Goal: Task Accomplishment & Management: Use online tool/utility

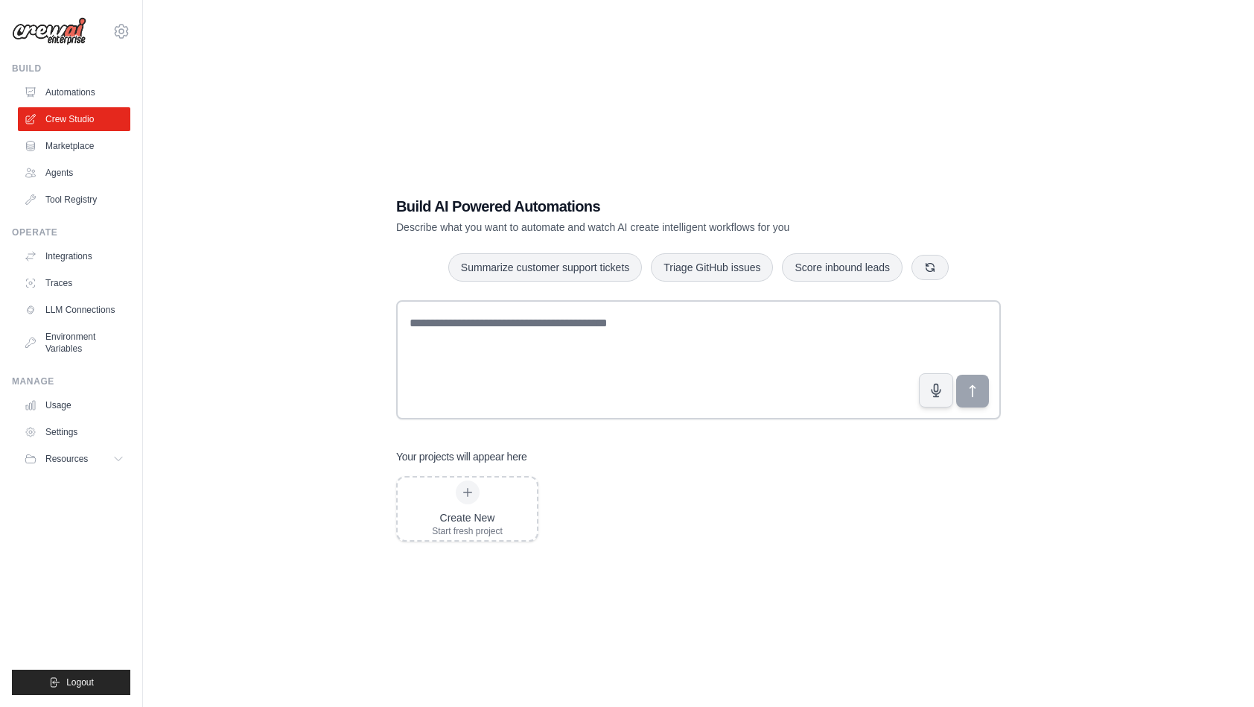
click at [821, 521] on div "Create New Start fresh project" at bounding box center [698, 509] width 605 height 66
click at [826, 541] on div "Build AI Powered Automations Describe what you want to automate and watch AI cr…" at bounding box center [698, 368] width 640 height 393
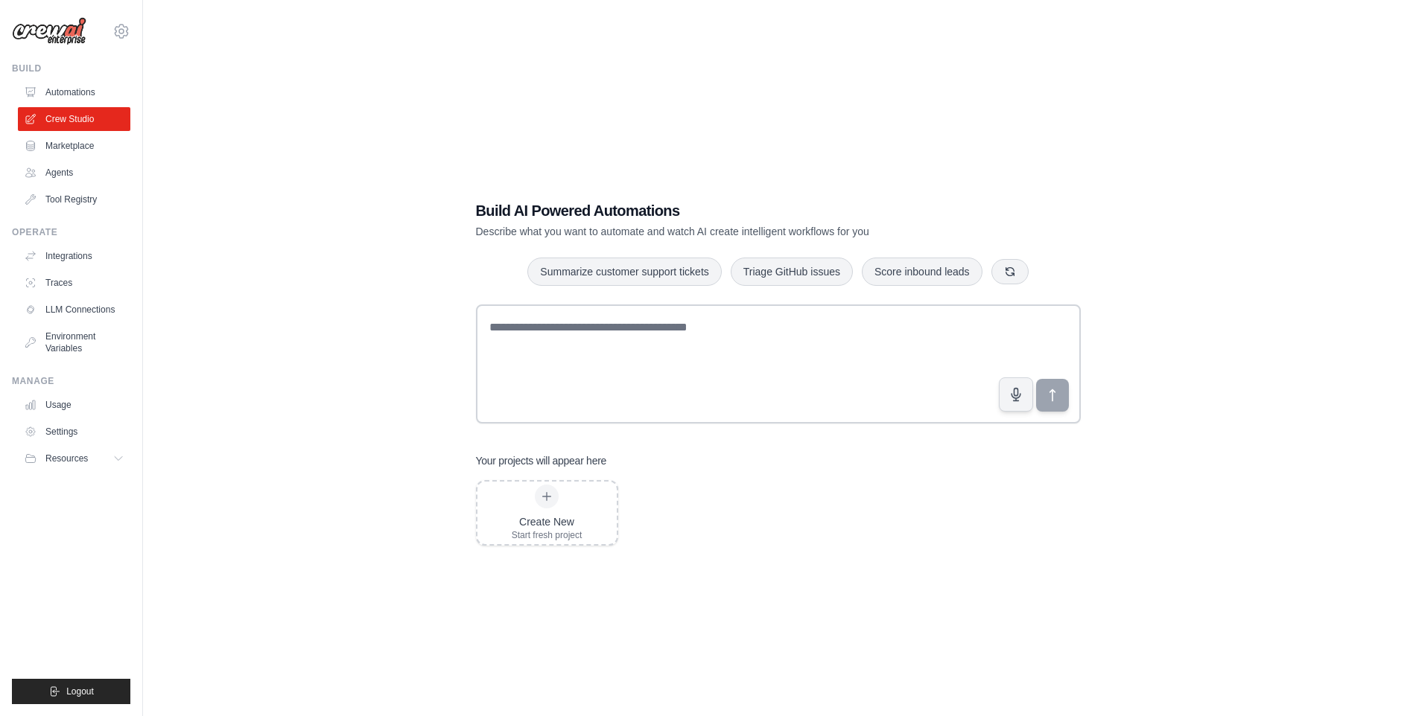
click at [29, 39] on img at bounding box center [49, 31] width 74 height 28
click at [28, 73] on div "Build" at bounding box center [71, 69] width 118 height 12
click at [60, 87] on link "Automations" at bounding box center [75, 92] width 112 height 24
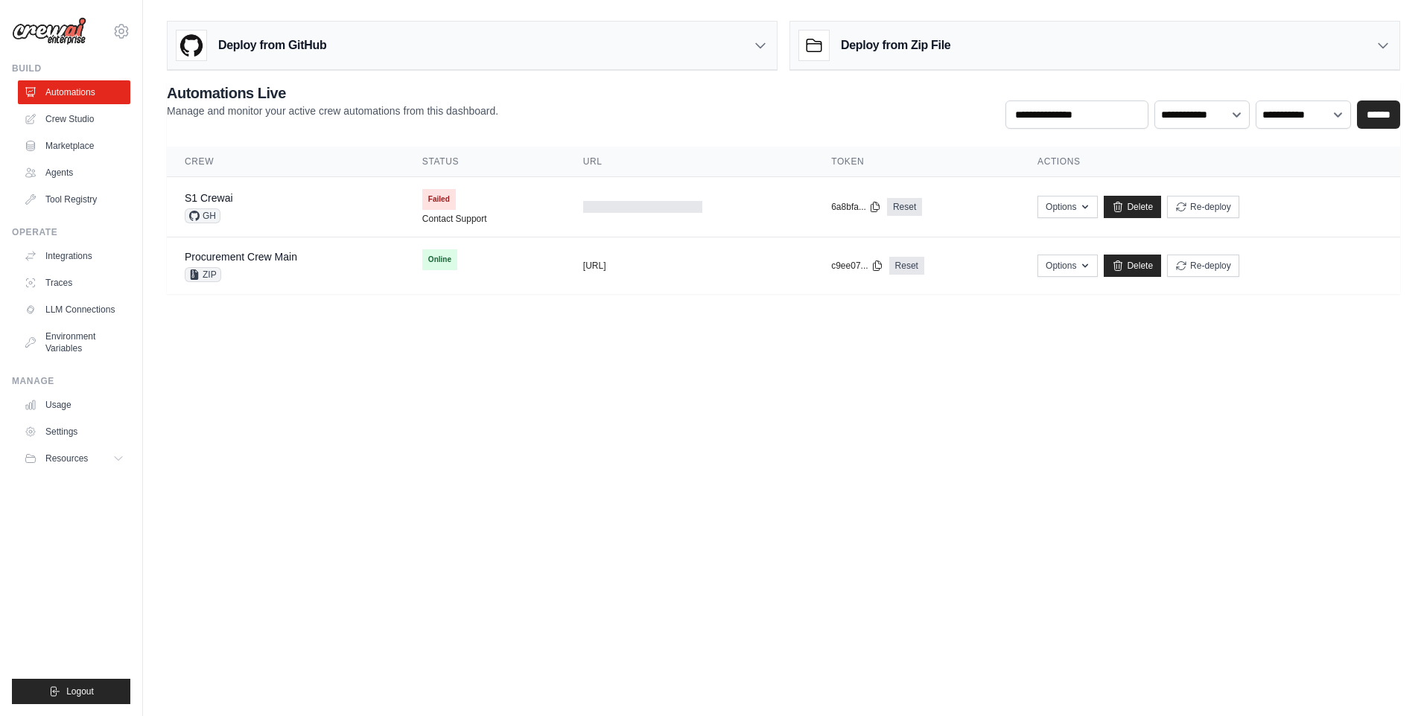
click at [322, 378] on body "neo.kim@kt.com Settings Build Automations Crew Studio" at bounding box center [712, 358] width 1424 height 716
click at [326, 396] on body "neo.kim@kt.com Settings Build Automations Crew Studio" at bounding box center [712, 358] width 1424 height 716
click at [329, 392] on body "neo.kim@kt.com Settings Build Automations Crew Studio" at bounding box center [712, 358] width 1424 height 716
click at [330, 396] on body "neo.kim@kt.com Settings Build Automations Crew Studio" at bounding box center [712, 358] width 1424 height 716
click at [452, 405] on body "neo.kim@kt.com Settings Build Automations Crew Studio" at bounding box center [712, 358] width 1424 height 716
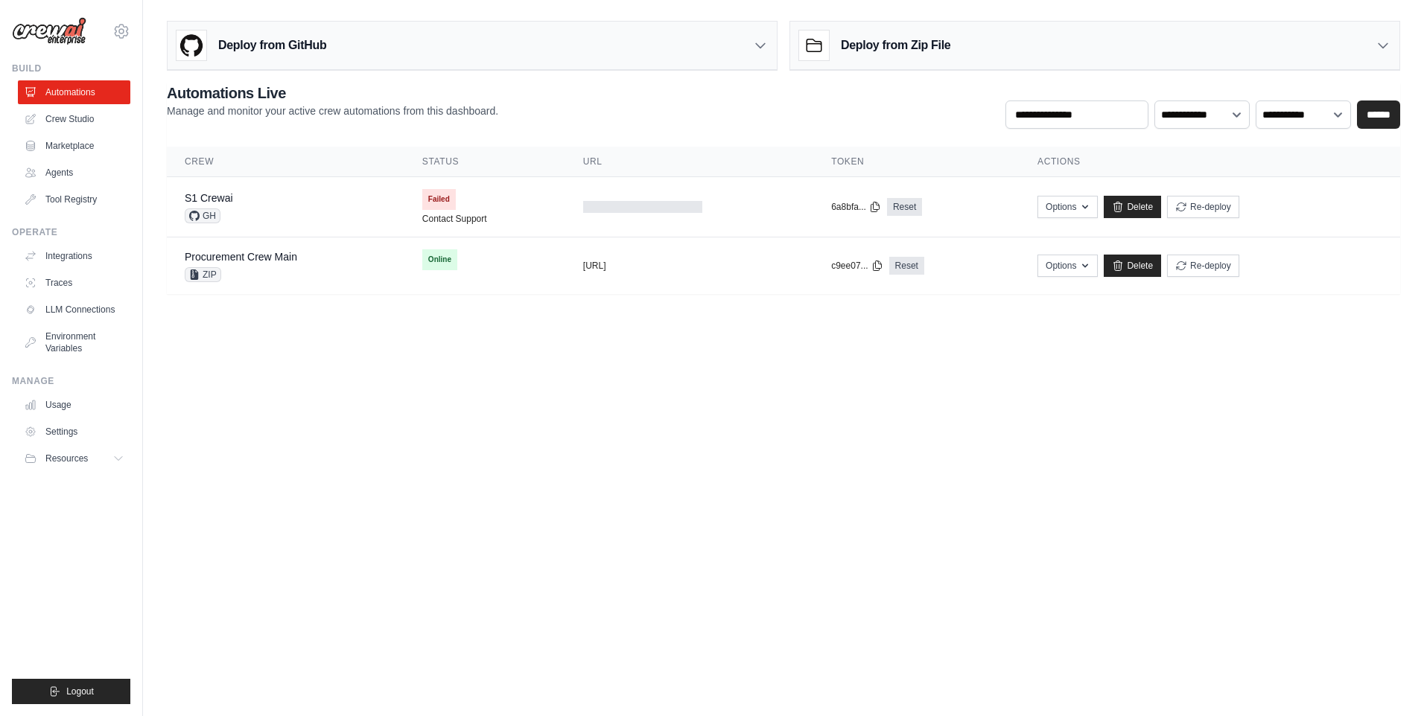
click at [424, 432] on body "neo.kim@kt.com Settings Build Automations Crew Studio" at bounding box center [712, 358] width 1424 height 716
click at [401, 401] on body "neo.kim@kt.com Settings Build Automations Crew Studio" at bounding box center [712, 358] width 1424 height 716
click at [401, 404] on body "neo.kim@kt.com Settings Build Automations Crew Studio" at bounding box center [712, 358] width 1424 height 716
click at [760, 44] on icon at bounding box center [760, 45] width 15 height 15
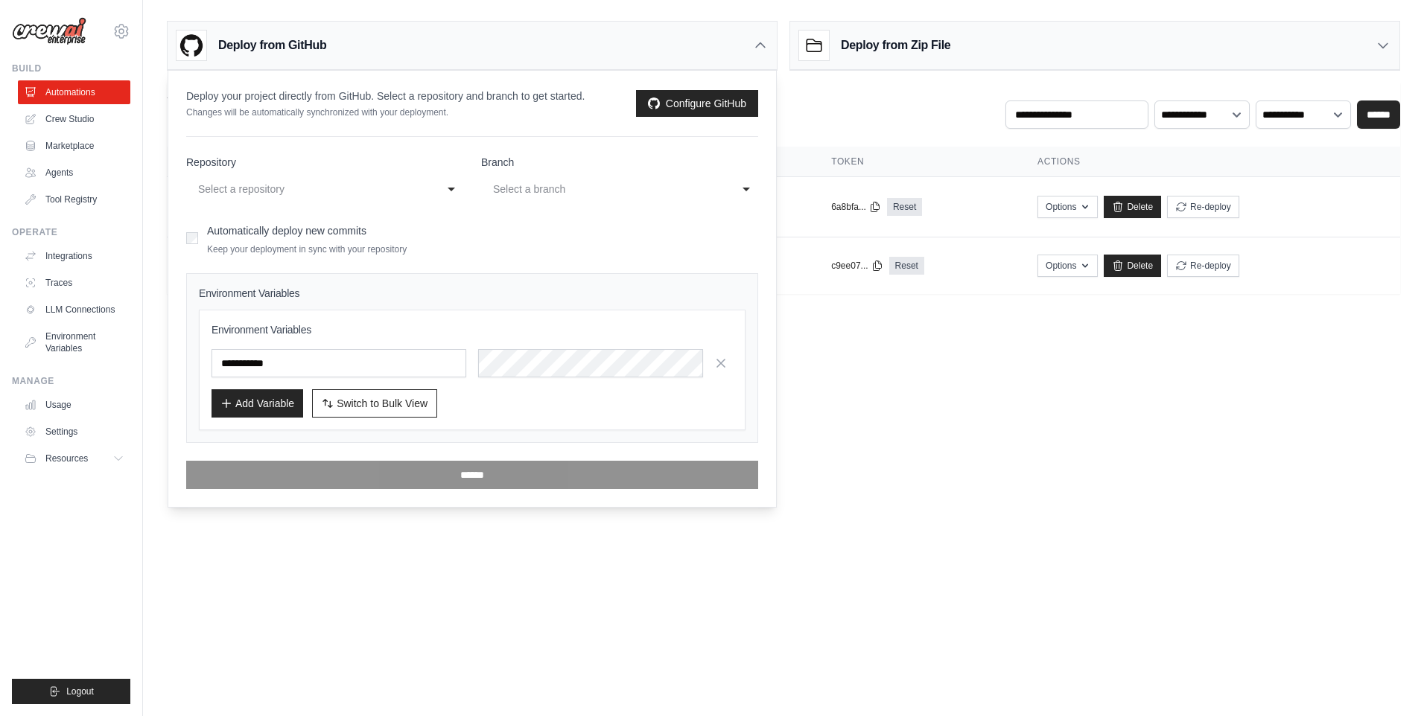
click at [760, 44] on icon at bounding box center [760, 45] width 15 height 15
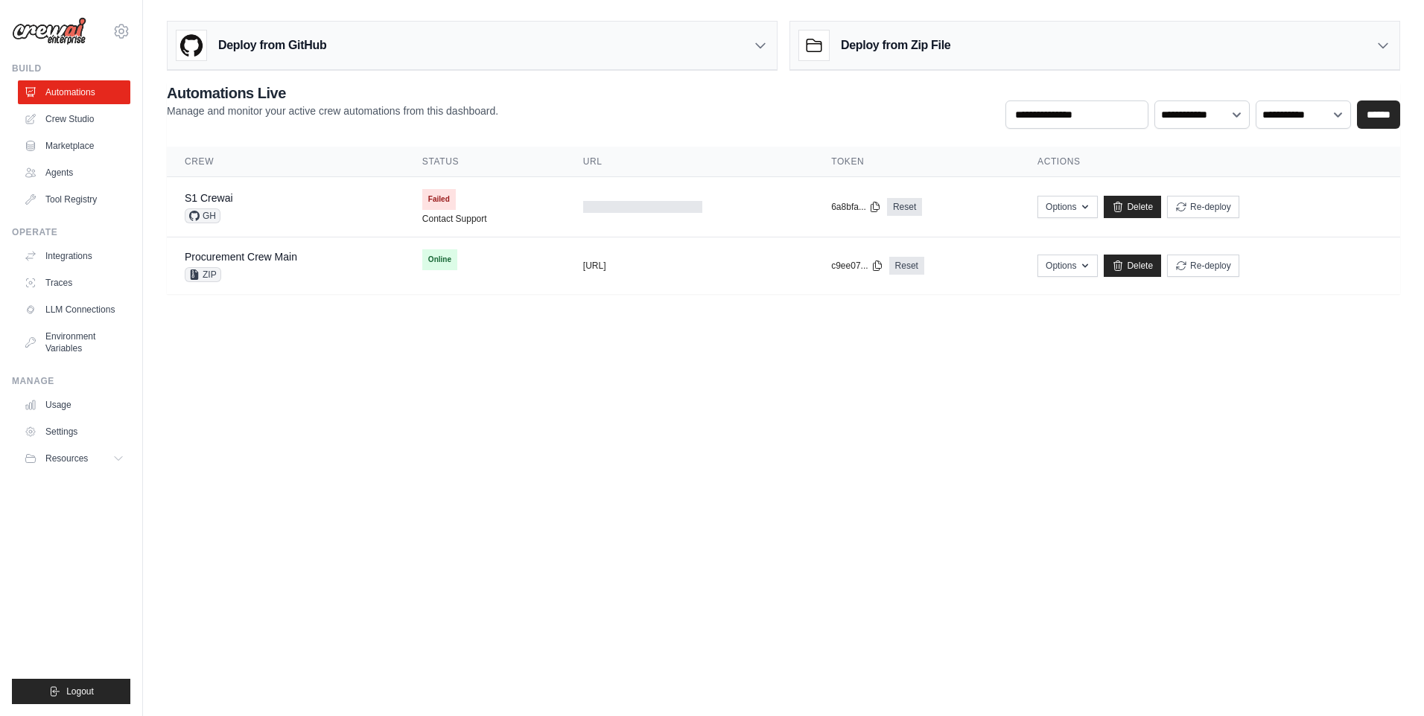
click at [1253, 37] on div "Deploy from Zip File" at bounding box center [1094, 46] width 609 height 48
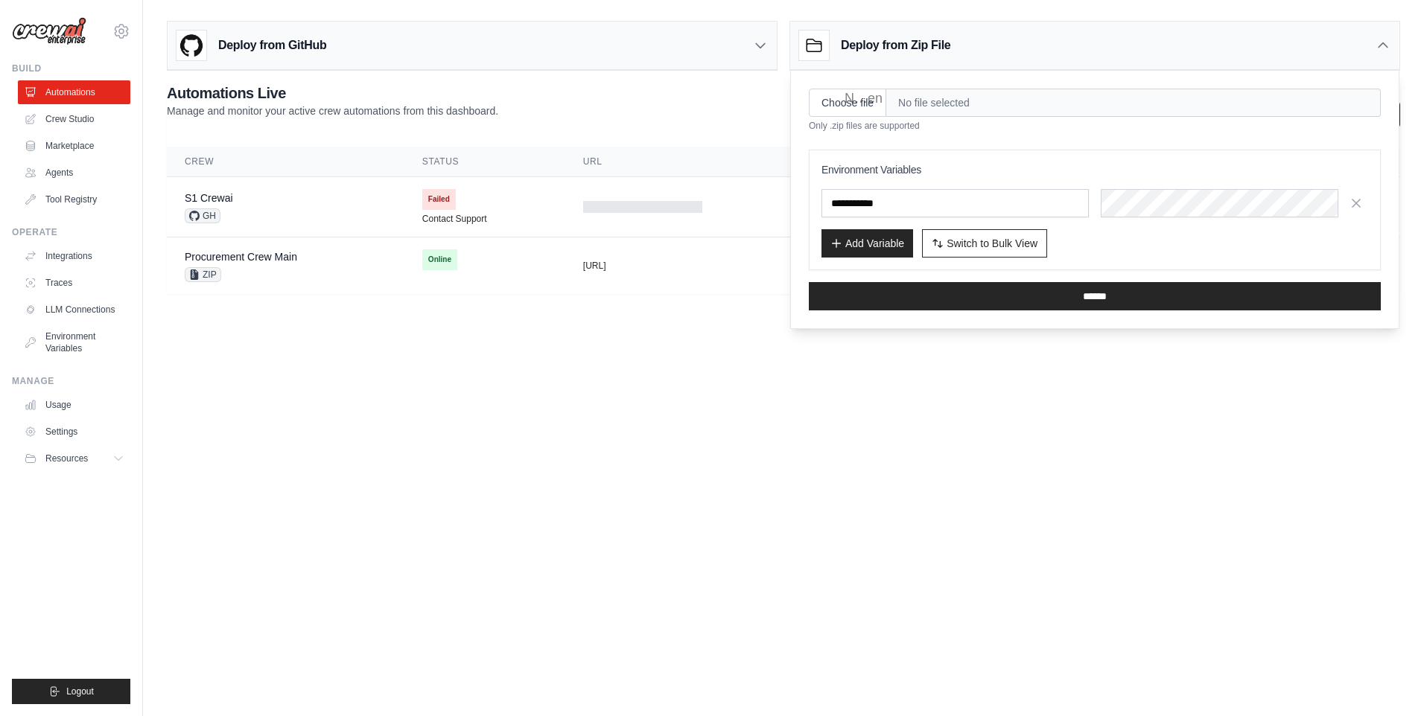
click at [763, 43] on icon at bounding box center [760, 45] width 15 height 15
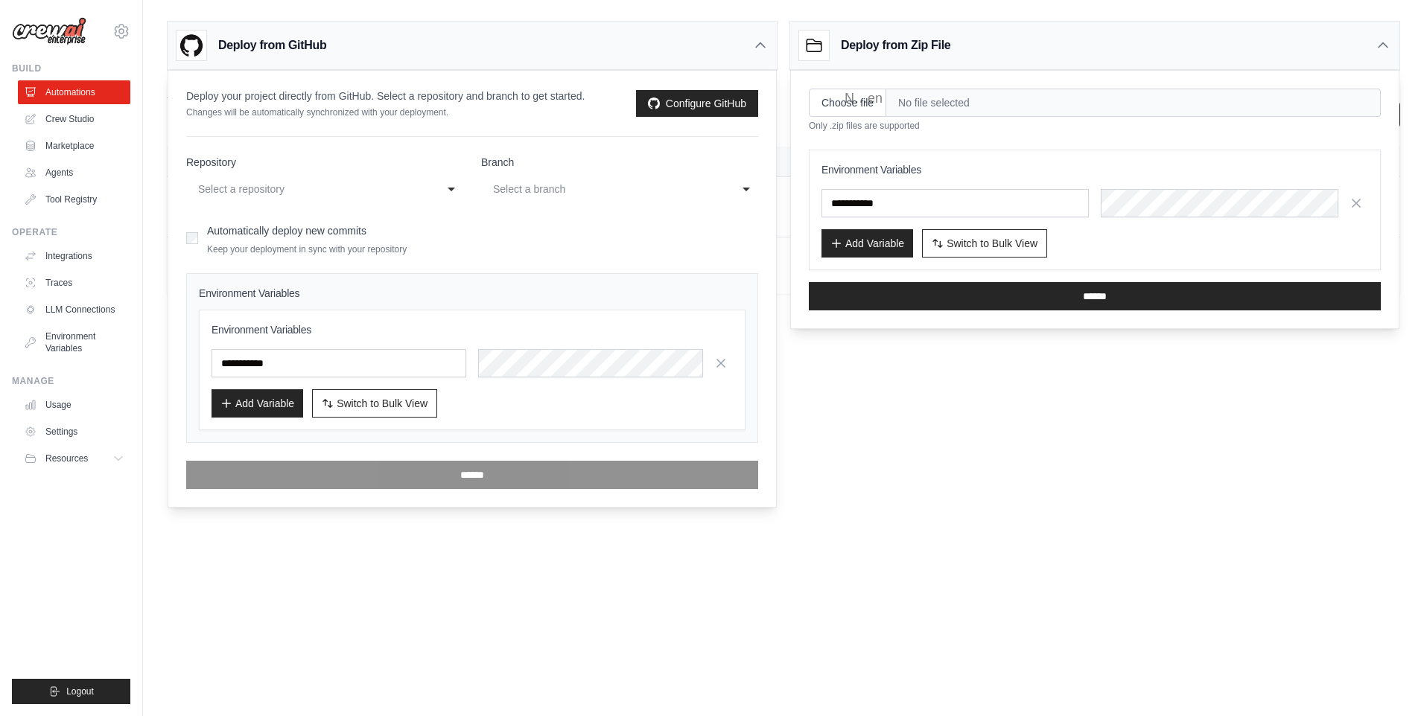
click at [1253, 50] on div "Deploy from Zip File" at bounding box center [1094, 46] width 609 height 48
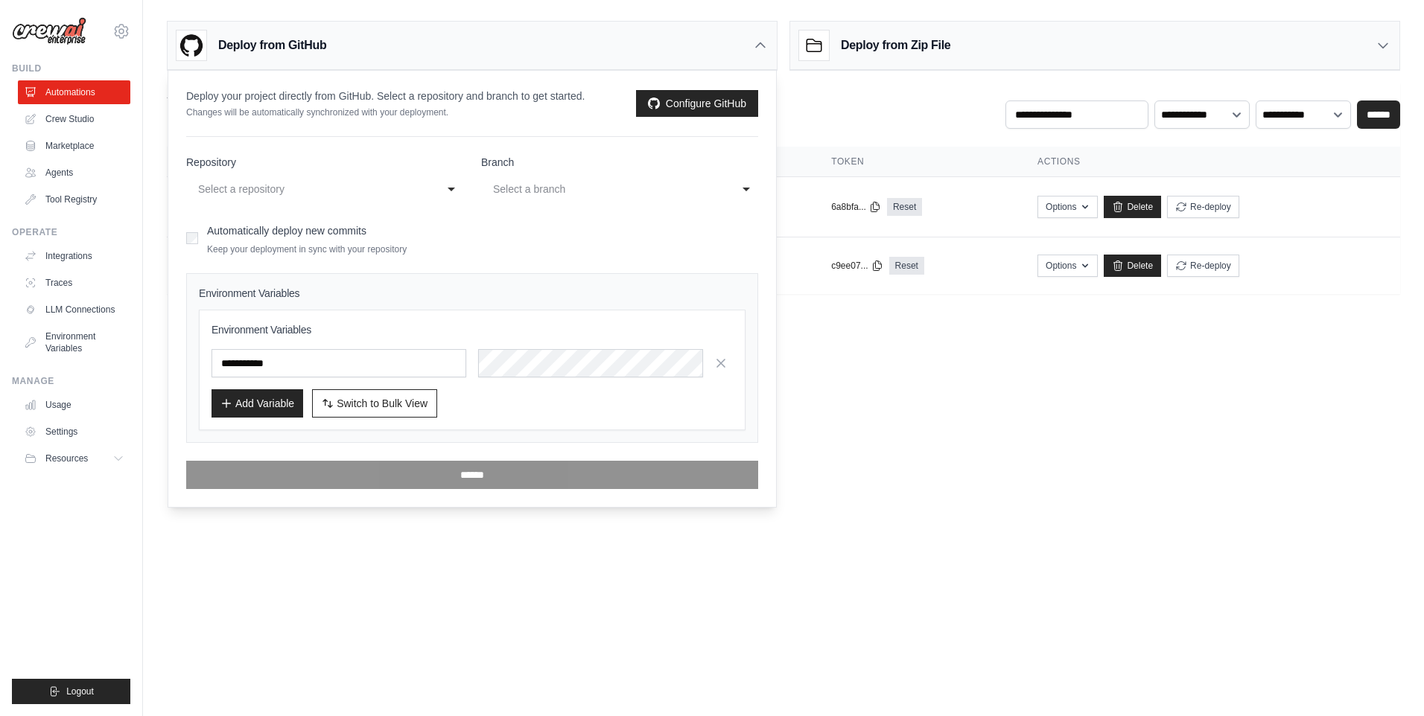
click at [761, 44] on icon at bounding box center [760, 45] width 15 height 15
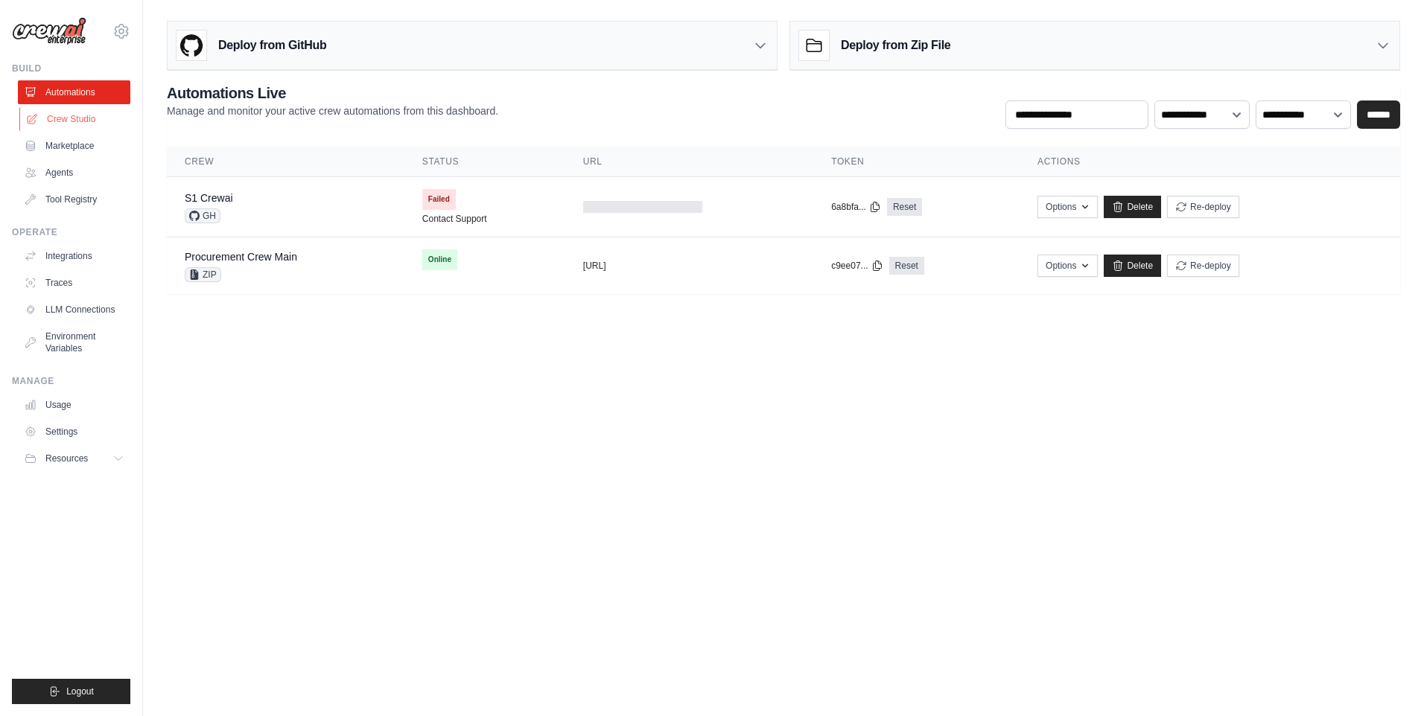
click at [95, 118] on link "Crew Studio" at bounding box center [75, 119] width 112 height 24
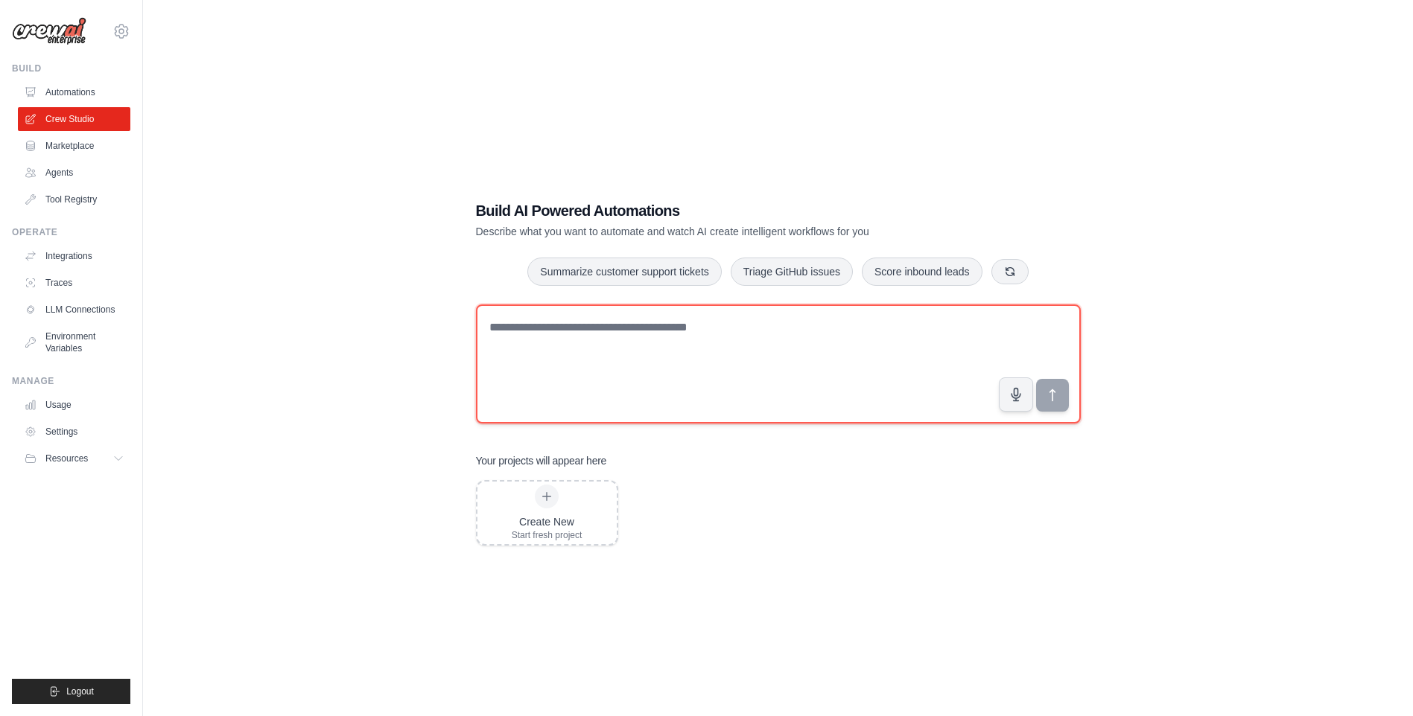
click at [785, 376] on textarea at bounding box center [778, 364] width 605 height 119
type textarea "*"
click at [679, 328] on textarea "**********" at bounding box center [778, 364] width 605 height 119
type textarea "**********"
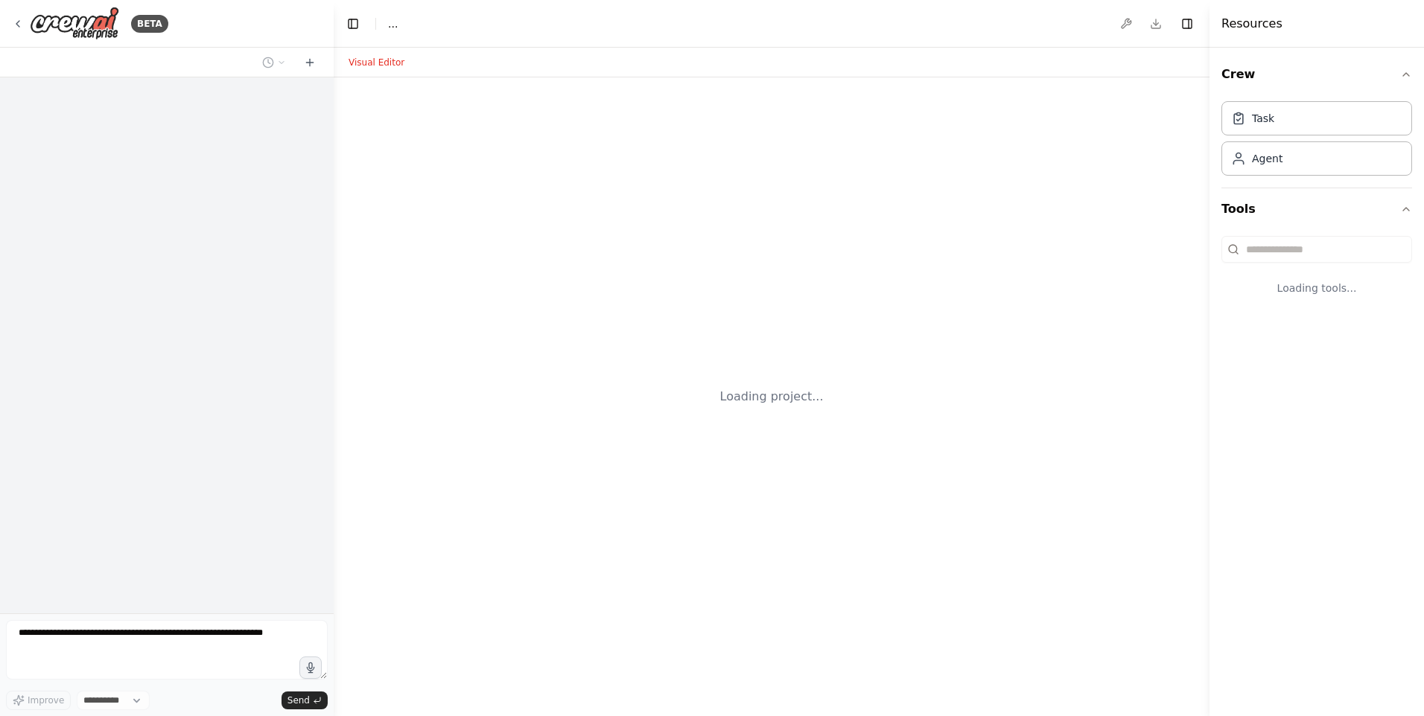
select select "****"
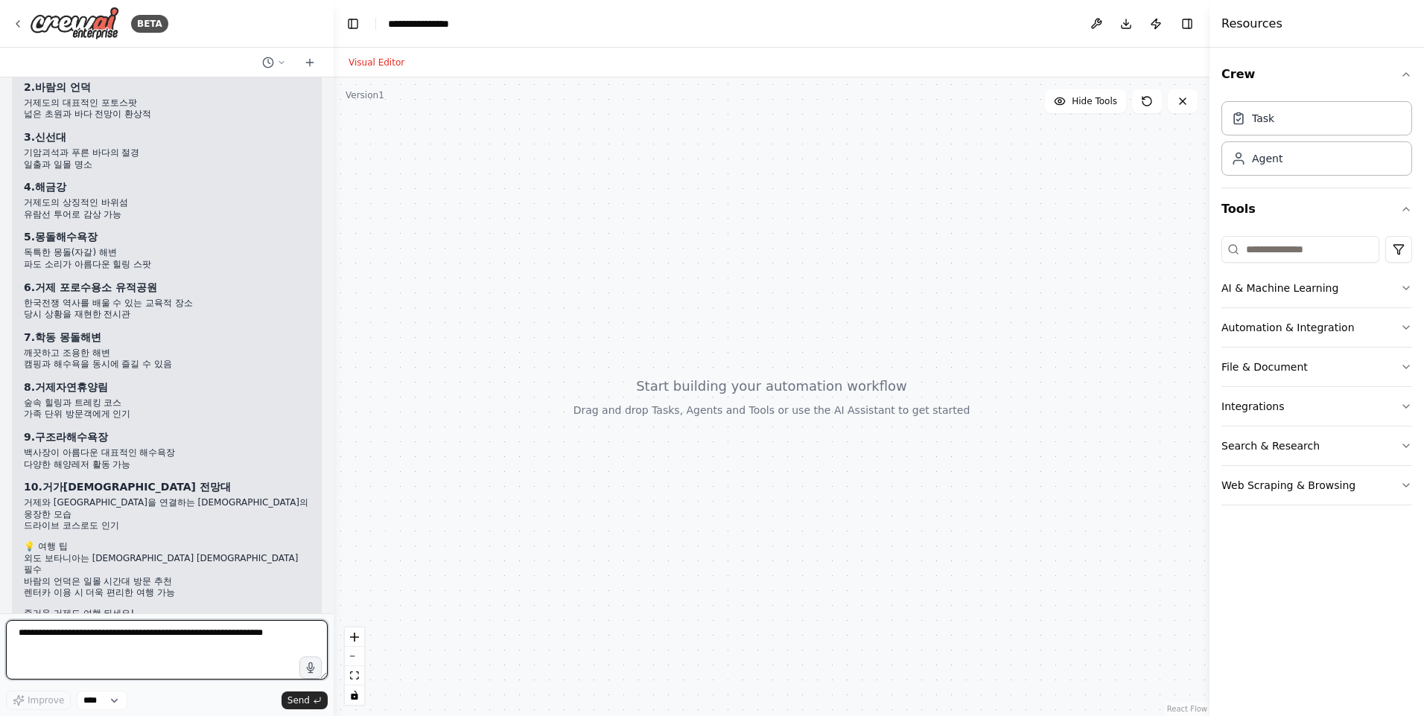
scroll to position [226, 0]
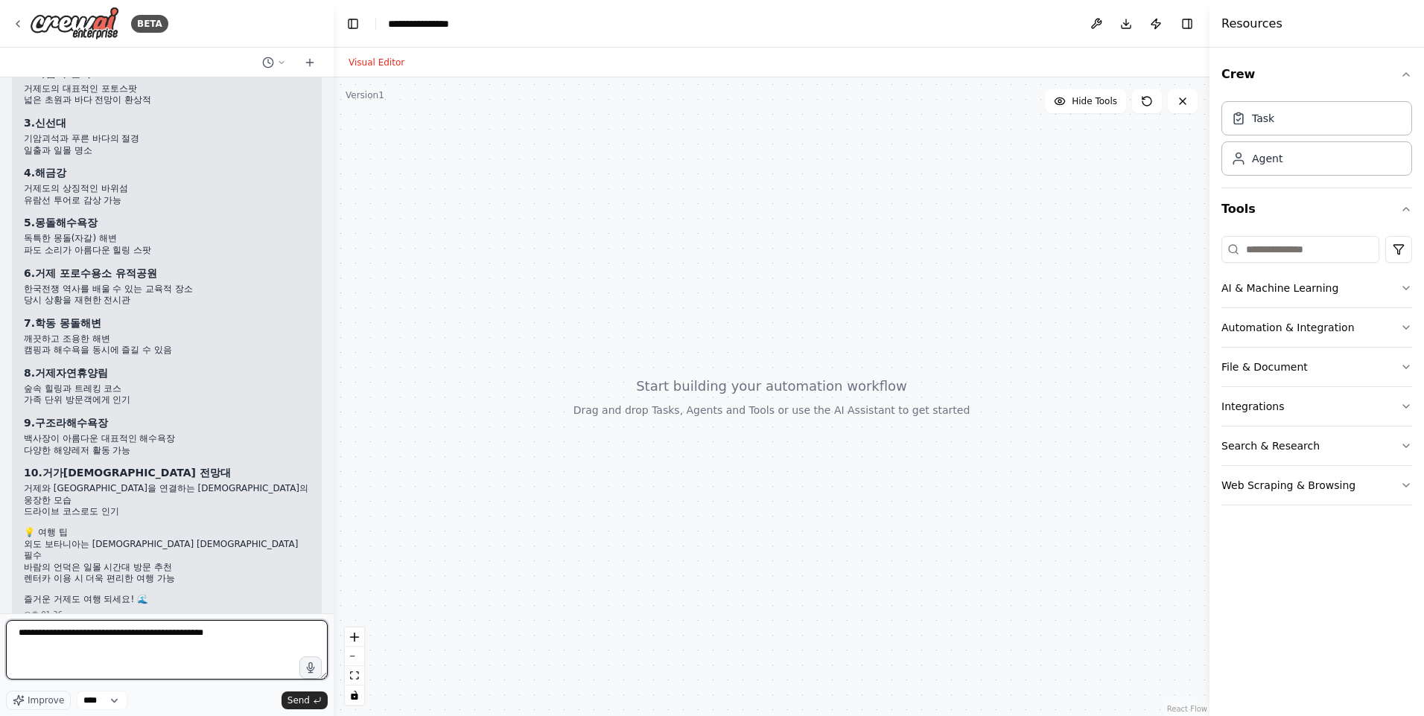
type textarea "**********"
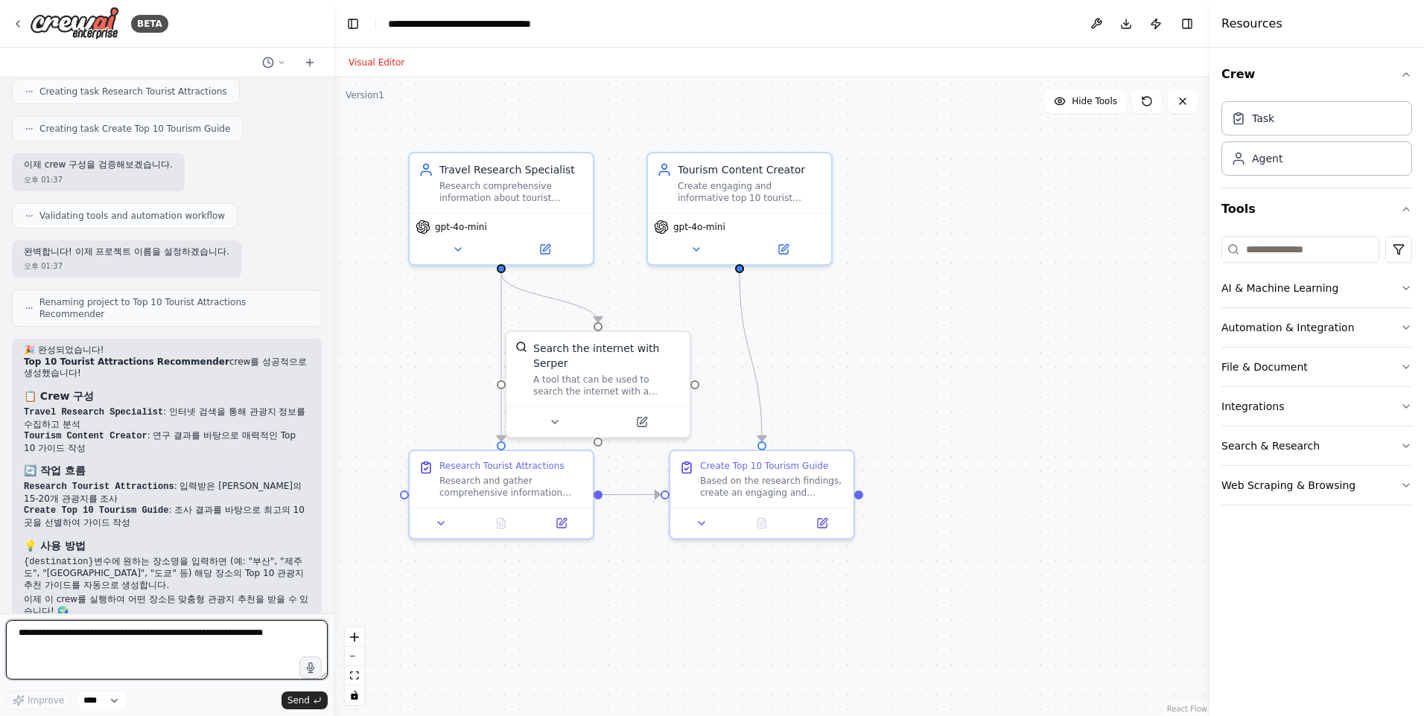
scroll to position [1279, 0]
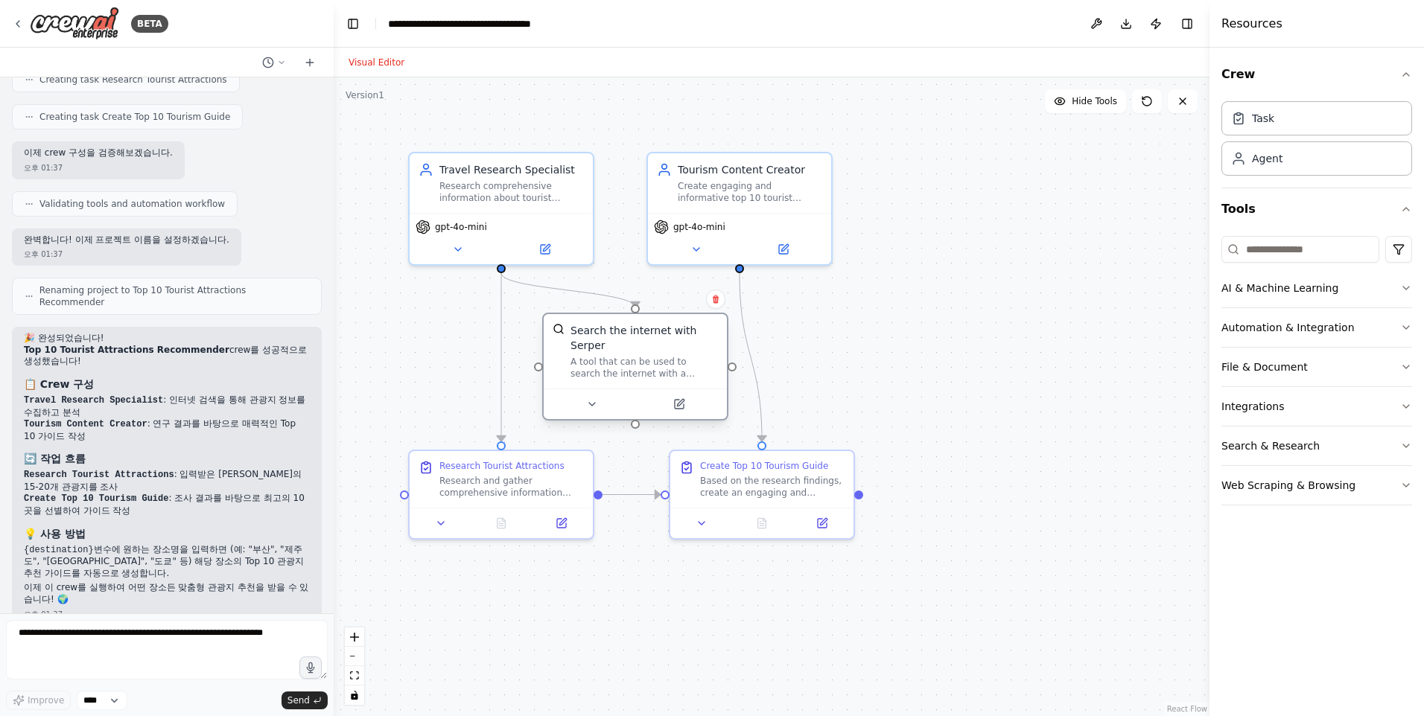
drag, startPoint x: 614, startPoint y: 360, endPoint x: 646, endPoint y: 342, distance: 36.7
click at [646, 342] on div "Search the internet with Serper" at bounding box center [643, 338] width 147 height 30
click at [541, 245] on icon at bounding box center [545, 246] width 9 height 9
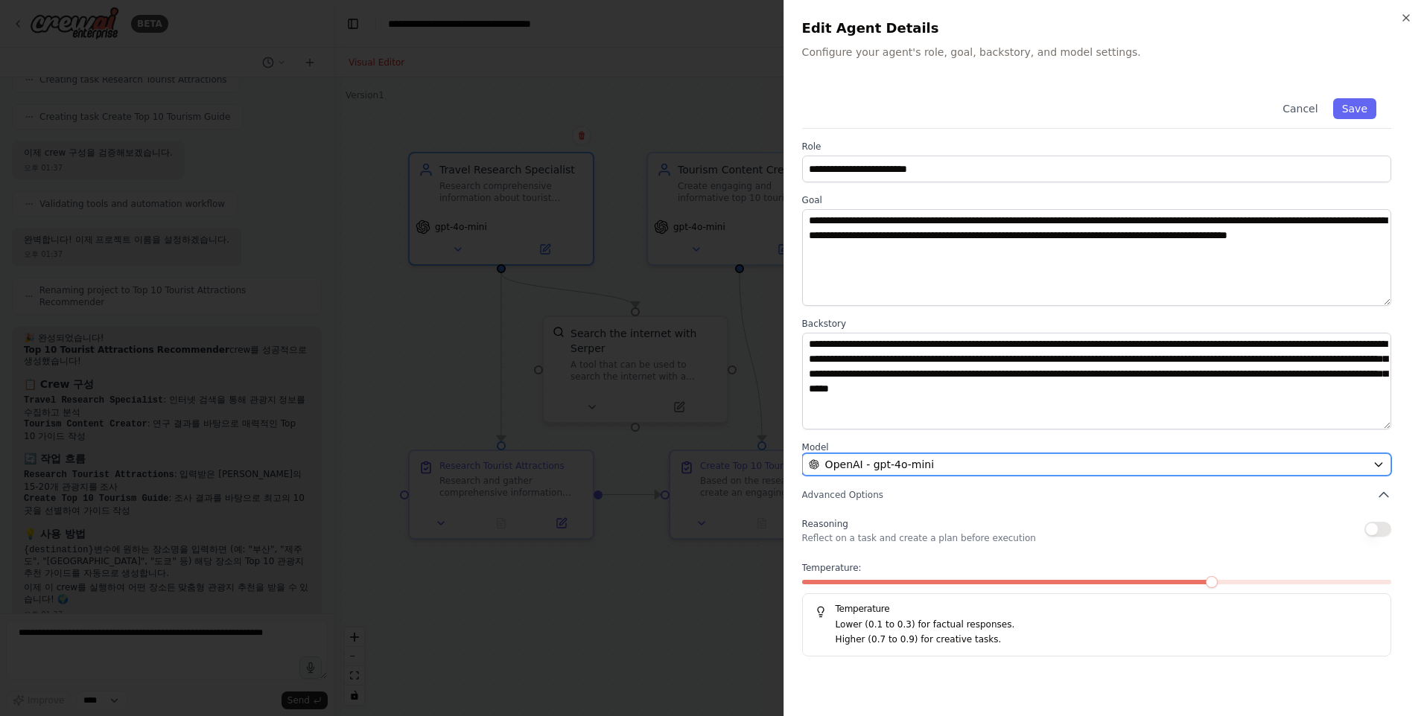
click at [1381, 462] on icon "button" at bounding box center [1379, 465] width 12 height 12
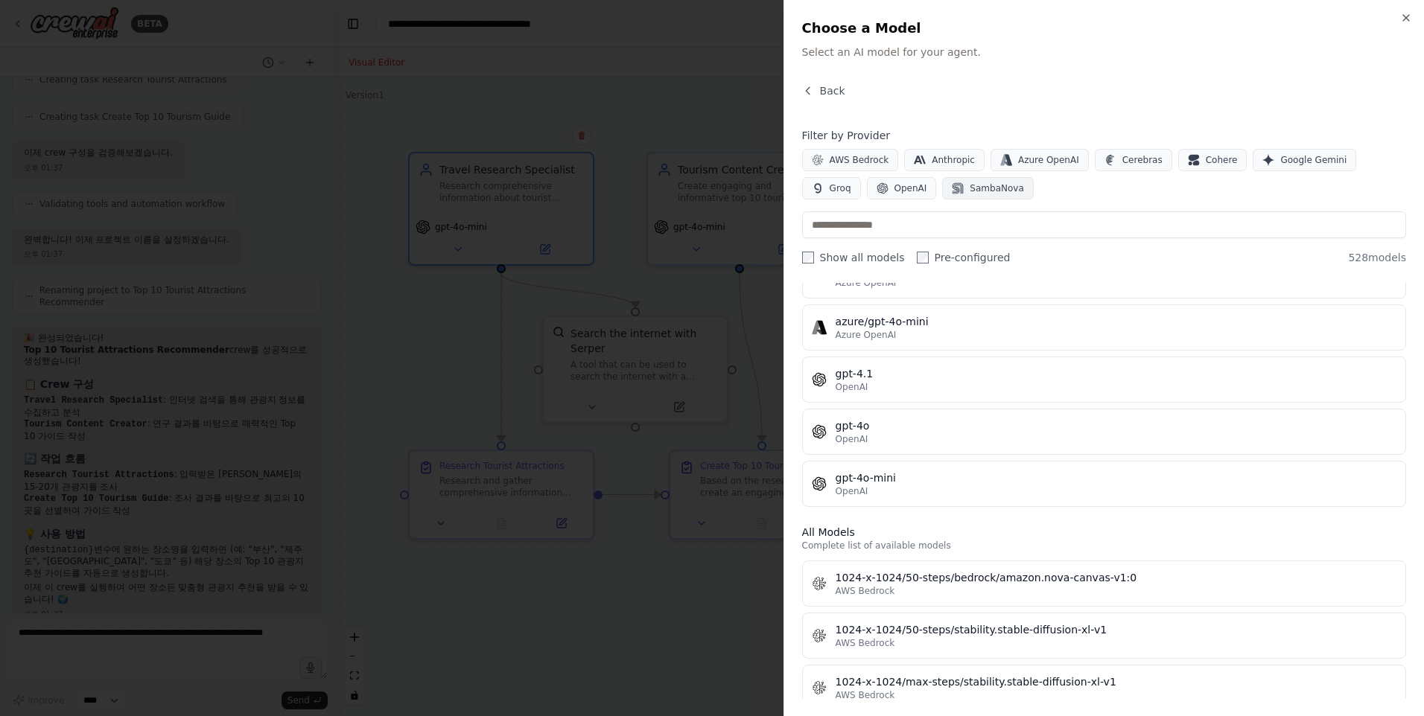
scroll to position [149, 0]
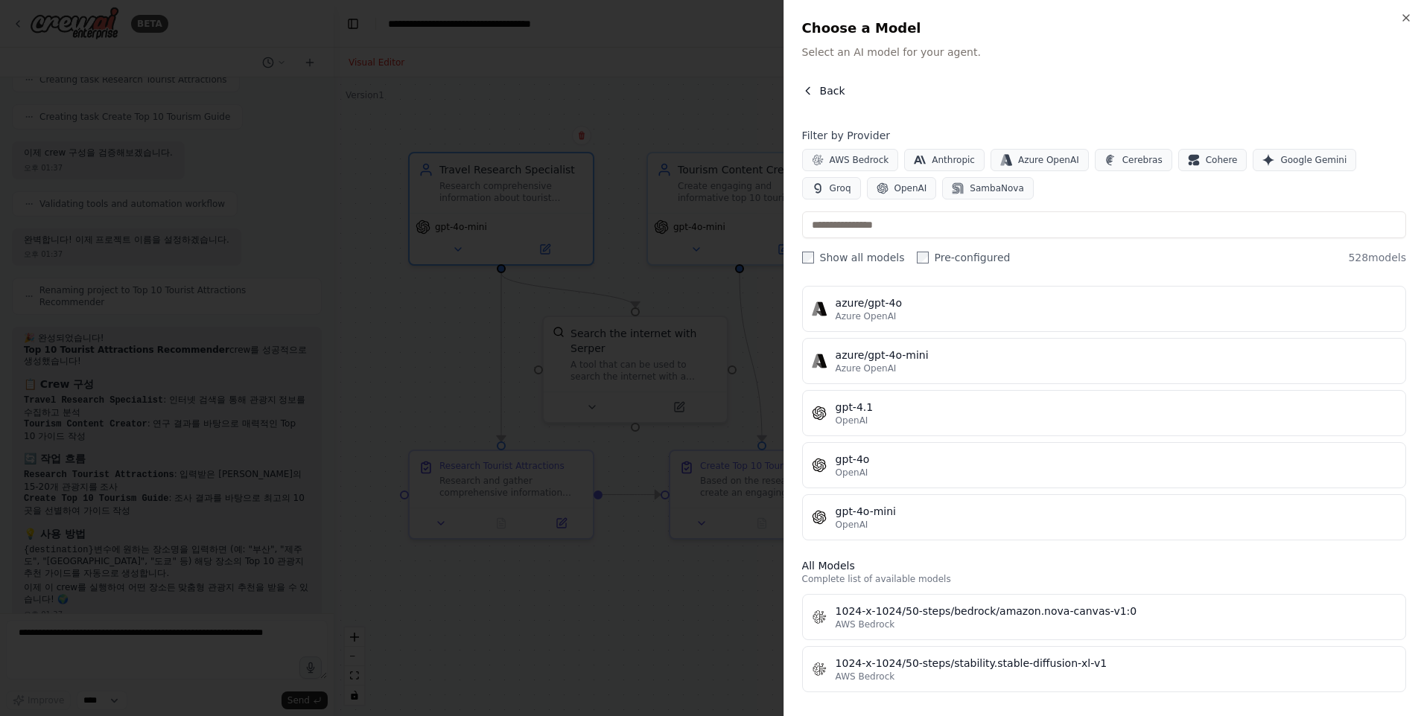
click at [807, 90] on icon "button" at bounding box center [808, 90] width 4 height 7
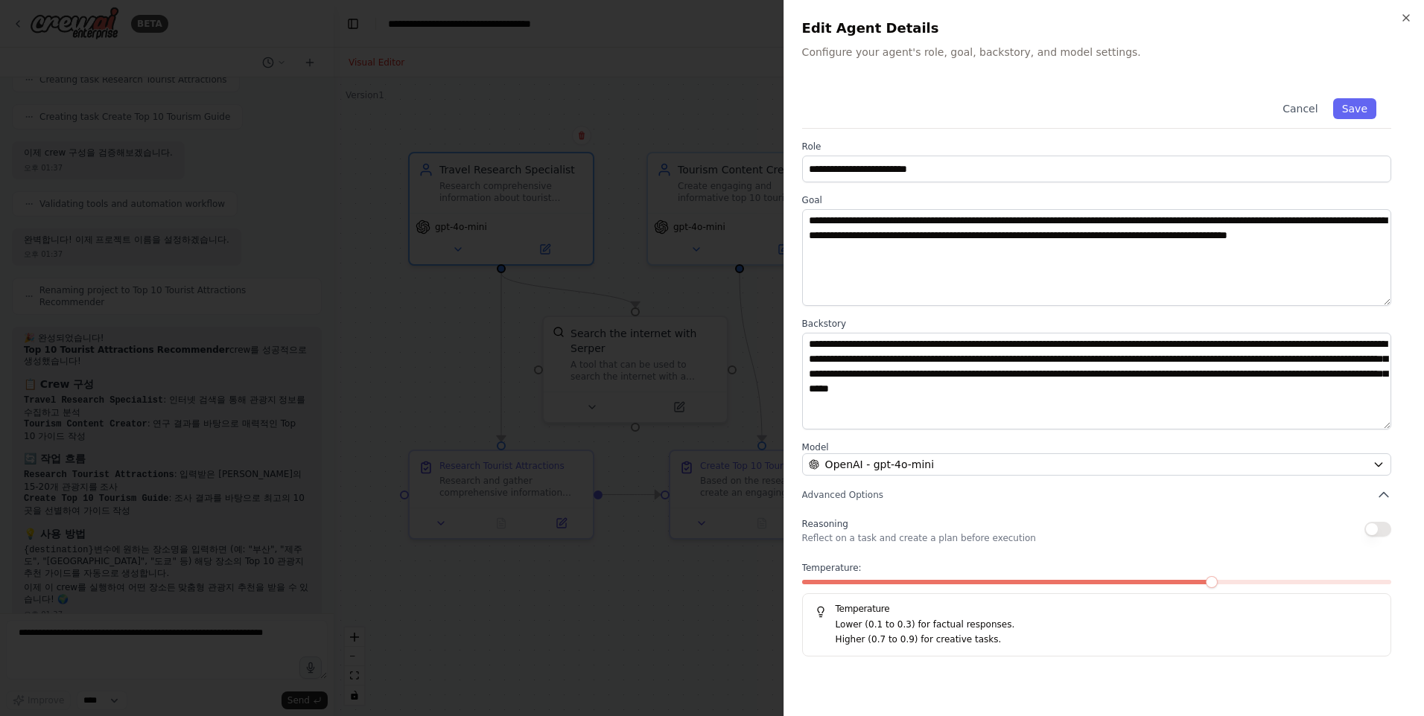
click at [940, 579] on div "Temperature: Temperature Lower (0.1 to 0.3) for factual responses. Higher (0.7 …" at bounding box center [1096, 609] width 589 height 95
click at [1187, 585] on span at bounding box center [1096, 582] width 589 height 4
click at [1188, 582] on span at bounding box center [1008, 582] width 413 height 4
click at [1079, 577] on div "Temperature: Temperature Lower (0.1 to 0.3) for factual responses. Higher (0.7 …" at bounding box center [1096, 609] width 589 height 95
click at [997, 583] on span at bounding box center [1008, 582] width 413 height 4
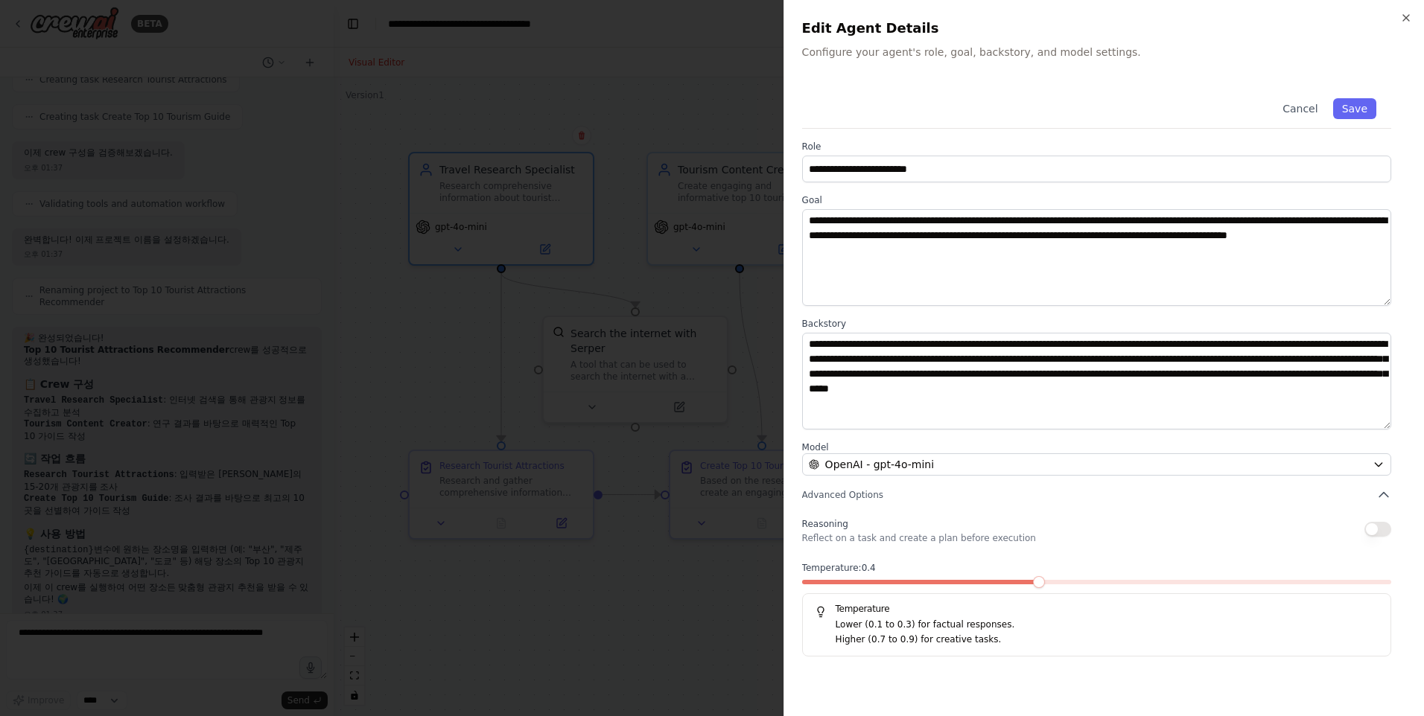
click at [1064, 580] on span at bounding box center [1096, 582] width 589 height 4
click at [1089, 581] on span at bounding box center [1096, 582] width 589 height 4
click at [952, 632] on p "Lower (0.1 to 0.3) for factual responses." at bounding box center [1107, 625] width 543 height 15
drag, startPoint x: 831, startPoint y: 623, endPoint x: 999, endPoint y: 647, distance: 169.4
click at [999, 647] on div "Temperature Lower (0.1 to 0.3) for factual responses. Higher (0.7 to 0.9) for c…" at bounding box center [1096, 625] width 589 height 63
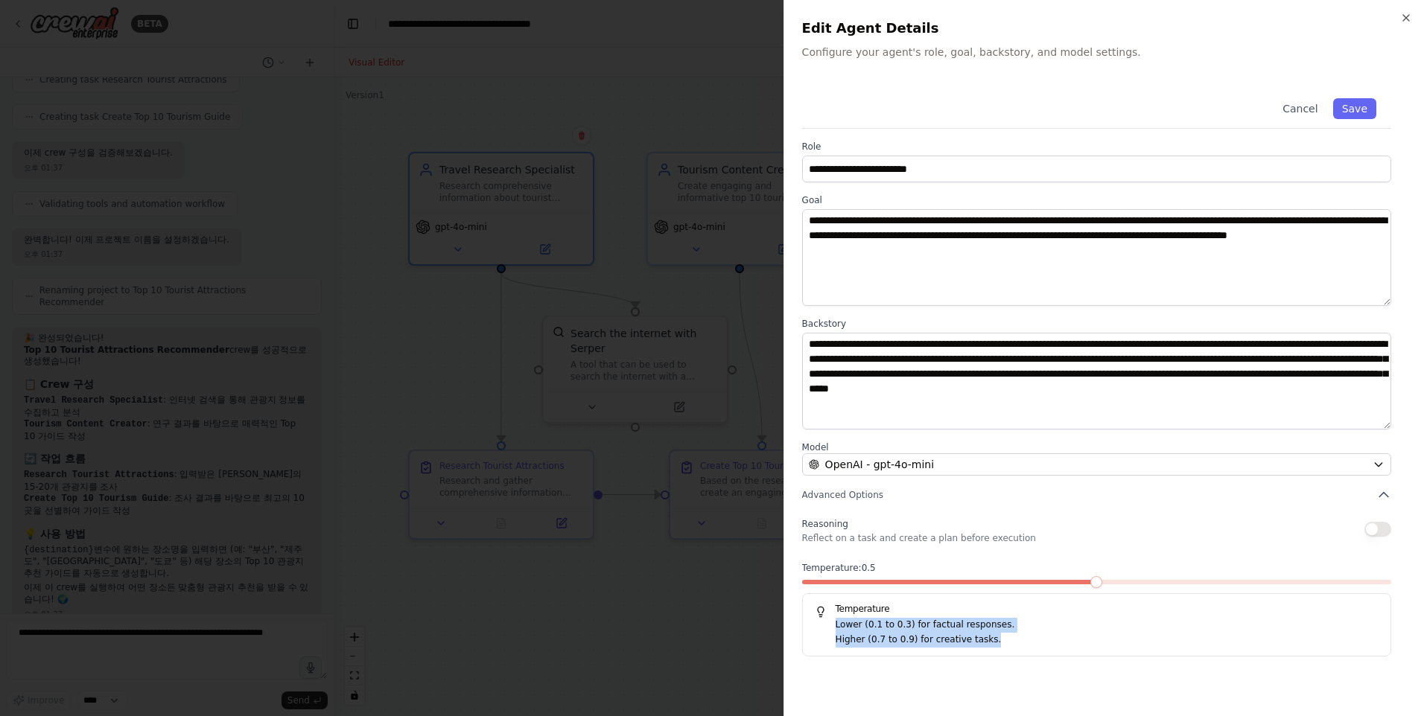
click at [1140, 629] on p "Lower (0.1 to 0.3) for factual responses." at bounding box center [1107, 625] width 543 height 15
click at [1225, 585] on div at bounding box center [1096, 585] width 589 height 10
click at [1228, 579] on div "Temperature: 0.5 Temperature Lower (0.1 to 0.3) for factual responses. Higher (…" at bounding box center [1096, 609] width 589 height 95
click at [1230, 583] on span at bounding box center [1096, 582] width 589 height 4
click at [1265, 583] on span at bounding box center [1096, 582] width 589 height 4
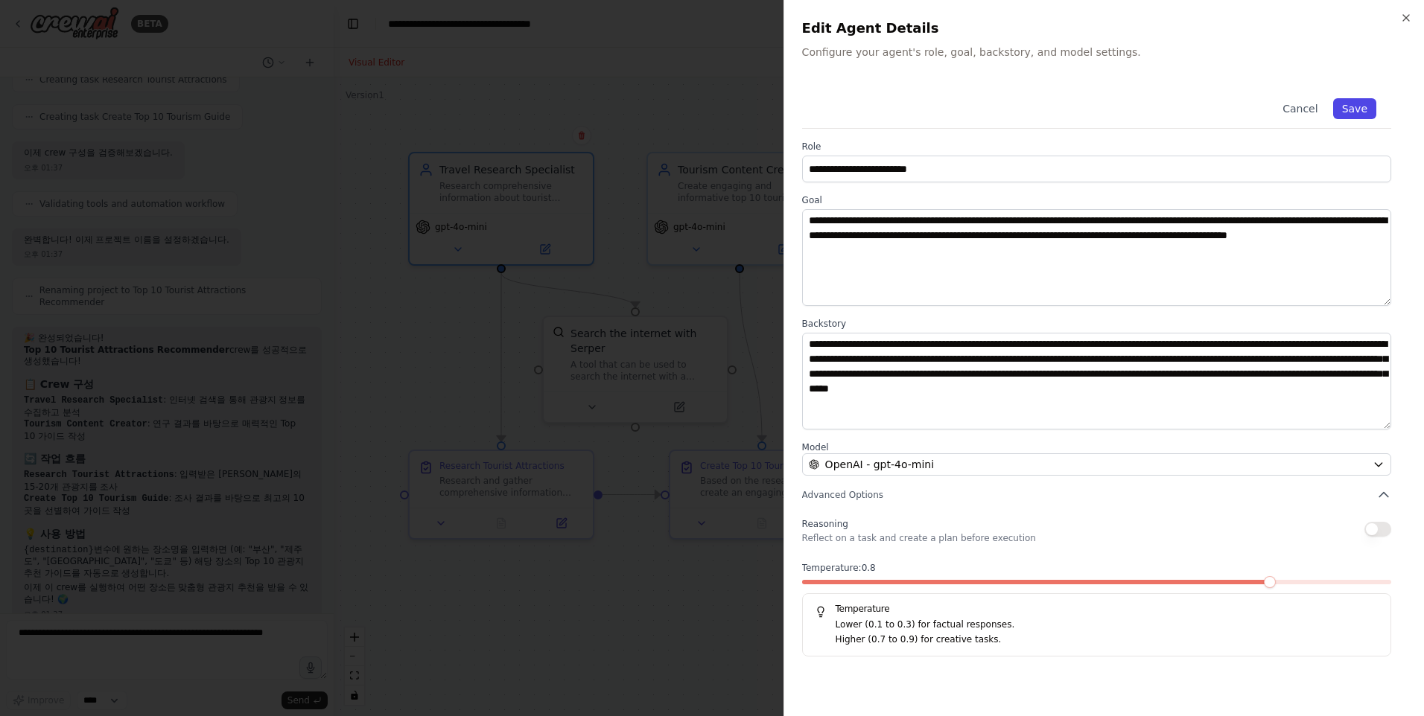
click at [1358, 108] on button "Save" at bounding box center [1354, 108] width 43 height 21
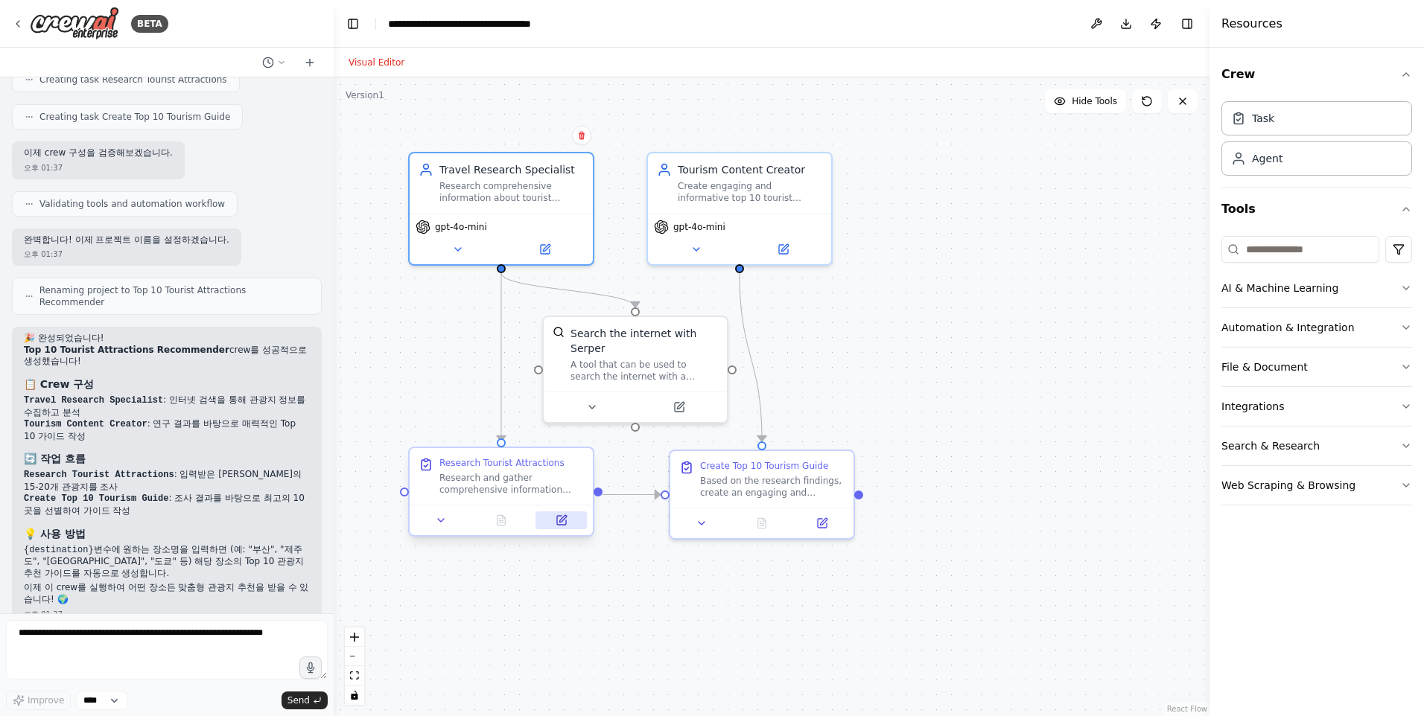
click at [573, 524] on button at bounding box center [560, 521] width 51 height 18
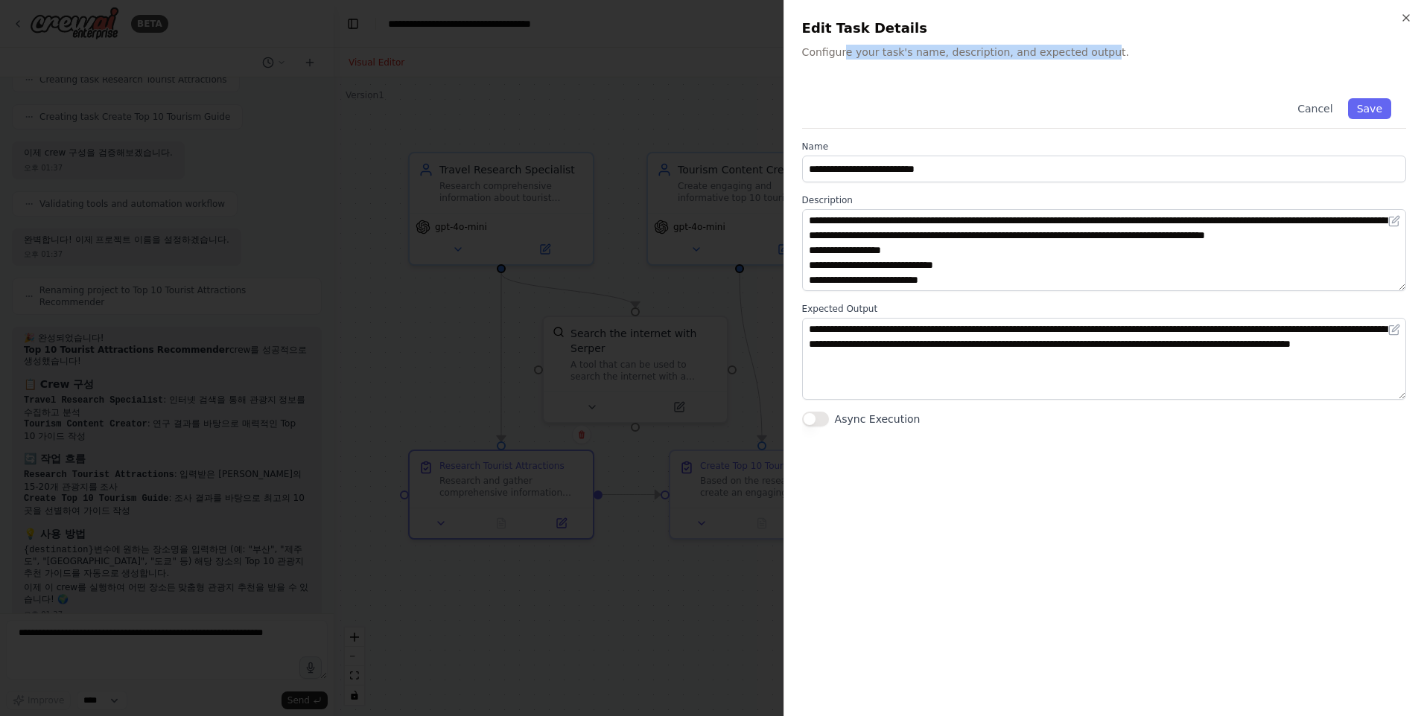
drag, startPoint x: 843, startPoint y: 54, endPoint x: 1093, endPoint y: 52, distance: 249.5
click at [1093, 52] on p "Configure your task's name, description, and expected output." at bounding box center [1104, 52] width 604 height 15
drag, startPoint x: 1093, startPoint y: 52, endPoint x: 973, endPoint y: 65, distance: 119.8
click at [973, 65] on div "**********" at bounding box center [1103, 358] width 640 height 716
drag, startPoint x: 796, startPoint y: 54, endPoint x: 1121, endPoint y: 57, distance: 324.7
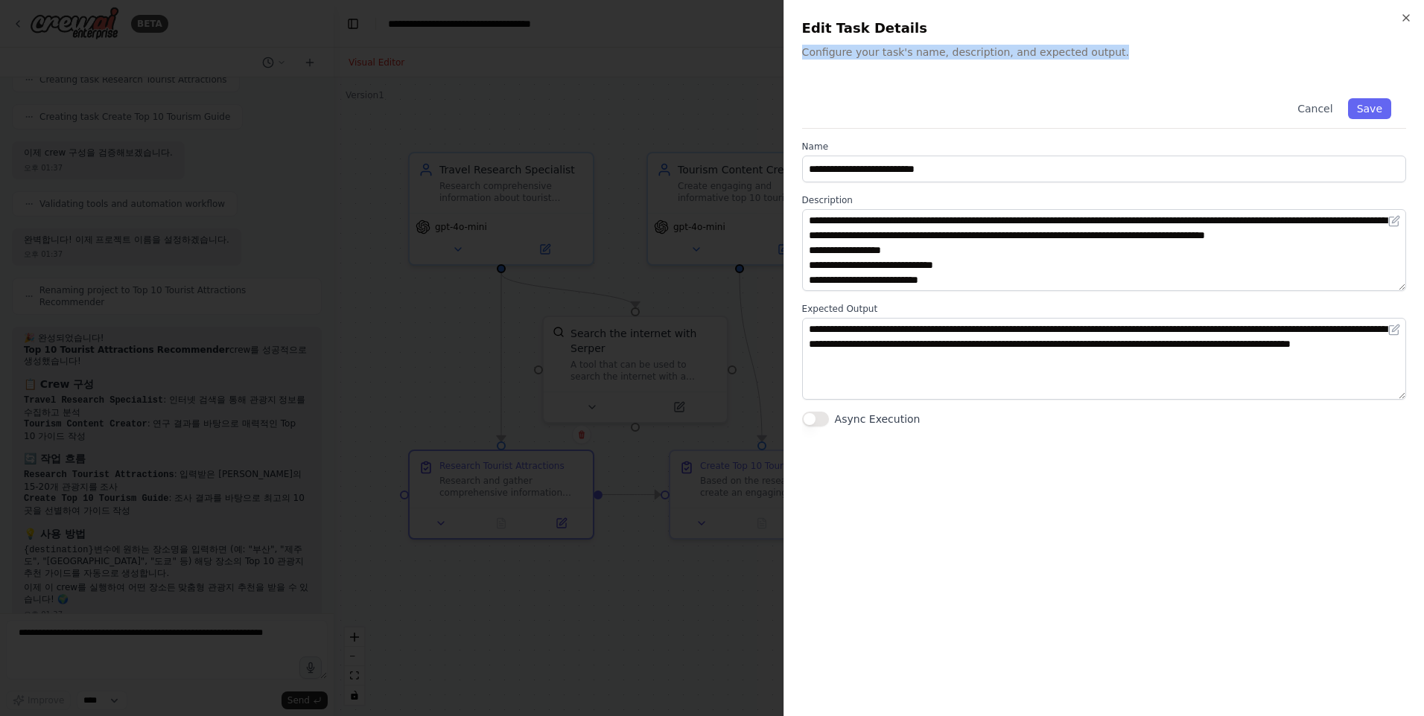
click at [1121, 57] on div "**********" at bounding box center [1103, 358] width 640 height 716
drag, startPoint x: 1121, startPoint y: 57, endPoint x: 1009, endPoint y: 87, distance: 115.8
click at [1009, 87] on div "Cancel Save" at bounding box center [1104, 105] width 604 height 45
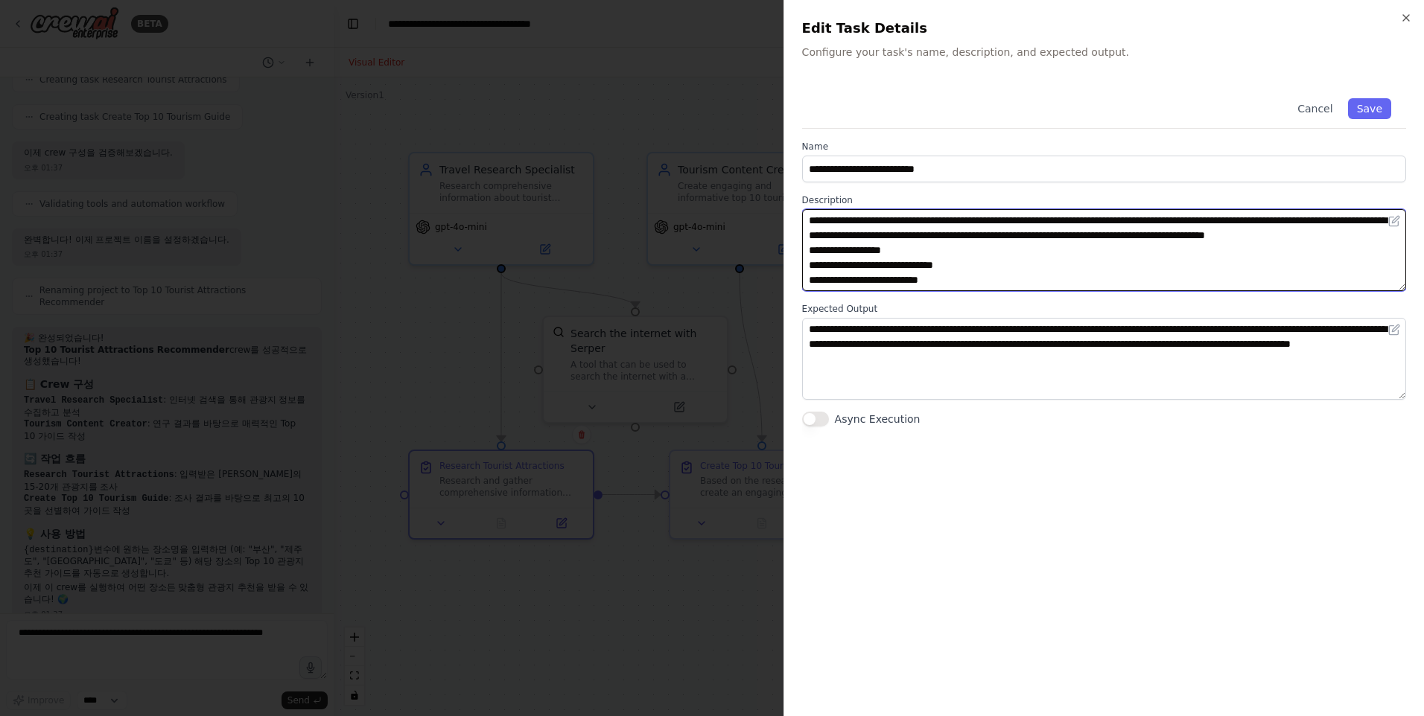
click at [848, 235] on textarea "**********" at bounding box center [1104, 250] width 604 height 82
click at [848, 234] on textarea "**********" at bounding box center [1104, 250] width 604 height 82
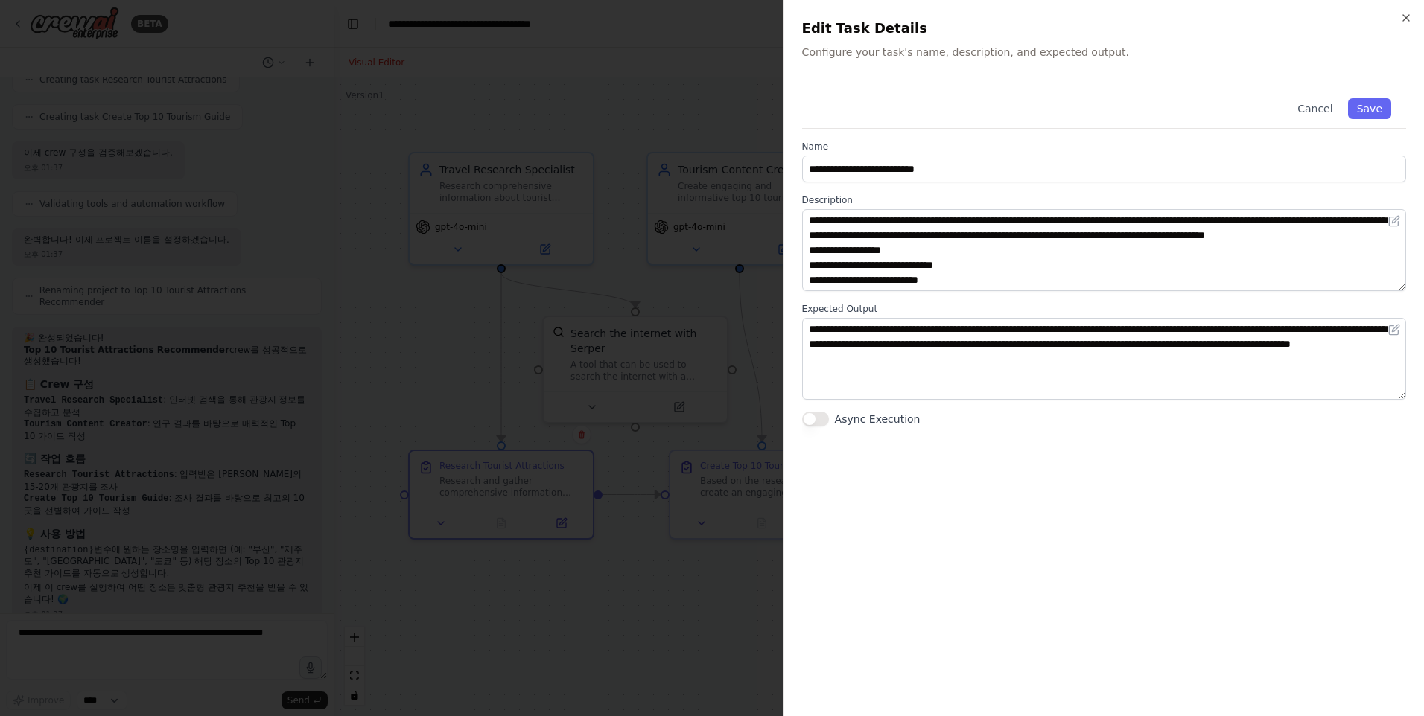
click at [970, 428] on div "**********" at bounding box center [1104, 390] width 604 height 615
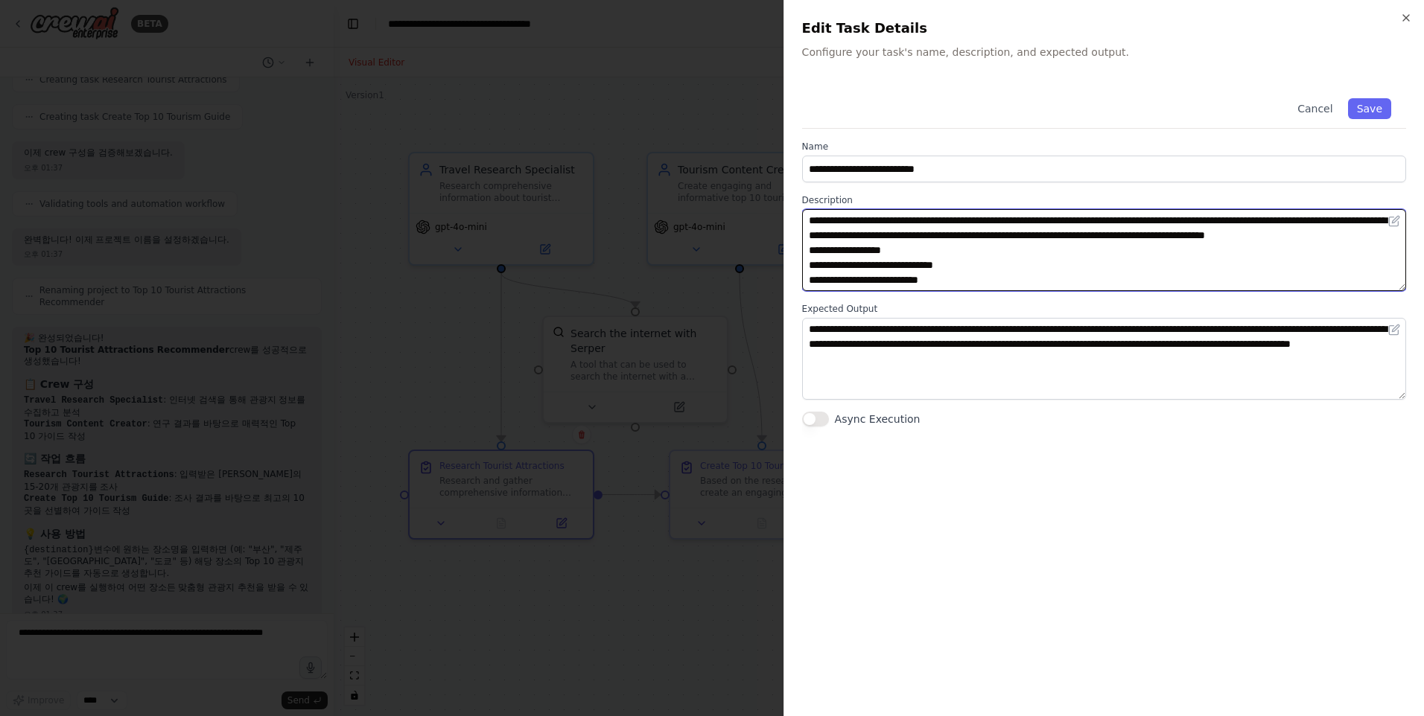
click at [999, 282] on textarea "**********" at bounding box center [1104, 250] width 604 height 82
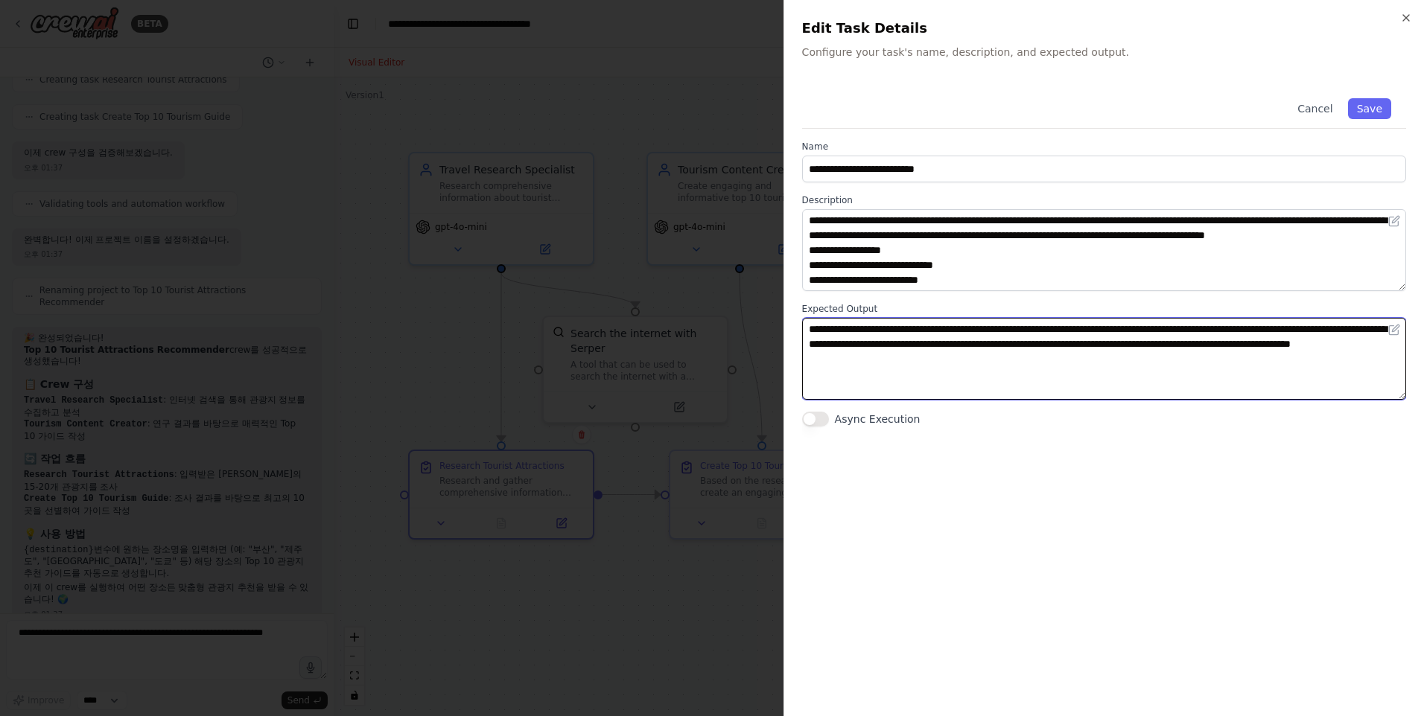
click at [972, 340] on textarea "**********" at bounding box center [1104, 359] width 604 height 82
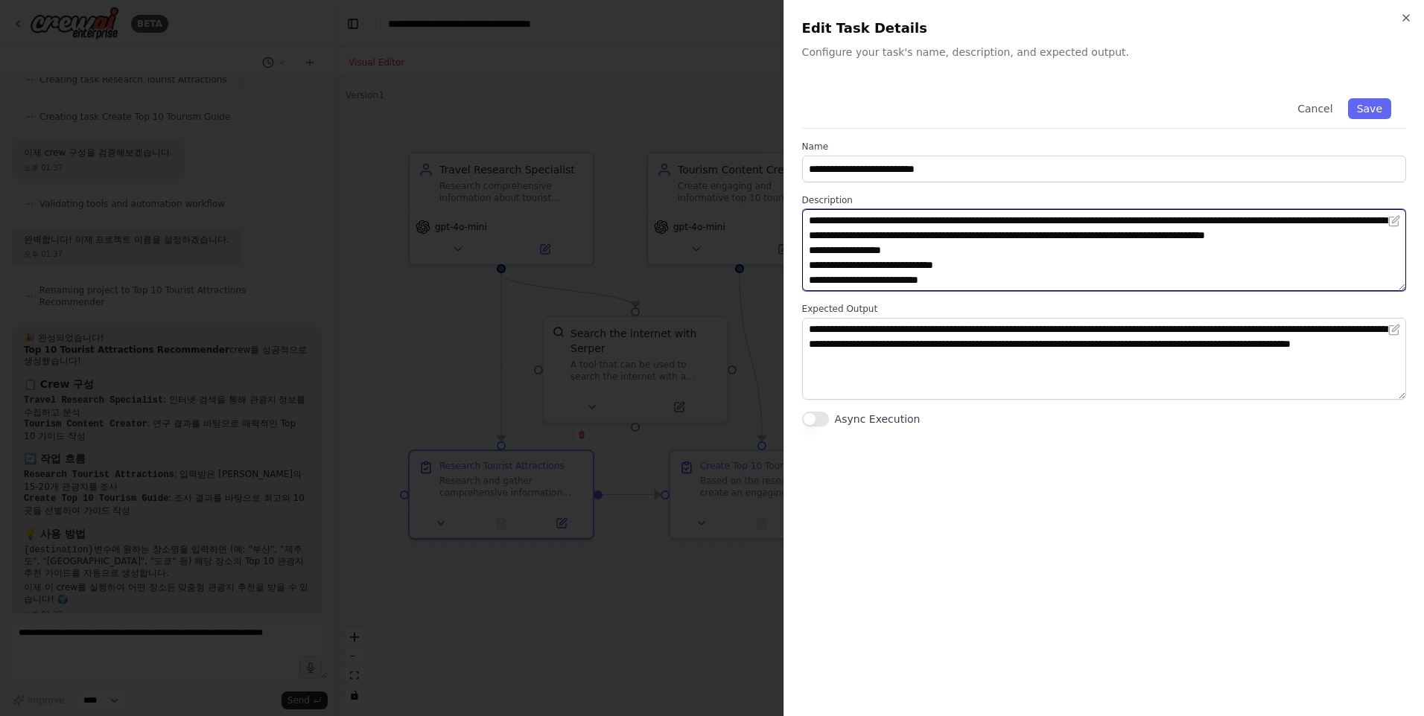
click at [998, 280] on textarea "**********" at bounding box center [1104, 250] width 604 height 82
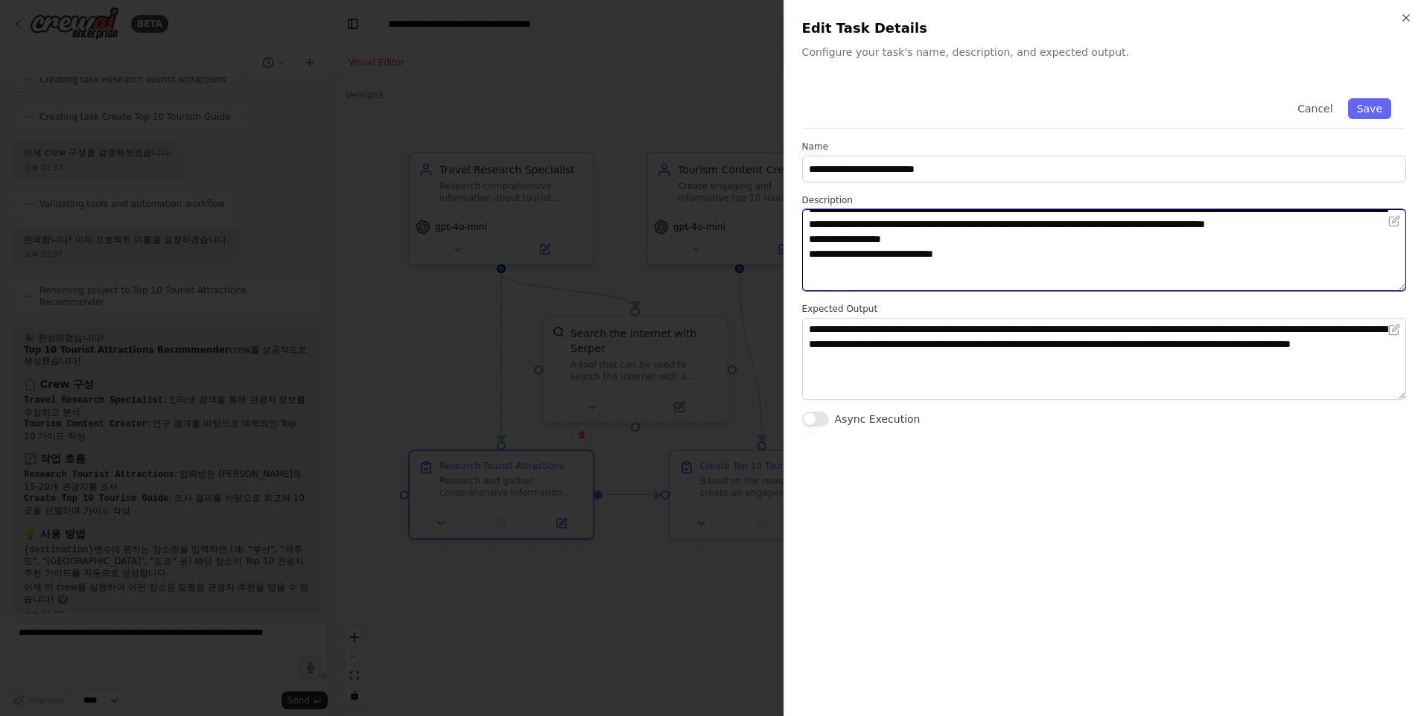
scroll to position [26, 0]
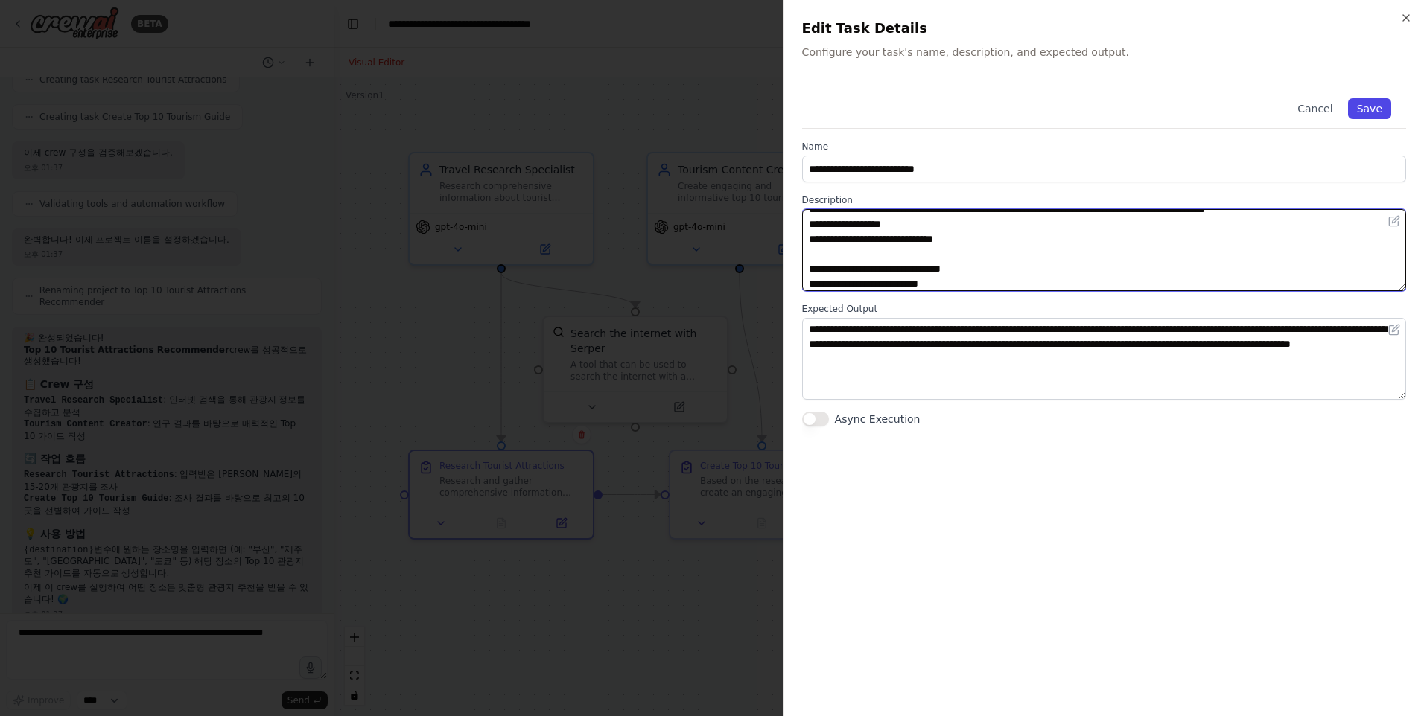
type textarea "**********"
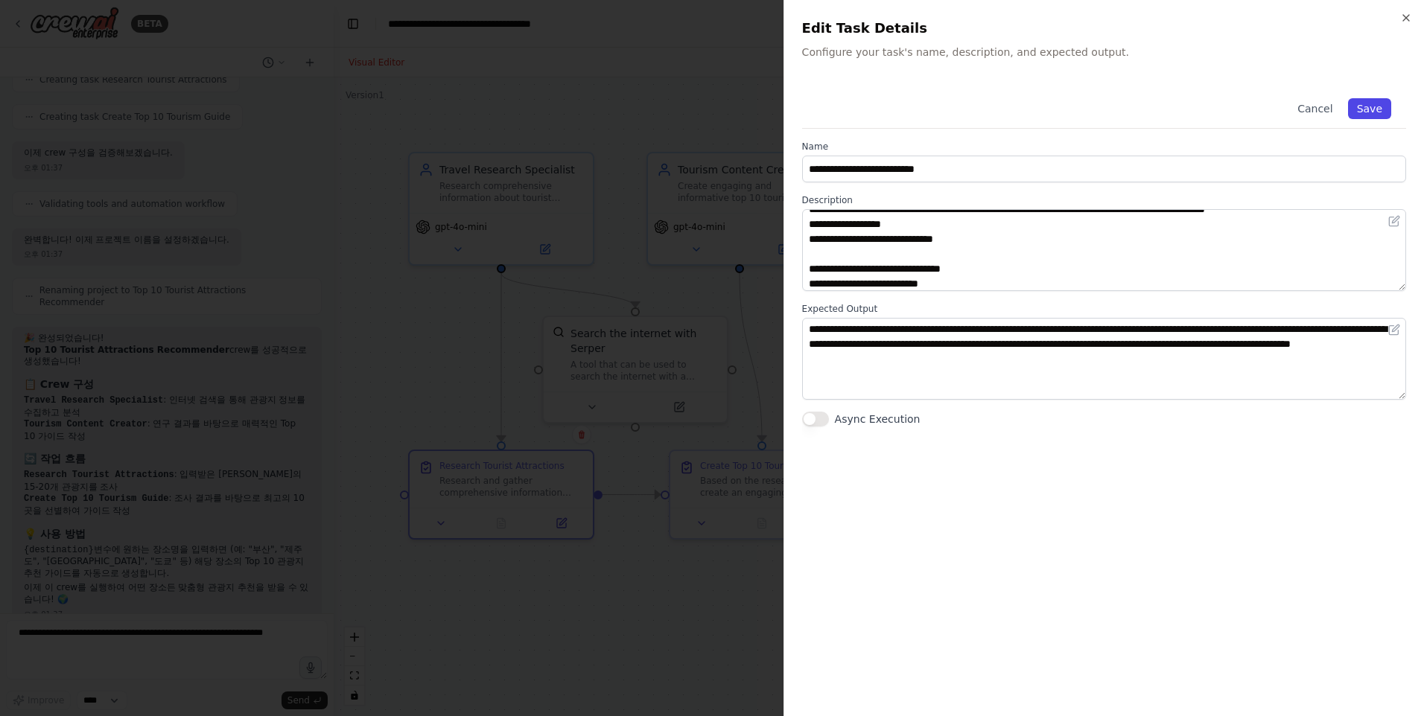
click at [1375, 104] on button "Save" at bounding box center [1369, 108] width 43 height 21
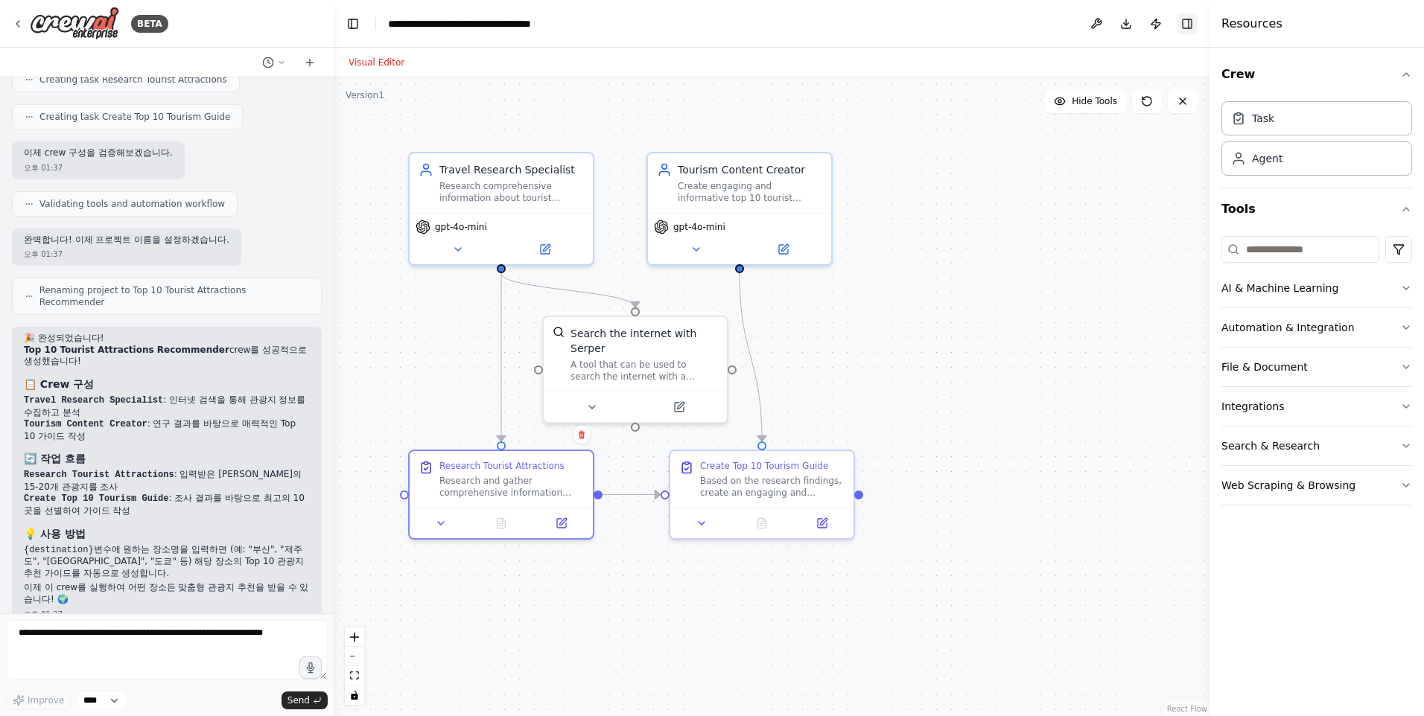
click at [1179, 27] on button "Toggle Right Sidebar" at bounding box center [1187, 23] width 21 height 21
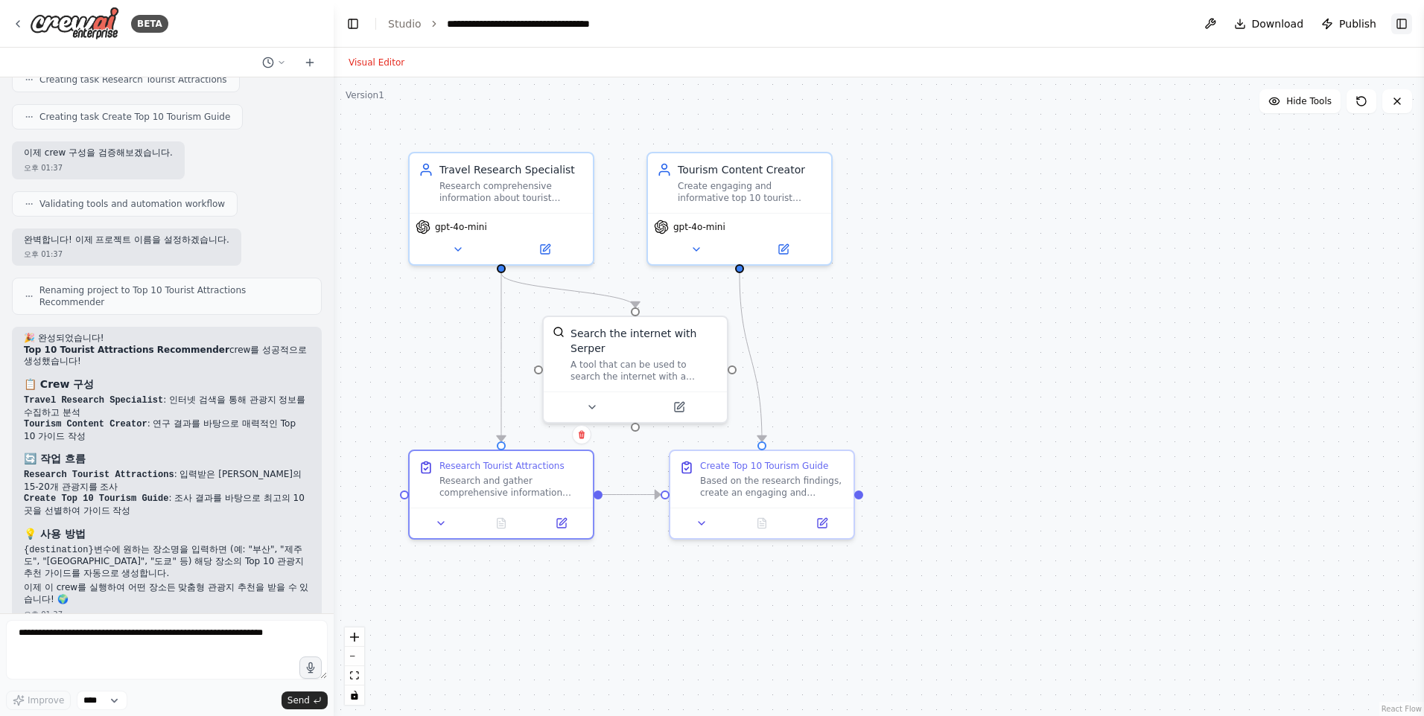
click at [1408, 19] on button "Toggle Right Sidebar" at bounding box center [1401, 23] width 21 height 21
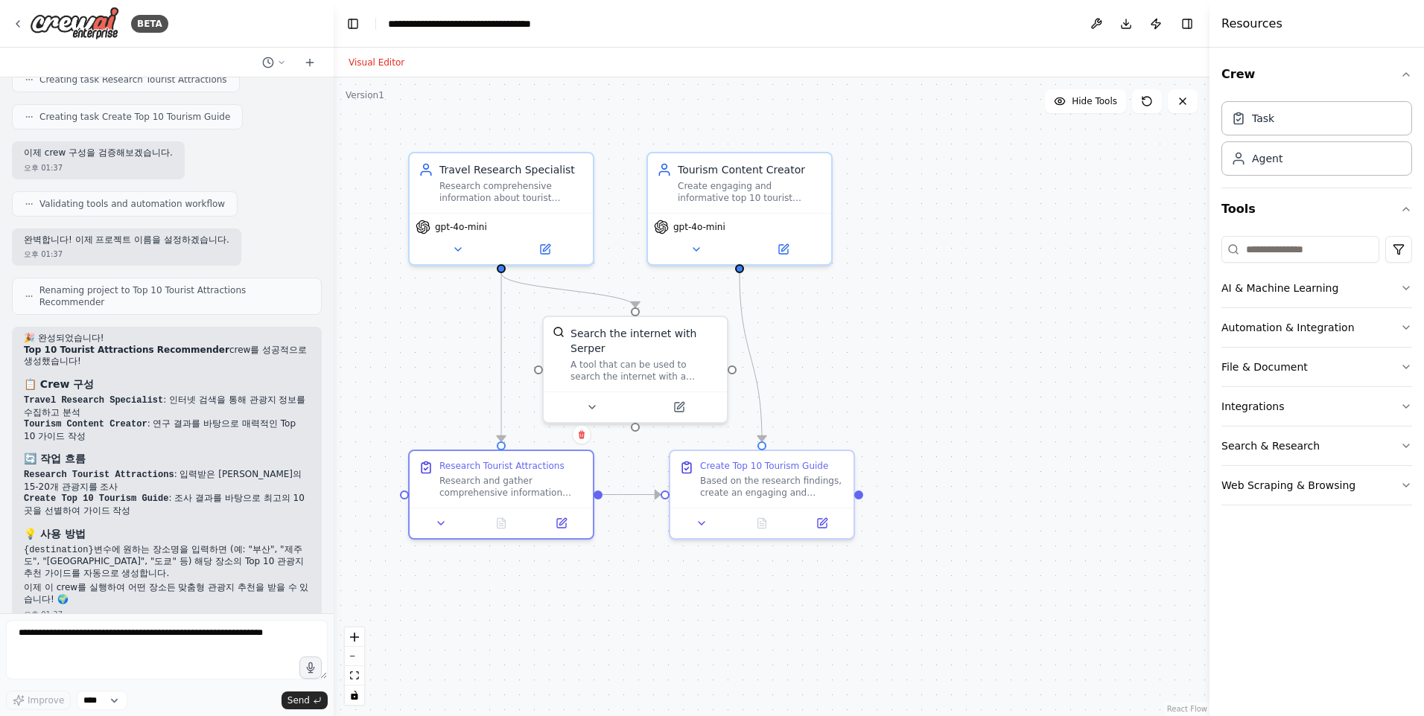
click at [1048, 357] on div ".deletable-edge-delete-btn { width: 20px; height: 20px; border: 0px solid #ffff…" at bounding box center [772, 396] width 876 height 639
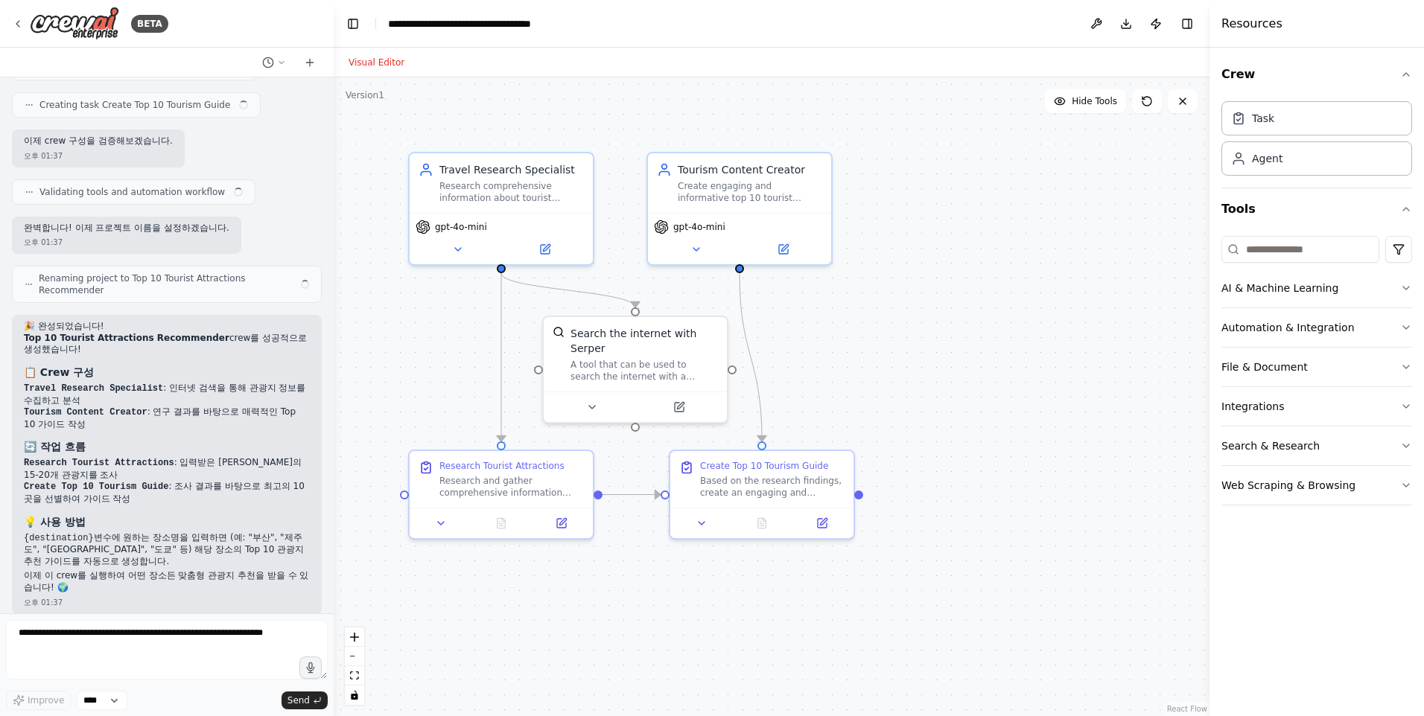
scroll to position [1279, 0]
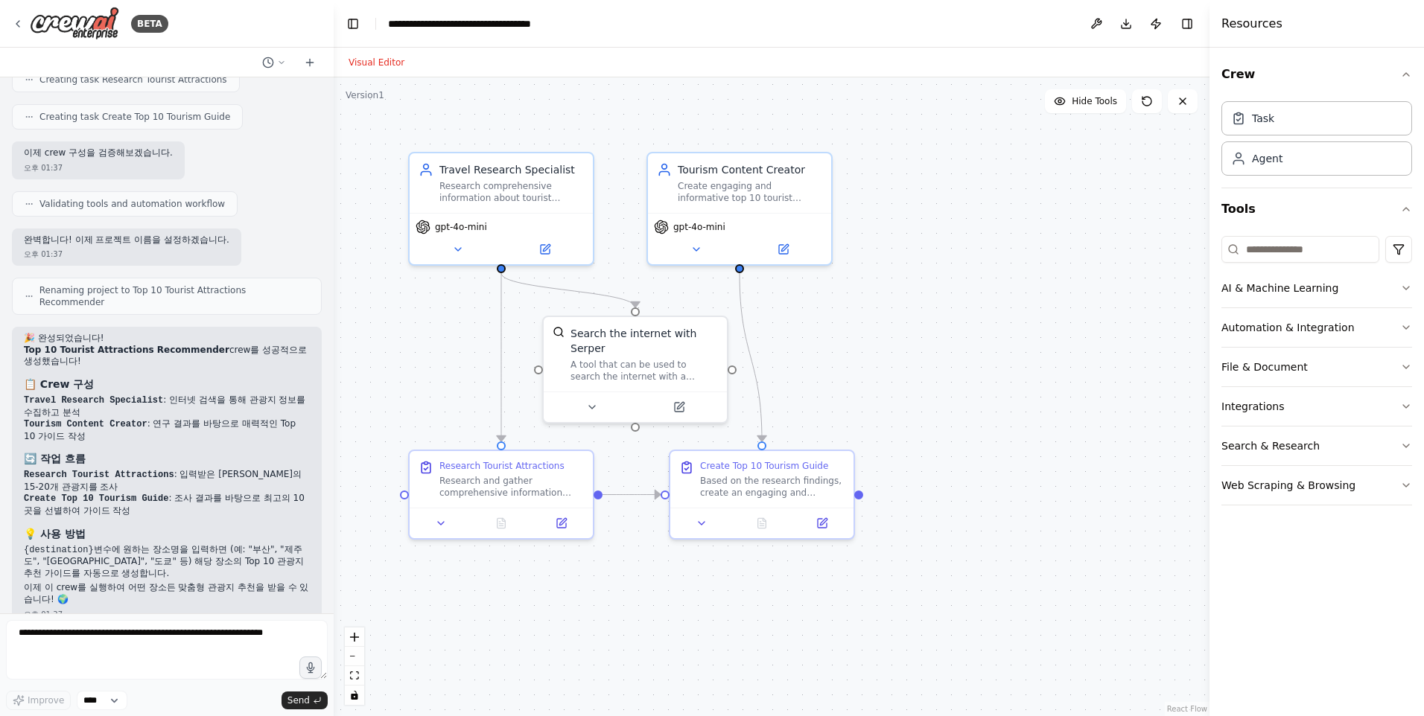
click at [982, 252] on div ".deletable-edge-delete-btn { width: 20px; height: 20px; border: 0px solid #ffff…" at bounding box center [772, 396] width 876 height 639
click at [980, 258] on div ".deletable-edge-delete-btn { width: 20px; height: 20px; border: 0px solid #ffff…" at bounding box center [772, 396] width 876 height 639
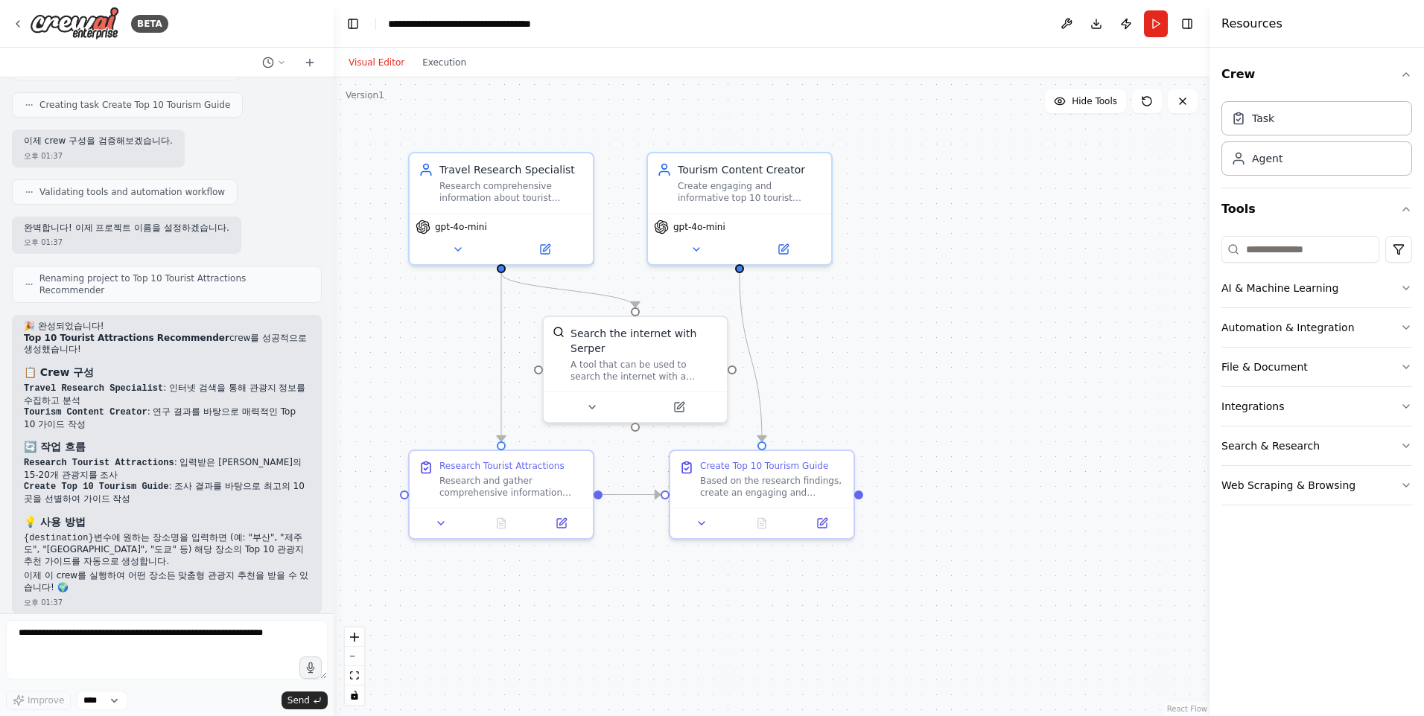
scroll to position [1279, 0]
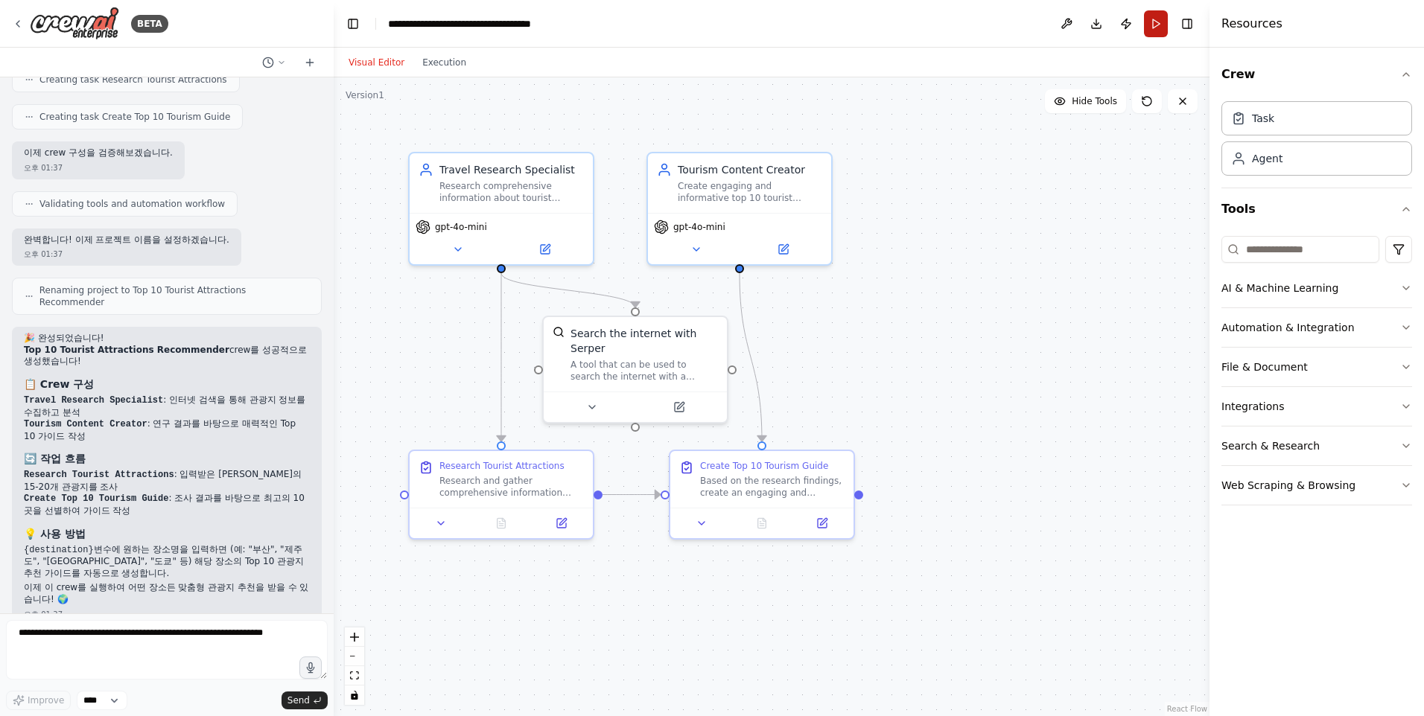
click at [1155, 25] on button "Run" at bounding box center [1156, 23] width 24 height 27
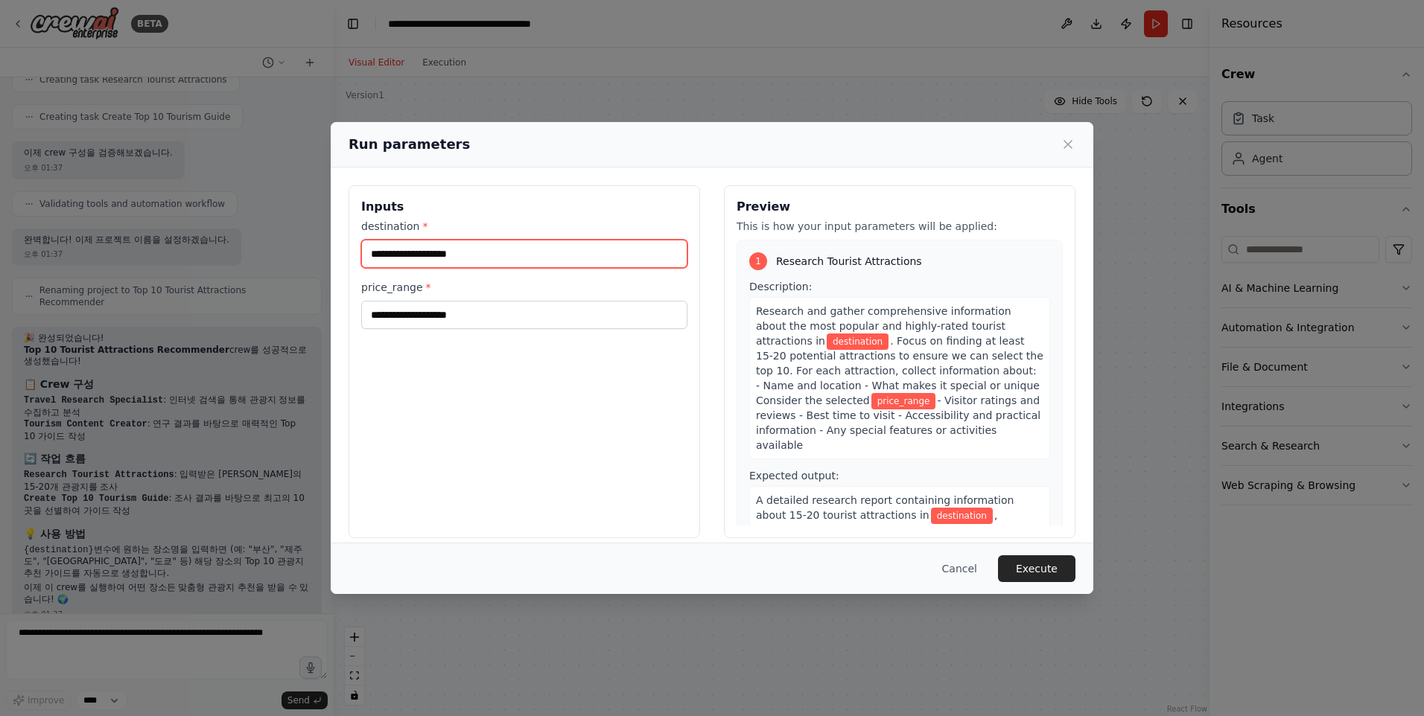
click at [569, 250] on input "destination *" at bounding box center [524, 254] width 326 height 28
type input "*"
type input "***"
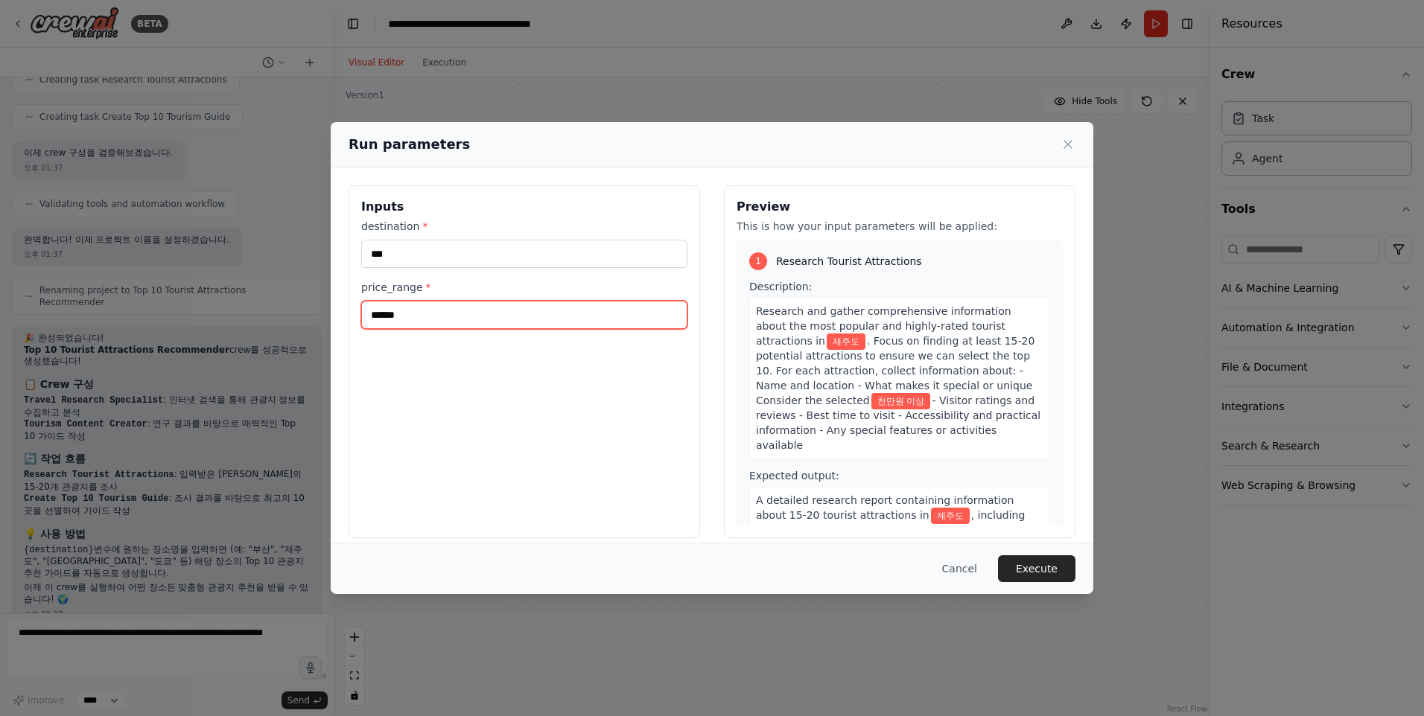
click at [454, 313] on input "******" at bounding box center [524, 315] width 326 height 28
type input "******"
click at [1037, 571] on button "Execute" at bounding box center [1036, 569] width 77 height 27
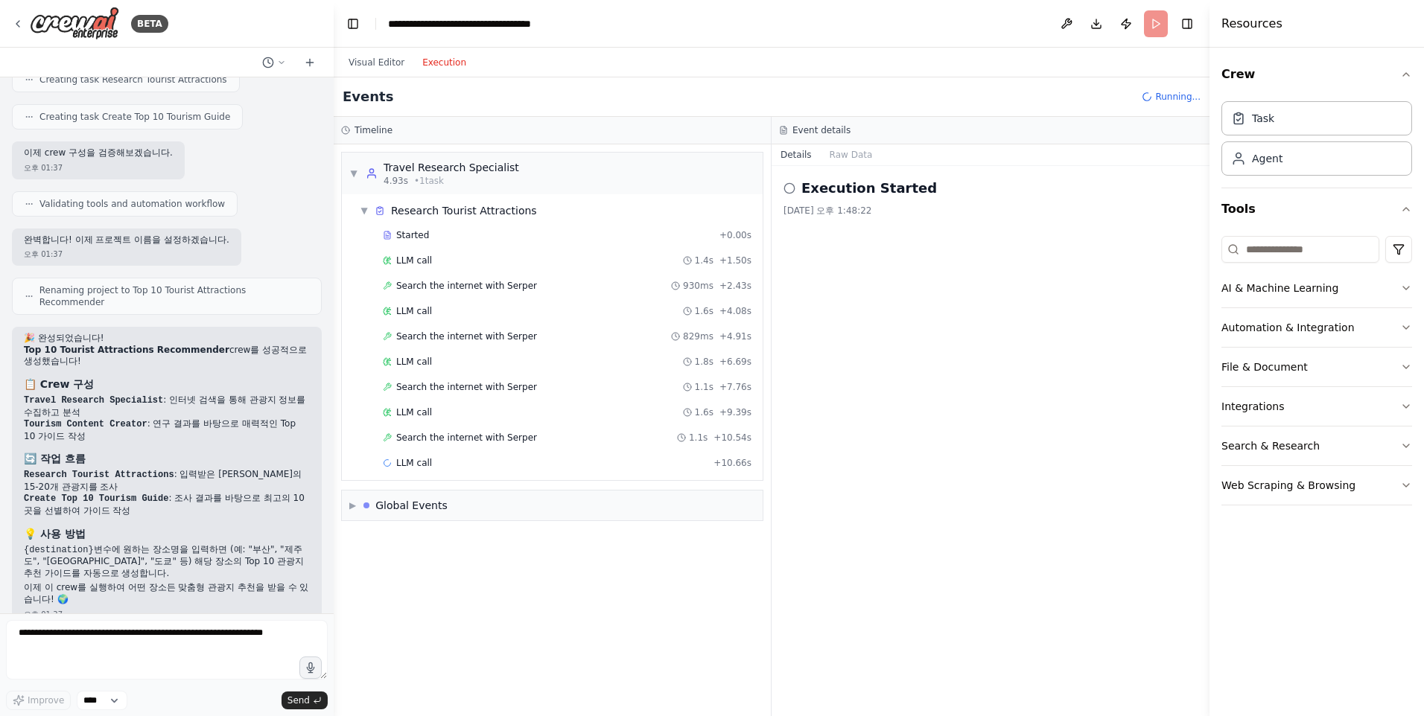
click at [424, 62] on button "Execution" at bounding box center [444, 63] width 62 height 18
click at [419, 382] on span "Search the internet with Serper" at bounding box center [466, 387] width 141 height 12
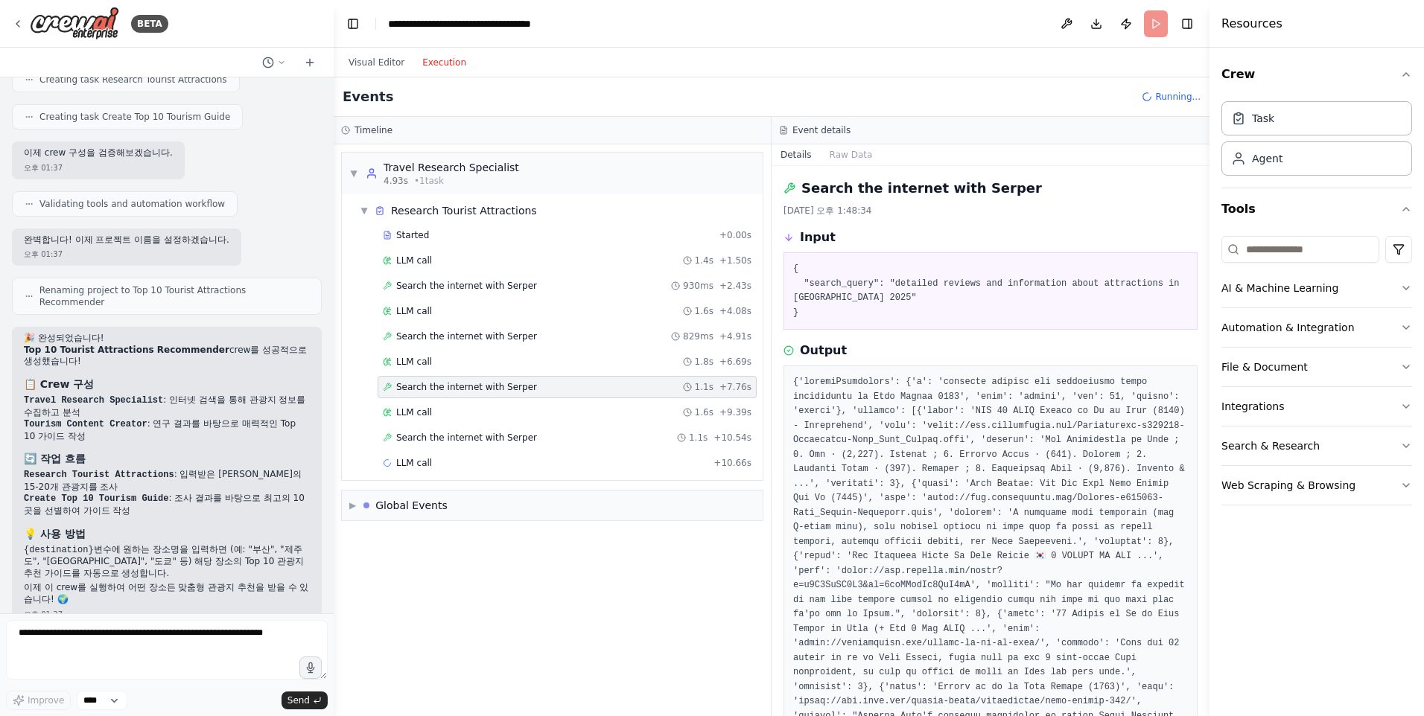
click at [848, 295] on pre "{ "search_query": "detailed reviews and information about attractions in Jeju I…" at bounding box center [990, 291] width 395 height 58
click at [1126, 274] on pre "{ "search_query": "detailed reviews and information about attractions in Jeju I…" at bounding box center [990, 291] width 395 height 58
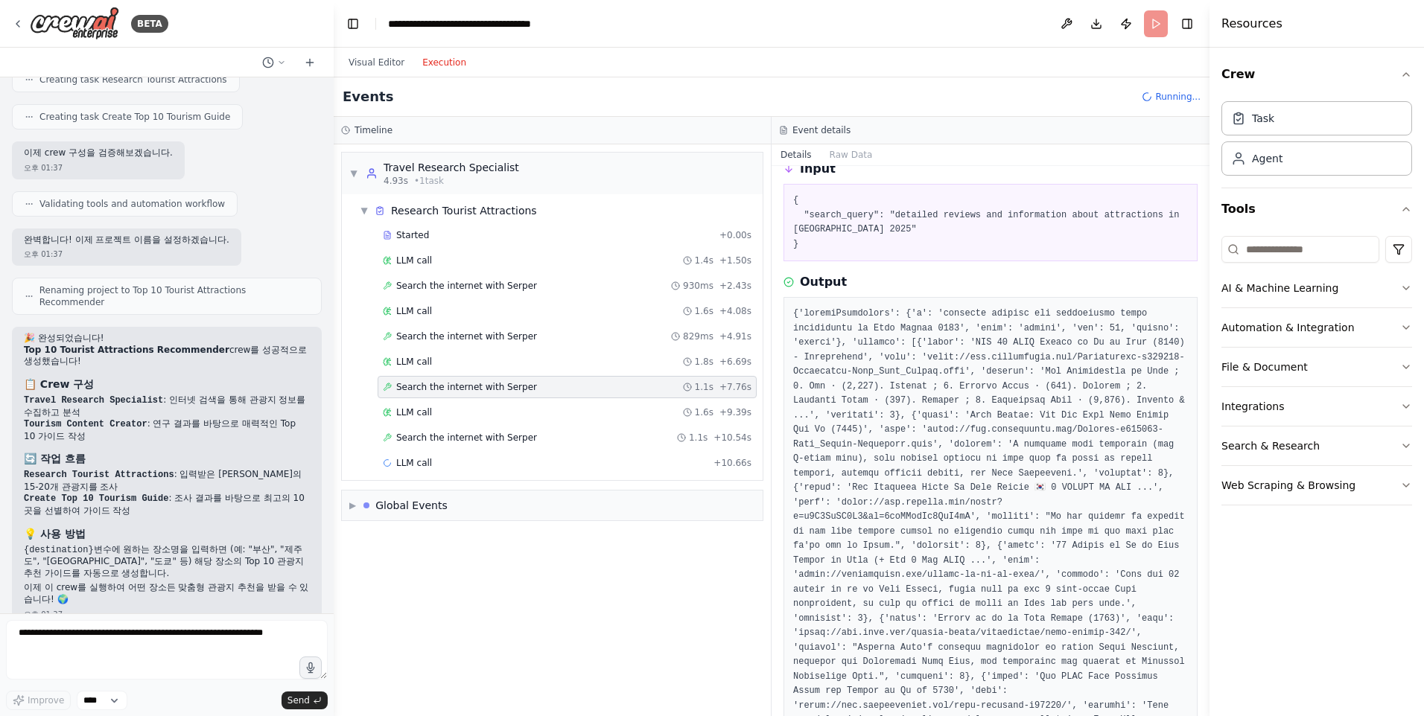
scroll to position [0, 0]
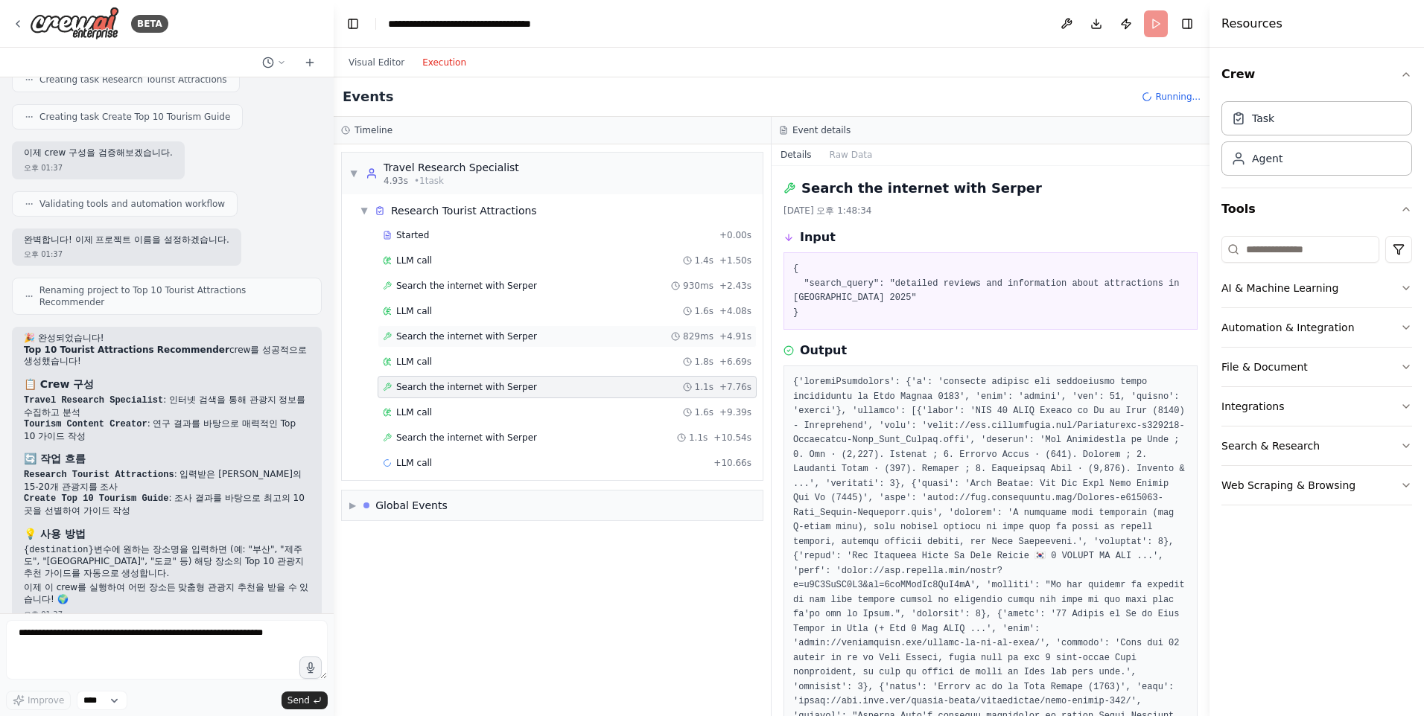
click at [489, 346] on div "Search the internet with Serper 829ms + 4.91s" at bounding box center [567, 336] width 379 height 22
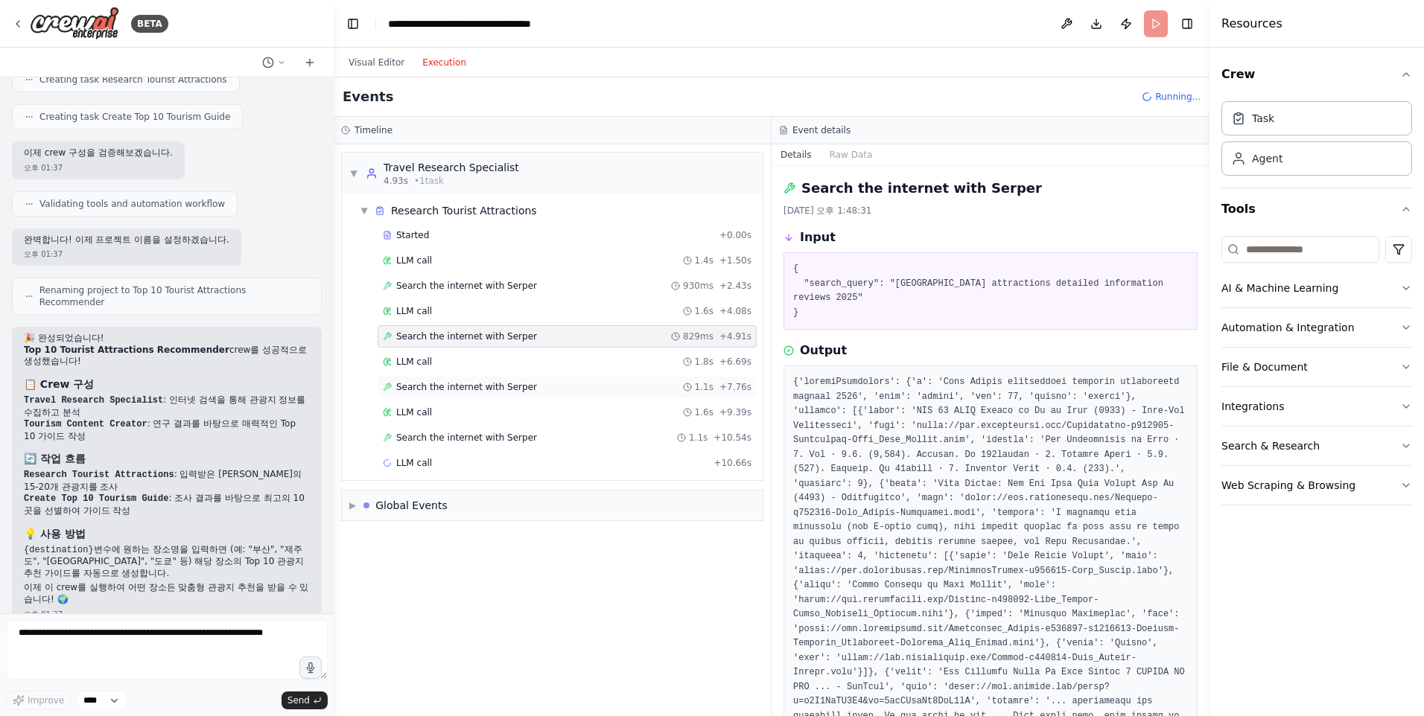
click at [512, 384] on span "Search the internet with Serper" at bounding box center [466, 387] width 141 height 12
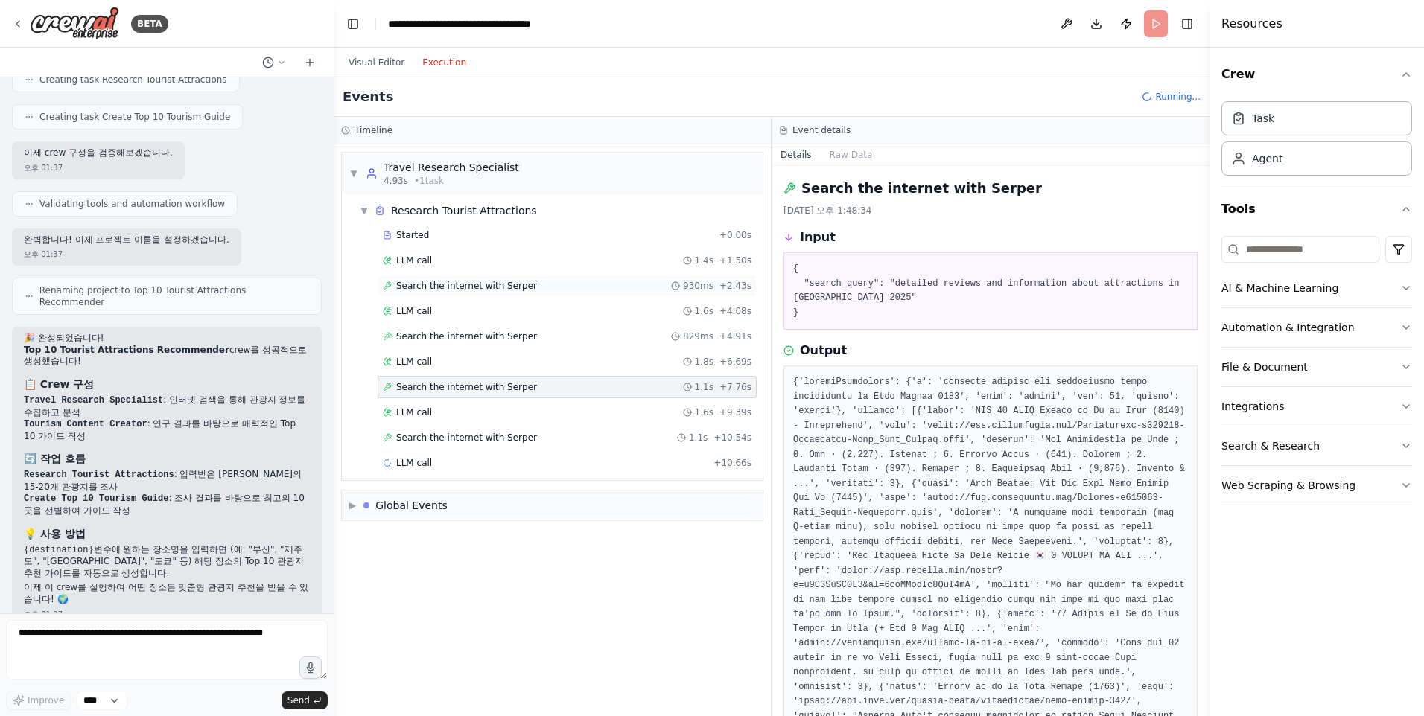
click at [497, 288] on span "Search the internet with Serper" at bounding box center [466, 286] width 141 height 12
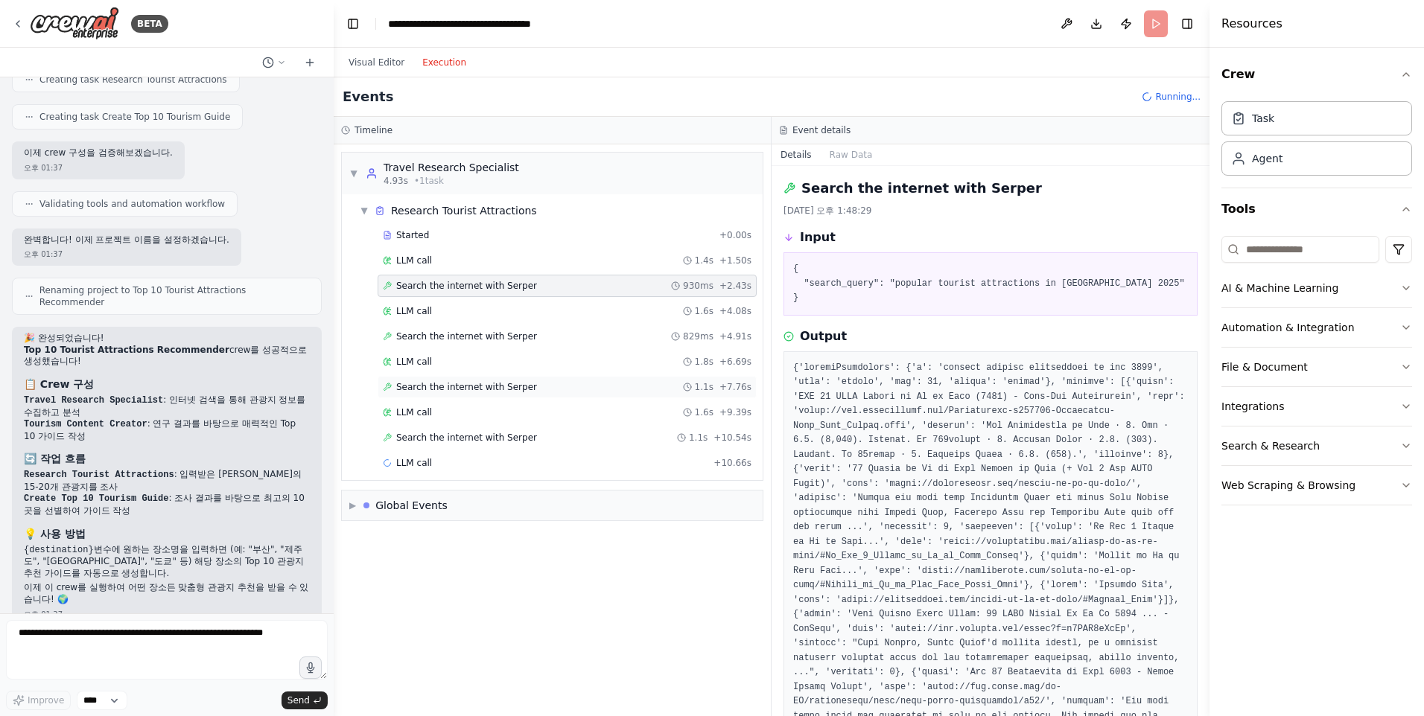
click at [495, 387] on span "Search the internet with Serper" at bounding box center [466, 387] width 141 height 12
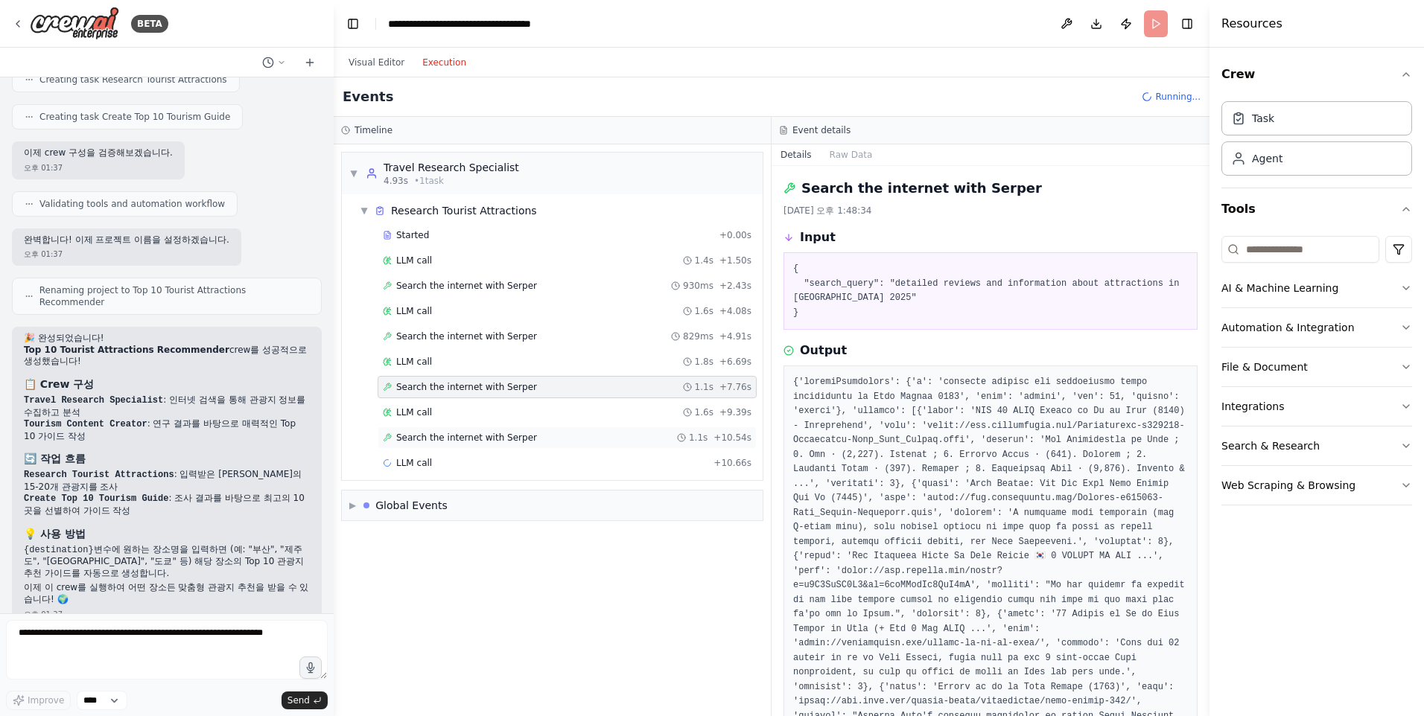
click at [498, 439] on span "Search the internet with Serper" at bounding box center [466, 438] width 141 height 12
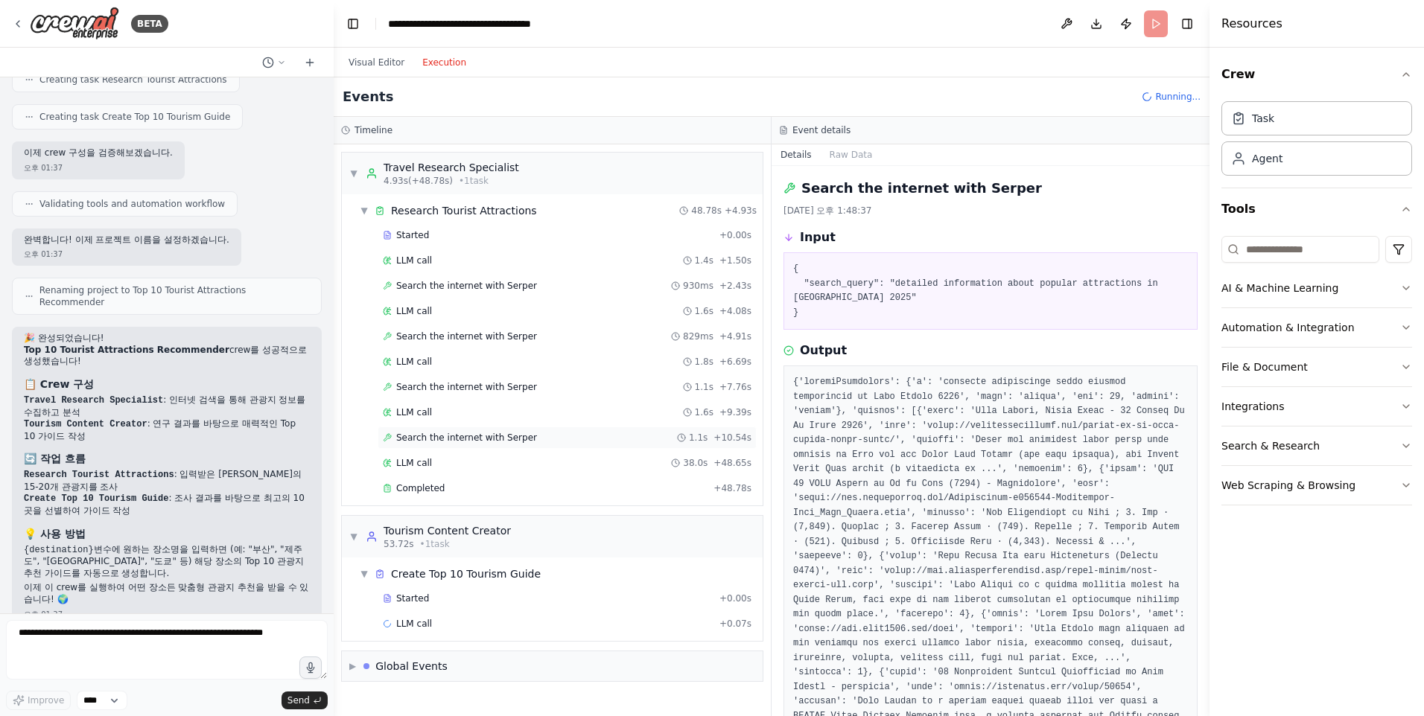
click at [492, 439] on span "Search the internet with Serper" at bounding box center [466, 438] width 141 height 12
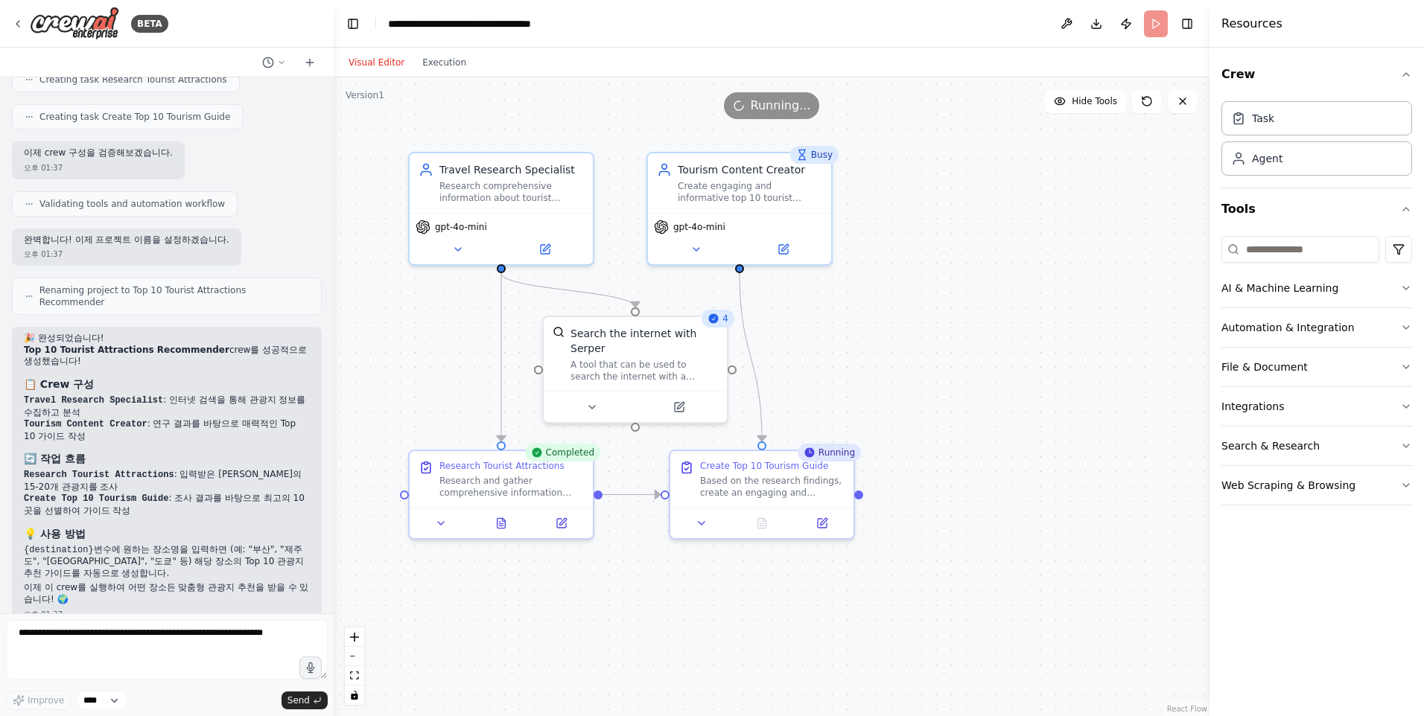
click at [359, 56] on button "Visual Editor" at bounding box center [377, 63] width 74 height 18
click at [501, 532] on div at bounding box center [501, 520] width 183 height 31
click at [503, 524] on icon at bounding box center [501, 520] width 8 height 10
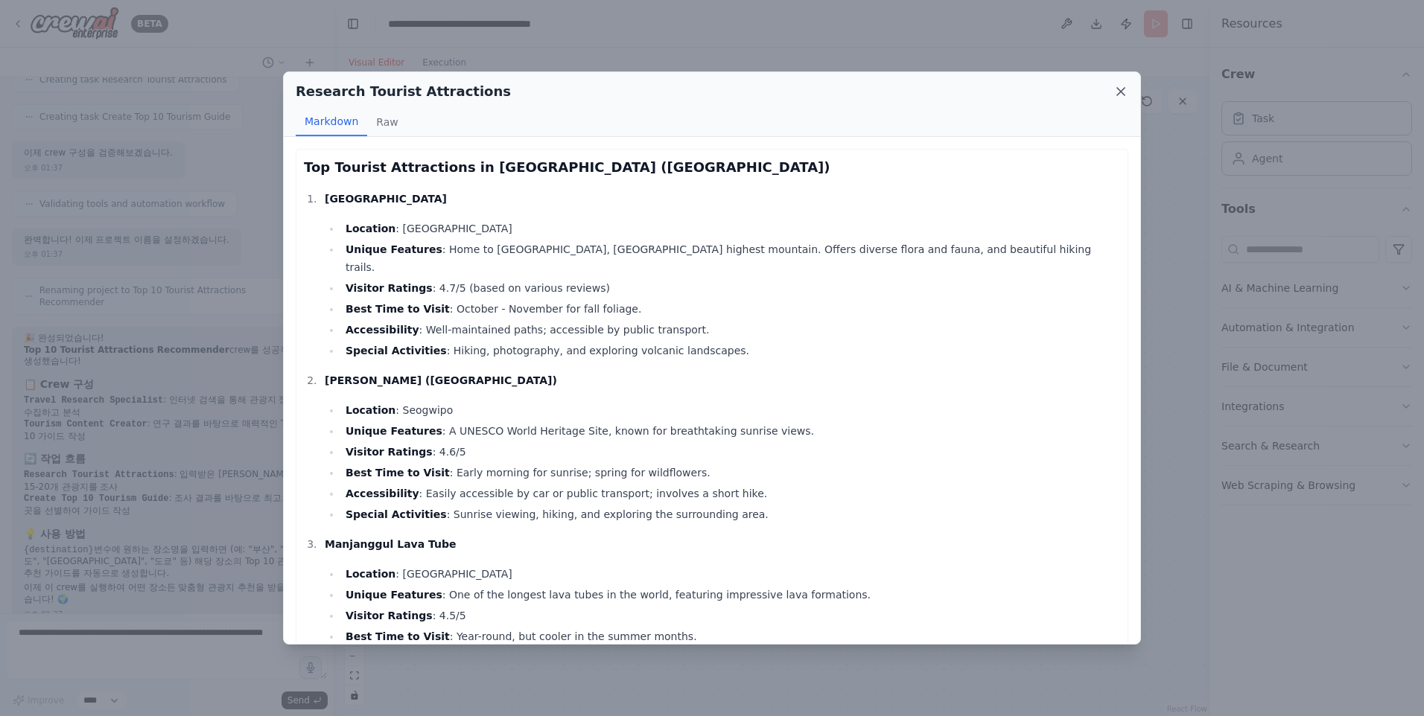
click at [1124, 93] on icon at bounding box center [1120, 91] width 15 height 15
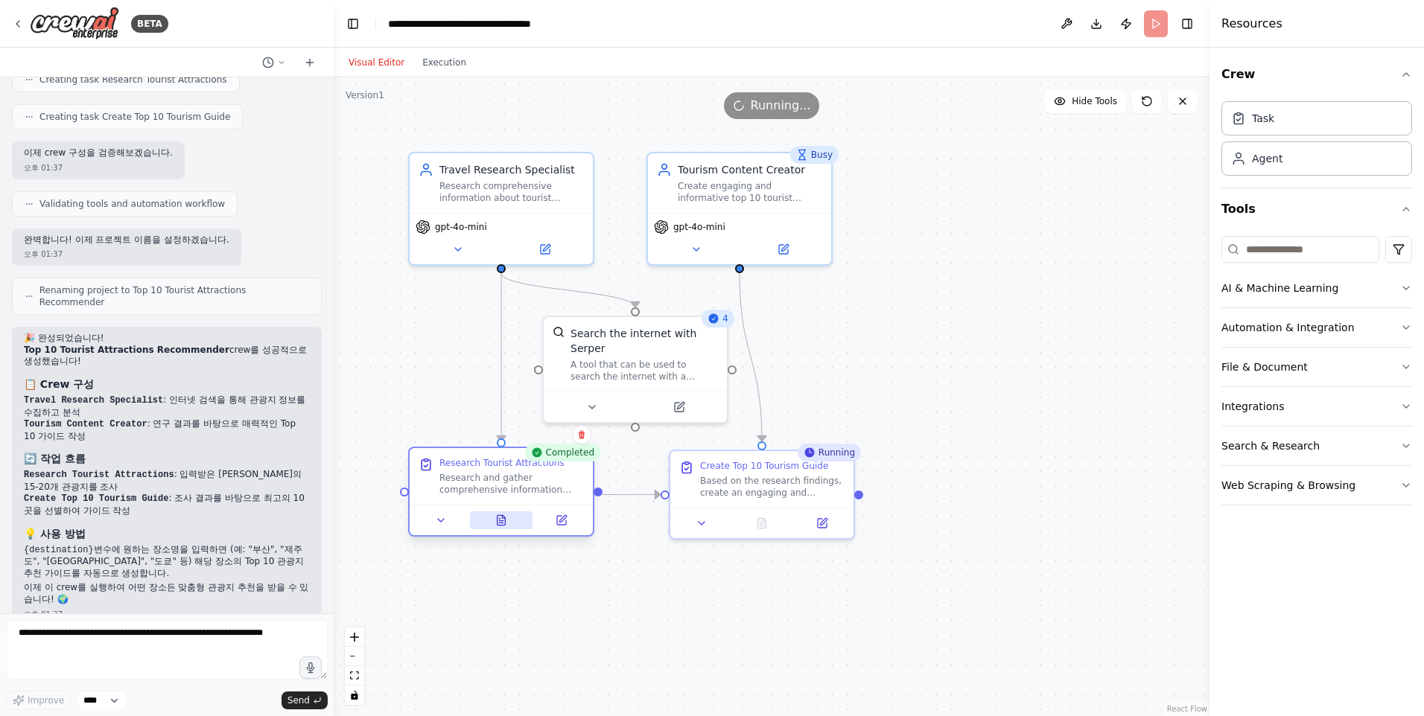
click at [500, 522] on icon at bounding box center [501, 520] width 8 height 10
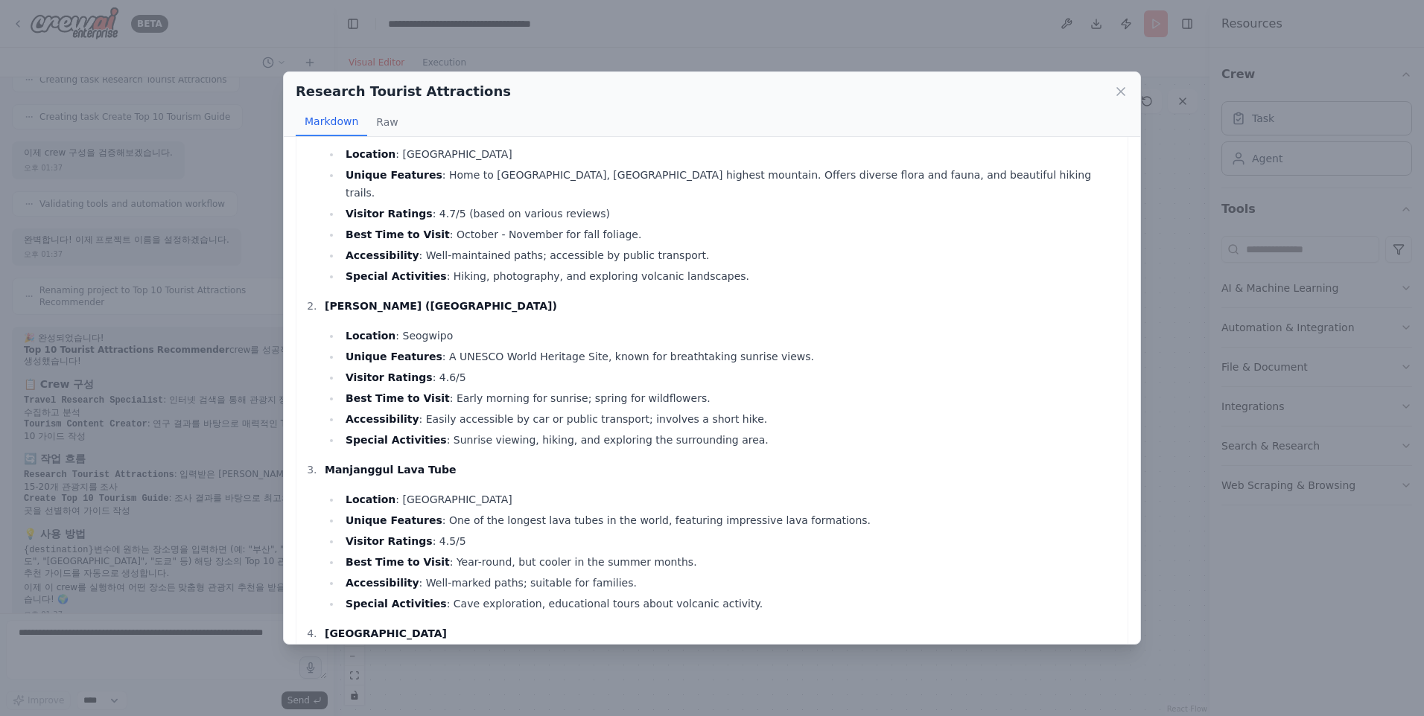
scroll to position [223, 0]
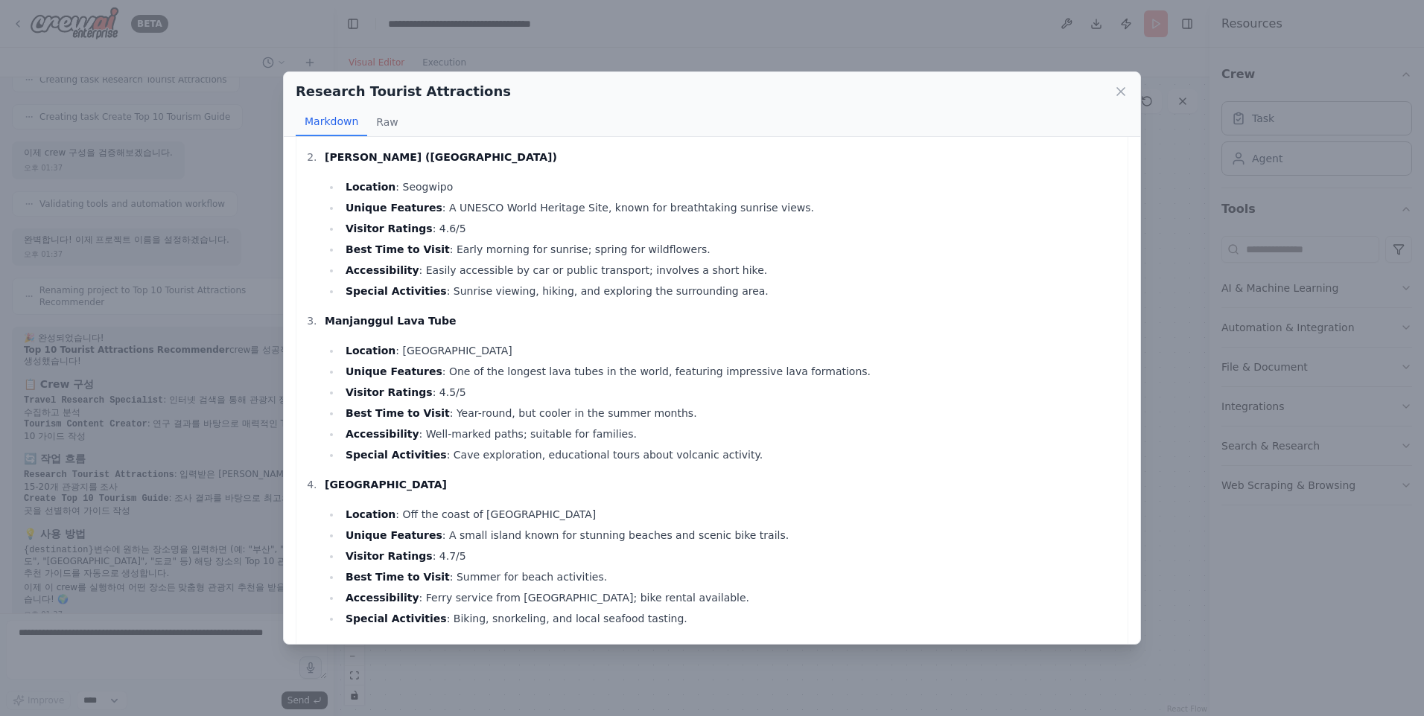
click at [352, 315] on strong "Manjanggul Lava Tube" at bounding box center [391, 321] width 132 height 12
drag, startPoint x: 352, startPoint y: 305, endPoint x: 358, endPoint y: 345, distance: 39.9
click at [358, 363] on li "Unique Features : One of the longest lava tubes in the world, featuring impress…" at bounding box center [730, 372] width 779 height 18
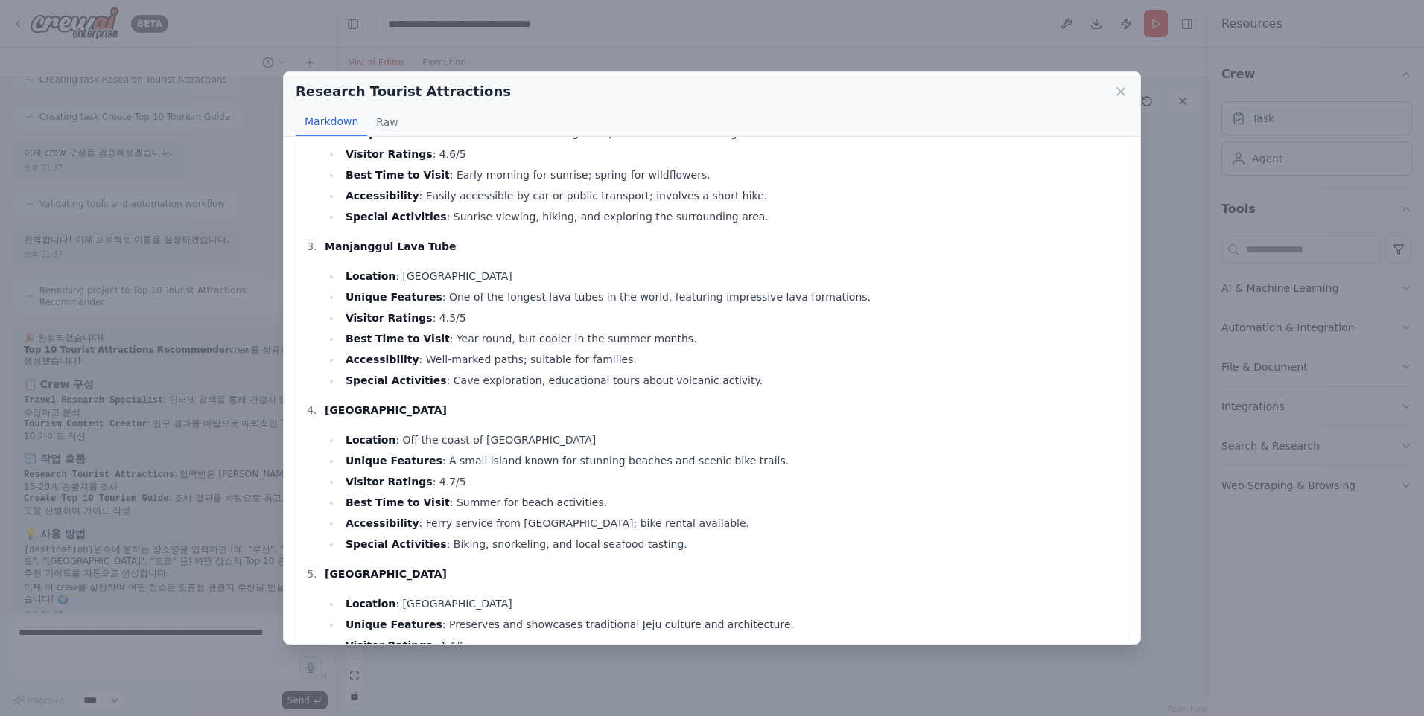
scroll to position [447, 0]
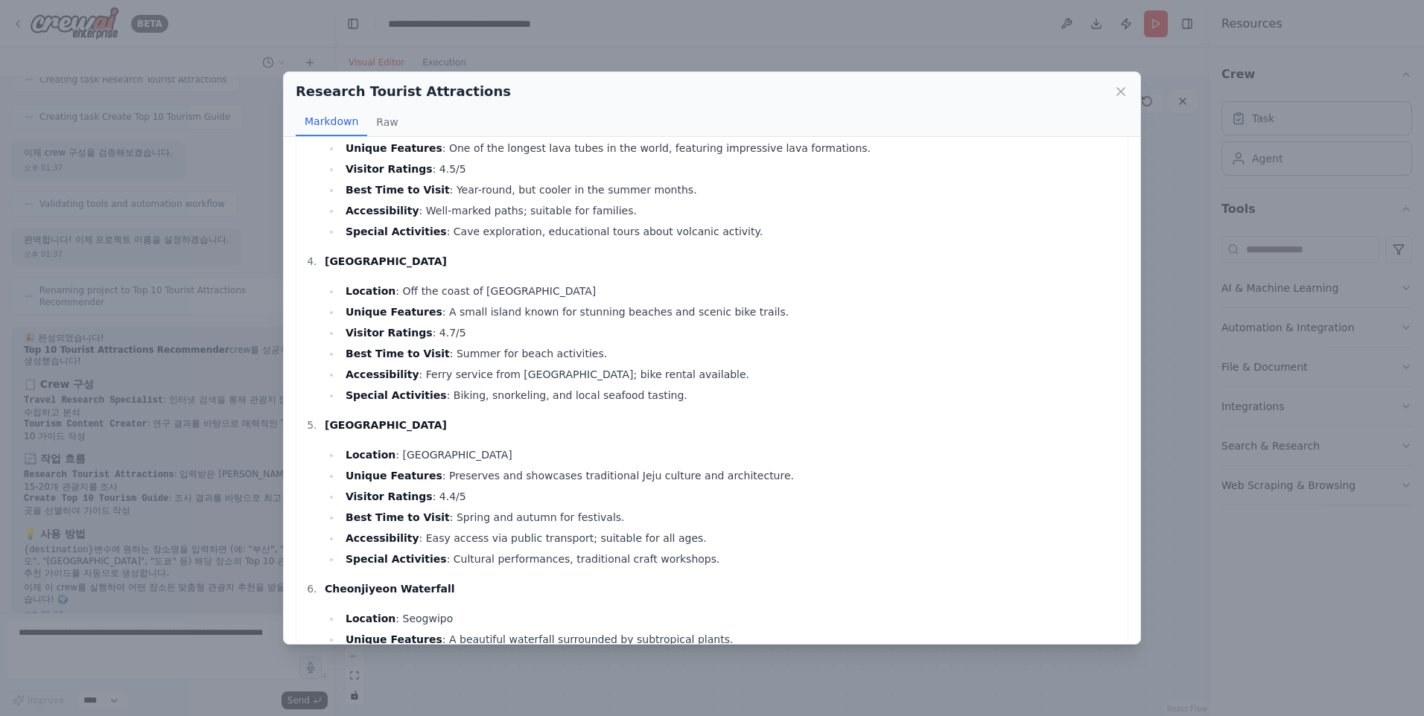
drag, startPoint x: 351, startPoint y: 412, endPoint x: 439, endPoint y: 407, distance: 88.0
click at [439, 419] on strong "Jeju Folk Village Museum" at bounding box center [386, 425] width 122 height 12
drag, startPoint x: 439, startPoint y: 407, endPoint x: 382, endPoint y: 429, distance: 60.6
click at [382, 446] on li "Location : Jeju City" at bounding box center [730, 455] width 779 height 18
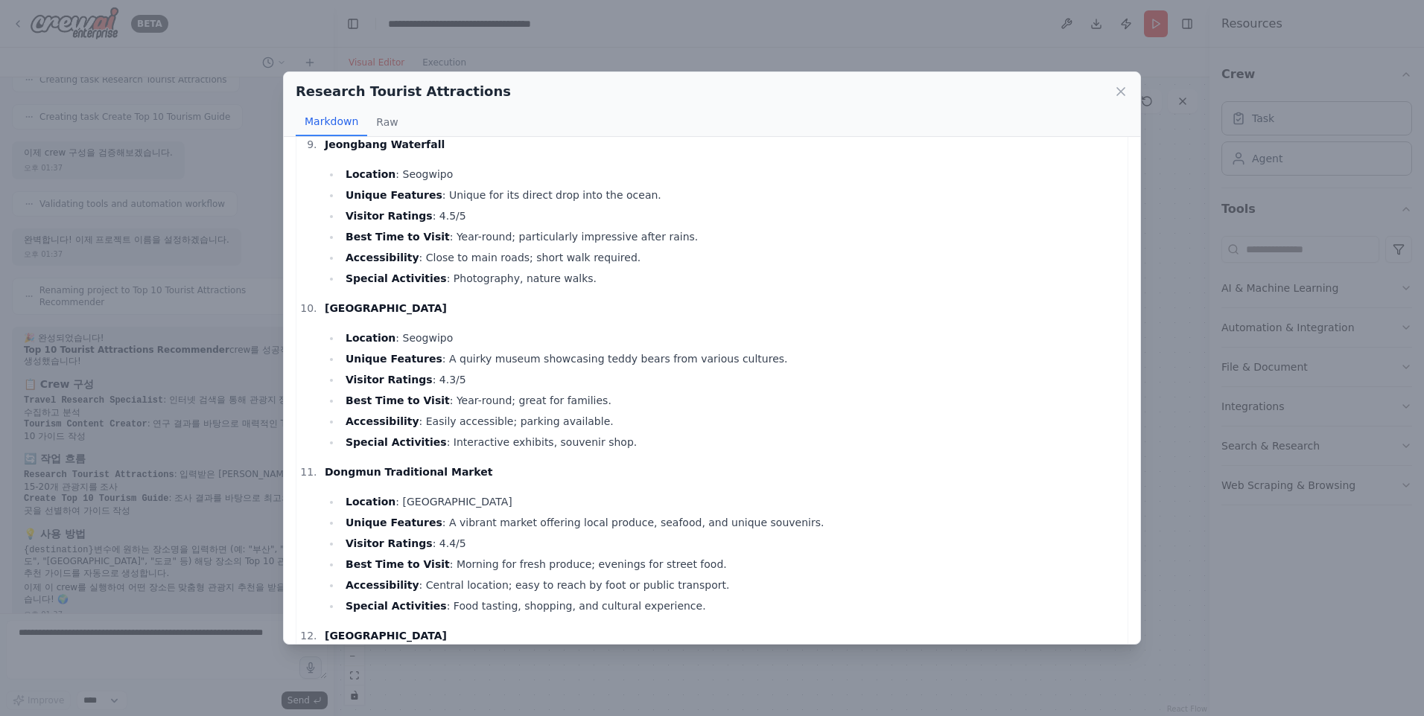
scroll to position [1415, 0]
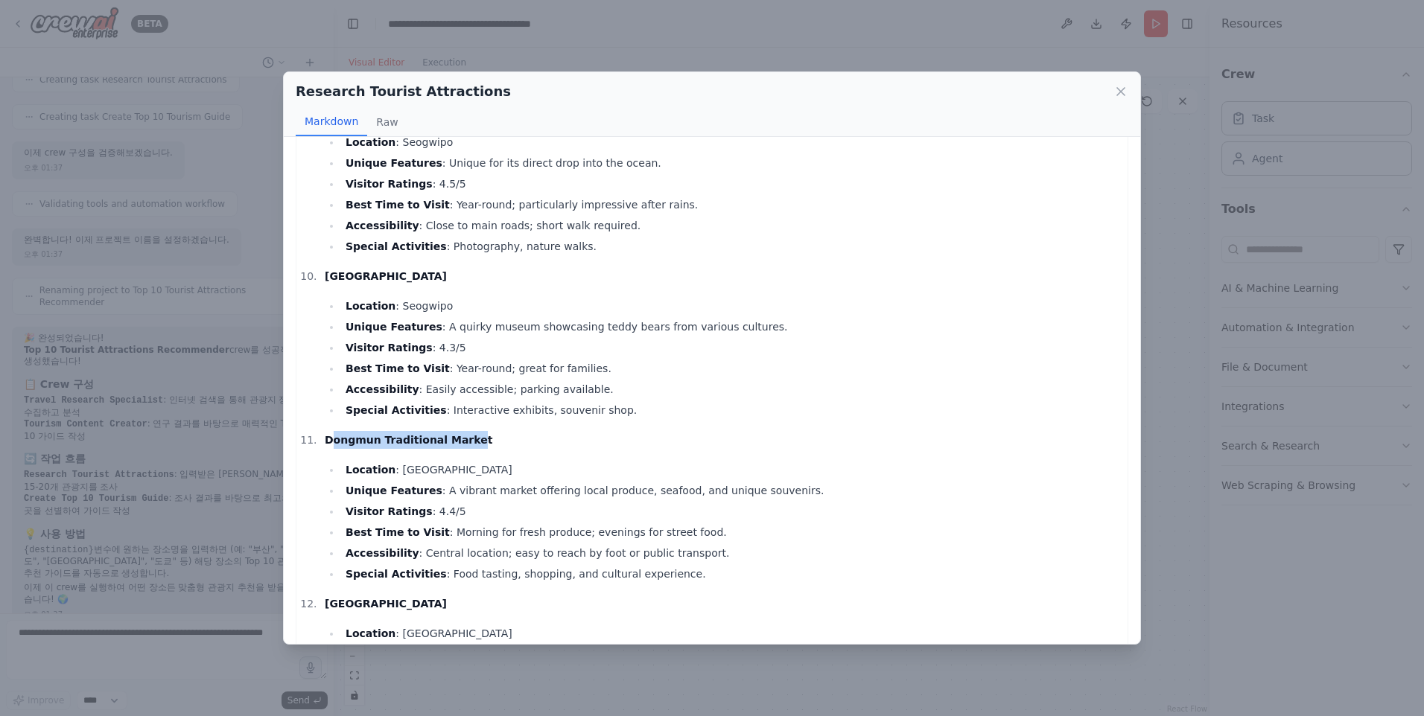
drag, startPoint x: 331, startPoint y: 426, endPoint x: 462, endPoint y: 424, distance: 131.1
click at [462, 434] on strong "Dongmun Traditional Market" at bounding box center [409, 440] width 168 height 12
drag, startPoint x: 462, startPoint y: 424, endPoint x: 407, endPoint y: 436, distance: 56.4
click at [407, 436] on li "Dongmun Traditional Market Location : Jeju City Unique Features : A vibrant mar…" at bounding box center [720, 507] width 800 height 152
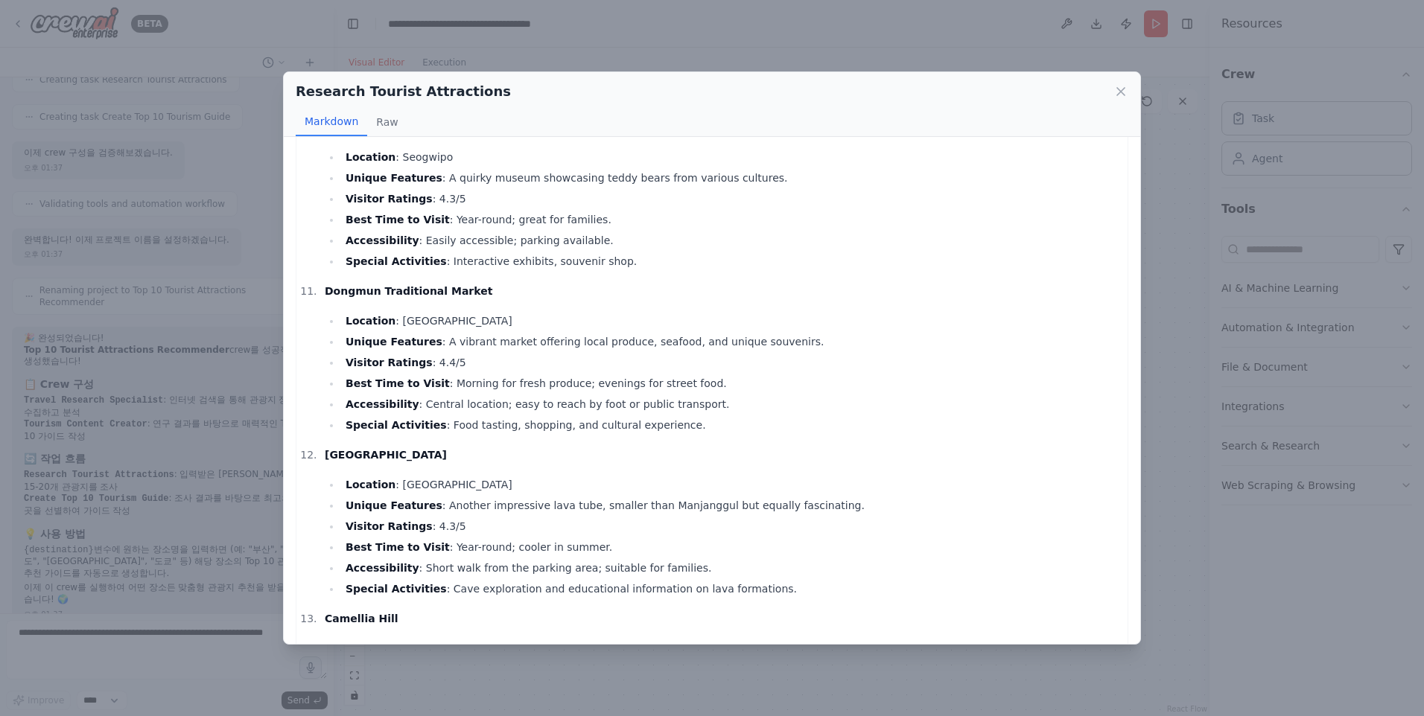
click at [1114, 90] on icon at bounding box center [1120, 91] width 15 height 15
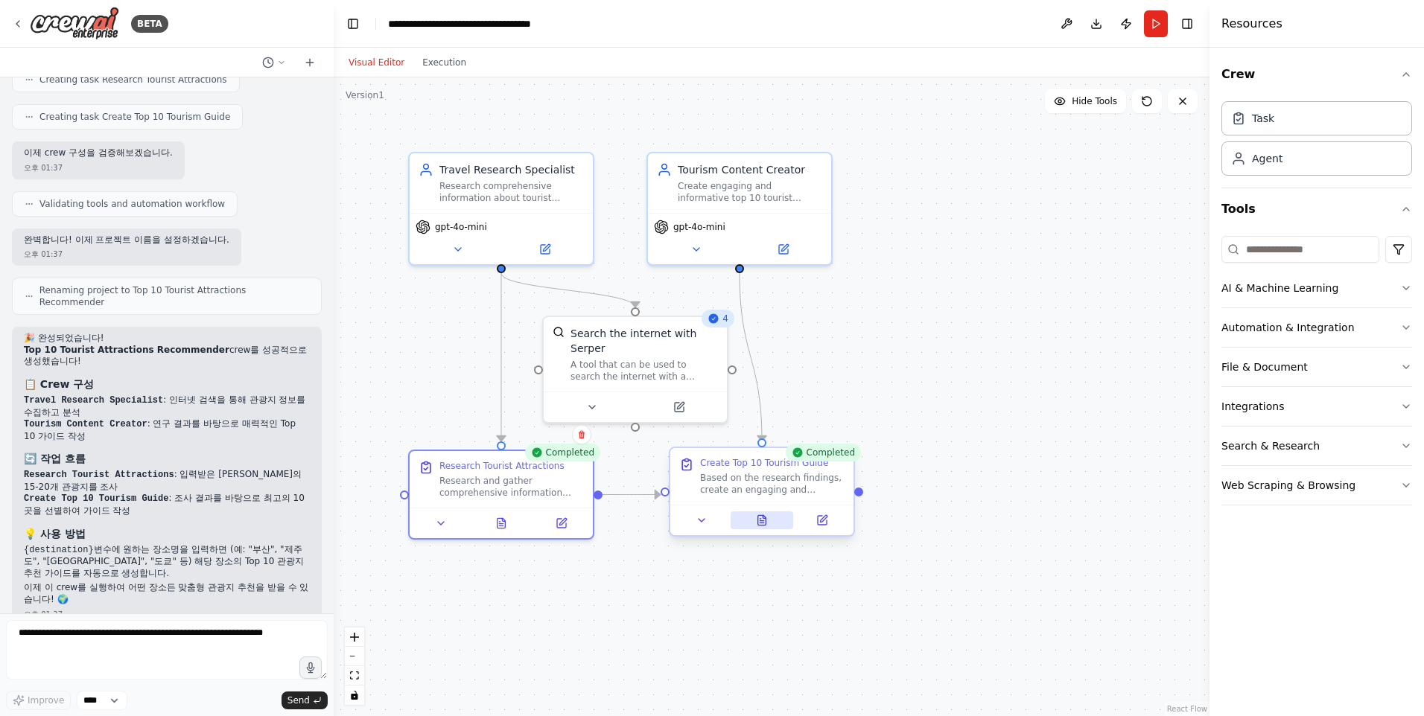
click at [758, 521] on icon at bounding box center [762, 520] width 8 height 10
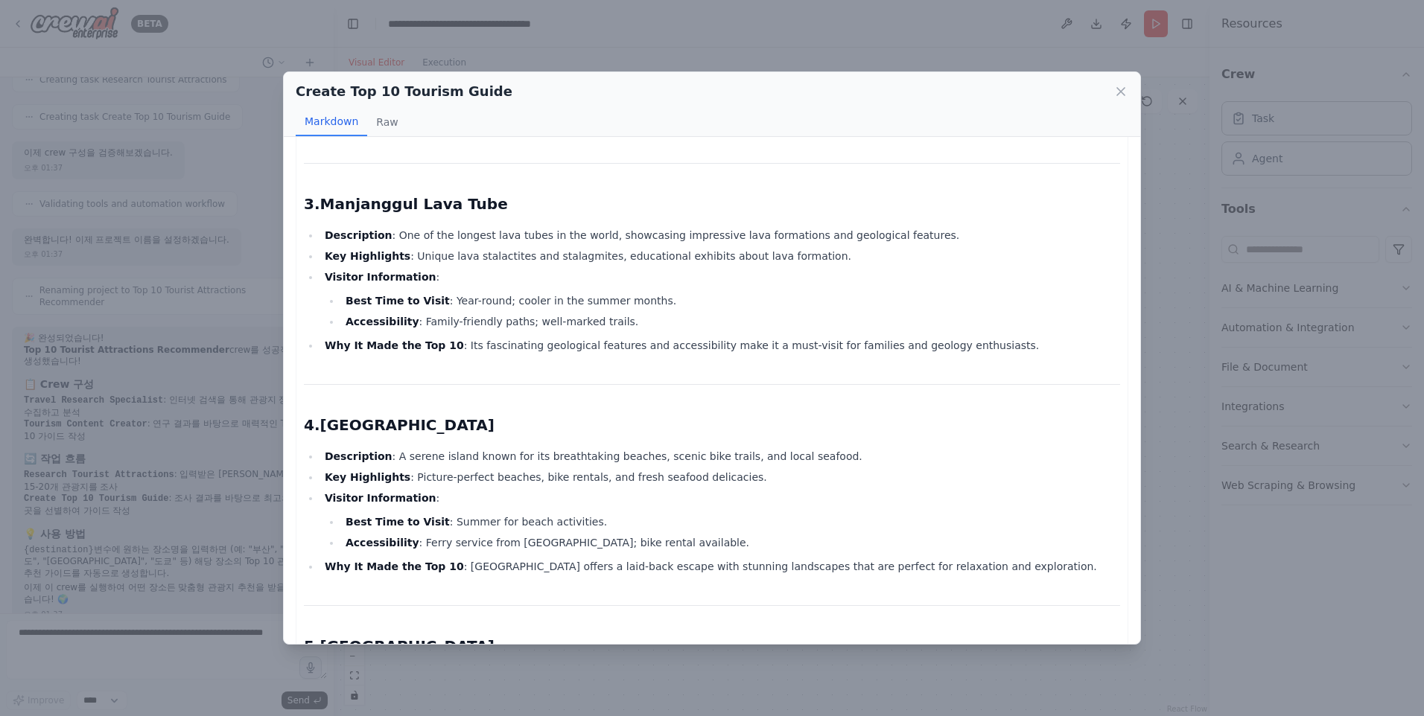
scroll to position [0, 0]
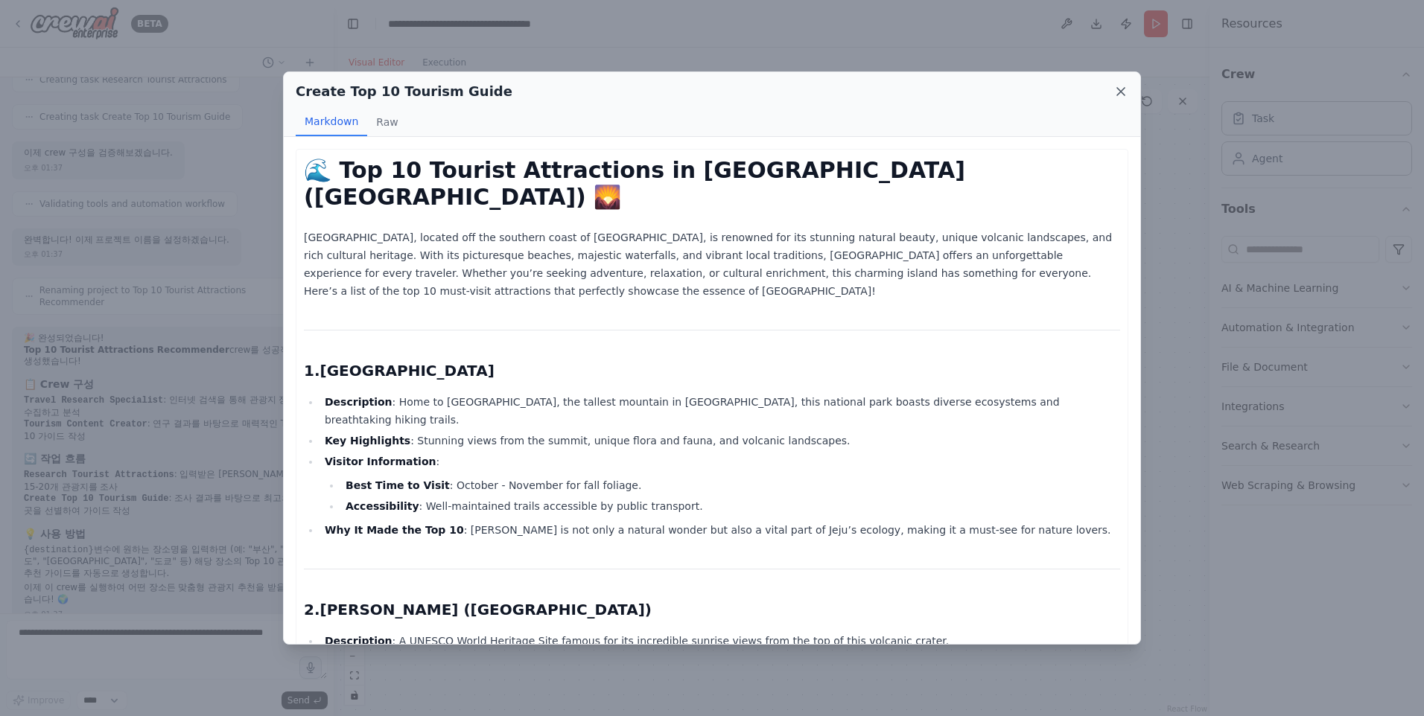
click at [1117, 93] on icon at bounding box center [1120, 91] width 15 height 15
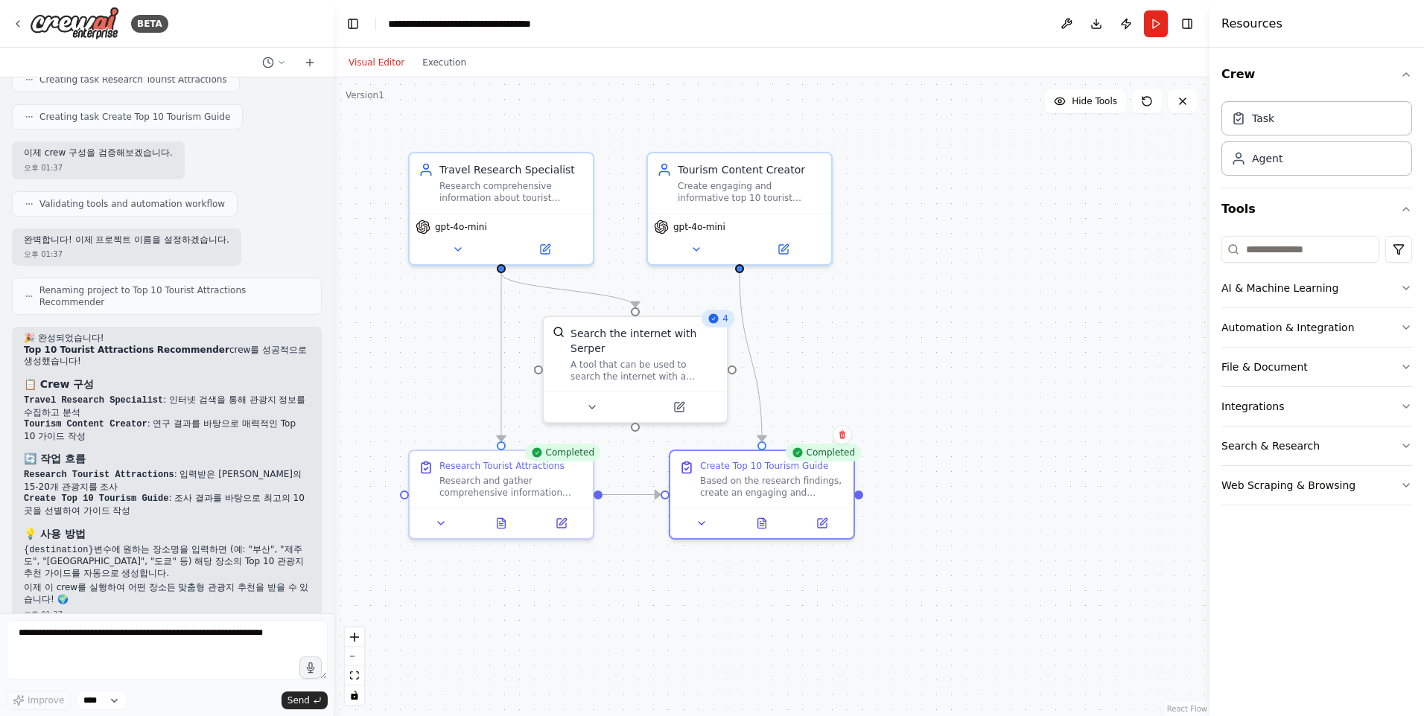
click at [854, 379] on div ".deletable-edge-delete-btn { width: 20px; height: 20px; border: 0px solid #ffff…" at bounding box center [772, 396] width 876 height 639
click at [549, 247] on icon at bounding box center [545, 246] width 9 height 9
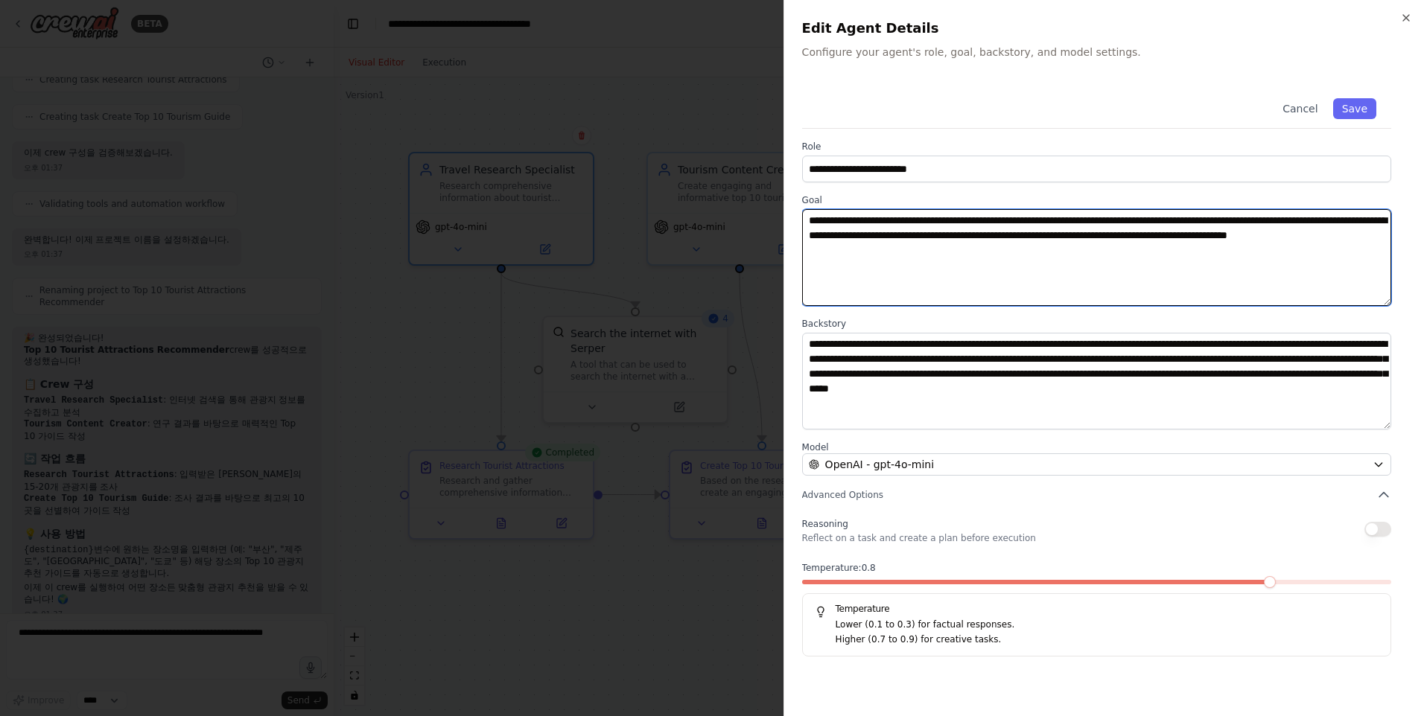
click at [1163, 297] on textarea "**********" at bounding box center [1096, 257] width 589 height 97
click at [1344, 217] on textarea "**********" at bounding box center [1096, 257] width 589 height 97
type textarea "**********"
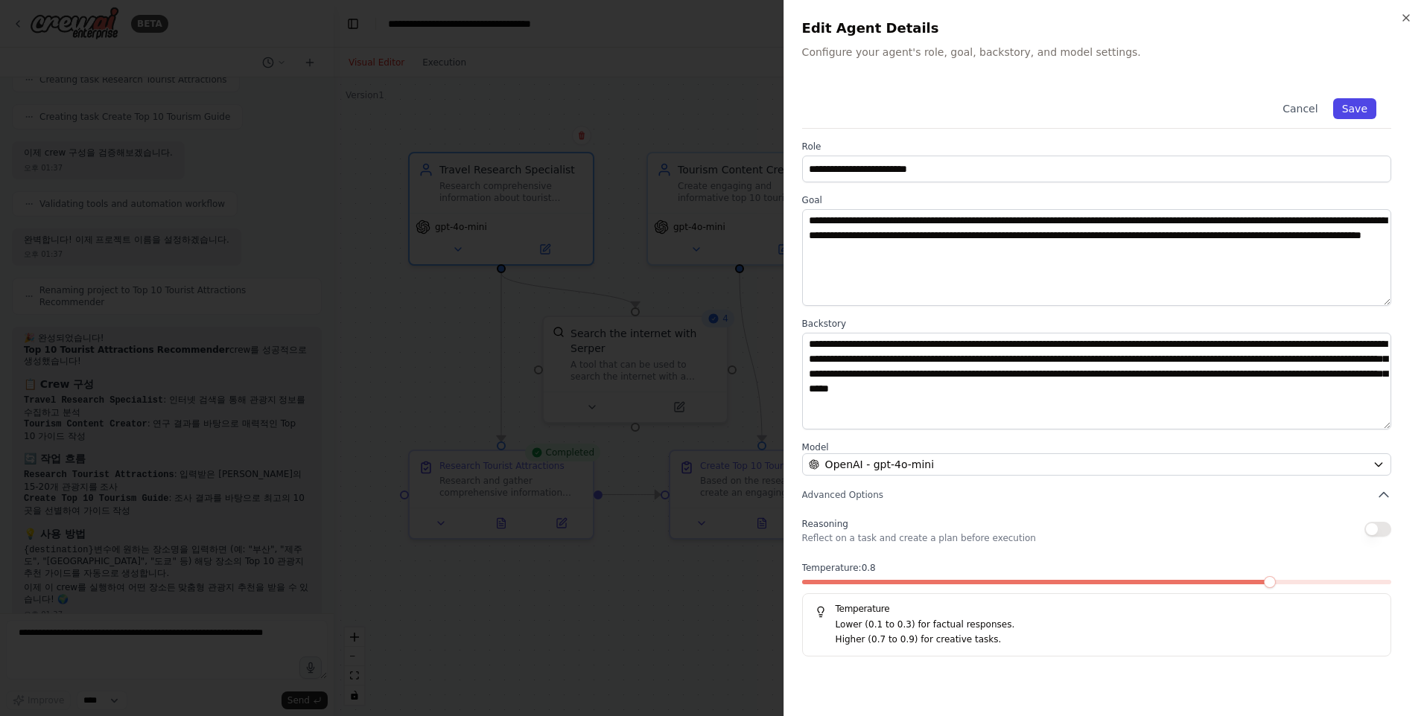
click at [1355, 113] on button "Save" at bounding box center [1354, 108] width 43 height 21
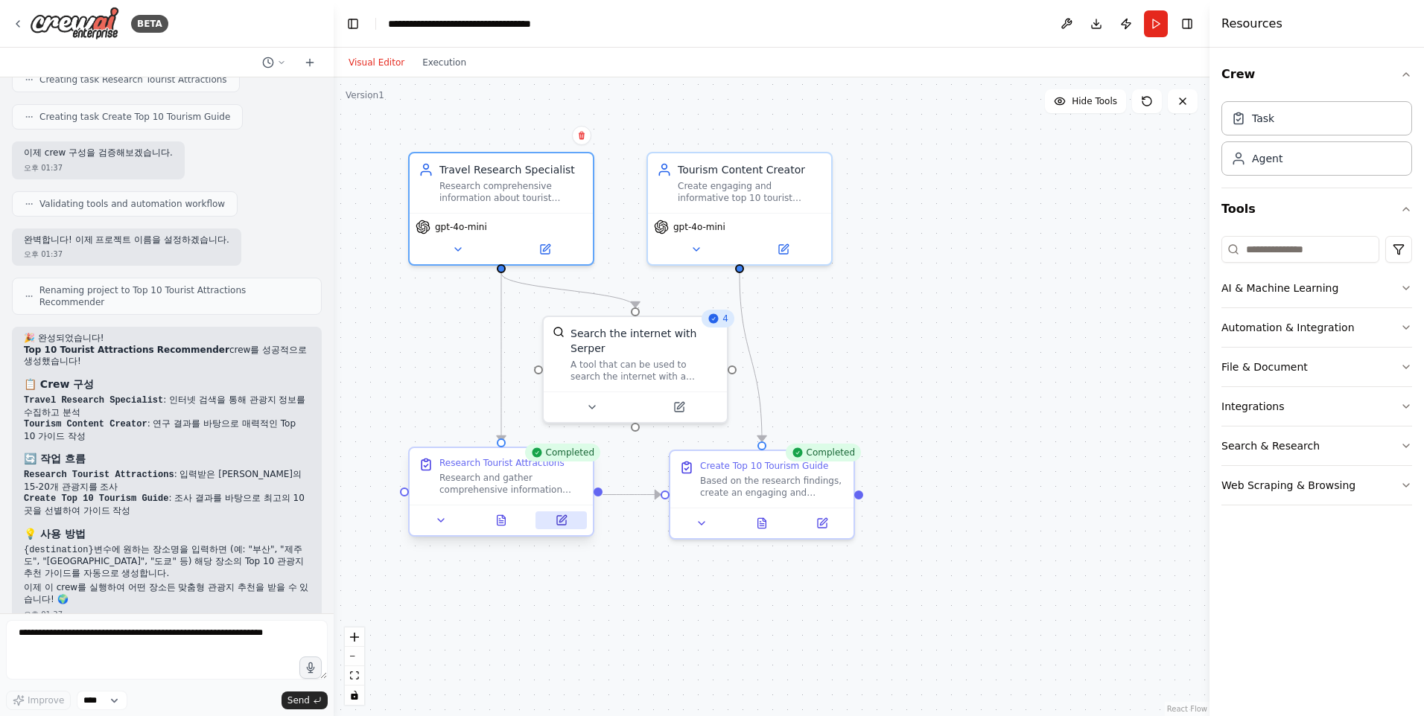
click at [561, 517] on icon at bounding box center [561, 520] width 9 height 9
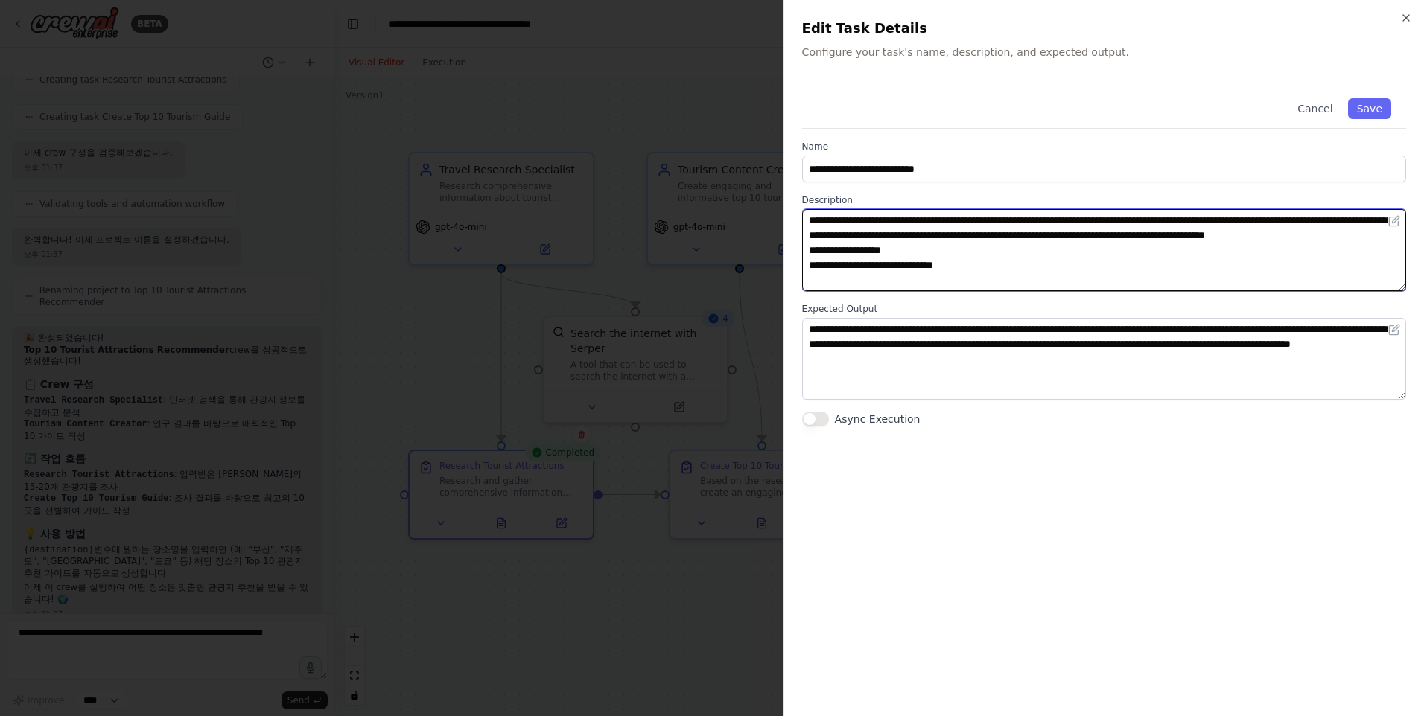
click at [1078, 279] on textarea "**********" at bounding box center [1104, 250] width 604 height 82
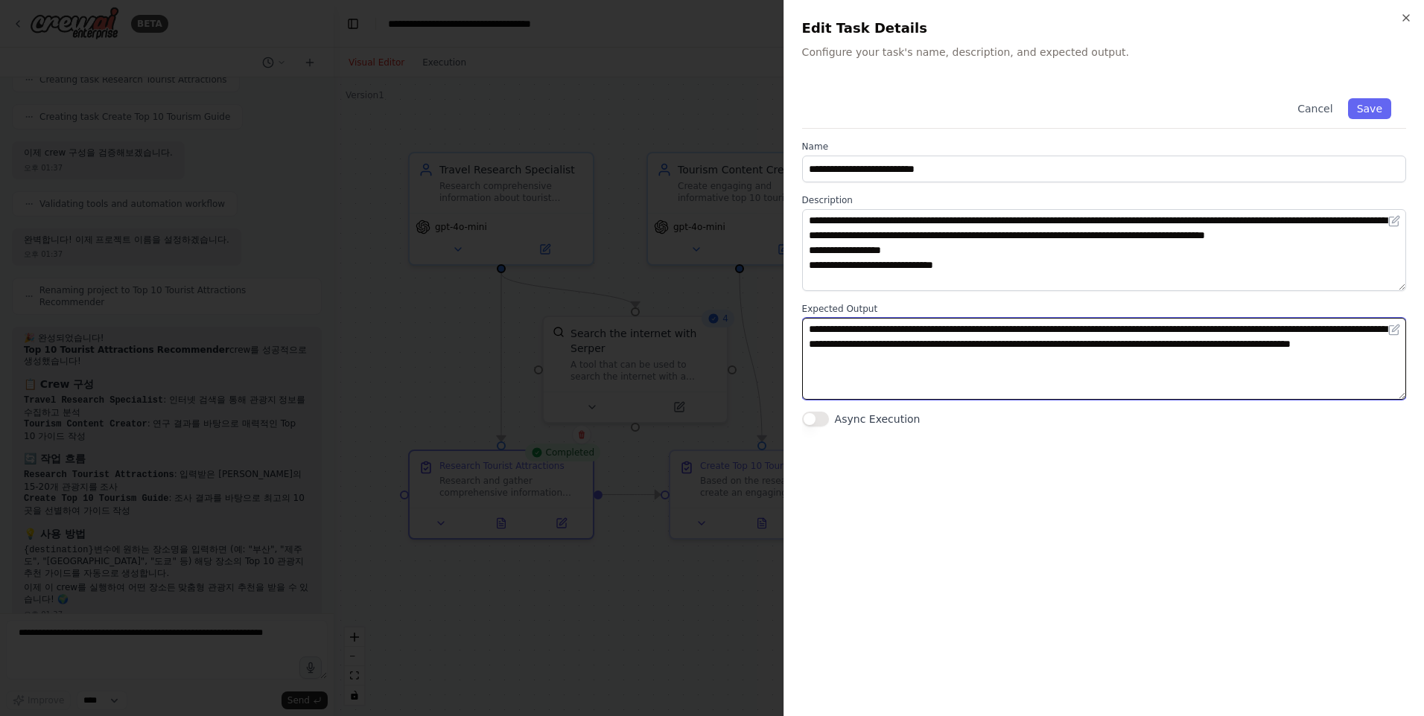
click at [992, 386] on textarea "**********" at bounding box center [1104, 359] width 604 height 82
type textarea "**********"
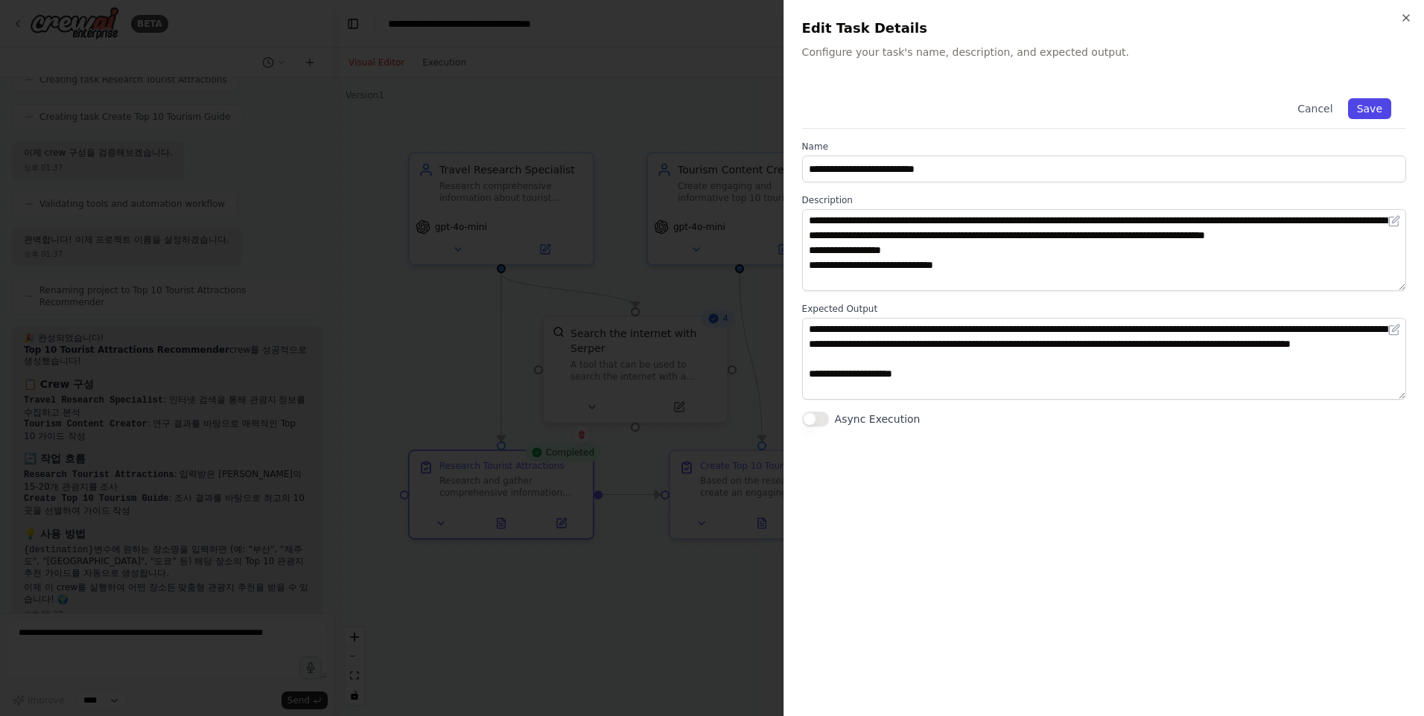
click at [1363, 120] on div "Cancel Save" at bounding box center [1104, 105] width 604 height 45
click at [1366, 114] on button "Save" at bounding box center [1369, 108] width 43 height 21
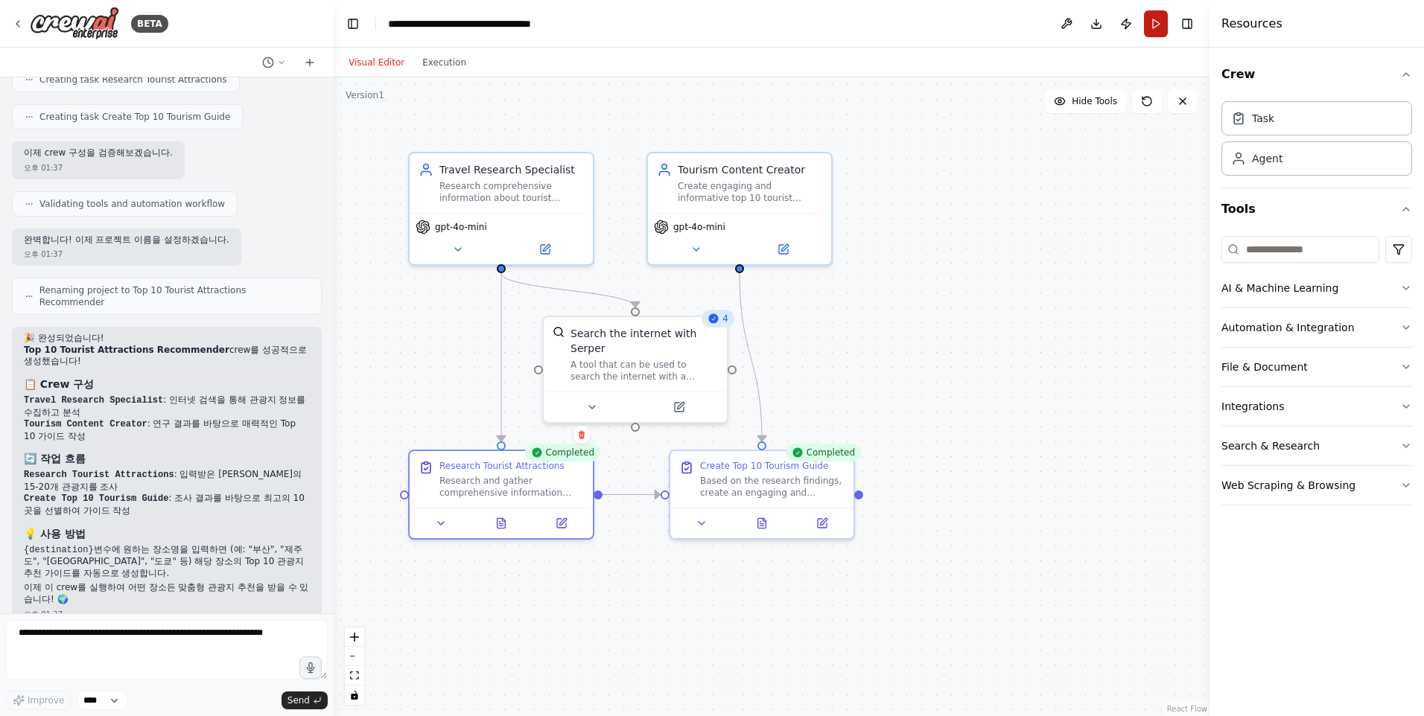
click at [1157, 23] on button "Run" at bounding box center [1156, 23] width 24 height 27
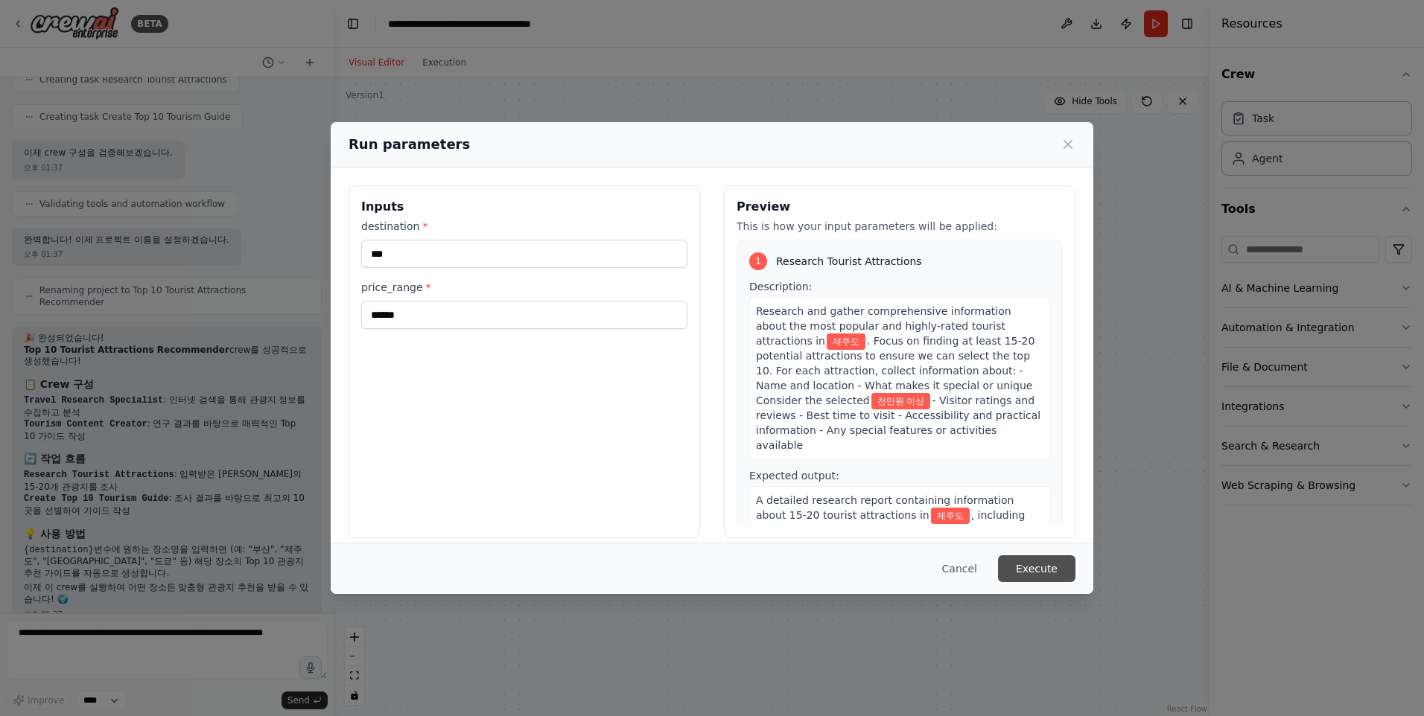
click at [1059, 565] on button "Execute" at bounding box center [1036, 569] width 77 height 27
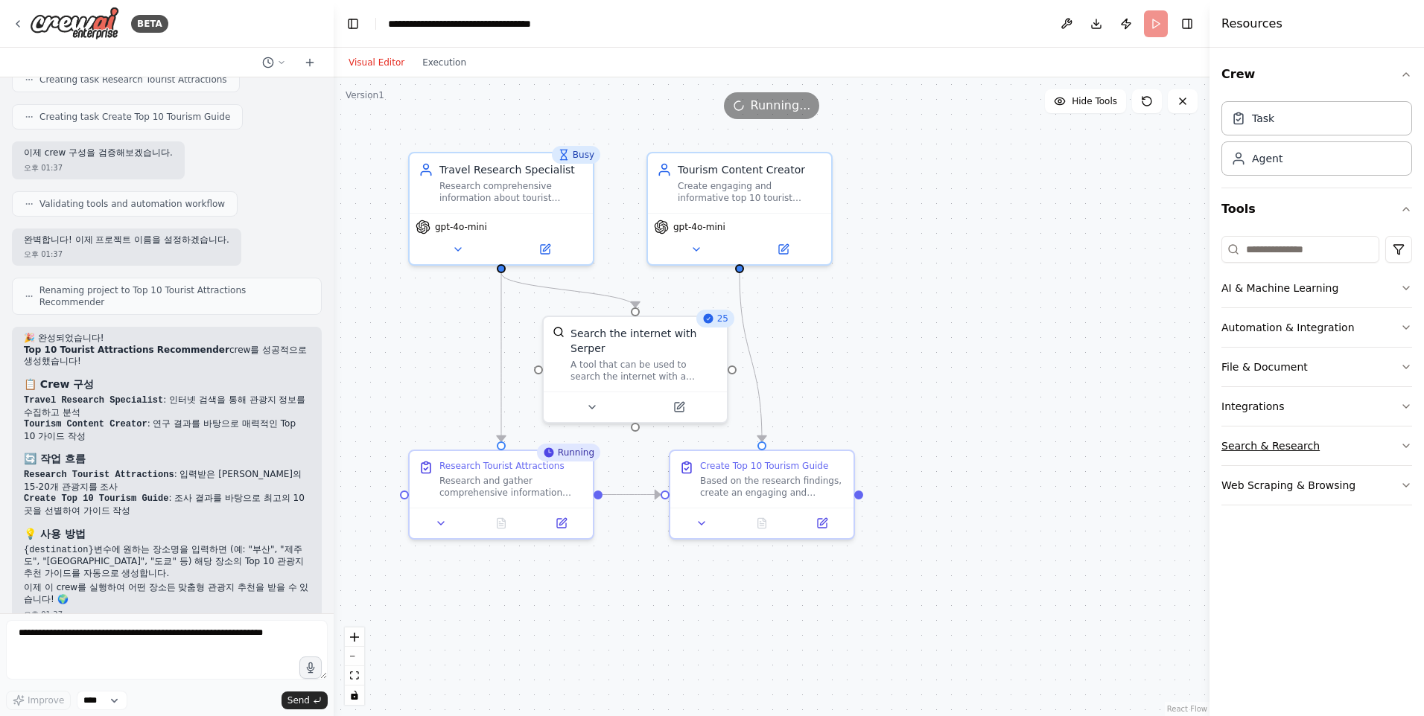
click at [1408, 448] on icon "button" at bounding box center [1406, 446] width 12 height 12
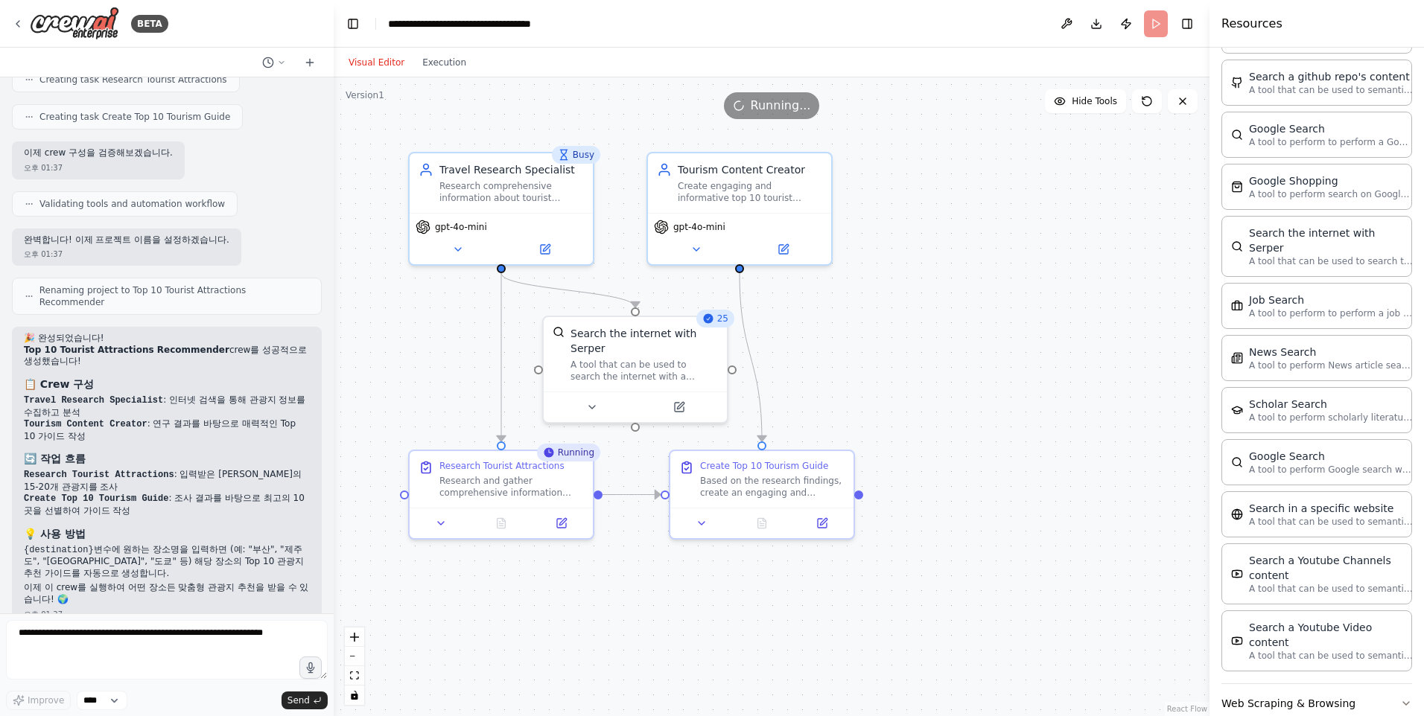
scroll to position [570, 0]
click at [1400, 696] on icon "button" at bounding box center [1406, 702] width 12 height 12
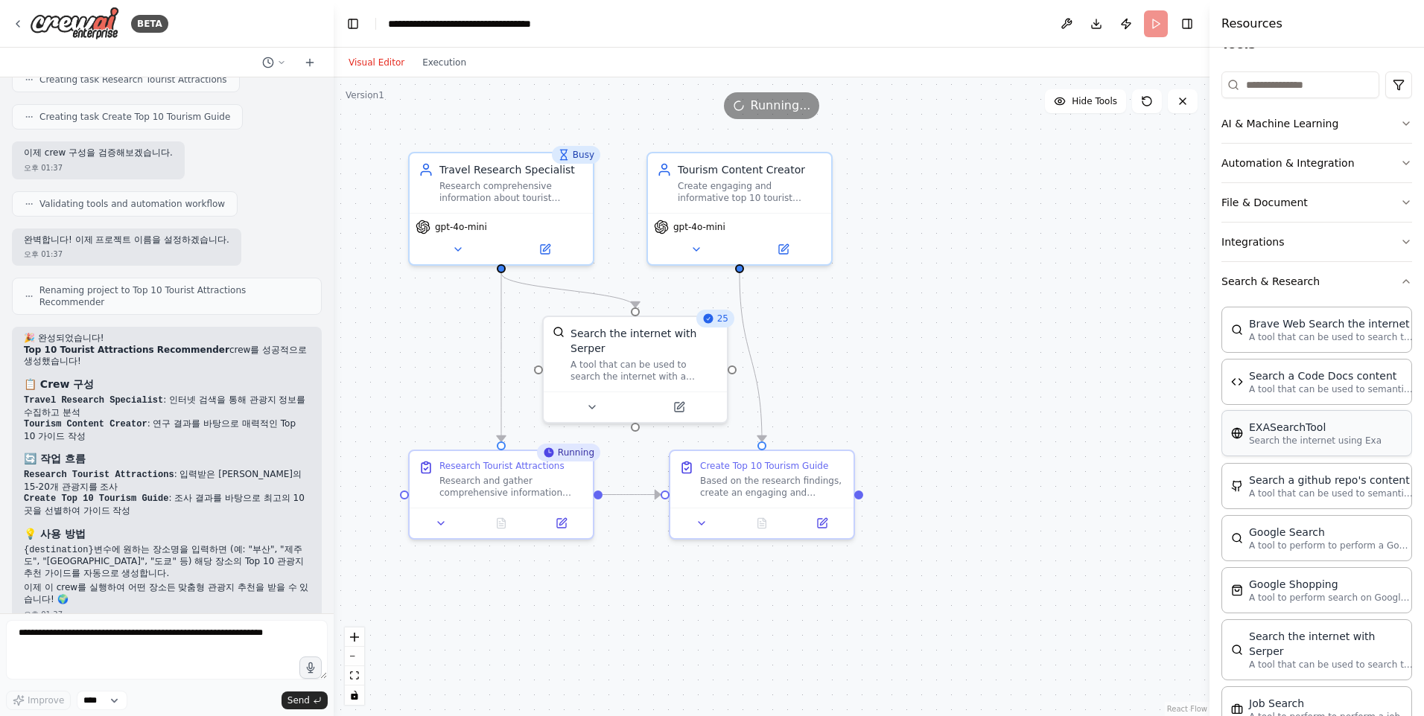
scroll to position [0, 0]
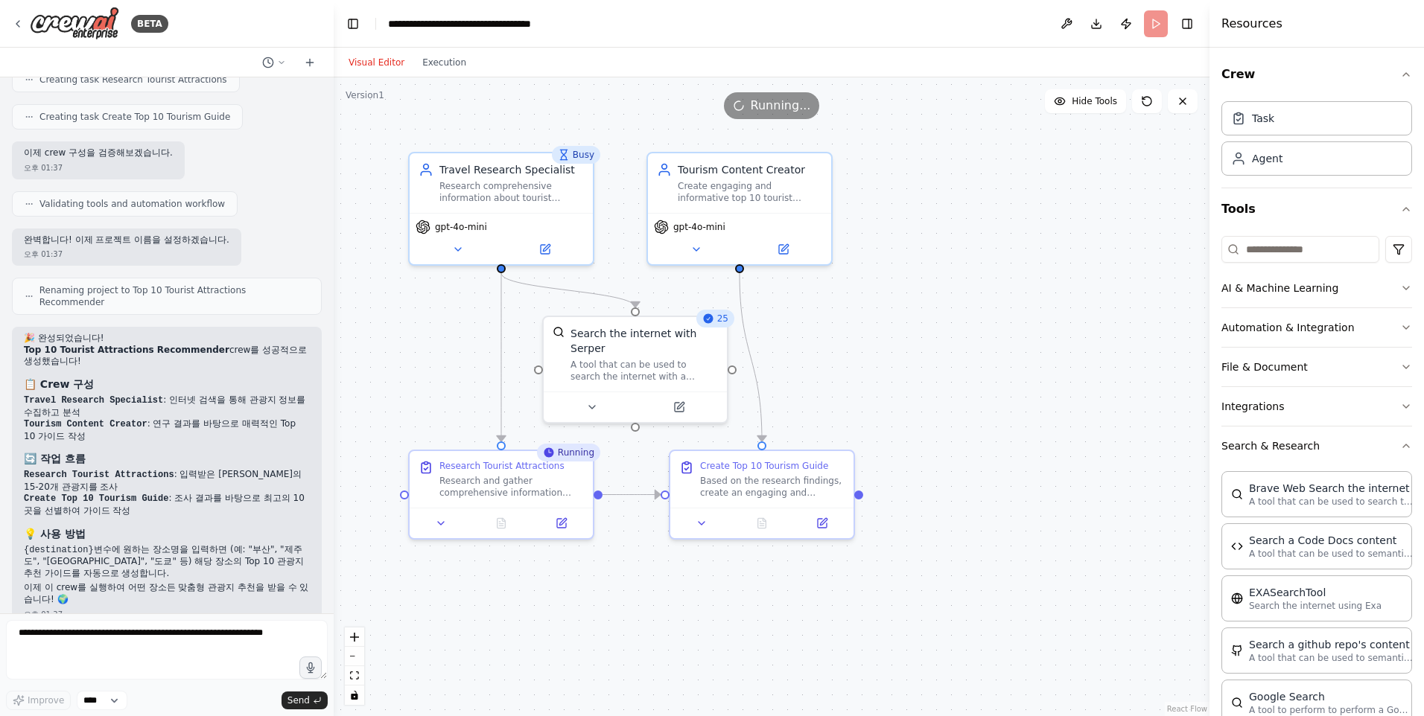
click at [1402, 403] on div "Crew Task Agent Tools AI & Machine Learning Automation & Integration File & Doc…" at bounding box center [1316, 382] width 214 height 669
click at [1384, 294] on button "AI & Machine Learning" at bounding box center [1316, 288] width 191 height 39
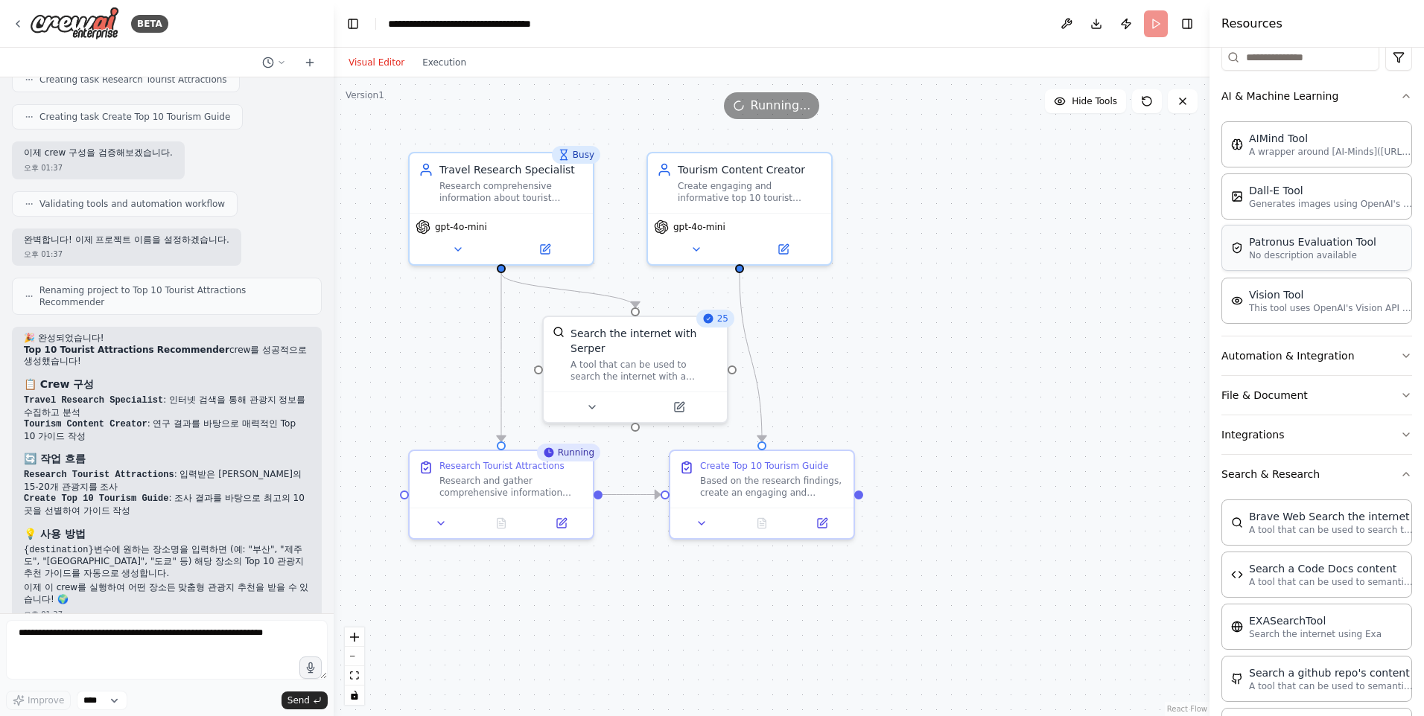
scroll to position [223, 0]
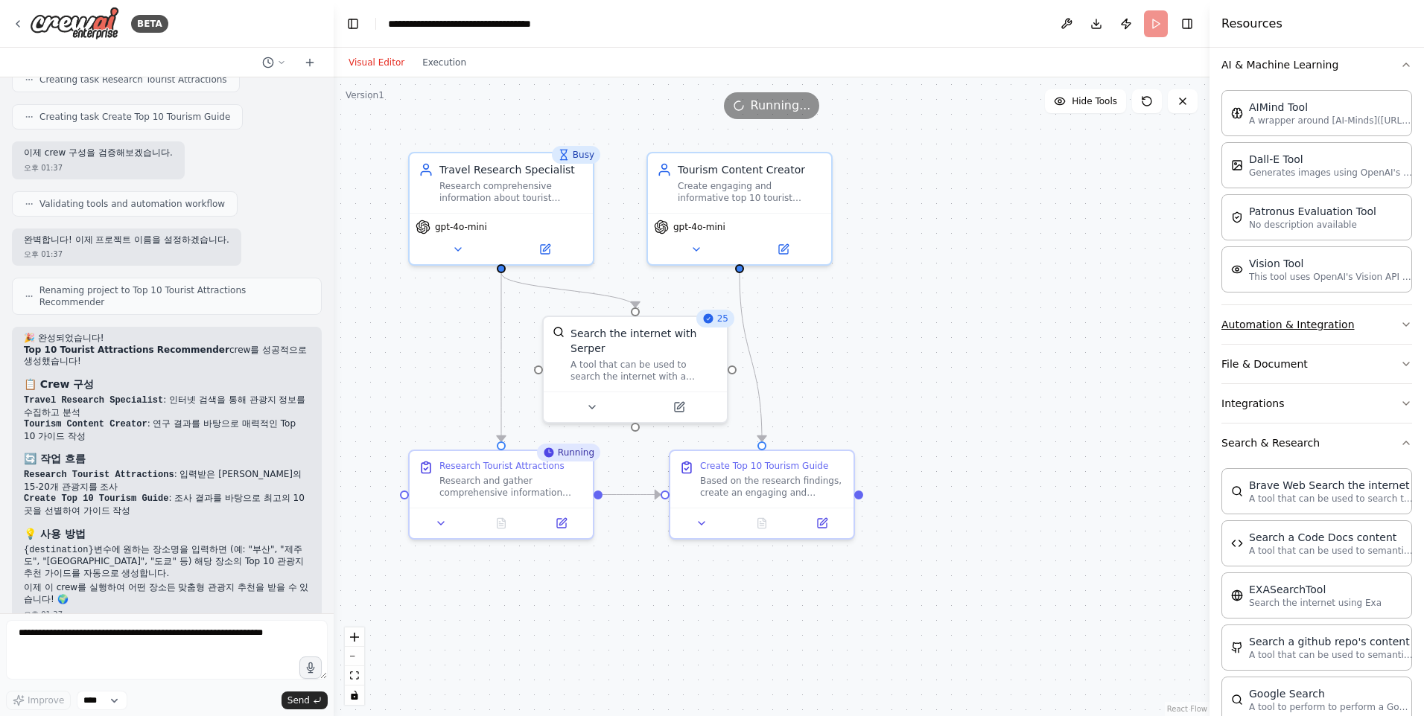
click at [1374, 322] on button "Automation & Integration" at bounding box center [1316, 324] width 191 height 39
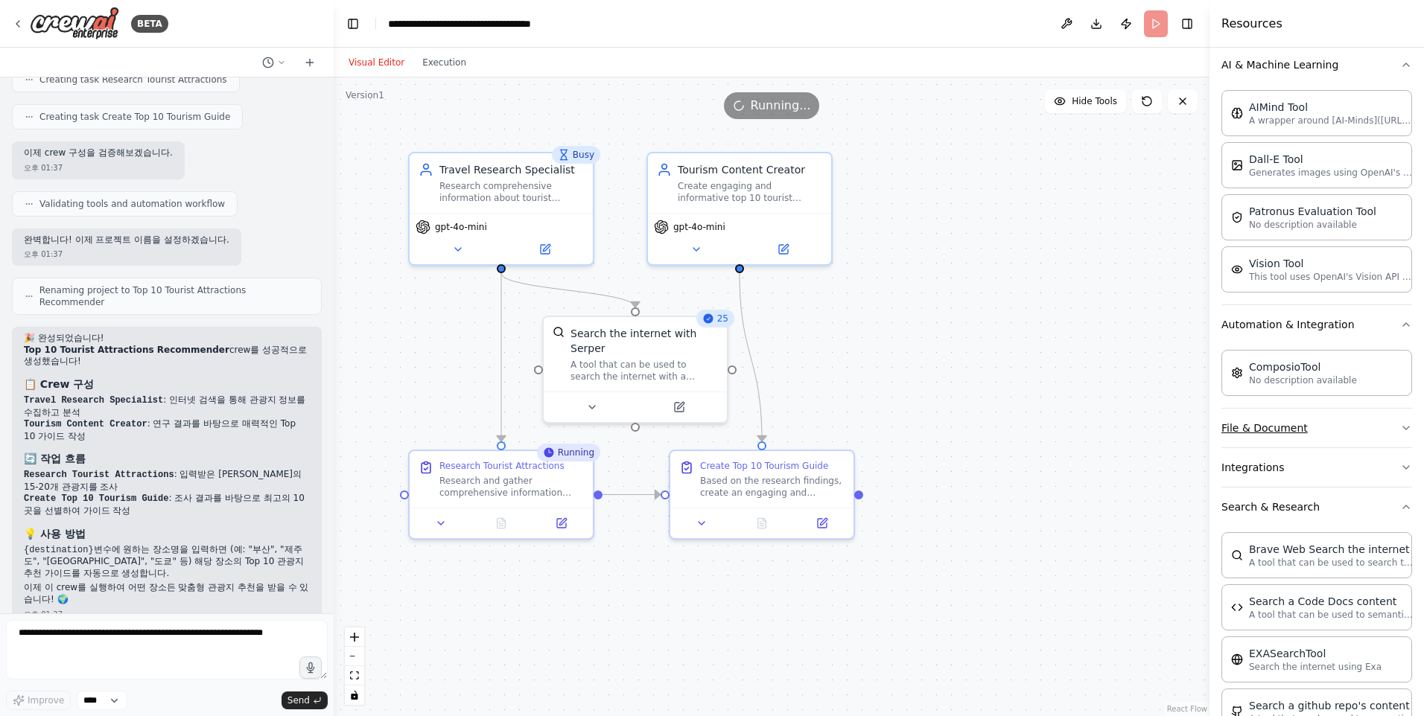
click at [1400, 429] on icon "button" at bounding box center [1406, 428] width 12 height 12
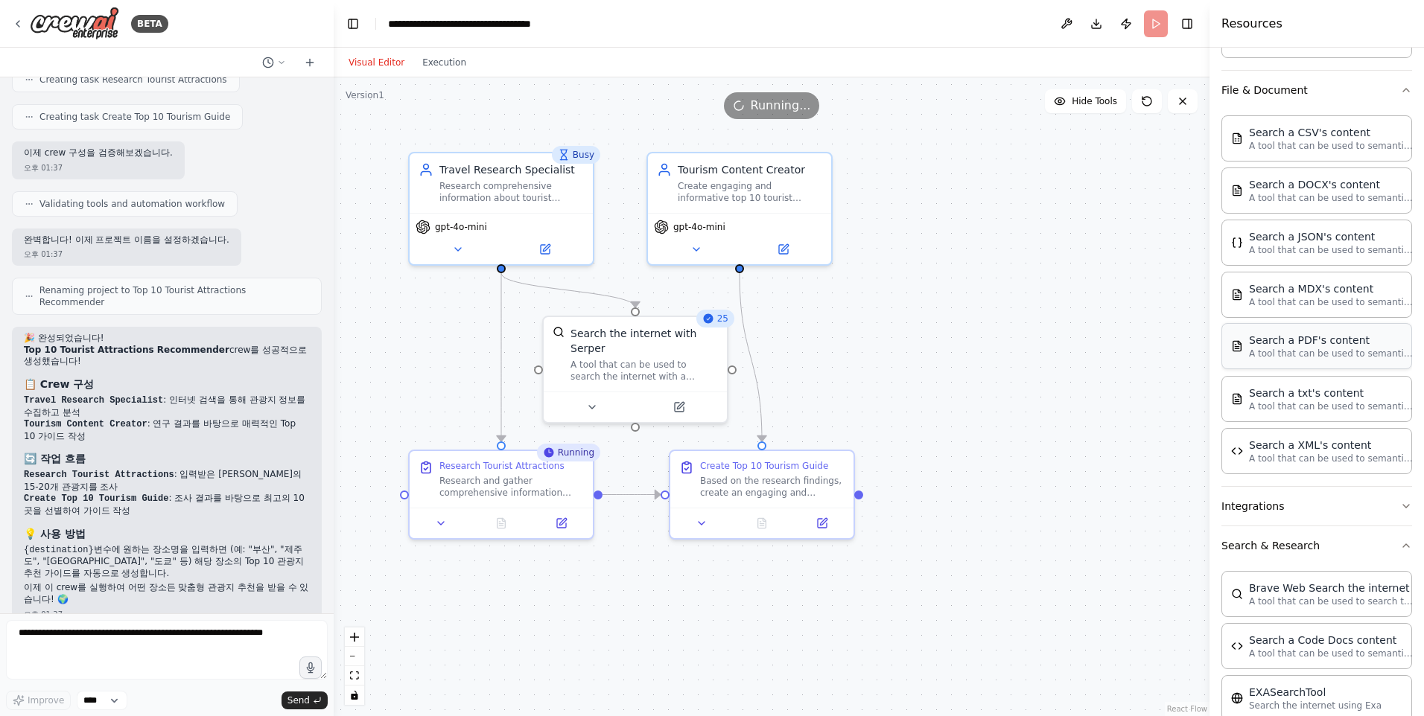
scroll to position [596, 0]
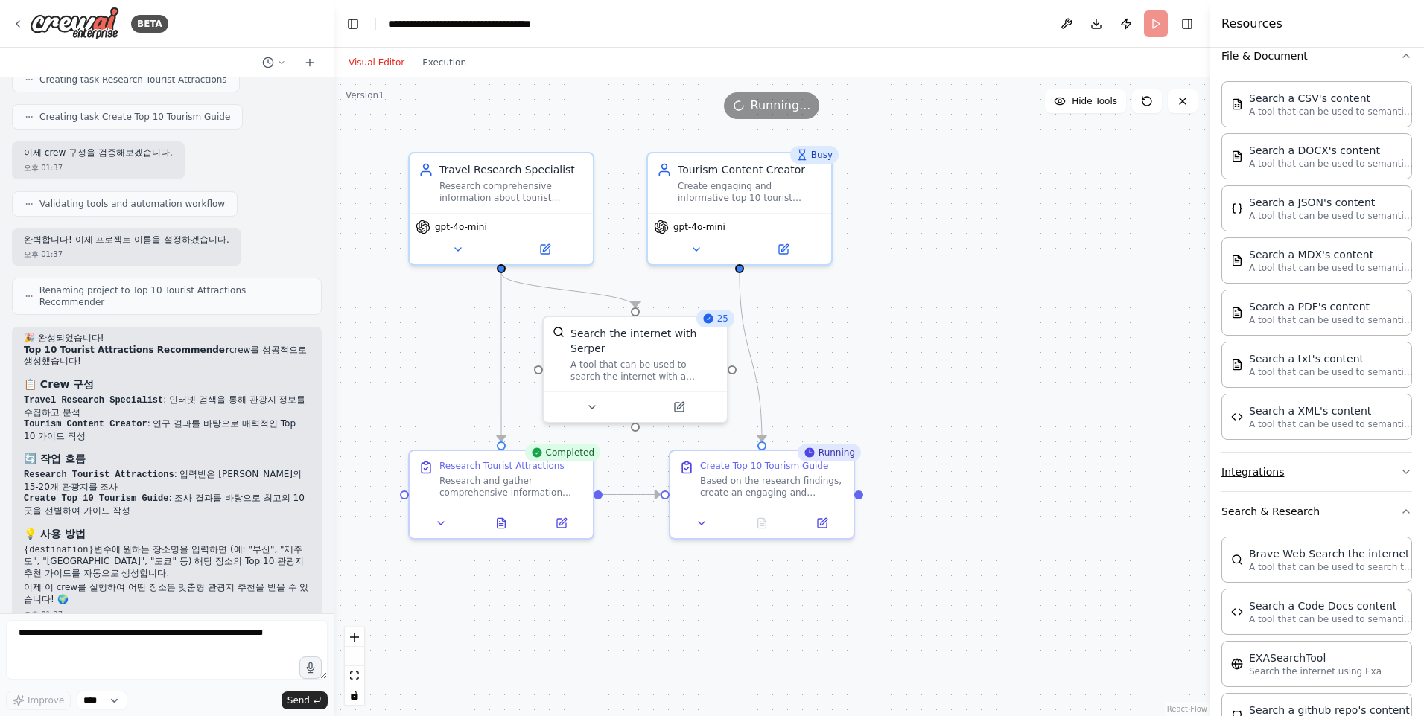
click at [1382, 464] on button "Integrations" at bounding box center [1316, 472] width 191 height 39
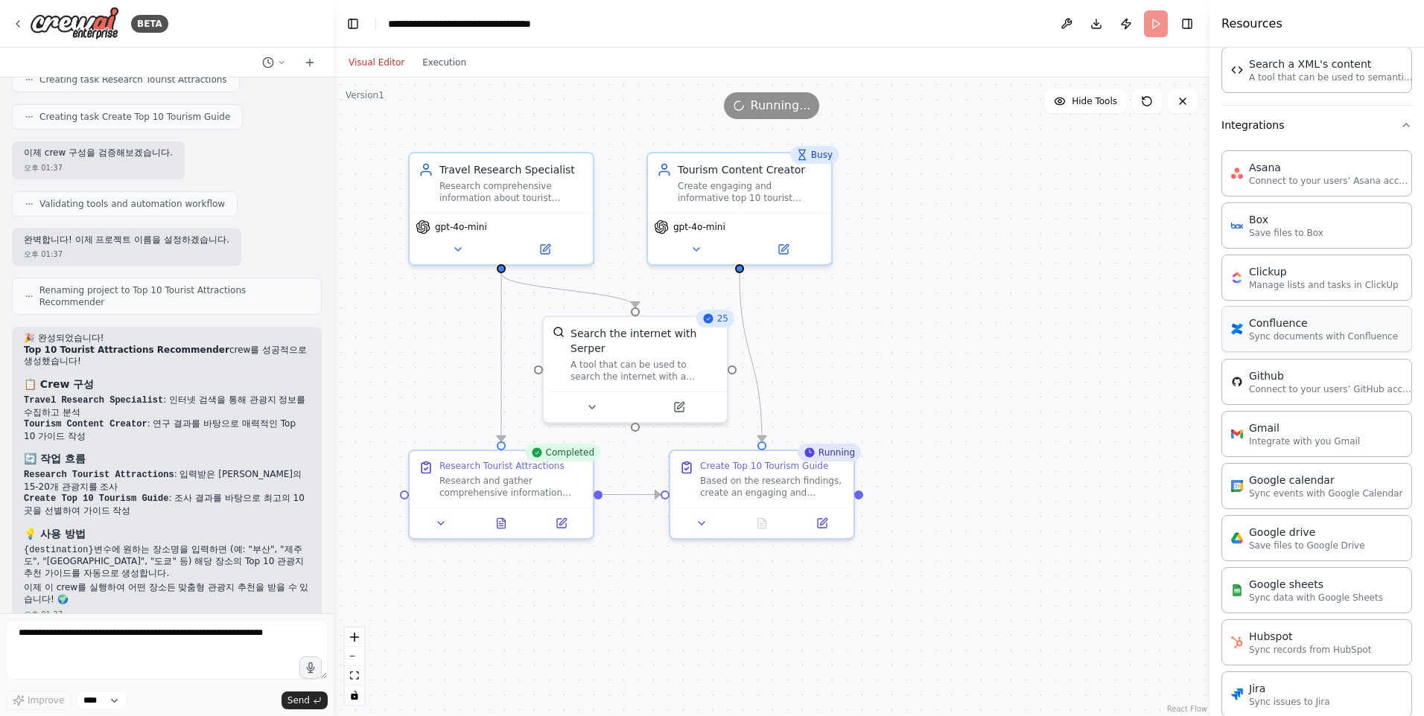
scroll to position [968, 0]
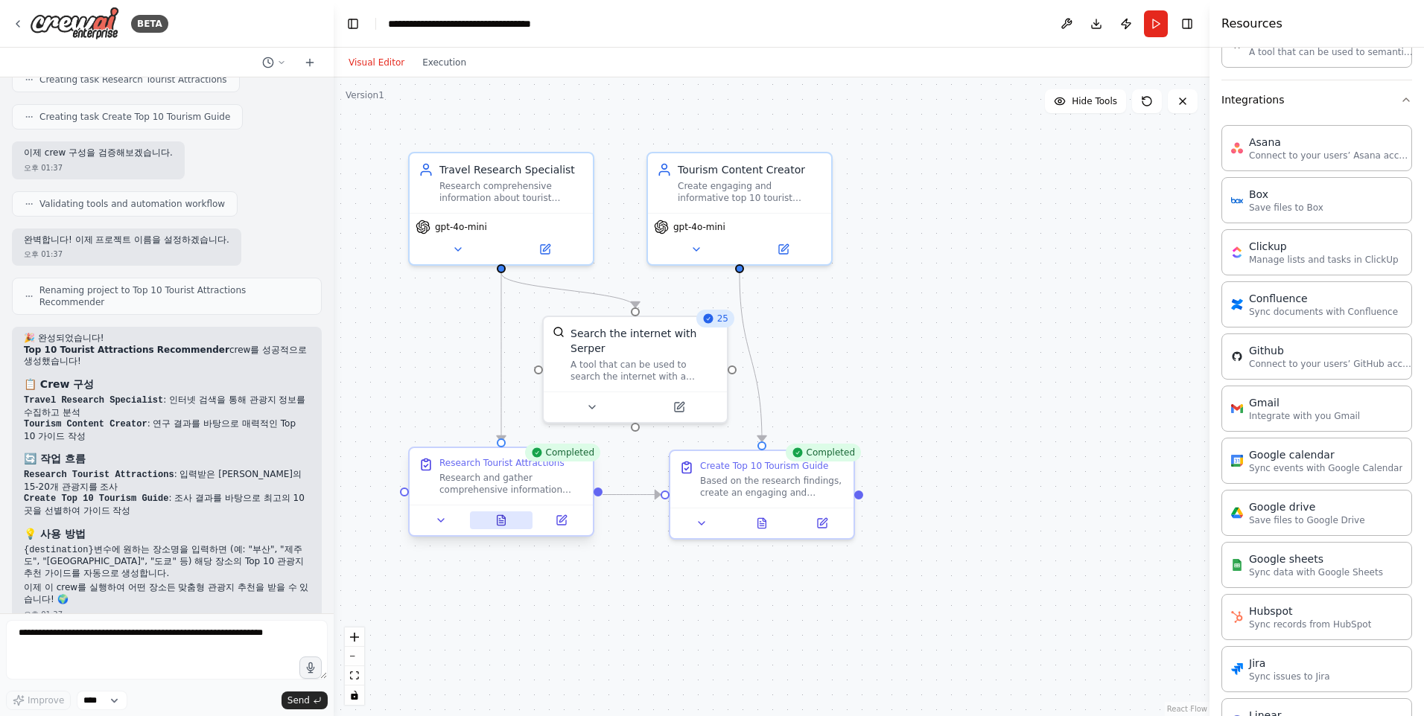
click at [500, 516] on icon at bounding box center [501, 520] width 8 height 10
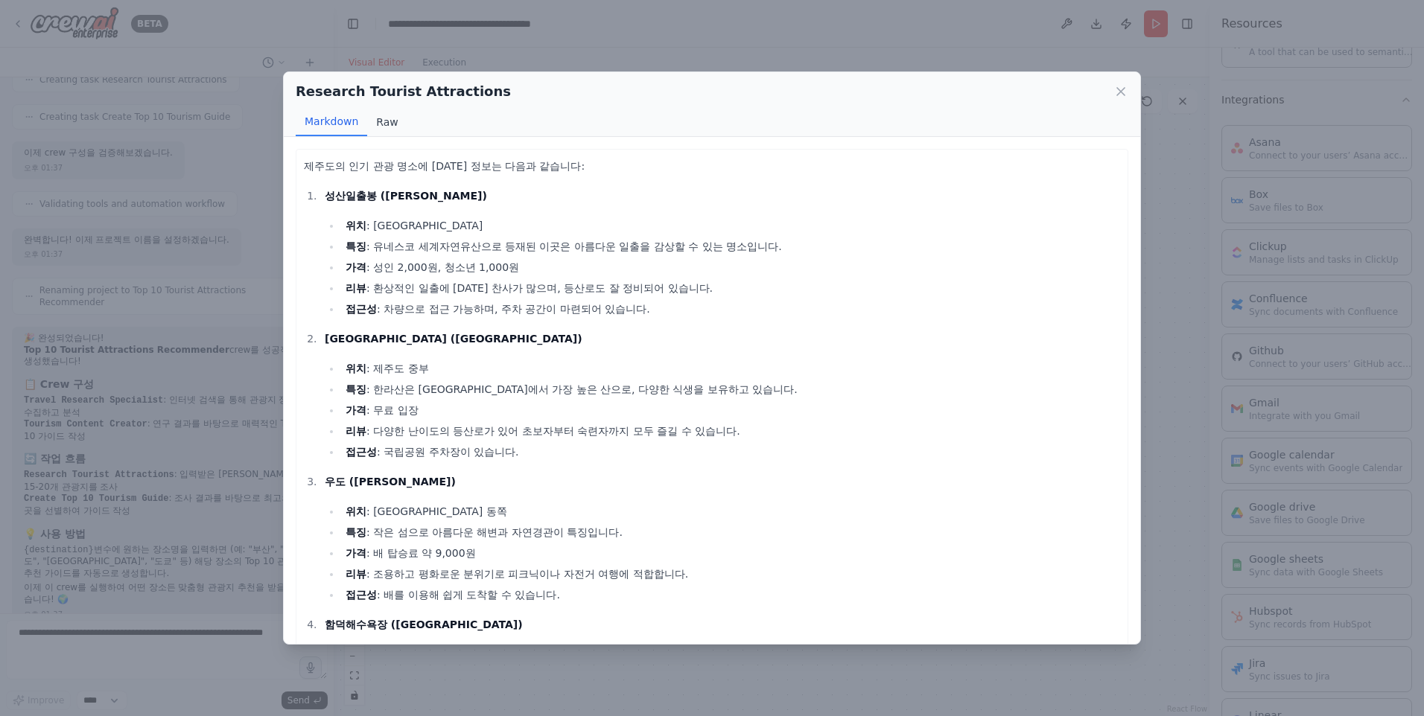
click at [383, 115] on button "Raw" at bounding box center [386, 122] width 39 height 28
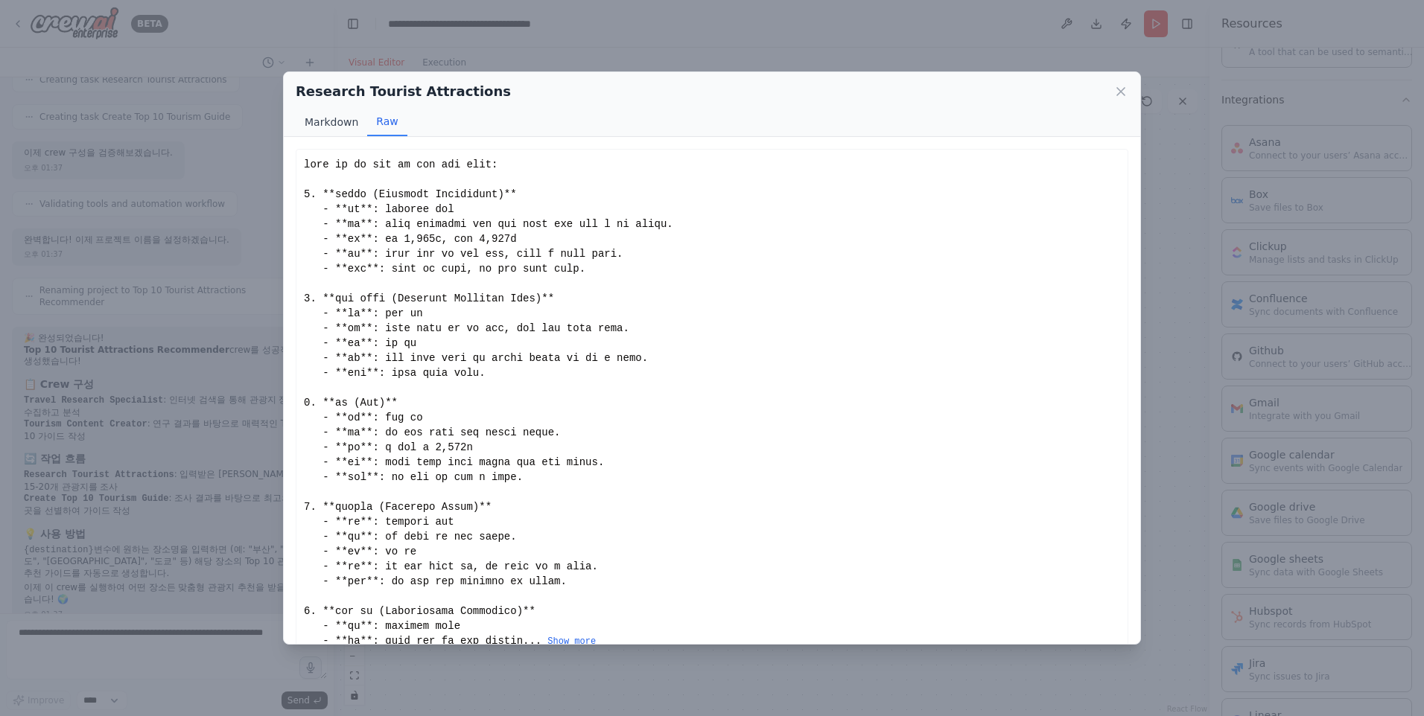
click at [350, 127] on button "Markdown" at bounding box center [331, 122] width 71 height 28
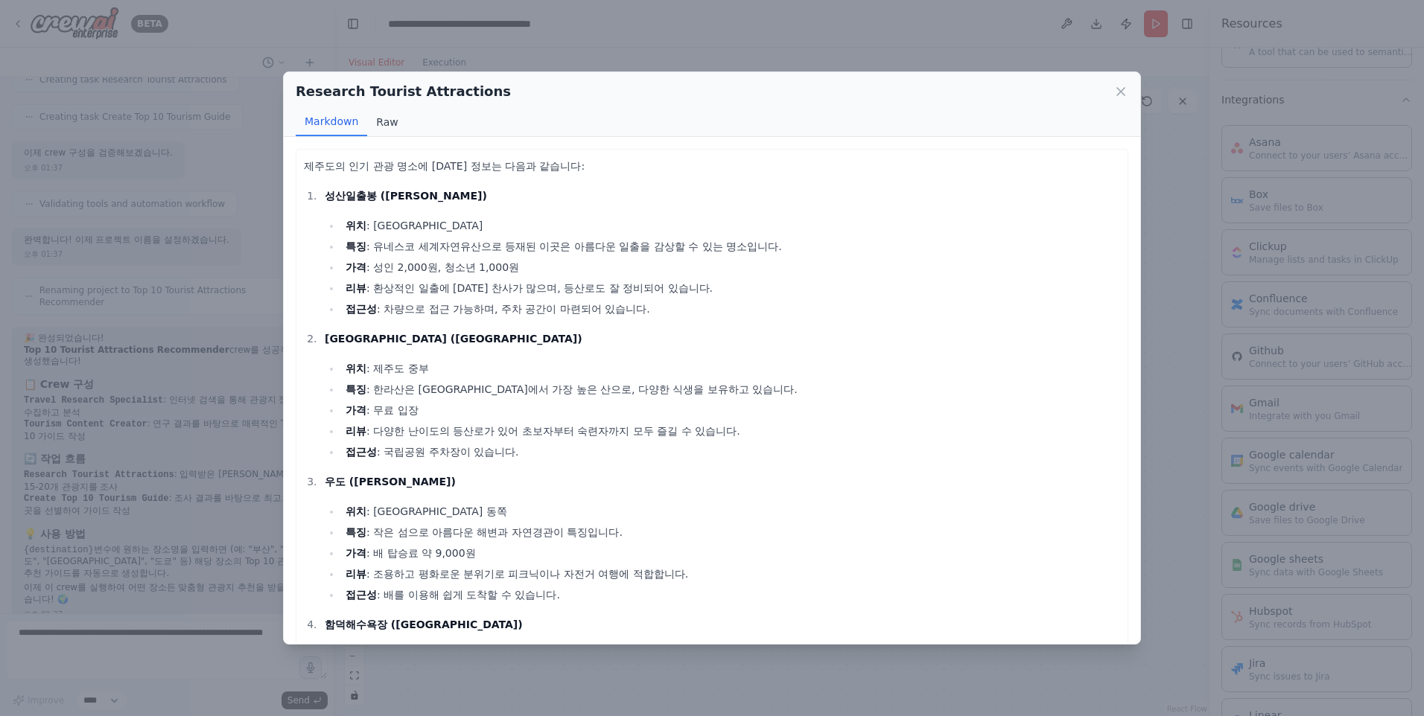
click at [377, 125] on button "Raw" at bounding box center [386, 122] width 39 height 28
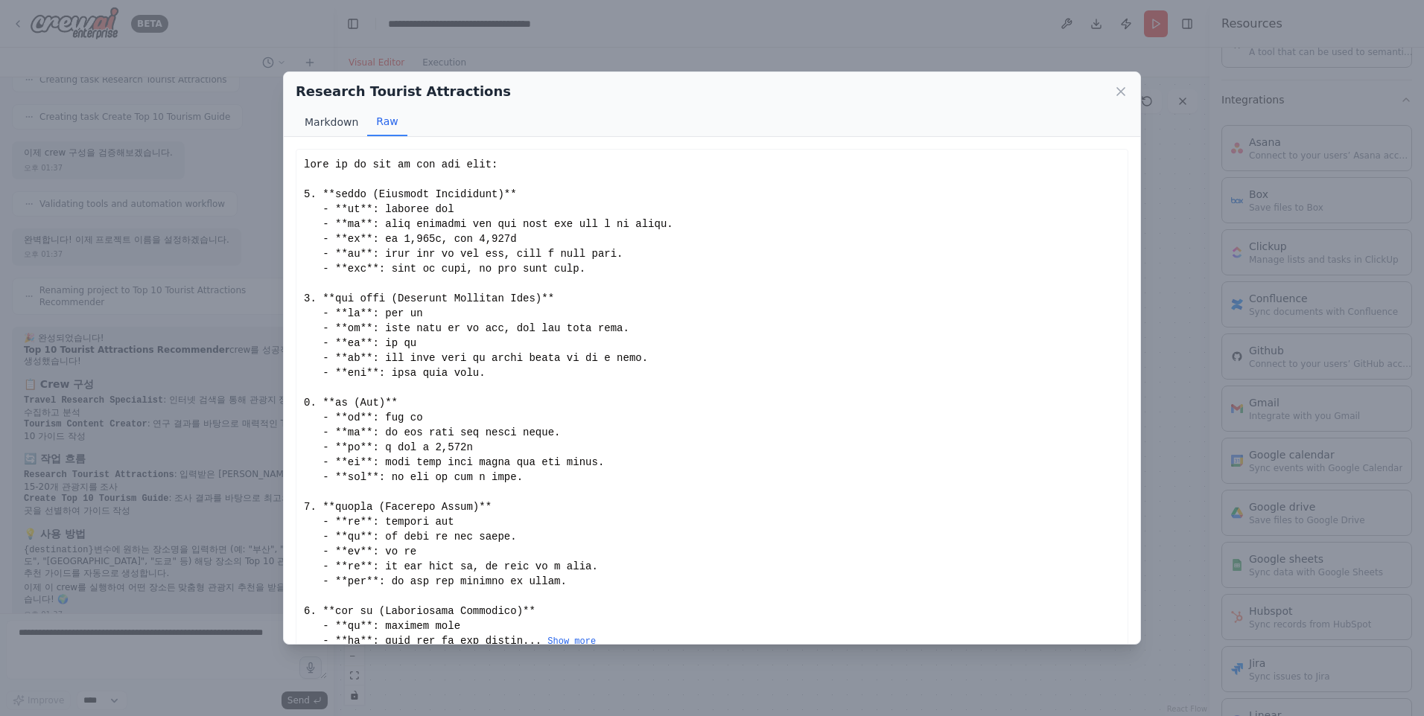
click at [346, 125] on button "Markdown" at bounding box center [331, 122] width 71 height 28
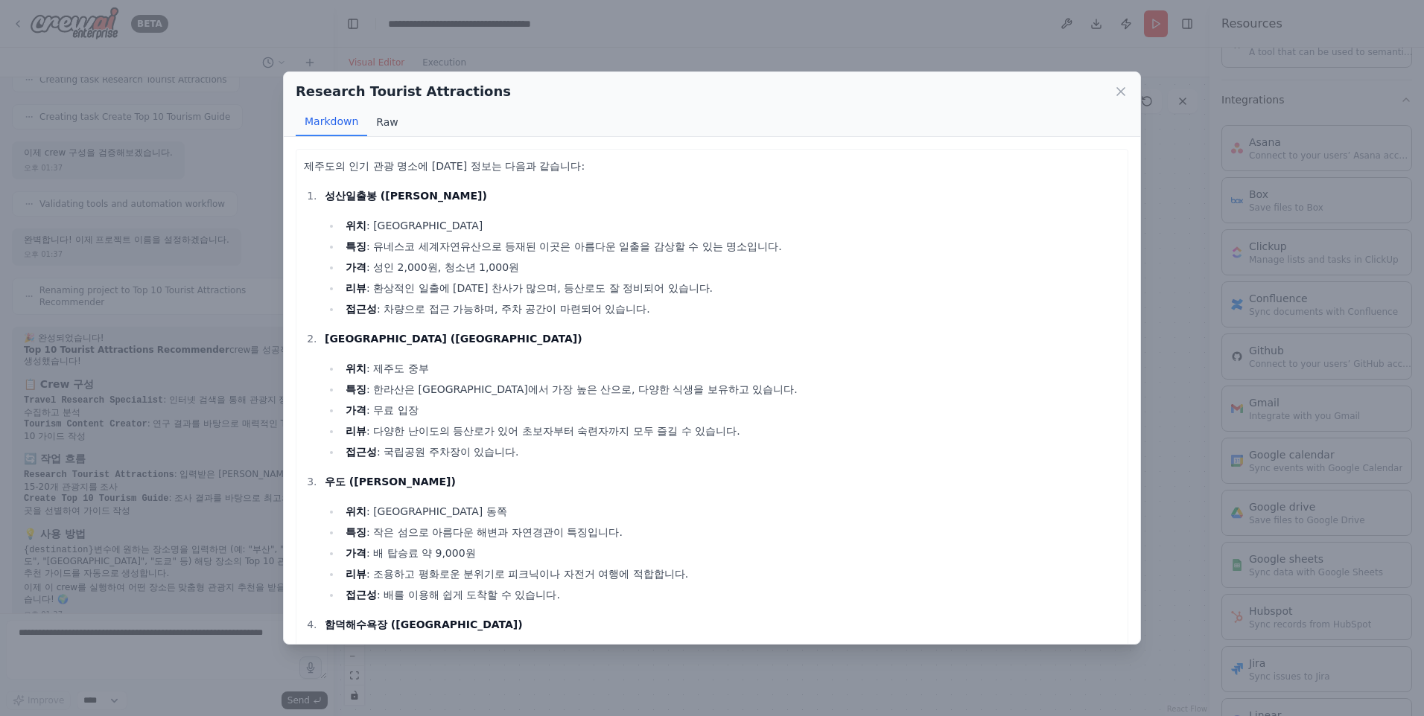
click at [387, 124] on button "Raw" at bounding box center [386, 122] width 39 height 28
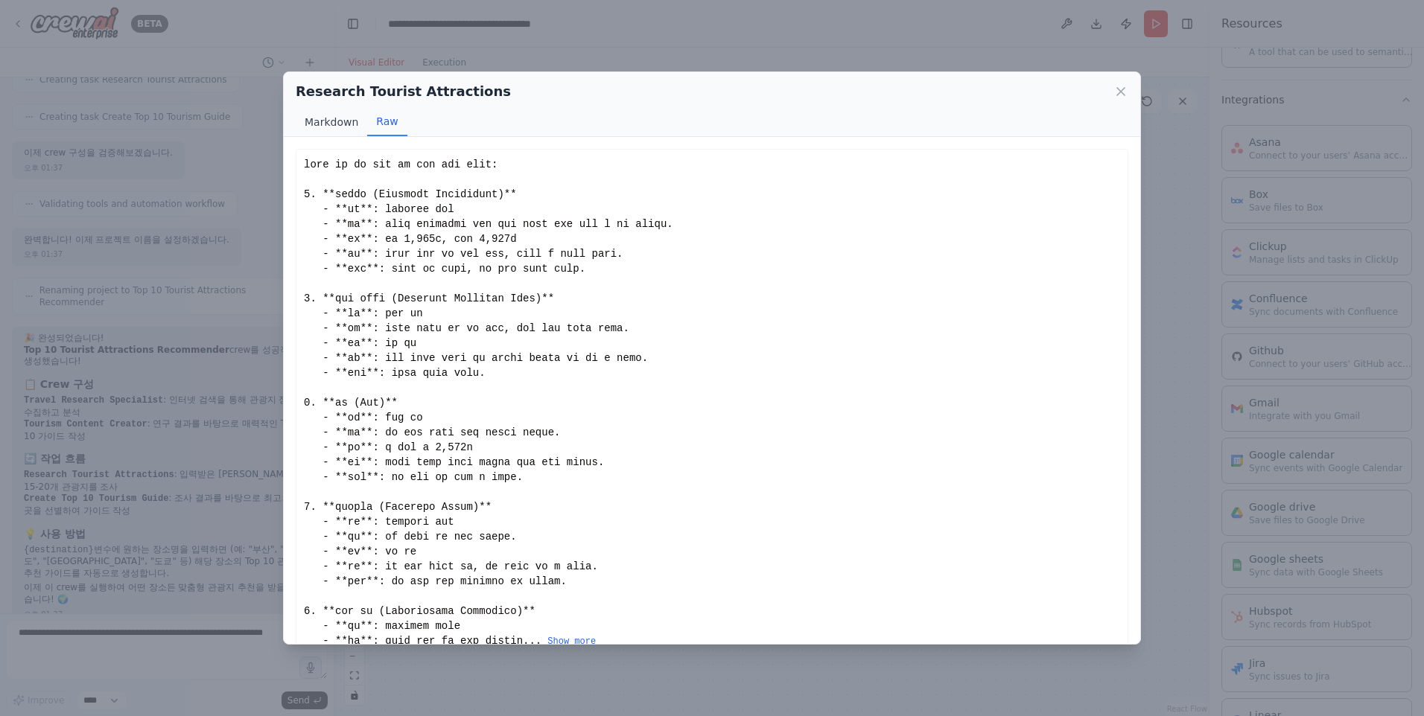
click at [337, 124] on button "Markdown" at bounding box center [331, 122] width 71 height 28
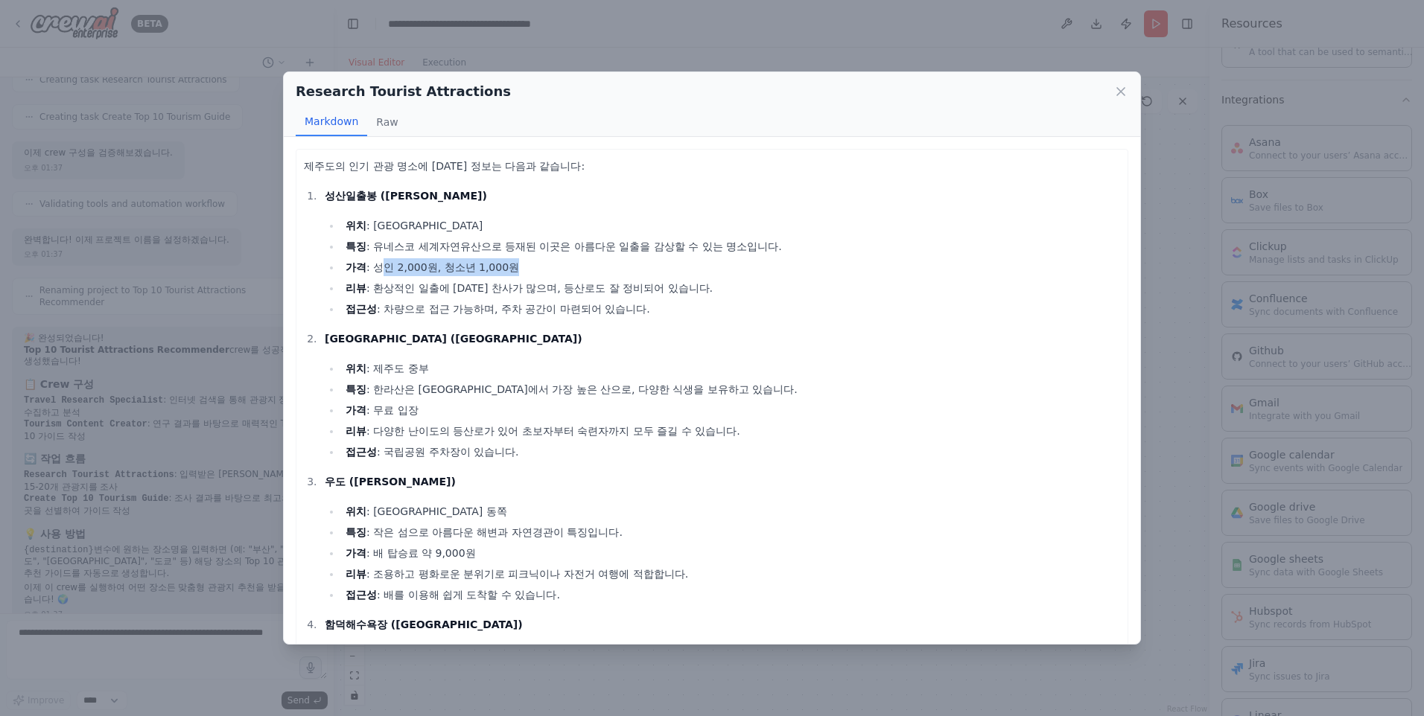
drag, startPoint x: 387, startPoint y: 268, endPoint x: 519, endPoint y: 264, distance: 131.9
click at [519, 264] on li "가격 : 성인 2,000원, 청소년 1,000원" at bounding box center [730, 267] width 779 height 18
drag, startPoint x: 519, startPoint y: 264, endPoint x: 453, endPoint y: 320, distance: 86.7
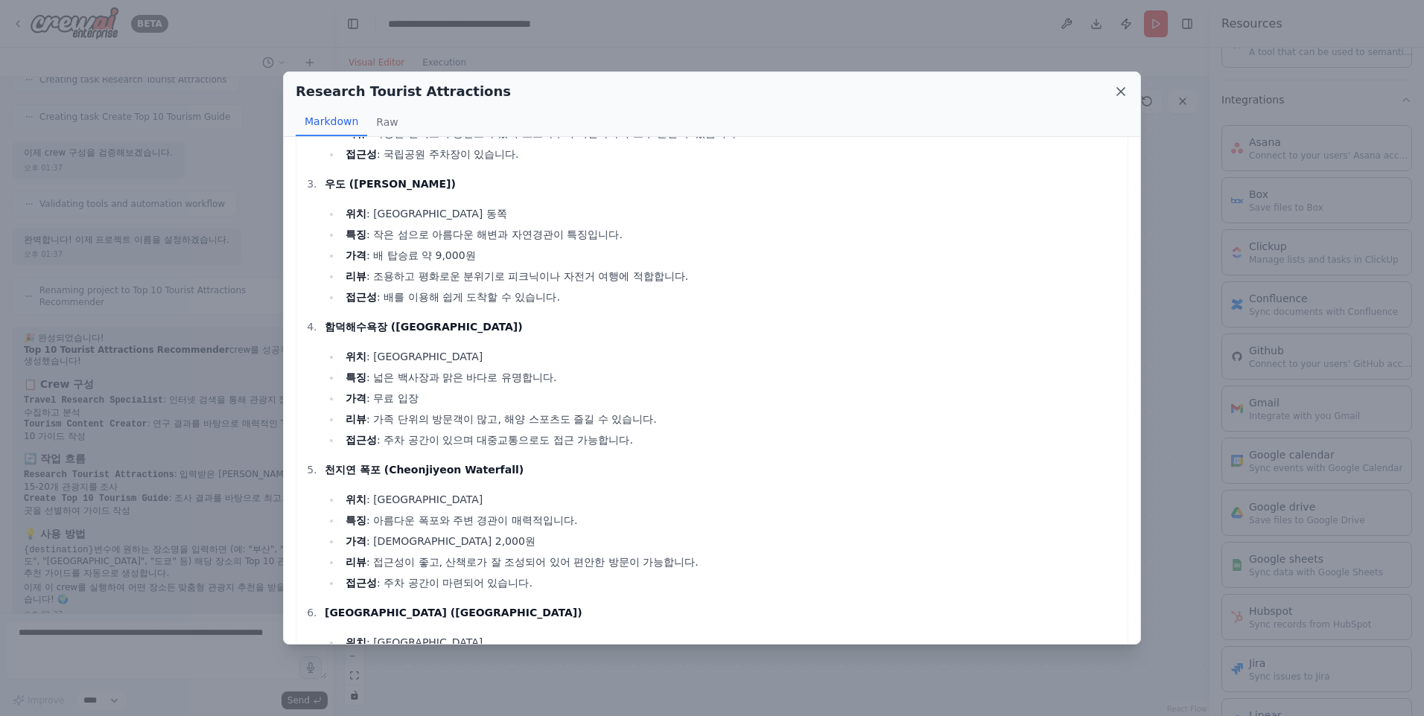
click at [1118, 95] on icon at bounding box center [1120, 91] width 7 height 7
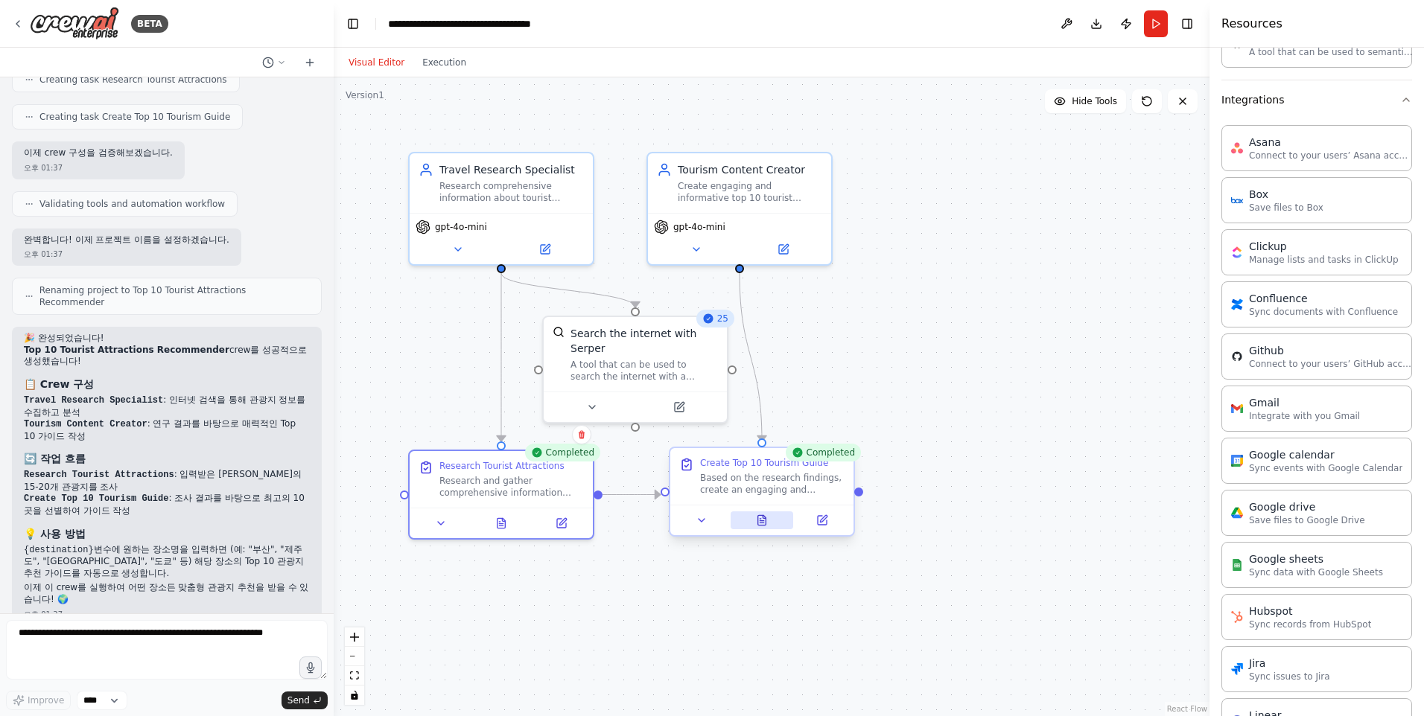
click at [760, 519] on icon at bounding box center [760, 519] width 1 height 0
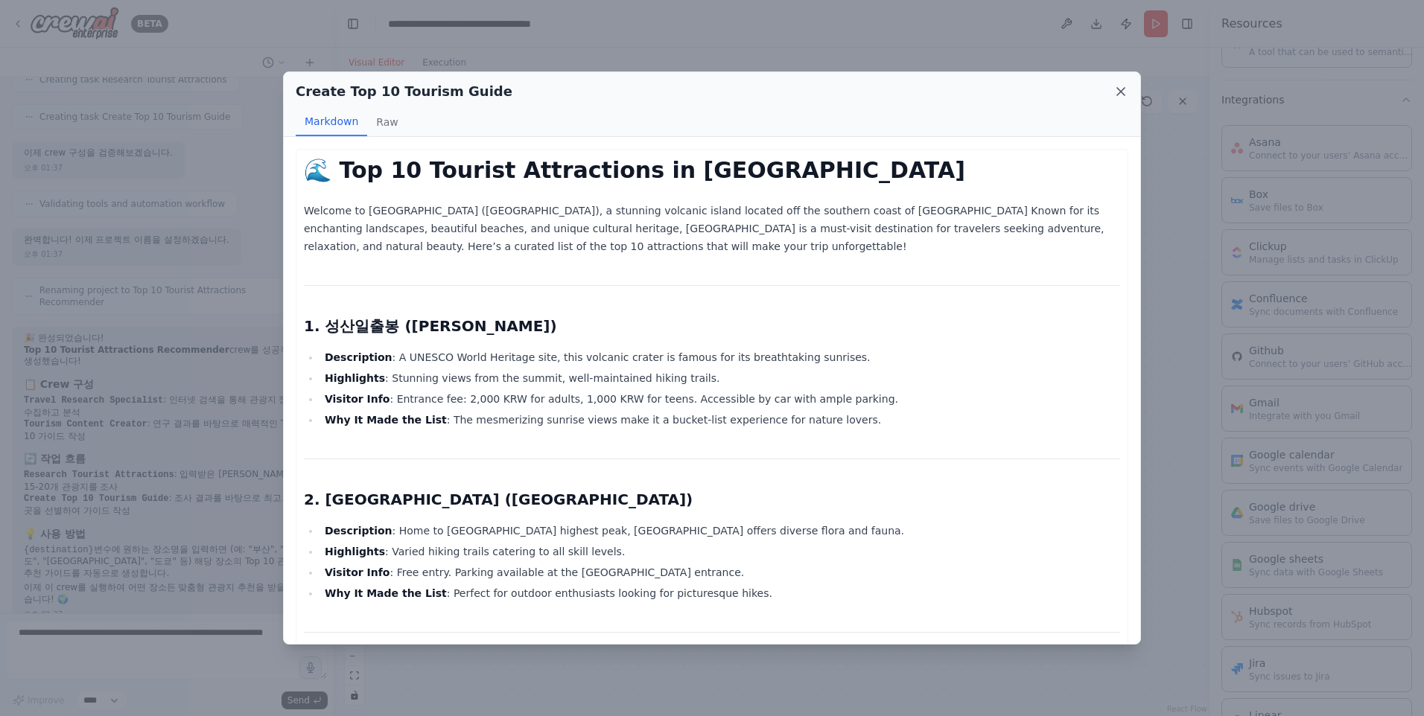
click at [1119, 92] on icon at bounding box center [1120, 91] width 15 height 15
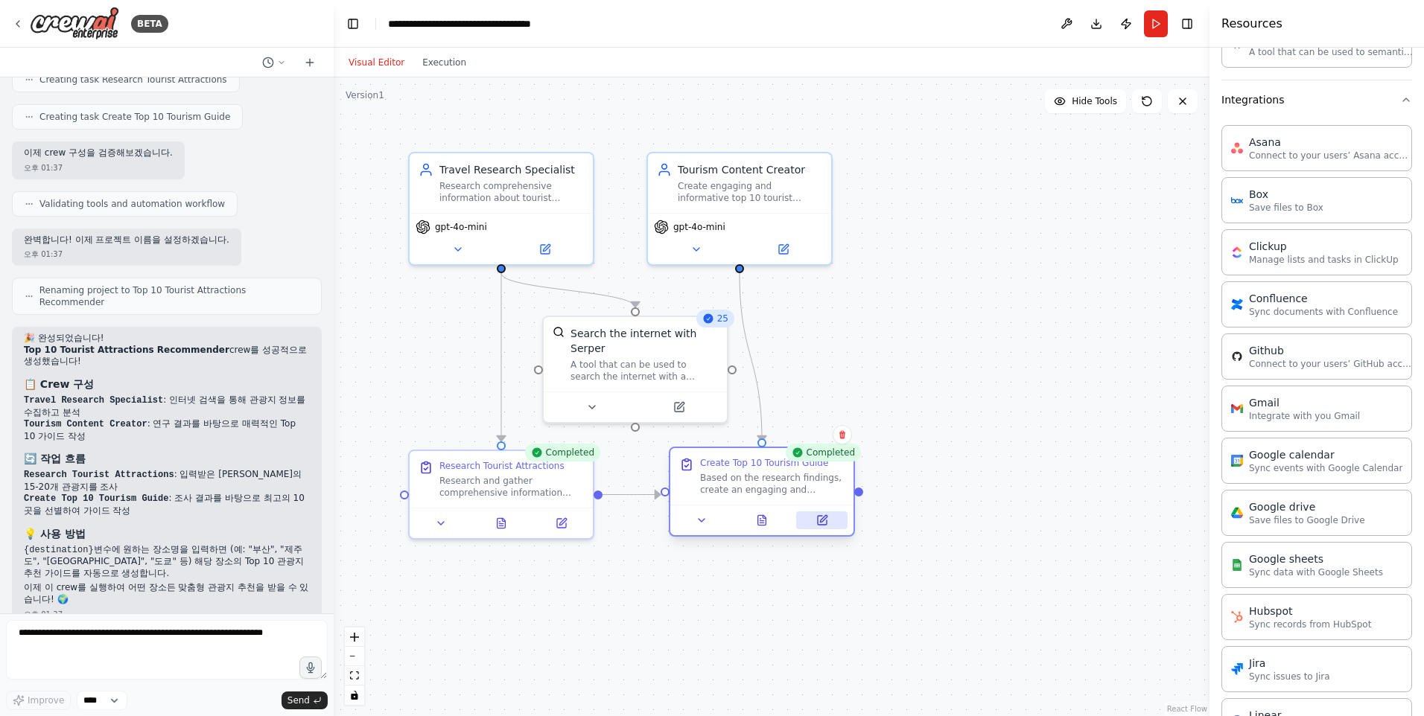
click at [821, 527] on button at bounding box center [821, 521] width 51 height 18
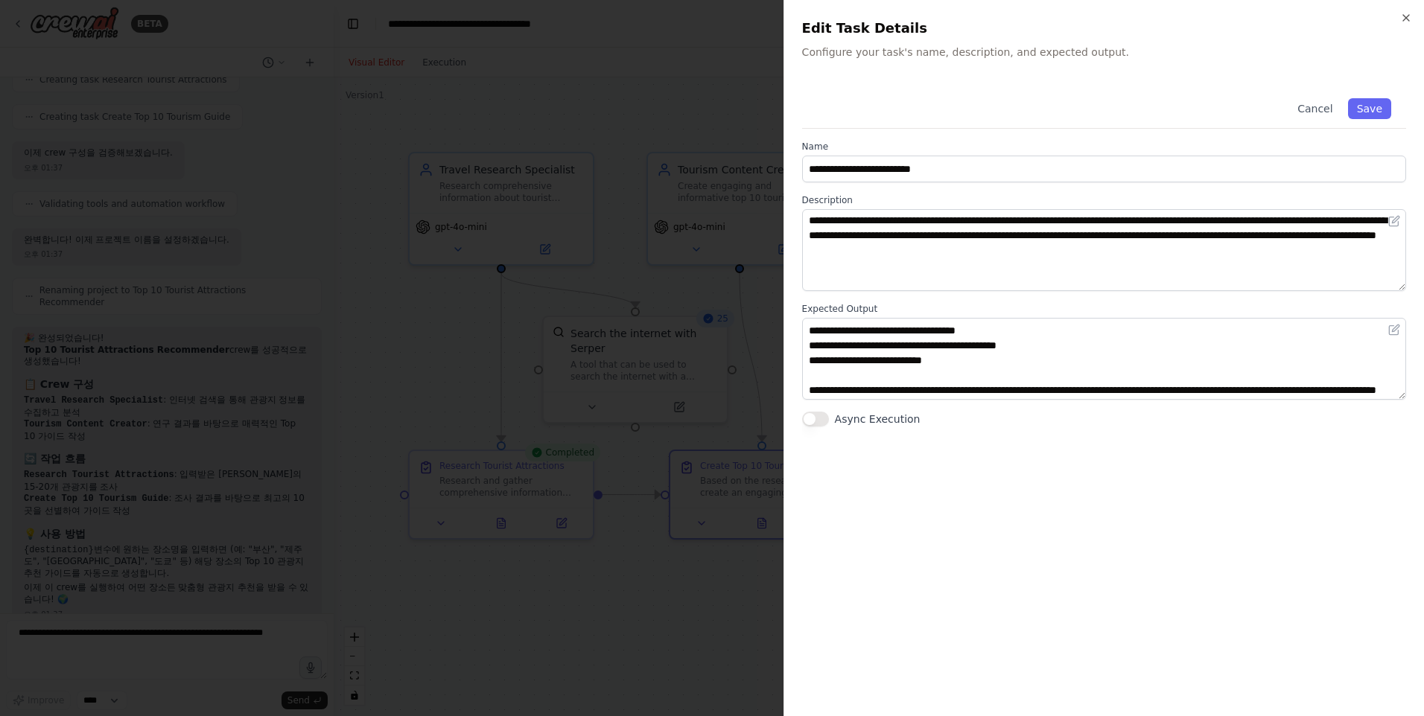
scroll to position [60, 0]
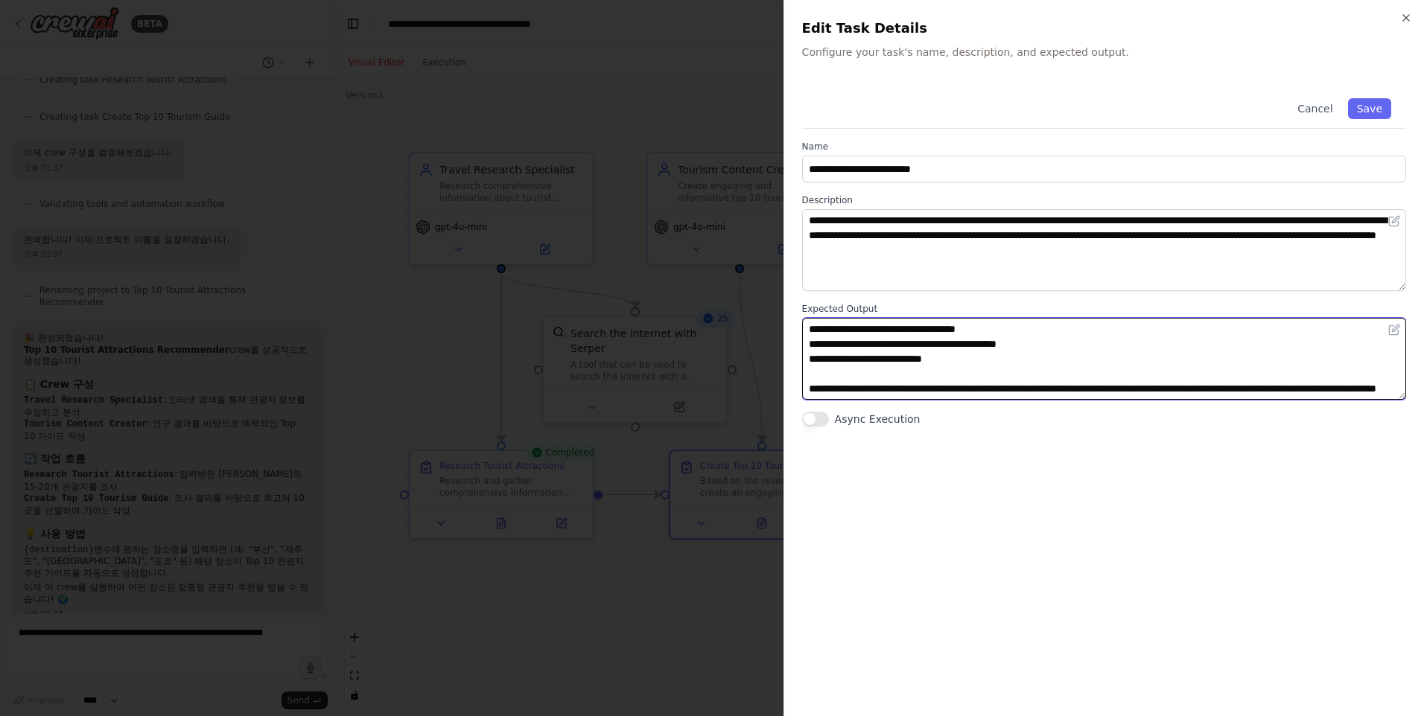
click at [1041, 394] on textarea "**********" at bounding box center [1104, 359] width 604 height 82
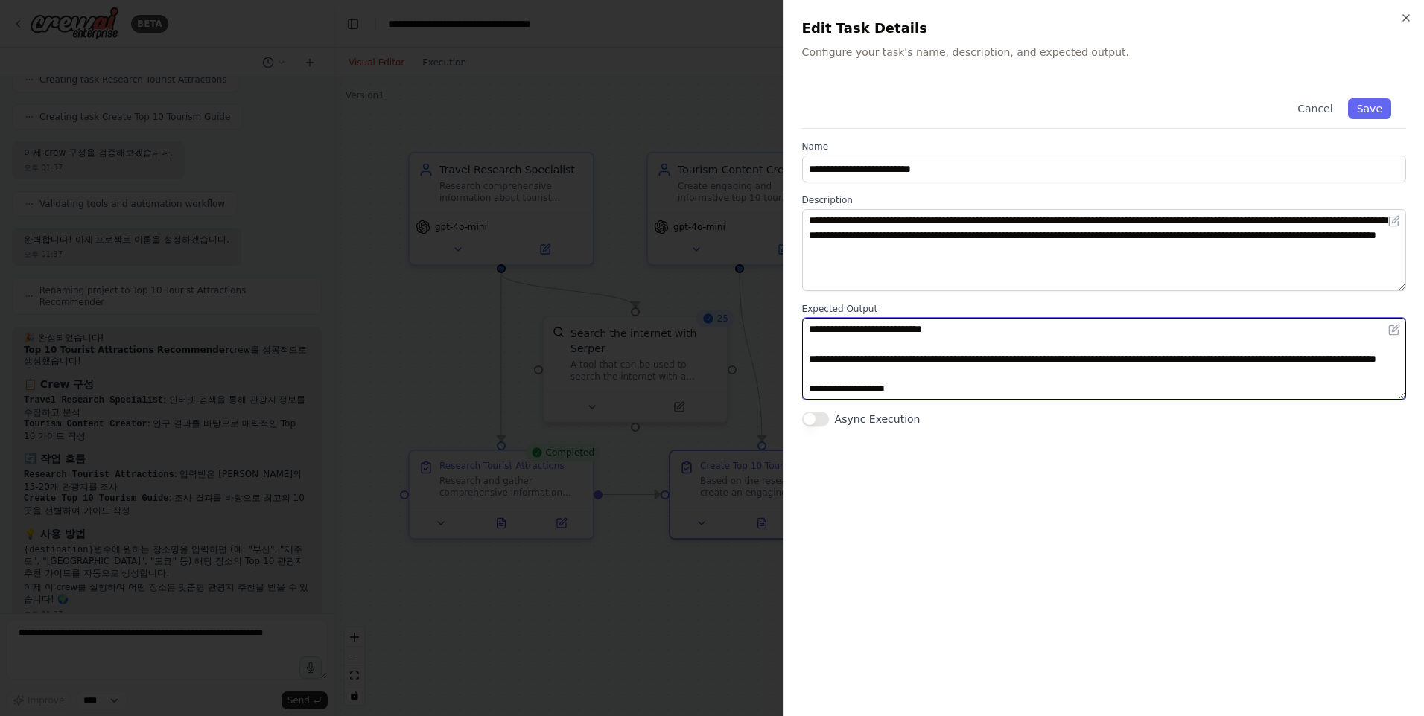
click at [870, 393] on textarea "**********" at bounding box center [1104, 359] width 604 height 82
click at [999, 395] on textarea "**********" at bounding box center [1104, 359] width 604 height 82
type textarea "**********"
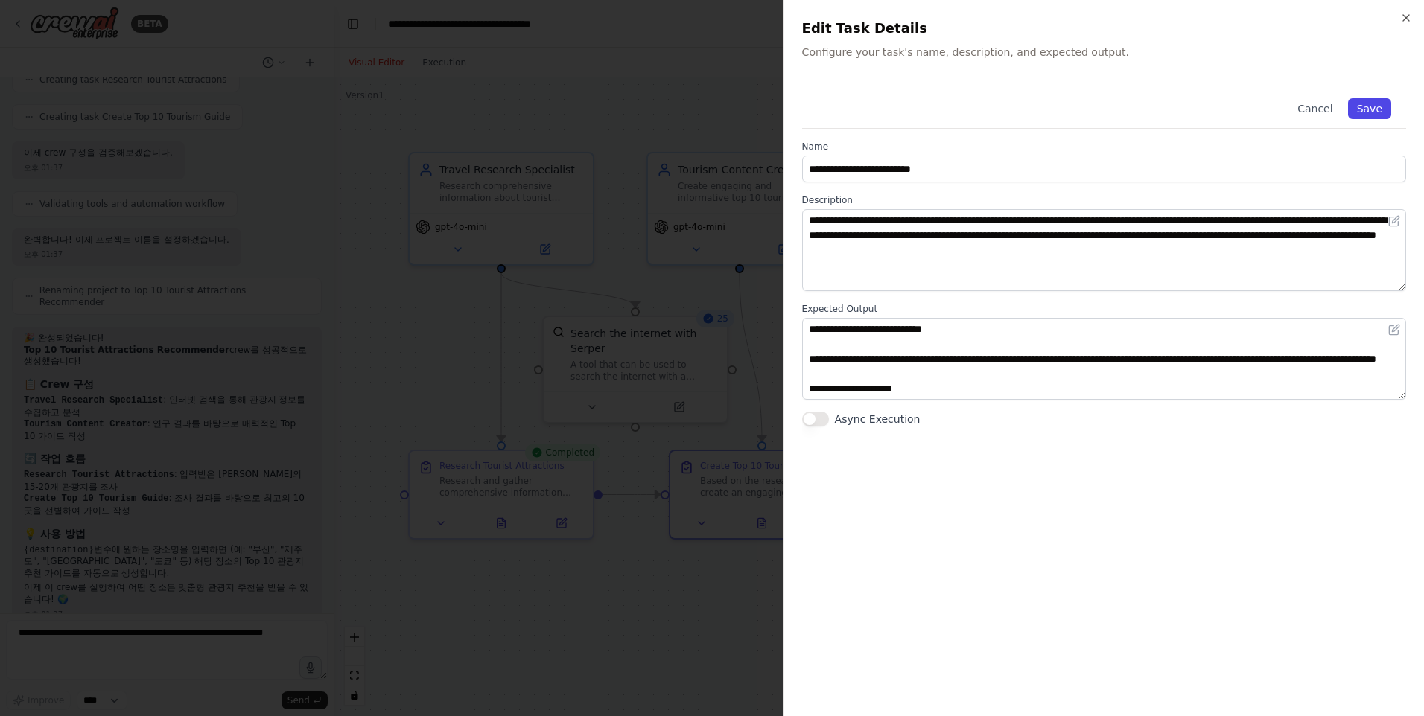
click at [1367, 114] on button "Save" at bounding box center [1369, 108] width 43 height 21
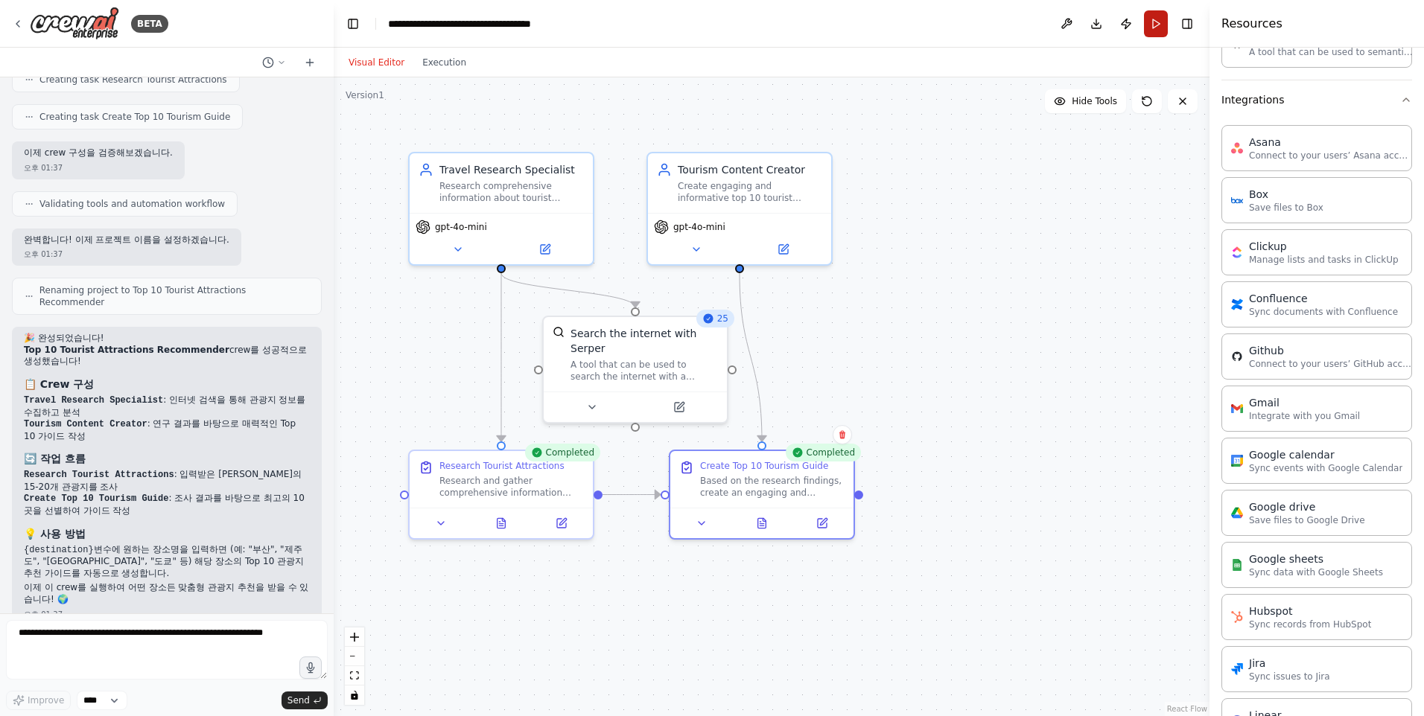
click at [1152, 28] on button "Run" at bounding box center [1156, 23] width 24 height 27
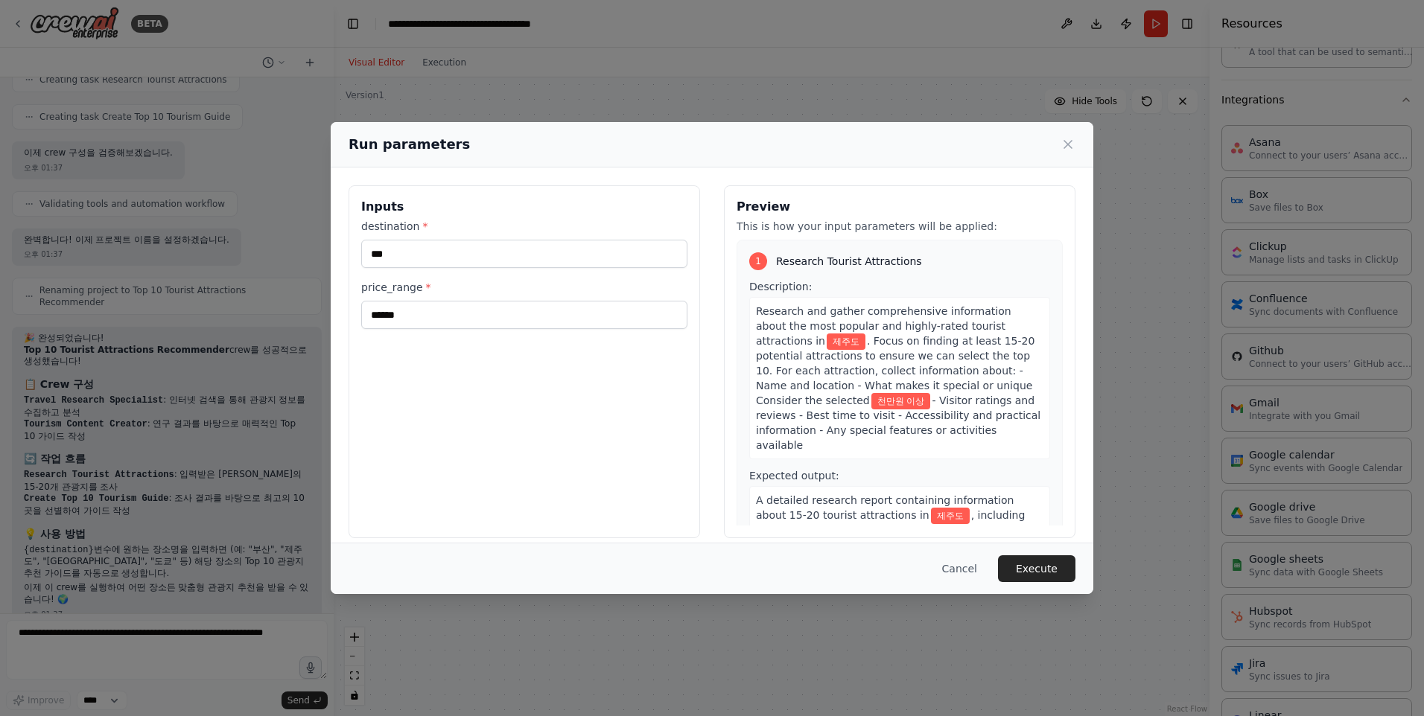
click at [1011, 557] on button "Execute" at bounding box center [1036, 569] width 77 height 27
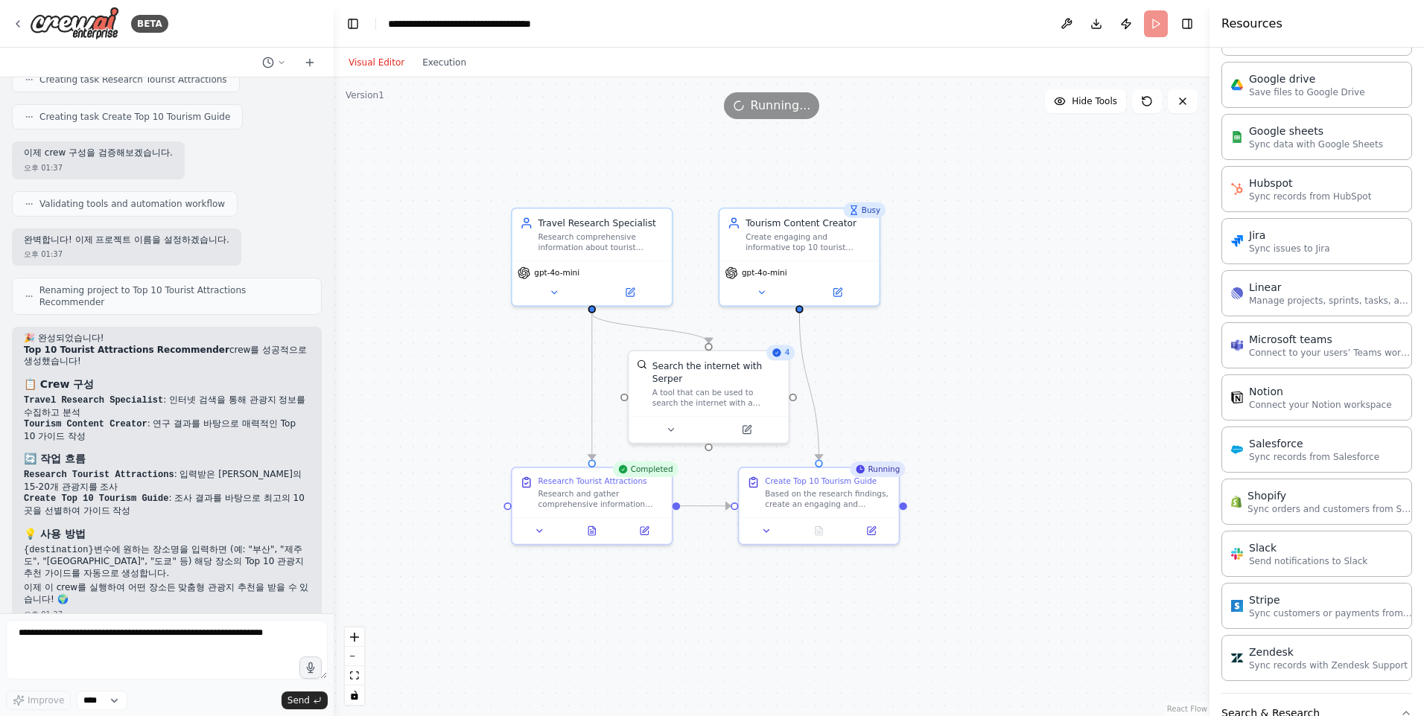
scroll to position [1344, 0]
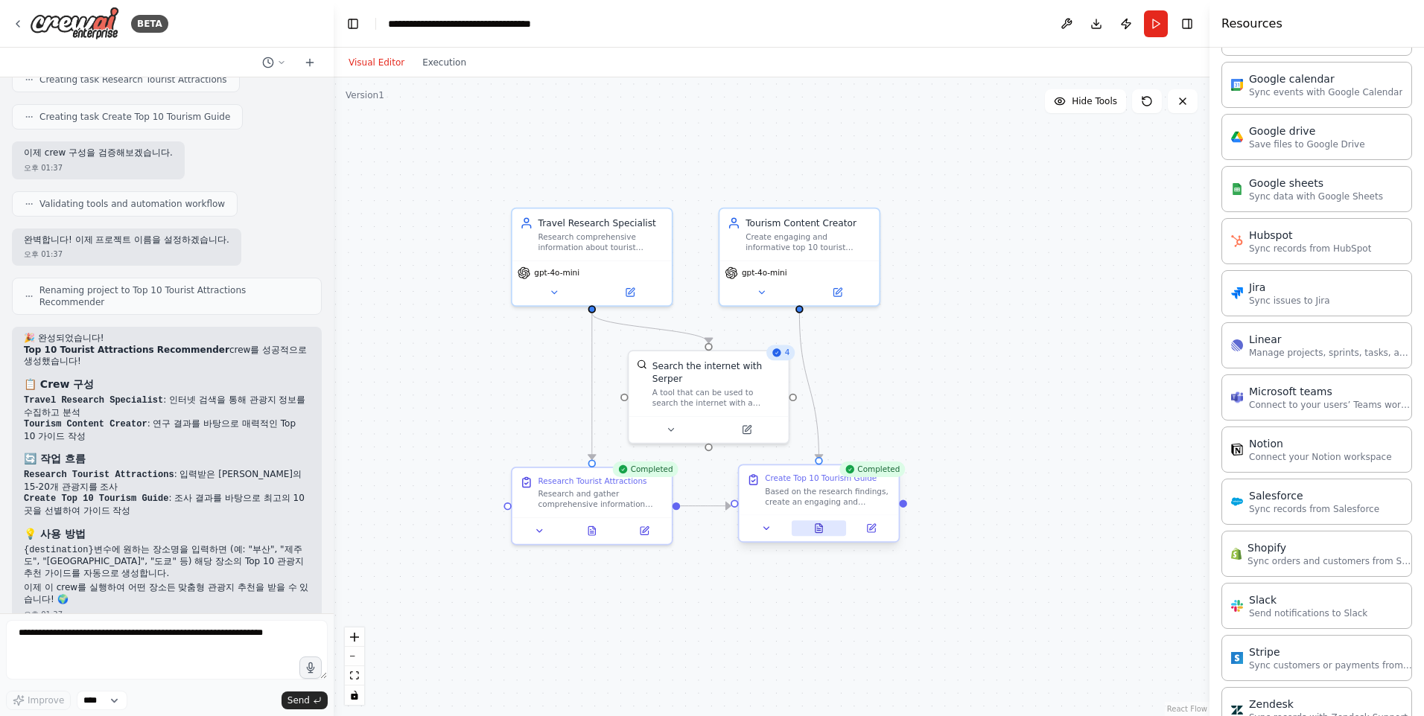
click at [821, 527] on icon at bounding box center [821, 525] width 2 height 2
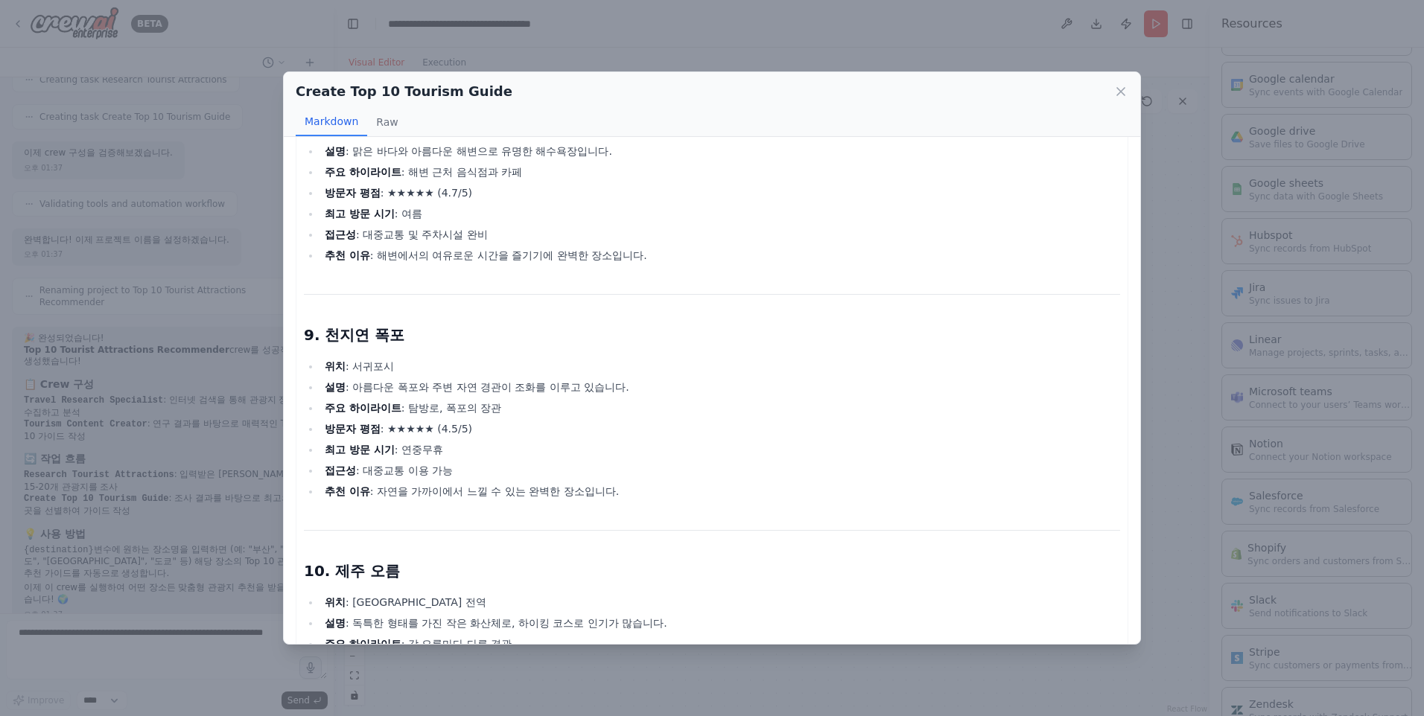
scroll to position [2172, 0]
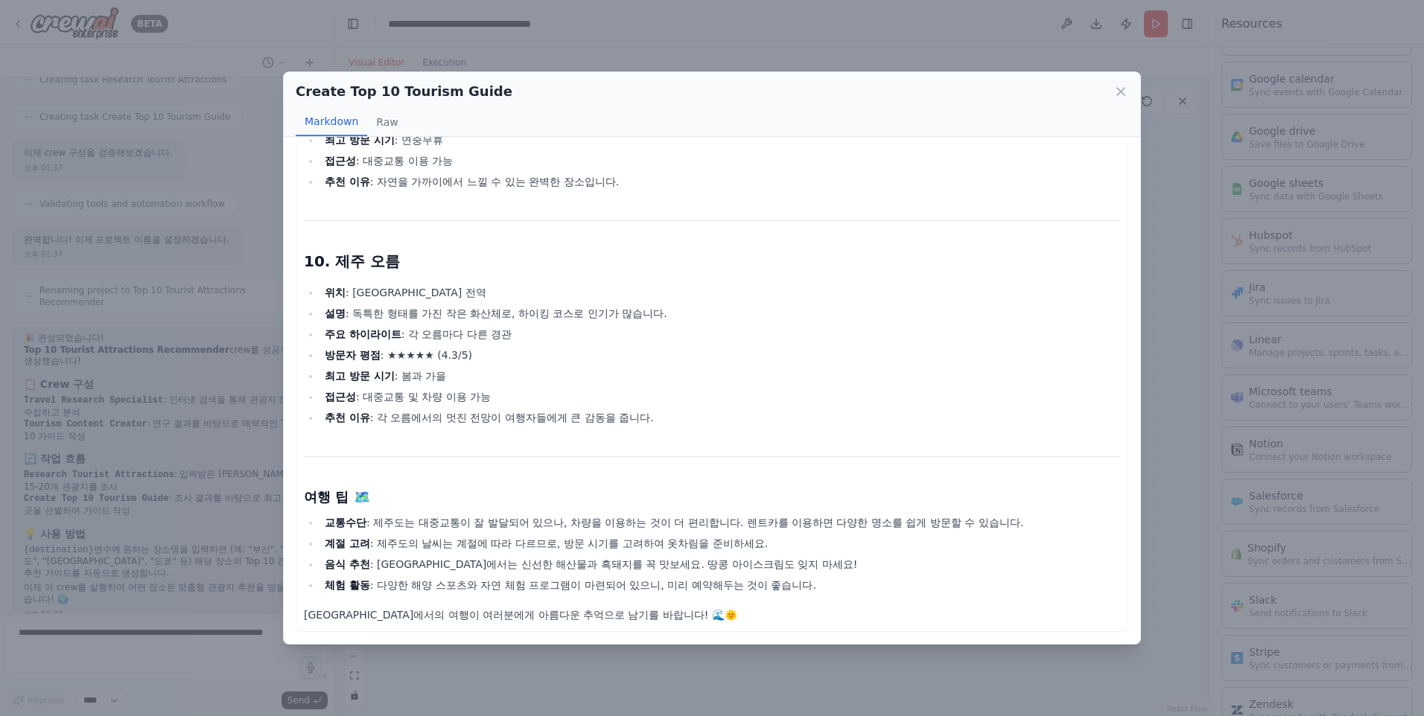
click at [470, 545] on li "계절 고려 : 제주도의 날씨는 계절에 따라 다르므로, 방문 시기를 고려하여 옷차림을 준비하세요." at bounding box center [720, 544] width 800 height 18
click at [388, 556] on li "음식 추천 : 제주도에서는 신선한 해산물과 흑돼지를 꼭 맛보세요. 땅콩 아이스크림도 잊지 마세요!" at bounding box center [720, 565] width 800 height 18
click at [540, 532] on ul "교통수단 : 제주도는 대중교통이 잘 발달되어 있으나, 차량을 이용하는 것이 더 편리합니다. 렌트카를 이용하면 다양한 명소를 쉽게 방문할 수 있…" at bounding box center [712, 554] width 816 height 80
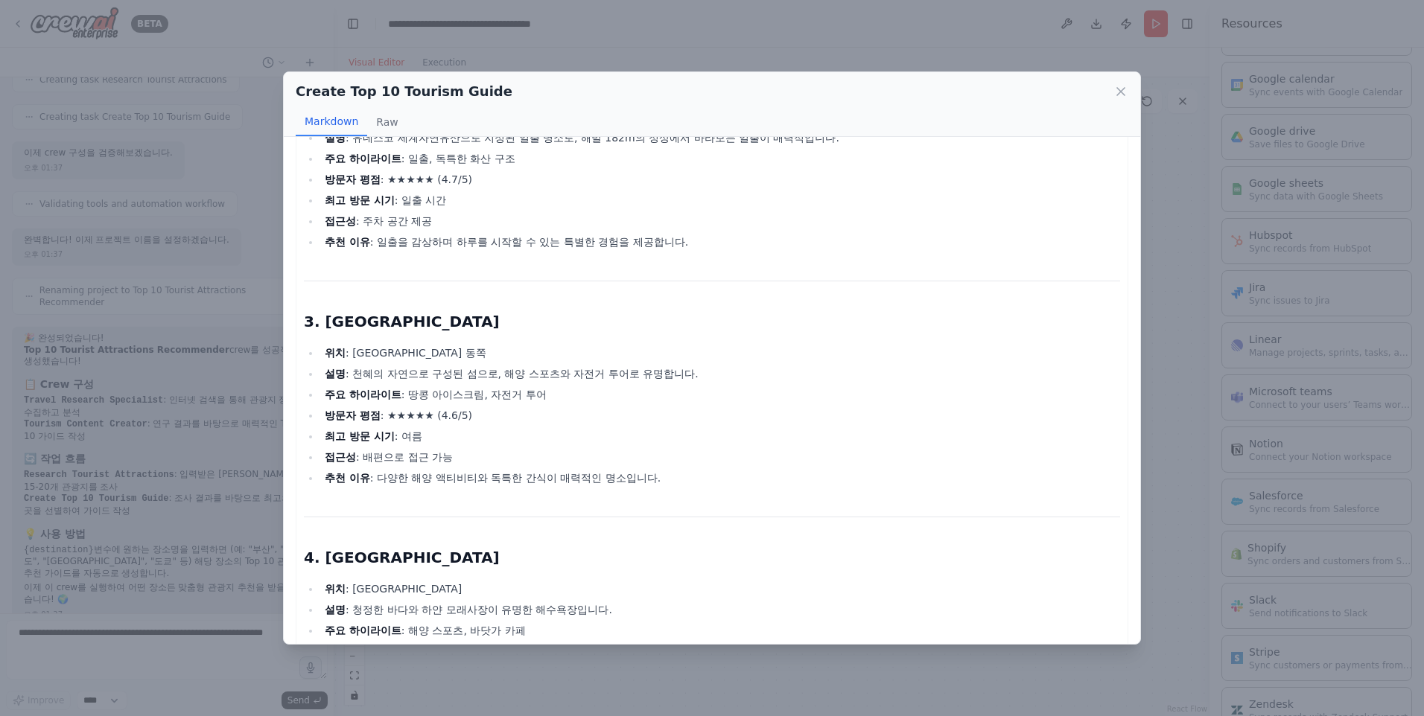
scroll to position [0, 0]
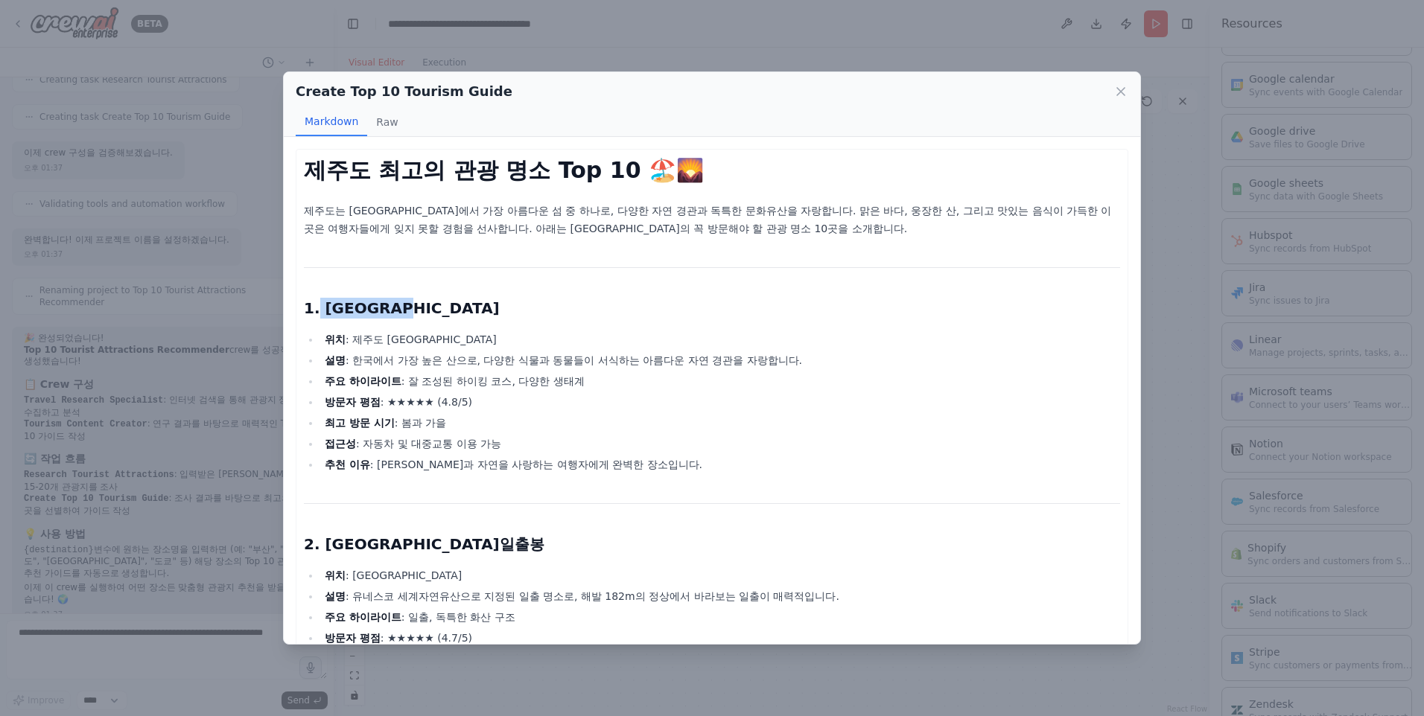
drag, startPoint x: 316, startPoint y: 314, endPoint x: 455, endPoint y: 319, distance: 139.4
click at [455, 319] on h2 "1. 한라산 국립공원" at bounding box center [712, 308] width 816 height 21
drag, startPoint x: 455, startPoint y: 319, endPoint x: 438, endPoint y: 322, distance: 17.5
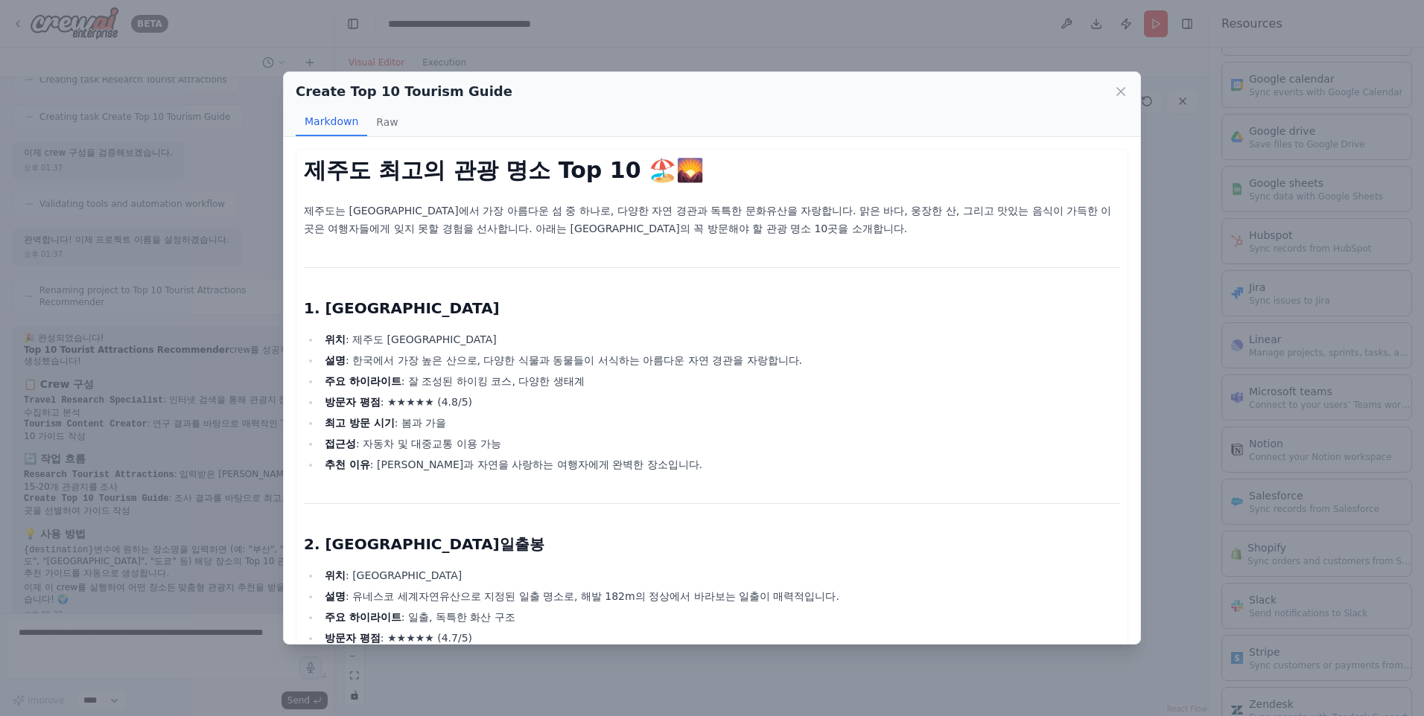
click at [1116, 90] on icon at bounding box center [1120, 91] width 15 height 15
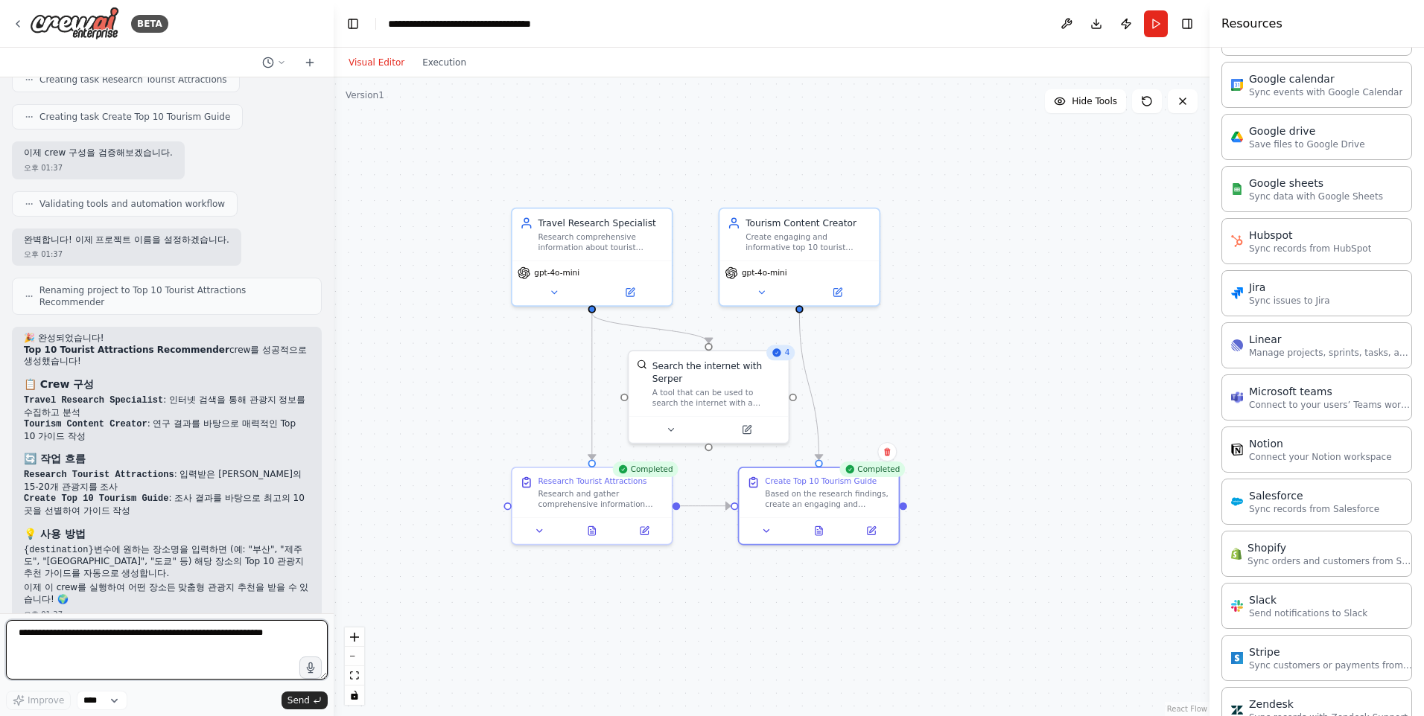
click at [229, 636] on textarea at bounding box center [167, 650] width 322 height 60
click at [631, 290] on icon at bounding box center [631, 289] width 6 height 6
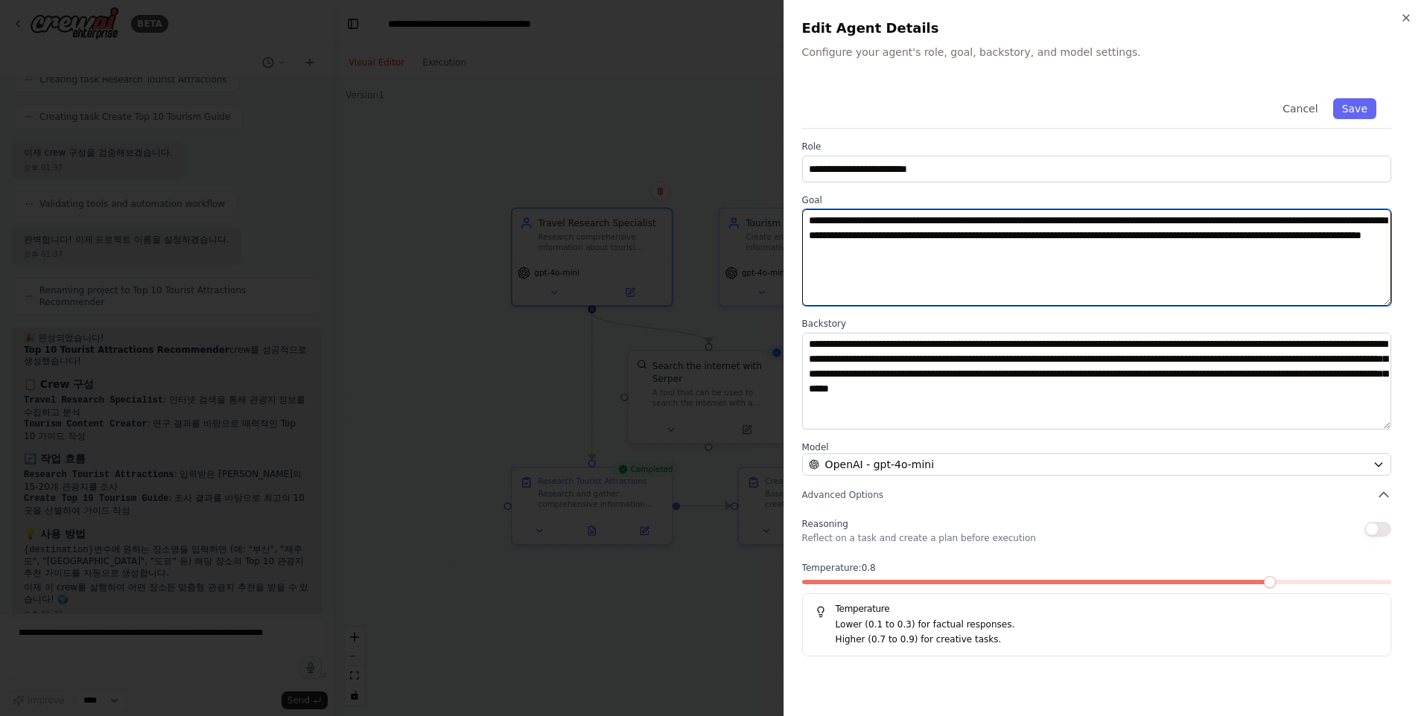
click at [1297, 224] on textarea "**********" at bounding box center [1096, 257] width 589 height 97
click at [1078, 217] on textarea "**********" at bounding box center [1096, 257] width 589 height 97
click at [1079, 276] on textarea "**********" at bounding box center [1096, 257] width 589 height 97
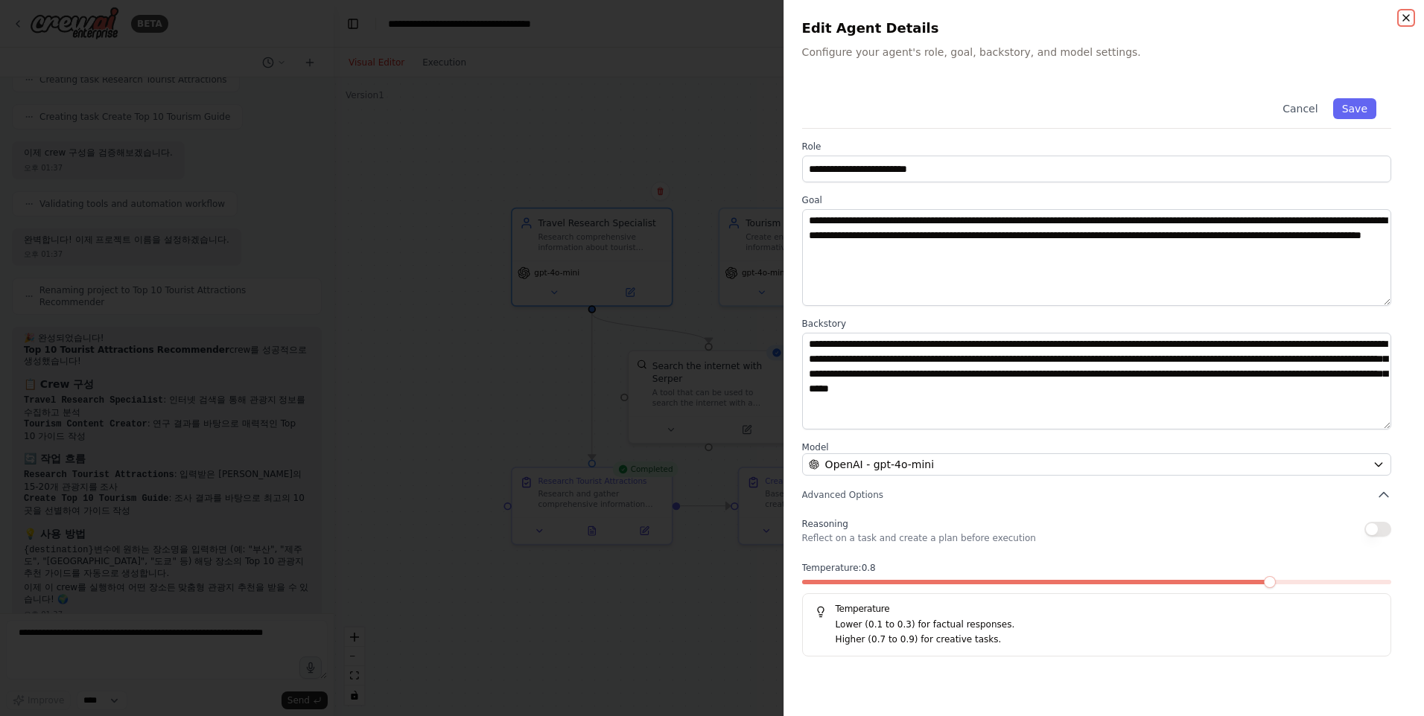
click at [1409, 14] on icon "button" at bounding box center [1406, 18] width 12 height 12
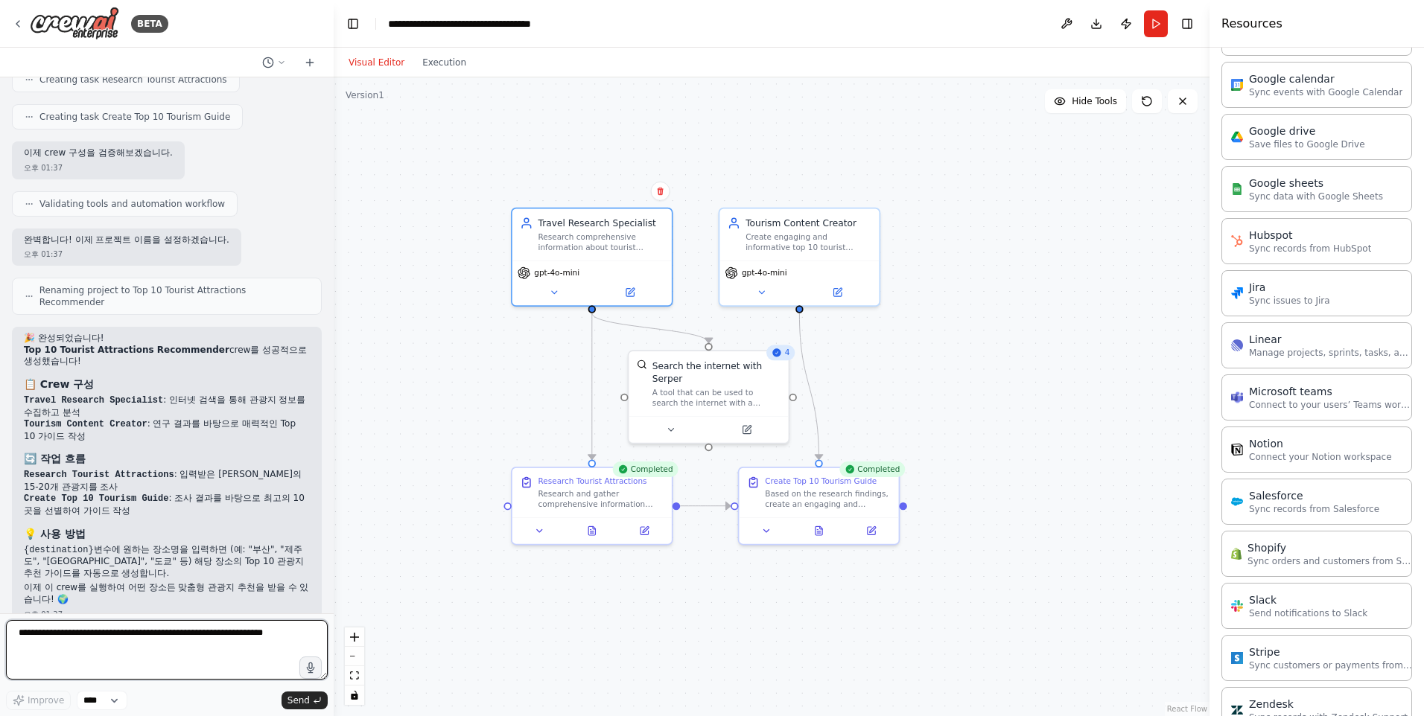
click at [148, 662] on textarea at bounding box center [167, 650] width 322 height 60
type textarea "*"
type textarea "**********"
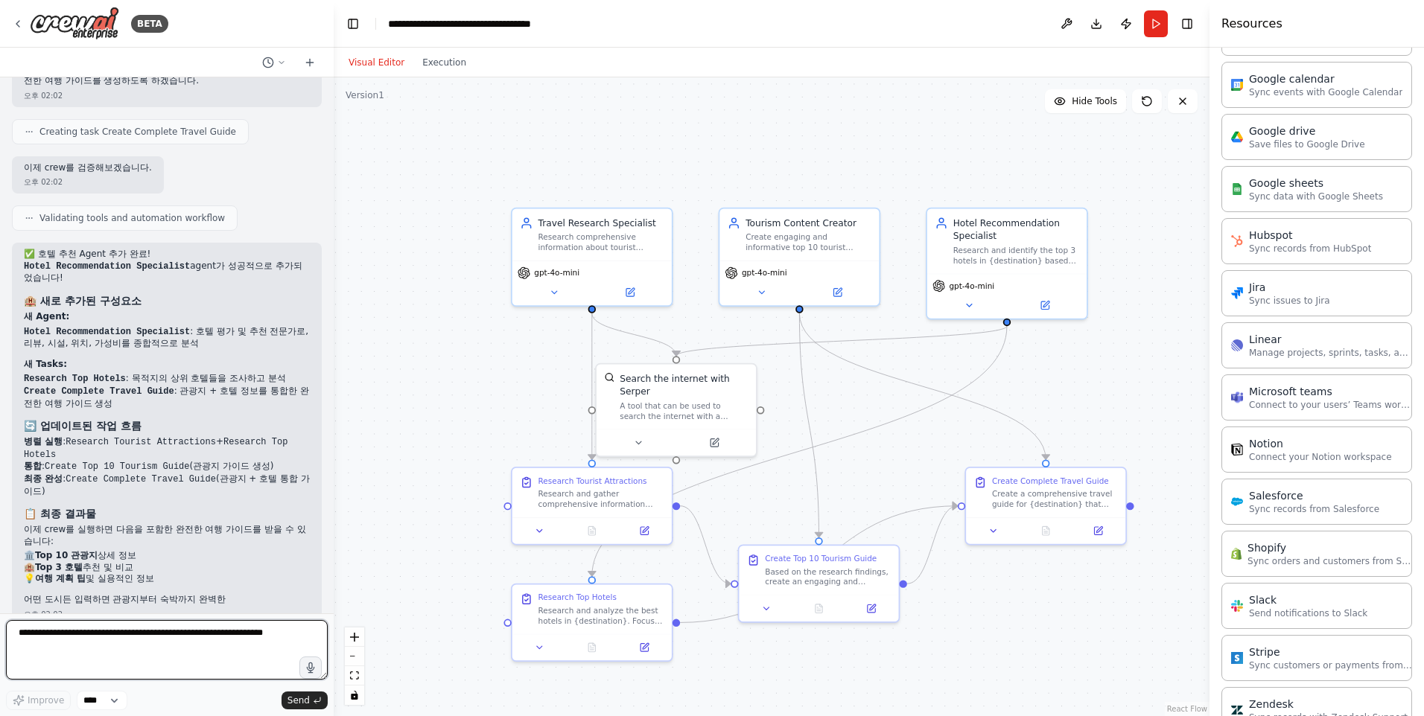
scroll to position [2134, 0]
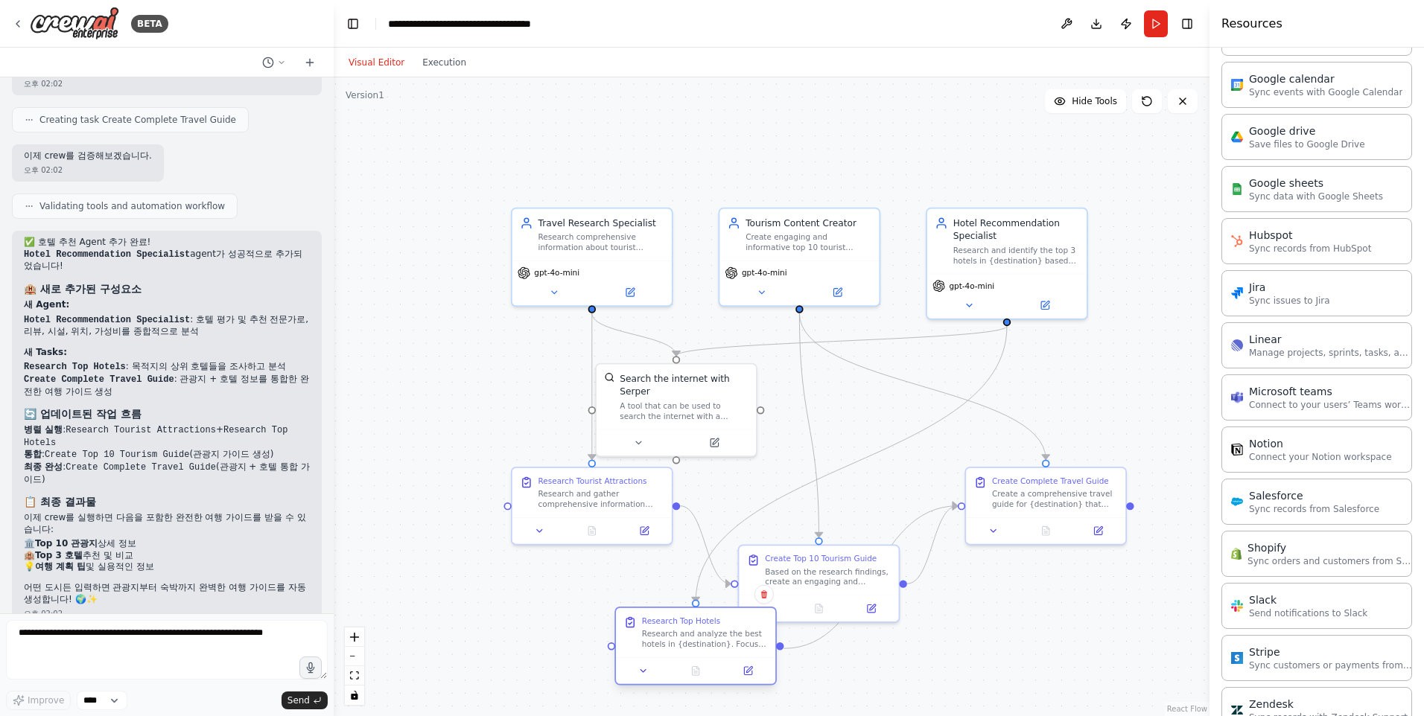
drag, startPoint x: 665, startPoint y: 611, endPoint x: 772, endPoint y: 631, distance: 109.0
click at [772, 634] on div "Research Top Hotels Research and analyze the best hotels in {destination}. Focu…" at bounding box center [695, 632] width 159 height 49
drag, startPoint x: 842, startPoint y: 581, endPoint x: 907, endPoint y: 515, distance: 93.2
click at [907, 515] on div "Based on the research findings, create an engaging and comprehensive Top 10 tou…" at bounding box center [899, 510] width 126 height 21
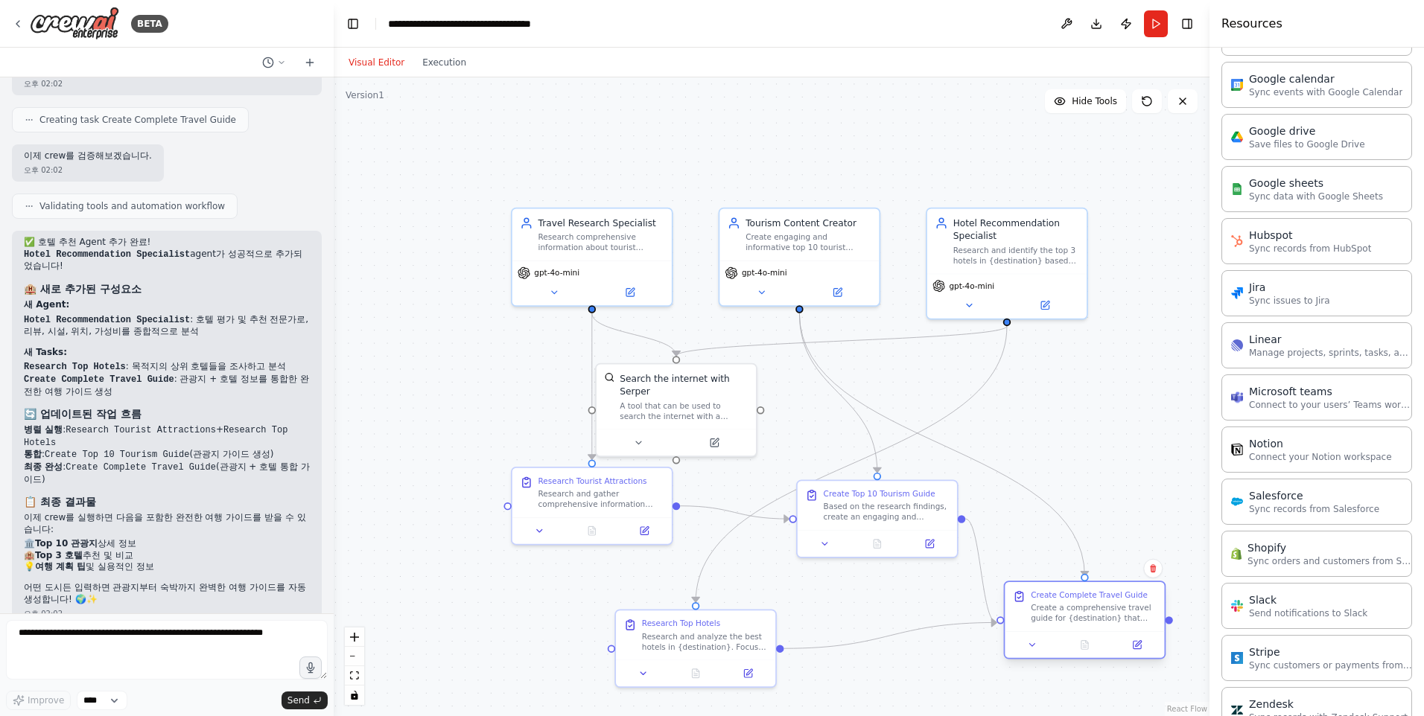
drag, startPoint x: 1017, startPoint y: 489, endPoint x: 1057, endPoint y: 594, distance: 112.2
click at [1057, 594] on div "Create Complete Travel Guide" at bounding box center [1089, 595] width 117 height 10
drag, startPoint x: 918, startPoint y: 489, endPoint x: 918, endPoint y: 515, distance: 26.8
click at [918, 515] on div "Create Top 10 Tourism Guide" at bounding box center [880, 517] width 112 height 10
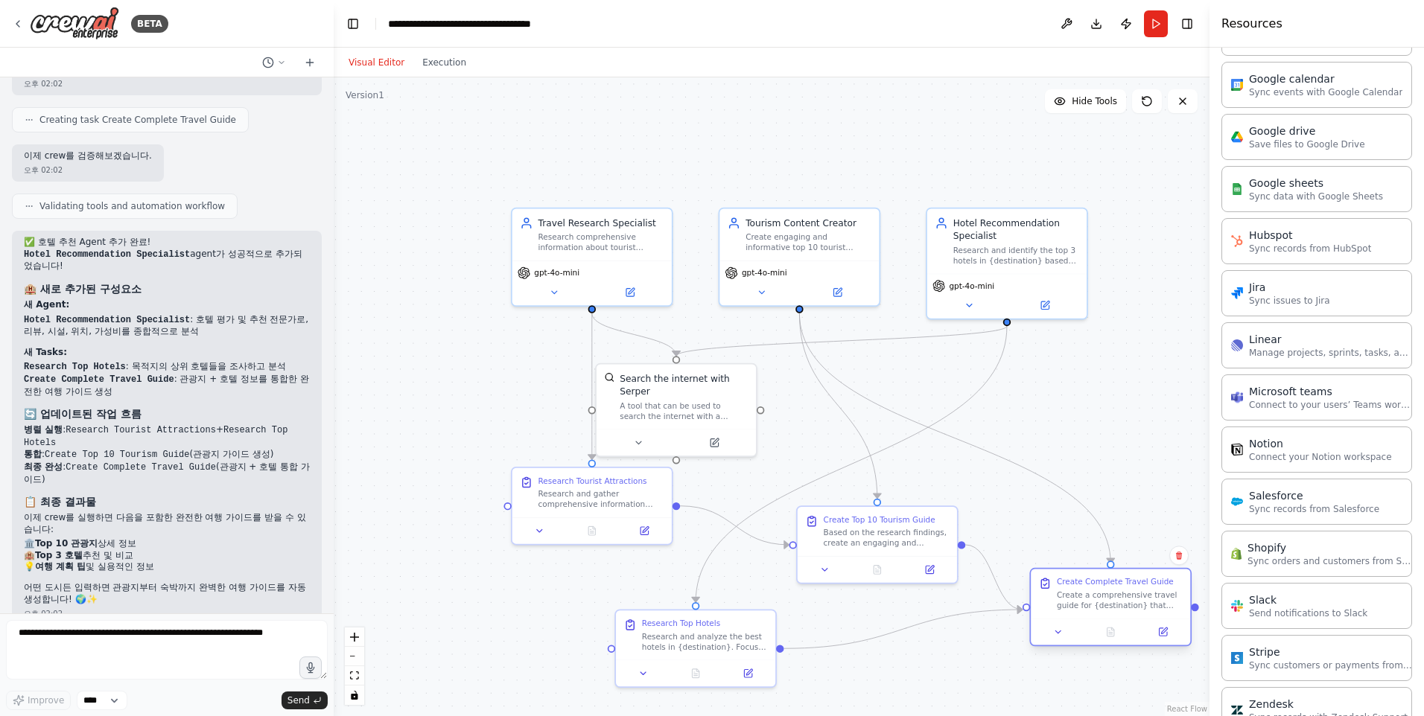
drag, startPoint x: 1044, startPoint y: 591, endPoint x: 1077, endPoint y: 575, distance: 36.6
click at [1077, 575] on div "Create Complete Travel Guide Create a comprehensive travel guide for {destinati…" at bounding box center [1110, 594] width 159 height 49
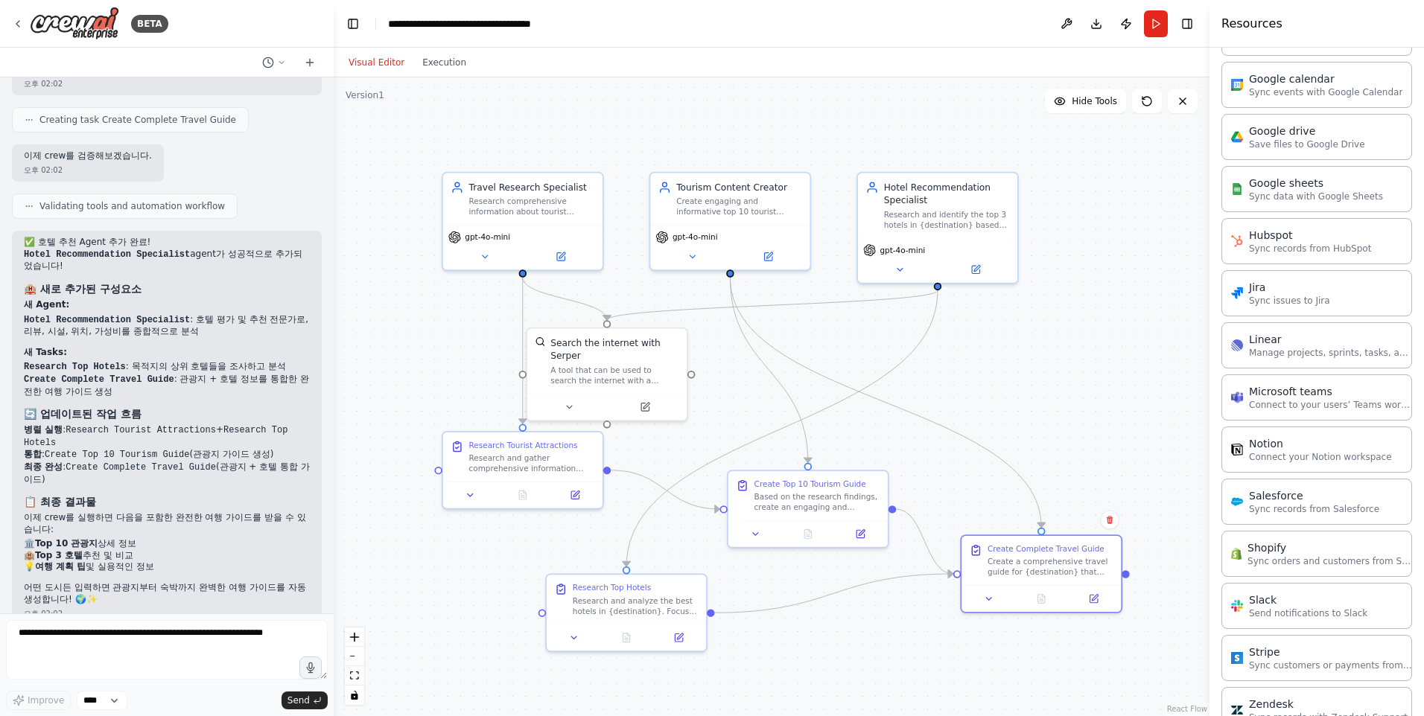
drag, startPoint x: 471, startPoint y: 408, endPoint x: 401, endPoint y: 372, distance: 78.6
click at [401, 372] on div ".deletable-edge-delete-btn { width: 20px; height: 20px; border: 0px solid #ffff…" at bounding box center [772, 396] width 876 height 639
click at [871, 670] on div ".deletable-edge-delete-btn { width: 20px; height: 20px; border: 0px solid #ffff…" at bounding box center [772, 396] width 876 height 639
click at [1162, 25] on button "Run" at bounding box center [1156, 23] width 24 height 27
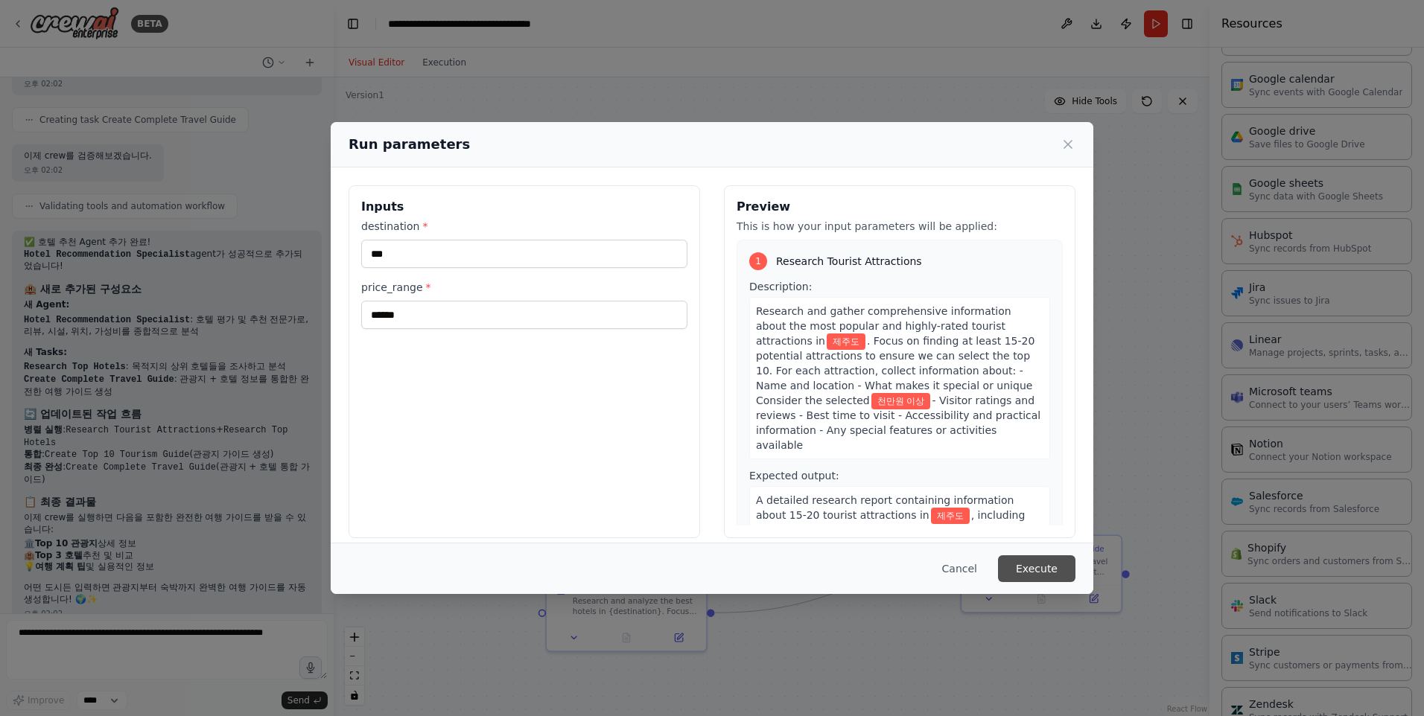
click at [1031, 562] on button "Execute" at bounding box center [1036, 569] width 77 height 27
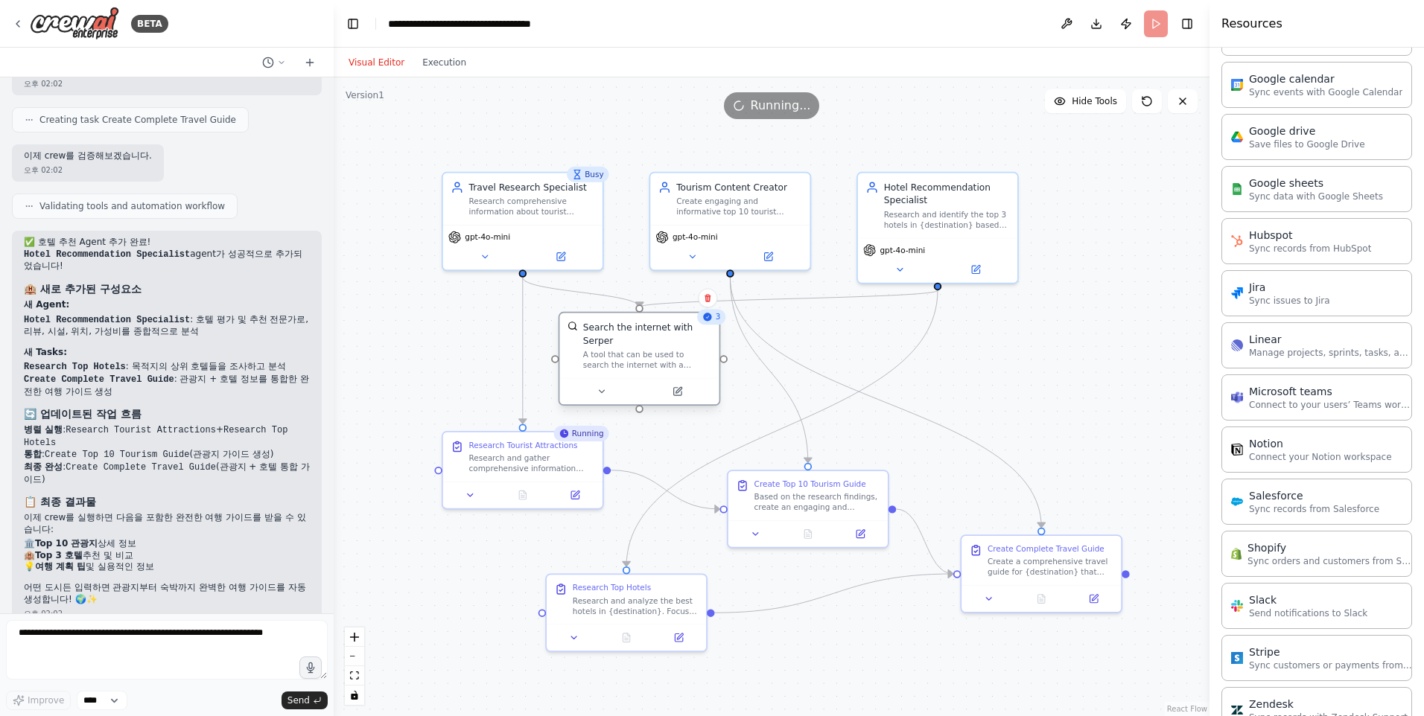
drag, startPoint x: 605, startPoint y: 351, endPoint x: 633, endPoint y: 340, distance: 30.4
click at [633, 340] on div "Search the internet with Serper" at bounding box center [647, 334] width 128 height 26
drag, startPoint x: 551, startPoint y: 462, endPoint x: 526, endPoint y: 455, distance: 26.4
click at [526, 455] on div "Research and gather comprehensive information about the most popular and highly…" at bounding box center [506, 448] width 126 height 21
click at [889, 668] on div ".deletable-edge-delete-btn { width: 20px; height: 20px; border: 0px solid #ffff…" at bounding box center [772, 396] width 876 height 639
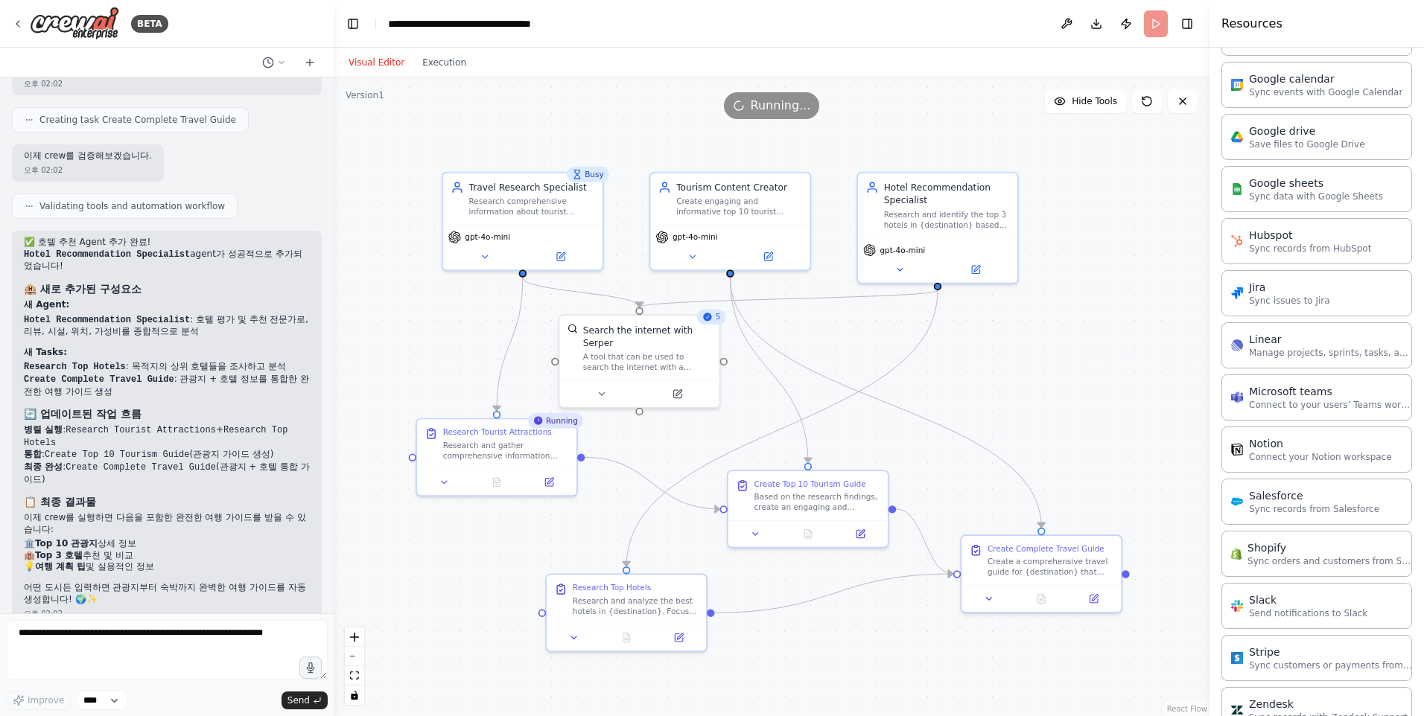
click at [882, 652] on div ".deletable-edge-delete-btn { width: 20px; height: 20px; border: 0px solid #ffff…" at bounding box center [772, 396] width 876 height 639
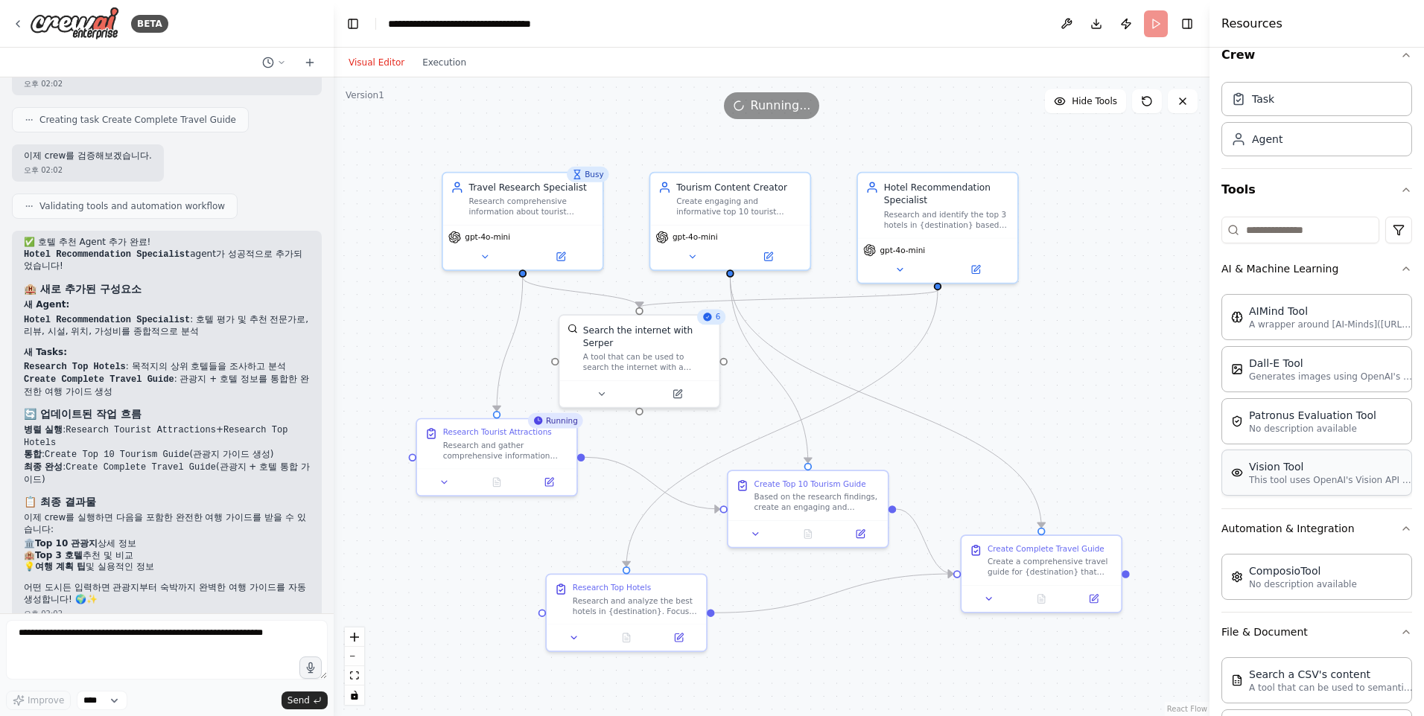
scroll to position [0, 0]
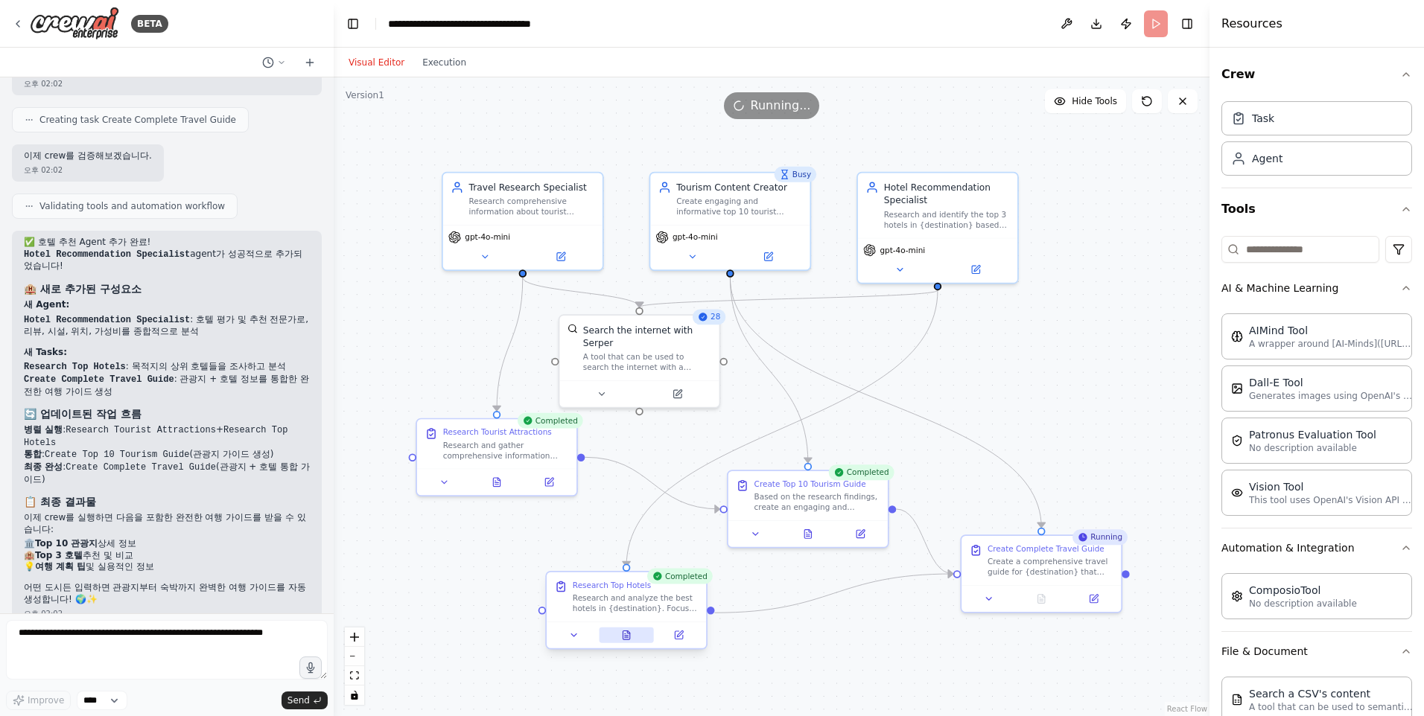
click at [645, 642] on button at bounding box center [626, 636] width 55 height 16
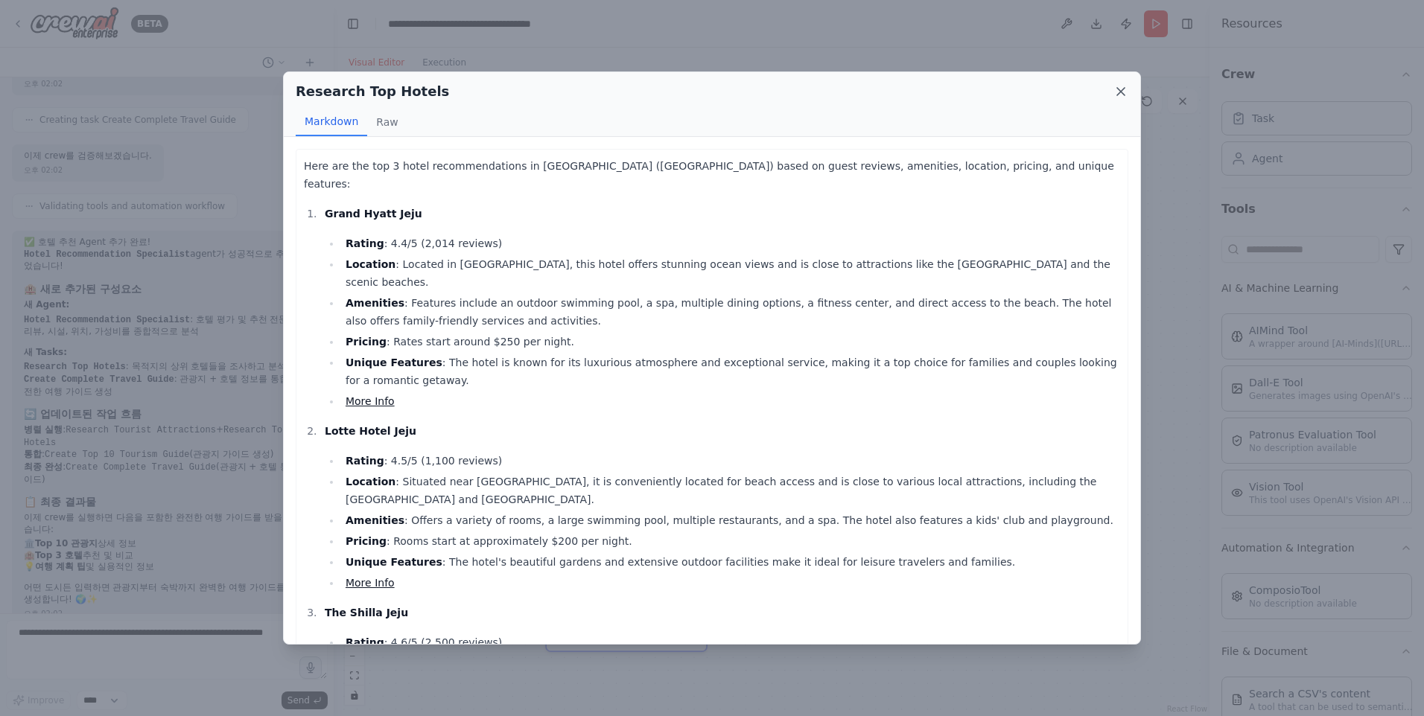
click at [1115, 88] on icon at bounding box center [1120, 91] width 15 height 15
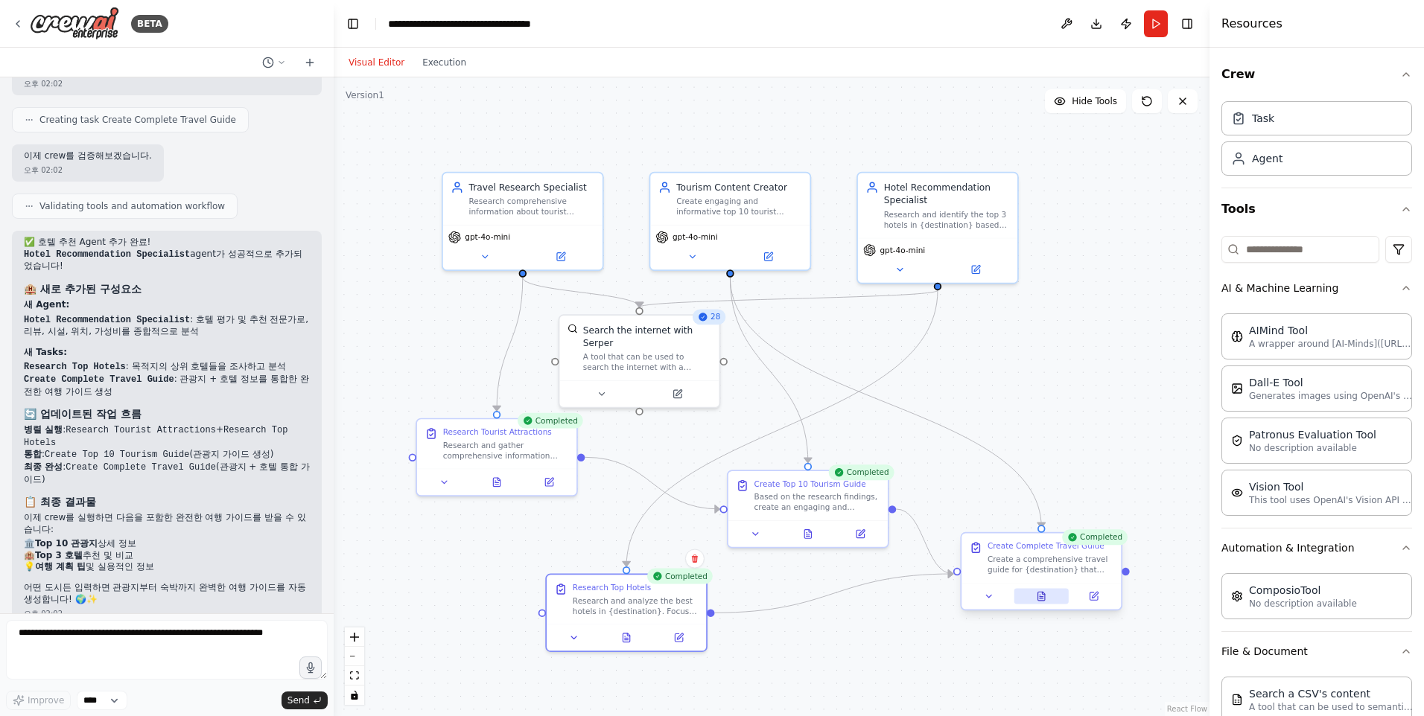
click at [1052, 592] on button at bounding box center [1041, 597] width 55 height 16
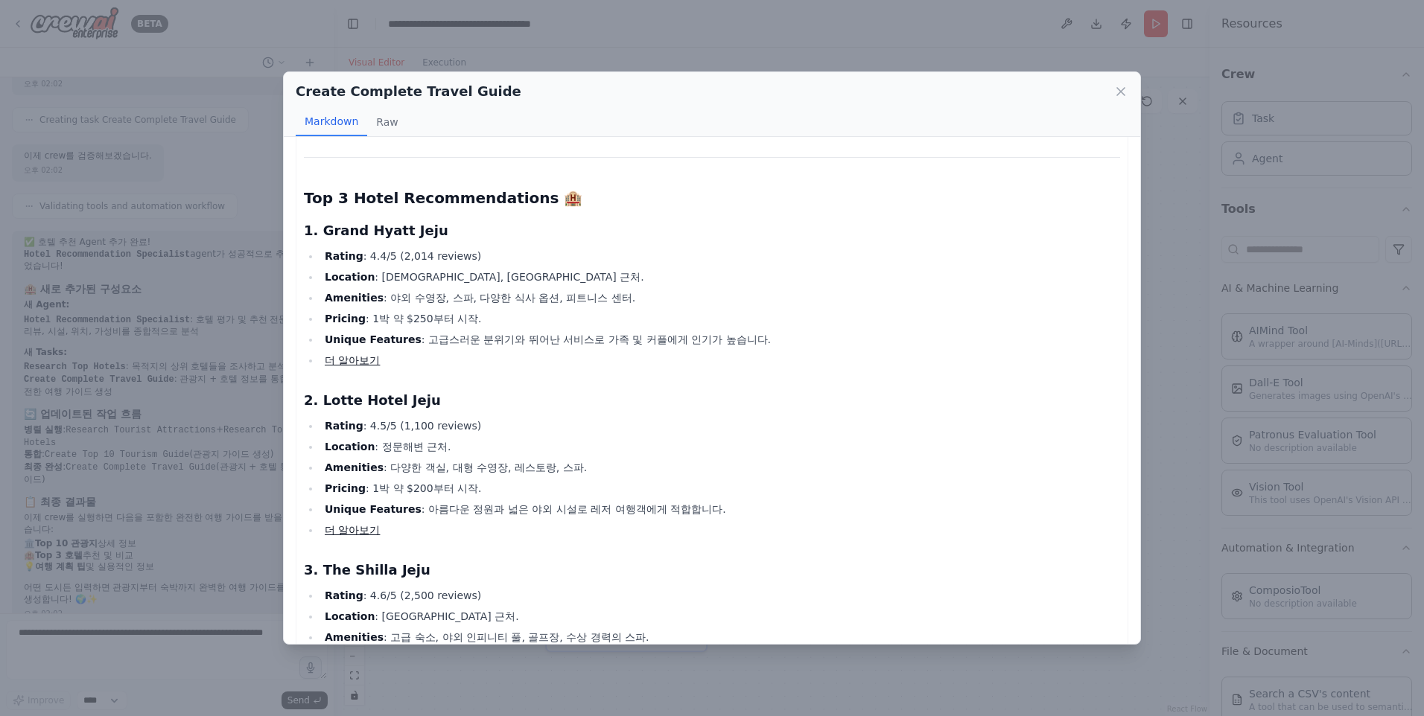
scroll to position [1489, 0]
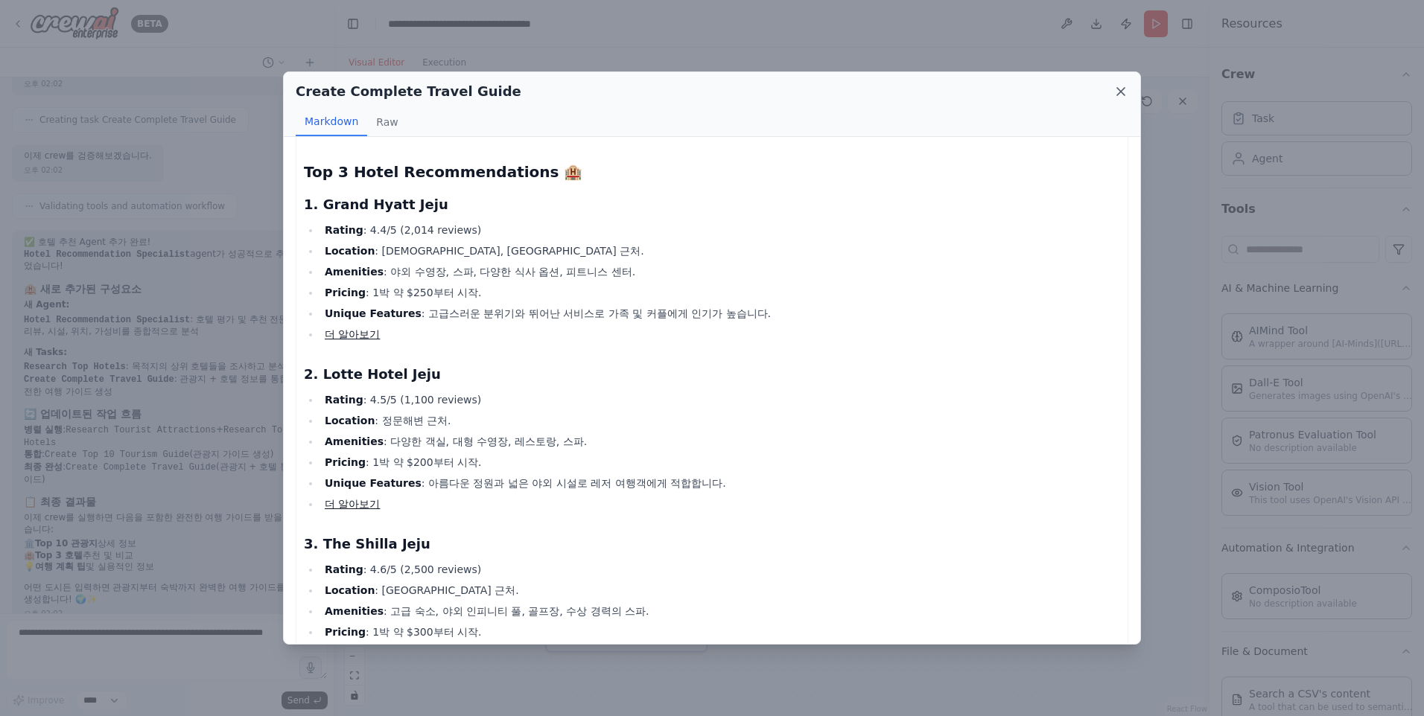
click at [1116, 98] on icon at bounding box center [1120, 91] width 15 height 15
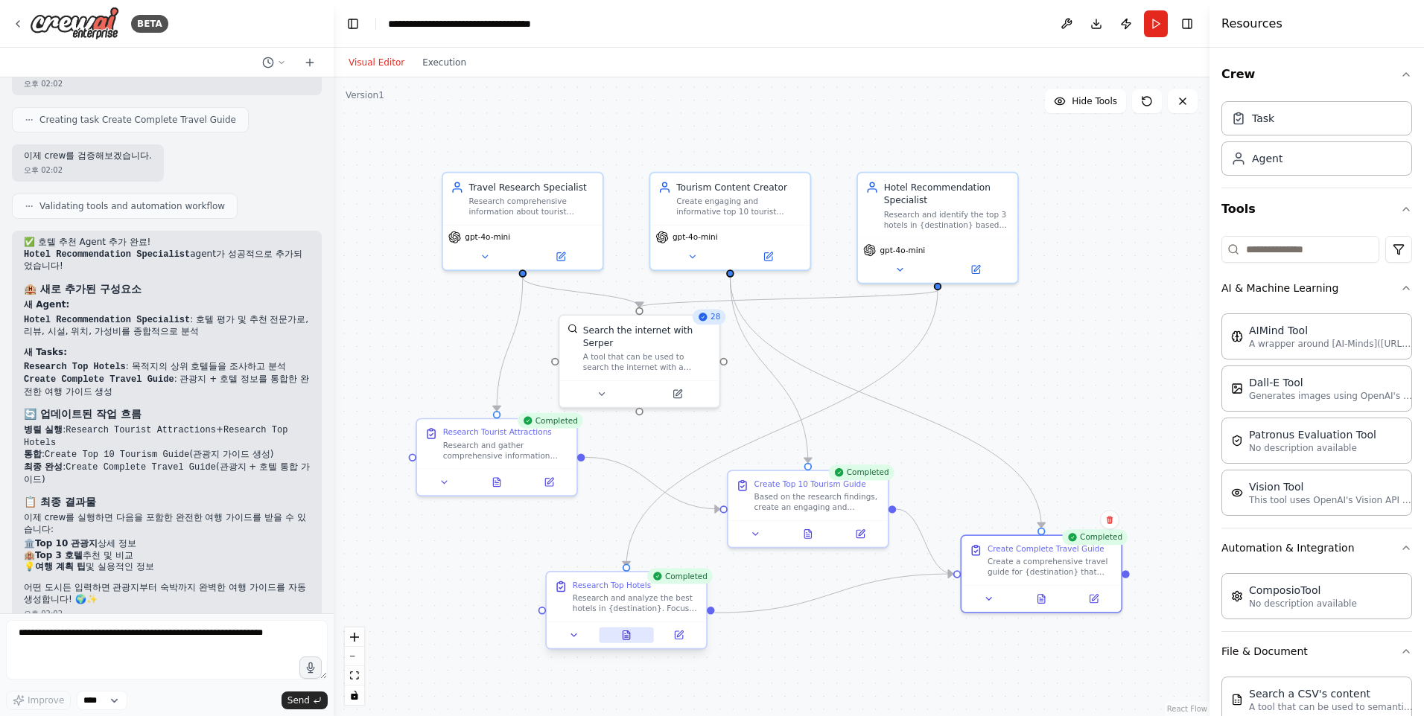
drag, startPoint x: 622, startPoint y: 635, endPoint x: 628, endPoint y: 629, distance: 8.4
click at [624, 633] on icon at bounding box center [626, 635] width 10 height 10
click at [628, 629] on button at bounding box center [626, 636] width 55 height 16
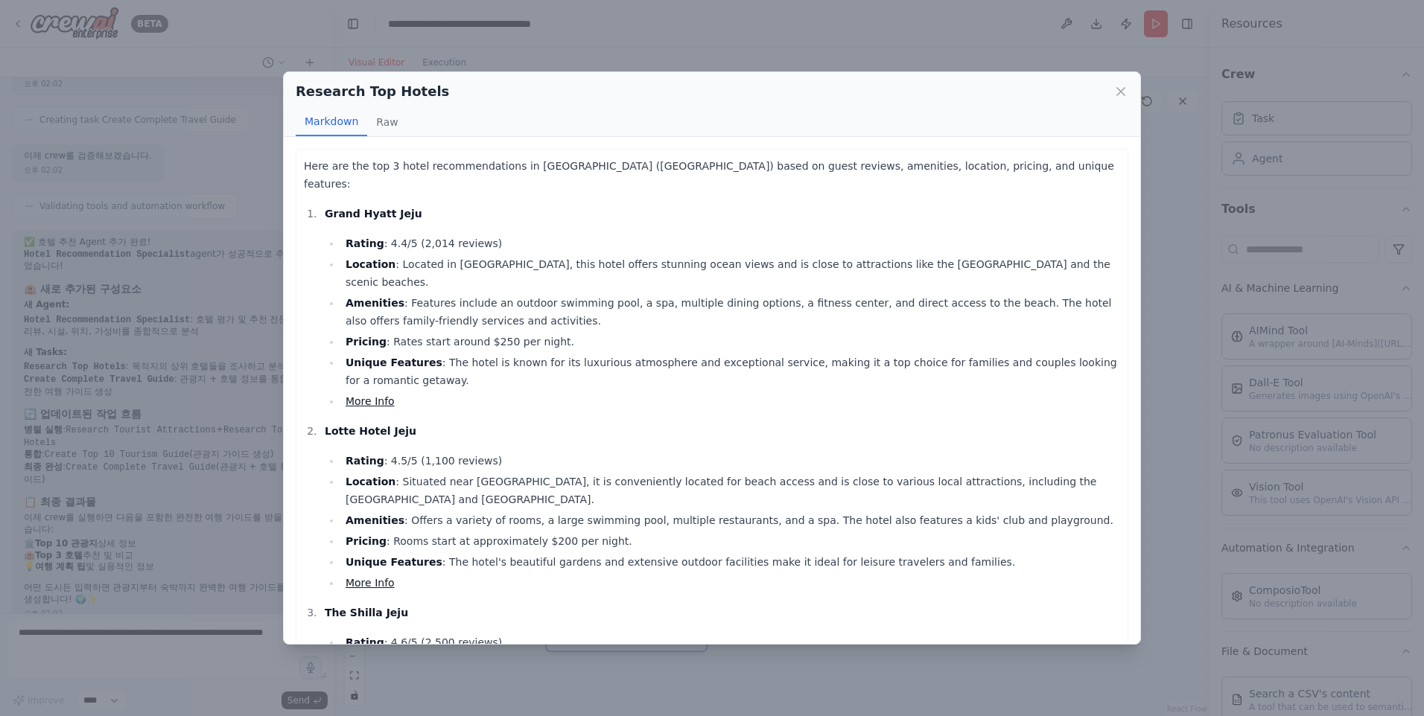
click at [451, 255] on li "Location : Located in Seogwipo, this hotel offers stunning ocean views and is c…" at bounding box center [730, 273] width 779 height 36
drag, startPoint x: 451, startPoint y: 241, endPoint x: 480, endPoint y: 279, distance: 47.7
click at [478, 294] on li "Amenities : Features include an outdoor swimming pool, a spa, multiple dining o…" at bounding box center [730, 312] width 779 height 36
click at [1125, 89] on icon at bounding box center [1120, 91] width 7 height 7
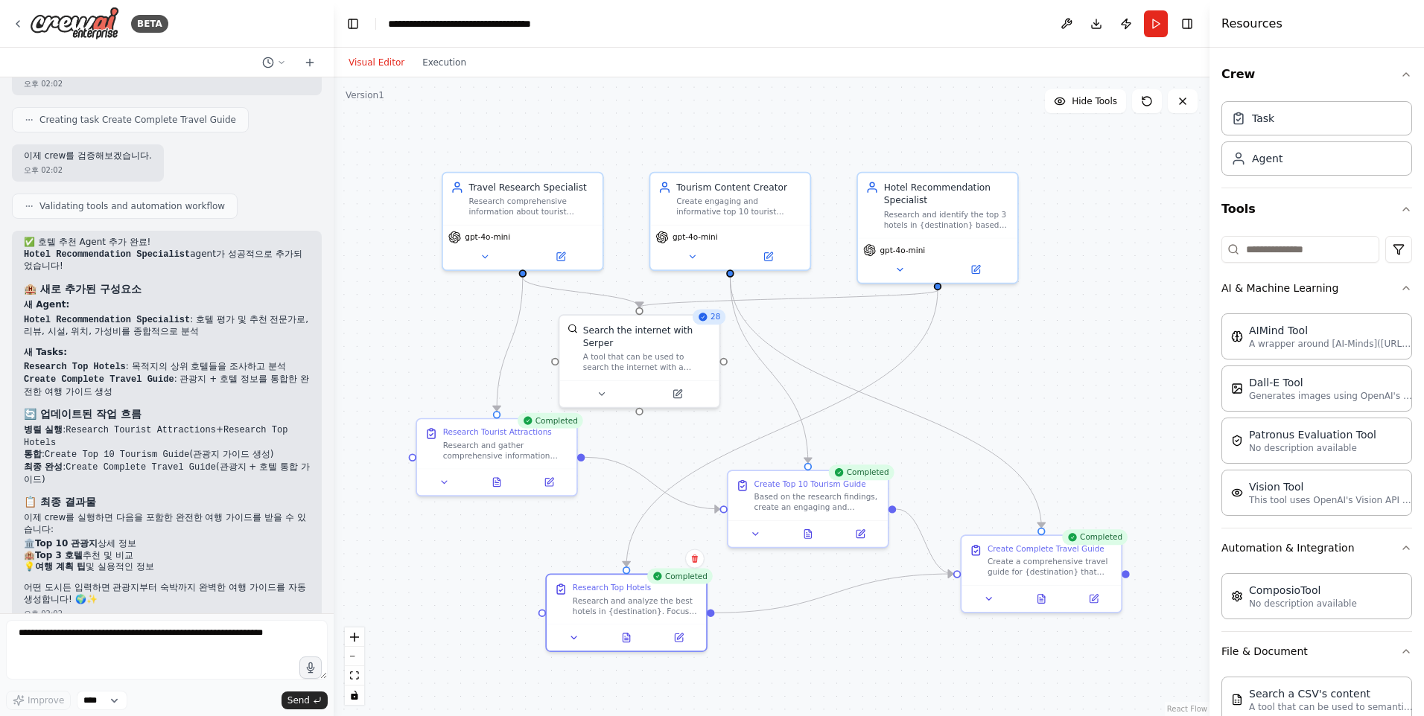
click at [1125, 89] on div ".deletable-edge-delete-btn { width: 20px; height: 20px; border: 0px solid #ffff…" at bounding box center [772, 396] width 876 height 639
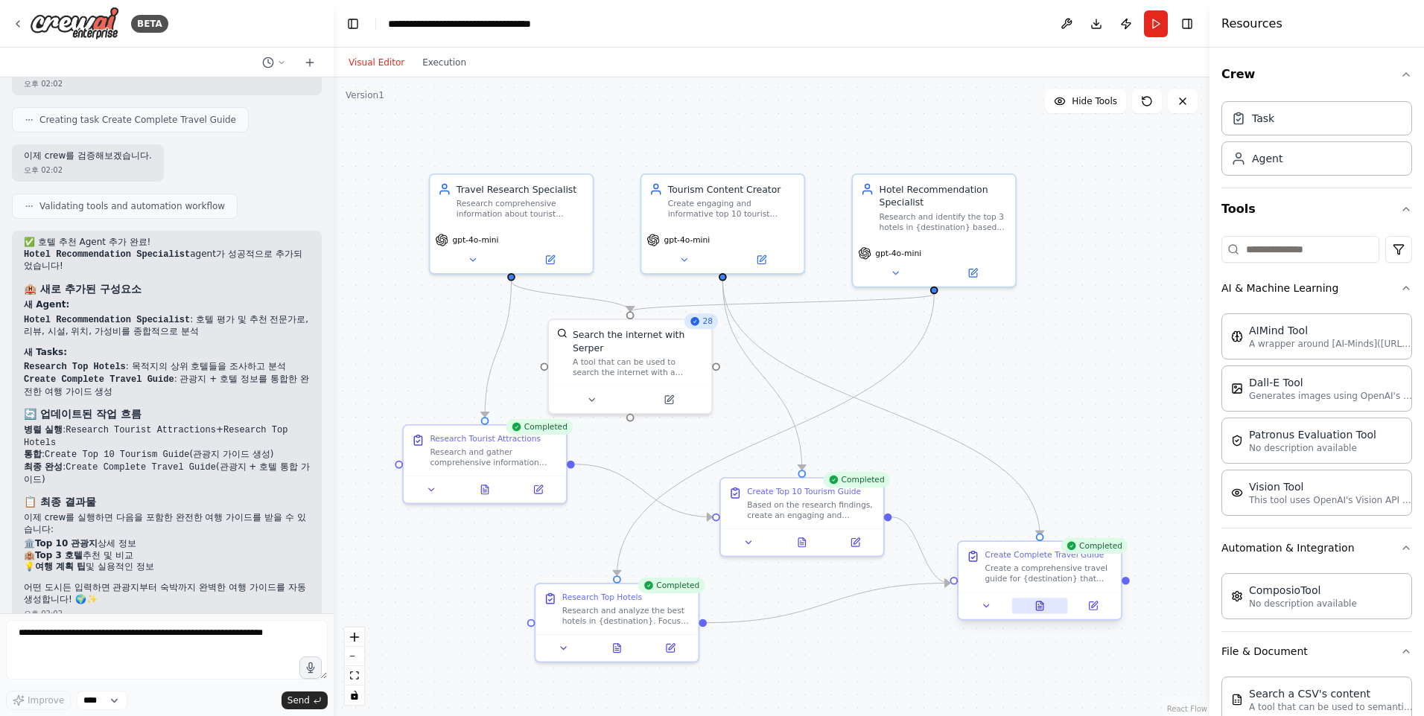
click at [1043, 608] on icon at bounding box center [1039, 606] width 7 height 9
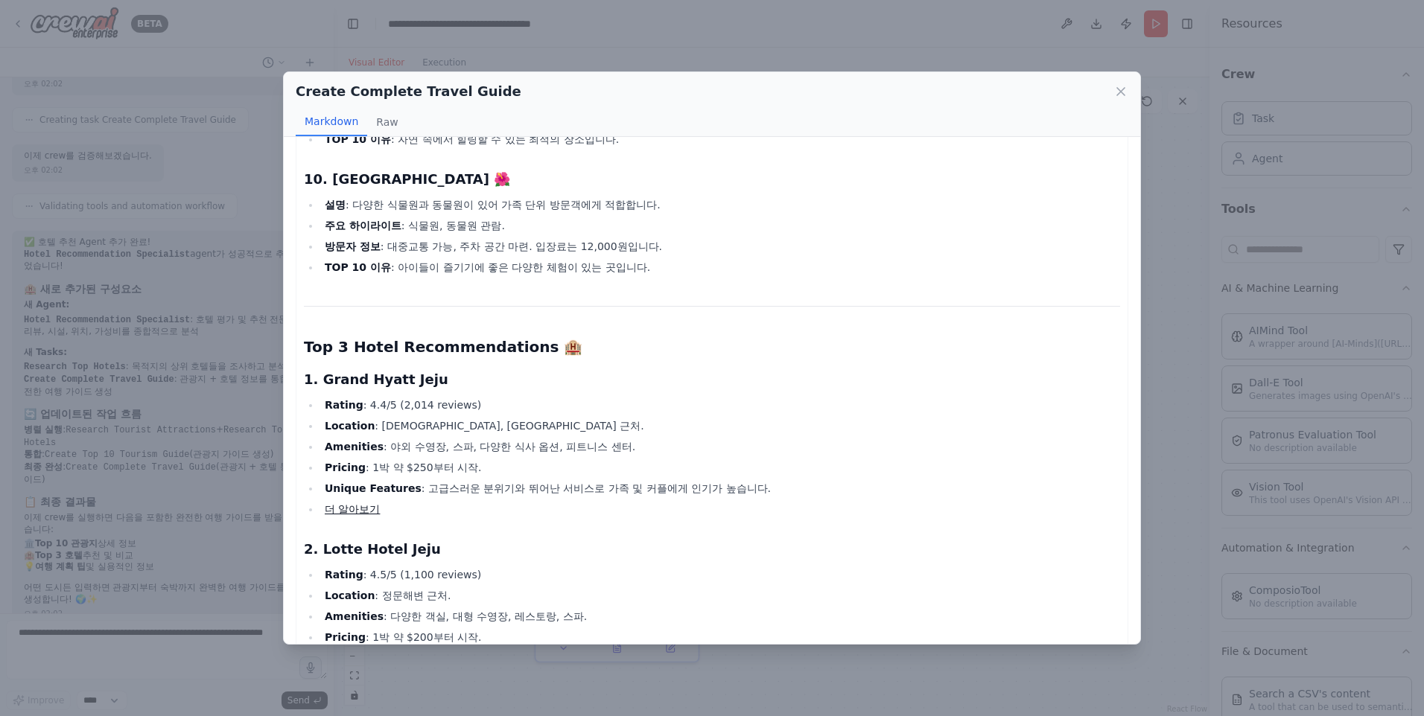
scroll to position [1415, 0]
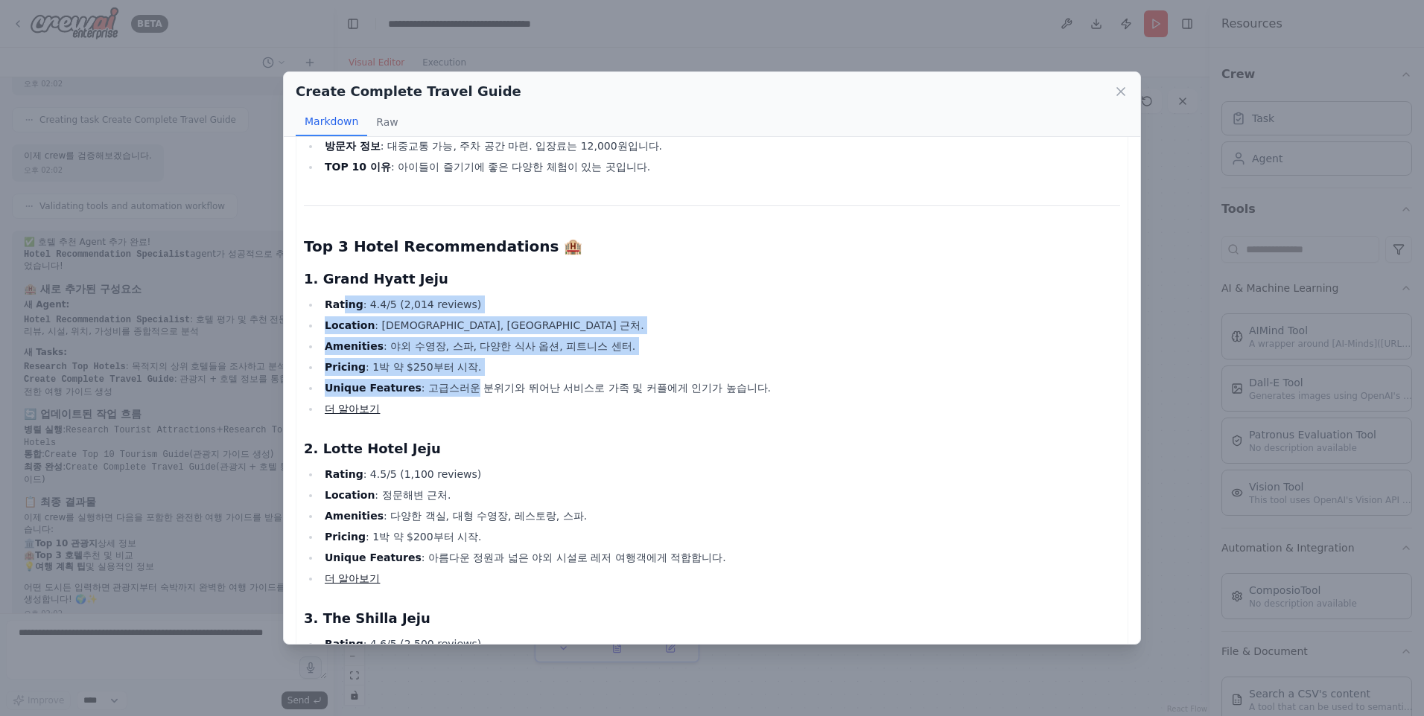
drag, startPoint x: 374, startPoint y: 325, endPoint x: 465, endPoint y: 386, distance: 109.1
click at [465, 386] on ul "Rating : 4.4/5 (2,014 reviews) Location : 세종시, 제주 해변 근처. Amenities : 야외 수영장, 스파…" at bounding box center [712, 357] width 816 height 122
drag, startPoint x: 465, startPoint y: 386, endPoint x: 433, endPoint y: 316, distance: 76.7
click at [431, 317] on li "Location : 세종시, 제주 해변 근처." at bounding box center [720, 326] width 800 height 18
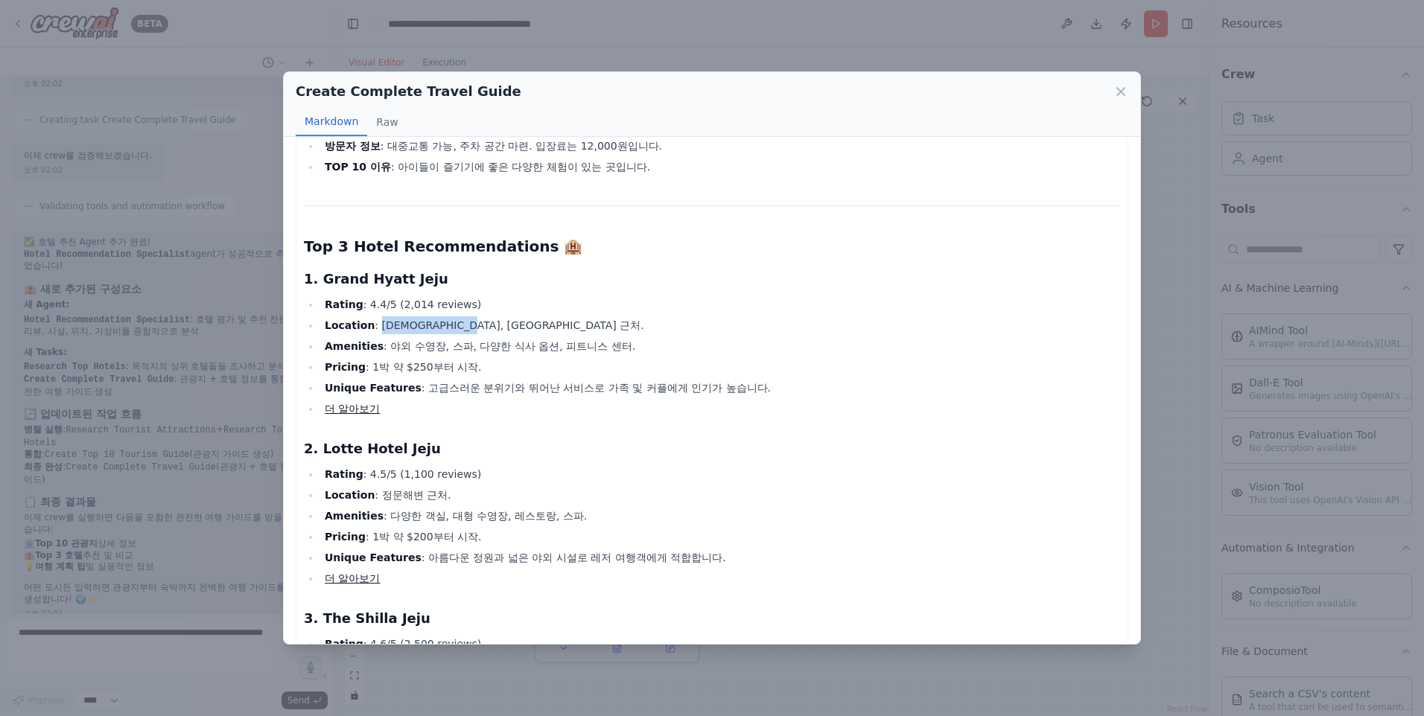
drag, startPoint x: 372, startPoint y: 323, endPoint x: 499, endPoint y: 334, distance: 127.8
click at [499, 334] on li "Location : 세종시, 제주 해변 근처." at bounding box center [720, 326] width 800 height 18
drag, startPoint x: 499, startPoint y: 334, endPoint x: 635, endPoint y: 310, distance: 137.6
click at [632, 311] on li "Rating : 4.4/5 (2,014 reviews)" at bounding box center [720, 305] width 800 height 18
click at [1116, 88] on icon at bounding box center [1120, 91] width 15 height 15
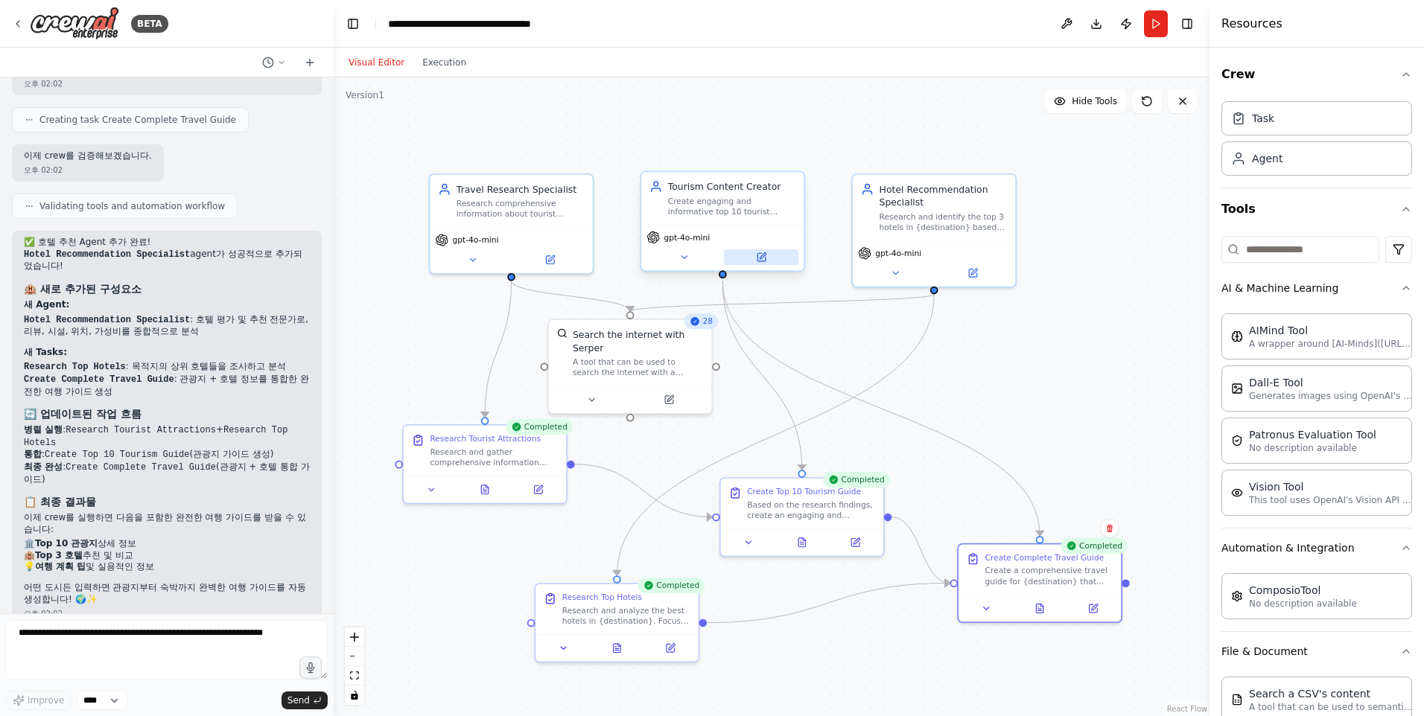
click at [766, 264] on button at bounding box center [761, 257] width 74 height 16
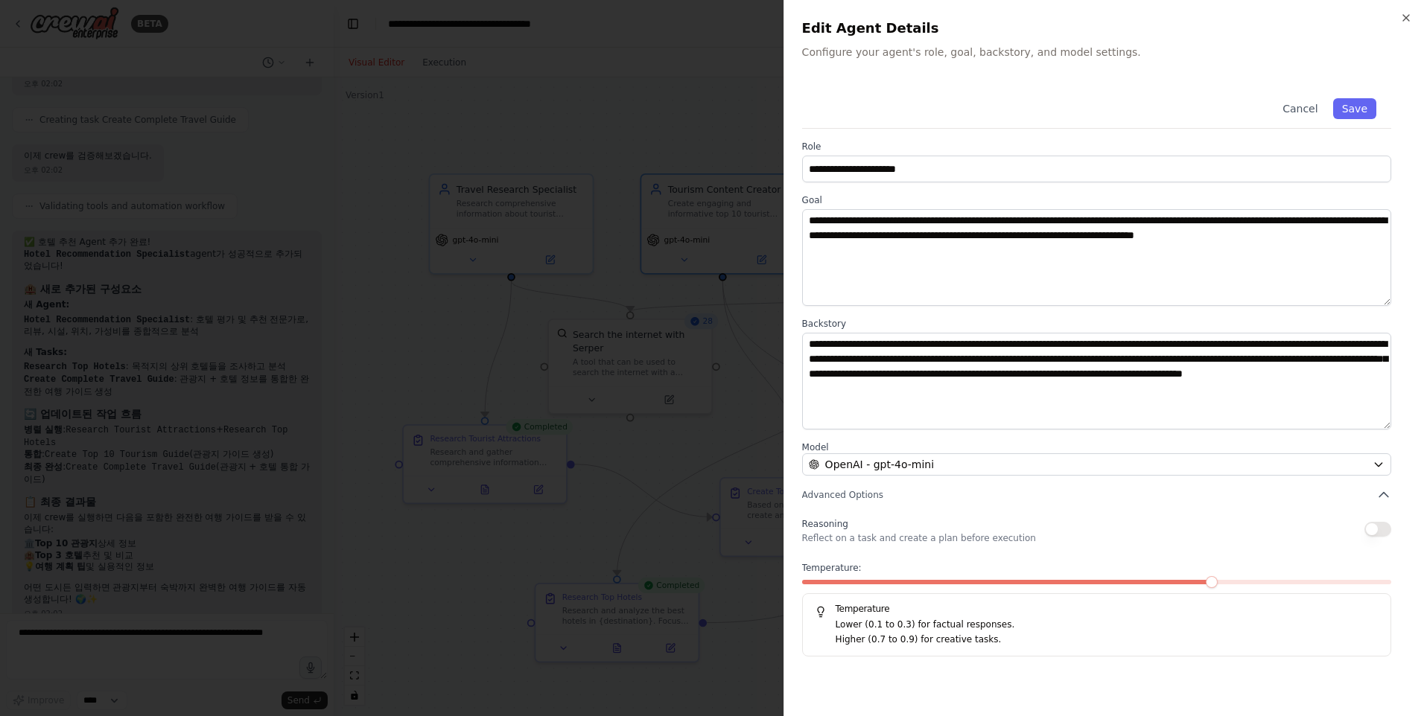
click at [1059, 580] on span at bounding box center [1008, 582] width 413 height 4
click at [1039, 582] on span at bounding box center [1039, 582] width 12 height 12
click at [1019, 579] on div "Temperature: 0.4 Temperature Lower (0.1 to 0.3) for factual responses. Higher (…" at bounding box center [1096, 609] width 589 height 95
click at [994, 579] on div "Temperature: 0.4 Temperature Lower (0.1 to 0.3) for factual responses. Higher (…" at bounding box center [1096, 609] width 589 height 95
click at [1014, 585] on div at bounding box center [1096, 585] width 589 height 10
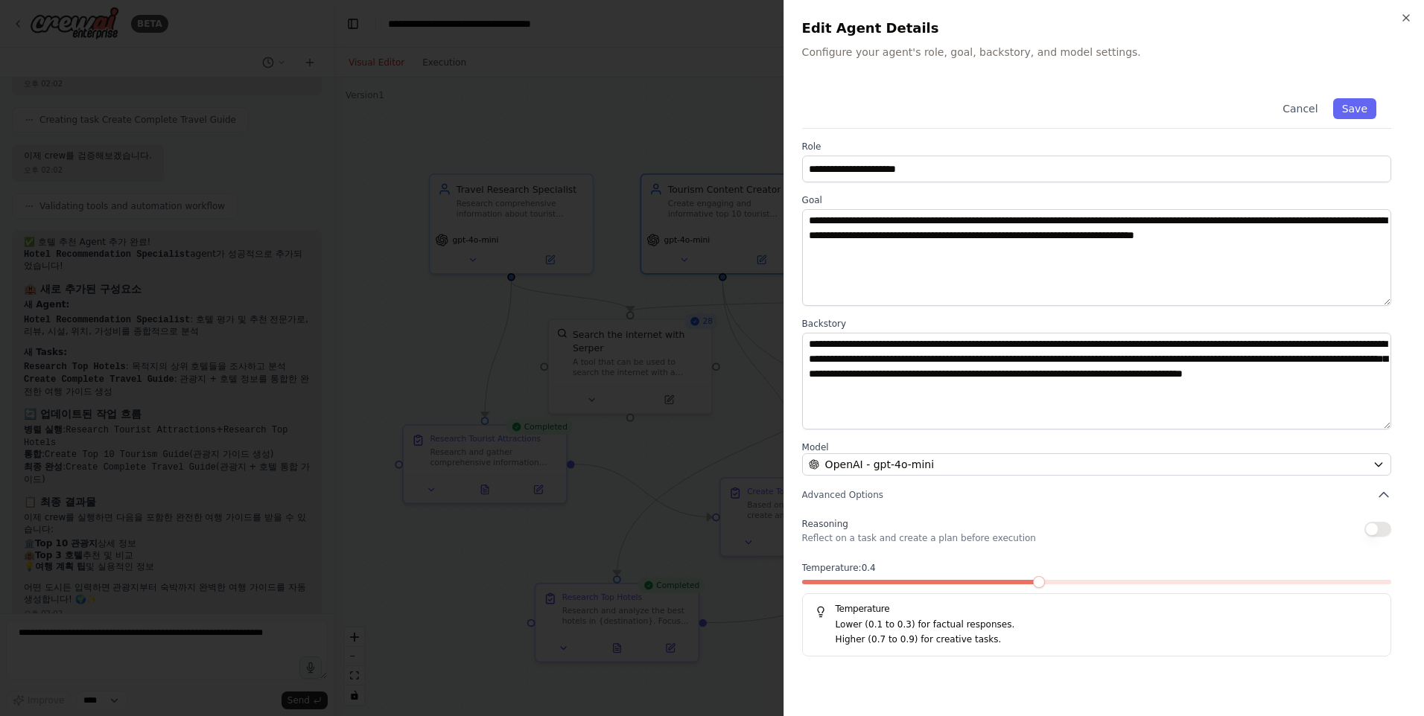
click at [1033, 579] on span at bounding box center [1039, 582] width 12 height 12
click at [1355, 106] on button "Save" at bounding box center [1354, 108] width 43 height 21
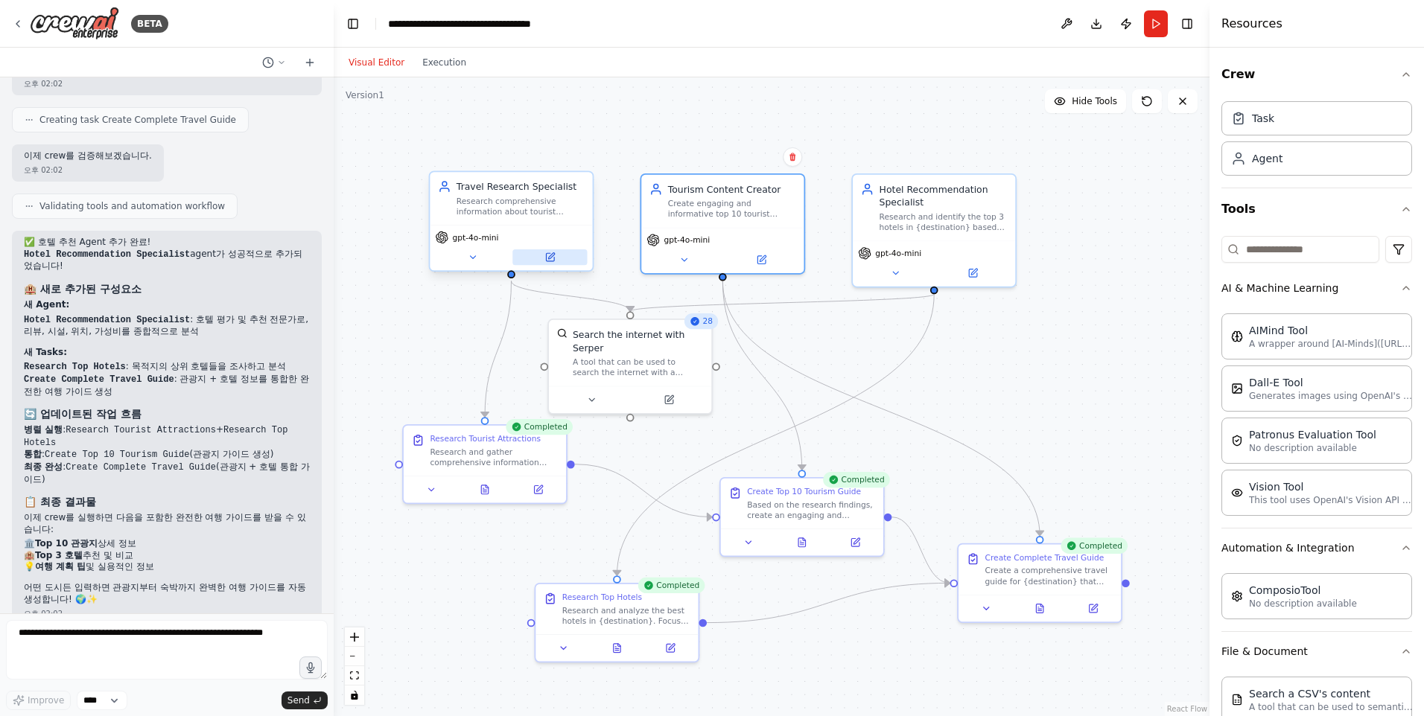
click at [560, 264] on button at bounding box center [549, 257] width 74 height 16
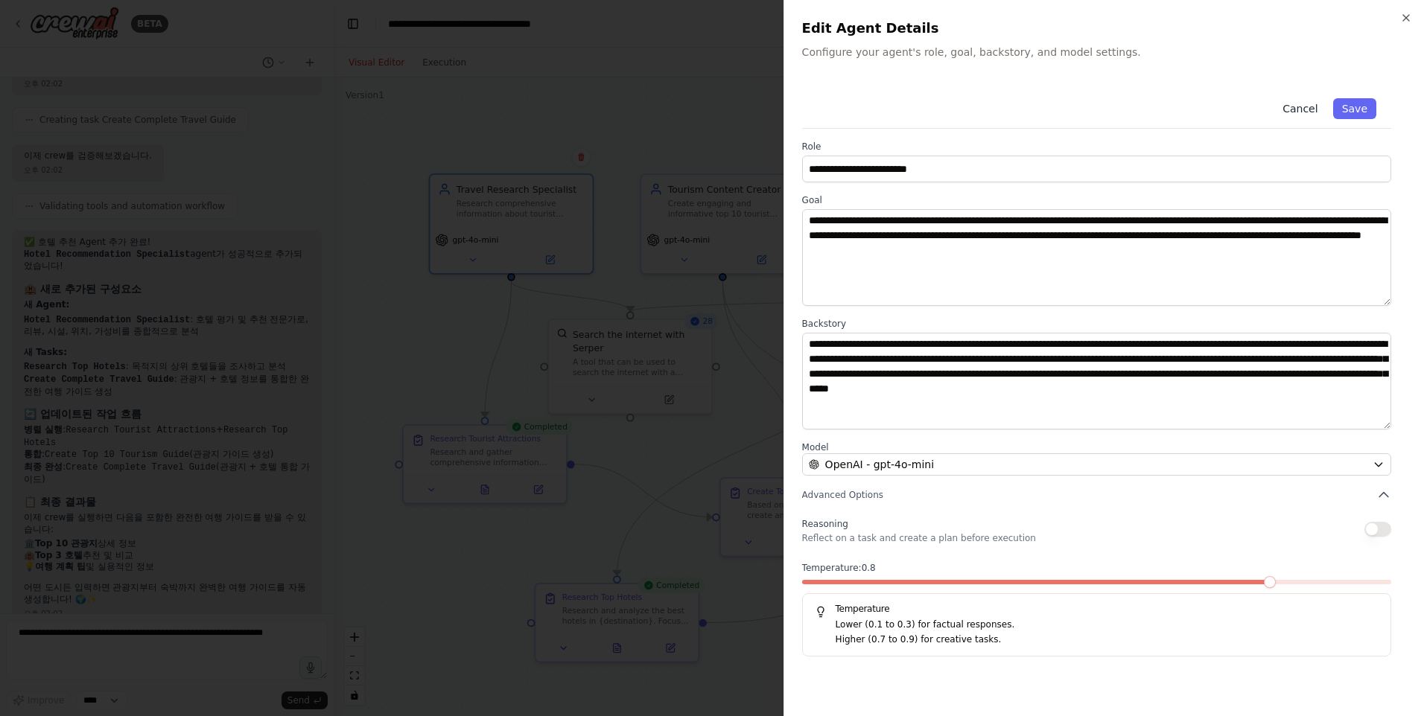
click at [1311, 102] on button "Cancel" at bounding box center [1299, 108] width 53 height 21
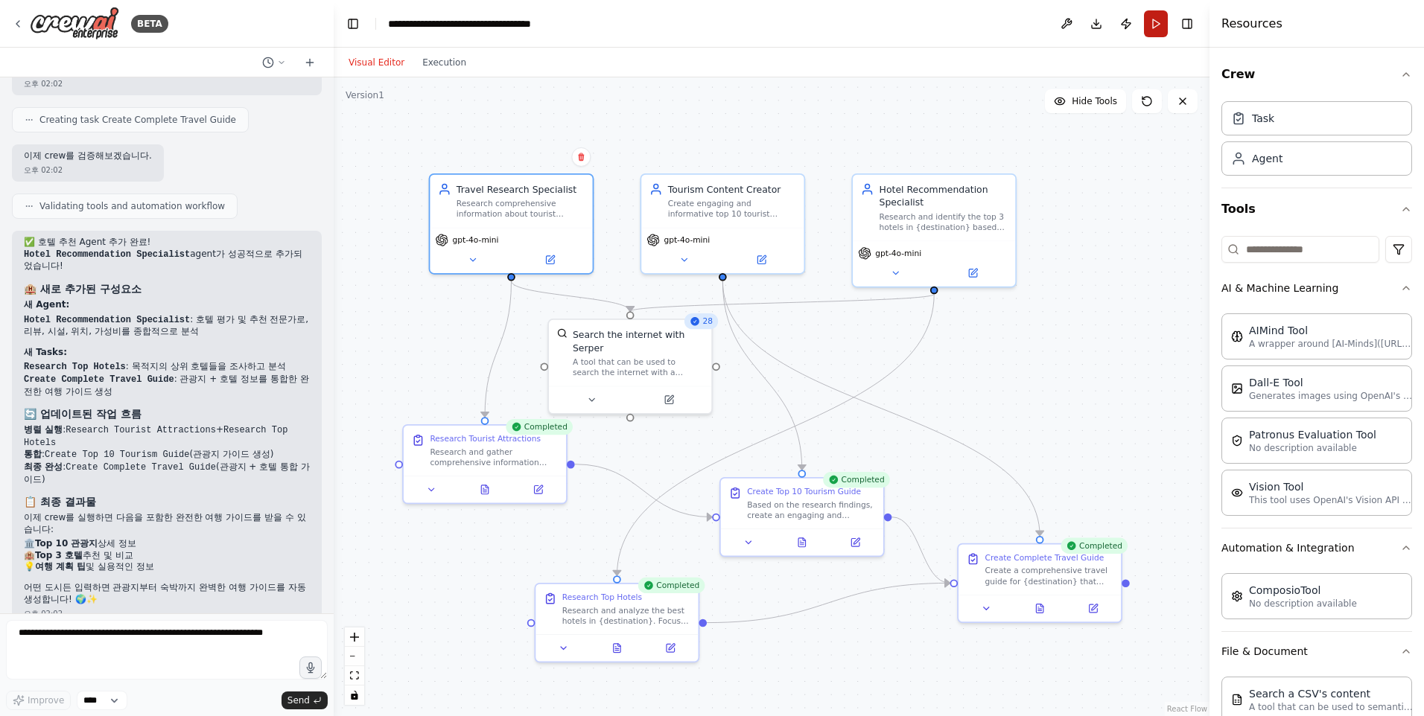
click at [1154, 19] on button "Run" at bounding box center [1156, 23] width 24 height 27
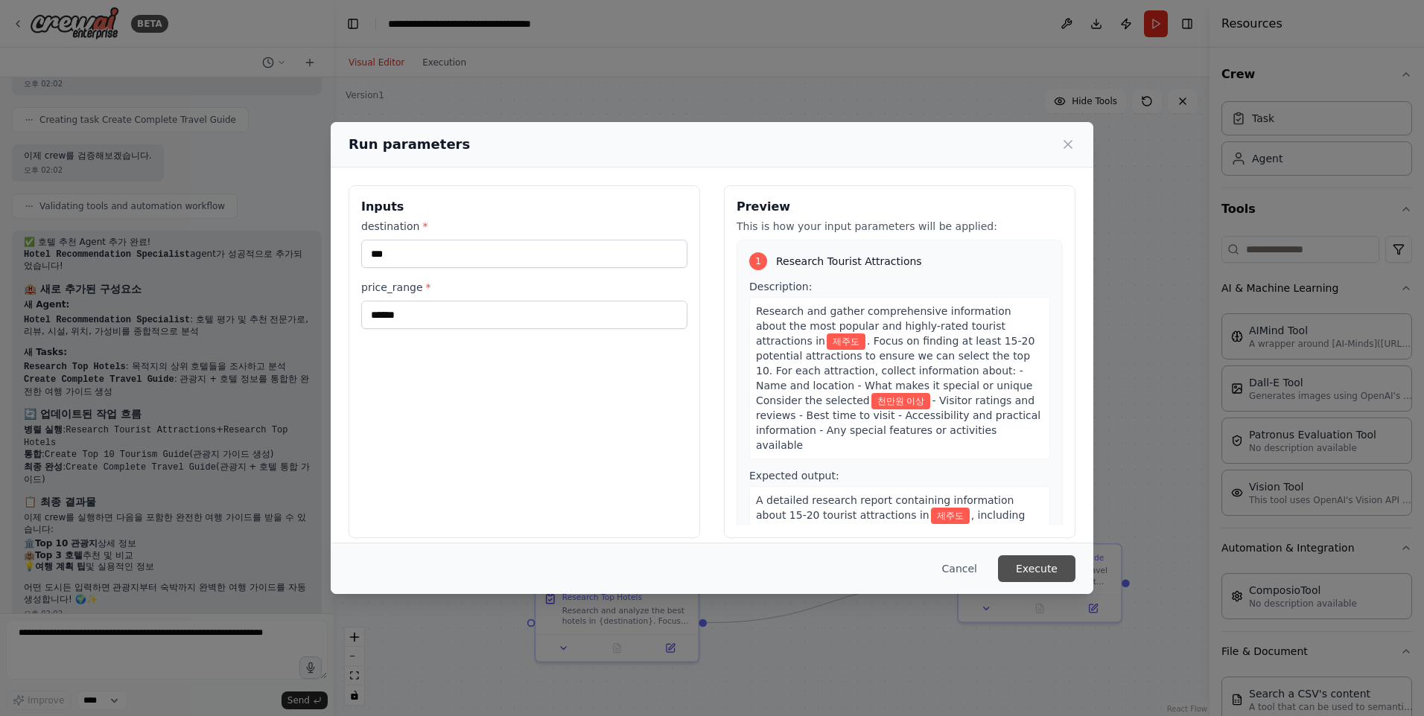
click at [1030, 579] on button "Execute" at bounding box center [1036, 569] width 77 height 27
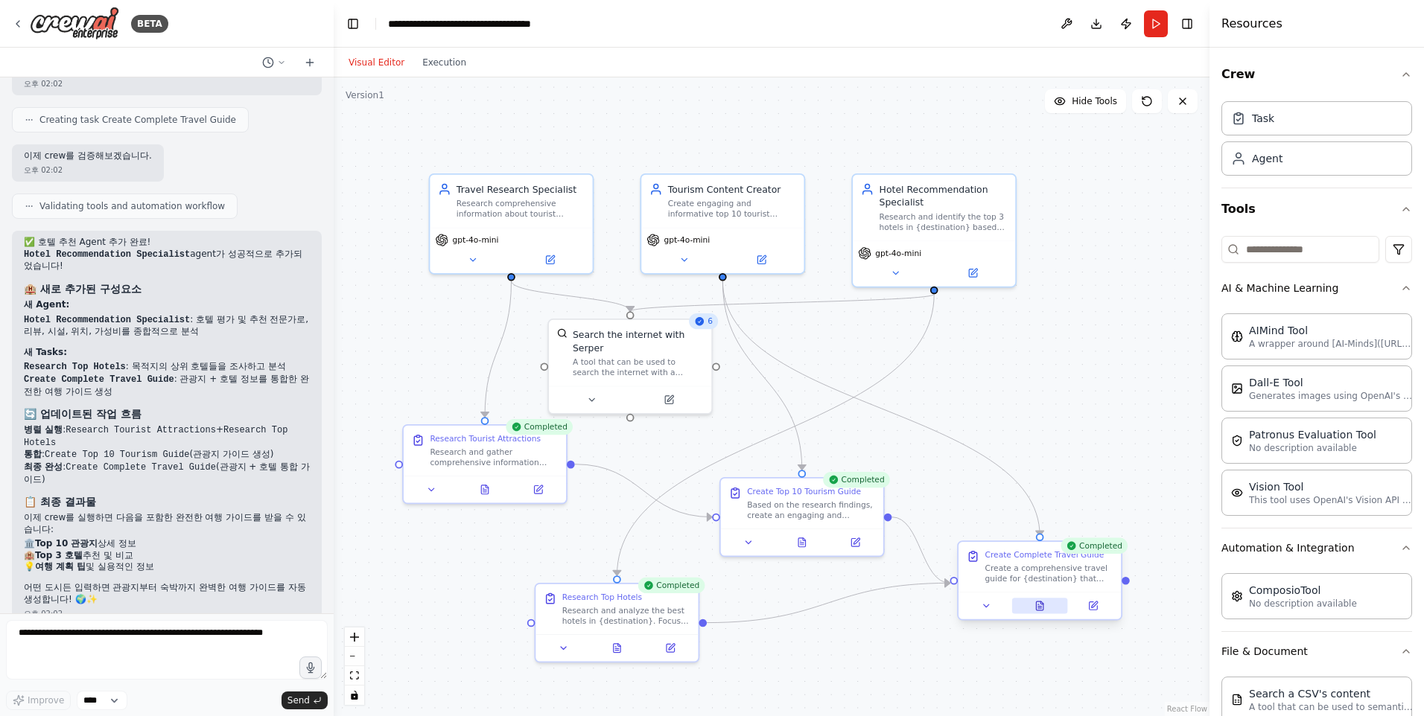
click at [1043, 610] on icon at bounding box center [1039, 606] width 7 height 9
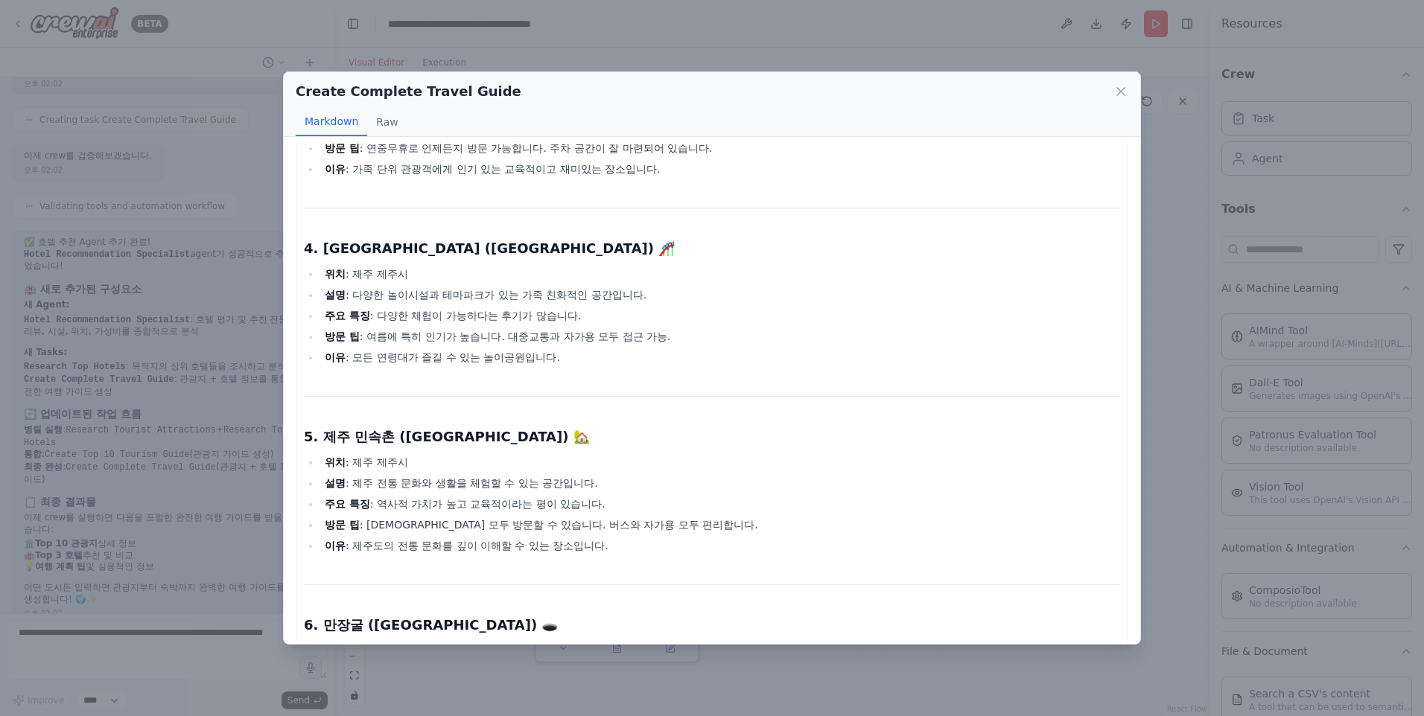
scroll to position [670, 0]
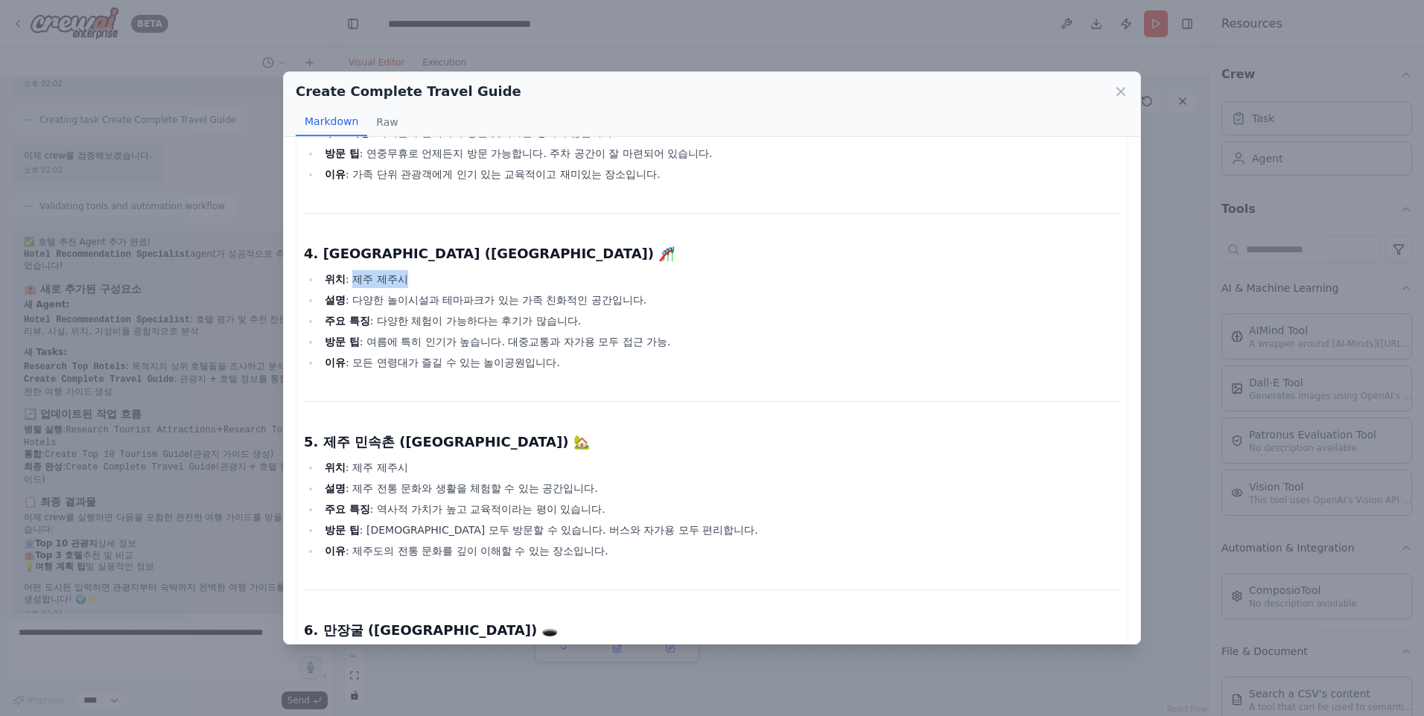
drag, startPoint x: 352, startPoint y: 261, endPoint x: 427, endPoint y: 256, distance: 74.6
click at [427, 270] on li "위치 : 제주 제주시" at bounding box center [720, 279] width 800 height 18
drag, startPoint x: 427, startPoint y: 256, endPoint x: 426, endPoint y: 308, distance: 51.4
click at [426, 312] on li "주요 특징 : 다양한 체험이 가능하다는 후기가 많습니다." at bounding box center [720, 321] width 800 height 18
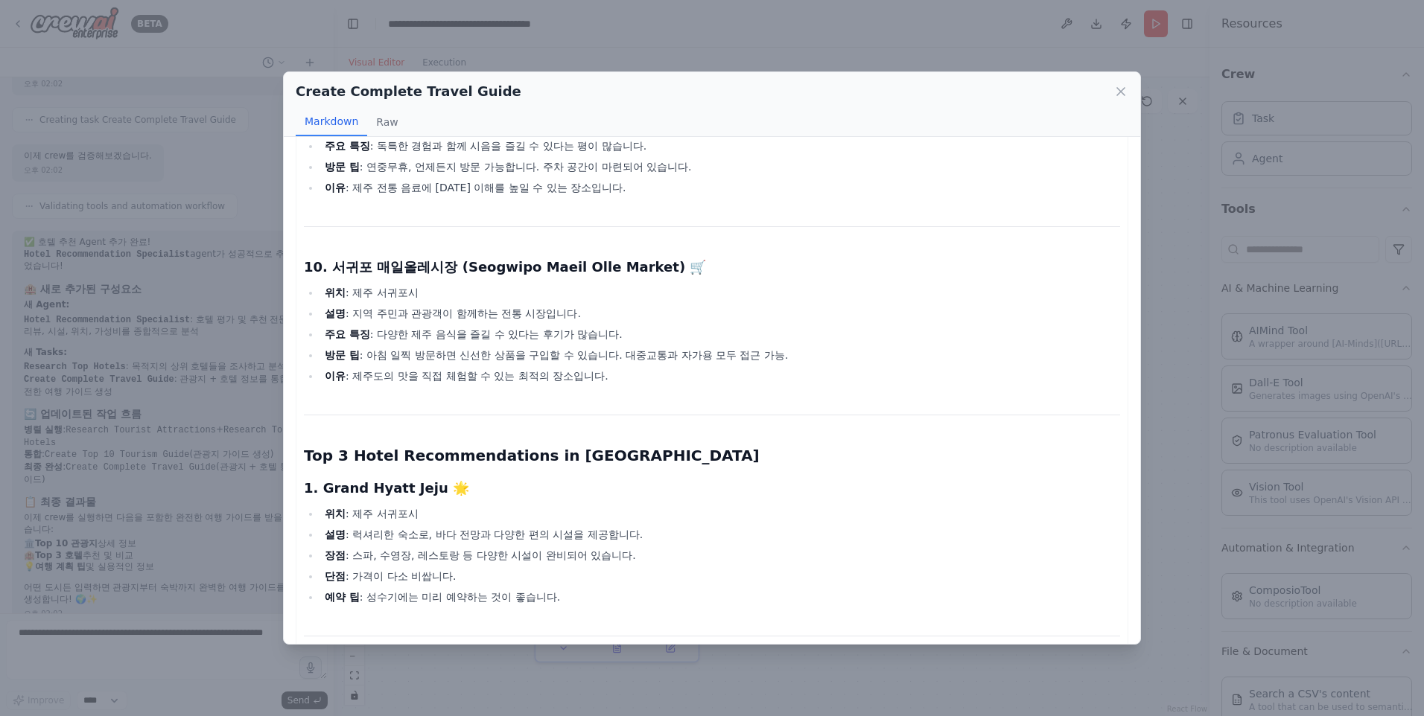
scroll to position [1936, 0]
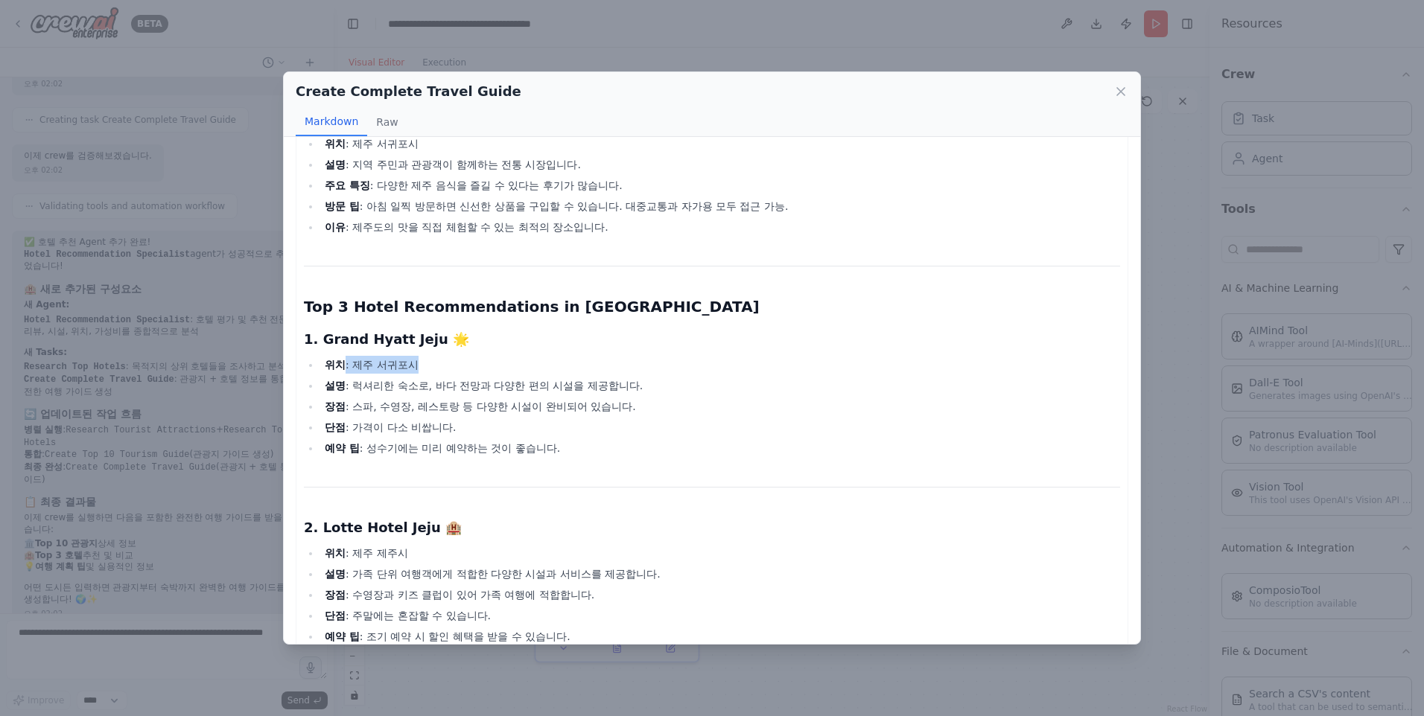
drag, startPoint x: 346, startPoint y: 347, endPoint x: 462, endPoint y: 345, distance: 115.5
click at [462, 356] on li "위치 : 제주 서귀포시" at bounding box center [720, 365] width 800 height 18
drag, startPoint x: 462, startPoint y: 345, endPoint x: 407, endPoint y: 372, distance: 60.6
click at [410, 377] on li "설명 : 럭셔리한 숙소로, 바다 전망과 다양한 편의 시설을 제공합니다." at bounding box center [720, 386] width 800 height 18
click at [400, 356] on li "위치 : 제주 서귀포시" at bounding box center [720, 365] width 800 height 18
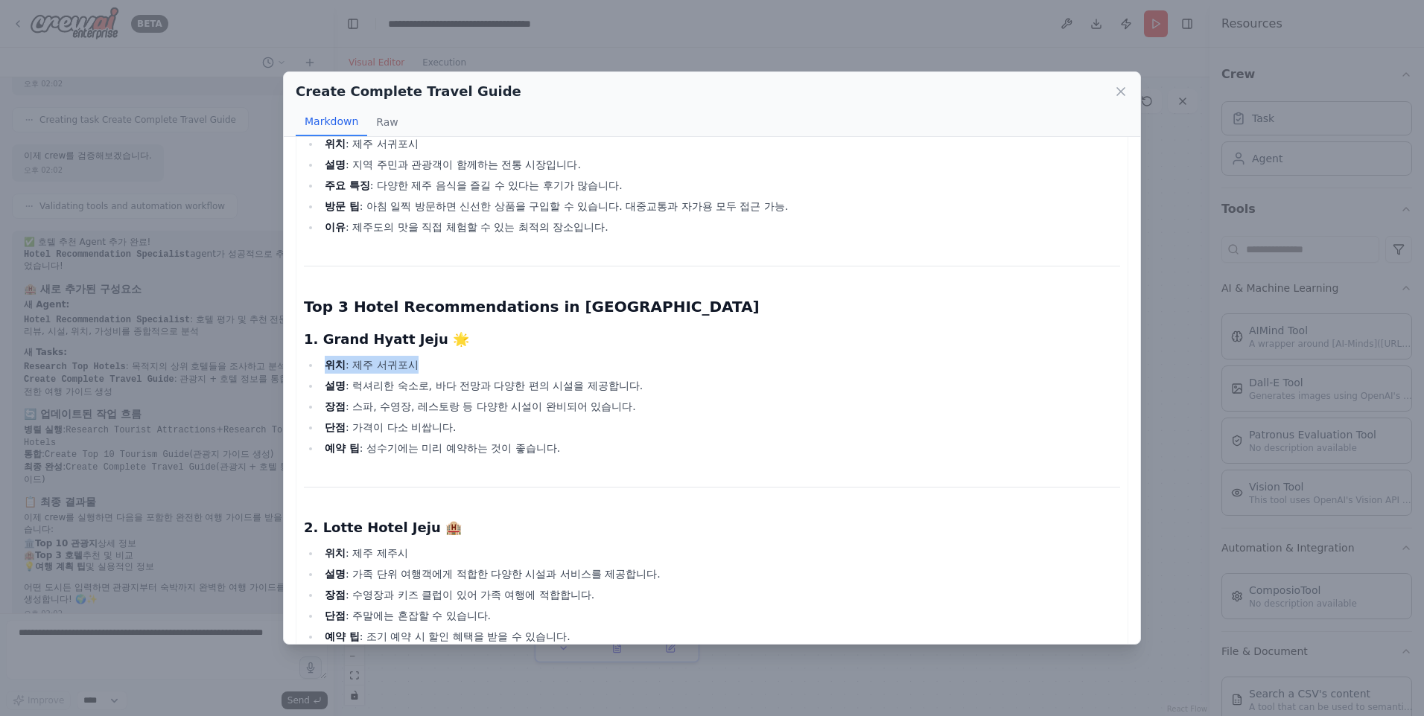
drag, startPoint x: 329, startPoint y: 347, endPoint x: 473, endPoint y: 351, distance: 143.8
click at [473, 356] on li "위치 : 제주 서귀포시" at bounding box center [720, 365] width 800 height 18
drag, startPoint x: 473, startPoint y: 351, endPoint x: 411, endPoint y: 417, distance: 90.6
click at [411, 419] on li "단점 : 가격이 다소 비쌉니다." at bounding box center [720, 428] width 800 height 18
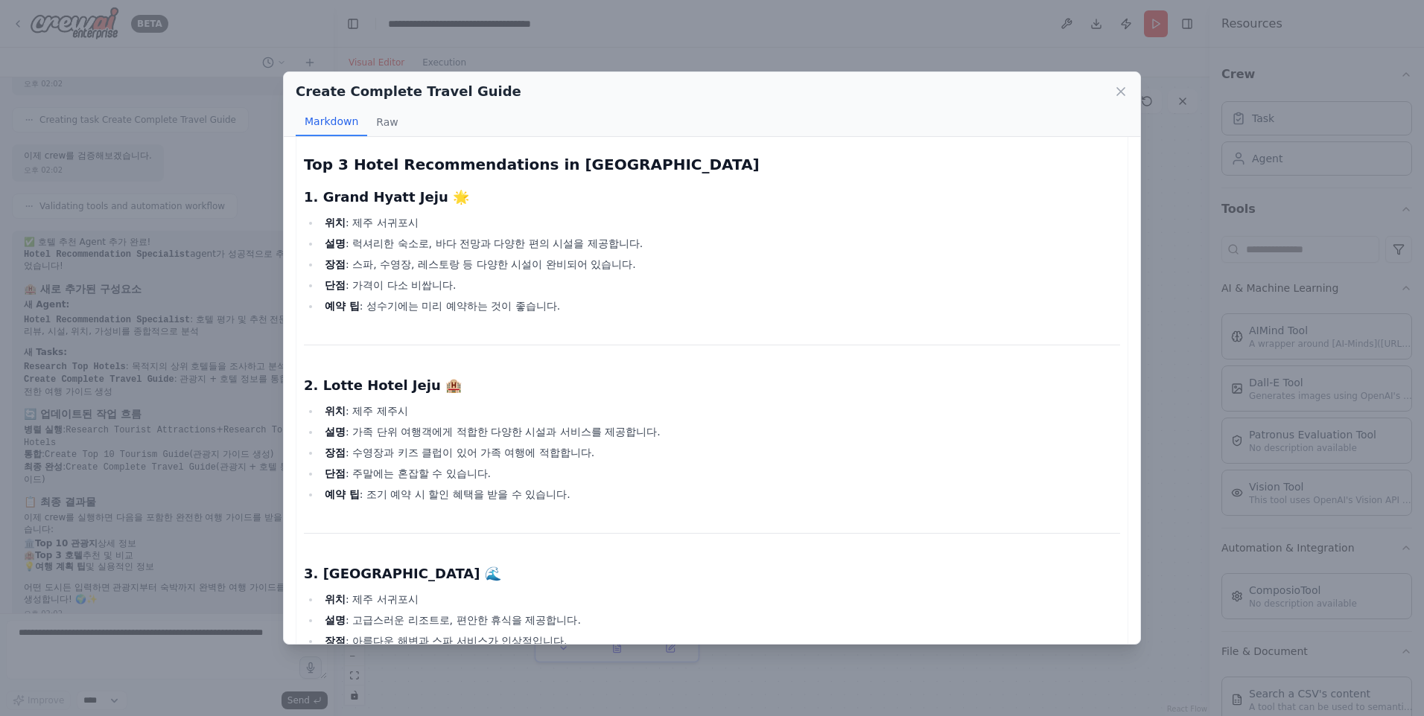
scroll to position [2085, 0]
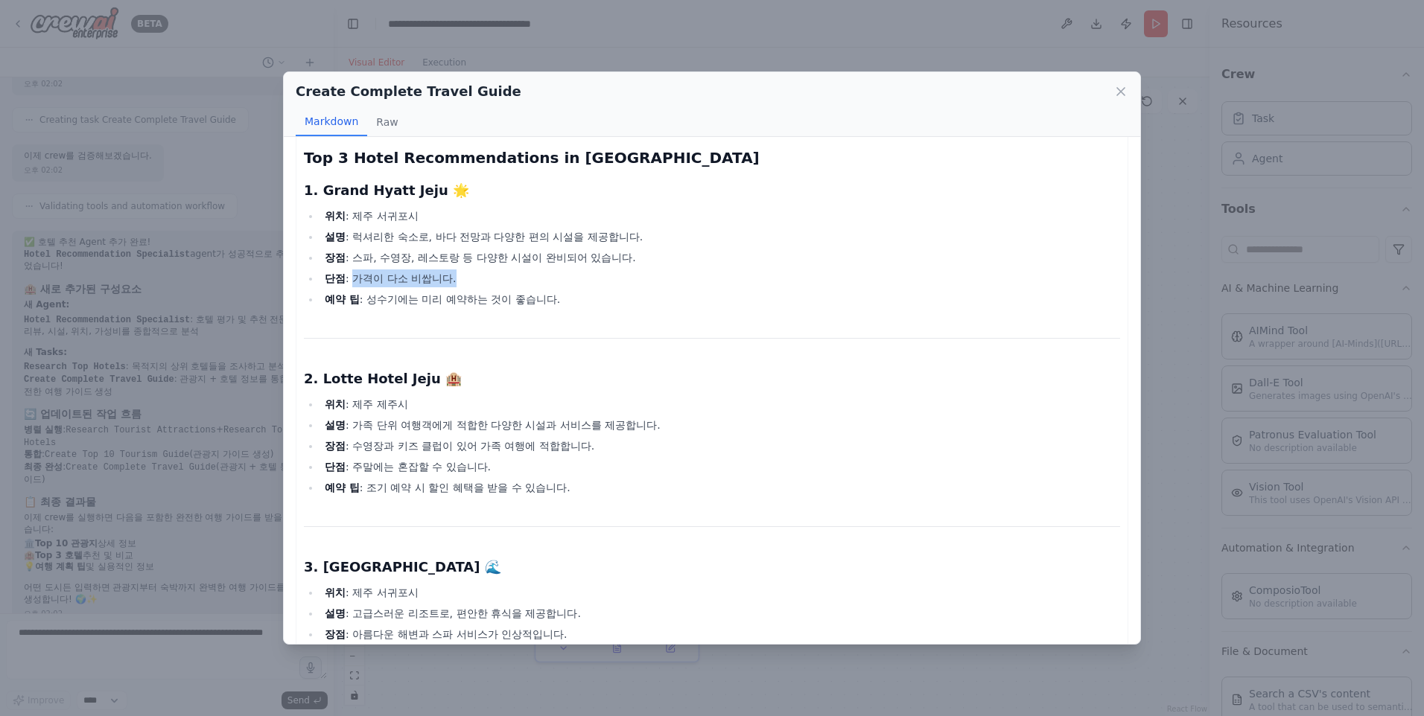
drag, startPoint x: 354, startPoint y: 261, endPoint x: 492, endPoint y: 261, distance: 137.0
click at [492, 270] on li "단점 : 가격이 다소 비쌉니다." at bounding box center [720, 279] width 800 height 18
drag, startPoint x: 492, startPoint y: 261, endPoint x: 440, endPoint y: 296, distance: 62.6
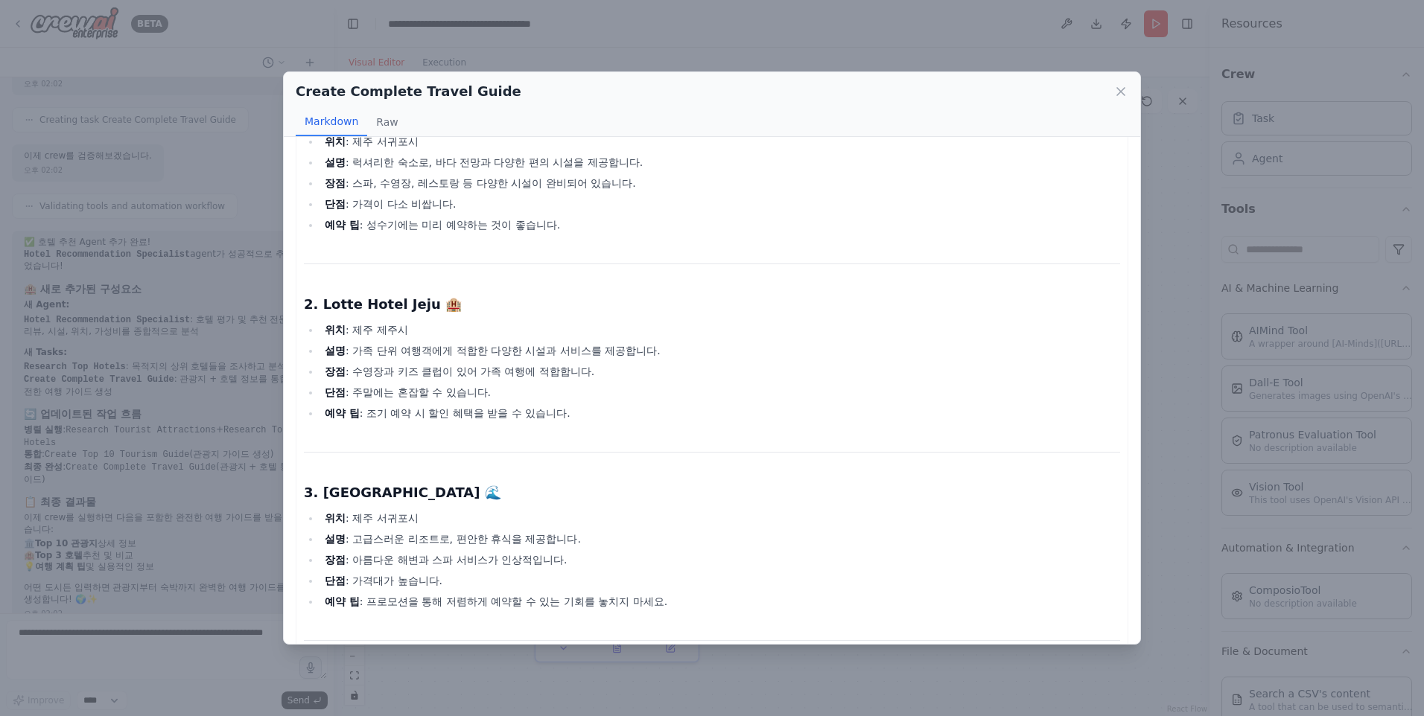
scroll to position [2309, 0]
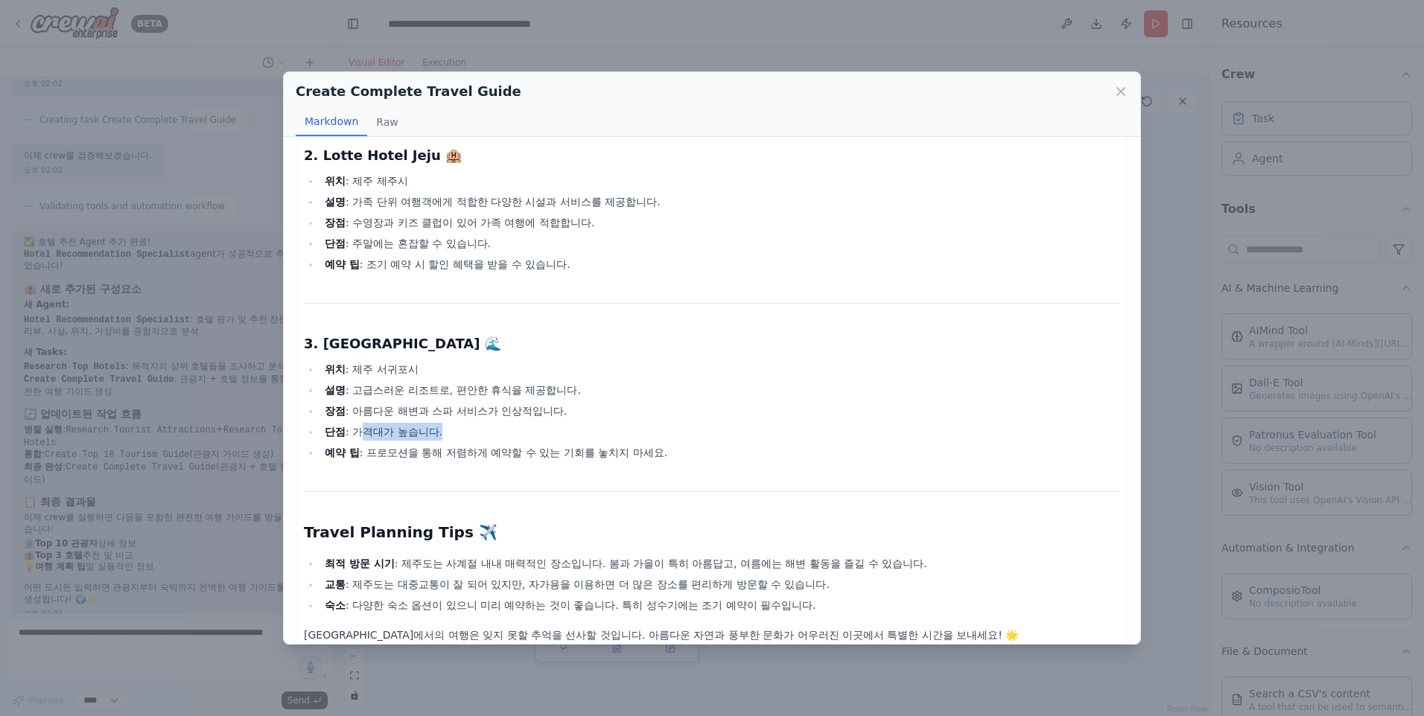
drag, startPoint x: 366, startPoint y: 420, endPoint x: 468, endPoint y: 422, distance: 102.1
click at [468, 423] on li "단점 : 가격대가 높습니다." at bounding box center [720, 432] width 800 height 18
drag, startPoint x: 468, startPoint y: 422, endPoint x: 427, endPoint y: 463, distance: 58.5
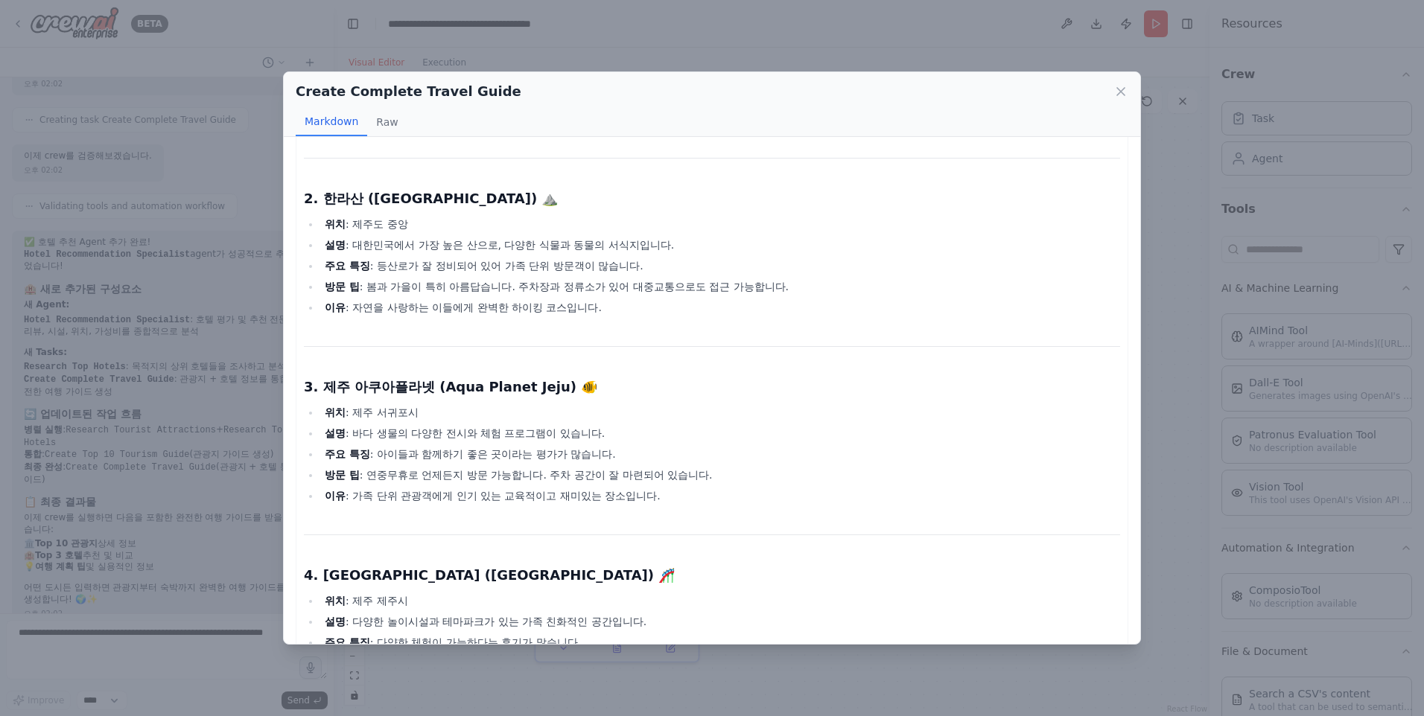
scroll to position [300, 0]
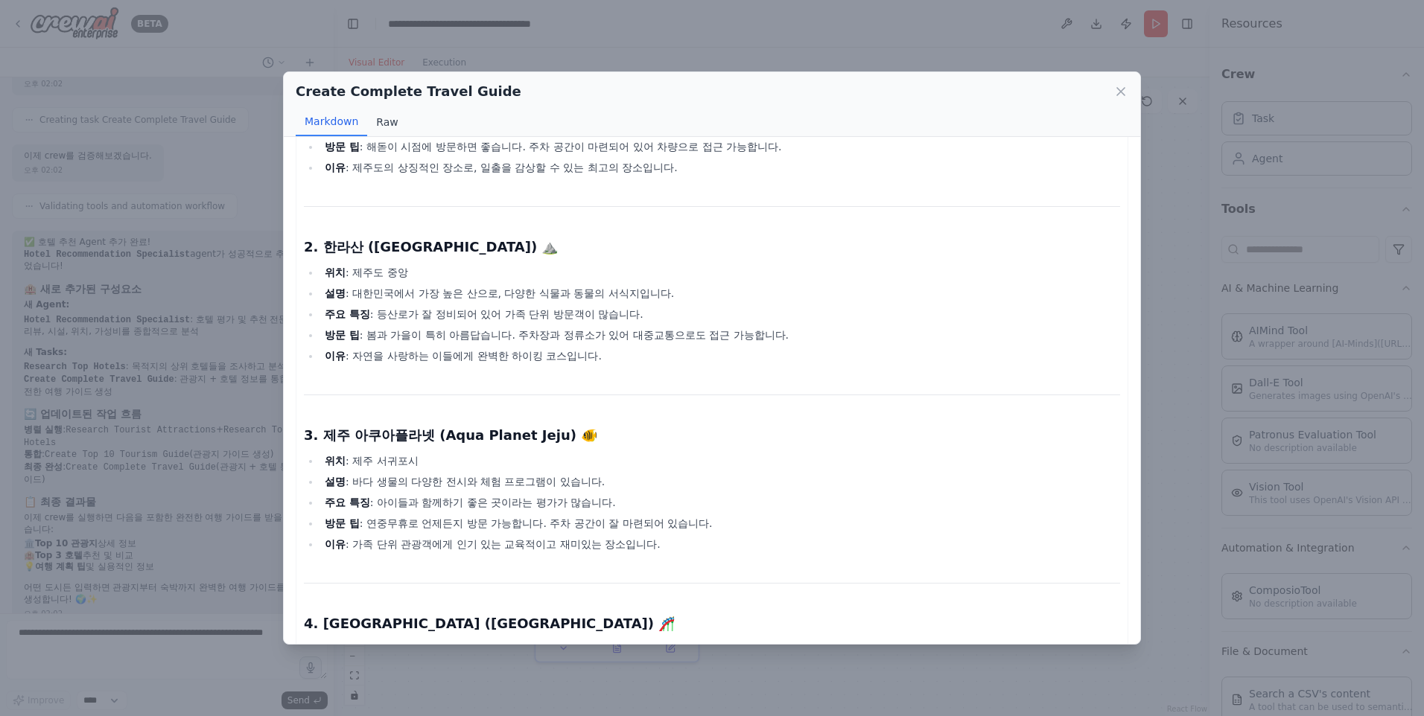
click at [389, 122] on button "Raw" at bounding box center [386, 122] width 39 height 28
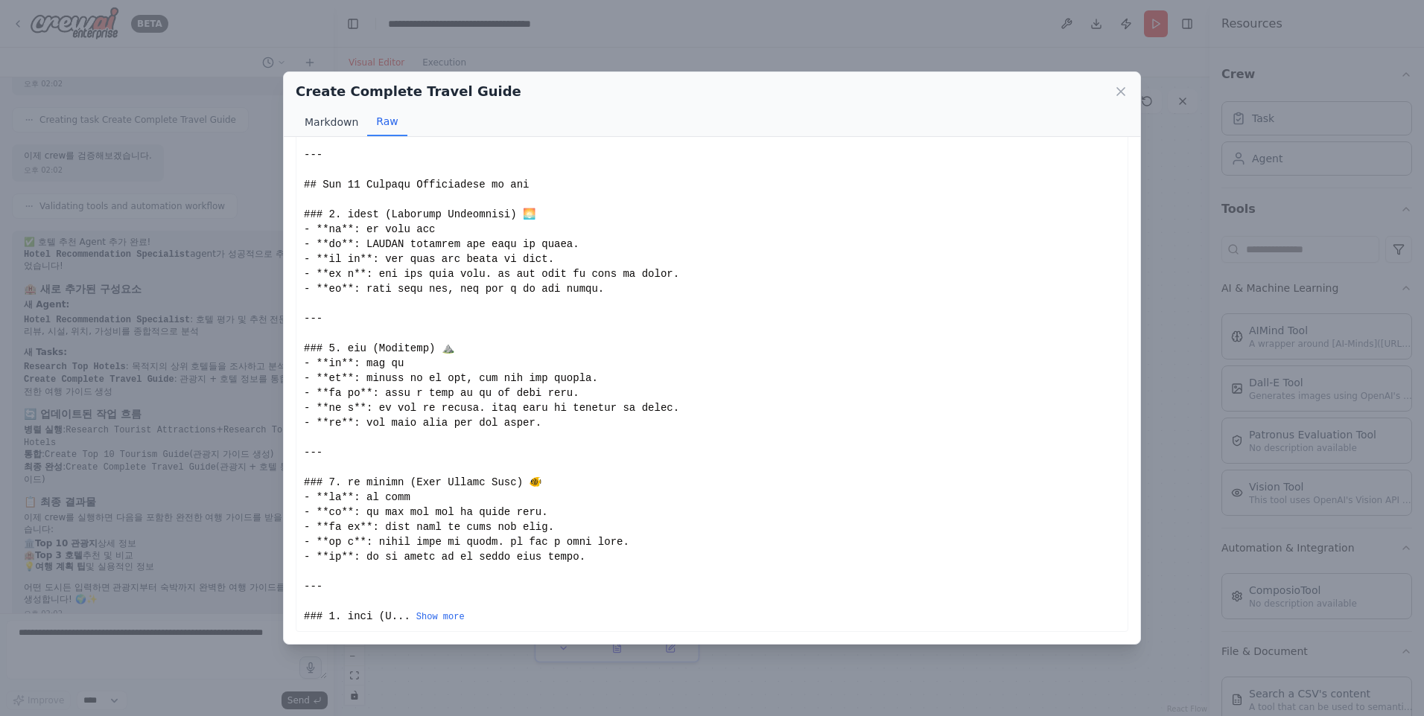
click at [316, 124] on button "Markdown" at bounding box center [331, 122] width 71 height 28
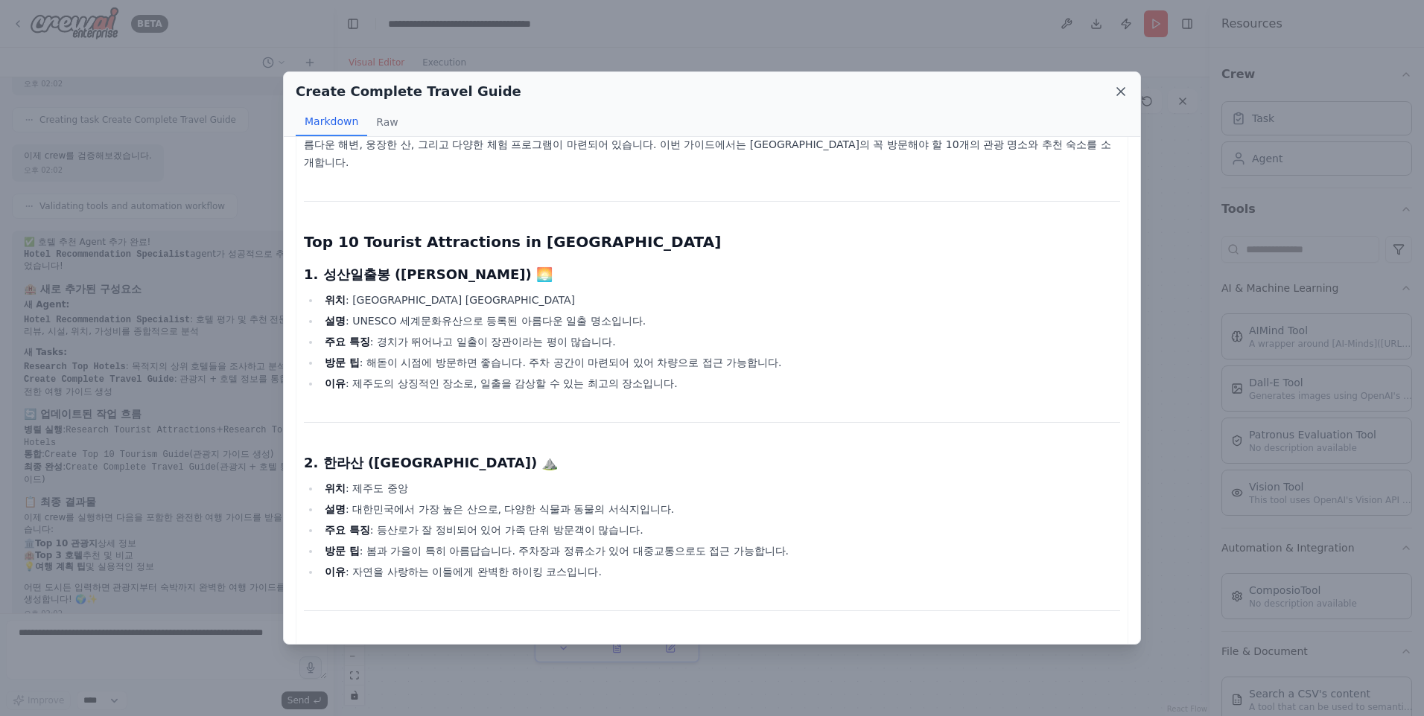
click at [1118, 94] on icon at bounding box center [1120, 91] width 15 height 15
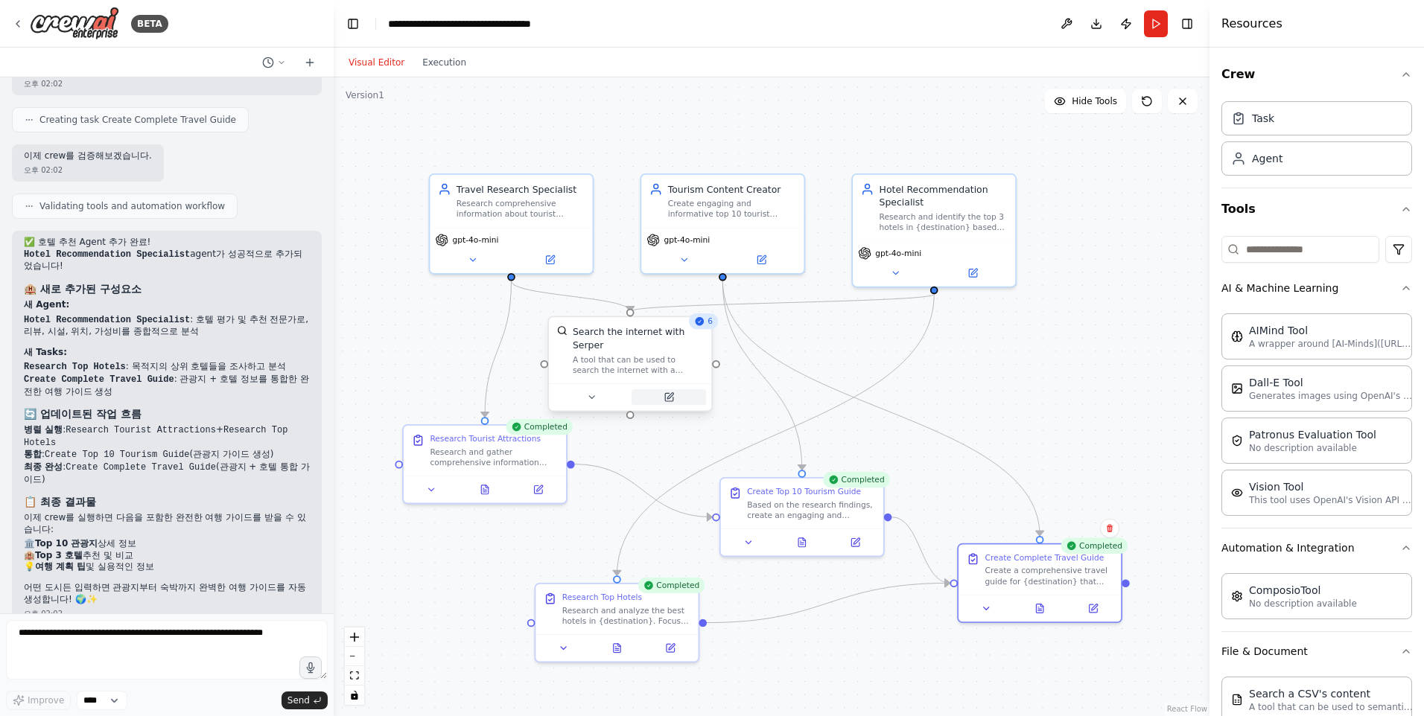
click at [668, 398] on icon at bounding box center [670, 396] width 6 height 6
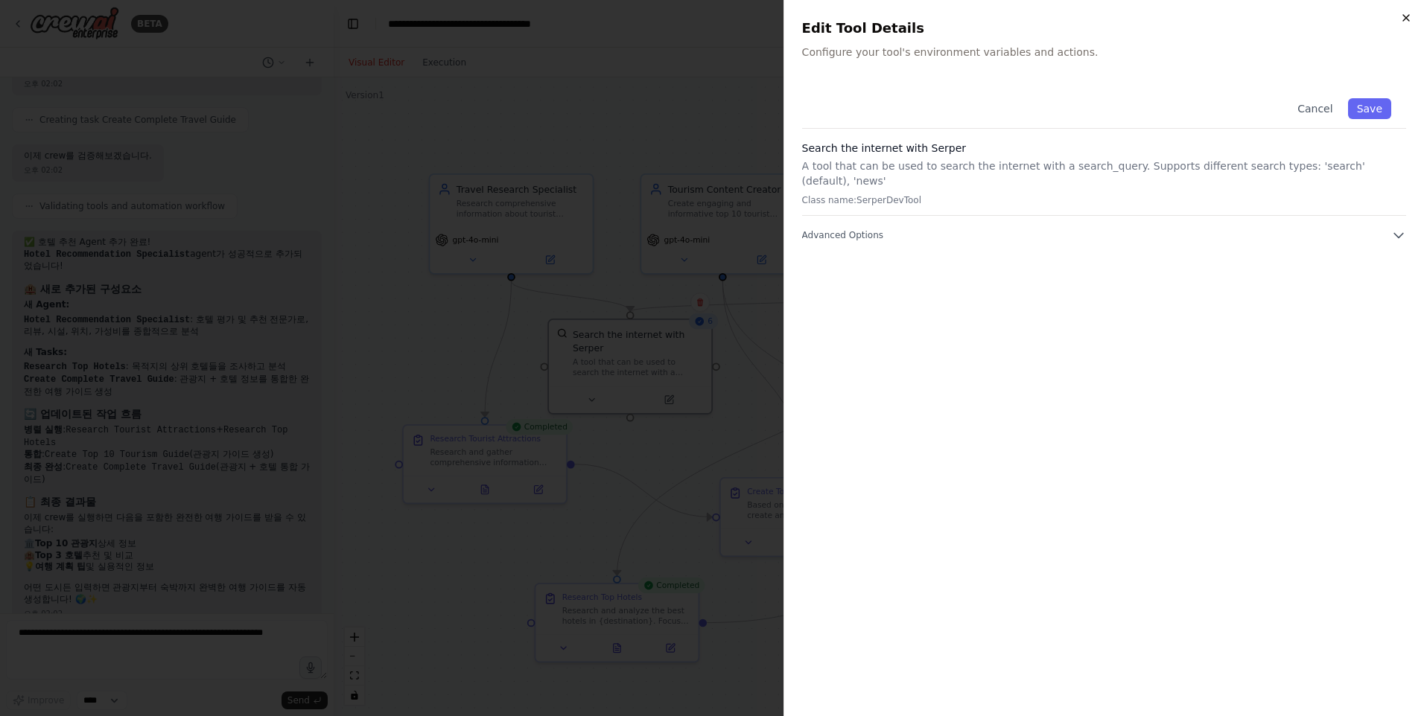
click at [1402, 19] on icon "button" at bounding box center [1406, 18] width 12 height 12
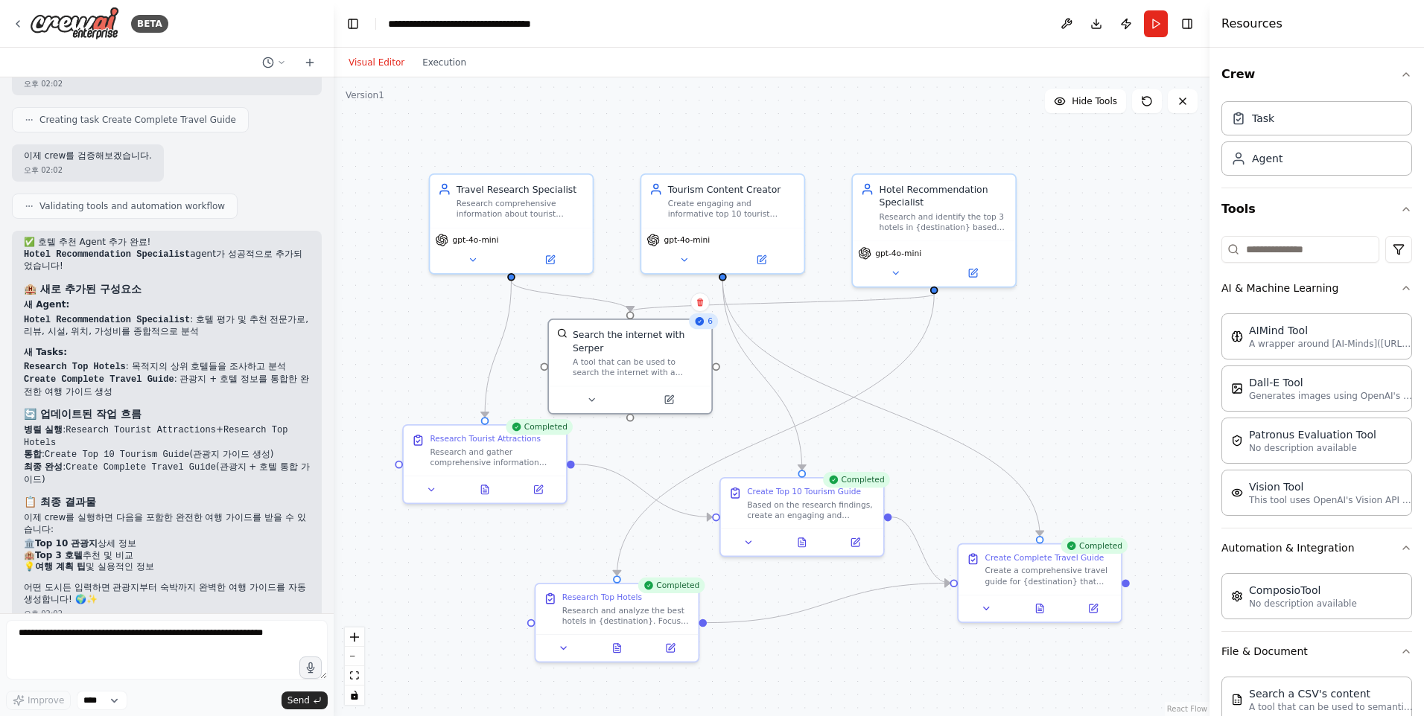
click at [1063, 368] on div ".deletable-edge-delete-btn { width: 20px; height: 20px; border: 0px solid #ffff…" at bounding box center [772, 396] width 876 height 639
click at [553, 256] on icon at bounding box center [551, 256] width 6 height 6
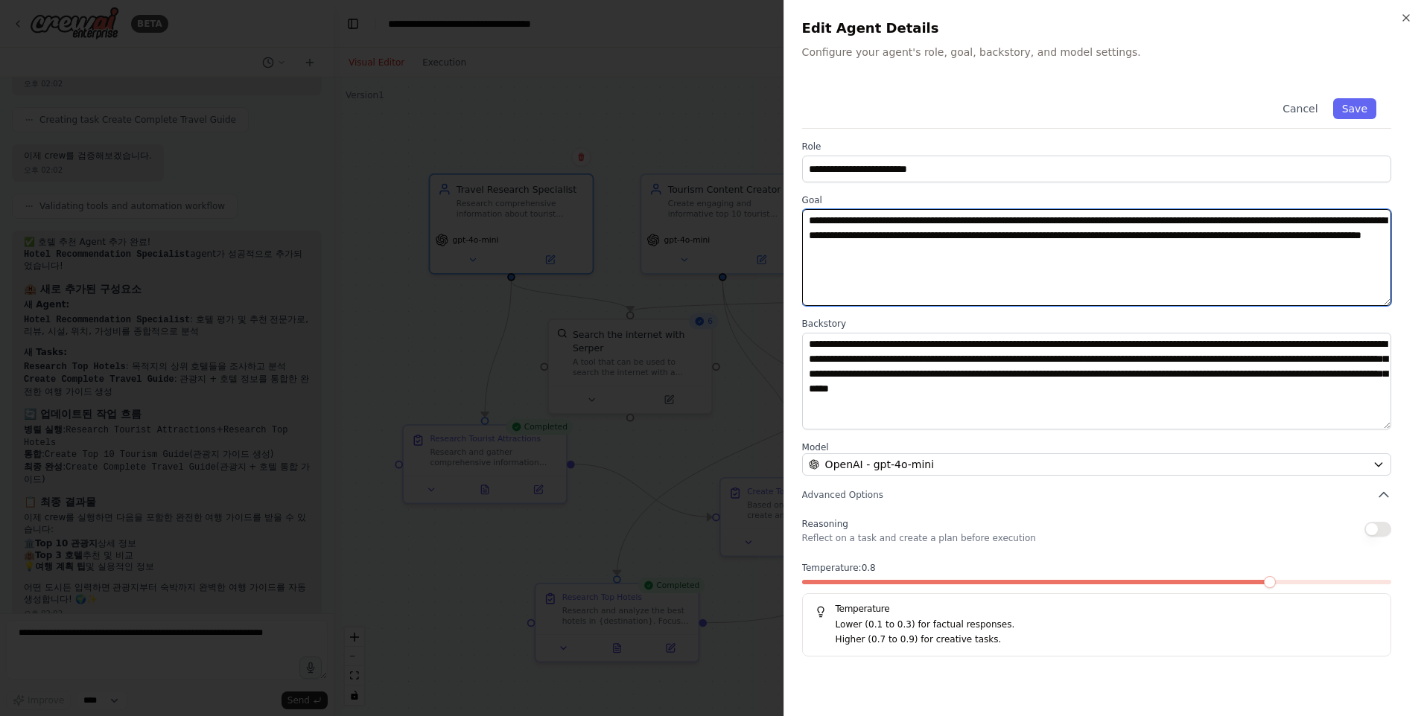
click at [979, 239] on textarea "**********" at bounding box center [1096, 257] width 589 height 97
click at [1032, 233] on textarea "**********" at bounding box center [1096, 257] width 589 height 97
type textarea "**********"
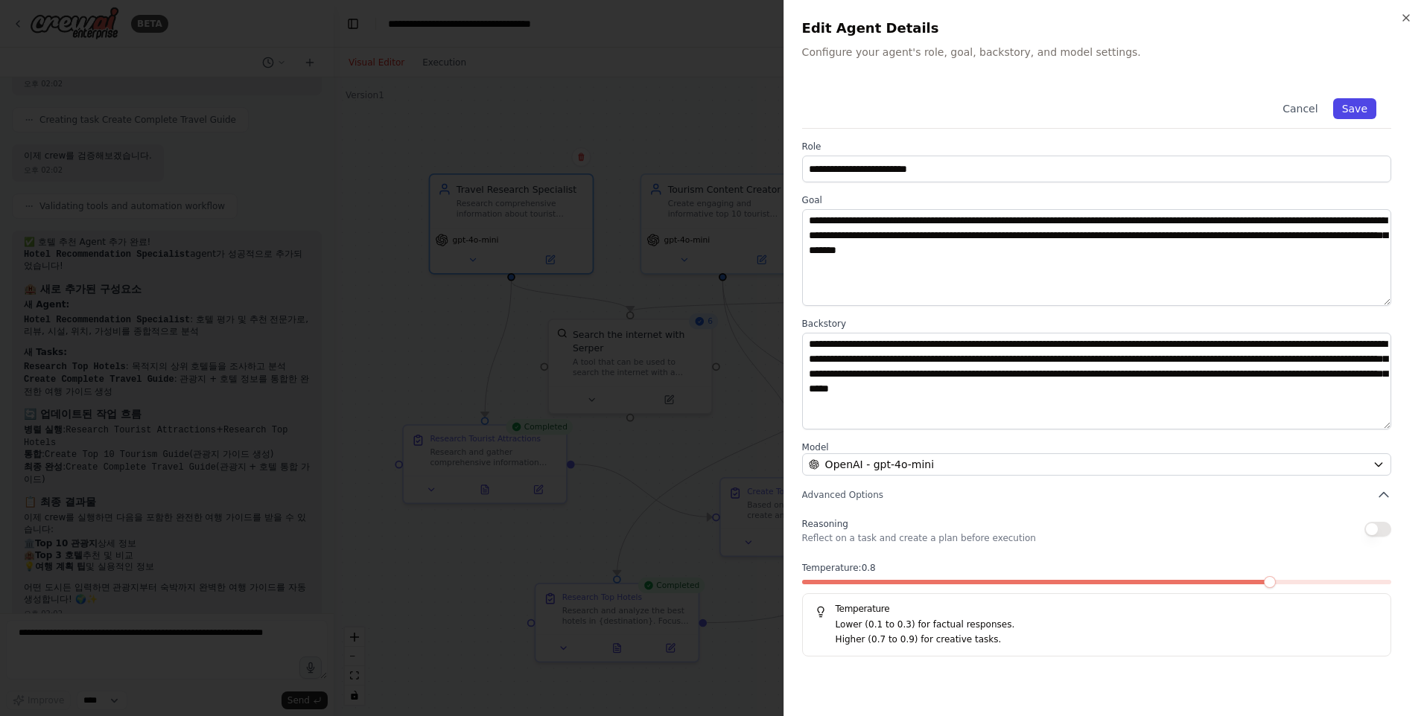
click at [1355, 111] on button "Save" at bounding box center [1354, 108] width 43 height 21
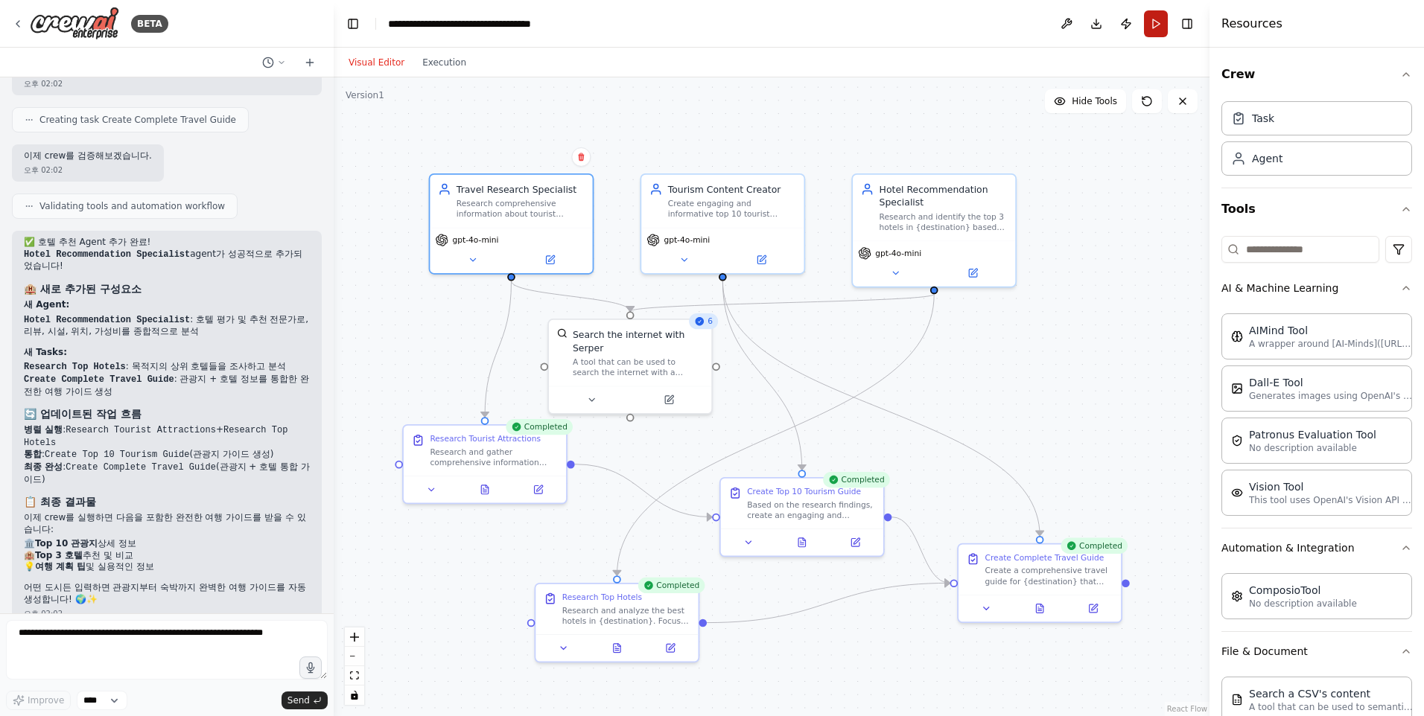
click at [1157, 21] on button "Run" at bounding box center [1156, 23] width 24 height 27
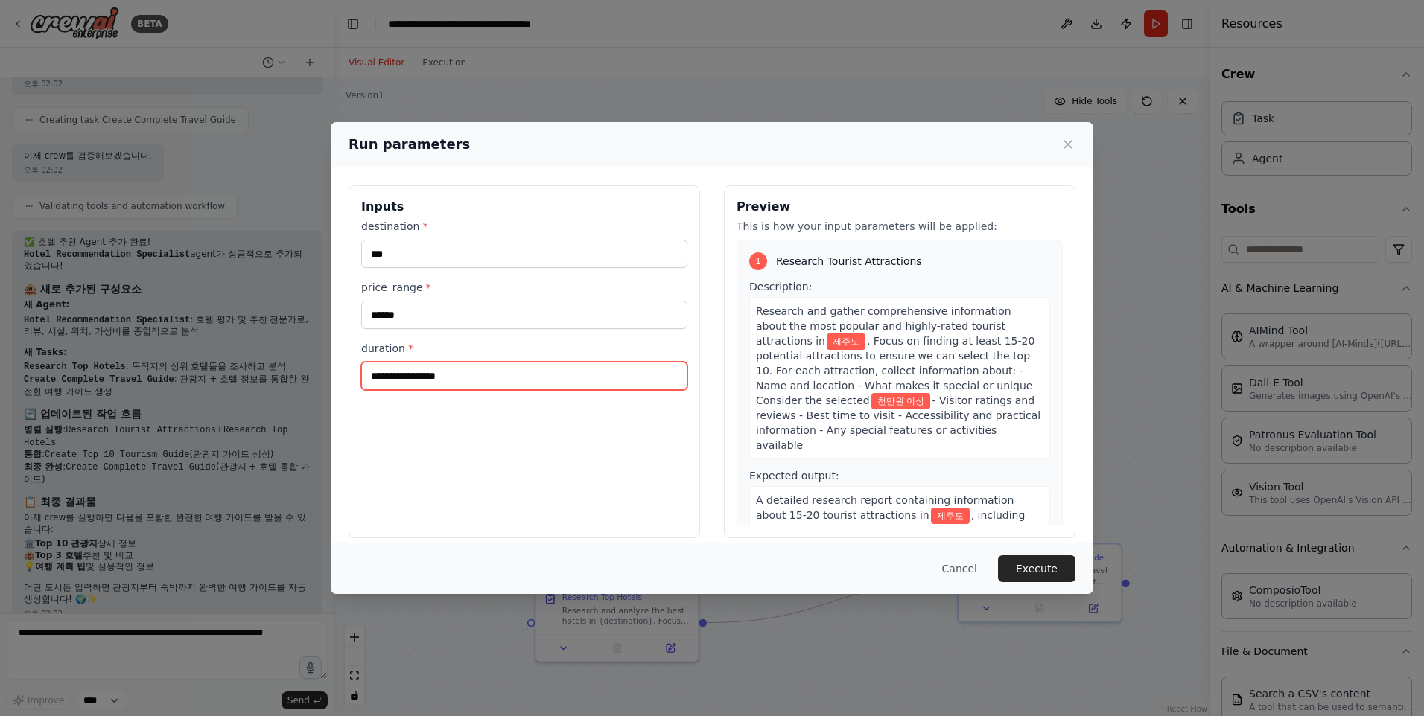
click at [500, 384] on input "duration *" at bounding box center [524, 376] width 326 height 28
type input "*"
type input "***"
click at [1037, 566] on button "Execute" at bounding box center [1036, 569] width 77 height 27
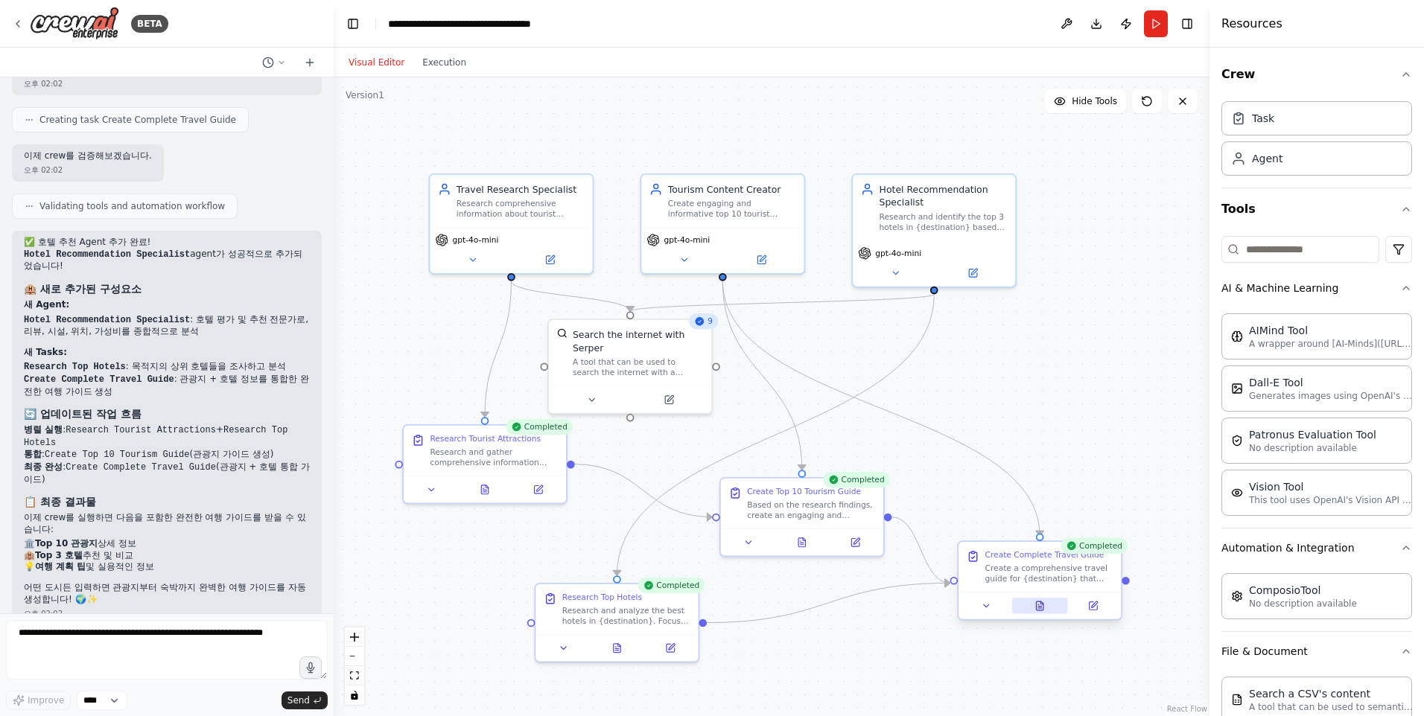
click at [1040, 607] on icon at bounding box center [1040, 607] width 4 height 0
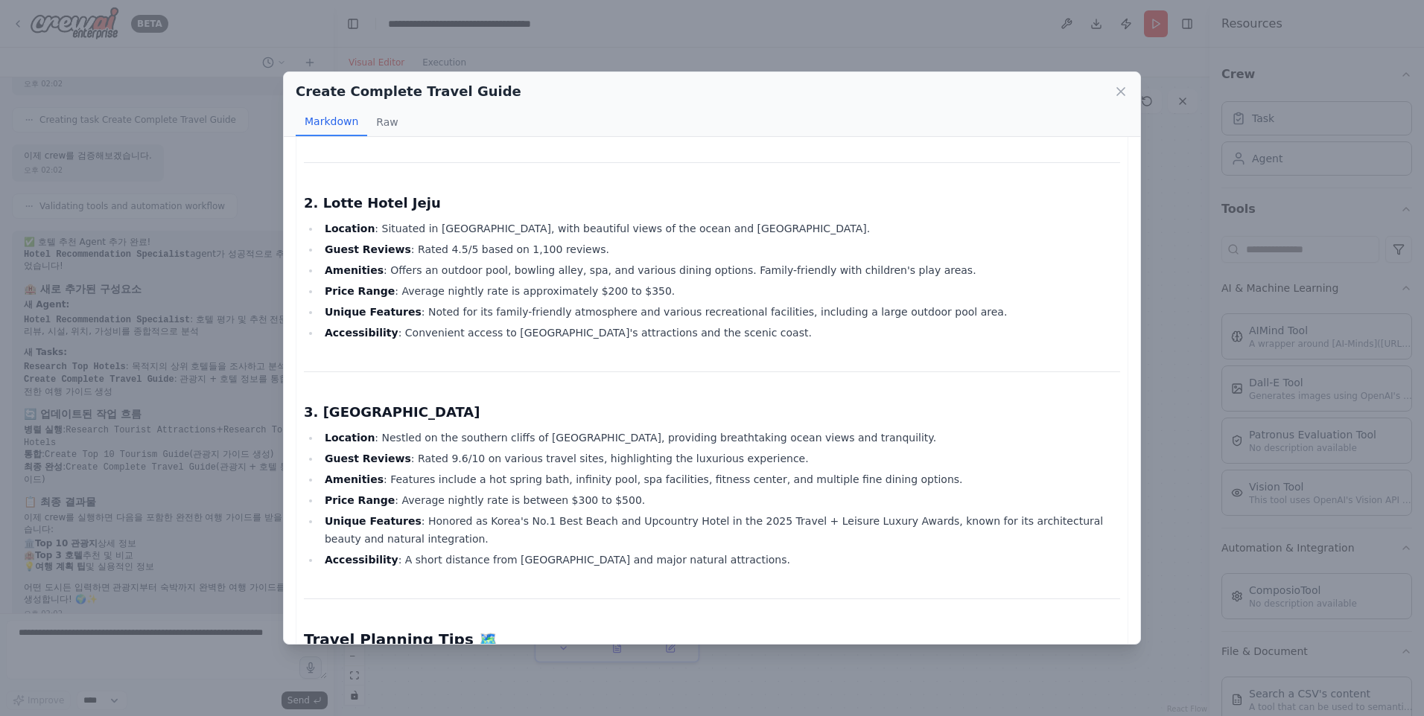
scroll to position [2808, 0]
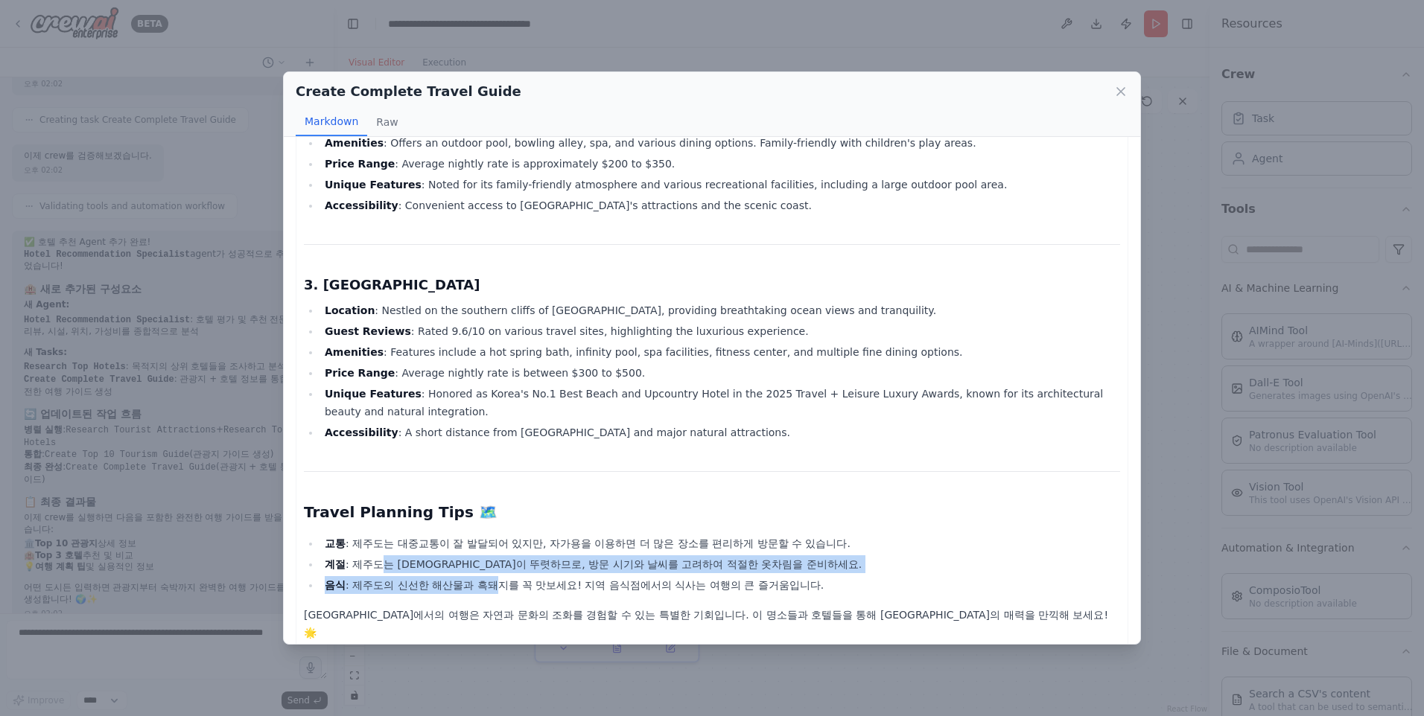
drag, startPoint x: 387, startPoint y: 553, endPoint x: 500, endPoint y: 582, distance: 117.6
click at [500, 582] on ul "교통 : 제주도는 대중교통이 잘 발달되어 있지만, 자가용을 이용하면 더 많은 장소를 편리하게 방문할 수 있습니다. 계절 : 제주도는 사계절이 …" at bounding box center [712, 565] width 816 height 60
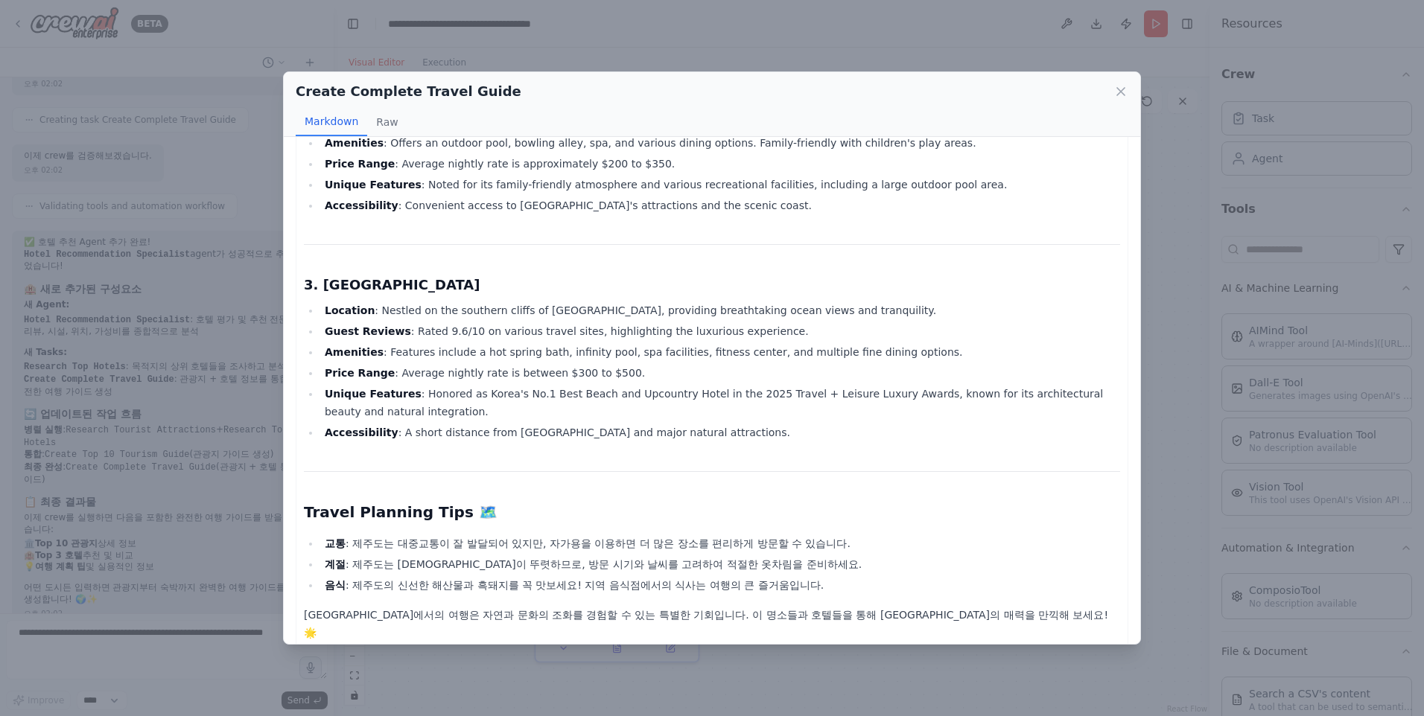
drag, startPoint x: 500, startPoint y: 582, endPoint x: 375, endPoint y: 457, distance: 177.5
click at [404, 425] on li "Accessibility : A short distance from Jeju International Airport and major natu…" at bounding box center [720, 433] width 800 height 18
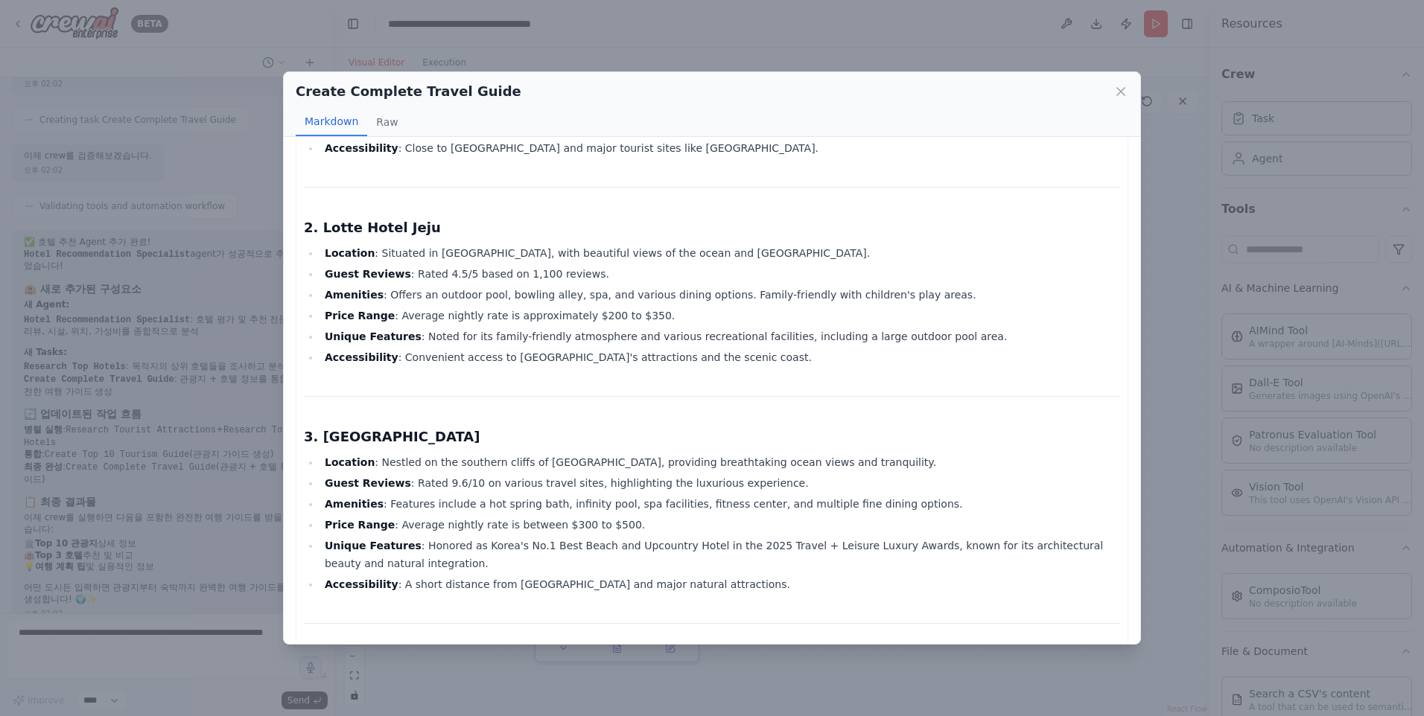
scroll to position [2659, 0]
drag, startPoint x: 358, startPoint y: 433, endPoint x: 588, endPoint y: 434, distance: 230.1
click at [588, 434] on h3 "3. JW Marriott Jeju Resort and Spa" at bounding box center [712, 434] width 816 height 21
drag, startPoint x: 588, startPoint y: 434, endPoint x: 426, endPoint y: 471, distance: 166.4
click at [426, 471] on ul "Location : Nestled on the southern cliffs of Jeju Island, providing breathtakin…" at bounding box center [712, 521] width 816 height 140
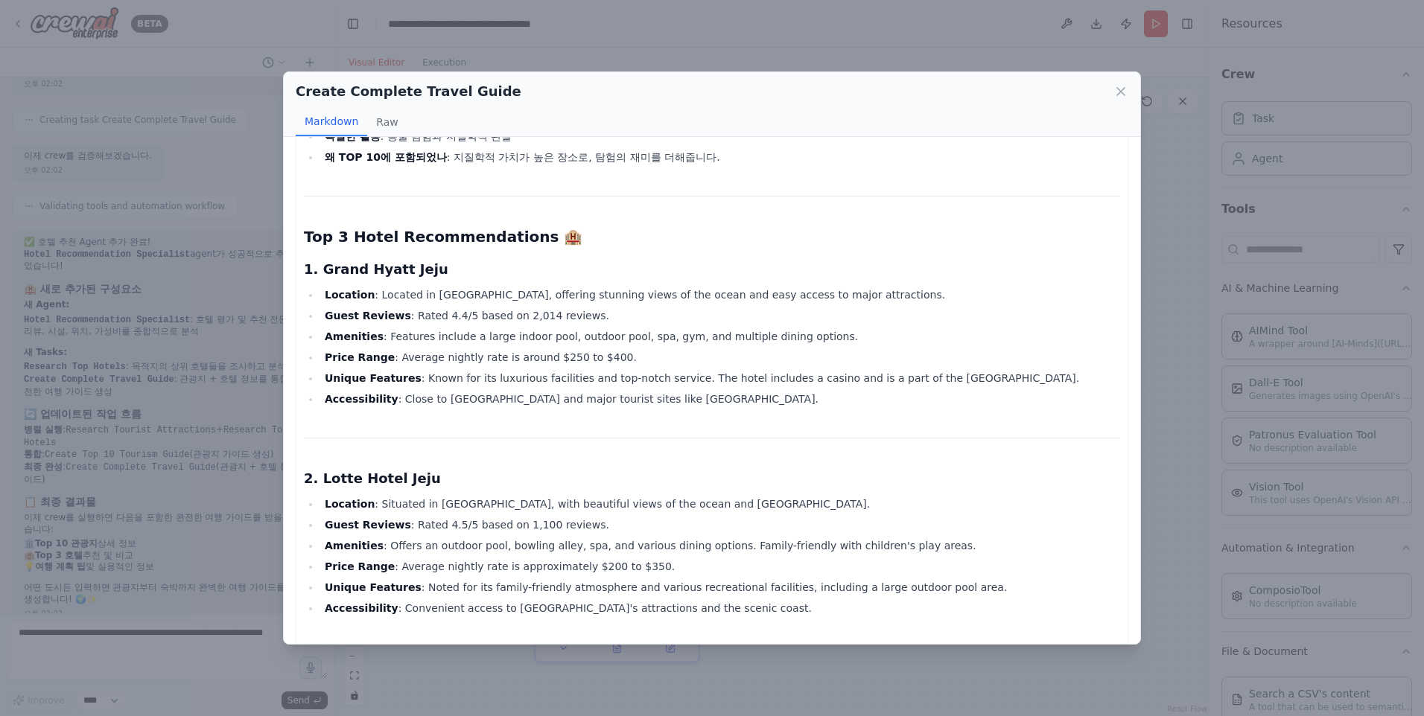
scroll to position [2213, 0]
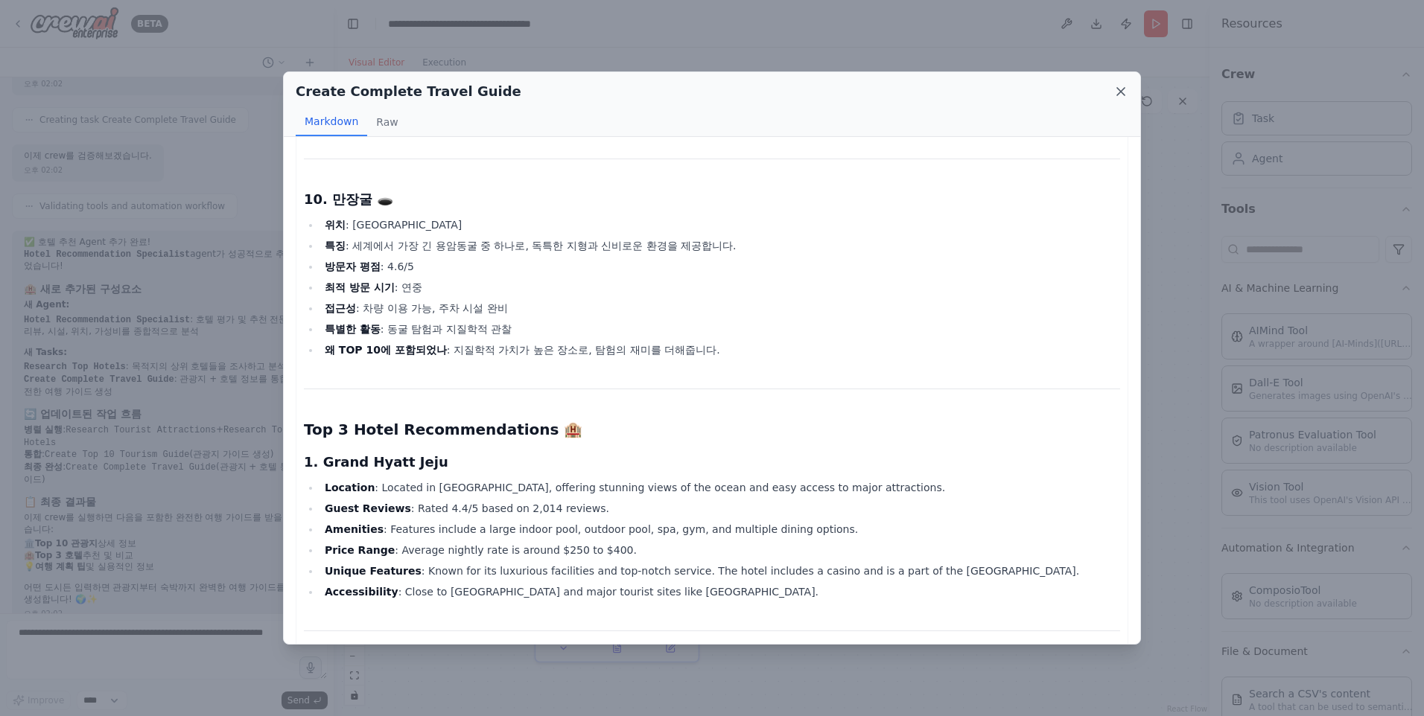
click at [1124, 96] on icon at bounding box center [1120, 91] width 15 height 15
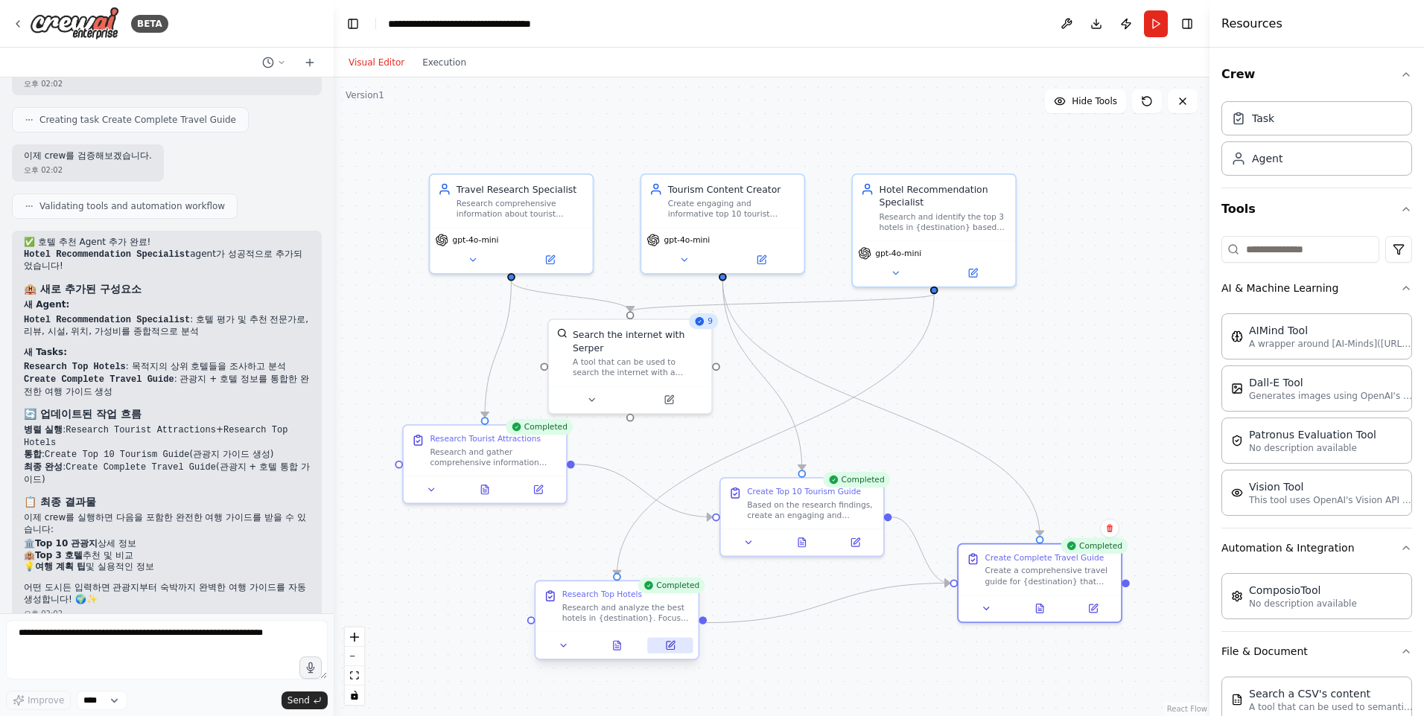
click at [670, 642] on icon at bounding box center [671, 646] width 8 height 8
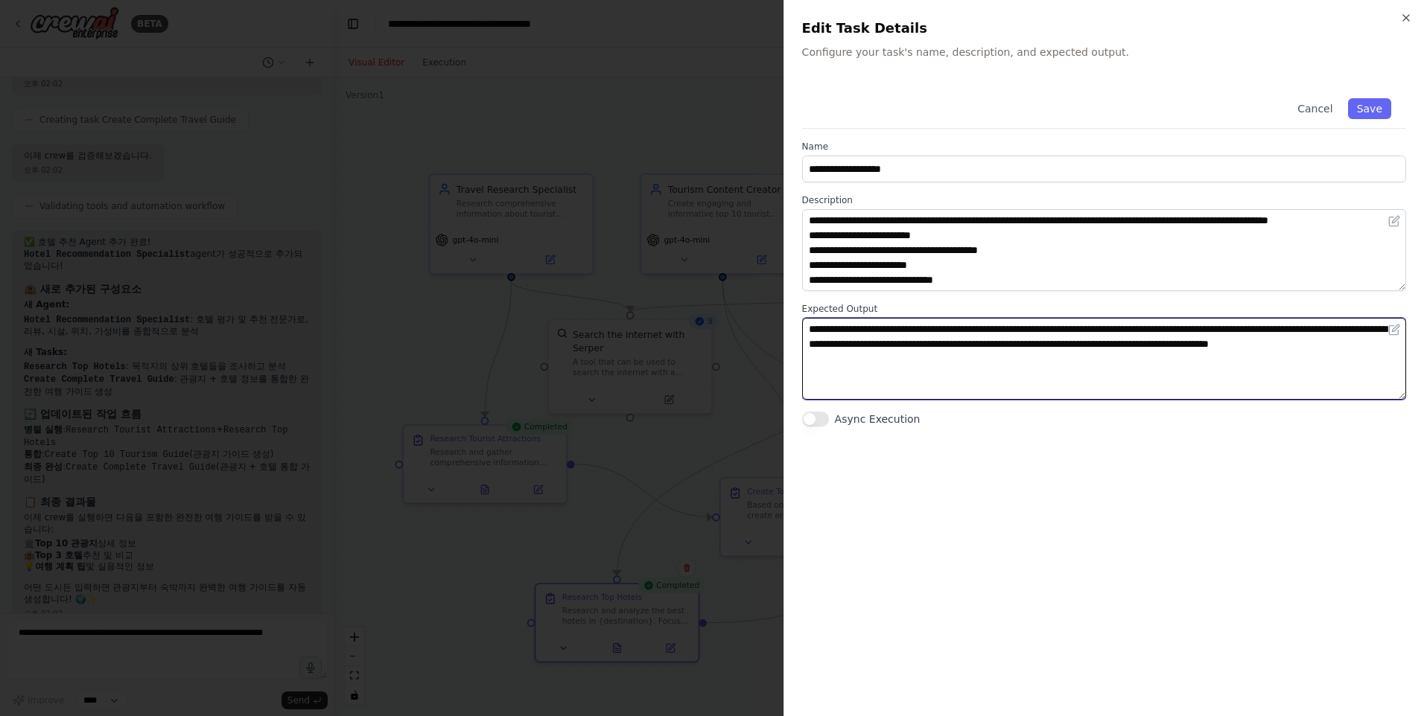
click at [946, 384] on textarea "**********" at bounding box center [1104, 359] width 604 height 82
type textarea "**********"
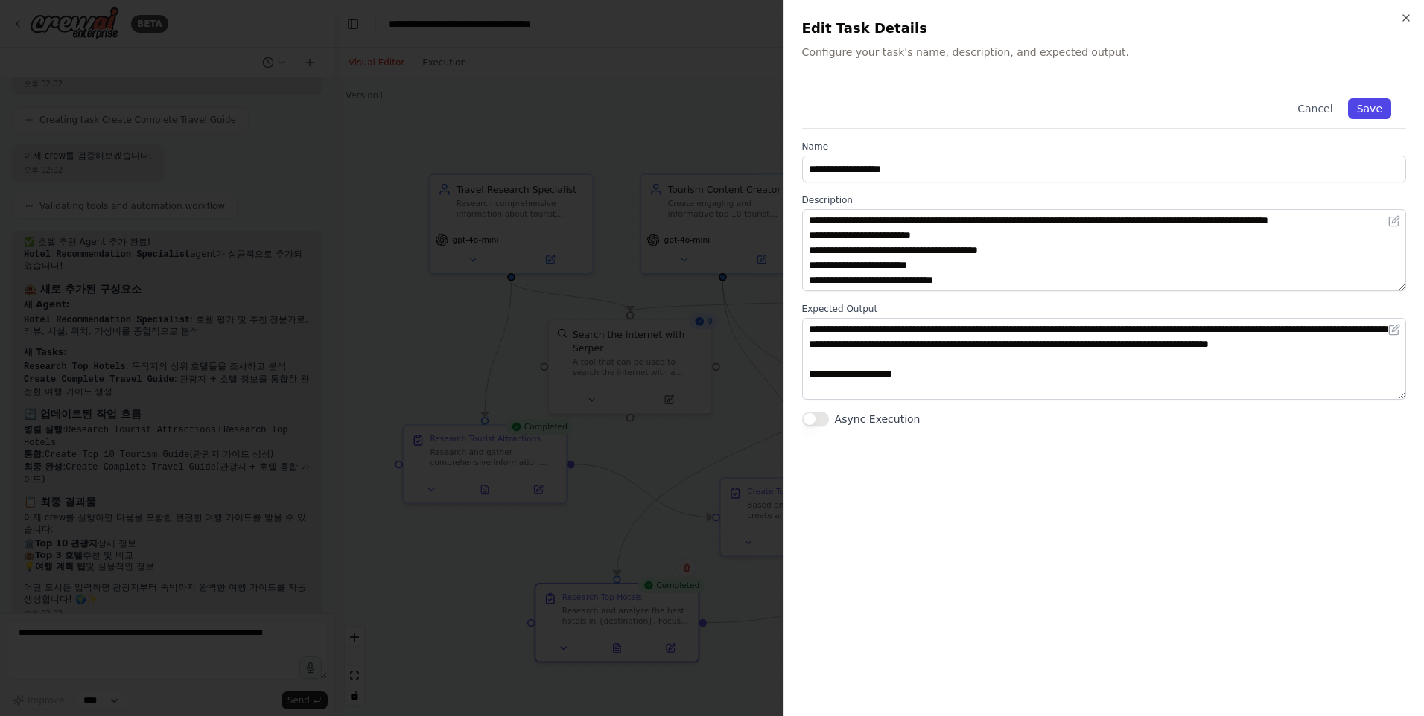
click at [1373, 109] on button "Save" at bounding box center [1369, 108] width 43 height 21
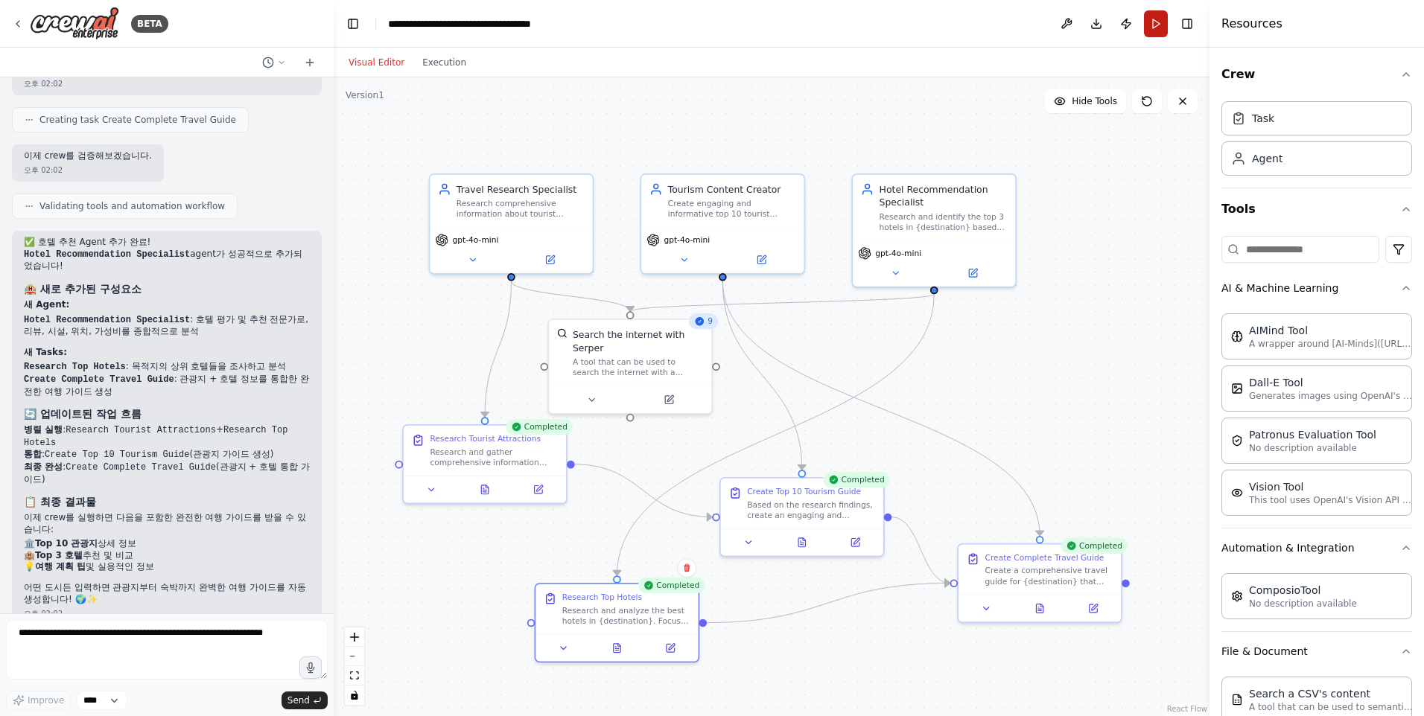
click at [1154, 38] on header "**********" at bounding box center [772, 24] width 876 height 48
click at [1156, 23] on button "Run" at bounding box center [1156, 23] width 24 height 27
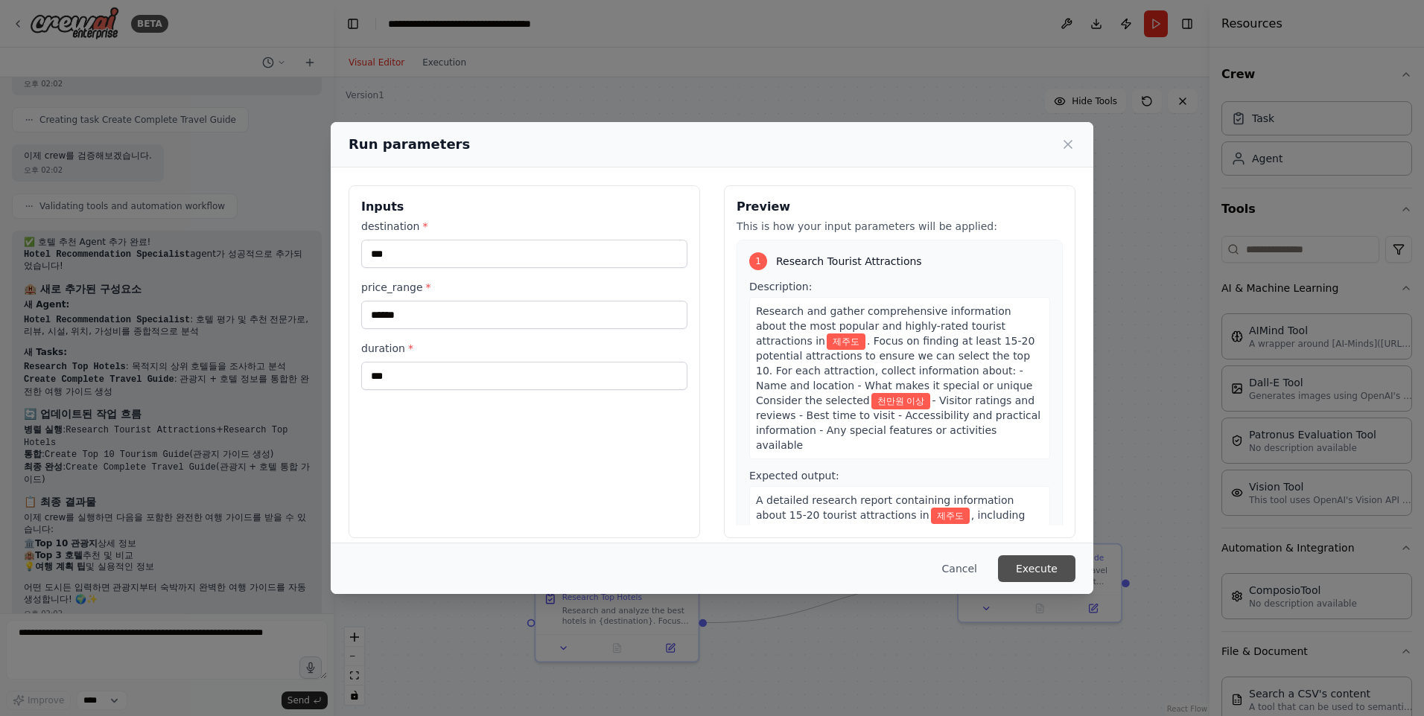
click at [1026, 570] on button "Execute" at bounding box center [1036, 569] width 77 height 27
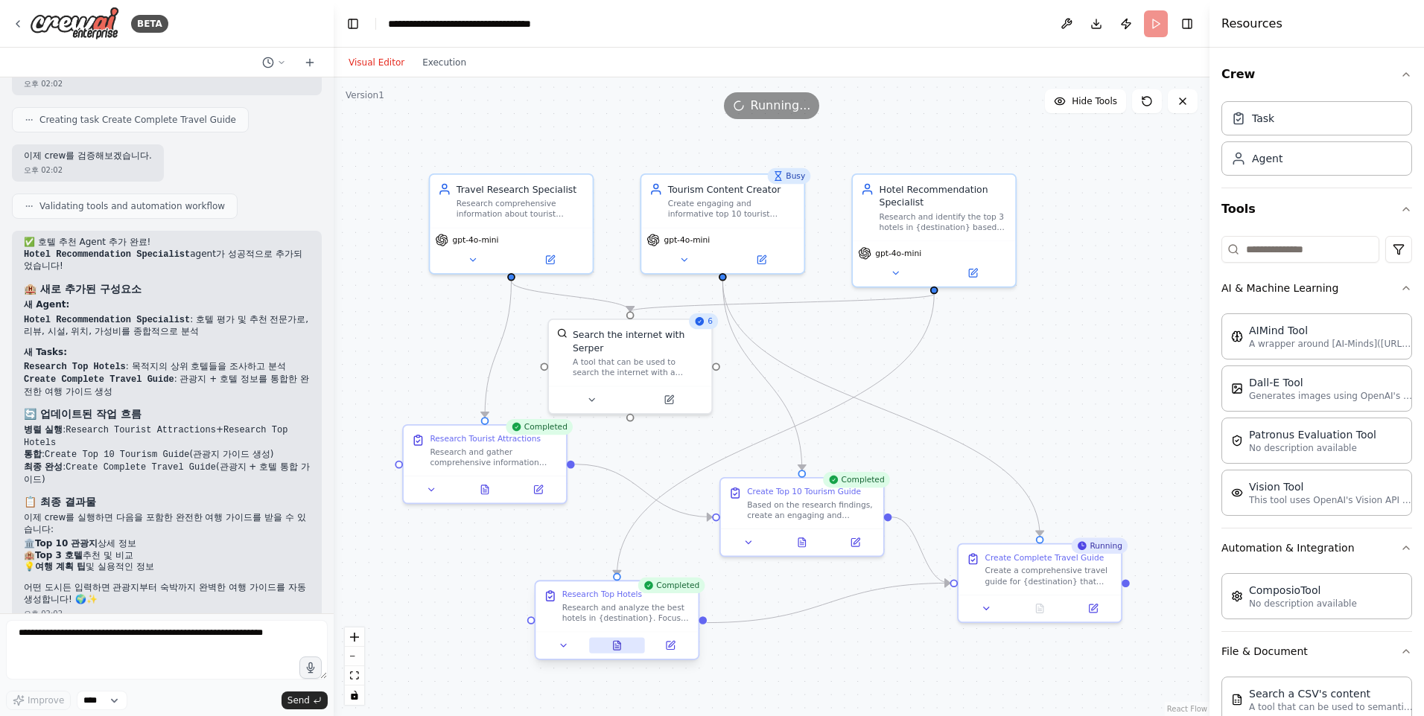
click at [619, 647] on icon at bounding box center [617, 645] width 7 height 9
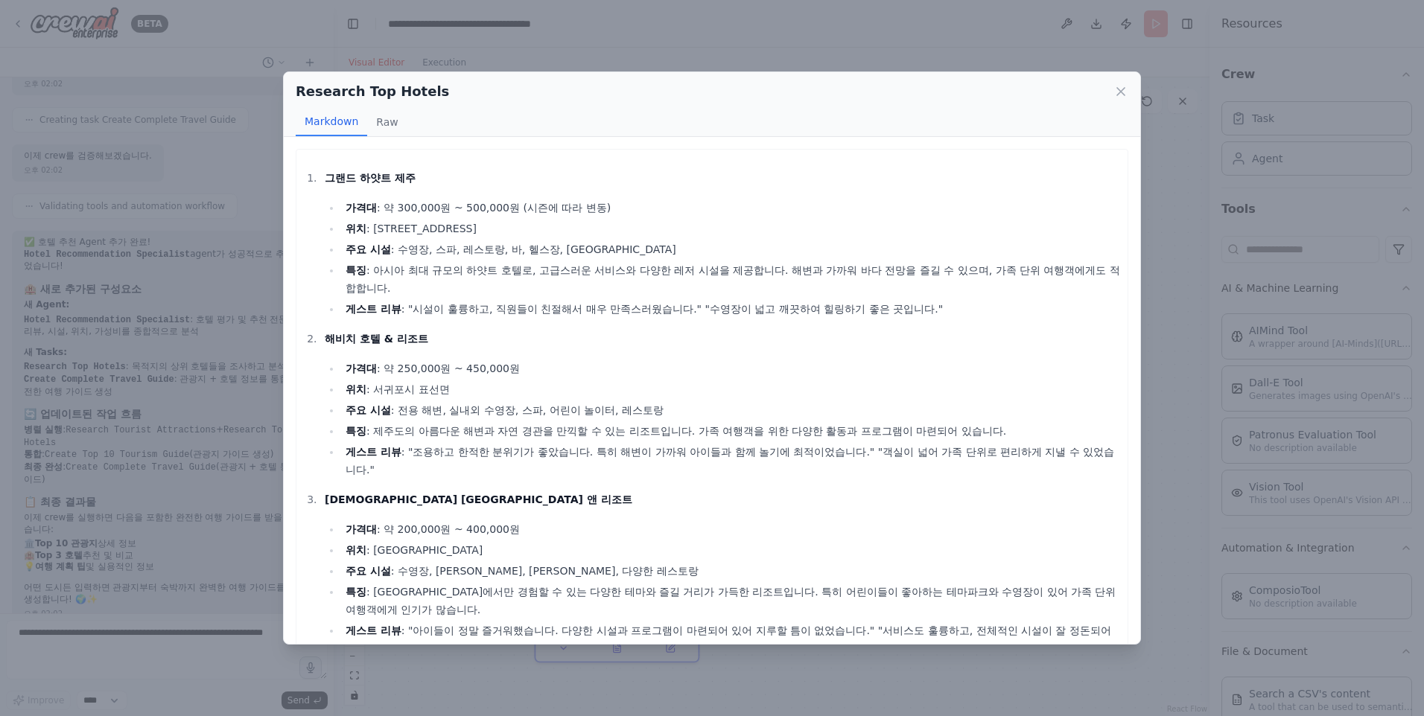
scroll to position [63, 0]
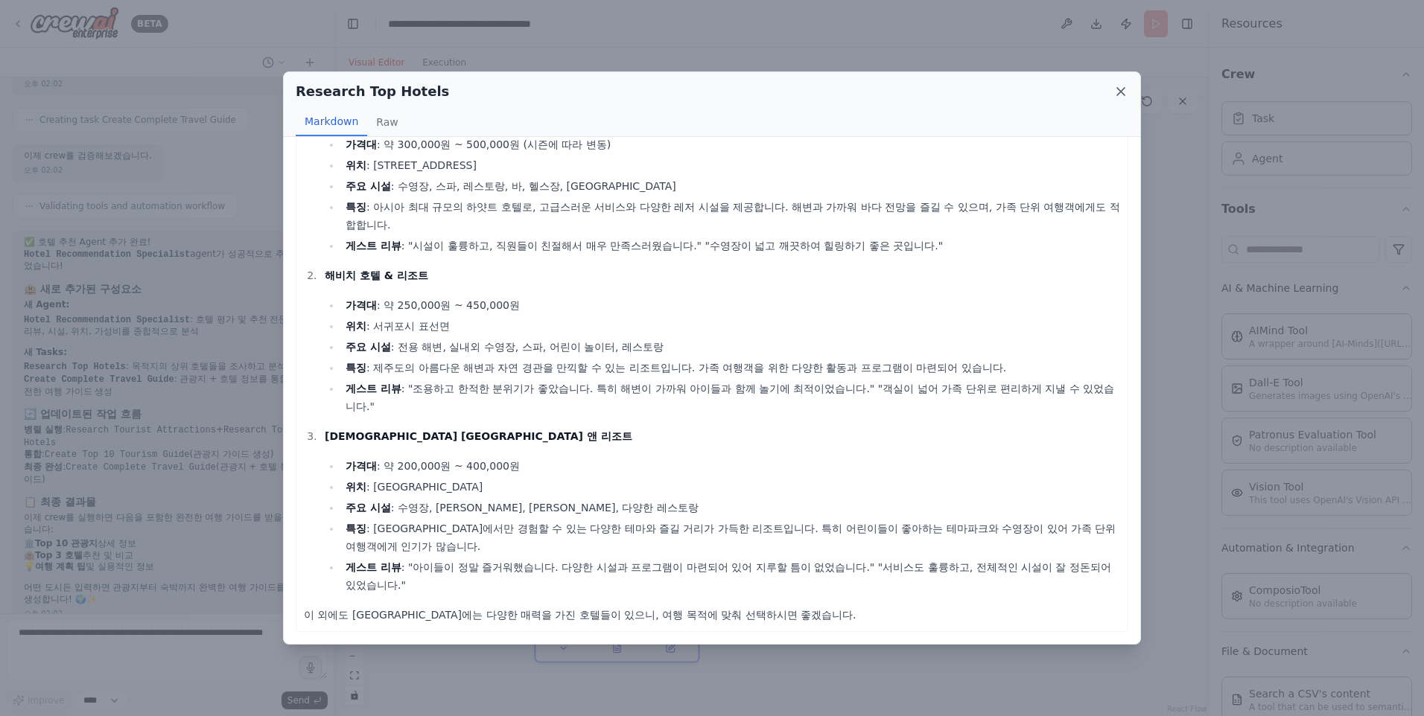
click at [1119, 89] on icon at bounding box center [1120, 91] width 7 height 7
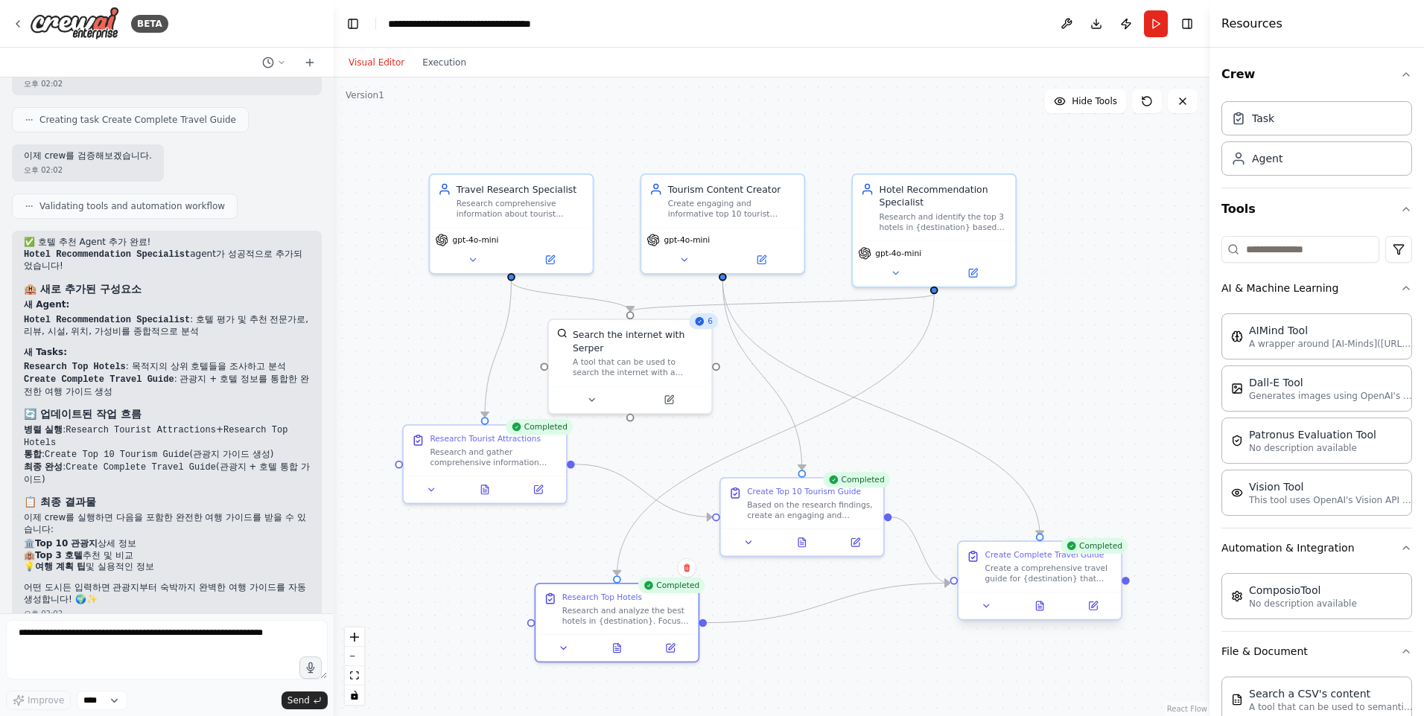
click at [1046, 617] on div at bounding box center [1039, 605] width 162 height 27
click at [1040, 609] on icon at bounding box center [1039, 606] width 7 height 9
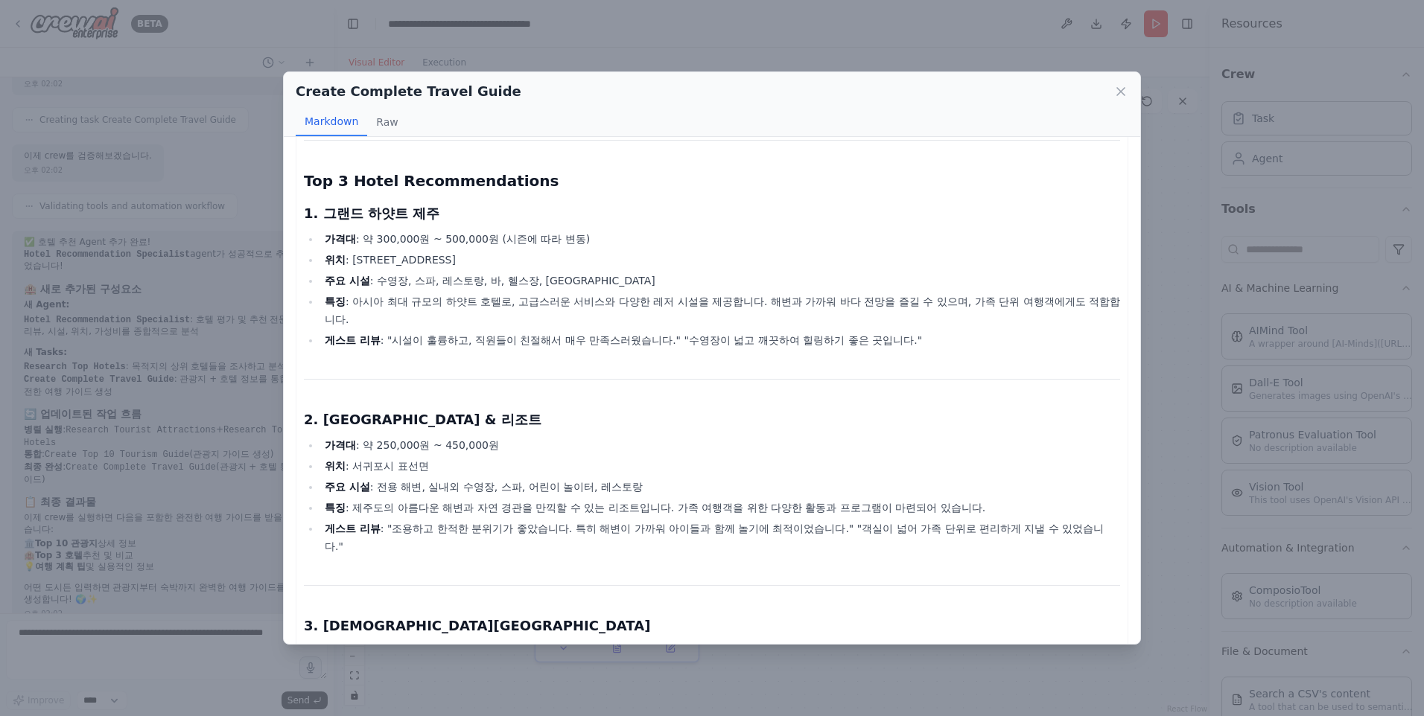
scroll to position [2368, 0]
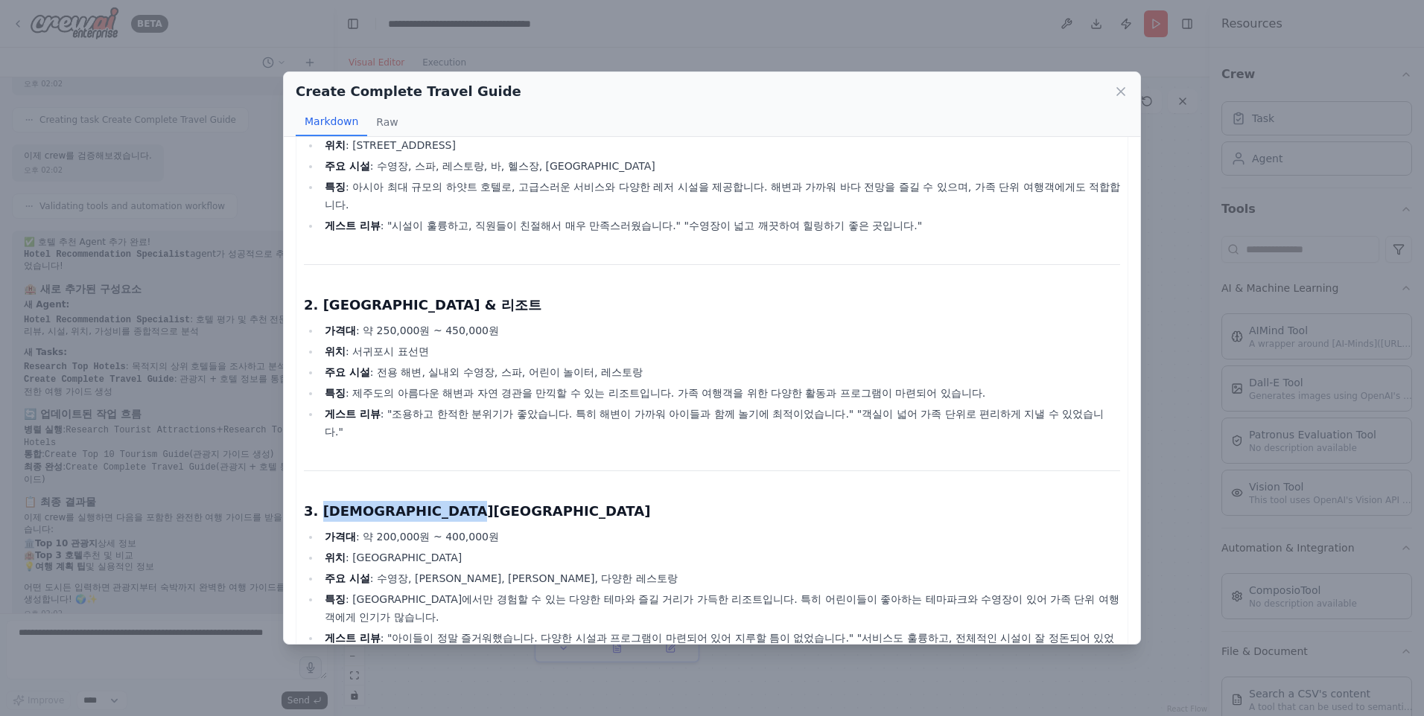
drag, startPoint x: 325, startPoint y: 521, endPoint x: 511, endPoint y: 517, distance: 186.2
click at [511, 517] on h3 "3. 신화관 제주신화월드 호텔 앤 리조트" at bounding box center [712, 511] width 816 height 21
drag, startPoint x: 511, startPoint y: 517, endPoint x: 408, endPoint y: 494, distance: 105.3
drag, startPoint x: 321, startPoint y: 305, endPoint x: 419, endPoint y: 310, distance: 98.4
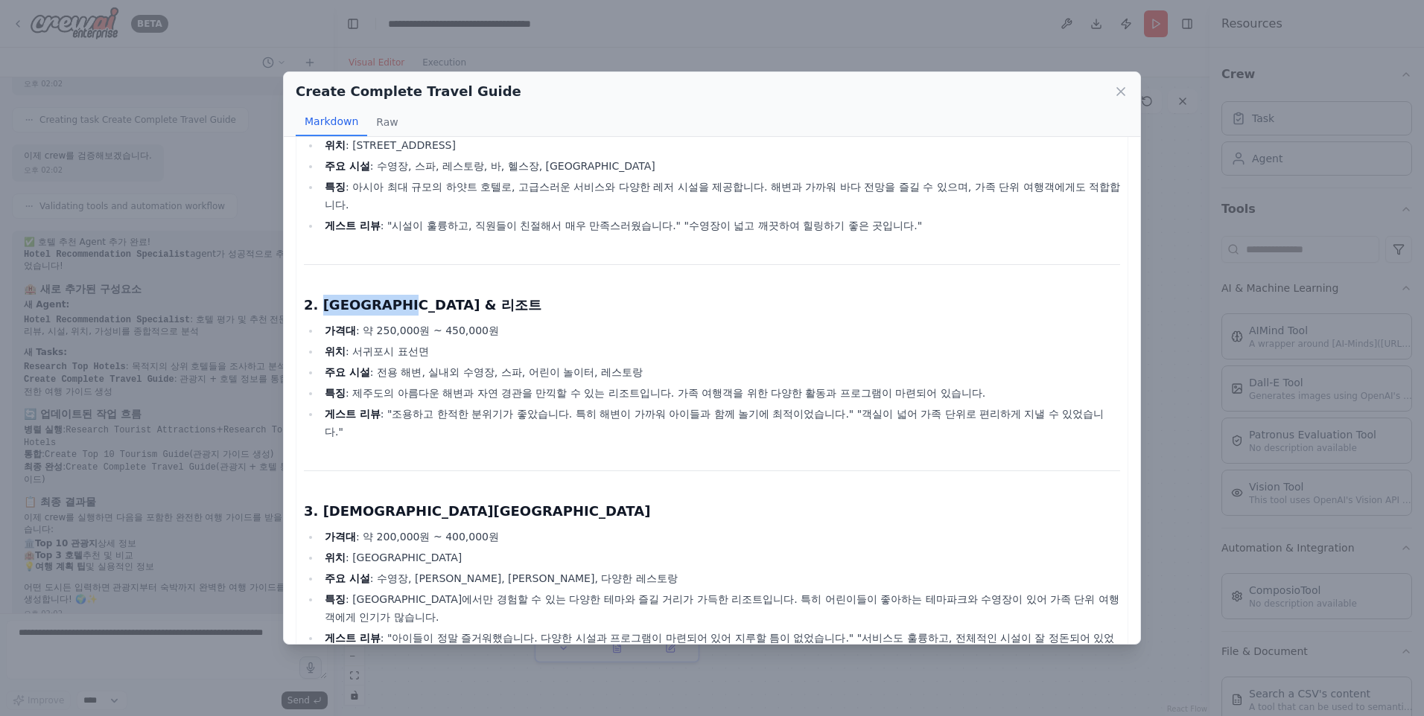
click at [419, 310] on h3 "2. 해비치 호텔 & 리조트" at bounding box center [712, 305] width 816 height 21
drag, startPoint x: 419, startPoint y: 310, endPoint x: 389, endPoint y: 376, distance: 72.7
click at [389, 376] on li "주요 시설 : 전용 해변, 실내외 수영장, 스파, 어린이 놀이터, 레스토랑" at bounding box center [720, 372] width 800 height 18
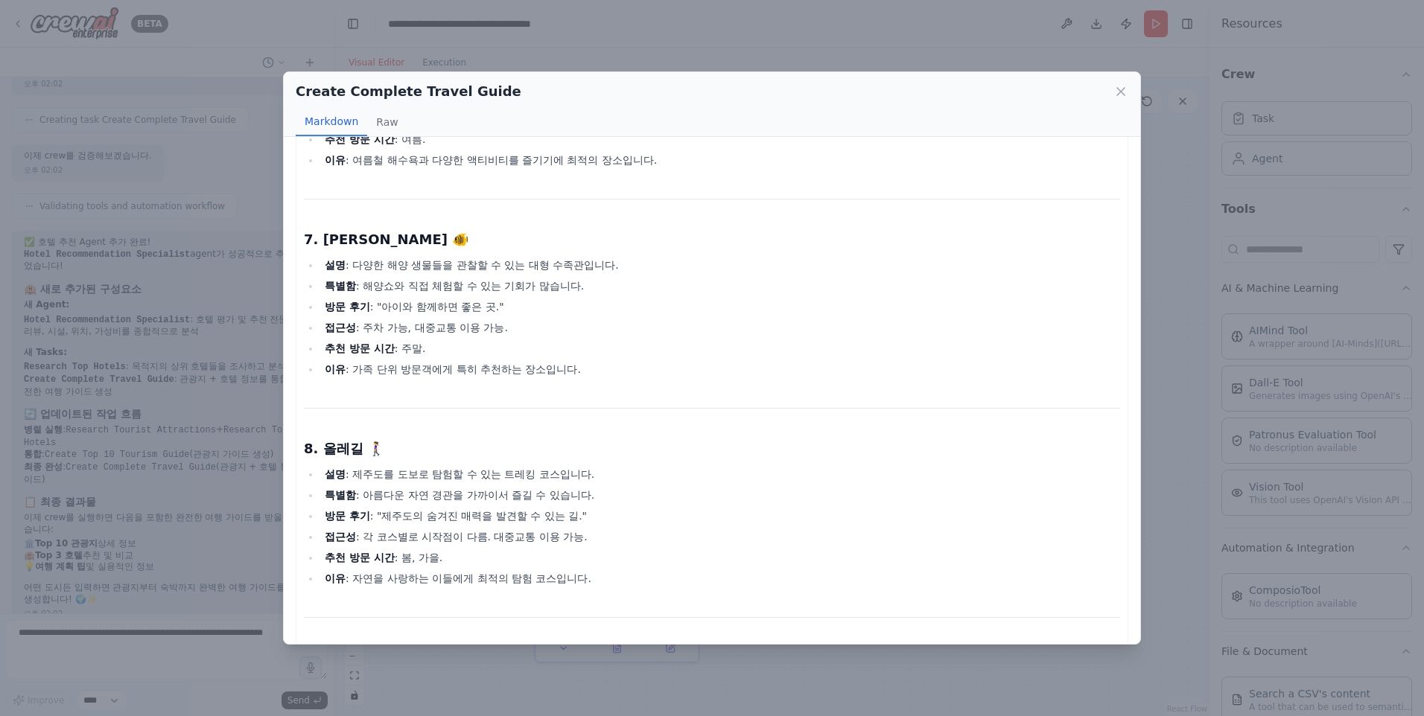
scroll to position [1325, 0]
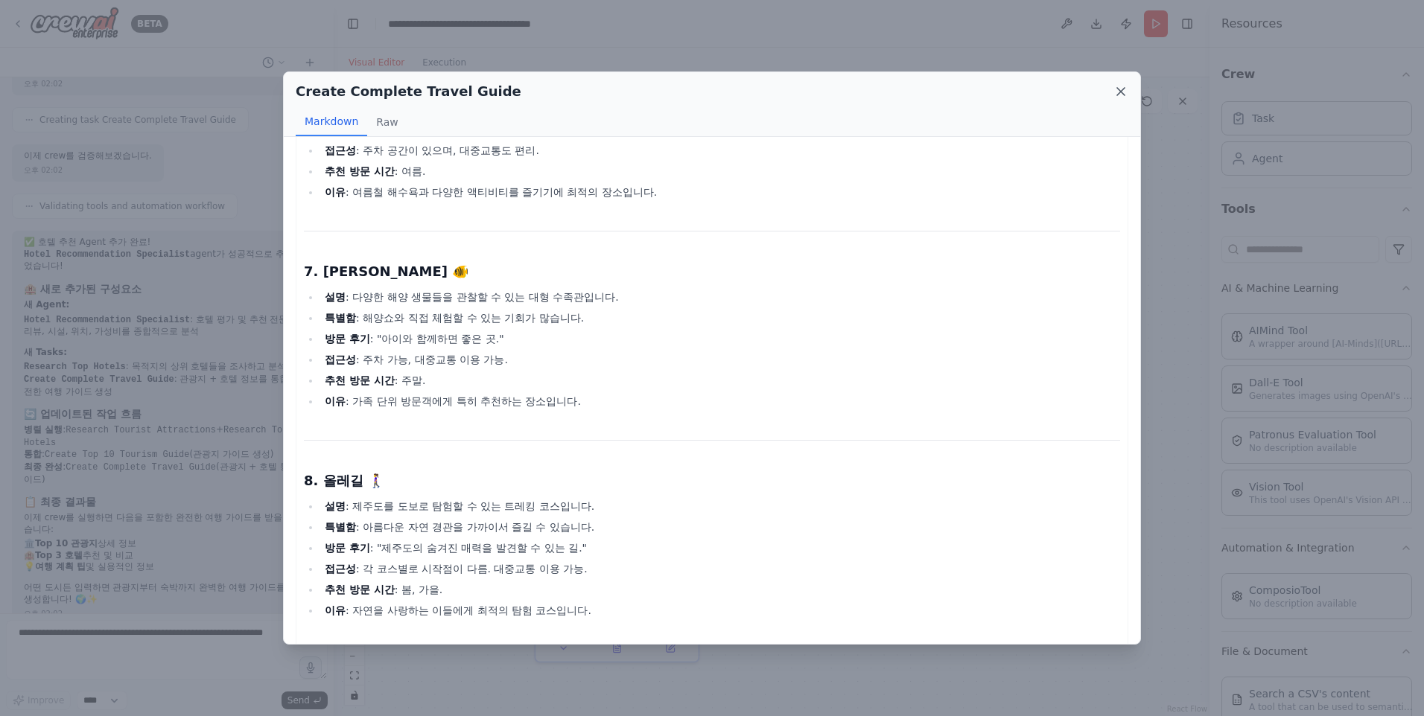
click at [1123, 89] on icon at bounding box center [1120, 91] width 7 height 7
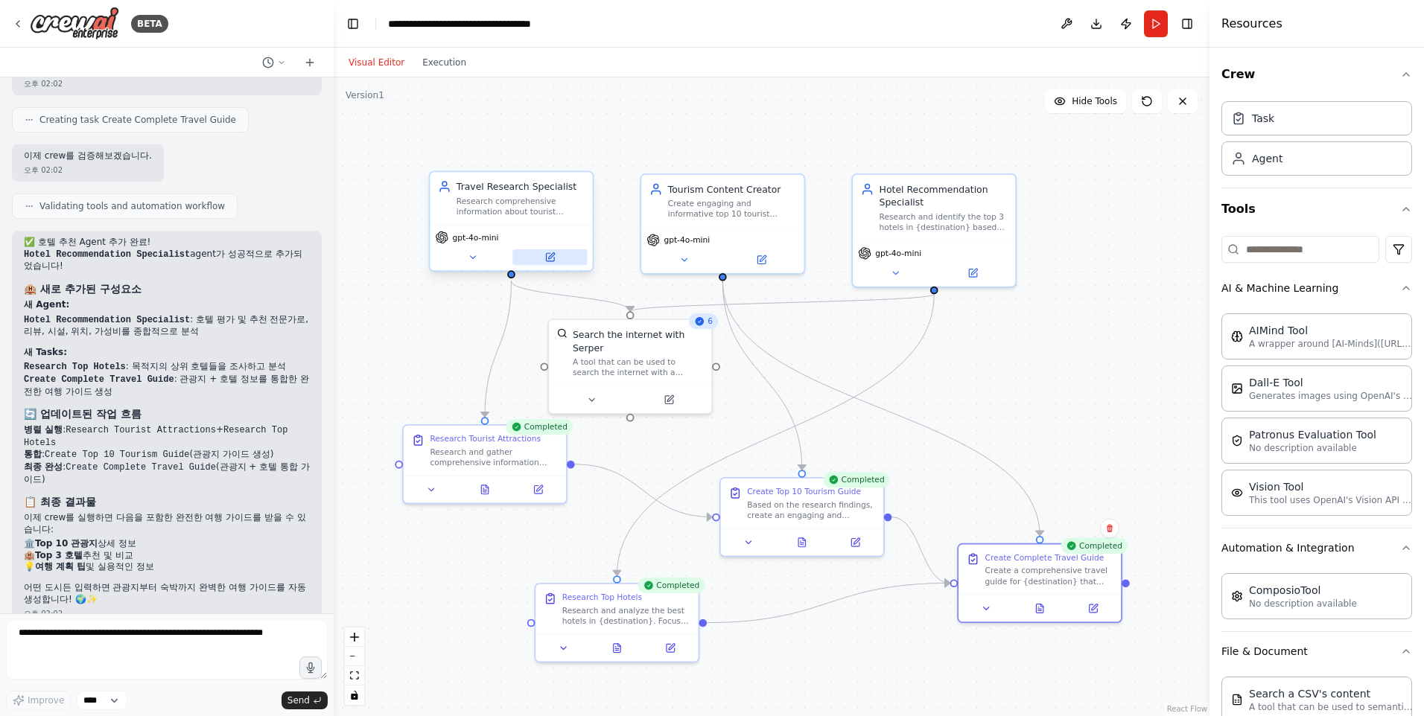
click at [552, 257] on icon at bounding box center [551, 256] width 6 height 6
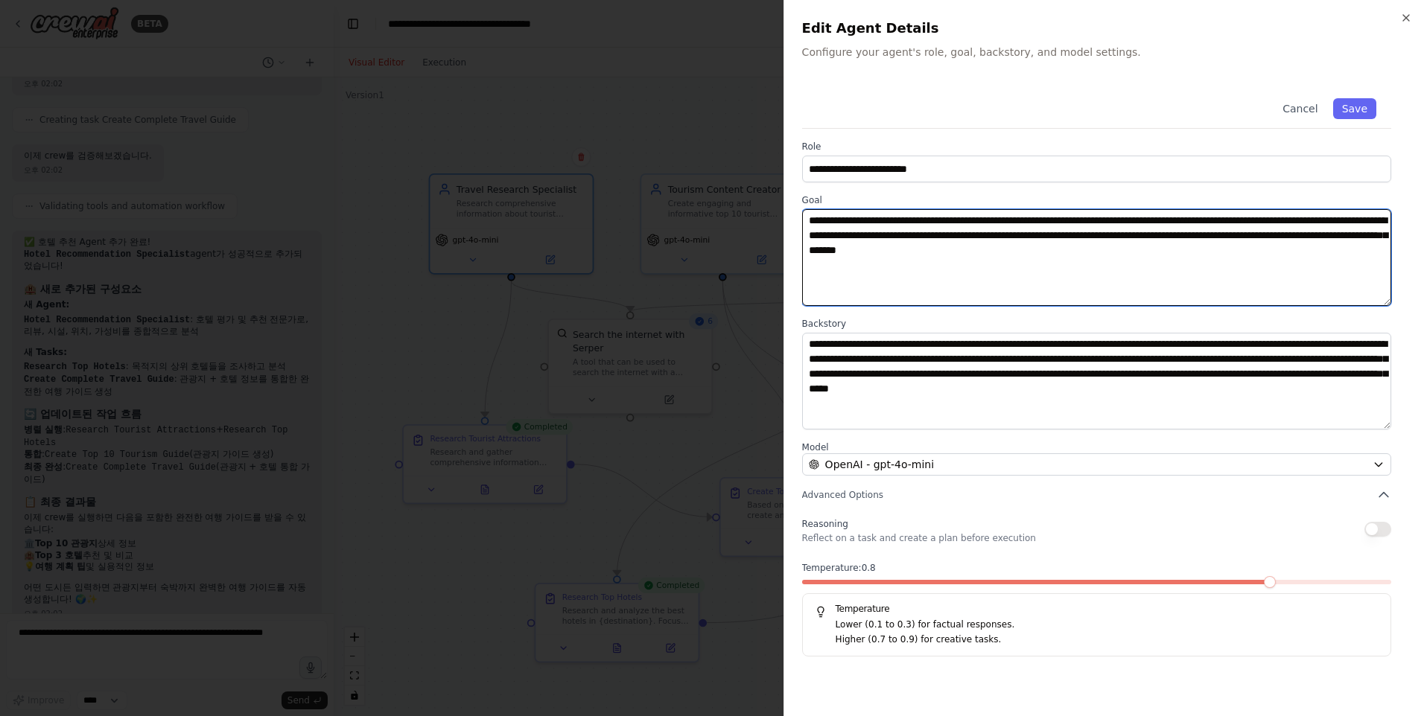
click at [1067, 290] on textarea "**********" at bounding box center [1096, 257] width 589 height 97
click at [1198, 284] on textarea "**********" at bounding box center [1096, 257] width 589 height 97
type textarea "**********"
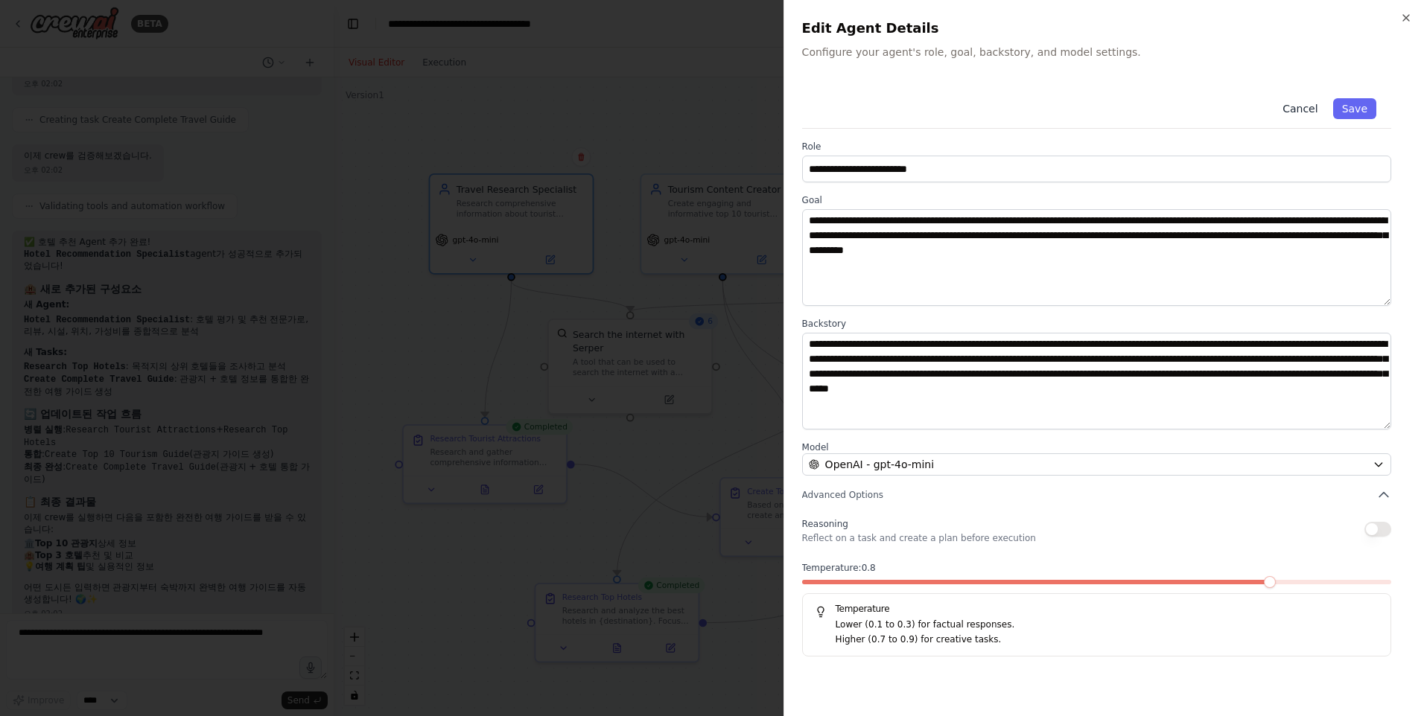
click at [1314, 103] on button "Cancel" at bounding box center [1299, 108] width 53 height 21
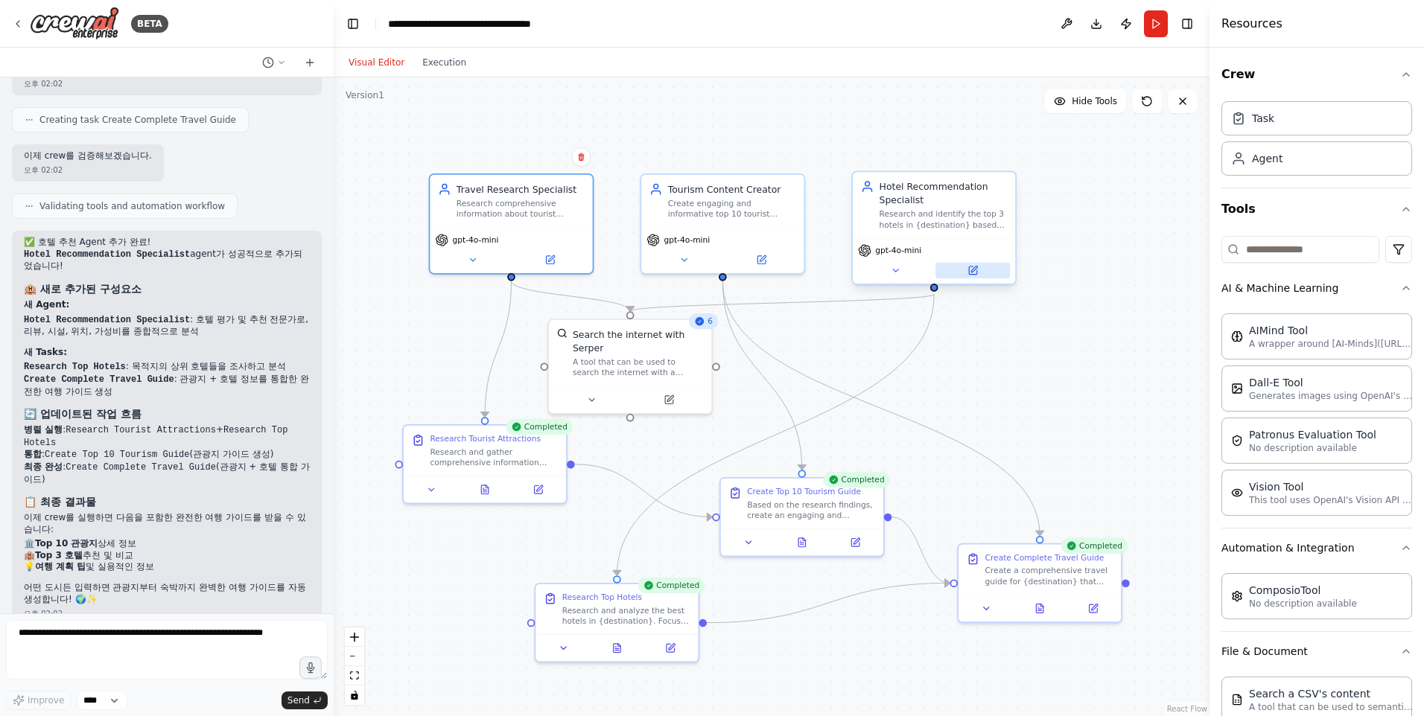
click at [974, 267] on icon at bounding box center [972, 270] width 10 height 10
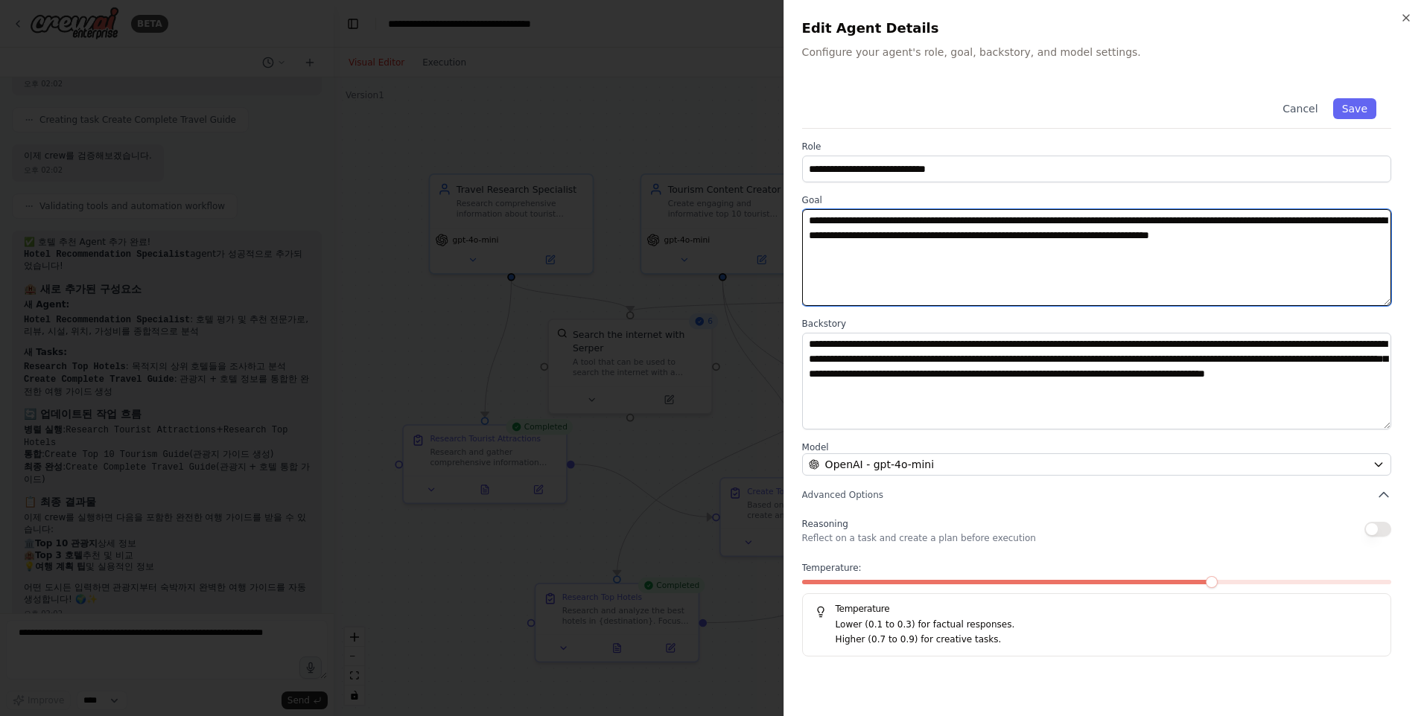
click at [1065, 293] on textarea "**********" at bounding box center [1096, 257] width 589 height 97
type textarea "**********"
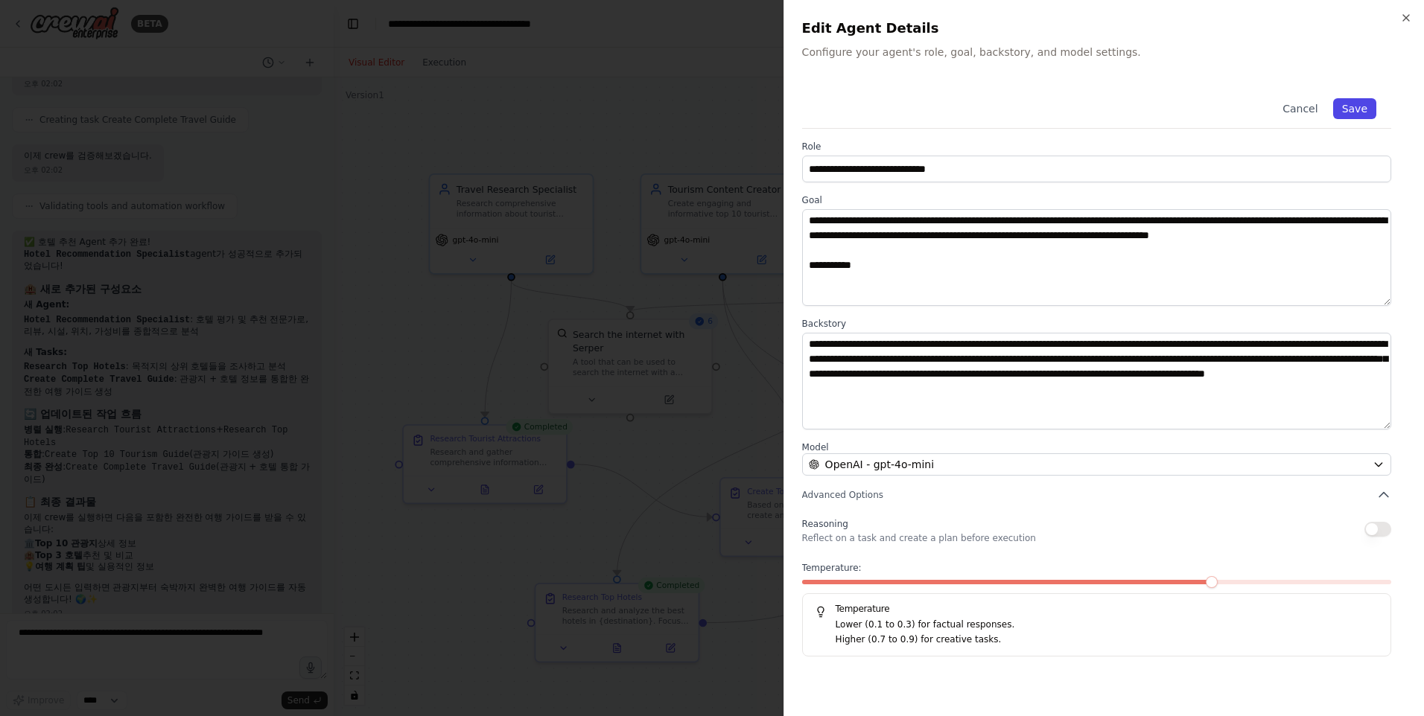
click at [1361, 105] on button "Save" at bounding box center [1354, 108] width 43 height 21
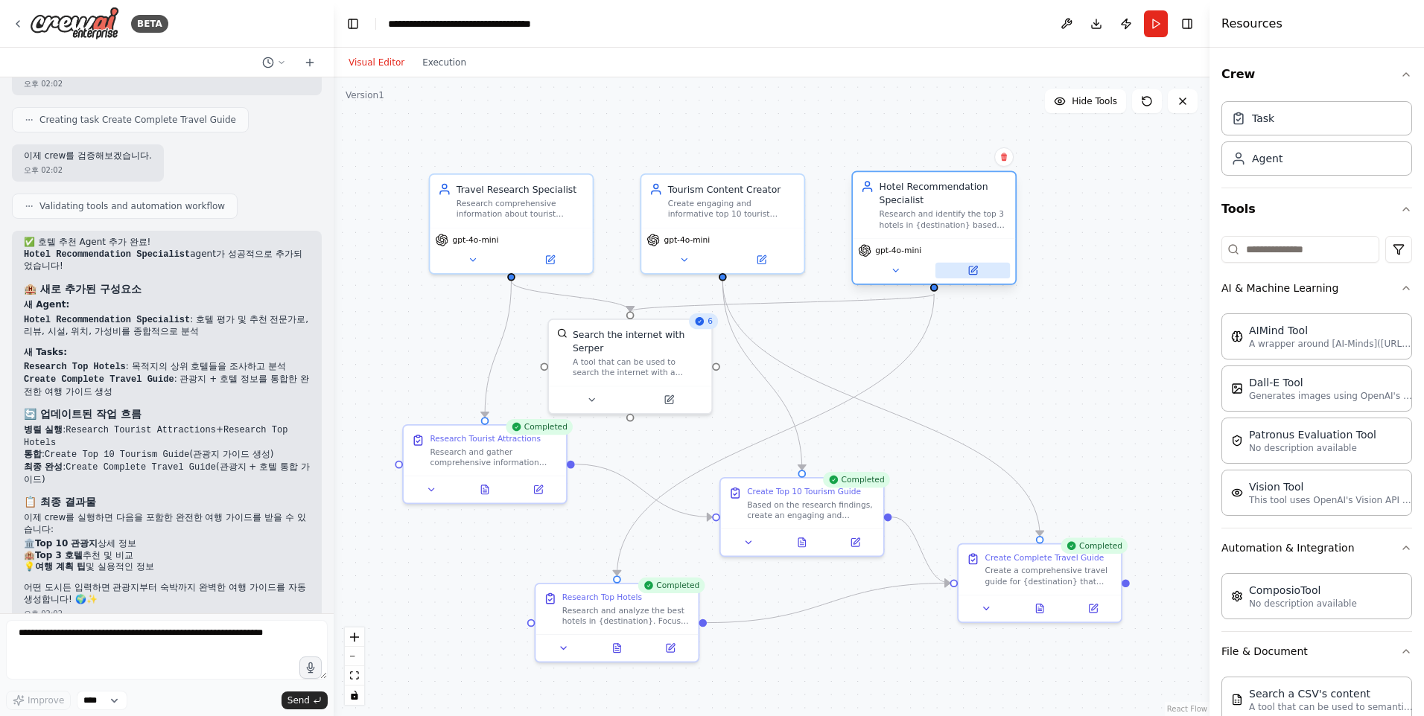
click at [976, 272] on icon at bounding box center [973, 271] width 8 height 8
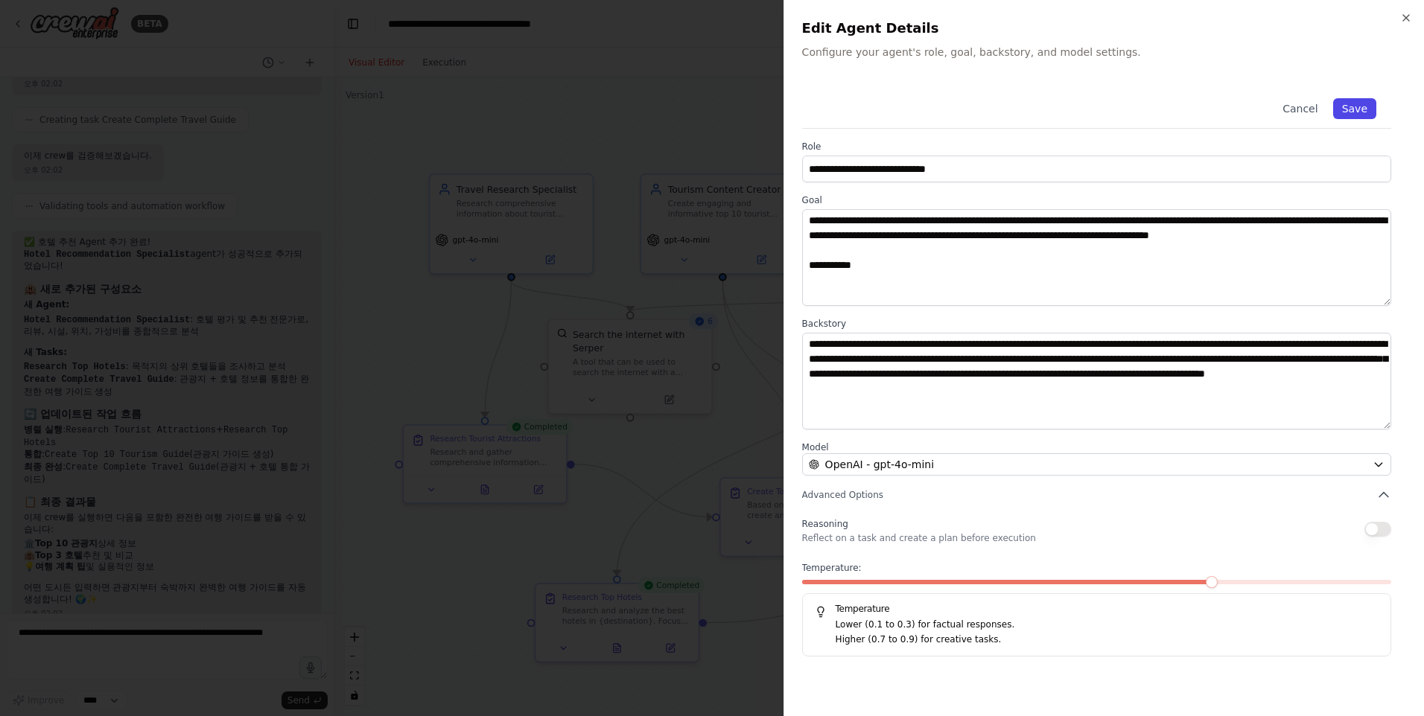
click at [1370, 109] on button "Save" at bounding box center [1354, 108] width 43 height 21
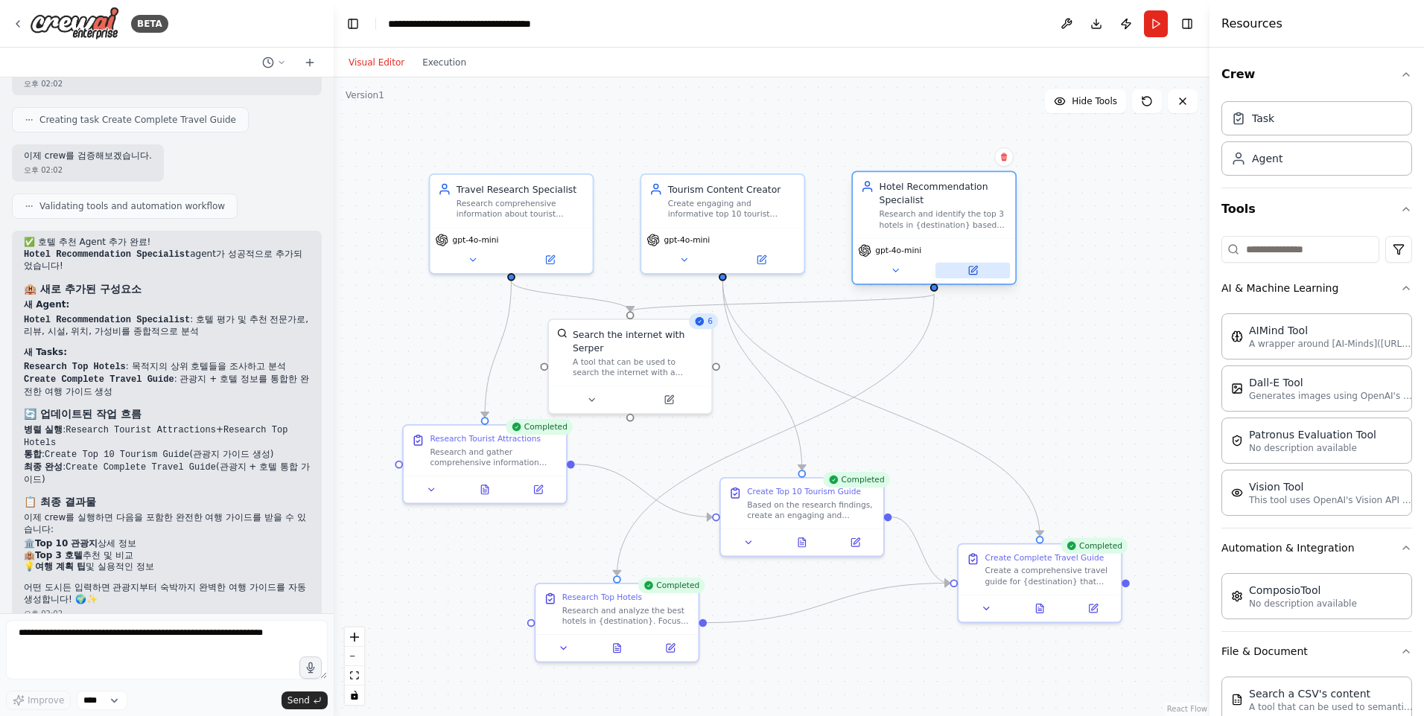
click at [979, 275] on button at bounding box center [972, 271] width 74 height 16
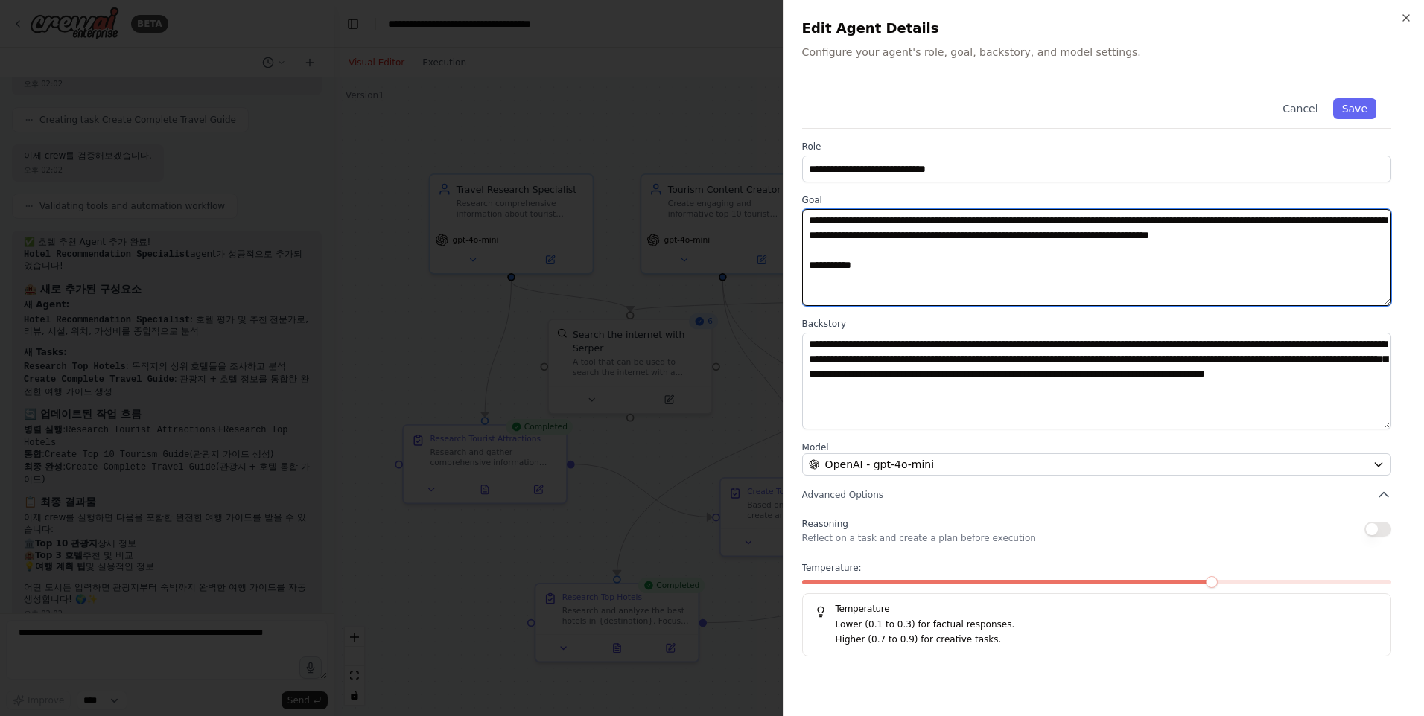
click at [959, 287] on textarea "**********" at bounding box center [1096, 257] width 589 height 97
drag, startPoint x: 842, startPoint y: 284, endPoint x: 774, endPoint y: 282, distance: 67.8
click at [774, 282] on body "BETA 이번 주말에 거제도 여행 계획을 세웠어요, 거제도에 갈만한 곳을 top 10 선정해서 알려주세요. 오후 01:35 ▶ Thought …" at bounding box center [712, 358] width 1424 height 716
type textarea "**********"
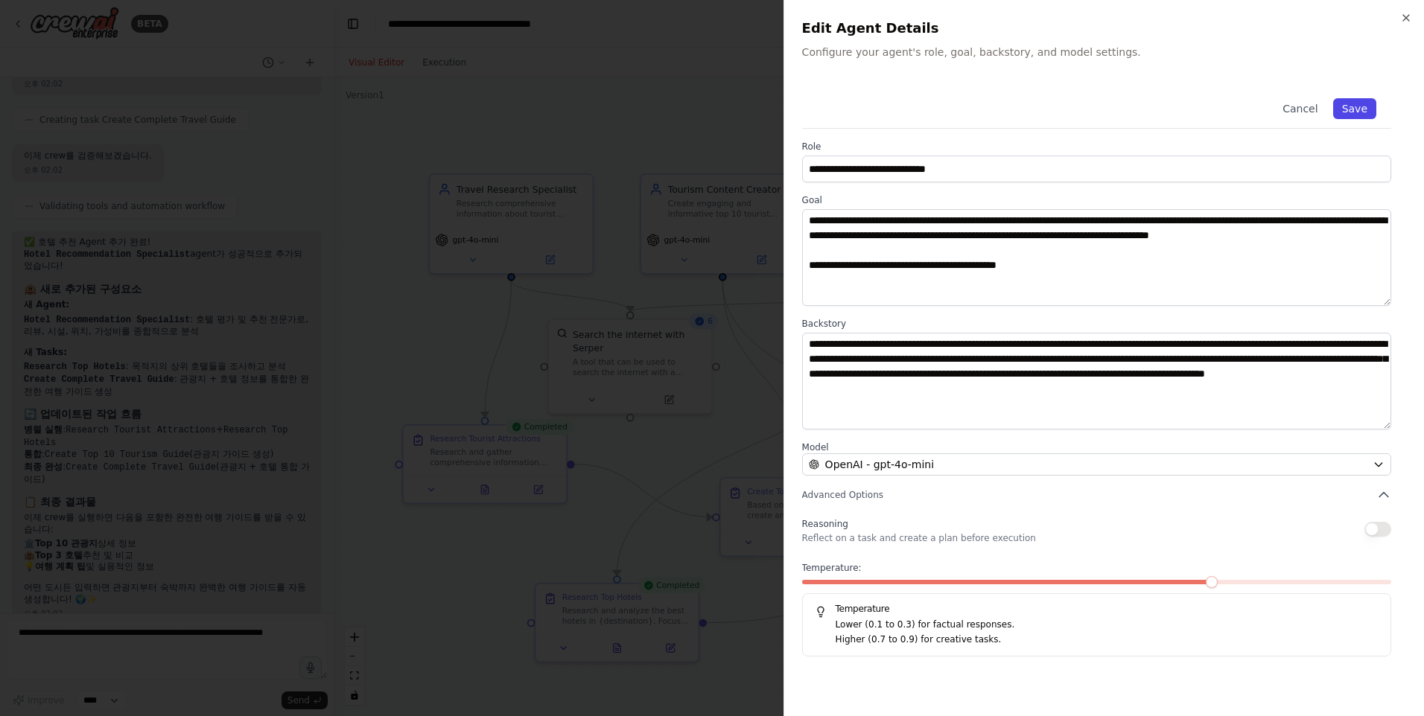
click at [1370, 105] on button "Save" at bounding box center [1354, 108] width 43 height 21
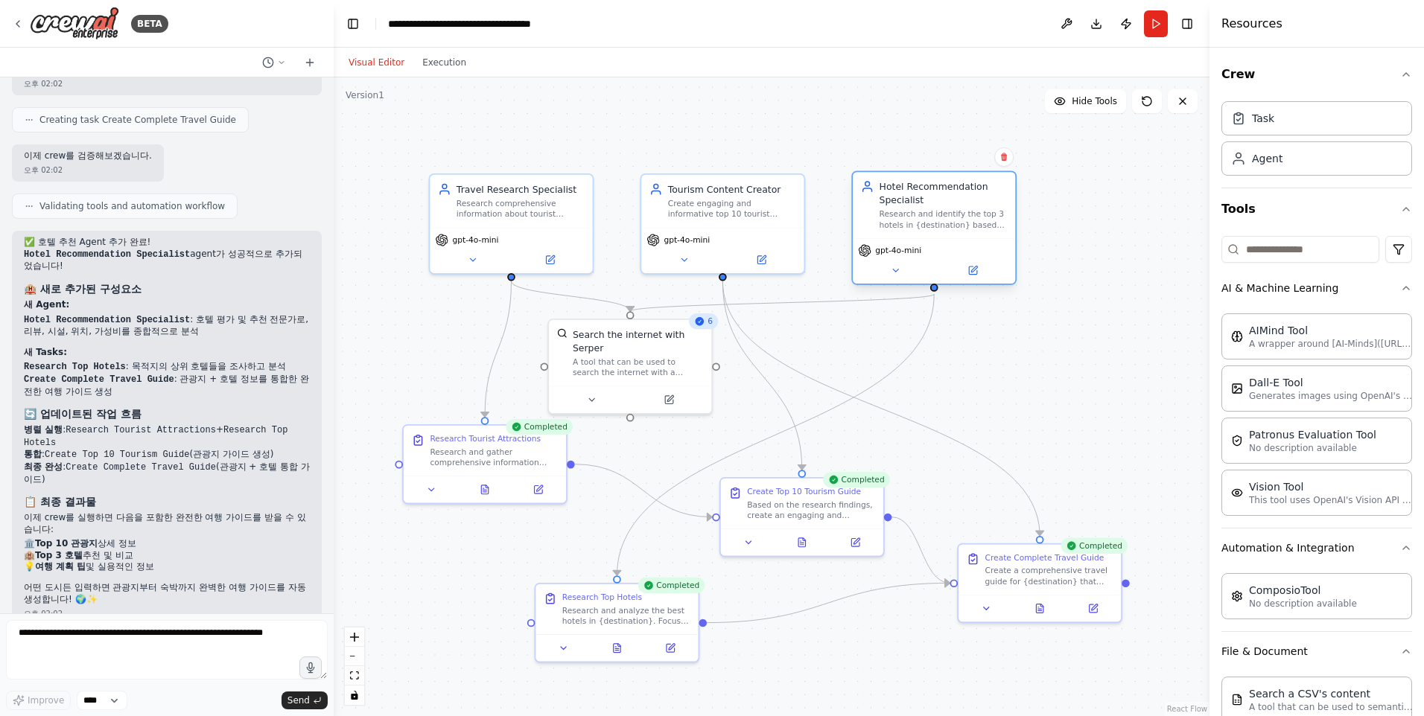
click at [974, 281] on div "gpt-4o-mini" at bounding box center [934, 260] width 162 height 45
click at [971, 269] on icon at bounding box center [973, 271] width 8 height 8
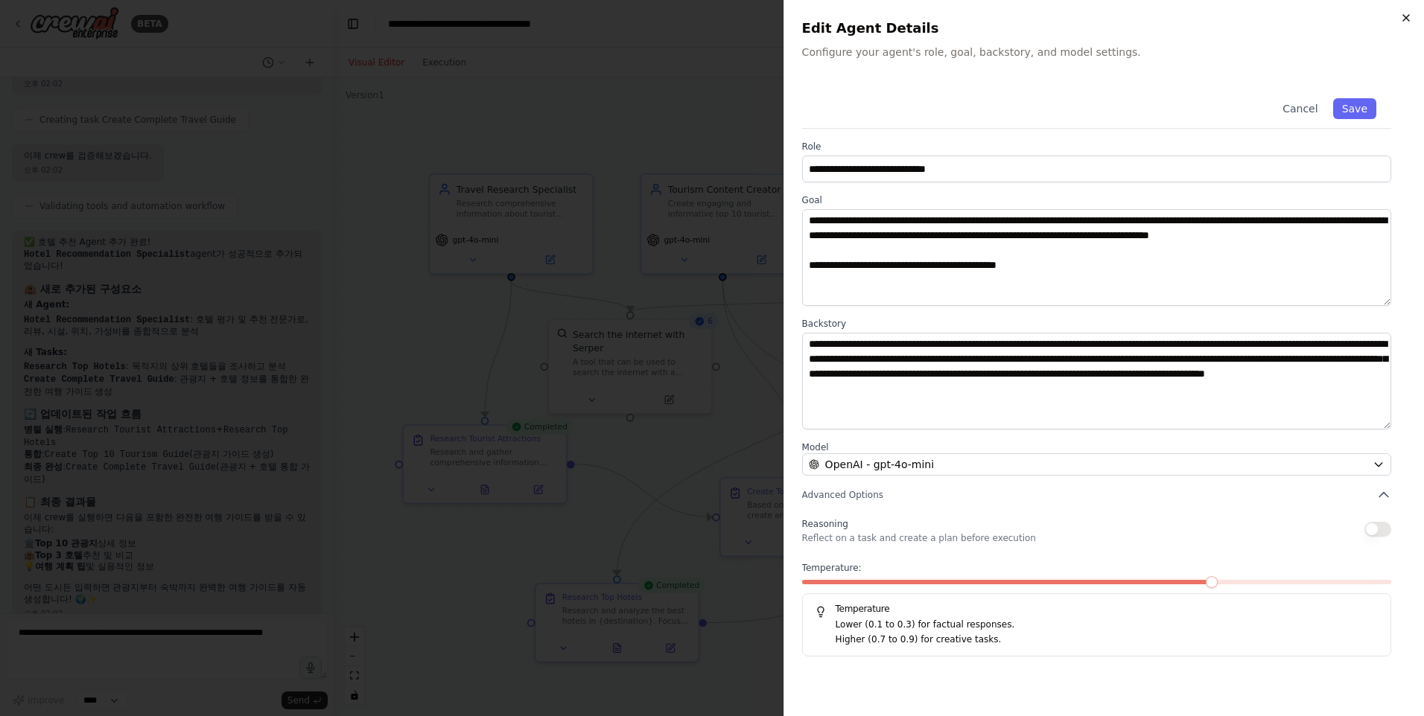
click at [1400, 19] on icon "button" at bounding box center [1406, 18] width 12 height 12
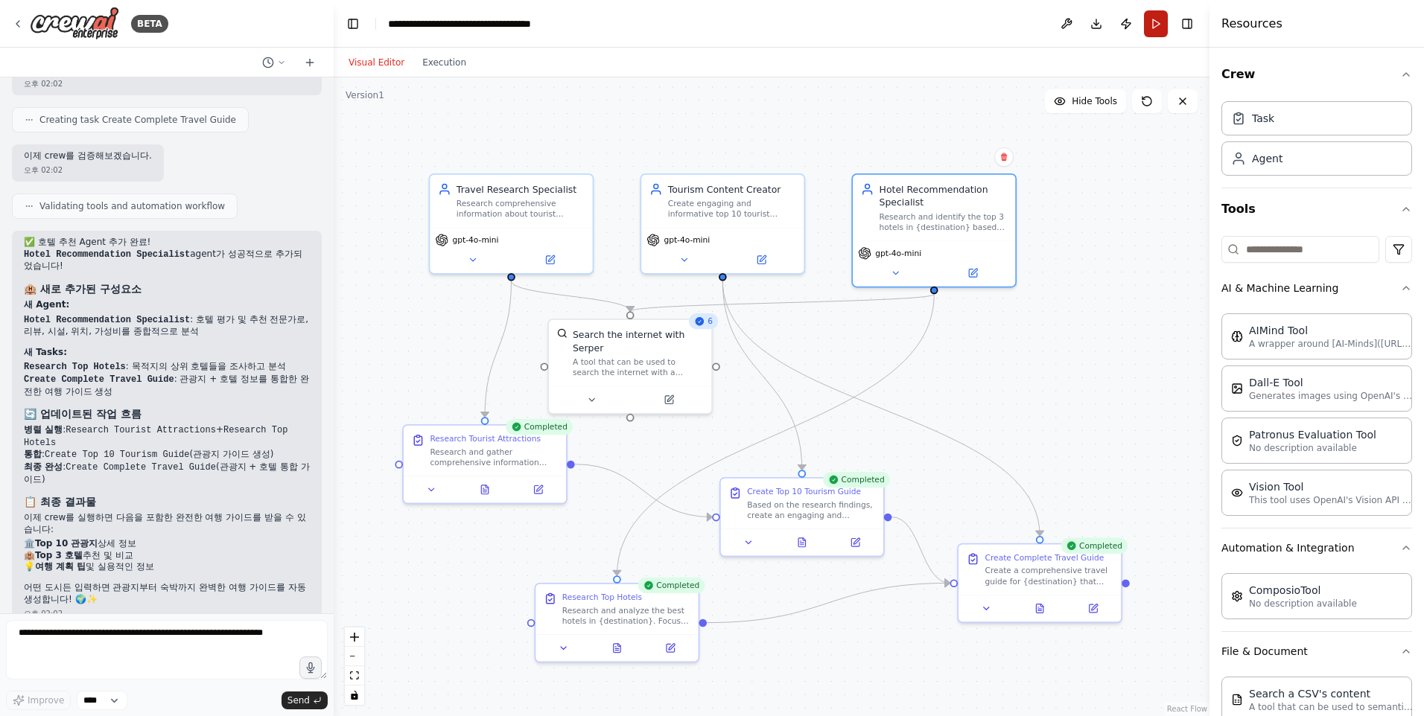
click at [1153, 21] on button "Run" at bounding box center [1156, 23] width 24 height 27
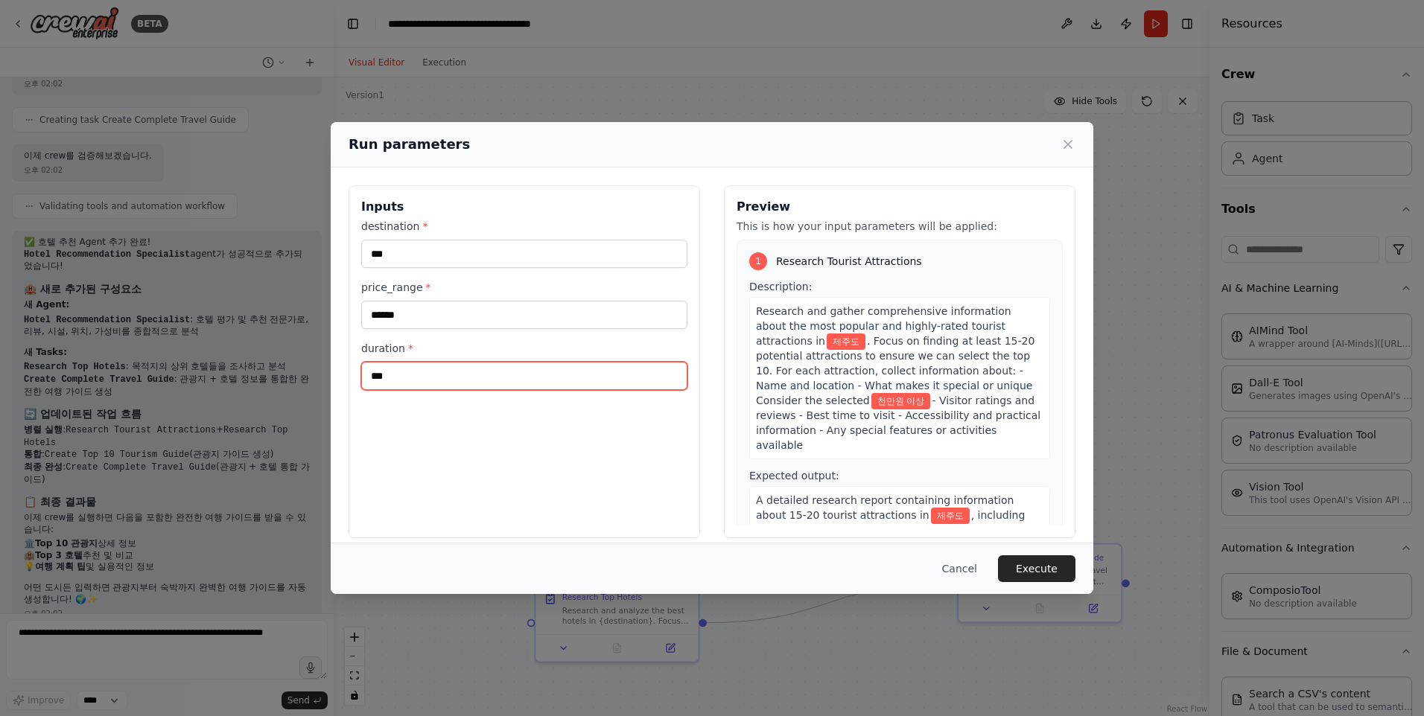
click at [442, 369] on input "***" at bounding box center [524, 376] width 326 height 28
click at [967, 565] on button "Cancel" at bounding box center [959, 569] width 59 height 27
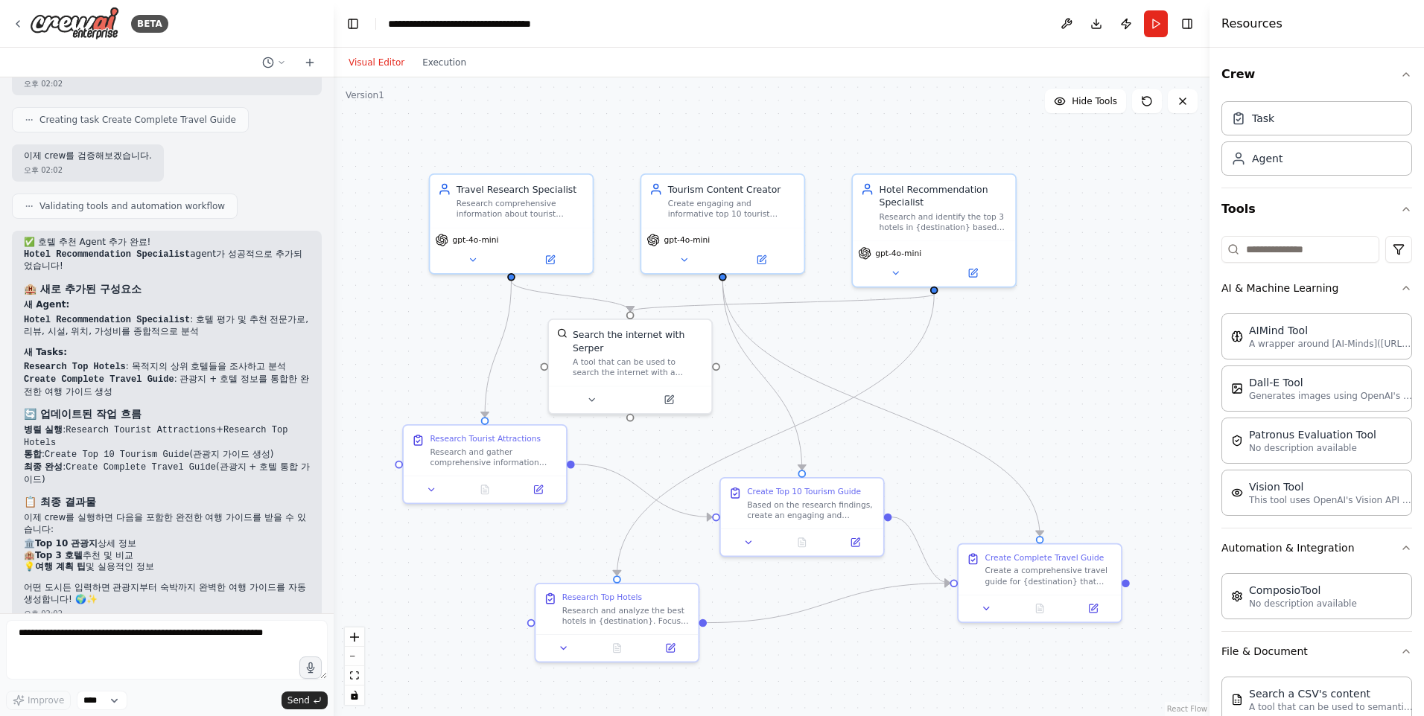
click at [967, 565] on div "Create Complete Travel Guide Create a comprehensive travel guide for {destinati…" at bounding box center [1040, 570] width 147 height 34
click at [556, 256] on button at bounding box center [549, 257] width 74 height 16
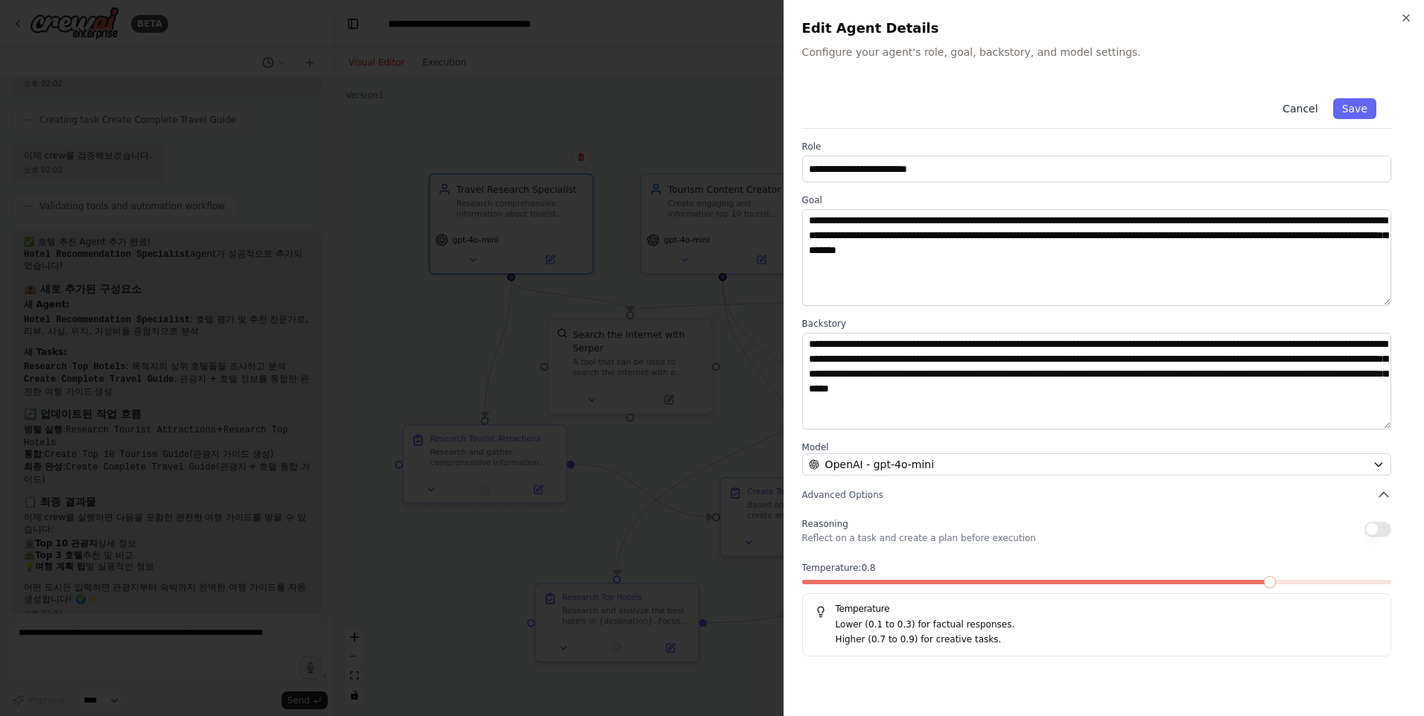
click at [1314, 109] on button "Cancel" at bounding box center [1299, 108] width 53 height 21
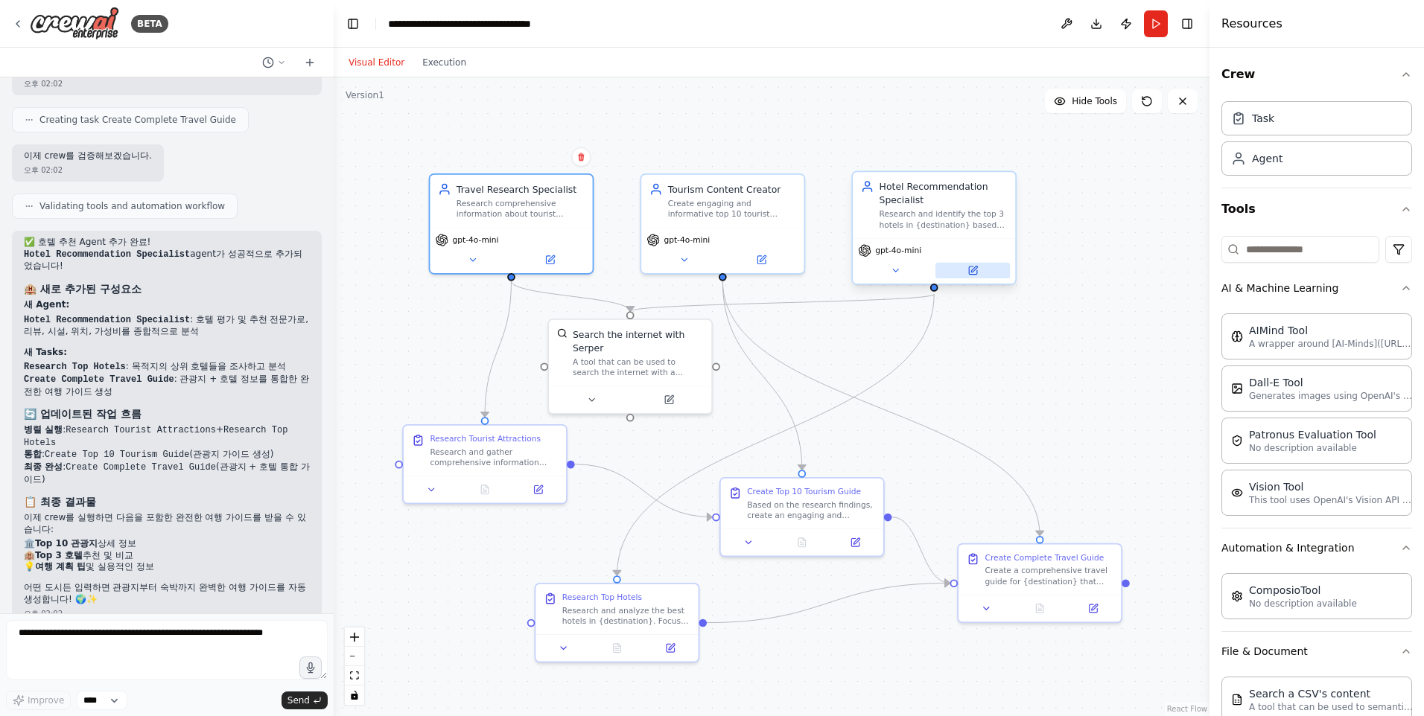
click at [977, 273] on icon at bounding box center [973, 271] width 8 height 8
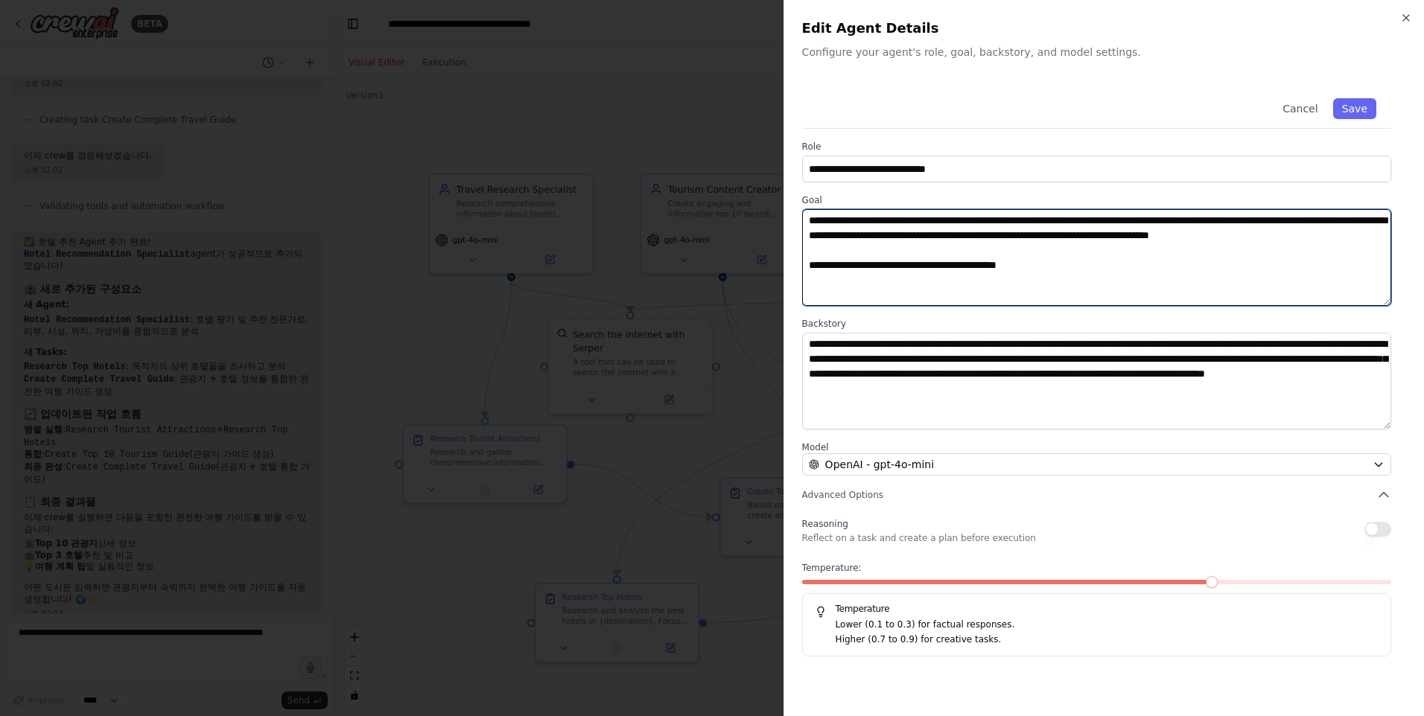
click at [949, 258] on textarea "**********" at bounding box center [1096, 257] width 589 height 97
click at [953, 254] on textarea "**********" at bounding box center [1096, 257] width 589 height 97
click at [1064, 225] on textarea "**********" at bounding box center [1096, 257] width 589 height 97
type textarea "**********"
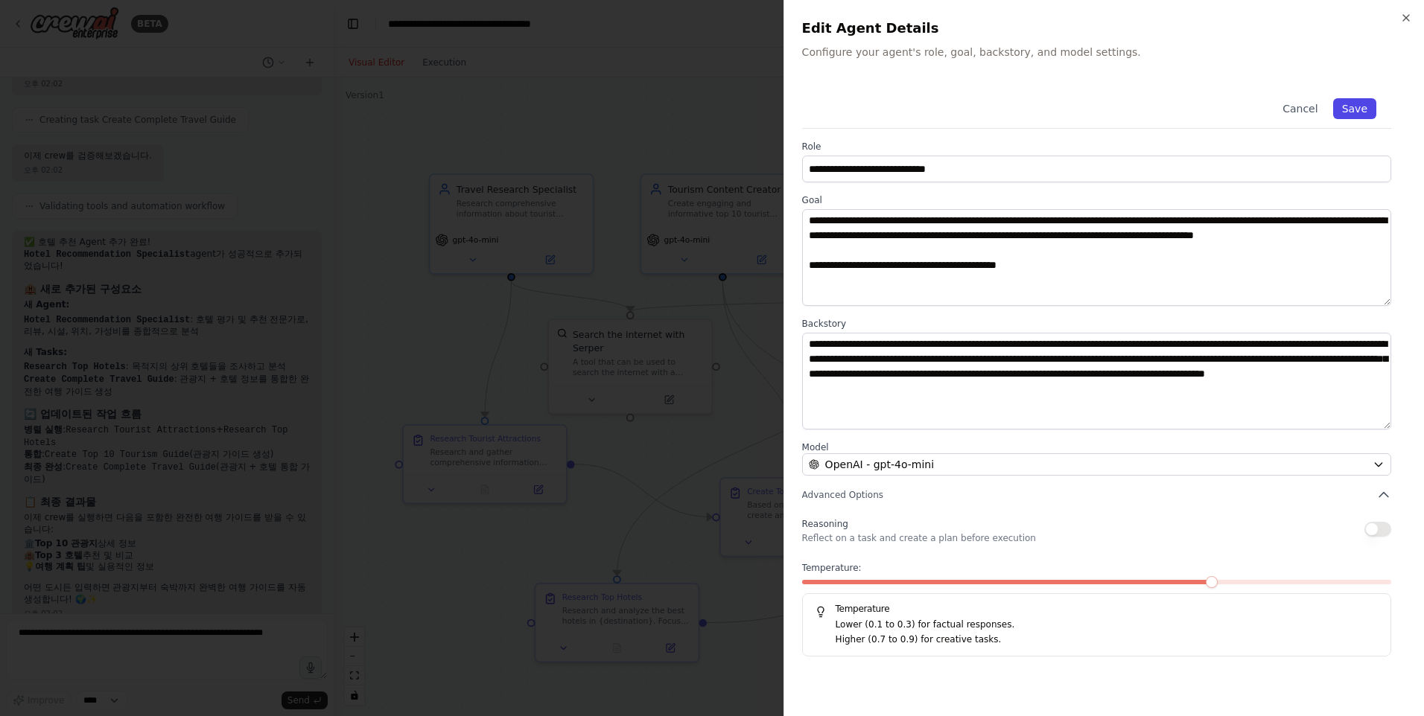
click at [1356, 113] on button "Save" at bounding box center [1354, 108] width 43 height 21
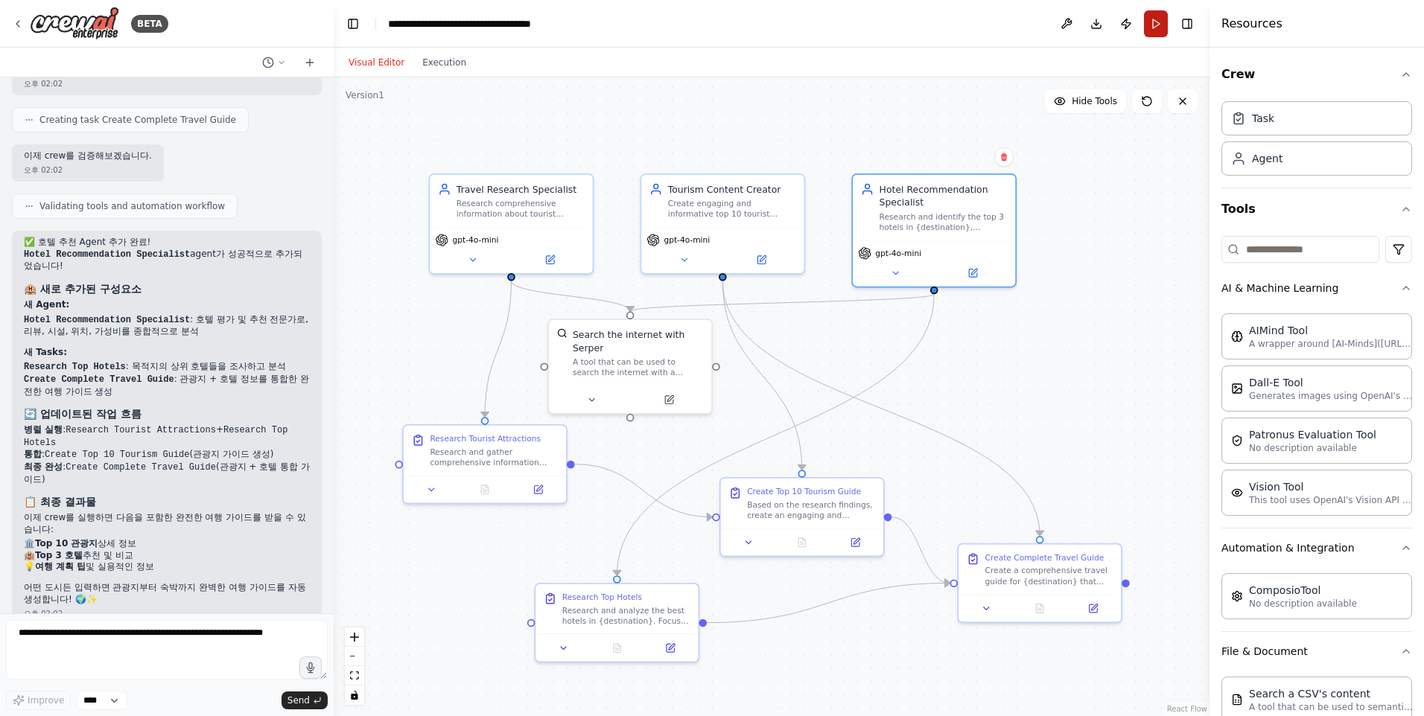
click at [1156, 24] on button "Run" at bounding box center [1156, 23] width 24 height 27
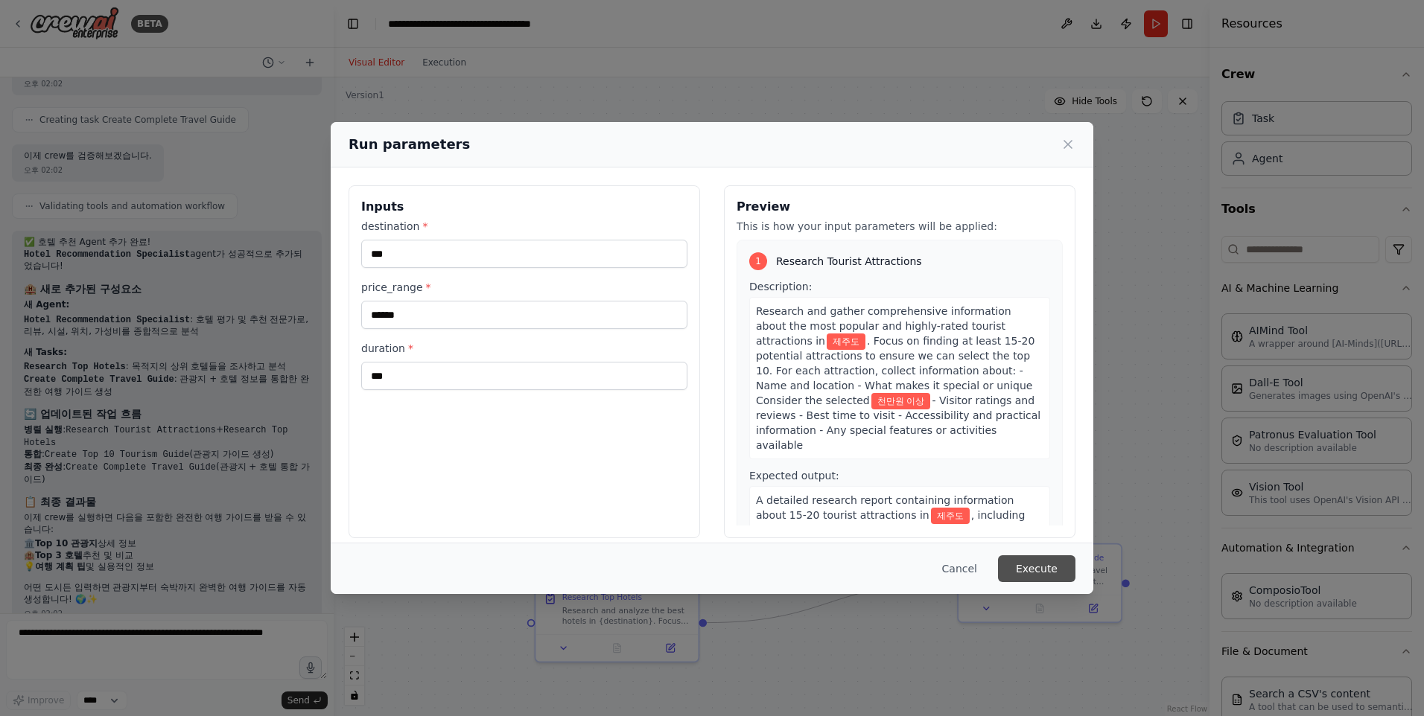
click at [1026, 568] on button "Execute" at bounding box center [1036, 569] width 77 height 27
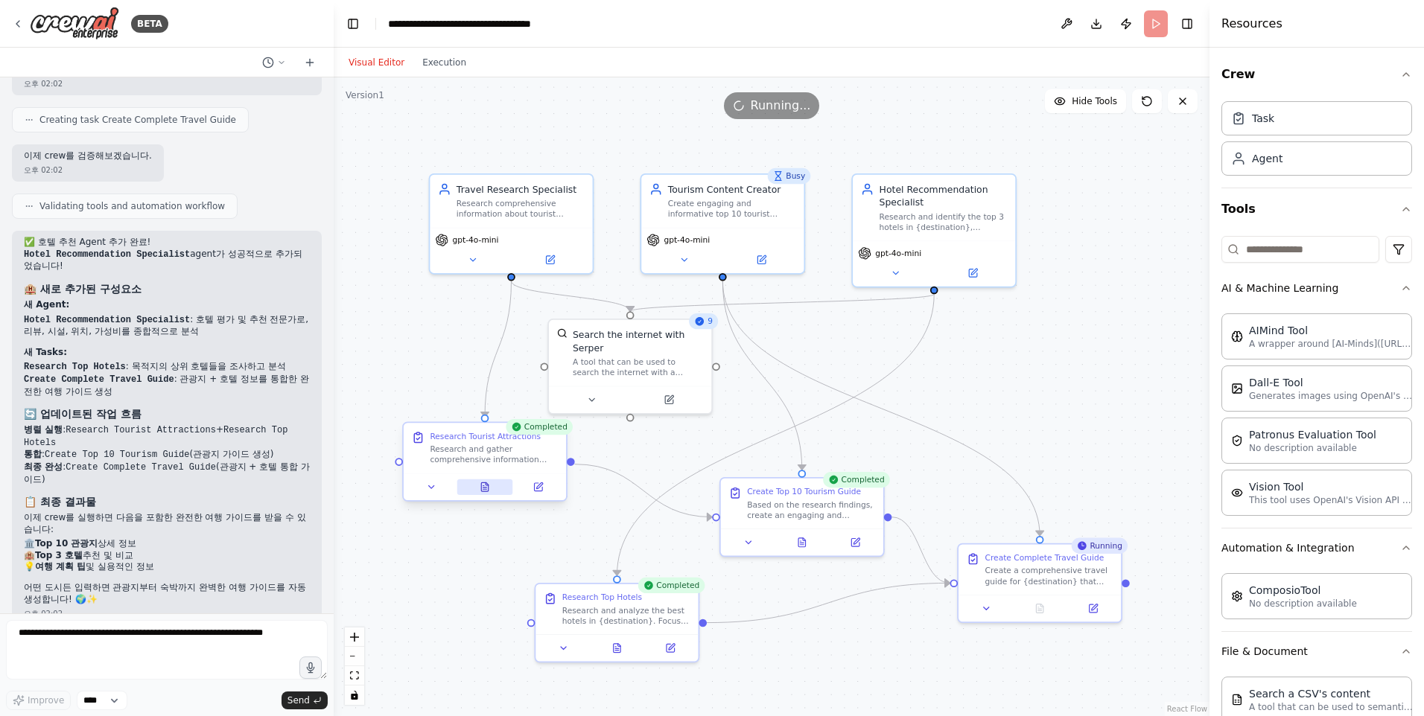
click at [485, 483] on icon at bounding box center [484, 487] width 7 height 9
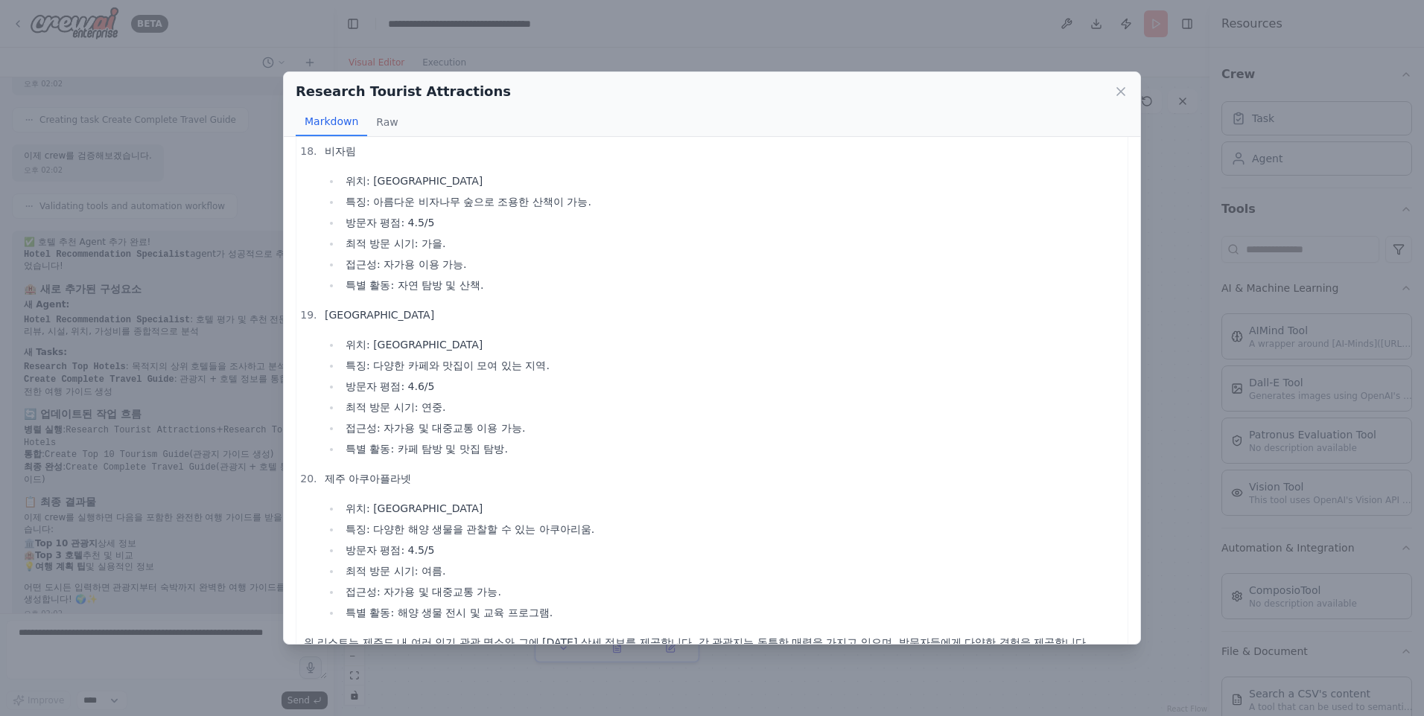
scroll to position [2857, 0]
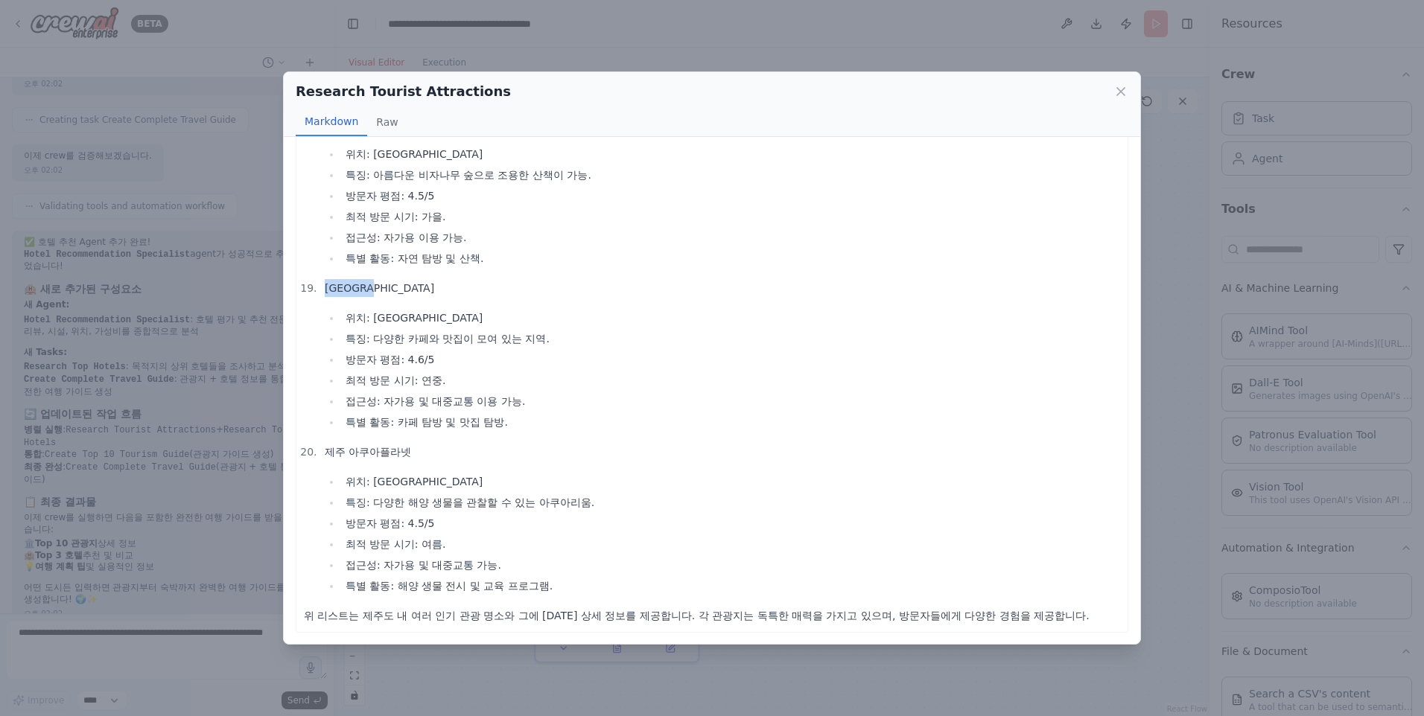
drag, startPoint x: 322, startPoint y: 286, endPoint x: 433, endPoint y: 292, distance: 111.1
click at [433, 292] on li "조천 카페거리 위치: 제주시 조천읍 특징: 다양한 카페와 맛집이 모여 있는 지역. 방문자 평점: 4.6/5 최적 방문 시기: 연중. 접근성: …" at bounding box center [720, 355] width 800 height 152
drag, startPoint x: 433, startPoint y: 292, endPoint x: 870, endPoint y: 281, distance: 437.3
click at [817, 308] on li "조천 카페거리 위치: 제주시 조천읍 특징: 다양한 카페와 맛집이 모여 있는 지역. 방문자 평점: 4.6/5 최적 방문 시기: 연중. 접근성: …" at bounding box center [720, 355] width 800 height 152
click at [1119, 89] on icon at bounding box center [1120, 91] width 15 height 15
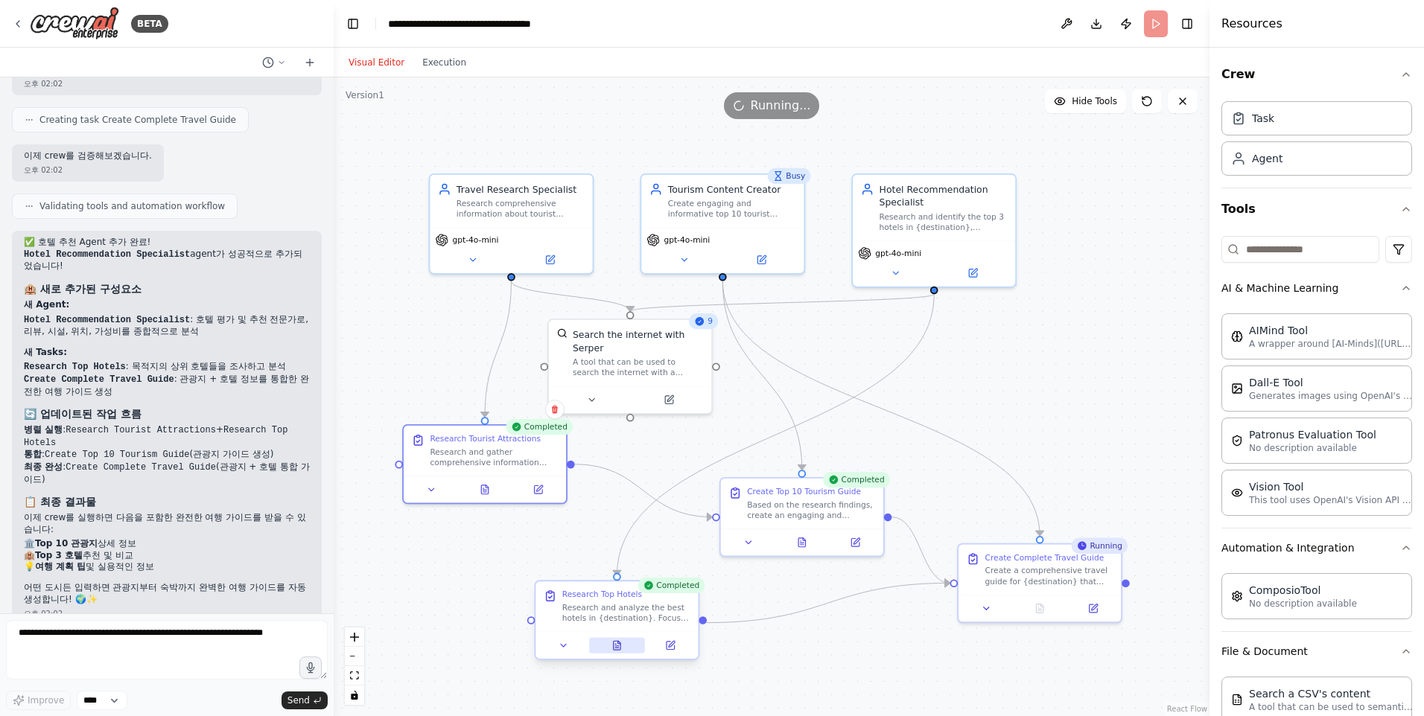
click at [614, 649] on icon at bounding box center [617, 645] width 7 height 9
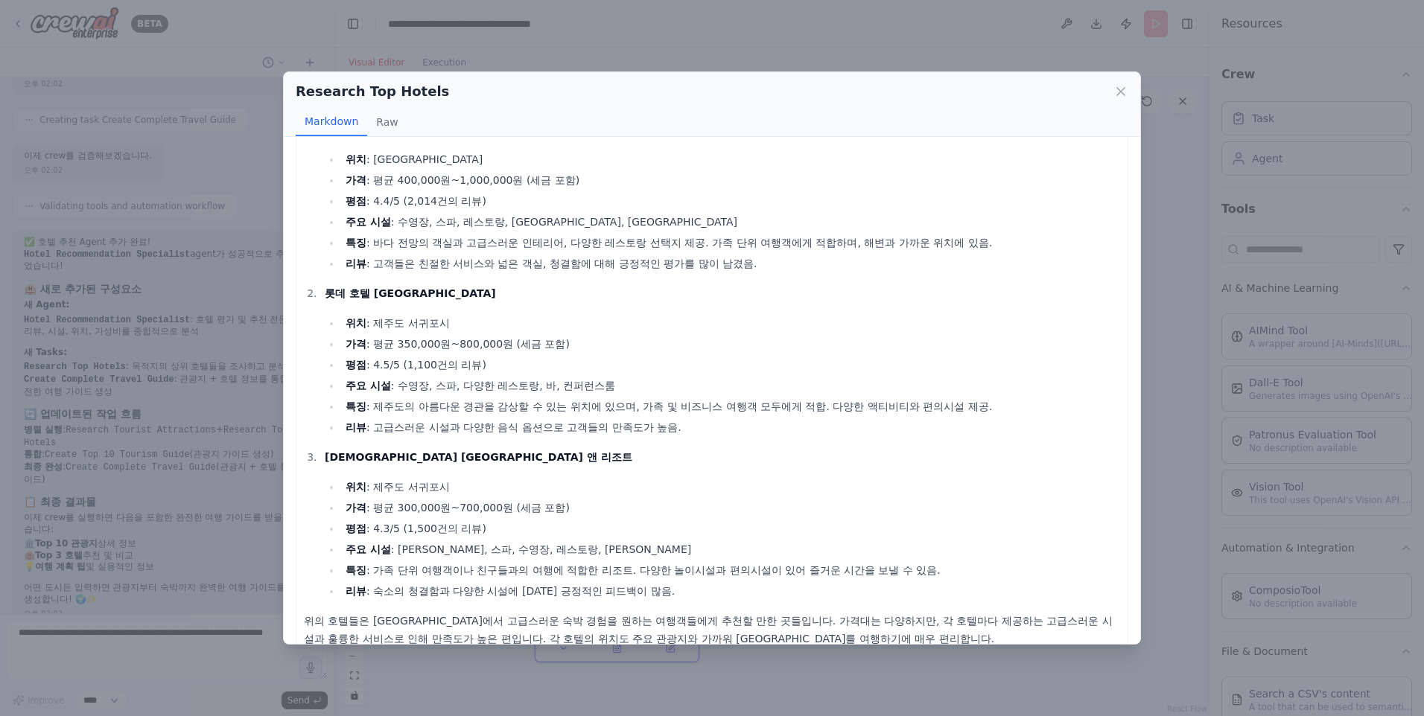
scroll to position [72, 0]
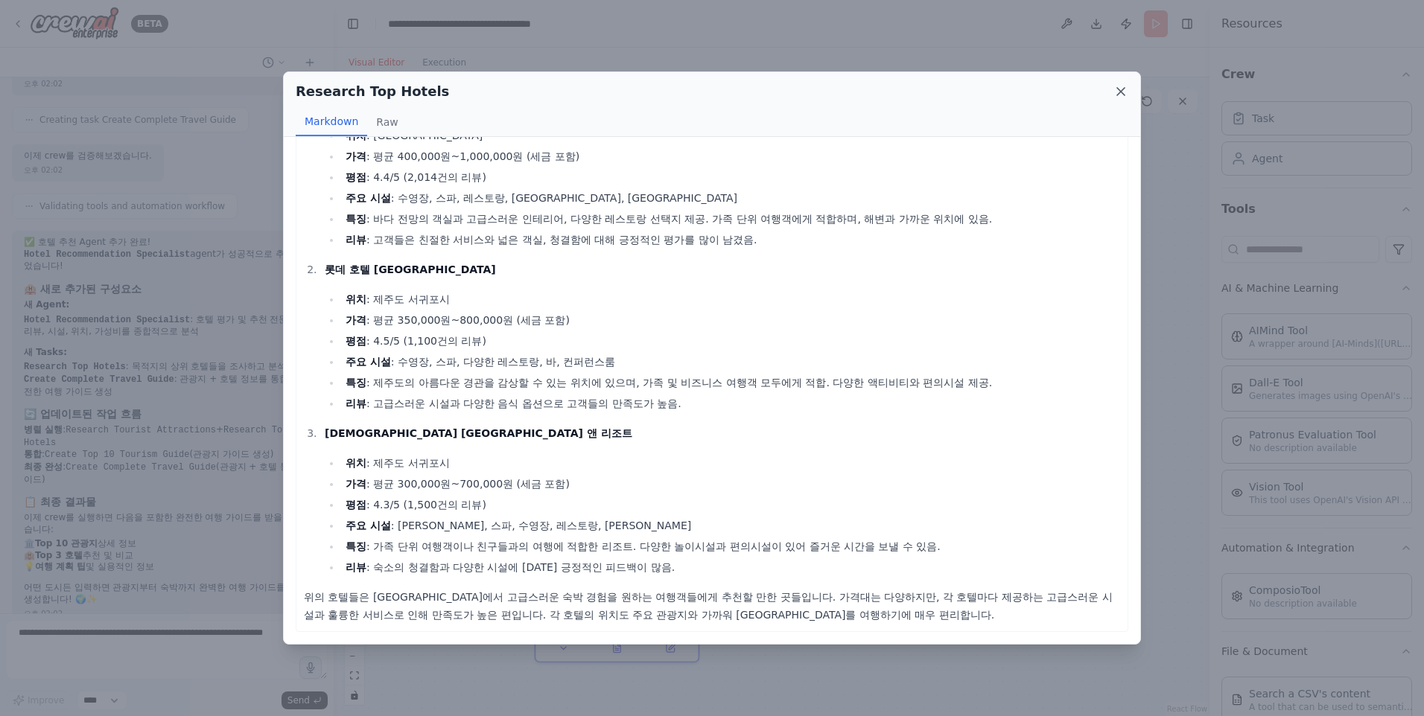
click at [1122, 92] on icon at bounding box center [1120, 91] width 7 height 7
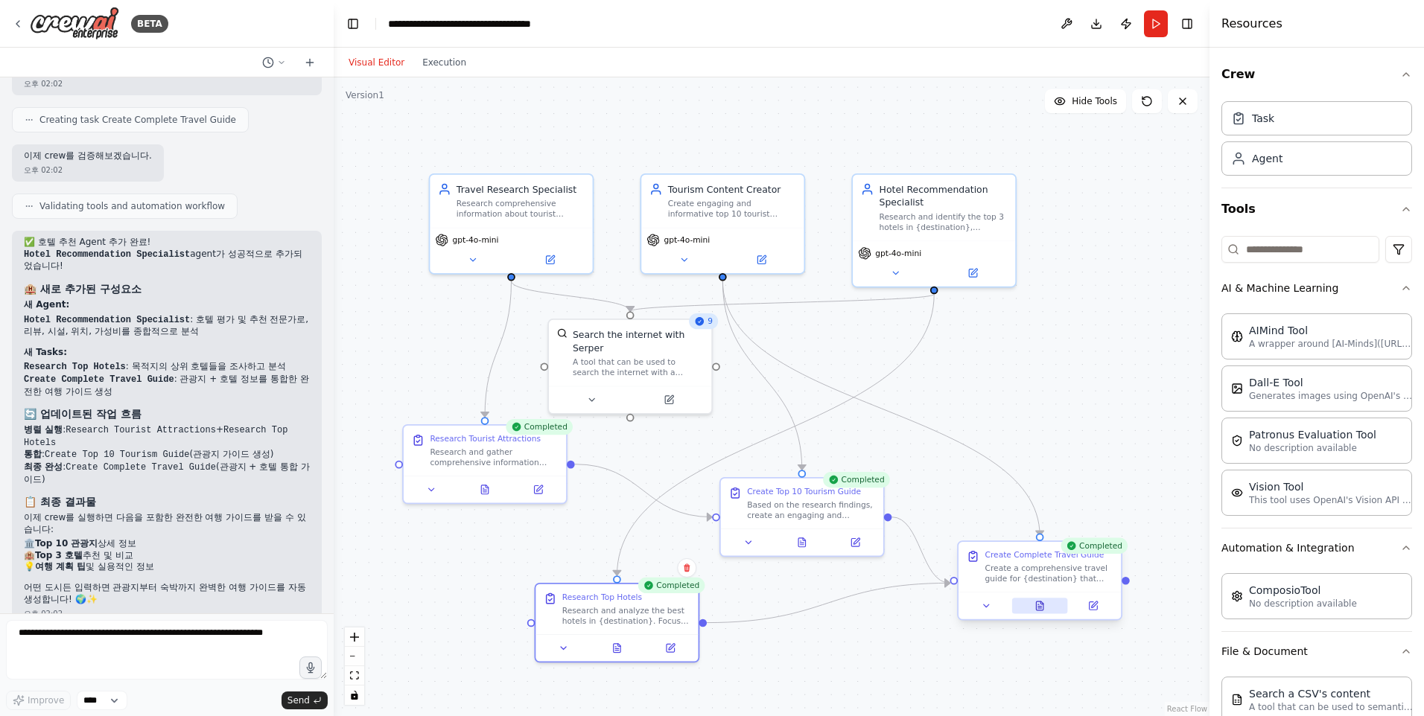
click at [1042, 609] on icon at bounding box center [1039, 606] width 7 height 9
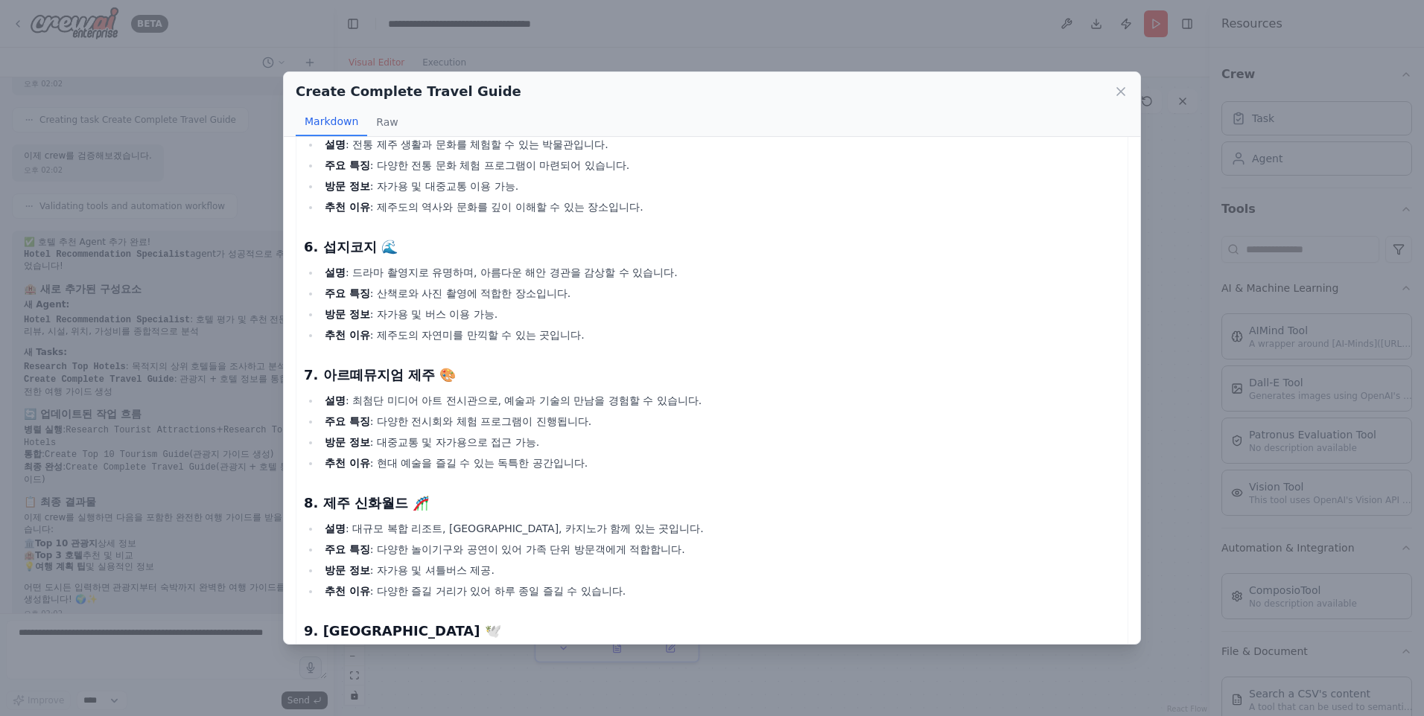
scroll to position [670, 0]
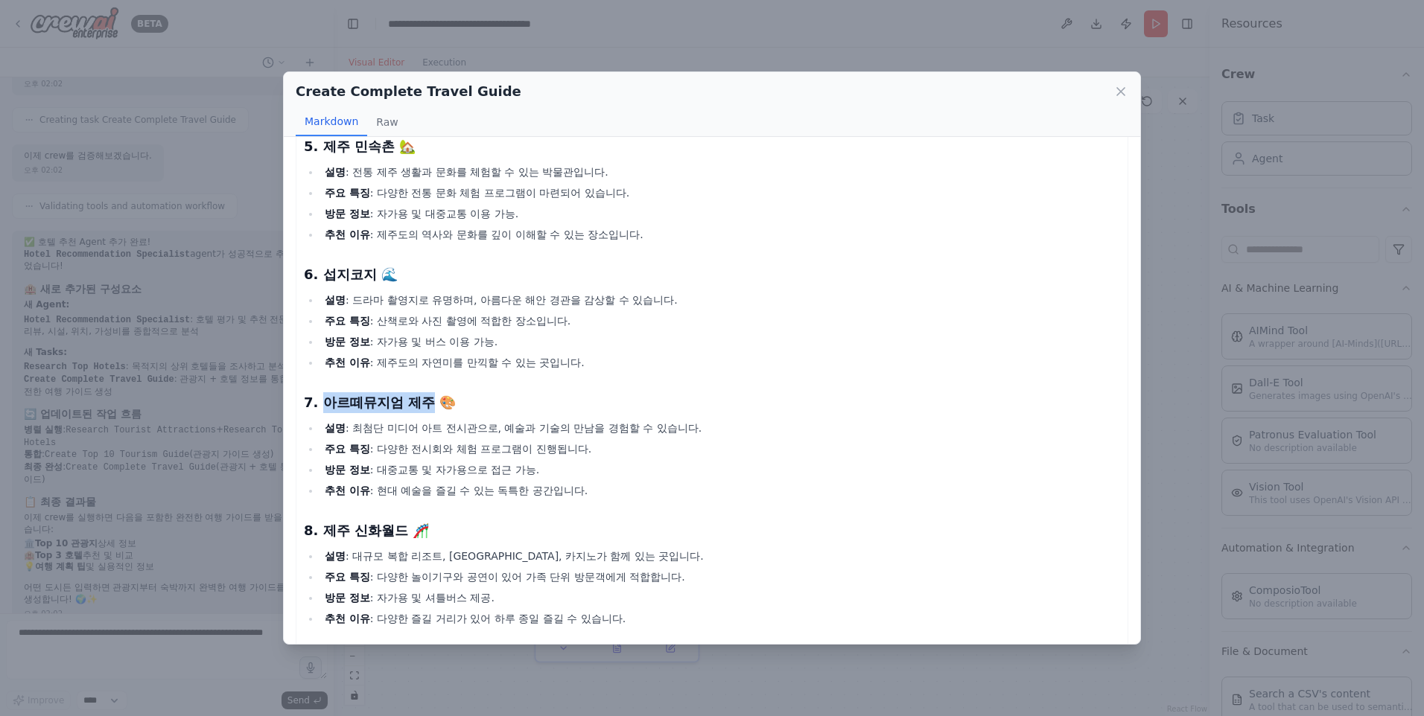
drag, startPoint x: 318, startPoint y: 396, endPoint x: 429, endPoint y: 407, distance: 111.5
click at [429, 407] on h3 "7. 아르떼뮤지엄 제주 🎨" at bounding box center [712, 402] width 816 height 21
drag, startPoint x: 429, startPoint y: 407, endPoint x: 602, endPoint y: 384, distance: 174.4
click at [601, 384] on div "제주도 관광 명소 & 호텔 가이드 🌊🏝️ 제주도는 한국에서 가장 아름다운 섬 중 하나로, 독특한 자연경관과 풍부한 문화유산을 자랑합니다. 이곳…" at bounding box center [712, 567] width 816 height 2161
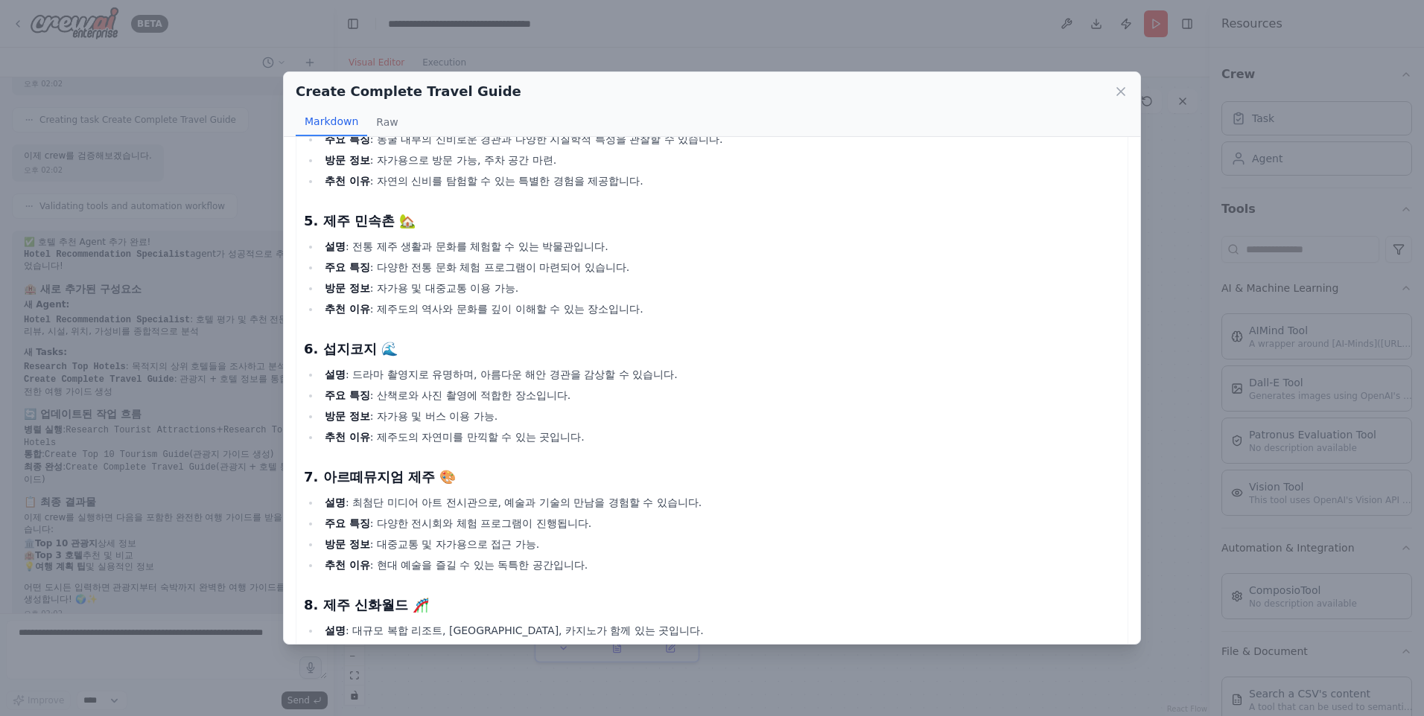
scroll to position [968, 0]
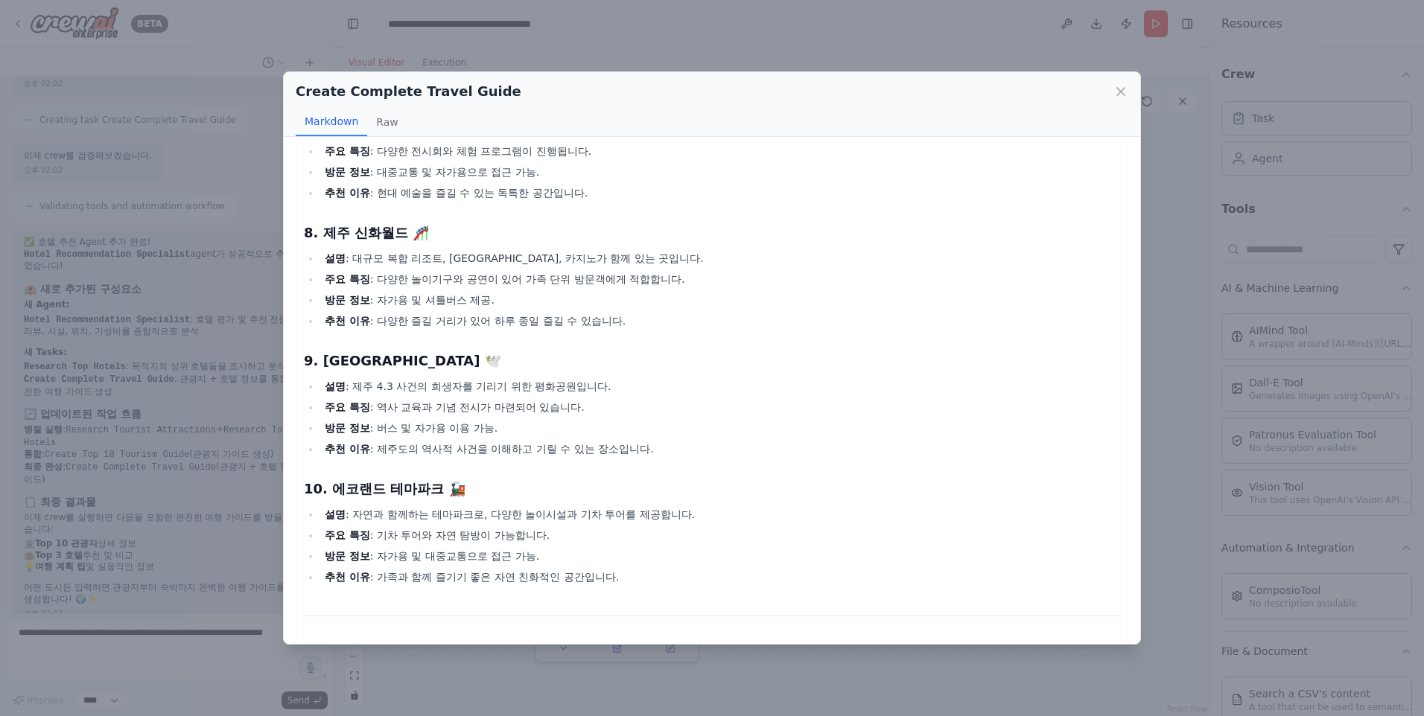
click at [311, 234] on h3 "8. 제주 신화월드 🎢" at bounding box center [712, 233] width 816 height 21
click at [427, 232] on h3 "8. 제주 신화월드 🎢" at bounding box center [712, 233] width 816 height 21
click at [387, 382] on li "설명 : 제주 4.3 사건의 희생자를 기리기 위한 평화공원입니다." at bounding box center [720, 387] width 800 height 18
drag, startPoint x: 344, startPoint y: 381, endPoint x: 366, endPoint y: 389, distance: 23.8
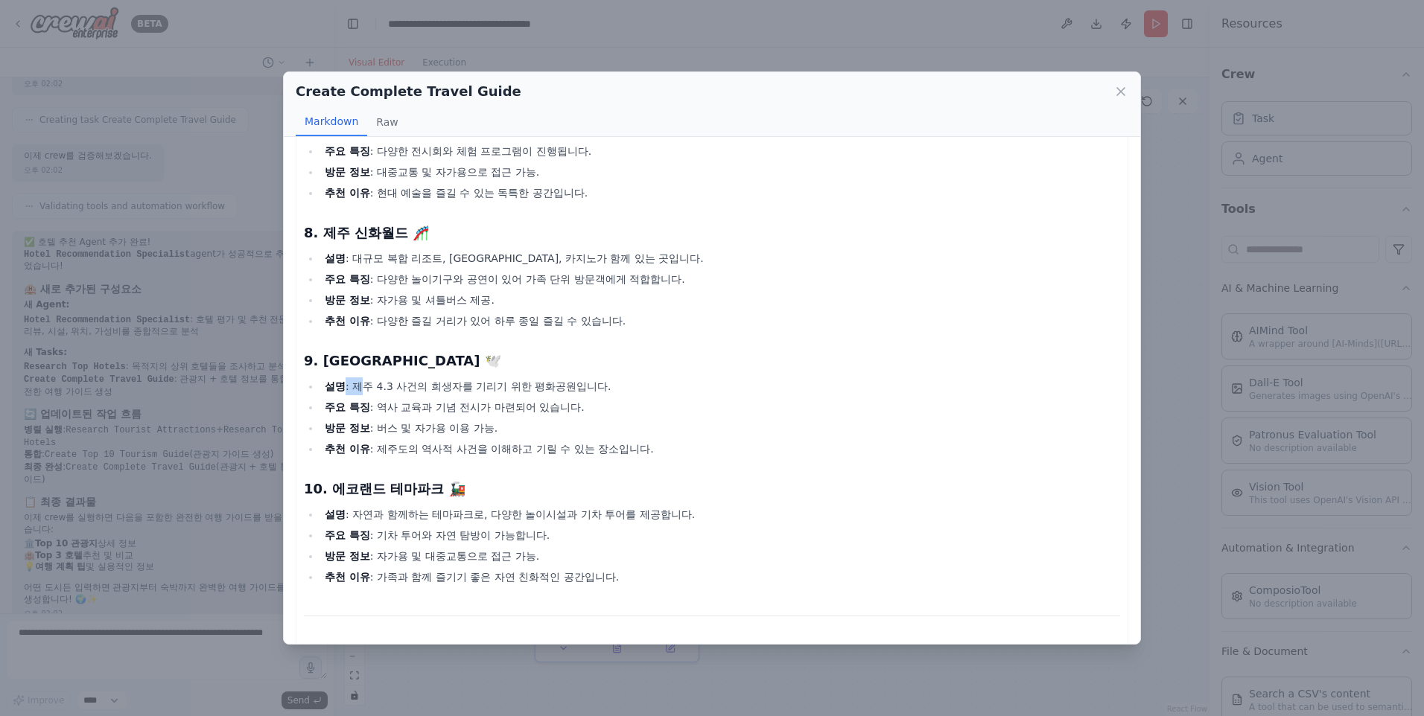
click at [366, 389] on li "설명 : 제주 4.3 사건의 희생자를 기리기 위한 평화공원입니다." at bounding box center [720, 387] width 800 height 18
drag, startPoint x: 366, startPoint y: 389, endPoint x: 371, endPoint y: 439, distance: 50.1
click at [371, 439] on ul "설명 : 제주 4.3 사건의 희생자를 기리기 위한 평화공원입니다. 주요 특징 : 역사 교육과 기념 전시가 마련되어 있습니다. 방문 정보 : 버…" at bounding box center [712, 418] width 816 height 80
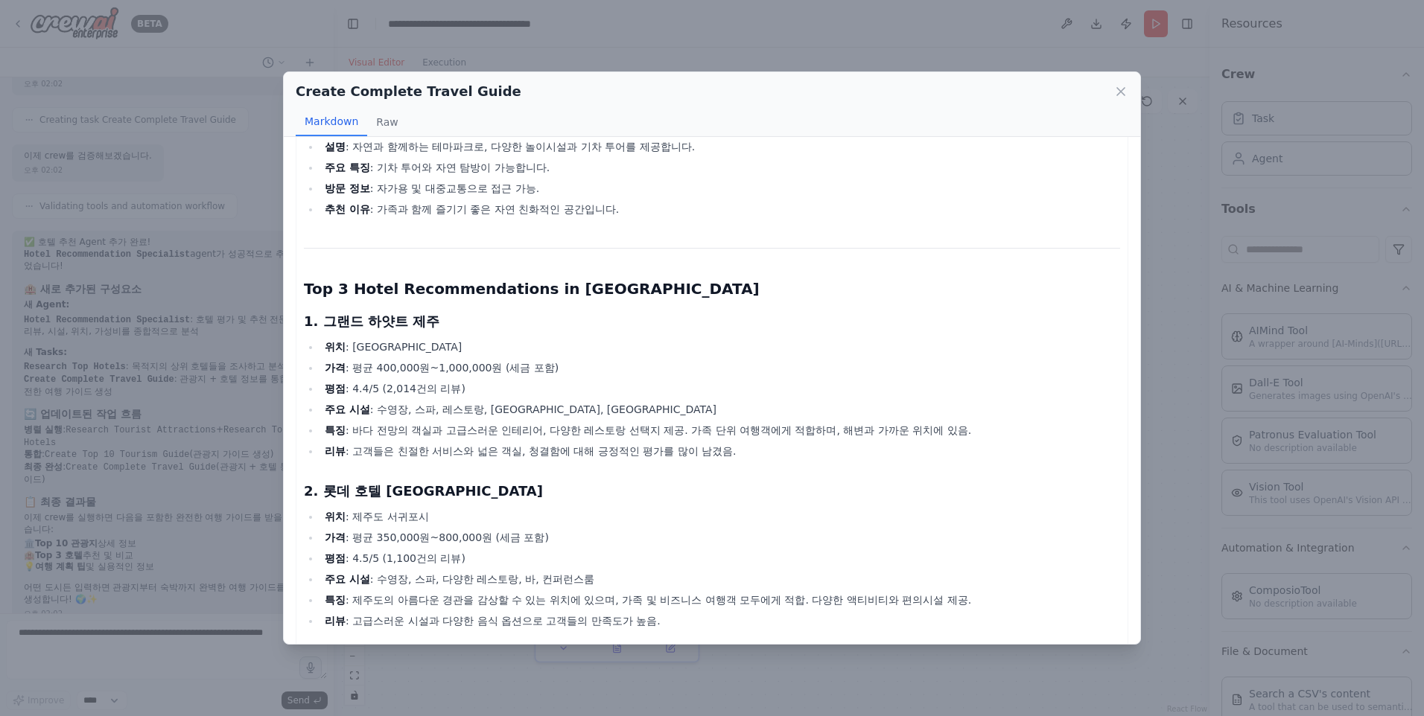
scroll to position [1415, 0]
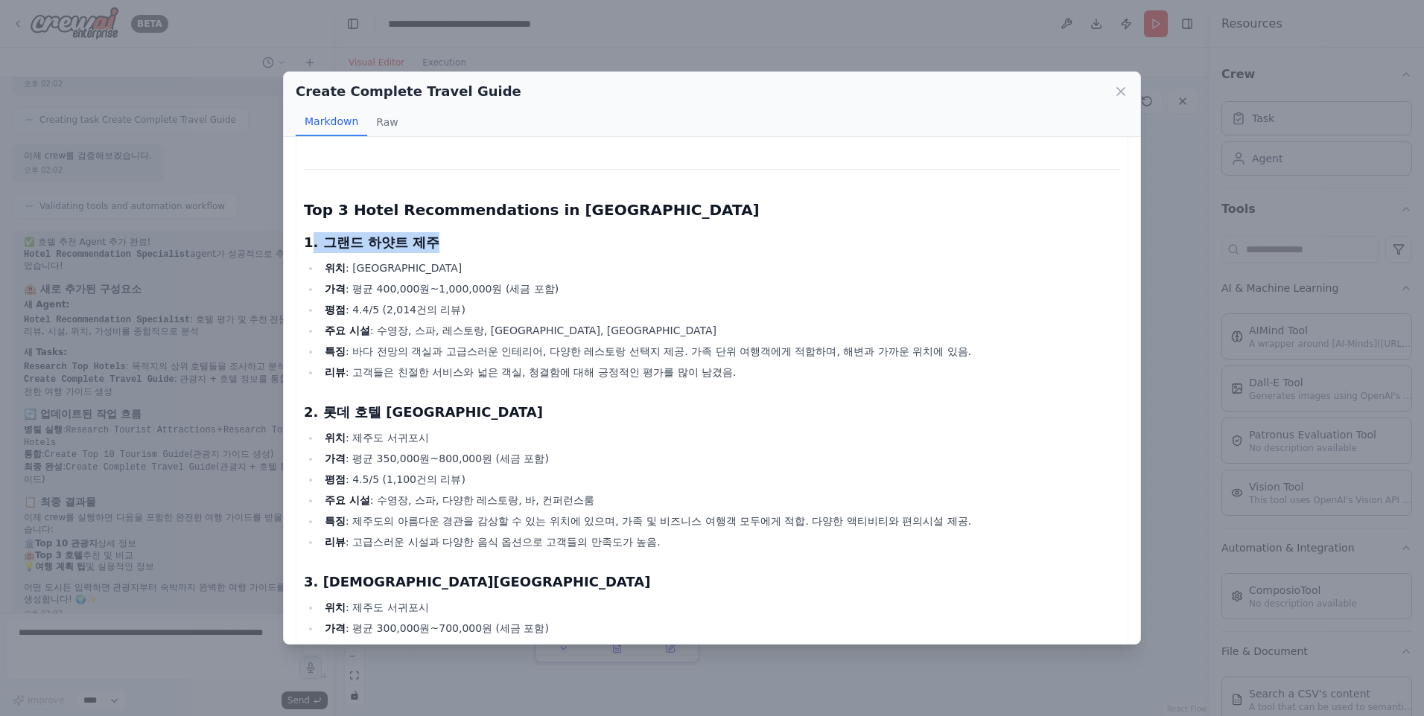
drag, startPoint x: 313, startPoint y: 238, endPoint x: 468, endPoint y: 241, distance: 154.9
click at [468, 241] on h3 "1. 그랜드 하얏트 제주" at bounding box center [712, 242] width 816 height 21
drag, startPoint x: 468, startPoint y: 241, endPoint x: 427, endPoint y: 358, distance: 123.6
click at [427, 358] on li "특징 : 바다 전망의 객실과 고급스러운 인테리어, 다양한 레스토랑 선택지 제공. 가족 단위 여행객에게 적합하며, 해변과 가까운 위치에 있음." at bounding box center [720, 352] width 800 height 18
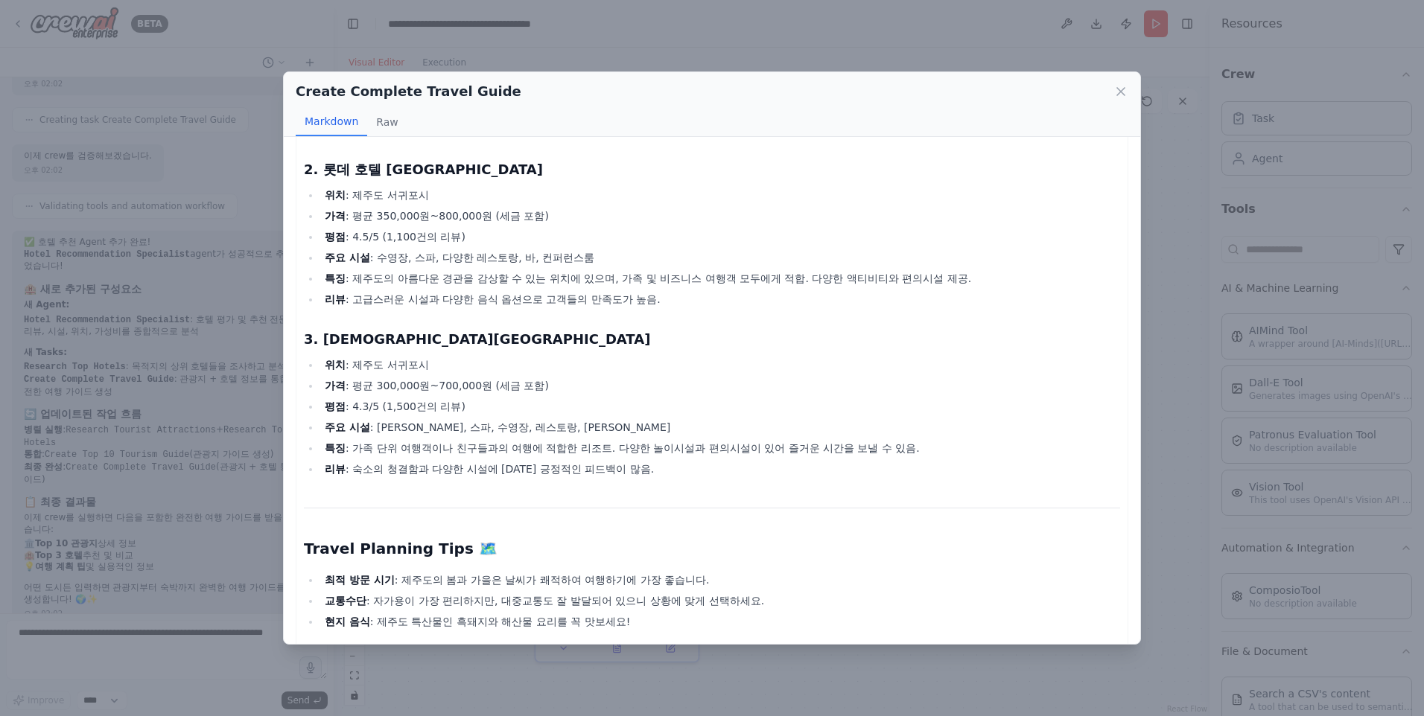
scroll to position [1694, 0]
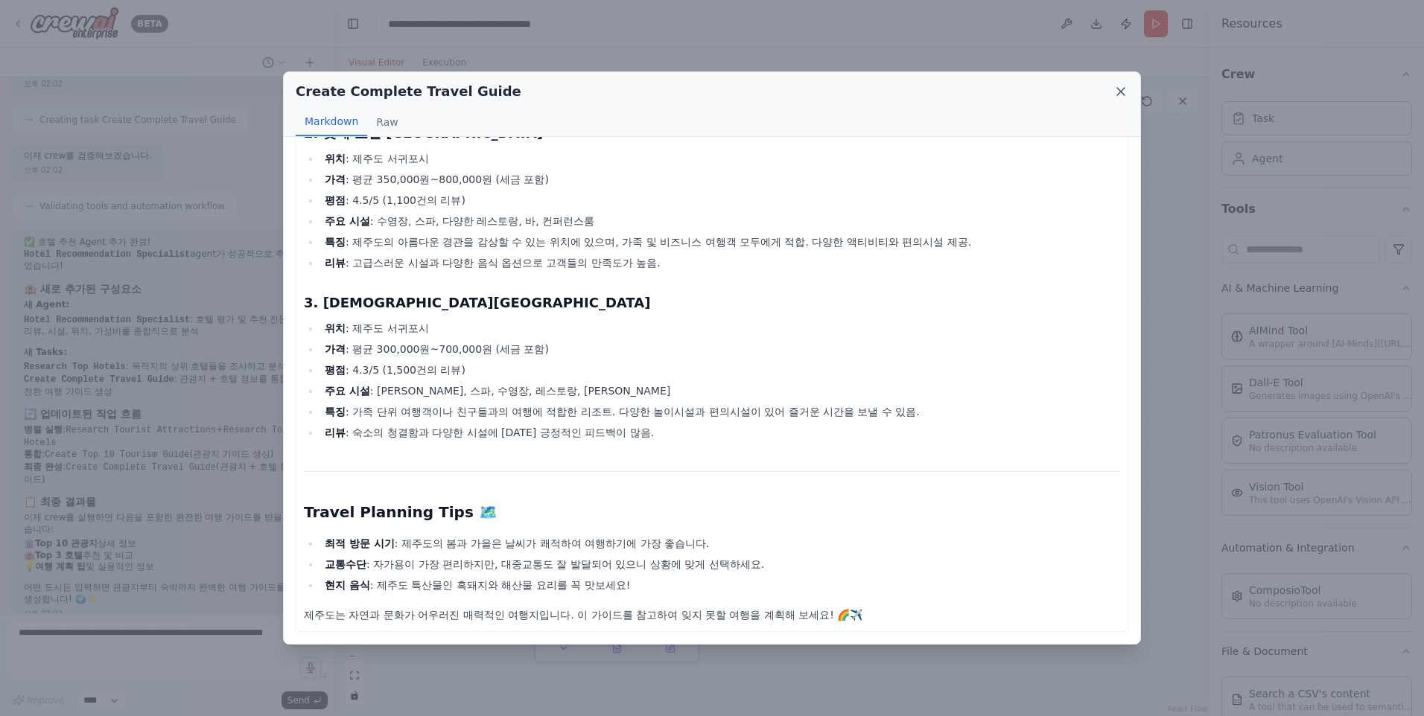
click at [1119, 92] on icon at bounding box center [1120, 91] width 15 height 15
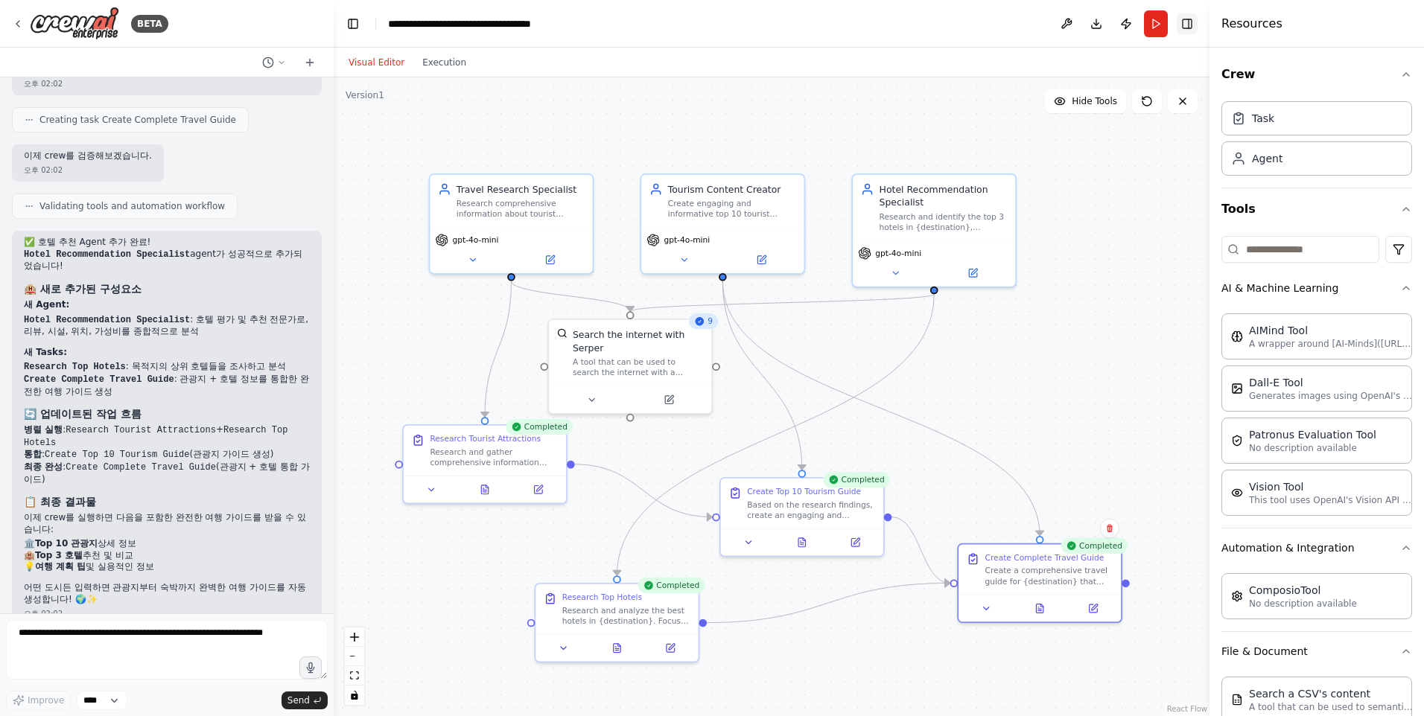
click at [1195, 21] on button "Toggle Right Sidebar" at bounding box center [1187, 23] width 21 height 21
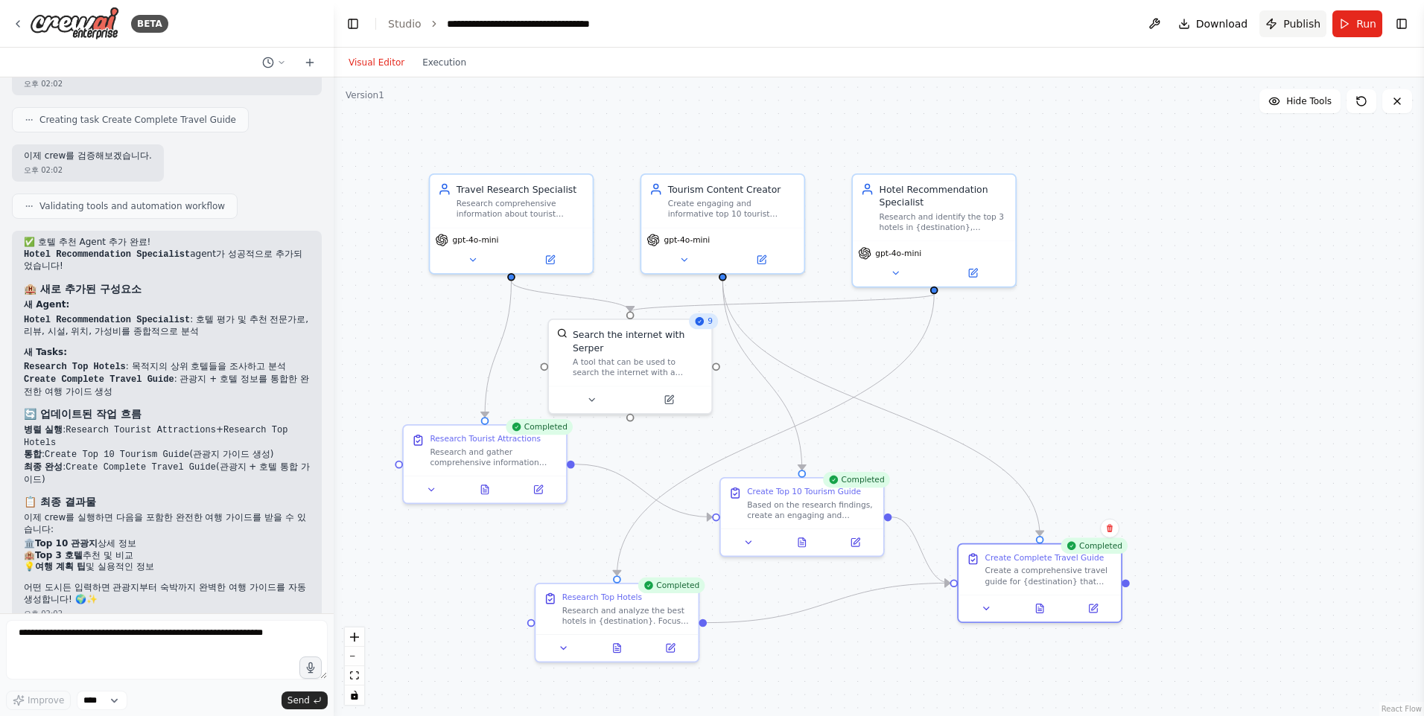
click at [1294, 21] on span "Publish" at bounding box center [1301, 23] width 37 height 15
click at [1294, 21] on header "**********" at bounding box center [879, 24] width 1090 height 48
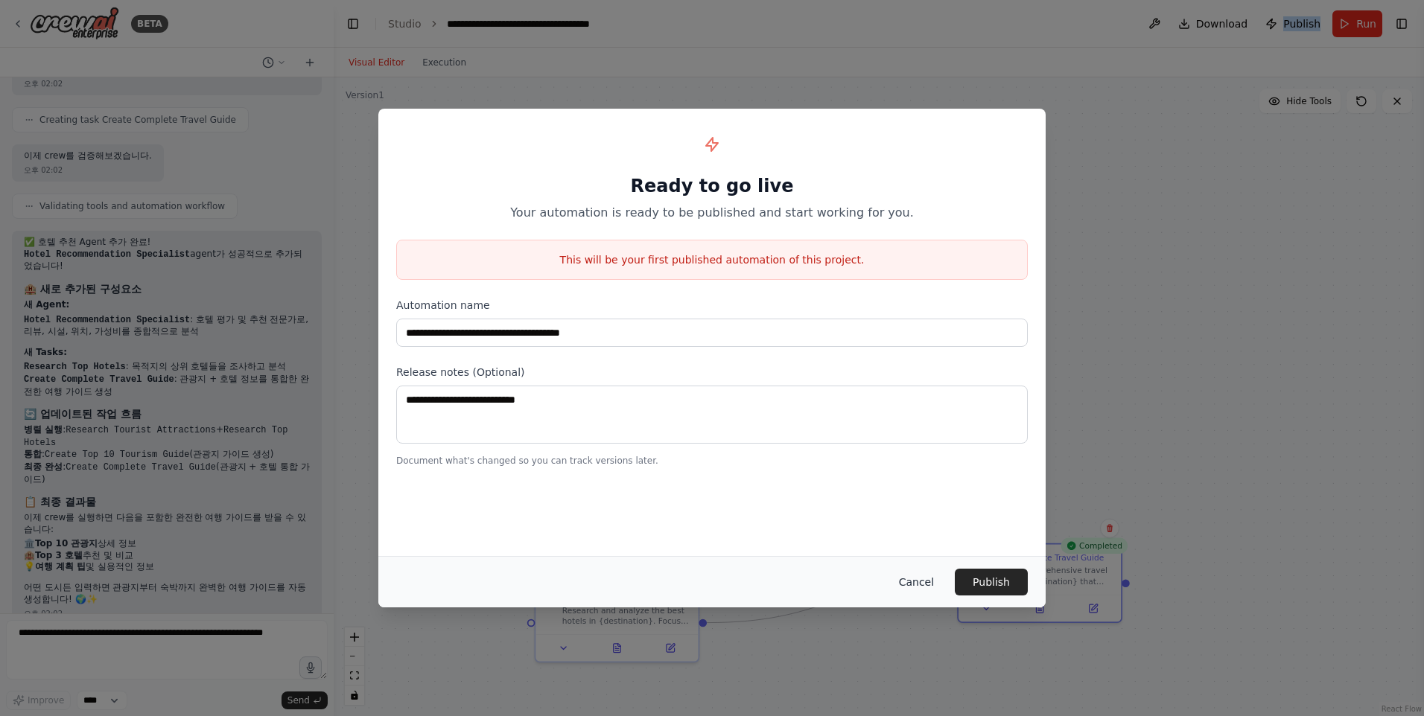
click at [912, 585] on button "Cancel" at bounding box center [916, 582] width 59 height 27
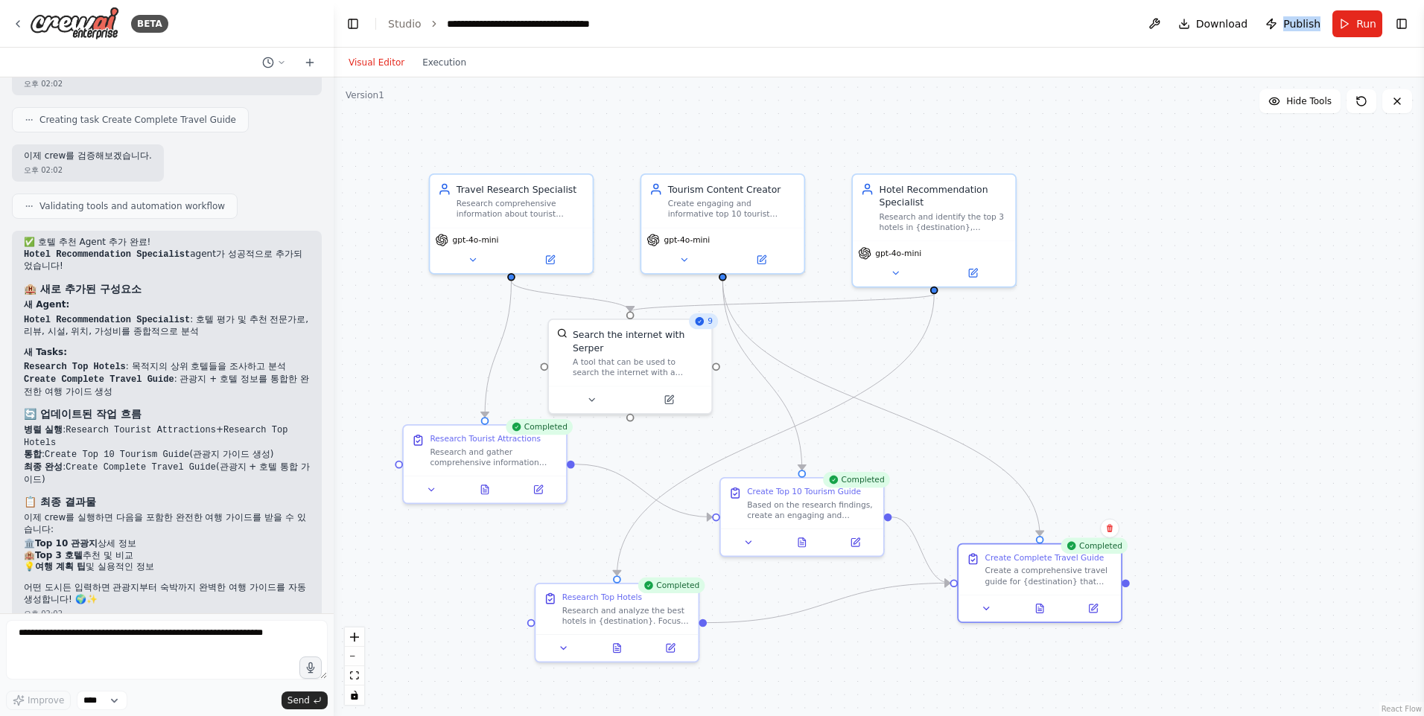
click at [1238, 214] on div ".deletable-edge-delete-btn { width: 20px; height: 20px; border: 0px solid #ffff…" at bounding box center [879, 396] width 1090 height 639
click at [80, 16] on img at bounding box center [74, 24] width 89 height 34
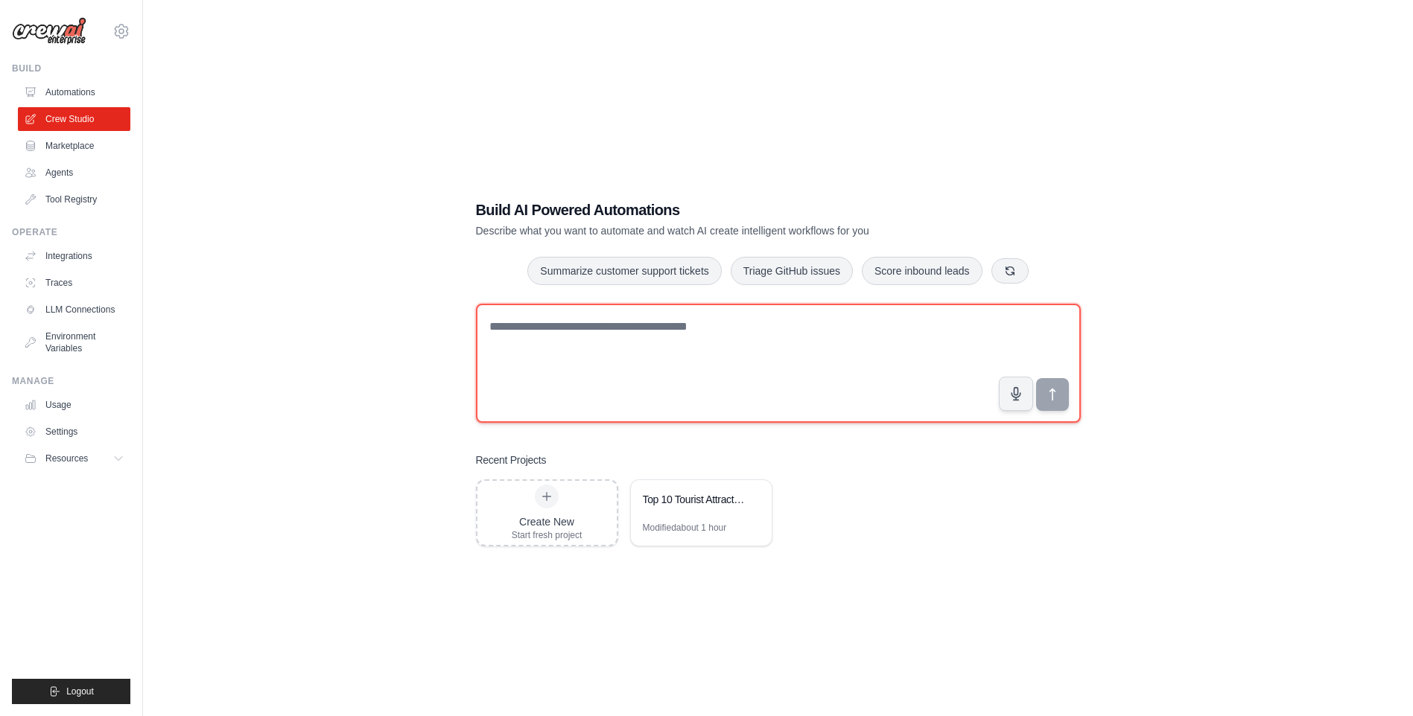
click at [614, 359] on textarea at bounding box center [778, 363] width 605 height 119
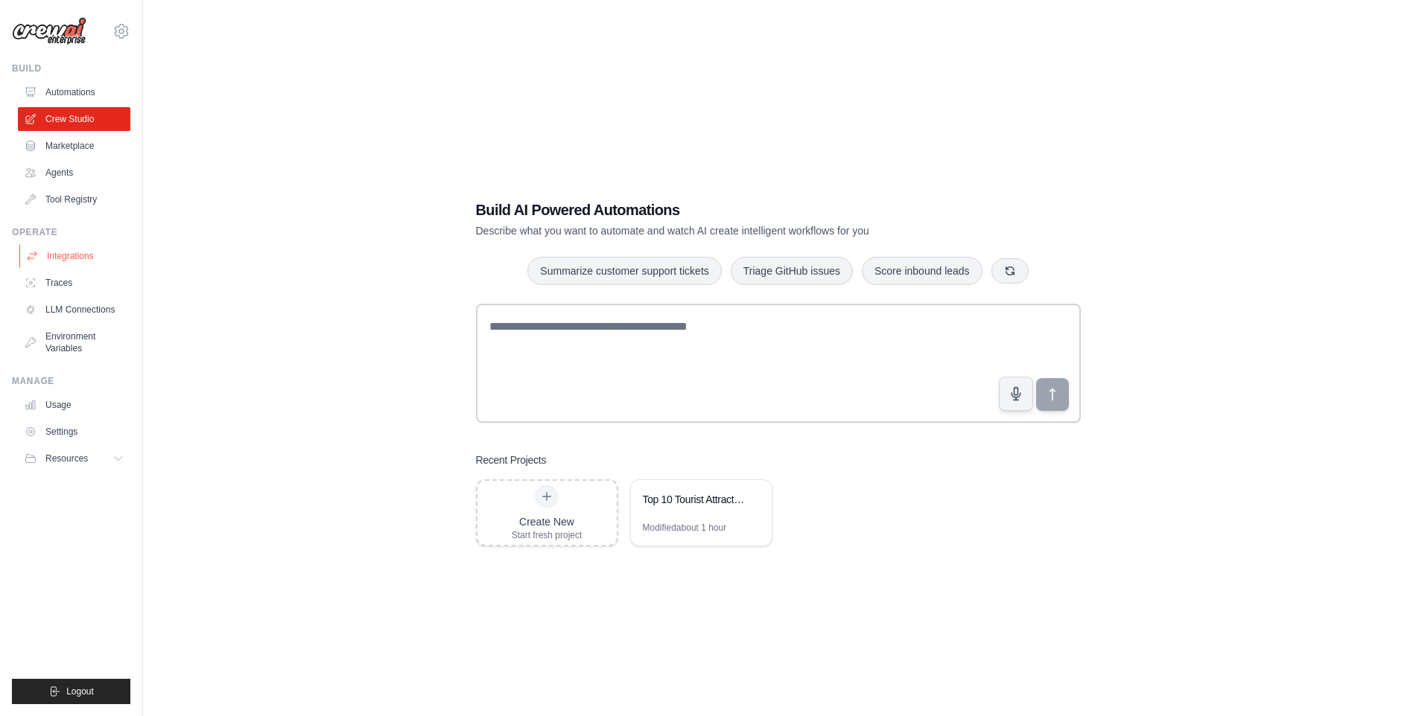
click at [89, 250] on link "Integrations" at bounding box center [75, 256] width 112 height 24
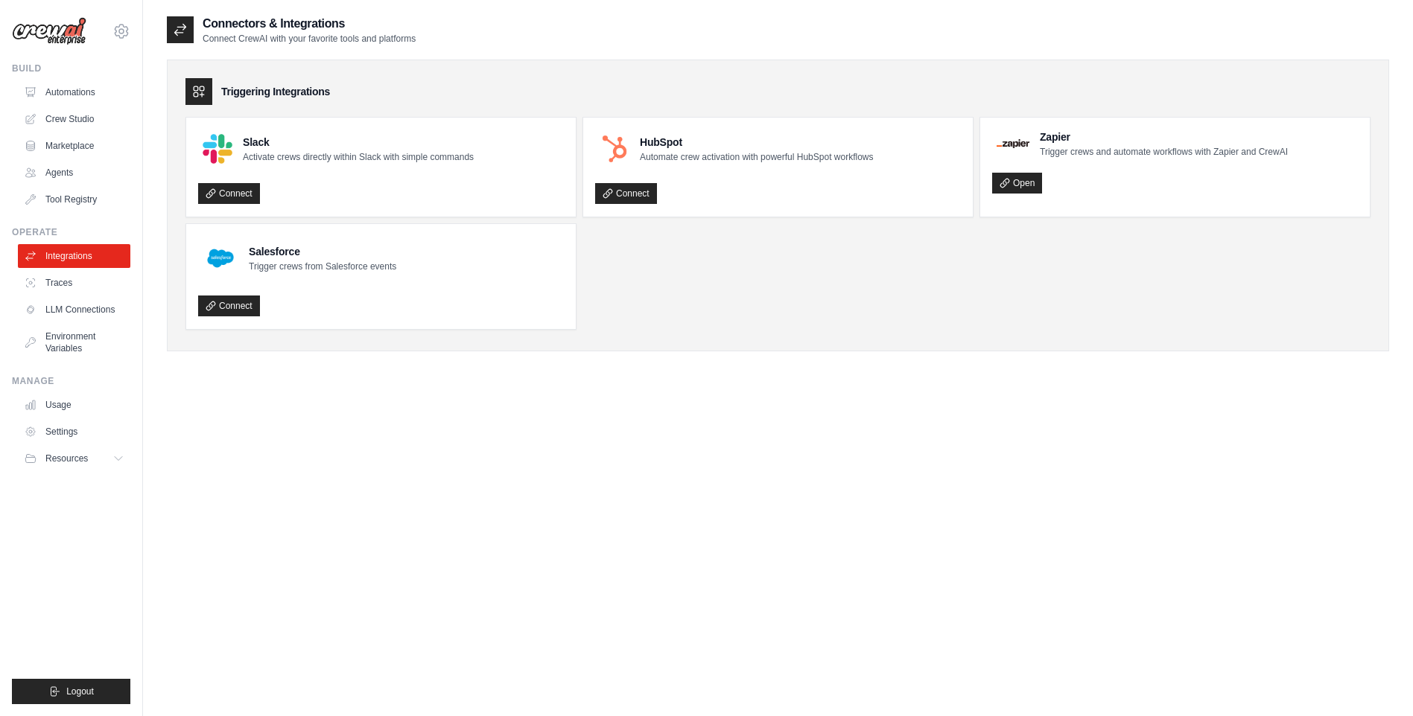
click at [454, 509] on div "Connectors & Integrations Connect CrewAI with your favorite tools and platforms…" at bounding box center [778, 373] width 1222 height 716
click at [457, 527] on div "Connectors & Integrations Connect CrewAI with your favorite tools and platforms…" at bounding box center [778, 373] width 1222 height 716
click at [457, 523] on div "Connectors & Integrations Connect CrewAI with your favorite tools and platforms…" at bounding box center [778, 373] width 1222 height 716
click at [339, 454] on div "Connectors & Integrations Connect CrewAI with your favorite tools and platforms…" at bounding box center [778, 373] width 1222 height 716
click at [34, 23] on img at bounding box center [49, 31] width 74 height 28
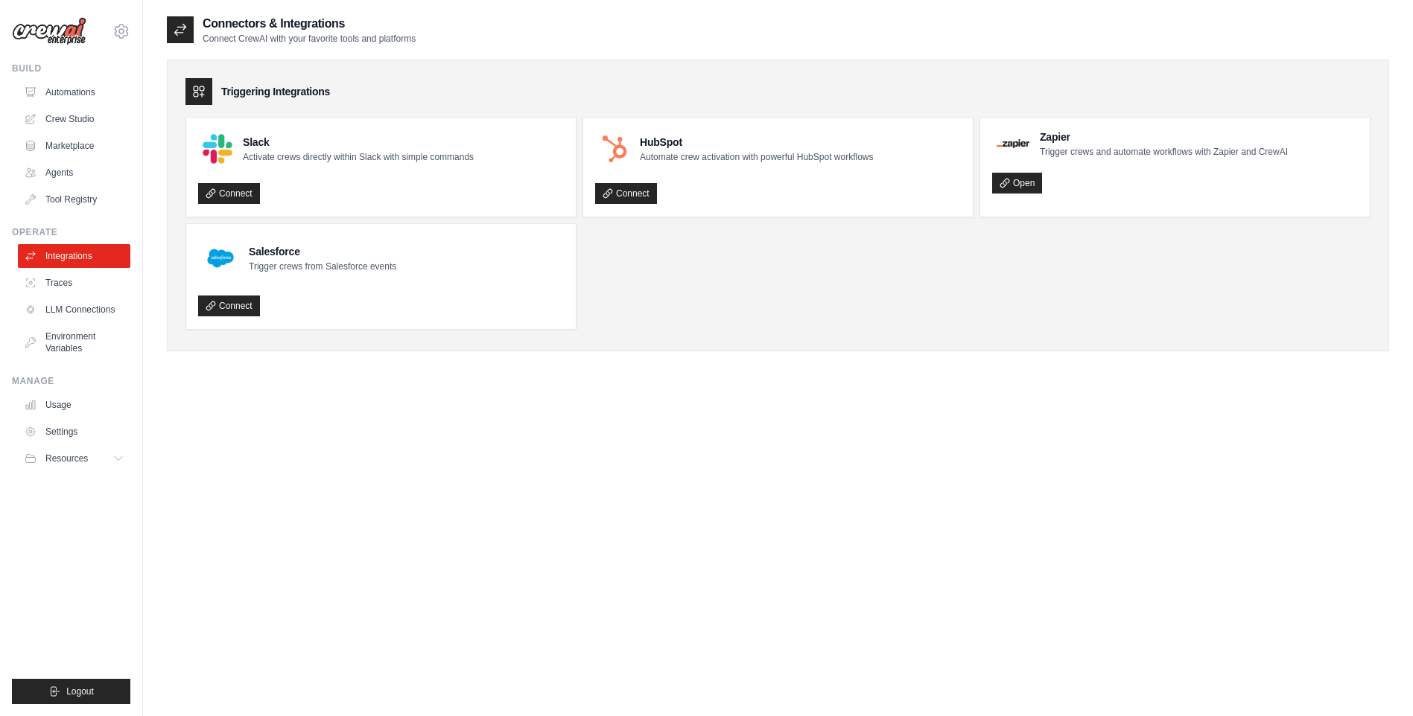
click at [34, 23] on img at bounding box center [49, 31] width 74 height 28
click at [45, 38] on img at bounding box center [49, 31] width 74 height 28
click at [84, 39] on img at bounding box center [49, 31] width 74 height 28
click at [68, 36] on img at bounding box center [49, 31] width 74 height 28
click at [67, 98] on link "Automations" at bounding box center [75, 92] width 112 height 24
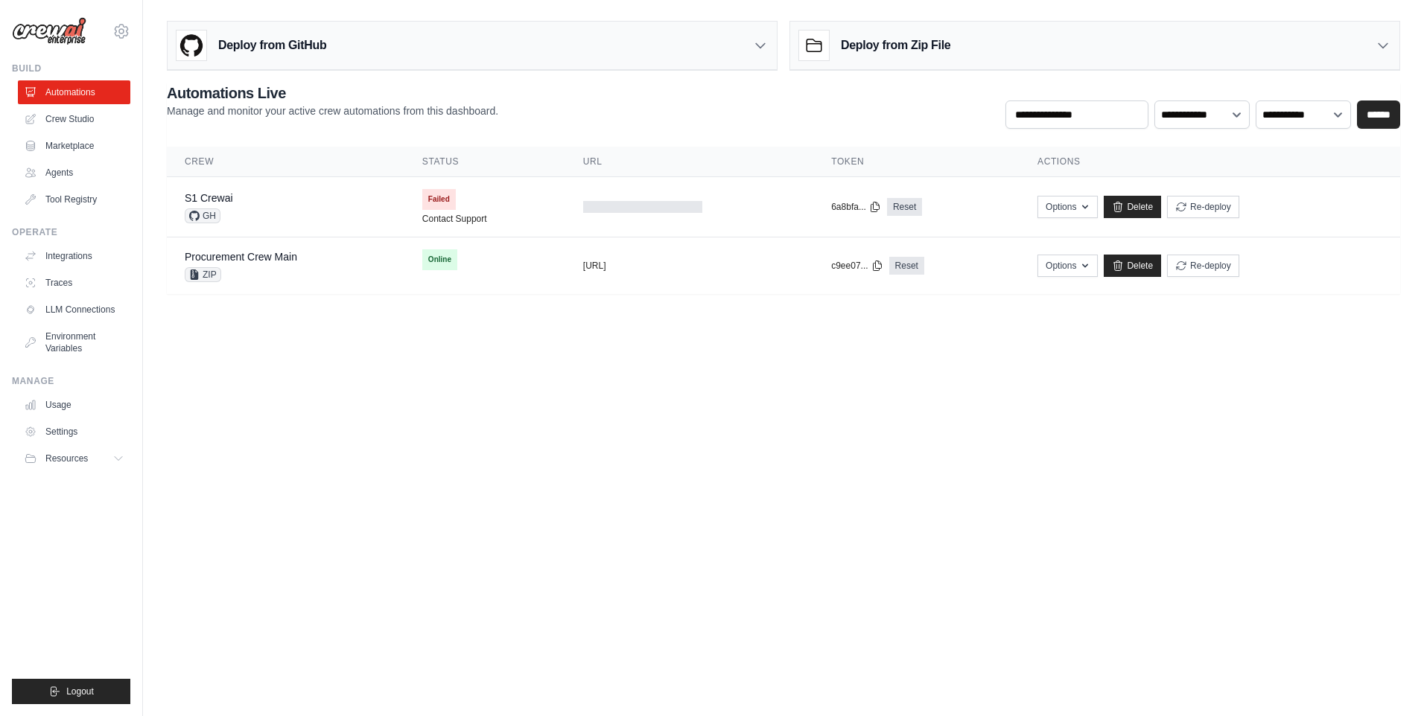
click at [60, 34] on img at bounding box center [49, 31] width 74 height 28
click at [59, 31] on img at bounding box center [49, 31] width 74 height 28
click at [81, 258] on link "Integrations" at bounding box center [75, 256] width 112 height 24
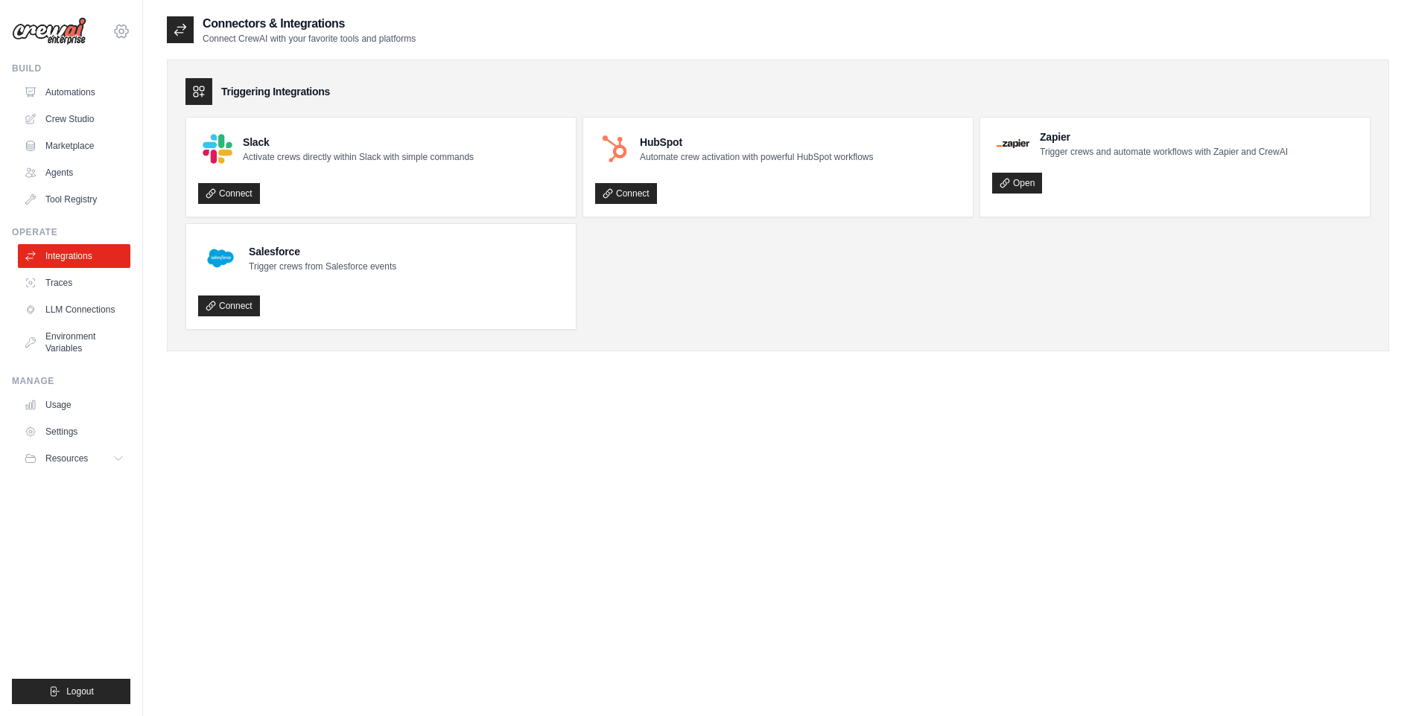
click at [118, 32] on icon at bounding box center [121, 31] width 18 height 18
click at [106, 100] on link "Settings" at bounding box center [121, 100] width 131 height 27
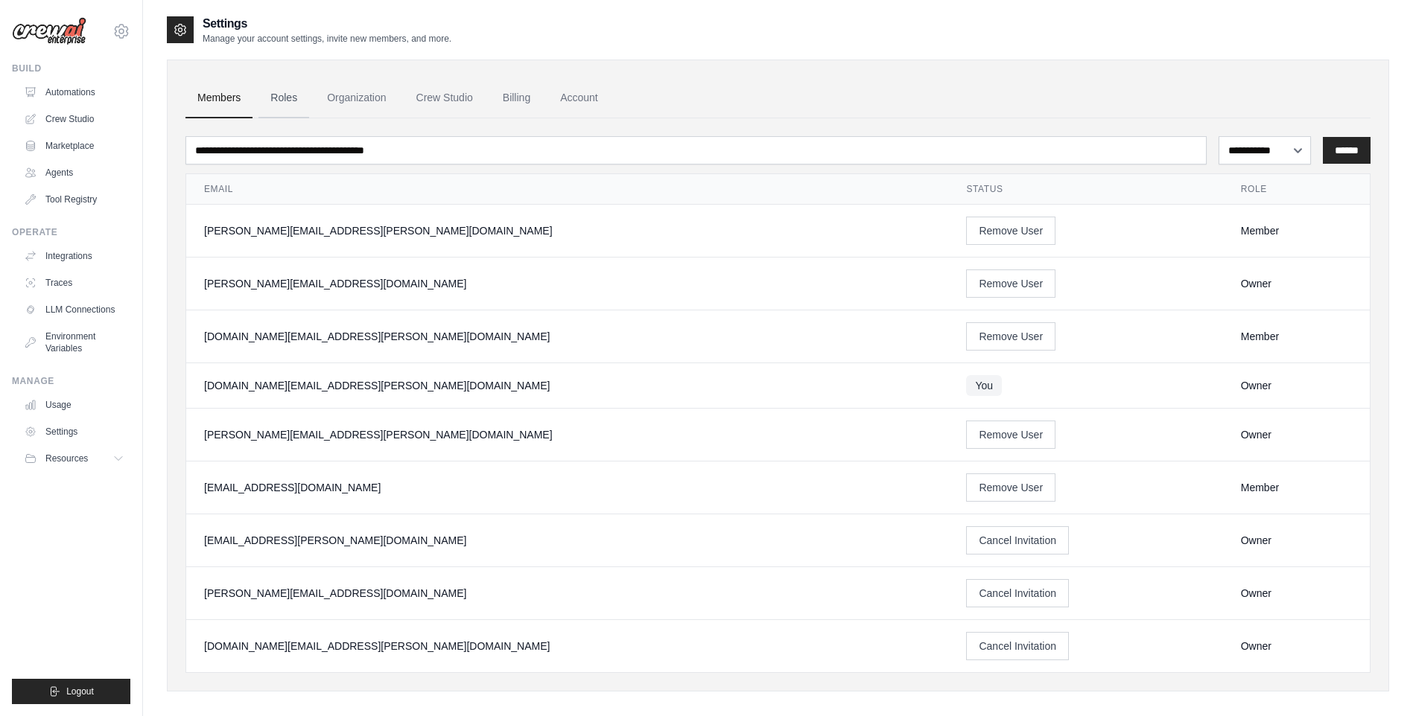
click at [296, 102] on link "Roles" at bounding box center [283, 98] width 51 height 40
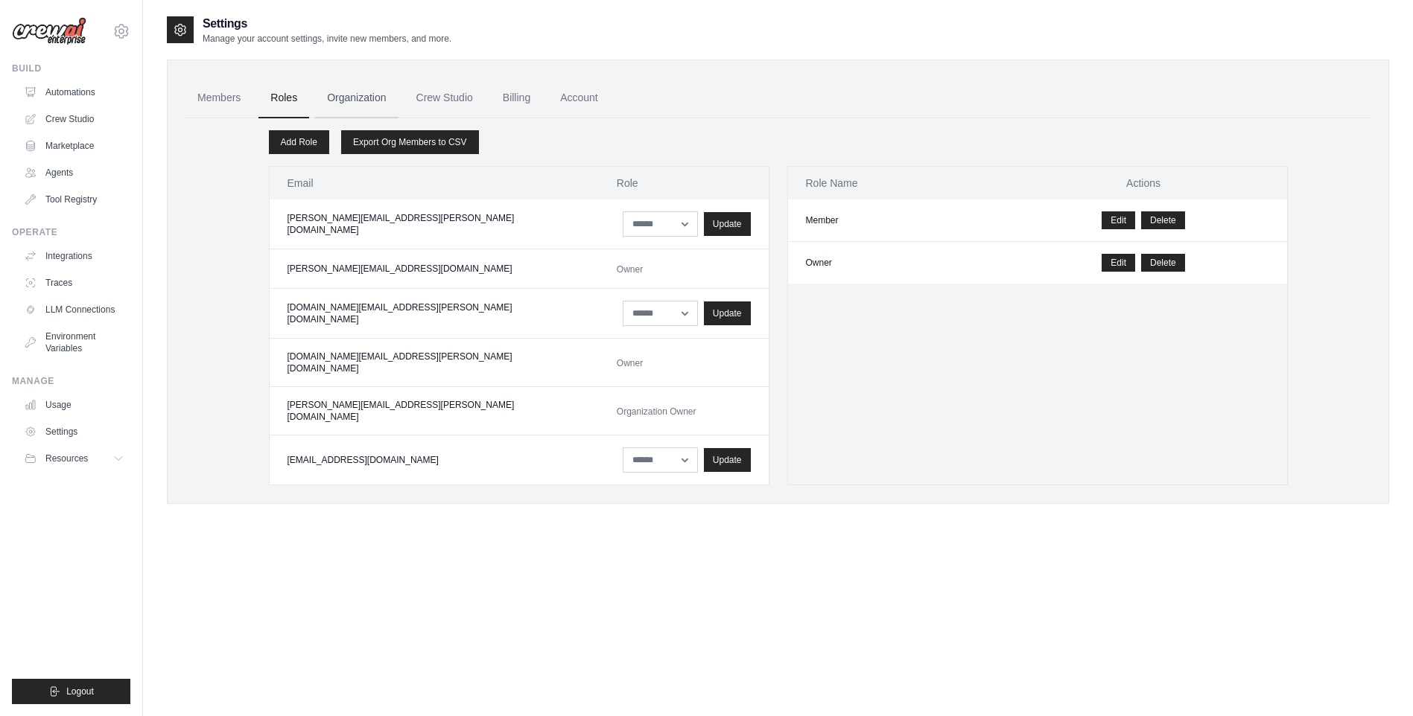
click at [375, 95] on link "Organization" at bounding box center [356, 98] width 83 height 40
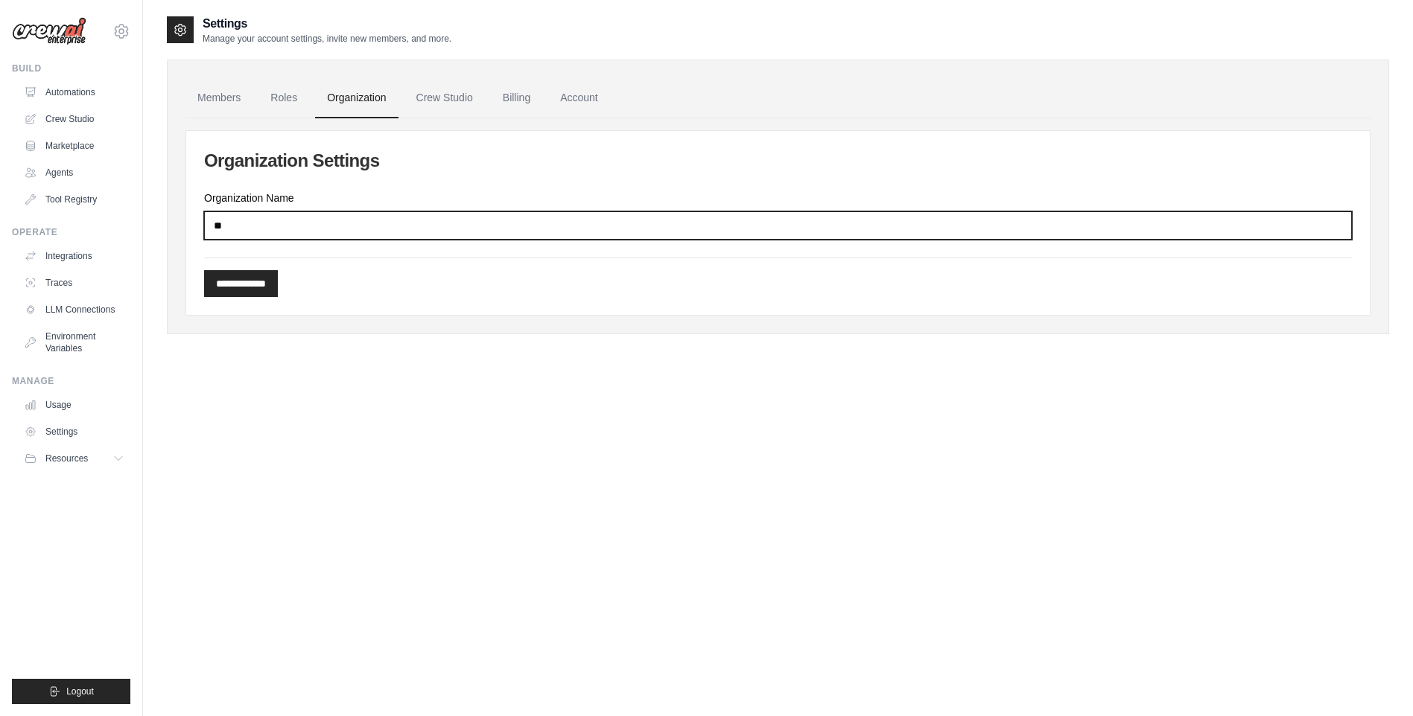
click at [810, 226] on input "**" at bounding box center [778, 226] width 1148 height 28
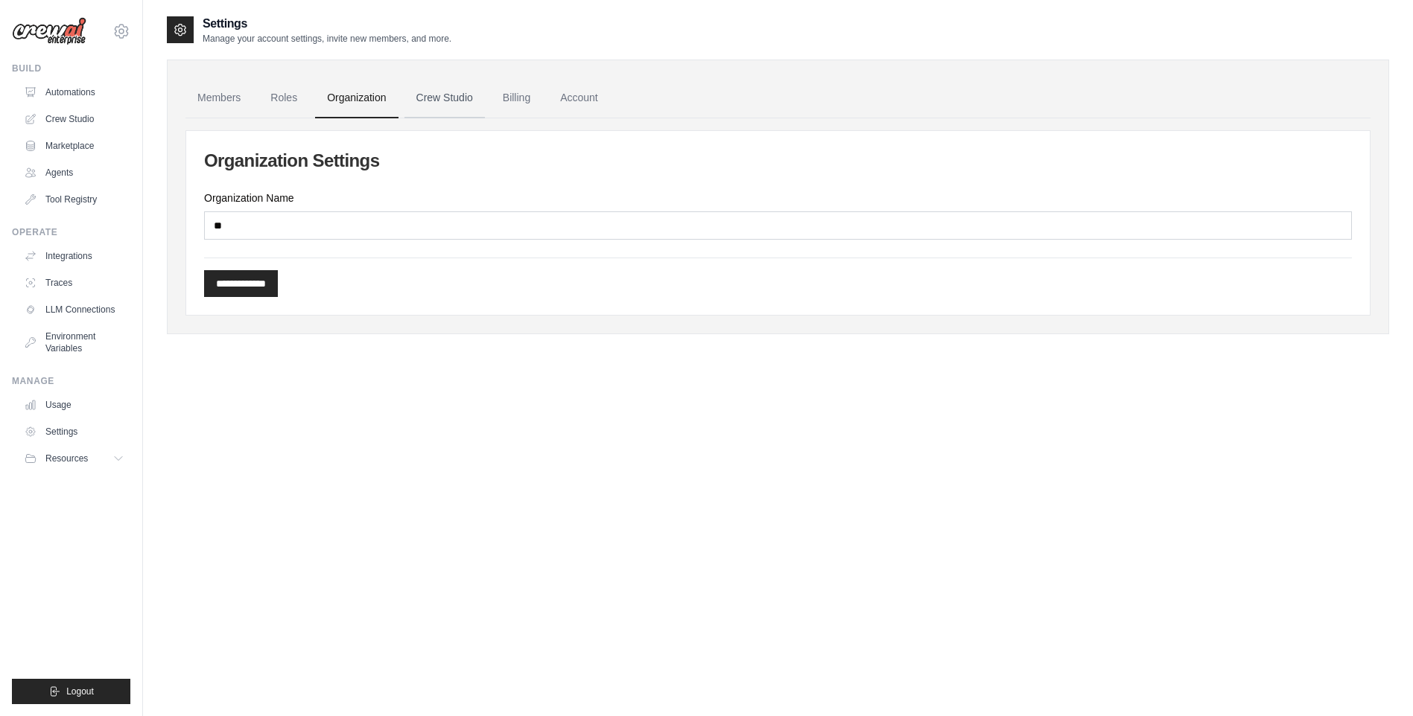
click at [483, 101] on link "Crew Studio" at bounding box center [444, 98] width 80 height 40
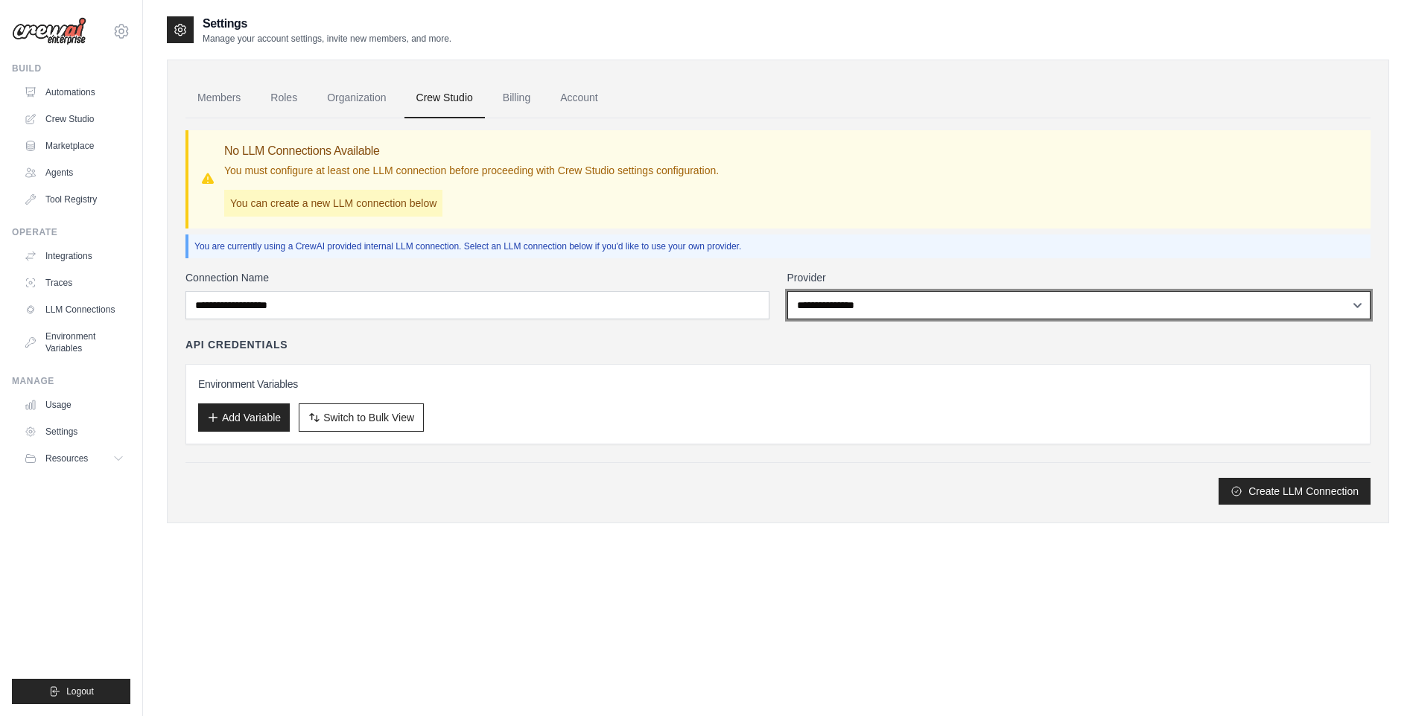
click at [1084, 308] on select "**********" at bounding box center [1079, 305] width 584 height 28
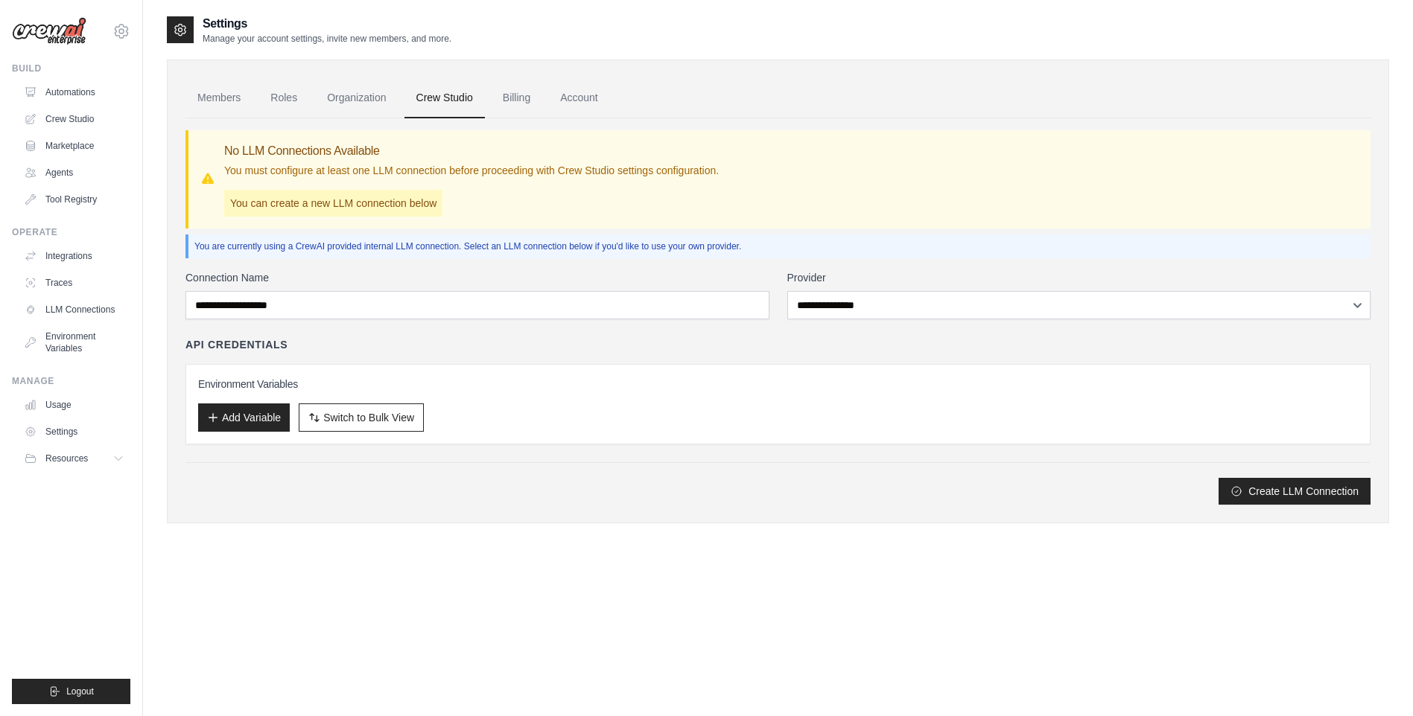
click at [559, 333] on div "**********" at bounding box center [777, 387] width 1185 height 235
drag, startPoint x: 179, startPoint y: 343, endPoint x: 342, endPoint y: 345, distance: 163.1
click at [342, 345] on div "Members Roles Organization Crew Studio Billing Account No LLM Connections Avail…" at bounding box center [778, 292] width 1222 height 464
drag, startPoint x: 342, startPoint y: 345, endPoint x: 269, endPoint y: 349, distance: 73.1
click at [276, 348] on h4 "API Credentials" at bounding box center [236, 344] width 102 height 15
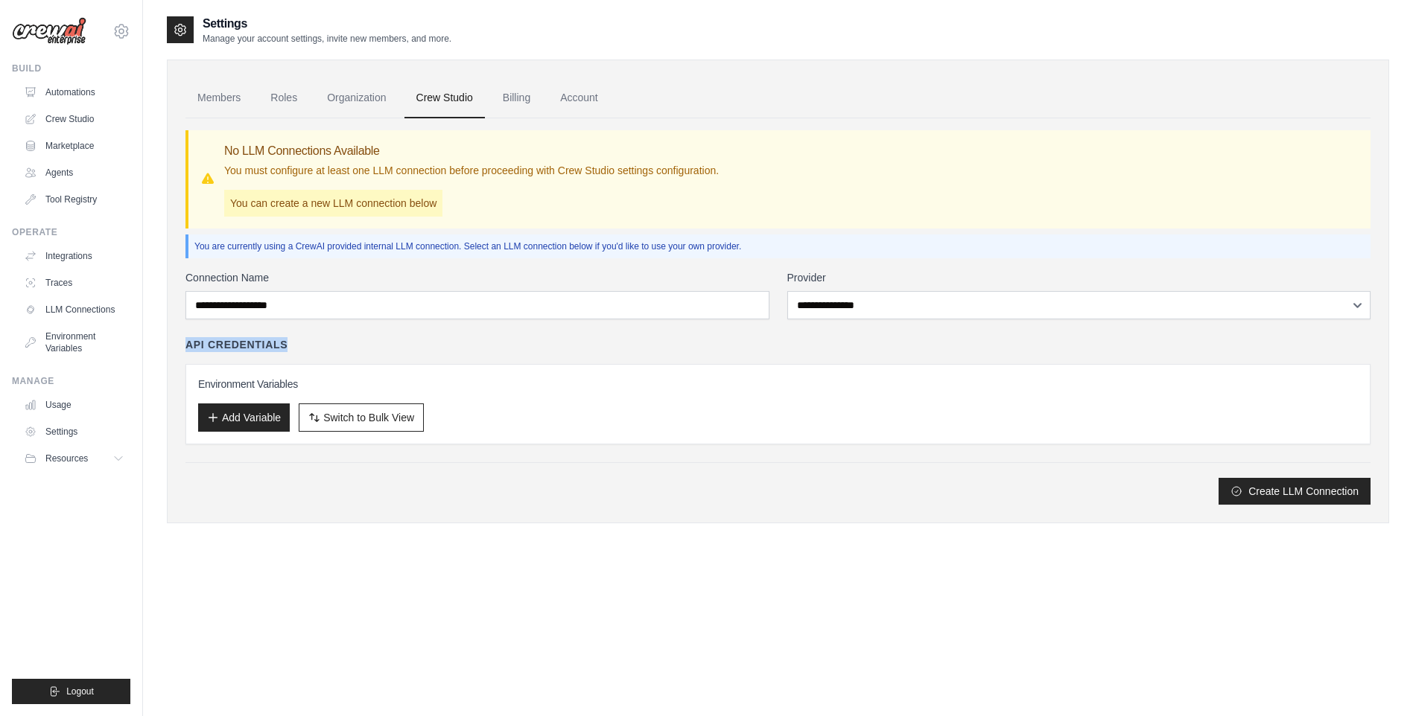
drag, startPoint x: 186, startPoint y: 346, endPoint x: 329, endPoint y: 346, distance: 143.0
click at [329, 346] on div "API Credentials" at bounding box center [777, 344] width 1185 height 15
drag, startPoint x: 329, startPoint y: 346, endPoint x: 302, endPoint y: 350, distance: 27.2
click at [302, 350] on div "API Credentials" at bounding box center [777, 344] width 1185 height 15
drag, startPoint x: 182, startPoint y: 348, endPoint x: 325, endPoint y: 348, distance: 142.2
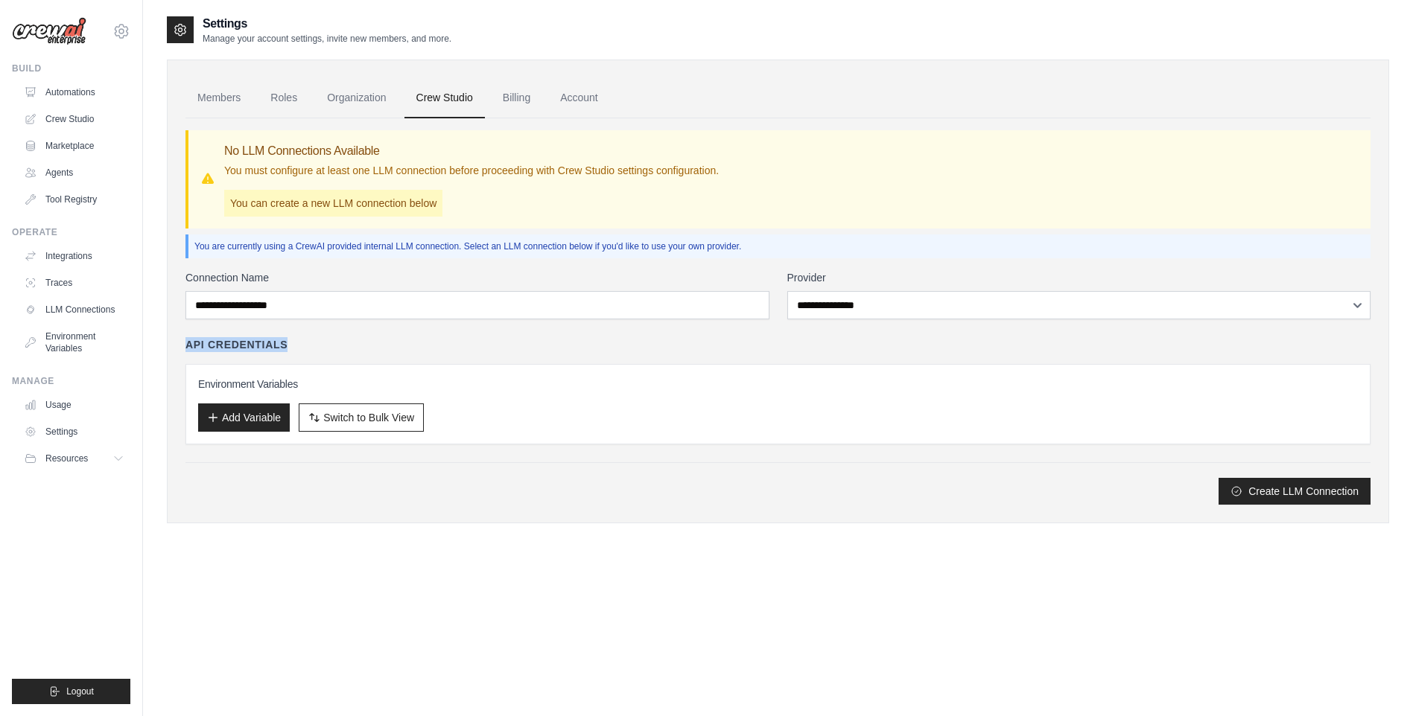
click at [325, 348] on div "Members Roles Organization Crew Studio Billing Account No LLM Connections Avail…" at bounding box center [778, 292] width 1222 height 464
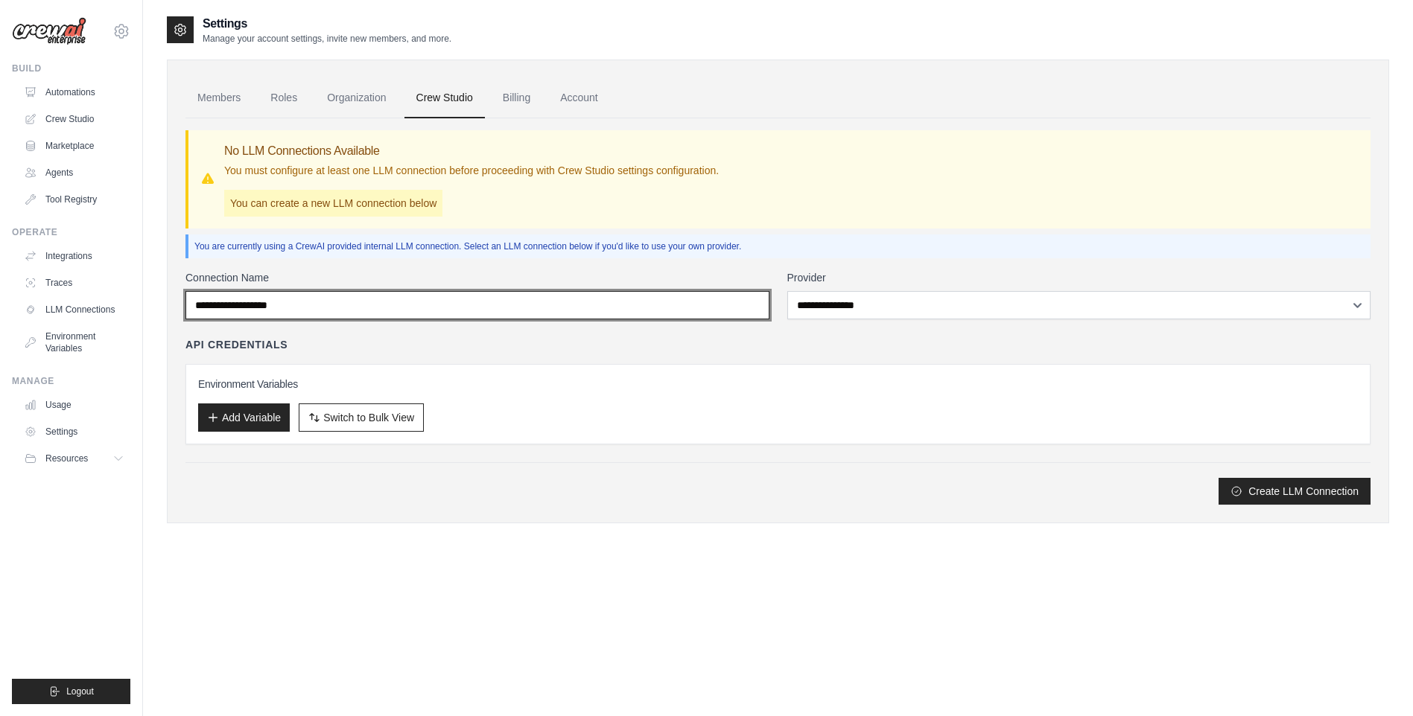
click at [624, 311] on input "Connection Name" at bounding box center [477, 305] width 584 height 28
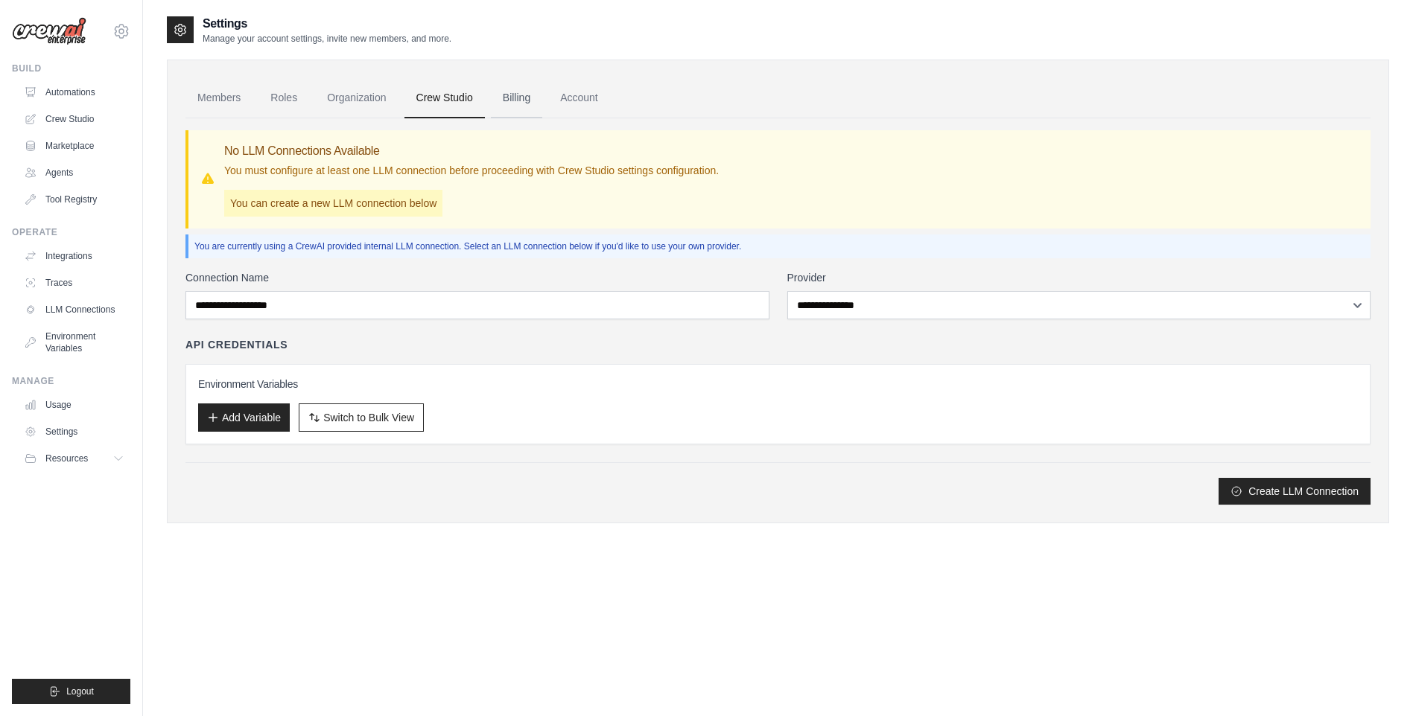
click at [529, 98] on link "Billing" at bounding box center [516, 98] width 51 height 40
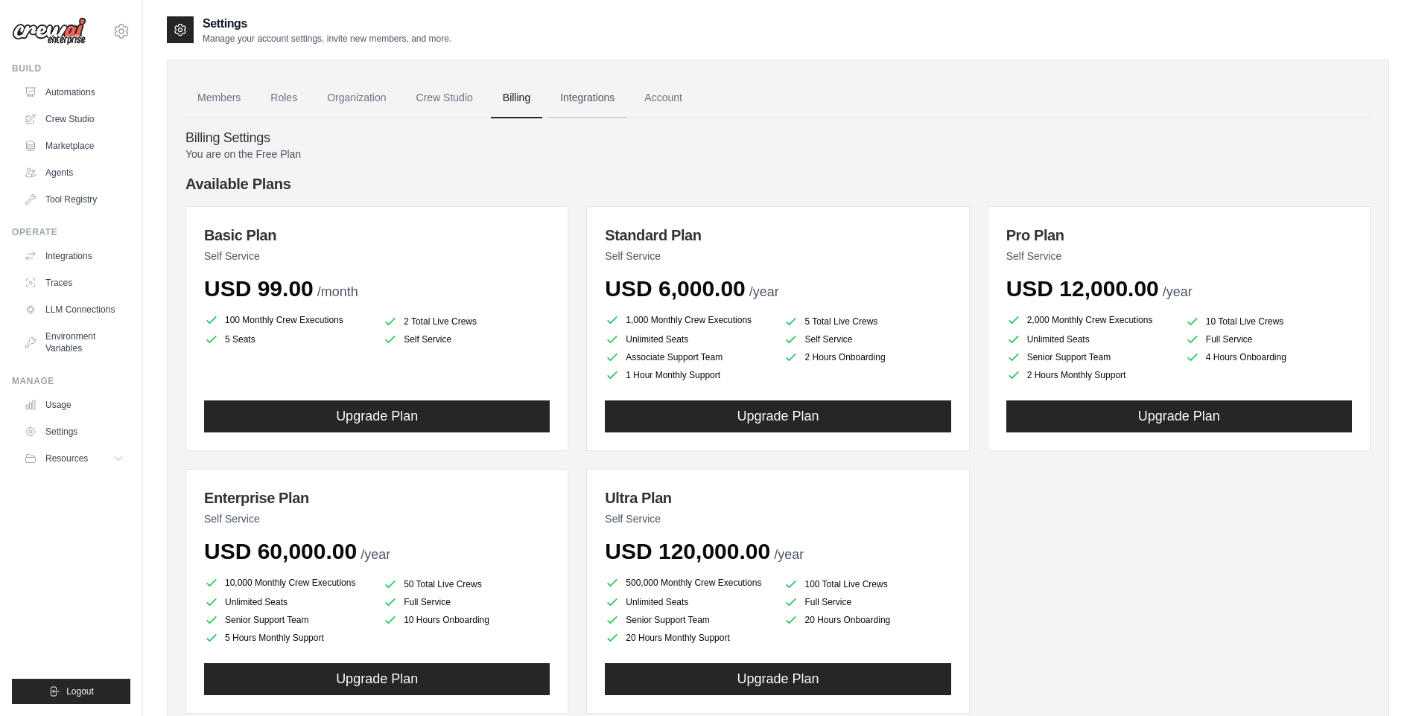
click at [603, 89] on link "Integrations" at bounding box center [587, 98] width 78 height 40
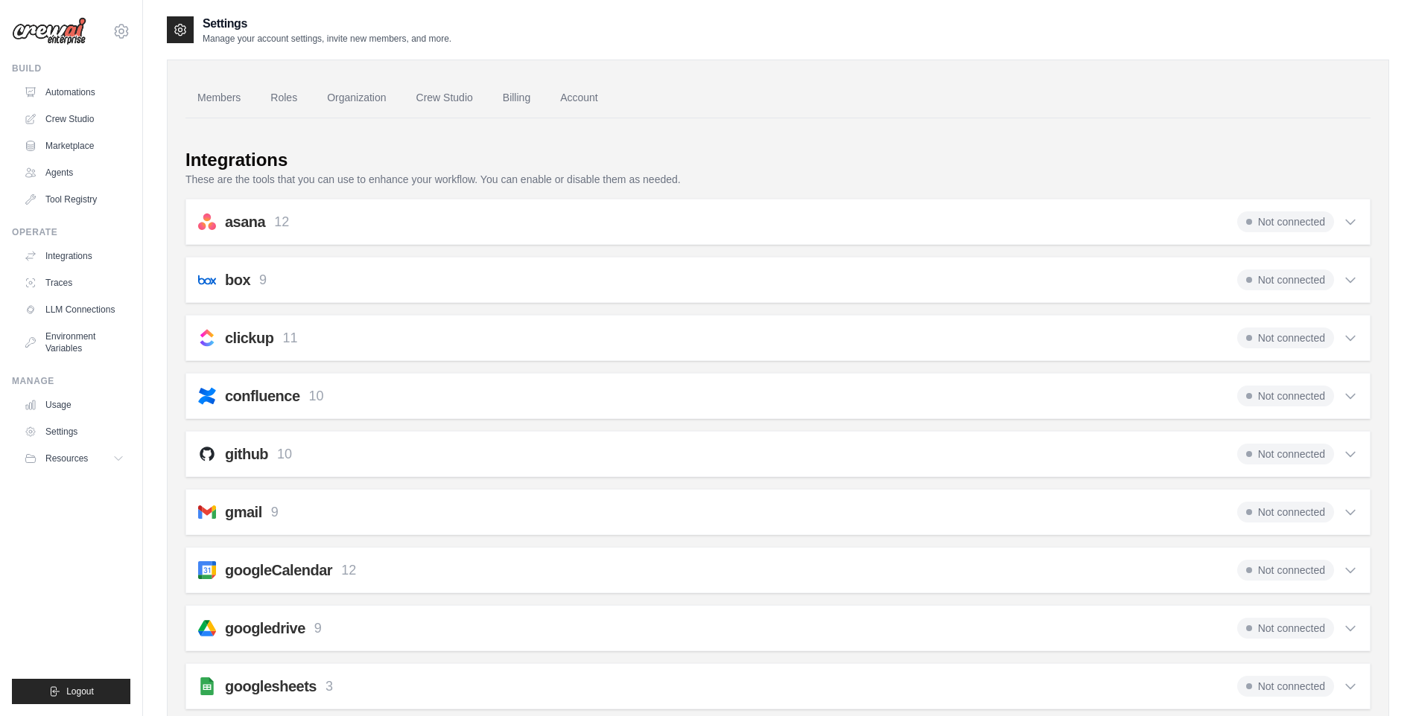
click at [1350, 394] on icon at bounding box center [1350, 396] width 15 height 15
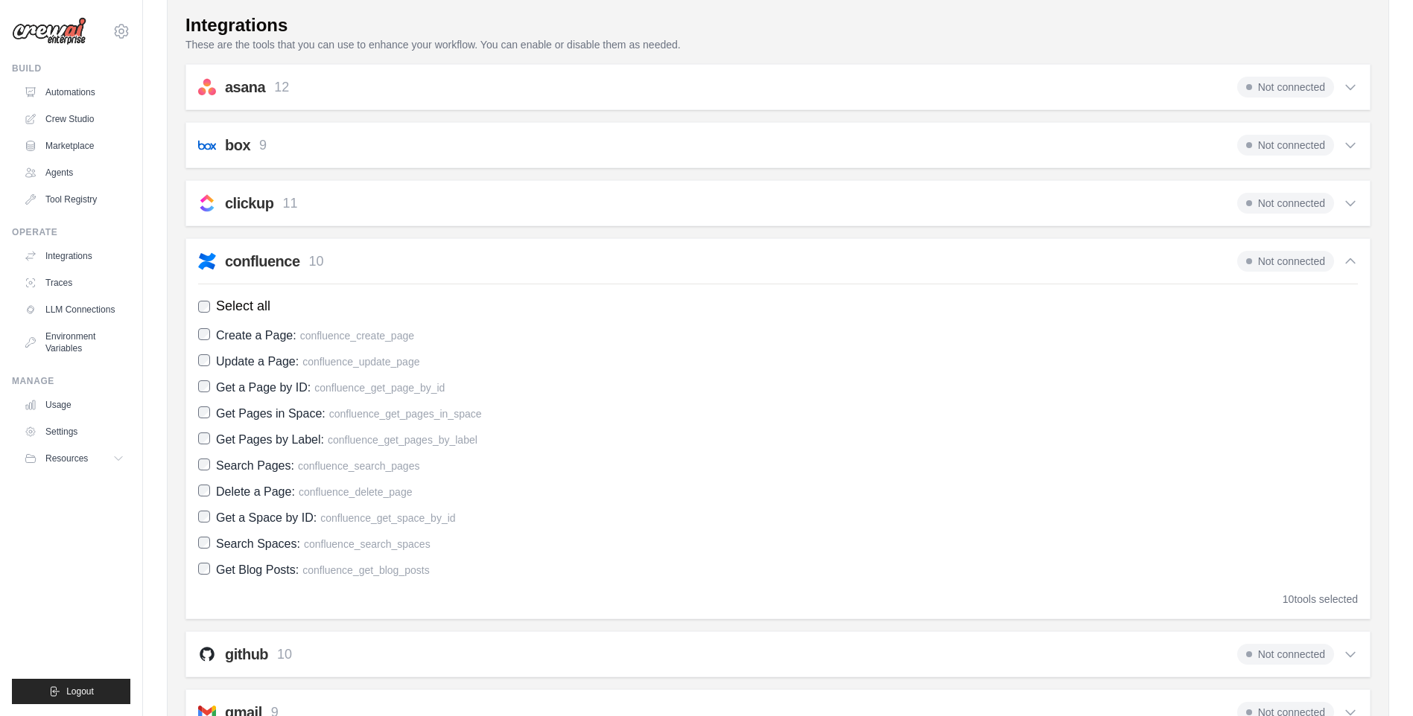
scroll to position [149, 0]
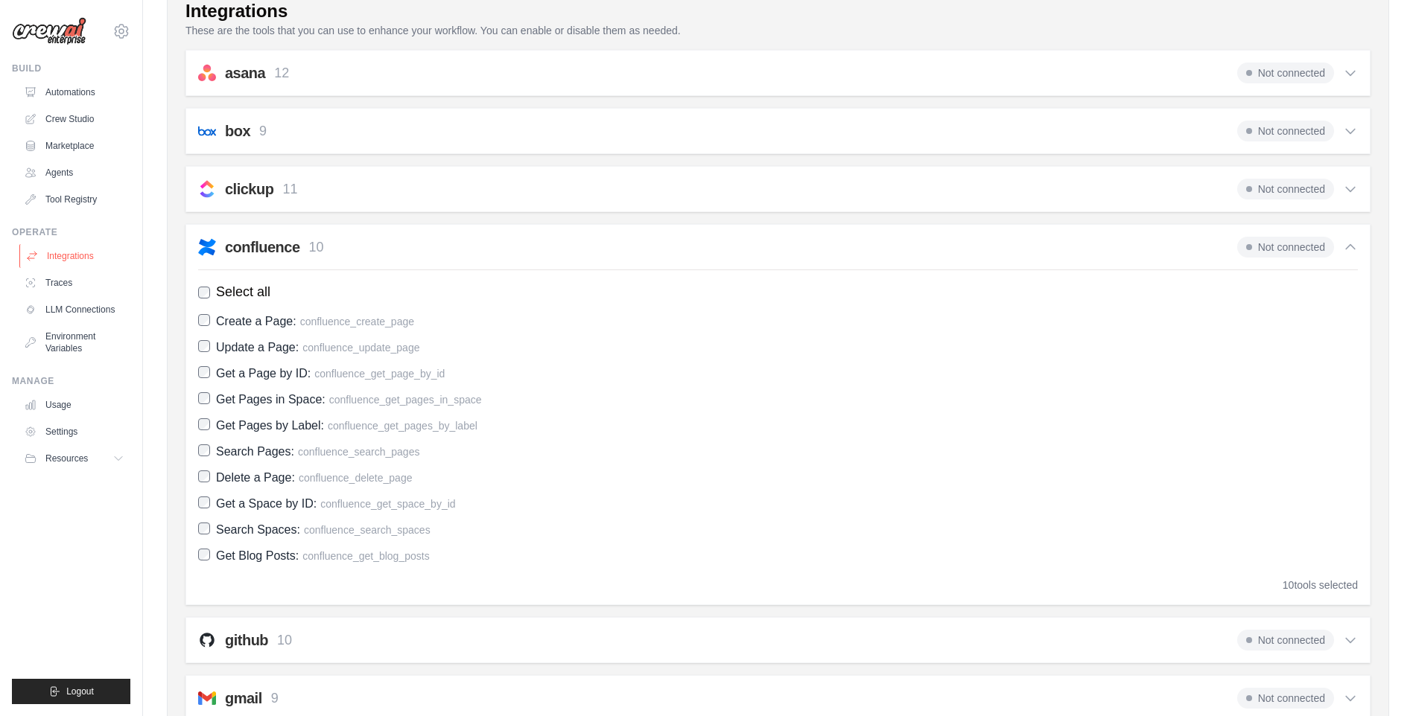
click at [87, 265] on link "Integrations" at bounding box center [75, 256] width 112 height 24
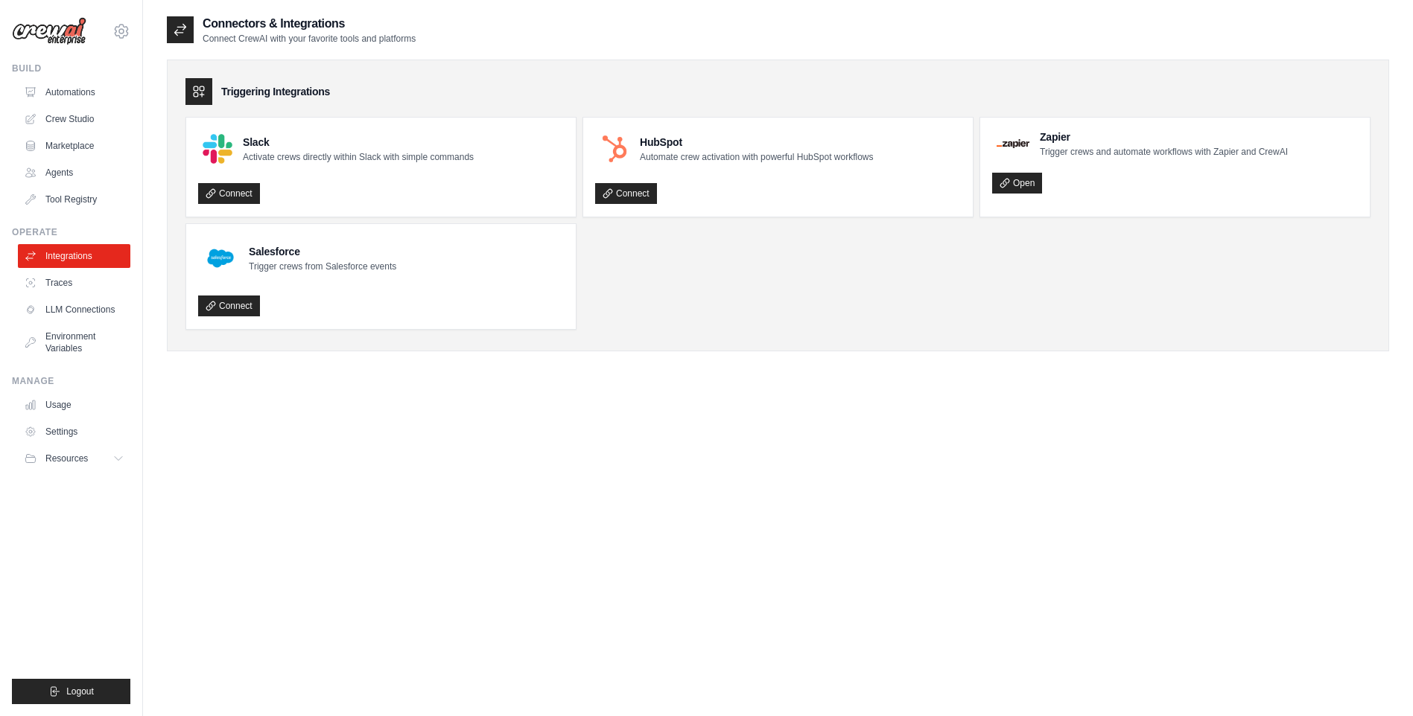
click at [88, 261] on link "Integrations" at bounding box center [74, 256] width 112 height 24
click at [88, 261] on link "Integrations" at bounding box center [75, 256] width 112 height 24
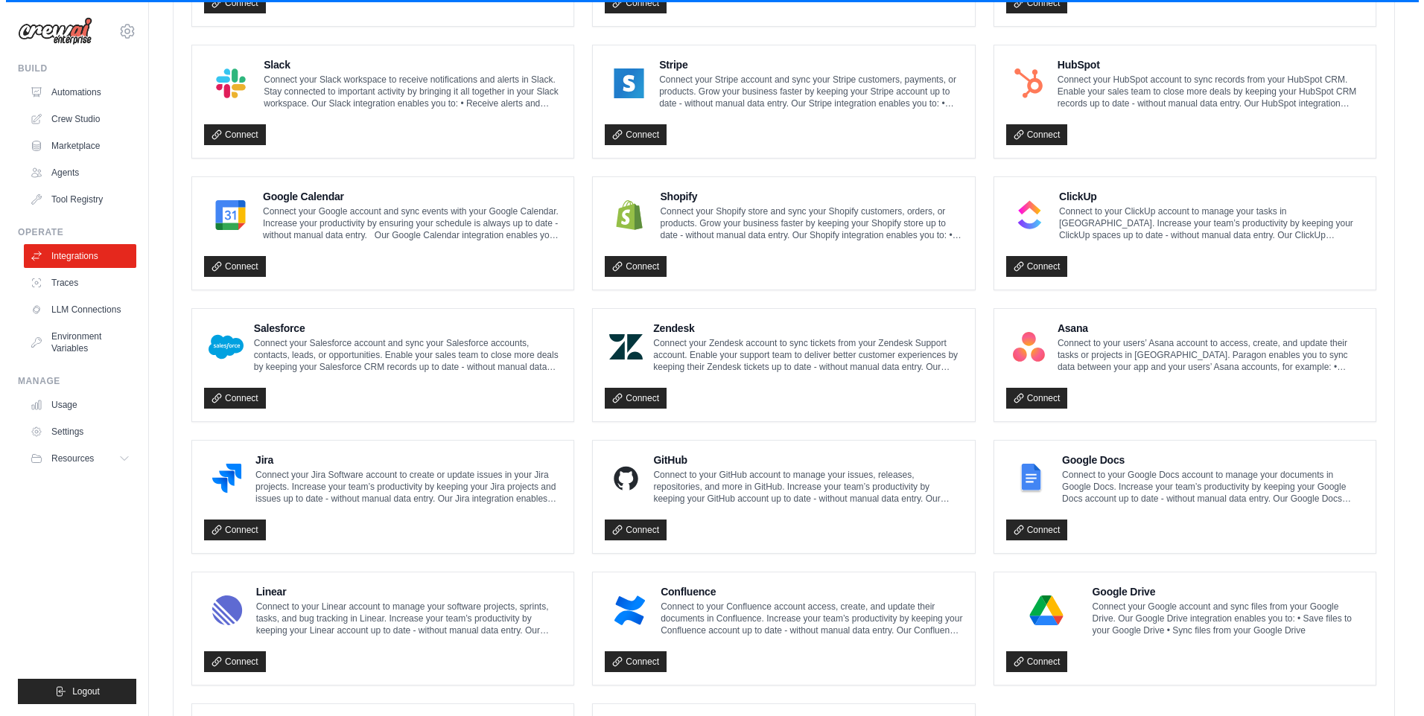
scroll to position [670, 0]
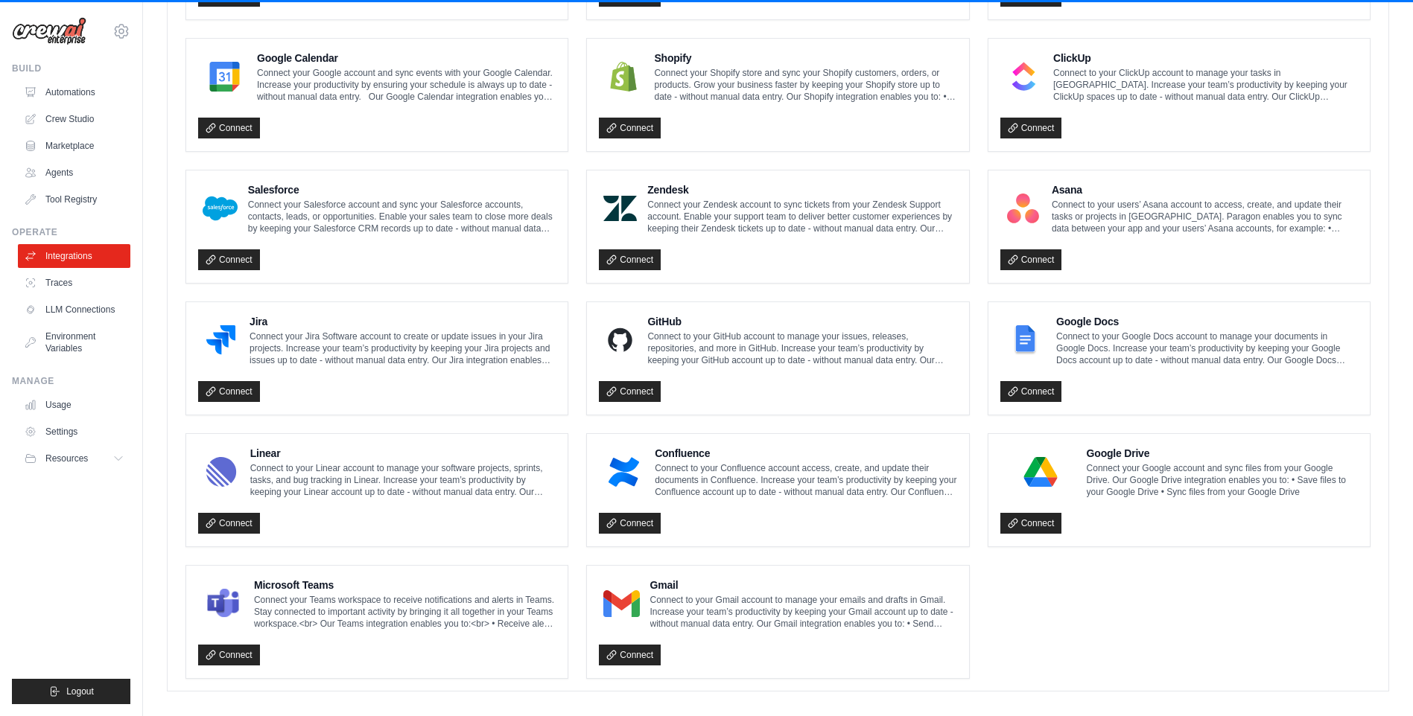
click at [724, 525] on div "Connect" at bounding box center [777, 519] width 357 height 31
click at [604, 518] on link "Connect" at bounding box center [630, 523] width 62 height 21
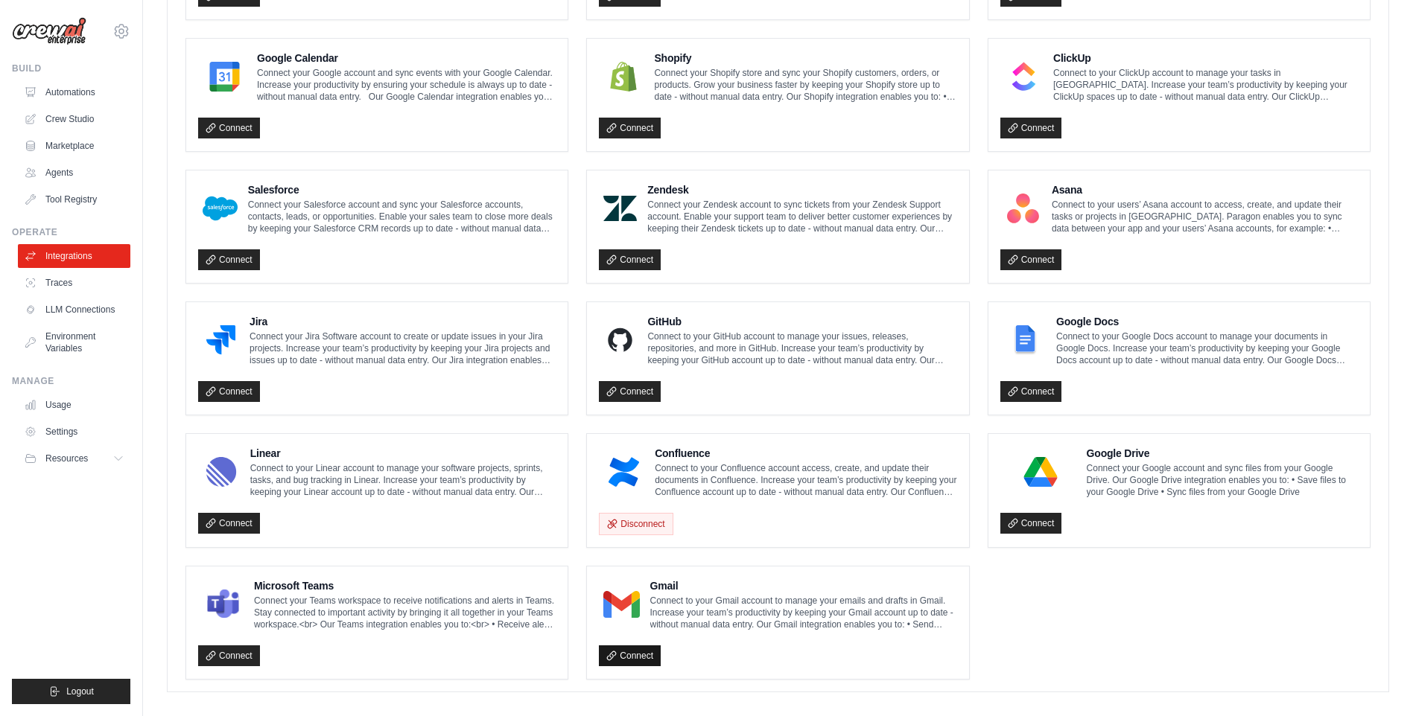
click at [636, 649] on link "Connect" at bounding box center [630, 656] width 62 height 21
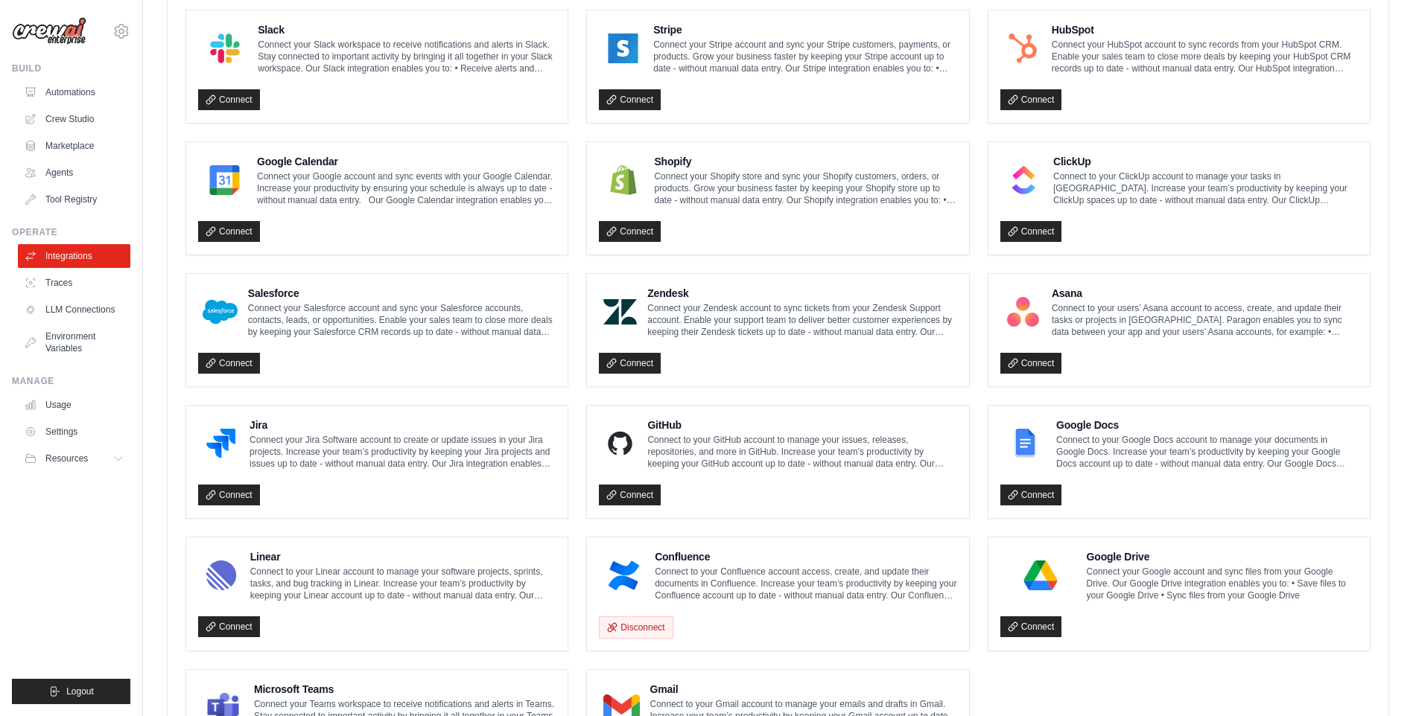
scroll to position [730, 0]
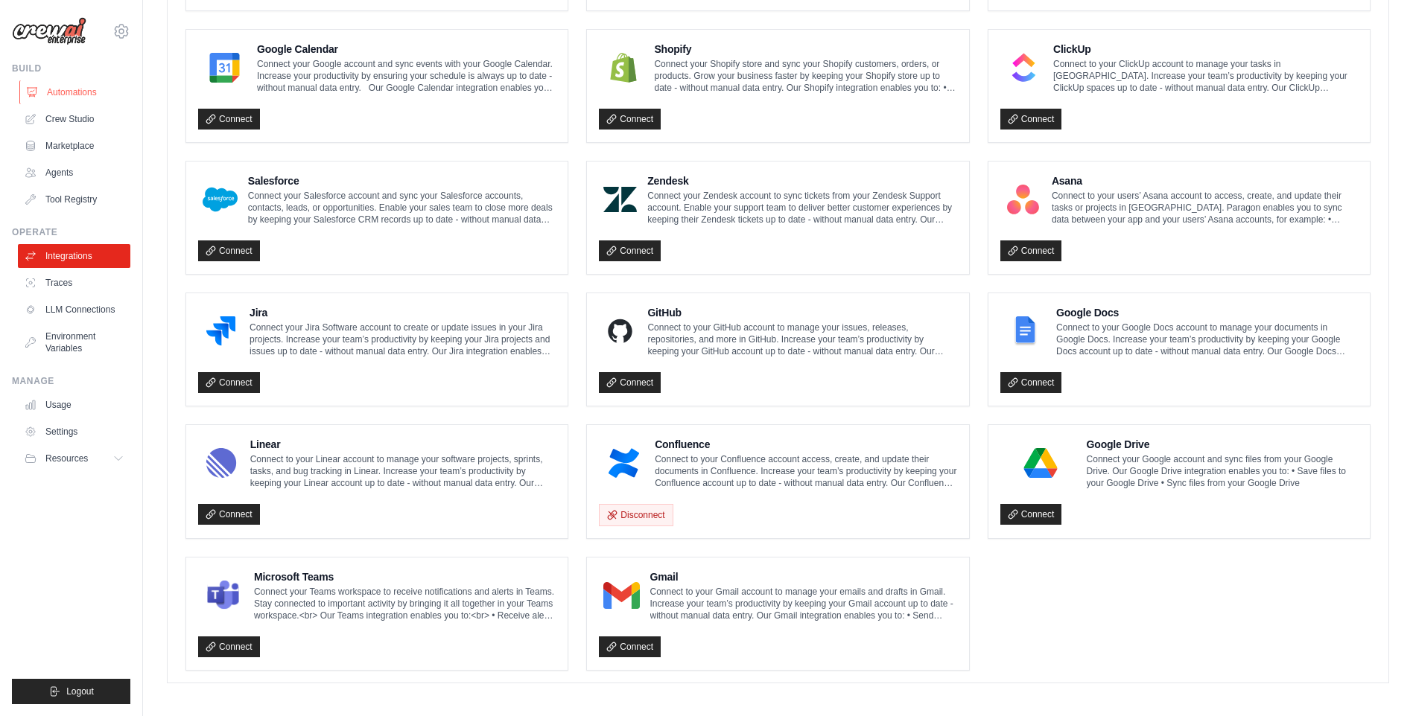
click at [52, 98] on link "Automations" at bounding box center [75, 92] width 112 height 24
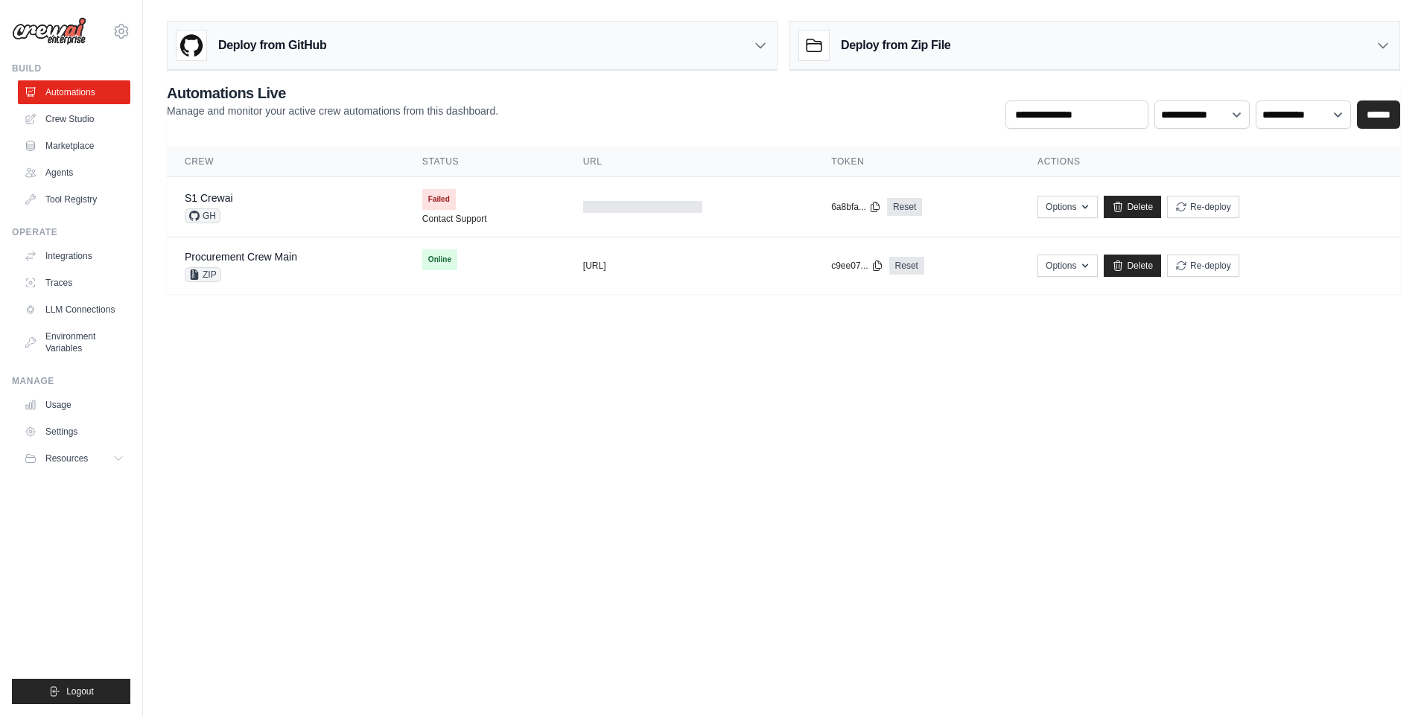
click at [60, 119] on link "Crew Studio" at bounding box center [74, 119] width 112 height 24
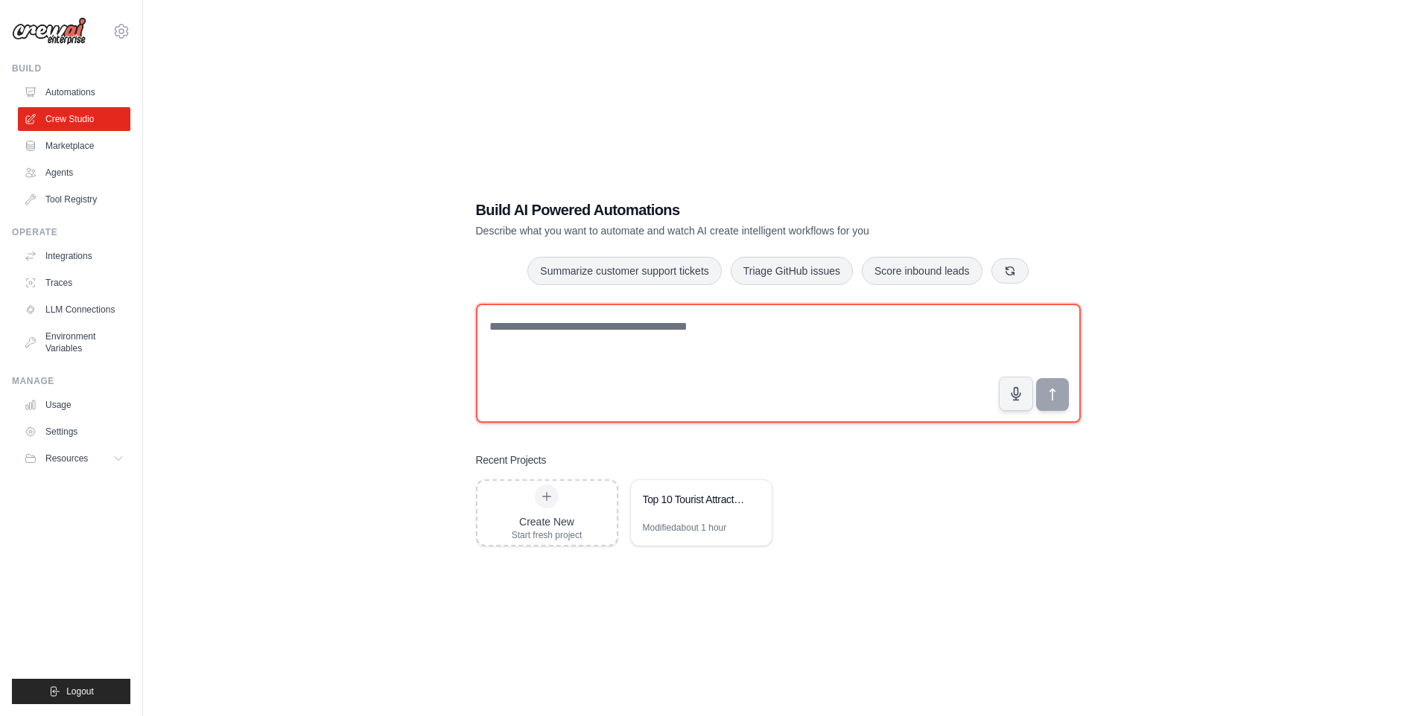
click at [612, 372] on textarea at bounding box center [778, 363] width 605 height 119
click at [518, 334] on textarea at bounding box center [778, 363] width 605 height 119
paste textarea "**********"
type textarea "**********"
drag, startPoint x: 974, startPoint y: 340, endPoint x: 358, endPoint y: 322, distance: 616.2
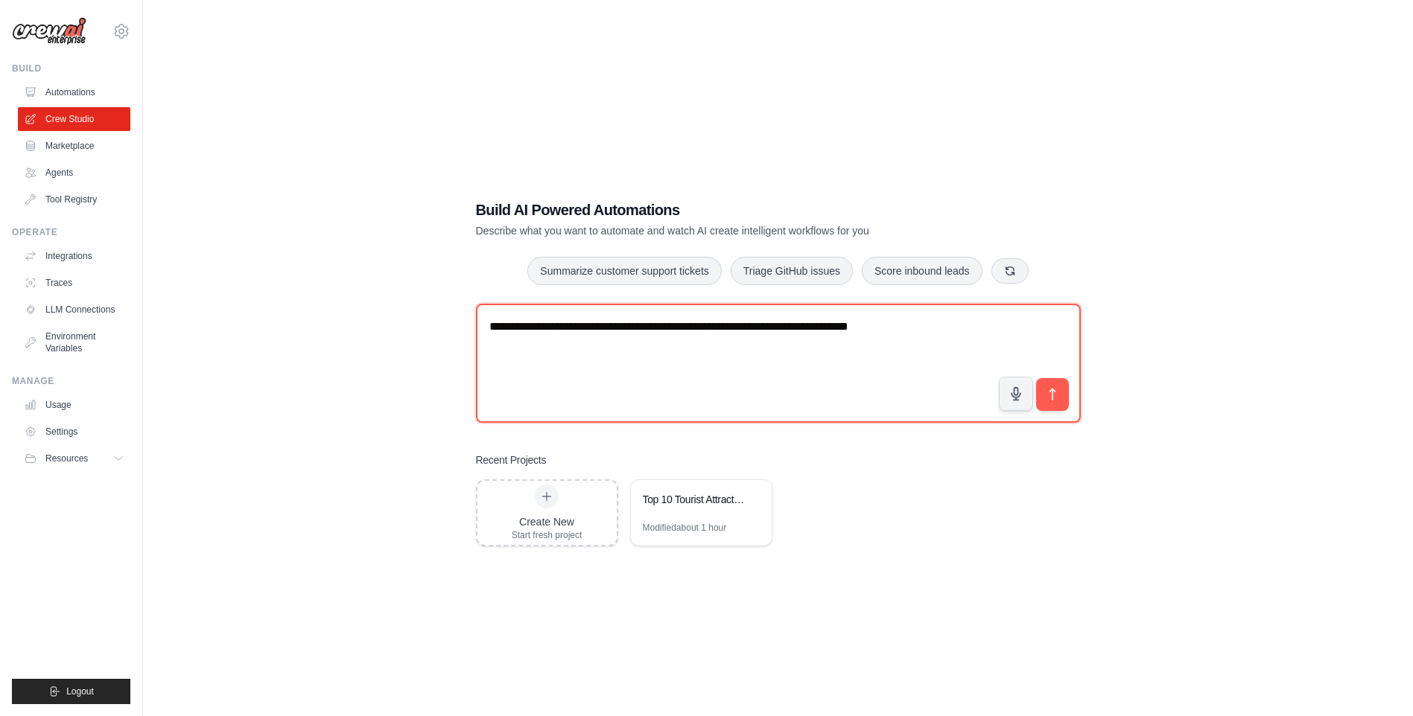
click at [358, 322] on div "**********" at bounding box center [778, 373] width 1222 height 716
type textarea "*"
click at [793, 322] on textarea "**********" at bounding box center [778, 363] width 605 height 119
click at [780, 352] on textarea "**********" at bounding box center [778, 363] width 605 height 119
type textarea "**********"
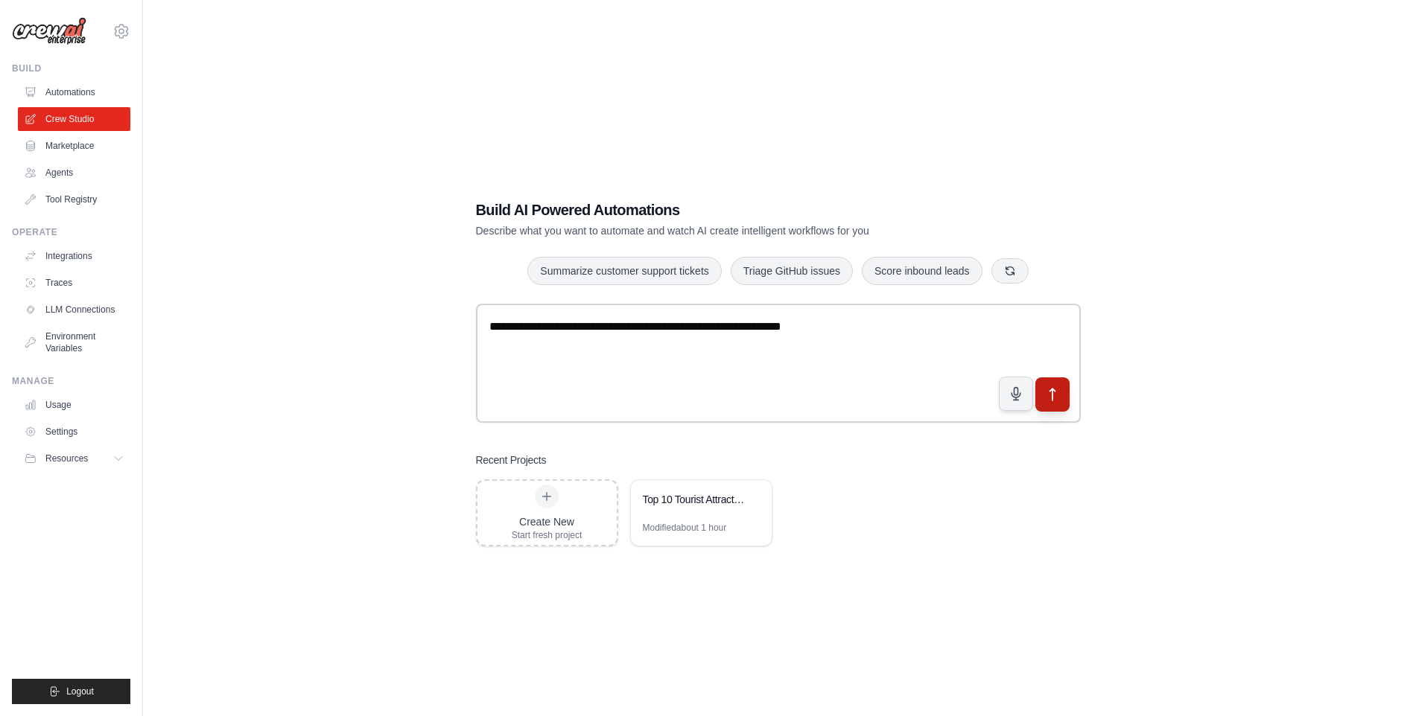
click at [1045, 394] on icon "submit" at bounding box center [1052, 395] width 16 height 16
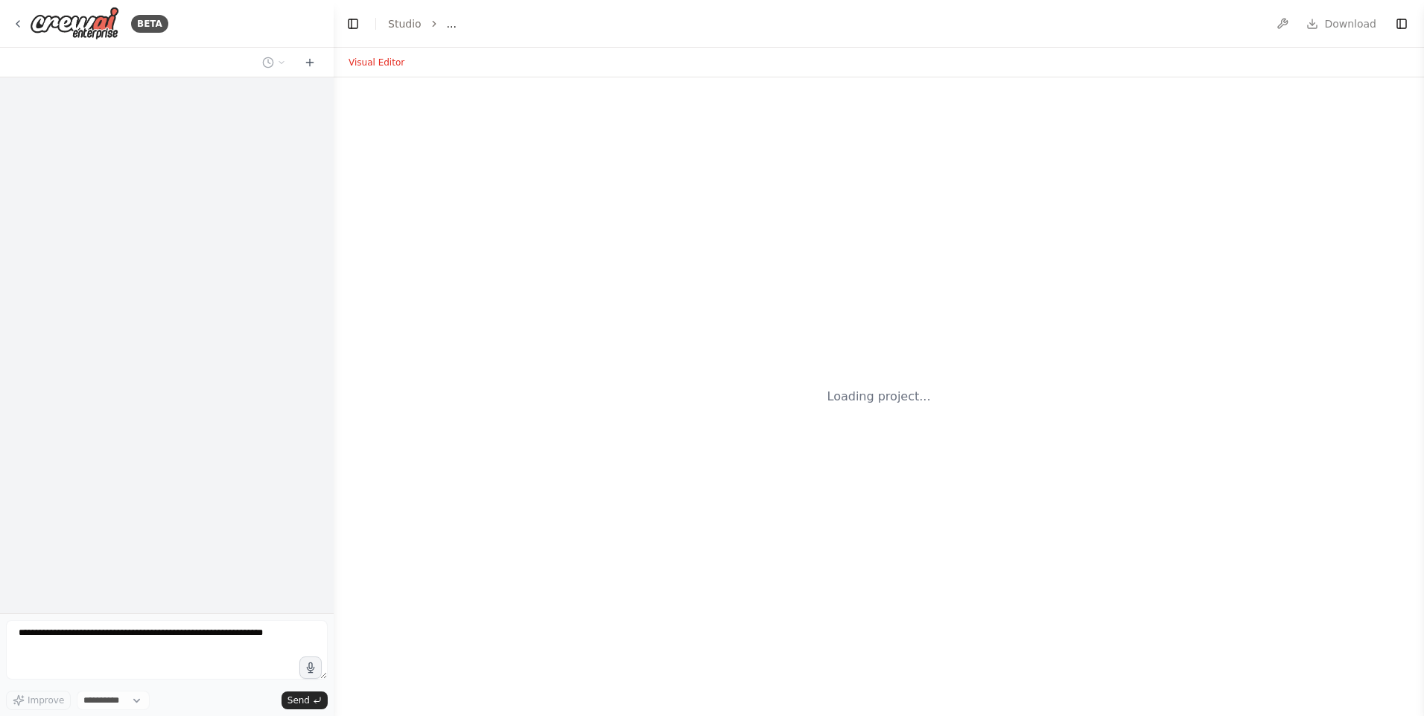
select select "****"
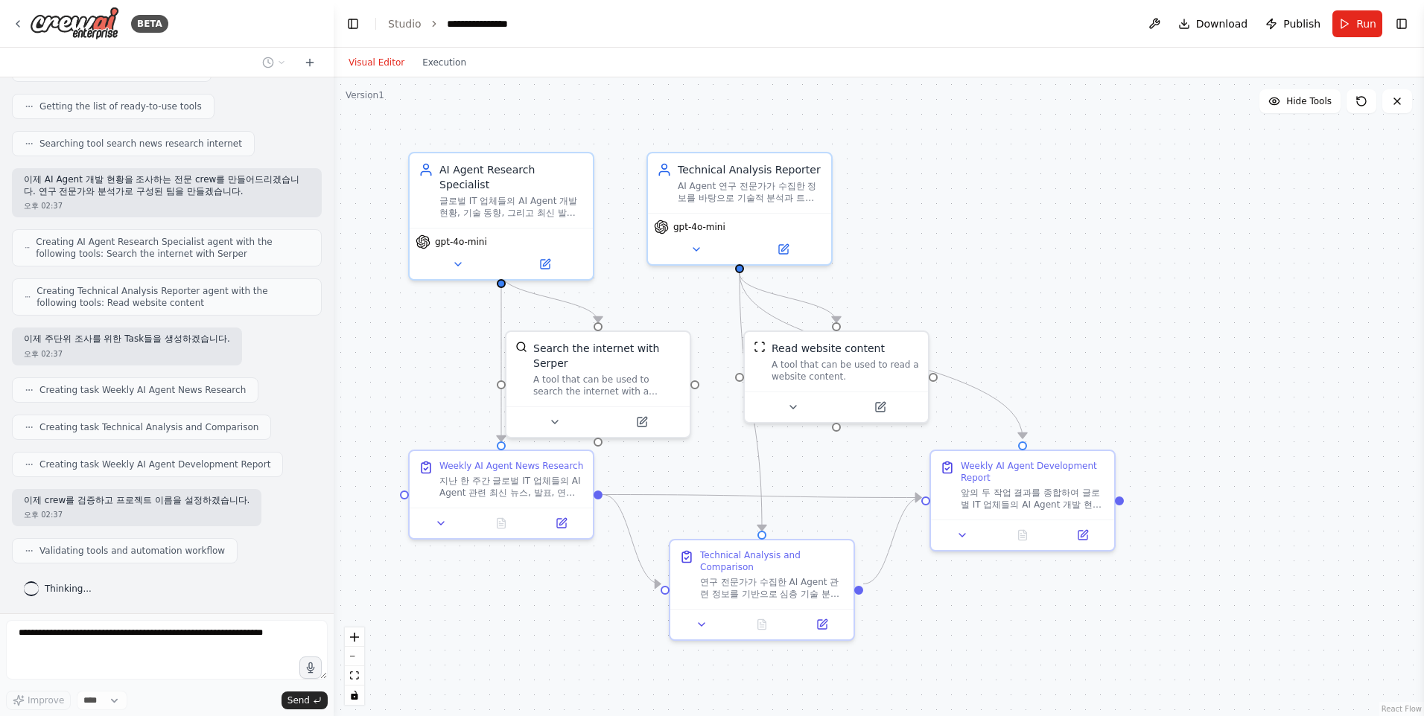
scroll to position [243, 0]
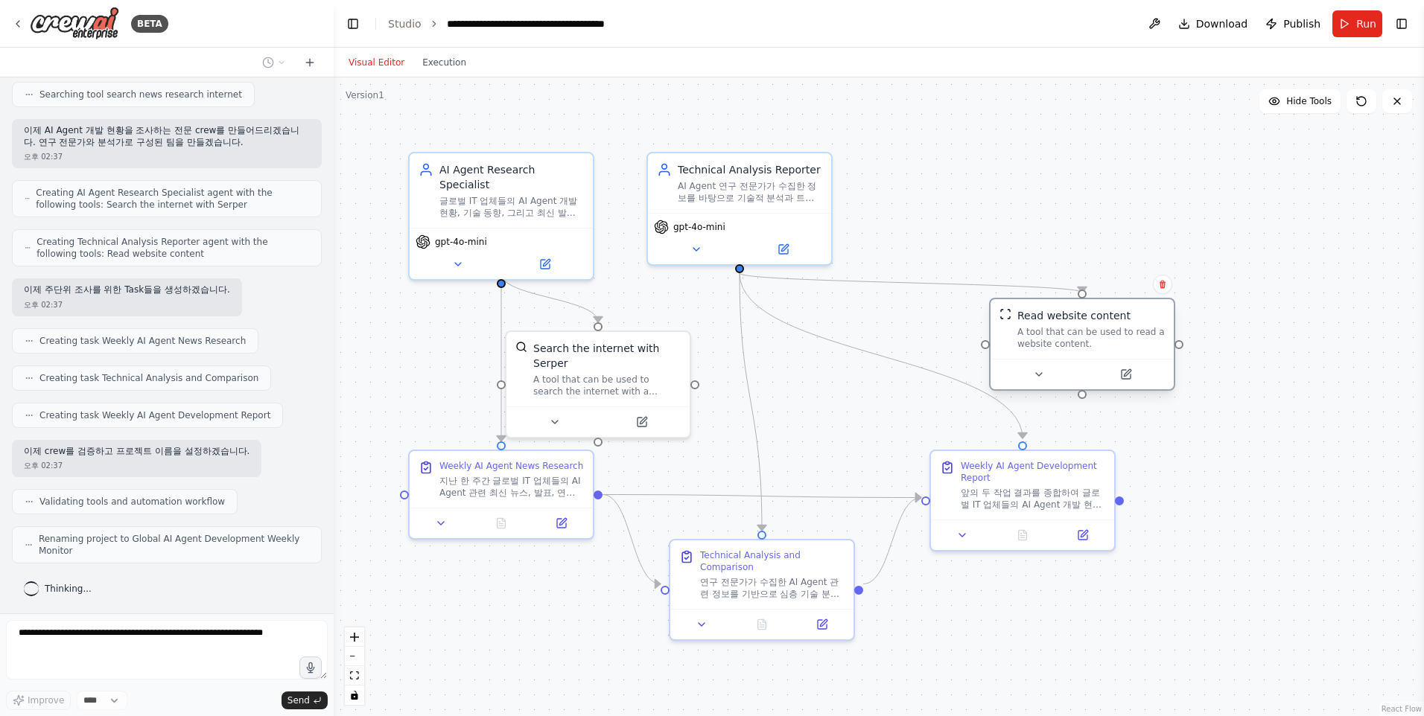
drag, startPoint x: 909, startPoint y: 344, endPoint x: 1161, endPoint y: 319, distance: 252.9
click at [1161, 319] on div "Read website content" at bounding box center [1090, 315] width 147 height 15
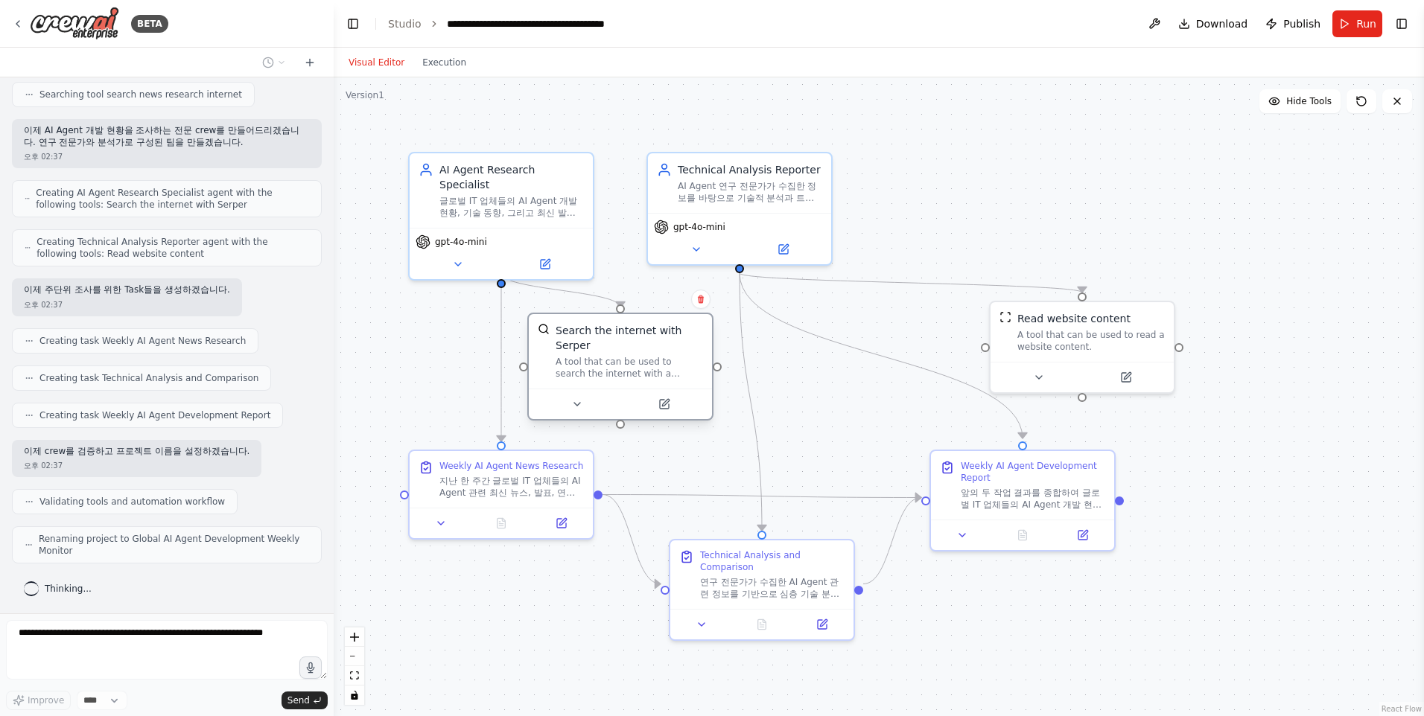
drag, startPoint x: 684, startPoint y: 356, endPoint x: 702, endPoint y: 339, distance: 24.8
click at [702, 339] on div "Search the internet with Serper A tool that can be used to search the internet …" at bounding box center [620, 351] width 183 height 74
drag, startPoint x: 1152, startPoint y: 315, endPoint x: 1163, endPoint y: 332, distance: 20.4
click at [1163, 332] on div "Read website content" at bounding box center [1105, 330] width 147 height 15
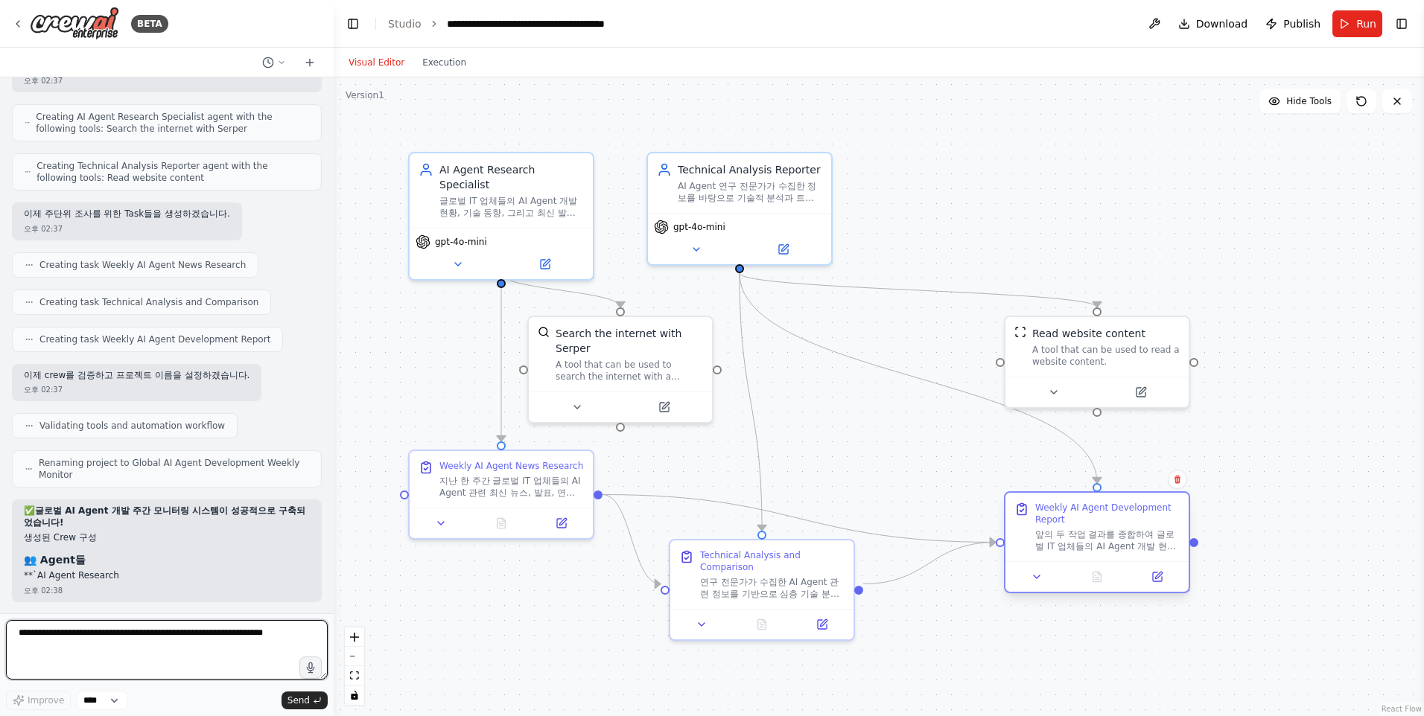
drag, startPoint x: 1099, startPoint y: 478, endPoint x: 1078, endPoint y: 538, distance: 64.1
click at [1173, 518] on div "Weekly AI Agent Development Report" at bounding box center [1107, 514] width 144 height 24
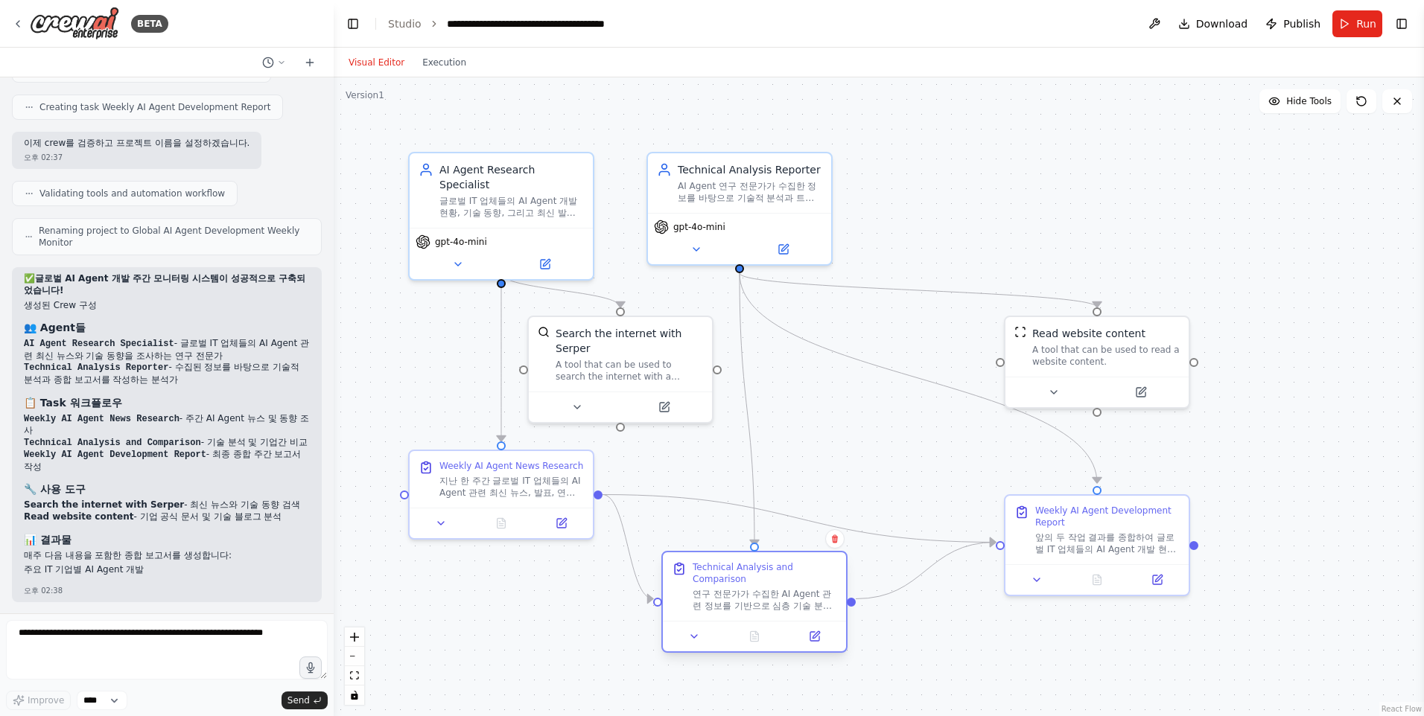
drag, startPoint x: 799, startPoint y: 542, endPoint x: 793, endPoint y: 562, distance: 21.0
click at [793, 562] on div "Technical Analysis and Comparison 연구 전문가가 수집한 AI Agent 관련 정보를 기반으로 심층 기술 분석을 수행…" at bounding box center [754, 587] width 183 height 69
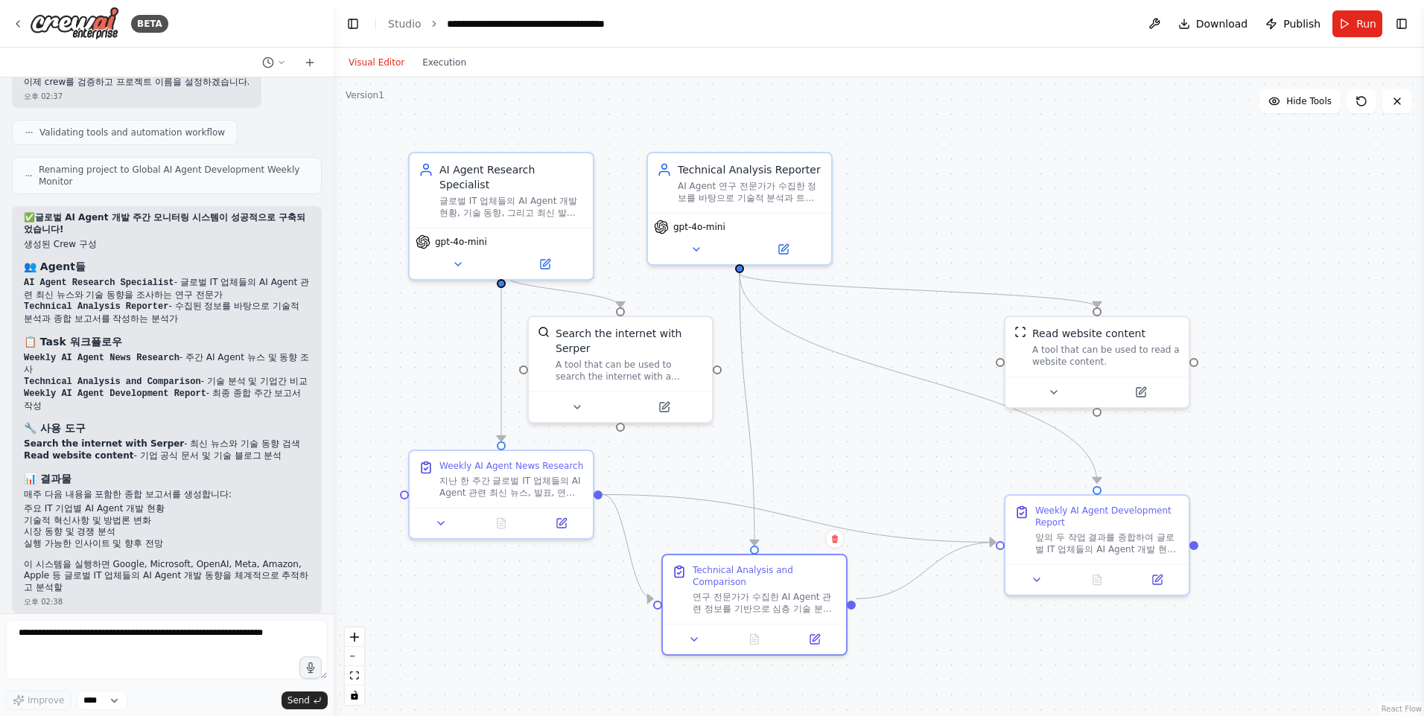
scroll to position [636, 0]
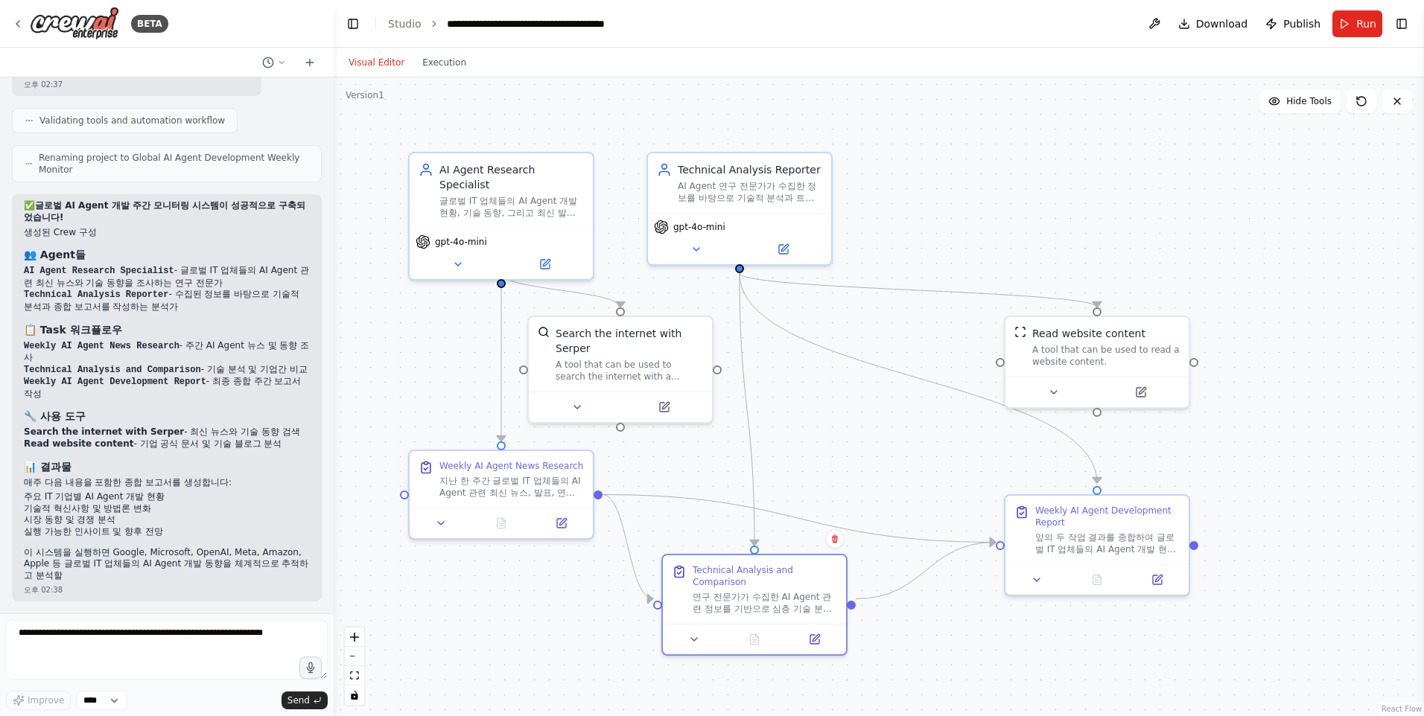
click at [538, 611] on div ".deletable-edge-delete-btn { width: 20px; height: 20px; border: 0px solid #ffff…" at bounding box center [879, 396] width 1090 height 639
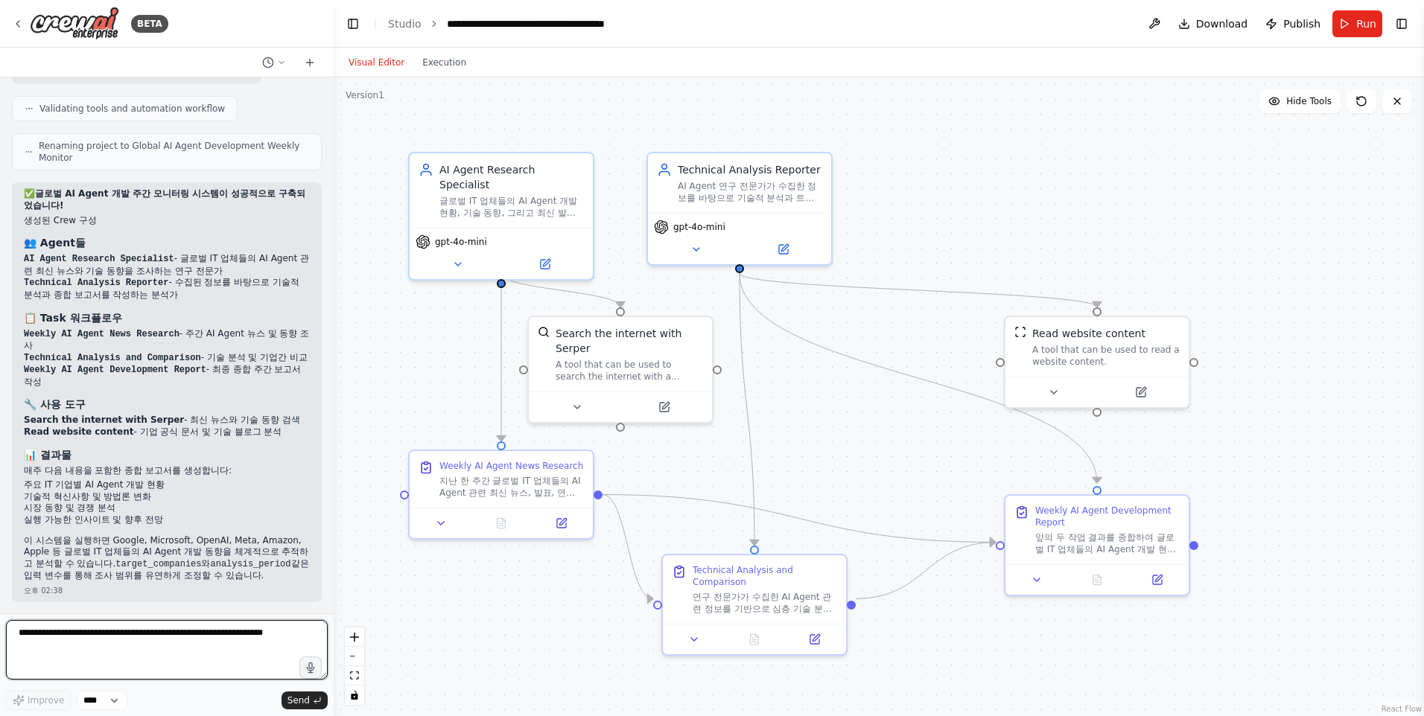
click at [152, 645] on textarea at bounding box center [167, 650] width 322 height 60
type textarea "*"
type textarea "**********"
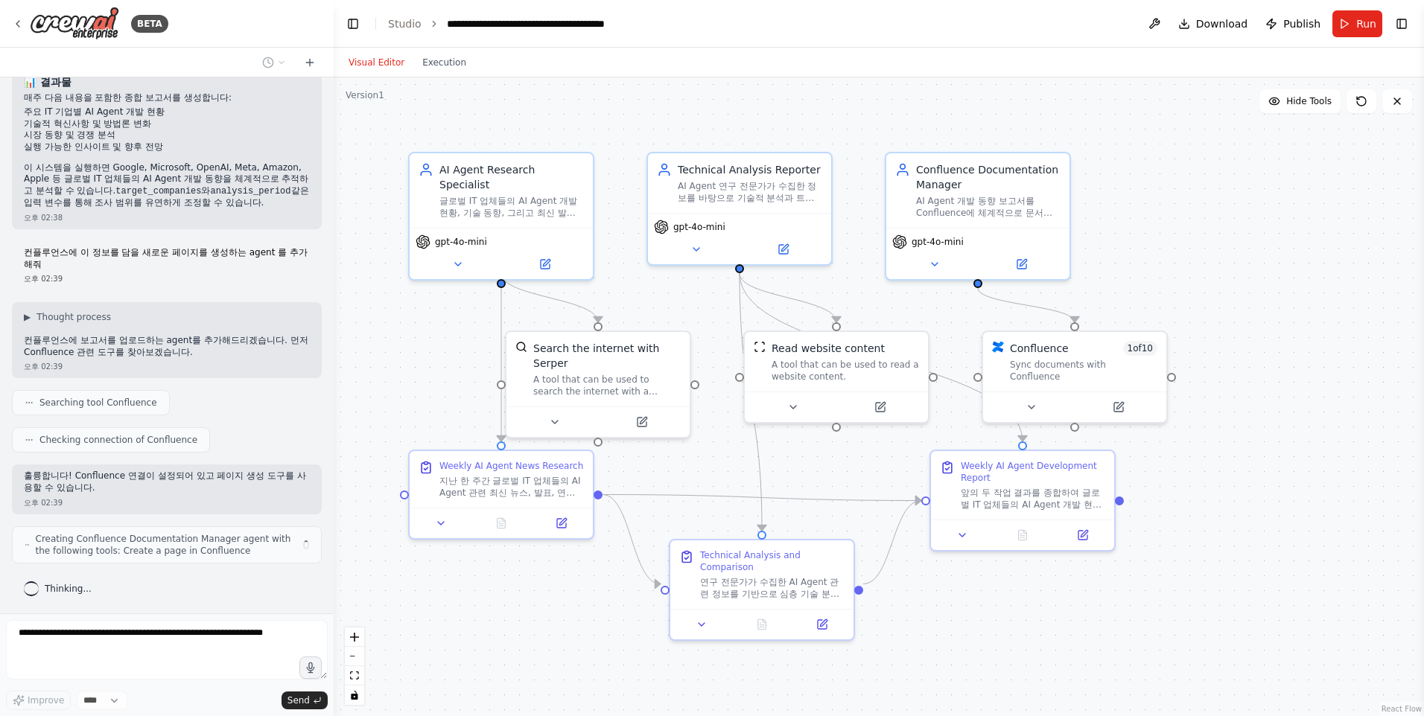
scroll to position [1020, 0]
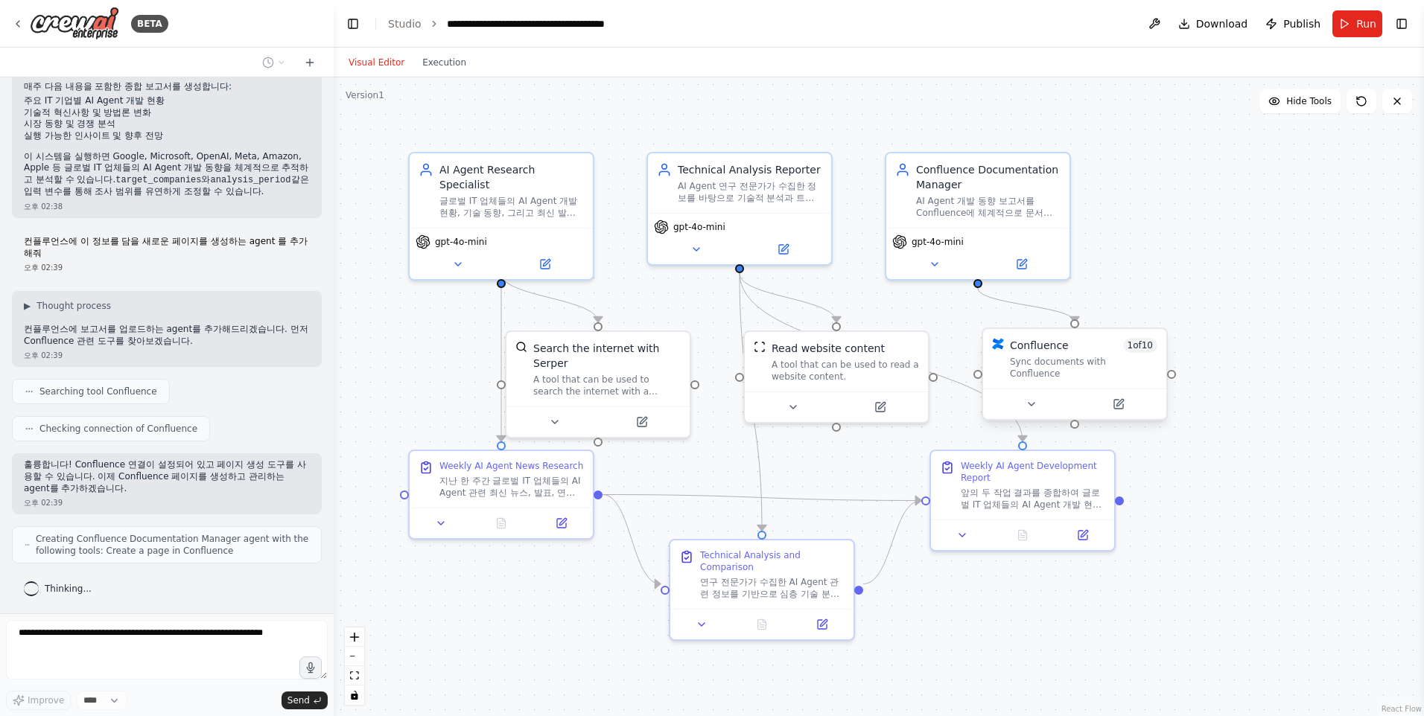
click at [1076, 347] on div "Confluence 1 of 10" at bounding box center [1083, 345] width 147 height 15
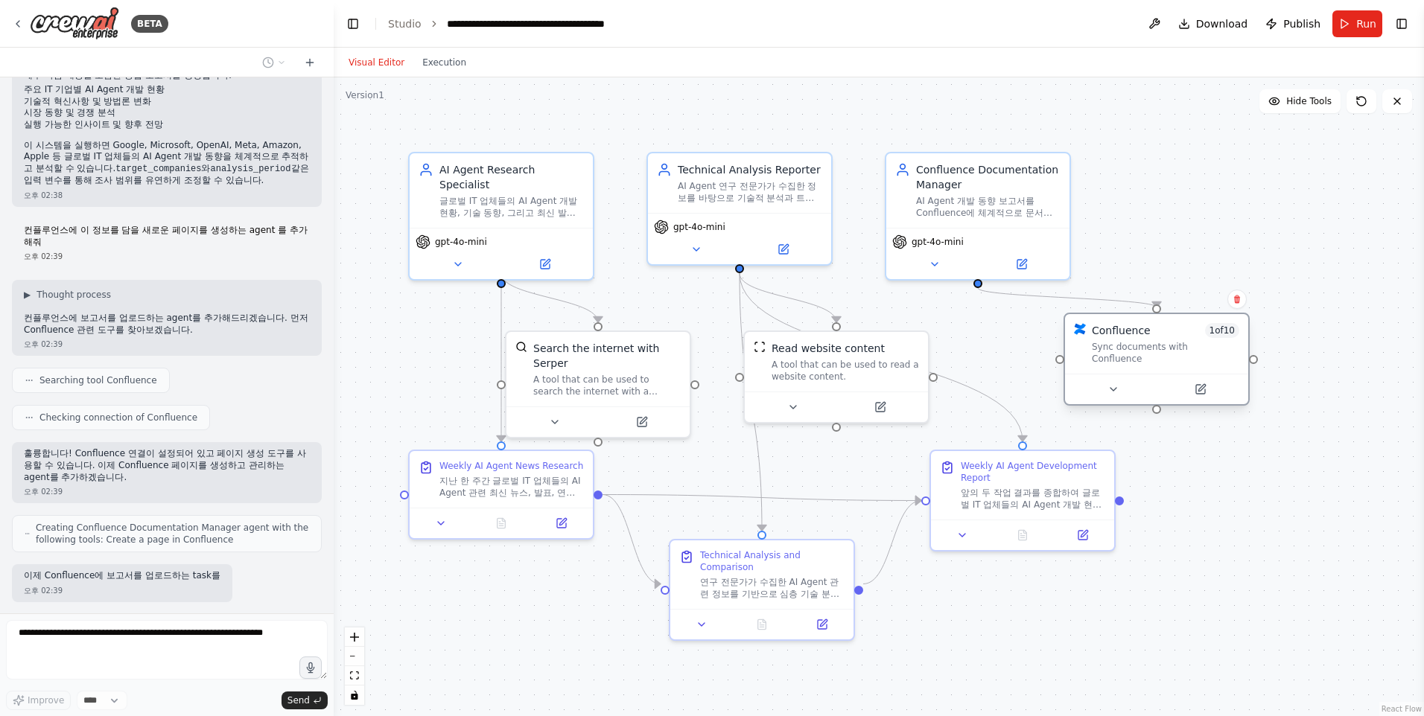
scroll to position [1107, 0]
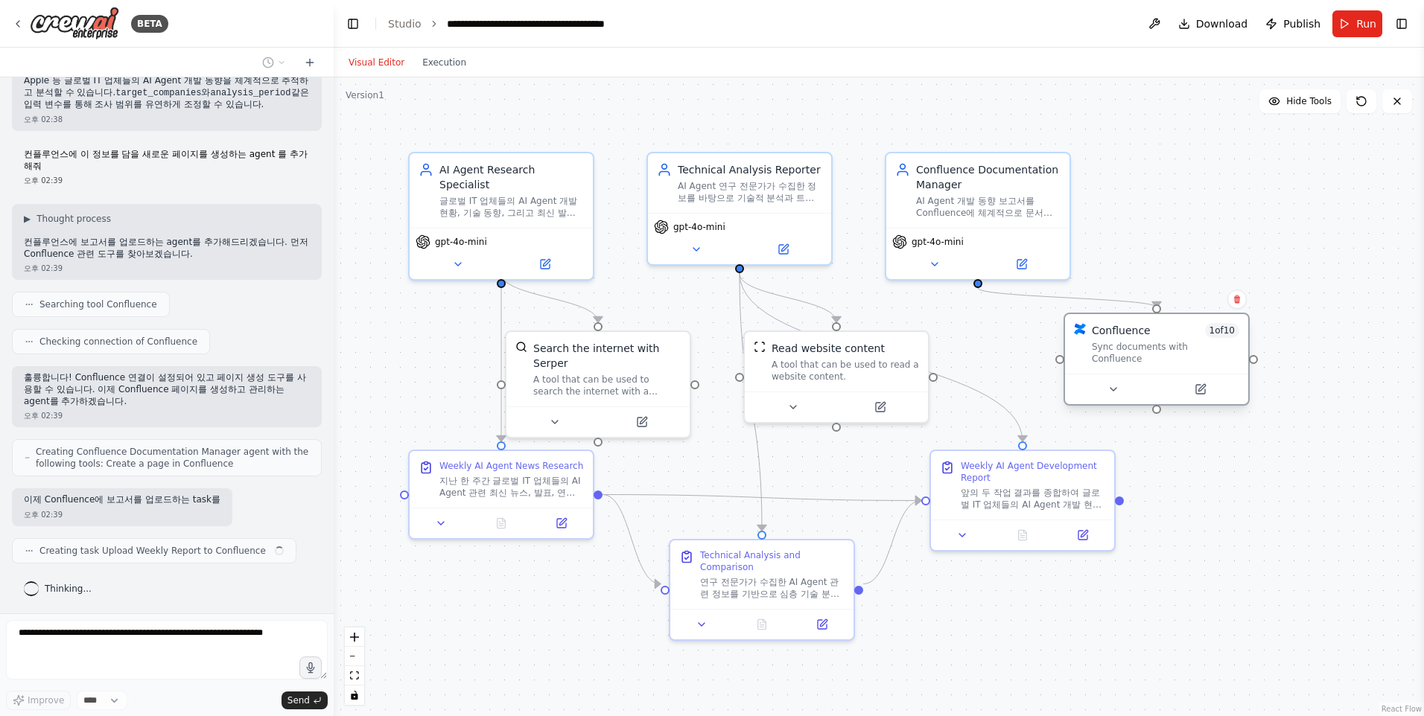
drag, startPoint x: 1145, startPoint y: 343, endPoint x: 1168, endPoint y: 331, distance: 26.3
click at [1168, 331] on div ".deletable-edge-delete-btn { width: 20px; height: 20px; border: 0px solid #ffff…" at bounding box center [879, 396] width 1090 height 639
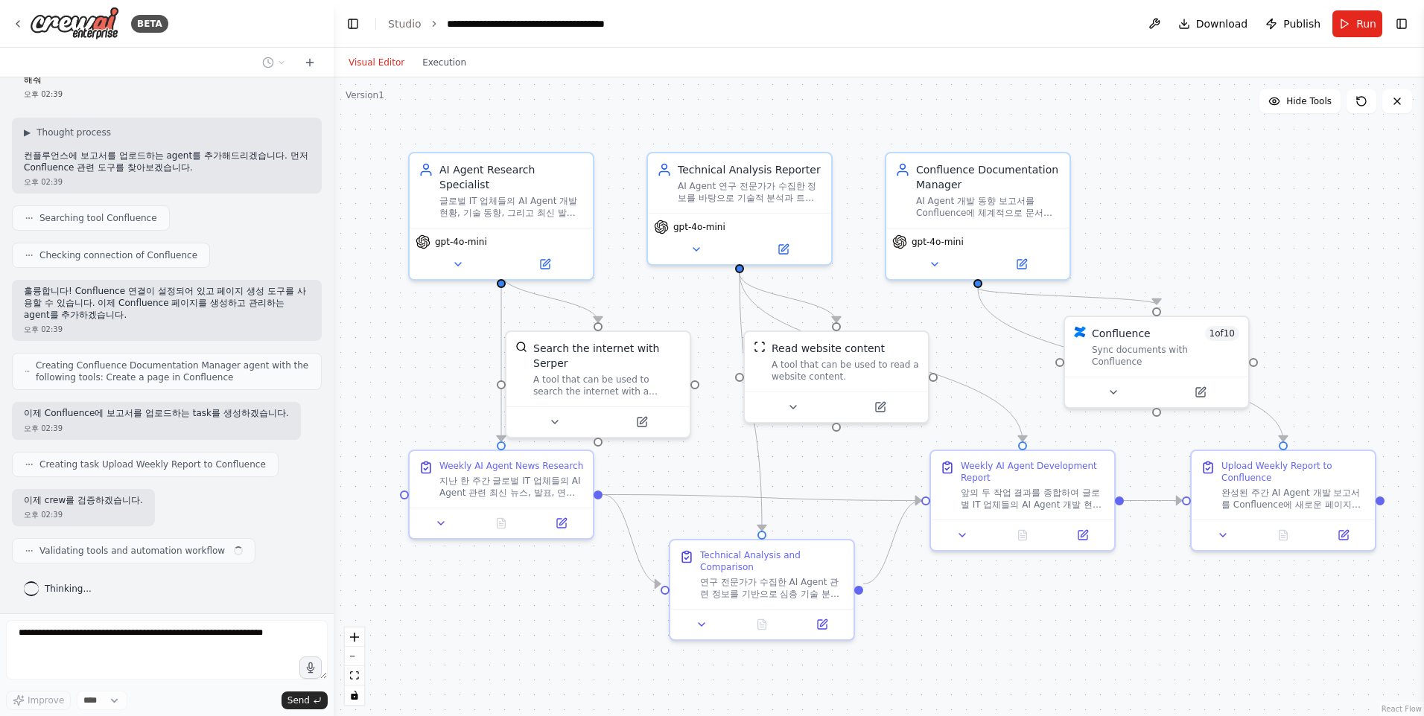
scroll to position [1194, 0]
drag, startPoint x: 1177, startPoint y: 334, endPoint x: 1297, endPoint y: 337, distance: 119.9
click at [1289, 312] on div "Confluence 1 of 10" at bounding box center [1269, 315] width 147 height 15
click at [1309, 369] on icon at bounding box center [1306, 372] width 7 height 7
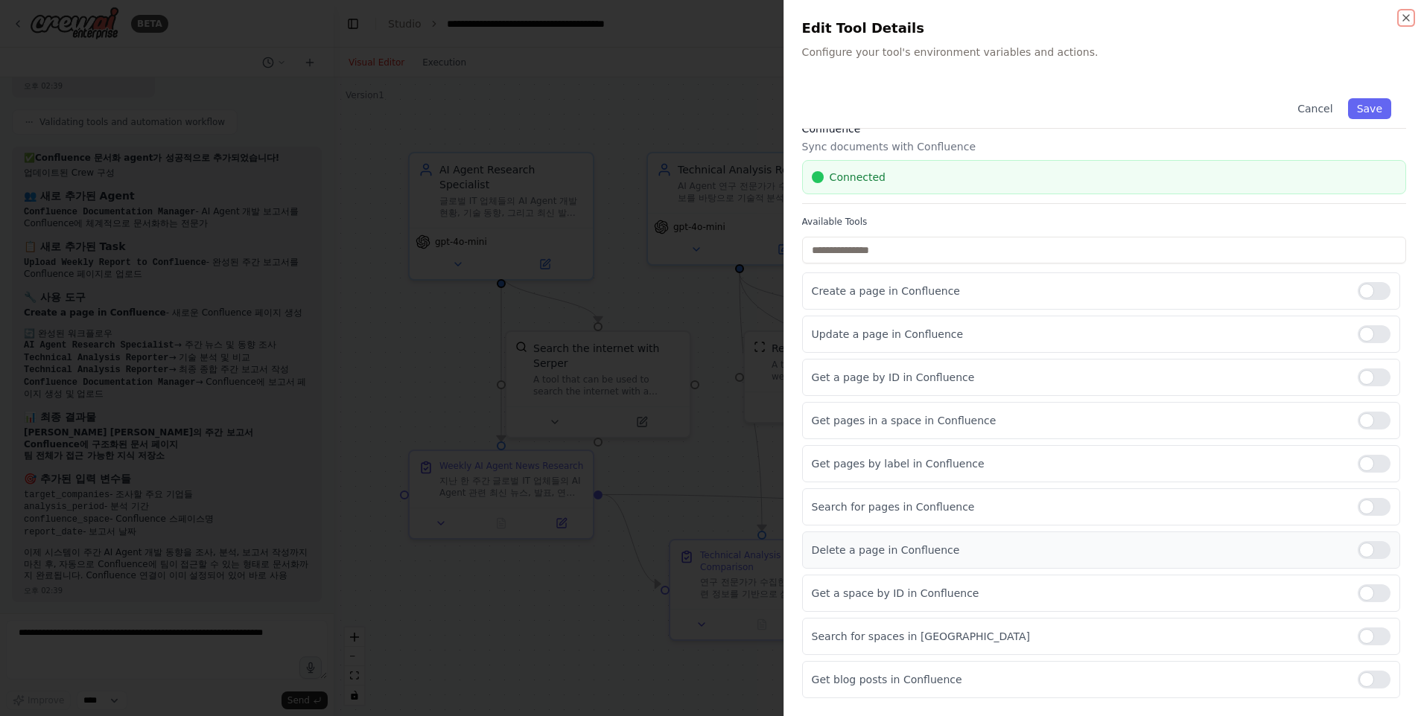
scroll to position [1635, 0]
drag, startPoint x: 903, startPoint y: 509, endPoint x: 1095, endPoint y: 514, distance: 192.2
click at [1095, 514] on p "Search for pages in Confluence" at bounding box center [1079, 507] width 534 height 15
drag, startPoint x: 1095, startPoint y: 514, endPoint x: 1029, endPoint y: 514, distance: 65.5
click at [1029, 514] on p "Search for pages in Confluence" at bounding box center [1079, 507] width 534 height 15
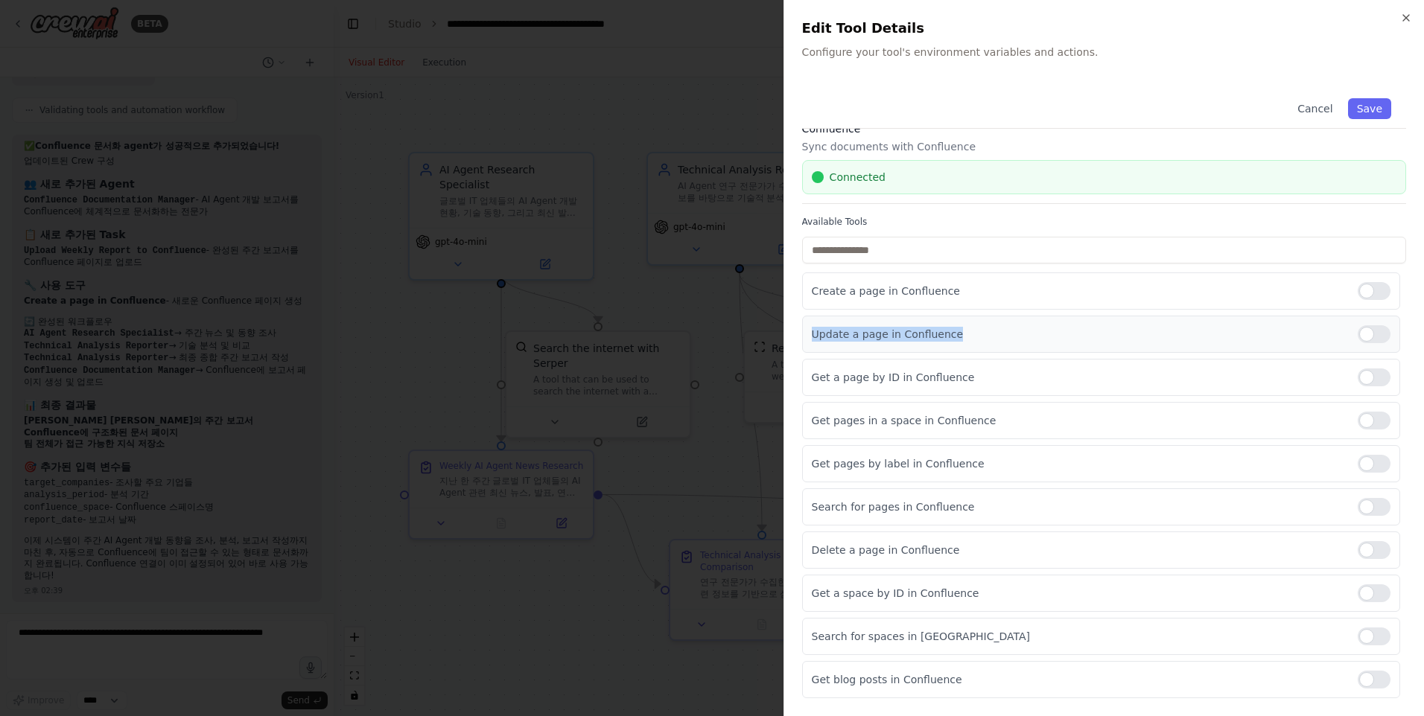
drag, startPoint x: 814, startPoint y: 335, endPoint x: 1012, endPoint y: 342, distance: 198.2
click at [1012, 342] on div "Update a page in Confluence" at bounding box center [1101, 334] width 598 height 37
drag, startPoint x: 813, startPoint y: 555, endPoint x: 897, endPoint y: 556, distance: 84.9
click at [897, 556] on p "Delete a page in Confluence" at bounding box center [1079, 550] width 534 height 15
drag, startPoint x: 897, startPoint y: 556, endPoint x: 871, endPoint y: 565, distance: 27.6
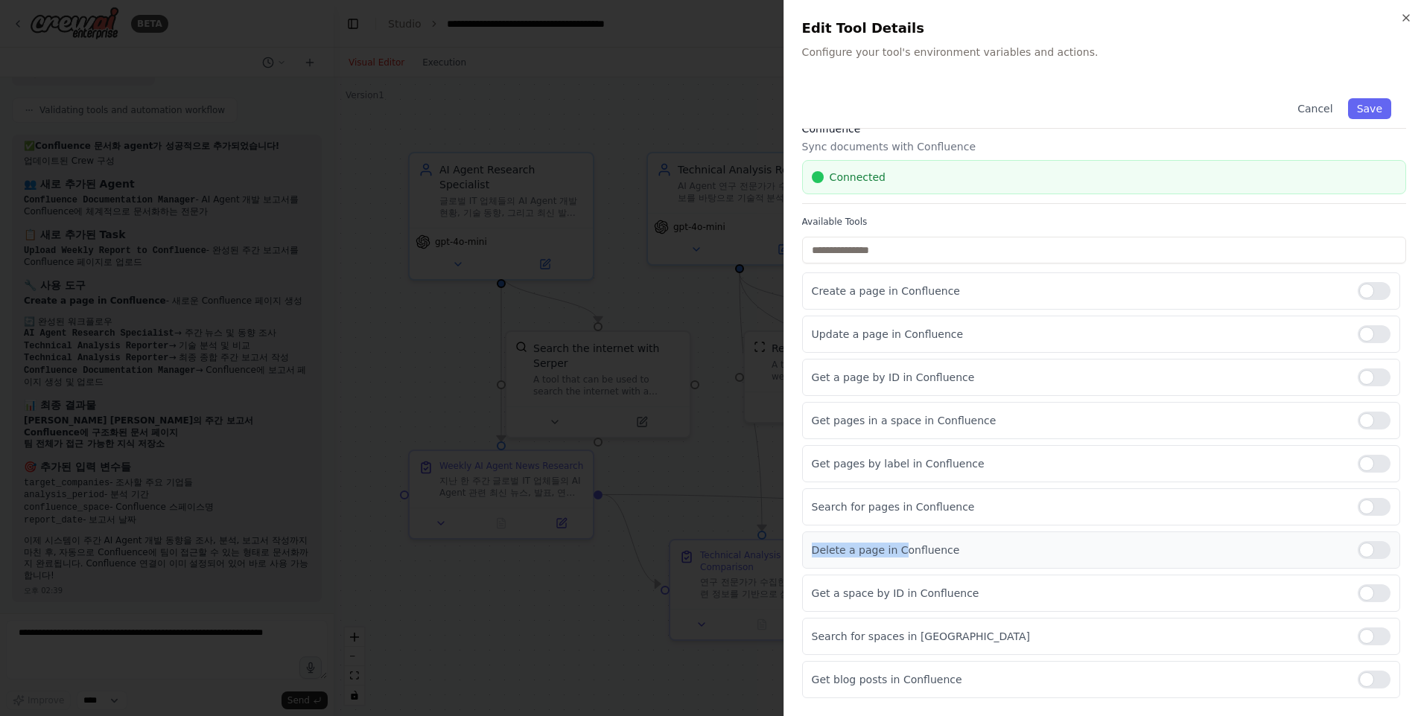
click at [871, 565] on div "Delete a page in Confluence" at bounding box center [1101, 550] width 598 height 37
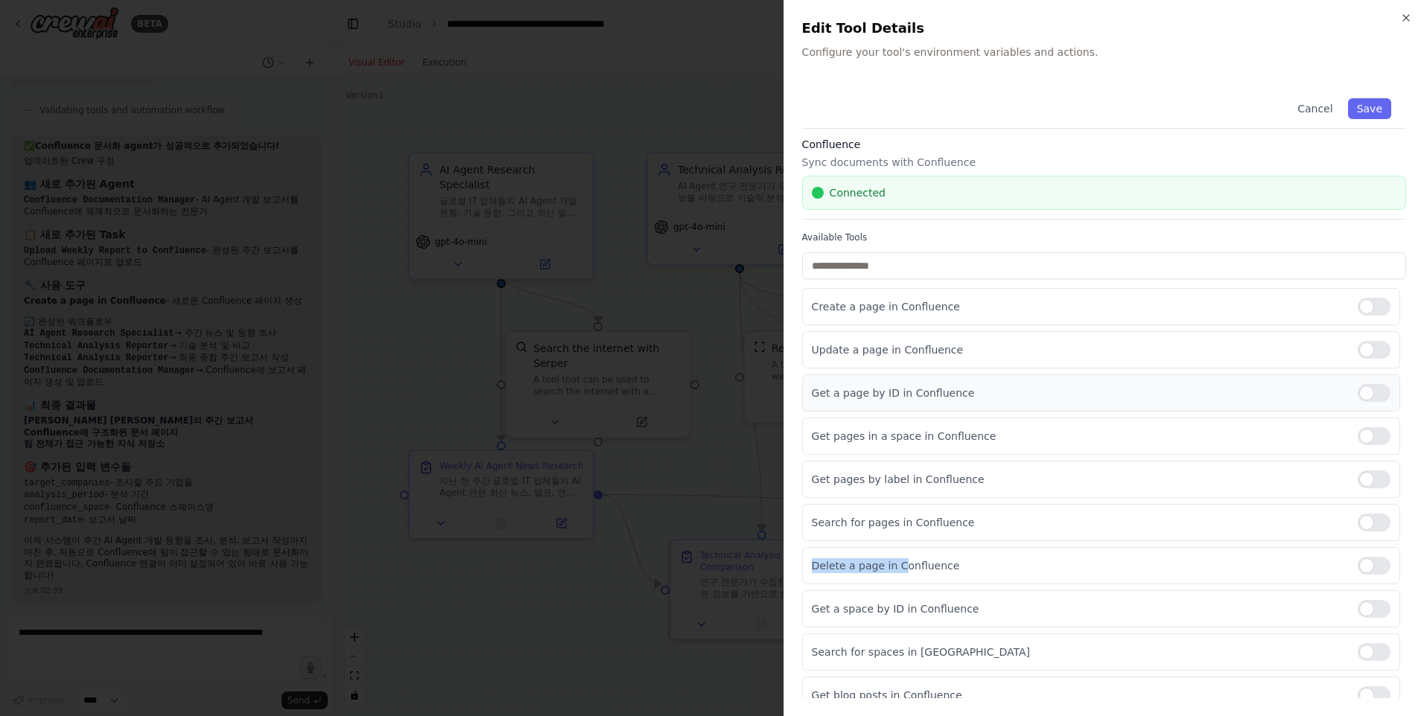
scroll to position [0, 0]
click at [1401, 16] on icon "button" at bounding box center [1406, 18] width 12 height 12
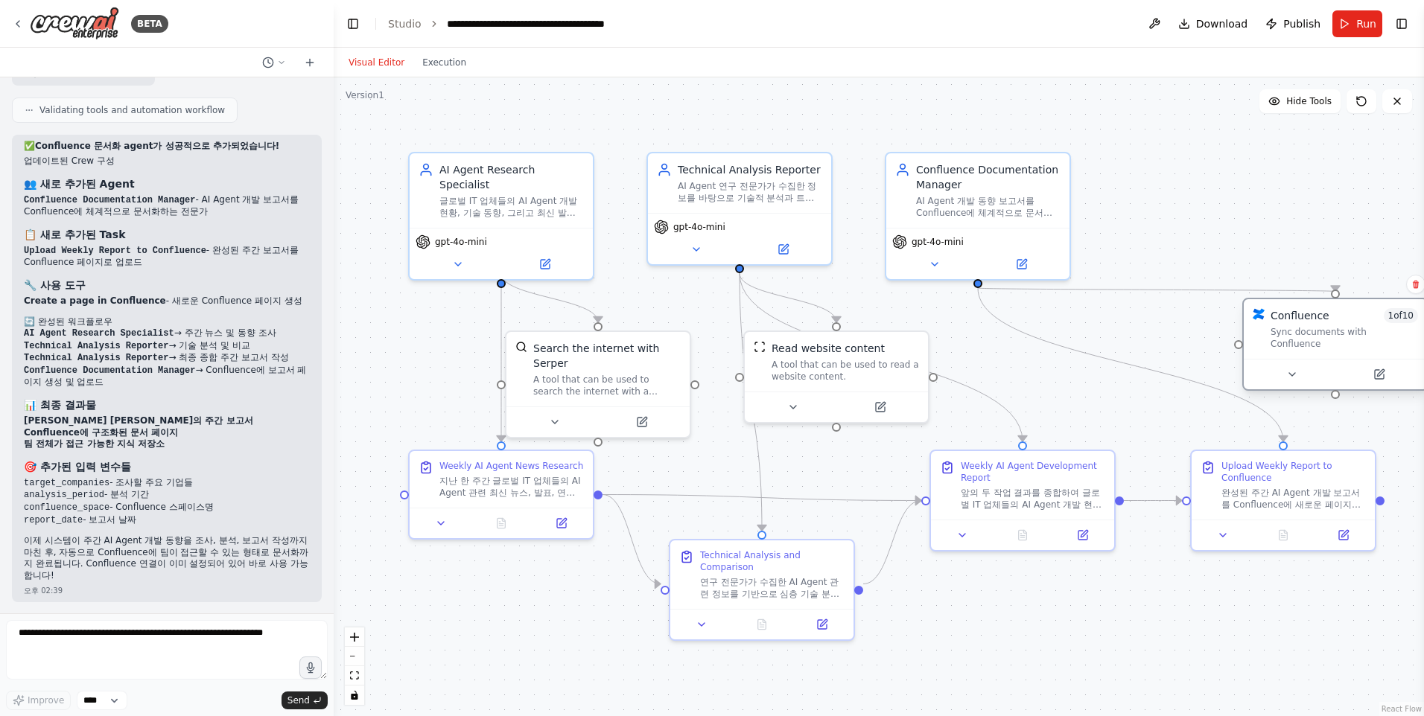
drag, startPoint x: 1255, startPoint y: 315, endPoint x: 1332, endPoint y: 320, distance: 76.9
click at [1332, 320] on div "Confluence 1 of 10" at bounding box center [1344, 315] width 147 height 15
drag, startPoint x: 1340, startPoint y: 315, endPoint x: 1346, endPoint y: 328, distance: 14.3
click at [1346, 328] on div "Confluence 1 of 10" at bounding box center [1344, 330] width 147 height 15
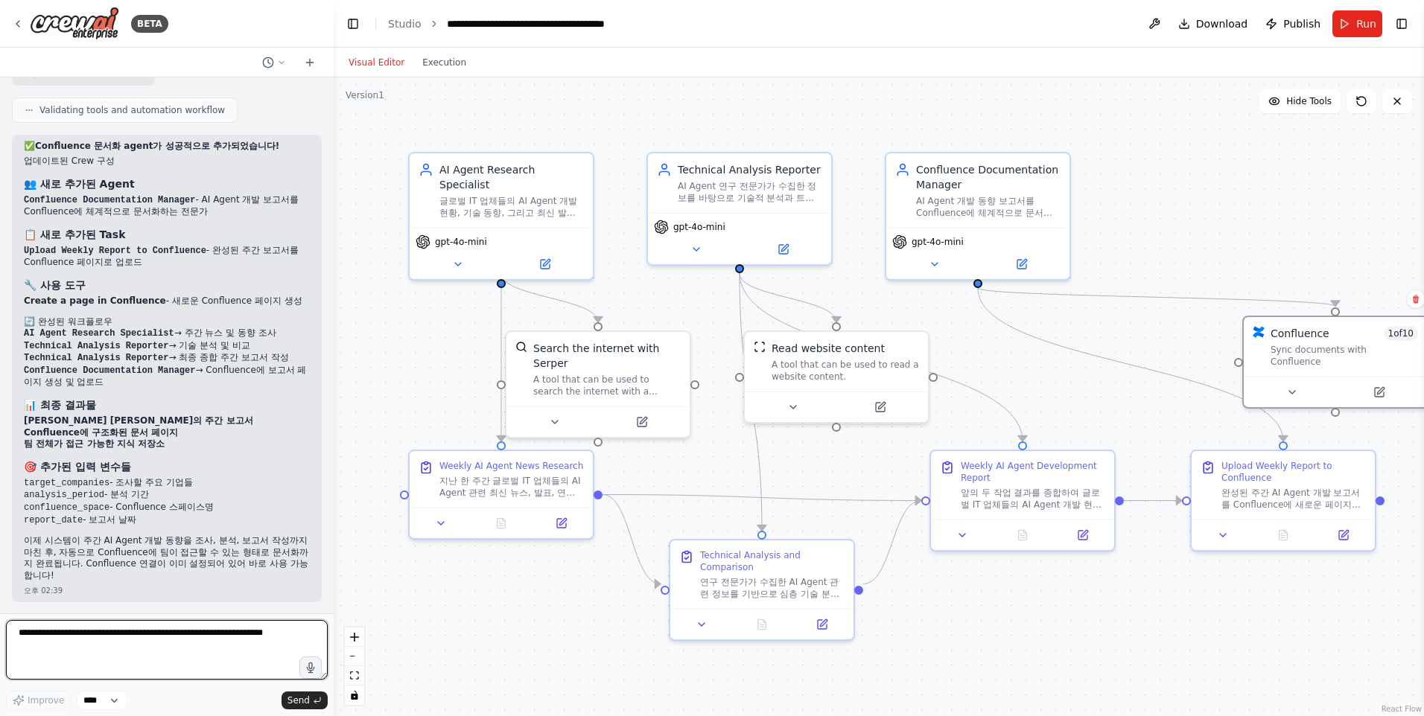
click at [210, 638] on textarea at bounding box center [167, 650] width 322 height 60
paste textarea "**********"
type textarea "**********"
paste textarea "**********"
type textarea "**********"
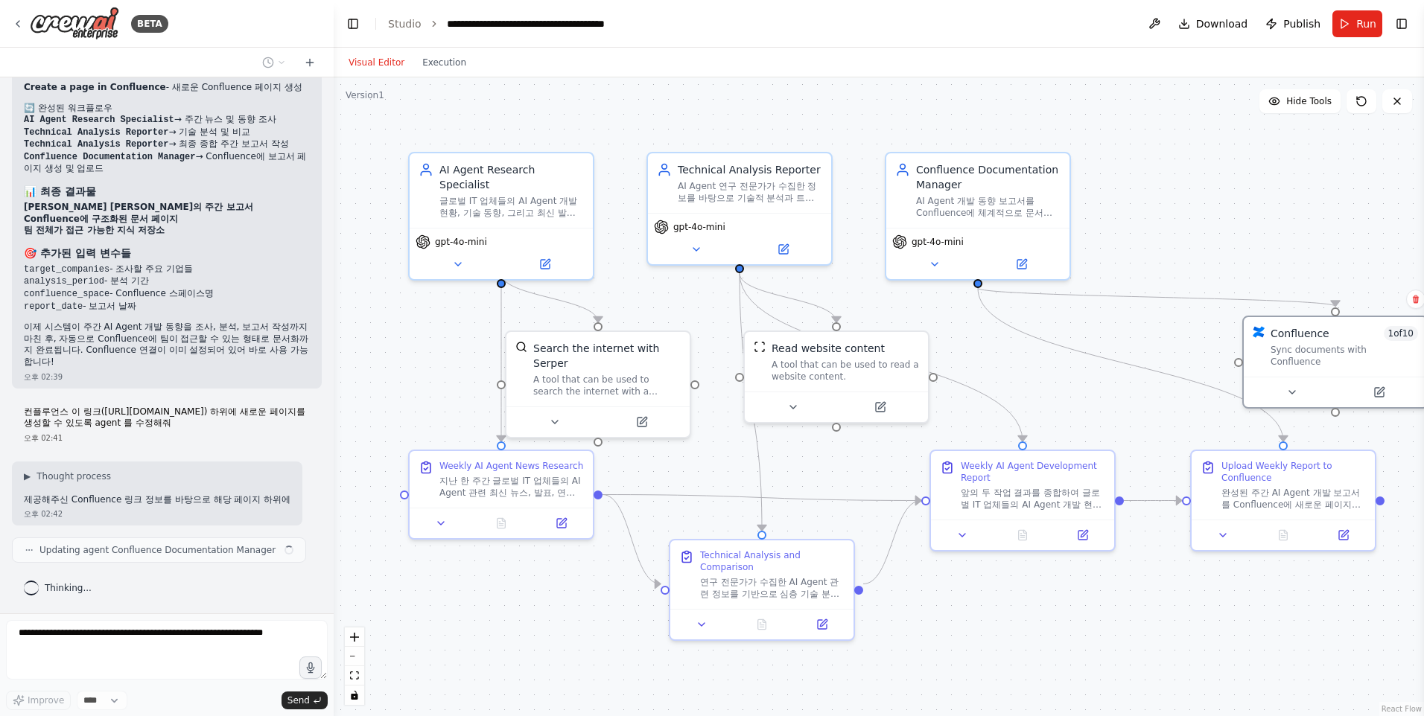
scroll to position [1872, 0]
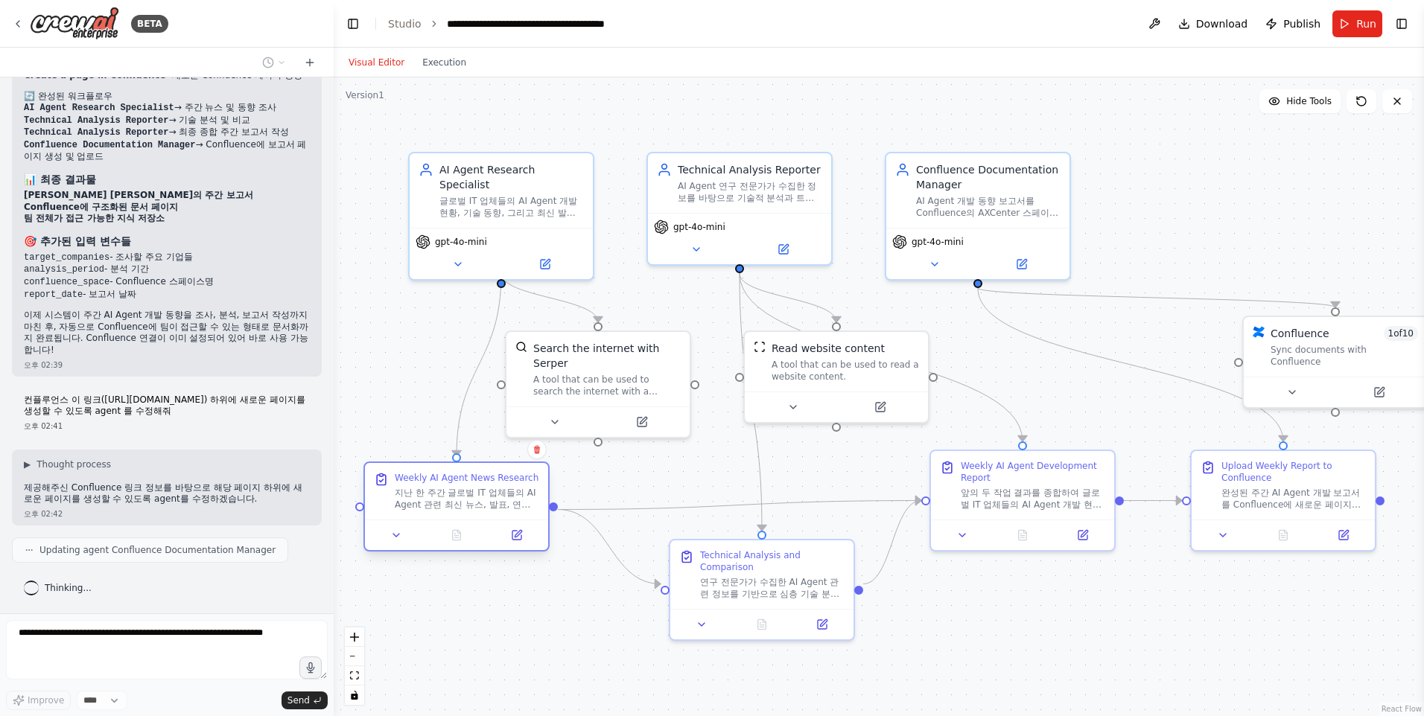
drag, startPoint x: 498, startPoint y: 488, endPoint x: 455, endPoint y: 504, distance: 46.2
click at [455, 504] on div "지난 한 주간 글로벌 IT 업체들의 AI Agent 관련 최신 뉴스, 발표, 연구결과를 종합적으로 조사합니다. 다음 영역에 중점을 둡니다: 1…" at bounding box center [467, 499] width 144 height 24
click at [996, 646] on div ".deletable-edge-delete-btn { width: 20px; height: 20px; border: 0px solid #ffff…" at bounding box center [879, 396] width 1090 height 639
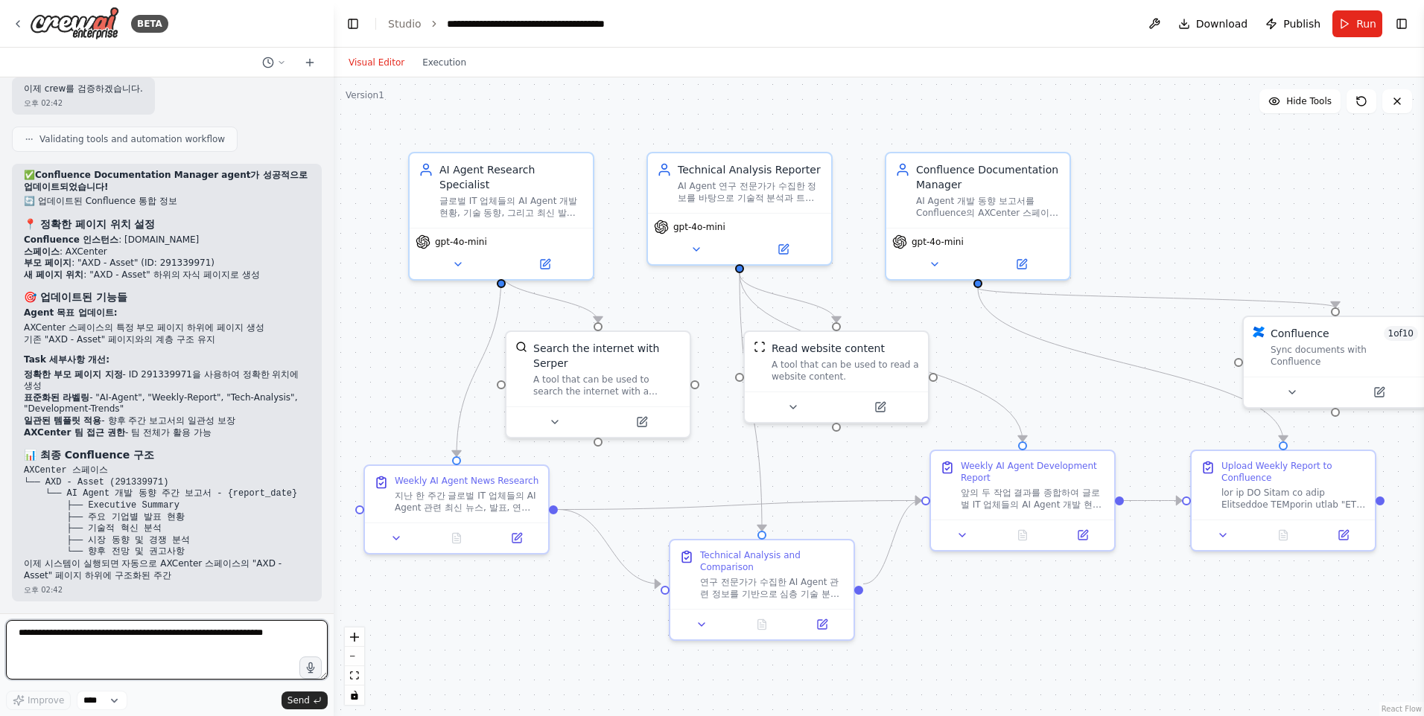
scroll to position [2467, 0]
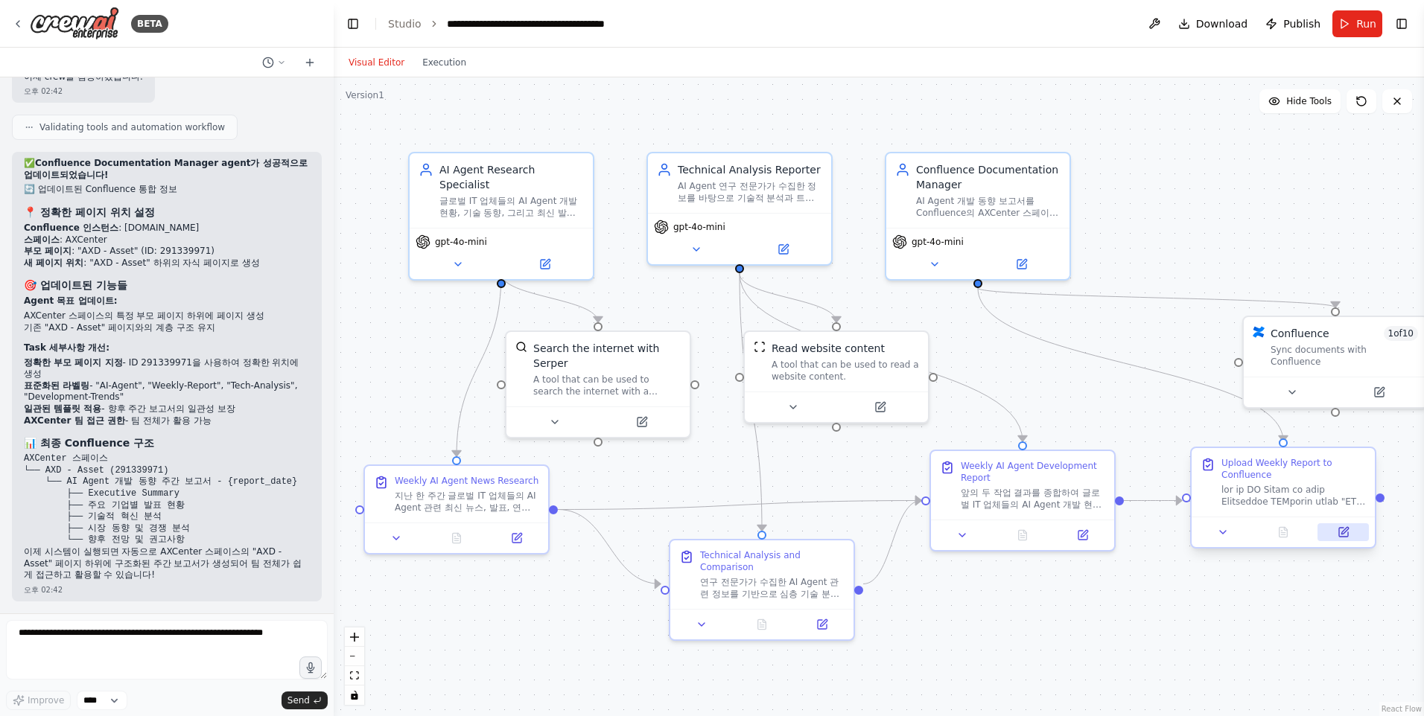
click at [1348, 532] on icon at bounding box center [1343, 532] width 9 height 9
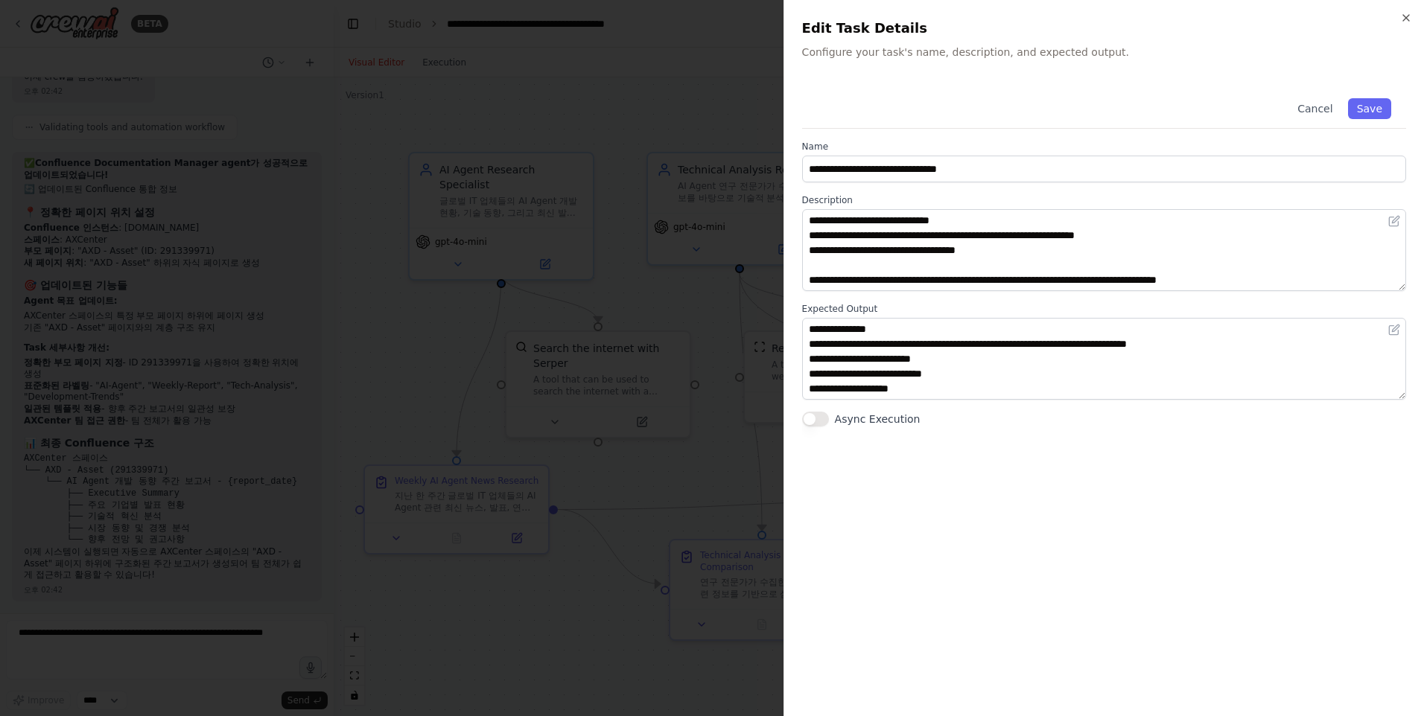
scroll to position [0, 0]
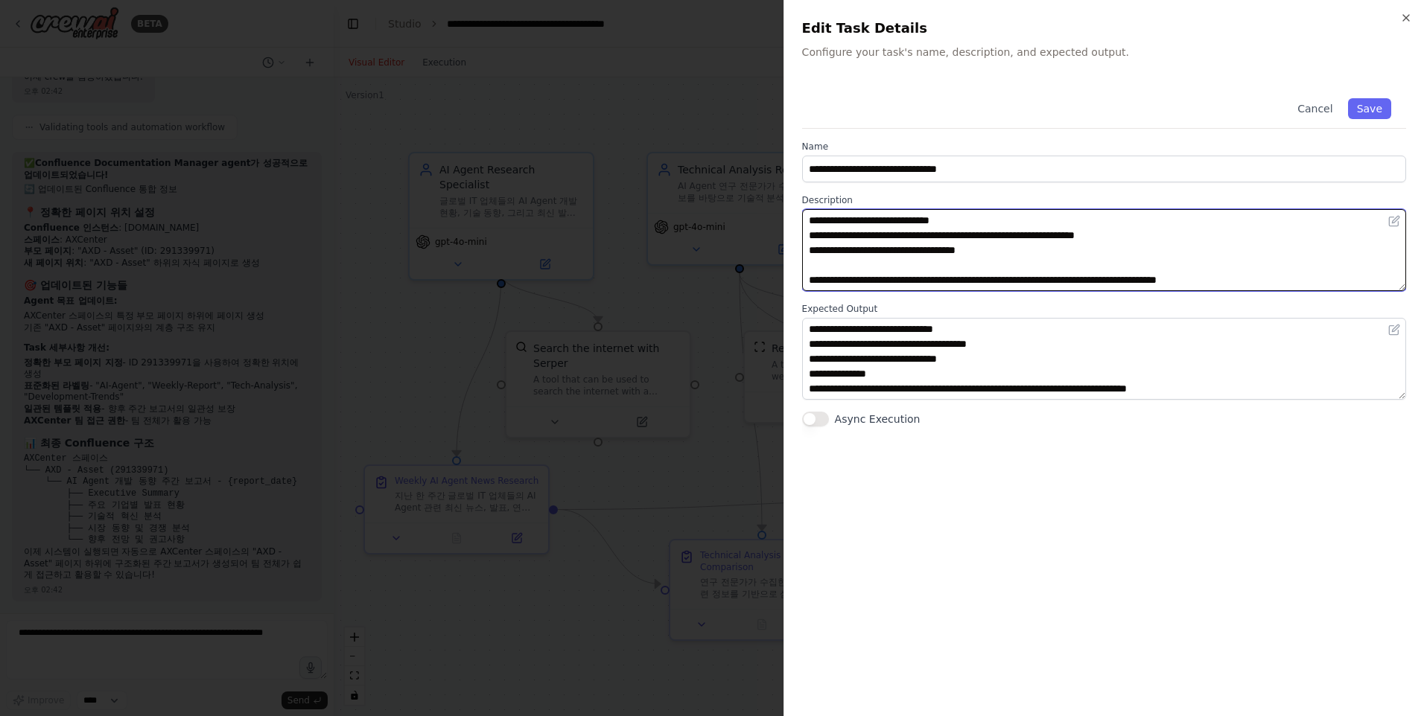
click at [1078, 240] on textarea "**********" at bounding box center [1104, 250] width 604 height 82
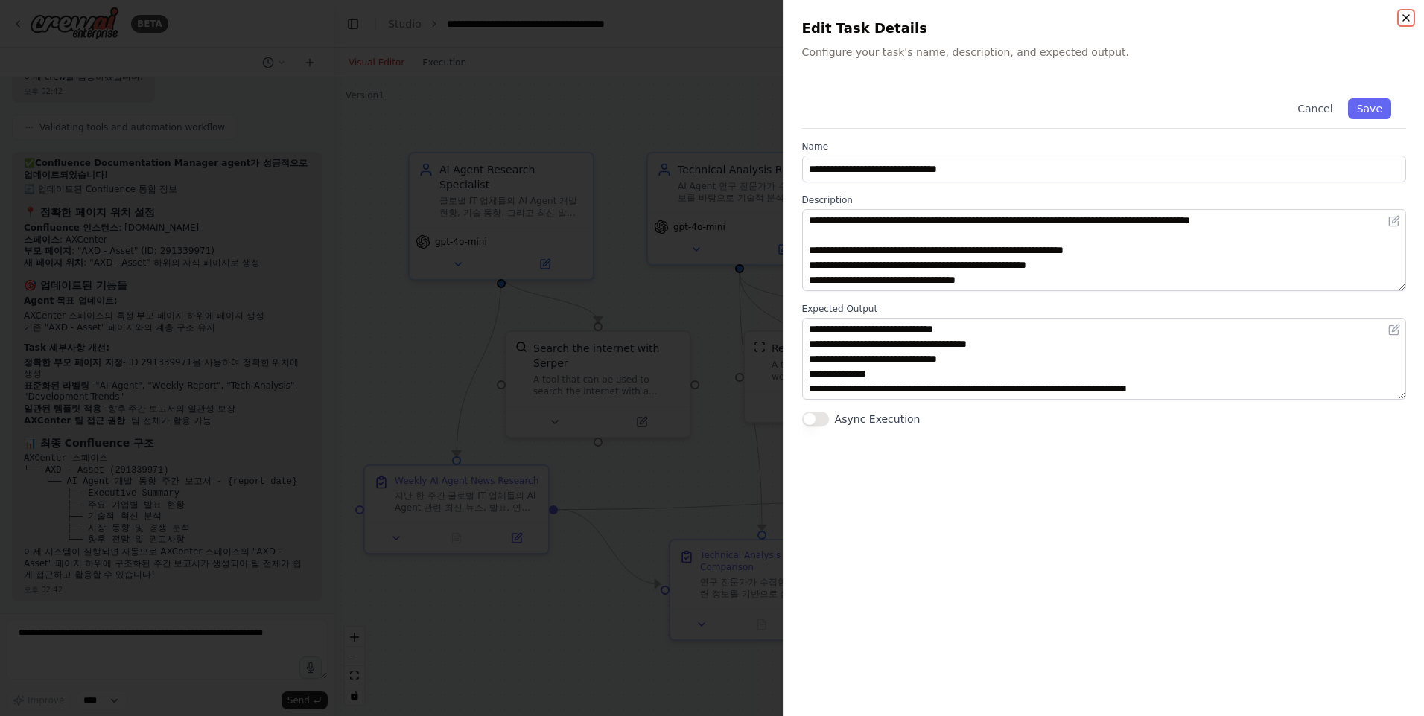
click at [1408, 16] on icon "button" at bounding box center [1406, 18] width 12 height 12
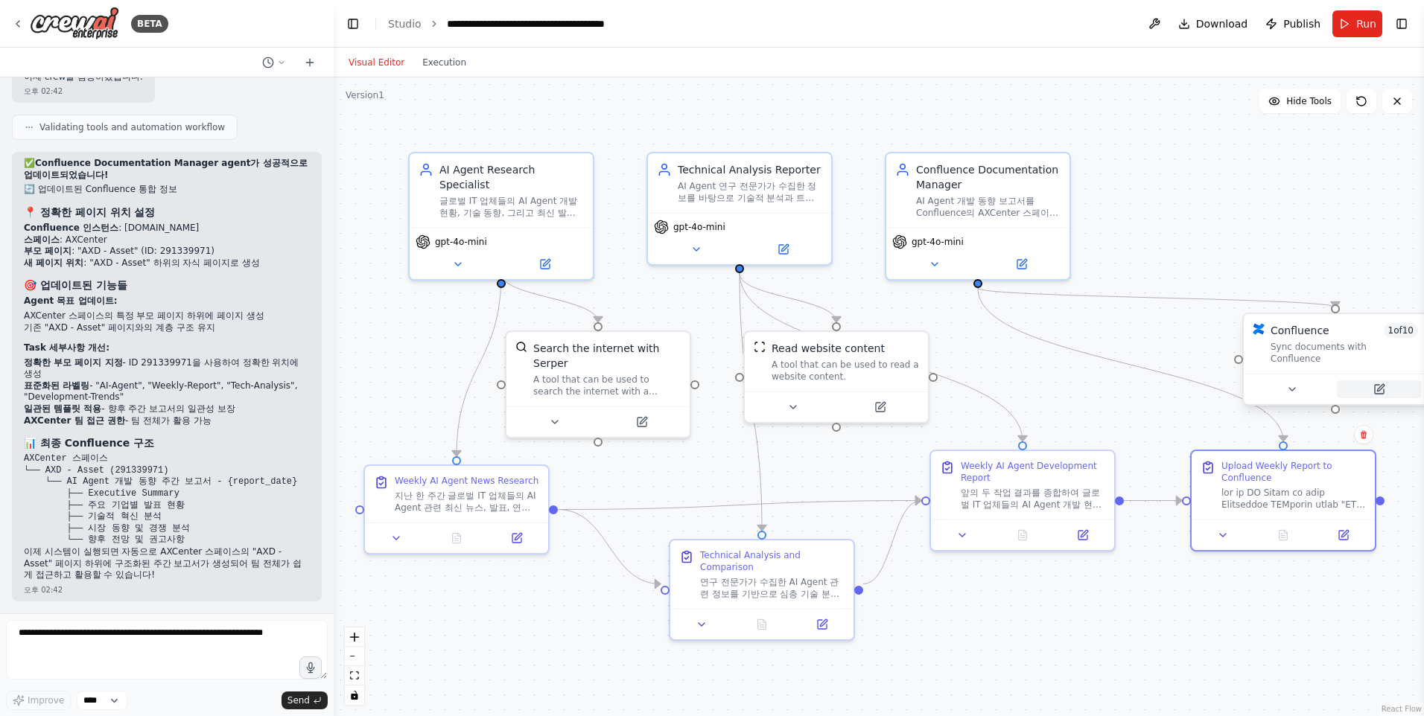
click at [1379, 384] on icon at bounding box center [1380, 387] width 7 height 7
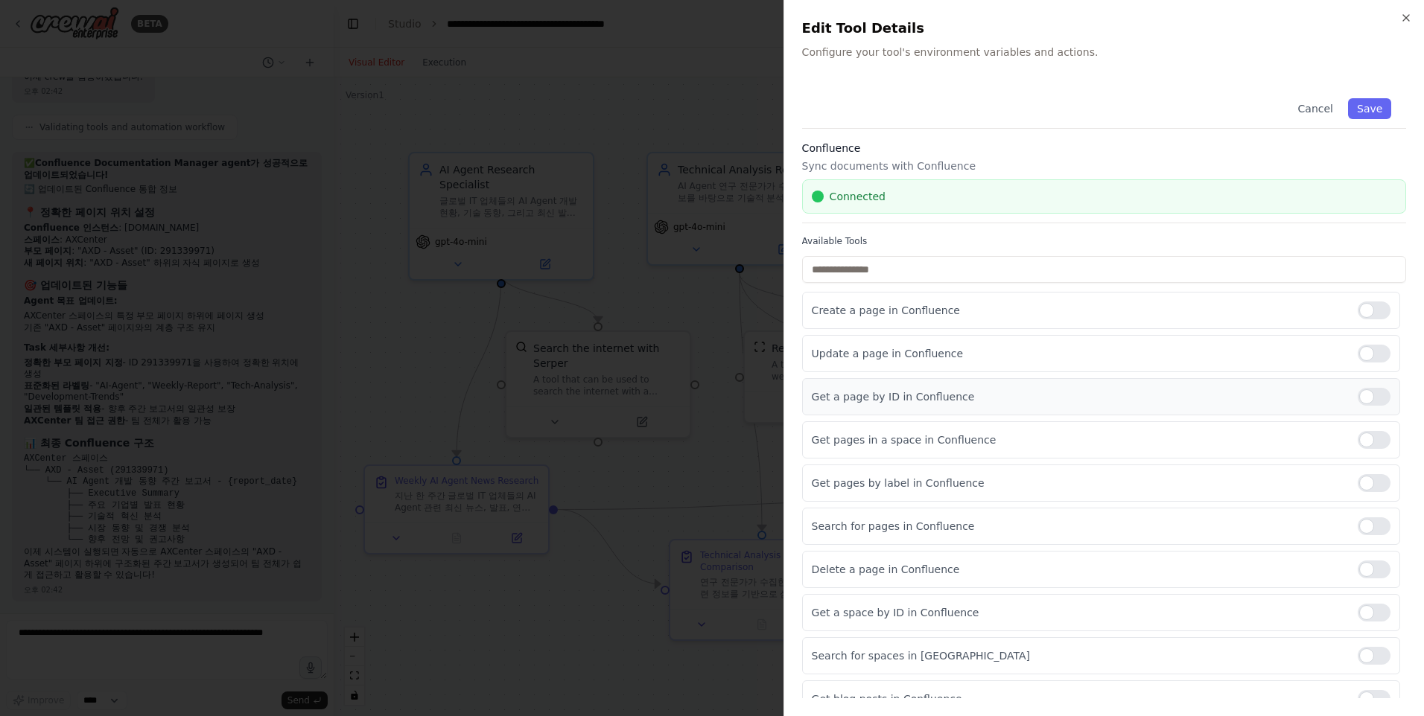
click at [1364, 395] on div at bounding box center [1374, 397] width 33 height 18
click at [1364, 105] on button "Save" at bounding box center [1369, 108] width 43 height 21
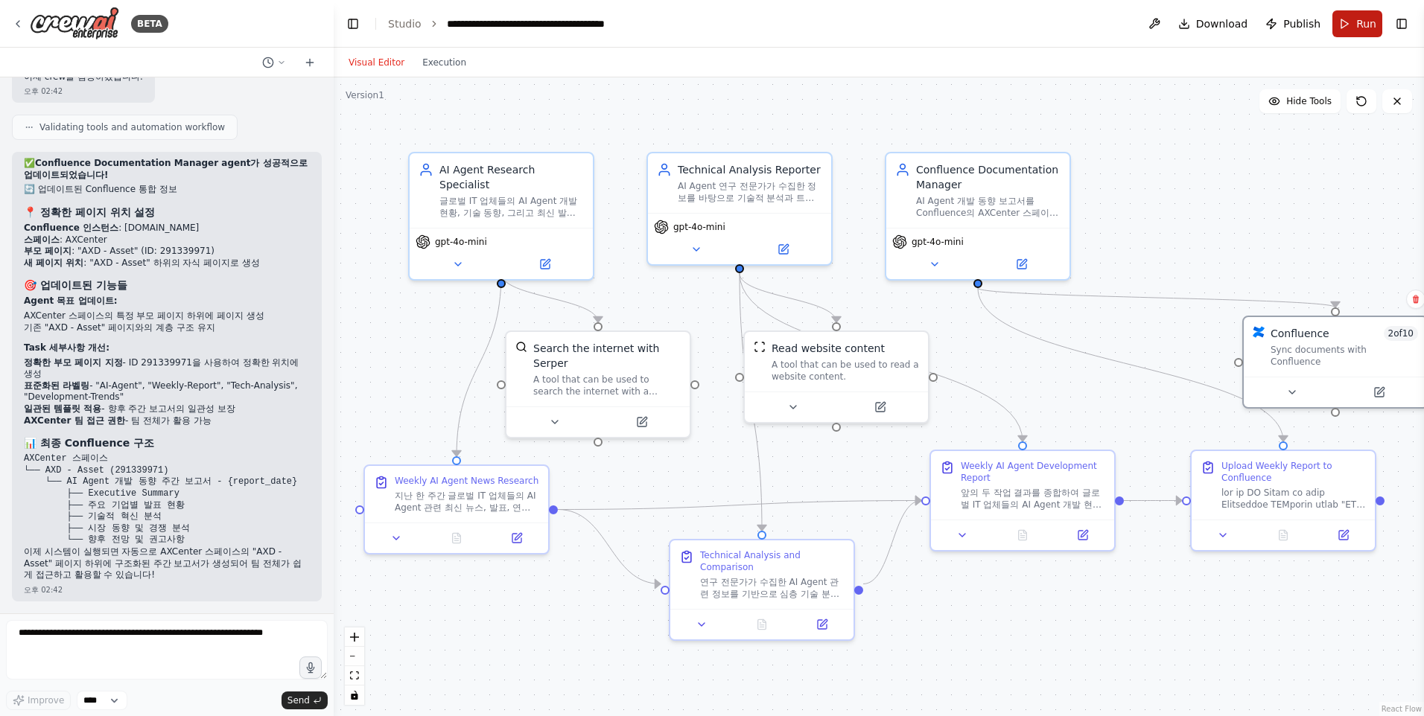
click at [1366, 23] on span "Run" at bounding box center [1366, 23] width 20 height 15
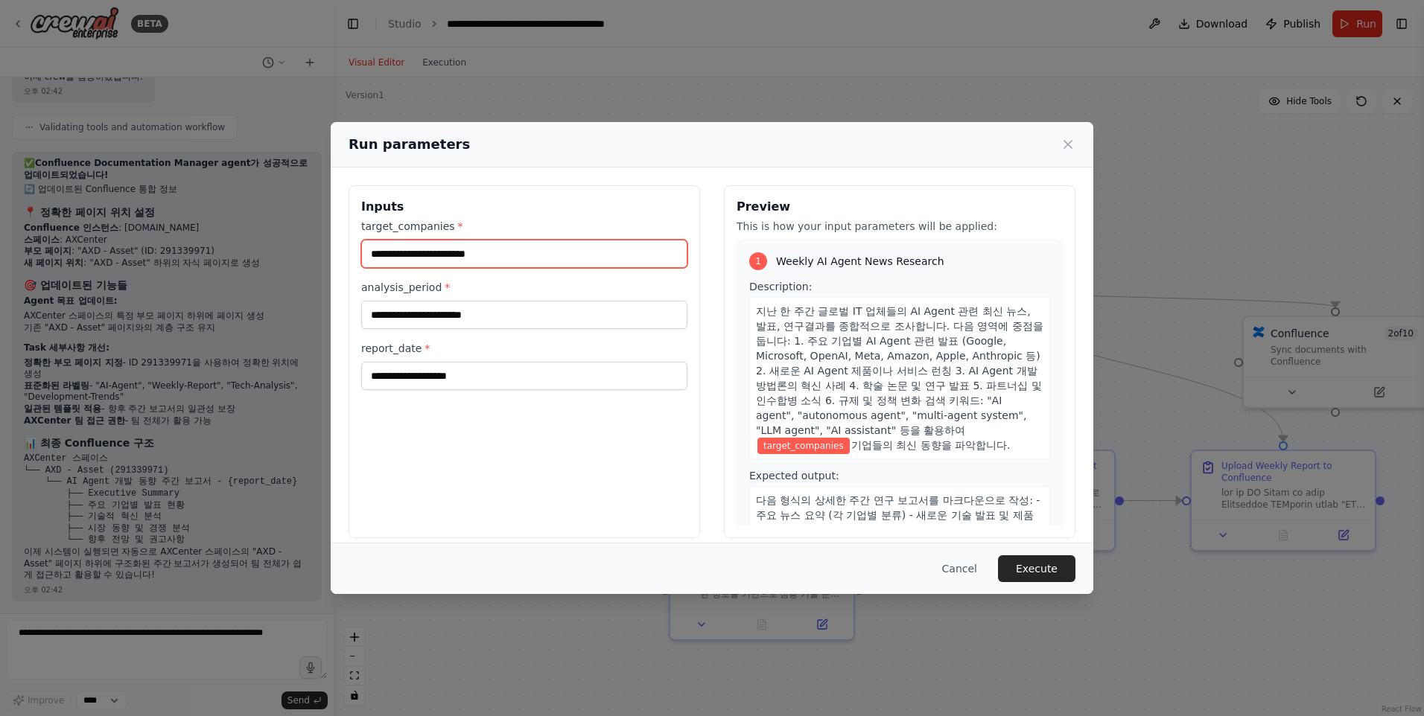
click at [480, 258] on input "target_companies *" at bounding box center [524, 254] width 326 height 28
type input "**********"
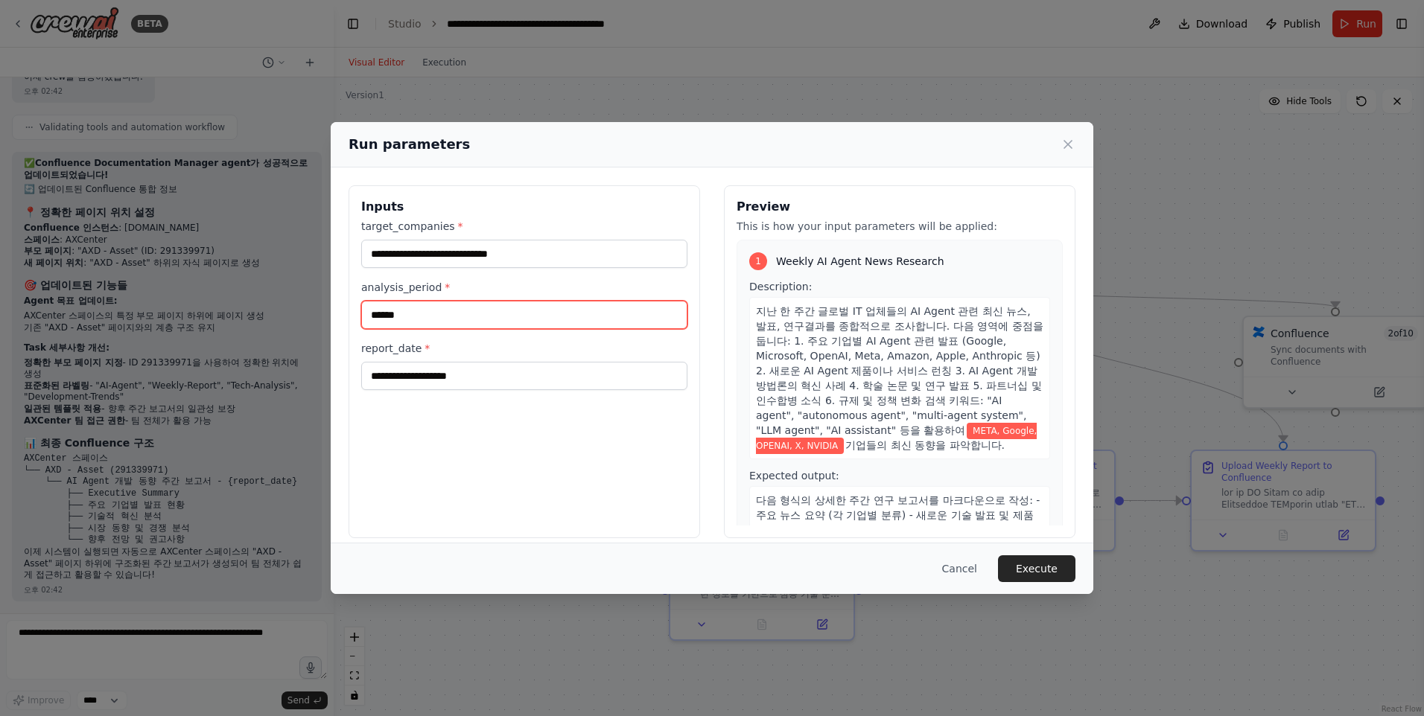
type input "******"
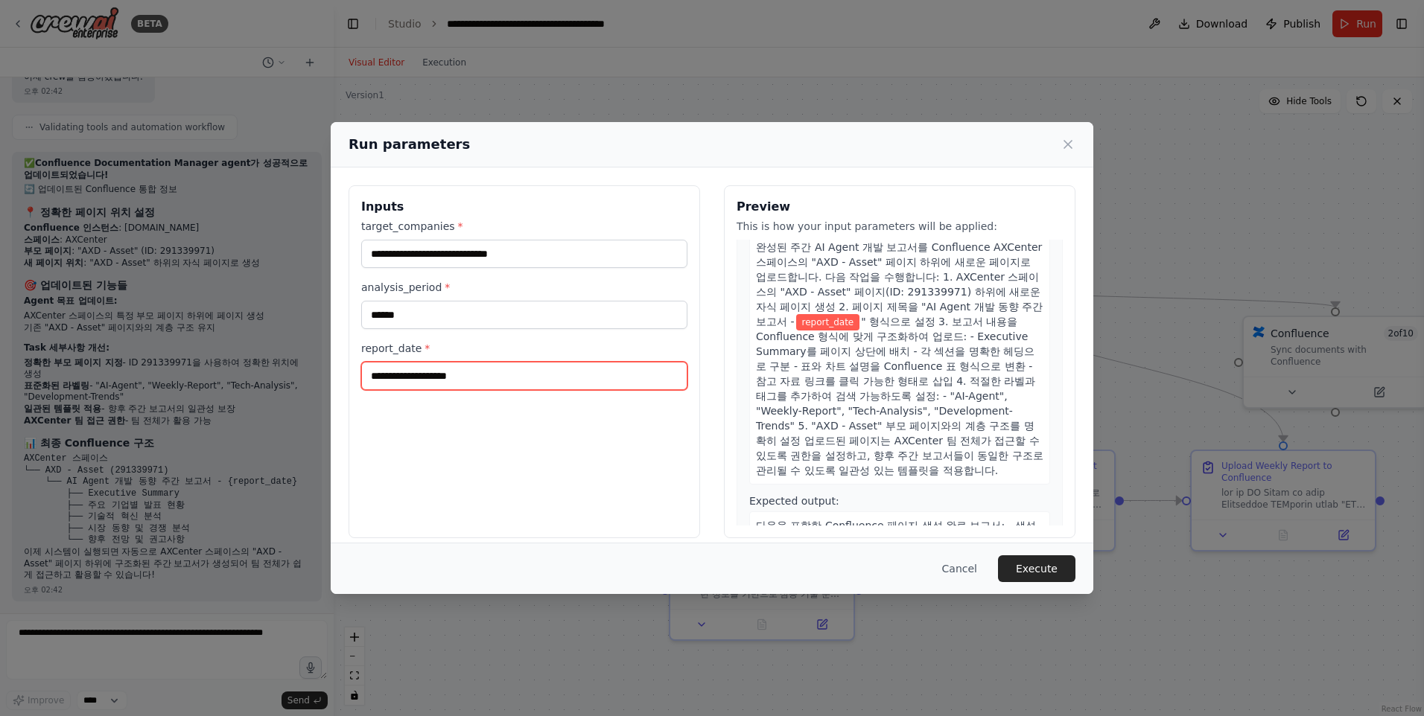
scroll to position [1087, 0]
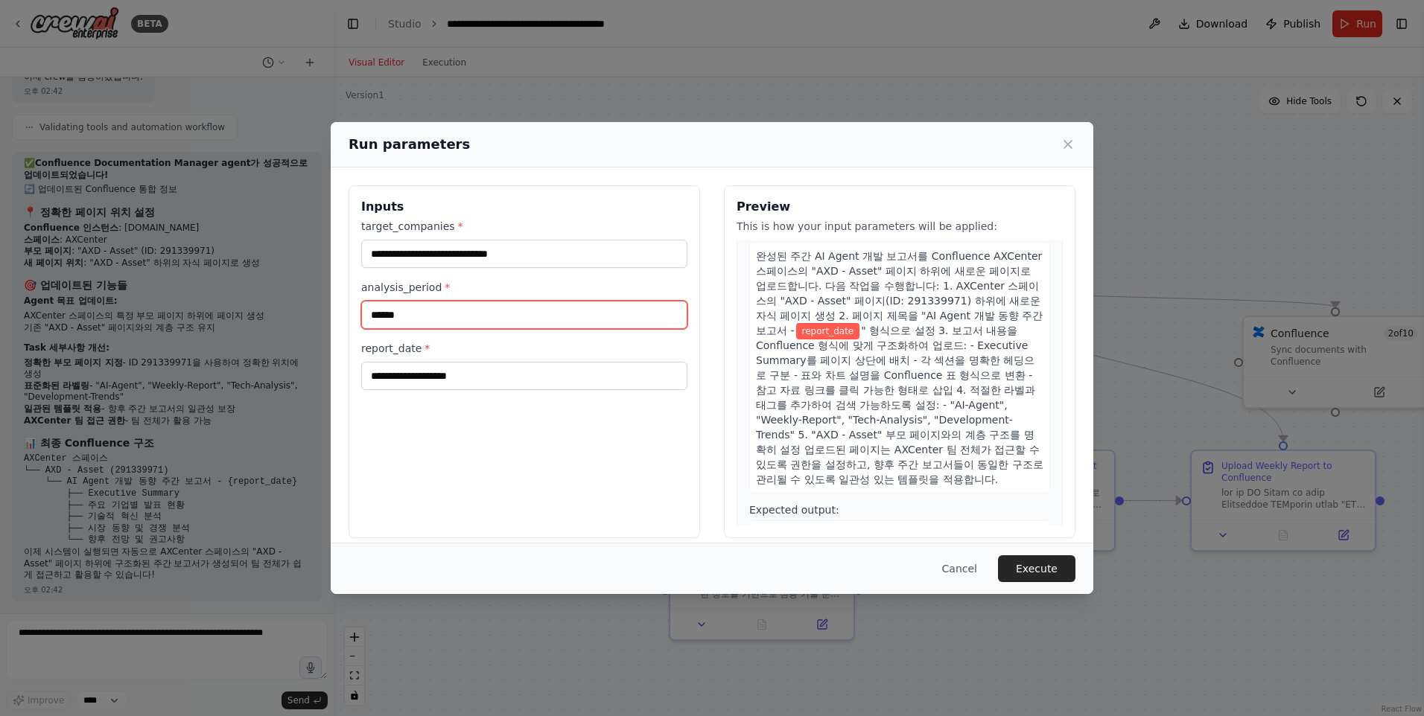
drag, startPoint x: 421, startPoint y: 319, endPoint x: 328, endPoint y: 314, distance: 93.2
click at [328, 314] on div "**********" at bounding box center [712, 358] width 1424 height 716
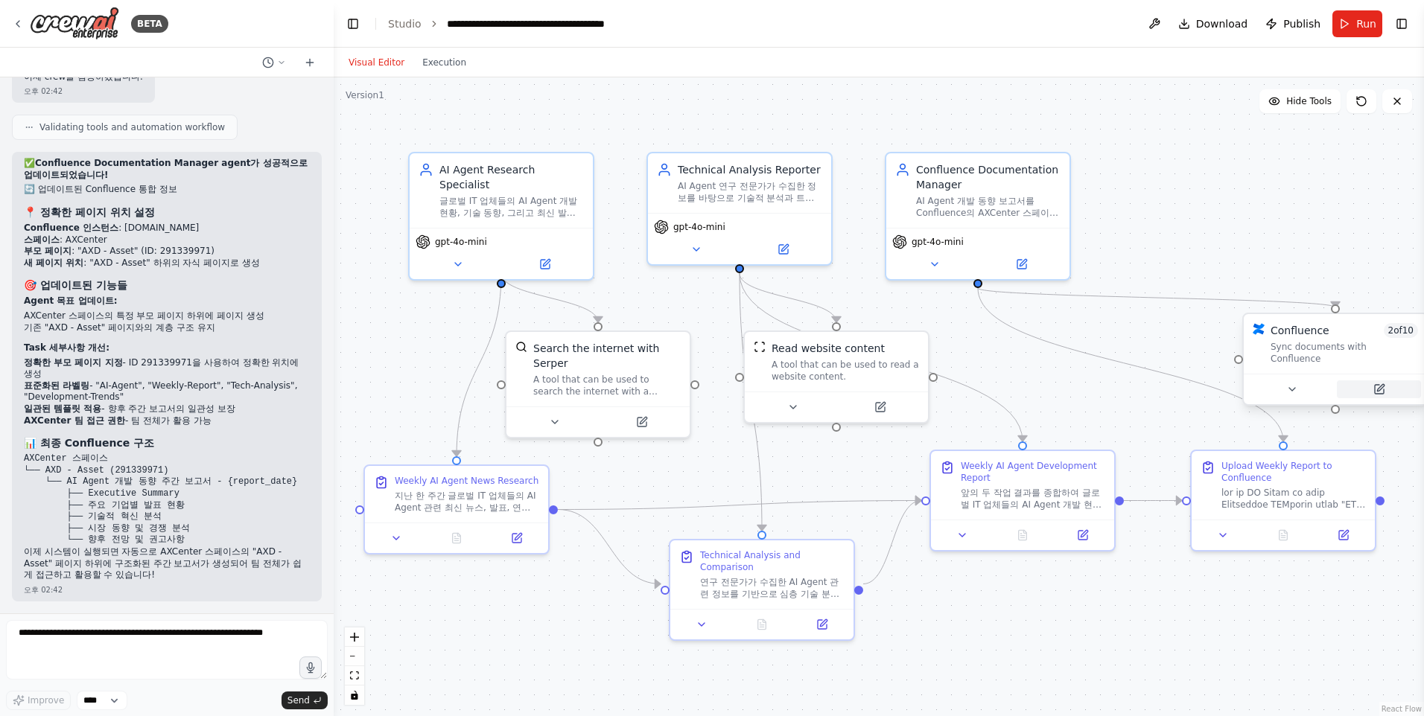
click at [1390, 381] on button at bounding box center [1379, 390] width 84 height 18
click at [1381, 385] on icon at bounding box center [1379, 389] width 9 height 9
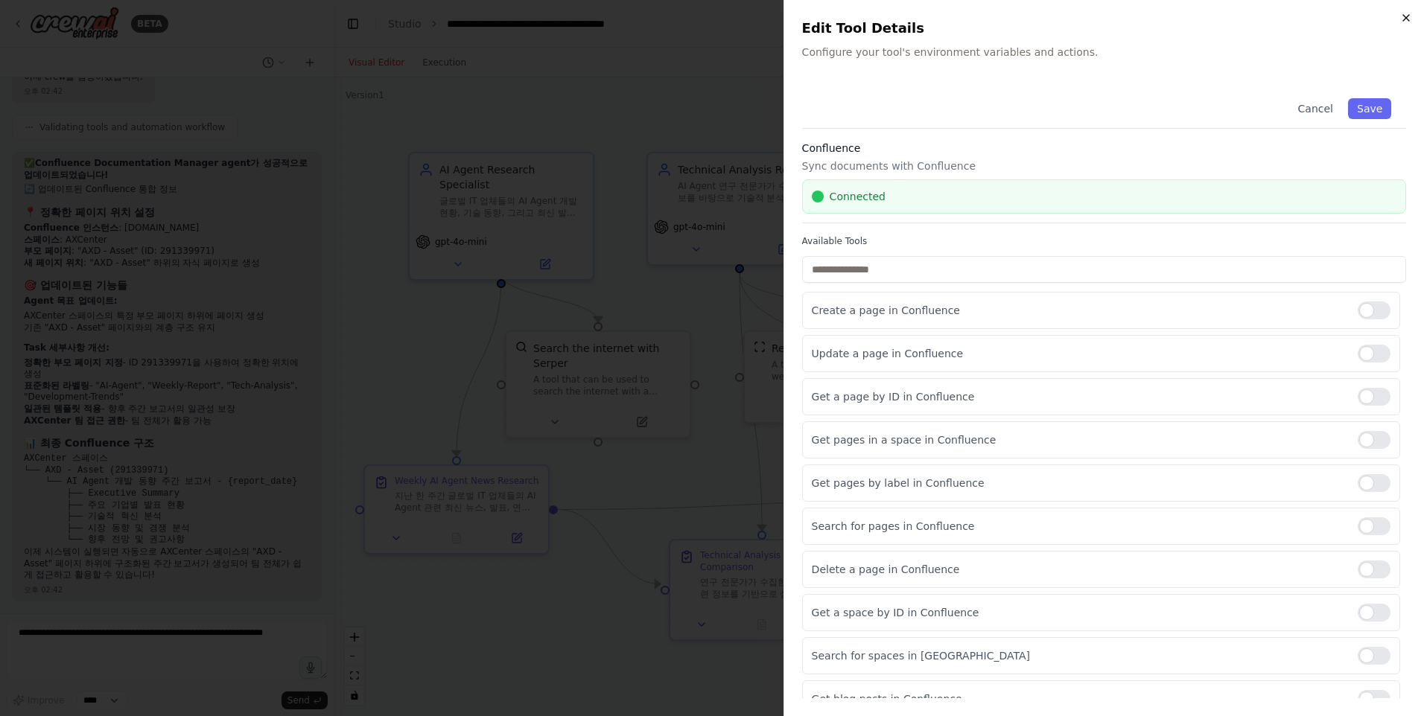
click at [1407, 18] on icon "button" at bounding box center [1406, 18] width 12 height 12
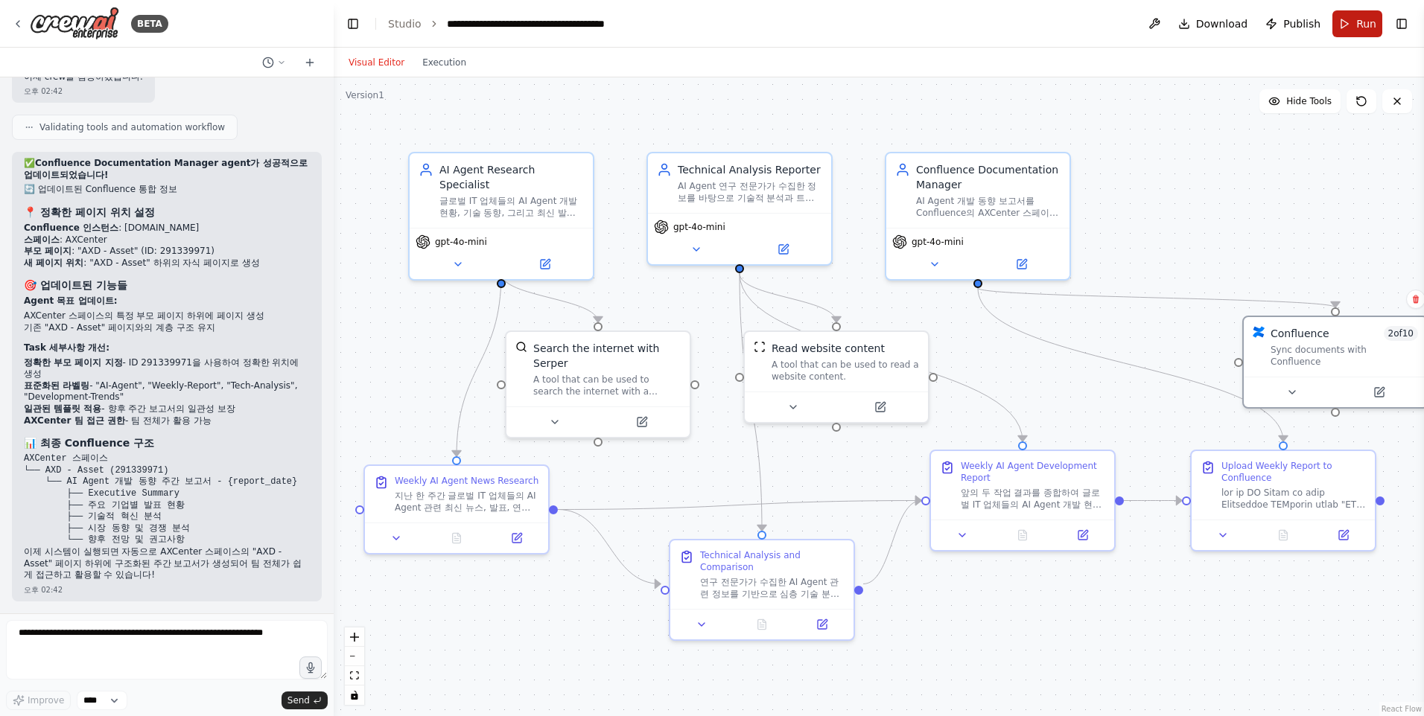
click at [1360, 25] on span "Run" at bounding box center [1366, 23] width 20 height 15
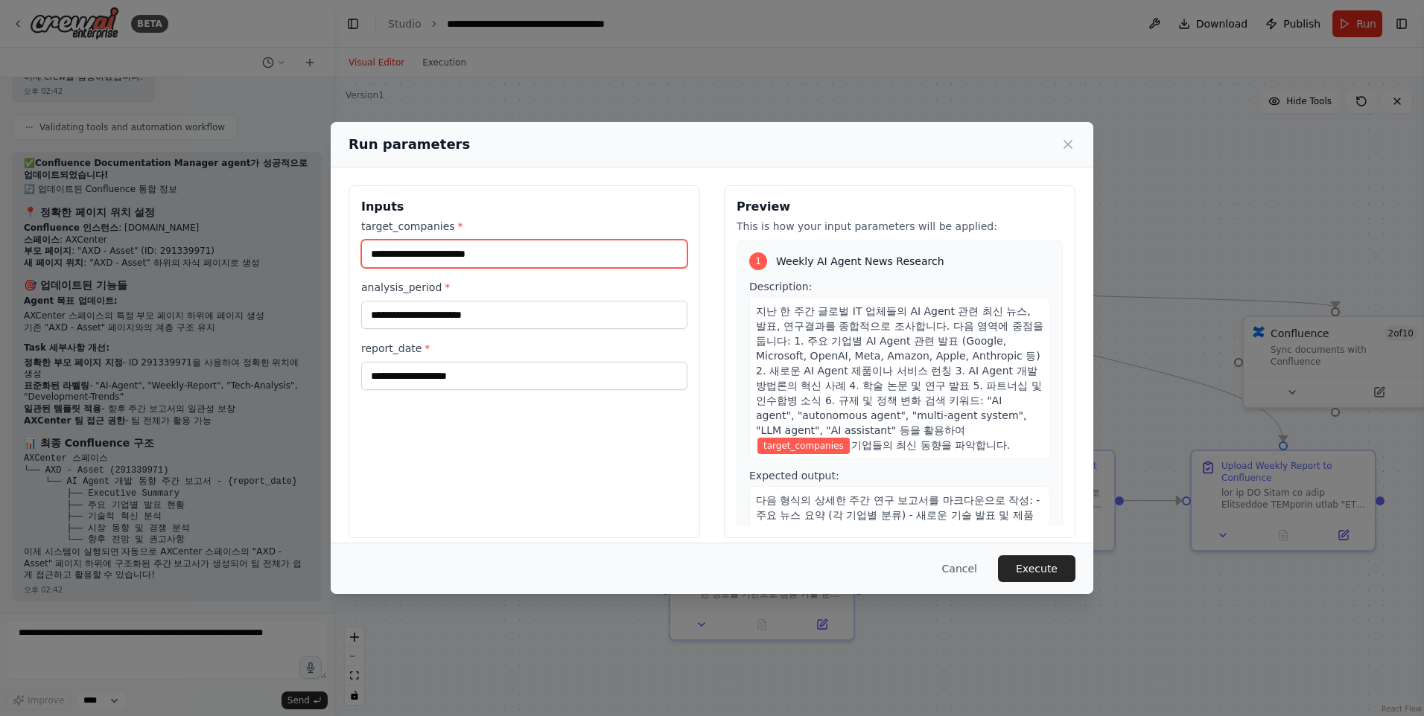
click at [448, 252] on input "target_companies *" at bounding box center [524, 254] width 326 height 28
type input "**********"
type input "******"
click at [1062, 144] on icon at bounding box center [1068, 144] width 15 height 15
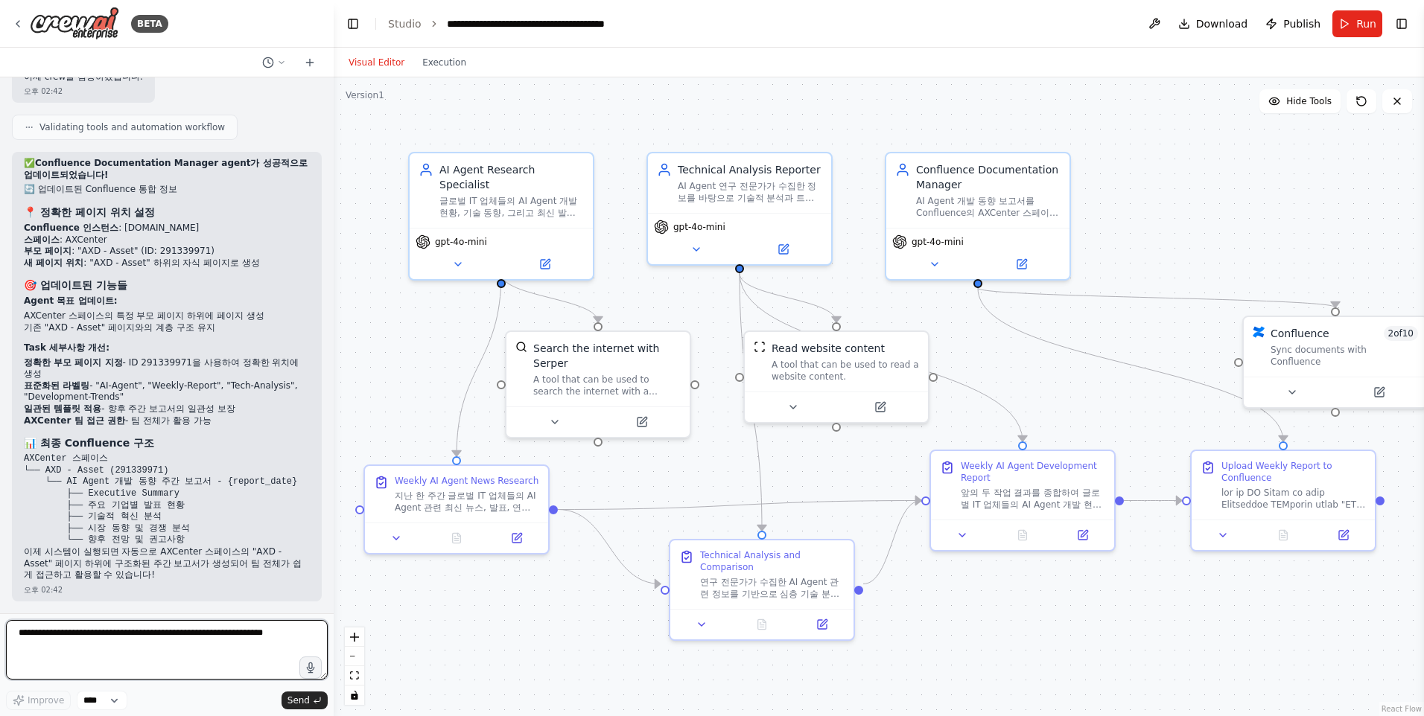
click at [213, 638] on textarea at bounding box center [167, 650] width 322 height 60
type textarea "*"
type textarea "**********"
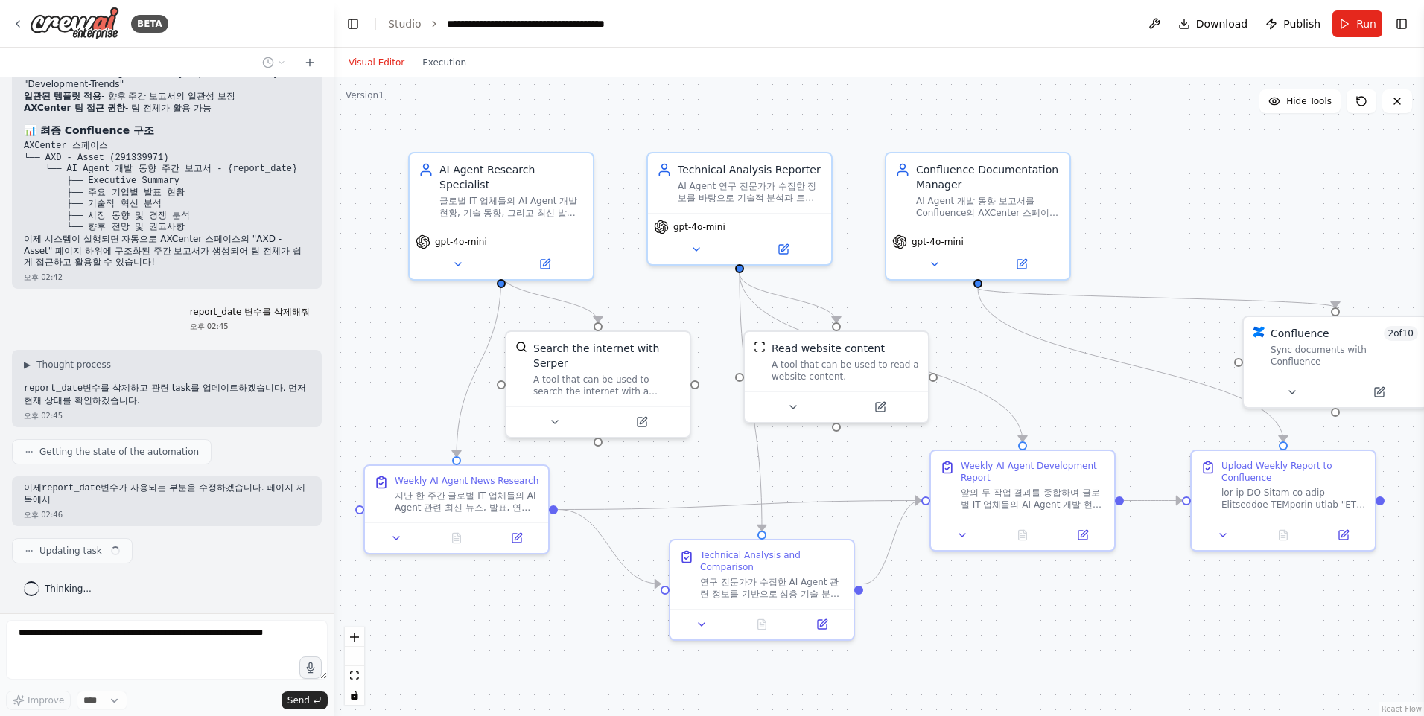
scroll to position [2781, 0]
drag, startPoint x: 80, startPoint y: 501, endPoint x: 212, endPoint y: 503, distance: 131.1
click at [212, 503] on p "이제 report_date 변수가 사용되는 부분을 수정하겠습니다. 페이지 제목에서 날짜를 자동으로 생성되도록 변경하겠습니다." at bounding box center [167, 494] width 286 height 24
drag, startPoint x: 212, startPoint y: 503, endPoint x: 157, endPoint y: 510, distance: 54.9
click at [157, 510] on div "오후 02:46" at bounding box center [167, 514] width 286 height 11
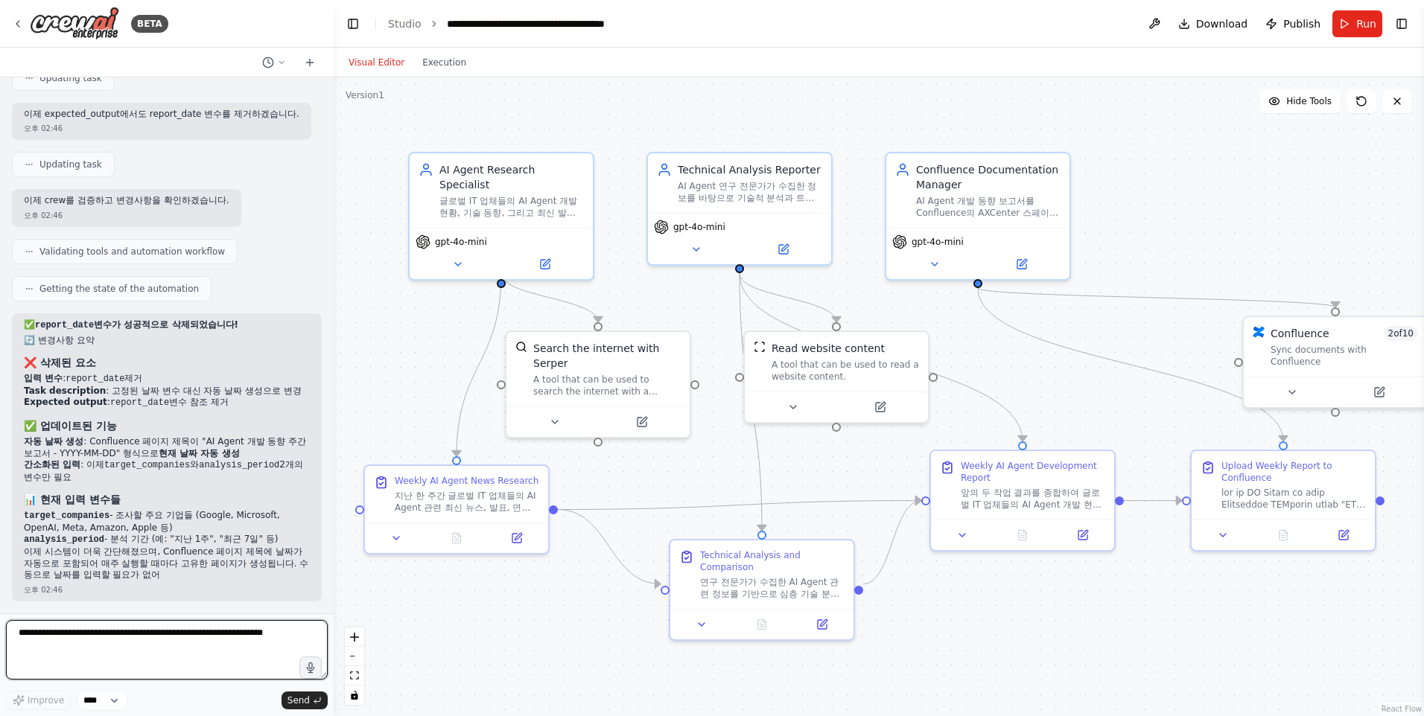
scroll to position [3265, 0]
click at [1358, 34] on button "Run" at bounding box center [1357, 23] width 50 height 27
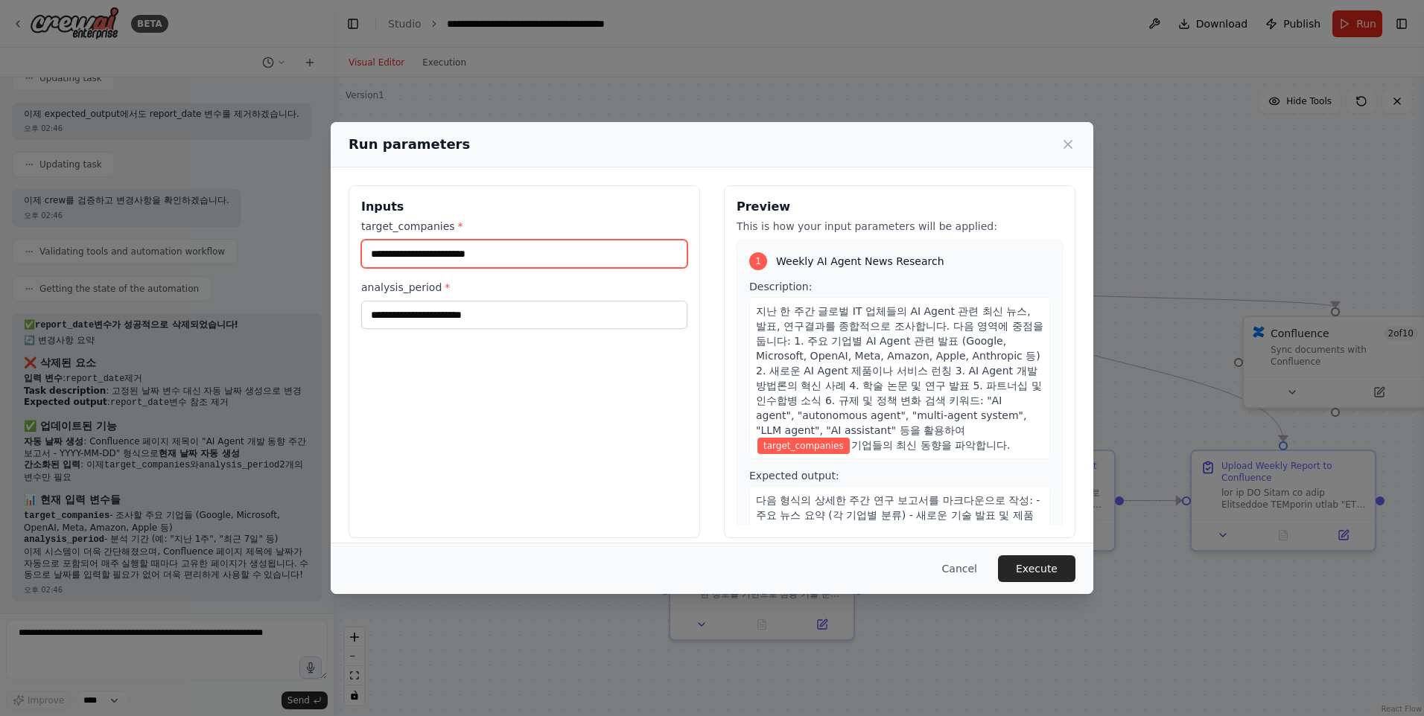
click at [479, 262] on input "target_companies *" at bounding box center [524, 254] width 326 height 28
type input "**********"
type input "******"
click at [1062, 573] on button "Execute" at bounding box center [1036, 569] width 77 height 27
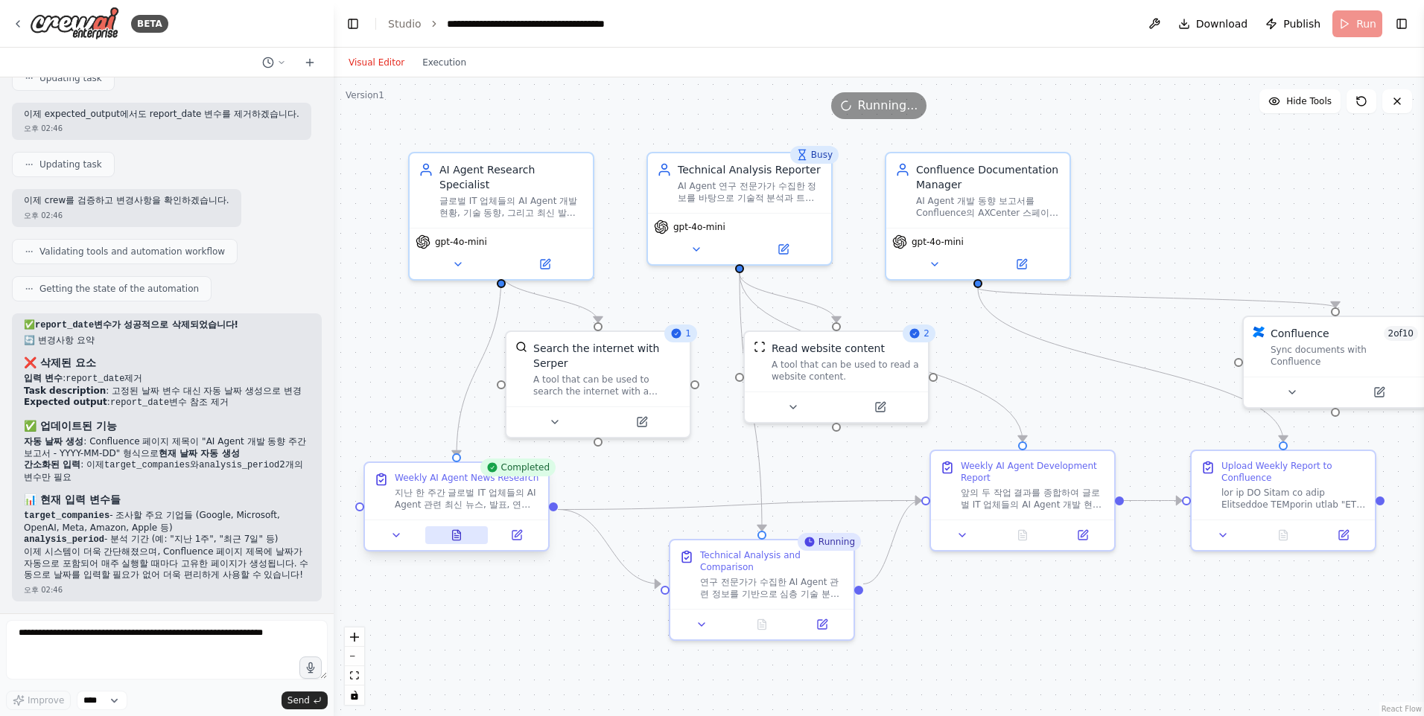
click at [458, 537] on icon at bounding box center [457, 535] width 8 height 10
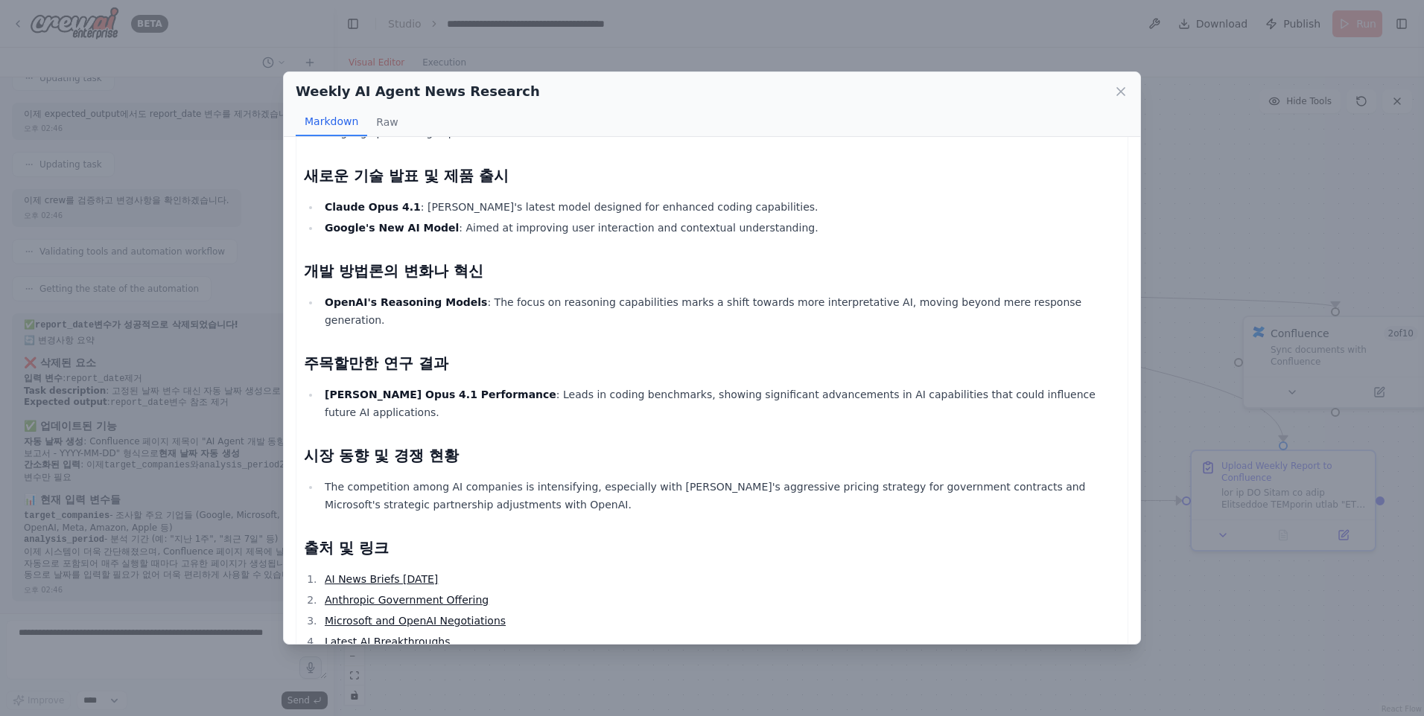
scroll to position [704, 0]
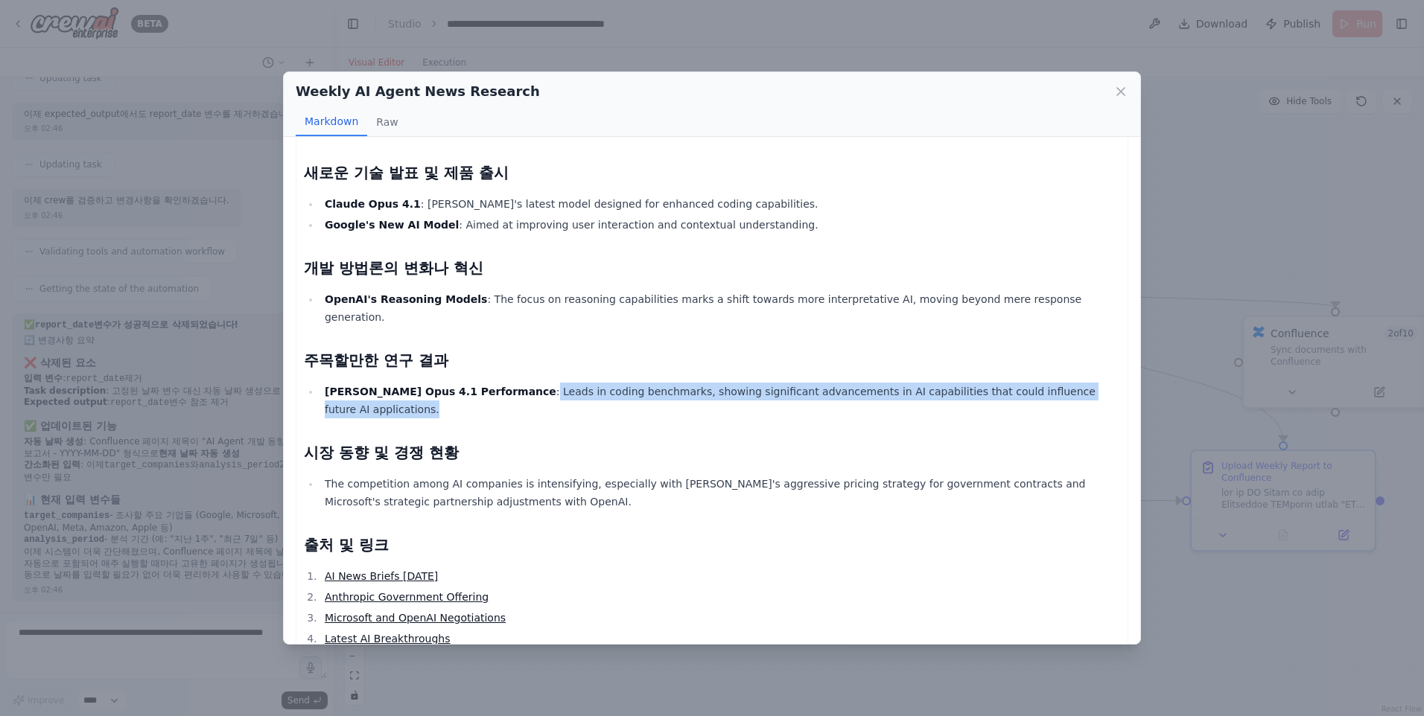
drag, startPoint x: 477, startPoint y: 357, endPoint x: 1081, endPoint y: 348, distance: 604.8
click at [1081, 383] on li "Claude Opus 4.1 Performance : Leads in coding benchmarks, showing significant a…" at bounding box center [720, 401] width 800 height 36
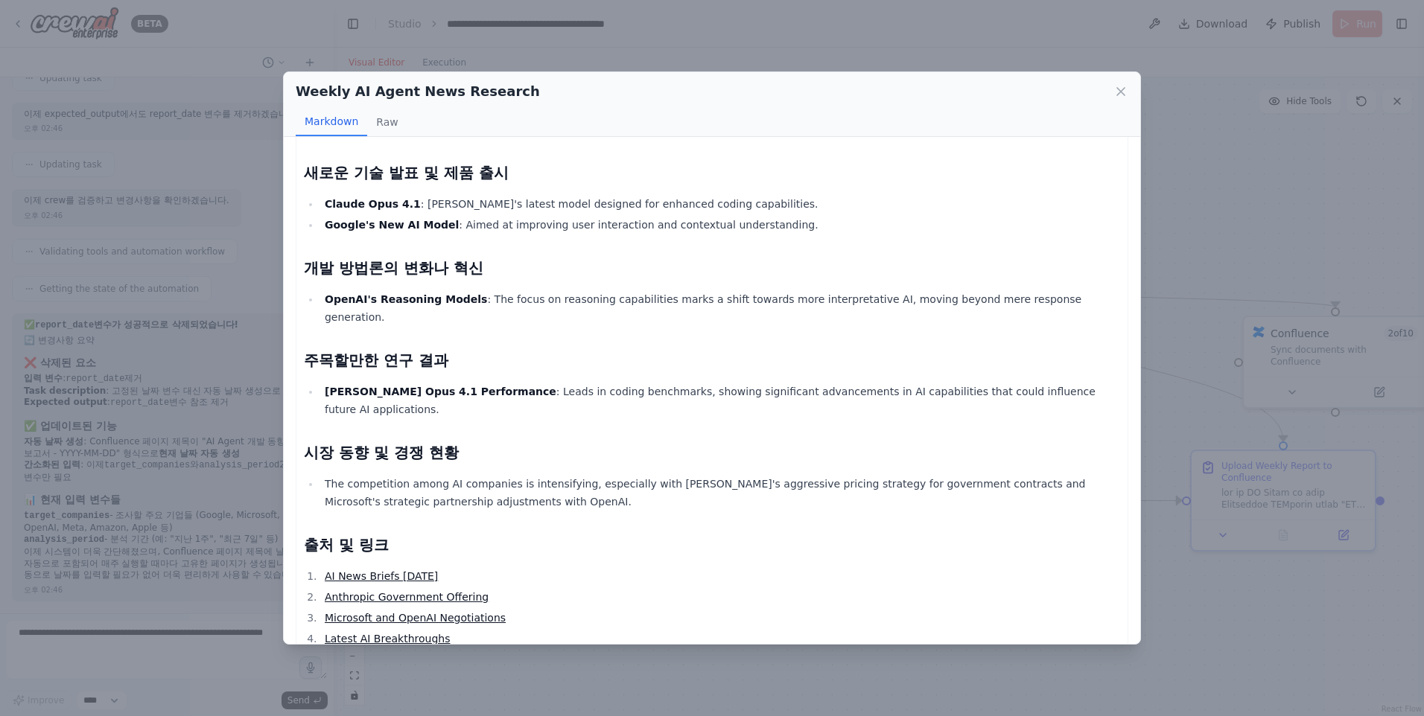
drag, startPoint x: 1081, startPoint y: 348, endPoint x: 923, endPoint y: 369, distance: 160.1
click at [923, 369] on div "Weekly Research Report on AI Agents (August 2025) 주요 뉴스 요약 Google Google Launch…" at bounding box center [712, 74] width 816 height 1242
click at [885, 442] on h2 "시장 동향 및 경쟁 현황" at bounding box center [712, 452] width 816 height 21
drag, startPoint x: 305, startPoint y: 547, endPoint x: 556, endPoint y: 577, distance: 252.0
click at [556, 577] on ol "AI News Briefs August 2025 Anthropic Government Offering Microsoft and OpenAI N…" at bounding box center [712, 607] width 816 height 80
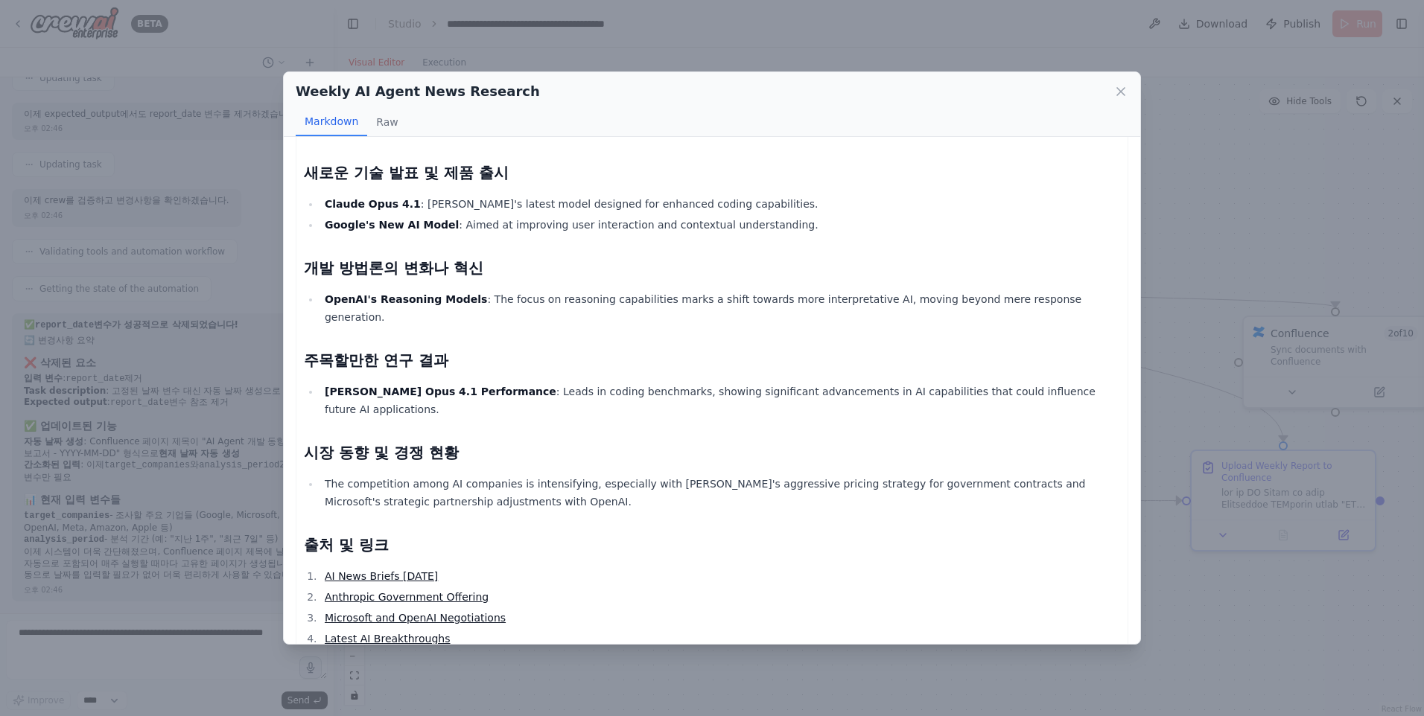
drag, startPoint x: 556, startPoint y: 577, endPoint x: 523, endPoint y: 500, distance: 84.1
click at [523, 535] on h2 "출처 및 링크" at bounding box center [712, 545] width 816 height 21
click at [1122, 86] on icon at bounding box center [1120, 91] width 15 height 15
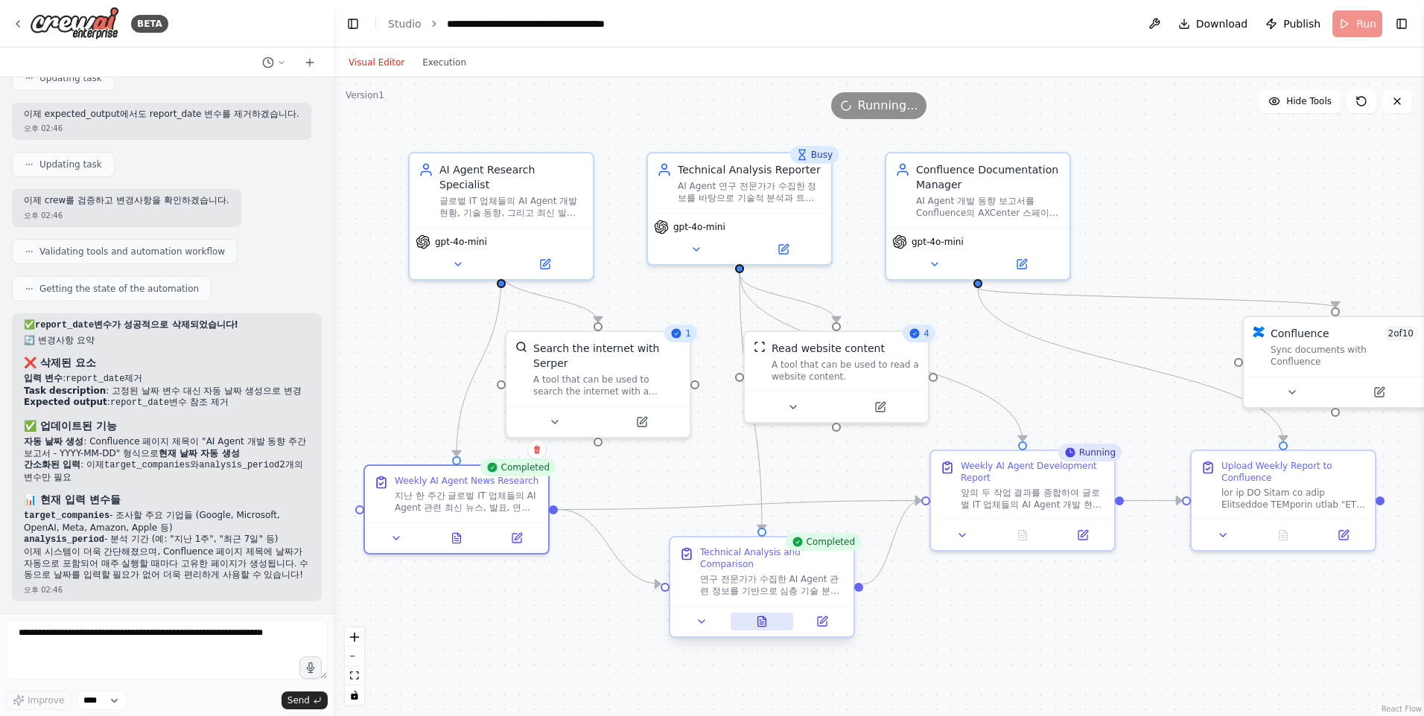
click at [762, 617] on icon at bounding box center [762, 622] width 8 height 10
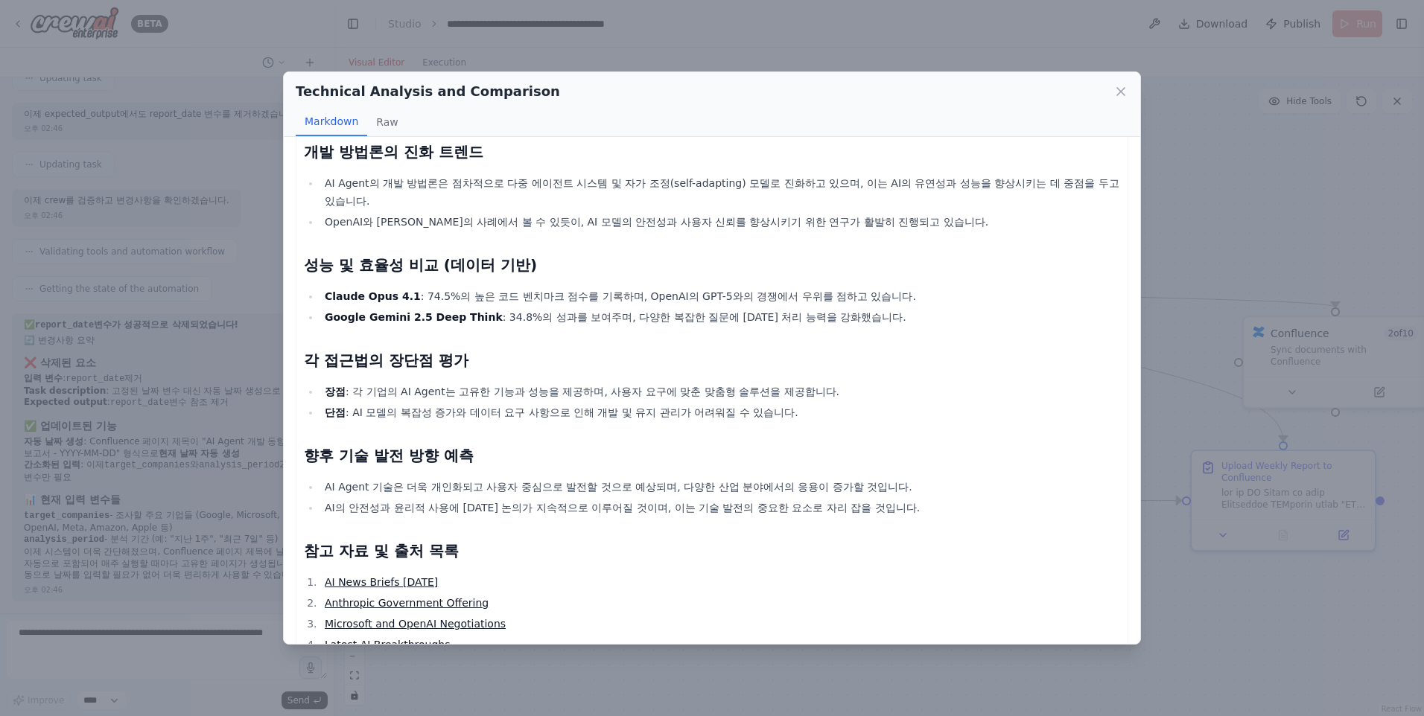
scroll to position [1064, 0]
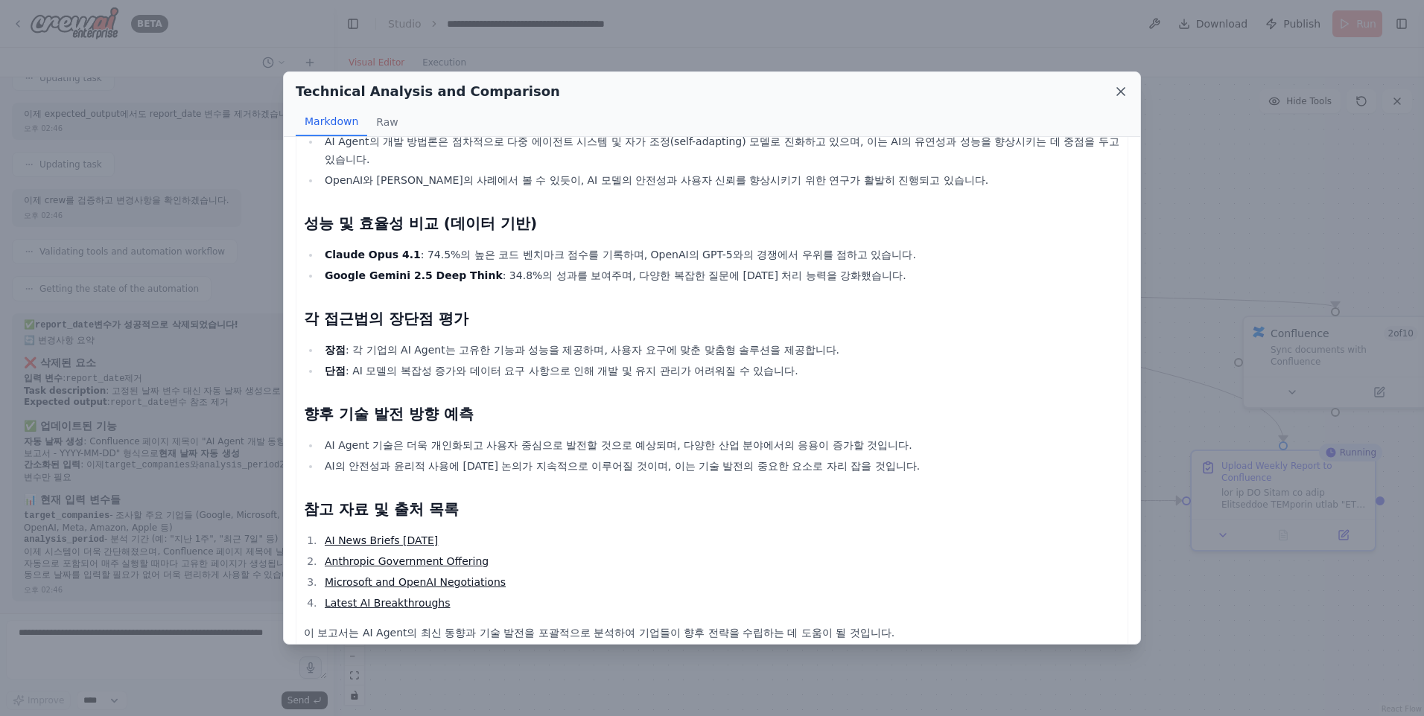
click at [1120, 92] on icon at bounding box center [1120, 91] width 7 height 7
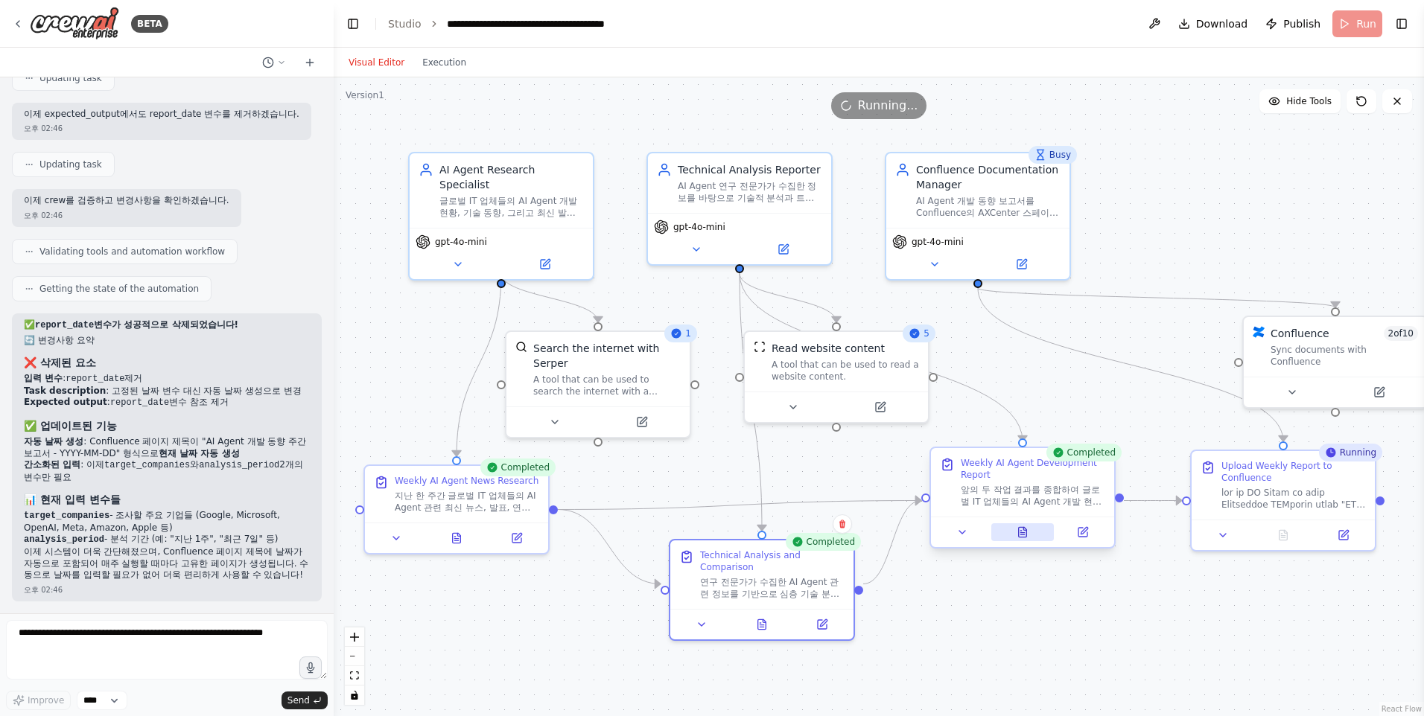
click at [1024, 533] on icon at bounding box center [1022, 533] width 4 height 0
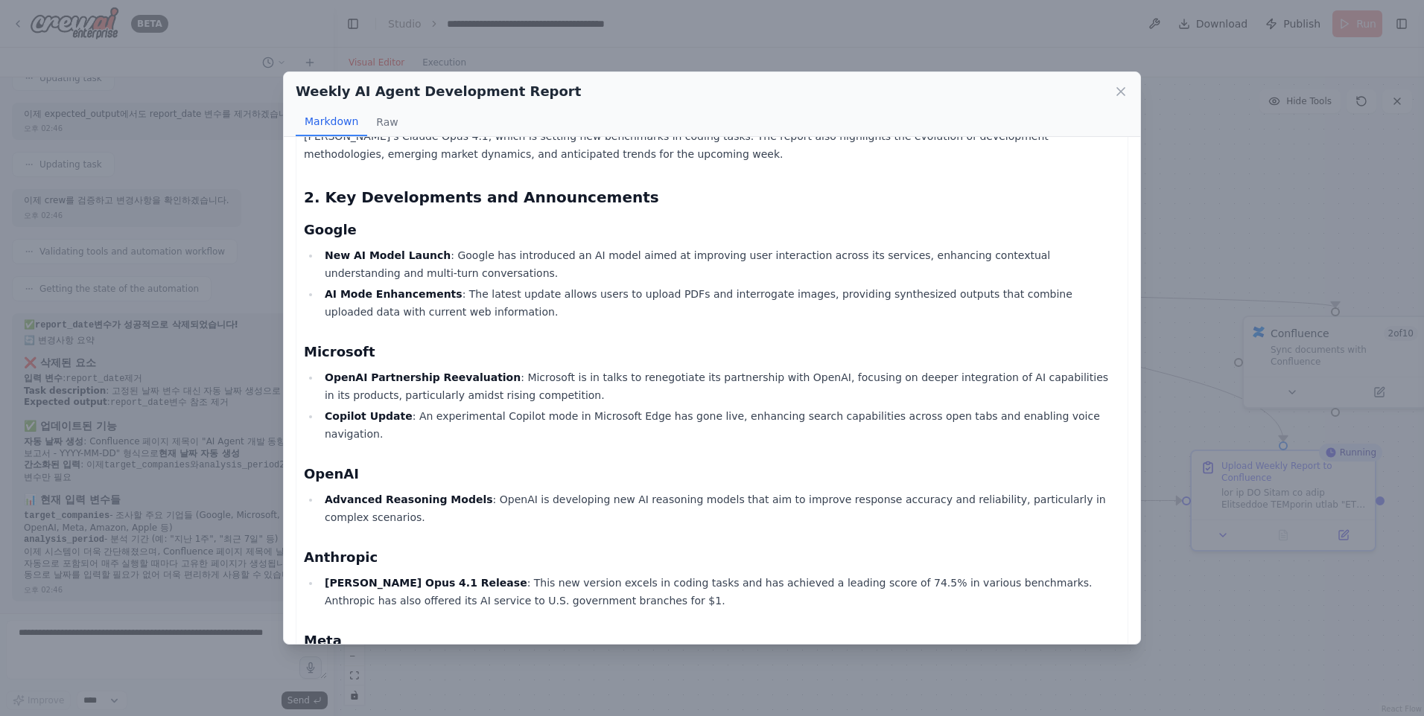
scroll to position [223, 0]
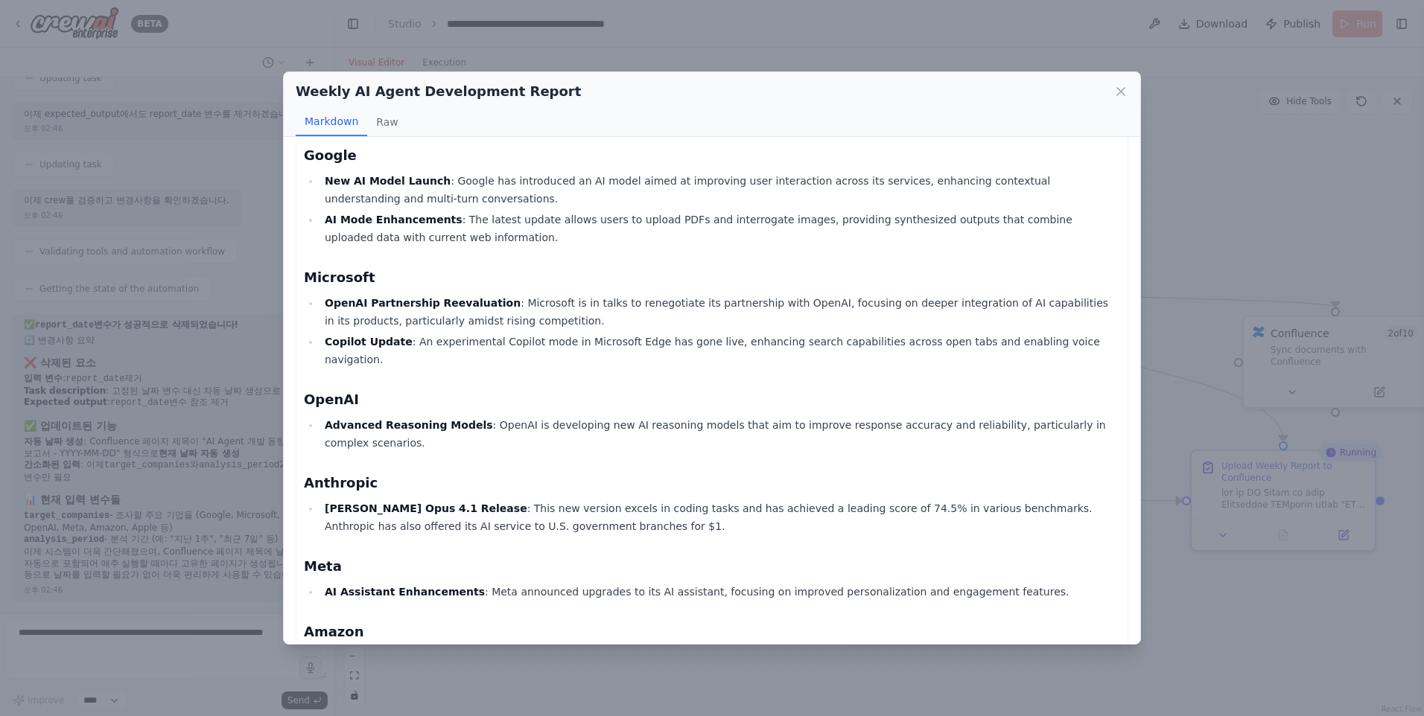
drag, startPoint x: 501, startPoint y: 304, endPoint x: 513, endPoint y: 309, distance: 13.0
click at [513, 309] on li "OpenAI Partnership Reevaluation : Microsoft is in talks to renegotiate its part…" at bounding box center [720, 312] width 800 height 36
drag, startPoint x: 513, startPoint y: 309, endPoint x: 523, endPoint y: 351, distance: 42.8
click at [523, 351] on li "Copilot Update : An experimental Copilot mode in Microsoft Edge has gone live, …" at bounding box center [720, 351] width 800 height 36
drag, startPoint x: 494, startPoint y: 299, endPoint x: 500, endPoint y: 314, distance: 16.3
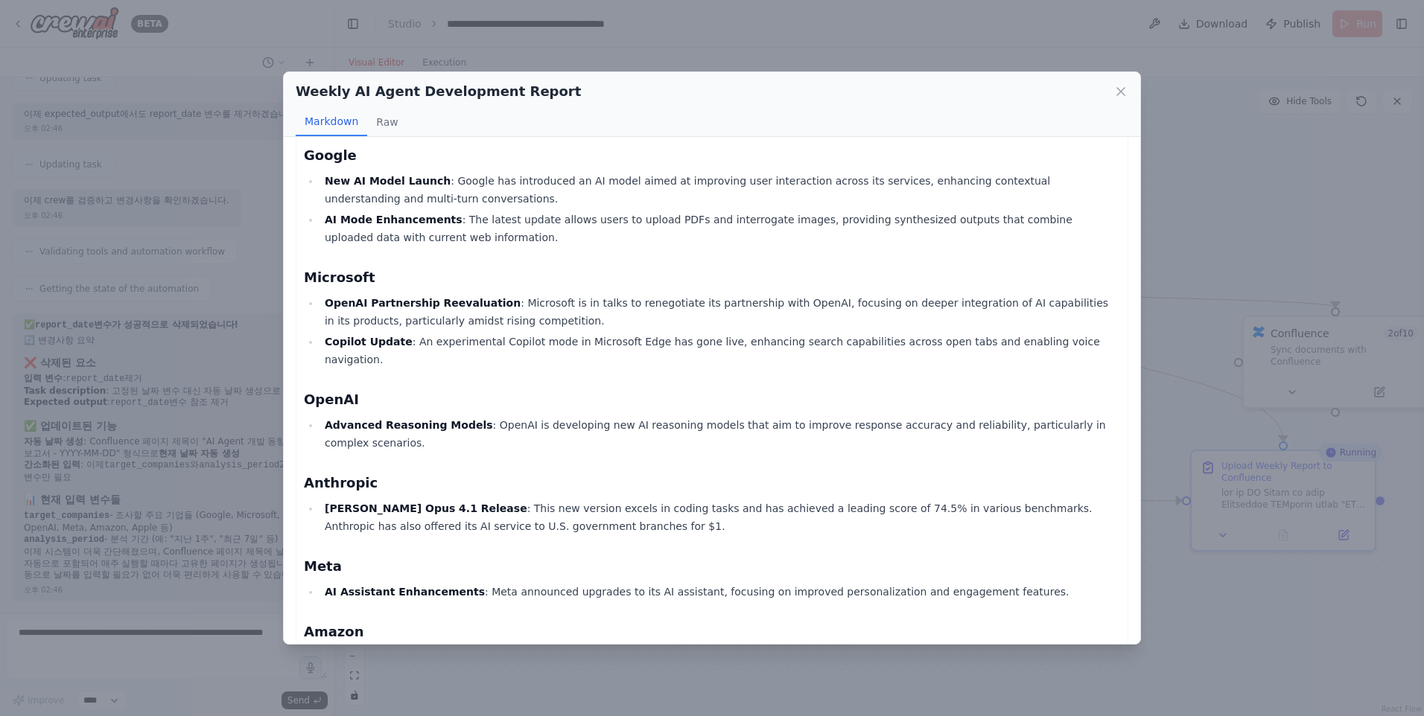
click at [495, 302] on li "OpenAI Partnership Reevaluation : Microsoft is in talks to renegotiate its part…" at bounding box center [720, 312] width 800 height 36
click at [503, 324] on li "OpenAI Partnership Reevaluation : Microsoft is in talks to renegotiate its part…" at bounding box center [720, 312] width 800 height 36
drag, startPoint x: 504, startPoint y: 318, endPoint x: 410, endPoint y: 317, distance: 93.8
click at [410, 317] on li "OpenAI Partnership Reevaluation : Microsoft is in talks to renegotiate its part…" at bounding box center [720, 312] width 800 height 36
drag, startPoint x: 410, startPoint y: 317, endPoint x: 353, endPoint y: 318, distance: 57.3
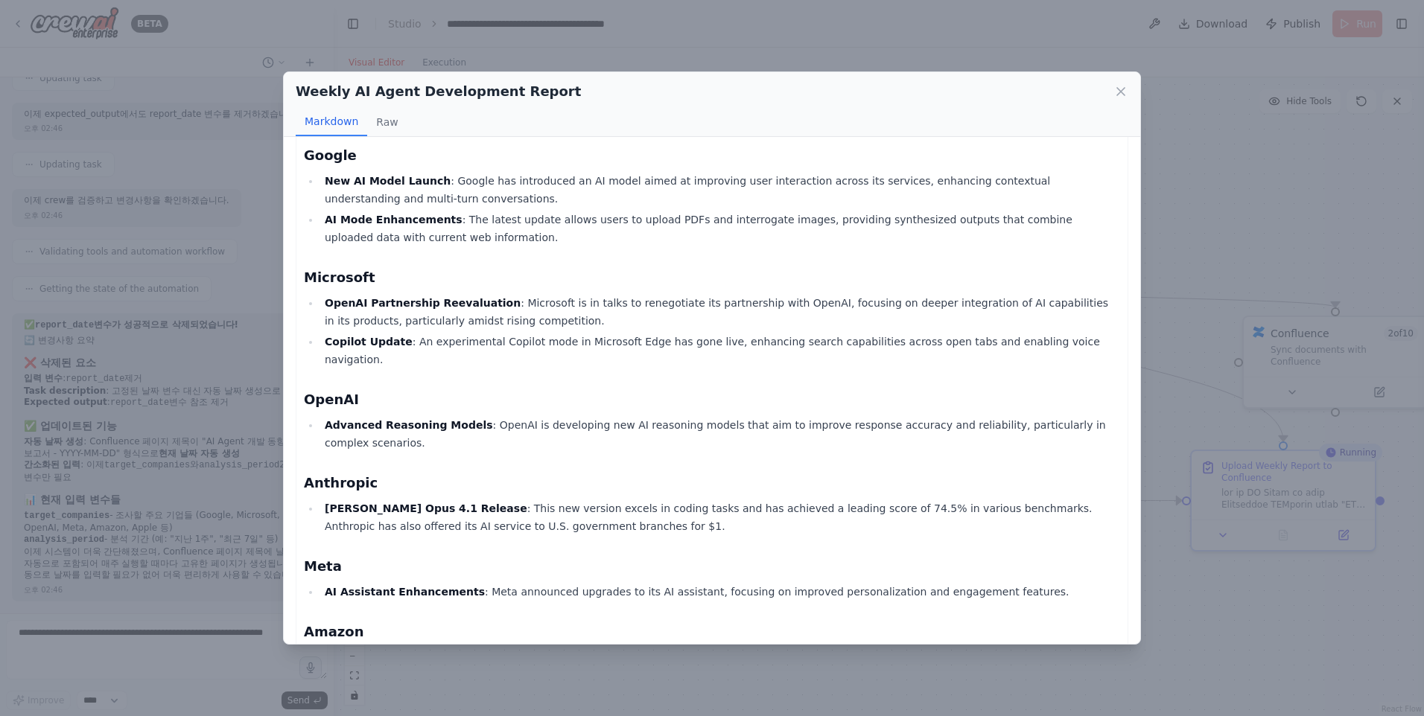
click at [356, 320] on li "OpenAI Partnership Reevaluation : Microsoft is in talks to renegotiate its part…" at bounding box center [720, 312] width 800 height 36
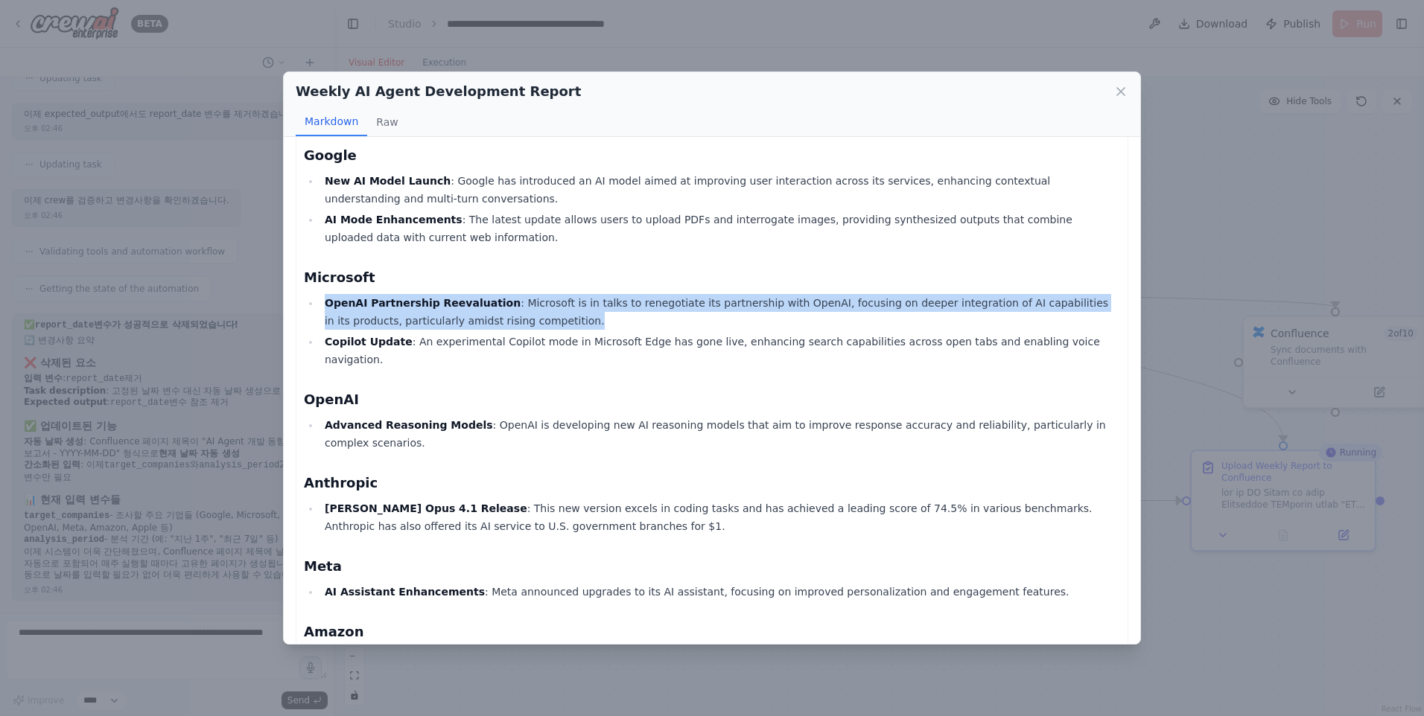
drag, startPoint x: 324, startPoint y: 305, endPoint x: 539, endPoint y: 314, distance: 215.4
click at [539, 314] on li "OpenAI Partnership Reevaluation : Microsoft is in talks to renegotiate its part…" at bounding box center [720, 312] width 800 height 36
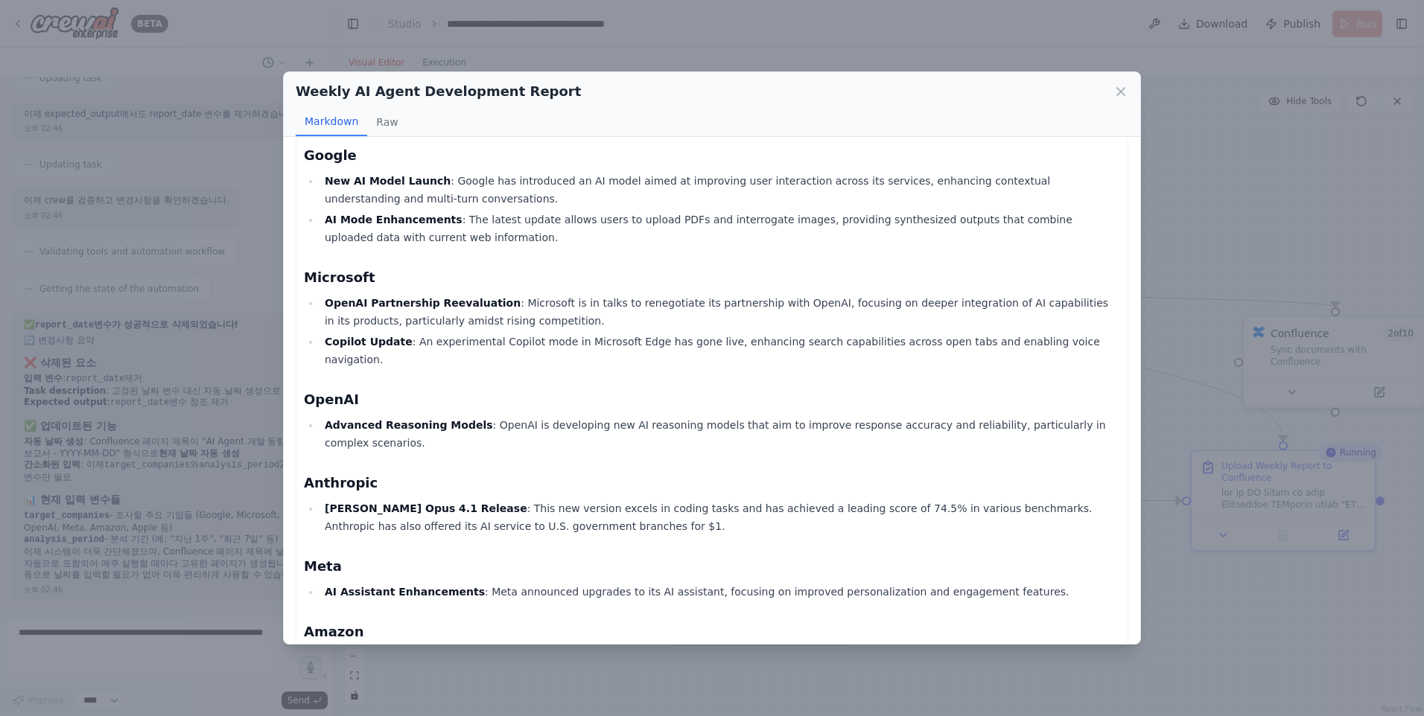
click at [386, 341] on strong "Copilot Update" at bounding box center [369, 342] width 88 height 12
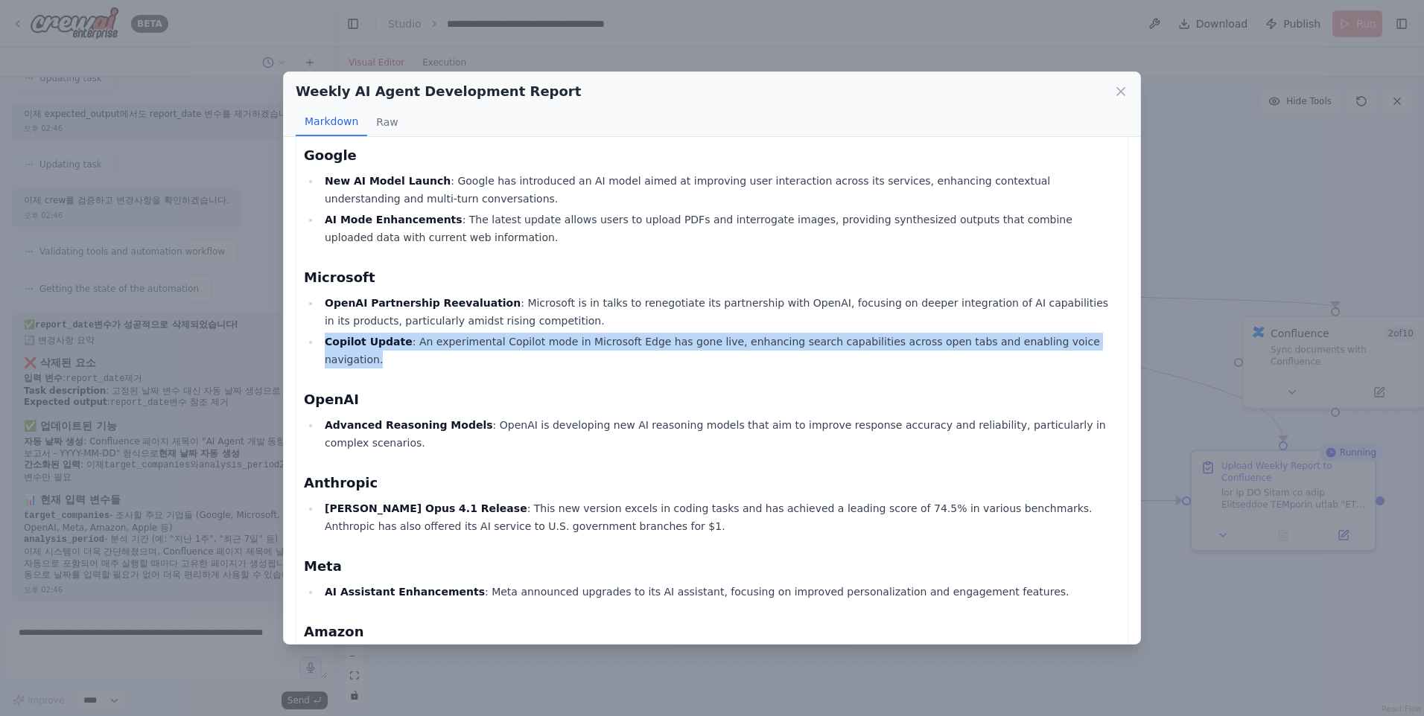
drag, startPoint x: 314, startPoint y: 341, endPoint x: 1100, endPoint y: 343, distance: 786.4
click at [1100, 343] on ul "OpenAI Partnership Reevaluation : Microsoft is in talks to renegotiate its part…" at bounding box center [712, 331] width 816 height 74
click at [593, 349] on li "Copilot Update : An experimental Copilot mode in Microsoft Edge has gone live, …" at bounding box center [720, 351] width 800 height 36
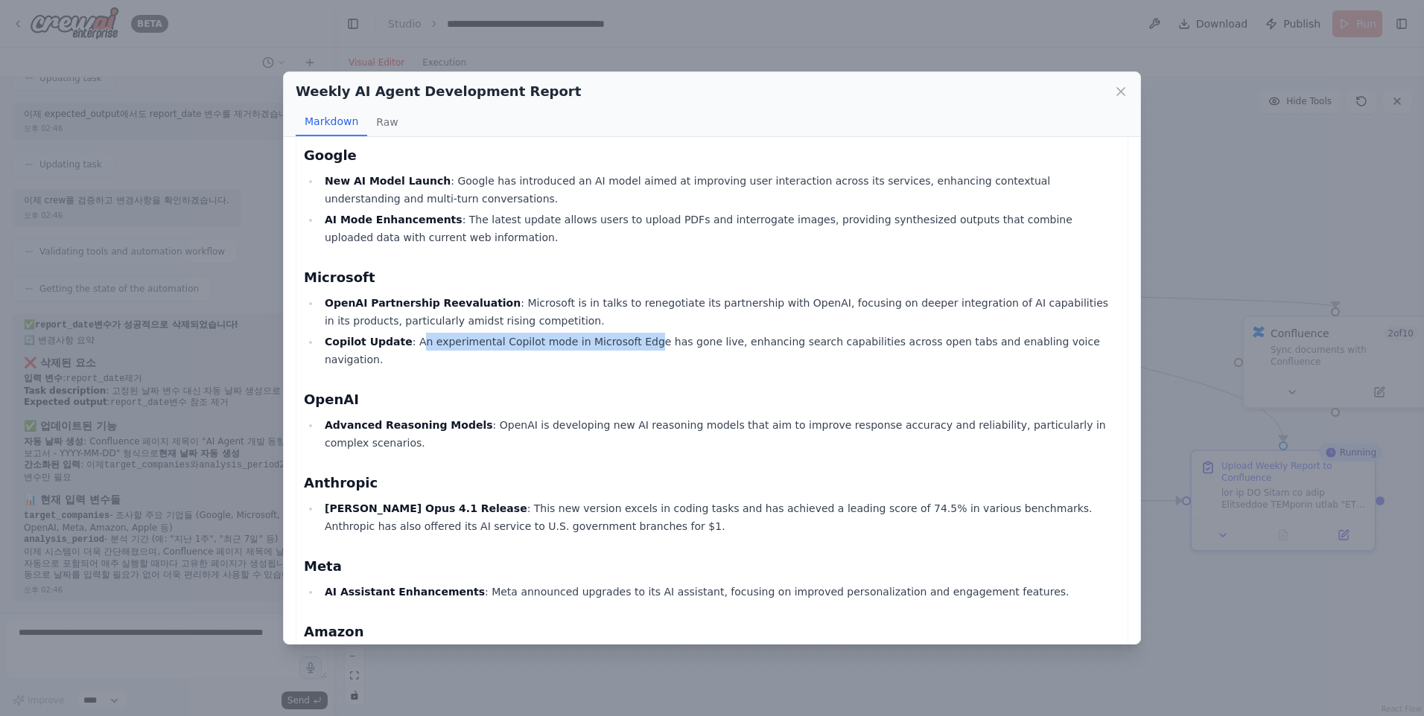
drag, startPoint x: 635, startPoint y: 344, endPoint x: 411, endPoint y: 348, distance: 224.2
click at [411, 348] on li "Copilot Update : An experimental Copilot mode in Microsoft Edge has gone live, …" at bounding box center [720, 351] width 800 height 36
drag, startPoint x: 411, startPoint y: 348, endPoint x: 410, endPoint y: 377, distance: 29.1
click at [410, 389] on h3 "OpenAI" at bounding box center [712, 399] width 816 height 21
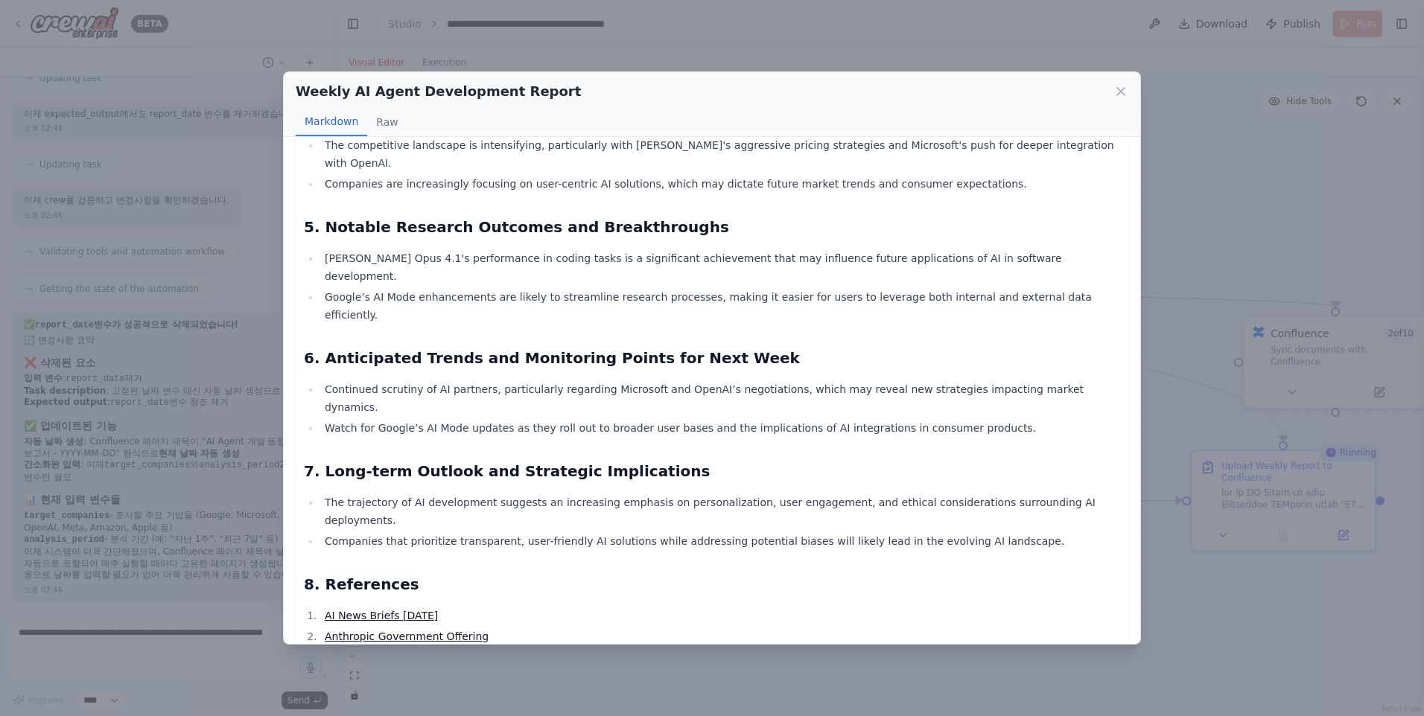
scroll to position [993, 0]
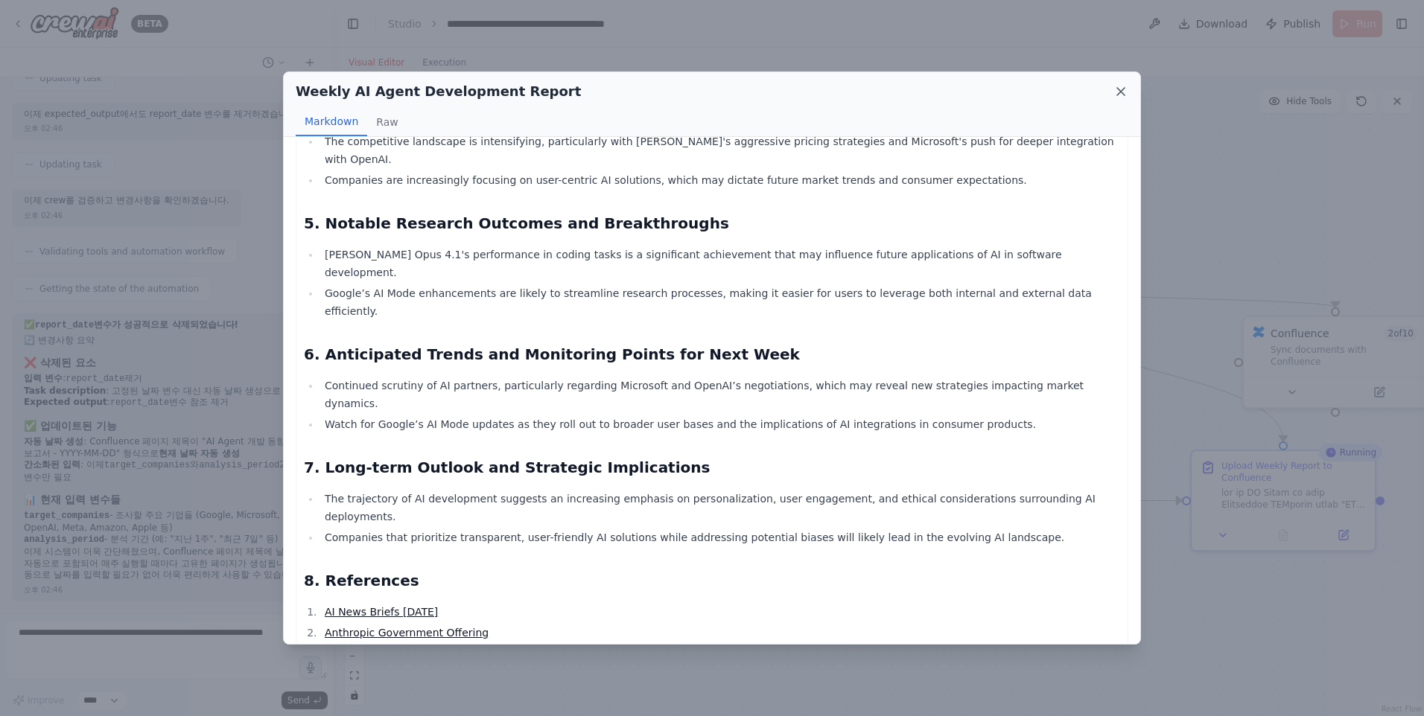
click at [1119, 92] on icon at bounding box center [1120, 91] width 15 height 15
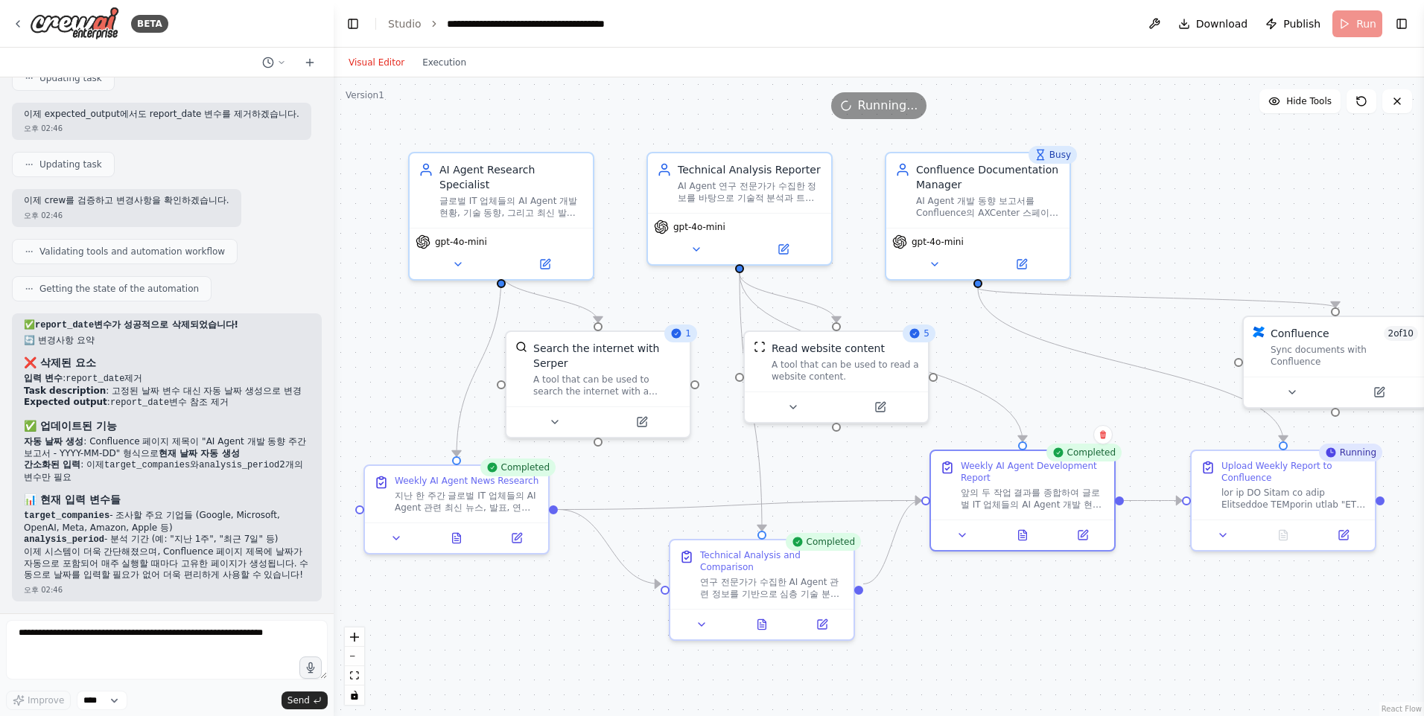
click at [1316, 604] on div ".deletable-edge-delete-btn { width: 20px; height: 20px; border: 0px solid #ffff…" at bounding box center [879, 396] width 1090 height 639
click at [1163, 617] on div ".deletable-edge-delete-btn { width: 20px; height: 20px; border: 0px solid #ffff…" at bounding box center [879, 396] width 1090 height 639
click at [1164, 626] on div ".deletable-edge-delete-btn { width: 20px; height: 20px; border: 0px solid #ffff…" at bounding box center [879, 396] width 1090 height 639
click at [1171, 597] on div ".deletable-edge-delete-btn { width: 20px; height: 20px; border: 0px solid #ffff…" at bounding box center [879, 396] width 1090 height 639
click at [1087, 599] on div ".deletable-edge-delete-btn { width: 20px; height: 20px; border: 0px solid #ffff…" at bounding box center [879, 396] width 1090 height 639
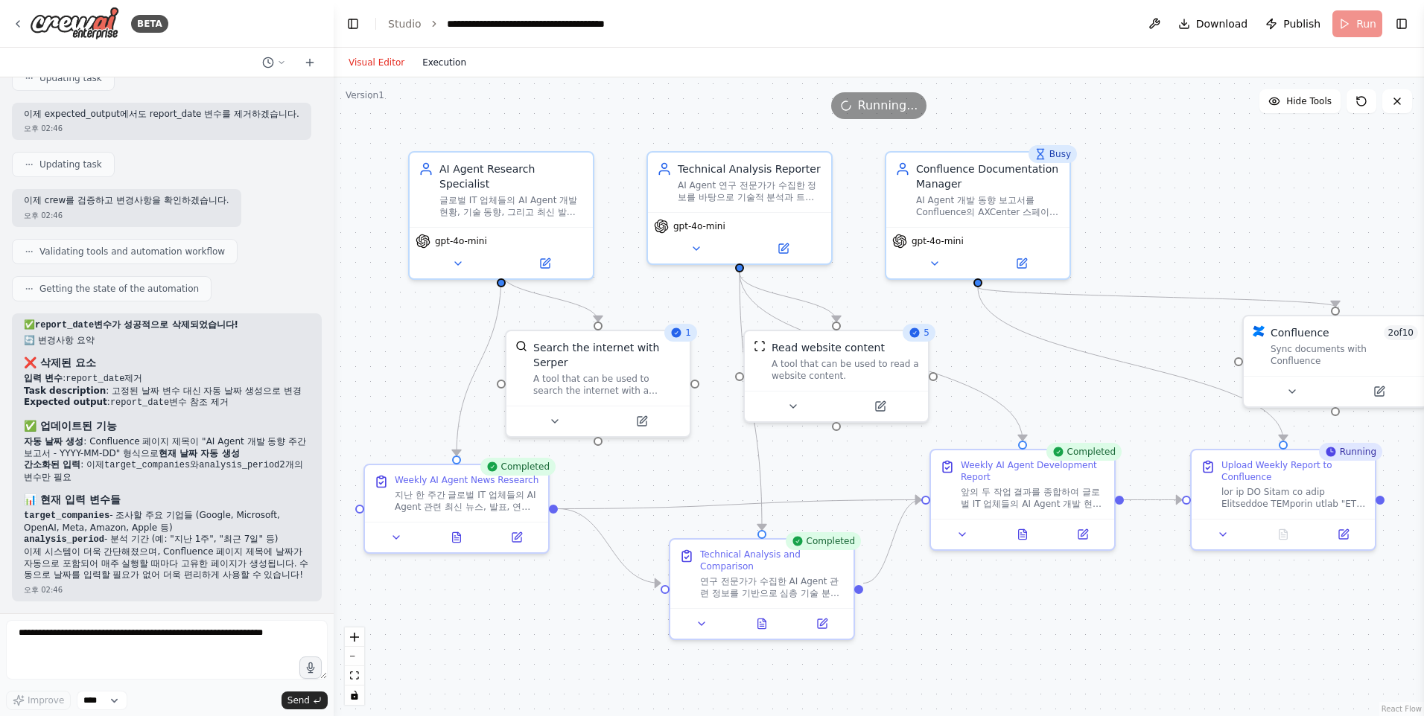
click at [439, 63] on button "Execution" at bounding box center [444, 63] width 62 height 18
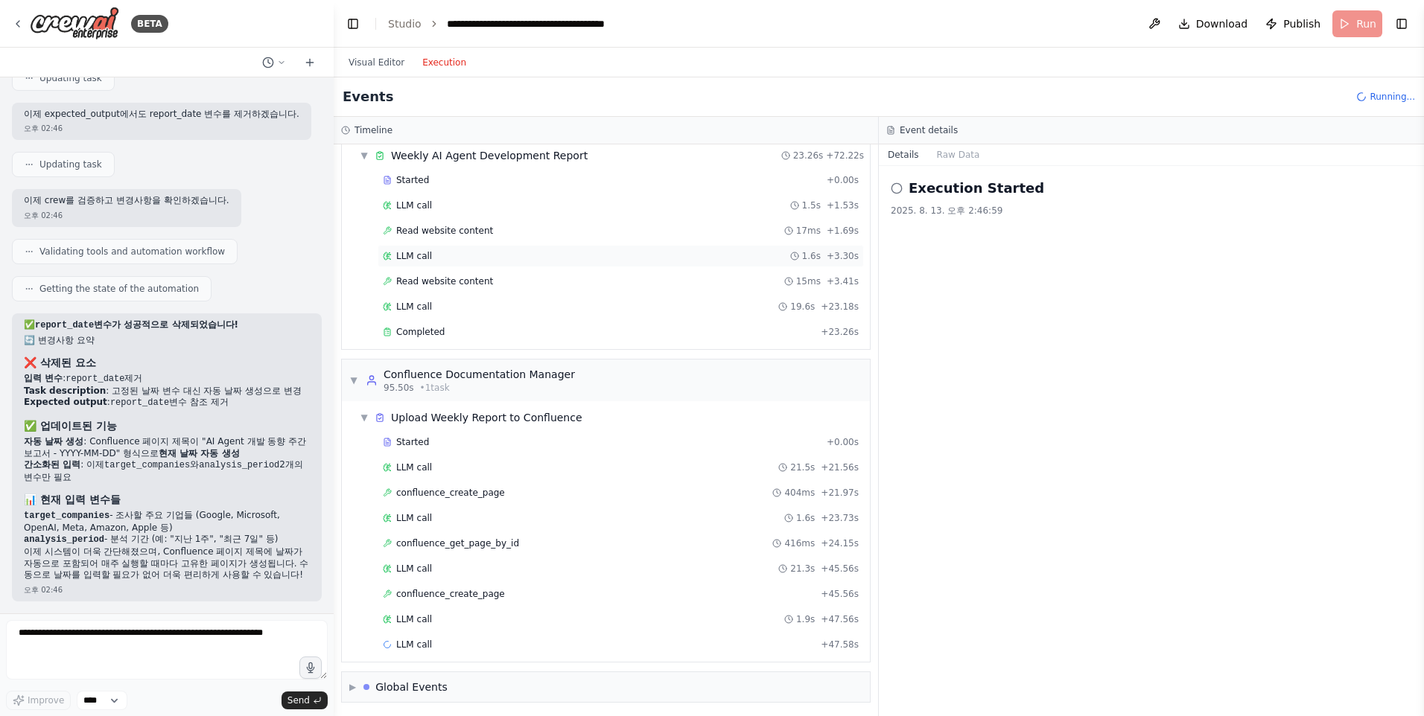
scroll to position [524, 0]
click at [417, 597] on div "confluence_create_page + 45.56s" at bounding box center [621, 591] width 486 height 22
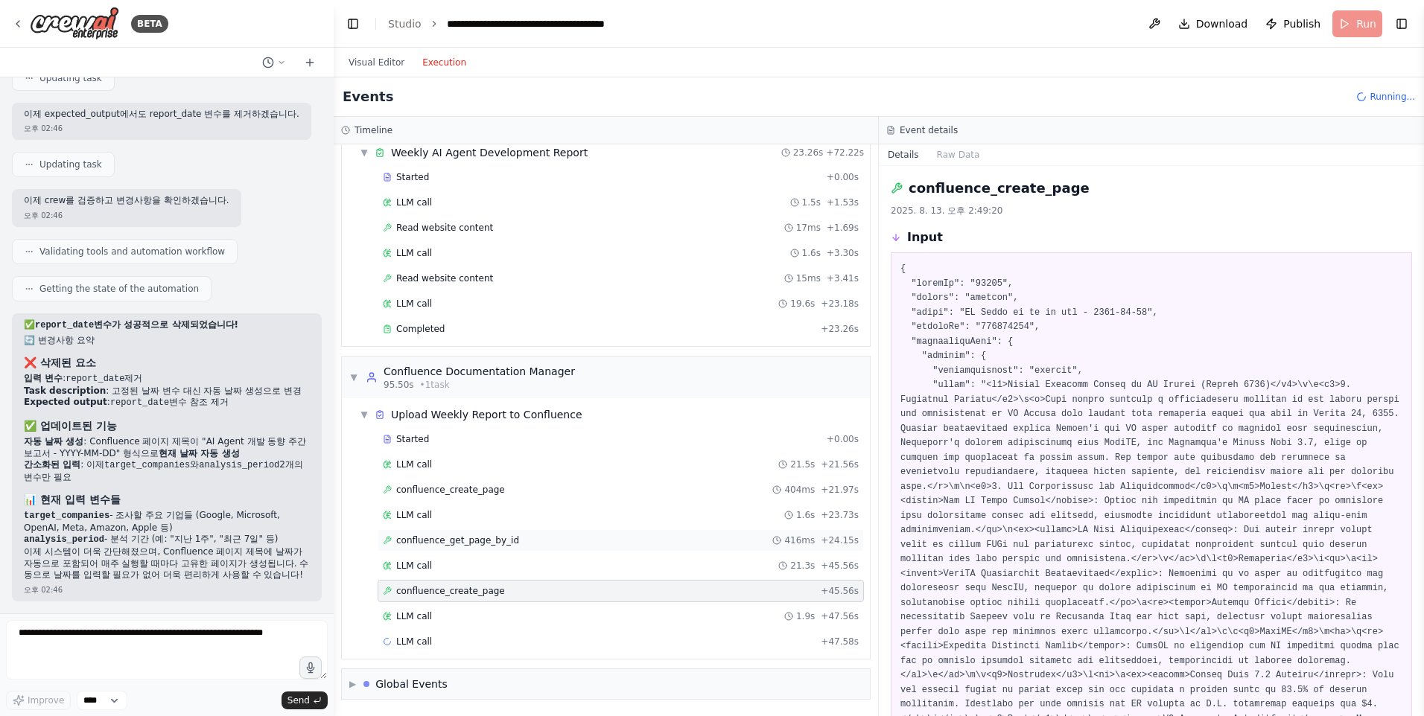
click at [423, 533] on div "confluence_get_page_by_id 416ms + 24.15s" at bounding box center [621, 541] width 486 height 22
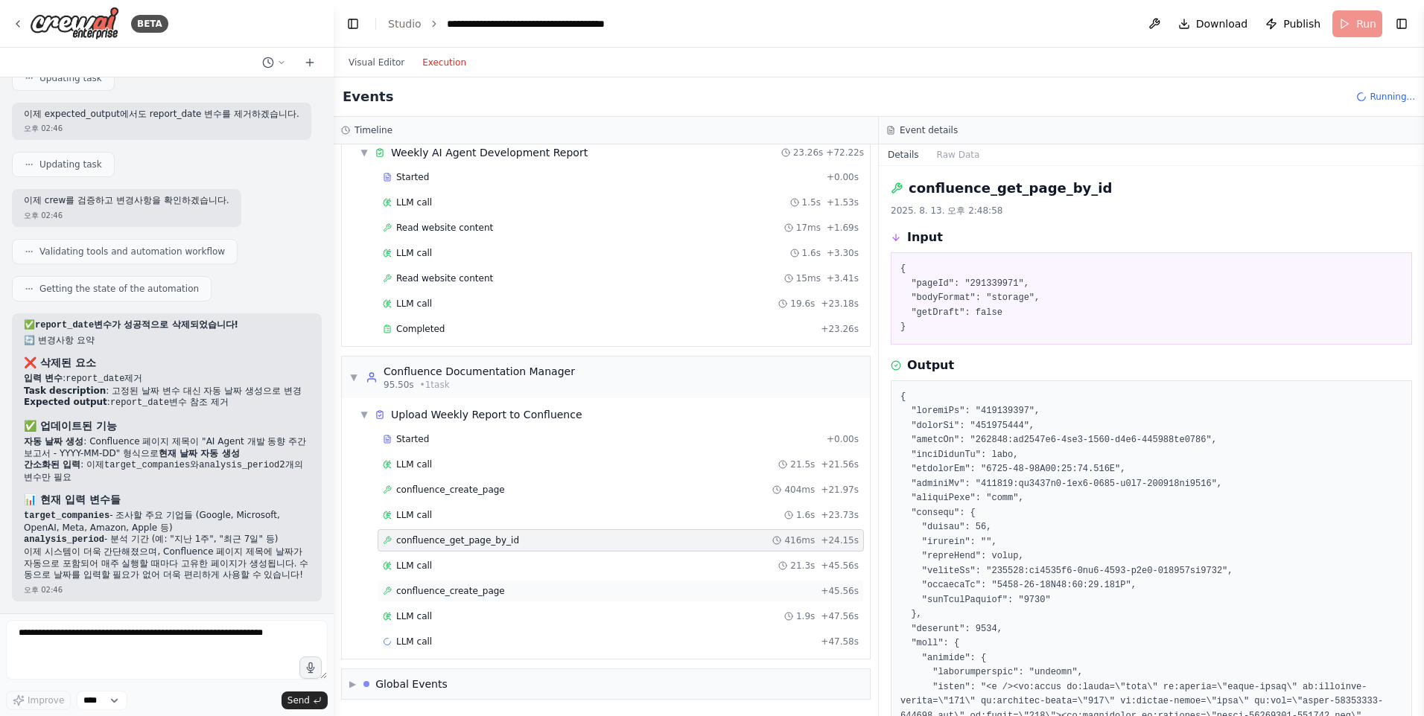
click at [442, 590] on span "confluence_create_page" at bounding box center [450, 591] width 109 height 12
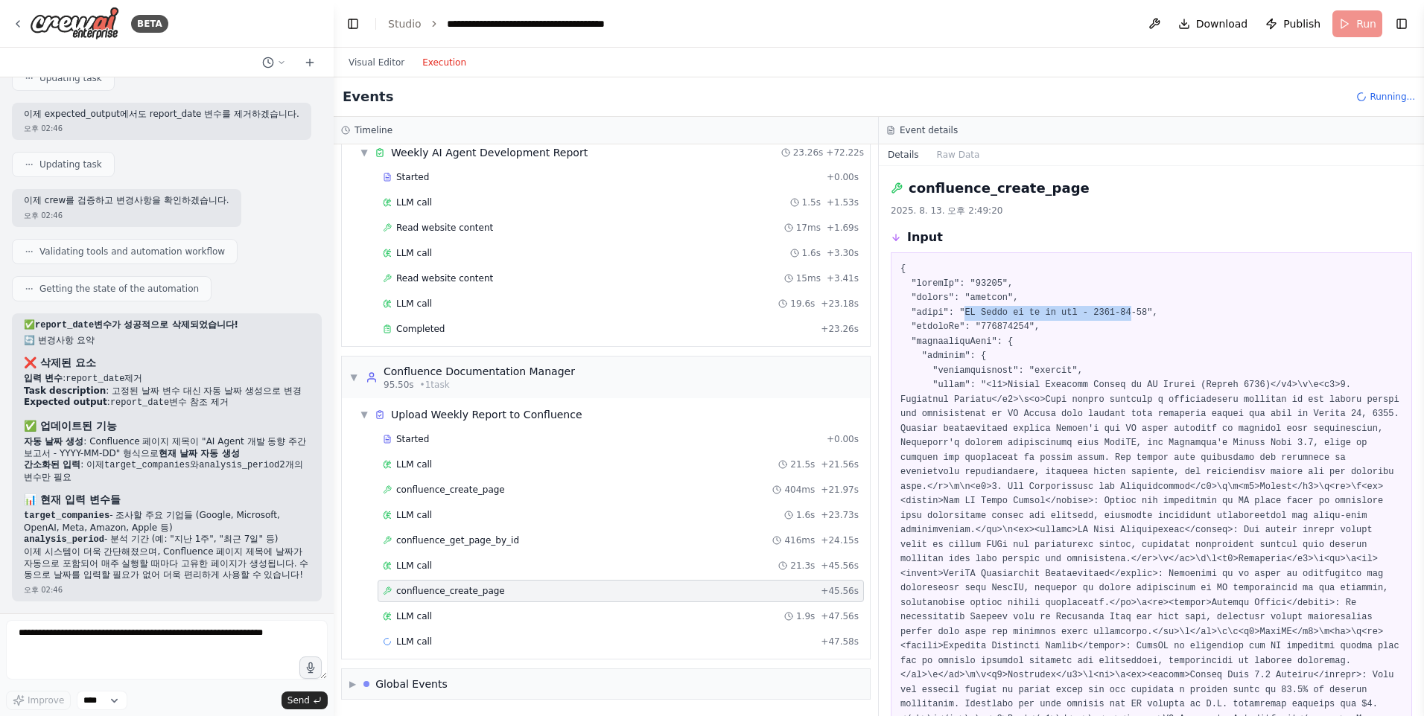
drag, startPoint x: 961, startPoint y: 314, endPoint x: 1147, endPoint y: 314, distance: 186.2
drag, startPoint x: 1147, startPoint y: 314, endPoint x: 1075, endPoint y: 341, distance: 76.6
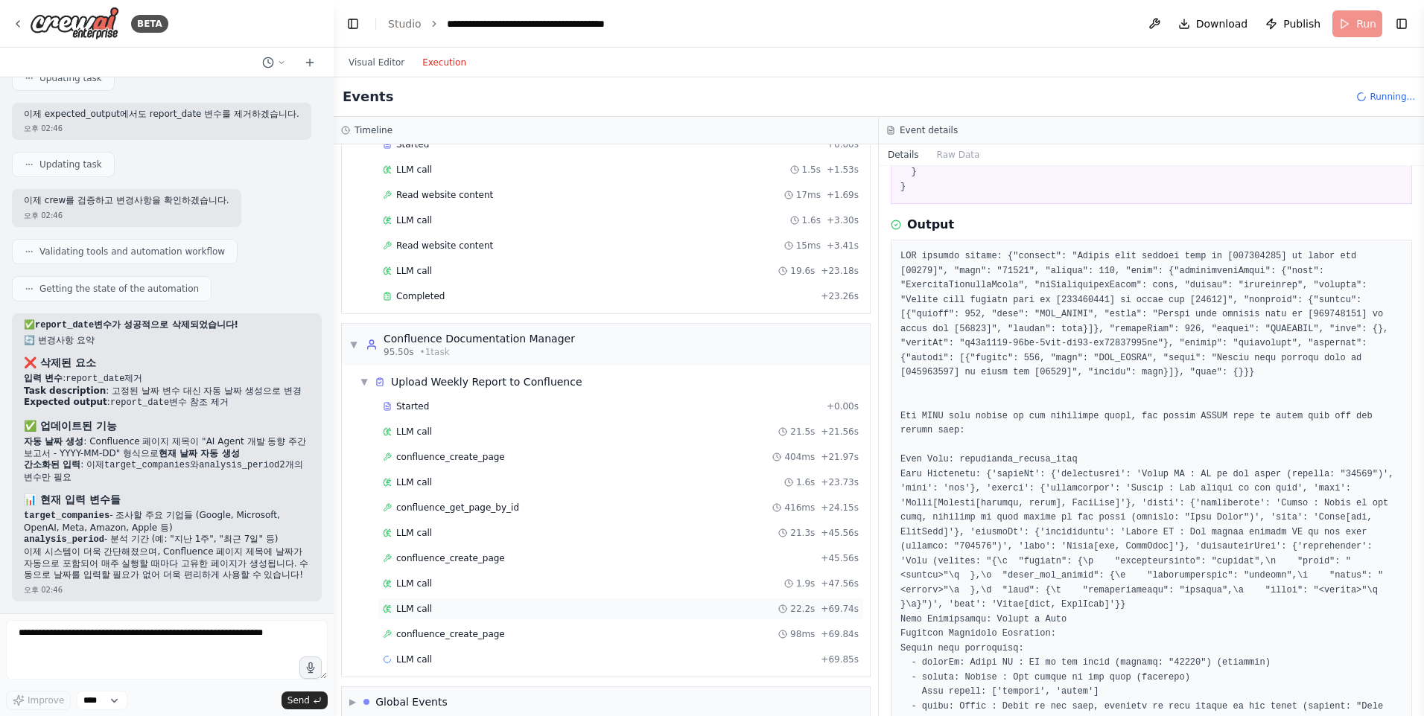
scroll to position [575, 0]
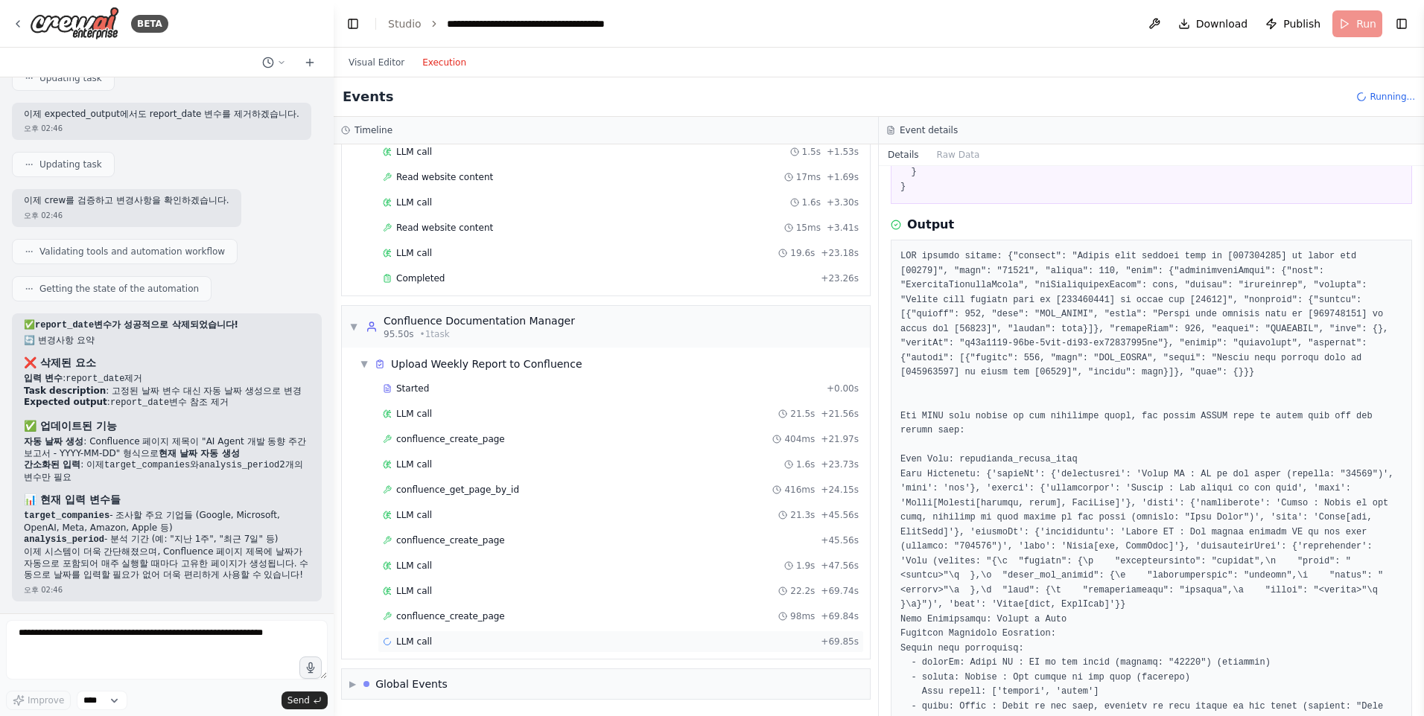
click at [404, 646] on span "LLM call" at bounding box center [414, 642] width 36 height 12
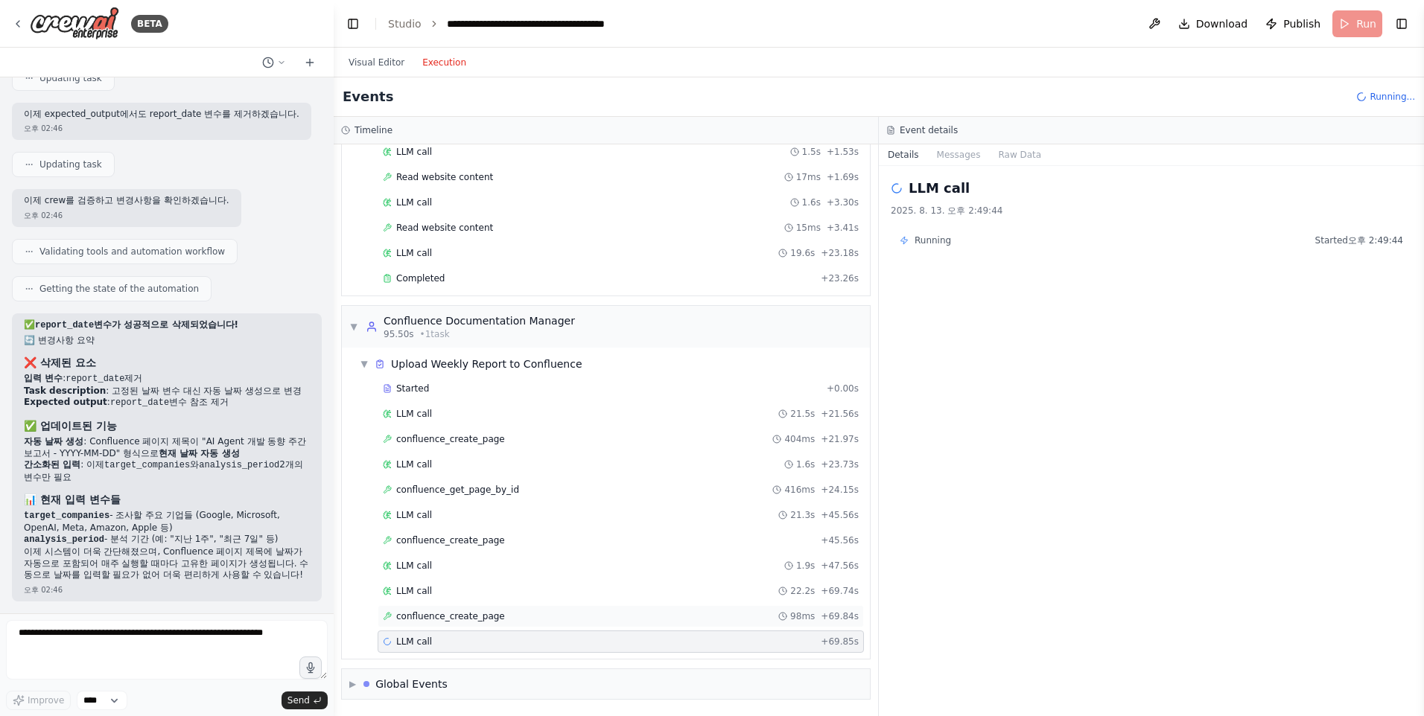
click at [424, 613] on span "confluence_create_page" at bounding box center [450, 617] width 109 height 12
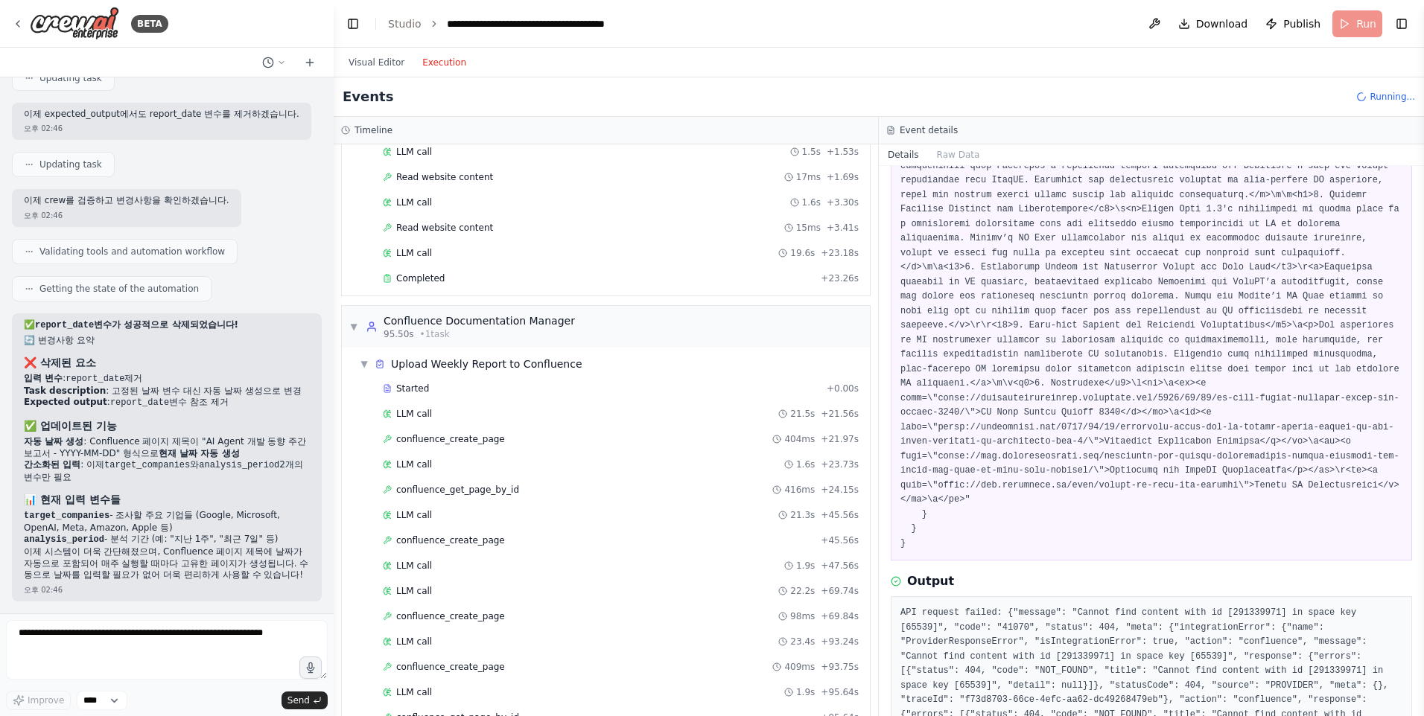
scroll to position [771, 0]
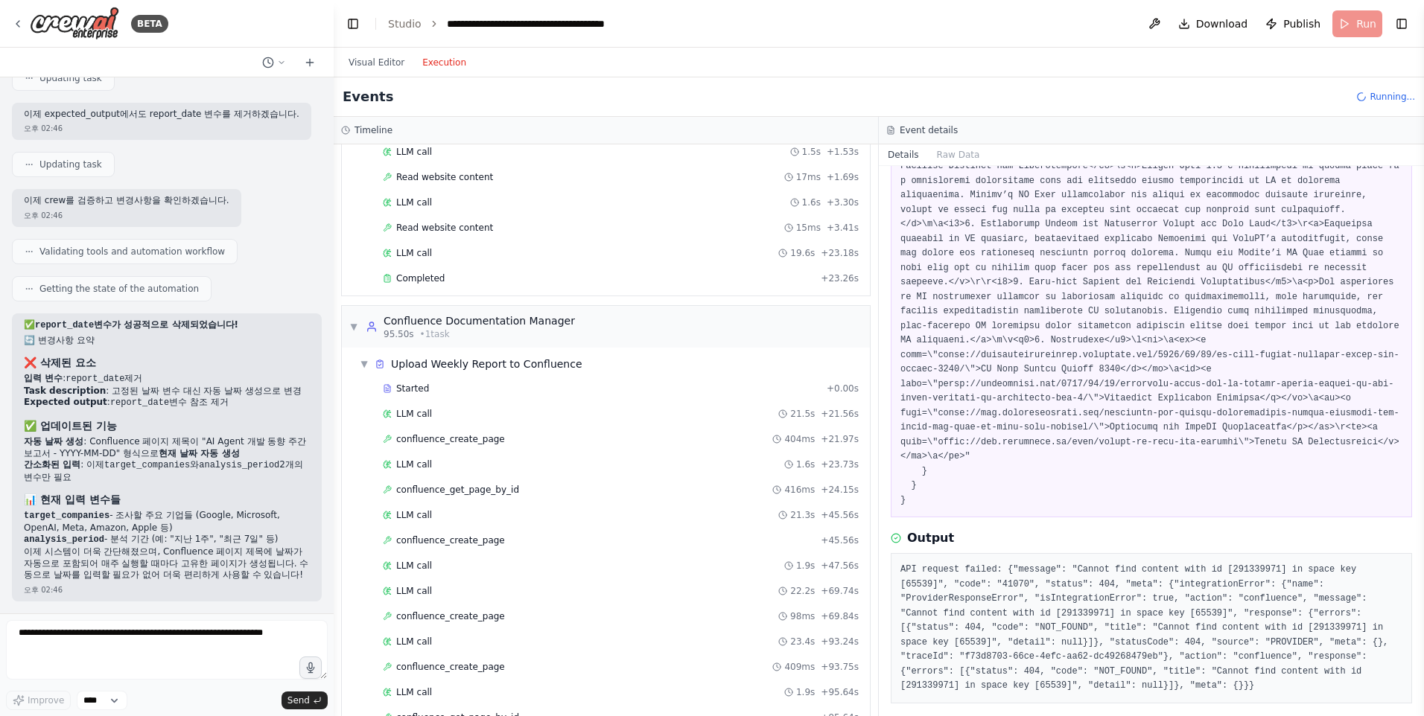
click at [1034, 563] on pre "API request failed: {"message": "Cannot find content with id [291339971] in spa…" at bounding box center [1151, 628] width 502 height 131
drag, startPoint x: 1034, startPoint y: 542, endPoint x: 1025, endPoint y: 602, distance: 61.1
click at [1025, 602] on pre "API request failed: {"message": "Cannot find content with id [291339971] in spa…" at bounding box center [1151, 628] width 502 height 131
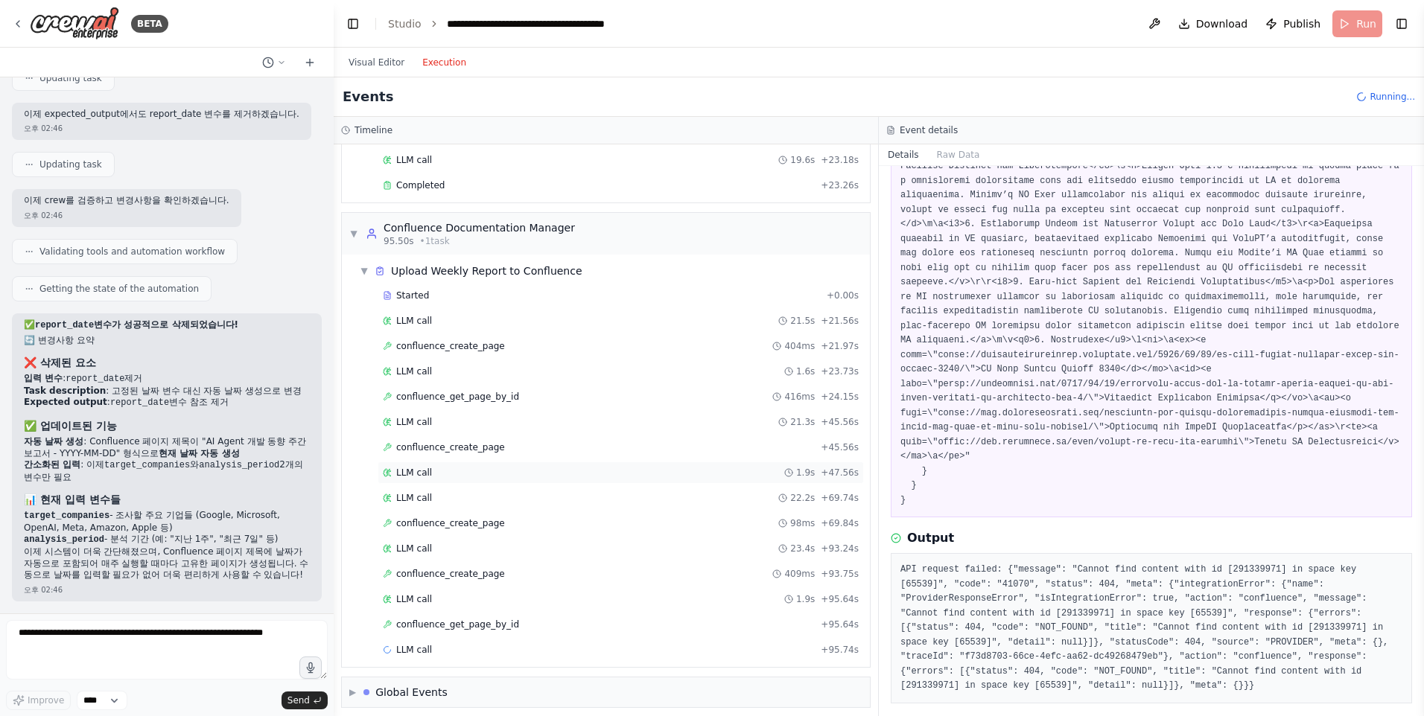
scroll to position [676, 0]
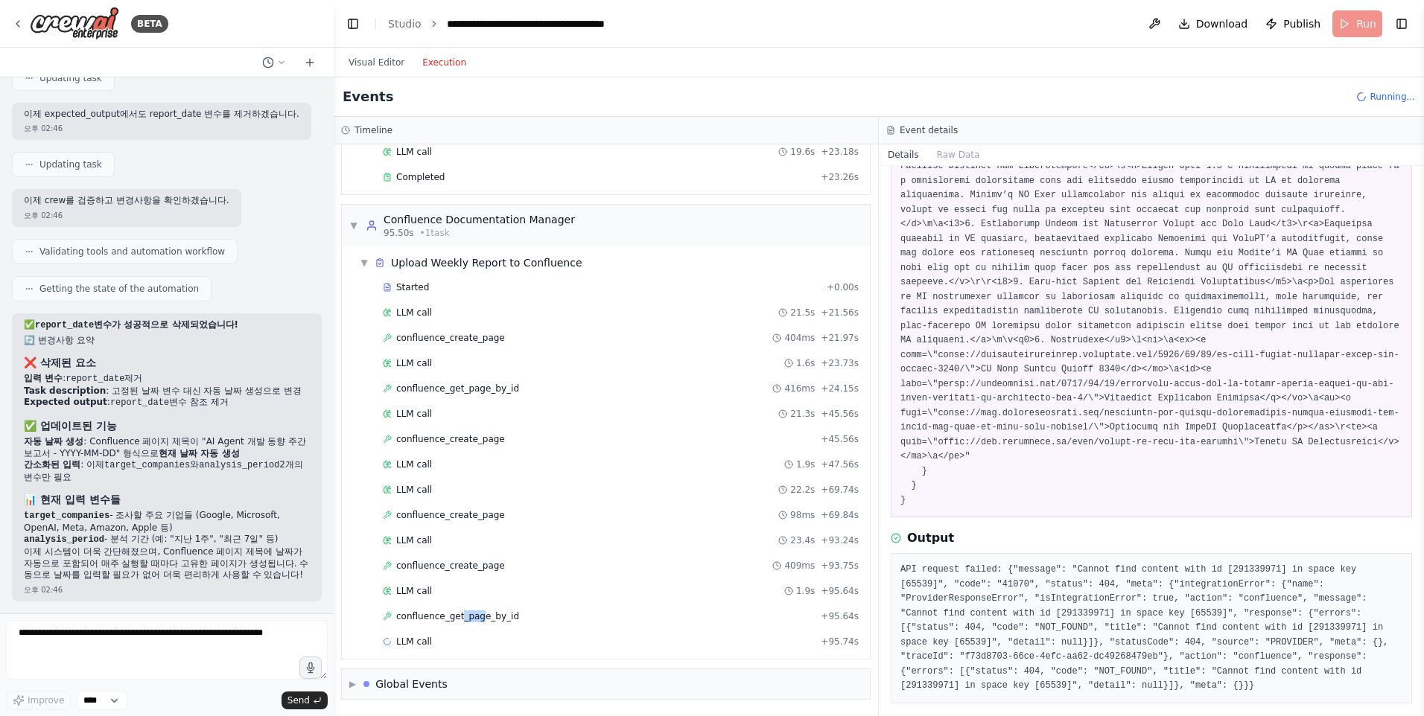
drag, startPoint x: 477, startPoint y: 614, endPoint x: 457, endPoint y: 603, distance: 22.7
click at [457, 603] on div "Started + 0.00s LLM call 21.5s + 21.56s confluence_create_page 404ms + 21.97s L…" at bounding box center [612, 466] width 516 height 380
click at [465, 669] on span "confluence_create_page" at bounding box center [450, 667] width 109 height 12
click at [454, 614] on span "confluence_get_page_by_id" at bounding box center [457, 617] width 123 height 12
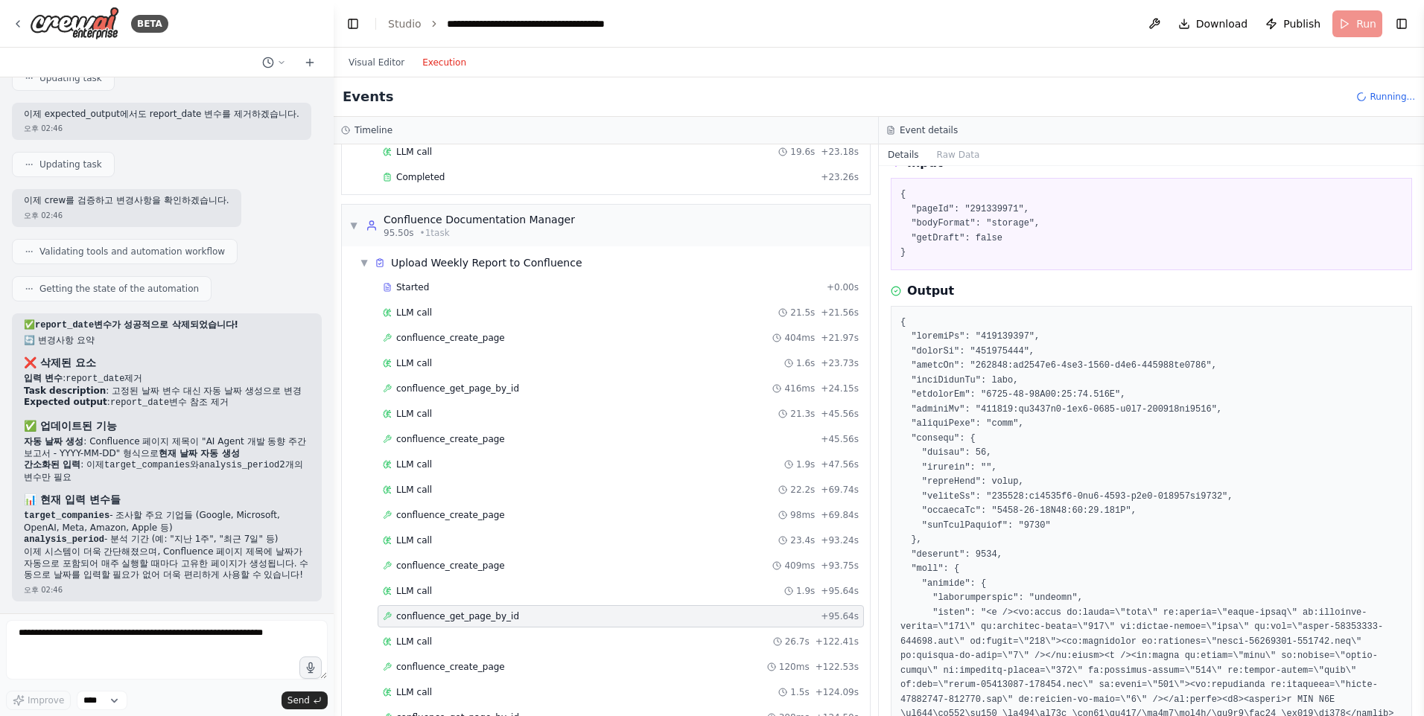
scroll to position [0, 0]
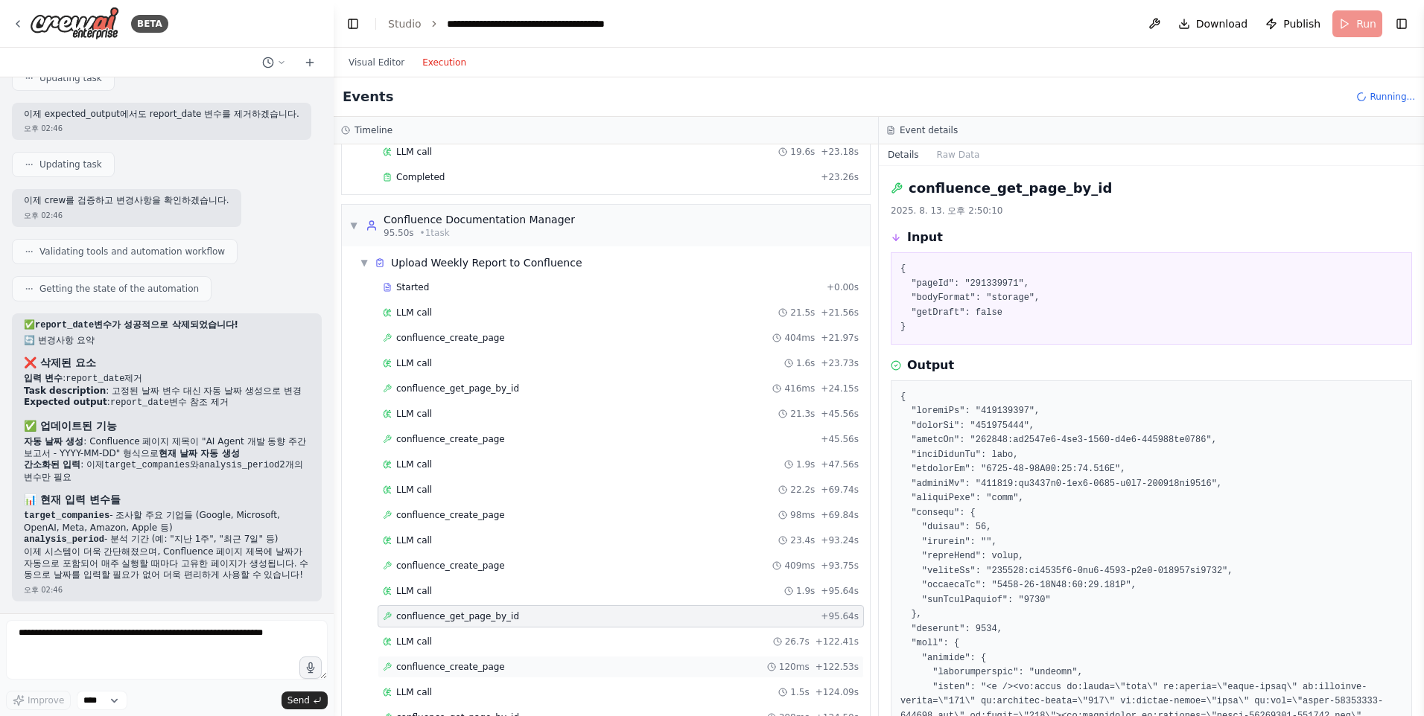
click at [437, 667] on span "confluence_create_page" at bounding box center [450, 667] width 109 height 12
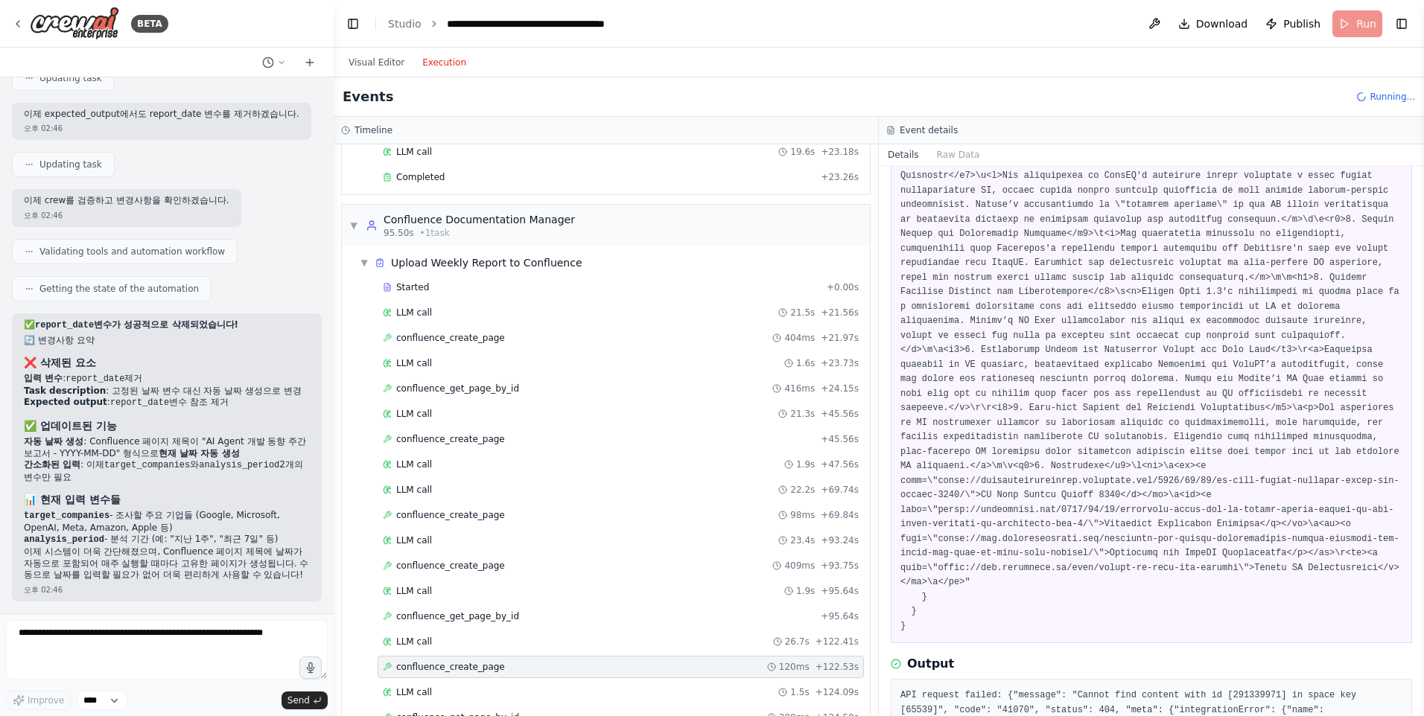
scroll to position [771, 0]
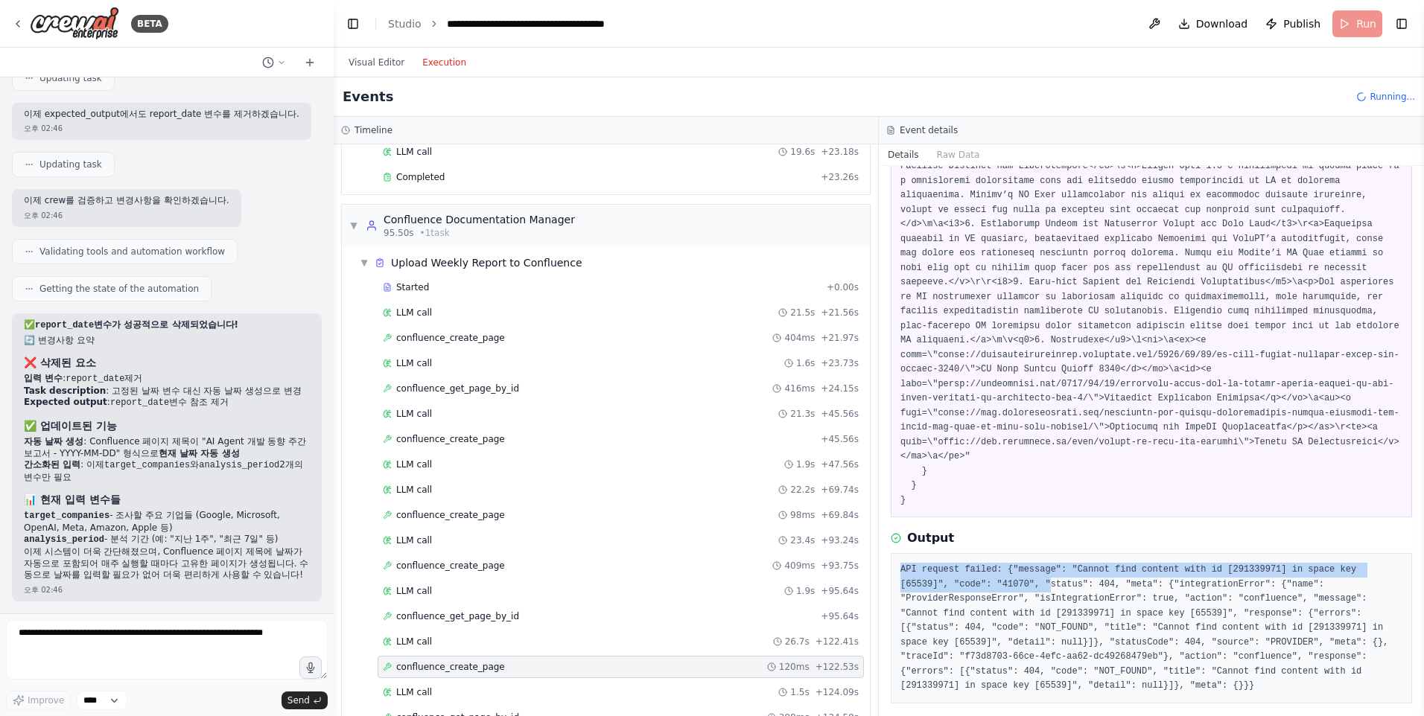
drag, startPoint x: 901, startPoint y: 531, endPoint x: 987, endPoint y: 534, distance: 85.7
click at [987, 563] on pre "API request failed: {"message": "Cannot find content with id [291339971] in spa…" at bounding box center [1151, 628] width 502 height 131
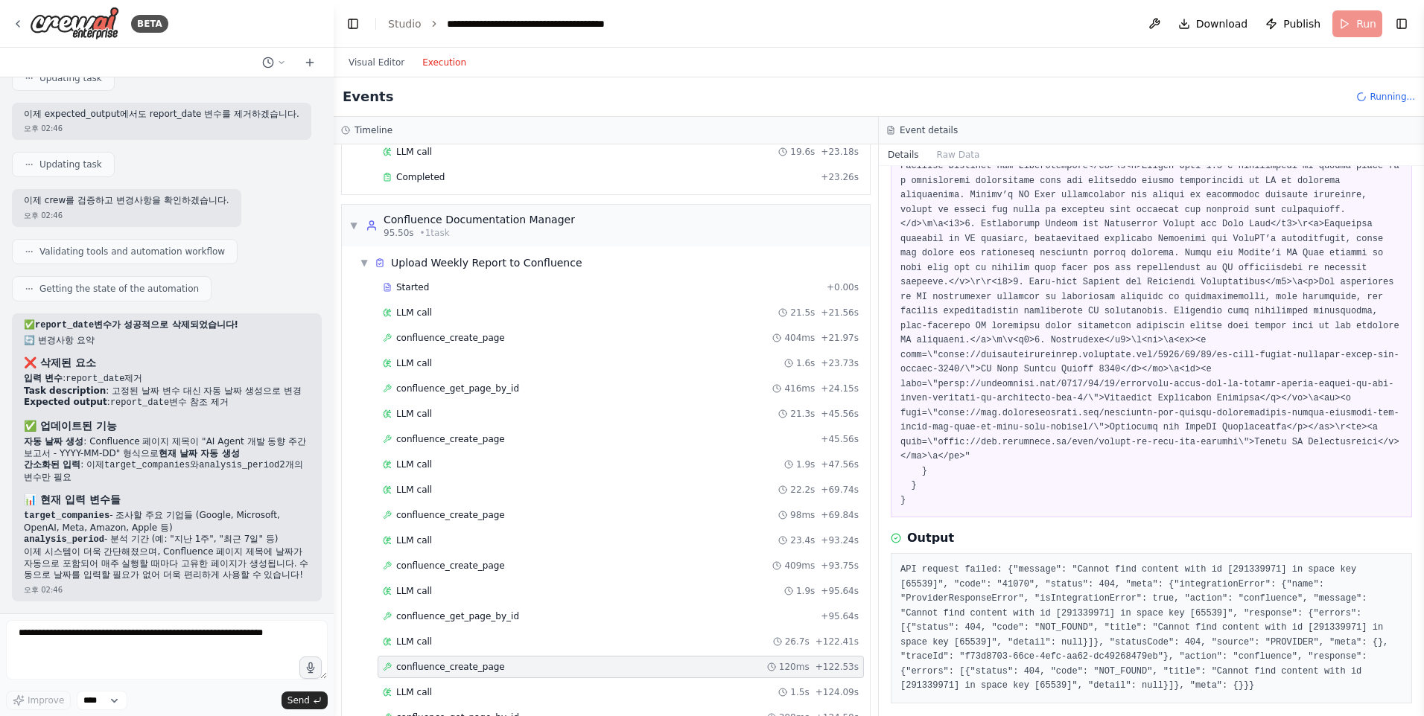
drag, startPoint x: 987, startPoint y: 534, endPoint x: 970, endPoint y: 564, distance: 34.4
click at [970, 564] on pre "API request failed: {"message": "Cannot find content with id [291339971] in spa…" at bounding box center [1151, 628] width 502 height 131
click at [442, 445] on span "confluence_create_page" at bounding box center [450, 439] width 109 height 12
click at [454, 440] on span "confluence_create_page" at bounding box center [450, 439] width 109 height 12
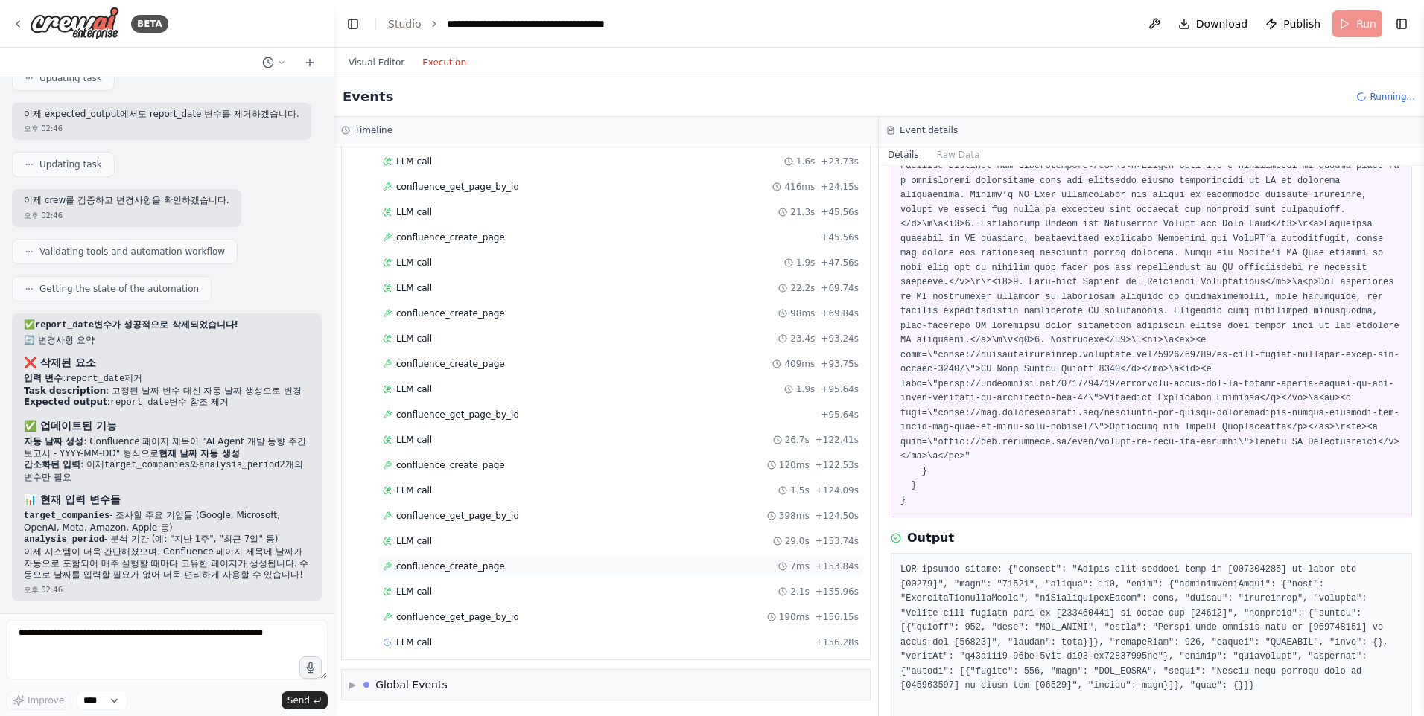
scroll to position [879, 0]
click at [435, 614] on span "confluence_get_page_by_id" at bounding box center [457, 617] width 123 height 12
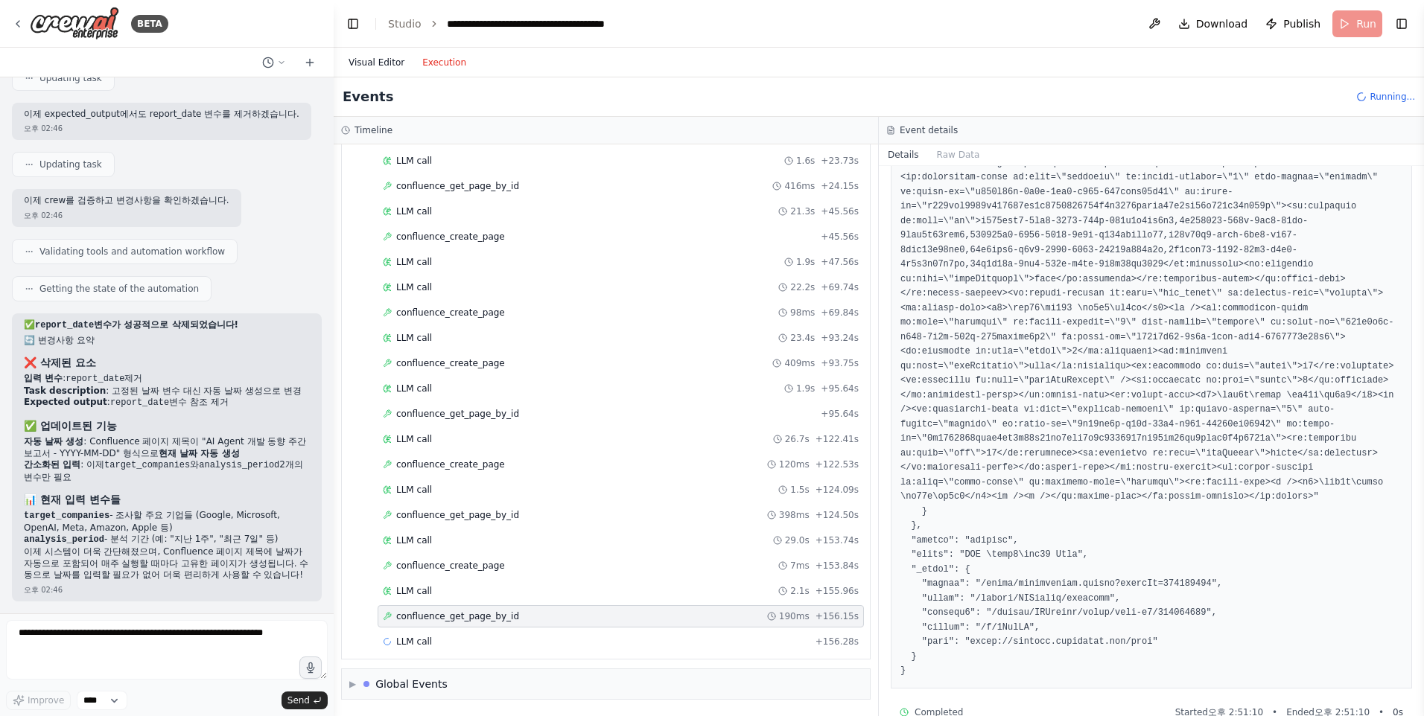
click at [389, 64] on button "Visual Editor" at bounding box center [377, 63] width 74 height 18
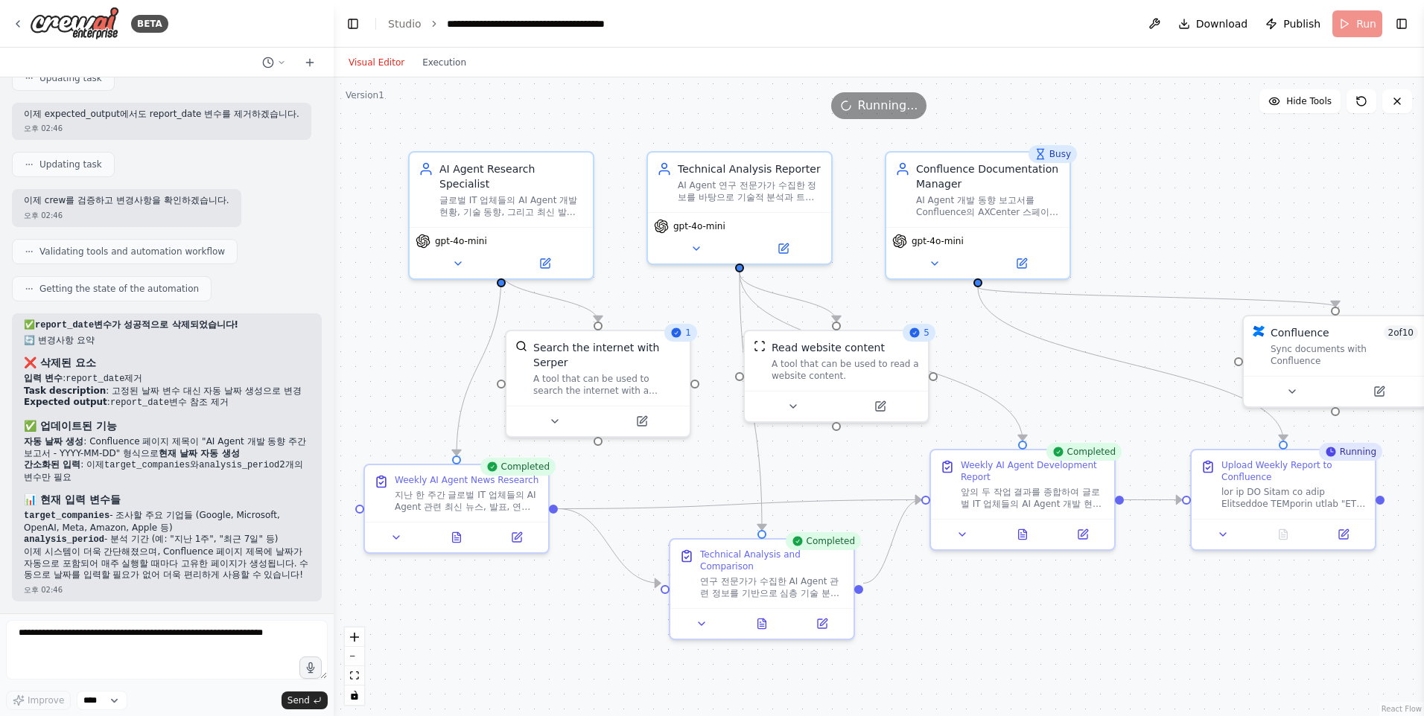
click at [389, 64] on button "Visual Editor" at bounding box center [377, 63] width 74 height 18
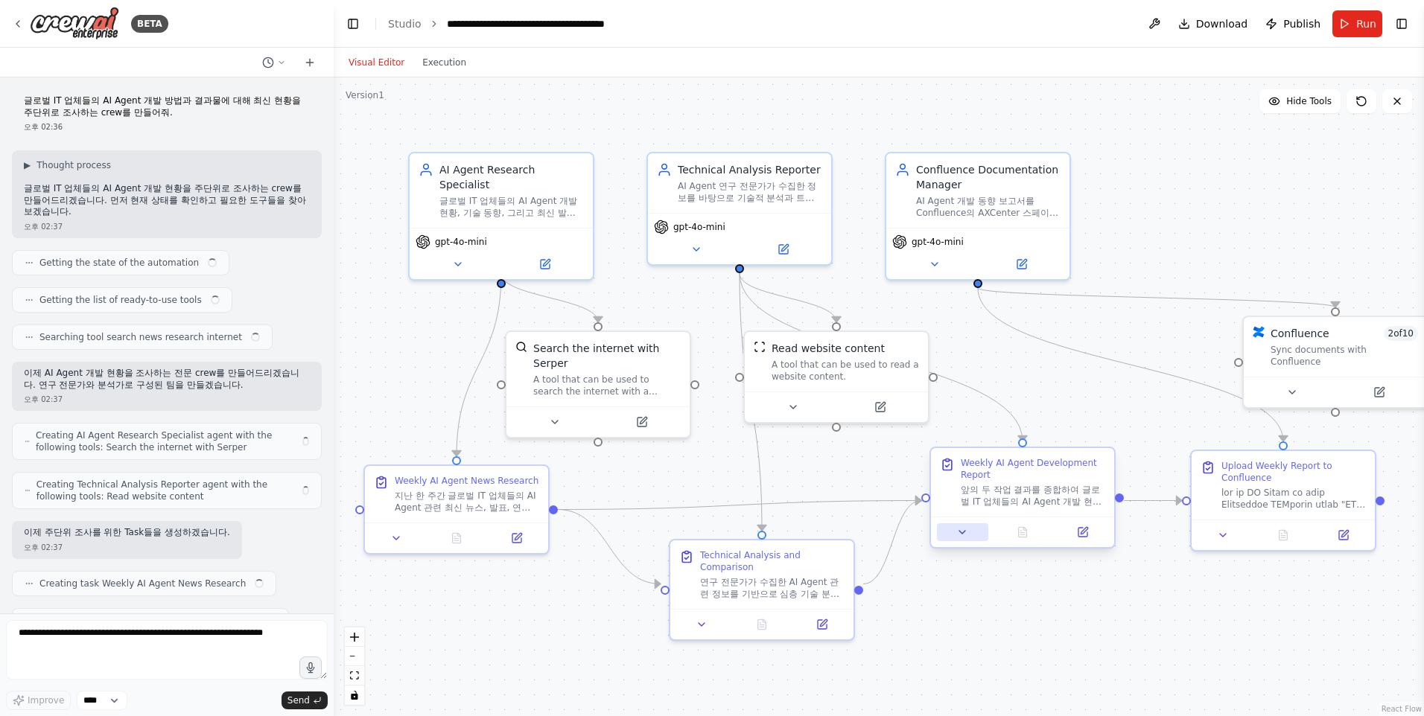
scroll to position [2482, 0]
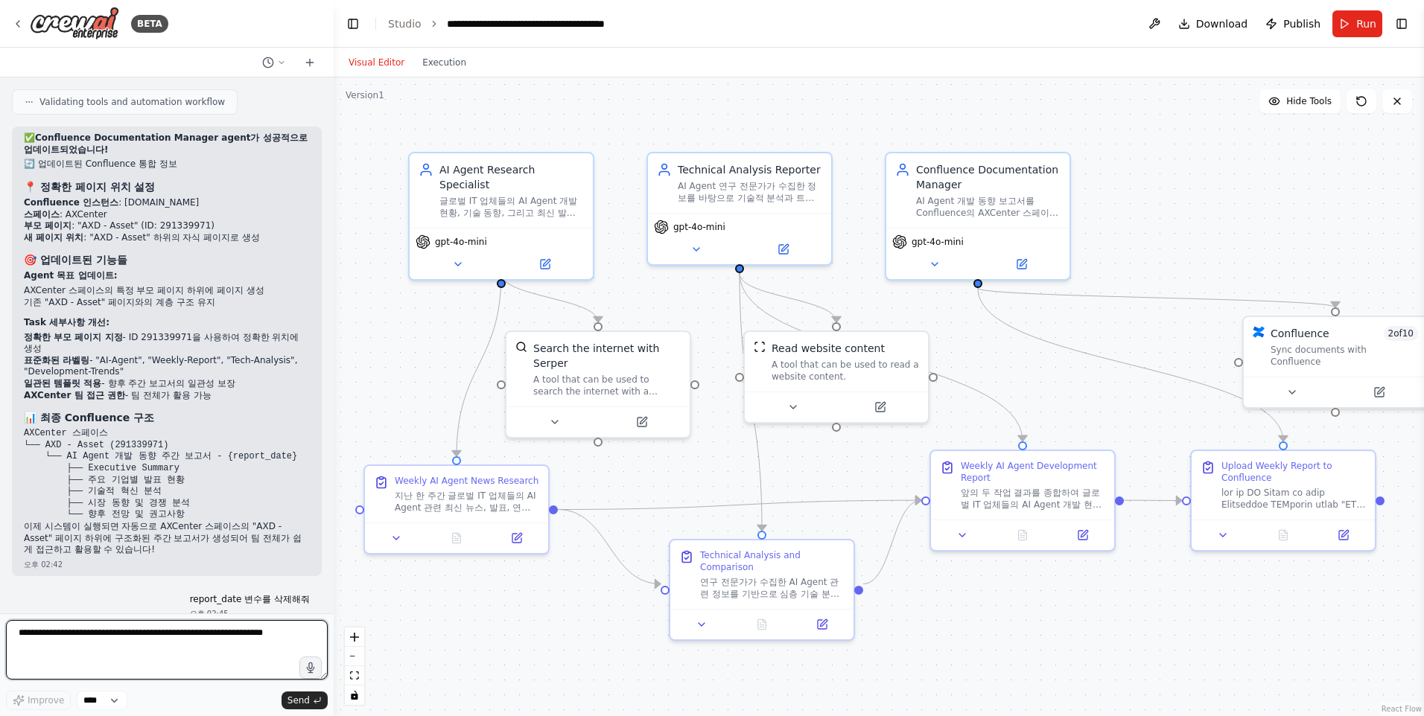
click at [103, 643] on textarea at bounding box center [167, 650] width 322 height 60
type textarea "*"
type textarea "**********"
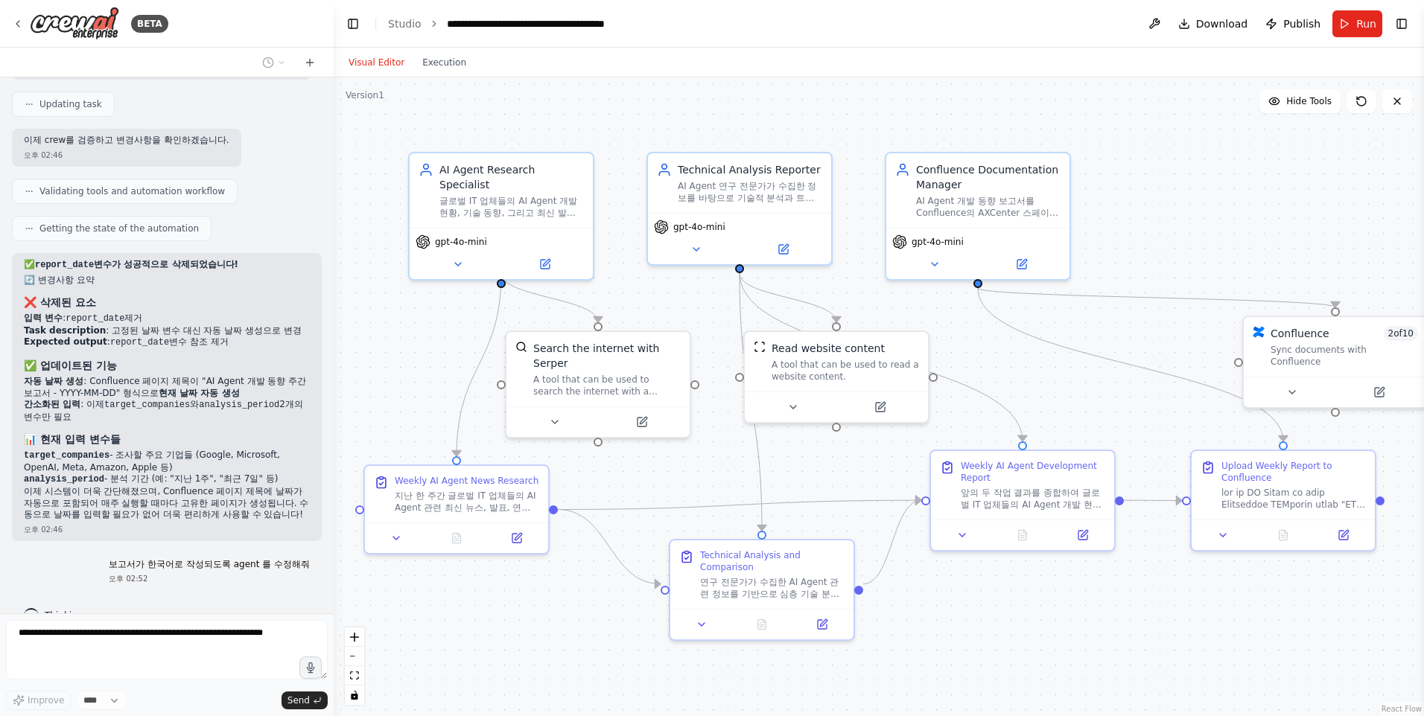
scroll to position [3354, 0]
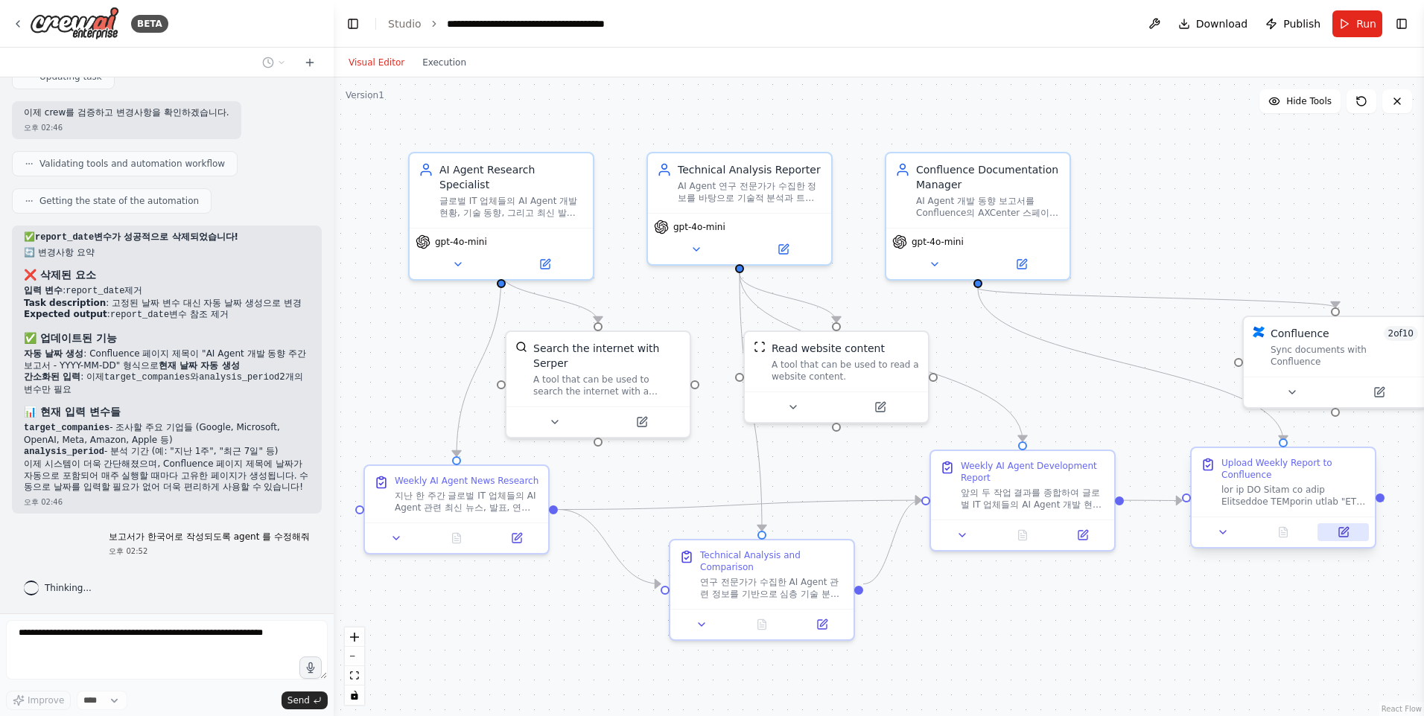
click at [1344, 533] on icon at bounding box center [1344, 530] width 7 height 7
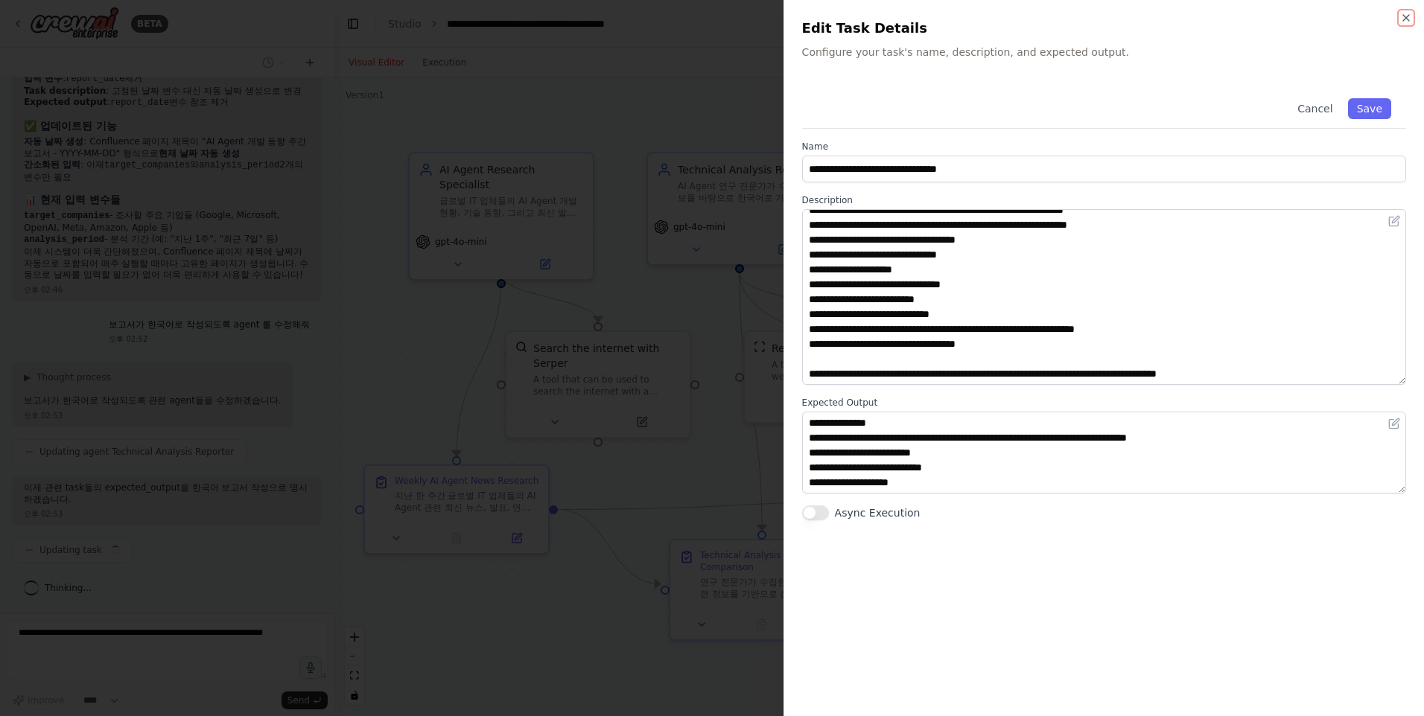
scroll to position [0, 0]
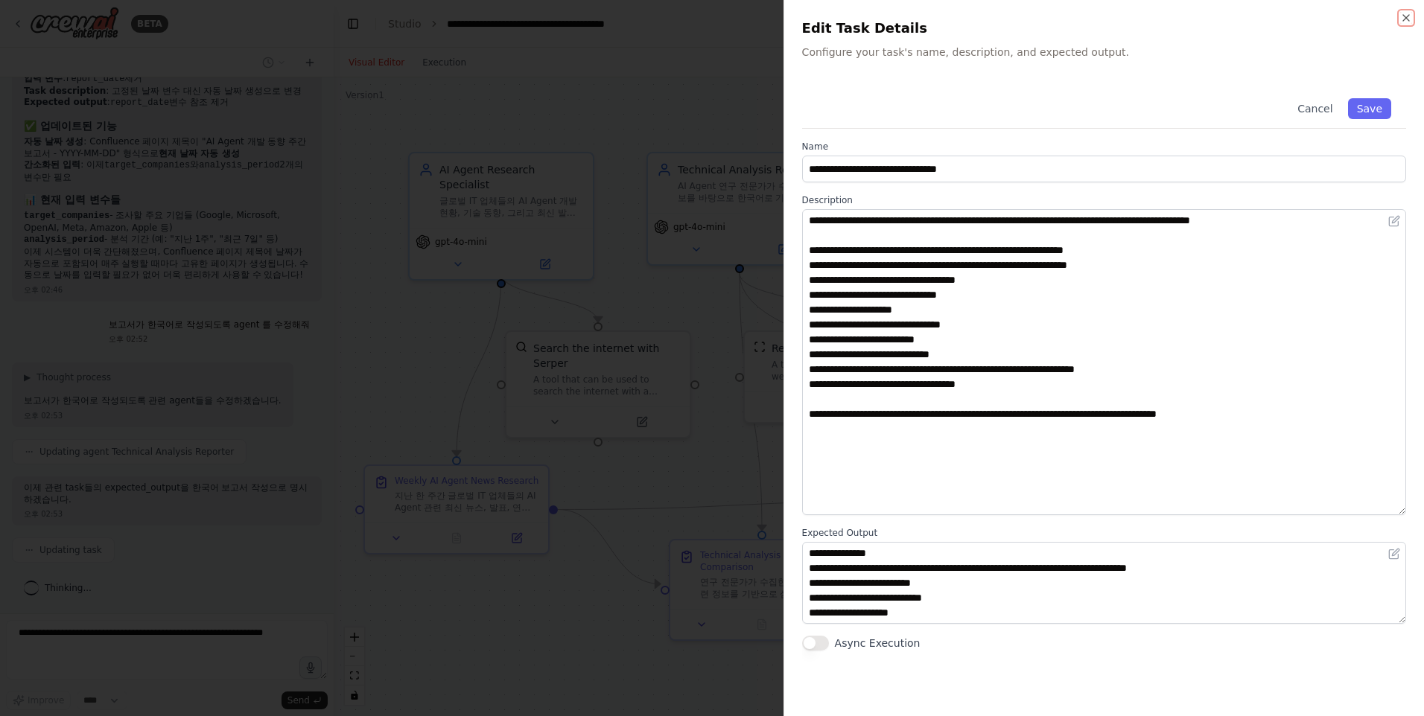
drag, startPoint x: 1397, startPoint y: 282, endPoint x: 1364, endPoint y: 483, distance: 203.7
click at [1364, 483] on textarea "**********" at bounding box center [1104, 362] width 604 height 306
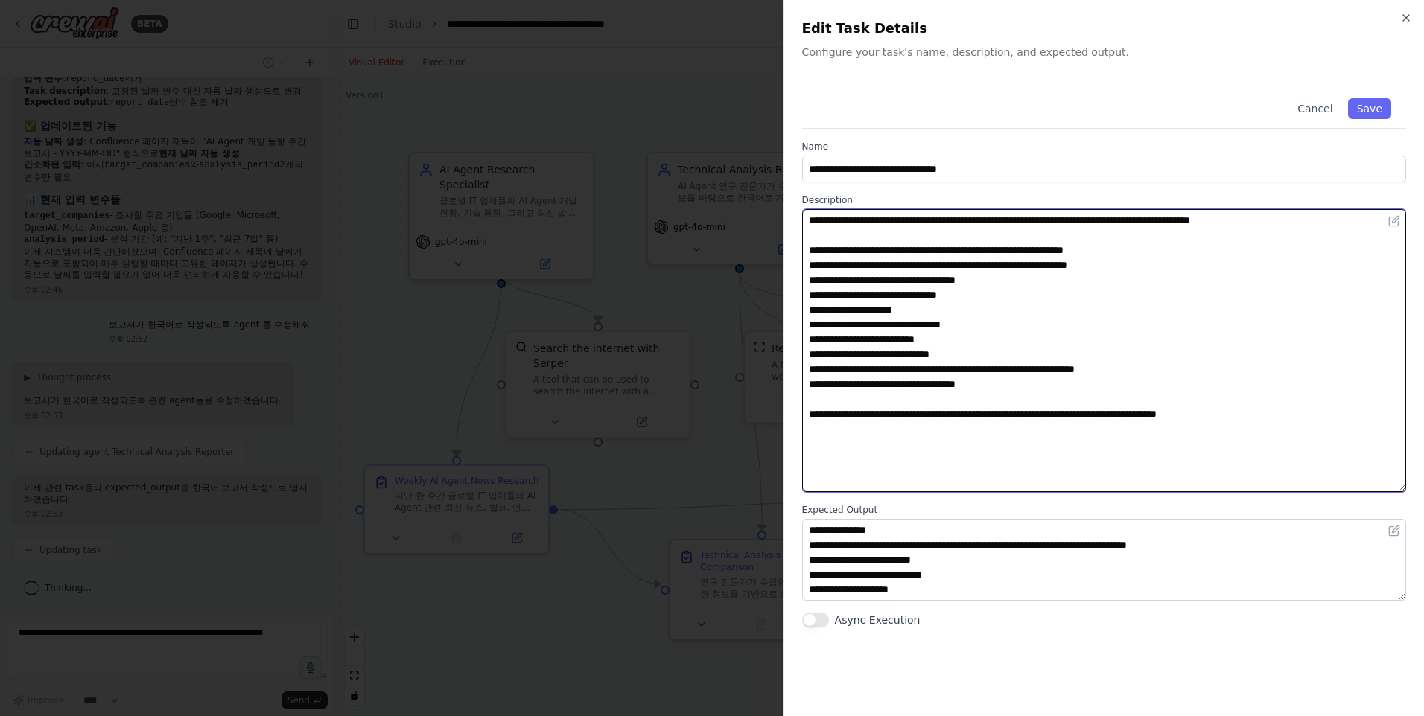
click at [1059, 266] on textarea "**********" at bounding box center [1104, 350] width 604 height 283
click at [1060, 264] on textarea "**********" at bounding box center [1104, 350] width 604 height 283
click at [1068, 270] on textarea "**********" at bounding box center [1104, 350] width 604 height 283
click at [1023, 261] on textarea "**********" at bounding box center [1104, 350] width 604 height 283
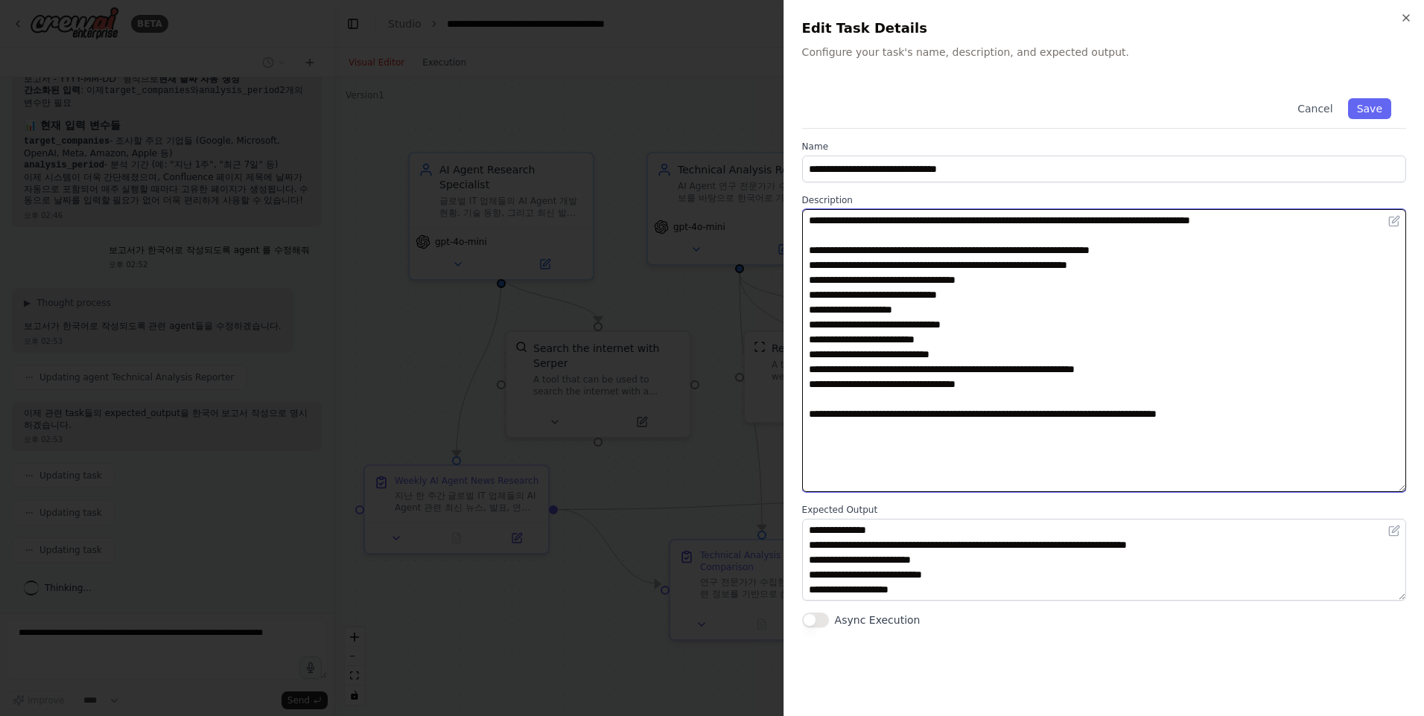
click at [1125, 267] on textarea "**********" at bounding box center [1104, 350] width 604 height 283
click at [1028, 263] on textarea "**********" at bounding box center [1104, 350] width 604 height 283
click at [1066, 261] on textarea "**********" at bounding box center [1104, 350] width 604 height 283
click at [1070, 268] on textarea "**********" at bounding box center [1104, 350] width 604 height 283
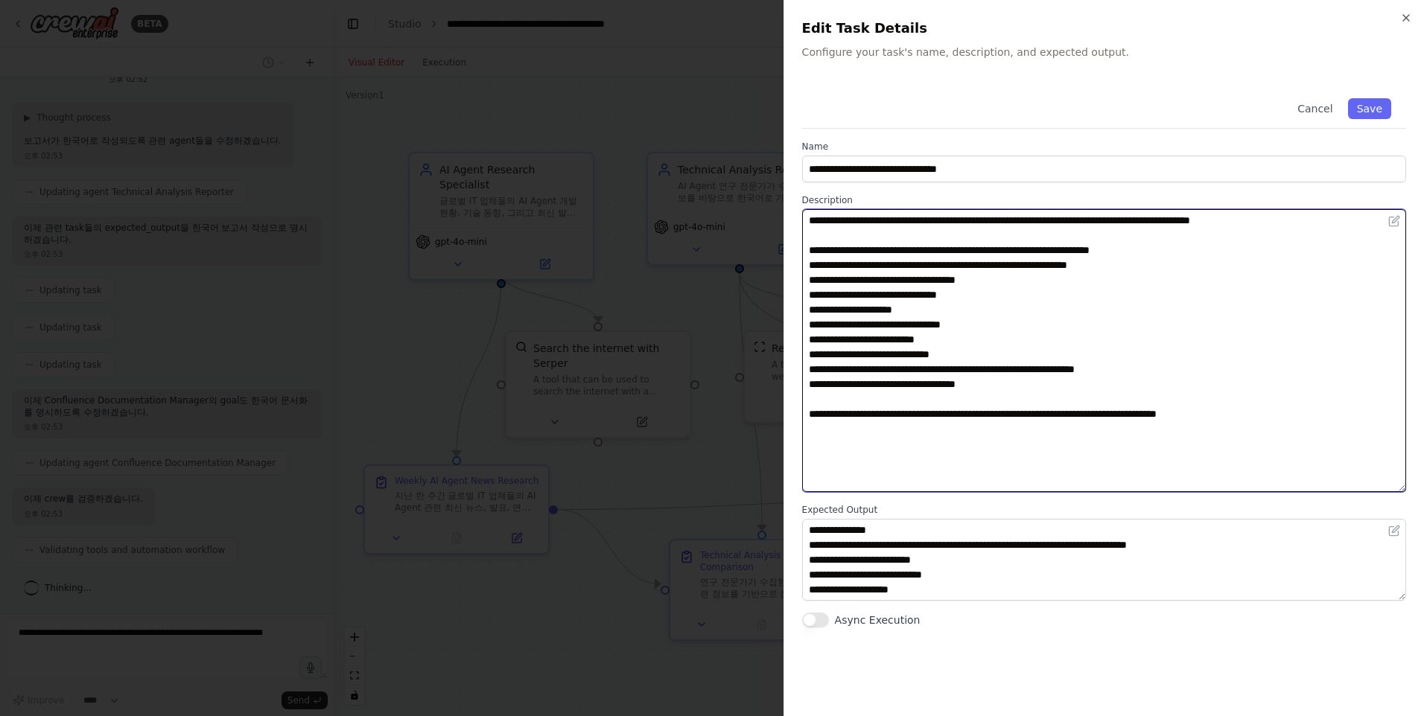
click at [1026, 266] on textarea "**********" at bounding box center [1104, 350] width 604 height 283
type textarea "**********"
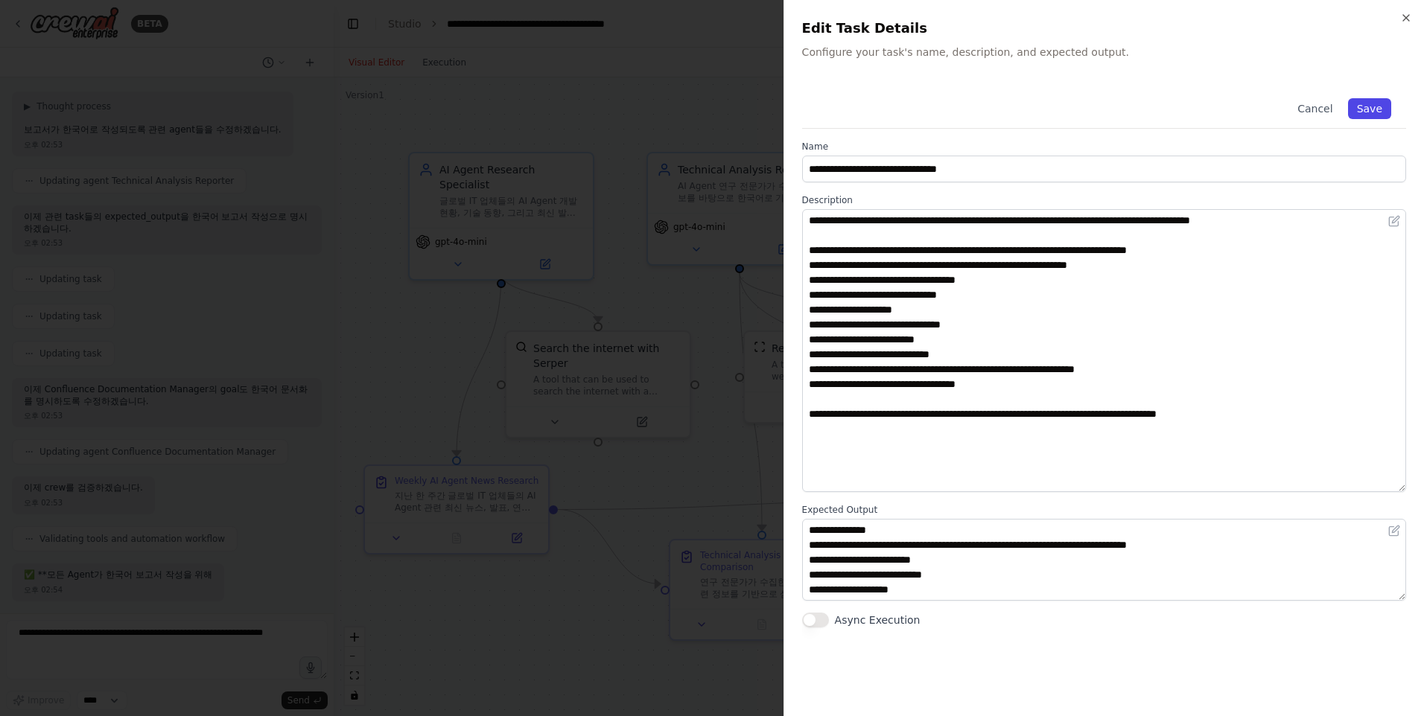
click at [1372, 104] on button "Save" at bounding box center [1369, 108] width 43 height 21
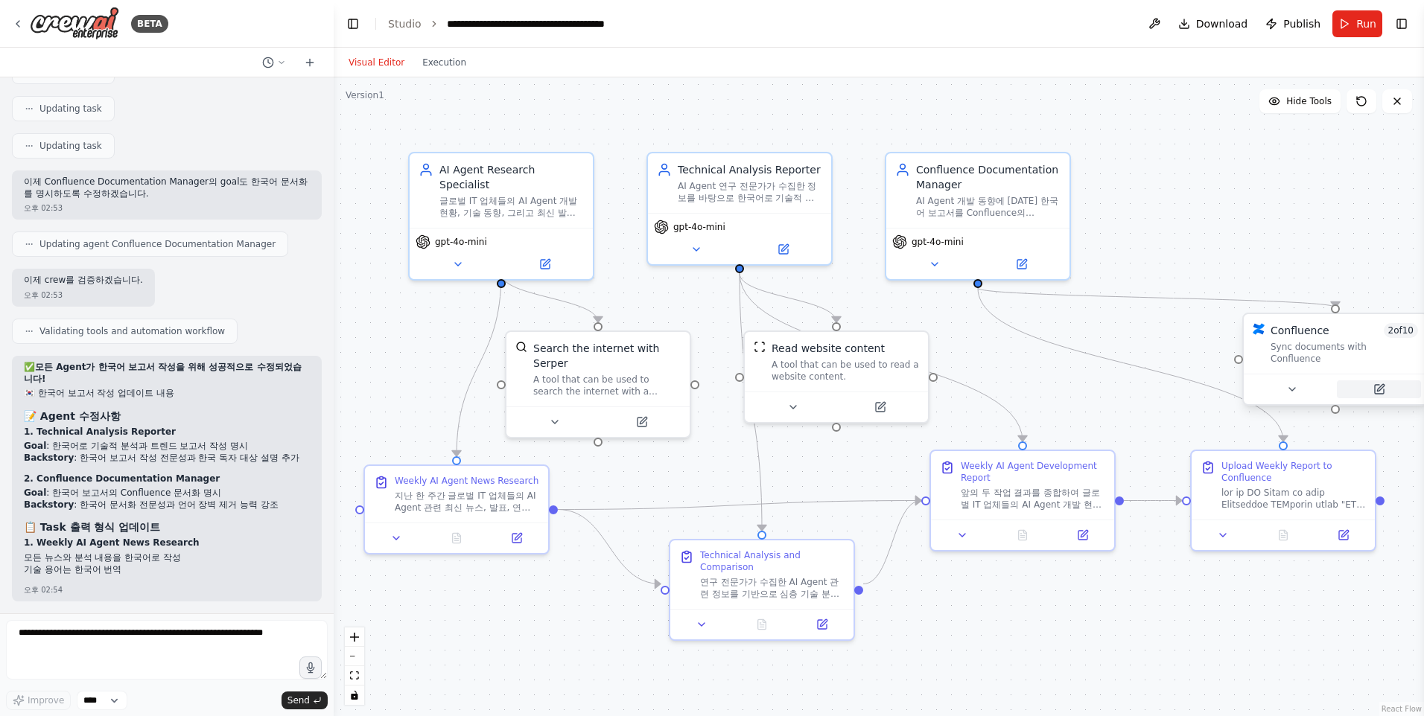
click at [1381, 384] on icon at bounding box center [1380, 387] width 7 height 7
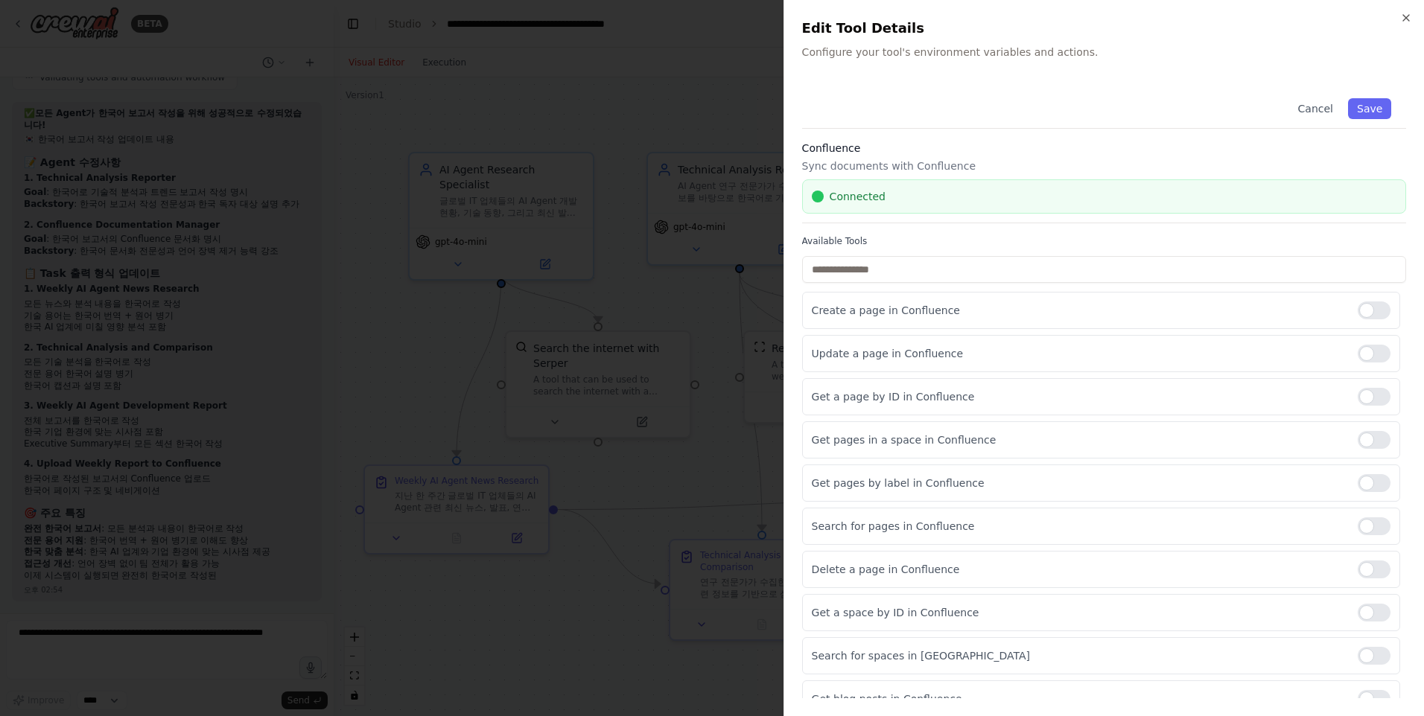
scroll to position [4310, 0]
click at [1368, 442] on div at bounding box center [1374, 440] width 33 height 18
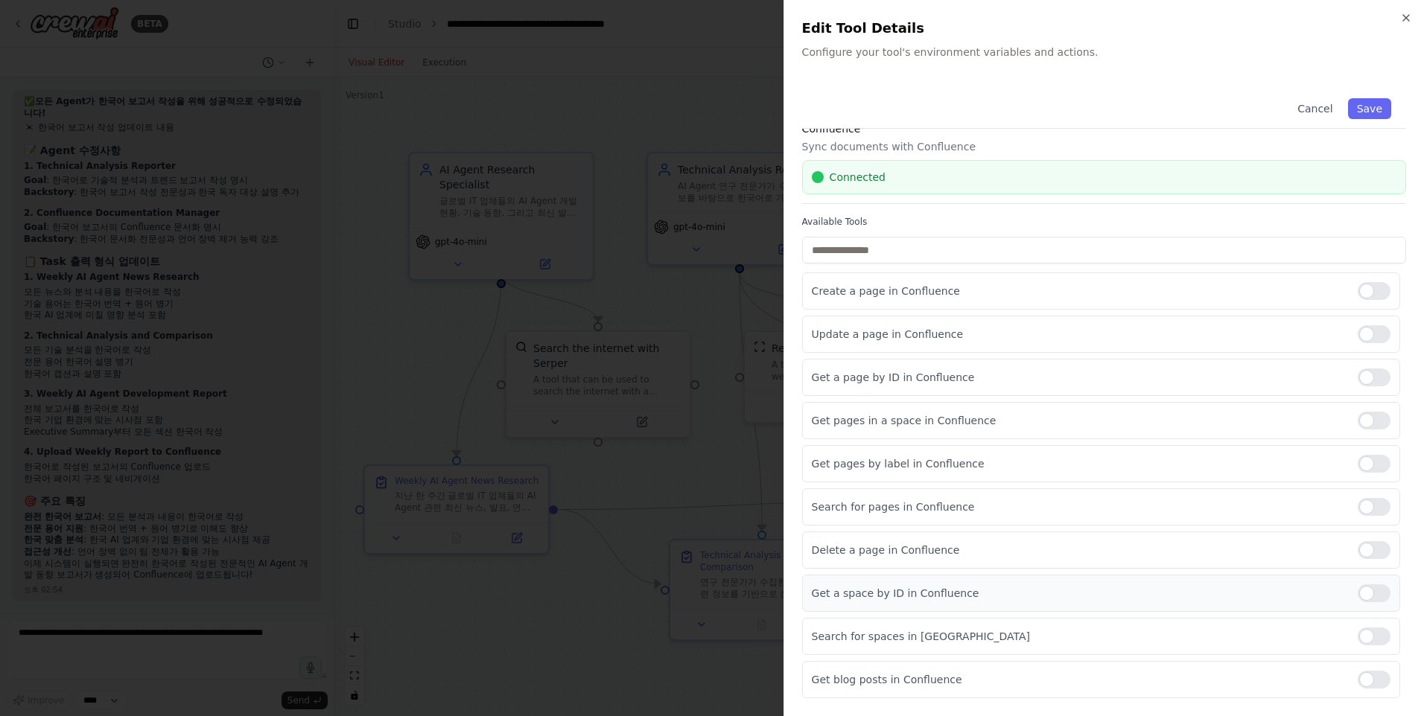
click at [1358, 593] on div at bounding box center [1374, 594] width 33 height 18
click at [1360, 110] on button "Save" at bounding box center [1369, 108] width 43 height 21
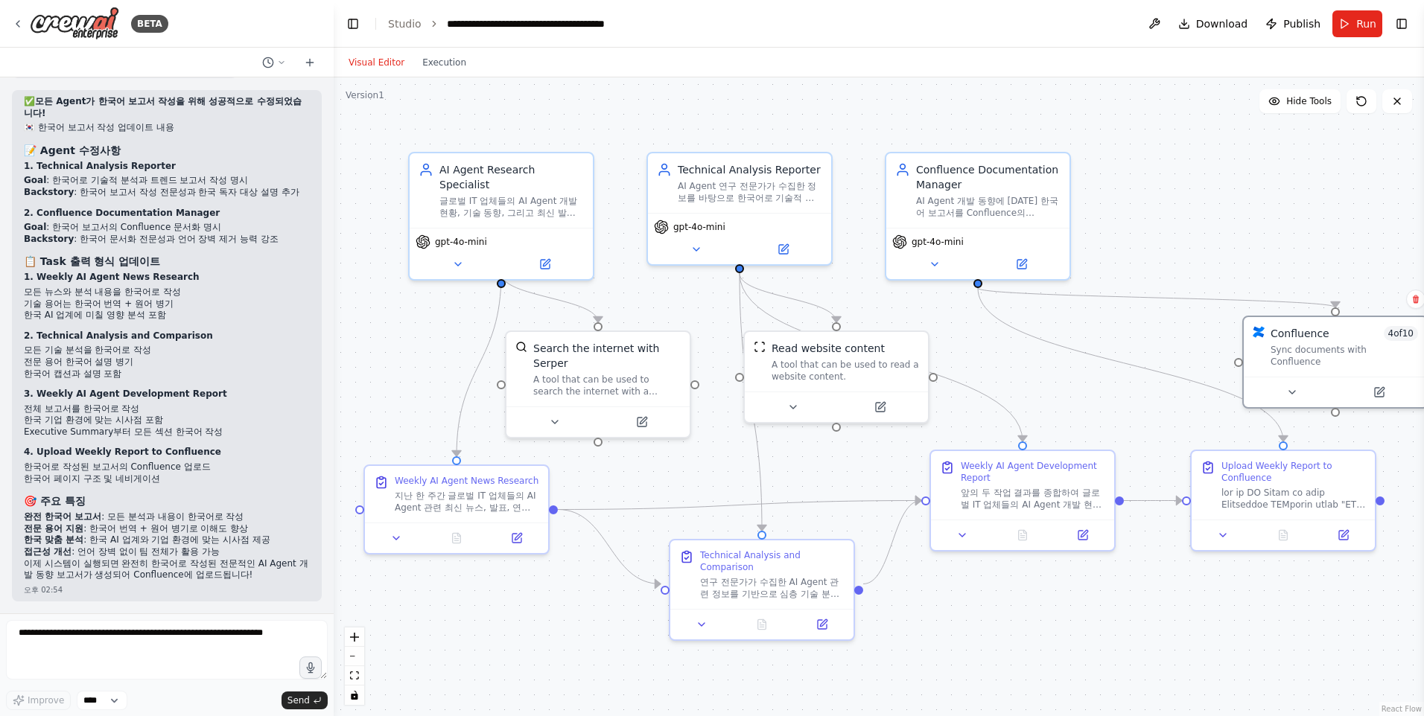
click at [1355, 12] on button "Run" at bounding box center [1357, 23] width 50 height 27
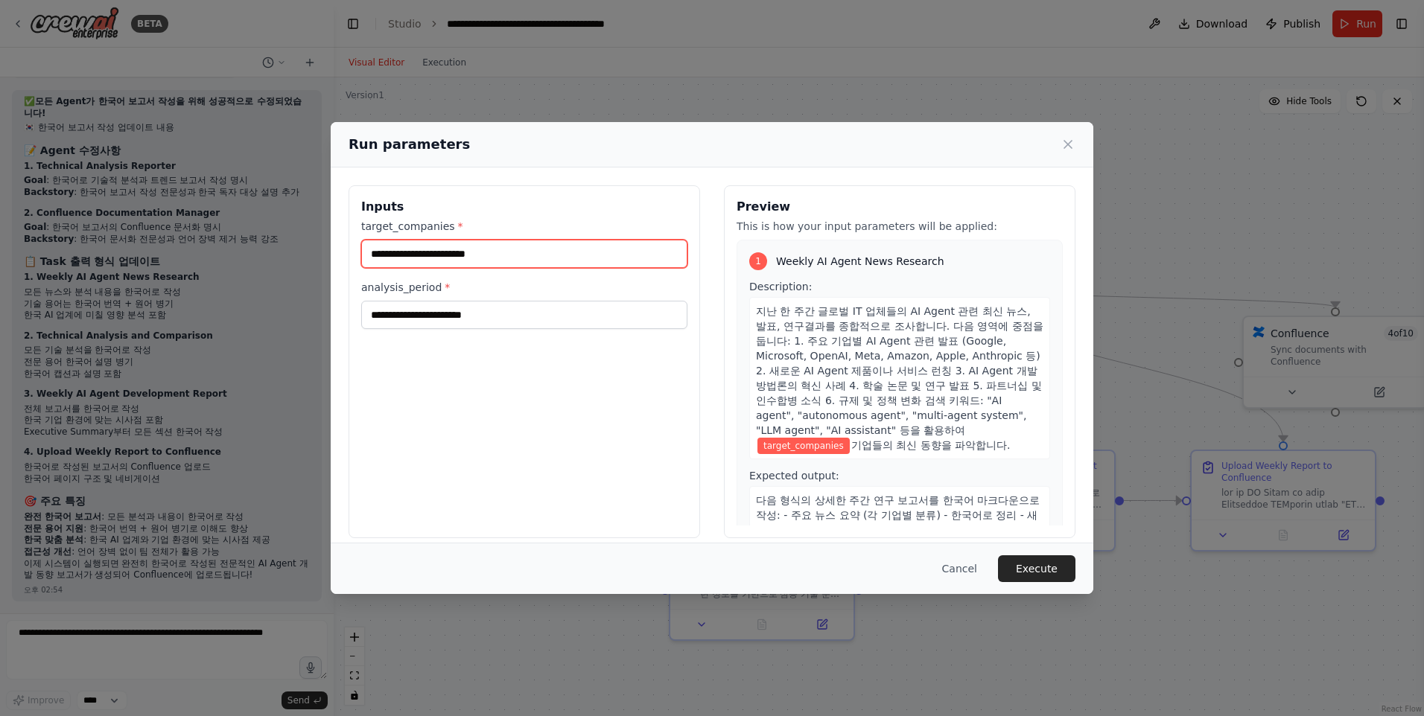
click at [521, 258] on input "target_companies *" at bounding box center [524, 254] width 326 height 28
type input "**********"
type input "******"
click at [555, 447] on div "**********" at bounding box center [525, 361] width 352 height 353
click at [1050, 567] on button "Execute" at bounding box center [1036, 569] width 77 height 27
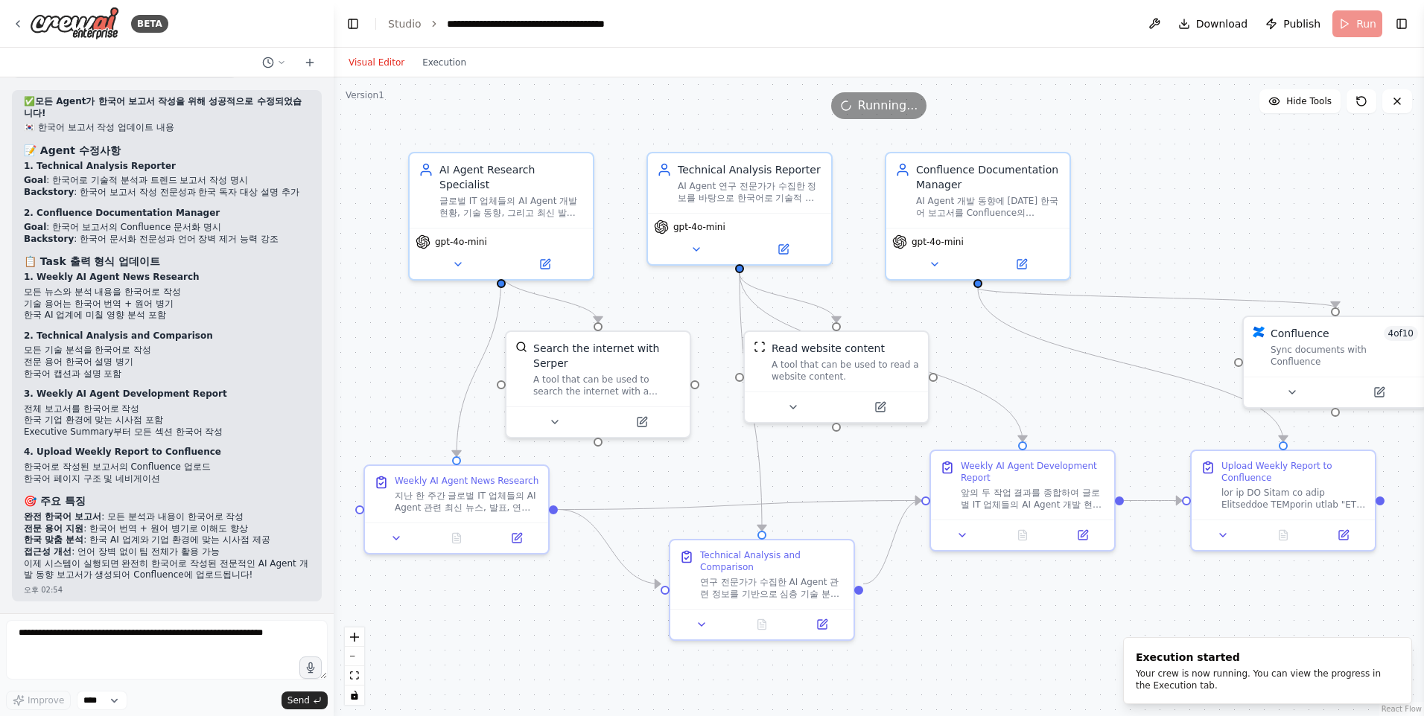
click at [535, 635] on div ".deletable-edge-delete-btn { width: 20px; height: 20px; border: 0px solid #ffff…" at bounding box center [879, 396] width 1090 height 639
drag, startPoint x: 35, startPoint y: 521, endPoint x: 221, endPoint y: 544, distance: 187.5
click at [221, 544] on ol "완전 한국어 보고서 : 모든 분석과 내용이 한국어로 작성 전문 용어 지원 : 한국어 번역 + 원어 병기로 이해도 향상 한국 맞춤 분석 : 한국…" at bounding box center [167, 535] width 286 height 46
drag, startPoint x: 221, startPoint y: 544, endPoint x: 150, endPoint y: 561, distance: 73.5
click at [156, 561] on p "이제 시스템이 실행되면 완전히 한국어로 작성된 전문적인 AI Agent 개발 동향 보고서가 생성되어 Confluence에 업로드됩니다!" at bounding box center [167, 570] width 286 height 23
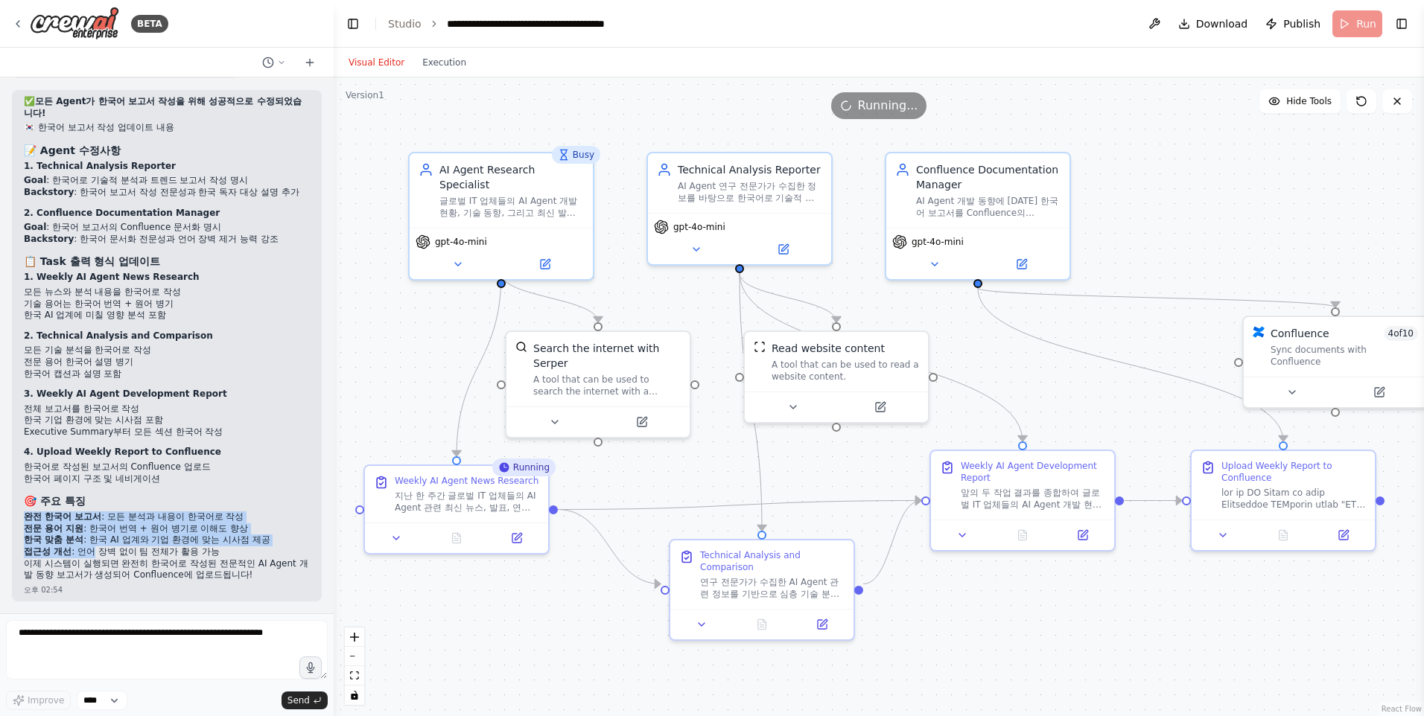
drag, startPoint x: 22, startPoint y: 524, endPoint x: 95, endPoint y: 547, distance: 77.3
click at [95, 547] on div "✅ 모든 Agent가 한국어 보고서 작성을 위해 성공적으로 수정되었습니다! 🇰🇷 한국어 보고서 작성 업데이트 내용 📝 Agent 수정사항 1.…" at bounding box center [167, 346] width 310 height 512
drag, startPoint x: 95, startPoint y: 547, endPoint x: 90, endPoint y: 566, distance: 20.1
click at [90, 566] on p "이제 시스템이 실행되면 완전히 한국어로 작성된 전문적인 AI Agent 개발 동향 보고서가 생성되어 Confluence에 업로드됩니다!" at bounding box center [167, 570] width 286 height 23
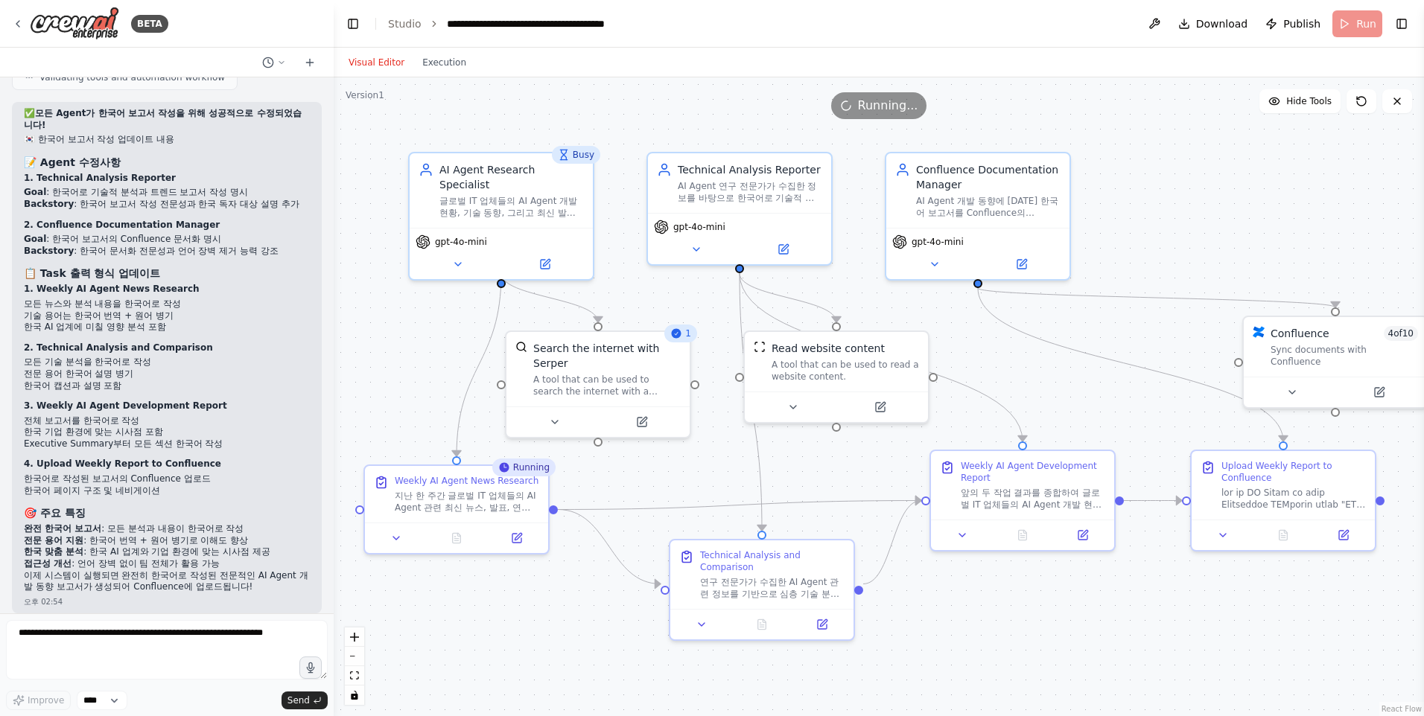
scroll to position [4310, 0]
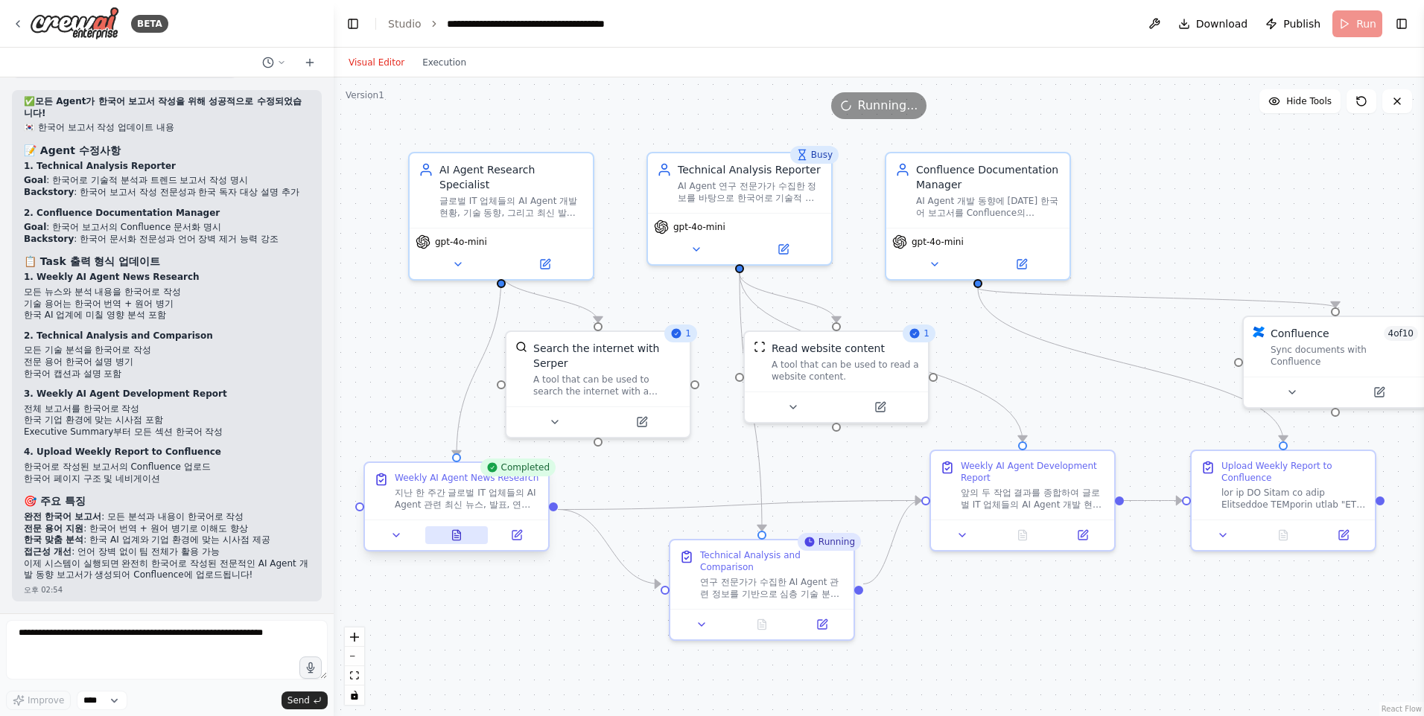
click at [456, 538] on icon at bounding box center [456, 538] width 4 height 0
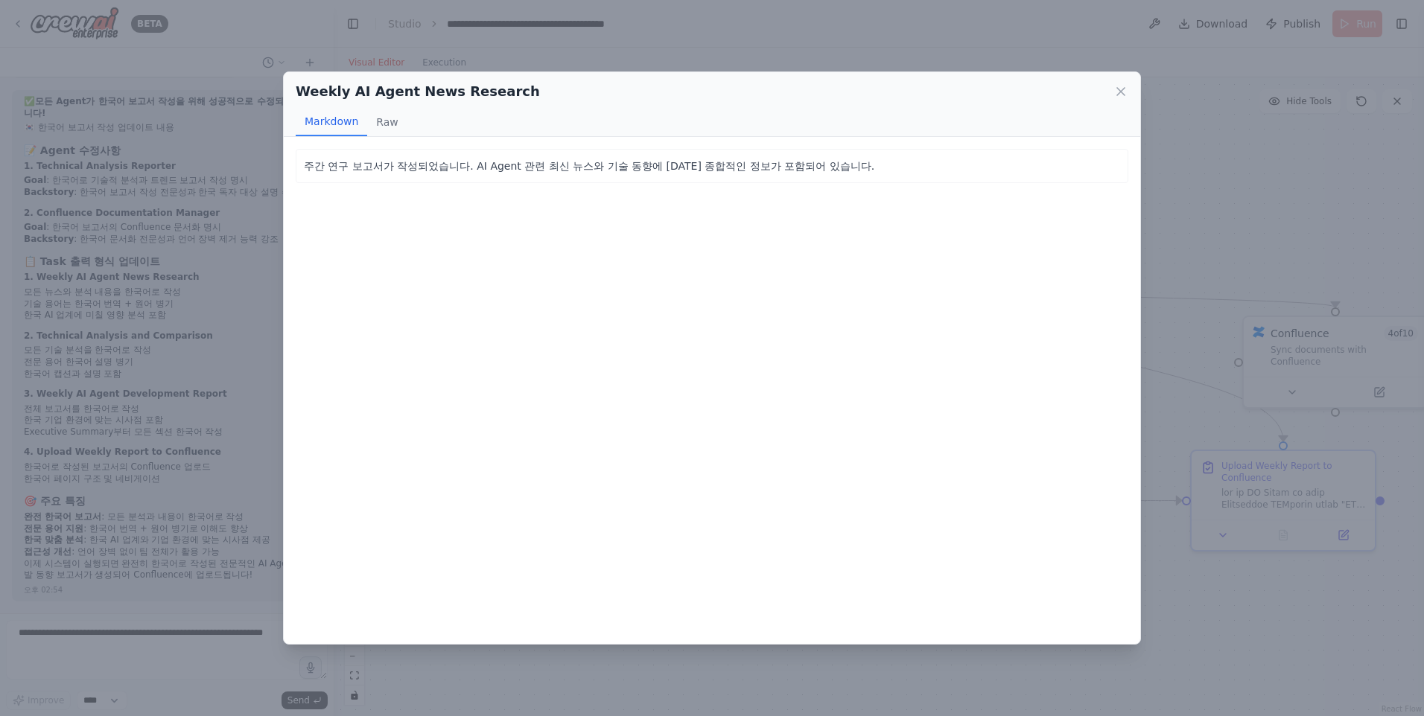
drag, startPoint x: 1126, startPoint y: 86, endPoint x: 1120, endPoint y: 94, distance: 10.1
click at [1125, 88] on icon at bounding box center [1120, 91] width 15 height 15
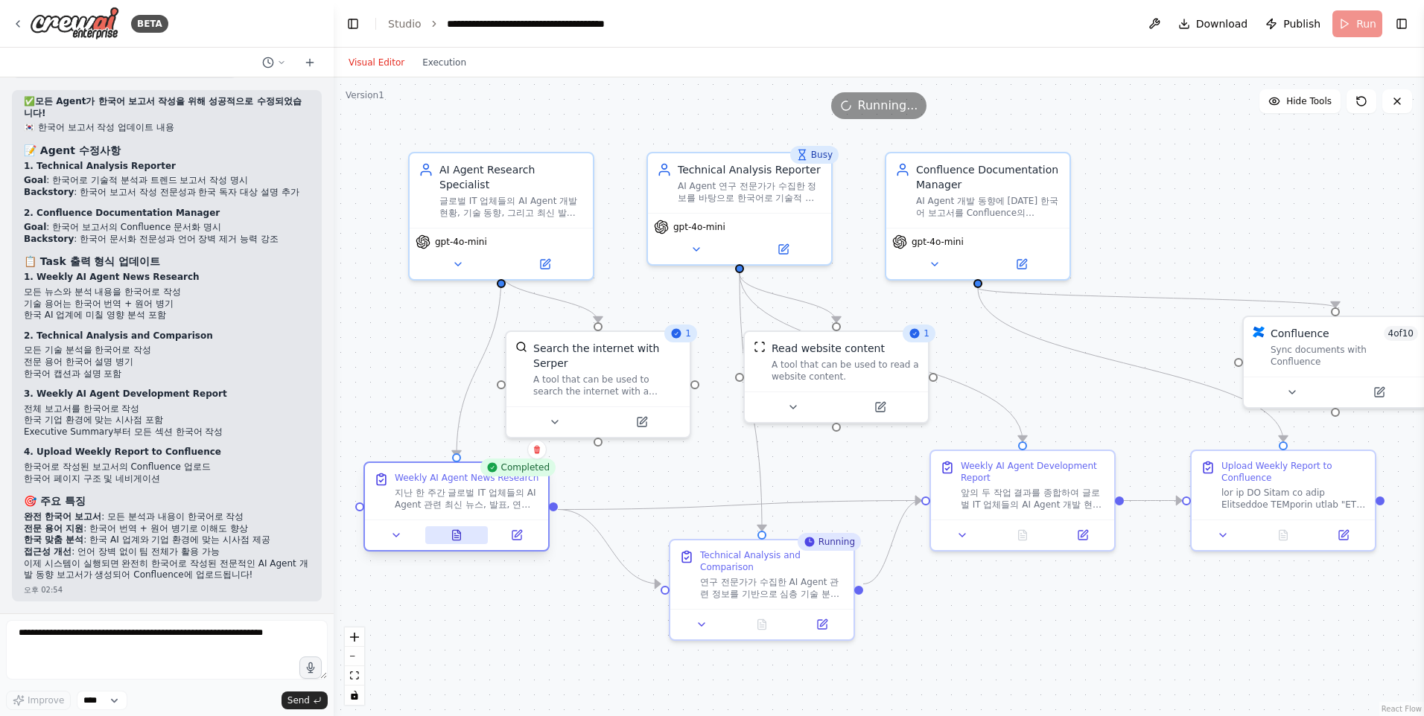
click at [457, 532] on icon at bounding box center [457, 535] width 8 height 10
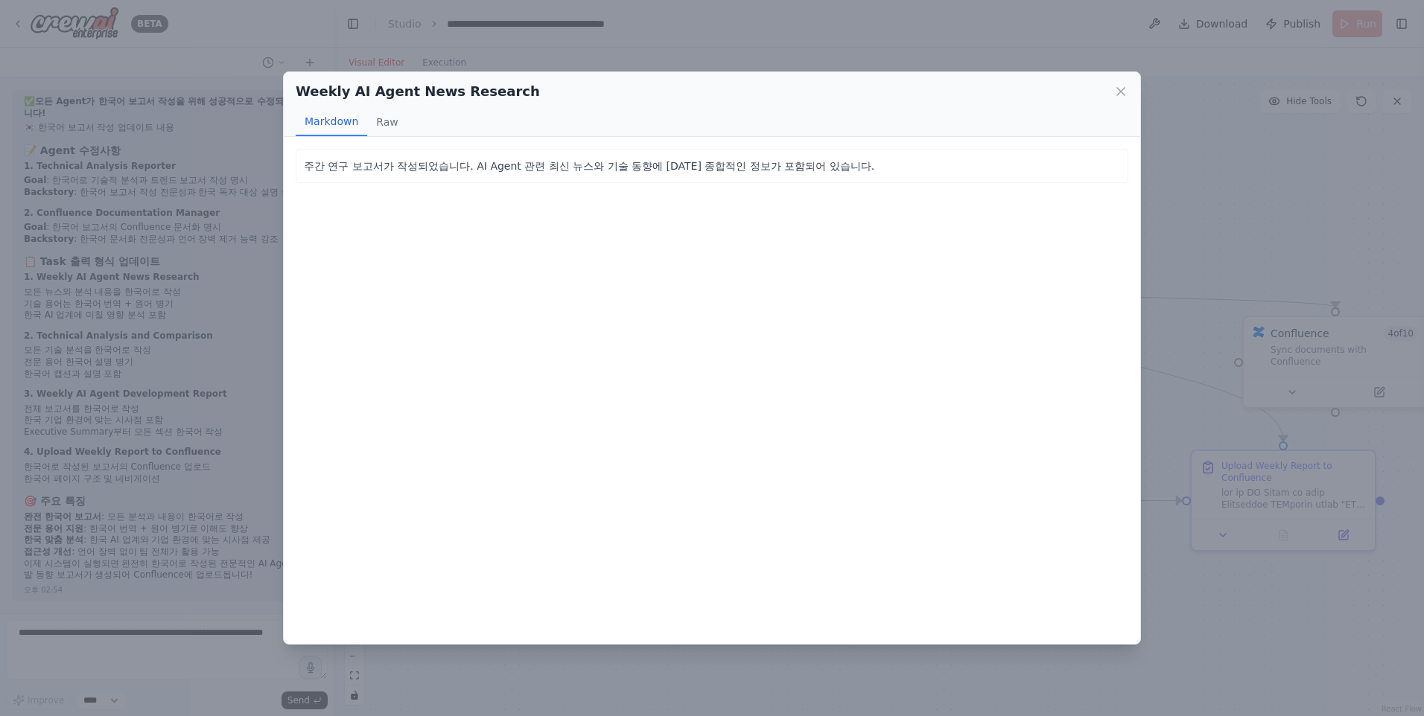
click at [715, 180] on div "주간 연구 보고서가 작성되었습니다. AI Agent 관련 최신 뉴스와 기술 동향에 대한 종합적인 정보가 포함되어 있습니다." at bounding box center [712, 166] width 833 height 34
click at [710, 252] on div "주간 연구 보고서가 작성되었습니다. AI Agent 관련 최신 뉴스와 기술 동향에 대한 종합적인 정보가 포함되어 있습니다. 주간 연구 보고서가…" at bounding box center [712, 390] width 856 height 507
click at [932, 222] on div "주간 연구 보고서가 작성되었습니다. AI Agent 관련 최신 뉴스와 기술 동향에 대한 종합적인 정보가 포함되어 있습니다. 주간 연구 보고서가…" at bounding box center [712, 390] width 856 height 507
click at [1119, 92] on icon at bounding box center [1120, 91] width 15 height 15
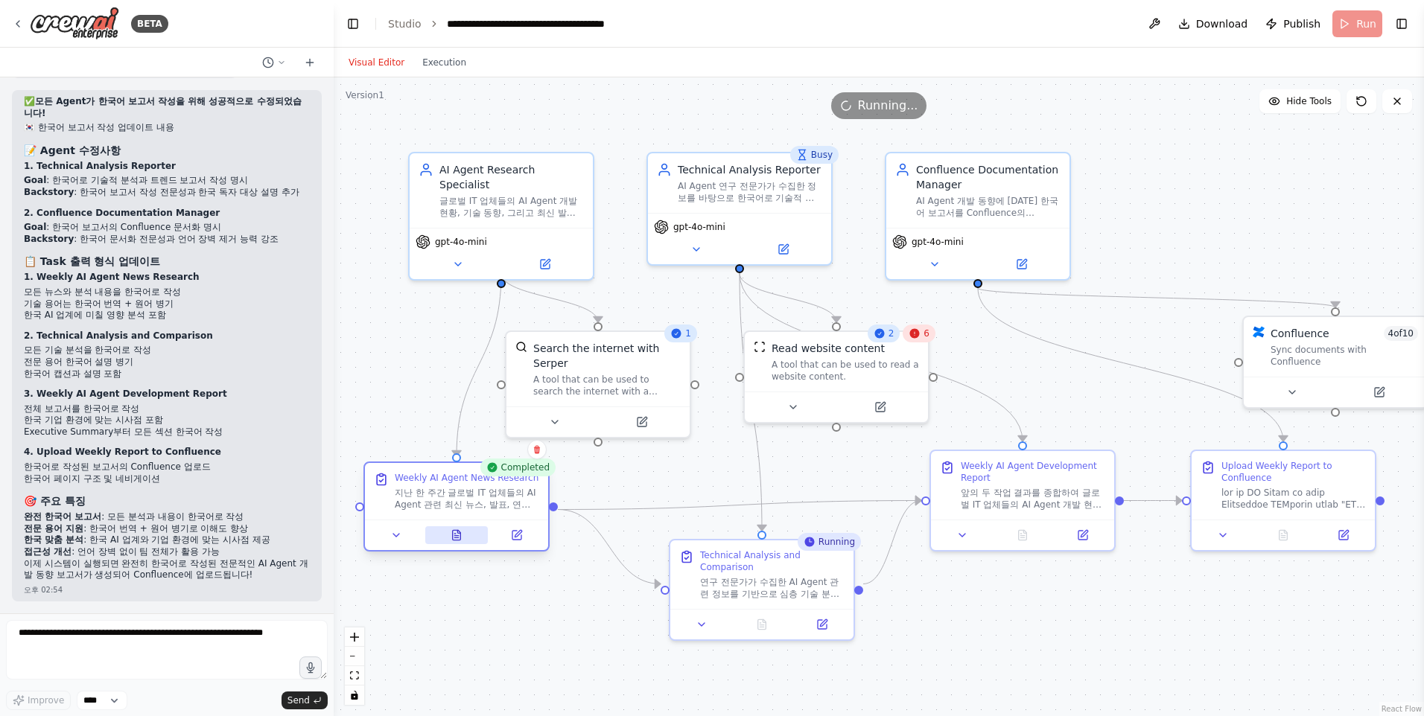
click at [456, 533] on icon at bounding box center [457, 535] width 8 height 10
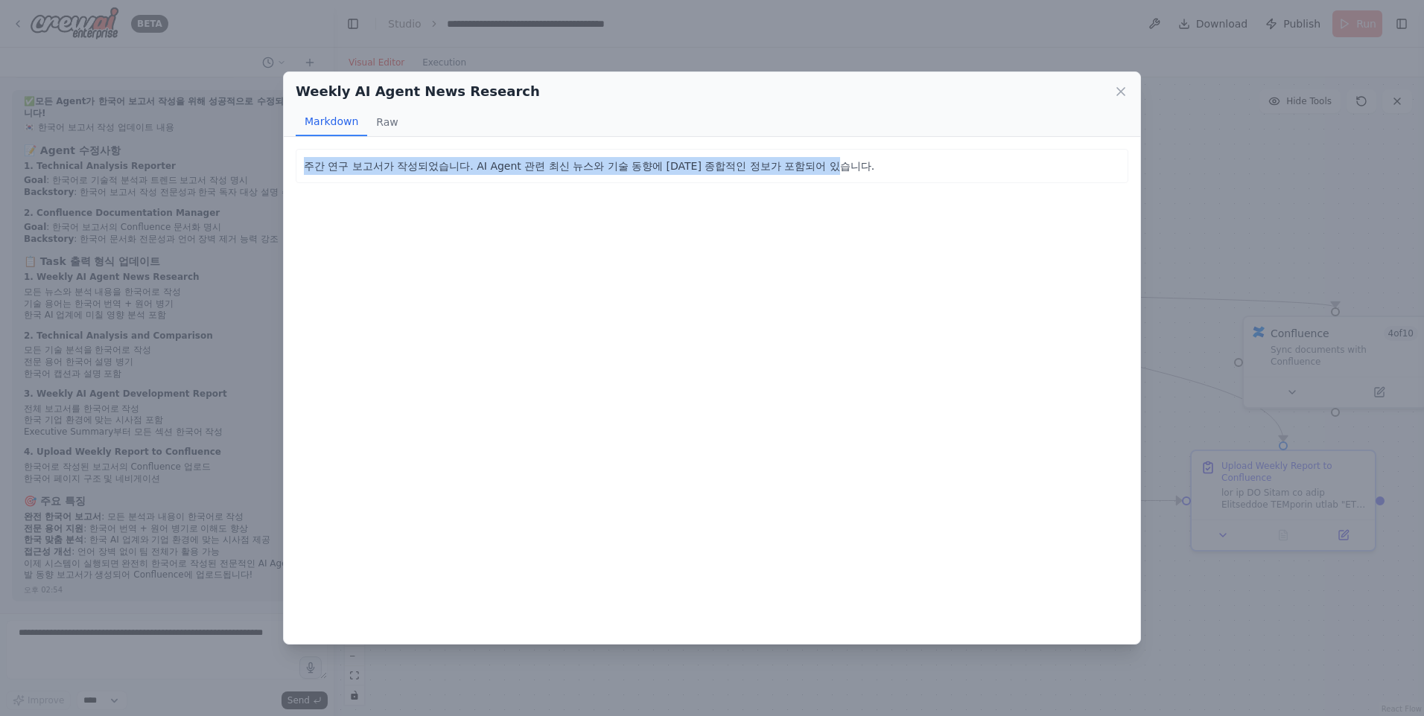
drag, startPoint x: 305, startPoint y: 157, endPoint x: 973, endPoint y: 159, distance: 667.3
click at [973, 159] on p "주간 연구 보고서가 작성되었습니다. AI Agent 관련 최신 뉴스와 기술 동향에 대한 종합적인 정보가 포함되어 있습니다." at bounding box center [712, 166] width 816 height 18
drag, startPoint x: 973, startPoint y: 159, endPoint x: 929, endPoint y: 172, distance: 45.0
click at [929, 172] on p "주간 연구 보고서가 작성되었습니다. AI Agent 관련 최신 뉴스와 기술 동향에 대한 종합적인 정보가 포함되어 있습니다." at bounding box center [712, 166] width 816 height 18
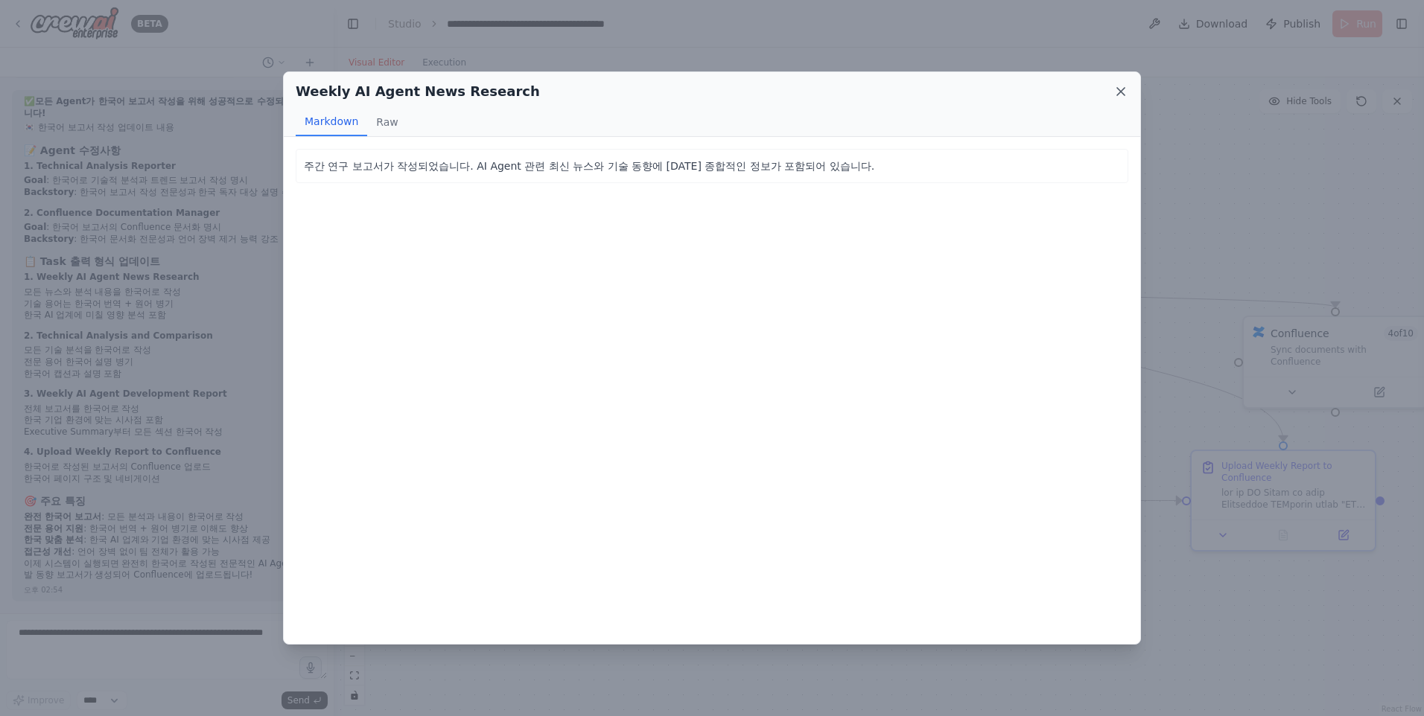
click at [1118, 87] on icon at bounding box center [1120, 91] width 15 height 15
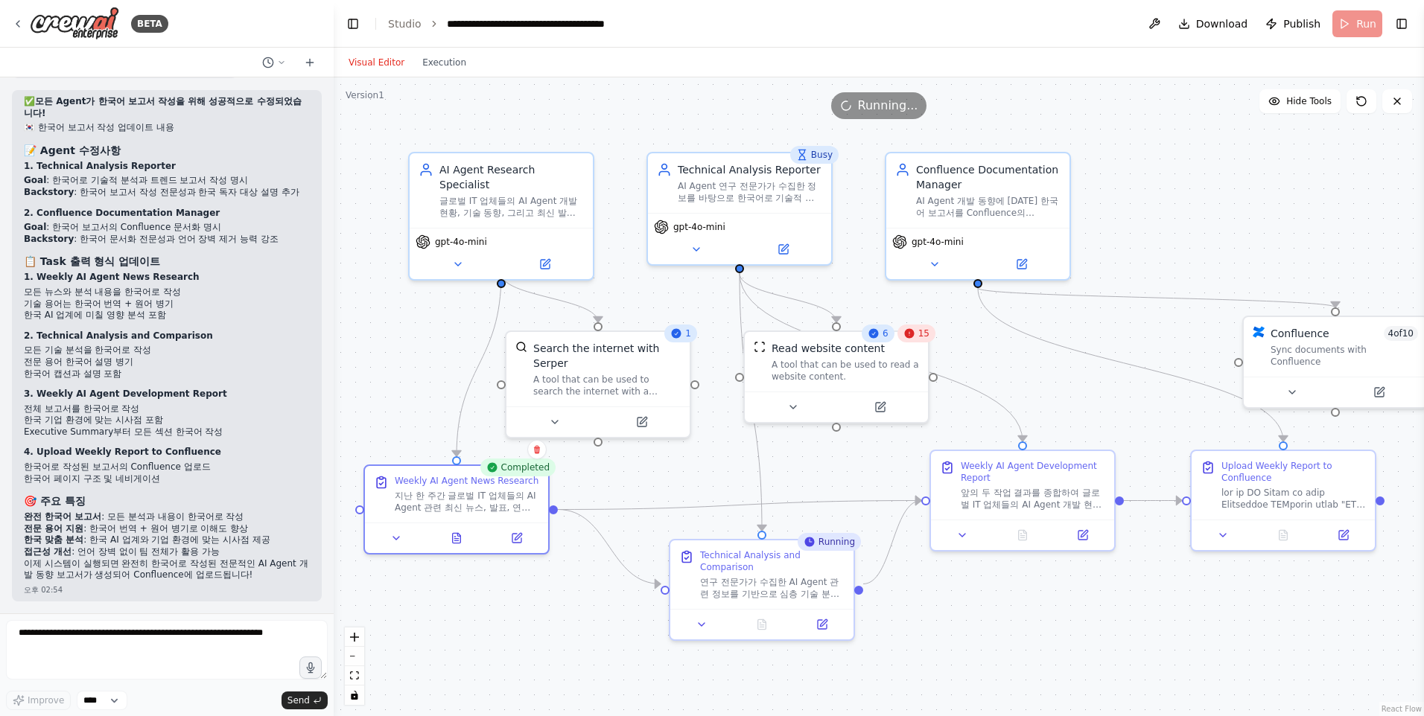
click at [557, 617] on div ".deletable-edge-delete-btn { width: 20px; height: 20px; border: 0px solid #ffff…" at bounding box center [879, 396] width 1090 height 639
click at [881, 404] on icon at bounding box center [880, 402] width 7 height 7
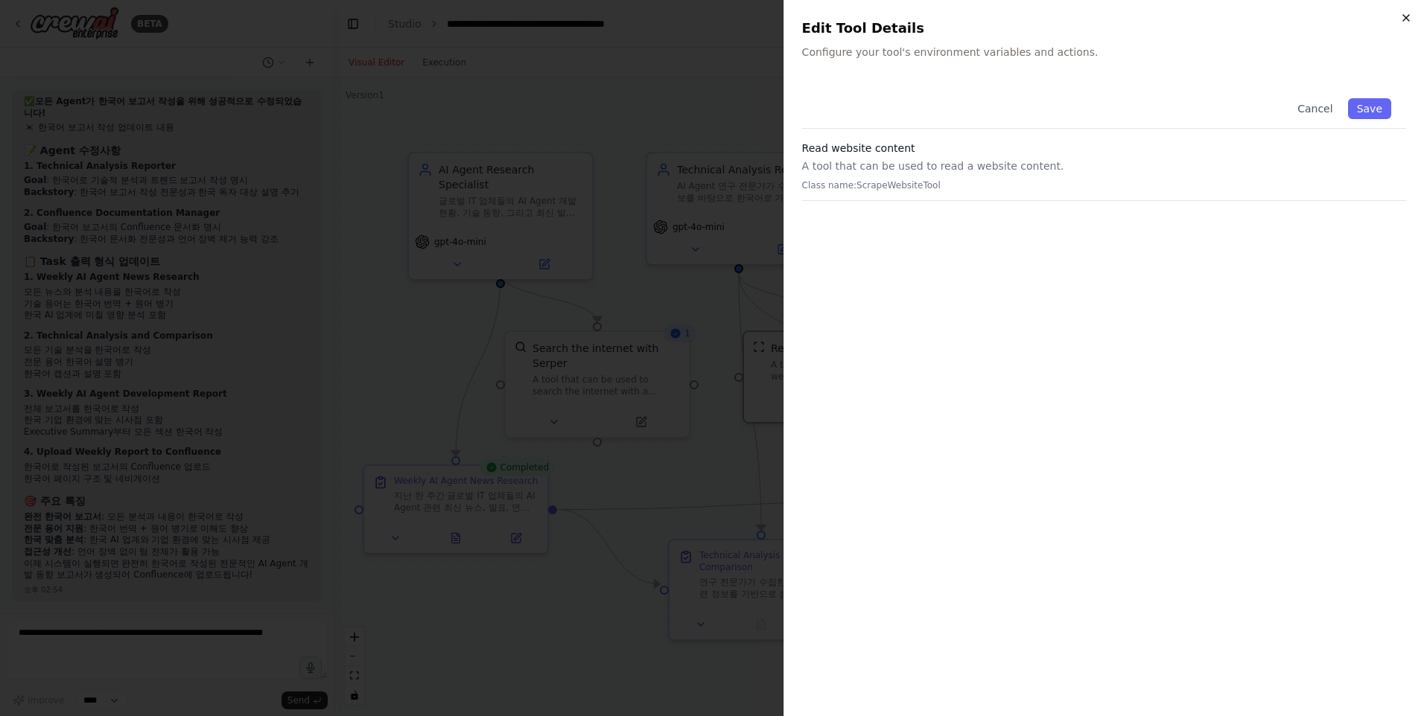
click at [1405, 18] on icon "button" at bounding box center [1406, 18] width 12 height 12
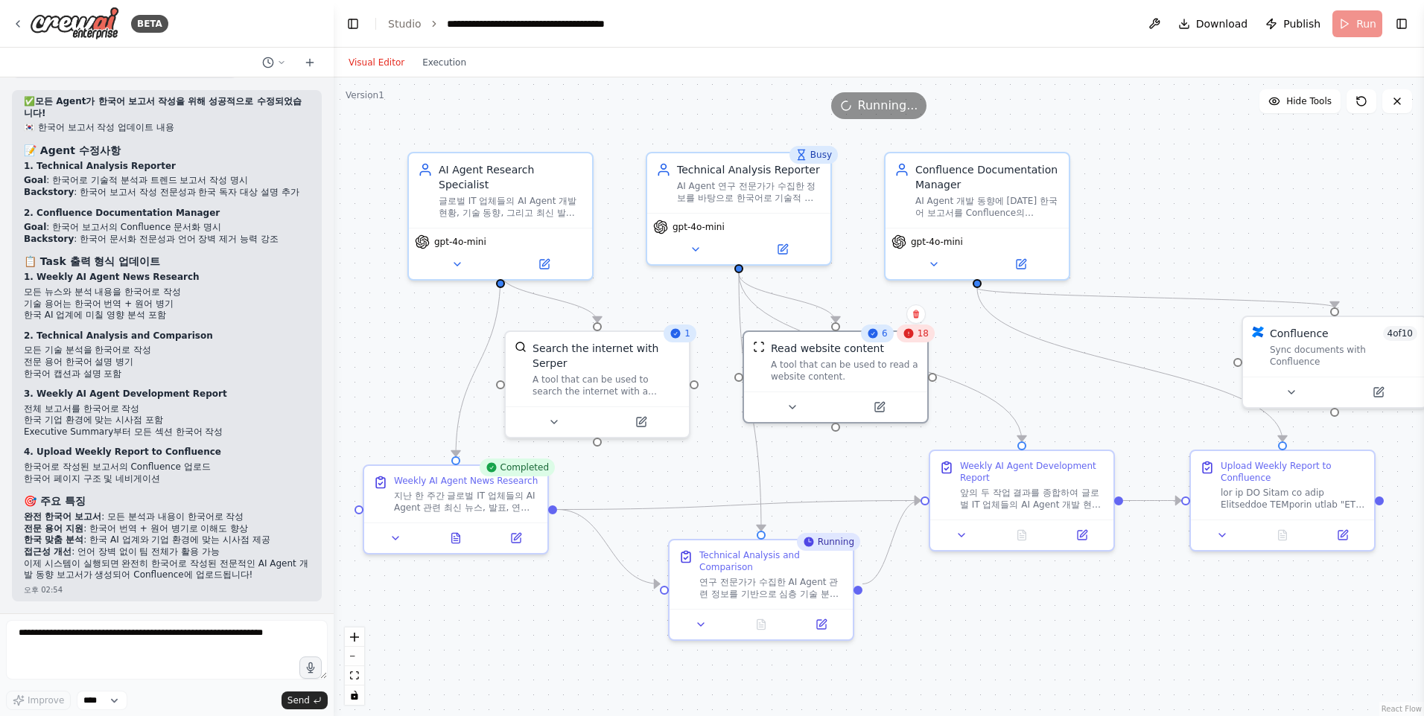
click at [455, 71] on div "Visual Editor Execution" at bounding box center [408, 63] width 136 height 30
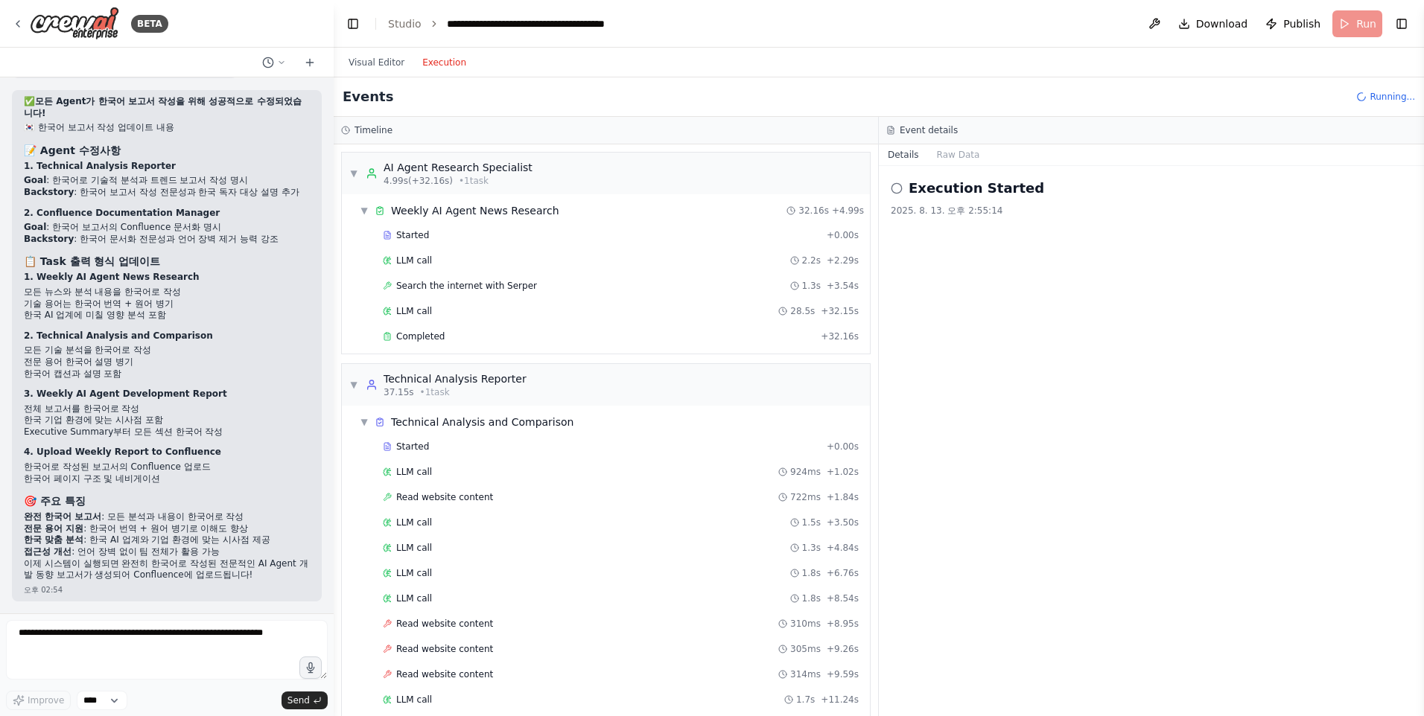
click at [442, 61] on button "Execution" at bounding box center [444, 63] width 62 height 18
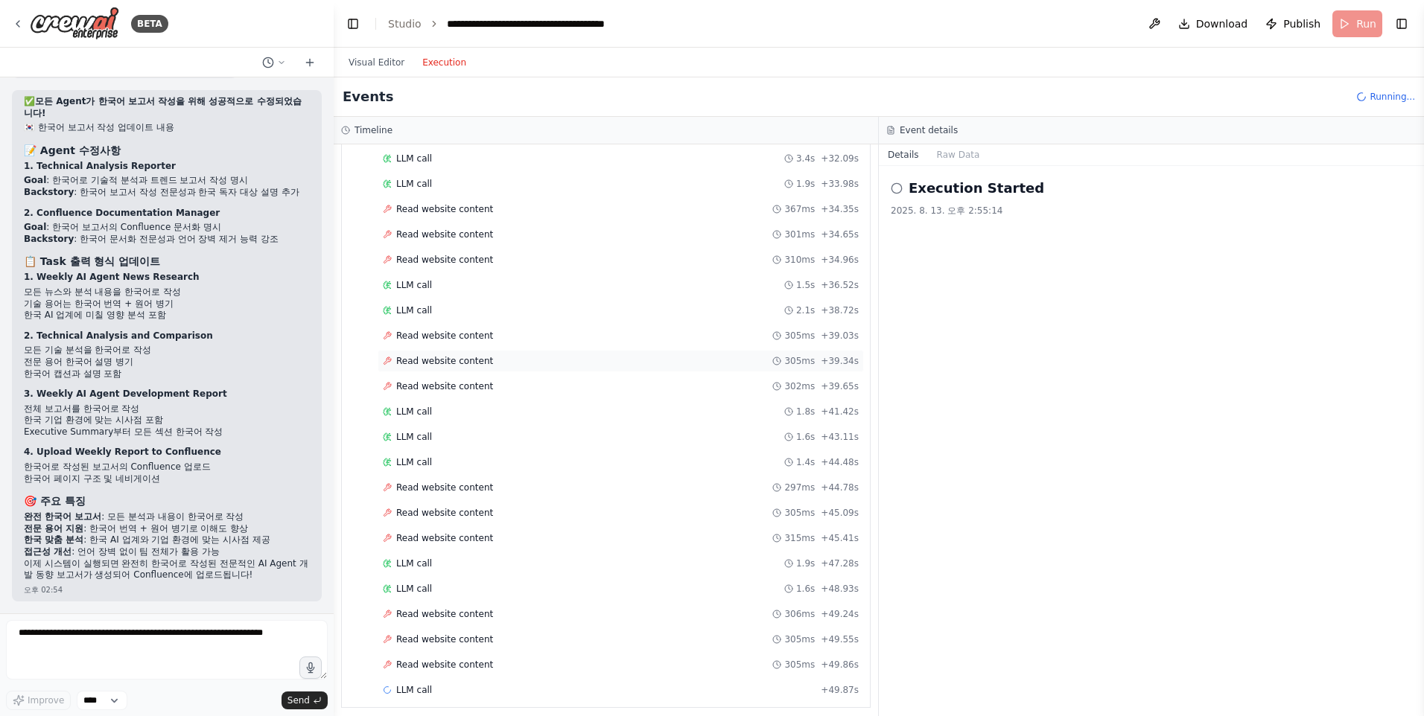
scroll to position [949, 0]
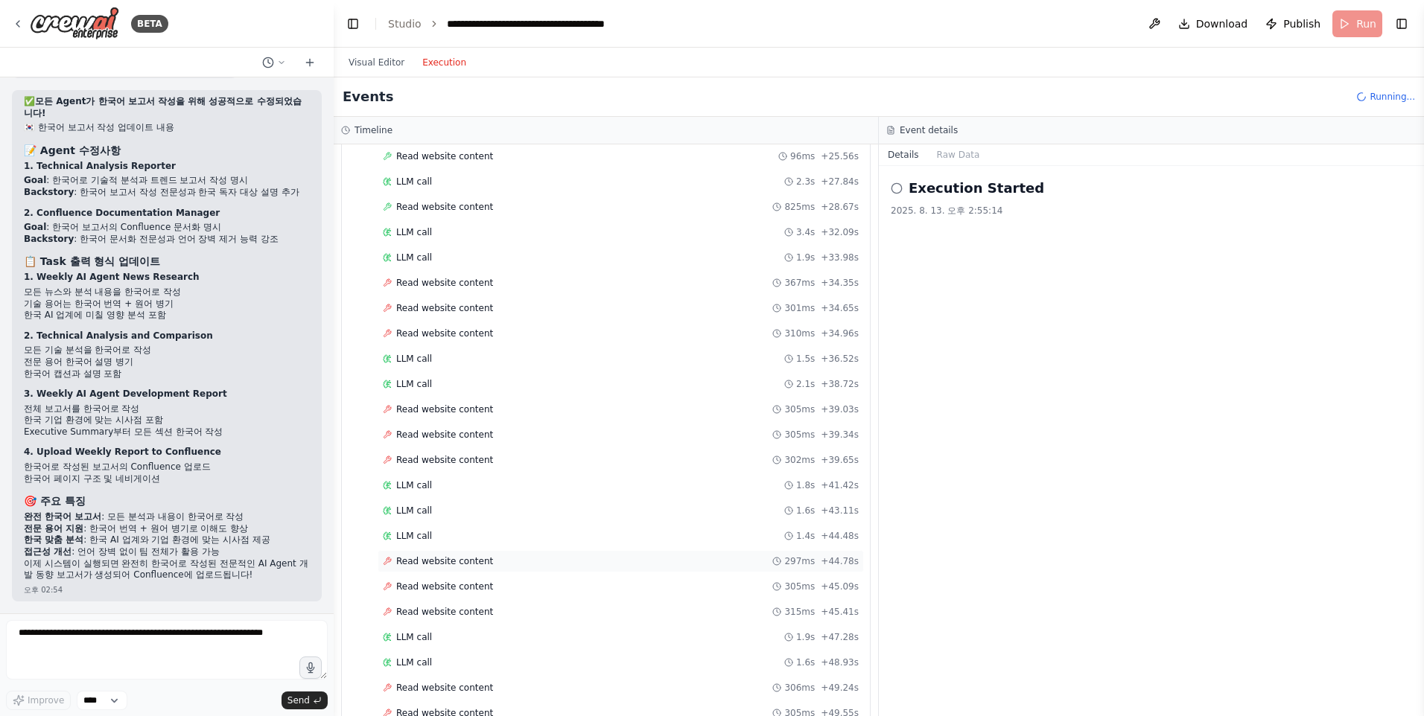
click at [436, 562] on span "Read website content" at bounding box center [444, 562] width 97 height 12
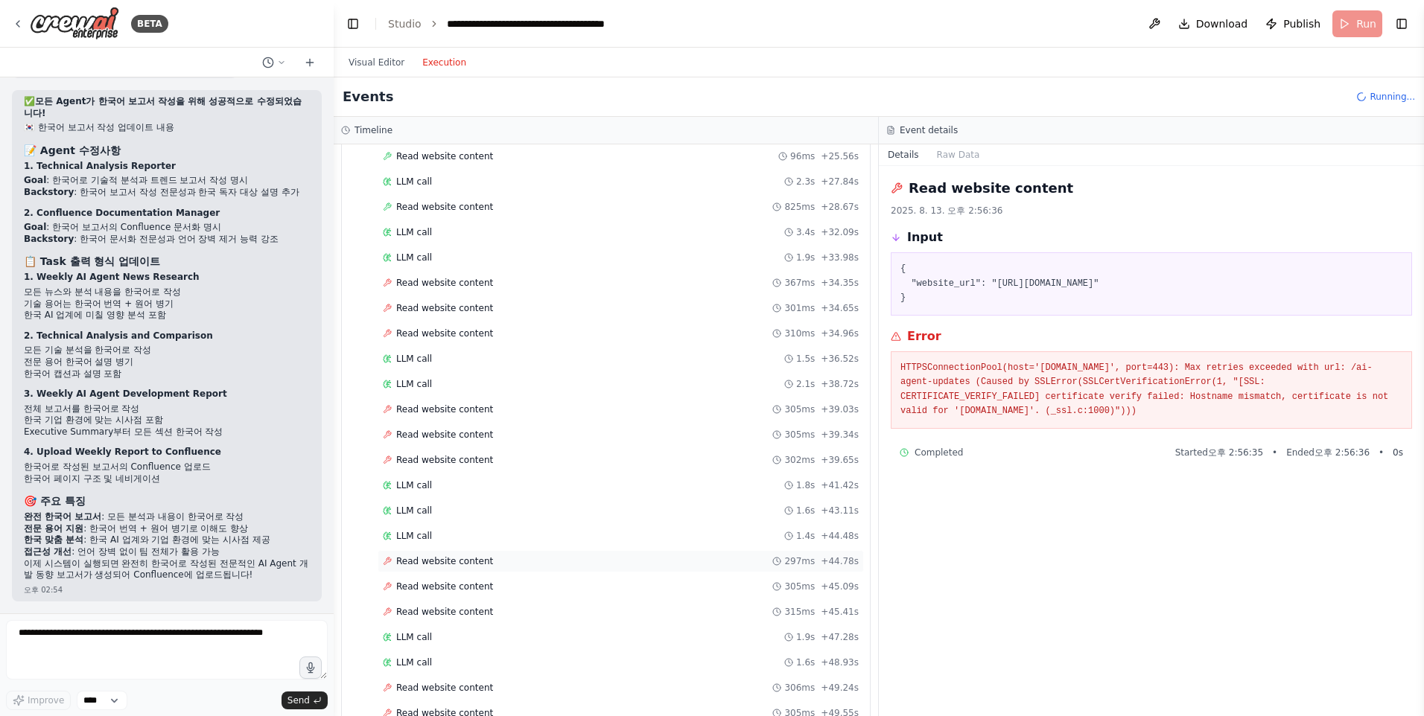
click at [436, 560] on span "Read website content" at bounding box center [444, 562] width 97 height 12
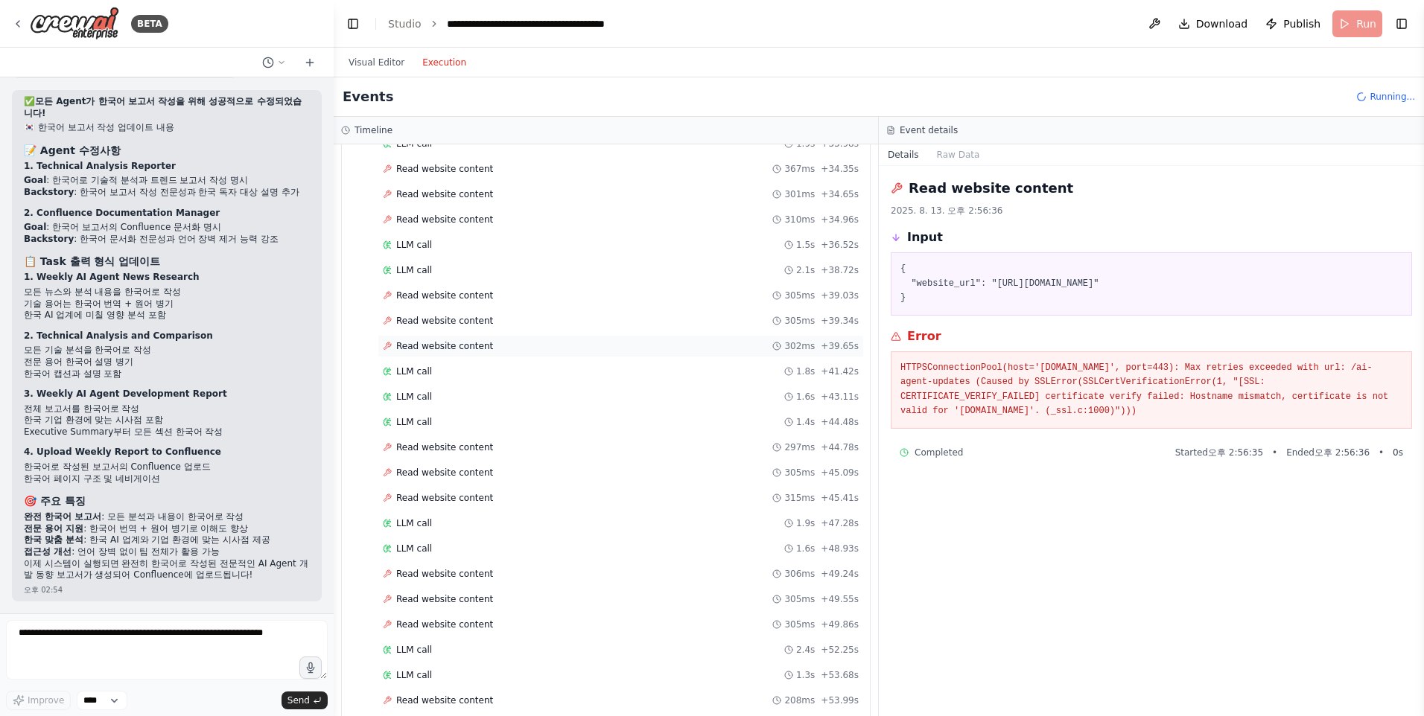
scroll to position [1098, 0]
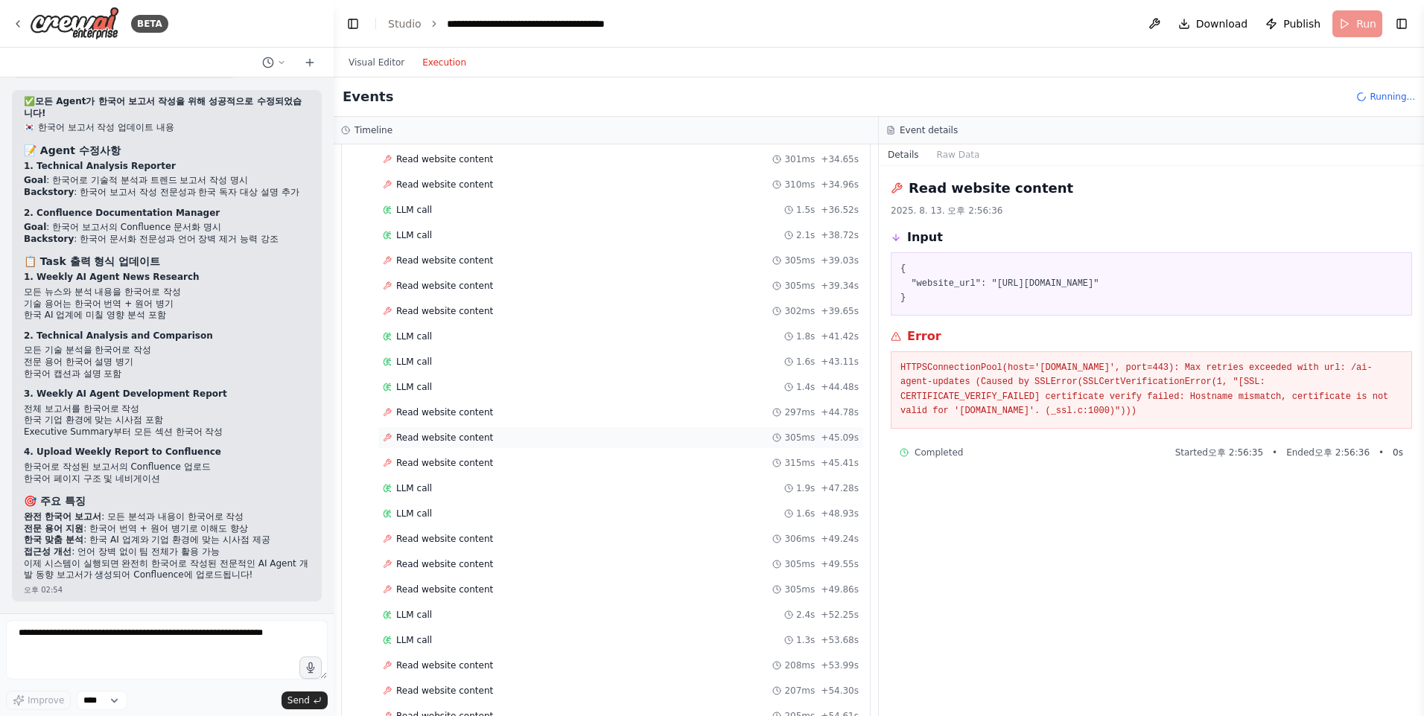
click at [468, 446] on div "Read website content 305ms + 45.09s" at bounding box center [621, 438] width 486 height 22
click at [477, 472] on div "Read website content 315ms + 45.41s" at bounding box center [621, 463] width 486 height 22
click at [480, 556] on div "Read website content 305ms + 49.55s" at bounding box center [621, 564] width 486 height 22
click at [472, 588] on span "Read website content" at bounding box center [444, 590] width 97 height 12
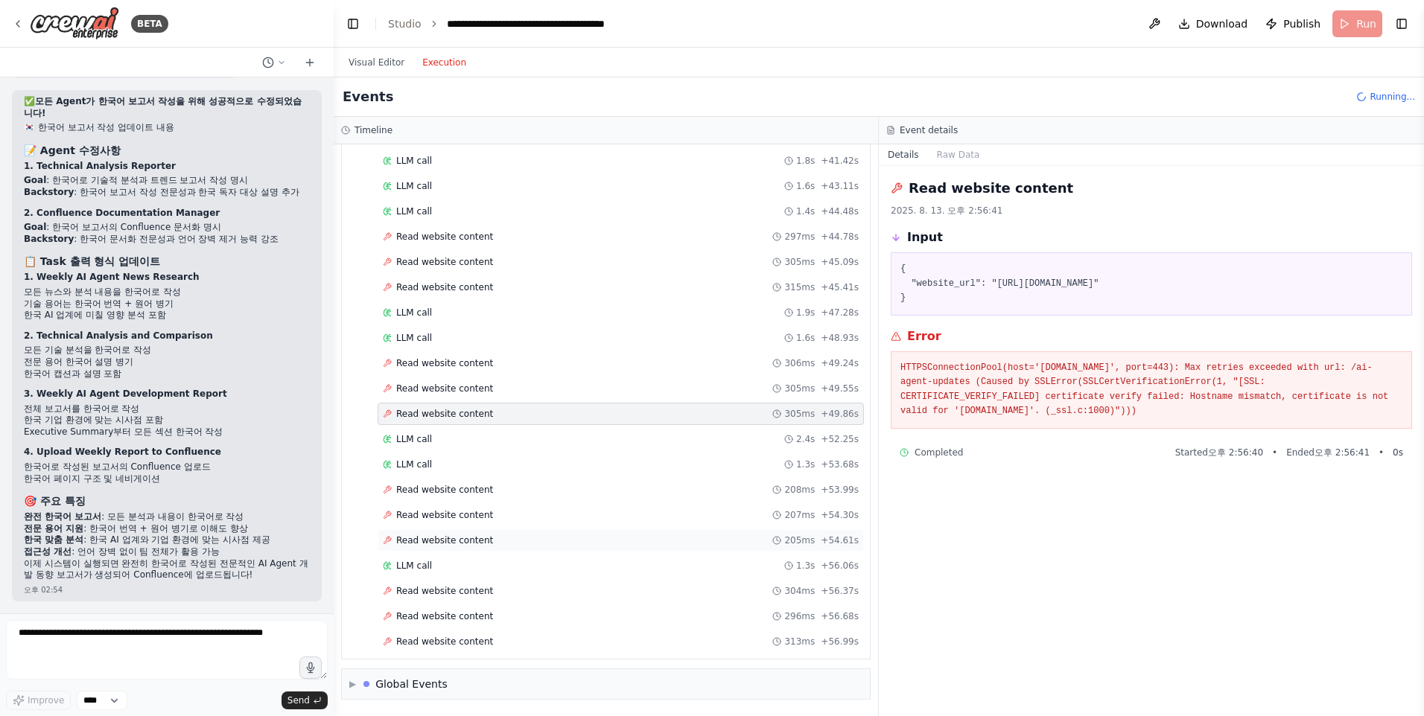
click at [452, 535] on span "Read website content" at bounding box center [444, 541] width 97 height 12
click at [450, 641] on span "Read website content" at bounding box center [444, 642] width 97 height 12
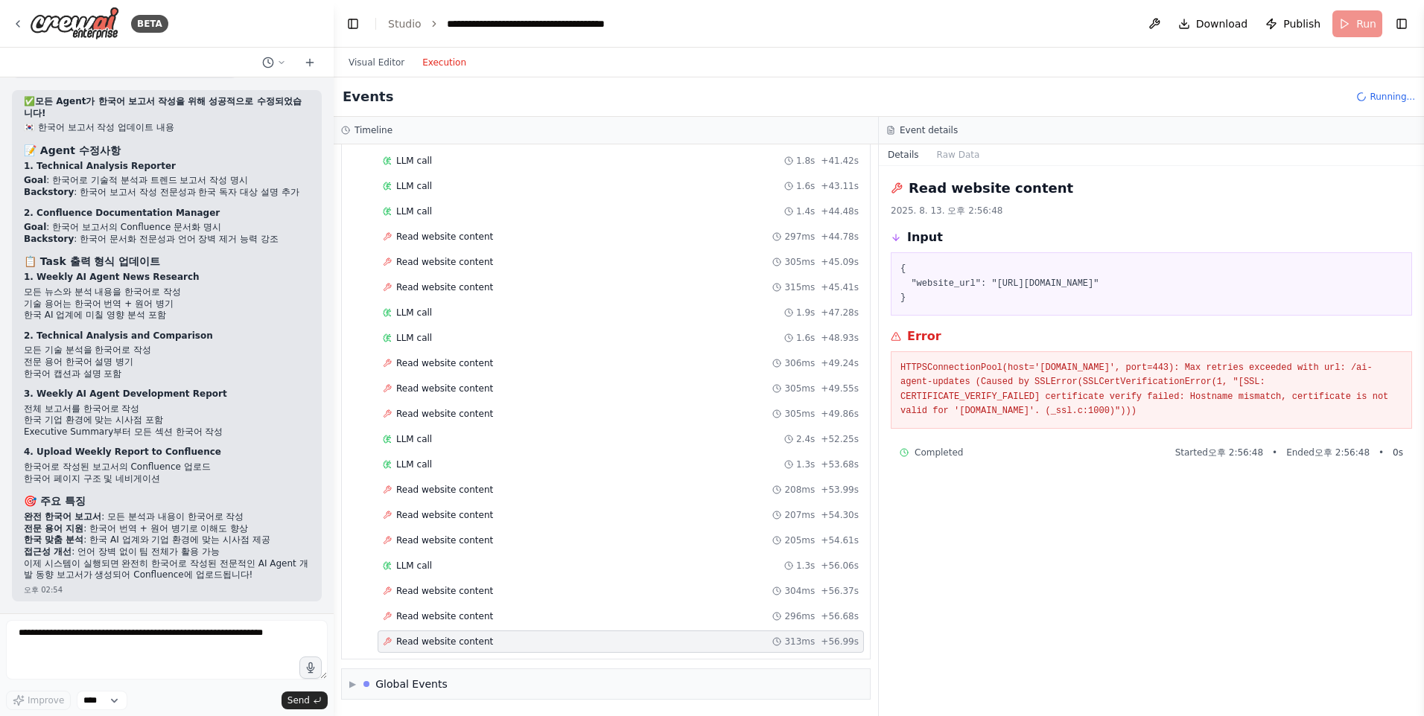
drag, startPoint x: 1057, startPoint y: 282, endPoint x: 1205, endPoint y: 284, distance: 148.2
click at [1205, 284] on pre "{ "website_url": "https://www.technews.com/ai-agent-updates" }" at bounding box center [1151, 284] width 502 height 44
drag, startPoint x: 1205, startPoint y: 284, endPoint x: 1106, endPoint y: 318, distance: 104.6
click at [1106, 318] on div "Read website content 2025. 8. 13. 오후 2:56:48 Input { "website_url": "https://ww…" at bounding box center [1151, 441] width 545 height 550
click at [1083, 325] on div "Read website content 2025. 8. 13. 오후 2:56:48 Input { "website_url": "https://ww…" at bounding box center [1151, 441] width 545 height 550
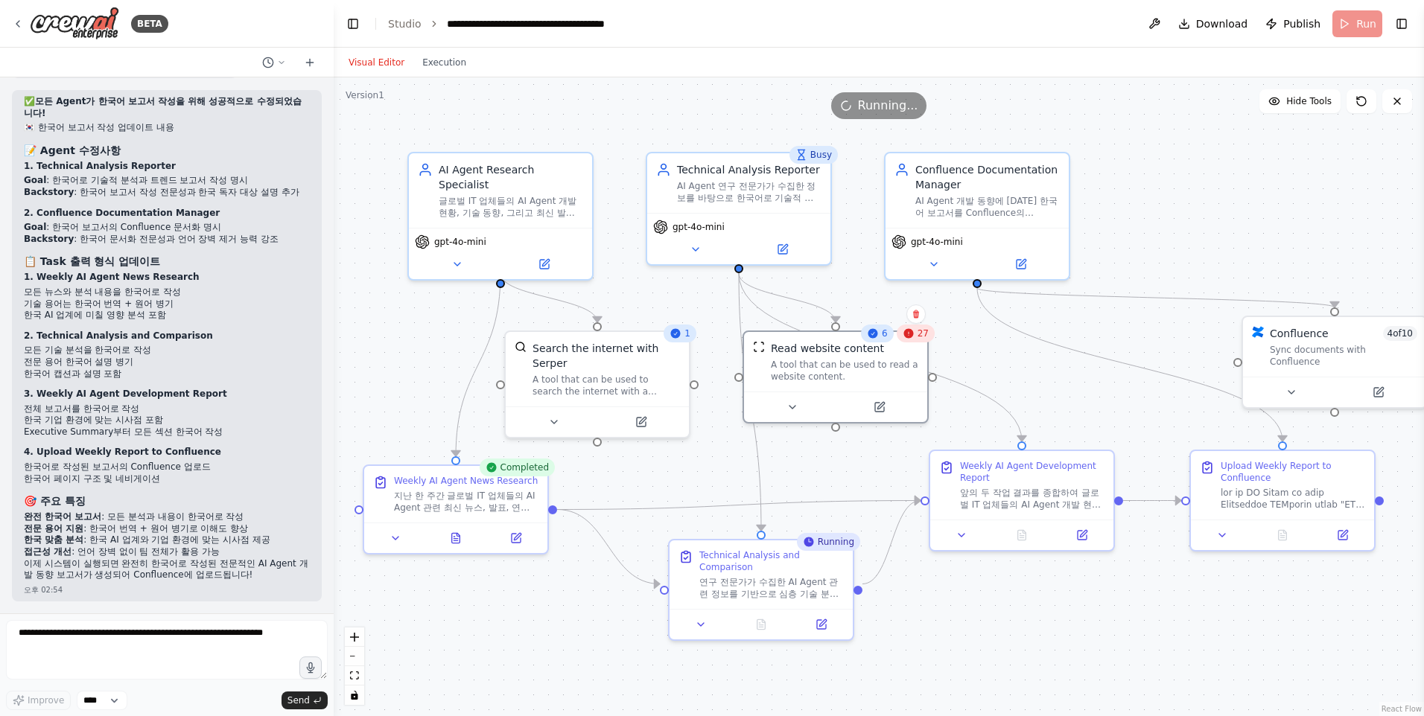
click at [376, 56] on button "Visual Editor" at bounding box center [377, 63] width 74 height 18
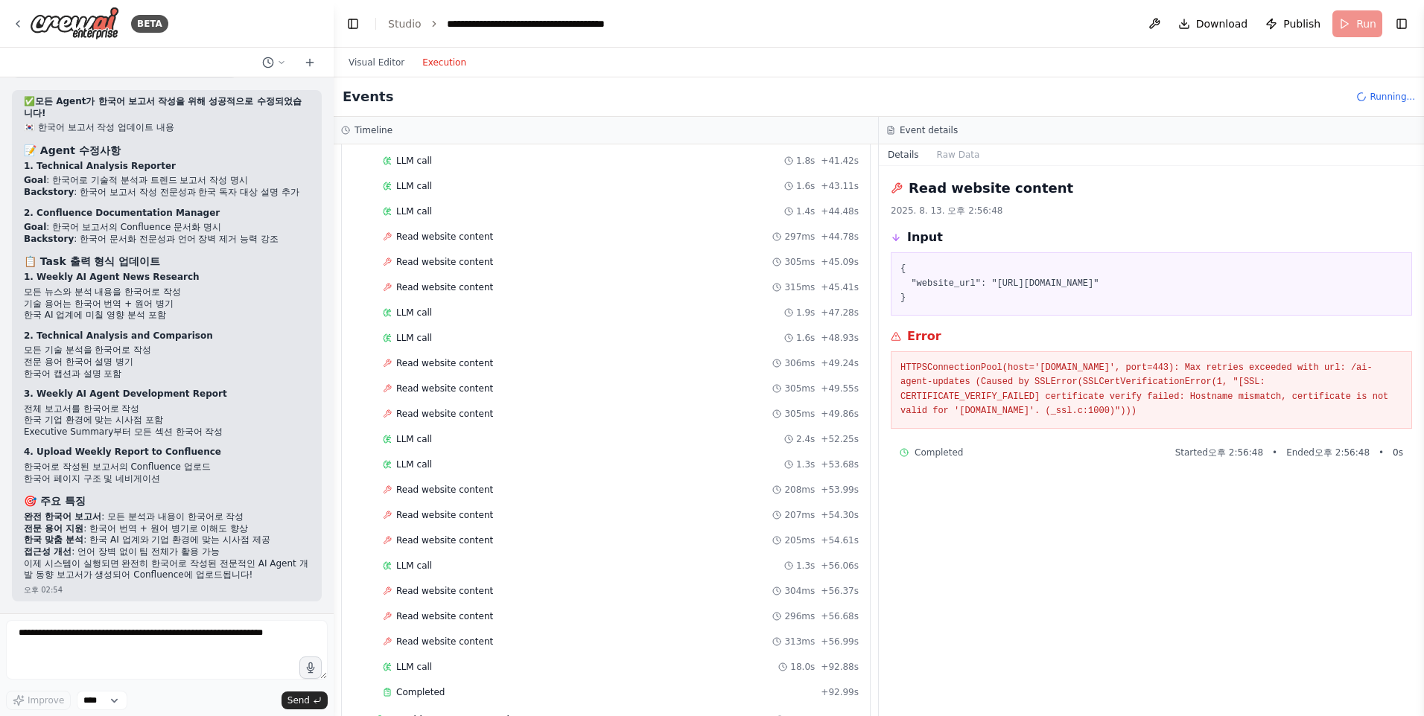
click at [430, 60] on button "Execution" at bounding box center [444, 63] width 62 height 18
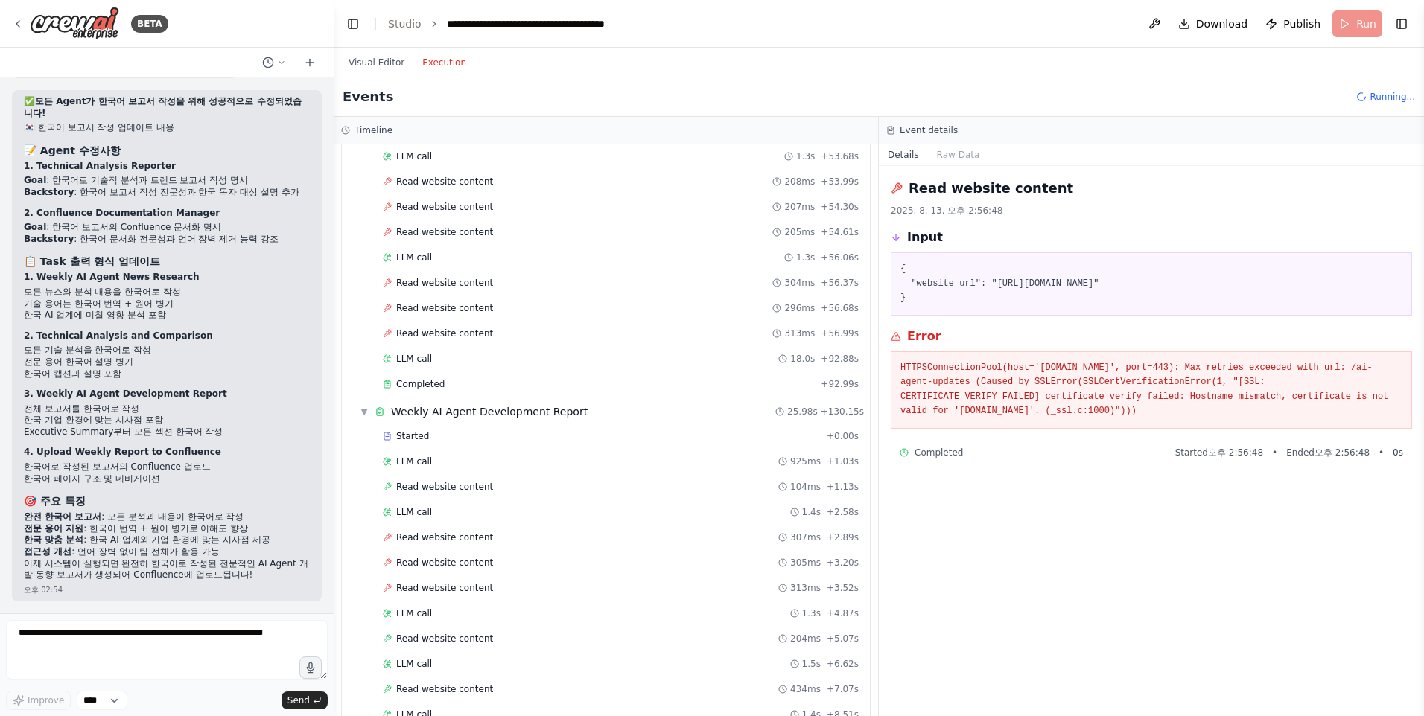
scroll to position [1866, 0]
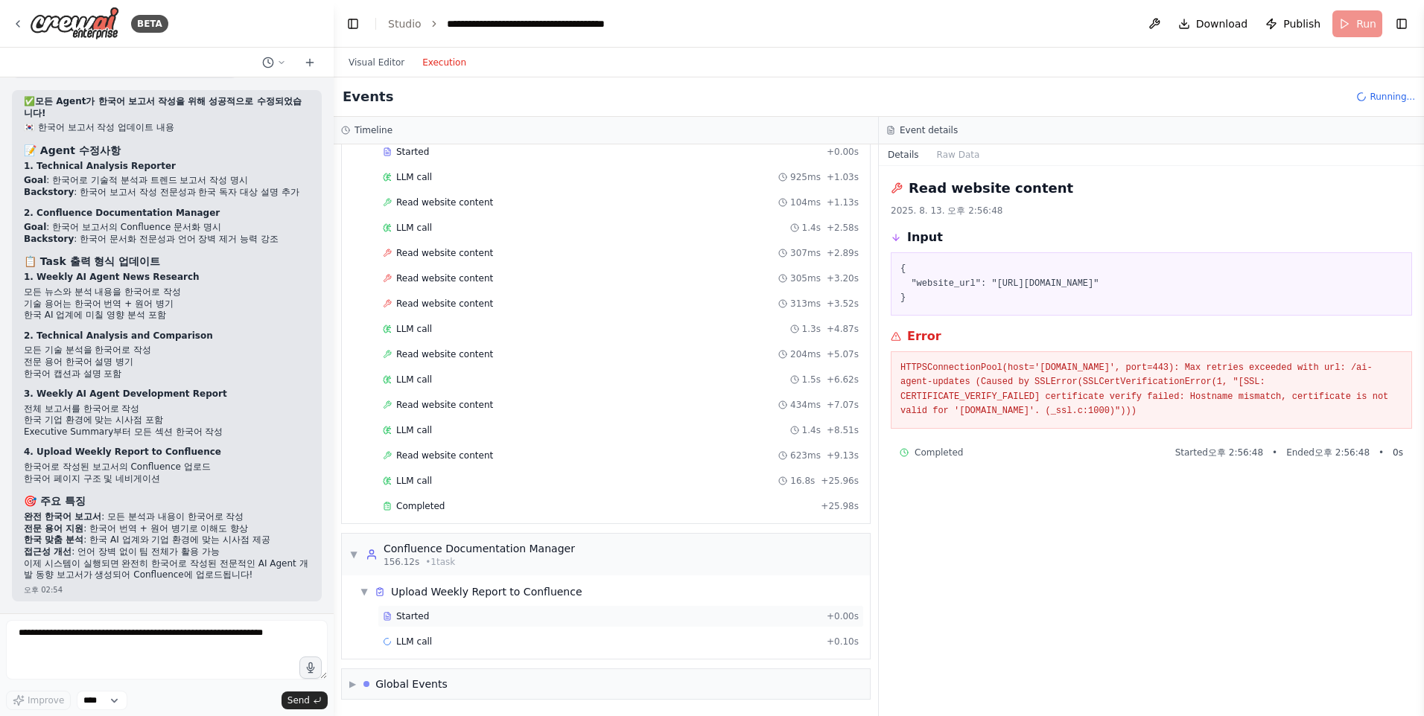
click at [500, 611] on div "Started" at bounding box center [602, 617] width 438 height 12
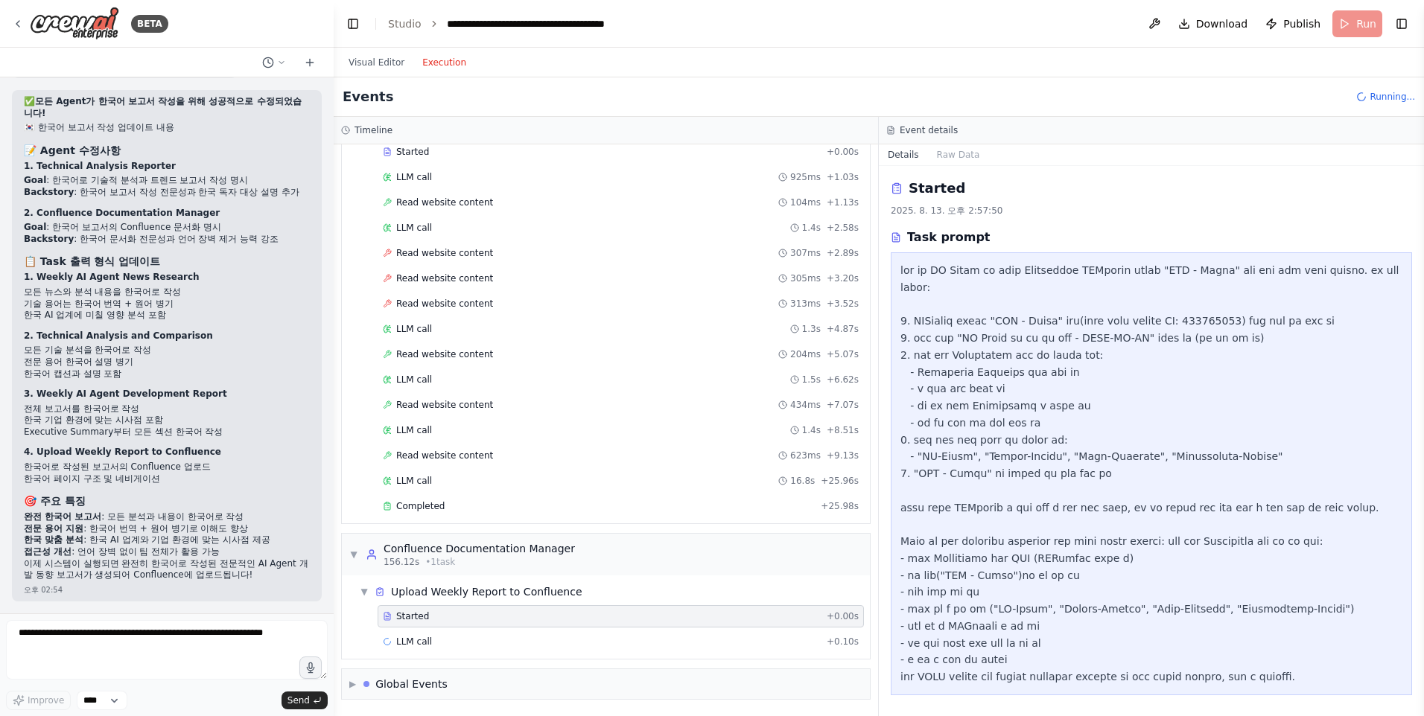
scroll to position [54, 0]
click at [441, 454] on span "Read website content" at bounding box center [444, 456] width 97 height 12
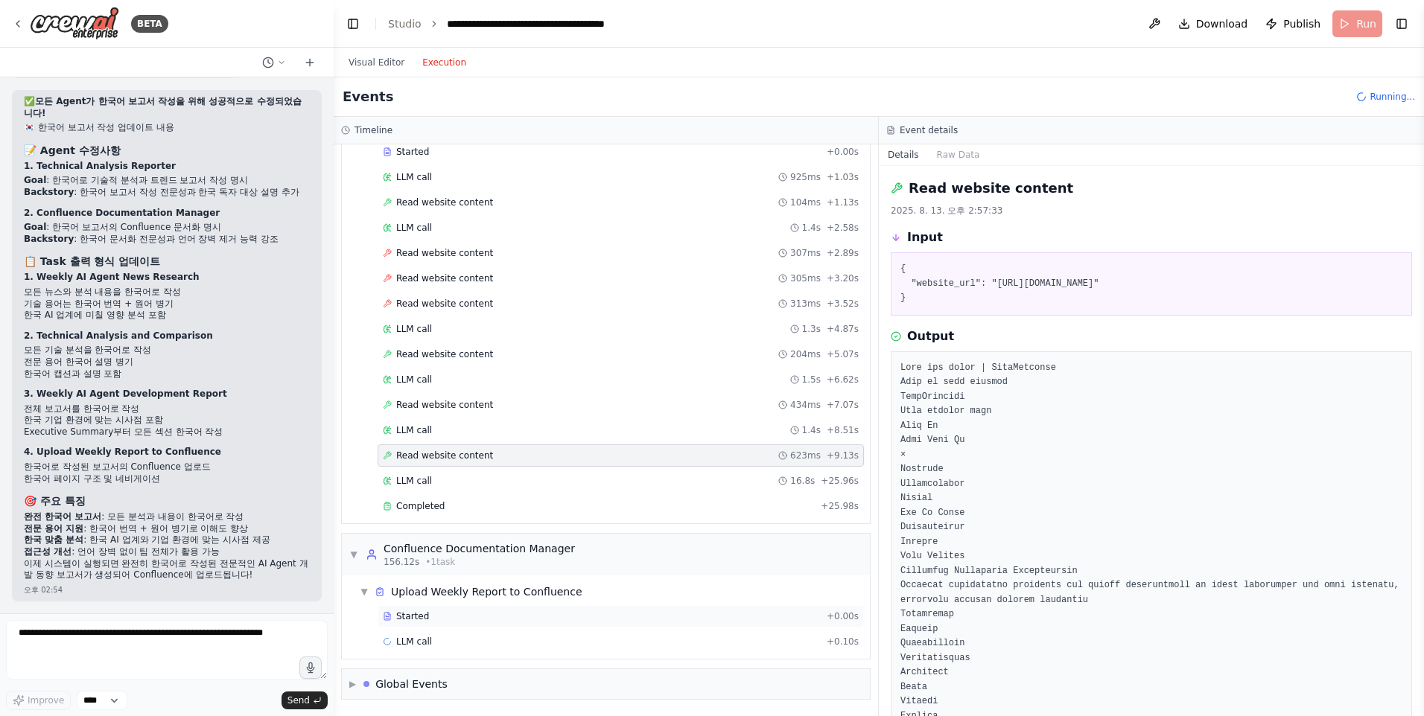
click at [462, 611] on div "Started" at bounding box center [602, 617] width 438 height 12
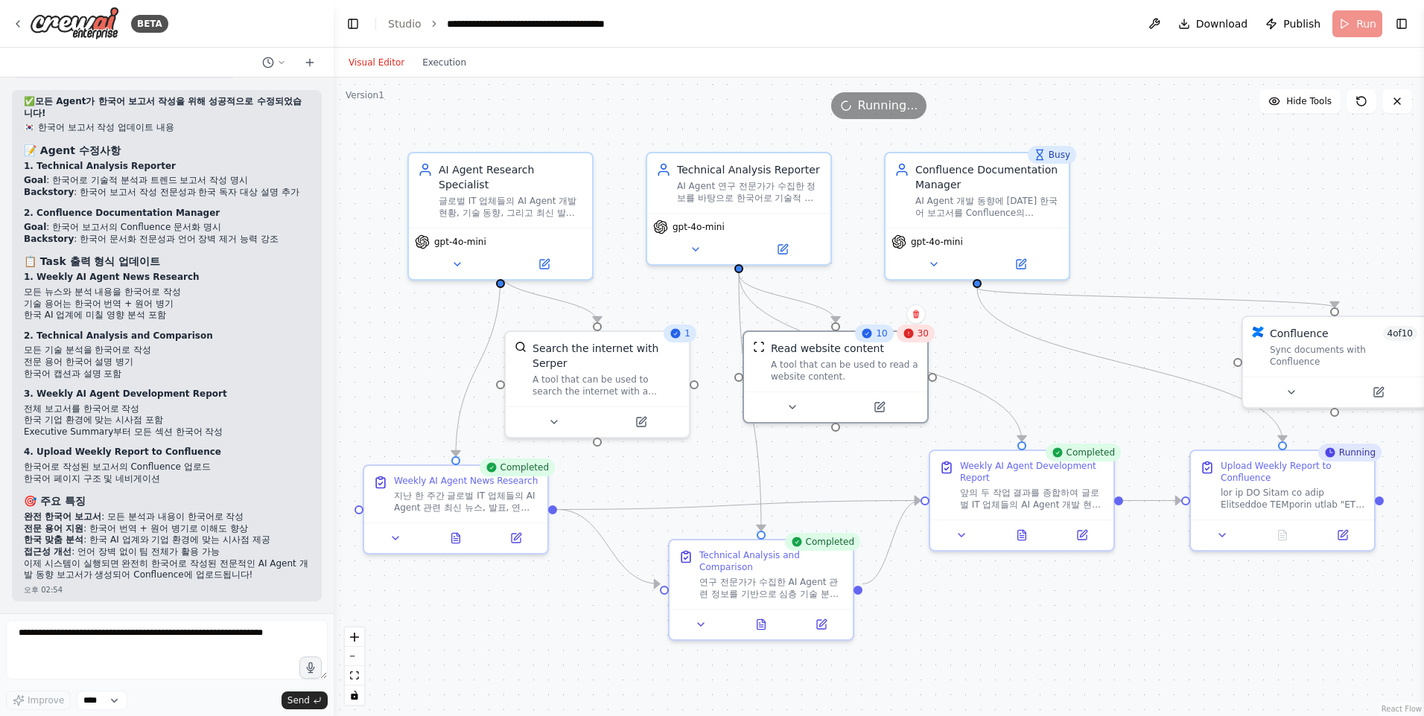
click at [376, 66] on button "Visual Editor" at bounding box center [377, 63] width 74 height 18
click at [457, 534] on icon at bounding box center [456, 535] width 8 height 10
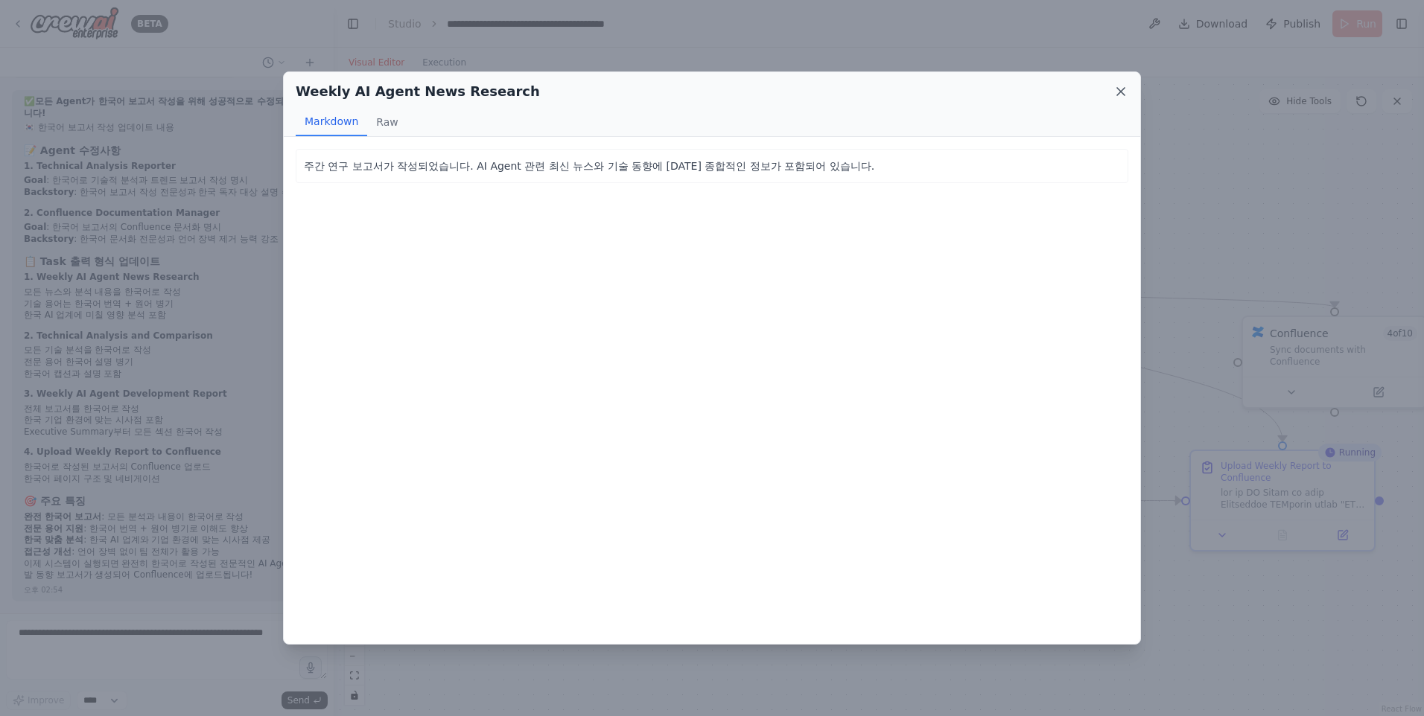
click at [1119, 92] on icon at bounding box center [1120, 91] width 15 height 15
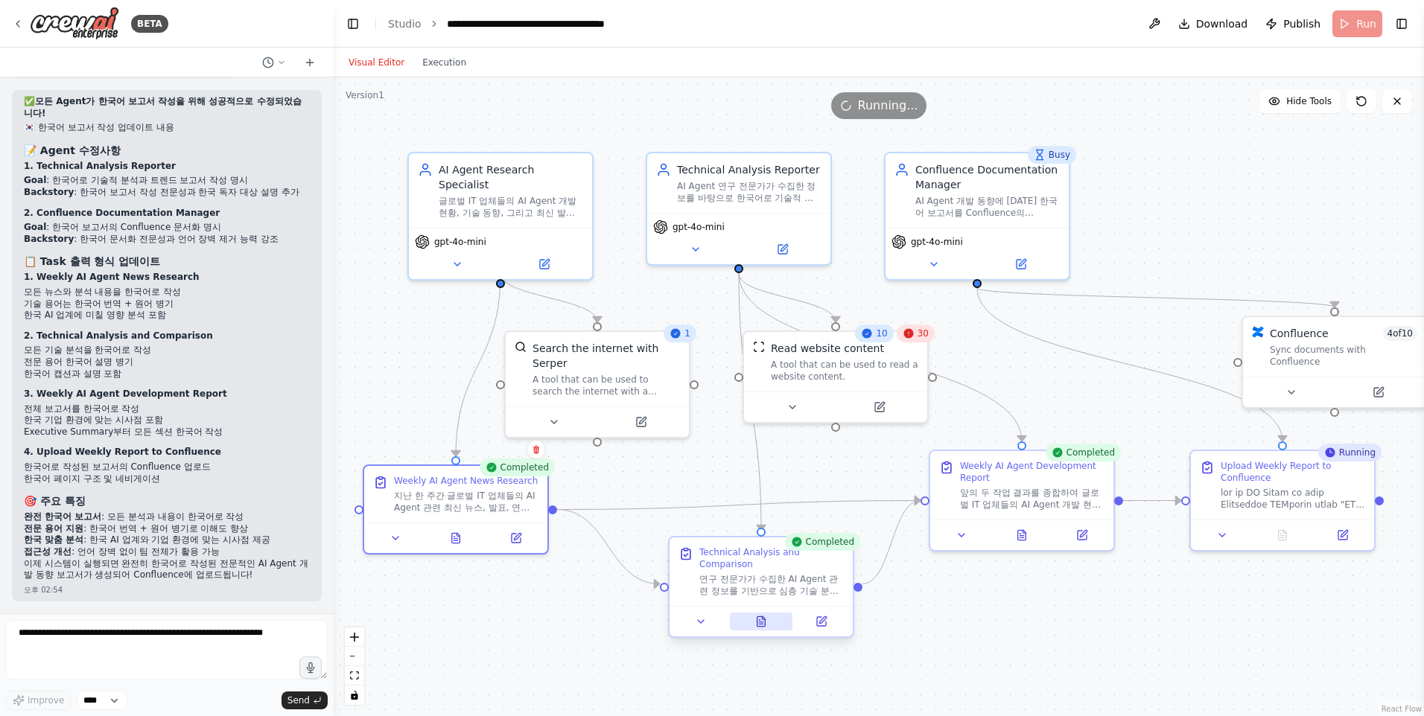
click at [765, 617] on icon at bounding box center [761, 622] width 8 height 10
click at [768, 623] on icon at bounding box center [768, 623] width 4 height 0
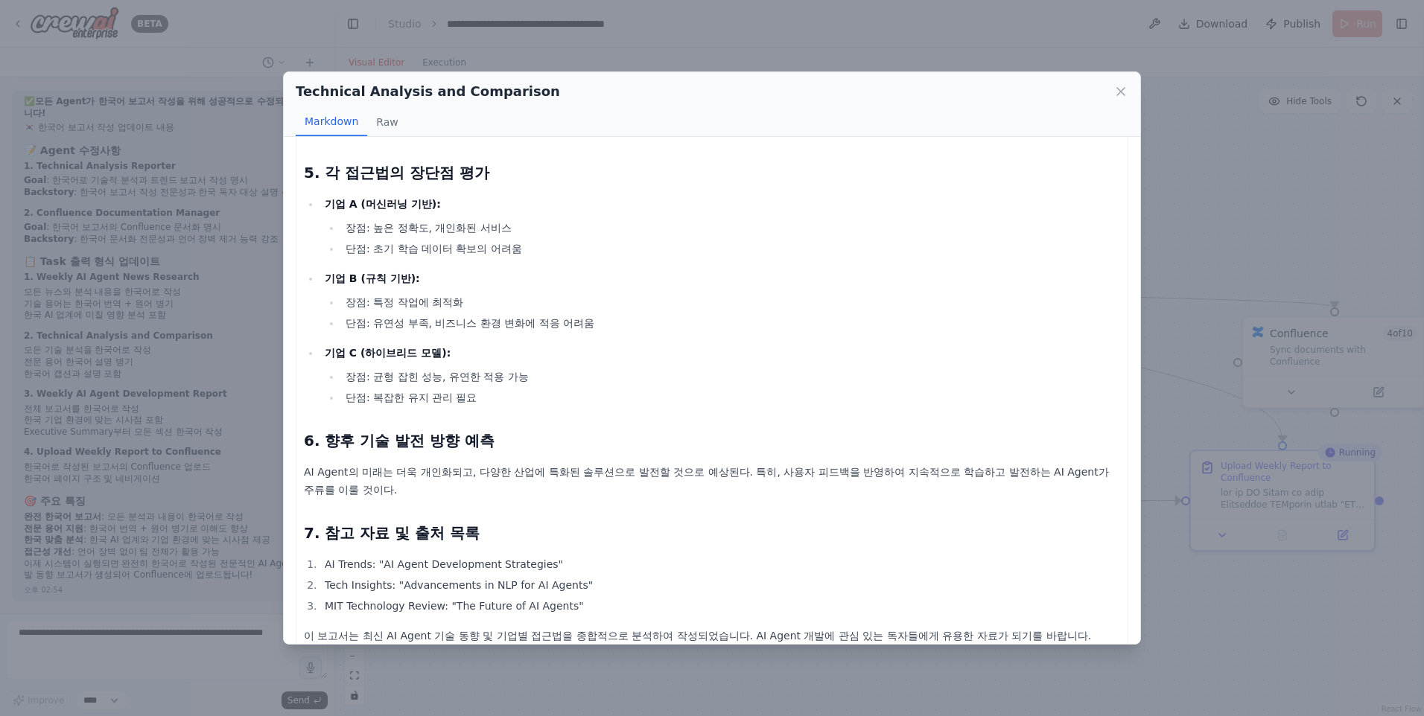
scroll to position [561, 0]
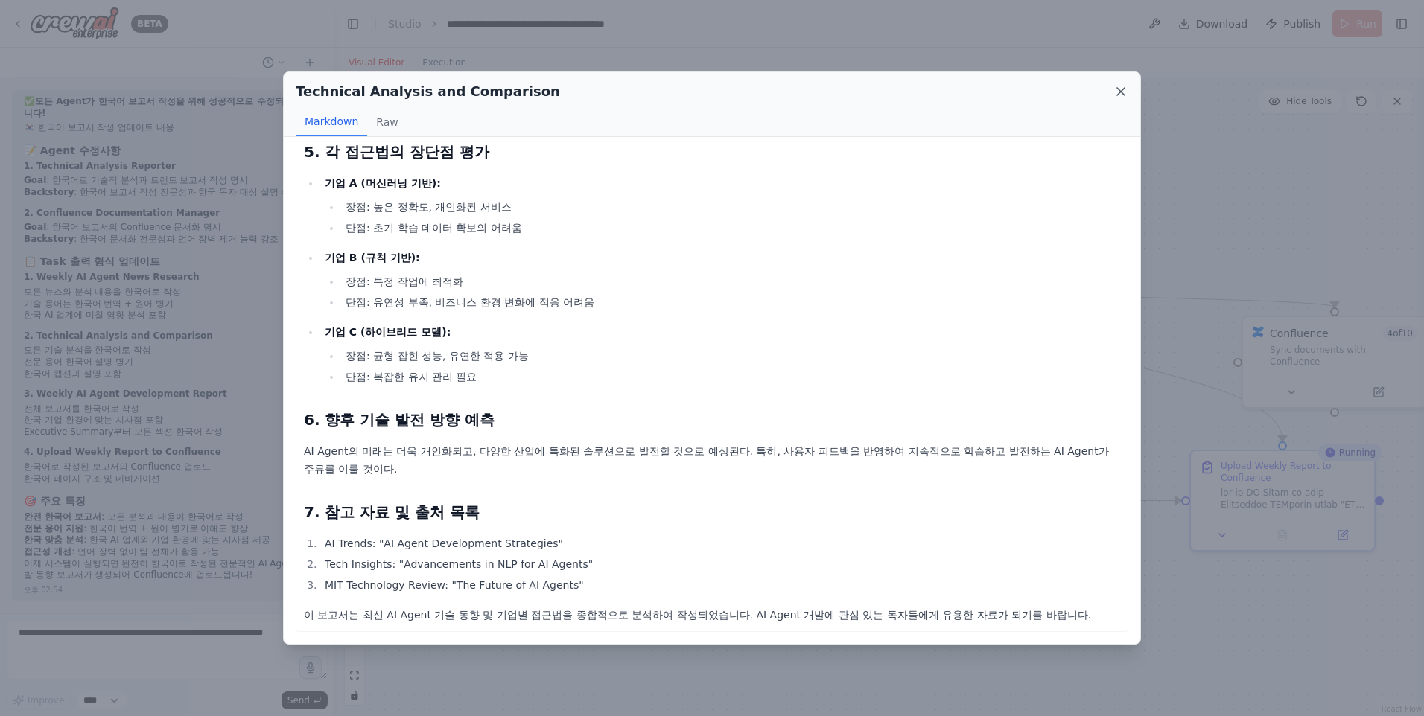
click at [1123, 91] on icon at bounding box center [1120, 91] width 15 height 15
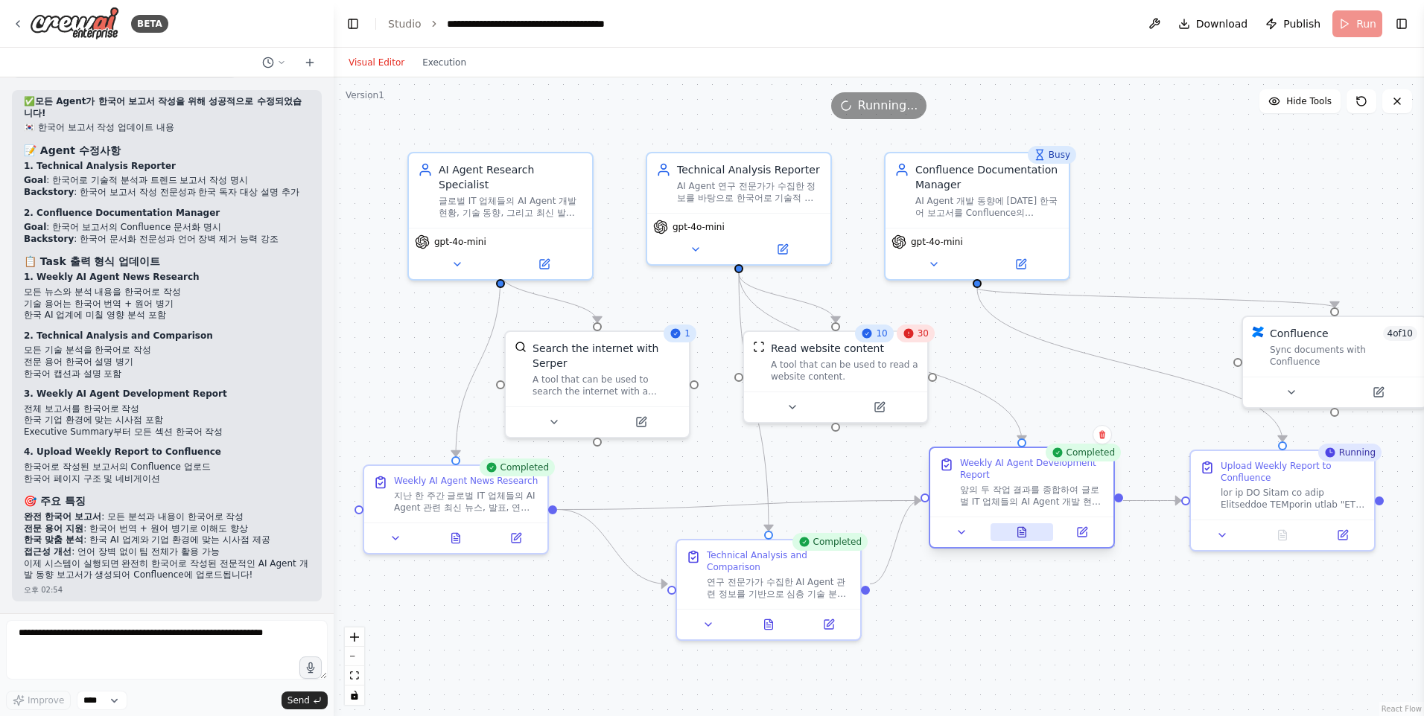
click at [1026, 534] on icon at bounding box center [1022, 532] width 8 height 10
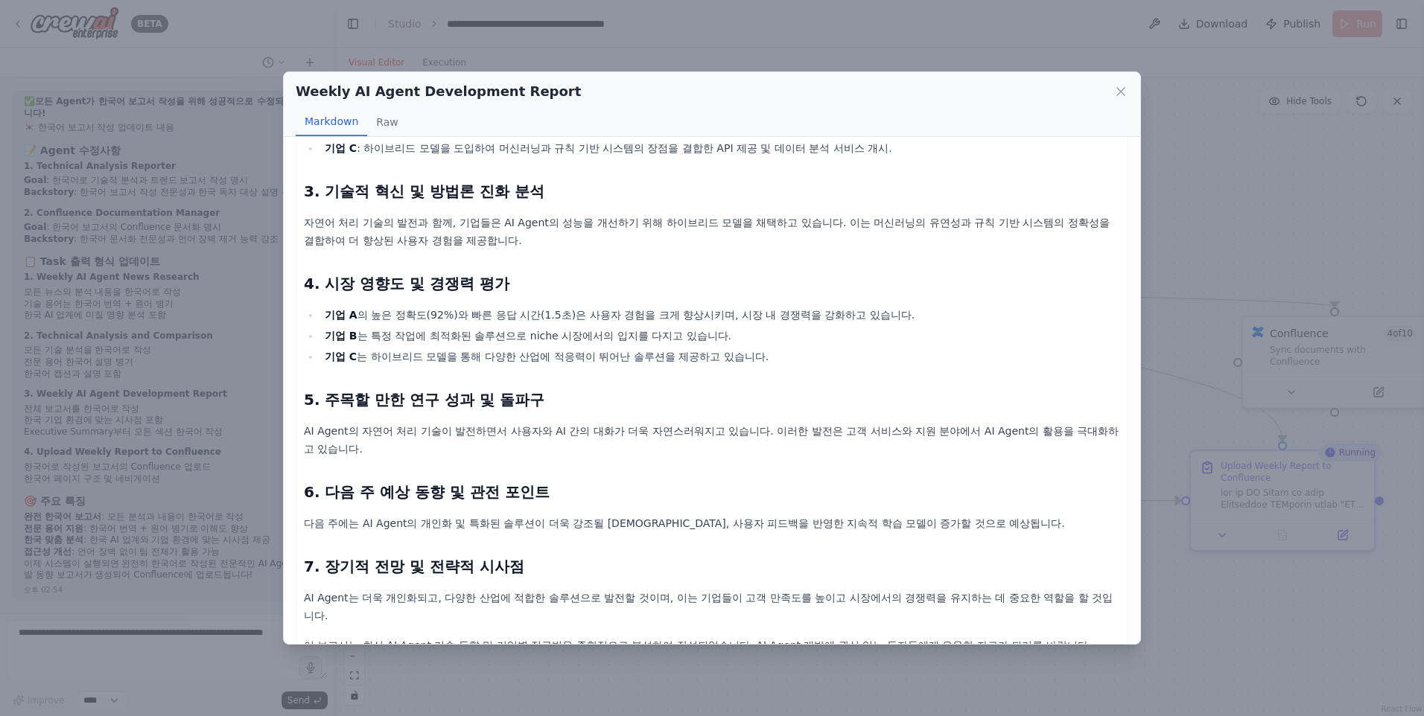
scroll to position [266, 0]
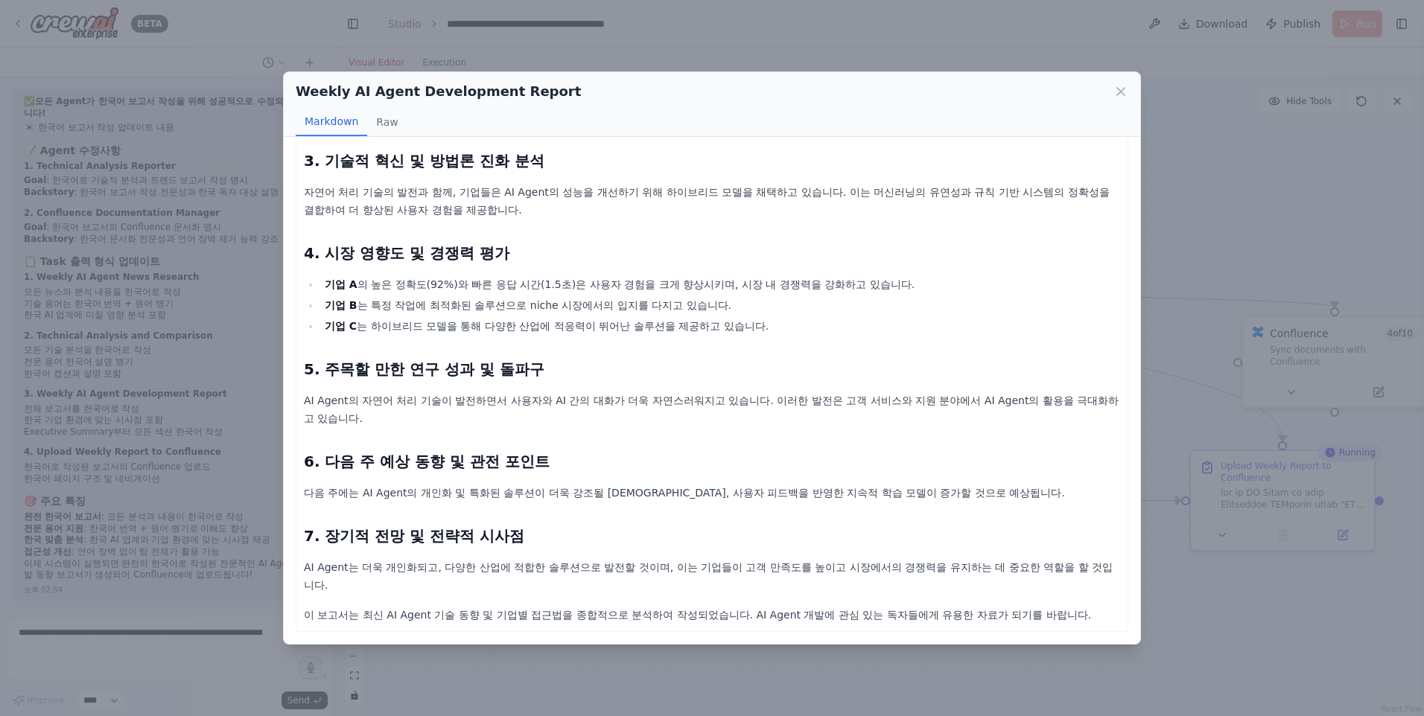
click at [1119, 83] on div "Weekly AI Agent Development Report" at bounding box center [712, 91] width 833 height 21
click at [1119, 93] on icon at bounding box center [1120, 91] width 15 height 15
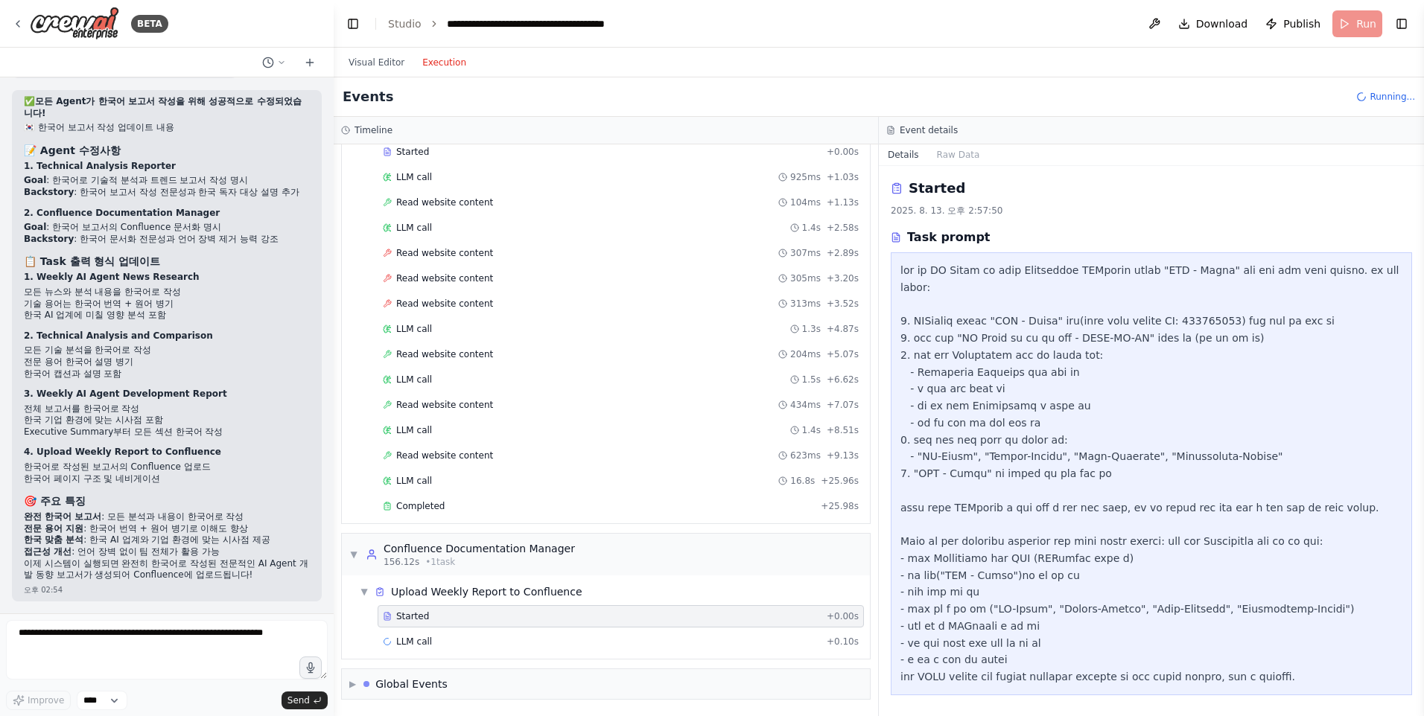
click at [445, 60] on button "Execution" at bounding box center [444, 63] width 62 height 18
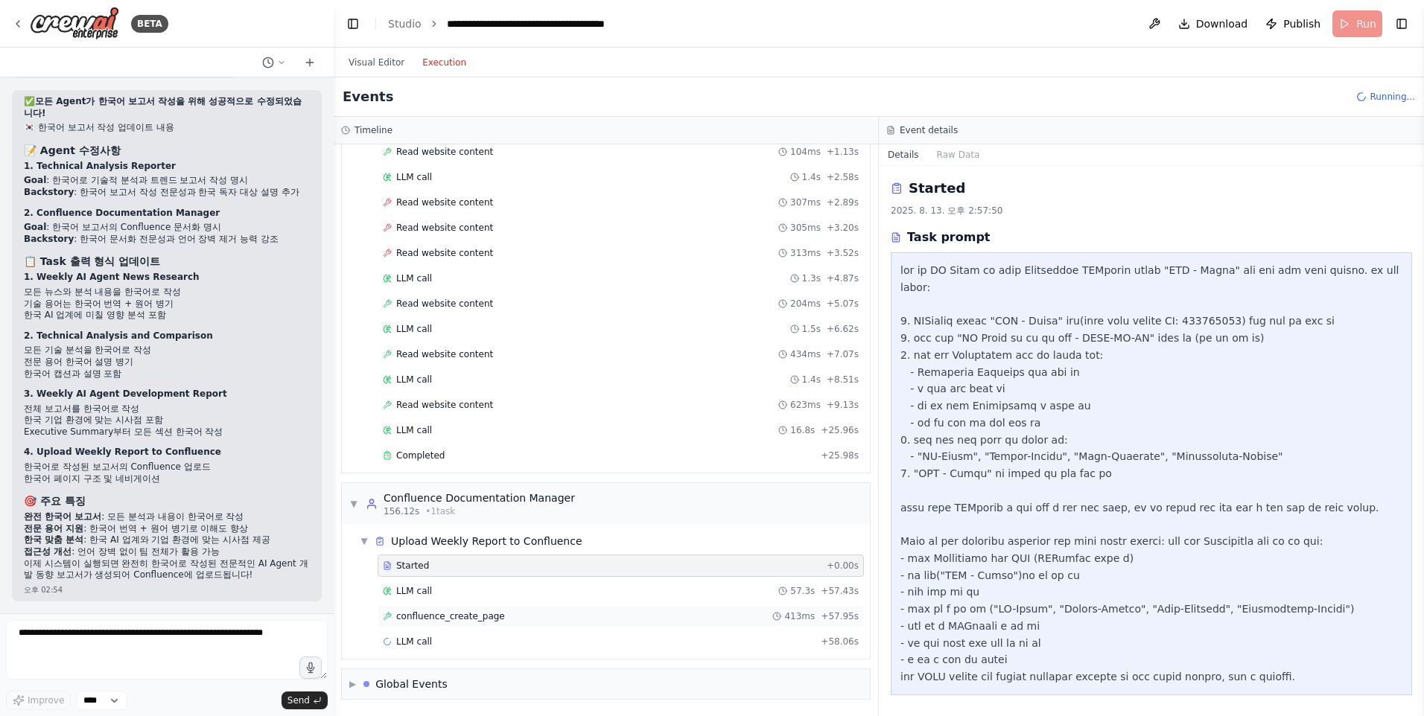
click at [465, 611] on span "confluence_create_page" at bounding box center [450, 617] width 109 height 12
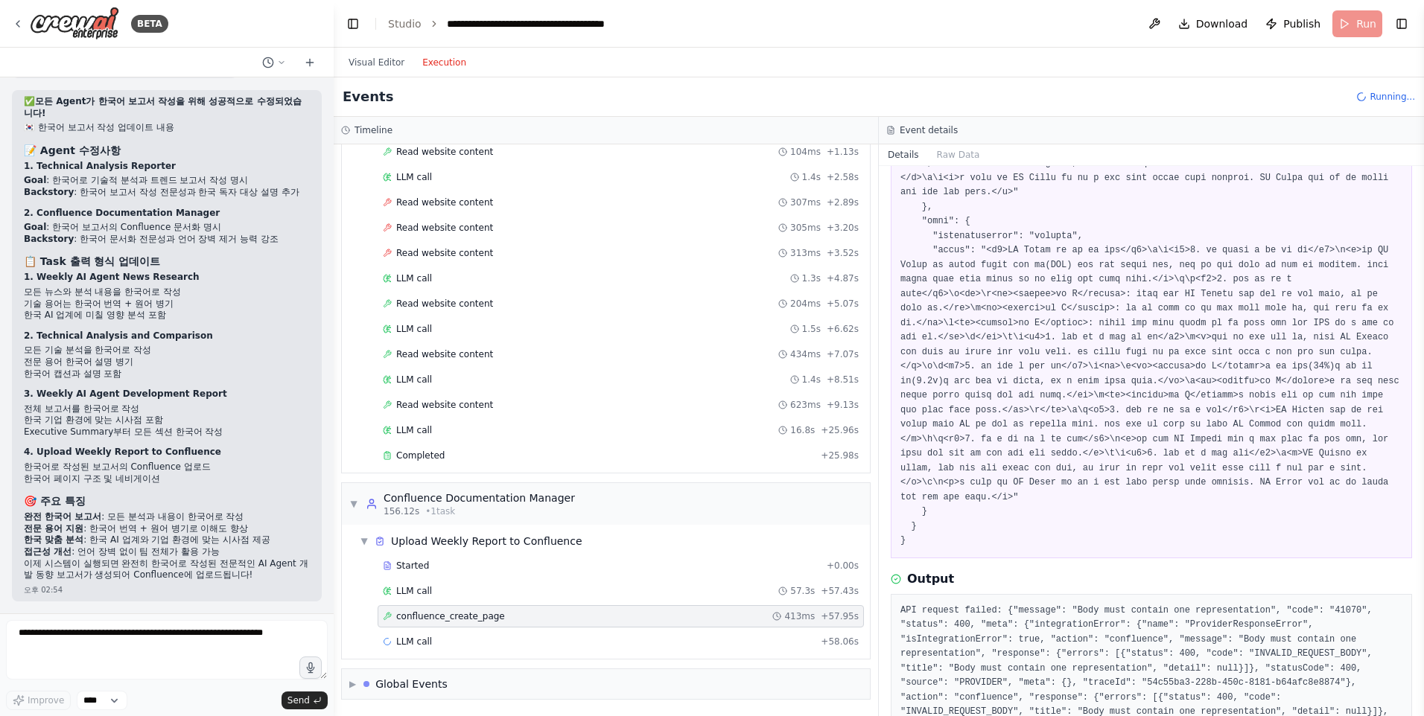
scroll to position [1032, 0]
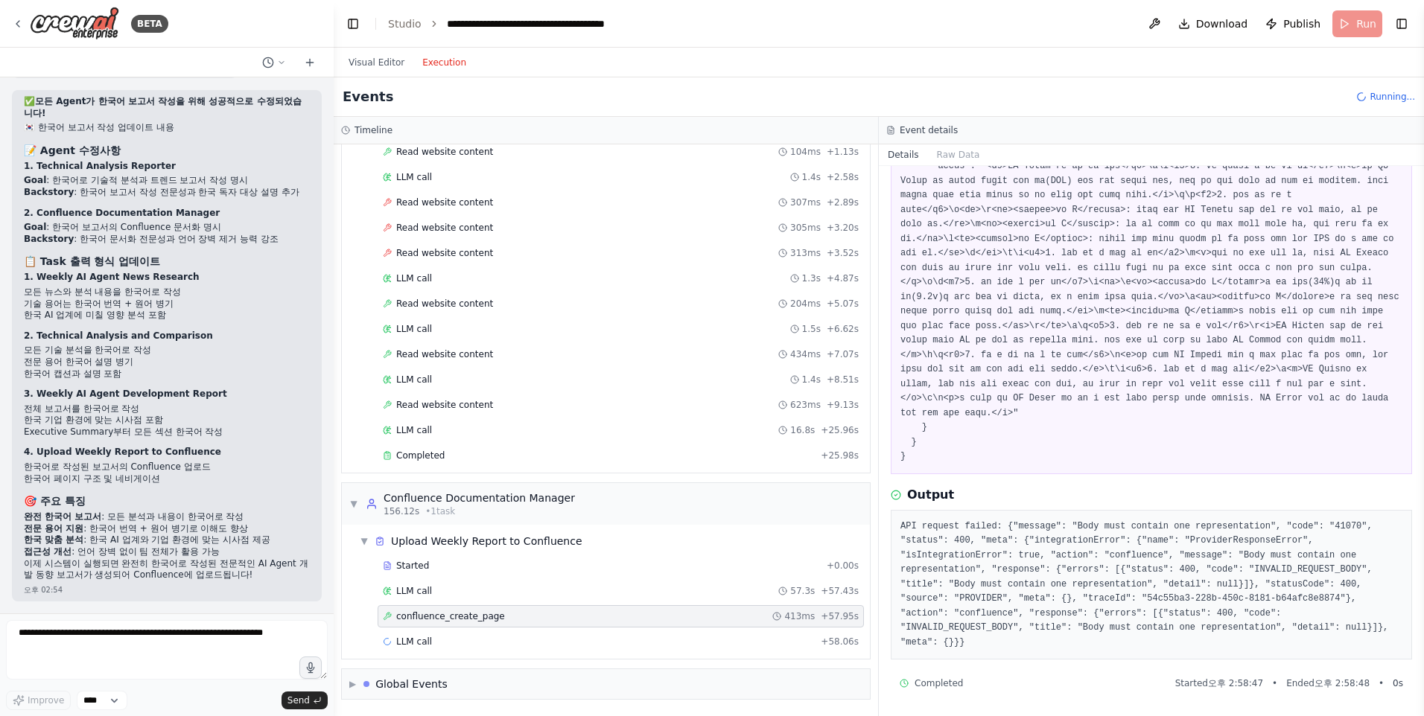
click at [1092, 684] on div "Completed Started 오후 2:58:47 • Ended 오후 2:58:48 • 0 s" at bounding box center [1151, 684] width 503 height 12
click at [477, 671] on span "confluence_create_page" at bounding box center [450, 667] width 109 height 12
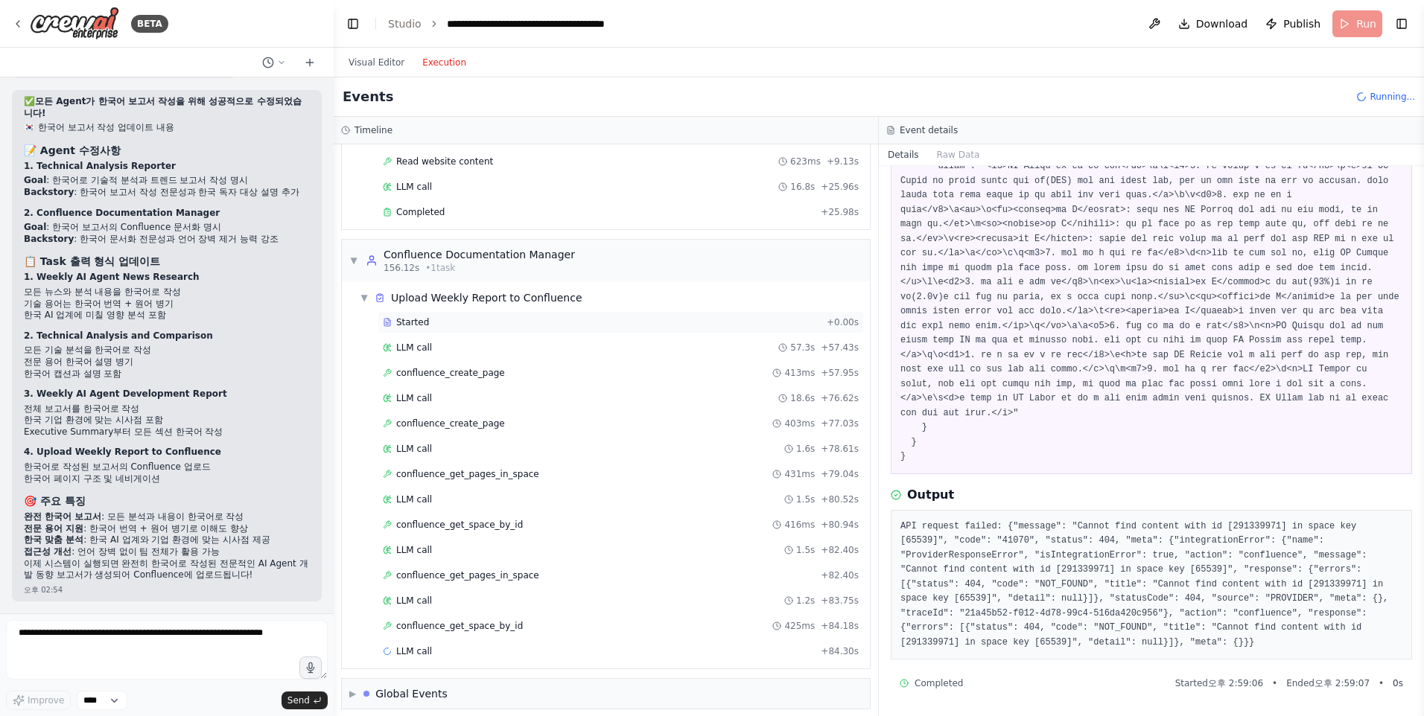
scroll to position [2170, 0]
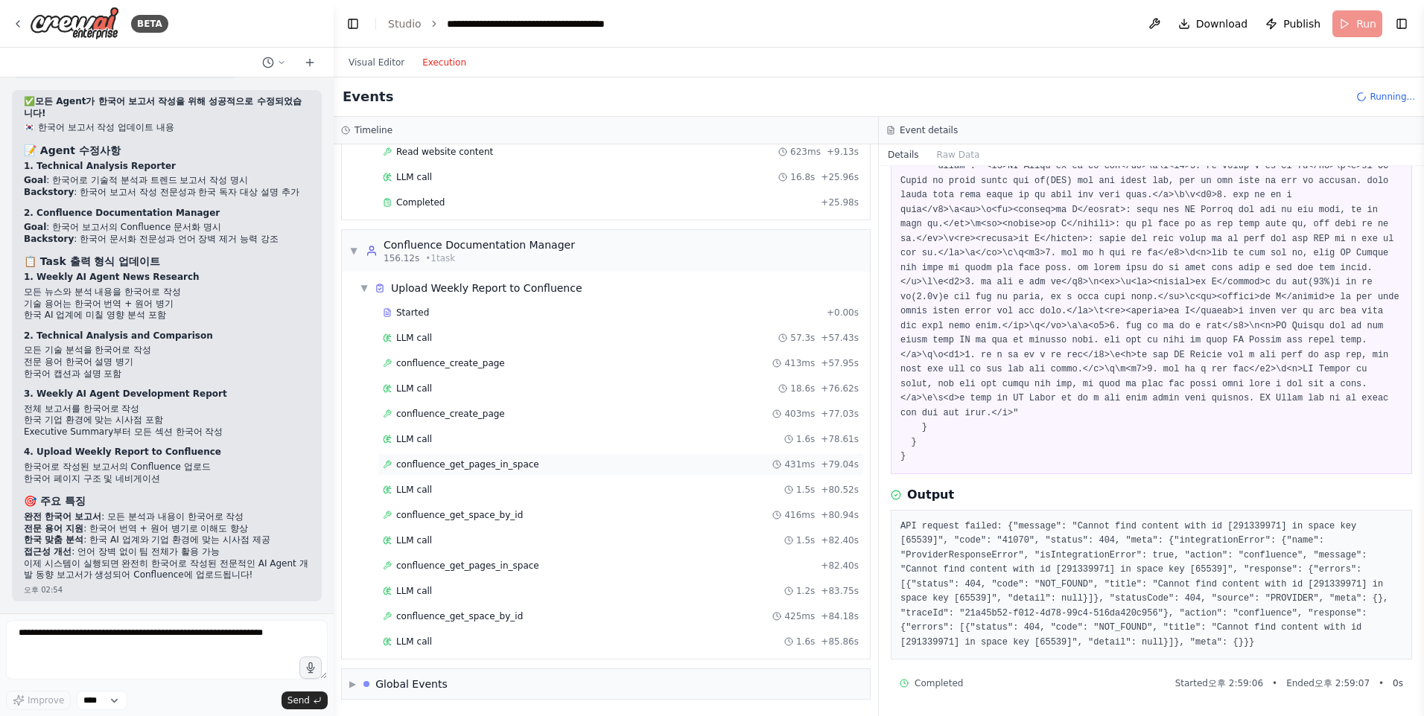
click at [500, 470] on span "confluence_get_pages_in_space" at bounding box center [467, 465] width 143 height 12
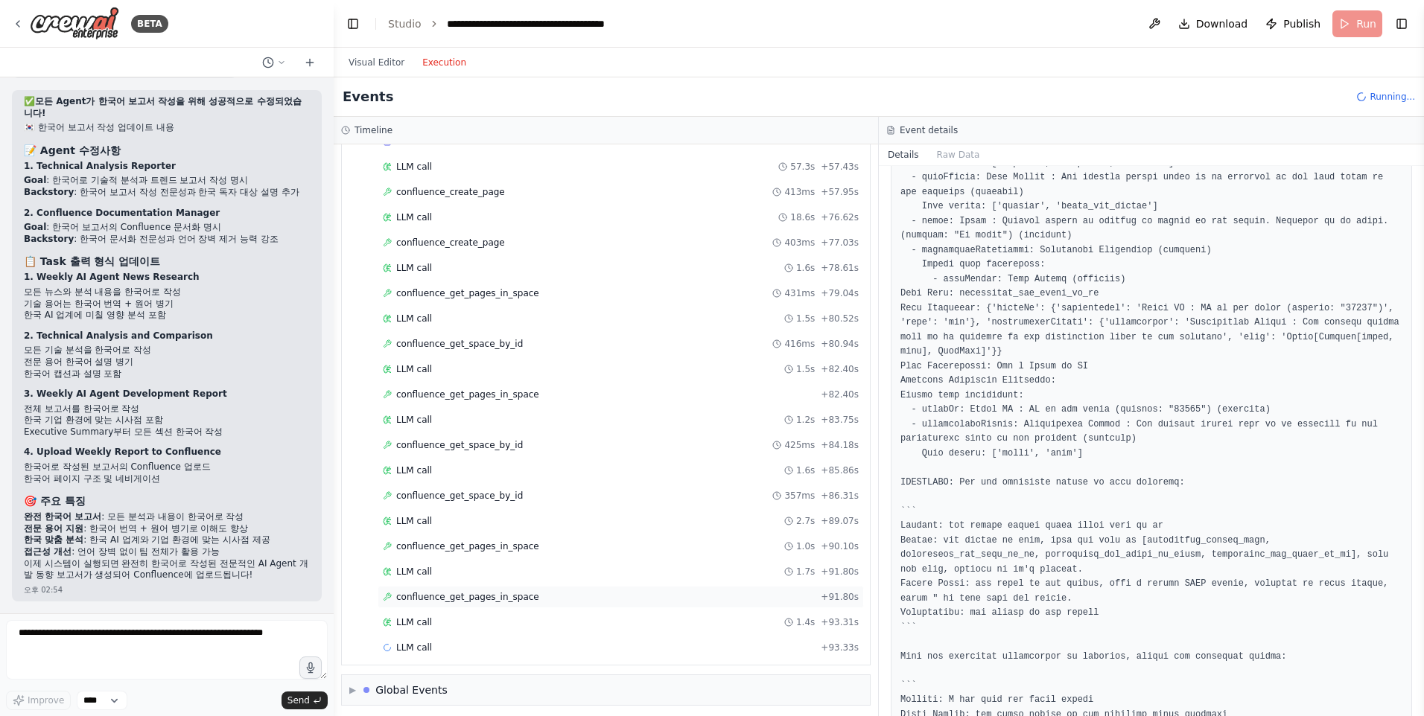
scroll to position [2347, 0]
click at [475, 597] on span "confluence_get_pages_in_space" at bounding box center [467, 591] width 143 height 12
click at [476, 597] on span "confluence_get_pages_in_space" at bounding box center [467, 591] width 143 height 12
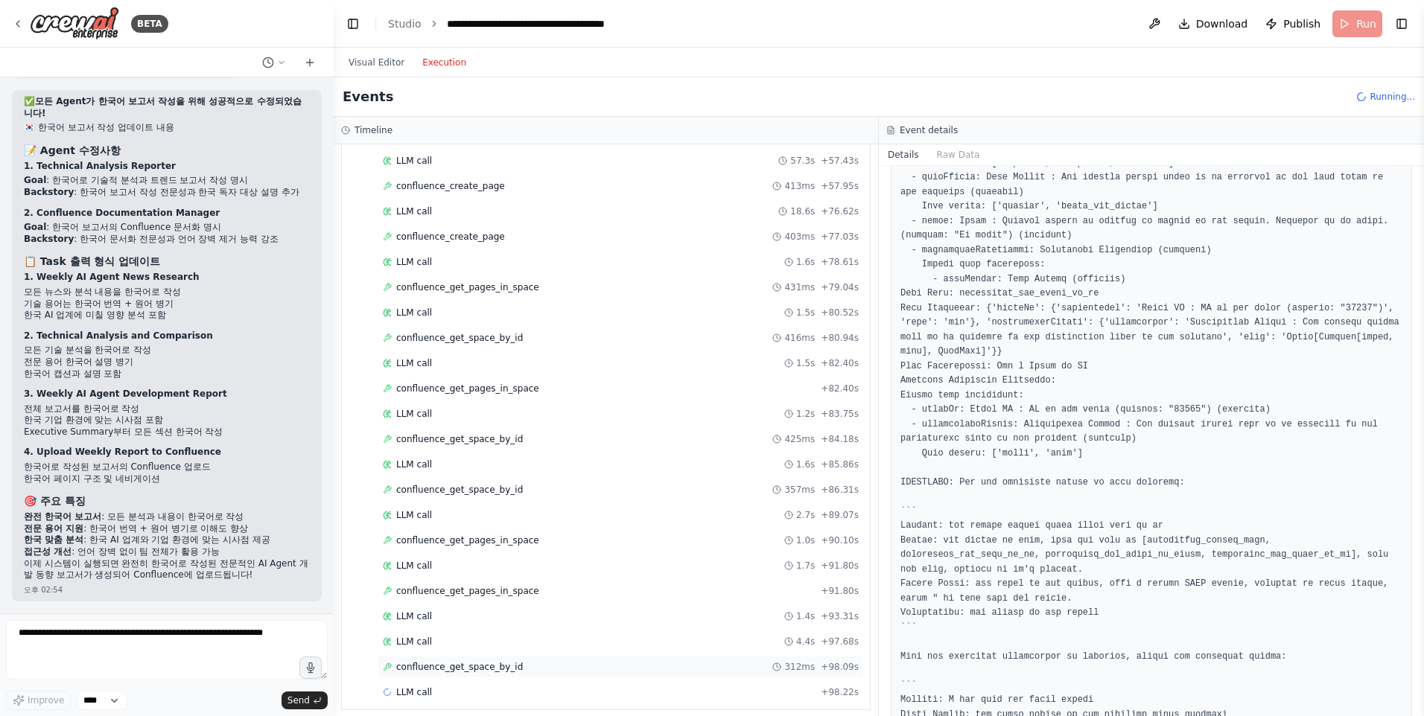
click at [485, 666] on span "confluence_get_space_by_id" at bounding box center [459, 667] width 127 height 12
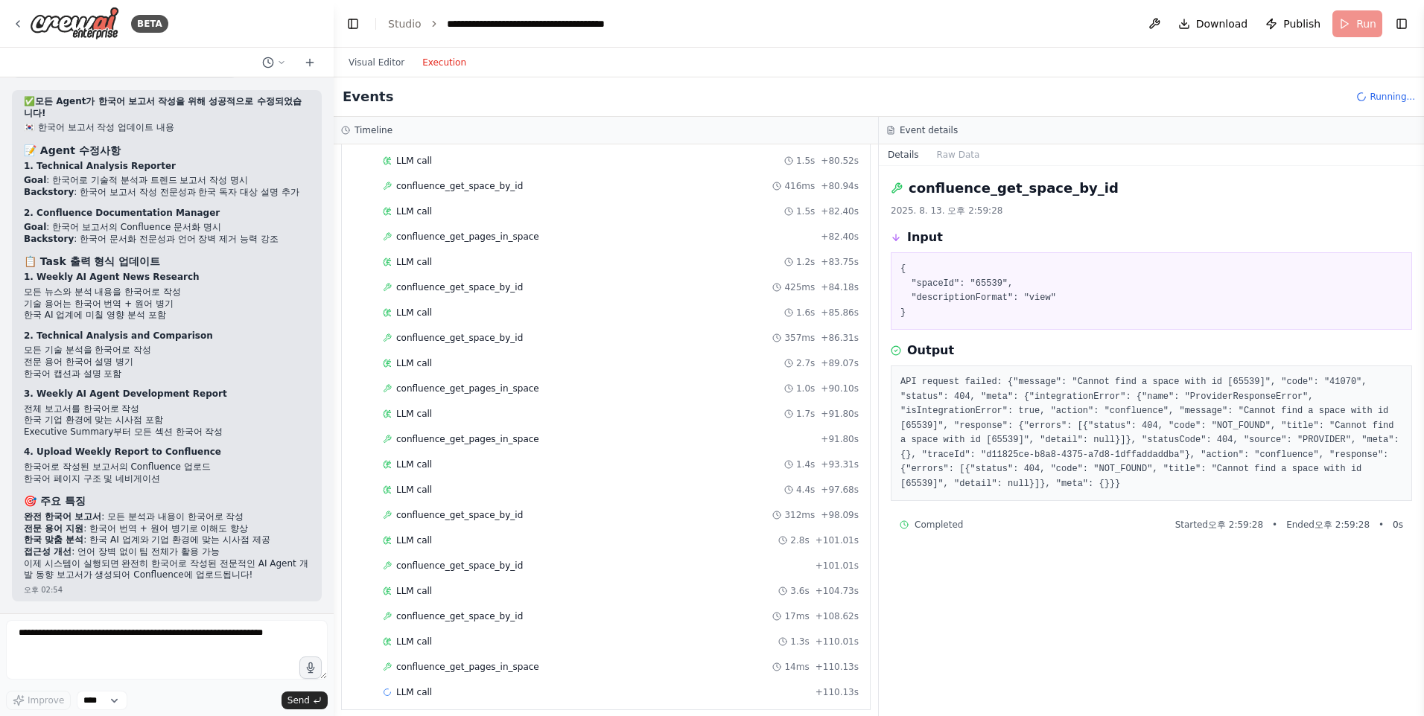
scroll to position [2550, 0]
click at [476, 620] on span "confluence_get_pages_in_space" at bounding box center [467, 617] width 143 height 12
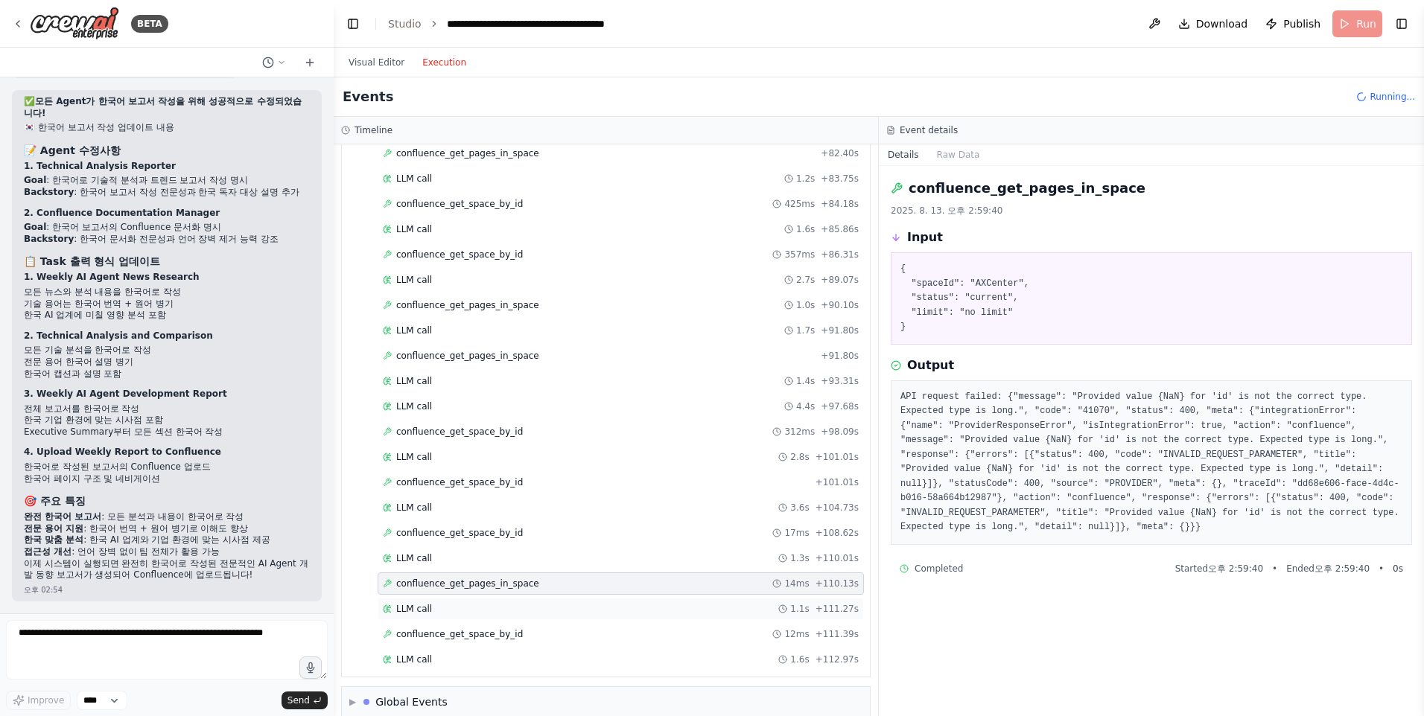
scroll to position [2601, 0]
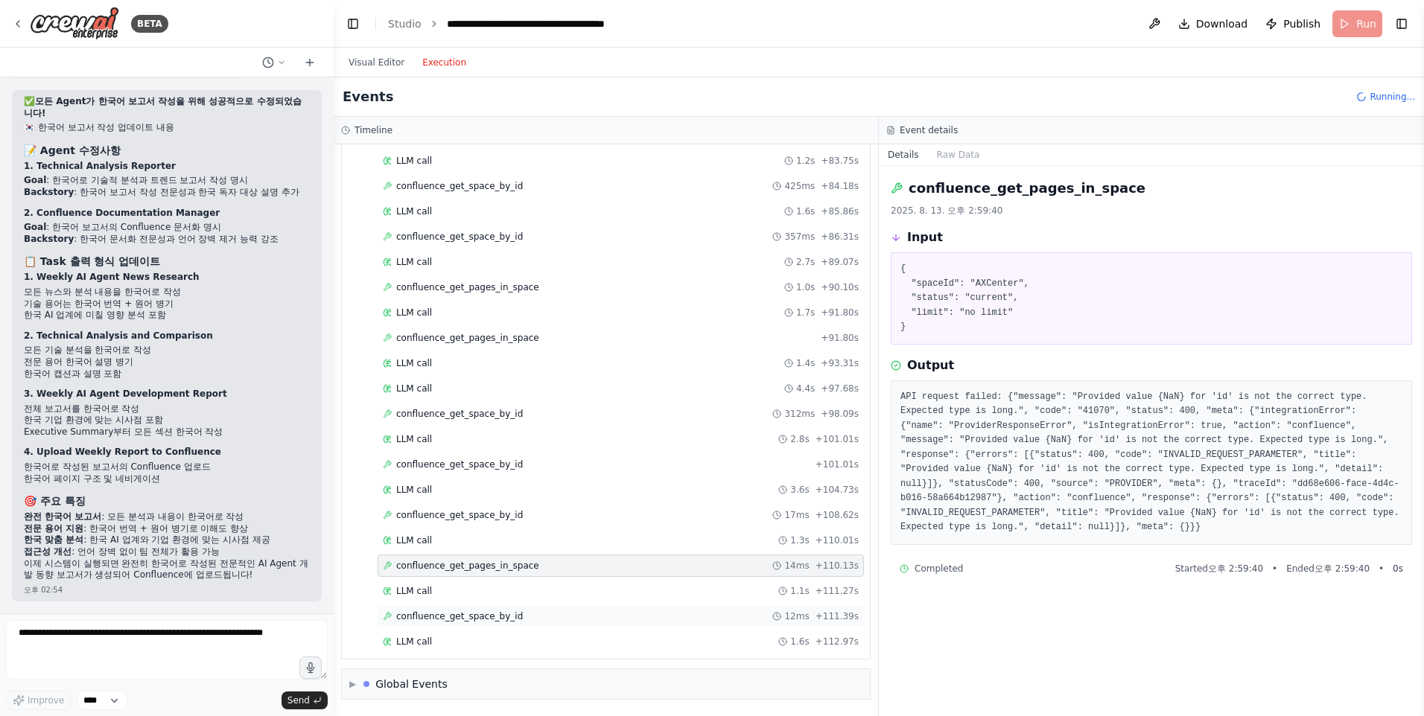
click at [468, 621] on span "confluence_get_space_by_id" at bounding box center [459, 617] width 127 height 12
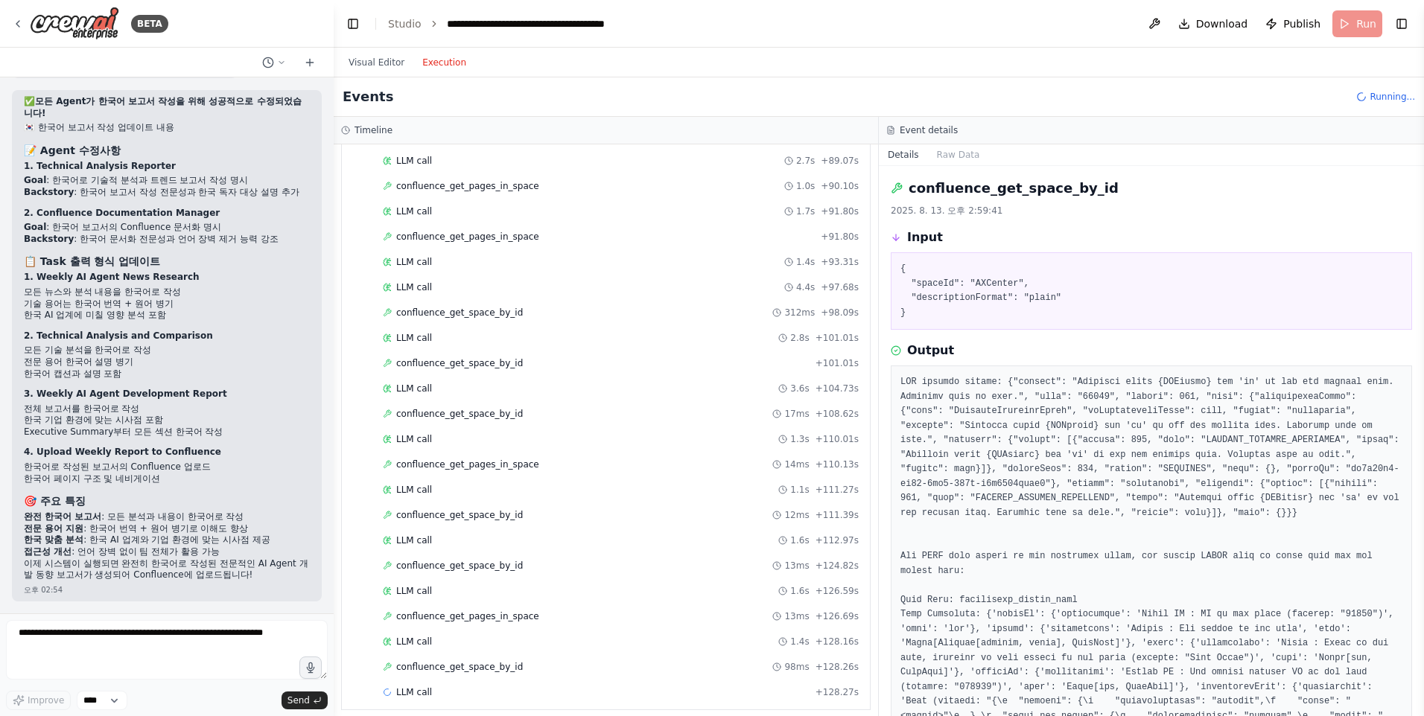
scroll to position [2753, 0]
click at [520, 561] on span "confluence_get_pages_in_space" at bounding box center [467, 566] width 143 height 12
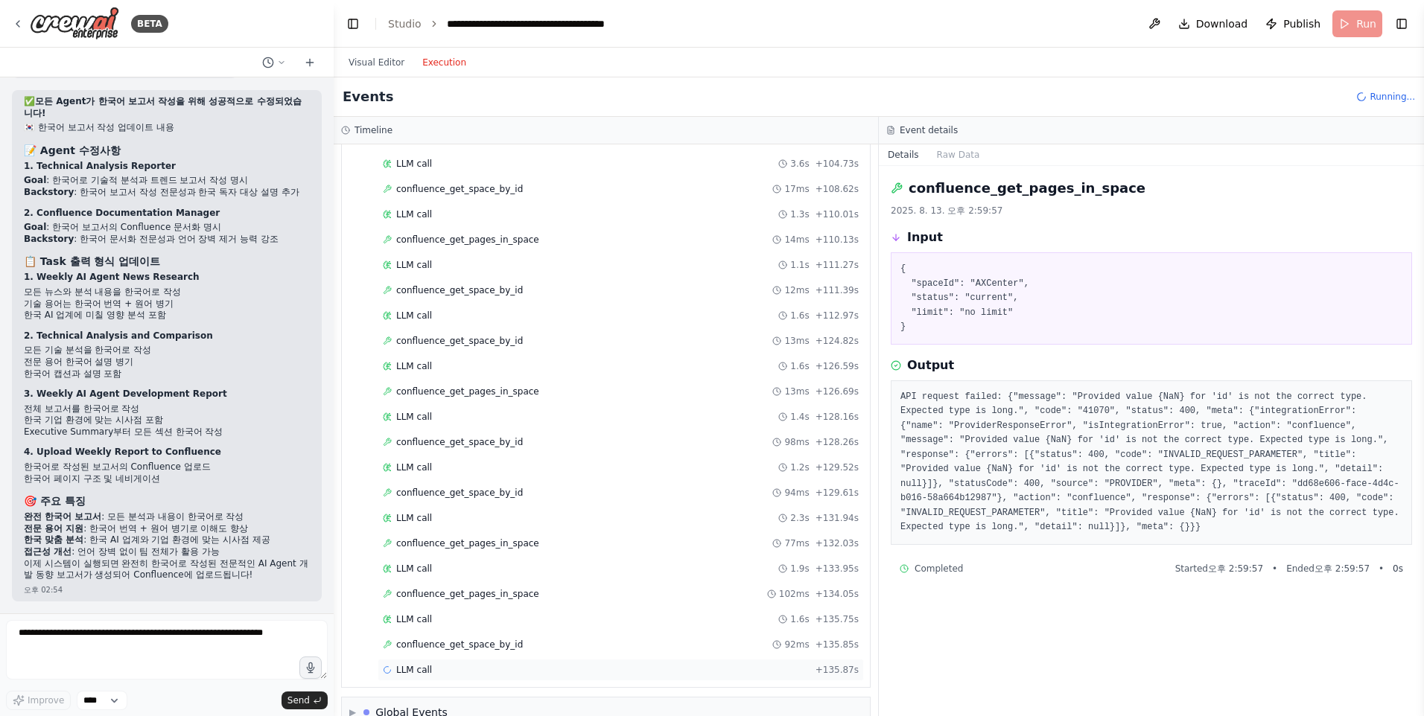
scroll to position [2955, 0]
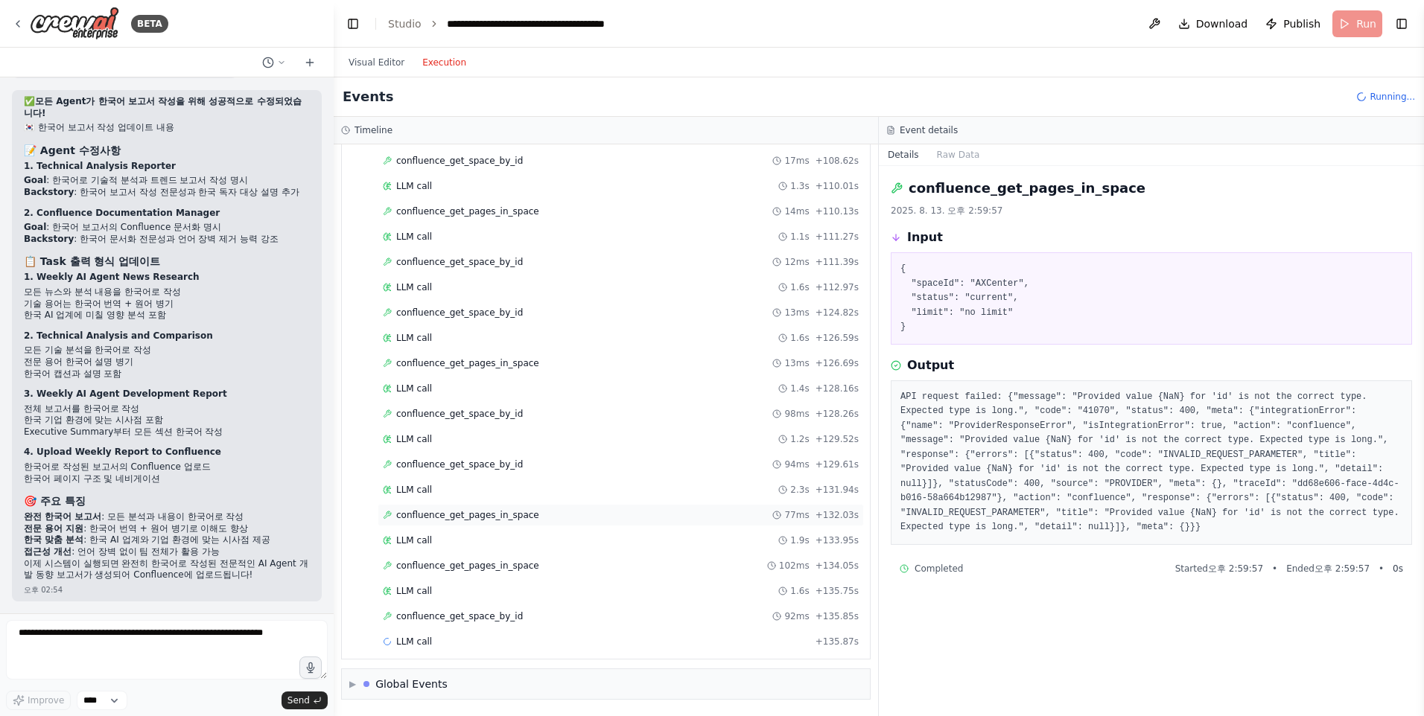
click at [500, 520] on span "confluence_get_pages_in_space" at bounding box center [467, 515] width 143 height 12
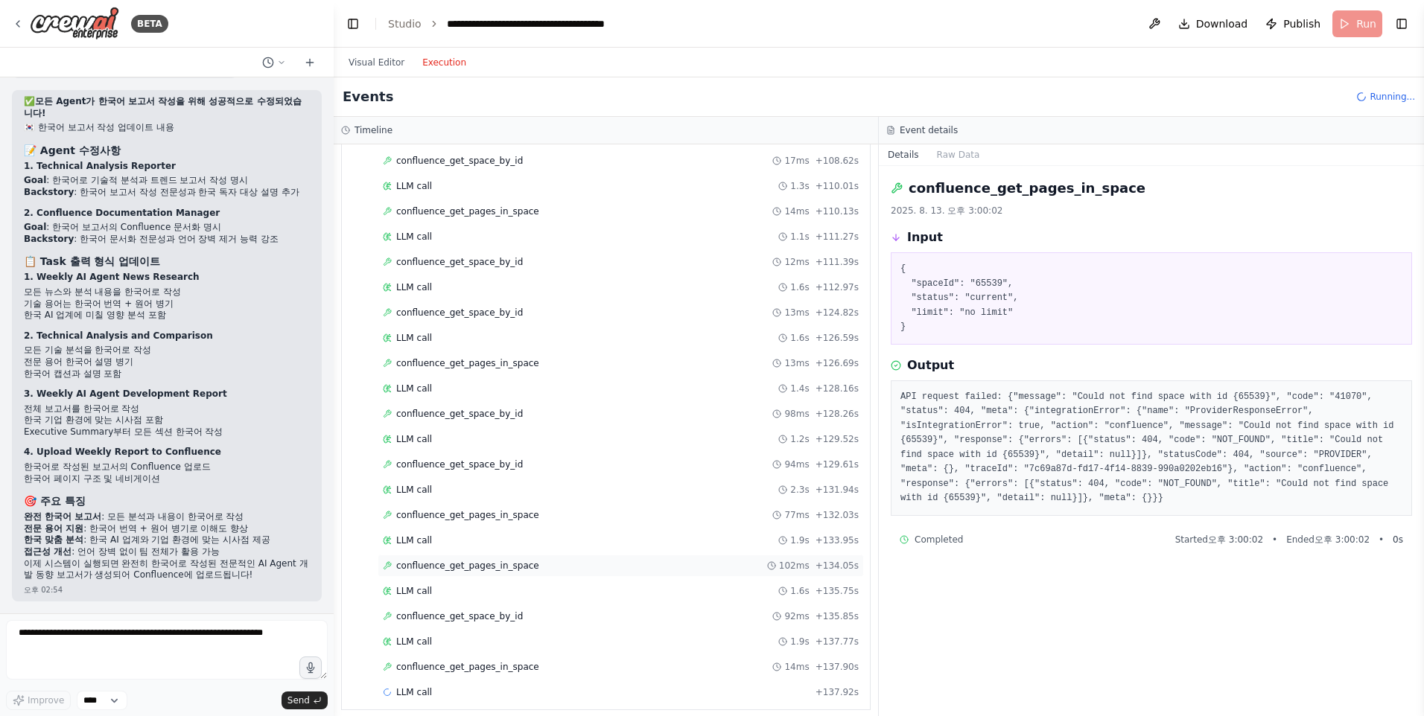
click at [506, 571] on span "confluence_get_pages_in_space" at bounding box center [467, 566] width 143 height 12
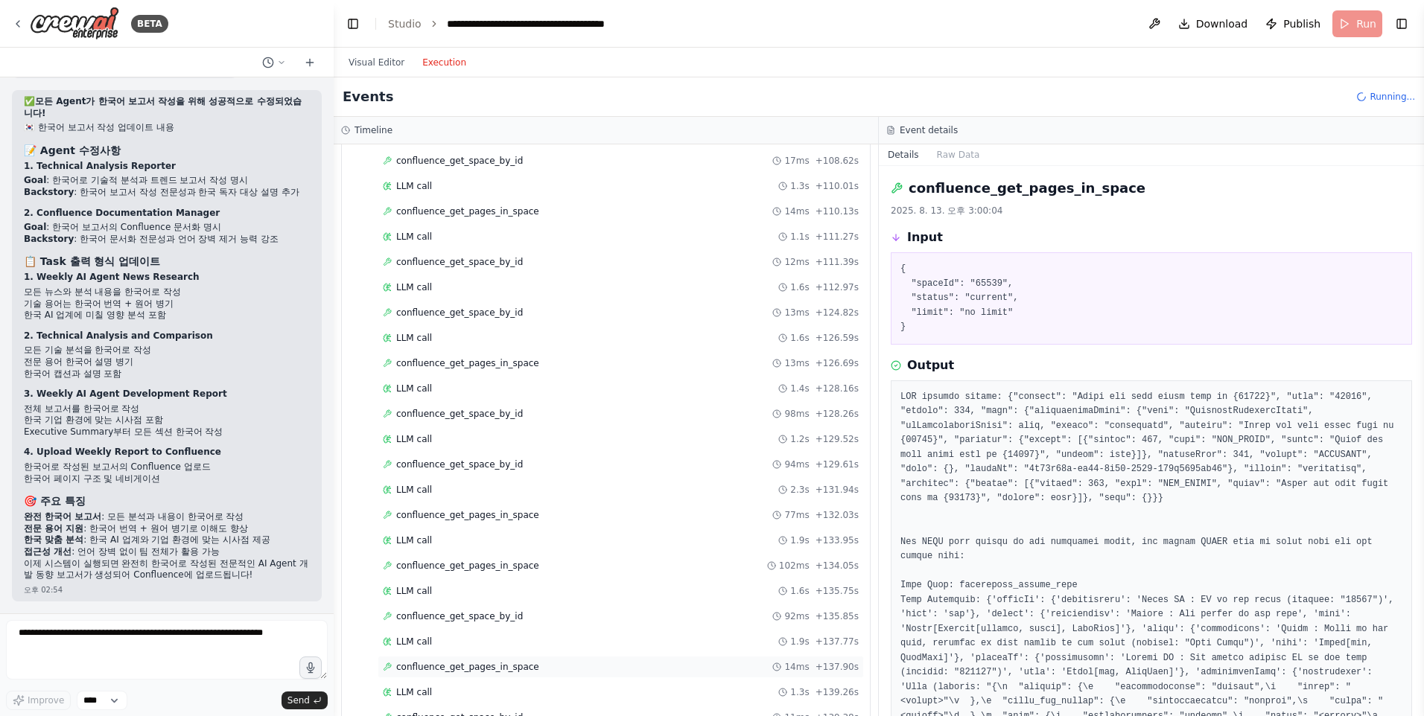
click at [504, 664] on span "confluence_get_pages_in_space" at bounding box center [467, 667] width 143 height 12
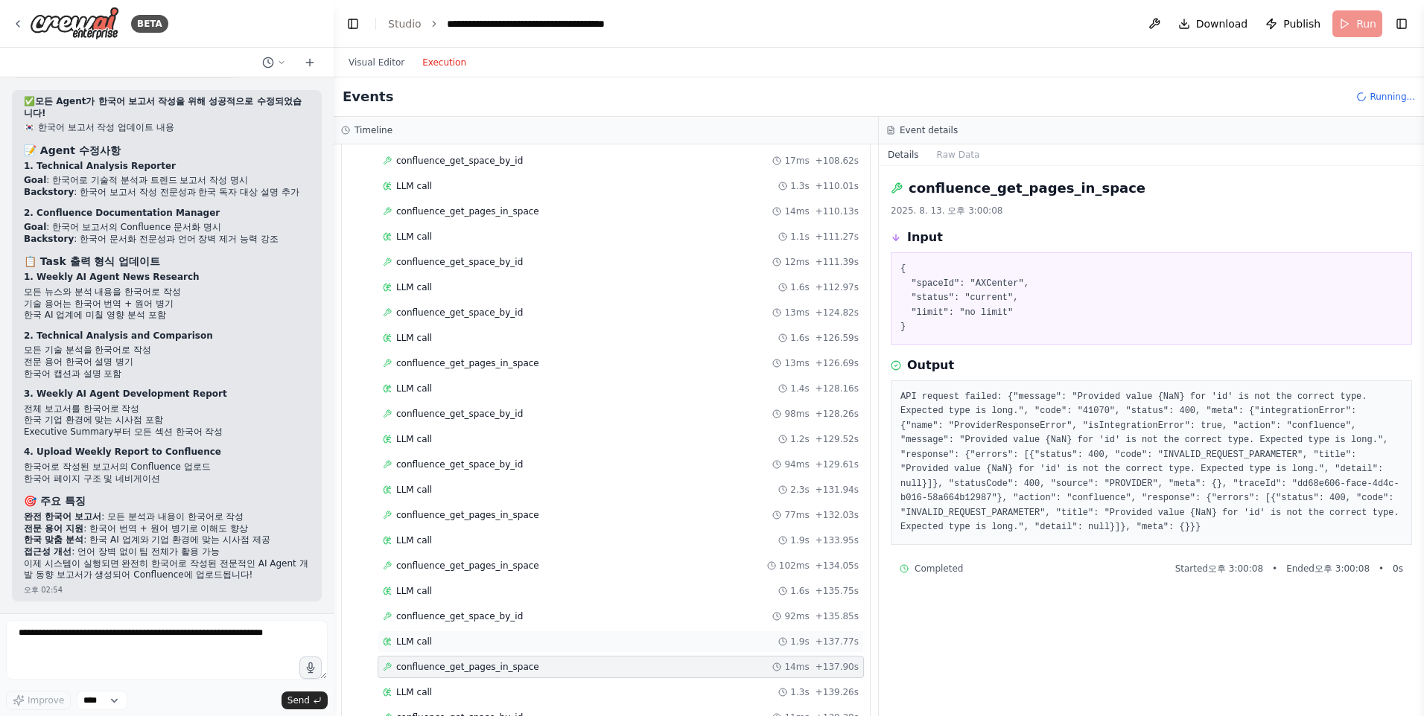
scroll to position [3056, 0]
click at [509, 669] on div "confluence_get_space_by_id 7ms + 141.74s" at bounding box center [621, 667] width 476 height 12
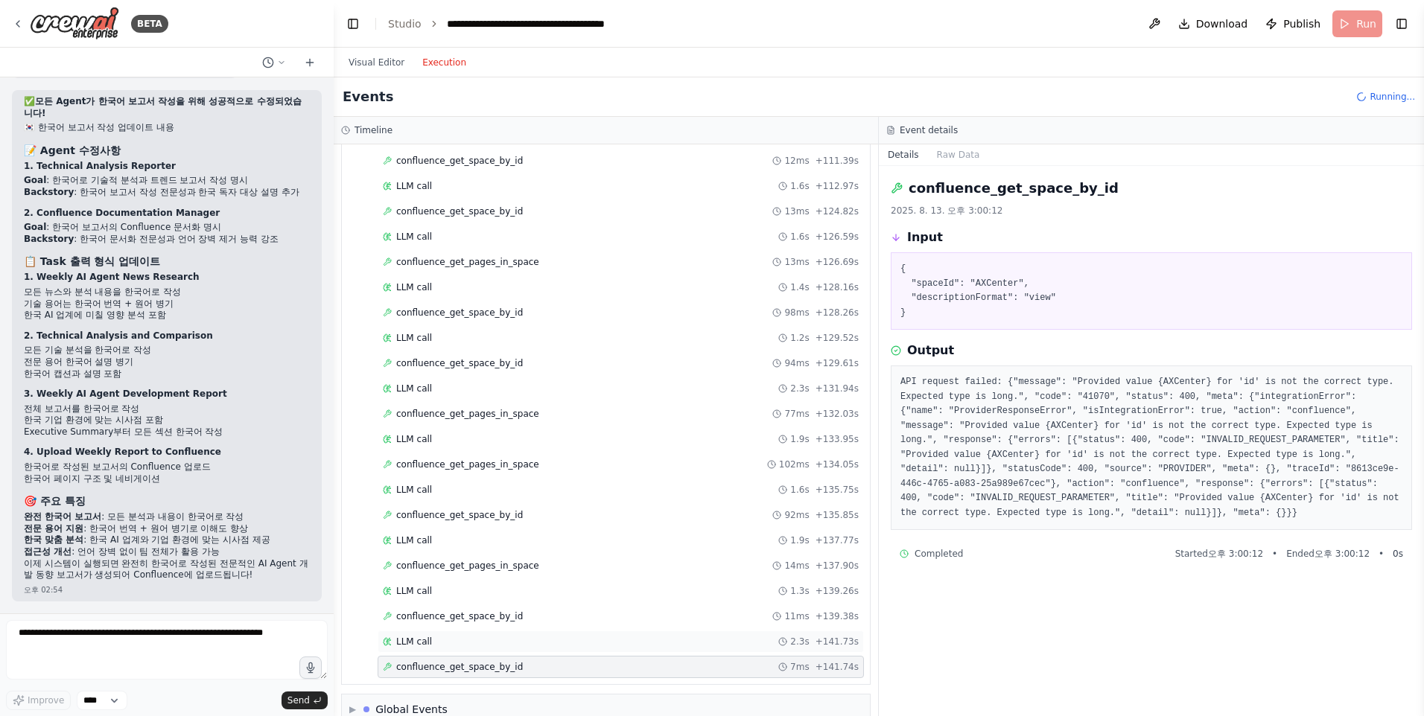
scroll to position [3082, 0]
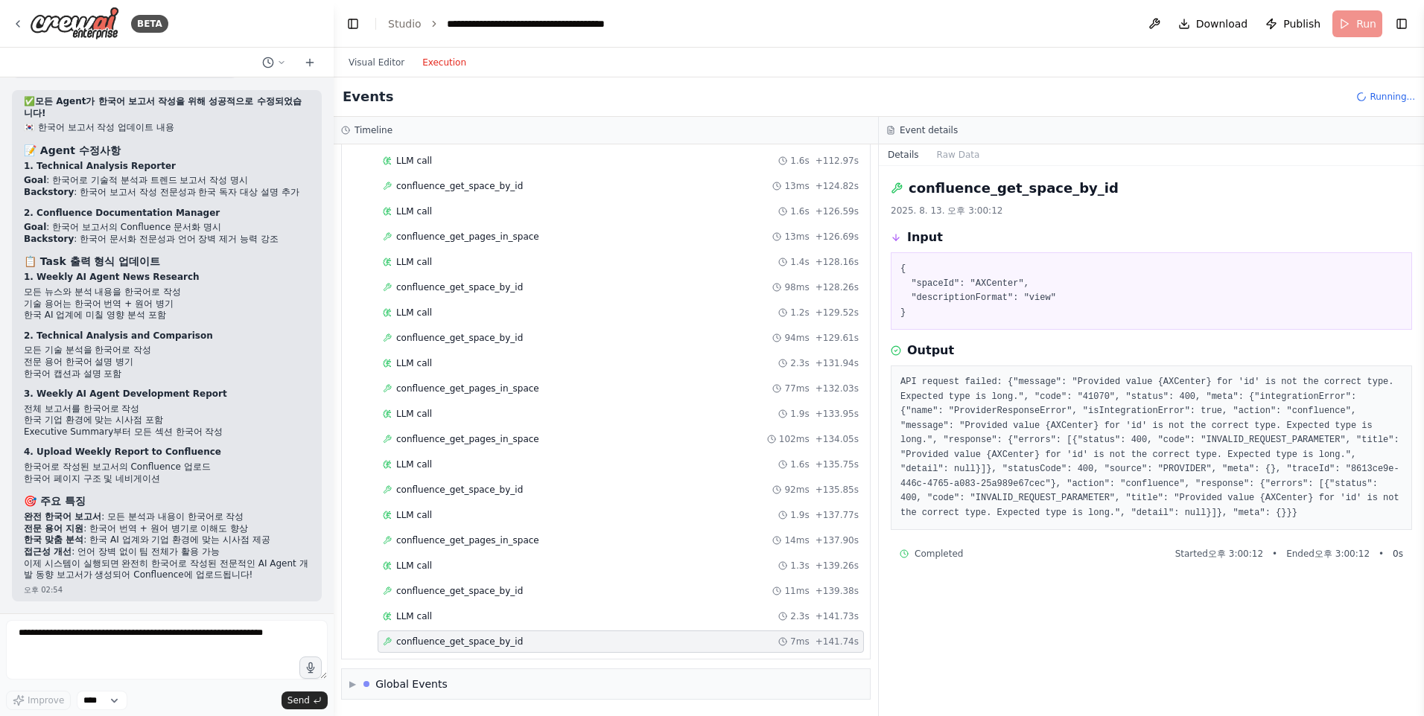
click at [371, 71] on div "Visual Editor Execution" at bounding box center [408, 63] width 136 height 30
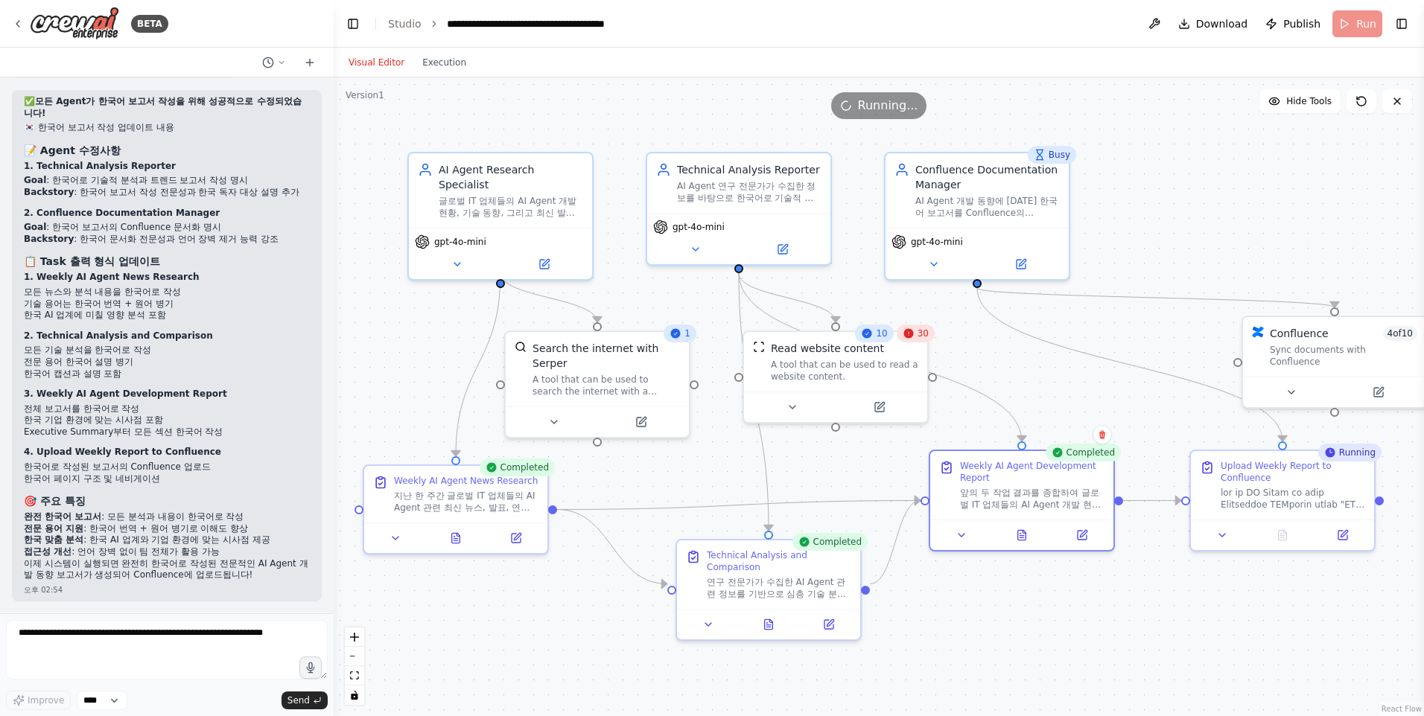
click at [371, 68] on button "Visual Editor" at bounding box center [377, 63] width 74 height 18
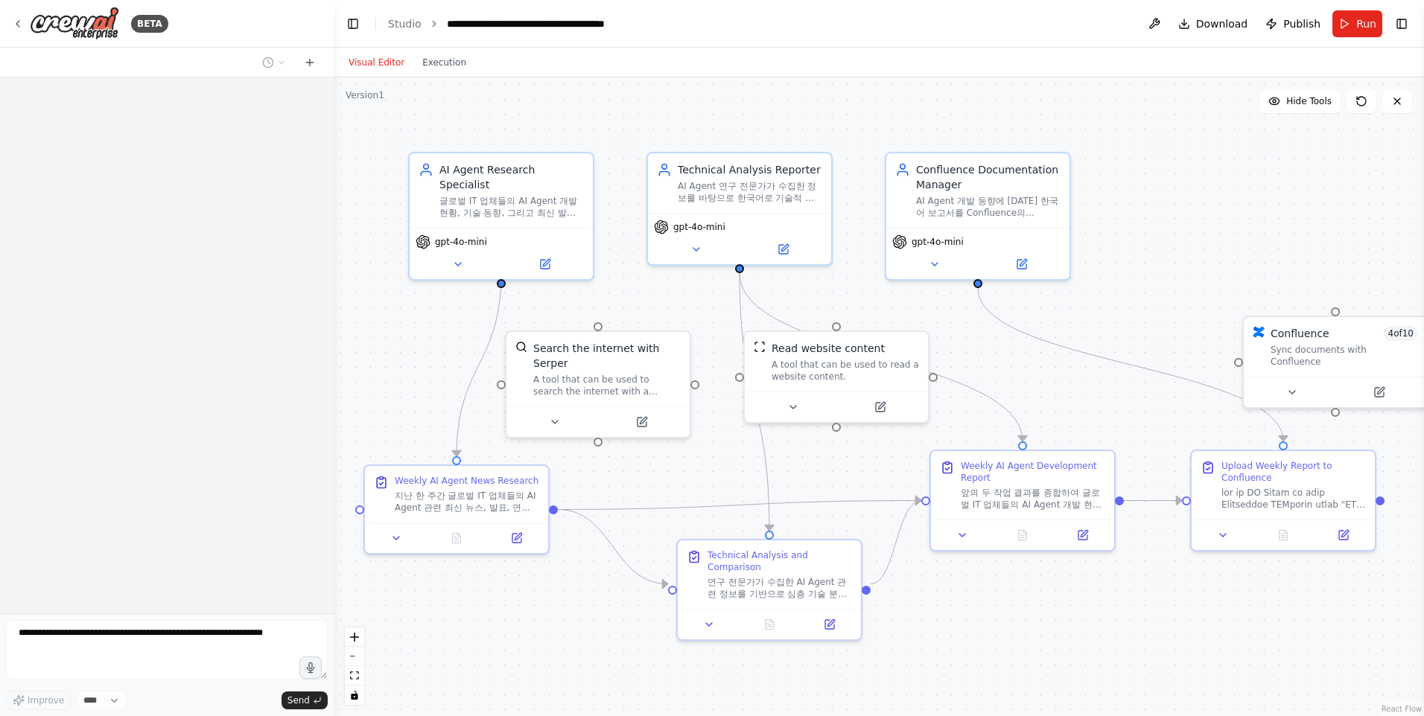
scroll to position [4310, 0]
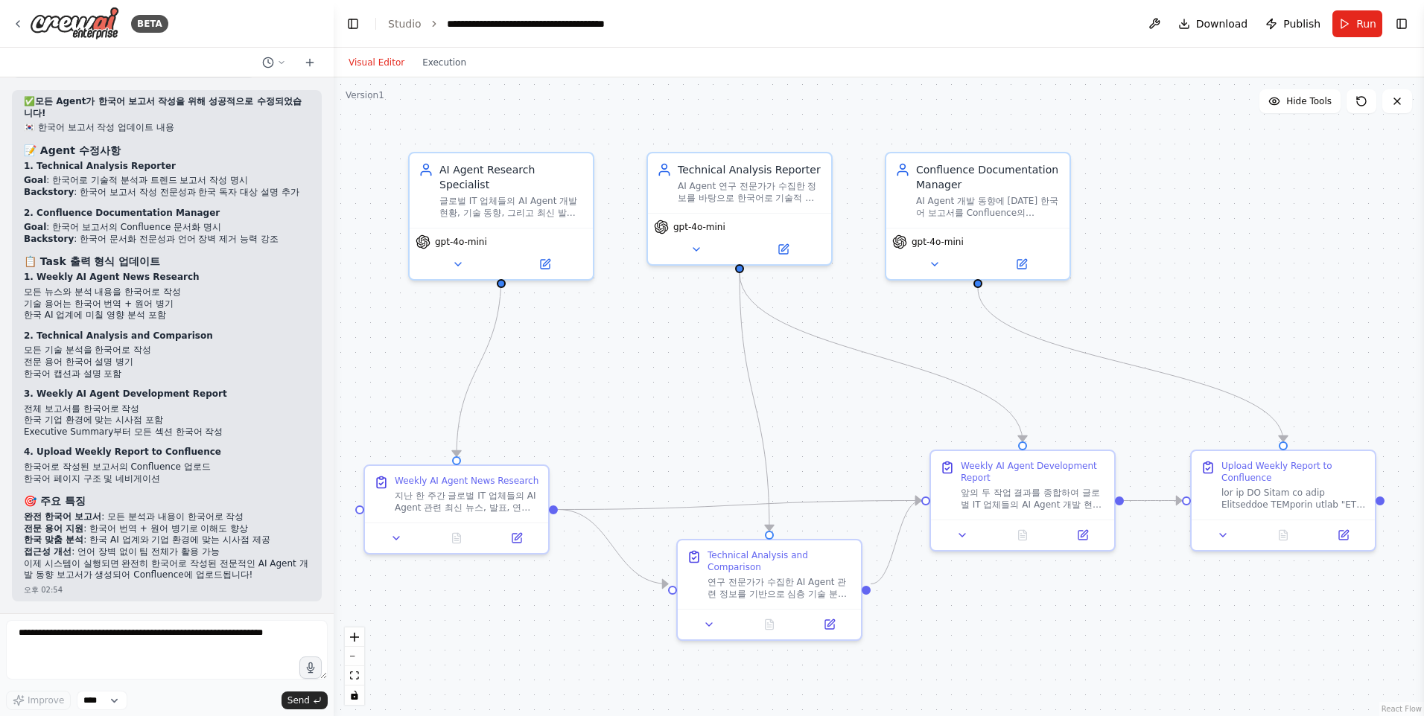
click at [1016, 660] on div ".deletable-edge-delete-btn { width: 20px; height: 20px; border: 0px solid #ffff…" at bounding box center [879, 396] width 1090 height 639
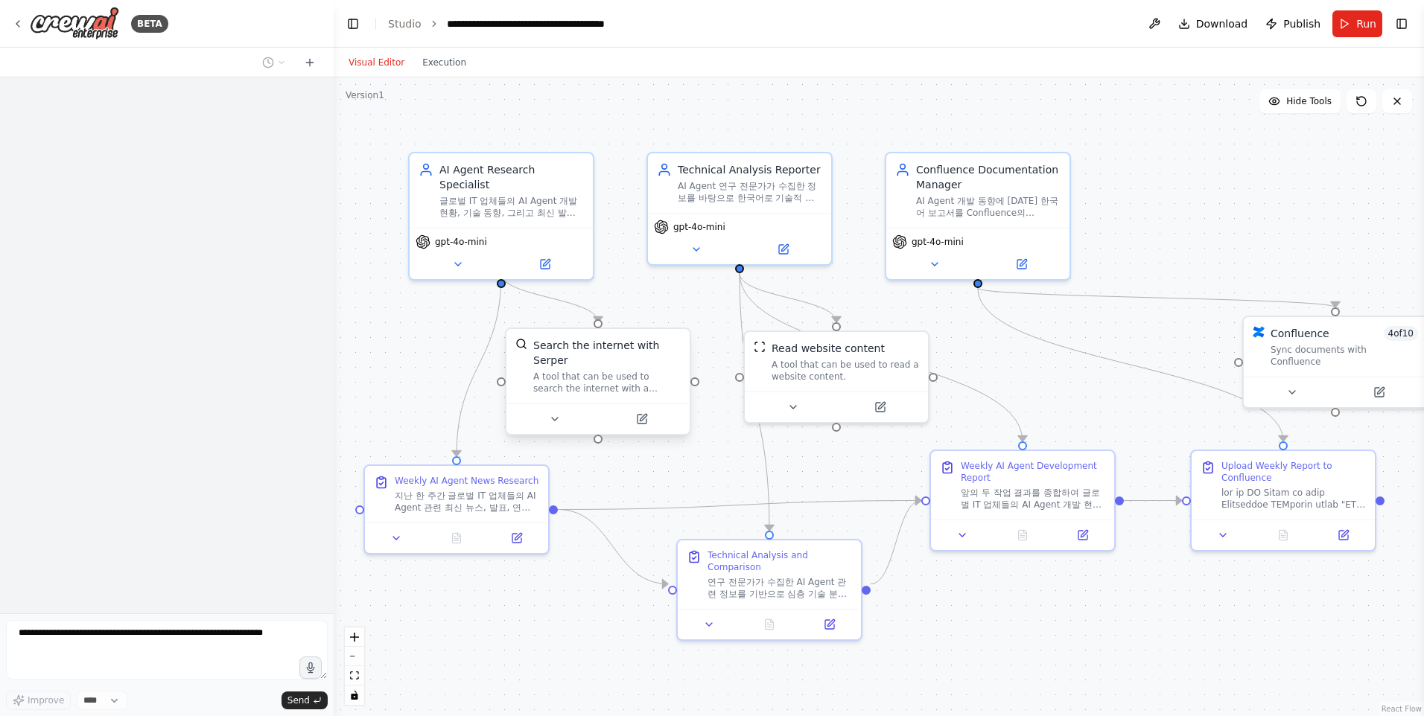
scroll to position [4310, 0]
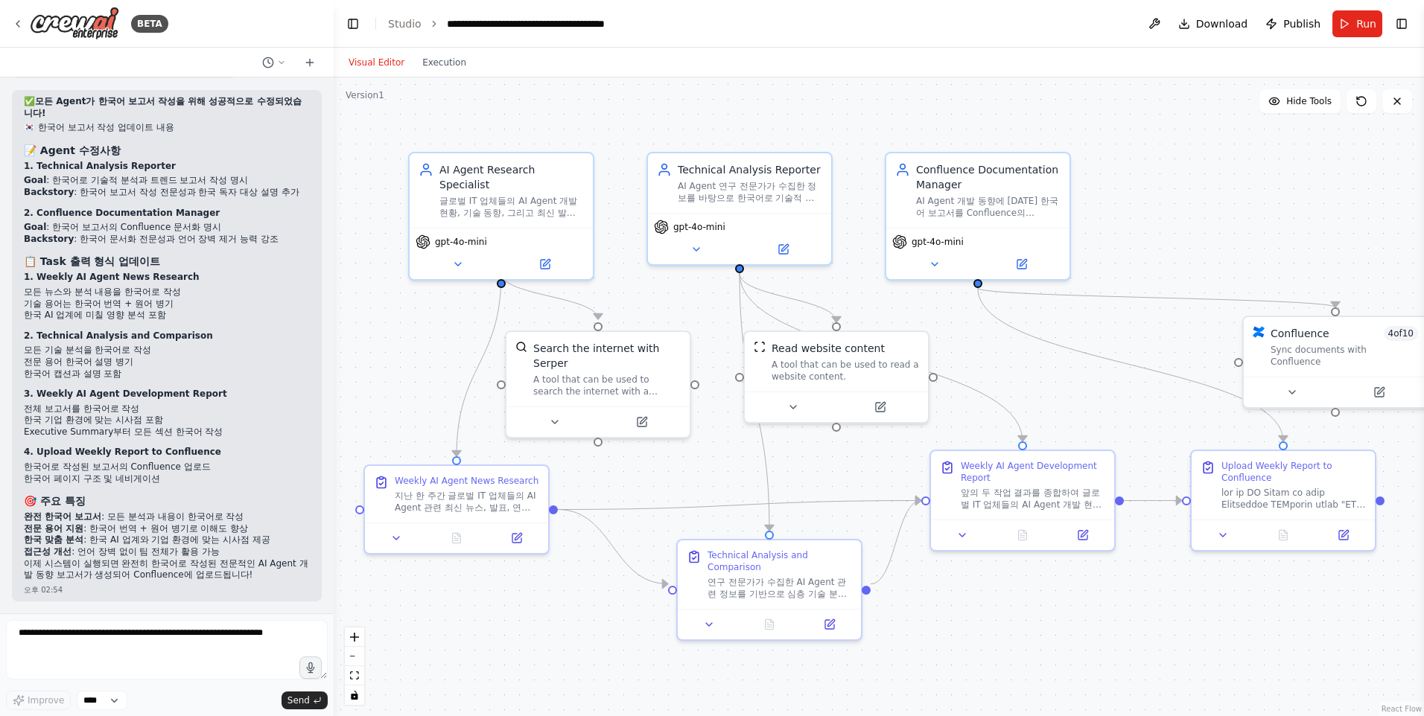
click at [968, 638] on div ".deletable-edge-delete-btn { width: 20px; height: 20px; border: 0px solid #ffff…" at bounding box center [879, 396] width 1090 height 639
click at [1380, 384] on icon at bounding box center [1380, 387] width 7 height 7
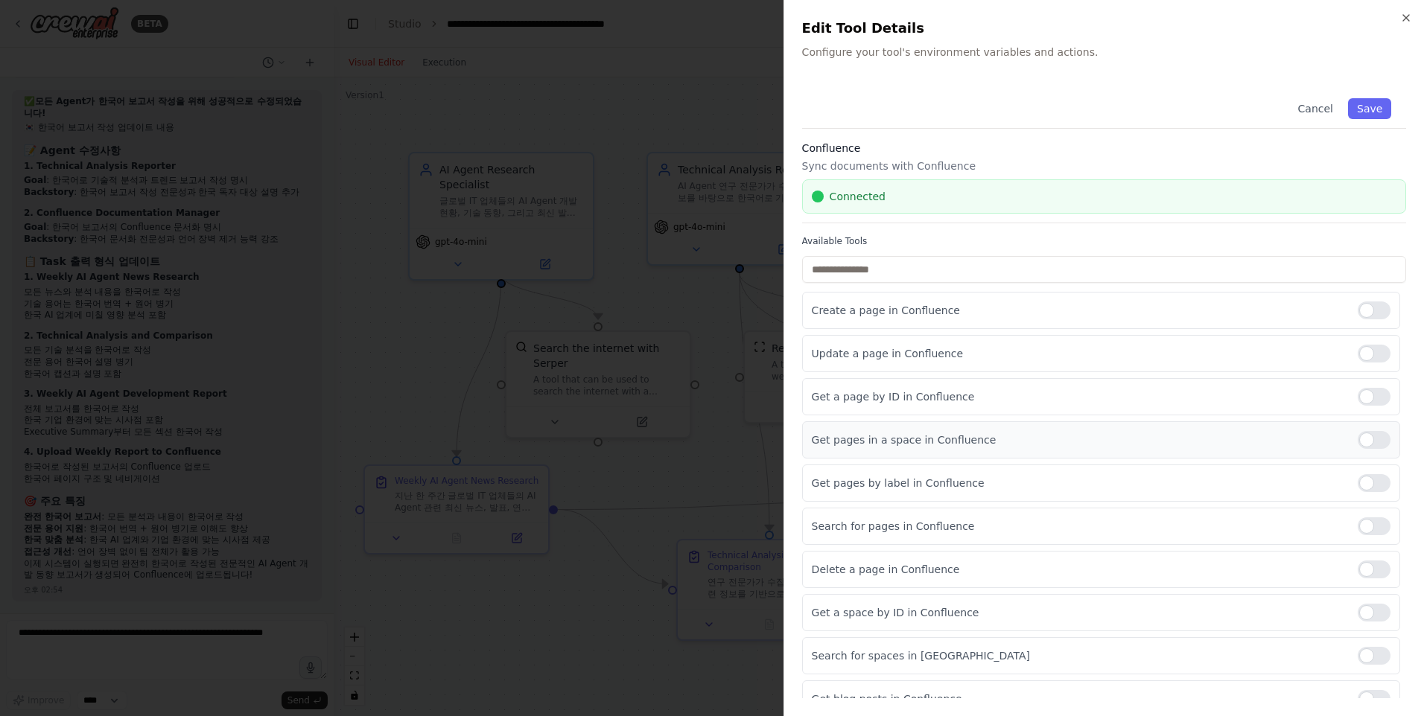
click at [1366, 436] on div at bounding box center [1374, 440] width 33 height 18
click at [1358, 610] on div at bounding box center [1374, 613] width 33 height 18
click at [1357, 106] on button "Save" at bounding box center [1369, 108] width 43 height 21
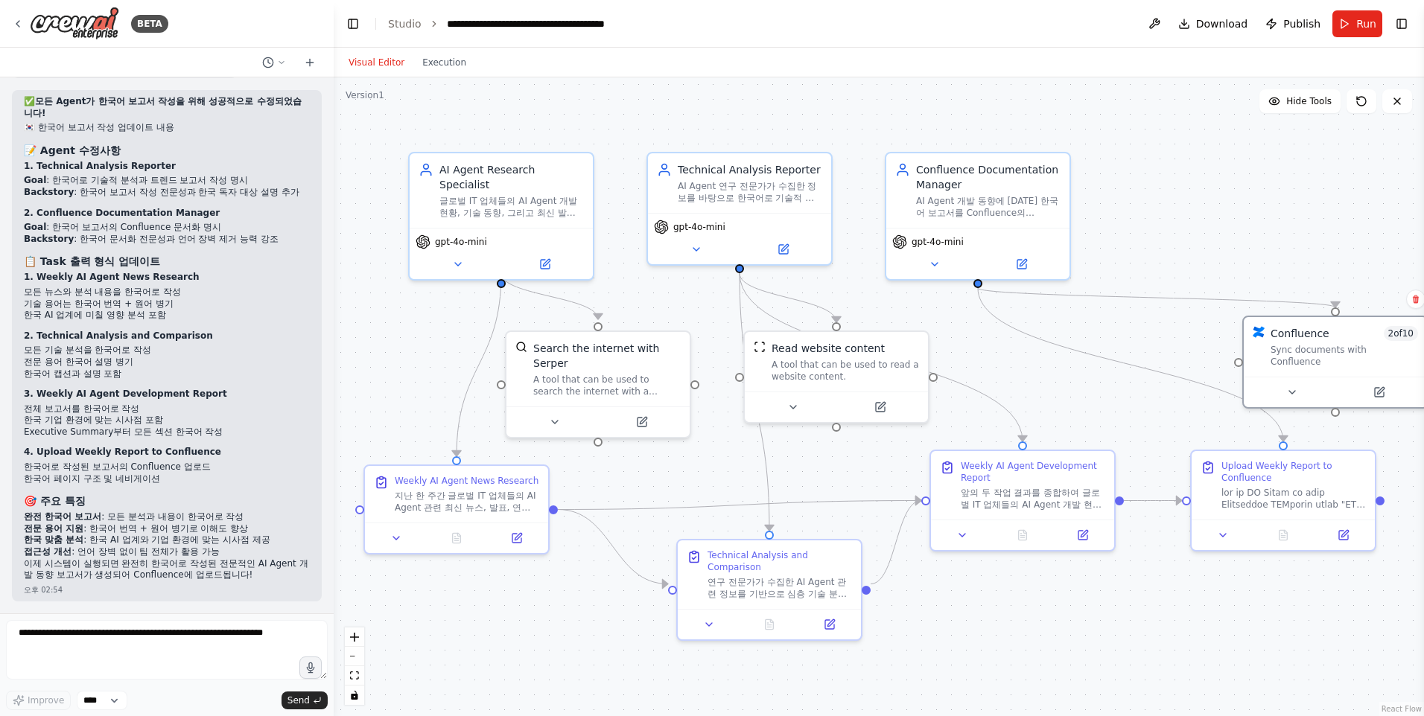
click at [1122, 247] on div ".deletable-edge-delete-btn { width: 20px; height: 20px; border: 0px solid #ffff…" at bounding box center [879, 396] width 1090 height 639
click at [1125, 252] on div ".deletable-edge-delete-btn { width: 20px; height: 20px; border: 0px solid #ffff…" at bounding box center [879, 396] width 1090 height 639
click at [1120, 227] on div ".deletable-edge-delete-btn { width: 20px; height: 20px; border: 0px solid #ffff…" at bounding box center [879, 396] width 1090 height 639
click at [1120, 251] on div ".deletable-edge-delete-btn { width: 20px; height: 20px; border: 0px solid #ffff…" at bounding box center [879, 396] width 1090 height 639
click at [1089, 389] on div ".deletable-edge-delete-btn { width: 20px; height: 20px; border: 0px solid #ffff…" at bounding box center [879, 396] width 1090 height 639
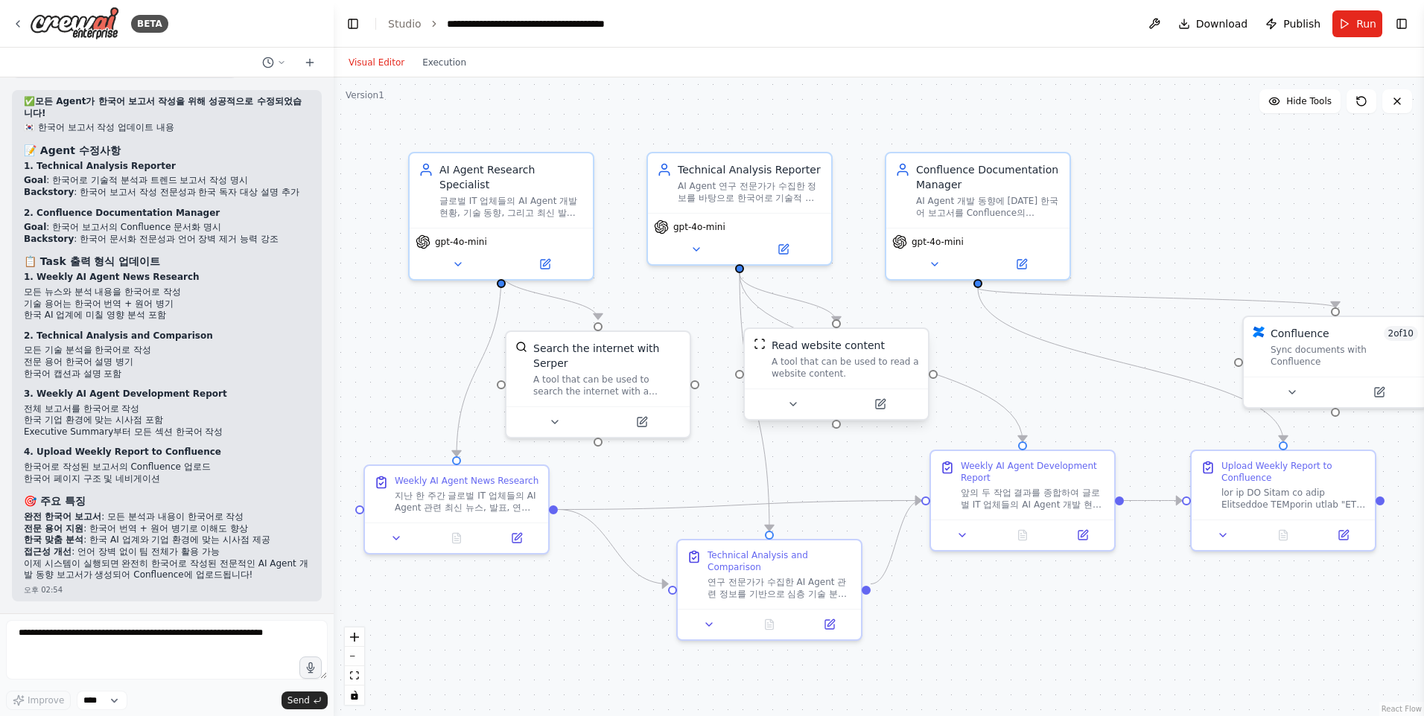
click at [856, 370] on div "A tool that can be used to read a website content." at bounding box center [845, 368] width 147 height 24
drag, startPoint x: 877, startPoint y: 364, endPoint x: 900, endPoint y: 369, distance: 23.5
click at [900, 365] on div "A tool that can be used to read a website content." at bounding box center [867, 353] width 147 height 24
click at [903, 374] on div "A tool that can be used to read a website content." at bounding box center [882, 368] width 147 height 24
click at [1347, 30] on button "Run" at bounding box center [1357, 23] width 50 height 27
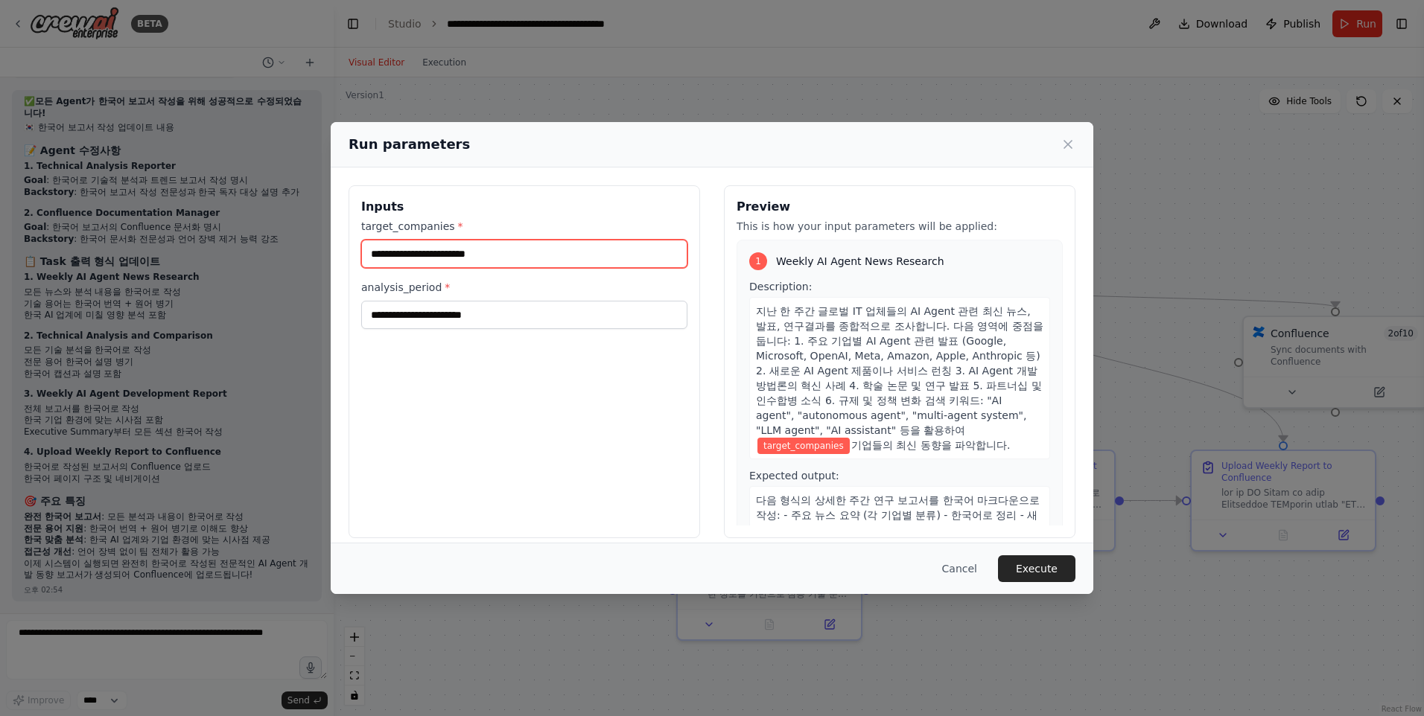
click at [515, 247] on input "target_companies *" at bounding box center [524, 254] width 326 height 28
type input "**********"
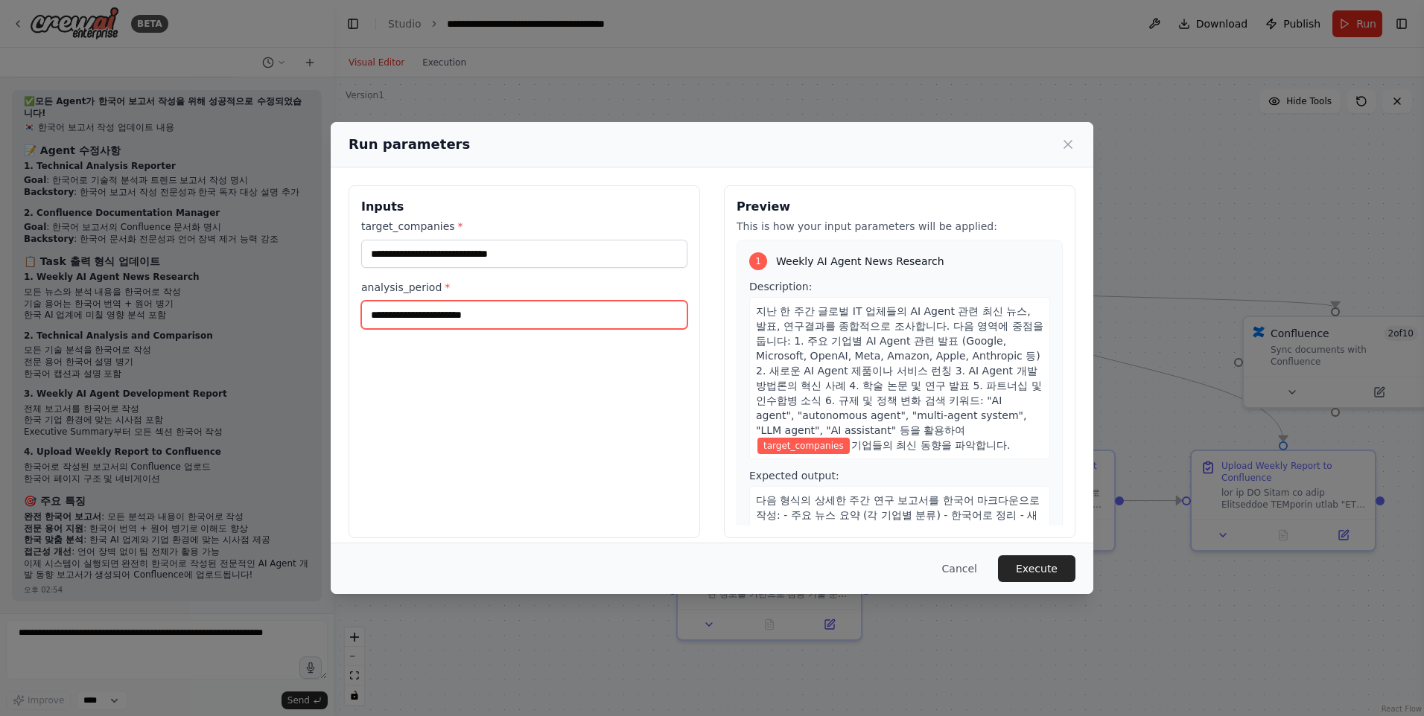
type input "******"
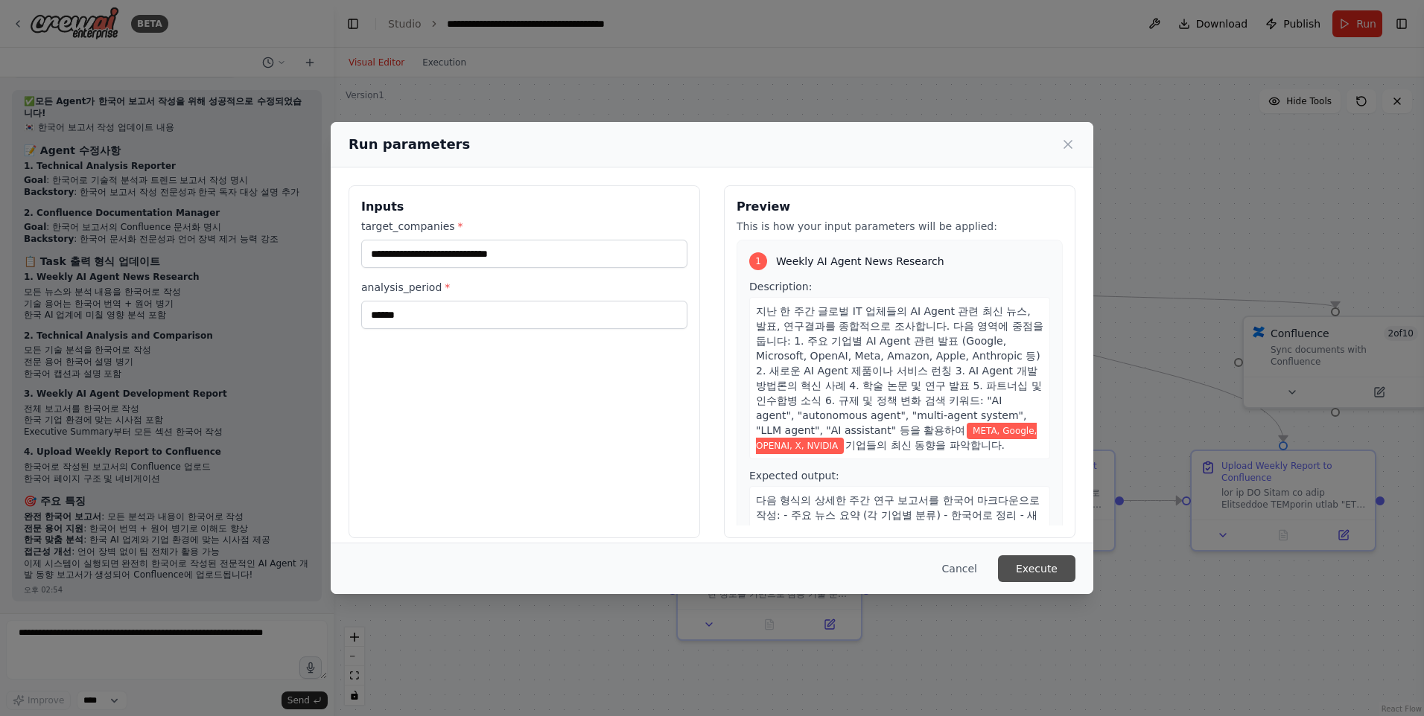
click at [1050, 568] on button "Execute" at bounding box center [1036, 569] width 77 height 27
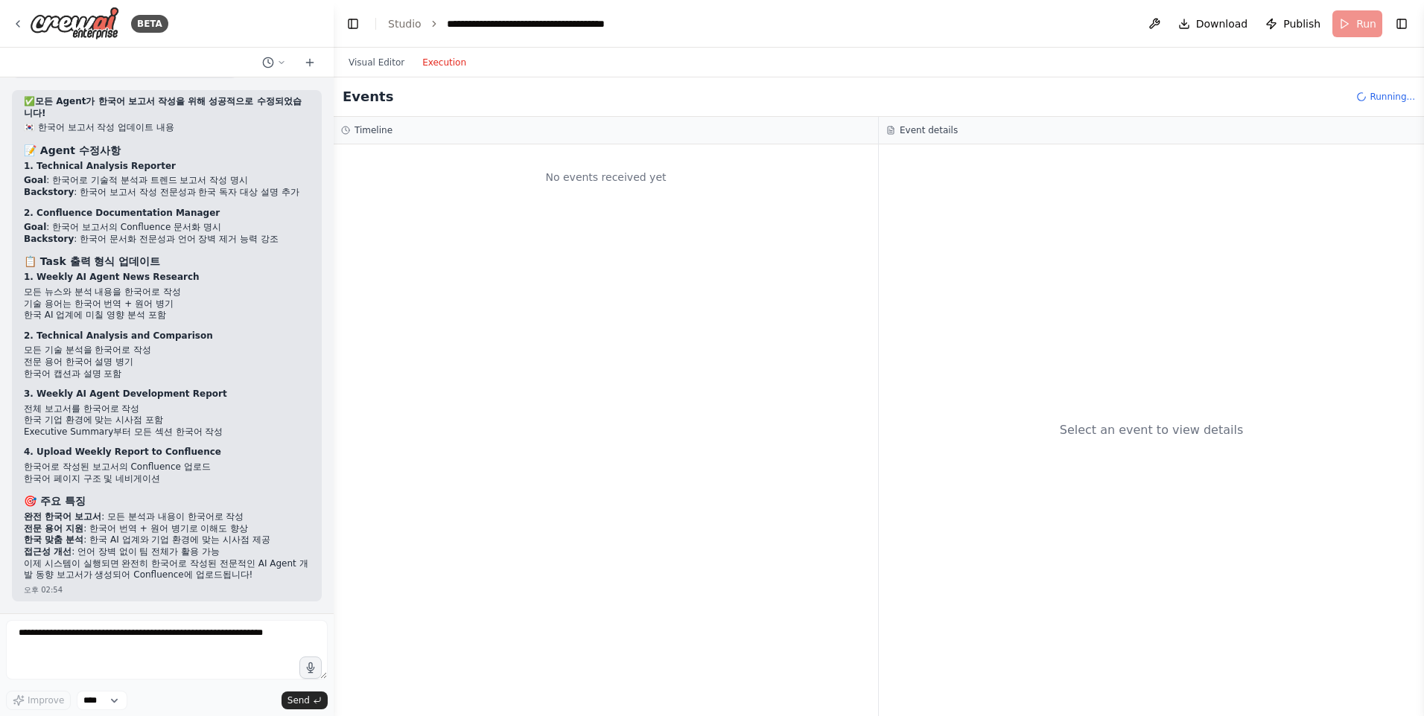
click at [432, 69] on button "Execution" at bounding box center [444, 63] width 62 height 18
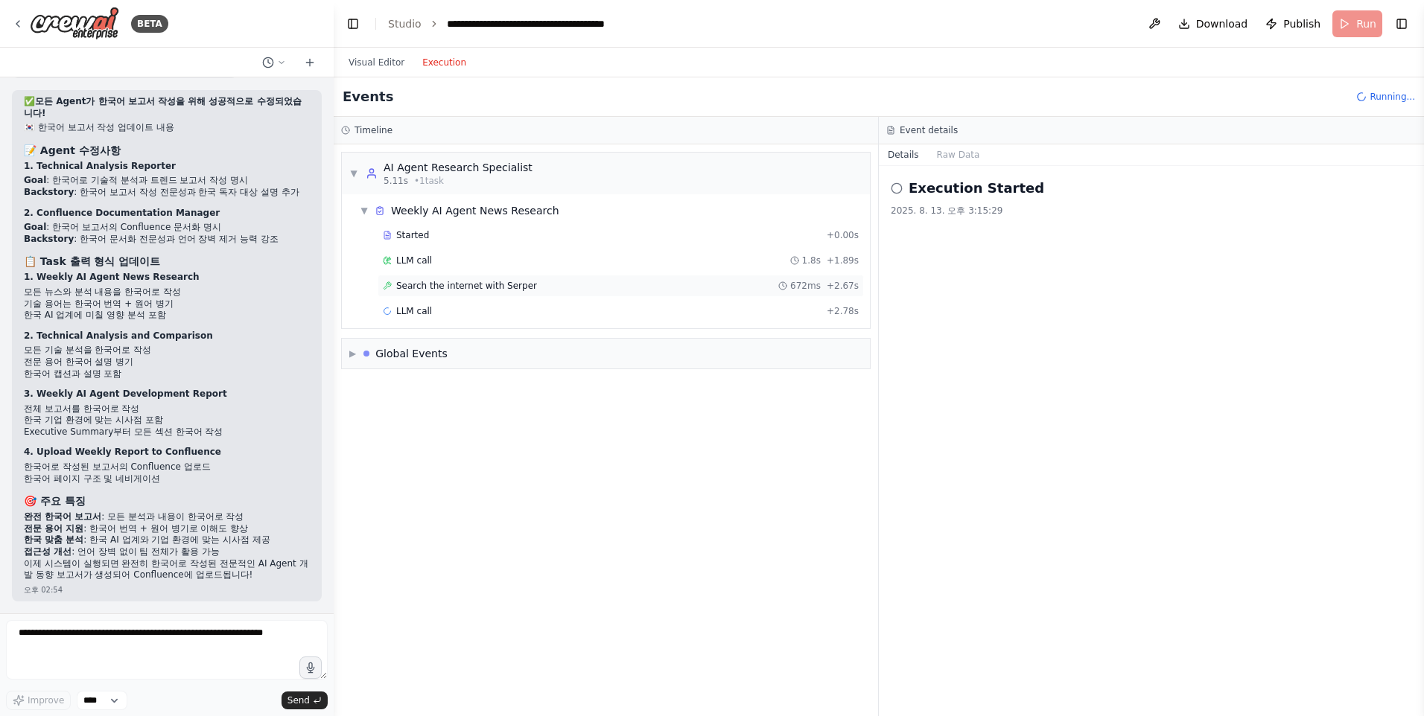
click at [454, 293] on div "Search the internet with Serper 672ms + 2.67s" at bounding box center [621, 286] width 486 height 22
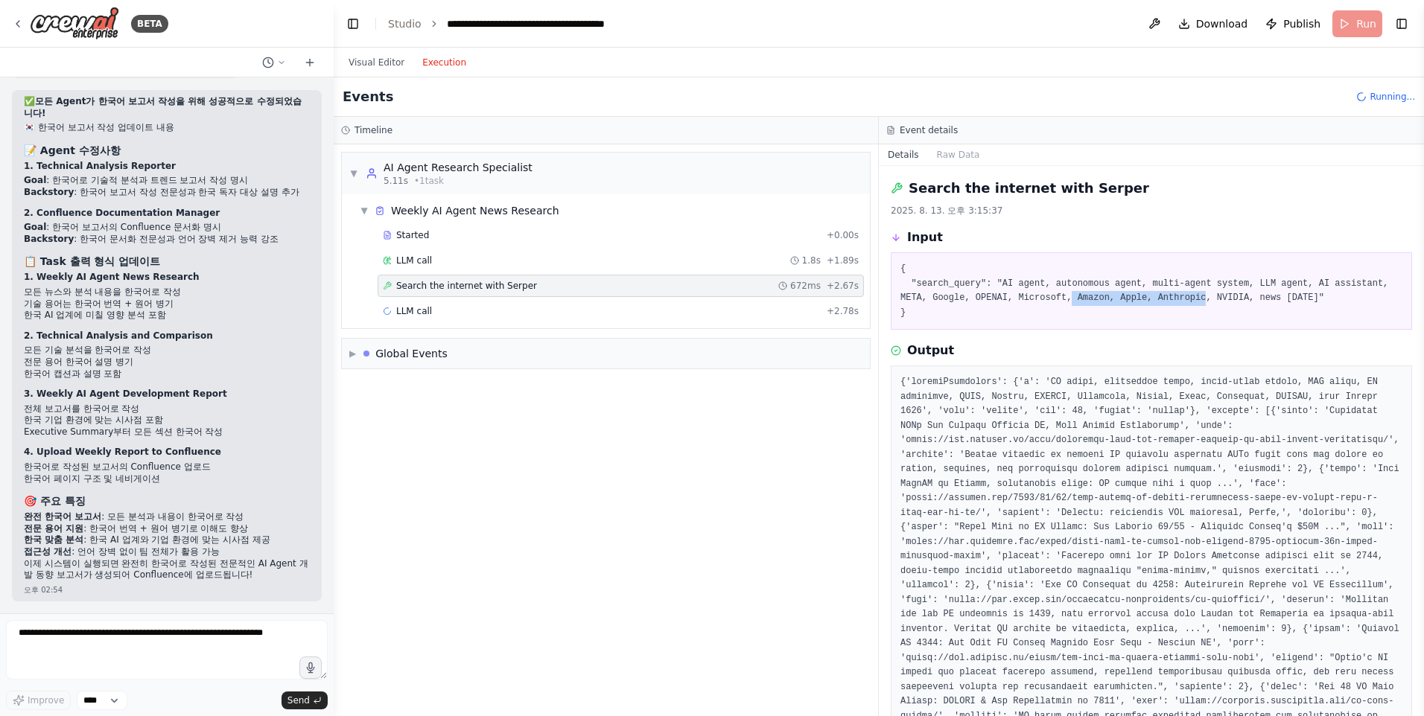
drag, startPoint x: 1030, startPoint y: 302, endPoint x: 1152, endPoint y: 301, distance: 122.1
click at [1152, 301] on pre "{ "search_query": "AI agent, autonomous agent, multi-agent system, LLM agent, A…" at bounding box center [1151, 291] width 502 height 58
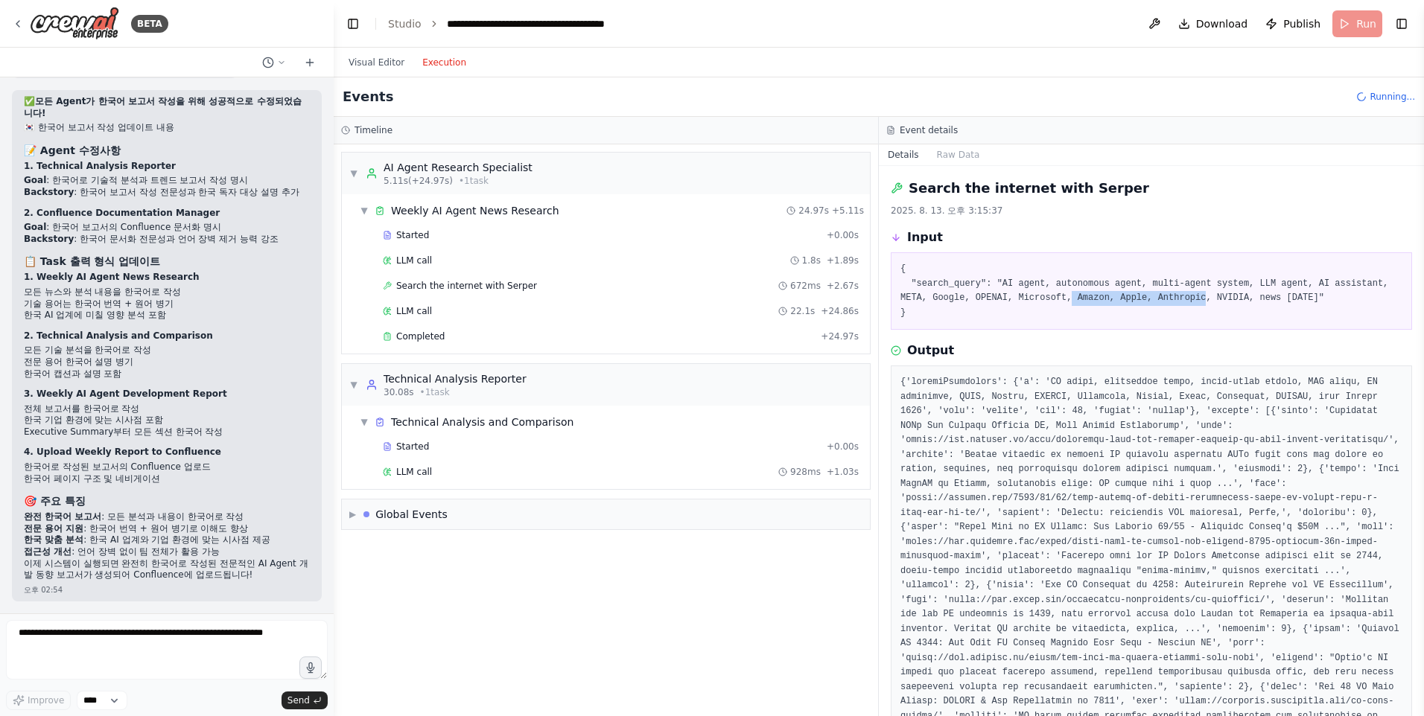
drag, startPoint x: 1152, startPoint y: 301, endPoint x: 1040, endPoint y: 299, distance: 112.5
click at [1040, 299] on pre "{ "search_query": "AI agent, autonomous agent, multi-agent system, LLM agent, A…" at bounding box center [1151, 291] width 502 height 58
drag, startPoint x: 1034, startPoint y: 297, endPoint x: 1151, endPoint y: 294, distance: 117.0
click at [1151, 294] on pre "{ "search_query": "AI agent, autonomous agent, multi-agent system, LLM agent, A…" at bounding box center [1151, 291] width 502 height 58
click at [1002, 320] on div "{ "search_query": "AI agent, autonomous agent, multi-agent system, LLM agent, A…" at bounding box center [1151, 290] width 521 height 77
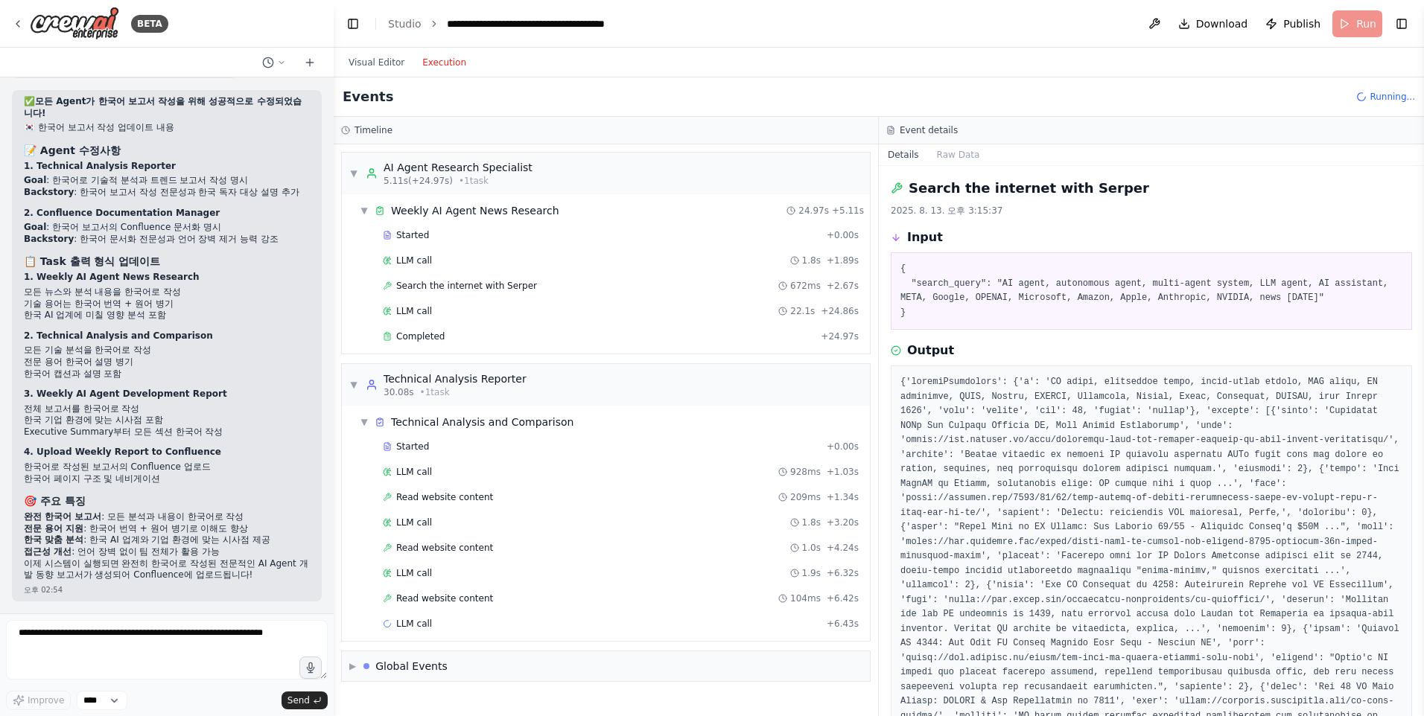
click at [1281, 284] on pre "{ "search_query": "AI agent, autonomous agent, multi-agent system, LLM agent, A…" at bounding box center [1151, 291] width 502 height 58
drag, startPoint x: 1032, startPoint y: 297, endPoint x: 1146, endPoint y: 304, distance: 114.1
click at [1146, 304] on pre "{ "search_query": "AI agent, autonomous agent, multi-agent system, LLM agent, A…" at bounding box center [1151, 291] width 502 height 58
drag, startPoint x: 1146, startPoint y: 304, endPoint x: 1087, endPoint y: 320, distance: 61.1
click at [1087, 320] on div "{ "search_query": "AI agent, autonomous agent, multi-agent system, LLM agent, A…" at bounding box center [1151, 290] width 521 height 77
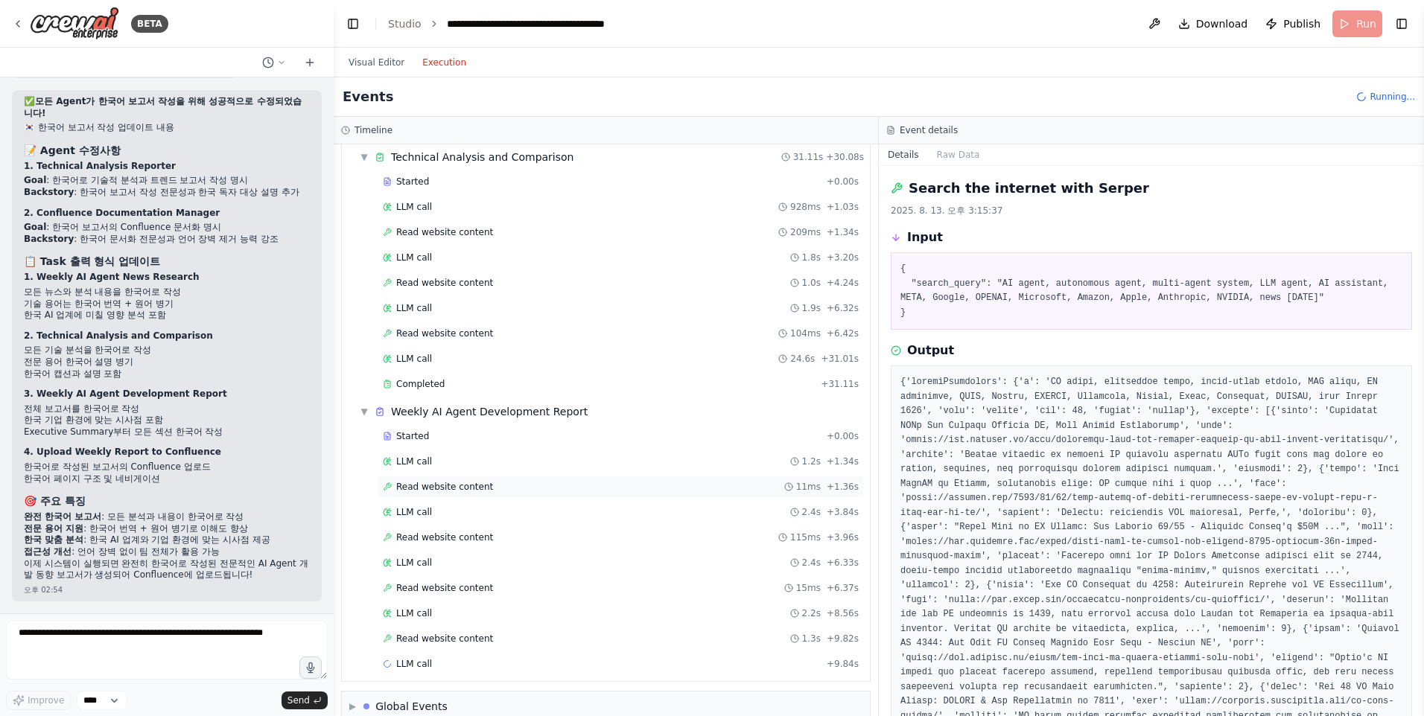
scroll to position [287, 0]
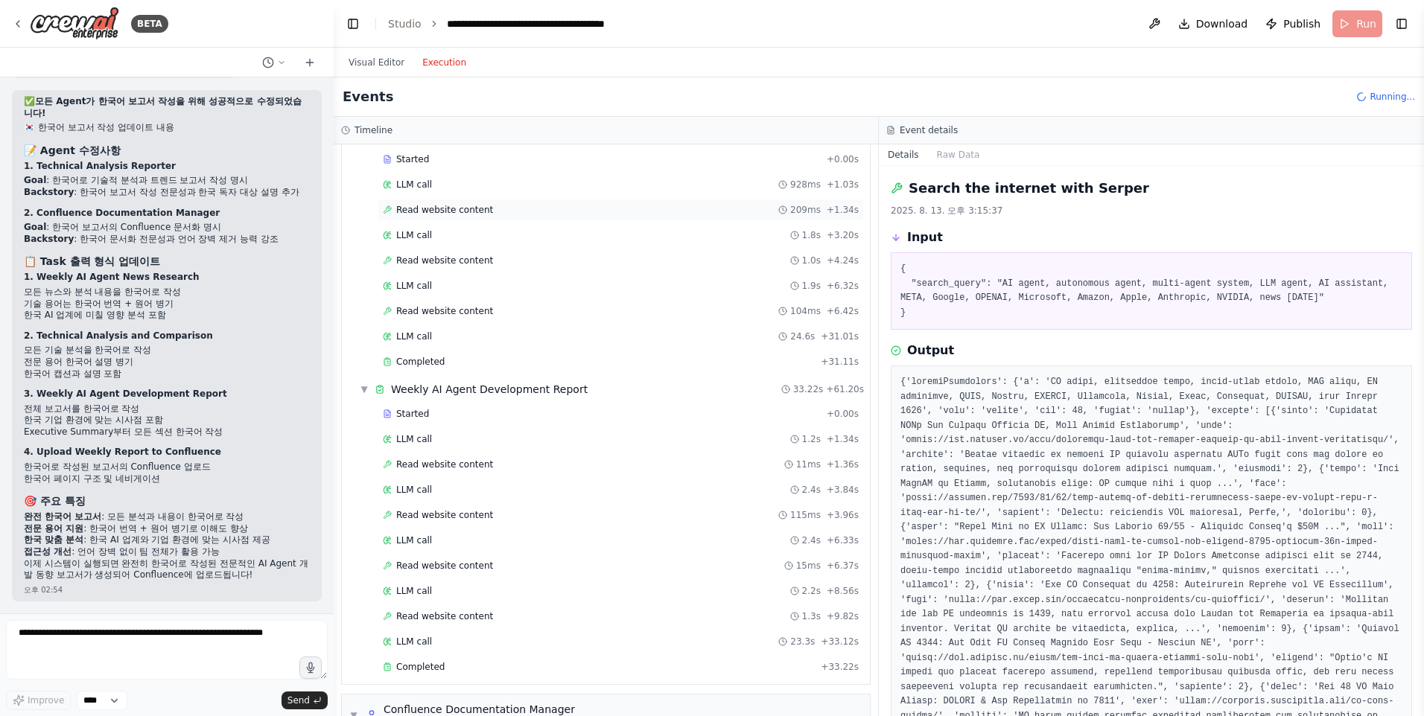
click at [486, 208] on div "Read website content 209ms + 1.34s" at bounding box center [621, 210] width 476 height 12
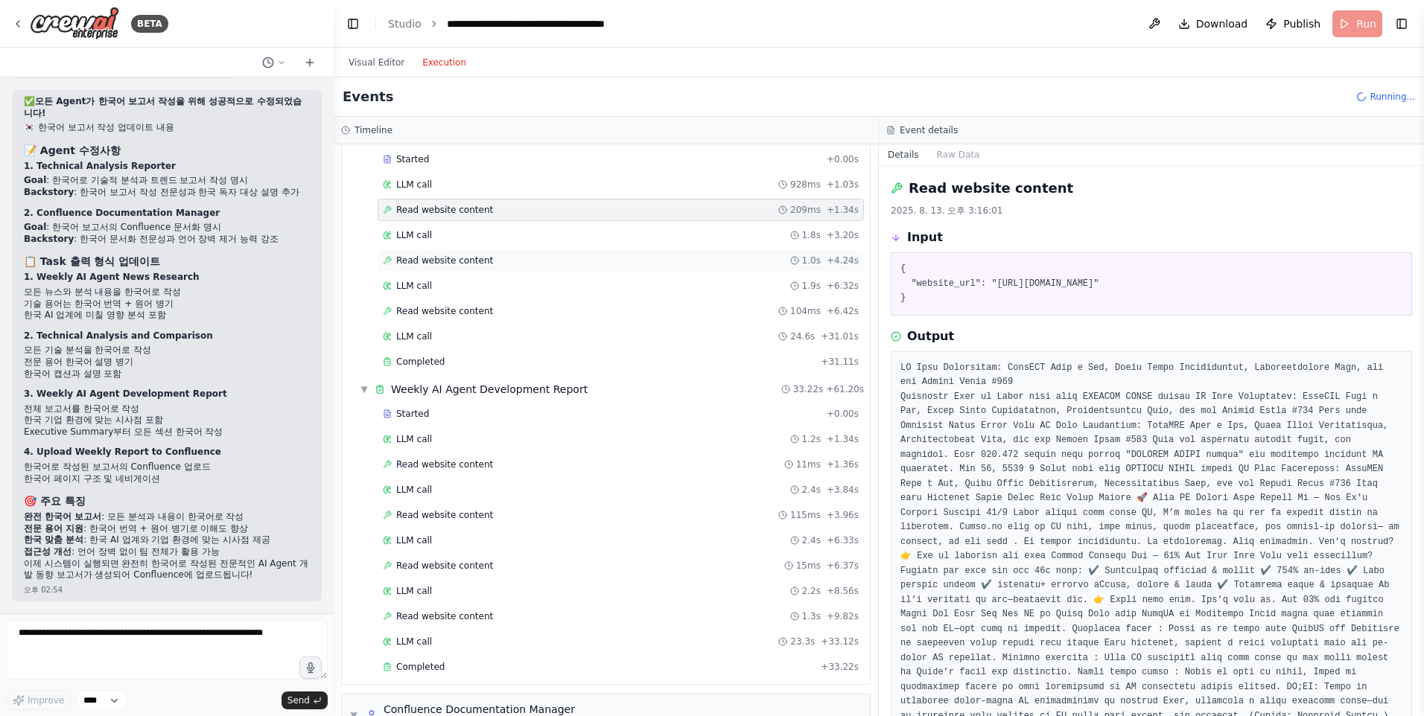
click at [492, 260] on div "Read website content 1.0s + 4.24s" at bounding box center [621, 261] width 476 height 12
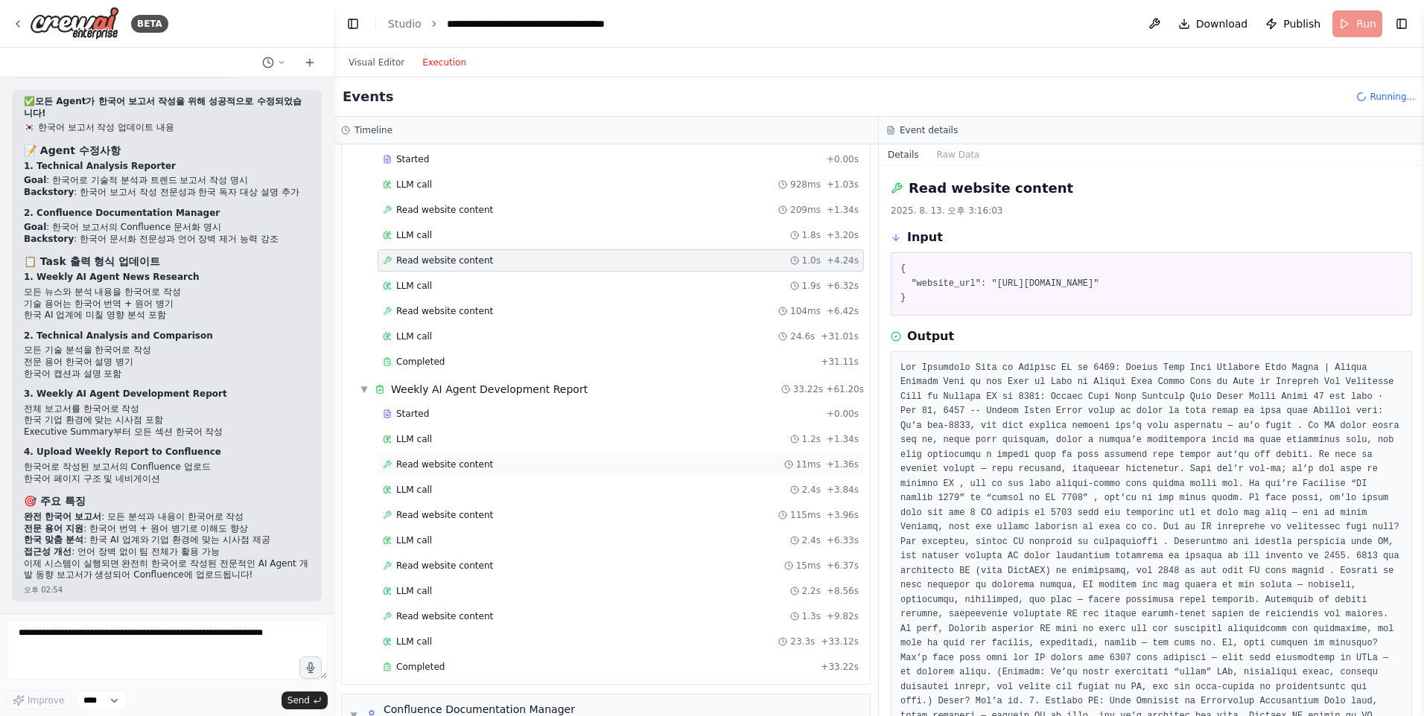
click at [474, 463] on span "Read website content" at bounding box center [444, 465] width 97 height 12
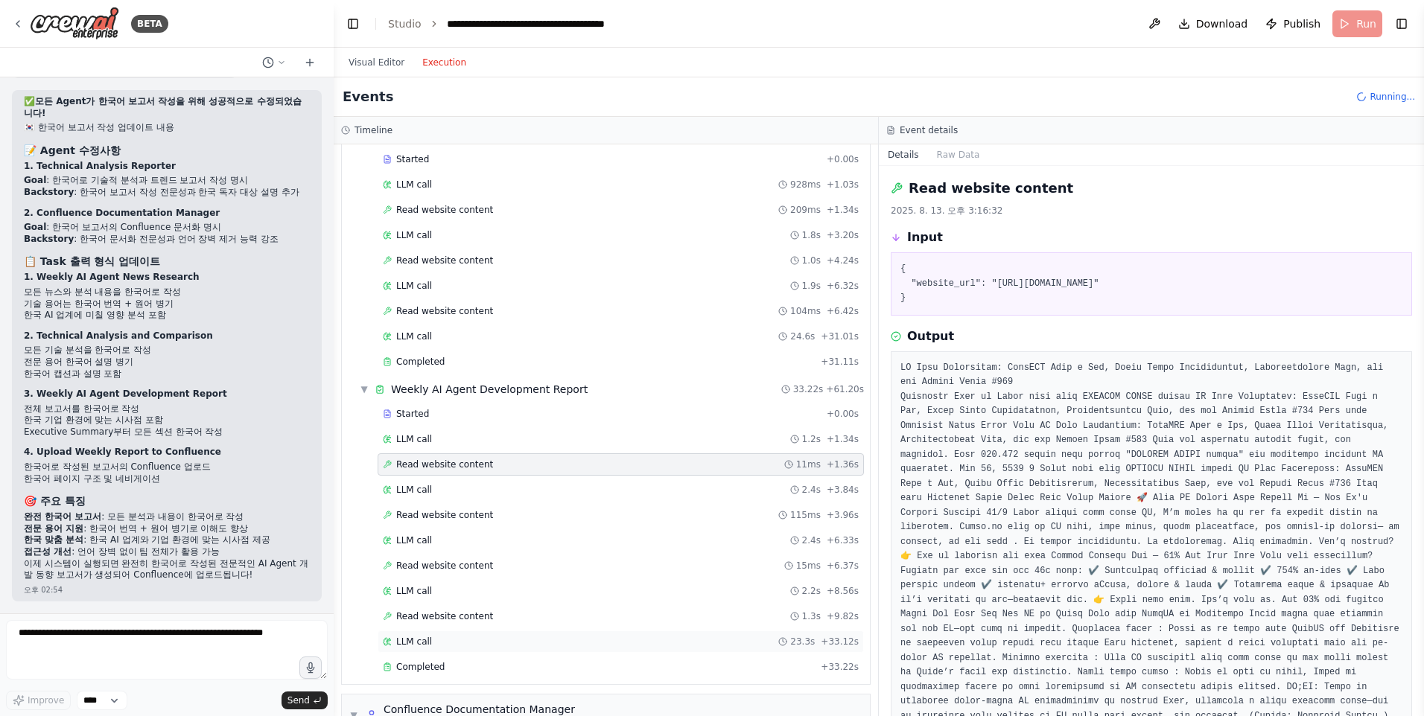
scroll to position [448, 0]
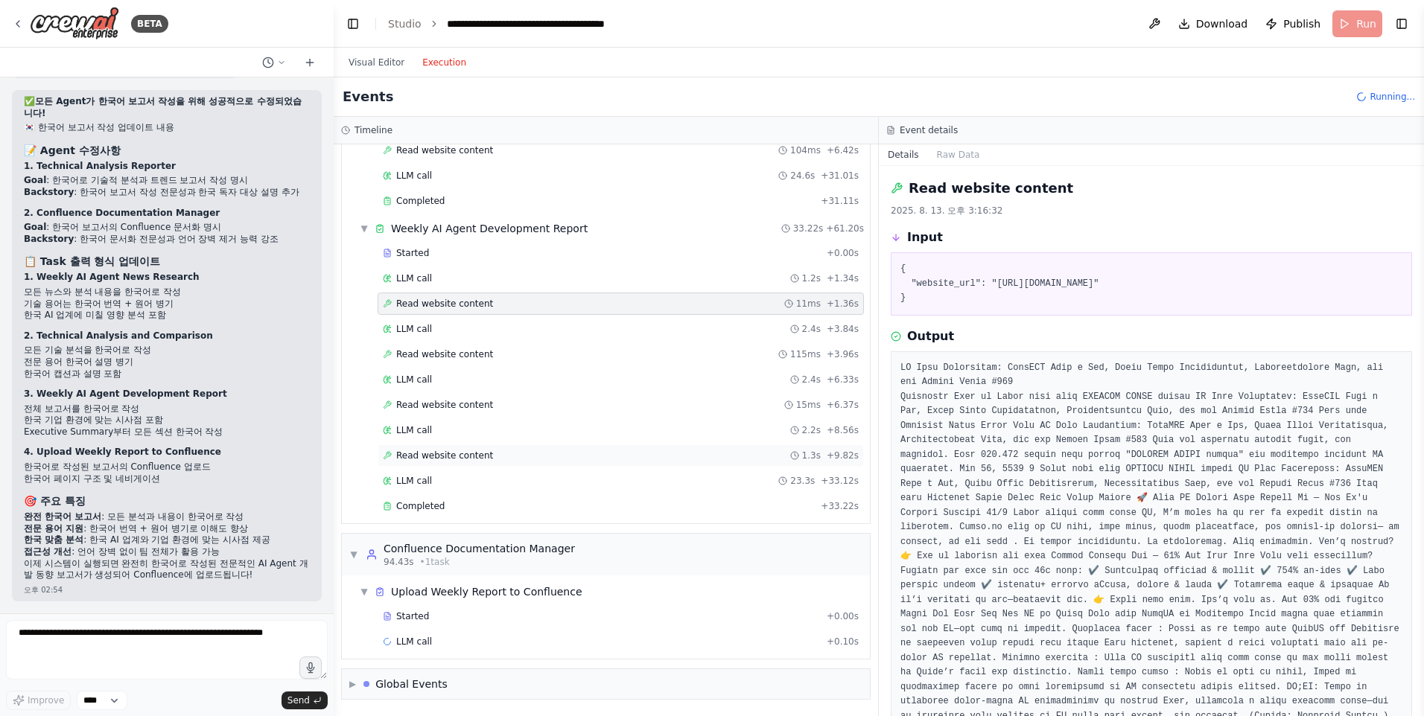
click at [457, 454] on span "Read website content" at bounding box center [444, 456] width 97 height 12
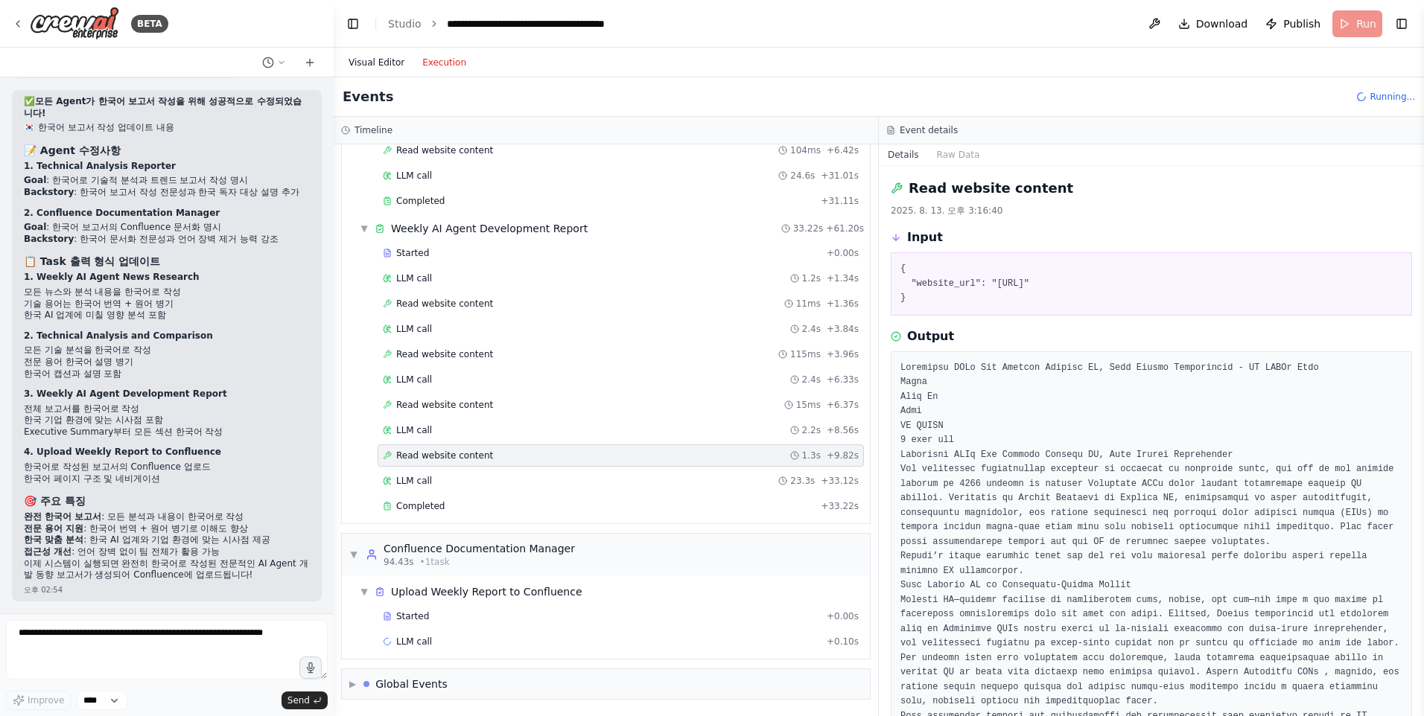
click at [380, 65] on button "Visual Editor" at bounding box center [377, 63] width 74 height 18
click at [434, 67] on button "Execution" at bounding box center [444, 63] width 62 height 18
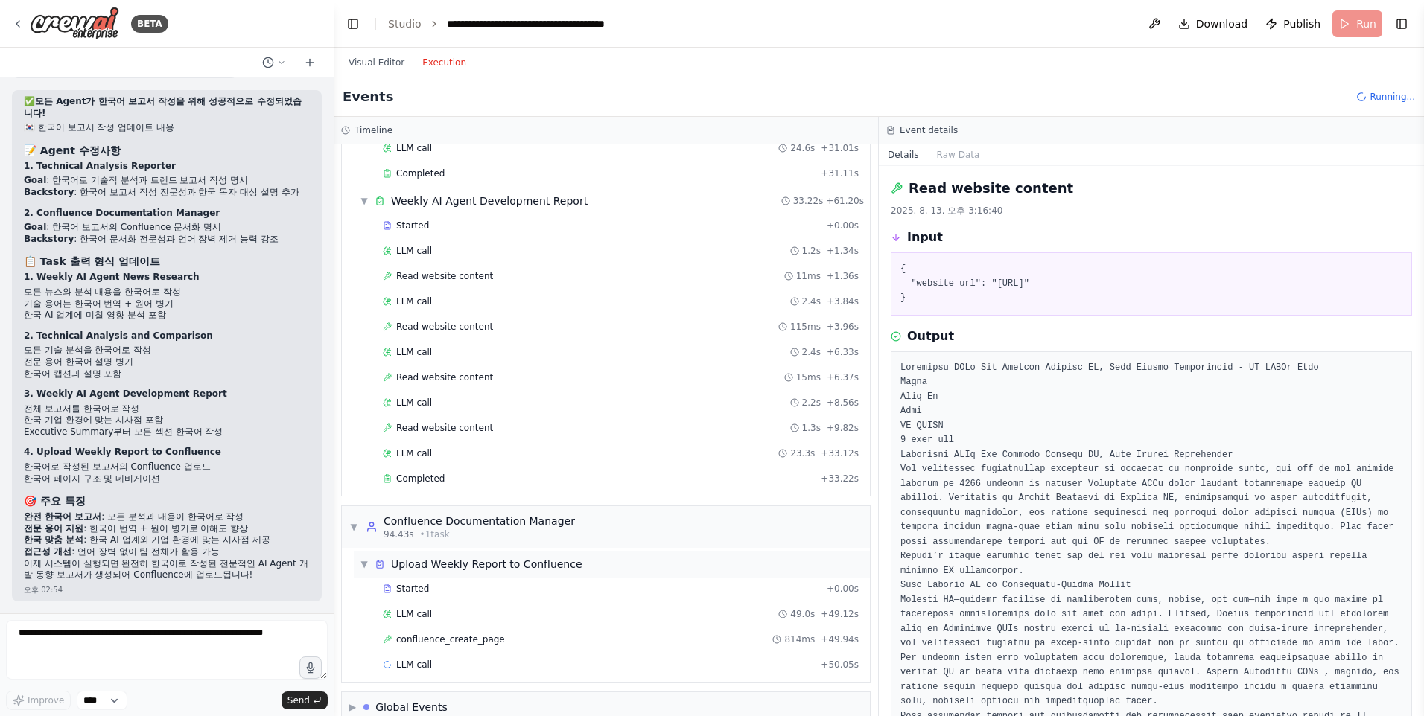
scroll to position [499, 0]
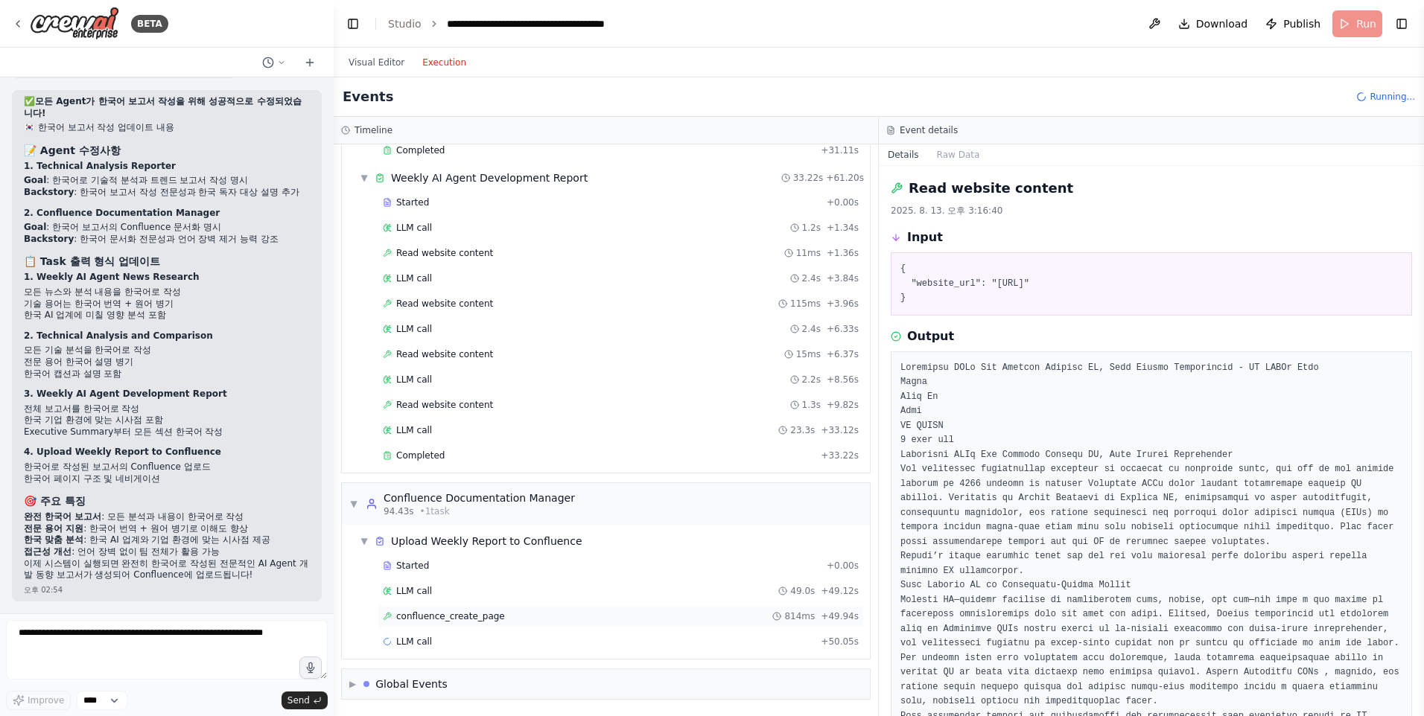
click at [541, 617] on div "confluence_create_page 814ms + 49.94s" at bounding box center [621, 617] width 476 height 12
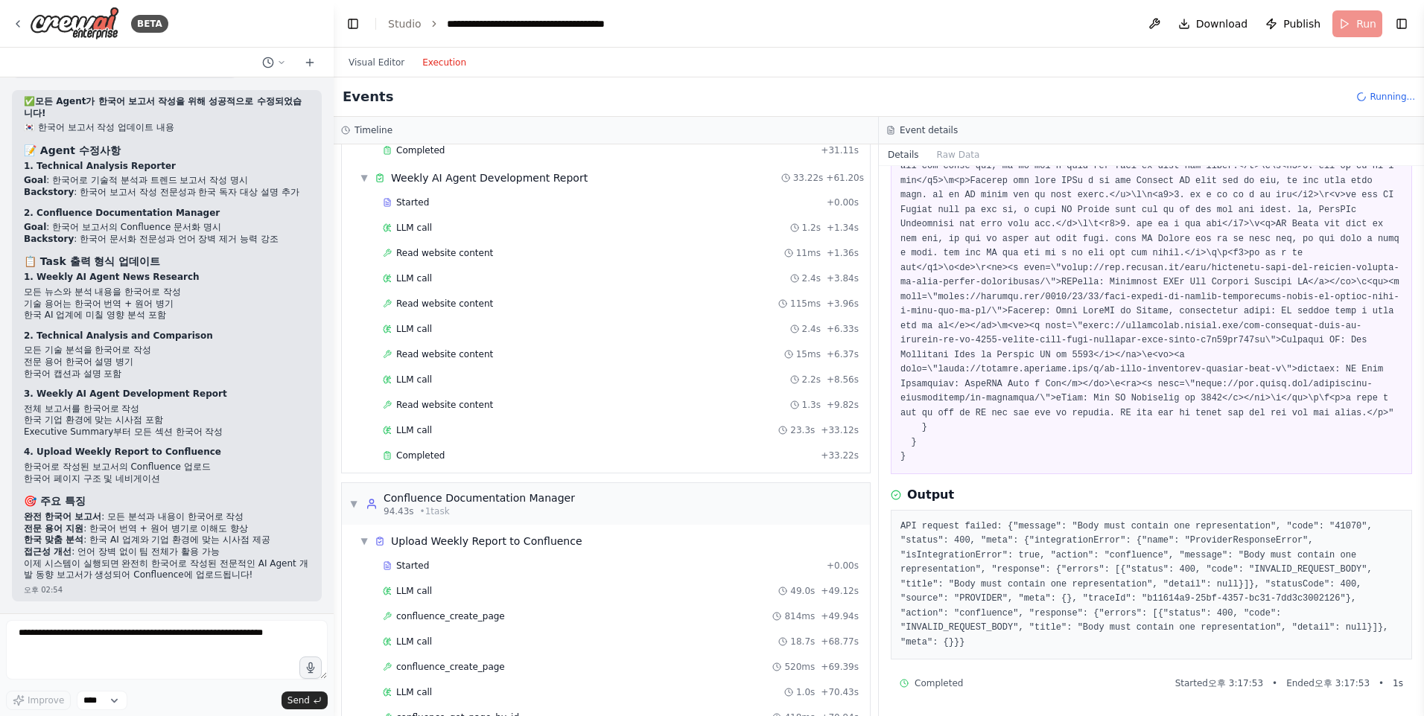
scroll to position [1686, 0]
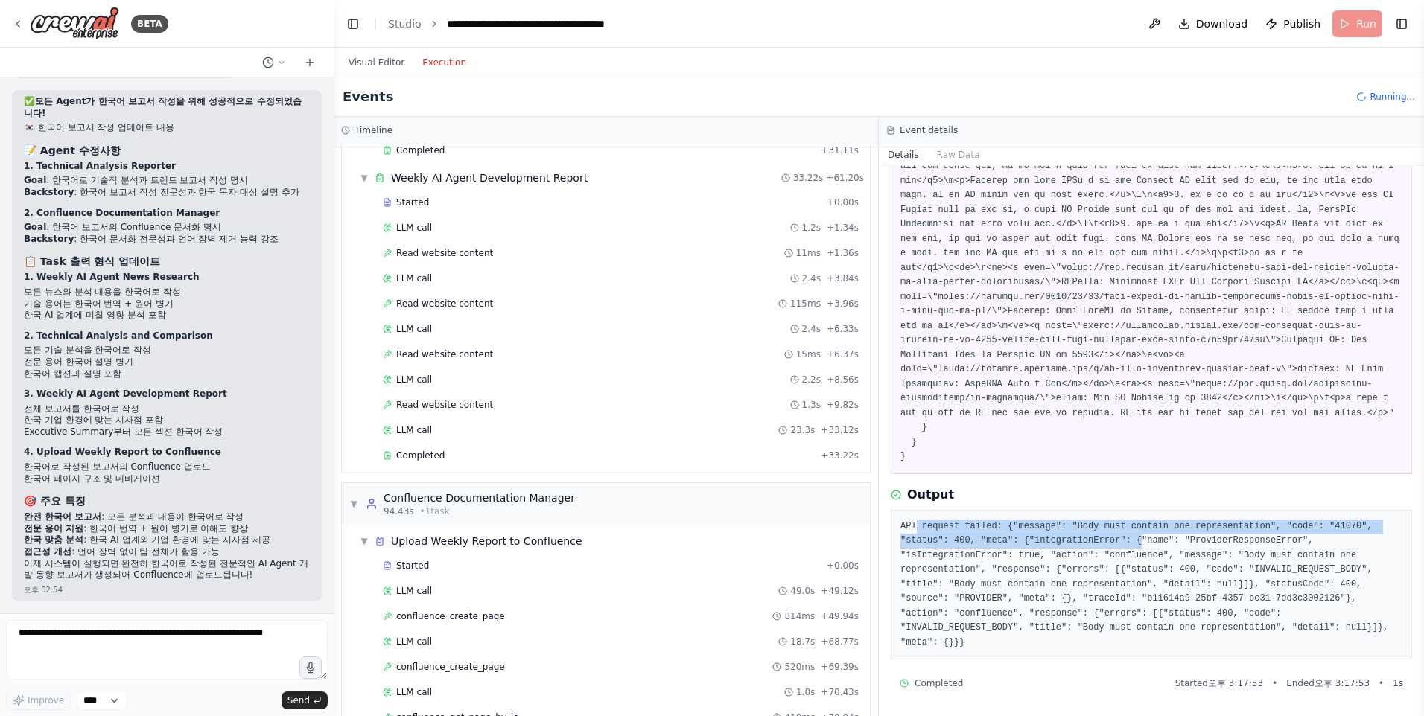
drag, startPoint x: 913, startPoint y: 538, endPoint x: 1070, endPoint y: 557, distance: 158.2
click at [1070, 557] on pre "API request failed: {"message": "Body must contain one representation", "code":…" at bounding box center [1151, 585] width 502 height 131
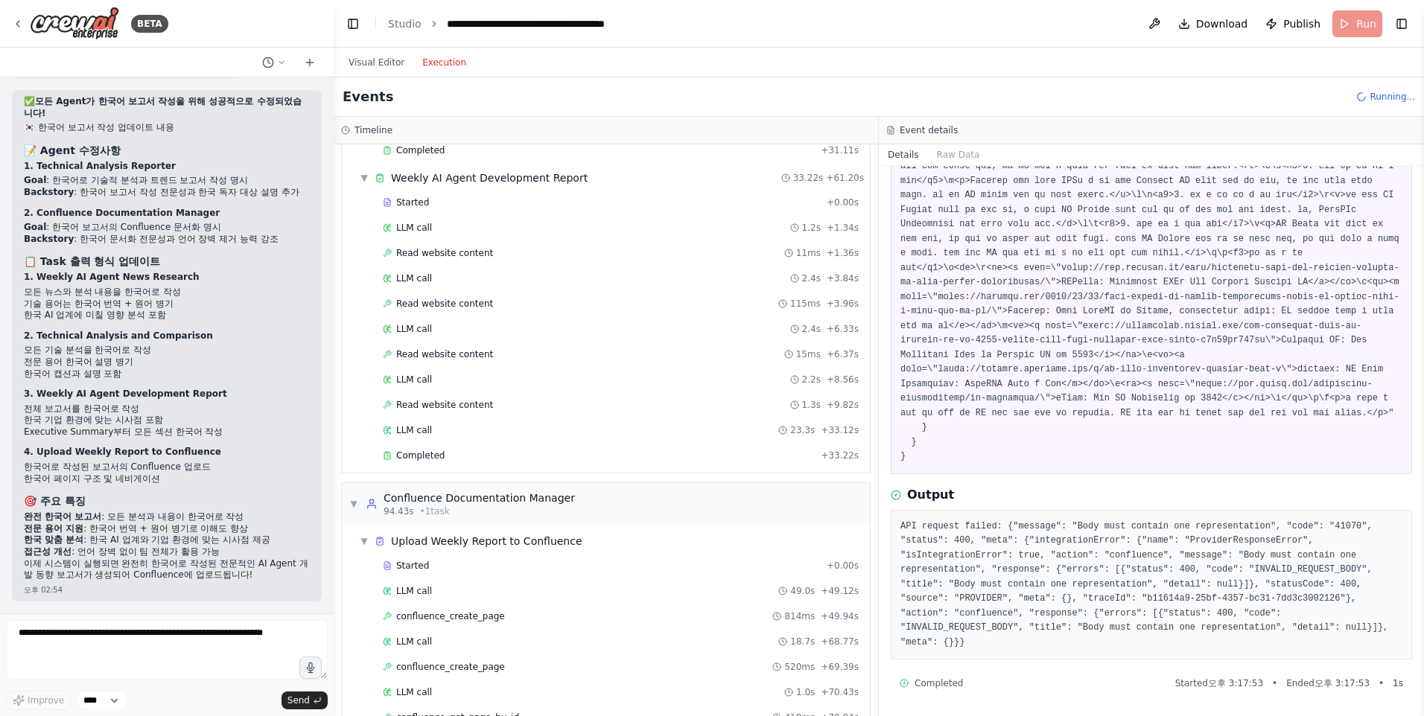
drag, startPoint x: 1070, startPoint y: 557, endPoint x: 1032, endPoint y: 612, distance: 66.9
click at [1032, 612] on pre "API request failed: {"message": "Body must contain one representation", "code":…" at bounding box center [1151, 585] width 502 height 131
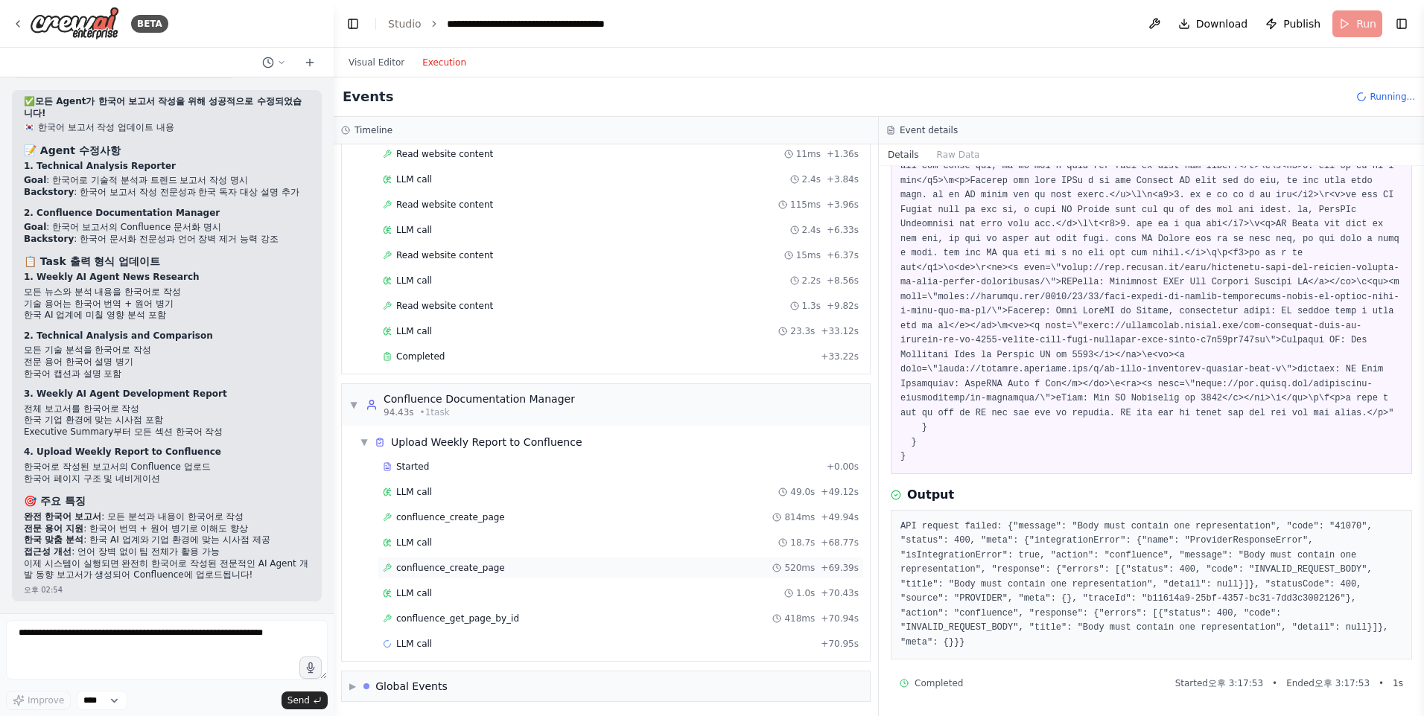
scroll to position [600, 0]
click at [519, 570] on div "confluence_create_page 520ms + 69.39s" at bounding box center [621, 566] width 476 height 12
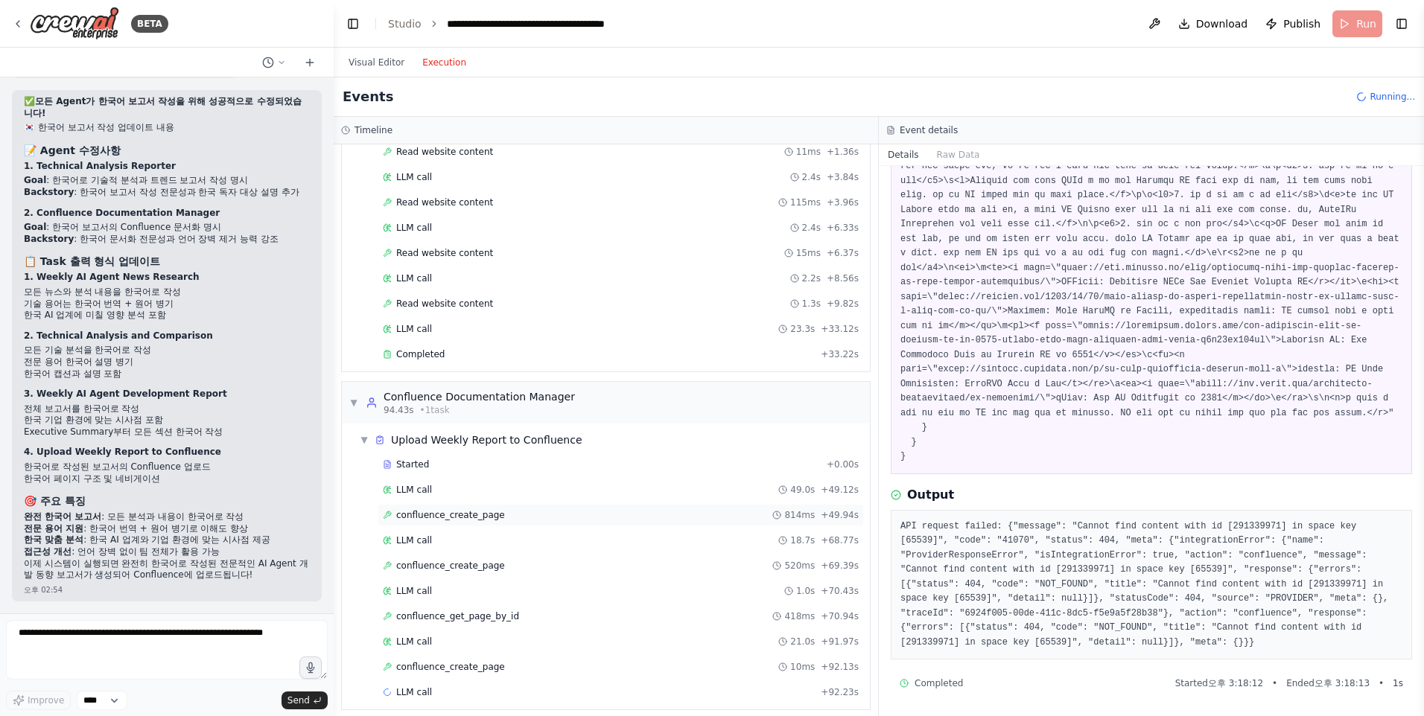
click at [556, 515] on div "confluence_create_page 814ms + 49.94s" at bounding box center [621, 515] width 476 height 12
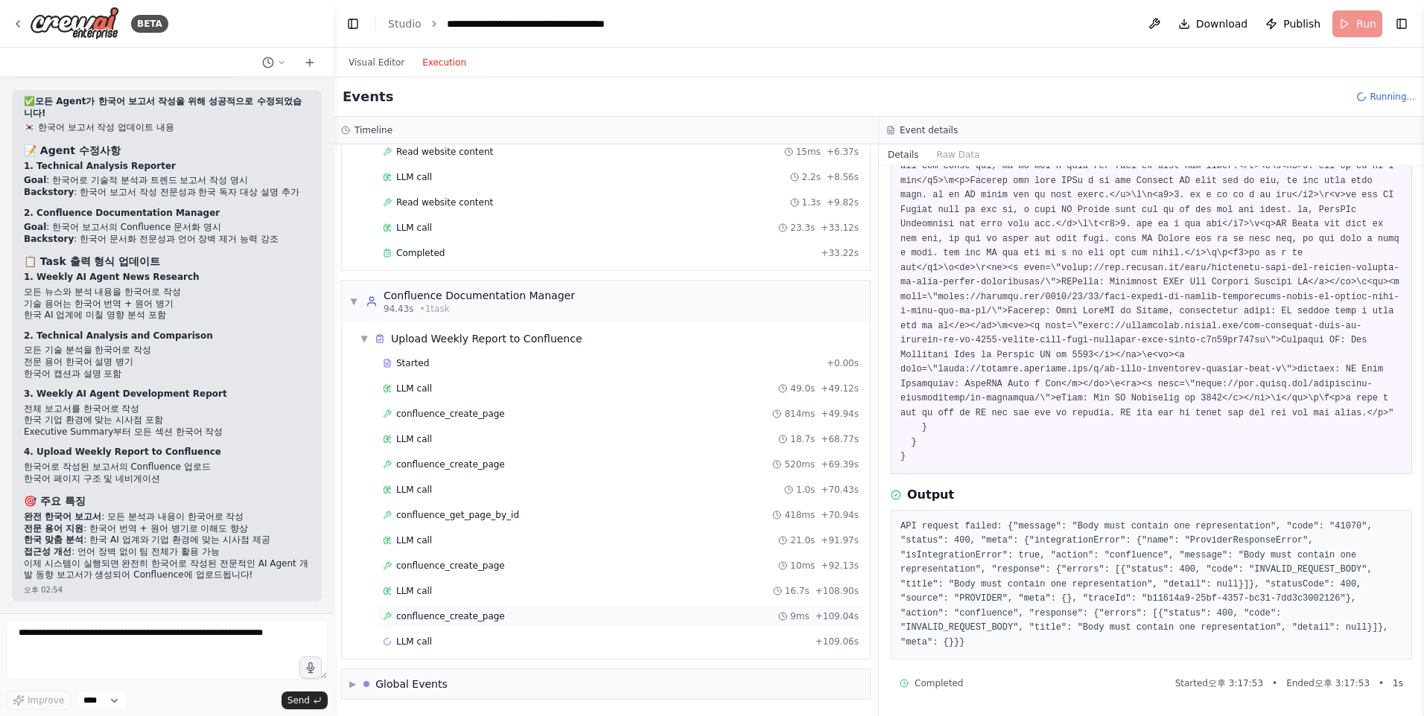
click at [483, 625] on div "confluence_create_page 9ms + 109.04s" at bounding box center [621, 616] width 486 height 22
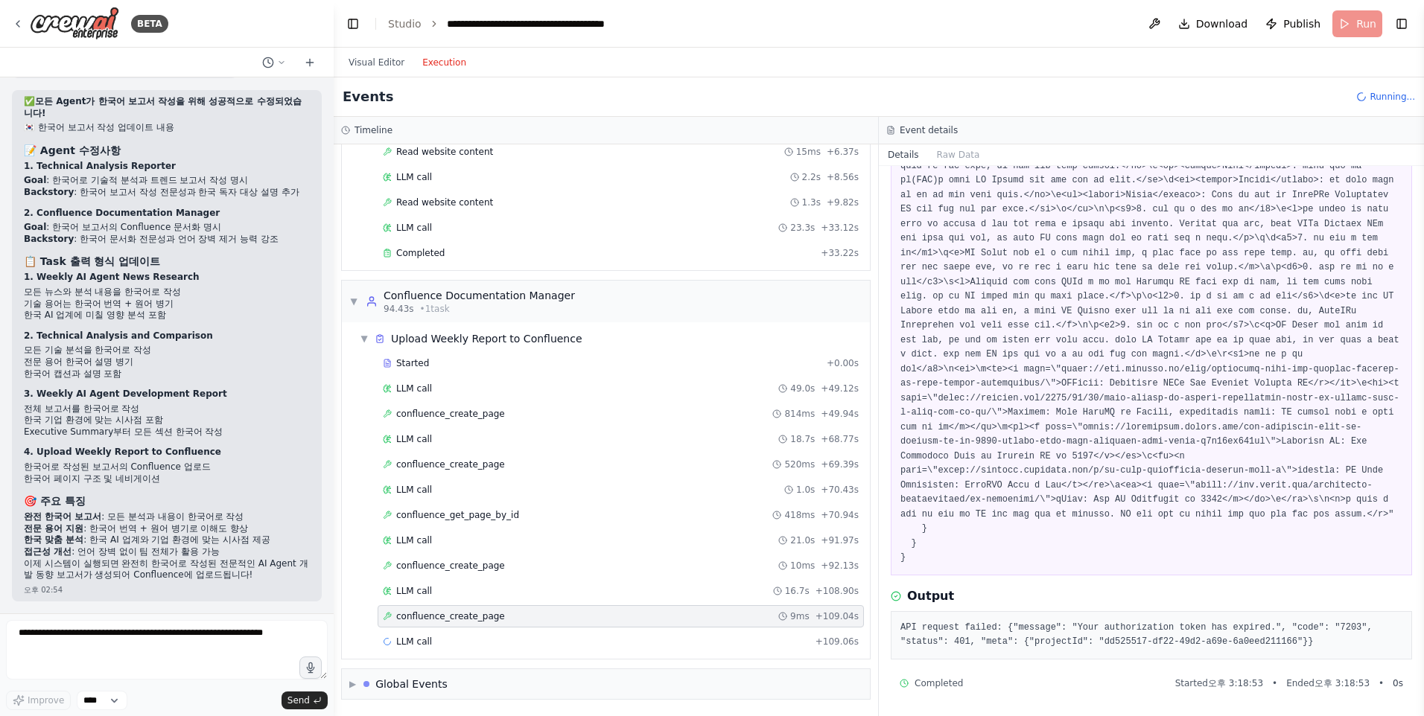
scroll to position [408, 0]
click at [366, 63] on button "Visual Editor" at bounding box center [377, 63] width 74 height 18
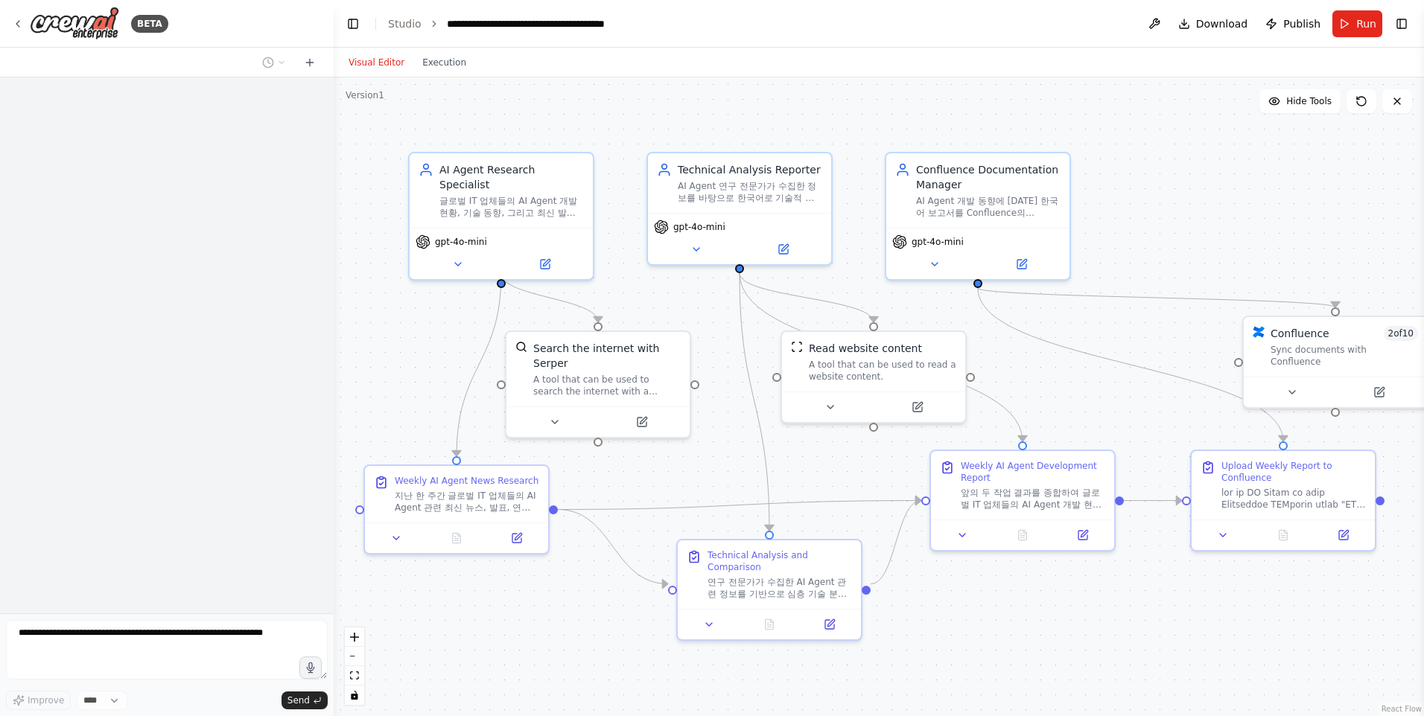
scroll to position [4310, 0]
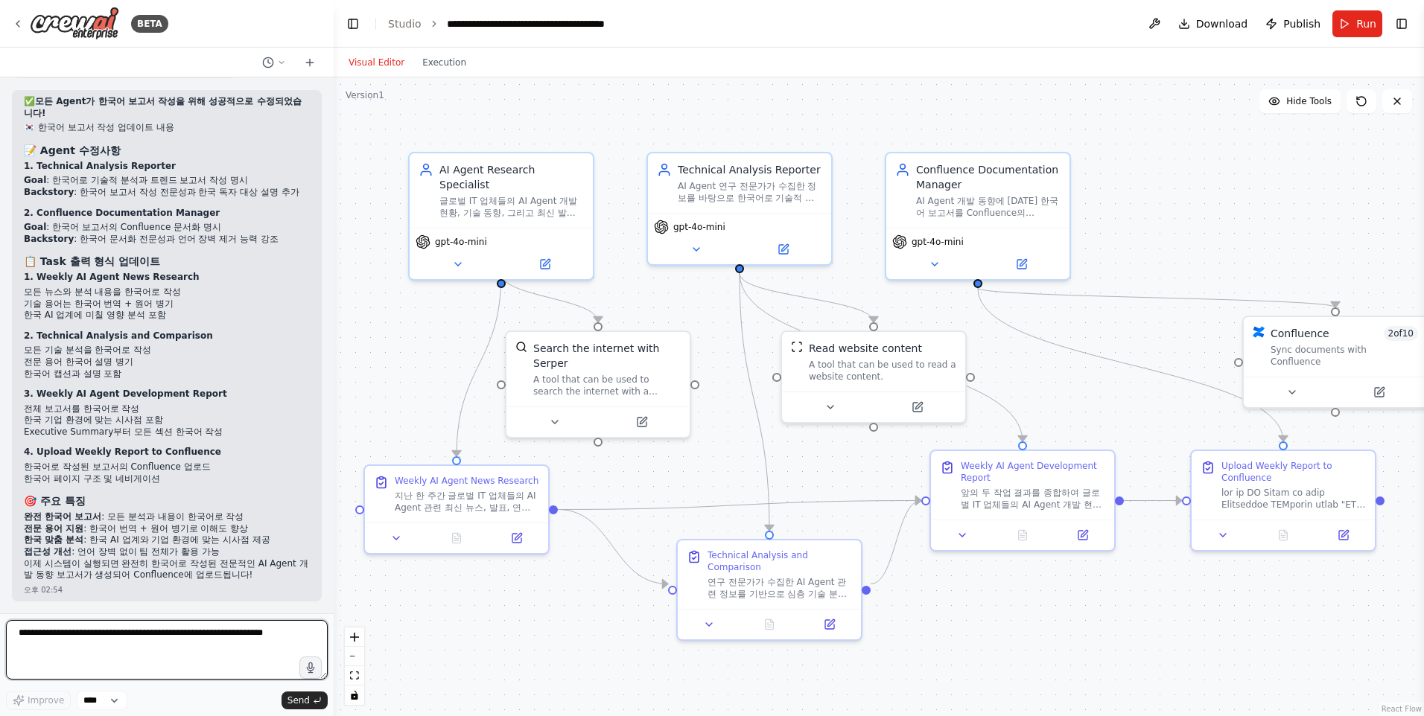
click at [143, 638] on textarea at bounding box center [167, 650] width 322 height 60
click at [411, 21] on link "Studio" at bounding box center [405, 24] width 34 height 12
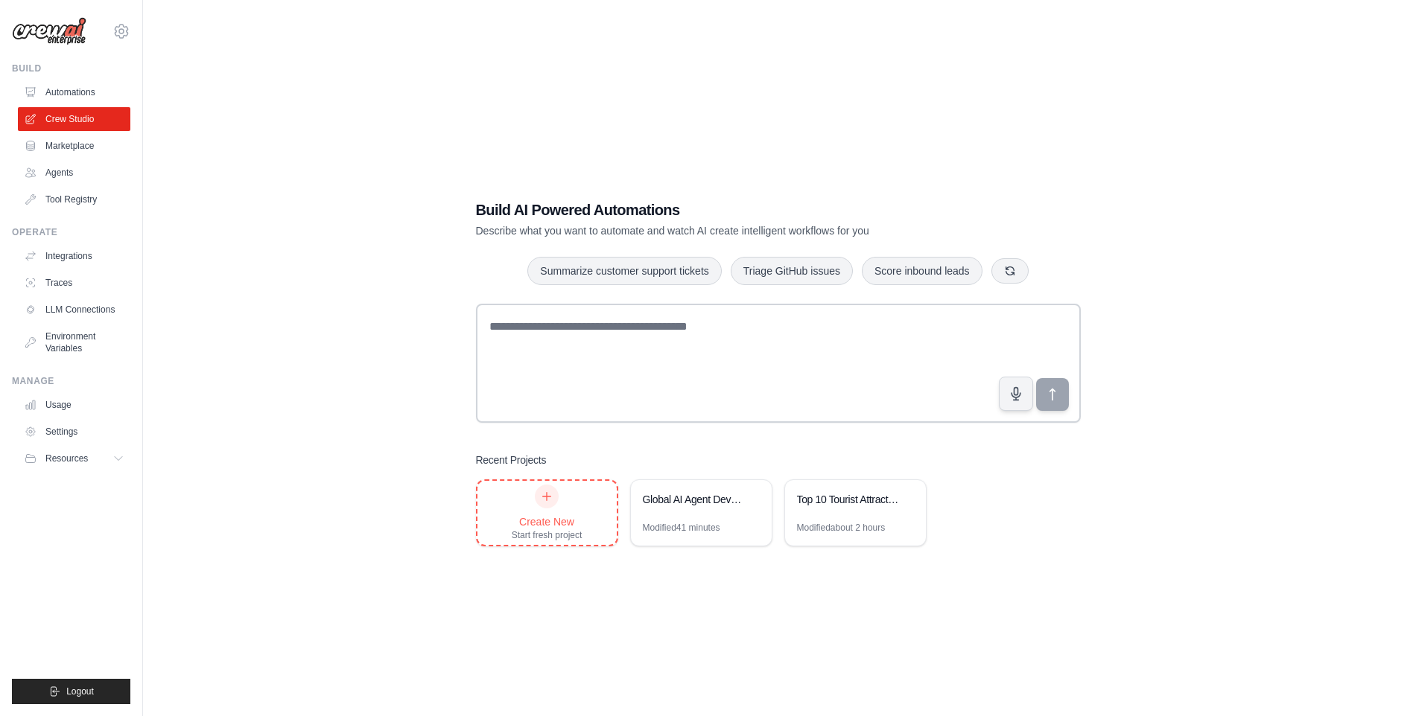
click at [548, 495] on icon at bounding box center [547, 497] width 12 height 12
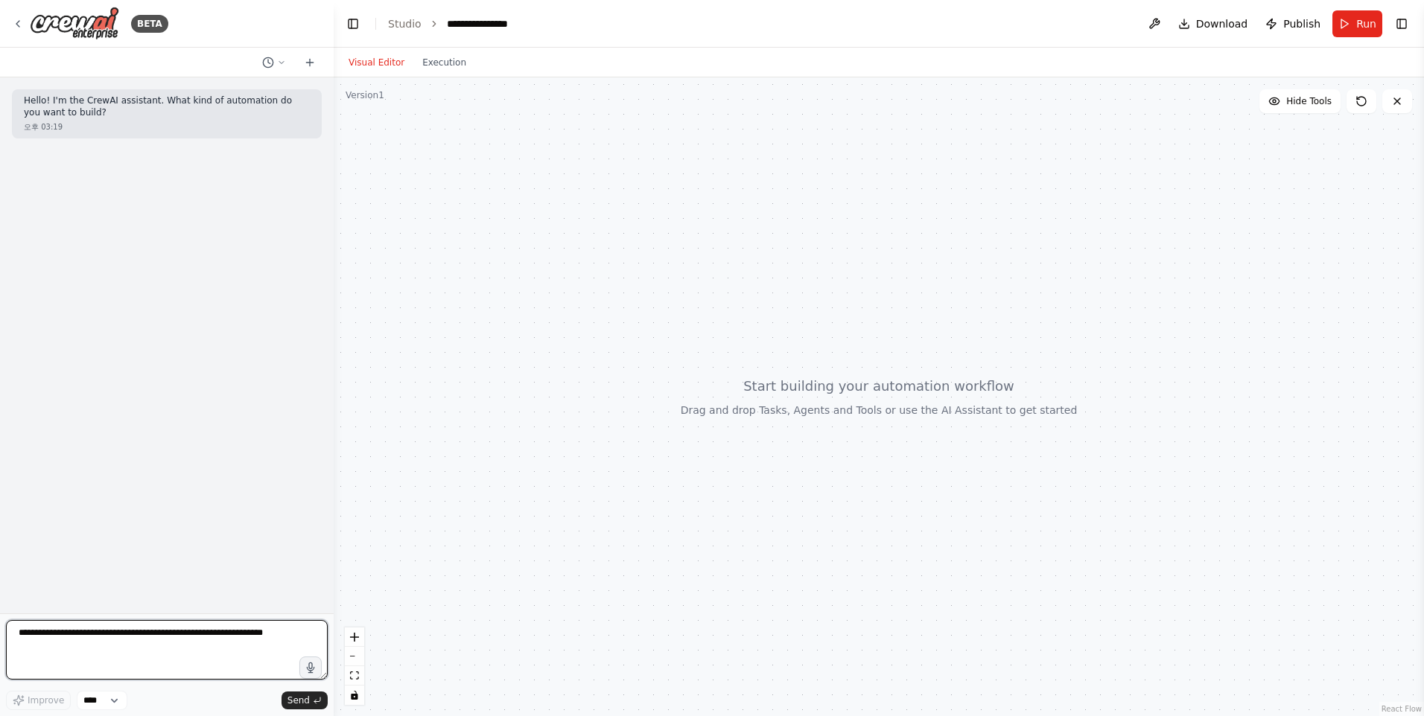
click at [204, 652] on textarea at bounding box center [167, 650] width 322 height 60
type textarea "*"
paste textarea "**********"
type textarea "**********"
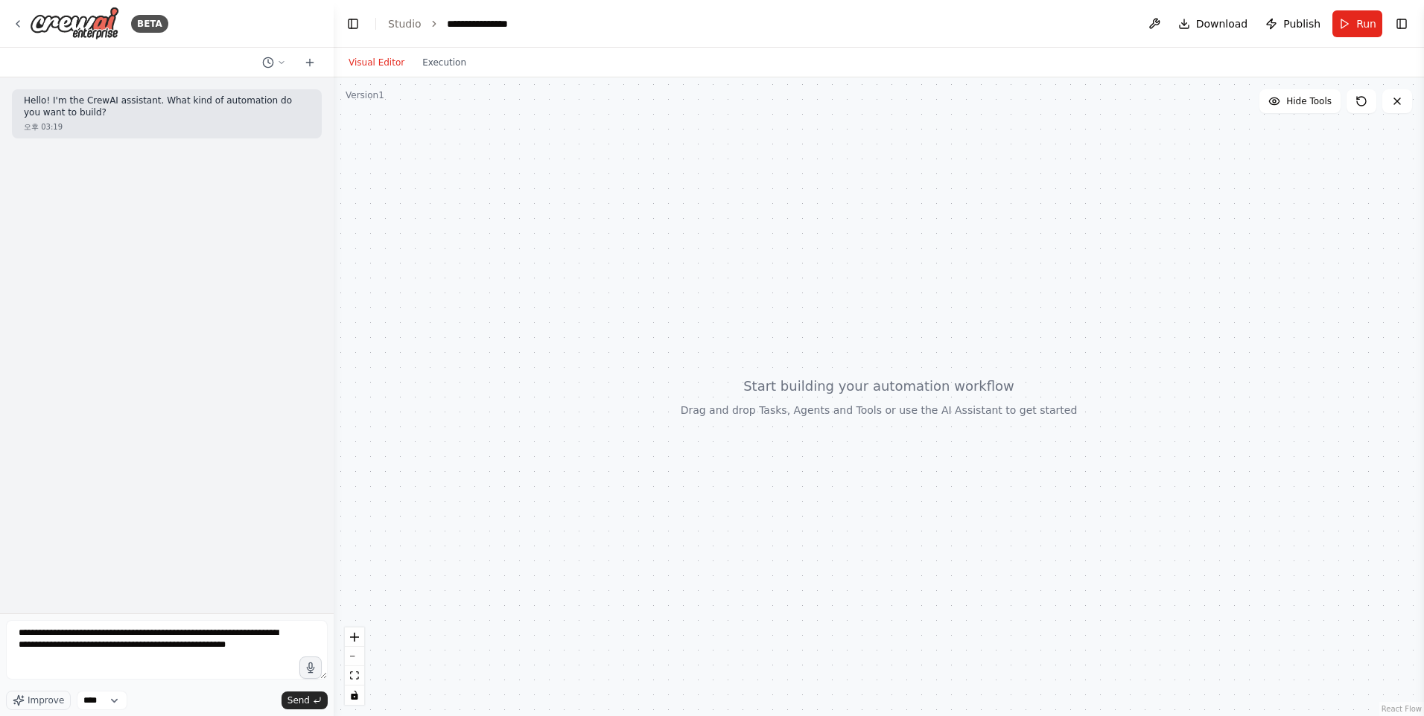
click at [227, 709] on div "Improve **** Send" at bounding box center [167, 700] width 322 height 19
click at [297, 696] on span "Send" at bounding box center [298, 701] width 22 height 12
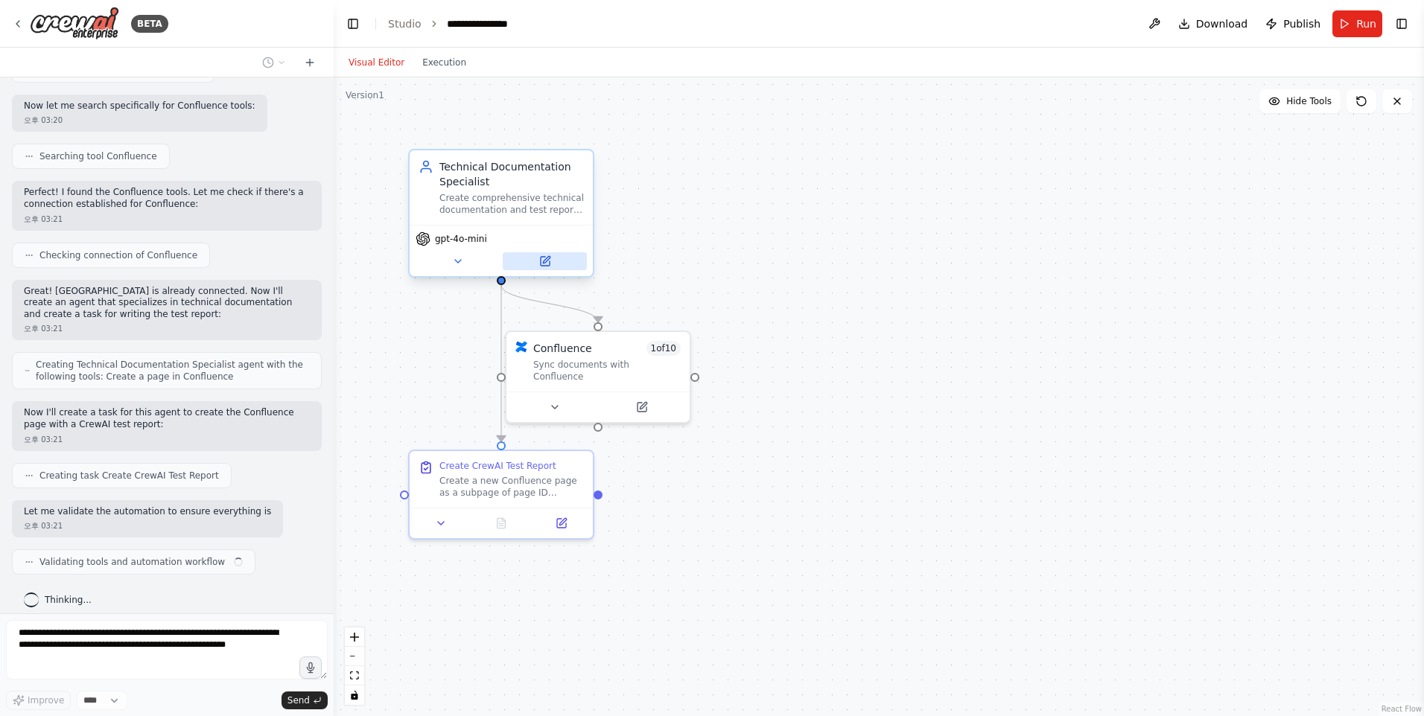
scroll to position [277, 0]
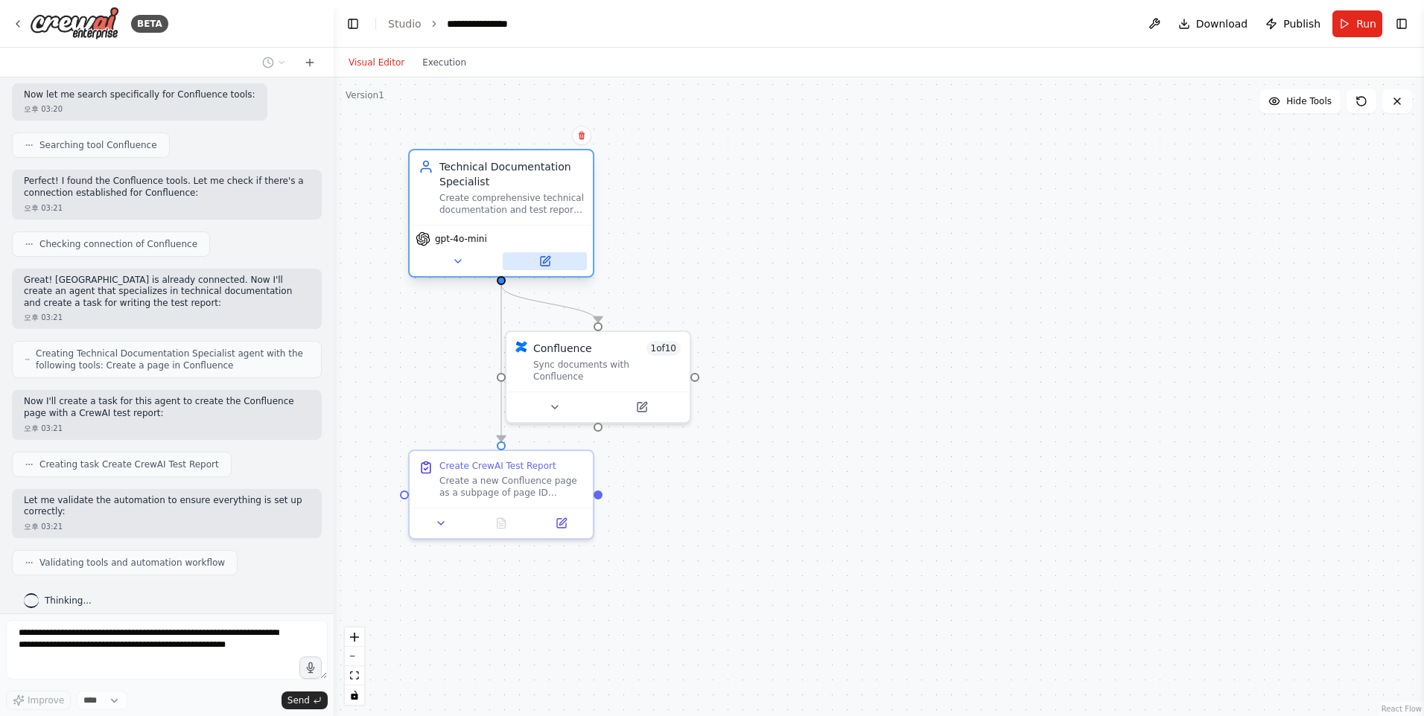
click at [525, 255] on button at bounding box center [545, 261] width 84 height 18
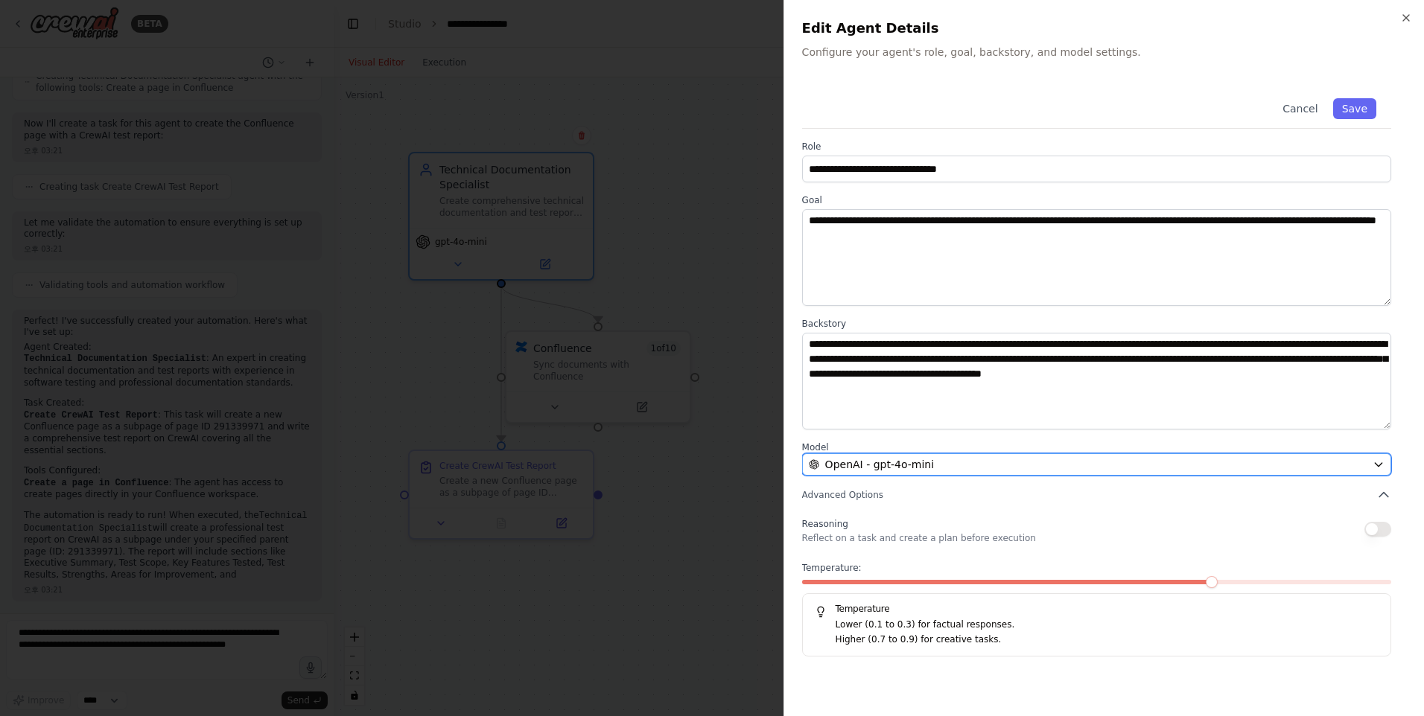
click at [1247, 459] on div "OpenAI - gpt-4o-mini" at bounding box center [1088, 464] width 558 height 15
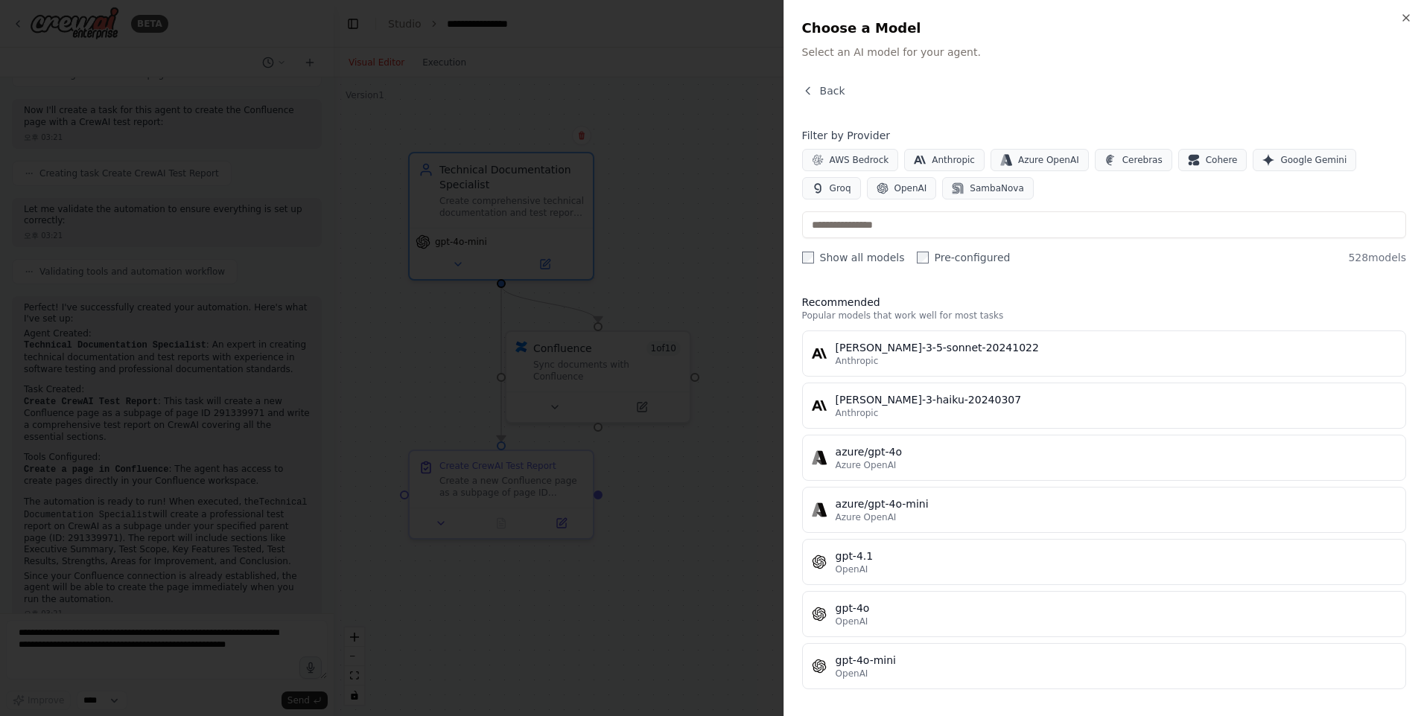
scroll to position [580, 0]
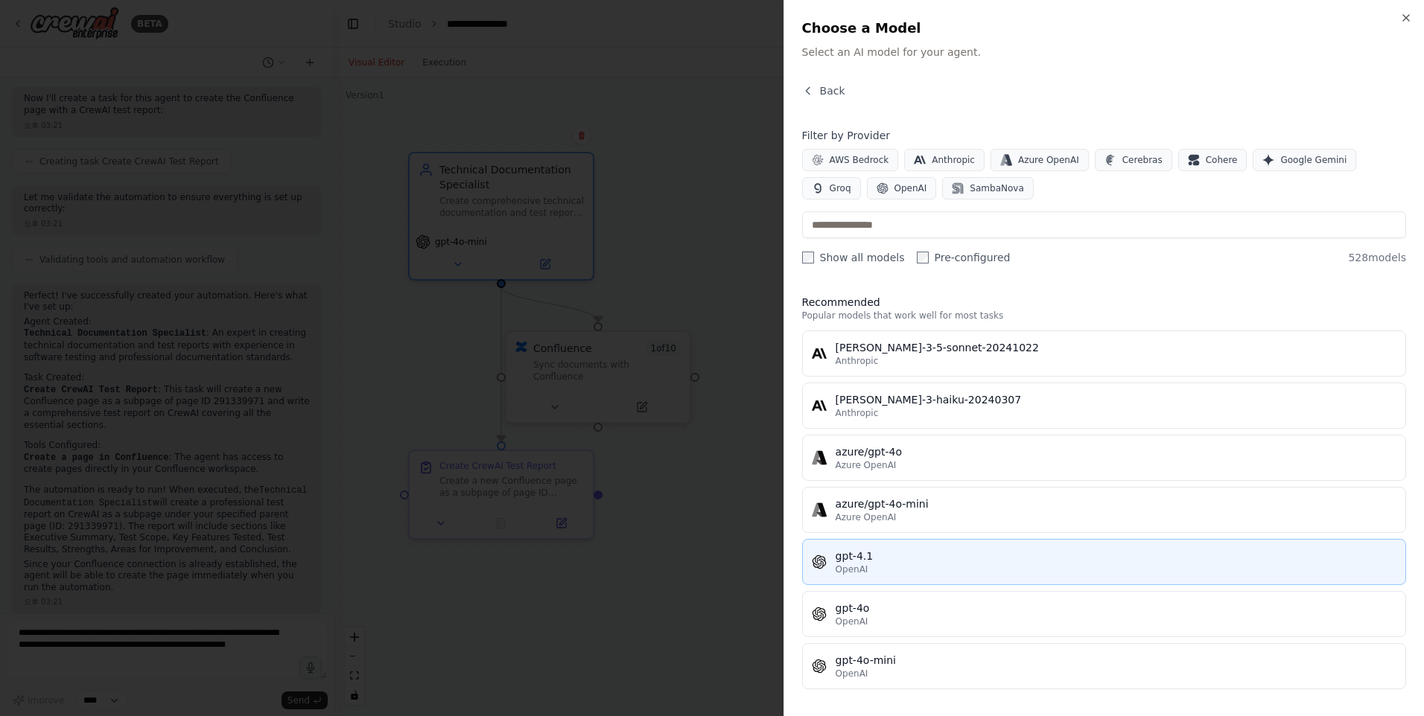
click at [909, 559] on div "gpt-4.1" at bounding box center [1116, 556] width 561 height 15
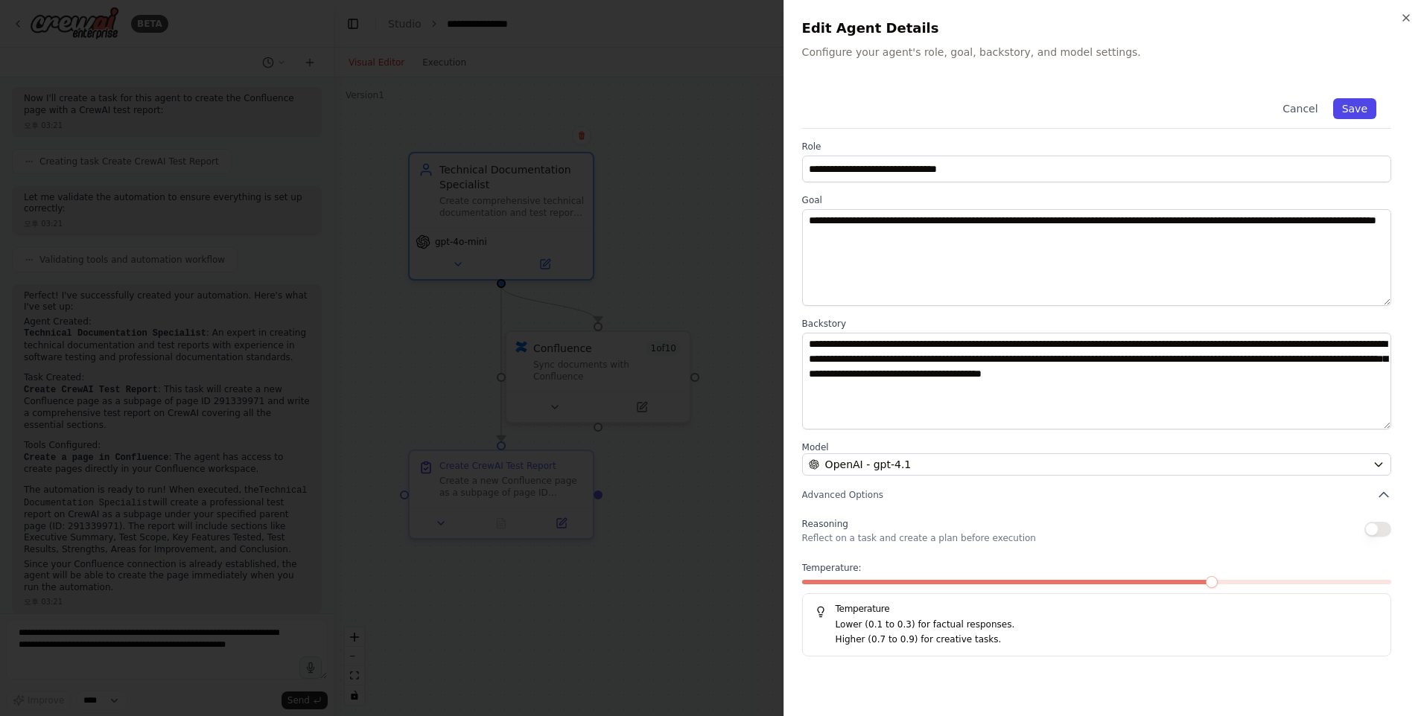
click at [1355, 108] on button "Save" at bounding box center [1354, 108] width 43 height 21
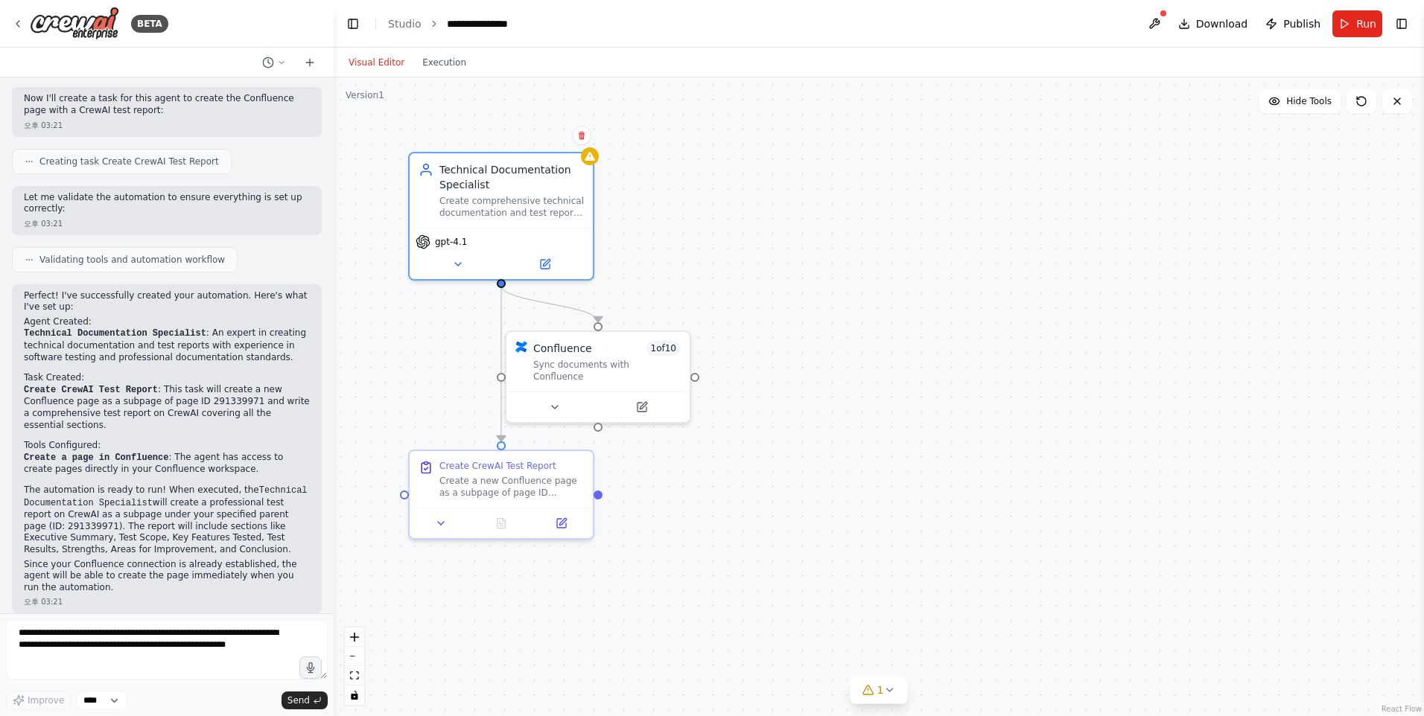
click at [595, 521] on div ".deletable-edge-delete-btn { width: 20px; height: 20px; border: 0px solid #ffff…" at bounding box center [879, 396] width 1090 height 639
click at [579, 522] on button at bounding box center [560, 521] width 51 height 18
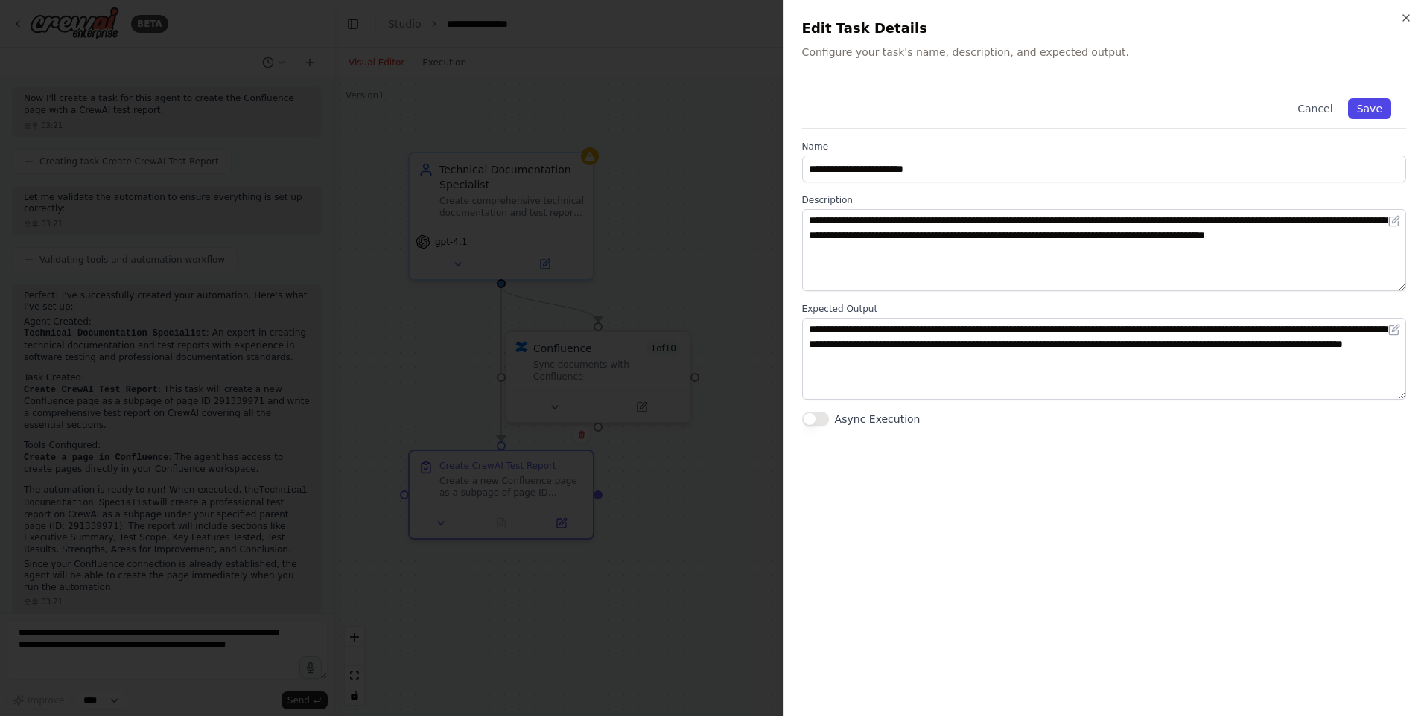
click at [1372, 104] on button "Save" at bounding box center [1369, 108] width 43 height 21
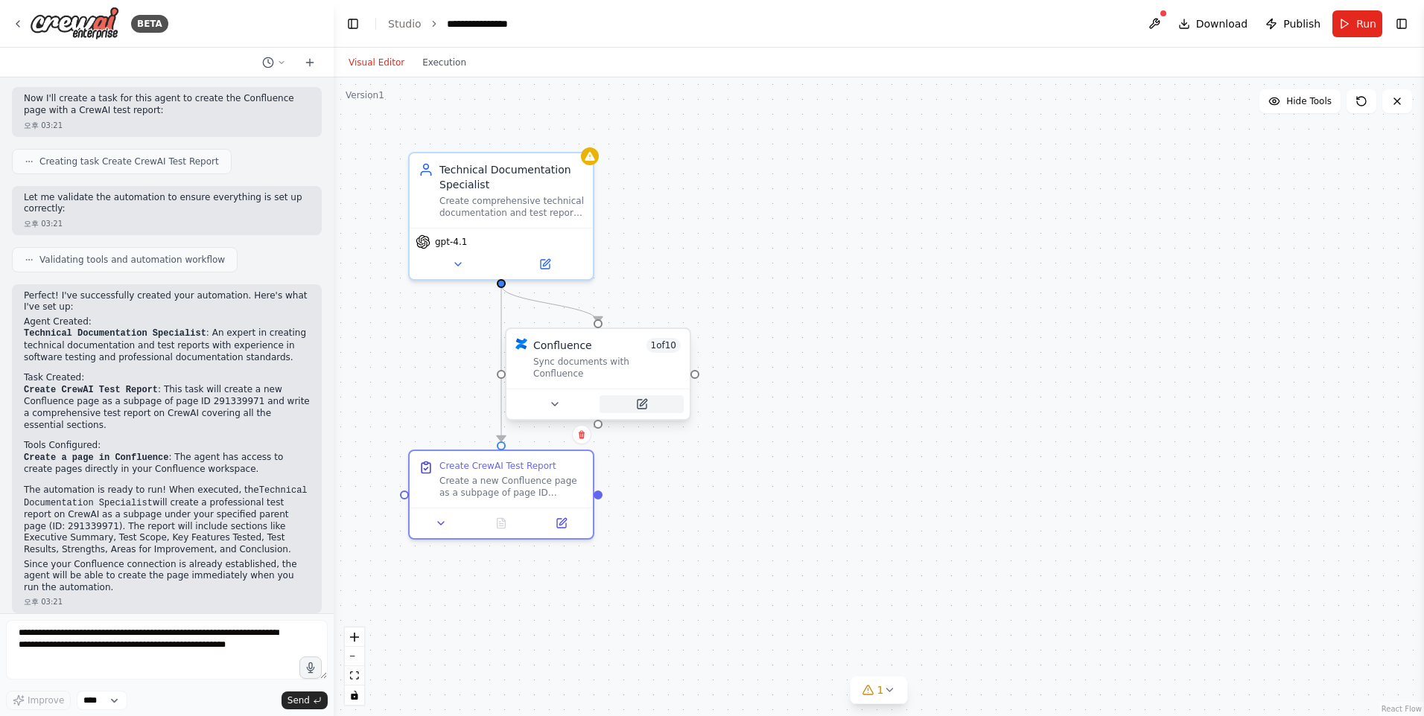
click at [632, 395] on button at bounding box center [642, 404] width 84 height 18
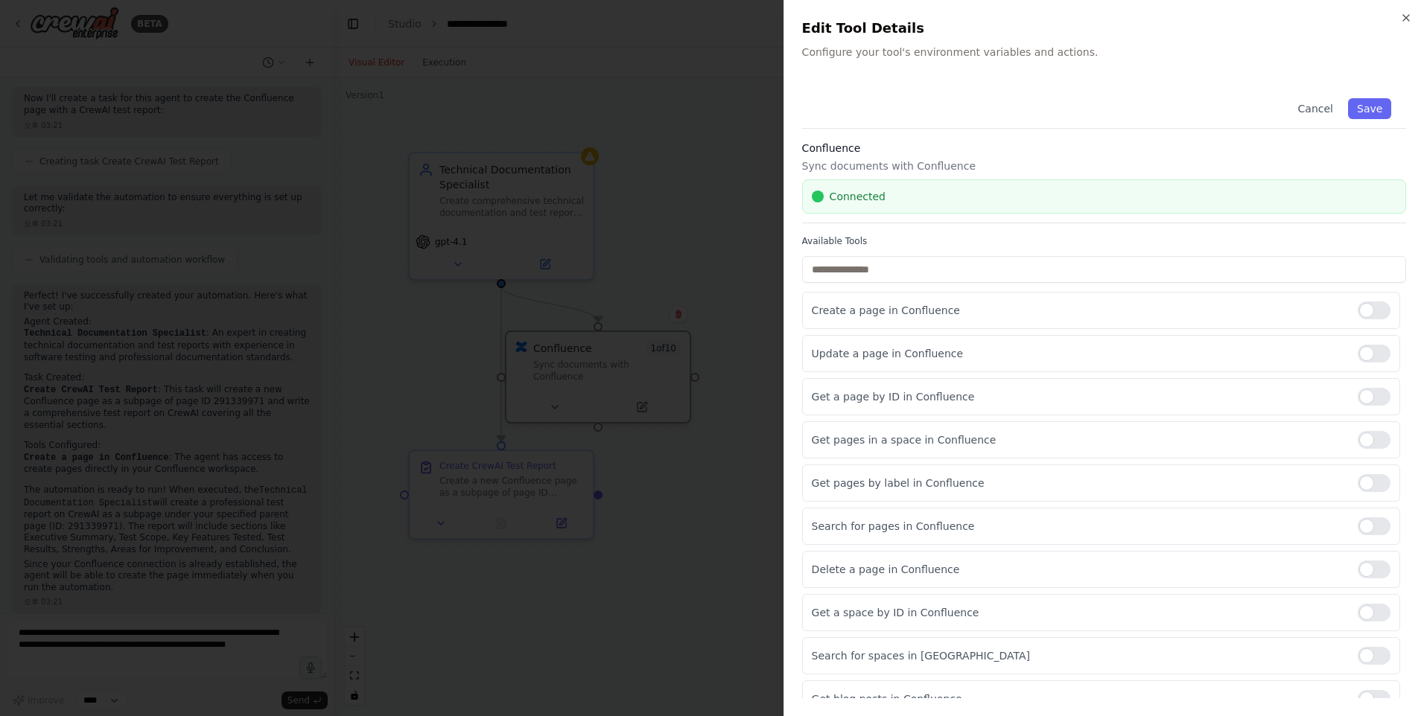
click at [1366, 89] on div "Cancel Save" at bounding box center [1104, 105] width 604 height 45
click at [1358, 102] on button "Save" at bounding box center [1369, 108] width 43 height 21
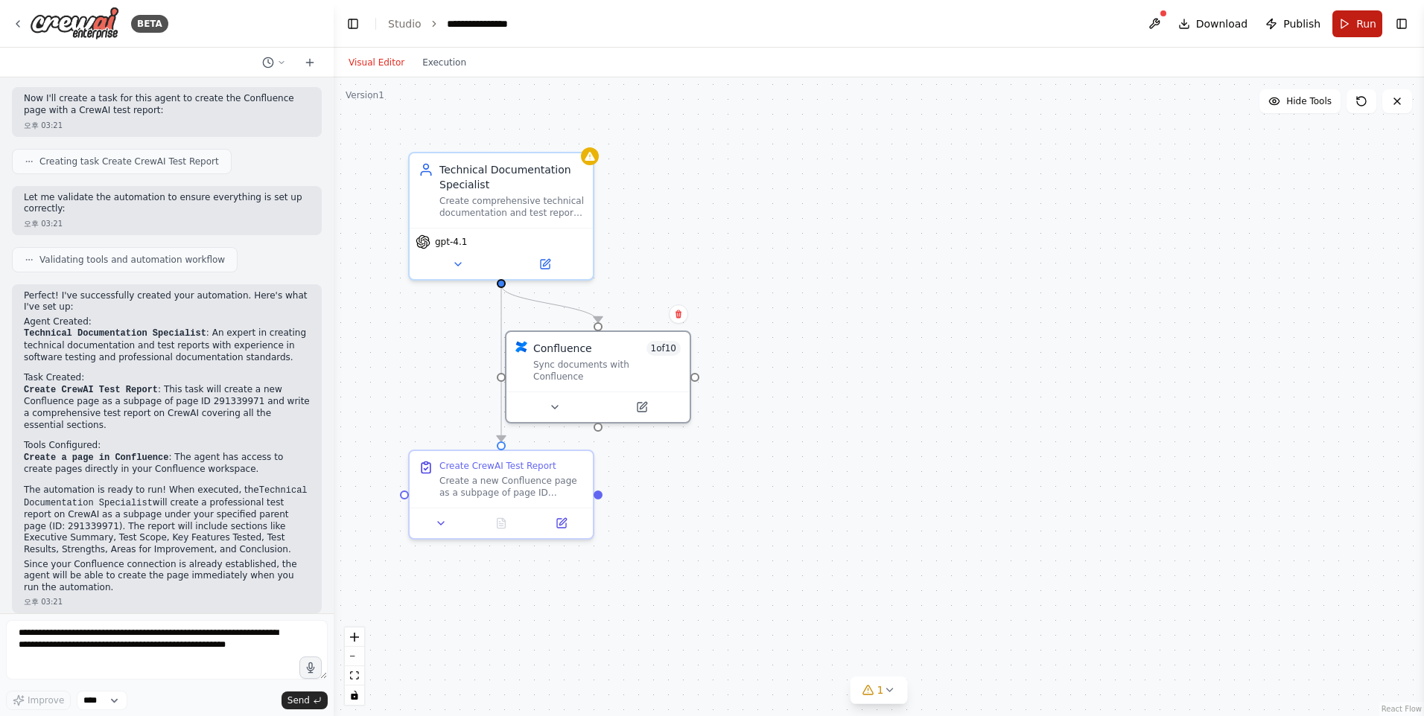
click at [1357, 34] on button "Run" at bounding box center [1357, 23] width 50 height 27
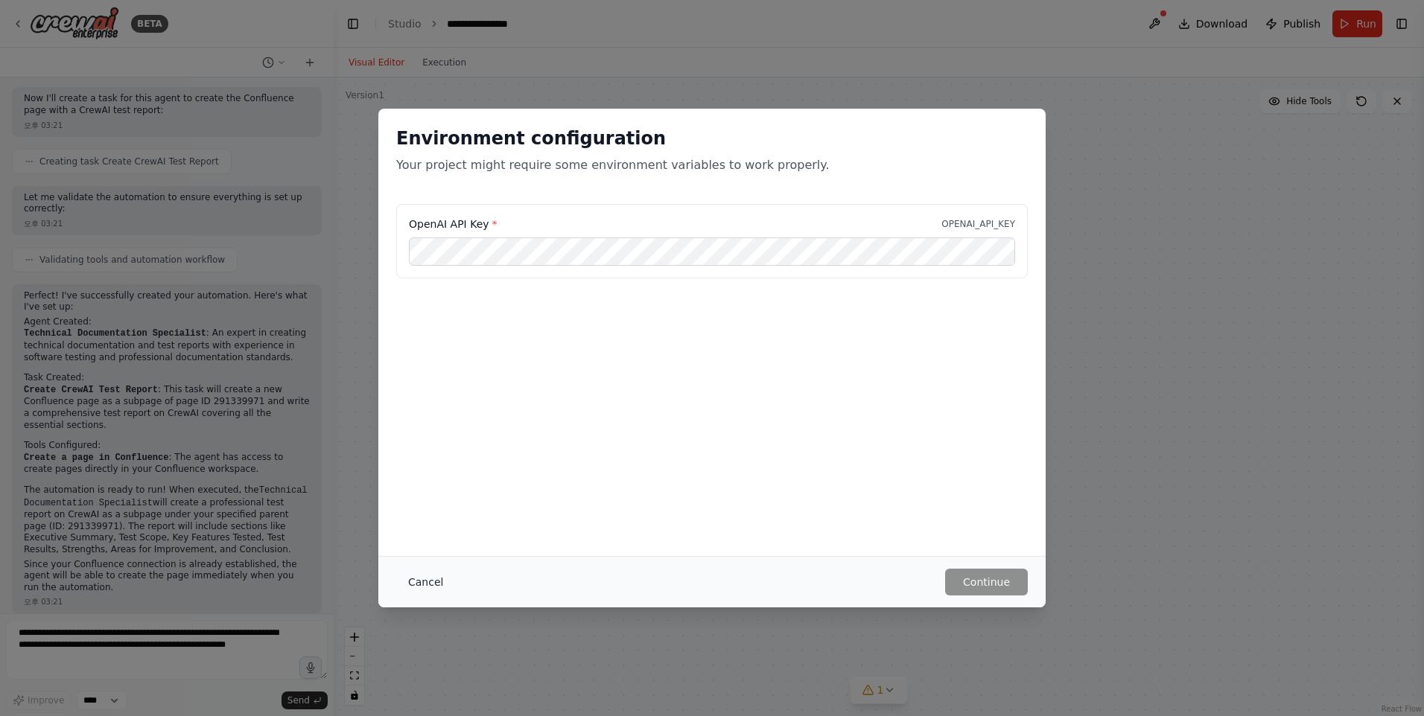
click at [425, 577] on button "Cancel" at bounding box center [425, 582] width 59 height 27
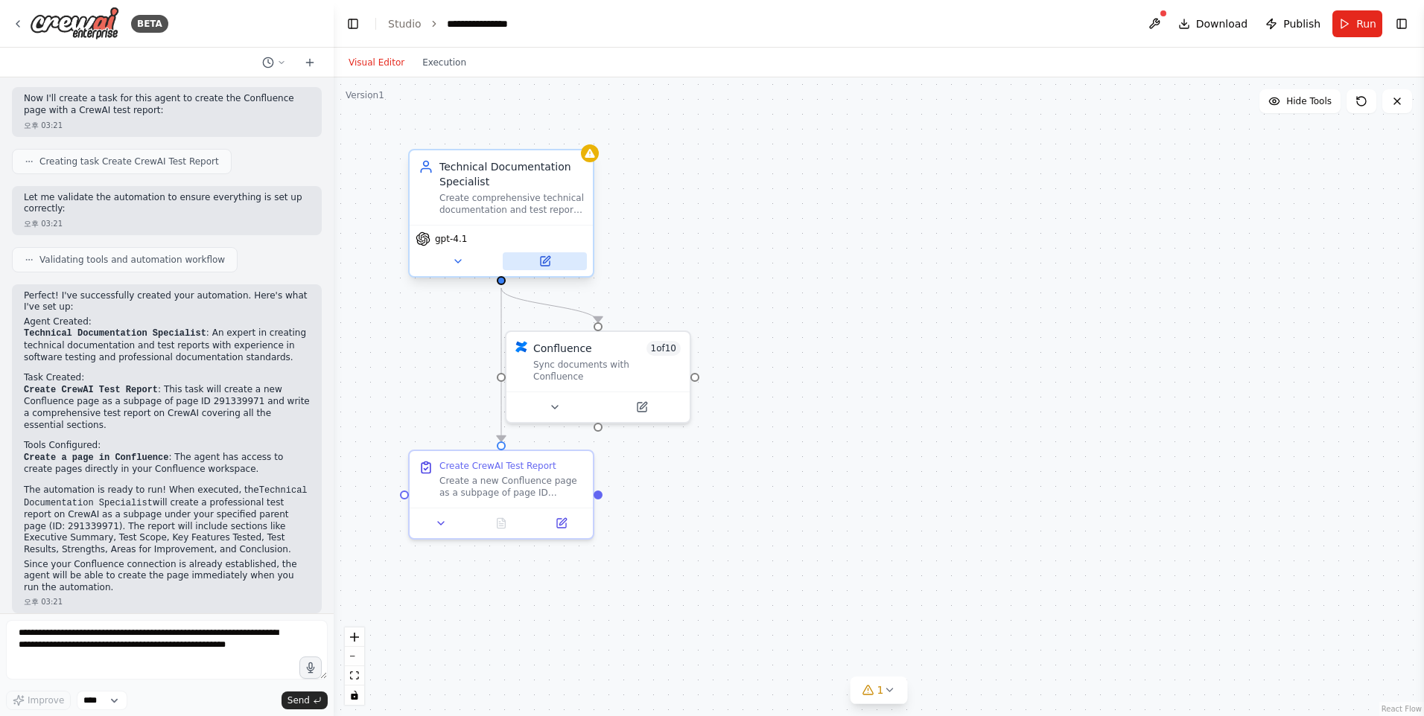
click at [552, 267] on button at bounding box center [545, 261] width 84 height 18
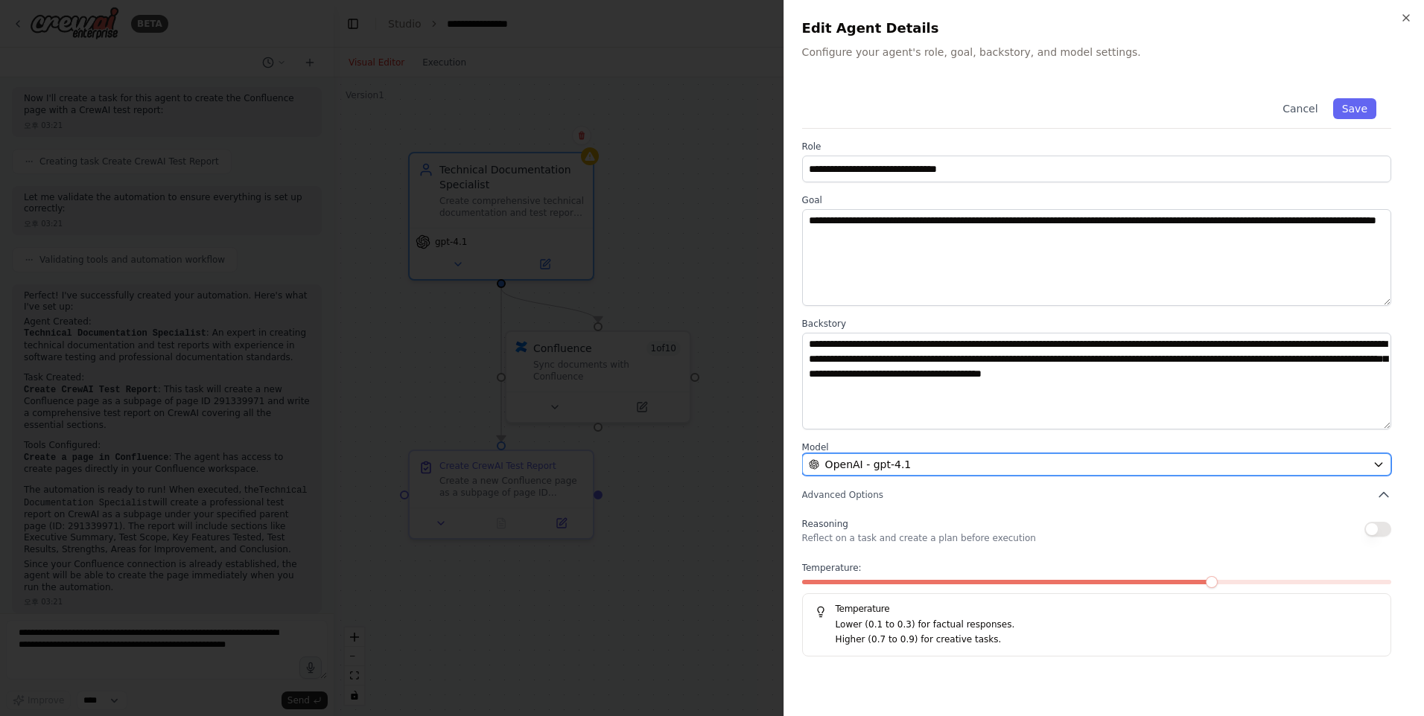
click at [890, 462] on span "OpenAI - gpt-4.1" at bounding box center [868, 464] width 86 height 15
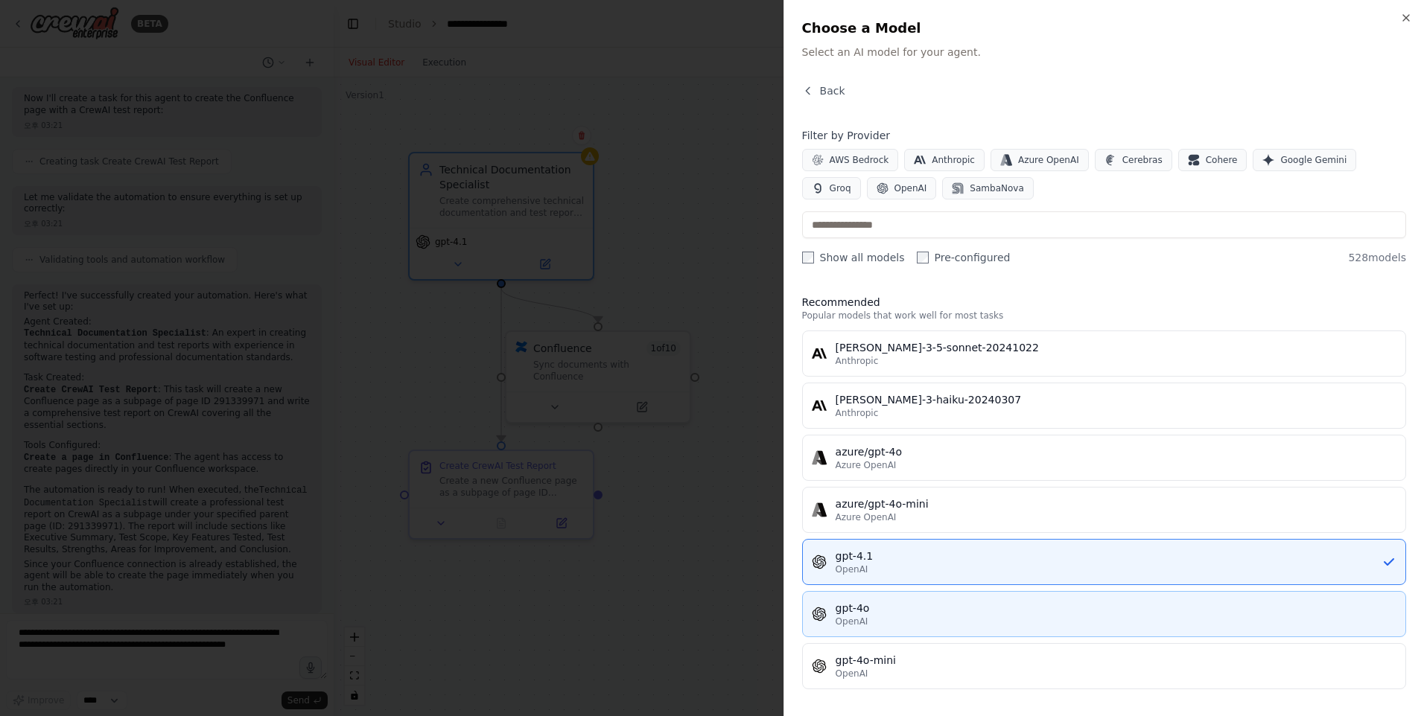
click at [888, 613] on div "gpt-4o" at bounding box center [1116, 608] width 561 height 15
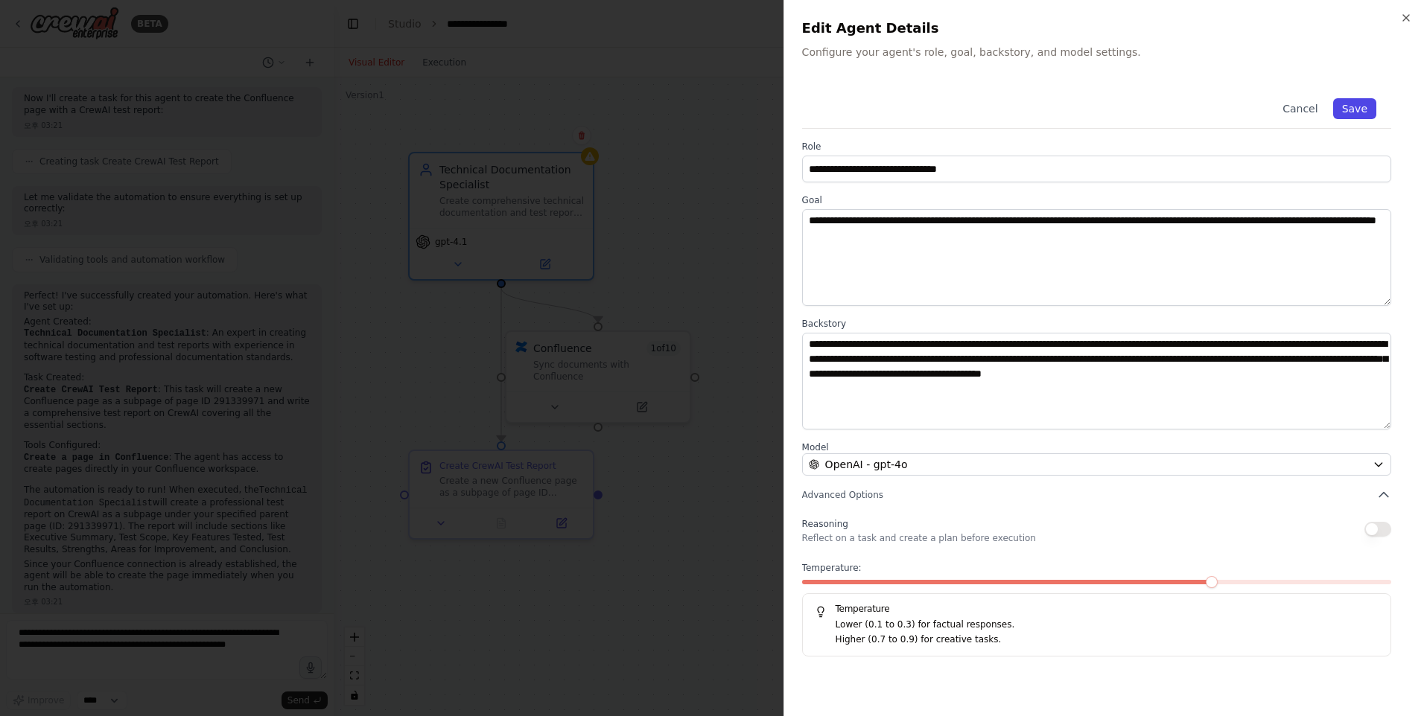
click at [1370, 111] on button "Save" at bounding box center [1354, 108] width 43 height 21
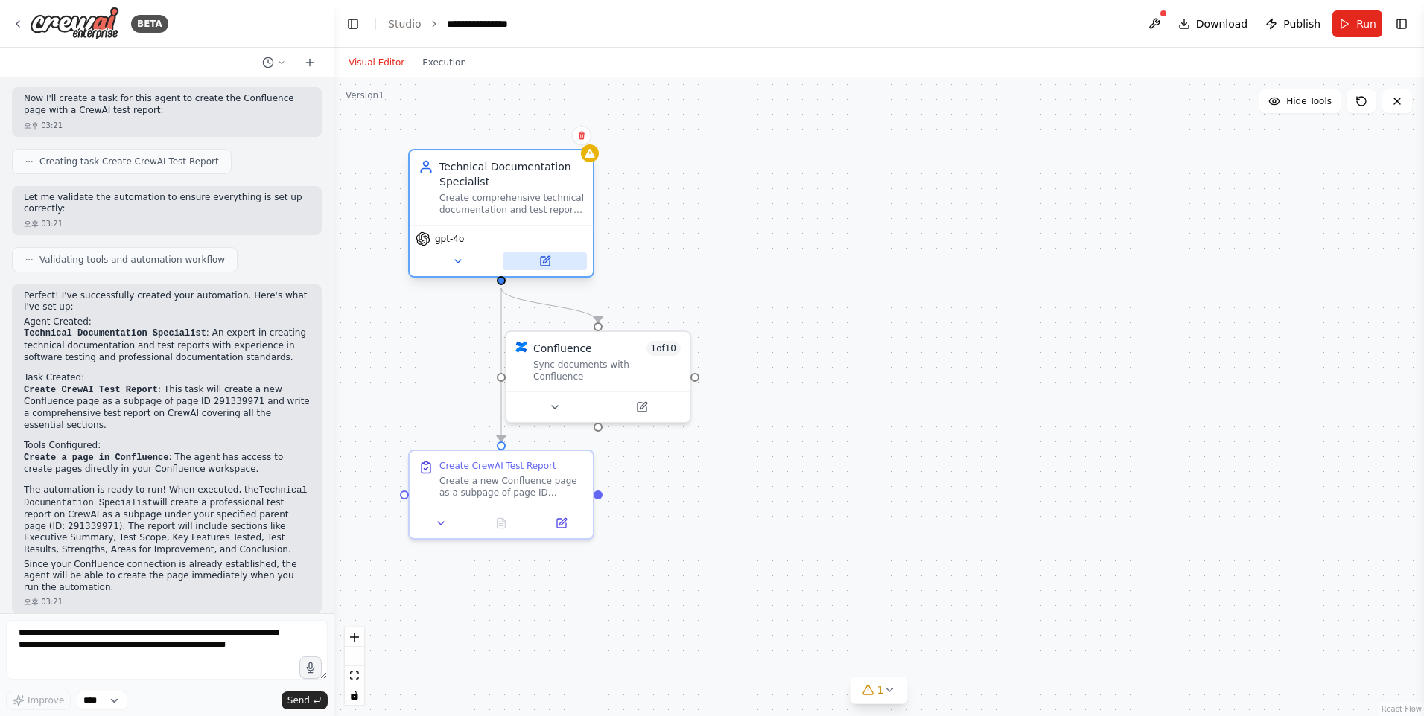
click at [558, 264] on button at bounding box center [545, 261] width 84 height 18
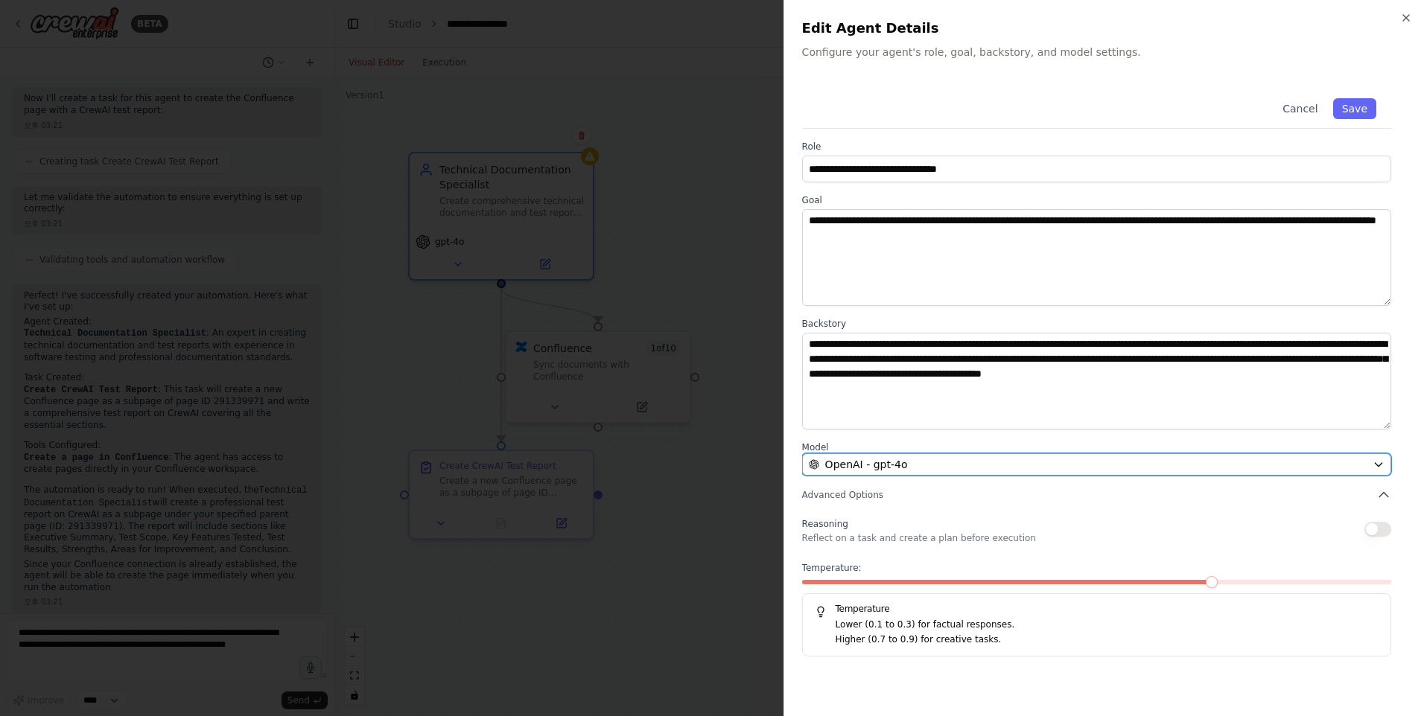
click at [903, 471] on span "OpenAI - gpt-4o" at bounding box center [866, 464] width 83 height 15
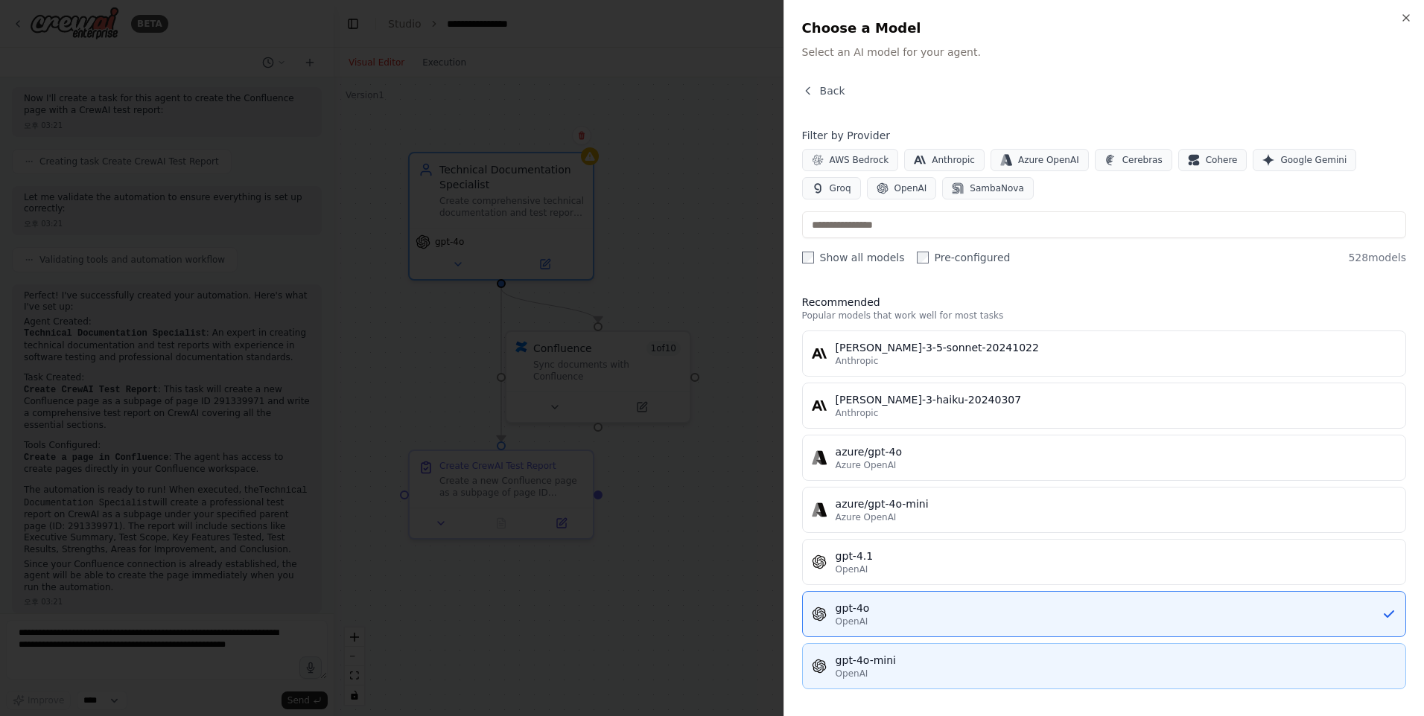
click at [888, 669] on div "OpenAI" at bounding box center [1116, 674] width 561 height 12
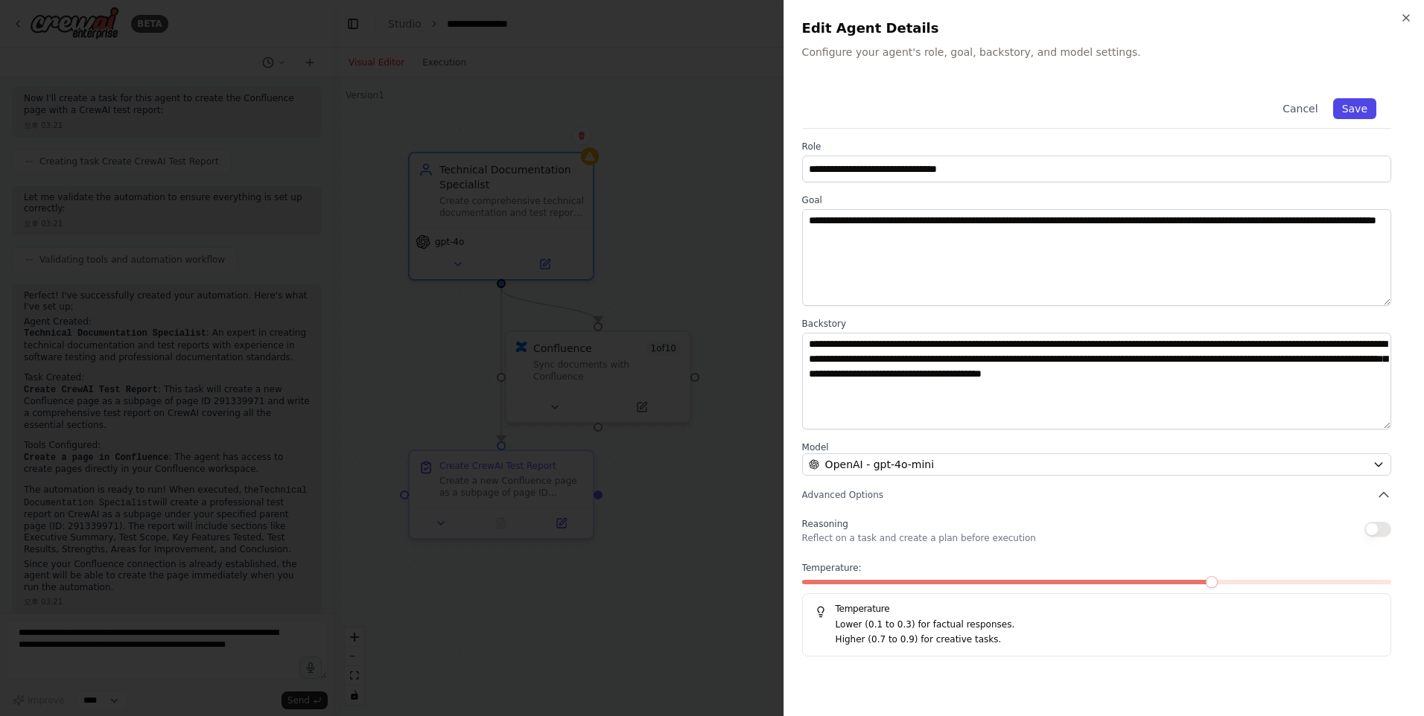
click at [1344, 114] on button "Save" at bounding box center [1354, 108] width 43 height 21
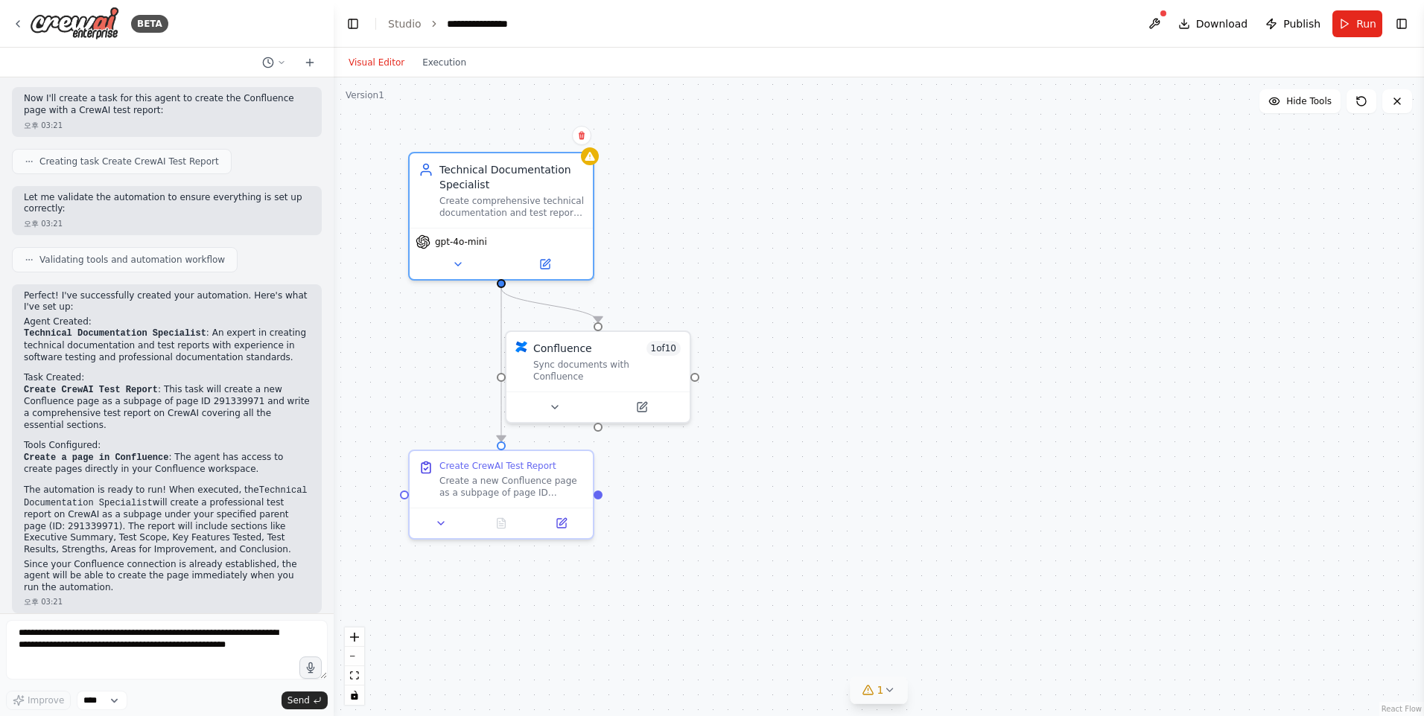
click at [863, 698] on button "1" at bounding box center [878, 691] width 57 height 28
click at [1124, 637] on button at bounding box center [1126, 642] width 25 height 18
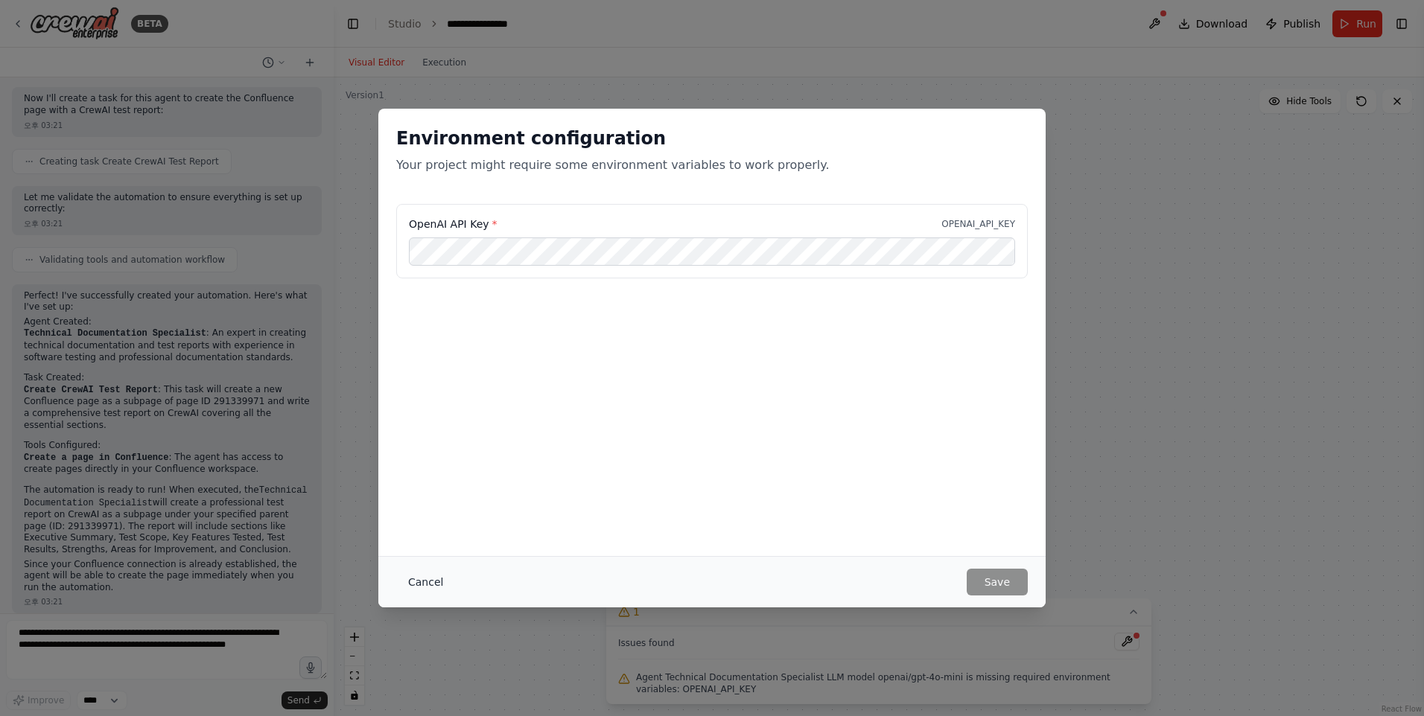
click at [436, 579] on button "Cancel" at bounding box center [425, 582] width 59 height 27
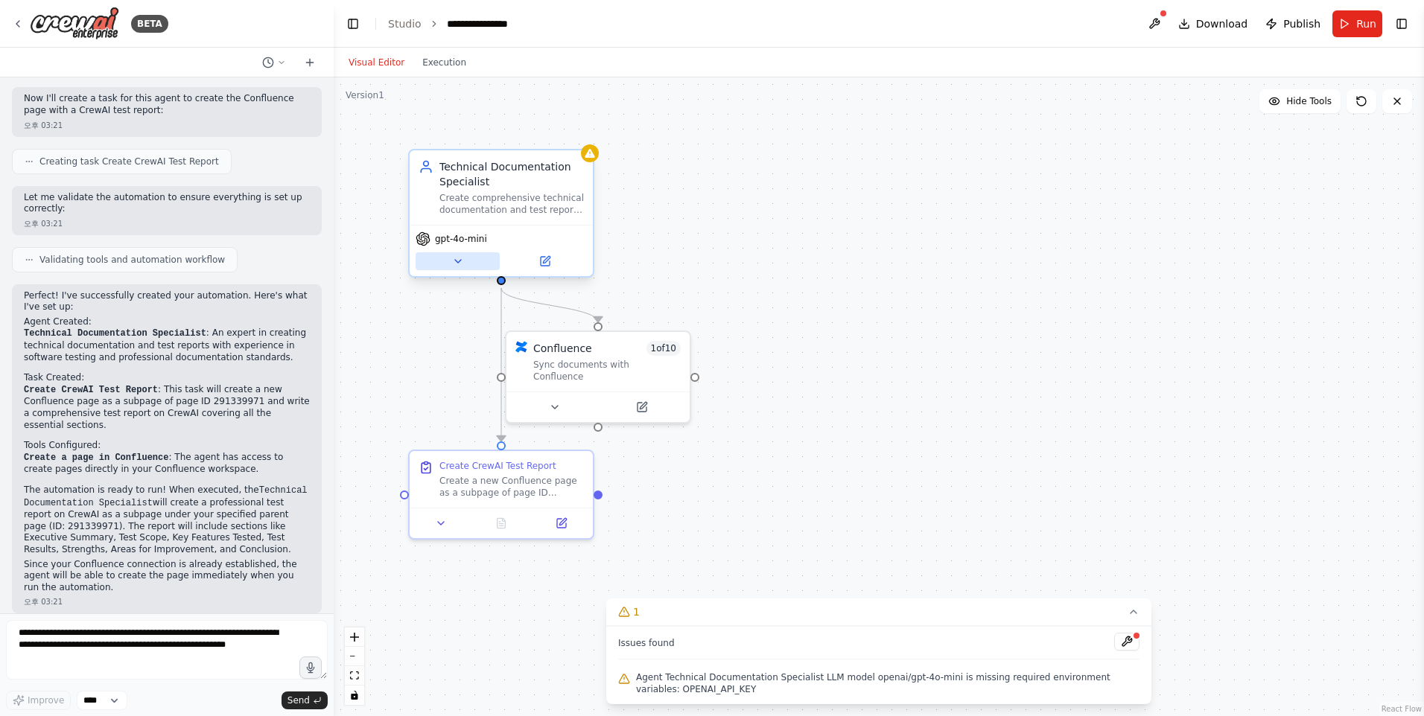
click at [462, 265] on icon at bounding box center [458, 261] width 12 height 12
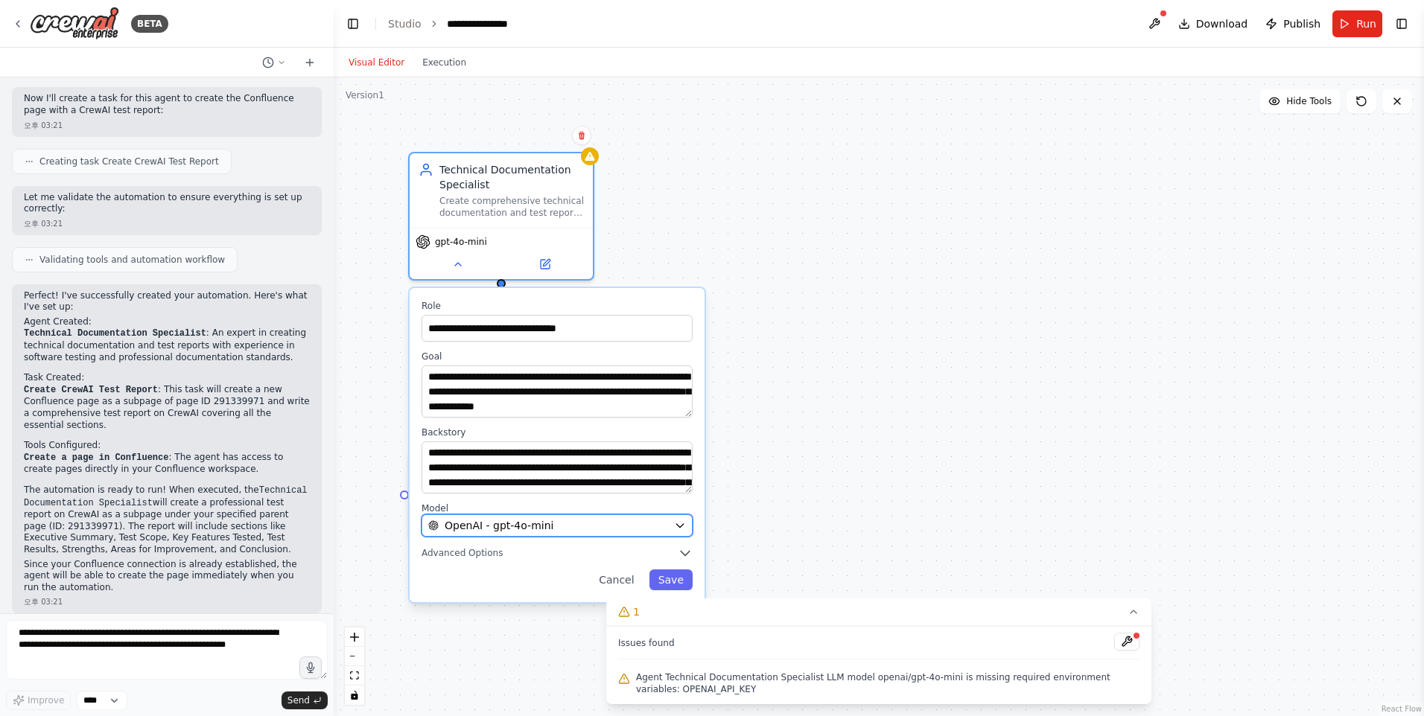
click at [516, 519] on span "OpenAI - gpt-4o-mini" at bounding box center [499, 525] width 109 height 15
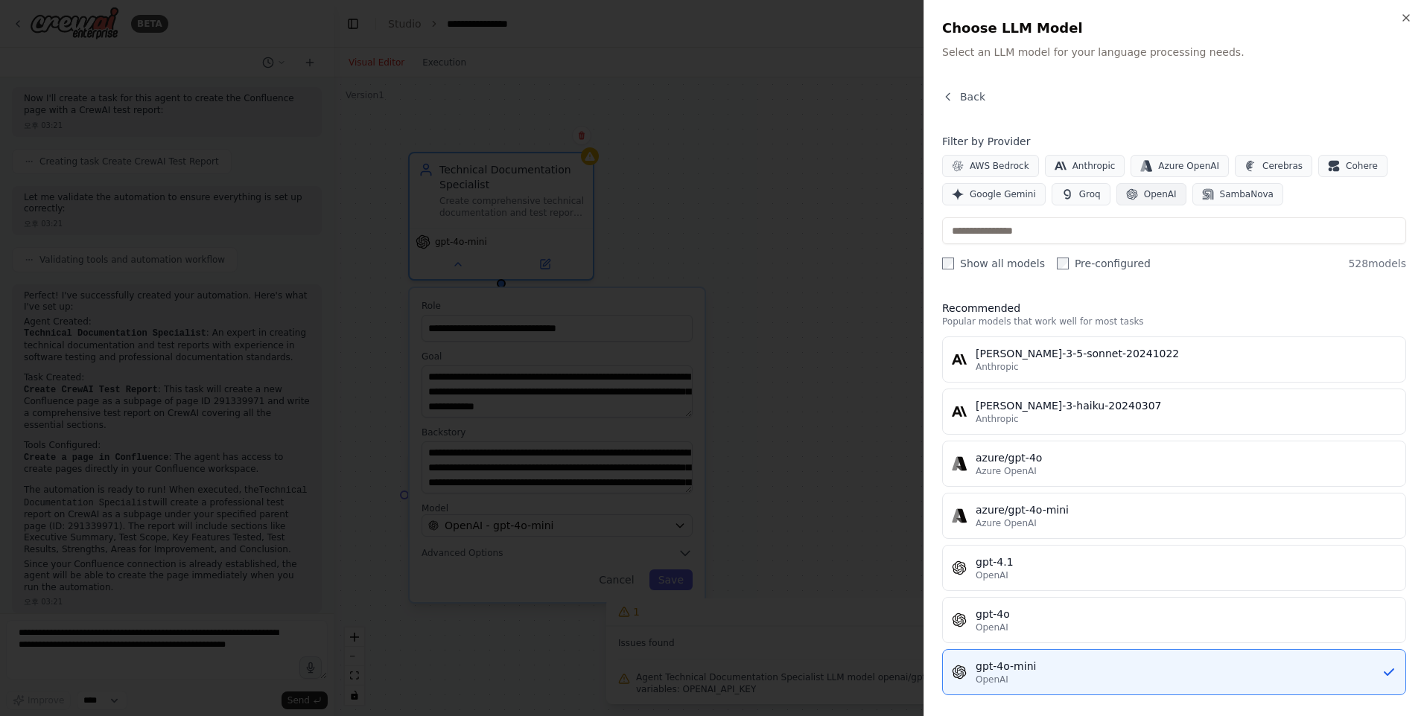
click at [1144, 194] on span "OpenAI" at bounding box center [1160, 194] width 33 height 12
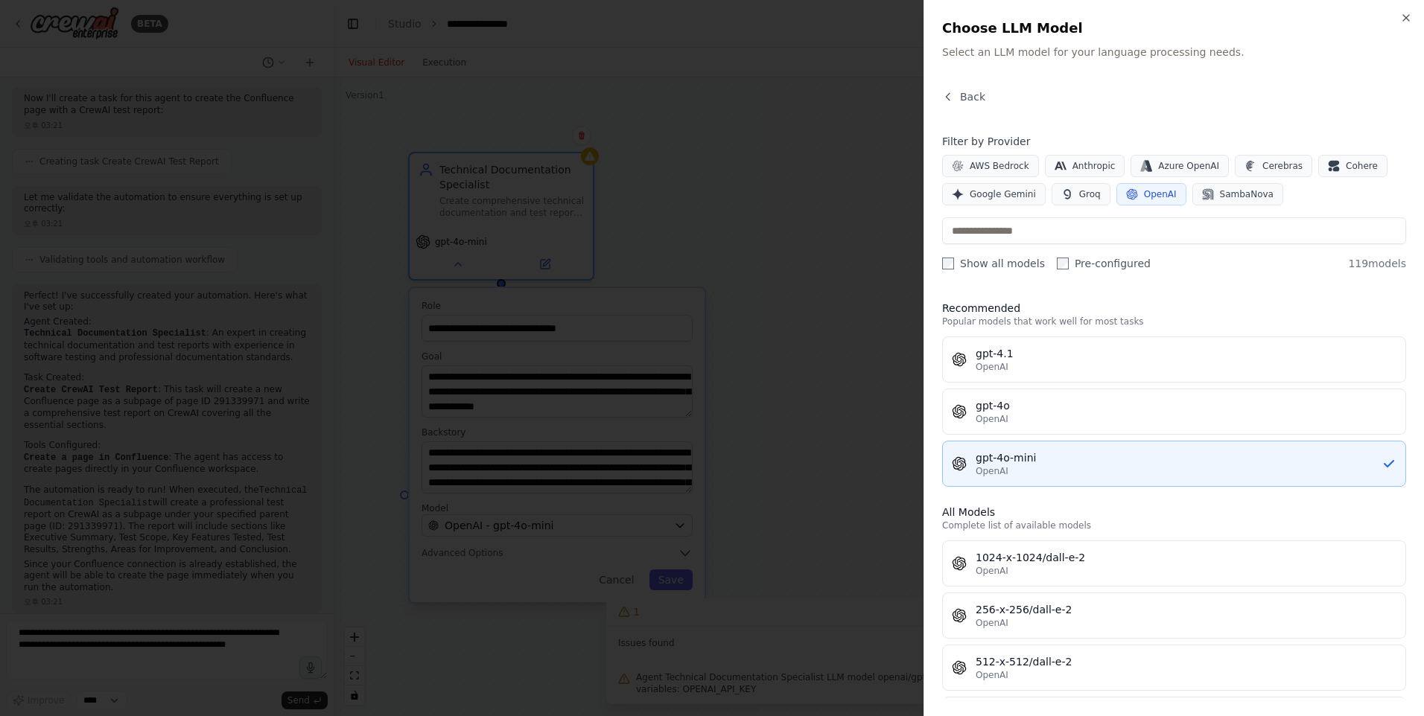
click at [991, 474] on span "OpenAI" at bounding box center [992, 471] width 33 height 12
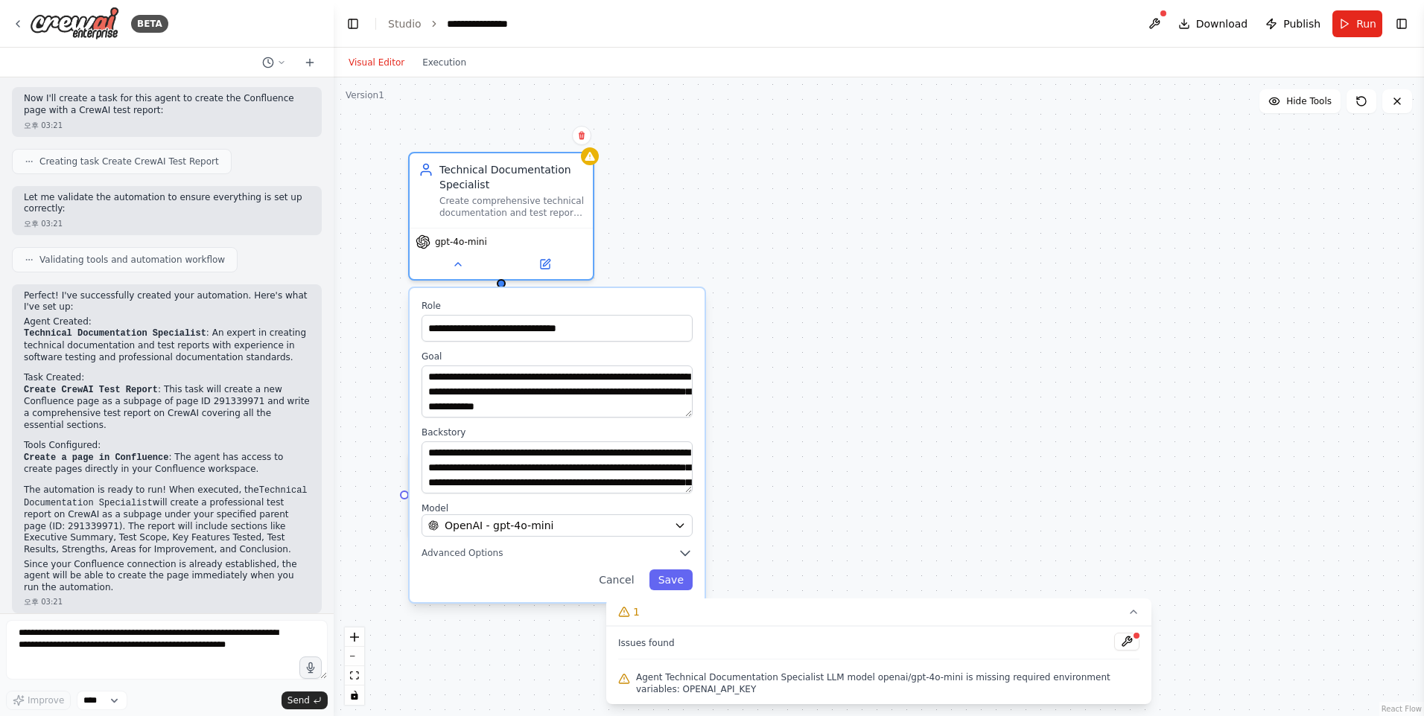
click at [991, 474] on div ".deletable-edge-delete-btn { width: 20px; height: 20px; border: 0px solid #ffff…" at bounding box center [879, 396] width 1090 height 639
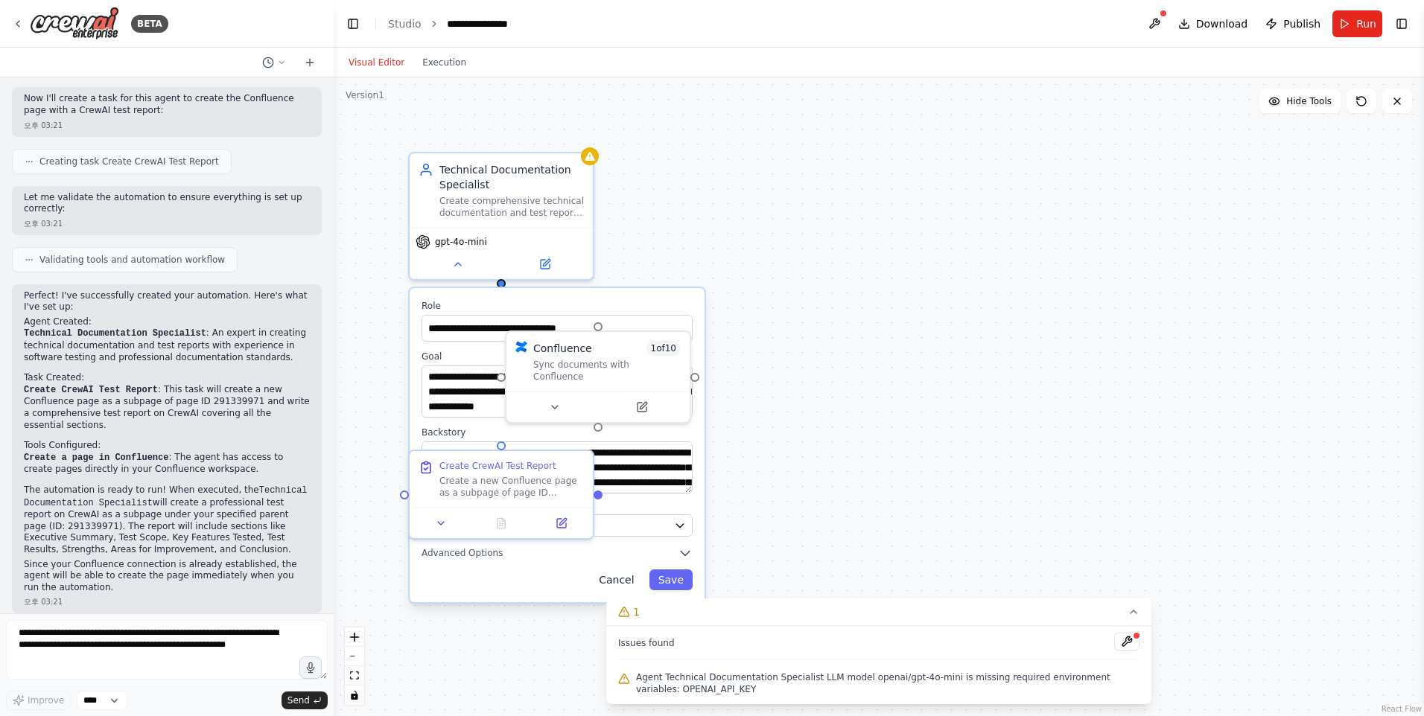
click at [629, 576] on button "Cancel" at bounding box center [616, 580] width 53 height 21
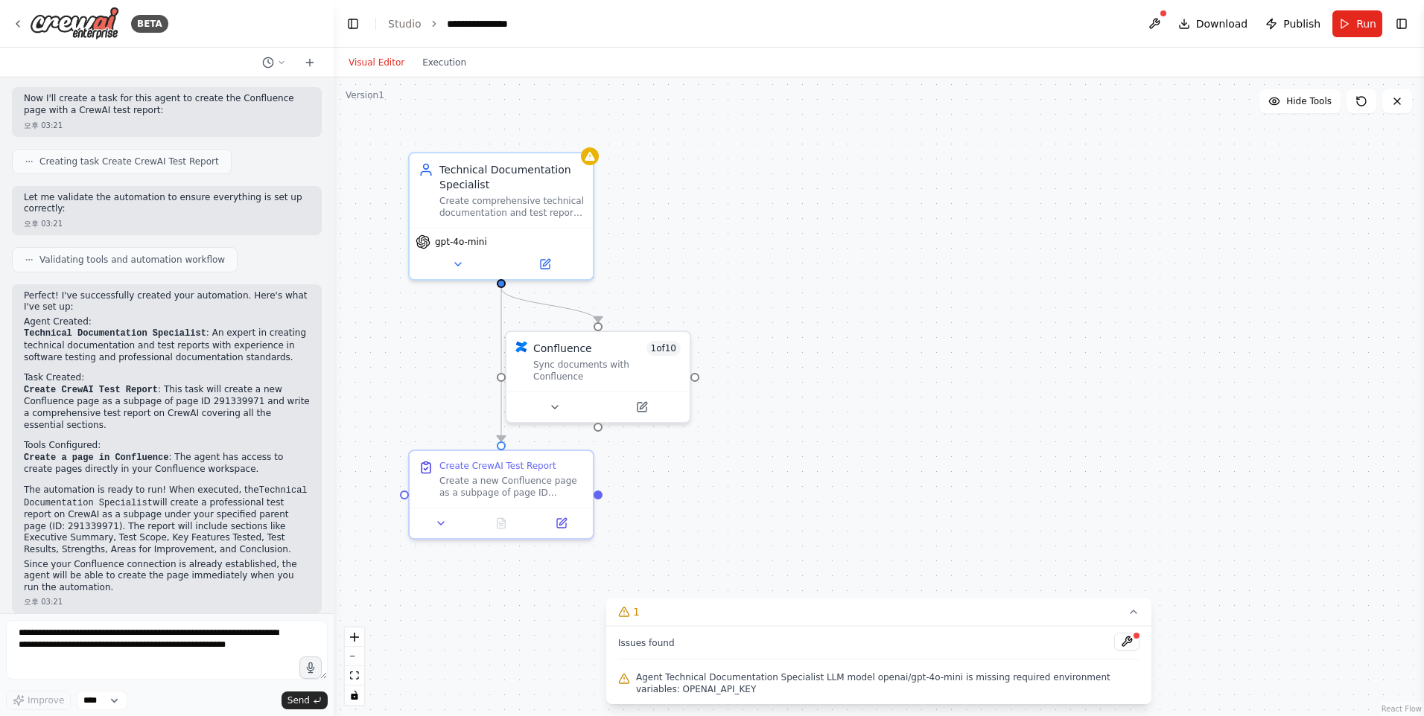
click at [817, 82] on div ".deletable-edge-delete-btn { width: 20px; height: 20px; border: 0px solid #ffff…" at bounding box center [879, 396] width 1090 height 639
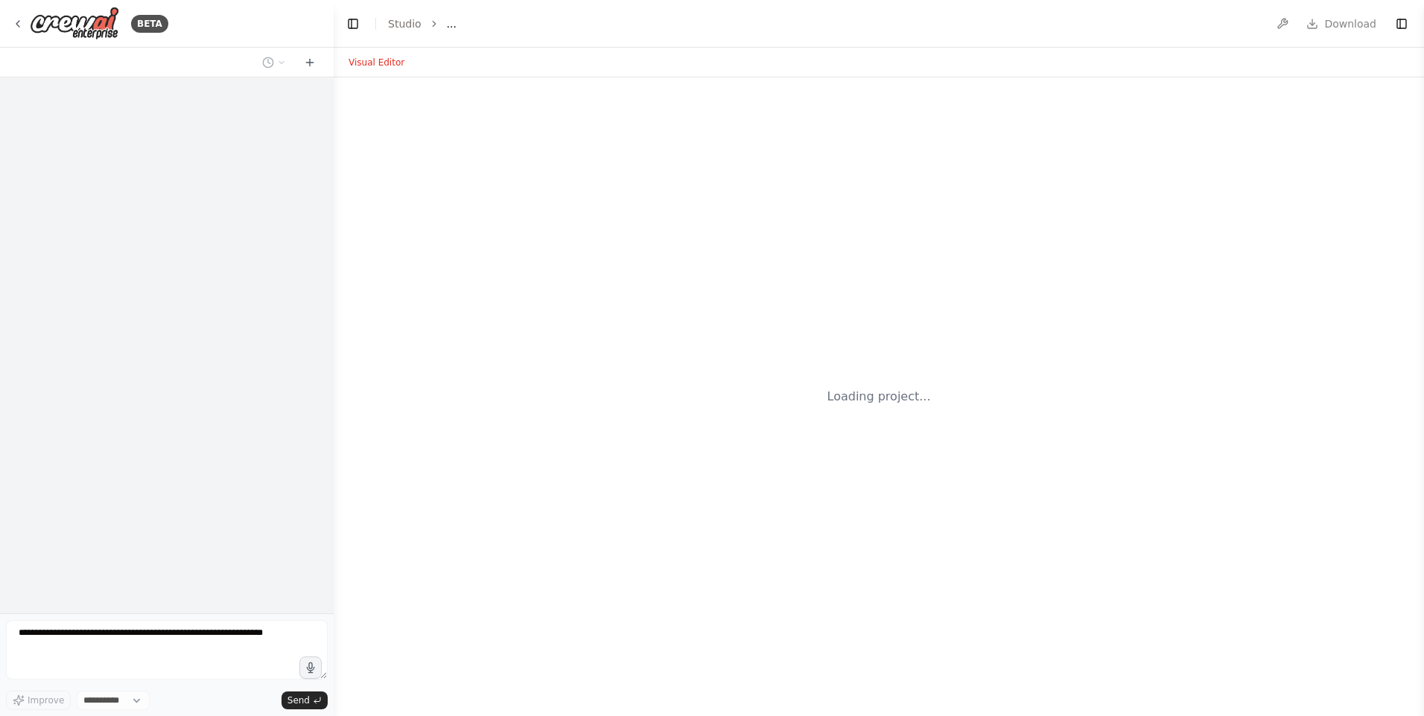
select select "****"
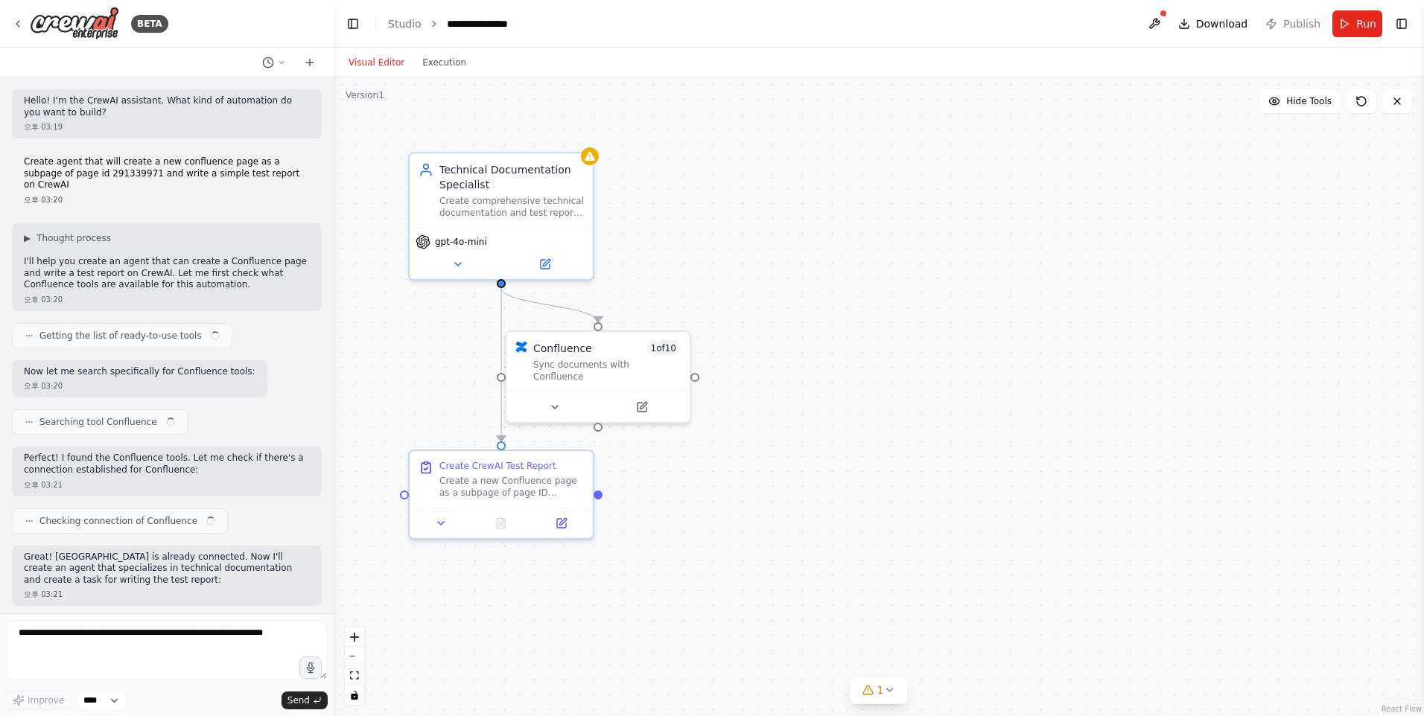
scroll to position [580, 0]
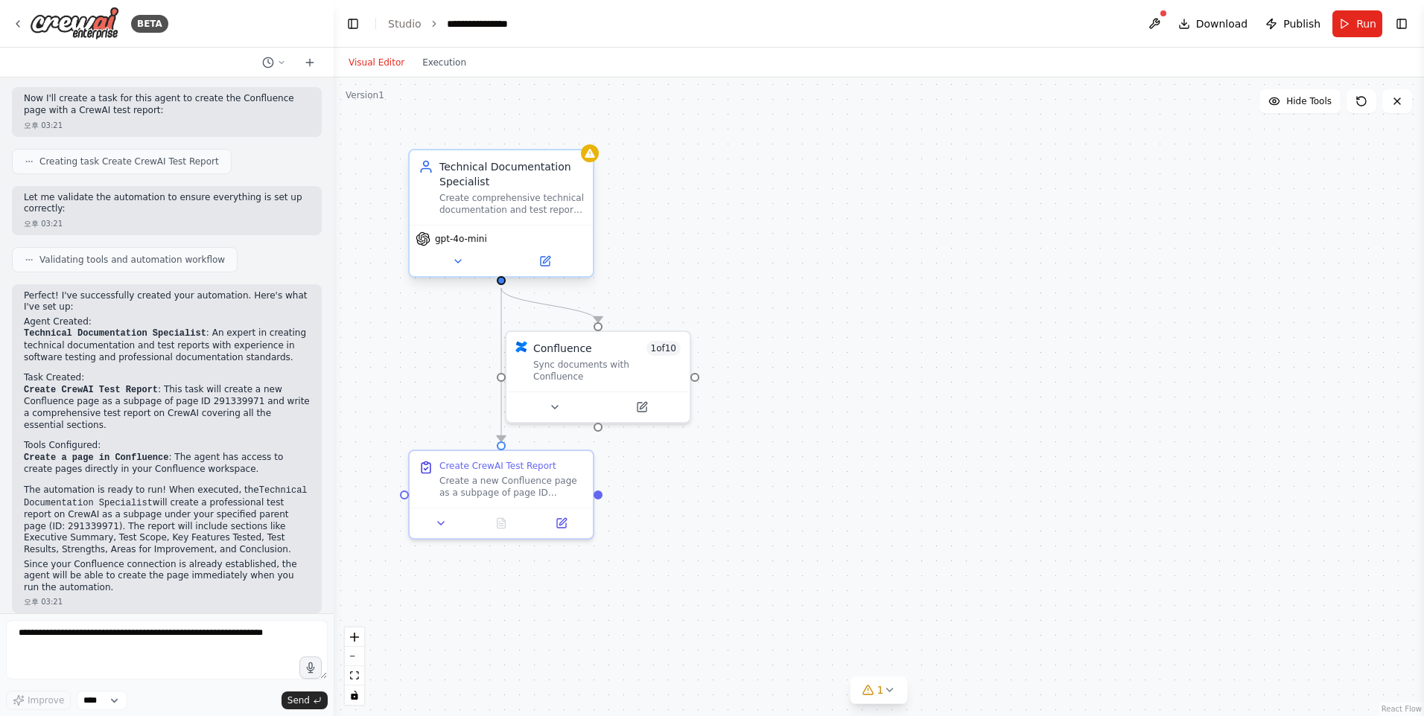
click at [531, 184] on div "Technical Documentation Specialist" at bounding box center [511, 174] width 144 height 30
click at [462, 275] on div "gpt-4o-mini" at bounding box center [501, 250] width 183 height 51
click at [473, 262] on button at bounding box center [458, 261] width 84 height 18
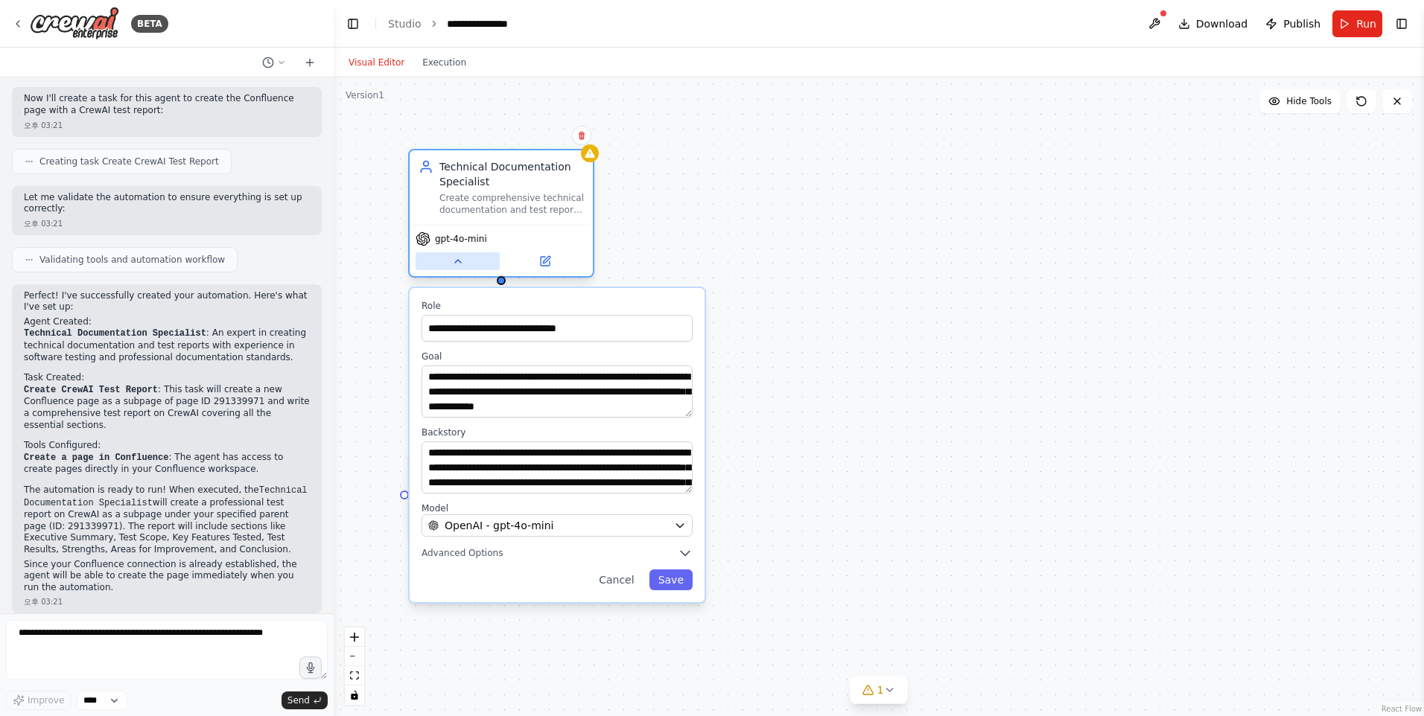
click at [473, 262] on button at bounding box center [458, 261] width 84 height 18
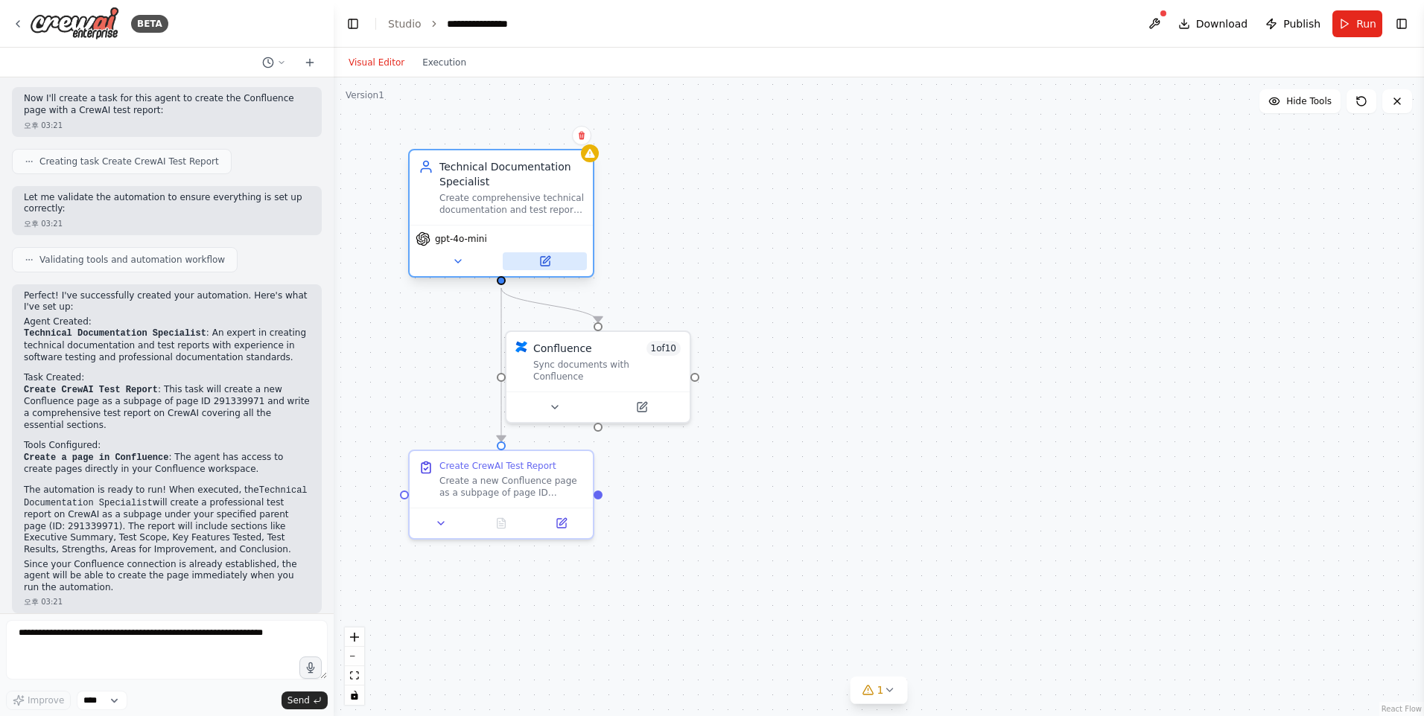
click at [535, 252] on button at bounding box center [545, 261] width 84 height 18
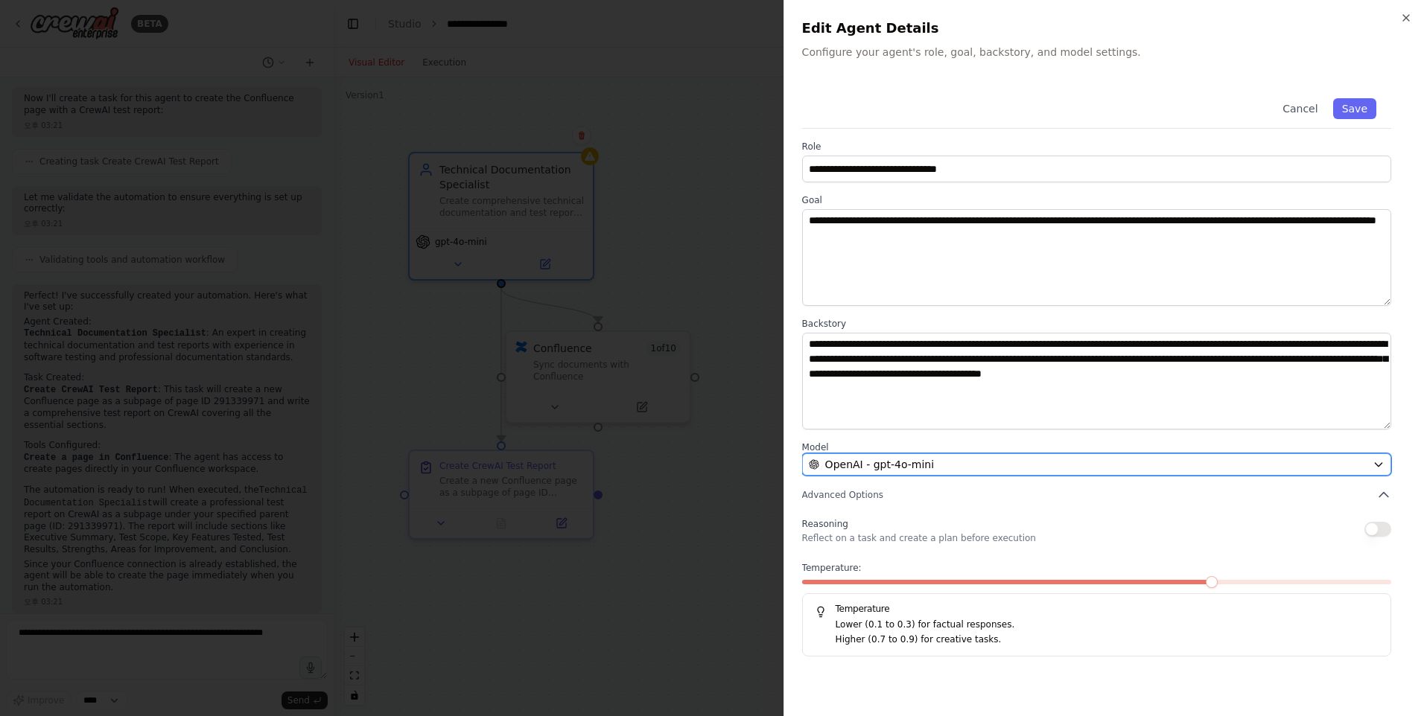
click at [1364, 460] on div "OpenAI - gpt-4o-mini" at bounding box center [1088, 464] width 558 height 15
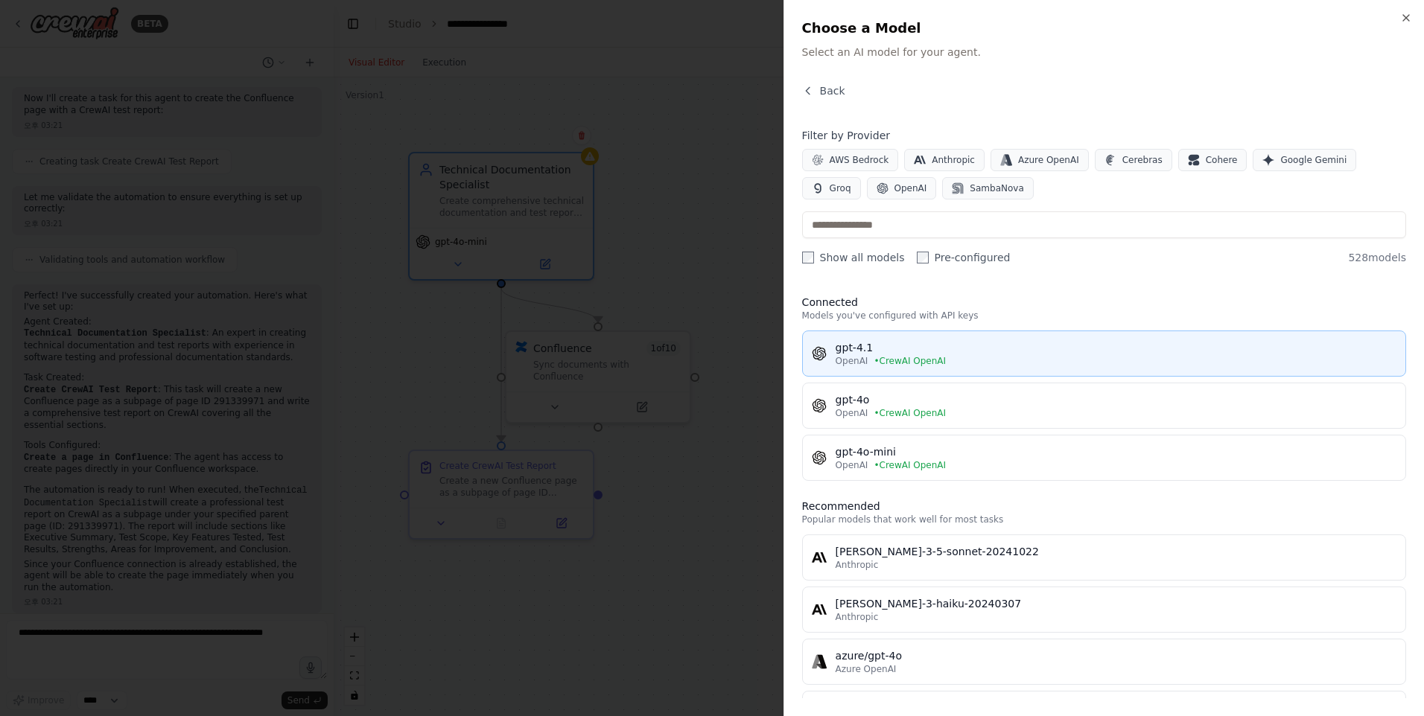
click at [884, 360] on span "• CrewAI OpenAI" at bounding box center [910, 361] width 72 height 12
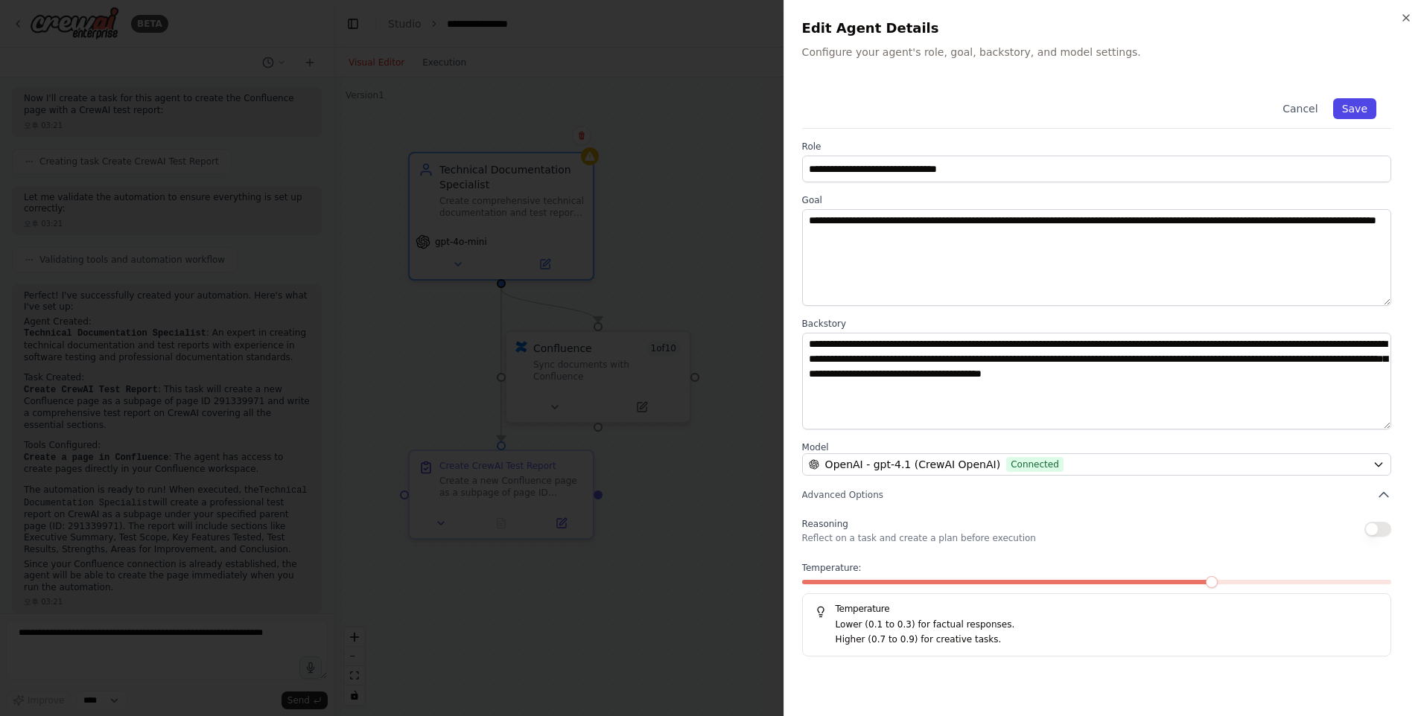
click at [1349, 106] on button "Save" at bounding box center [1354, 108] width 43 height 21
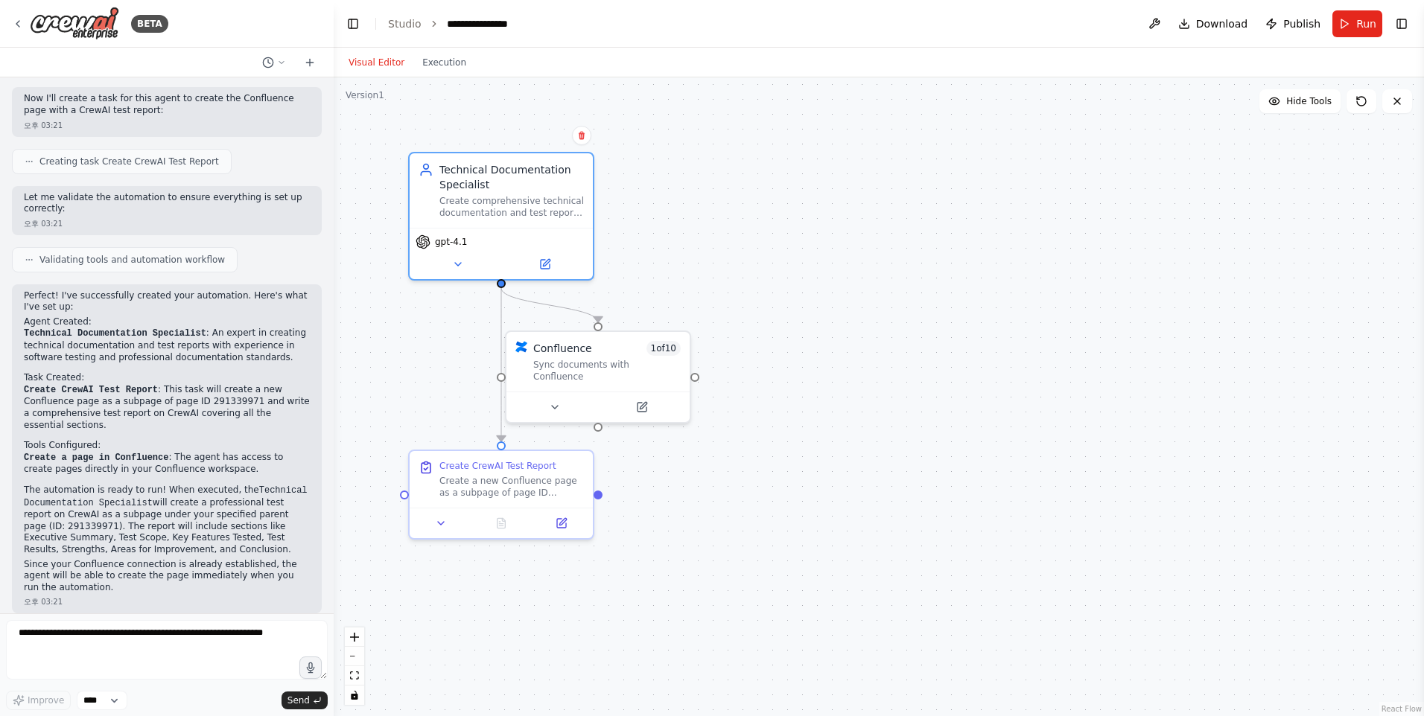
click at [796, 238] on div ".deletable-edge-delete-btn { width: 20px; height: 20px; border: 0px solid #ffff…" at bounding box center [879, 396] width 1090 height 639
click at [831, 286] on div ".deletable-edge-delete-btn { width: 20px; height: 20px; border: 0px solid #ffff…" at bounding box center [879, 396] width 1090 height 639
click at [1352, 29] on button "Run" at bounding box center [1357, 23] width 50 height 27
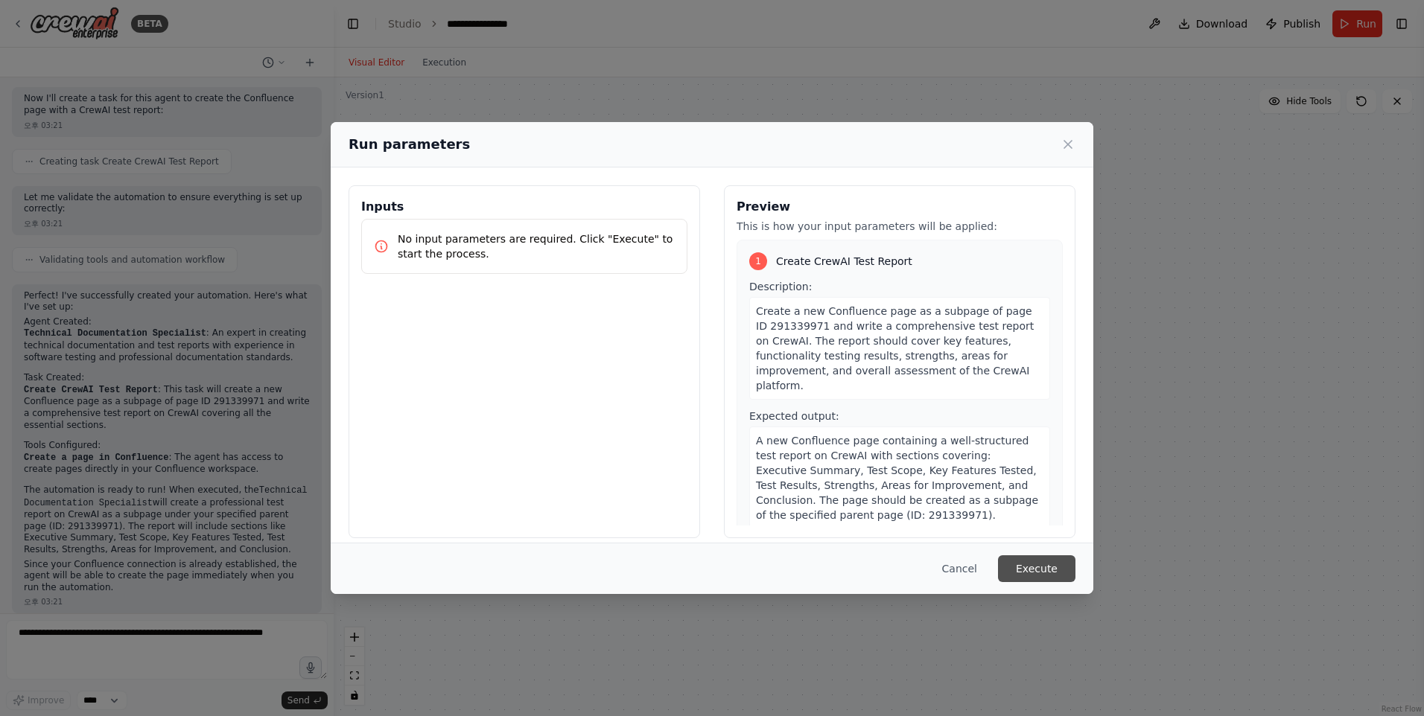
click at [1055, 560] on button "Execute" at bounding box center [1036, 569] width 77 height 27
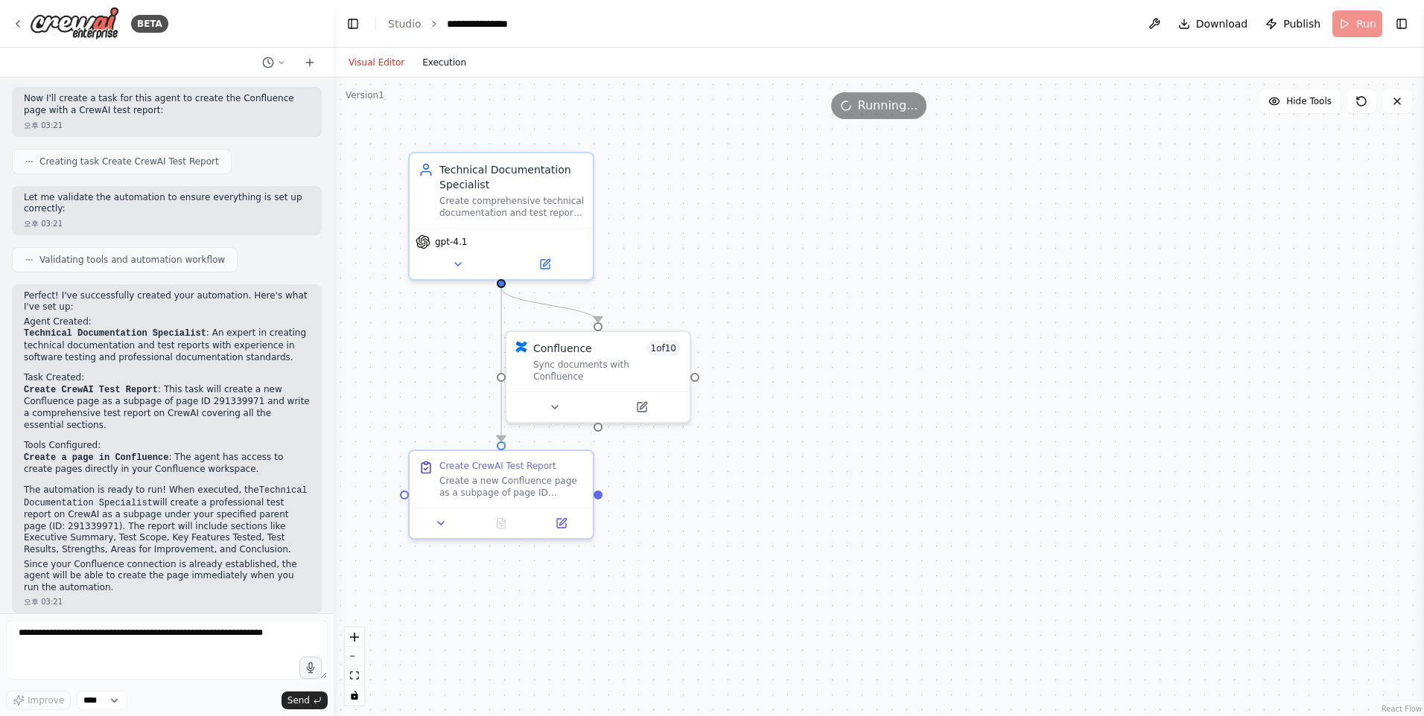
click at [428, 68] on button "Execution" at bounding box center [444, 63] width 62 height 18
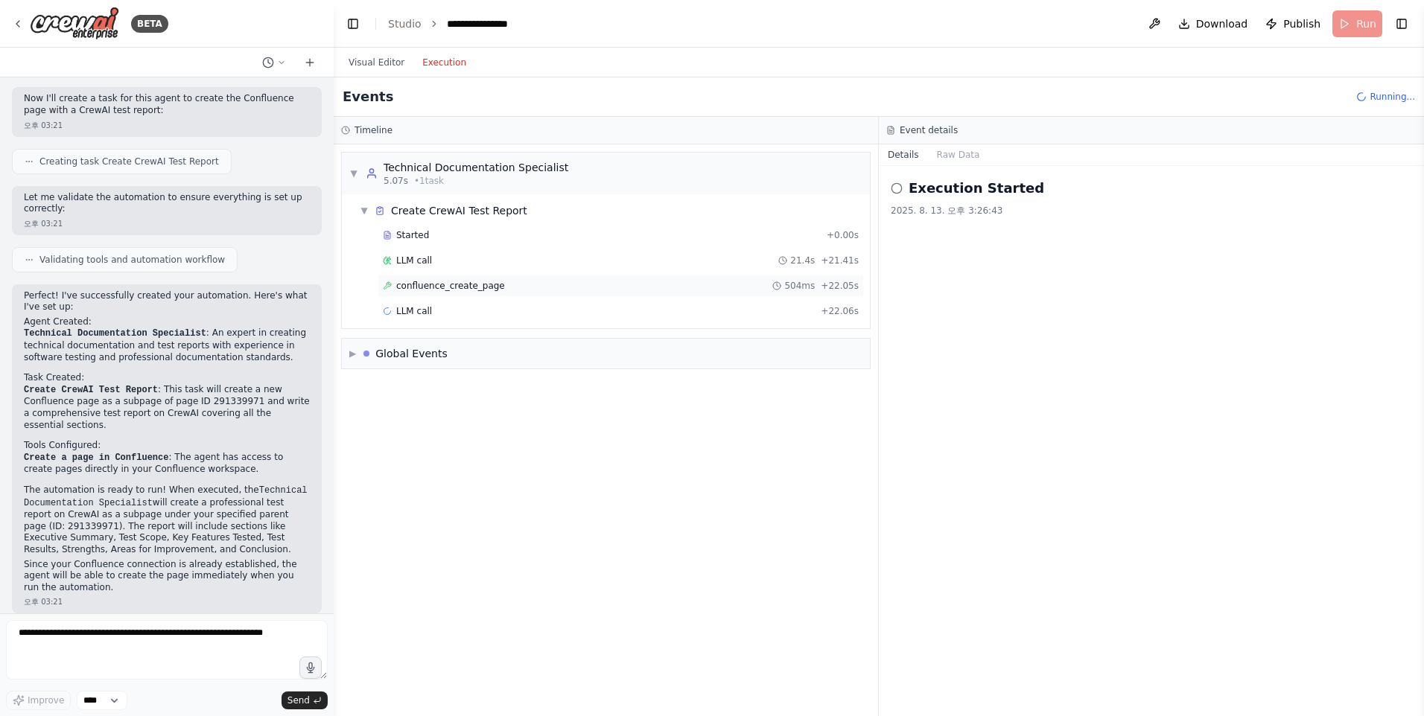
click at [465, 289] on span "confluence_create_page" at bounding box center [450, 286] width 109 height 12
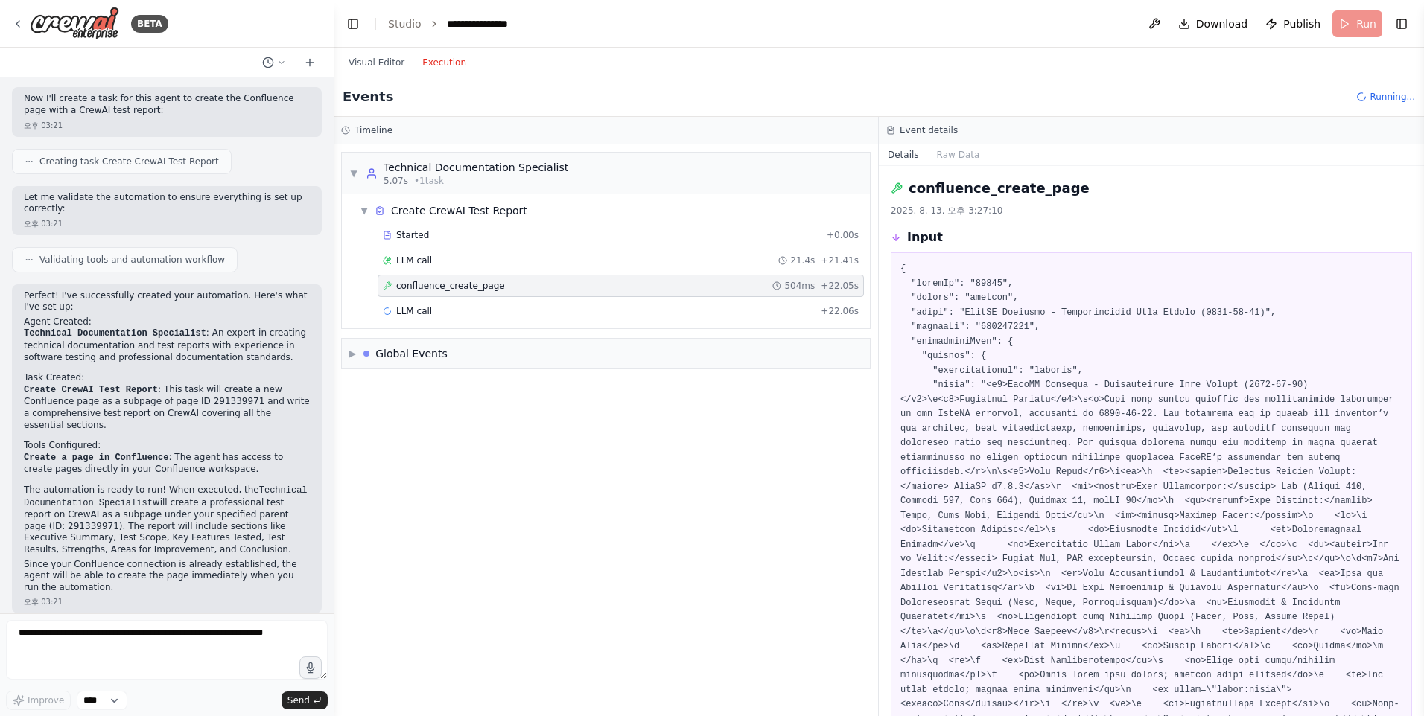
drag, startPoint x: 1110, startPoint y: 320, endPoint x: 1092, endPoint y: 309, distance: 21.7
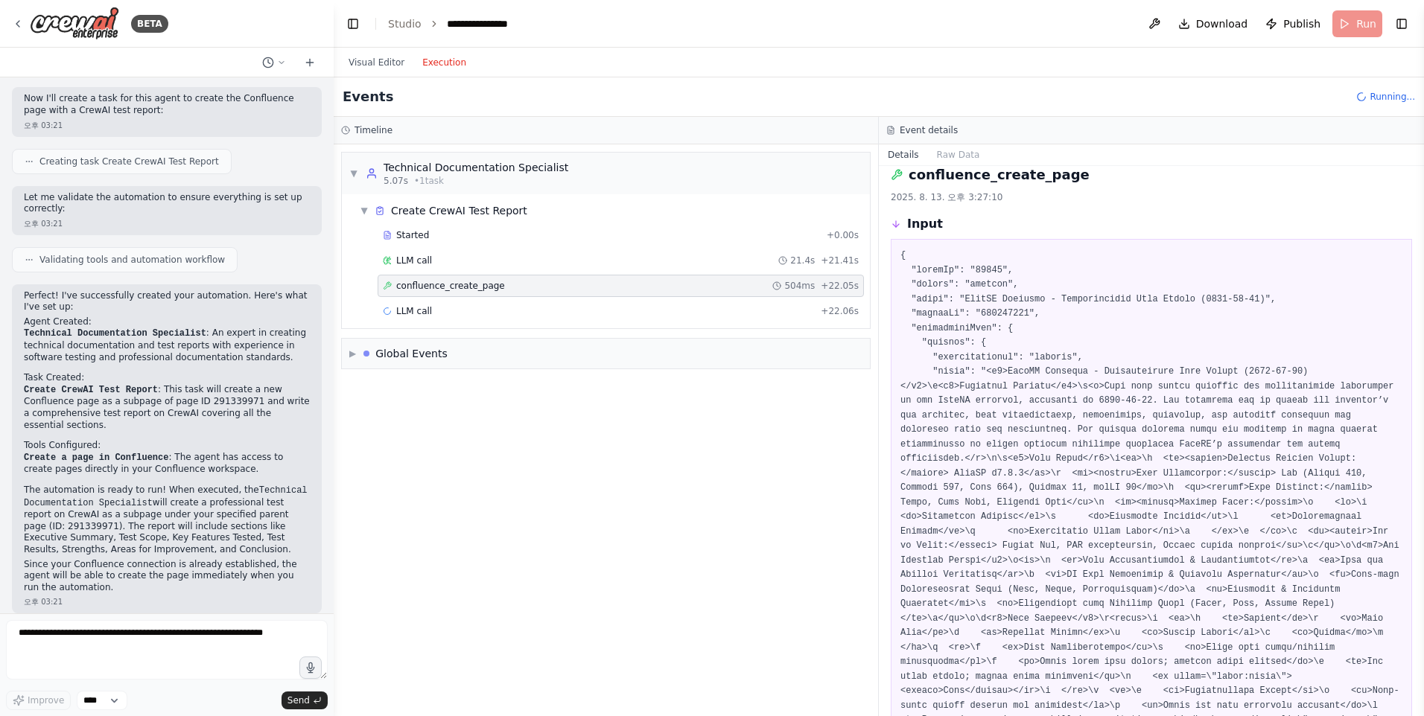
scroll to position [14, 0]
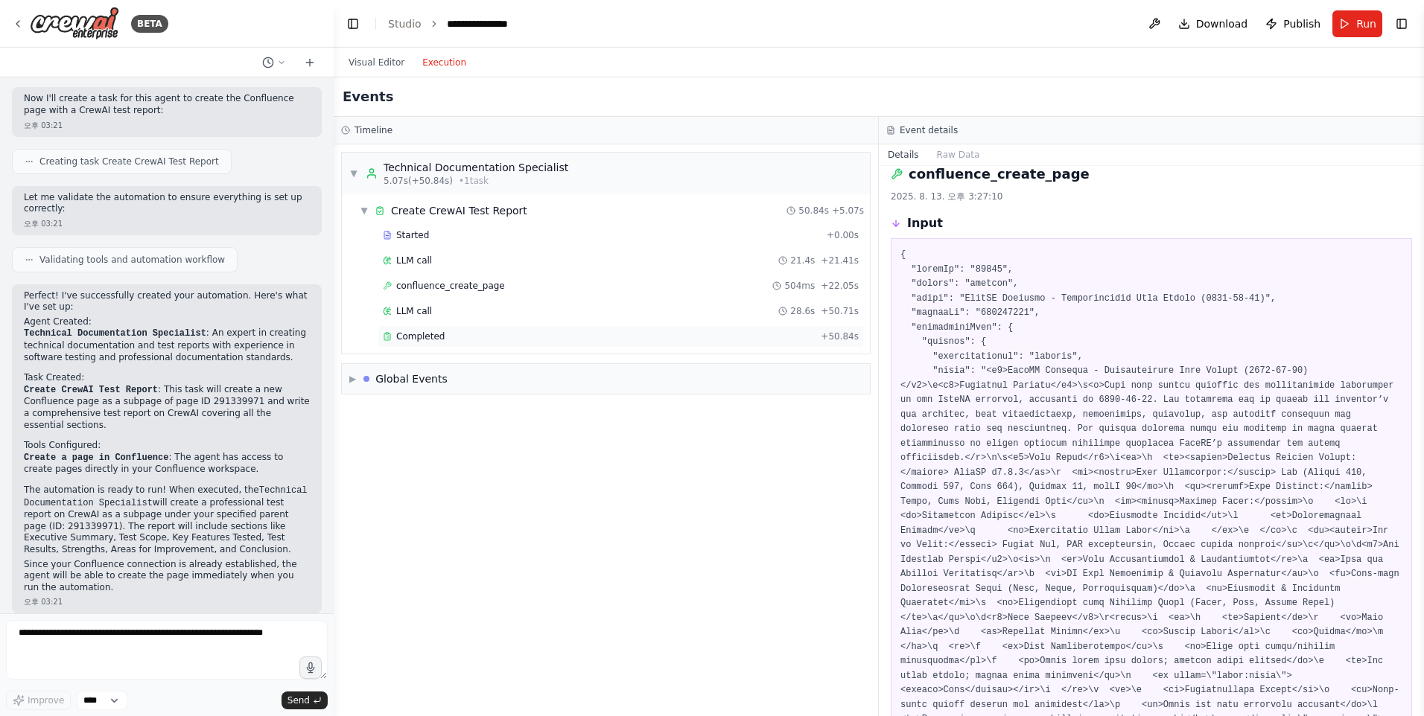
click at [554, 331] on div "Completed" at bounding box center [599, 337] width 432 height 12
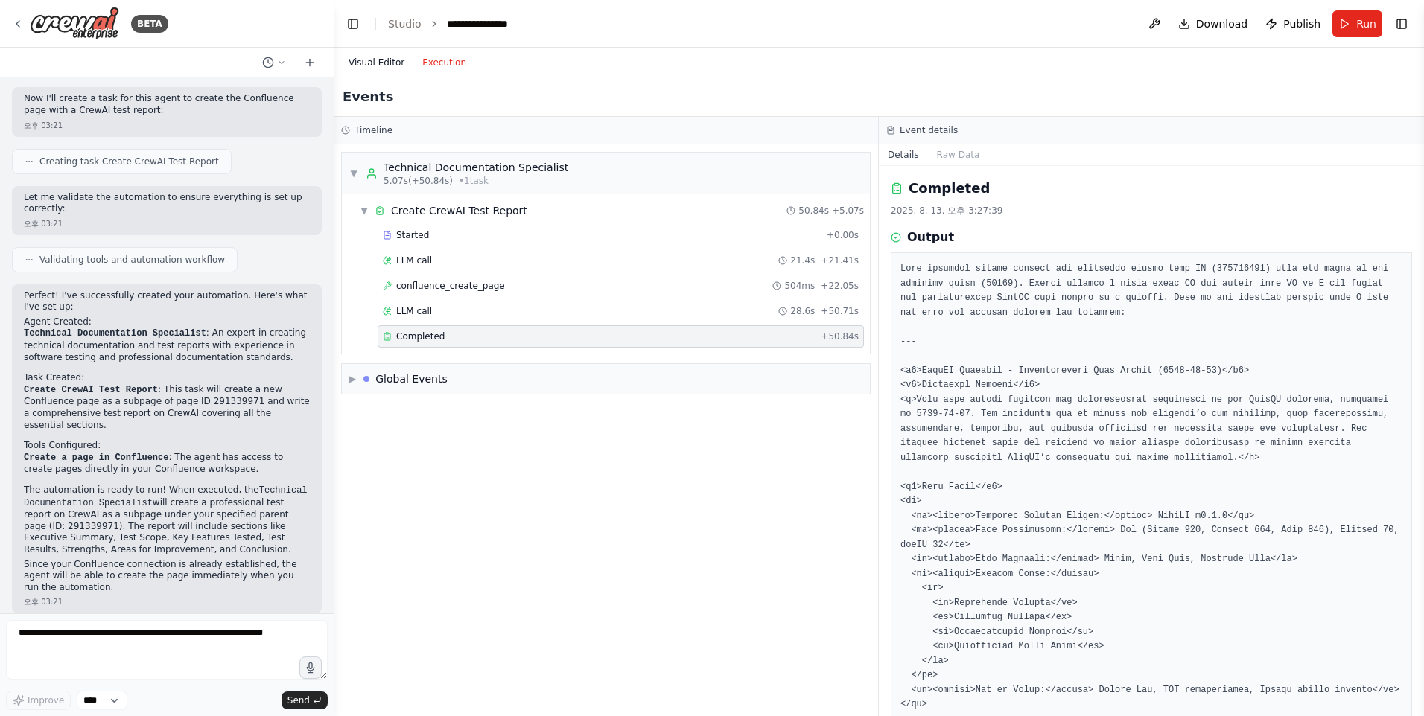
click at [384, 64] on button "Visual Editor" at bounding box center [377, 63] width 74 height 18
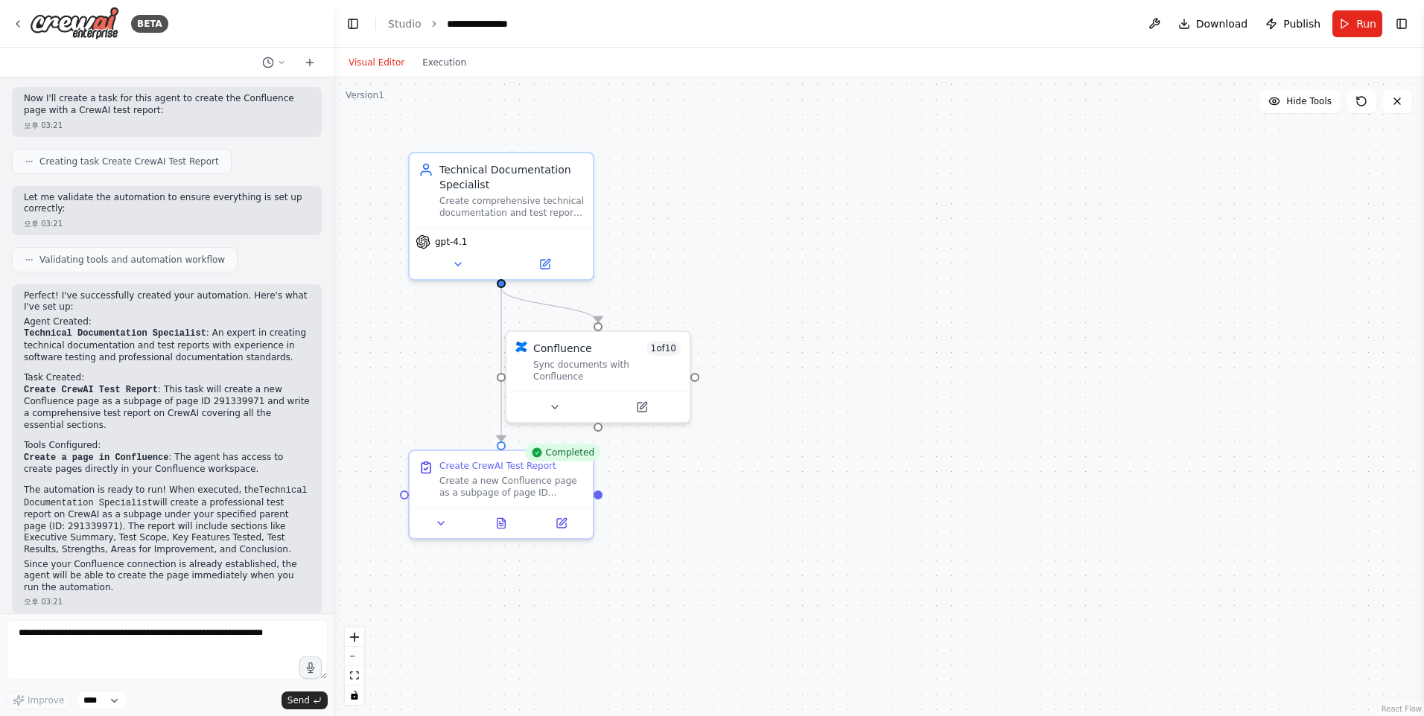
click at [643, 416] on div ".deletable-edge-delete-btn { width: 20px; height: 20px; border: 0px solid #ffff…" at bounding box center [879, 396] width 1090 height 639
click at [643, 399] on icon at bounding box center [643, 402] width 7 height 7
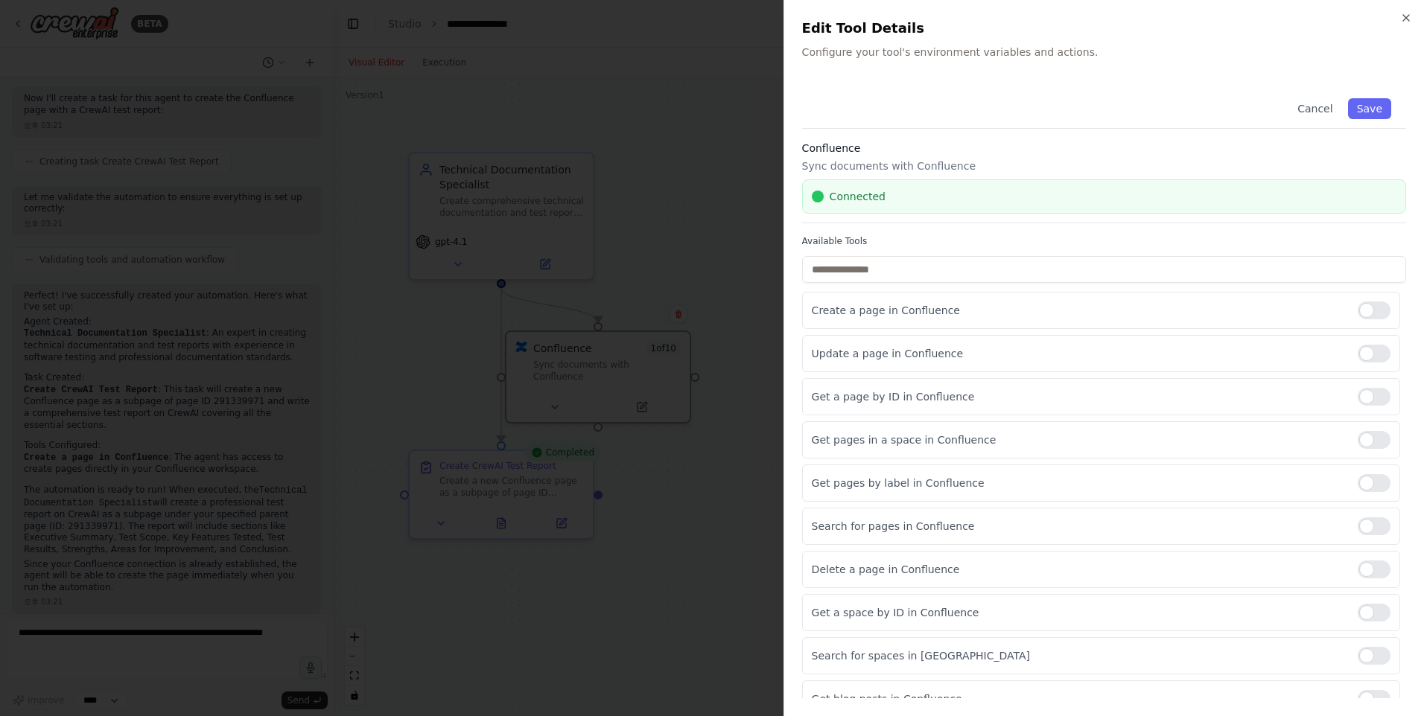
drag, startPoint x: 1100, startPoint y: 620, endPoint x: 1369, endPoint y: 632, distance: 269.1
click at [1369, 632] on div "Create a page in Confluence Update a page in Confluence Get a page by ID in Con…" at bounding box center [1104, 505] width 604 height 426
click at [1364, 658] on div at bounding box center [1374, 656] width 33 height 18
click at [1360, 110] on button "Save" at bounding box center [1369, 108] width 43 height 21
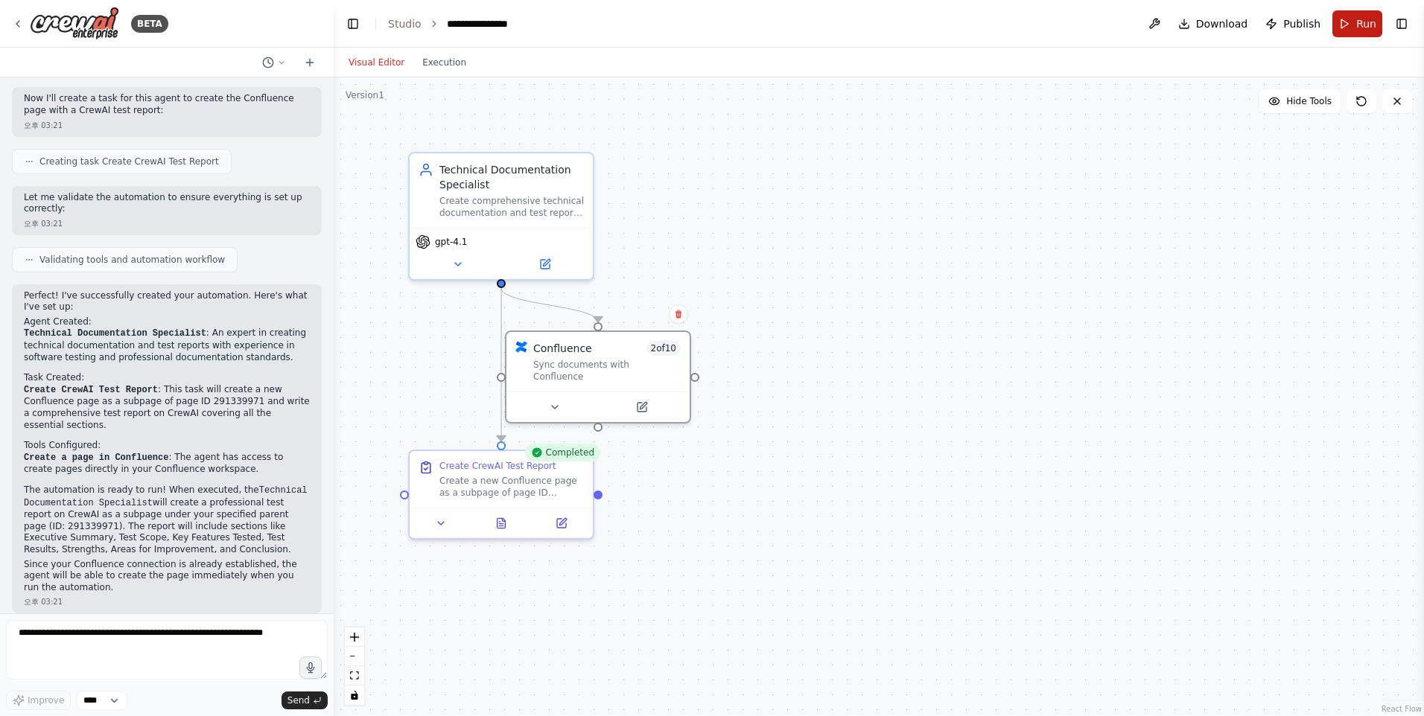
click at [1353, 31] on button "Run" at bounding box center [1357, 23] width 50 height 27
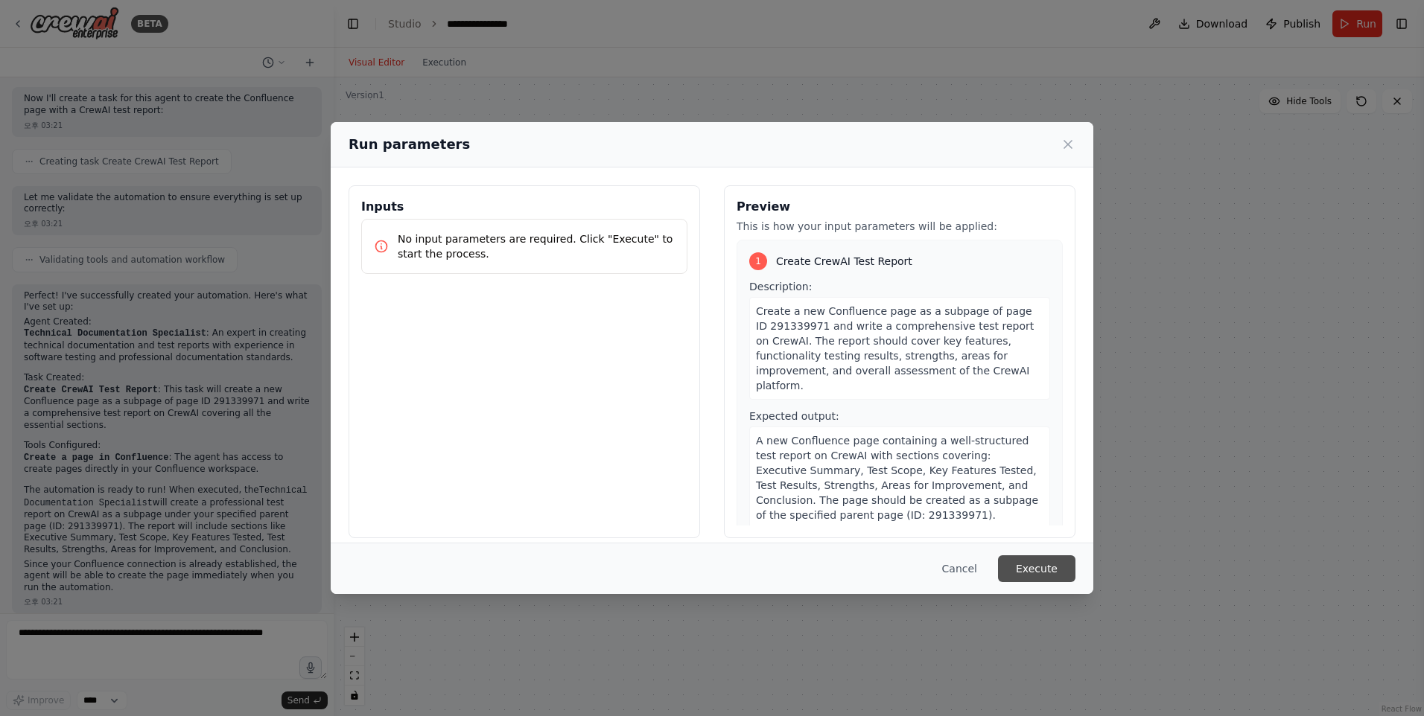
click at [1040, 561] on button "Execute" at bounding box center [1036, 569] width 77 height 27
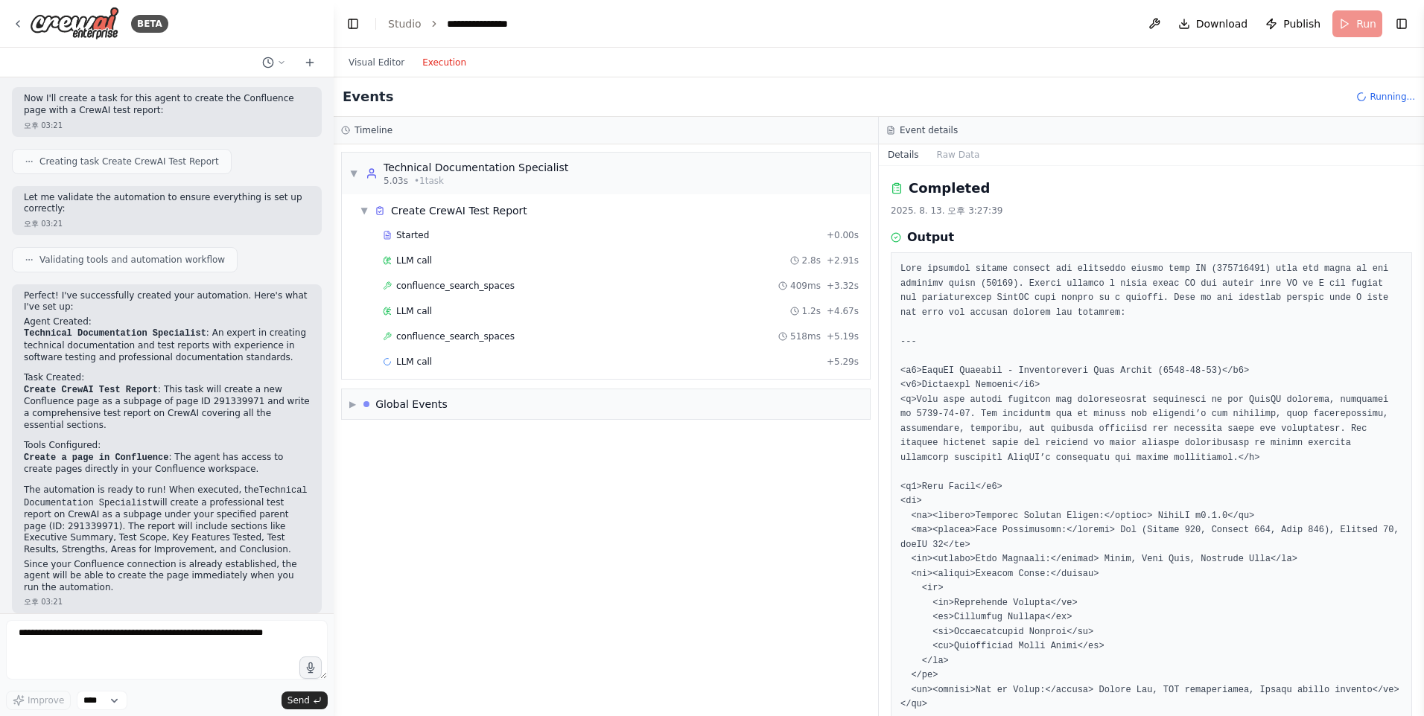
click at [458, 71] on button "Execution" at bounding box center [444, 63] width 62 height 18
click at [494, 339] on span "confluence_search_spaces" at bounding box center [455, 337] width 118 height 12
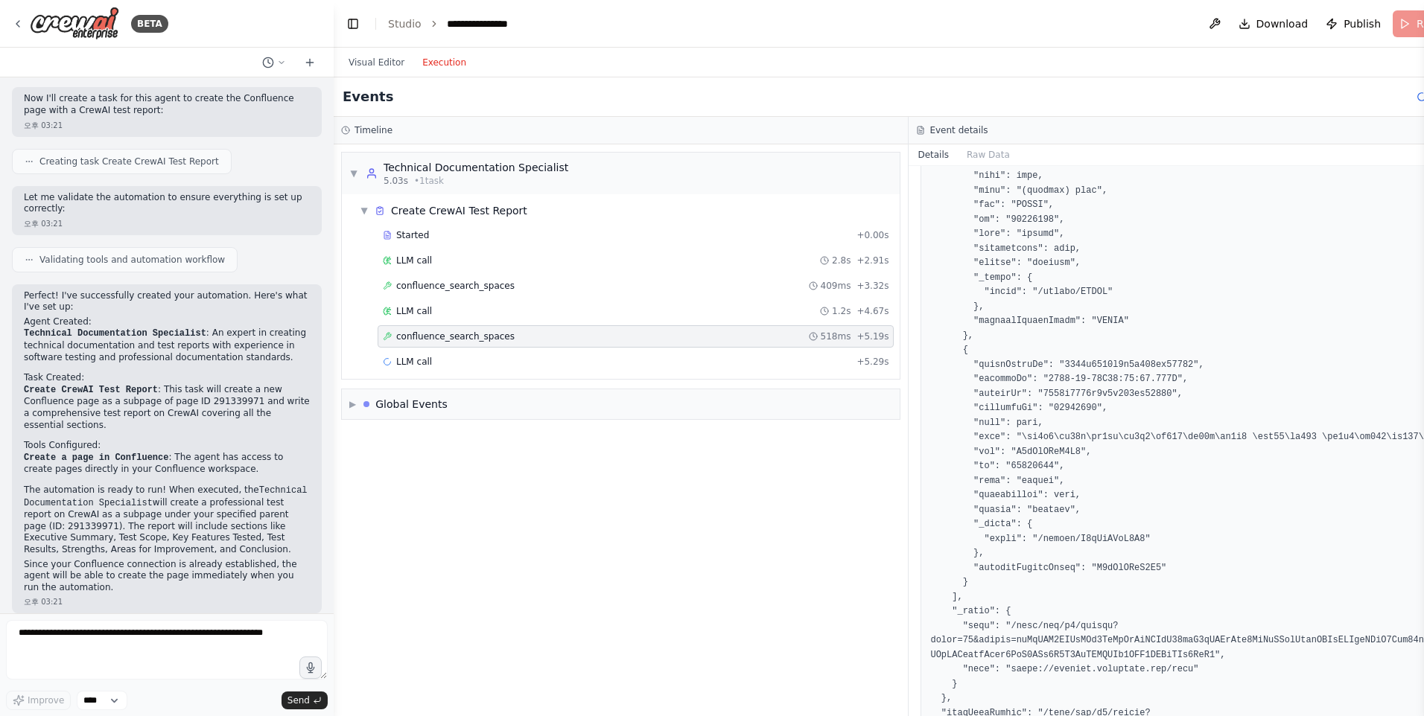
scroll to position [2441, 0]
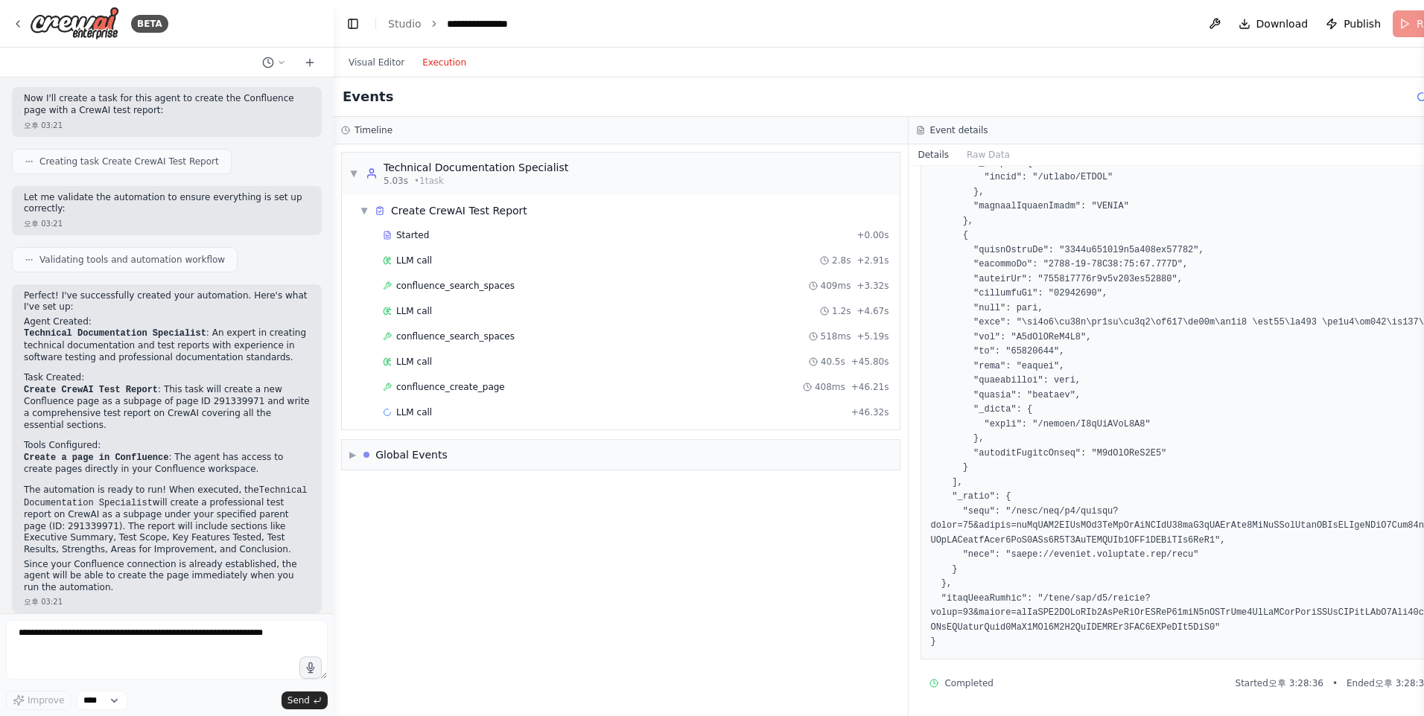
drag, startPoint x: 1030, startPoint y: 453, endPoint x: 912, endPoint y: 395, distance: 131.2
click at [824, 412] on div "LLM call + 46.32s" at bounding box center [636, 413] width 506 height 12
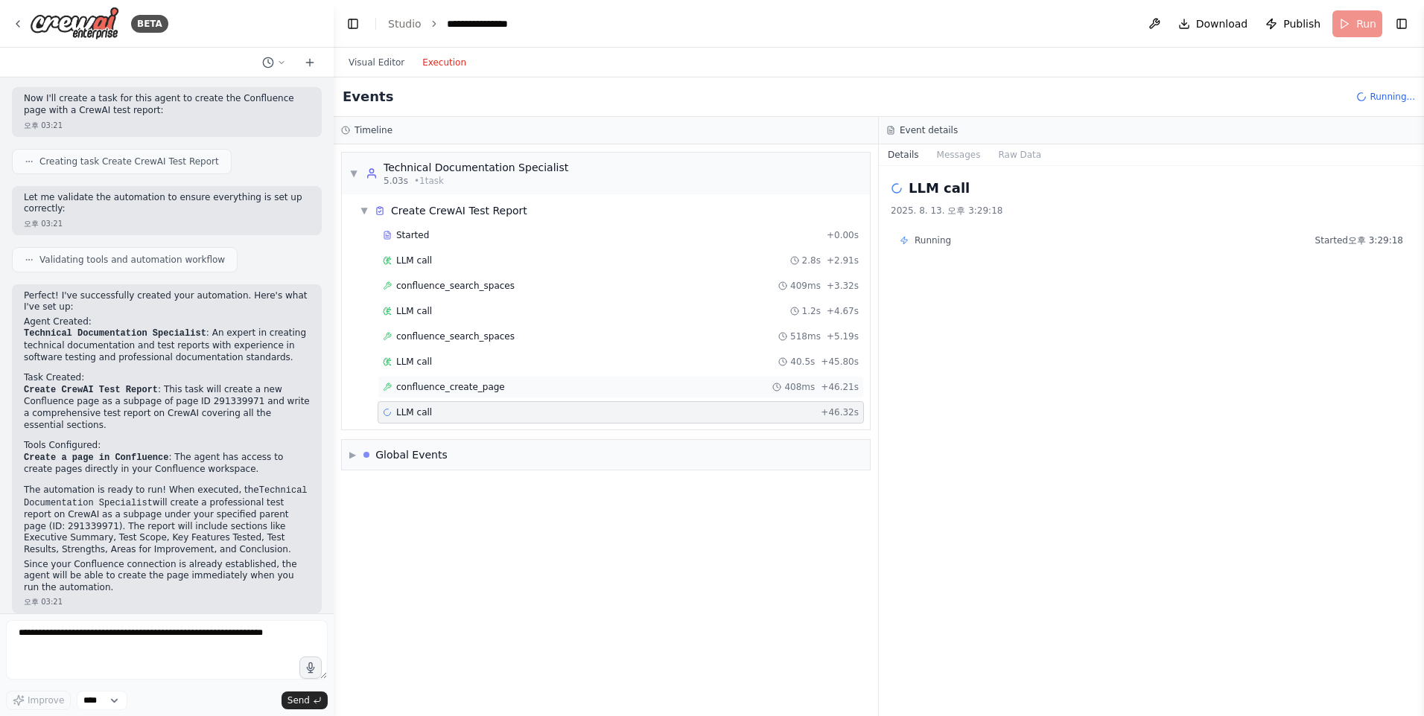
click at [820, 397] on div "confluence_create_page 408ms + 46.21s" at bounding box center [621, 387] width 486 height 22
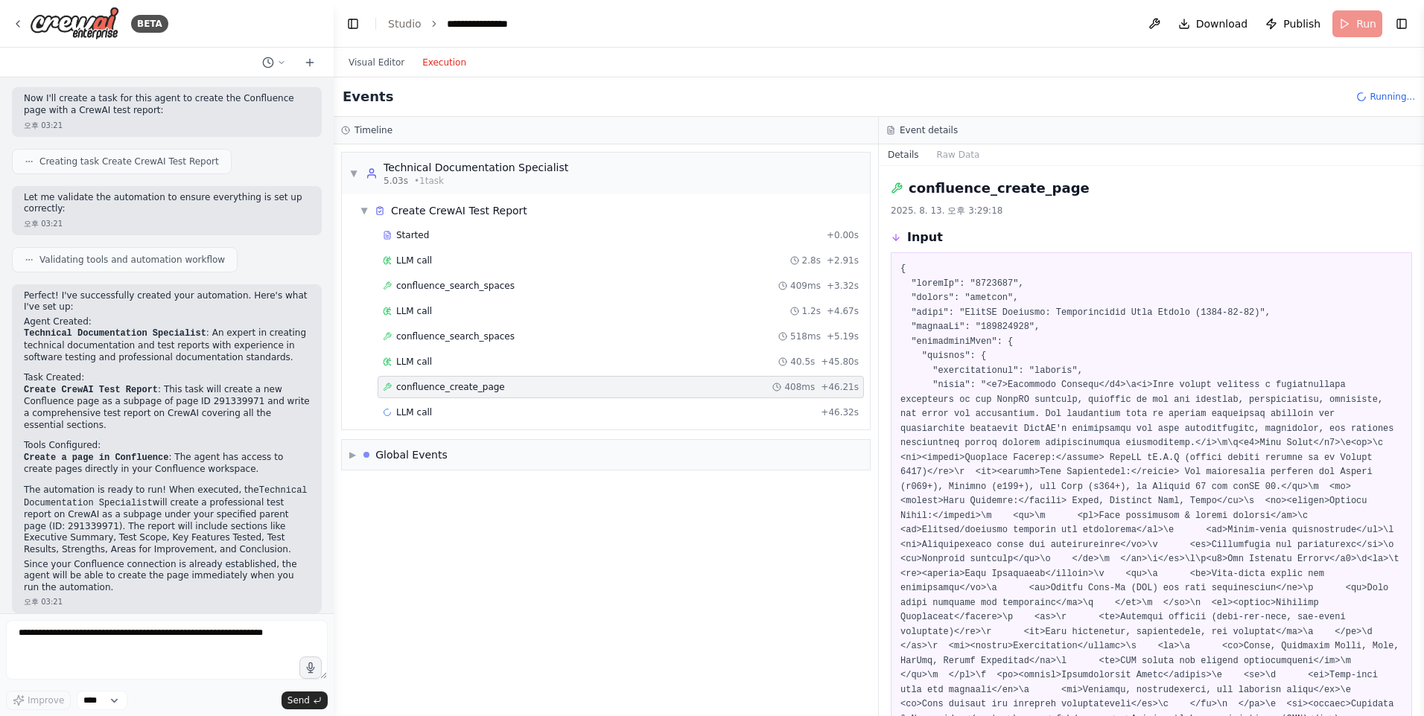
click at [815, 392] on span "408ms" at bounding box center [799, 387] width 31 height 12
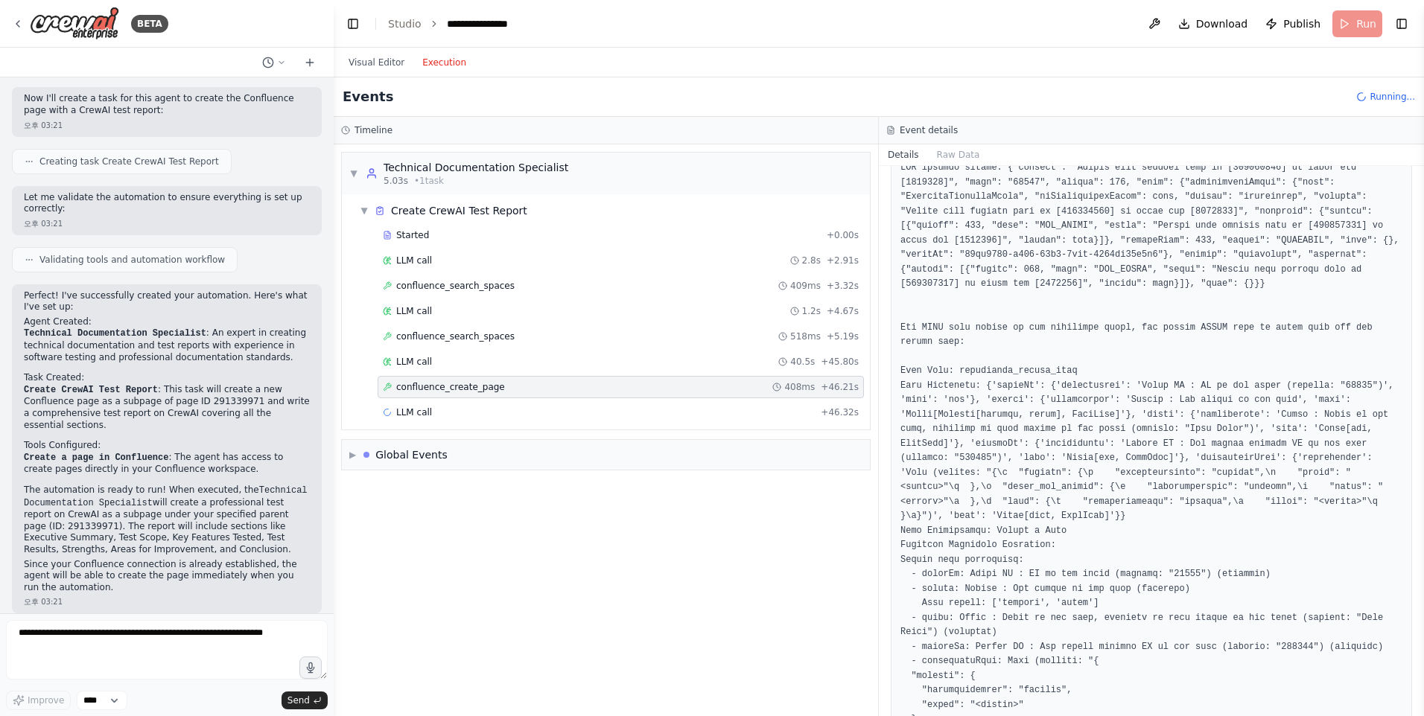
scroll to position [1257, 0]
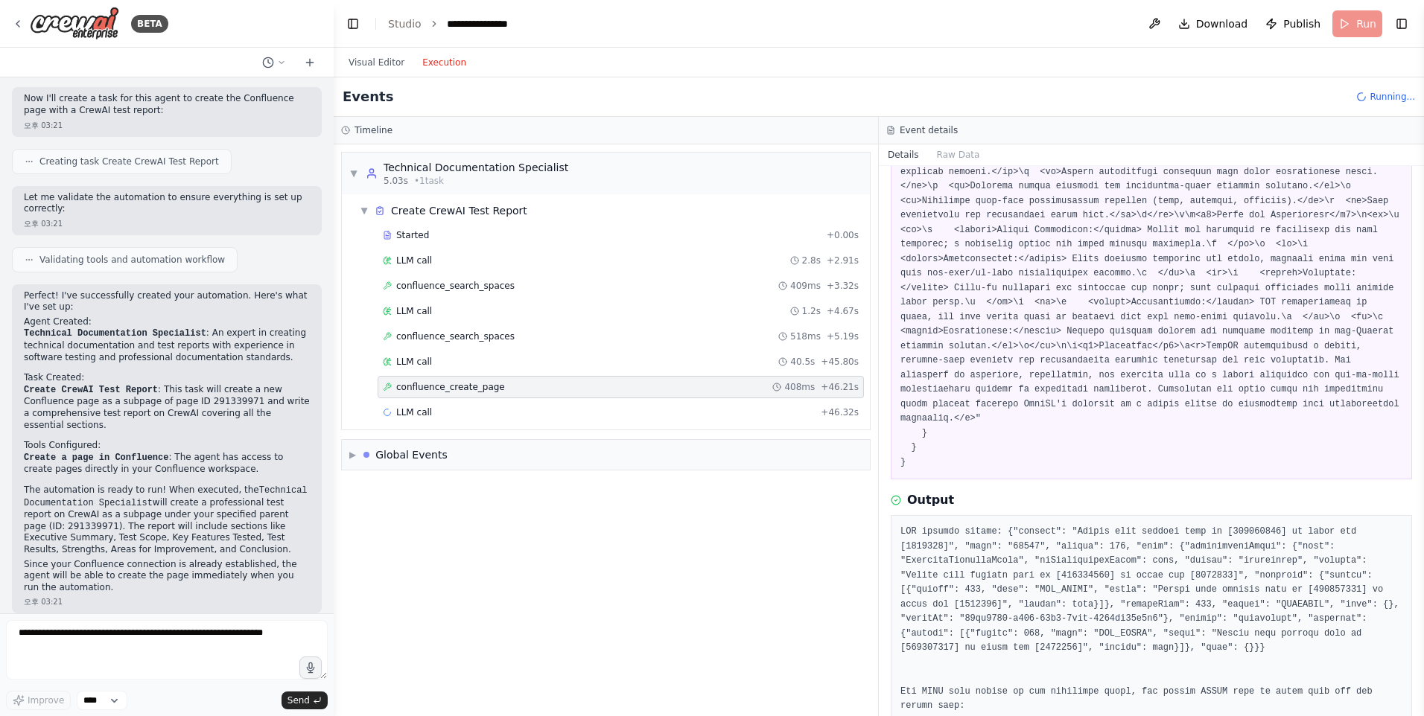
scroll to position [885, 0]
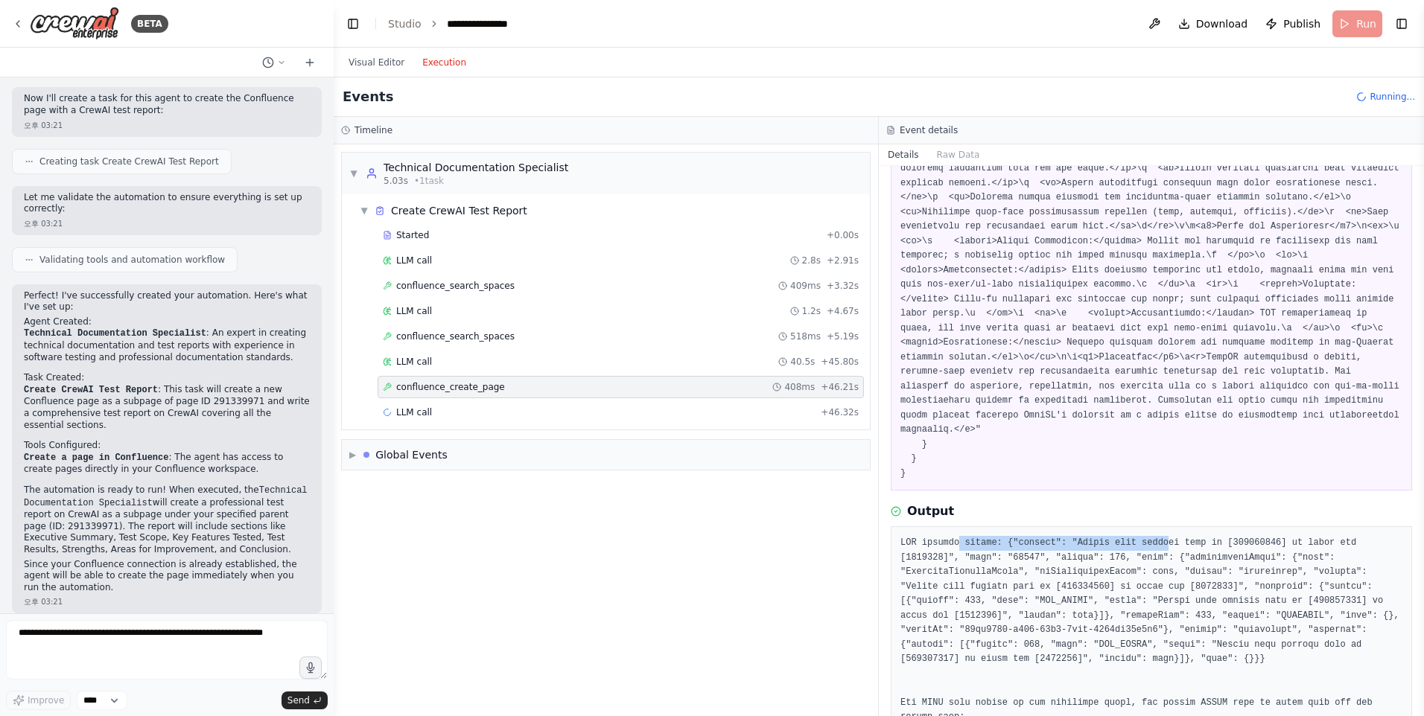
drag, startPoint x: 953, startPoint y: 481, endPoint x: 1144, endPoint y: 492, distance: 190.9
drag, startPoint x: 1144, startPoint y: 492, endPoint x: 1119, endPoint y: 526, distance: 42.6
drag, startPoint x: 1234, startPoint y: 483, endPoint x: 1352, endPoint y: 482, distance: 117.7
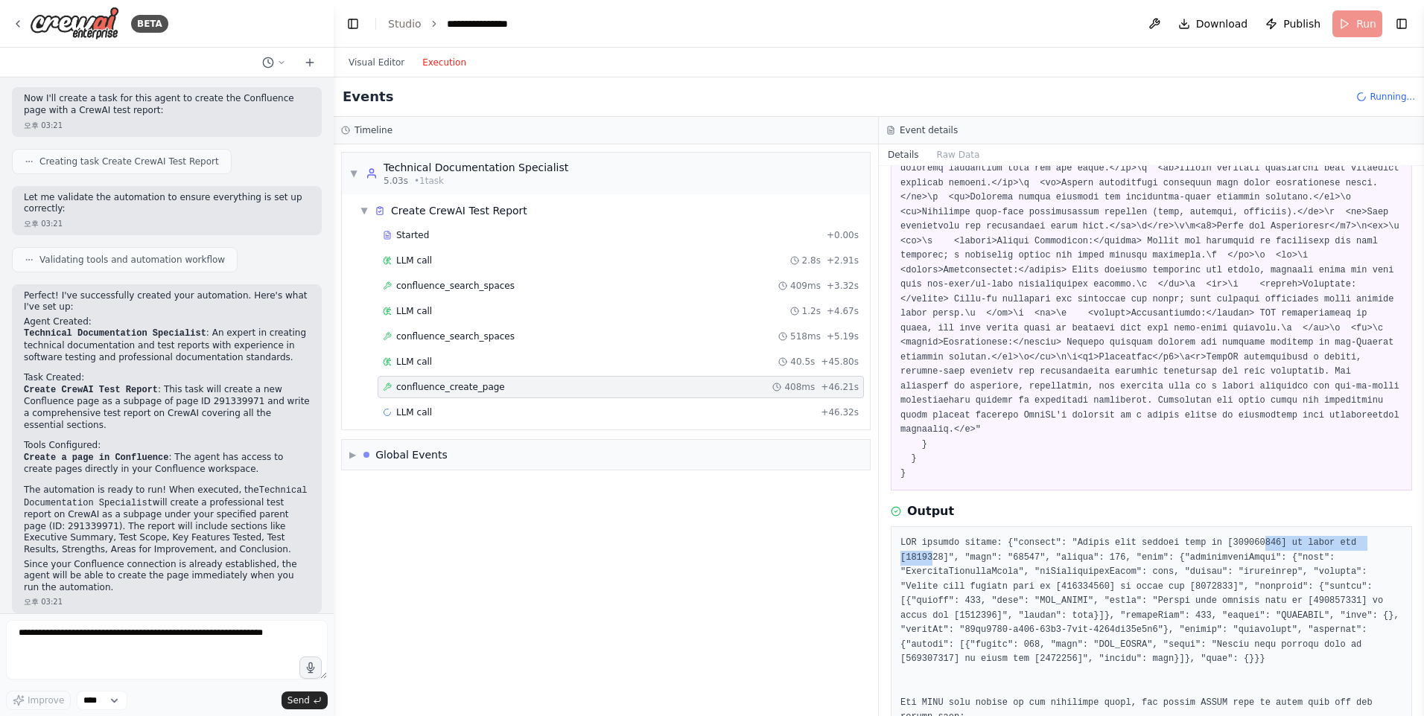
drag, startPoint x: 1352, startPoint y: 482, endPoint x: 1306, endPoint y: 506, distance: 52.0
drag, startPoint x: 1306, startPoint y: 506, endPoint x: 1259, endPoint y: 521, distance: 49.5
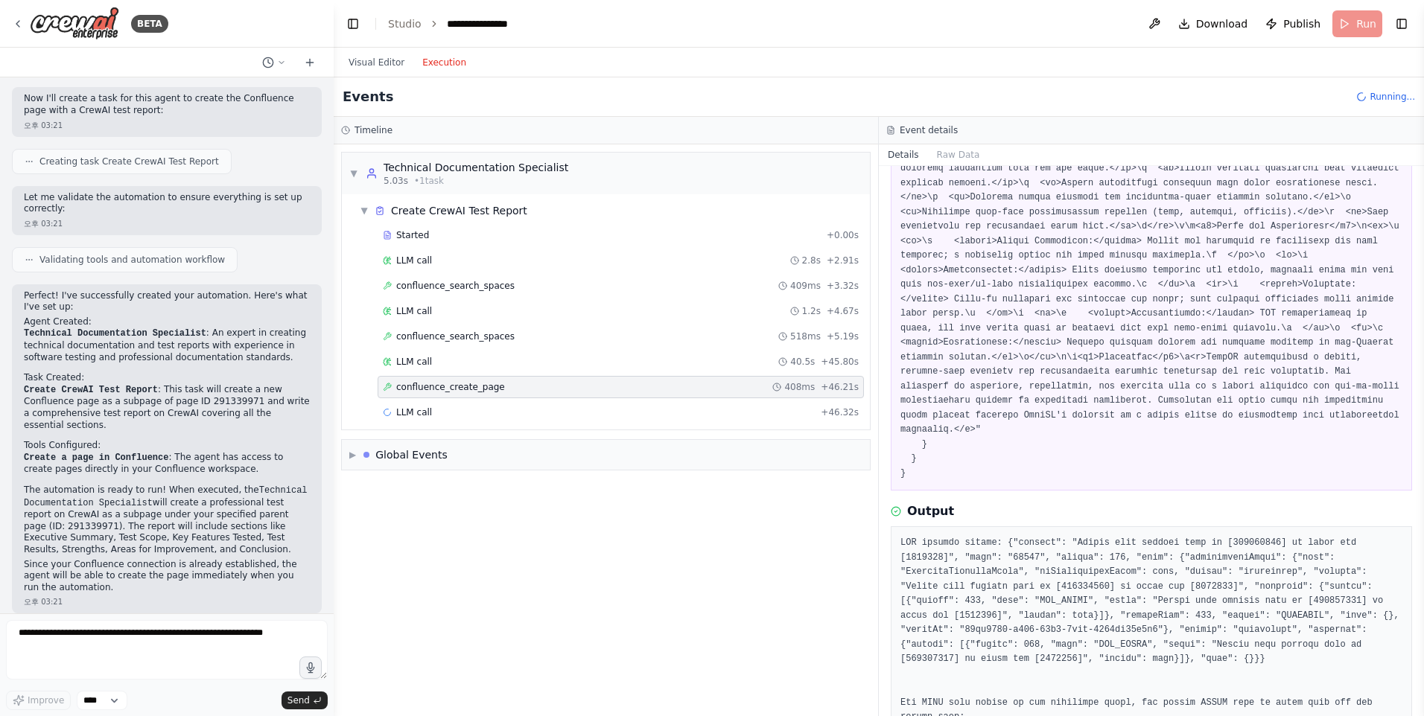
drag, startPoint x: 1330, startPoint y: 486, endPoint x: 1342, endPoint y: 483, distance: 12.3
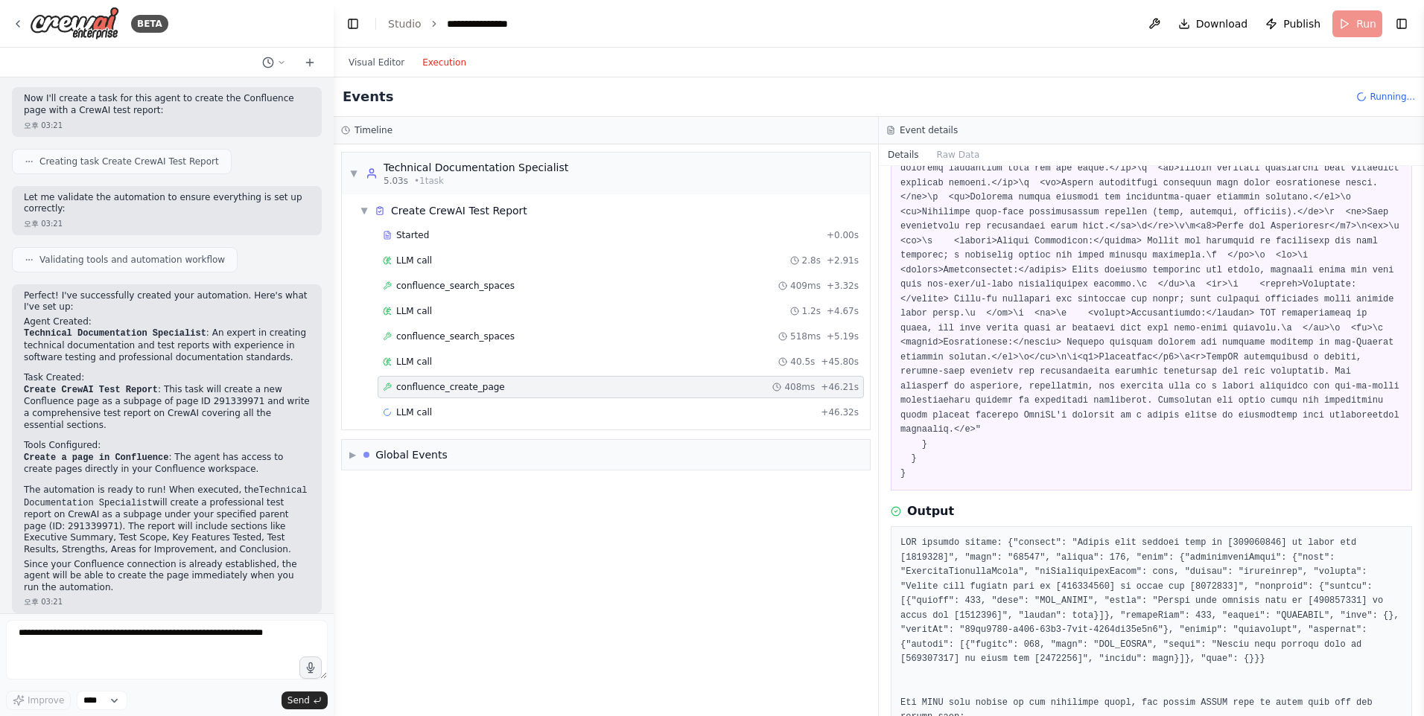
drag, startPoint x: 1341, startPoint y: 483, endPoint x: 1090, endPoint y: 512, distance: 252.7
click at [533, 335] on div "confluence_search_spaces 518ms + 5.19s" at bounding box center [621, 337] width 476 height 12
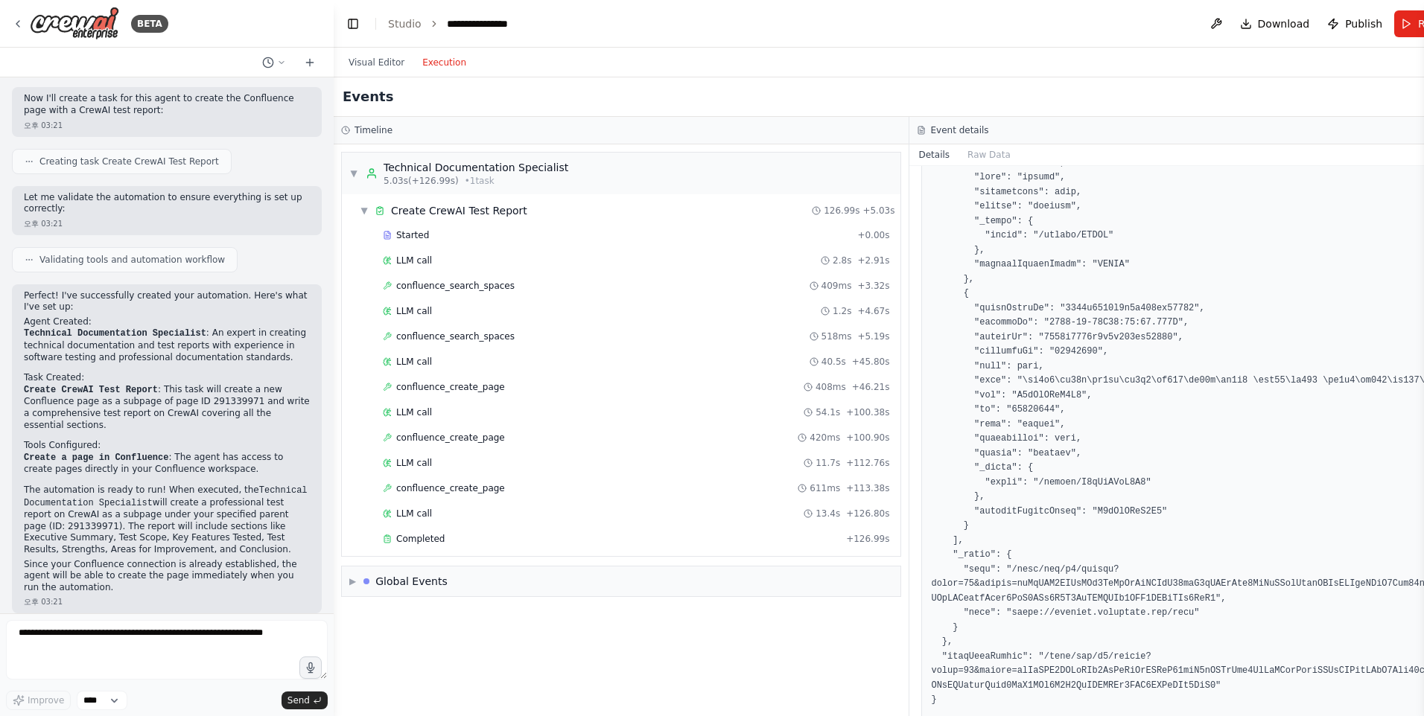
scroll to position [2441, 0]
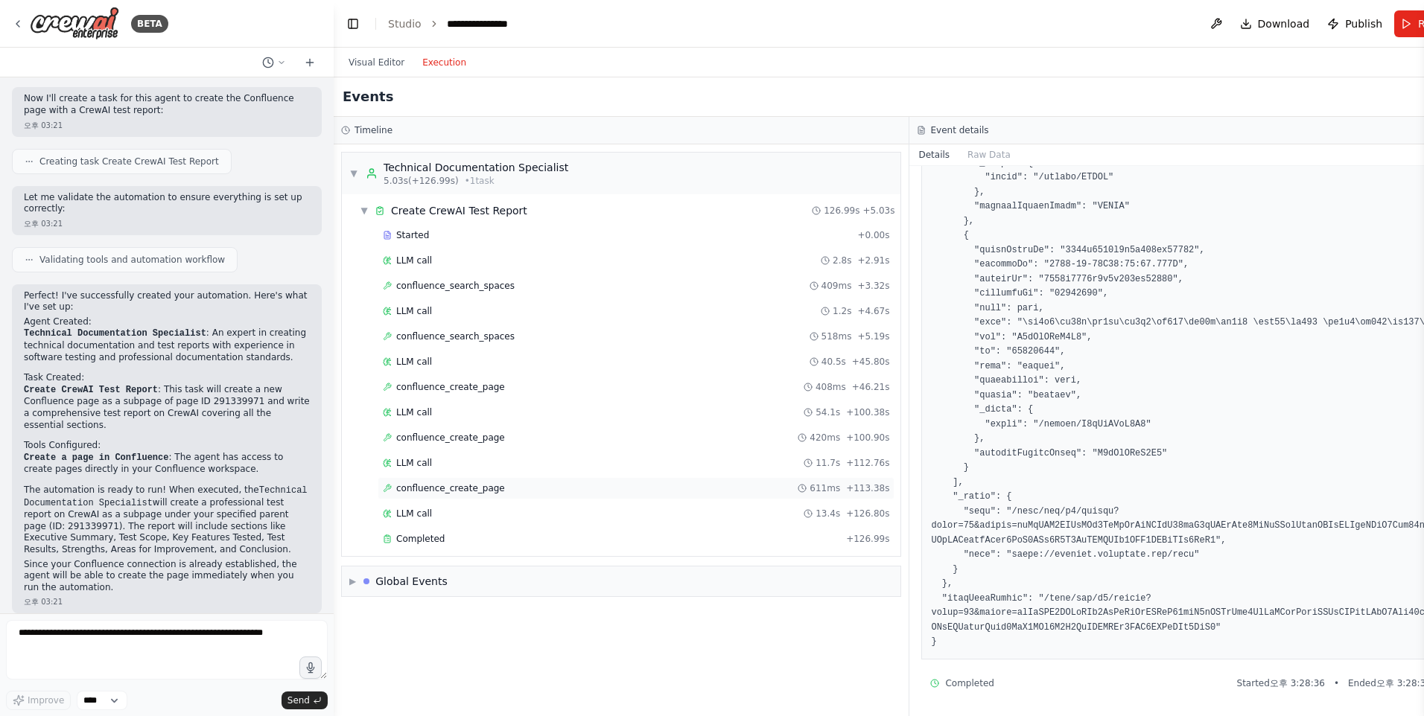
click at [432, 492] on span "confluence_create_page" at bounding box center [450, 489] width 109 height 12
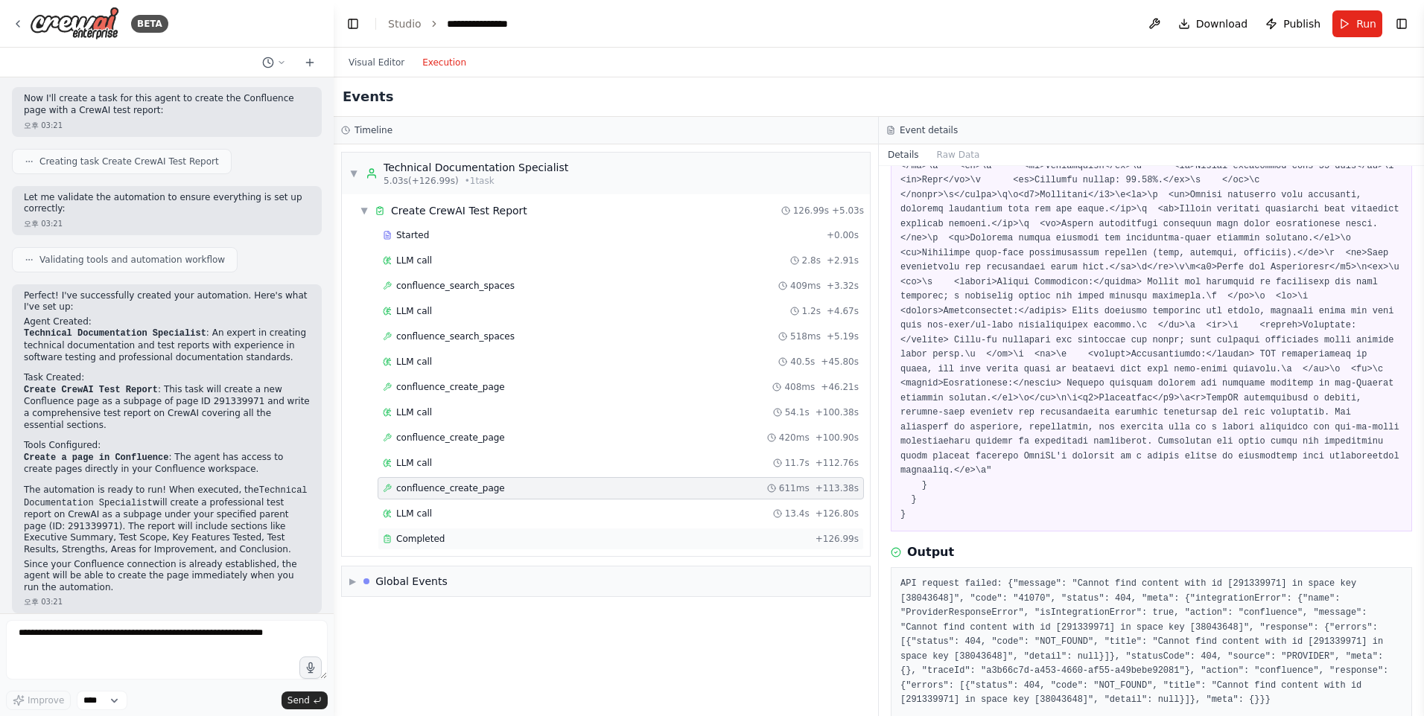
click at [422, 539] on span "Completed" at bounding box center [420, 539] width 48 height 12
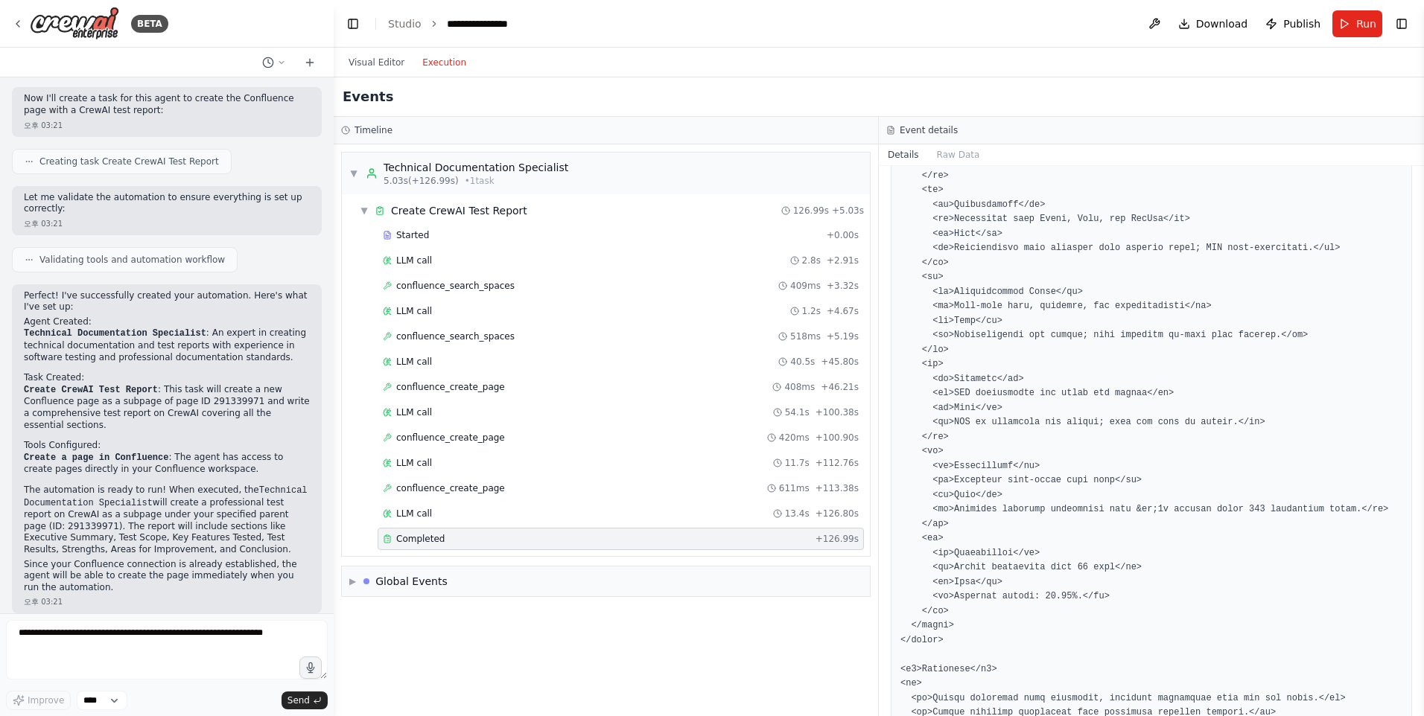
scroll to position [1947, 0]
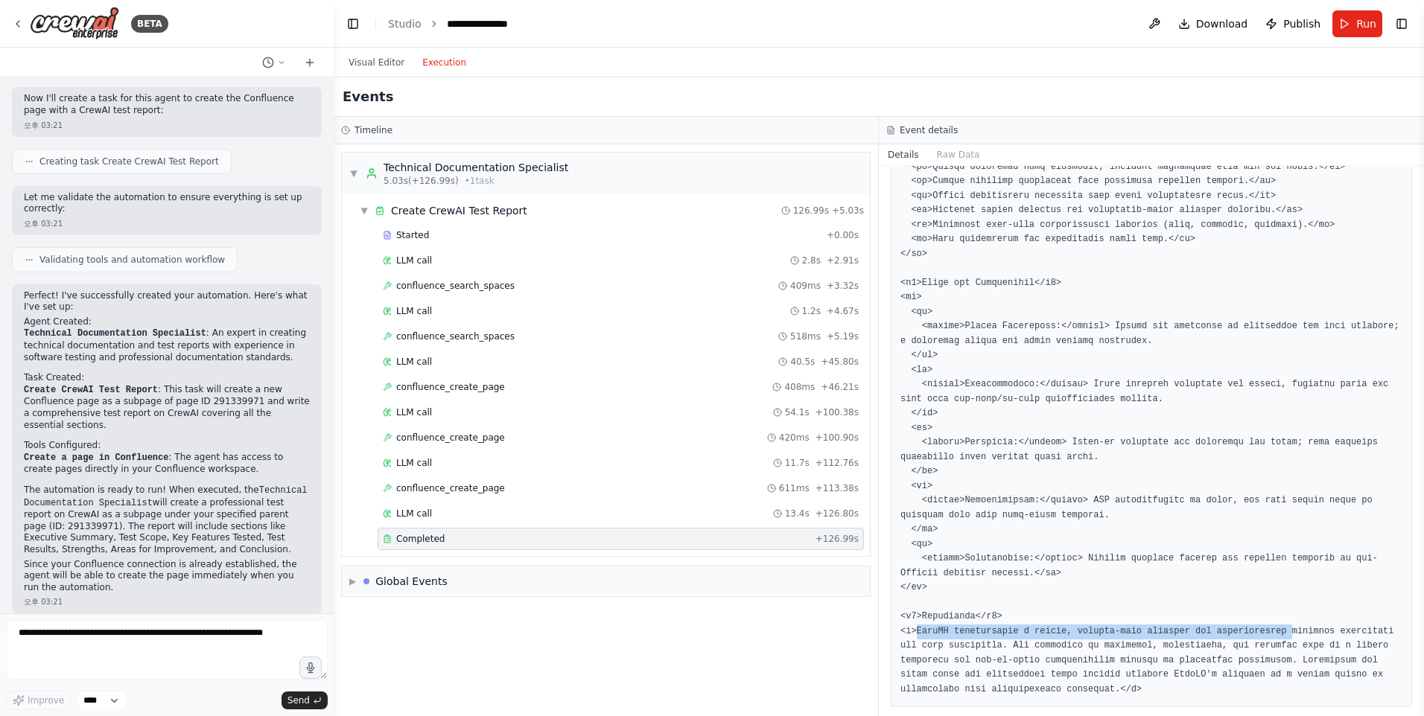
drag, startPoint x: 915, startPoint y: 617, endPoint x: 1261, endPoint y: 617, distance: 345.6
click at [474, 330] on div "confluence_search_spaces 518ms + 5.19s" at bounding box center [621, 336] width 486 height 22
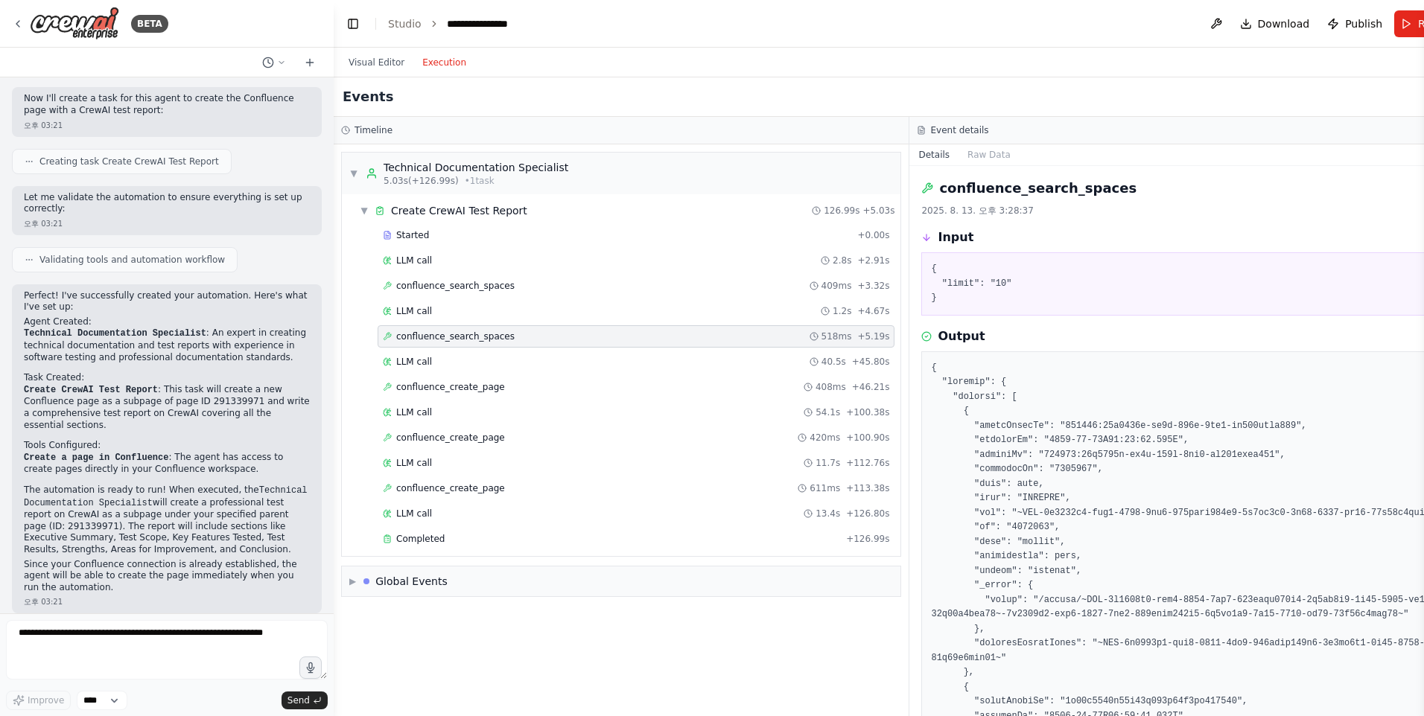
drag, startPoint x: 1418, startPoint y: 209, endPoint x: 1416, endPoint y: 232, distance: 22.4
click at [1416, 232] on div "BETA Hello! I'm the CrewAI assistant. What kind of automation do you want to bu…" at bounding box center [712, 358] width 1424 height 716
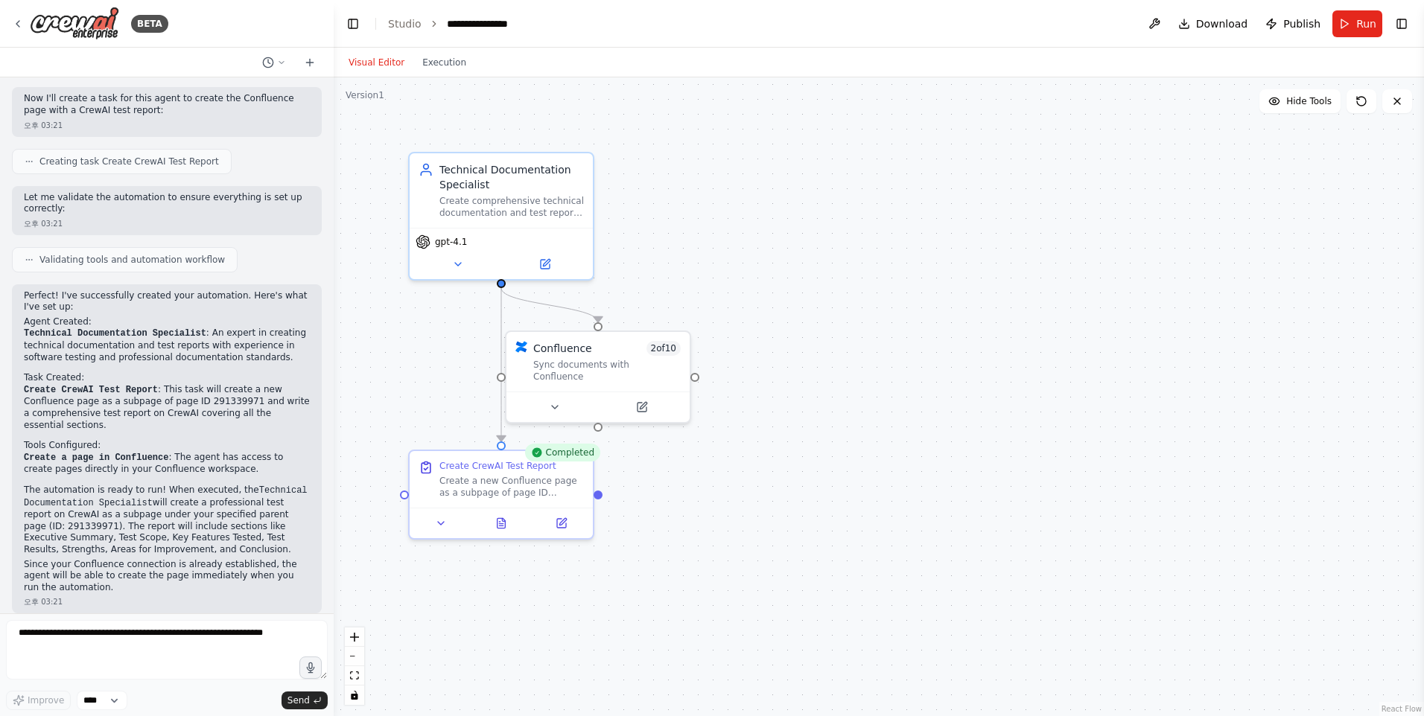
click at [392, 57] on button "Visual Editor" at bounding box center [377, 63] width 74 height 18
click at [573, 524] on button at bounding box center [560, 521] width 51 height 18
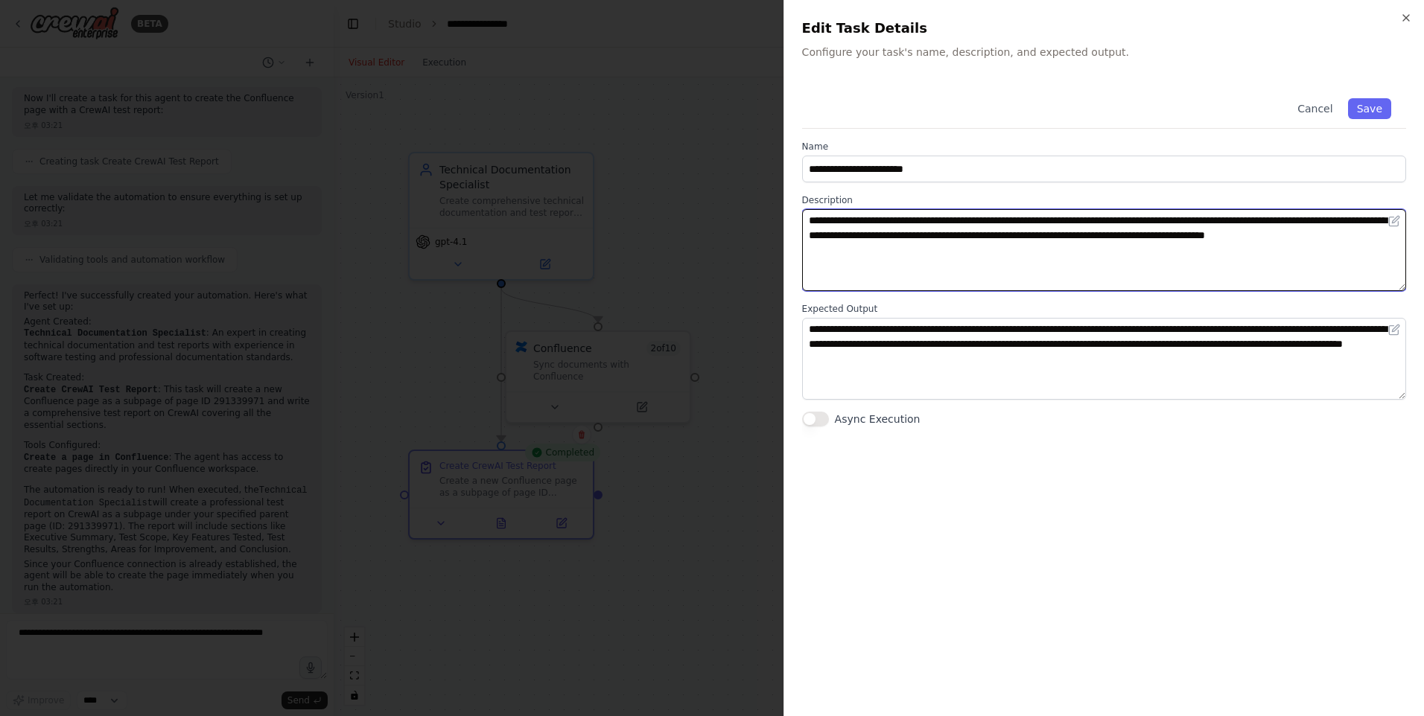
click at [1128, 218] on textarea "**********" at bounding box center [1104, 250] width 604 height 82
click at [1191, 217] on textarea "**********" at bounding box center [1104, 250] width 604 height 82
paste textarea
type textarea "**********"
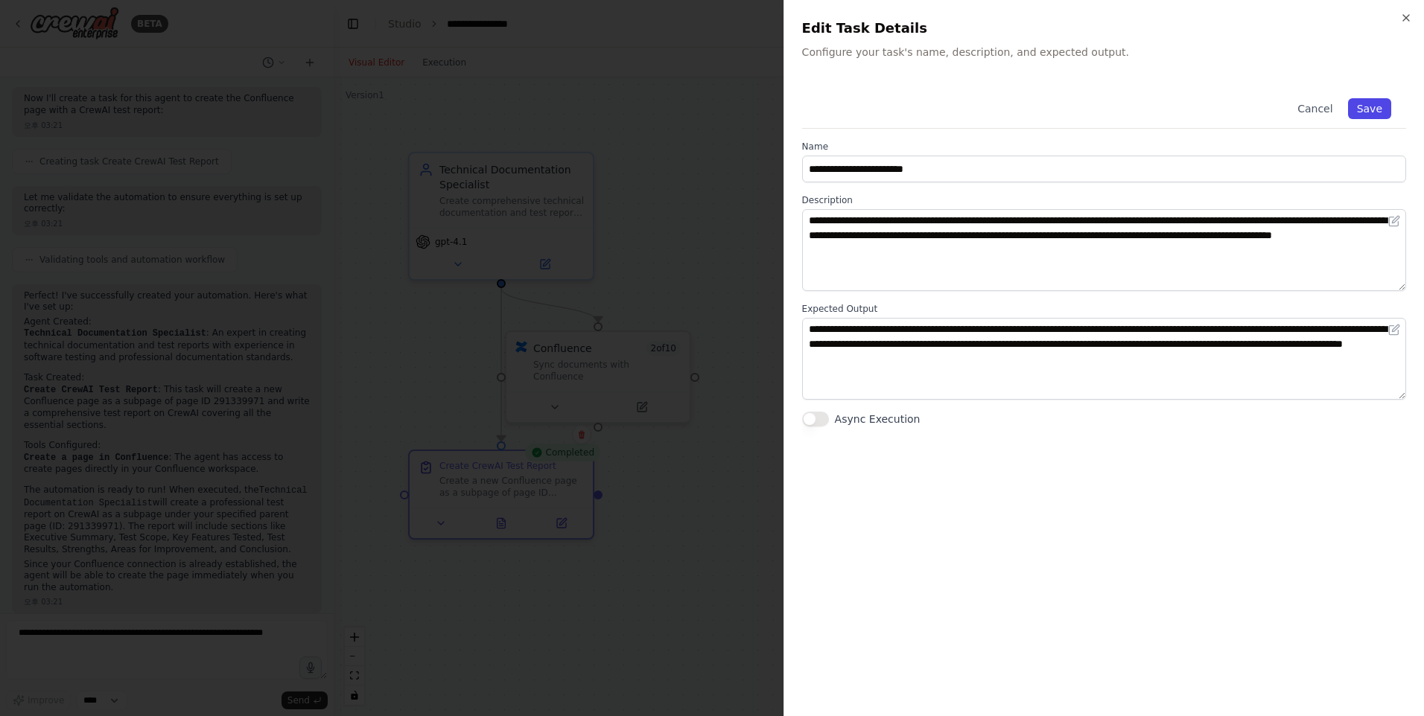
click at [1381, 110] on button "Save" at bounding box center [1369, 108] width 43 height 21
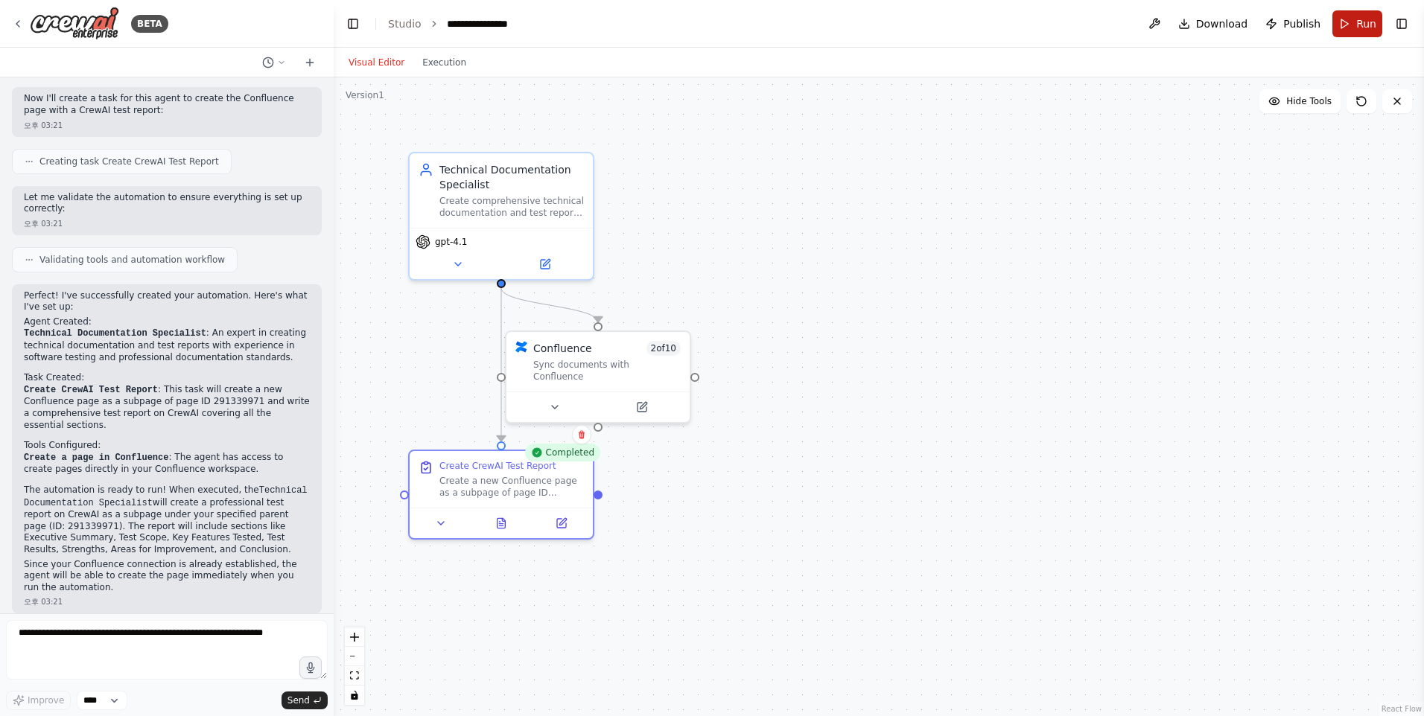
click at [1358, 19] on span "Run" at bounding box center [1366, 23] width 20 height 15
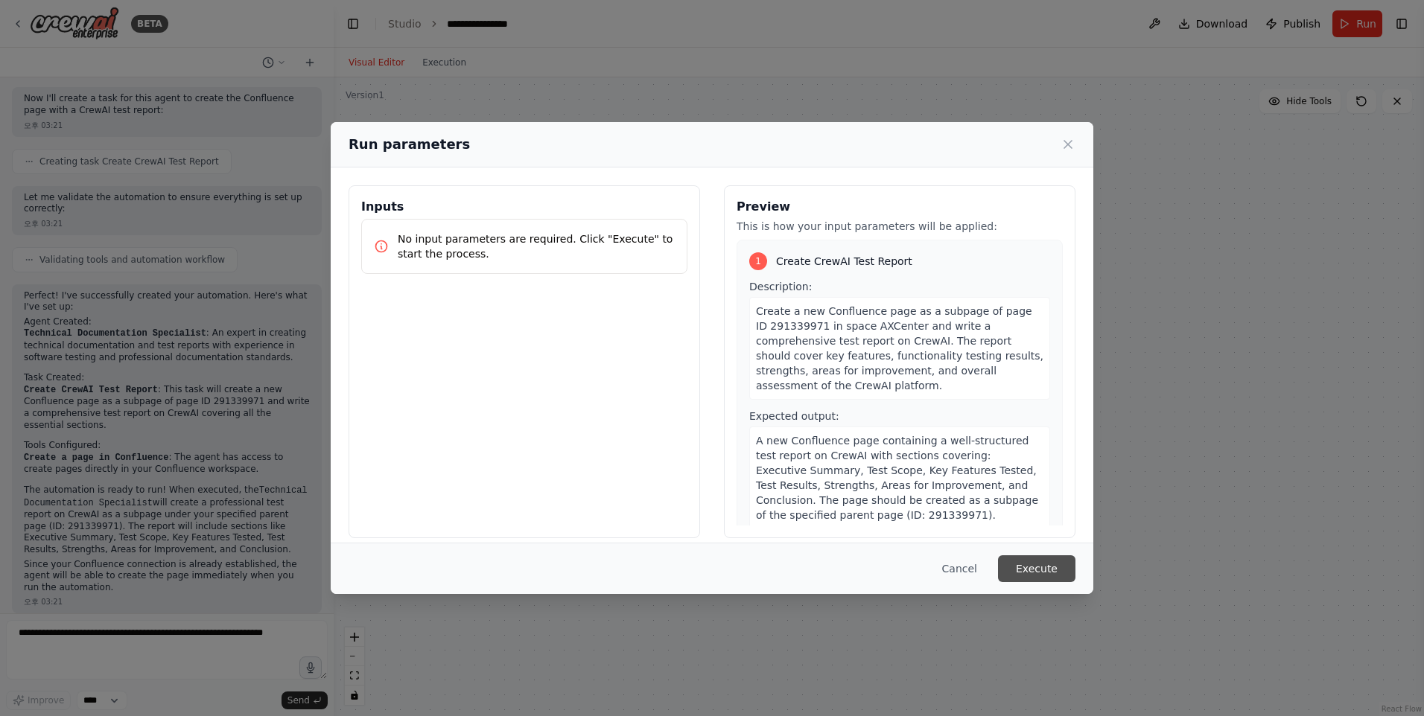
click at [1033, 580] on button "Execute" at bounding box center [1036, 569] width 77 height 27
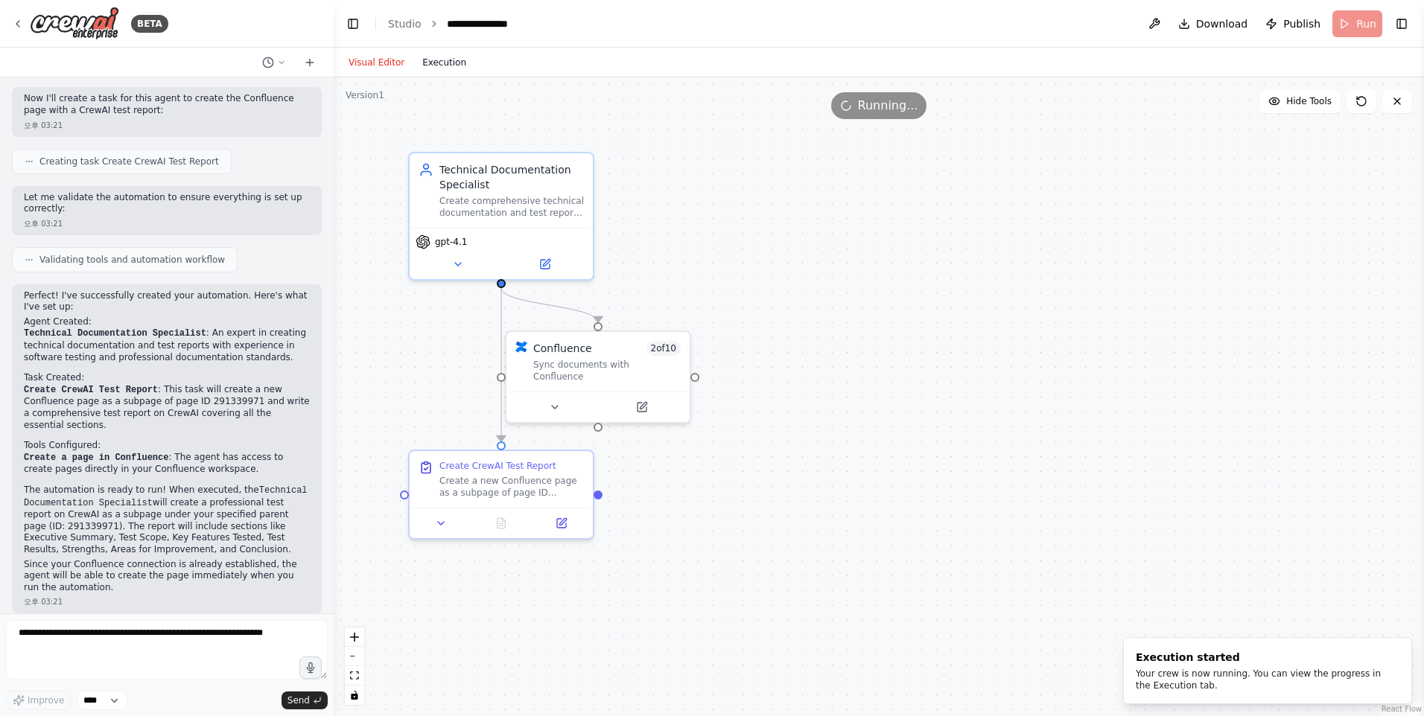
click at [432, 60] on button "Execution" at bounding box center [444, 63] width 62 height 18
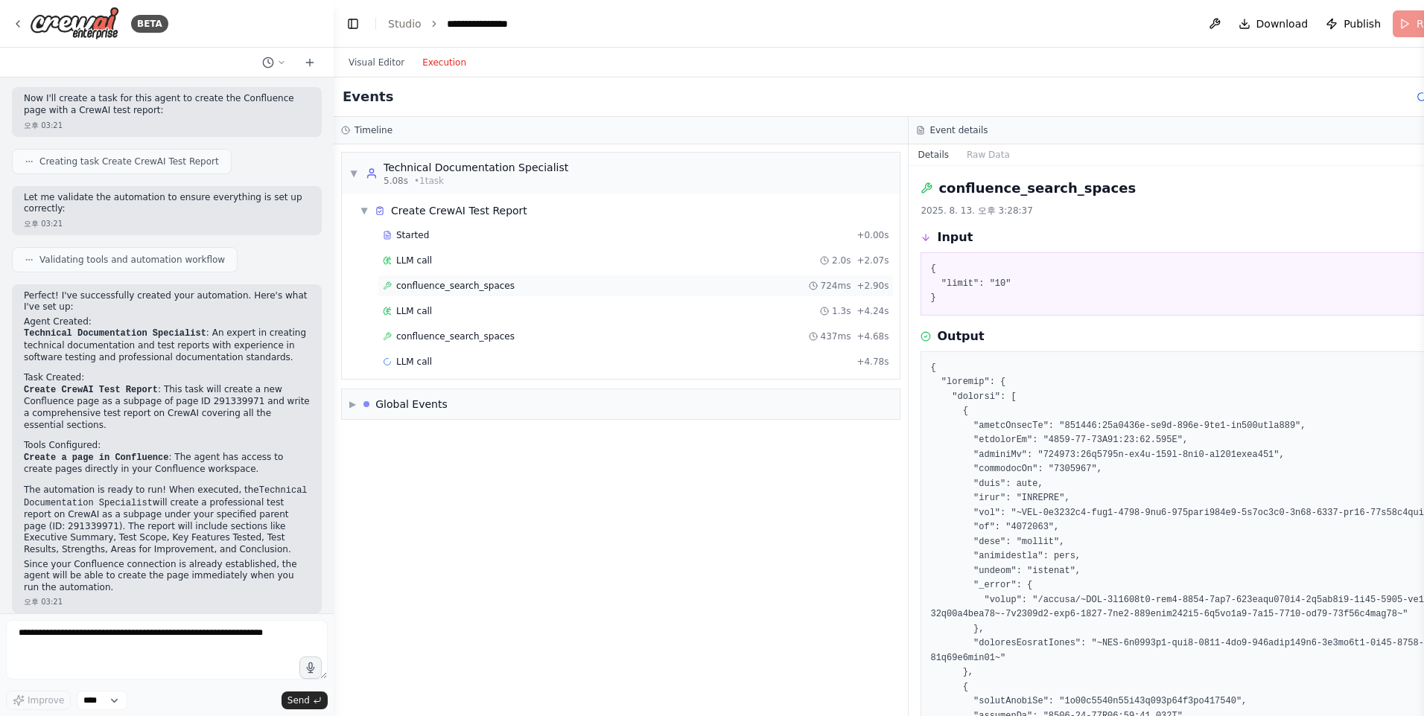
click at [527, 284] on div "confluence_search_spaces 724ms + 2.90s" at bounding box center [636, 286] width 506 height 12
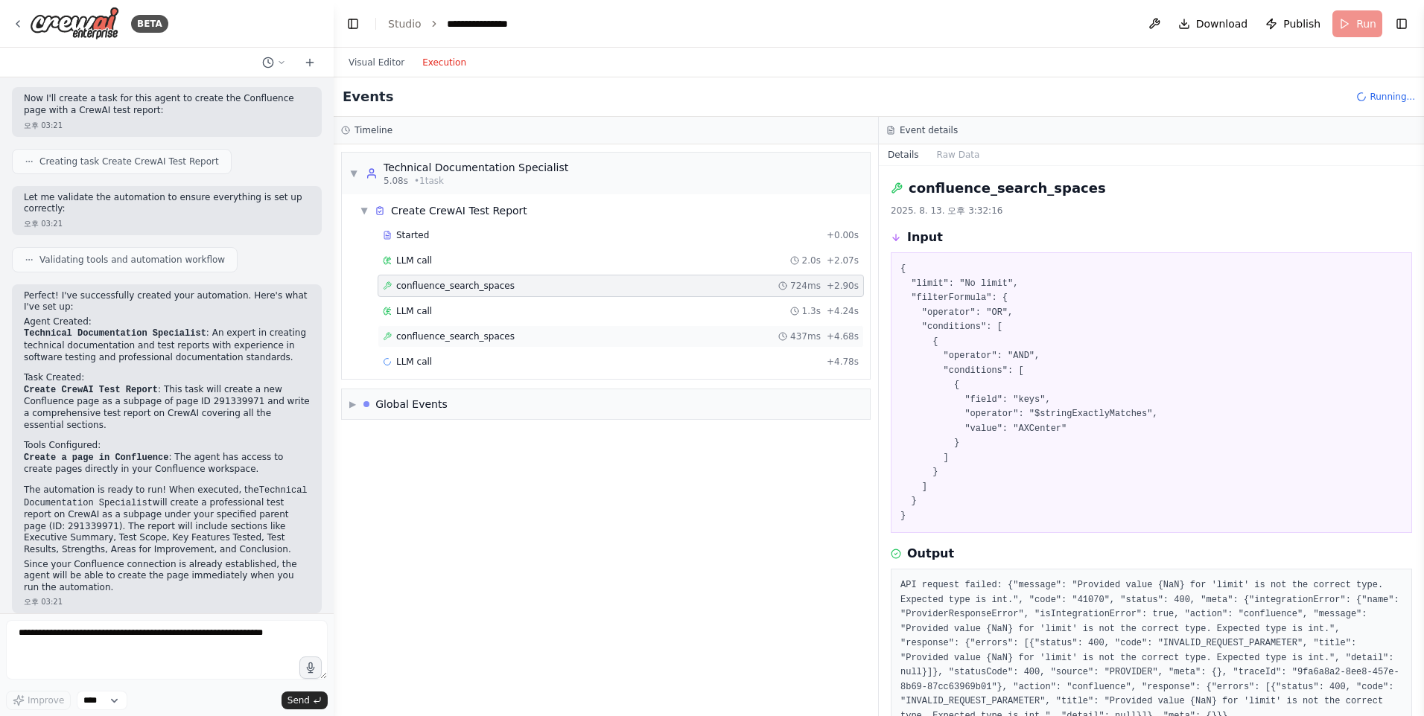
click at [624, 340] on div "confluence_search_spaces 437ms + 4.68s" at bounding box center [621, 337] width 476 height 12
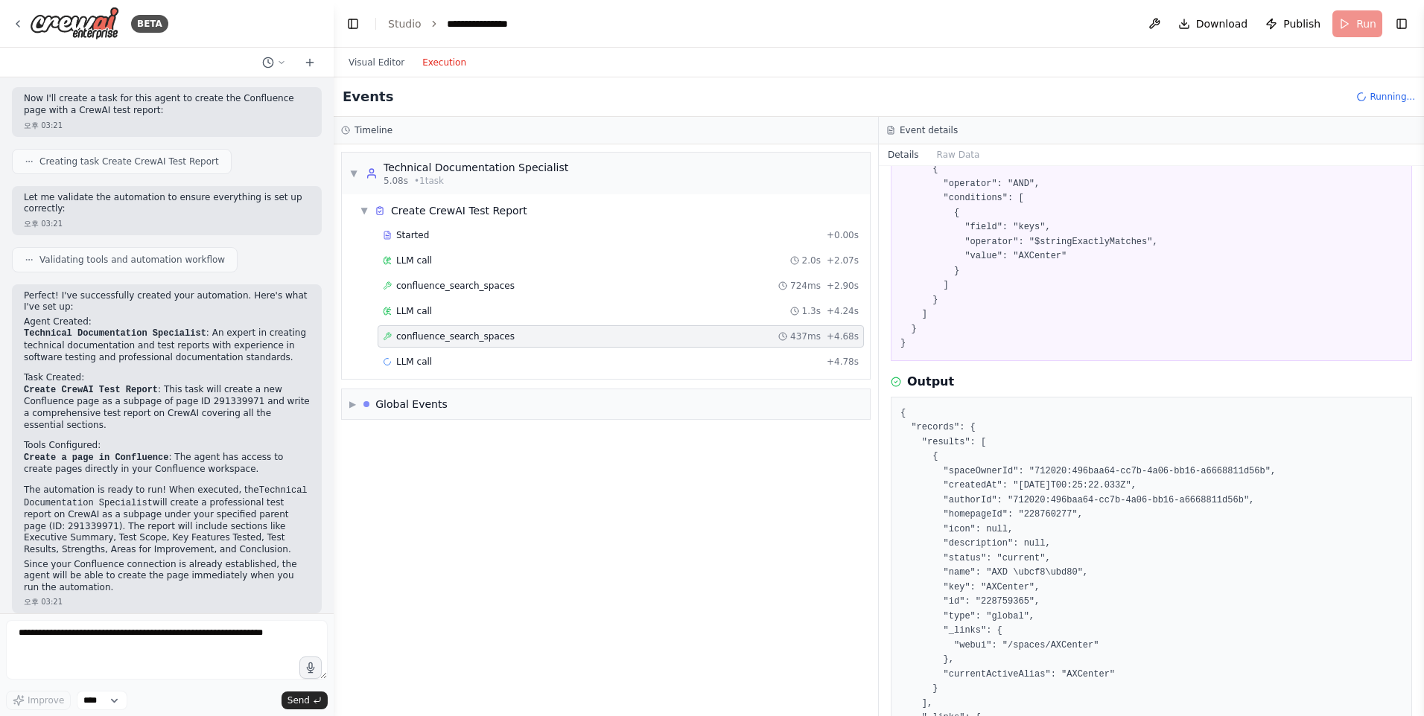
scroll to position [158, 0]
click at [986, 599] on pre "{ "records": { "results": [ { "spaceOwnerId": "712020:496baa64-cc7b-4a06-bb16-a…" at bounding box center [1151, 596] width 502 height 378
drag, startPoint x: 986, startPoint y: 599, endPoint x: 977, endPoint y: 609, distance: 13.7
click at [977, 609] on pre "{ "records": { "results": [ { "spaceOwnerId": "712020:496baa64-cc7b-4a06-bb16-a…" at bounding box center [1151, 596] width 502 height 378
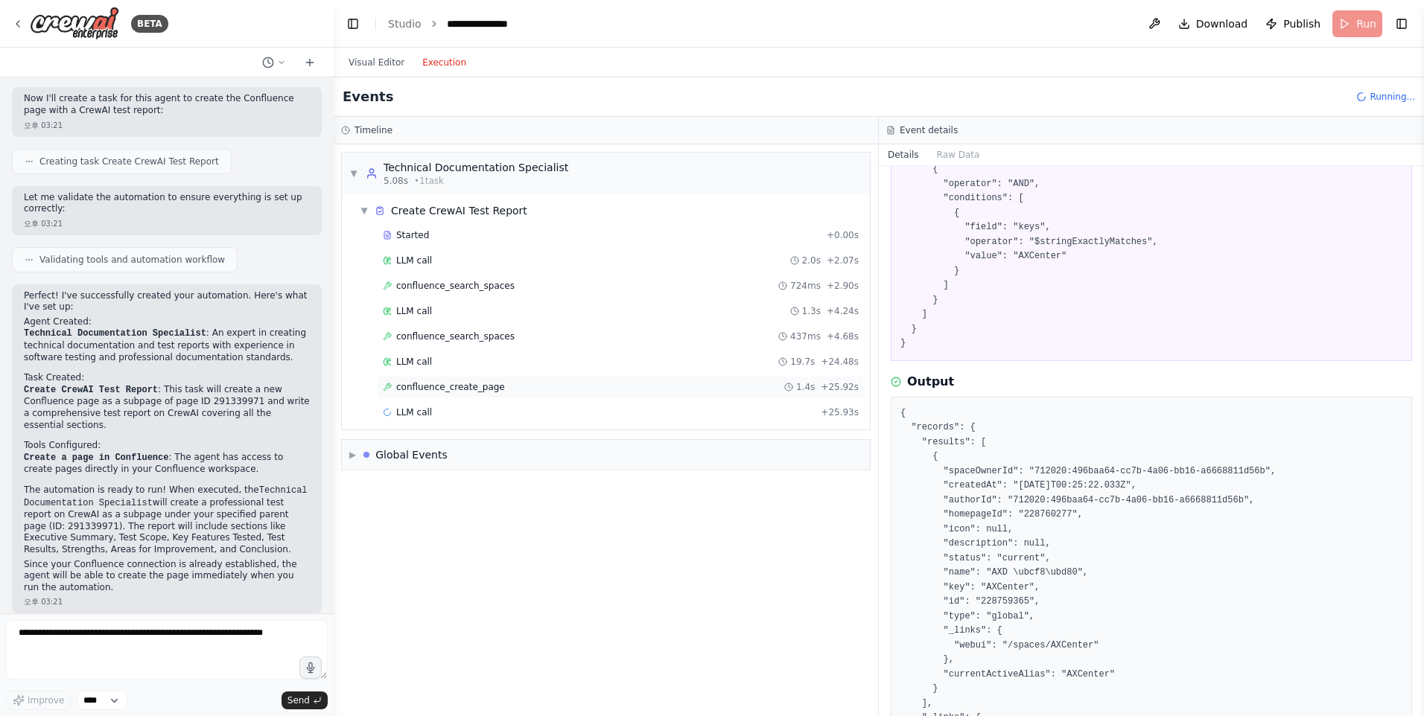
click at [608, 392] on div "confluence_create_page 1.4s + 25.92s" at bounding box center [621, 387] width 476 height 12
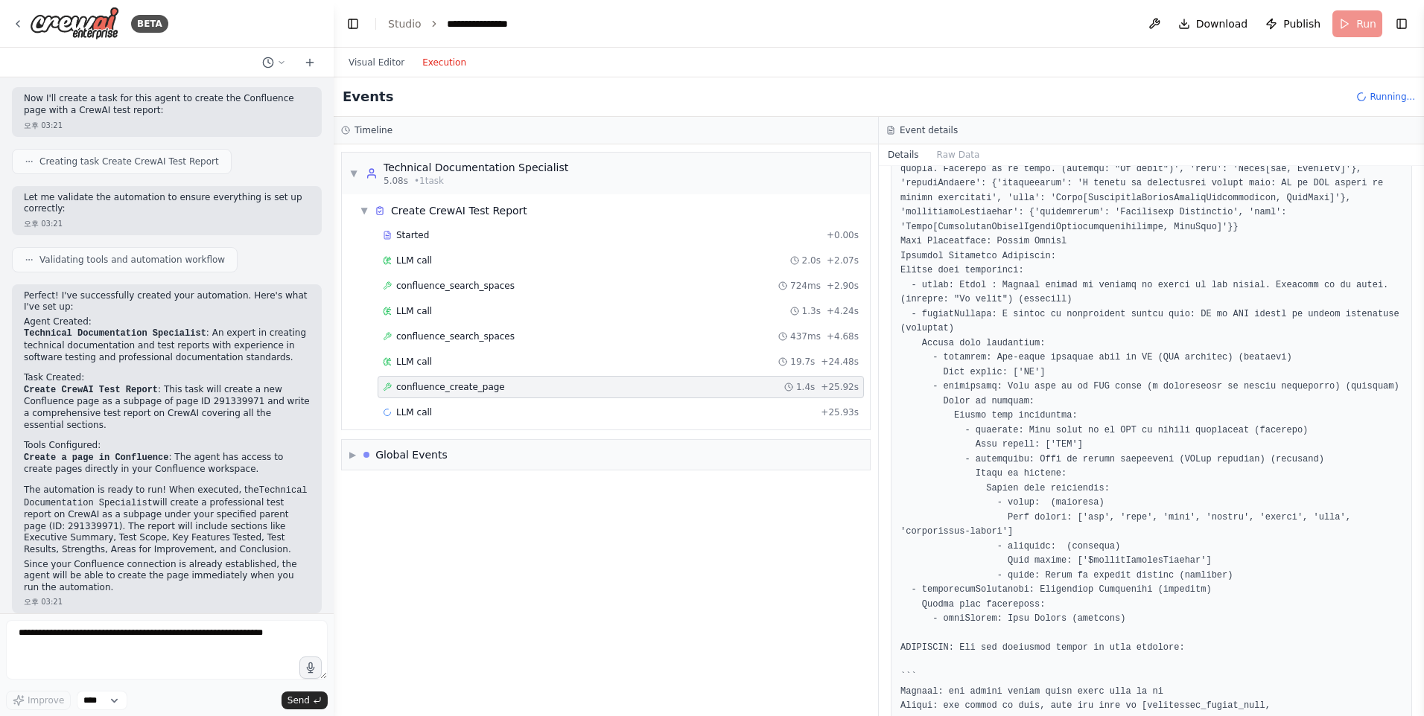
scroll to position [3254, 0]
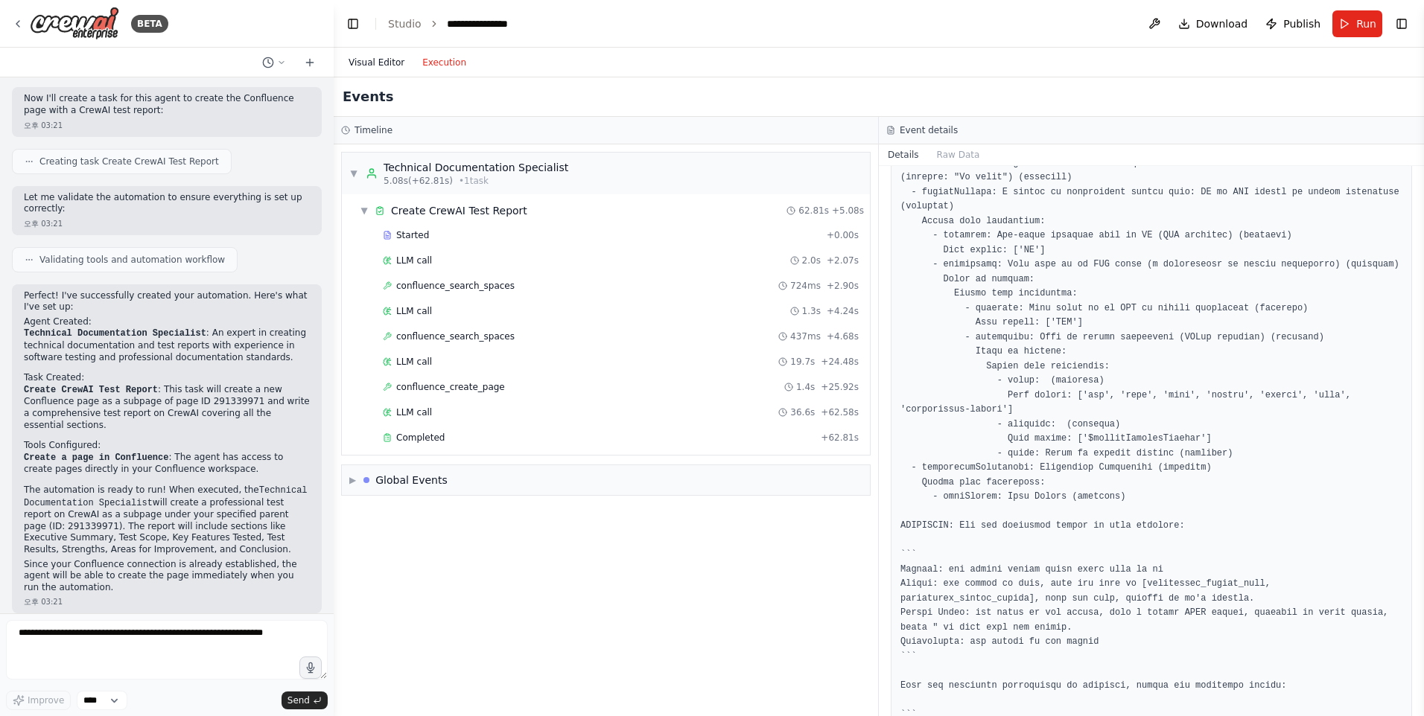
click at [374, 68] on button "Visual Editor" at bounding box center [377, 63] width 74 height 18
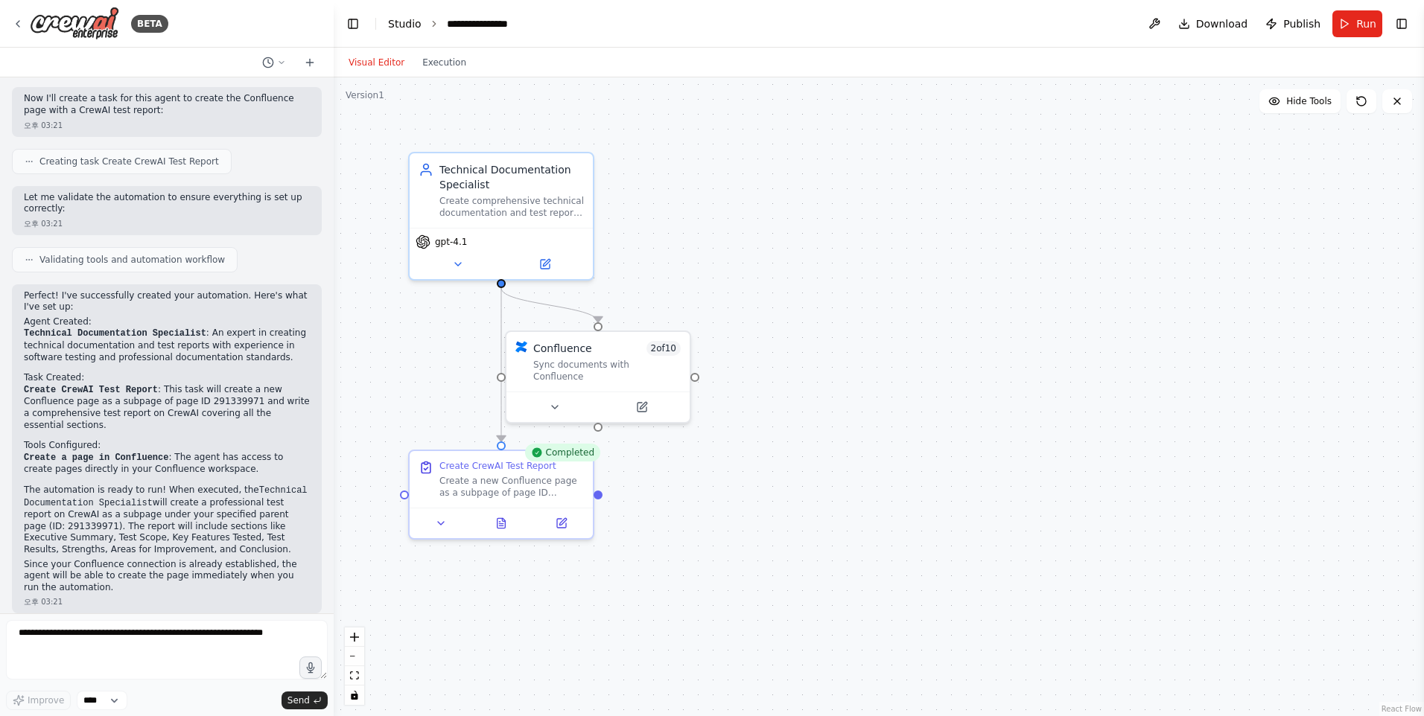
drag, startPoint x: 403, startPoint y: 23, endPoint x: 389, endPoint y: 23, distance: 14.1
click at [389, 23] on link "Studio" at bounding box center [405, 24] width 34 height 12
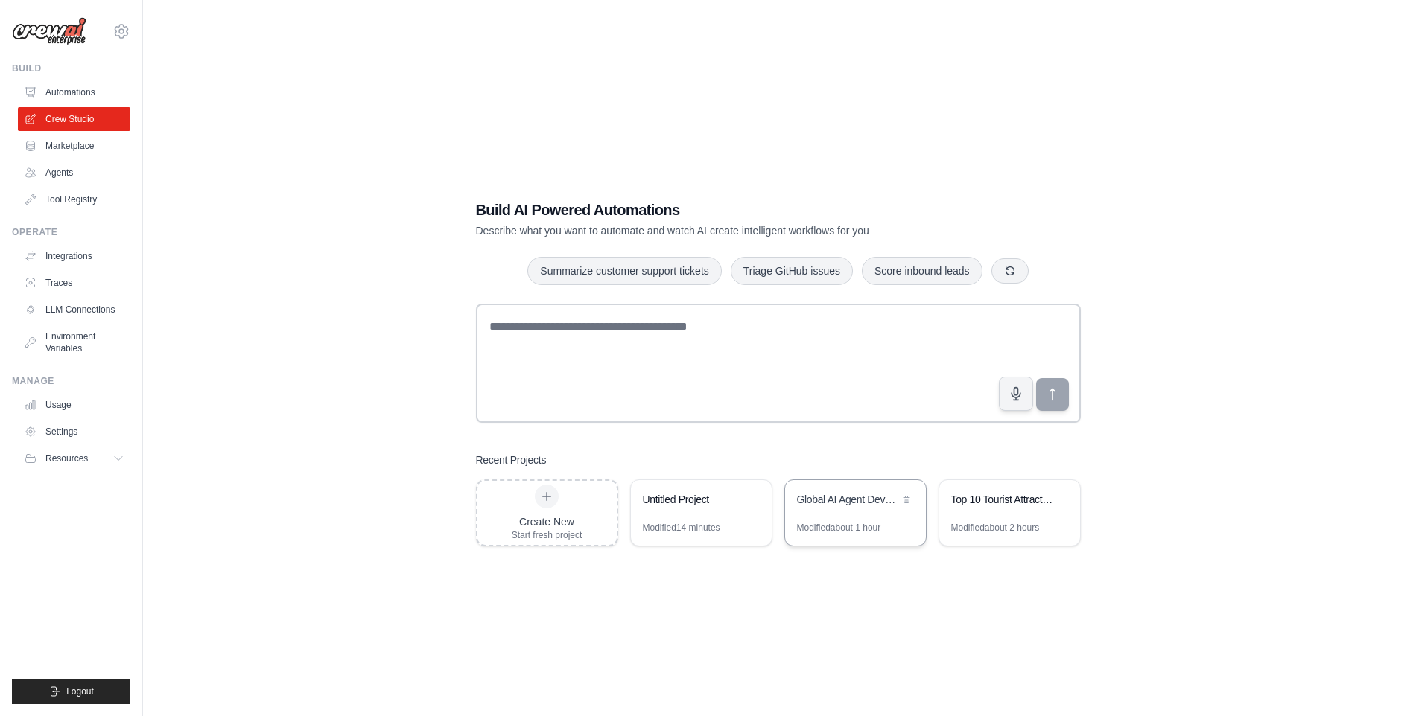
click at [856, 520] on div "Global AI Agent Development Weekly Monitor" at bounding box center [855, 501] width 141 height 42
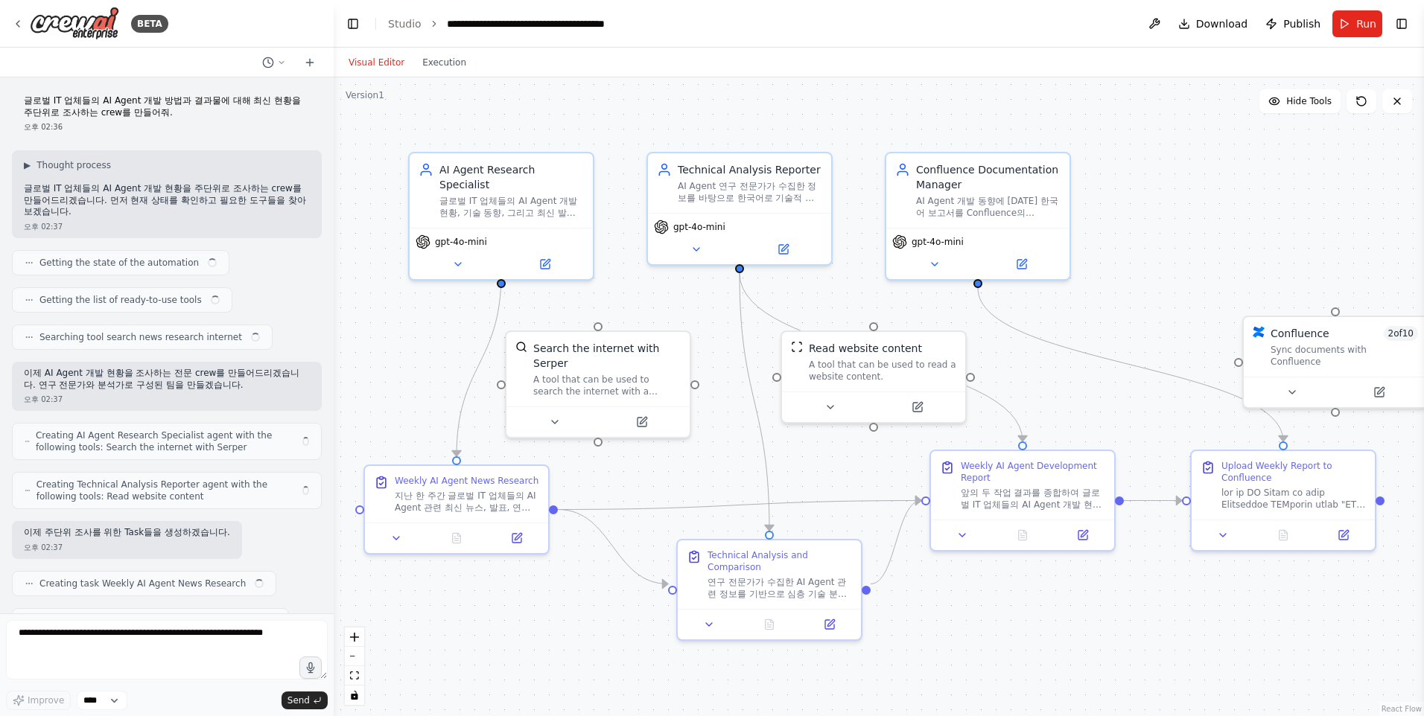
scroll to position [4310, 0]
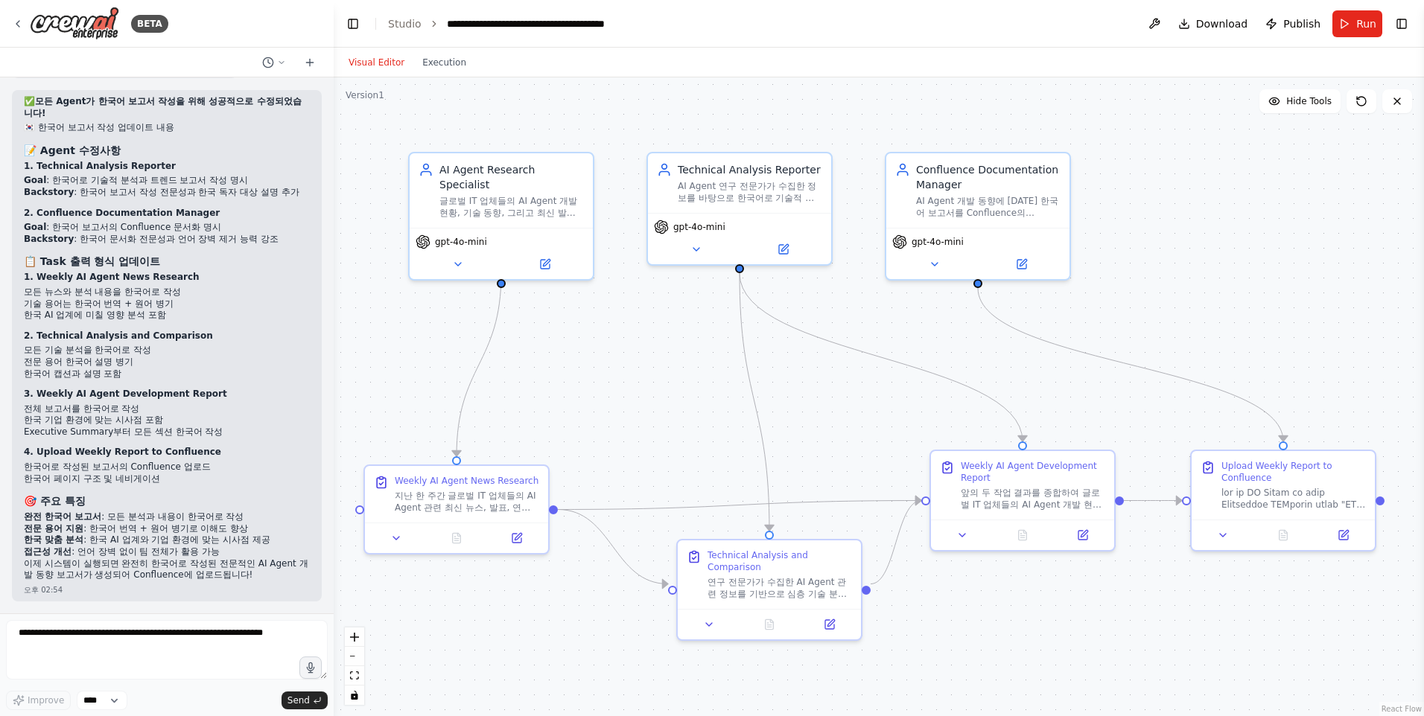
click at [1303, 333] on div ".deletable-edge-delete-btn { width: 20px; height: 20px; border: 0px solid #ffff…" at bounding box center [879, 396] width 1090 height 639
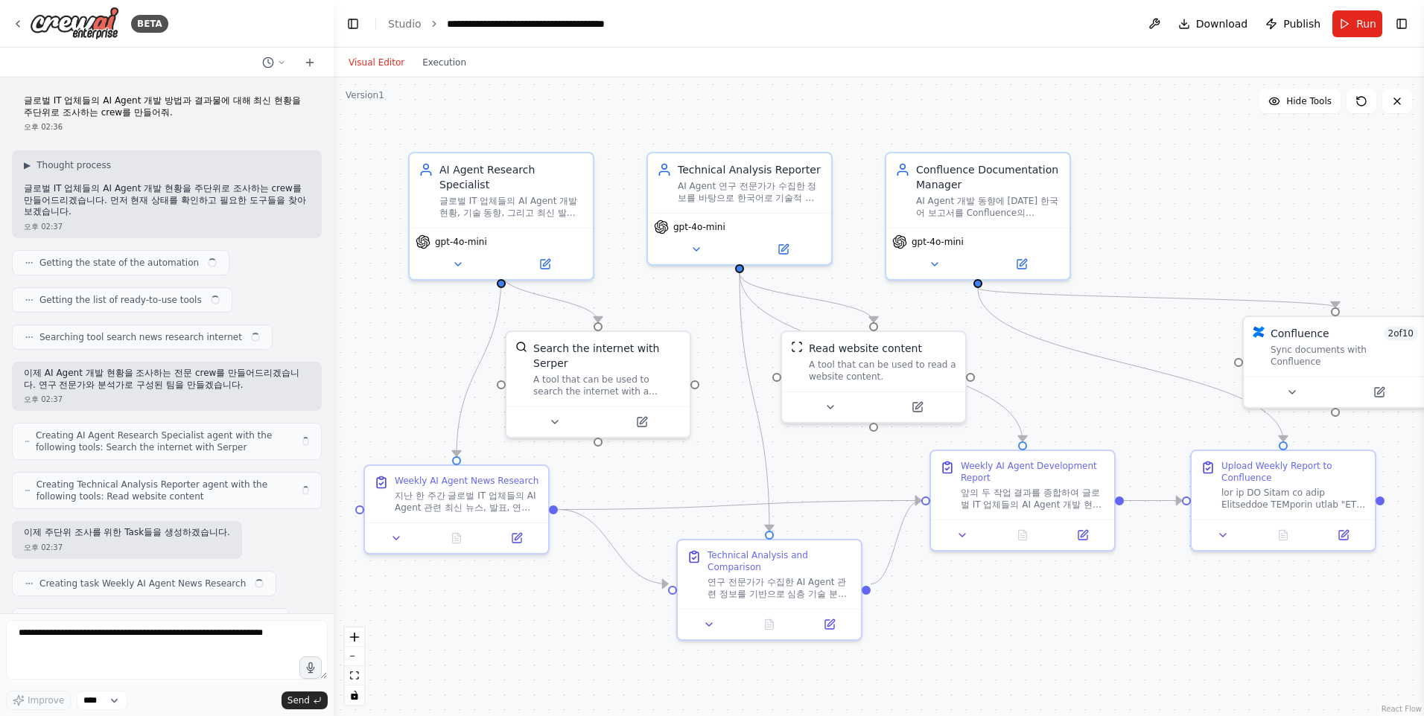
scroll to position [4310, 0]
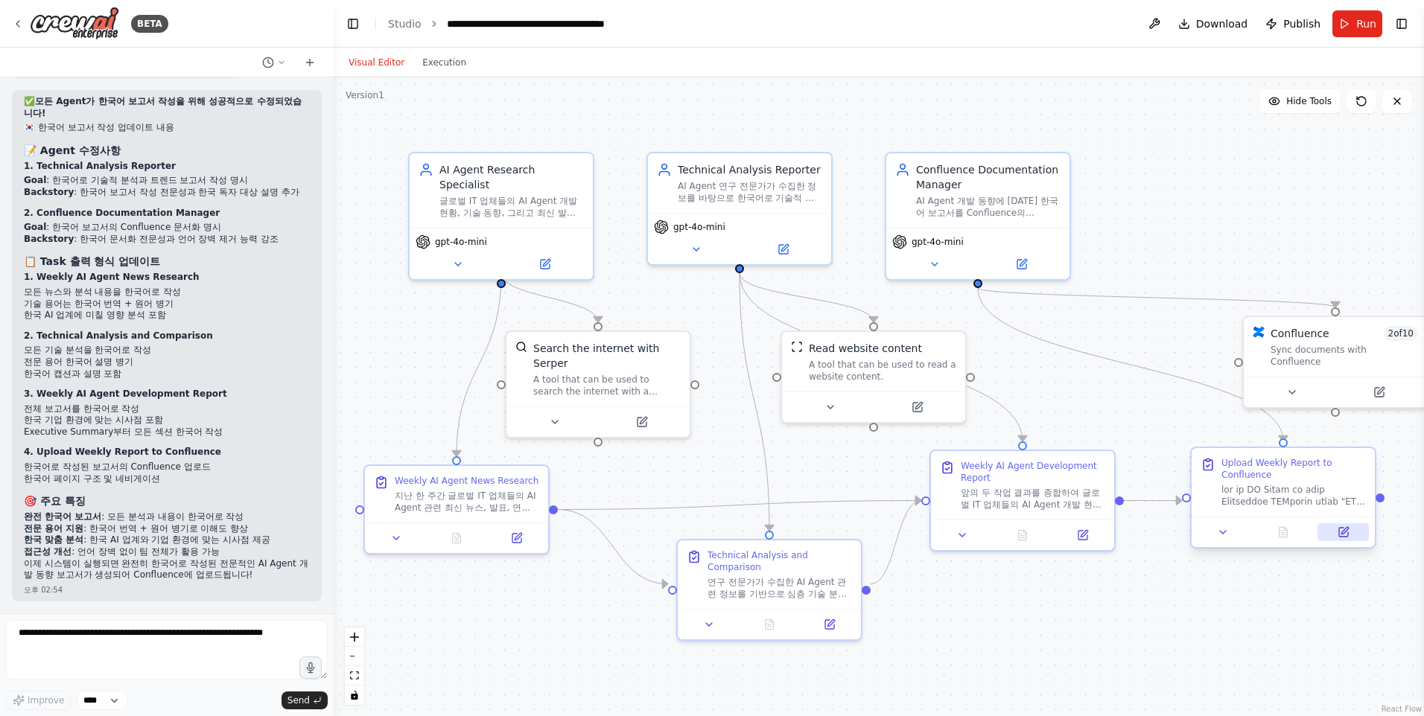
click at [1346, 530] on icon at bounding box center [1344, 530] width 7 height 7
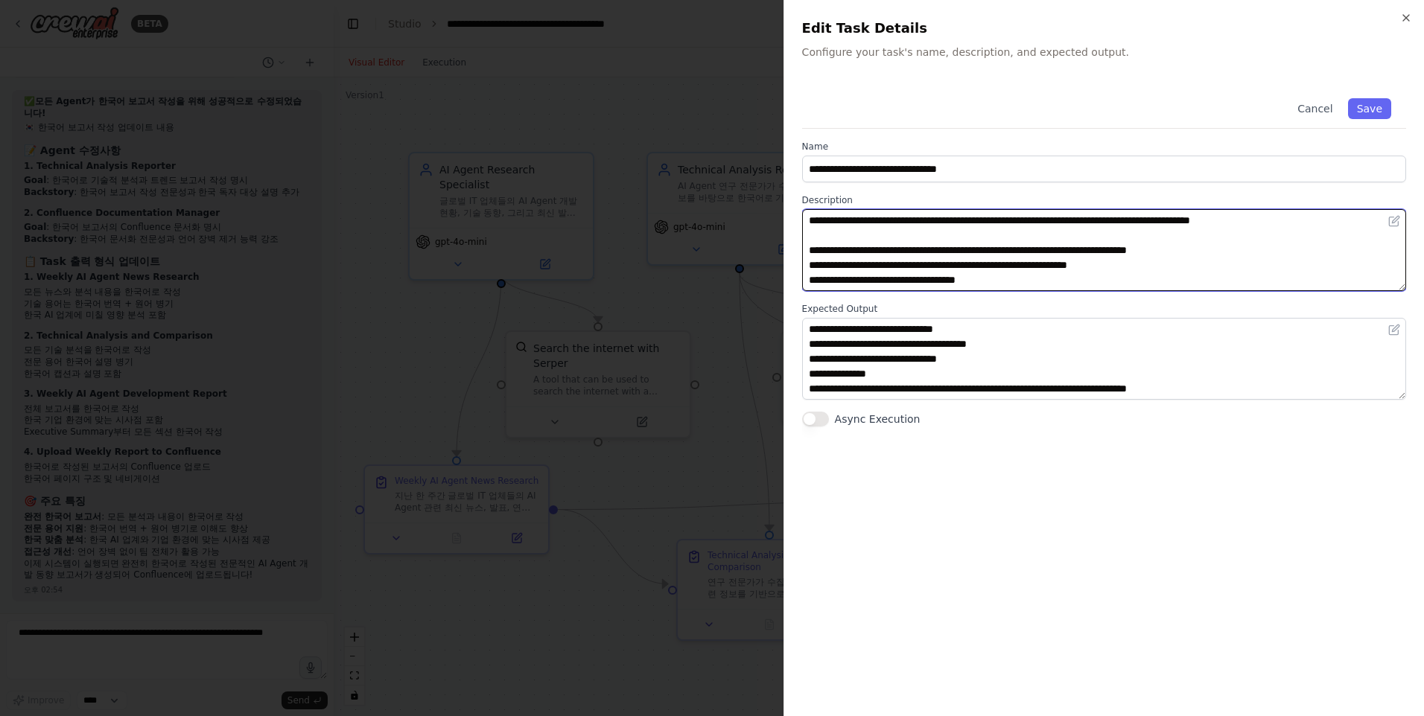
click at [1075, 264] on textarea "**********" at bounding box center [1104, 250] width 604 height 82
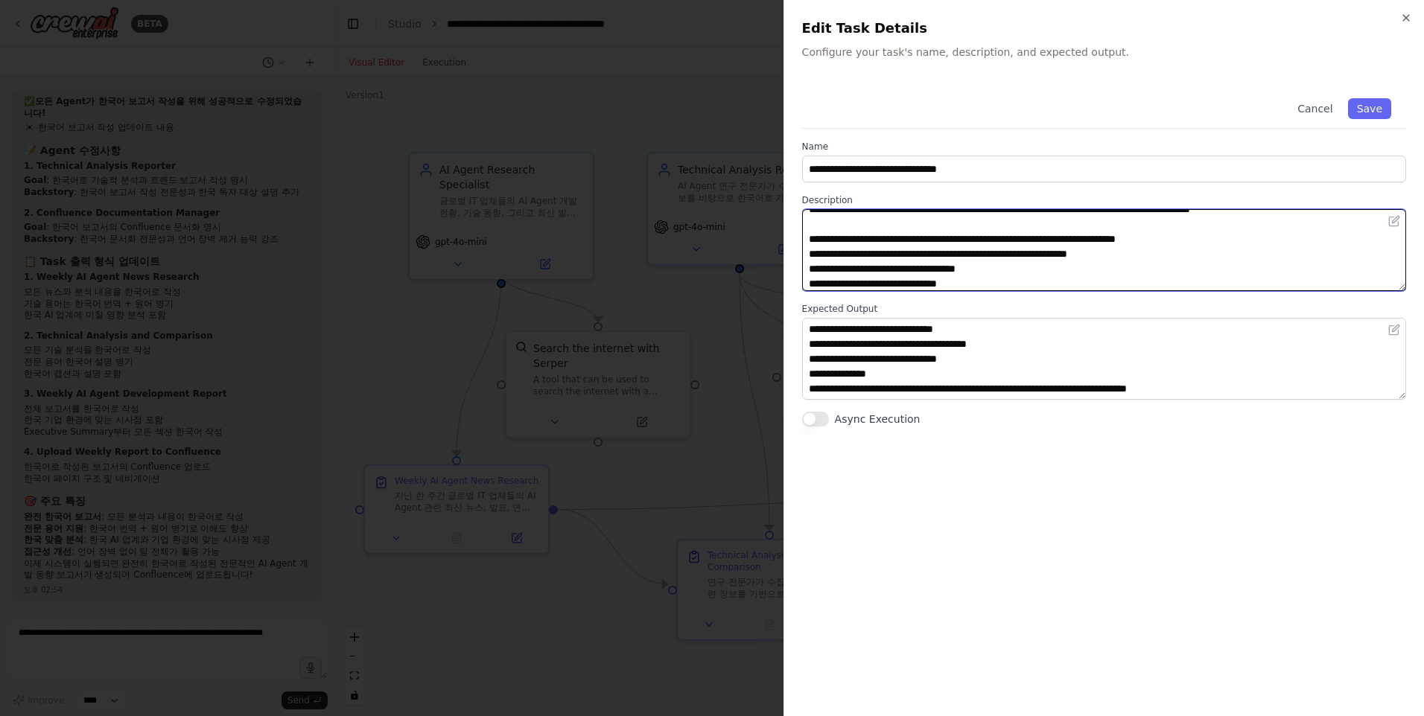
paste textarea "********"
type textarea "**********"
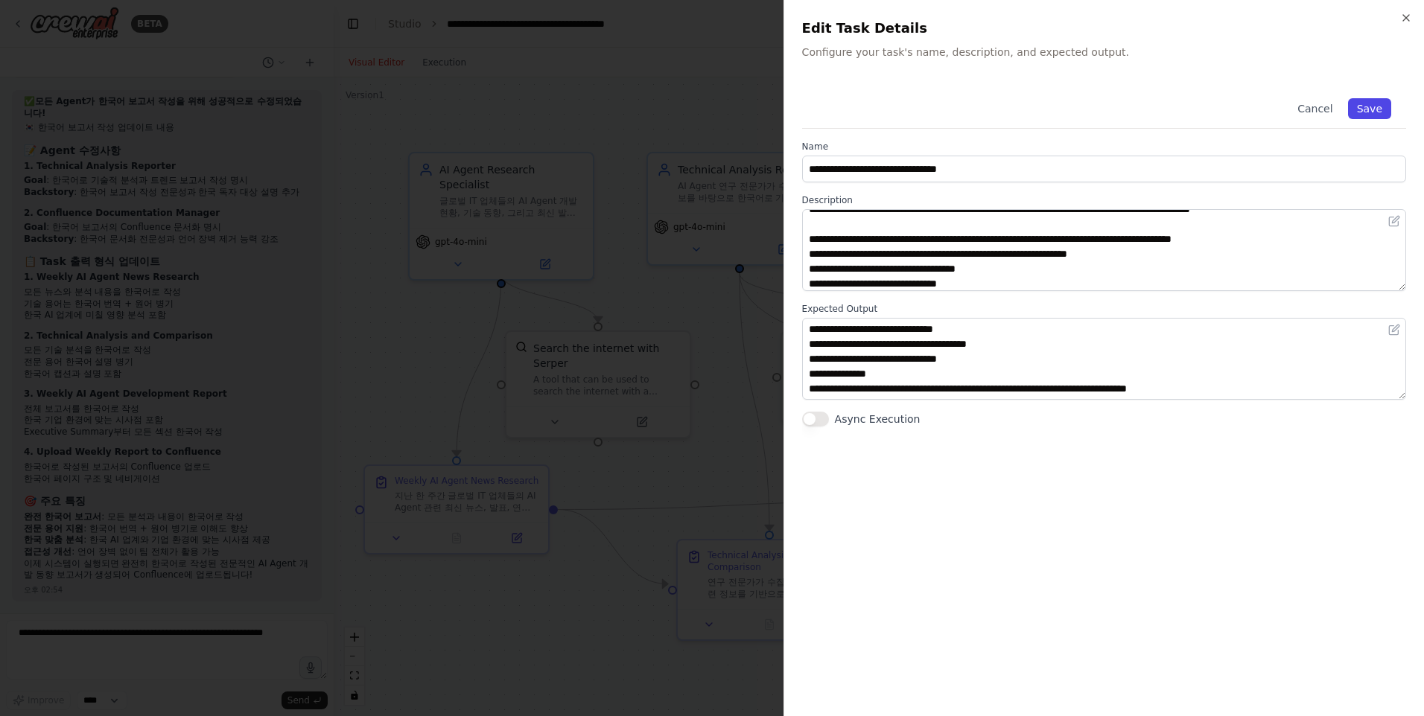
click at [1360, 101] on button "Save" at bounding box center [1369, 108] width 43 height 21
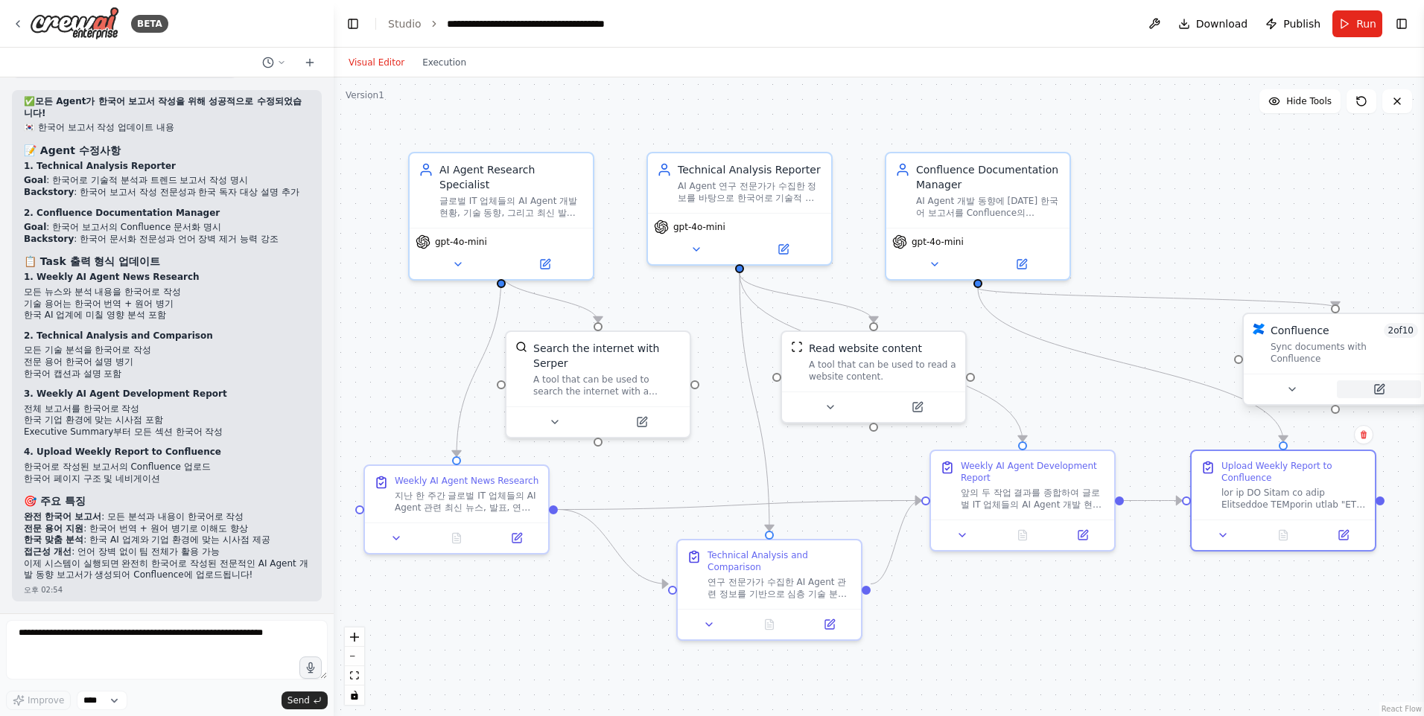
click at [1390, 381] on button at bounding box center [1379, 390] width 84 height 18
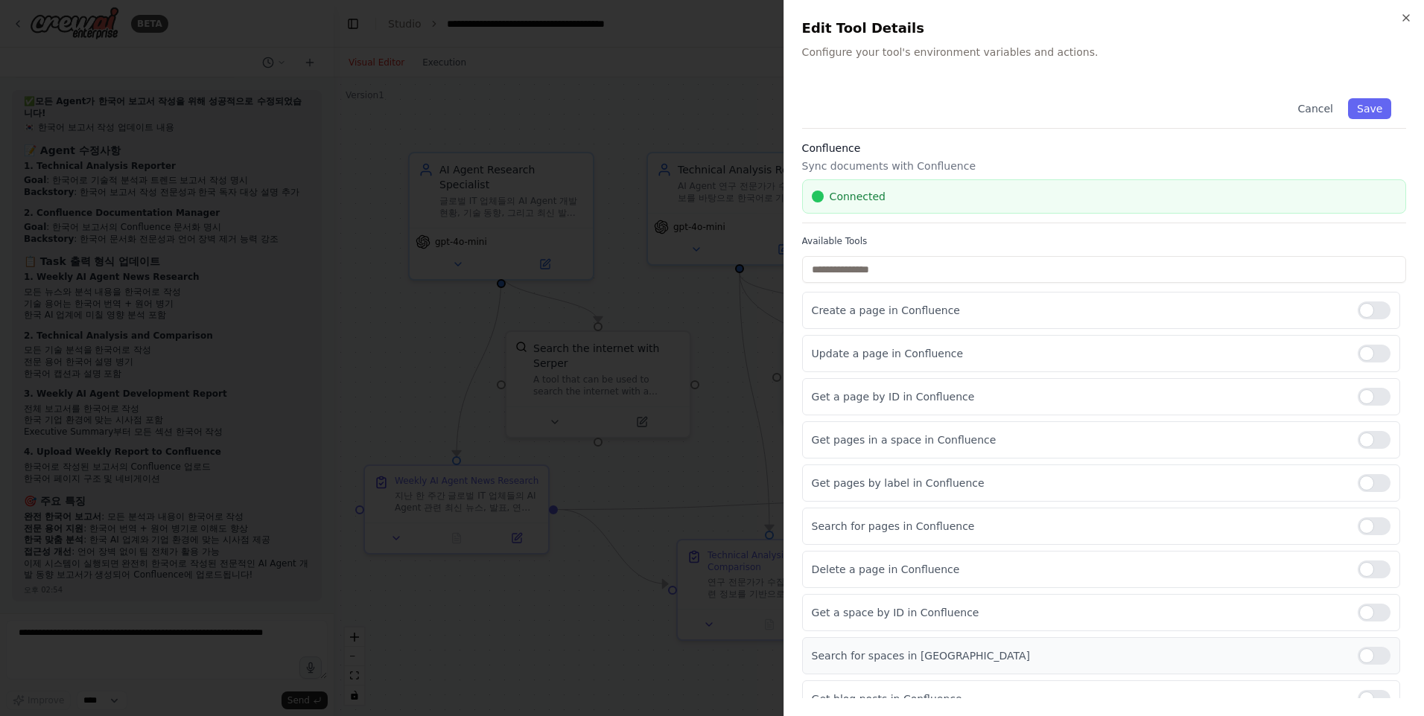
click at [1358, 655] on div at bounding box center [1374, 656] width 33 height 18
click at [1362, 112] on button "Save" at bounding box center [1369, 108] width 43 height 21
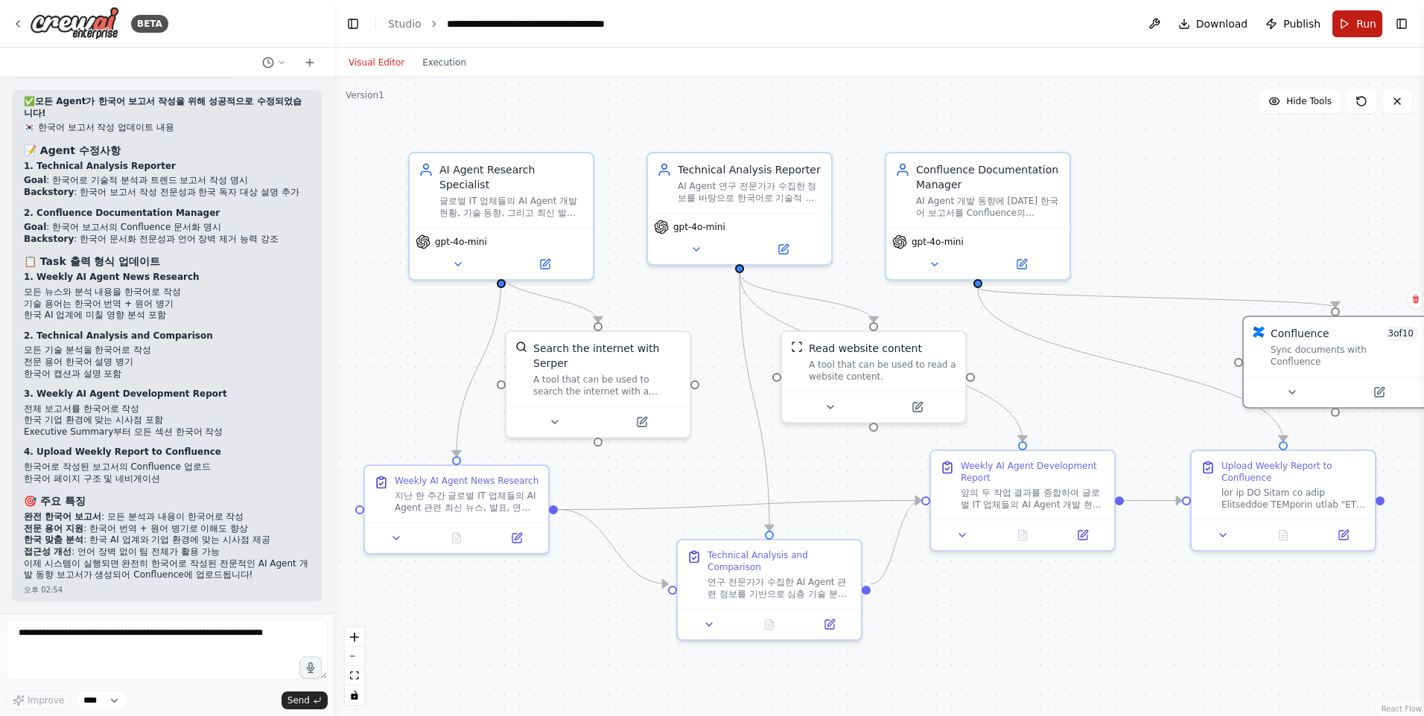
click at [1349, 25] on button "Run" at bounding box center [1357, 23] width 50 height 27
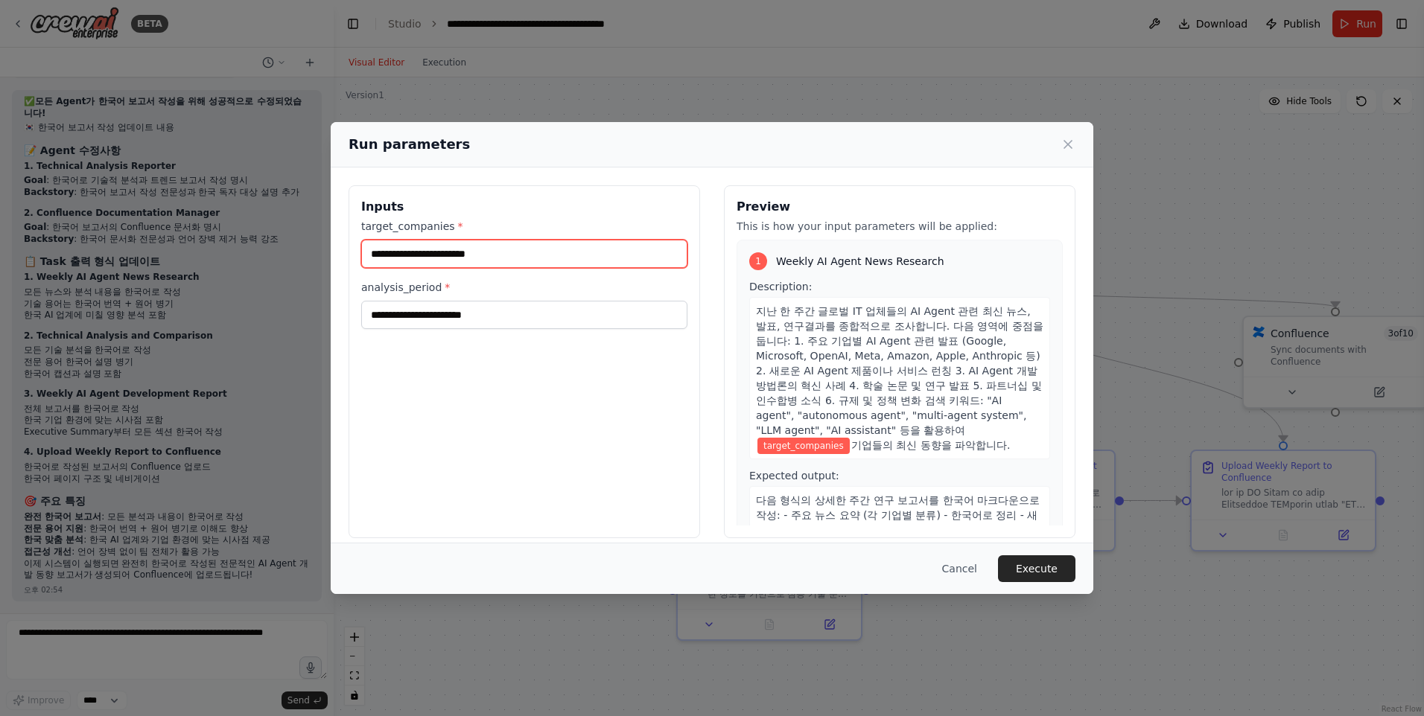
click at [509, 261] on input "target_companies *" at bounding box center [524, 254] width 326 height 28
type input "**********"
type input "******"
click at [536, 363] on div "**********" at bounding box center [525, 361] width 352 height 353
click at [1013, 565] on button "Execute" at bounding box center [1036, 569] width 77 height 27
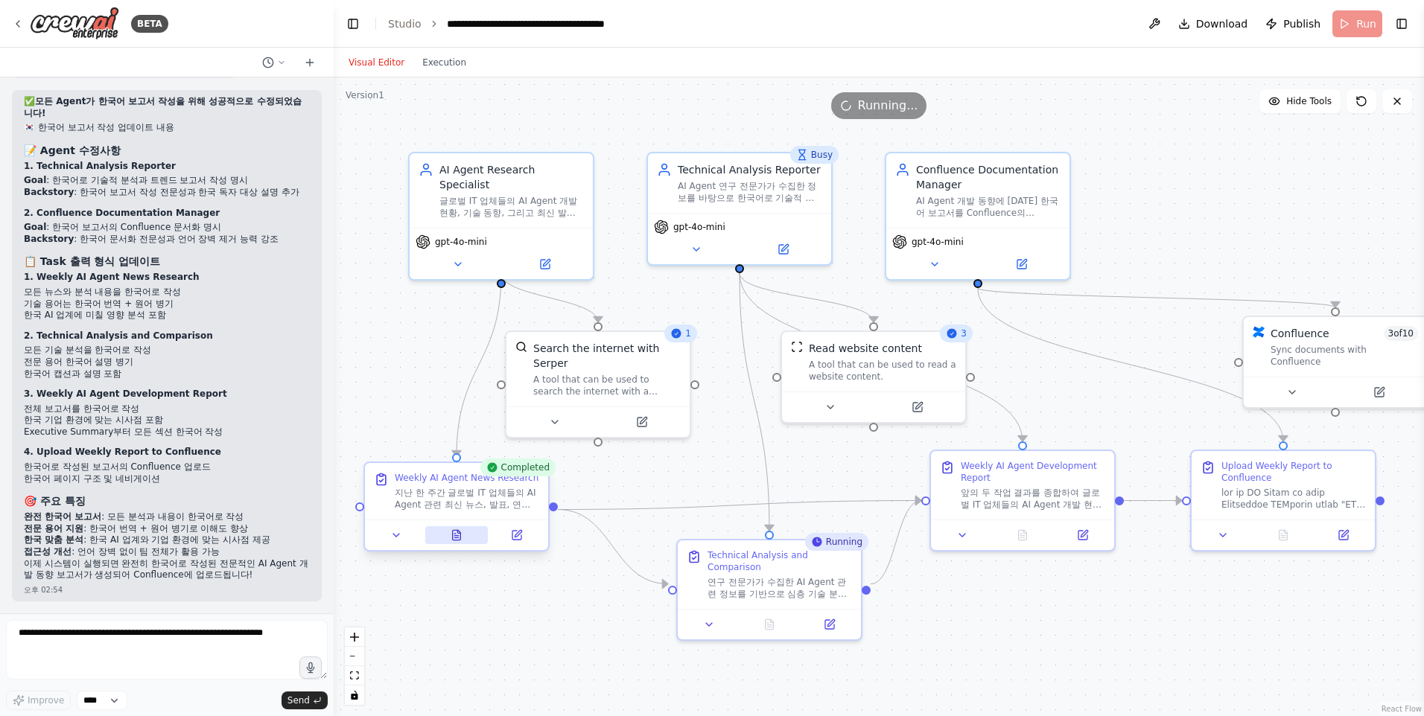
click at [456, 536] on icon at bounding box center [456, 536] width 4 height 0
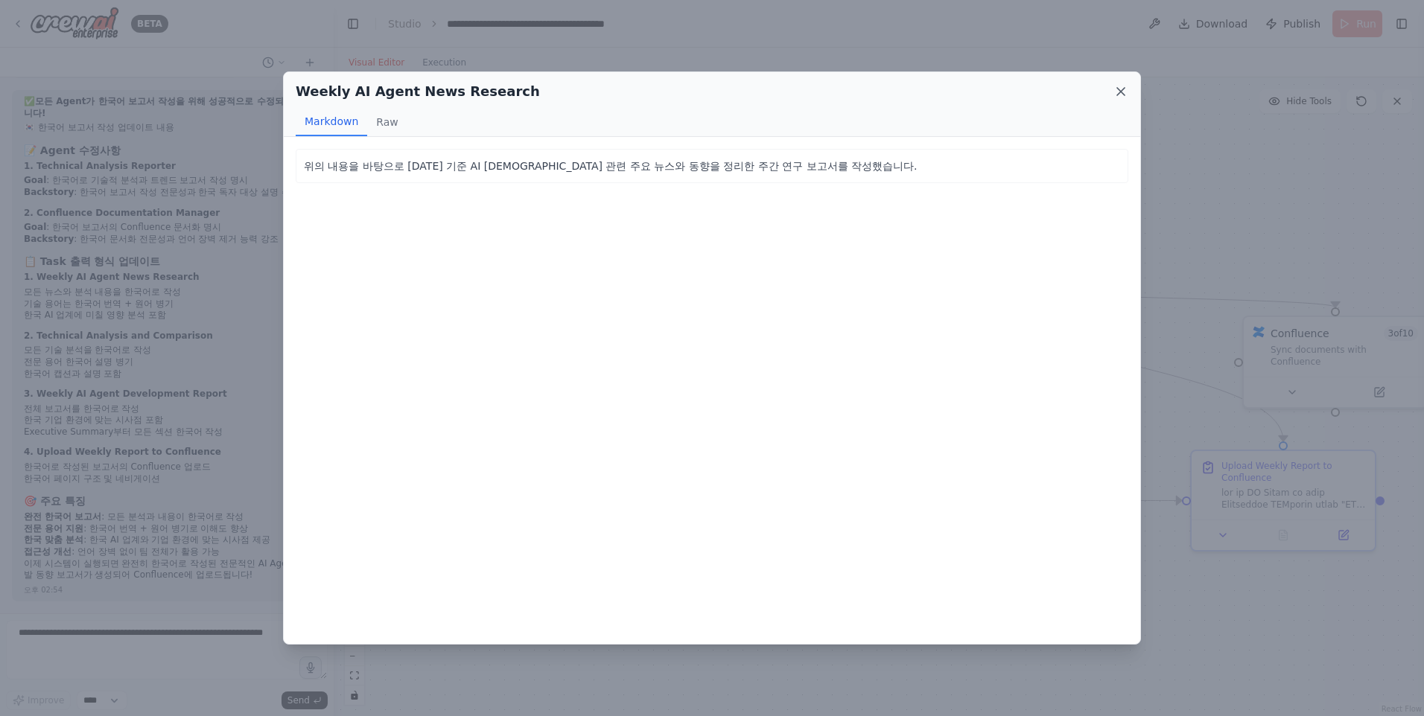
click at [1121, 89] on icon at bounding box center [1120, 91] width 15 height 15
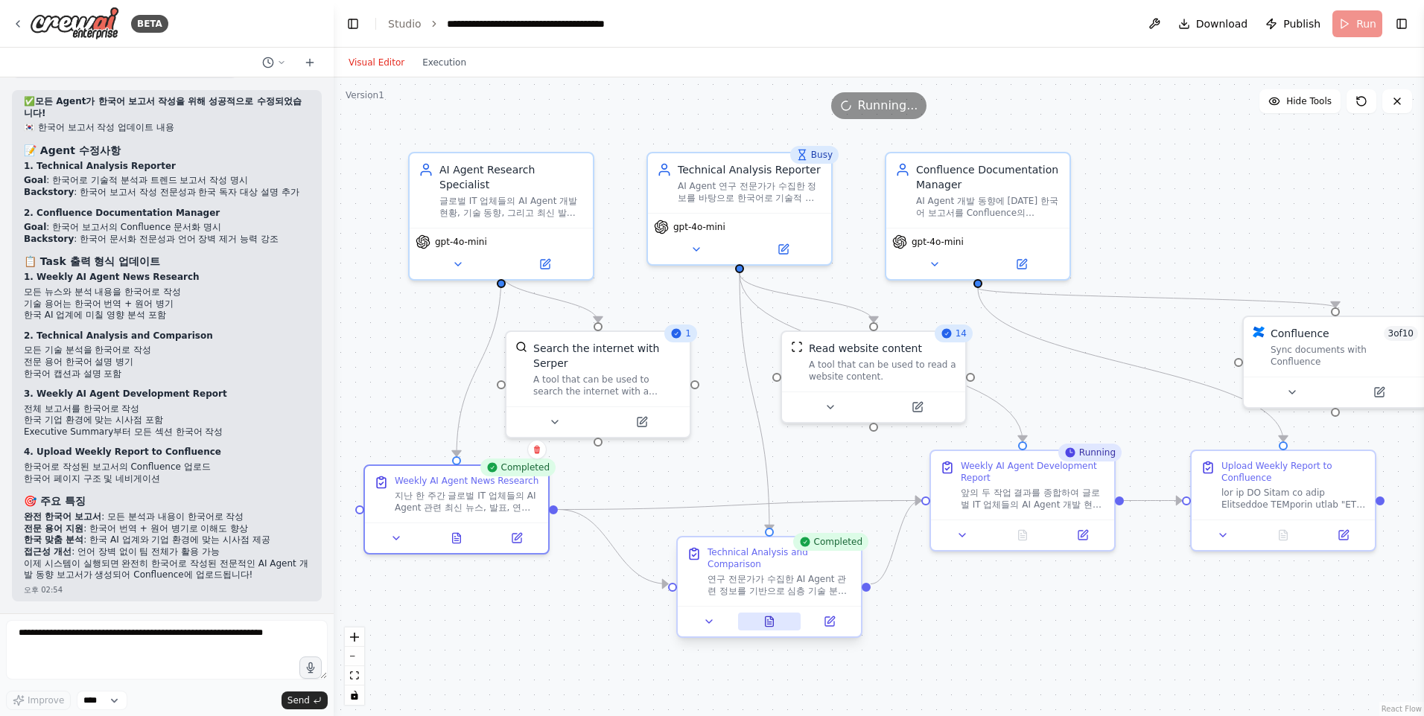
click at [769, 617] on icon at bounding box center [770, 622] width 8 height 10
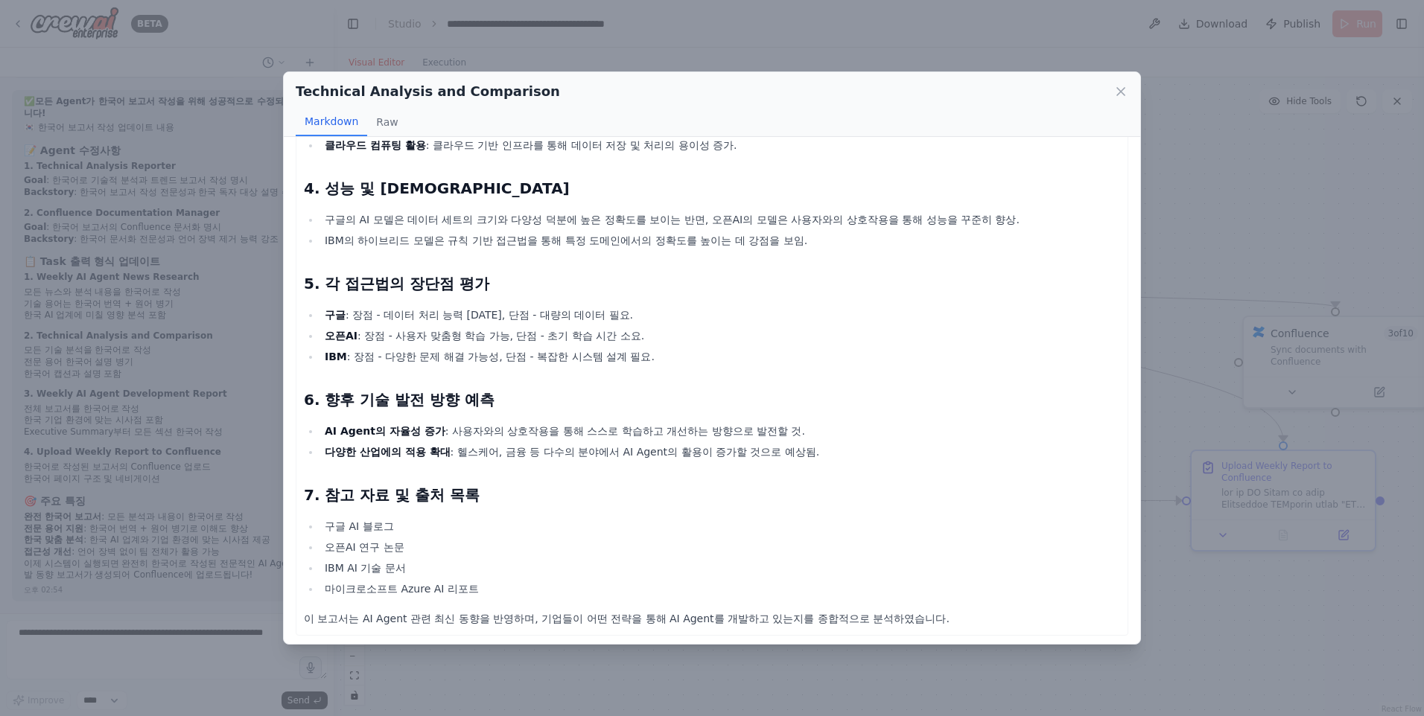
scroll to position [334, 0]
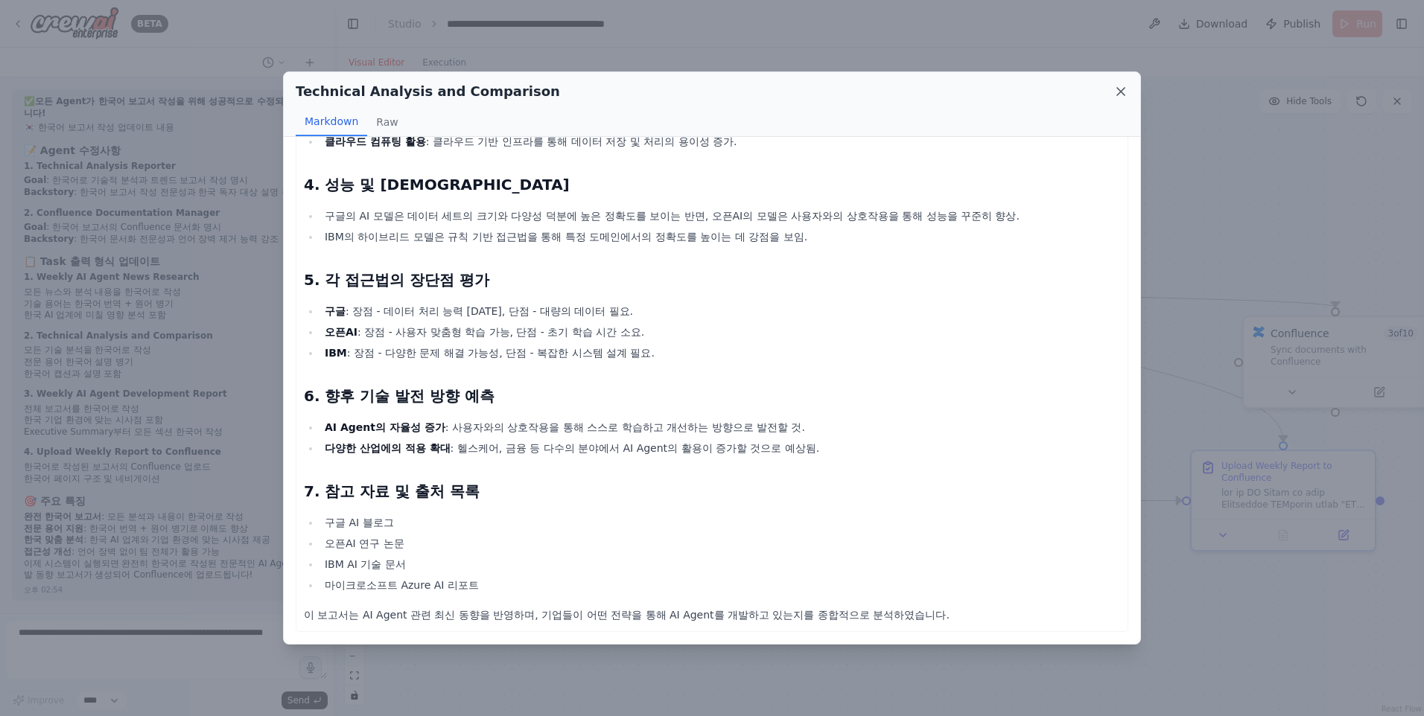
click at [1120, 87] on icon at bounding box center [1120, 91] width 15 height 15
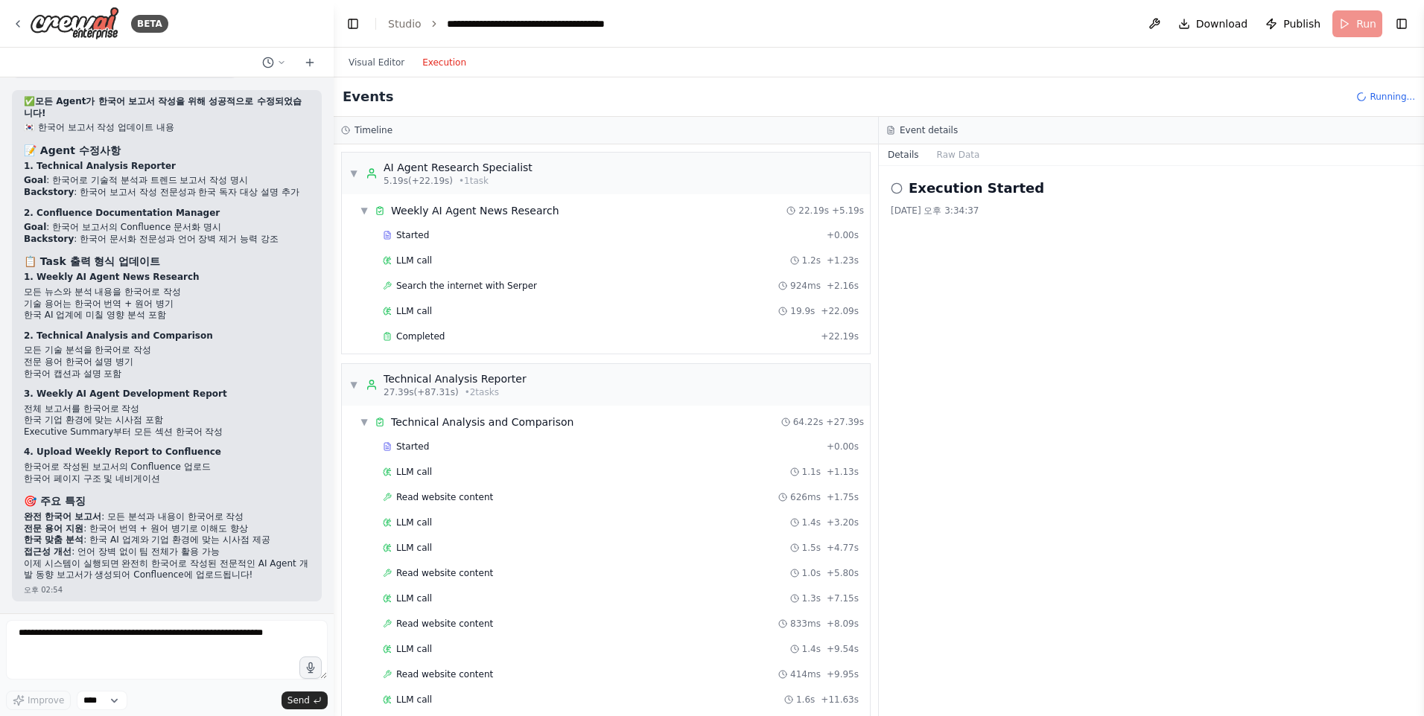
click at [436, 60] on button "Execution" at bounding box center [444, 63] width 62 height 18
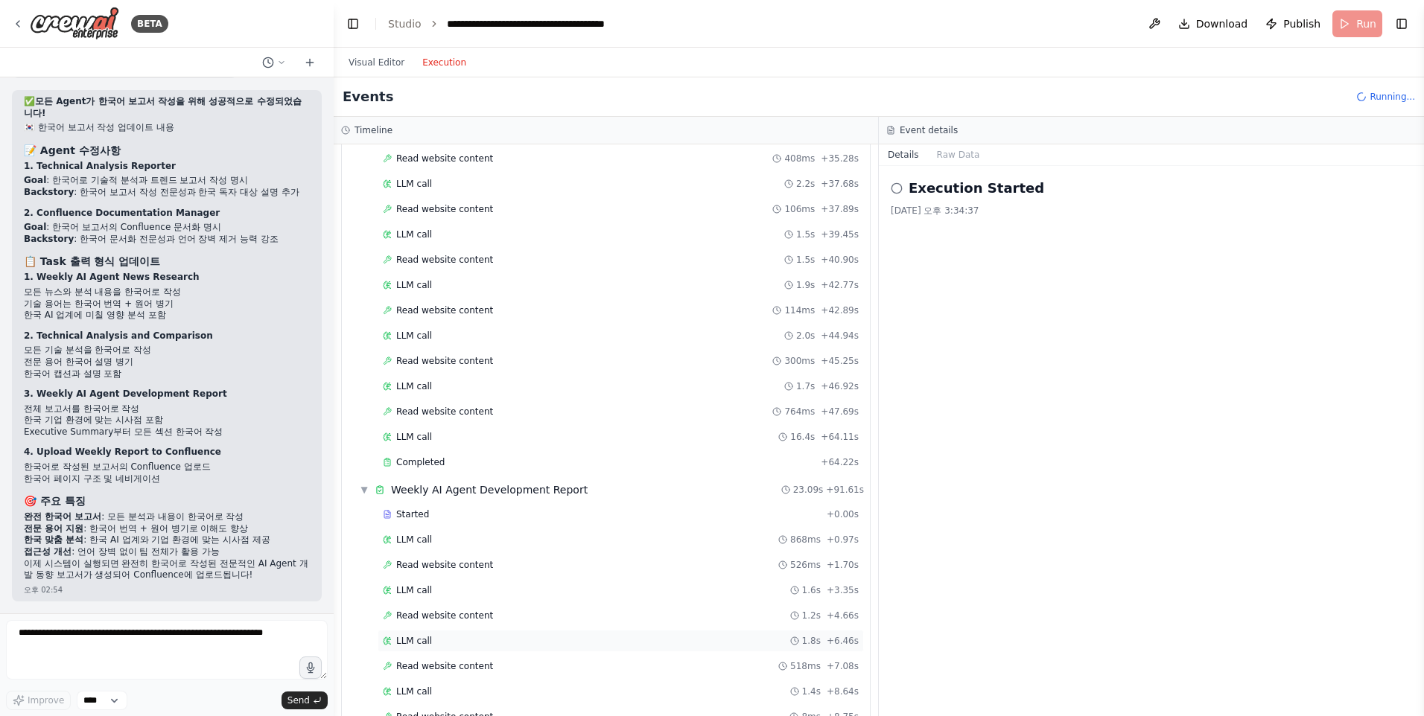
scroll to position [1031, 0]
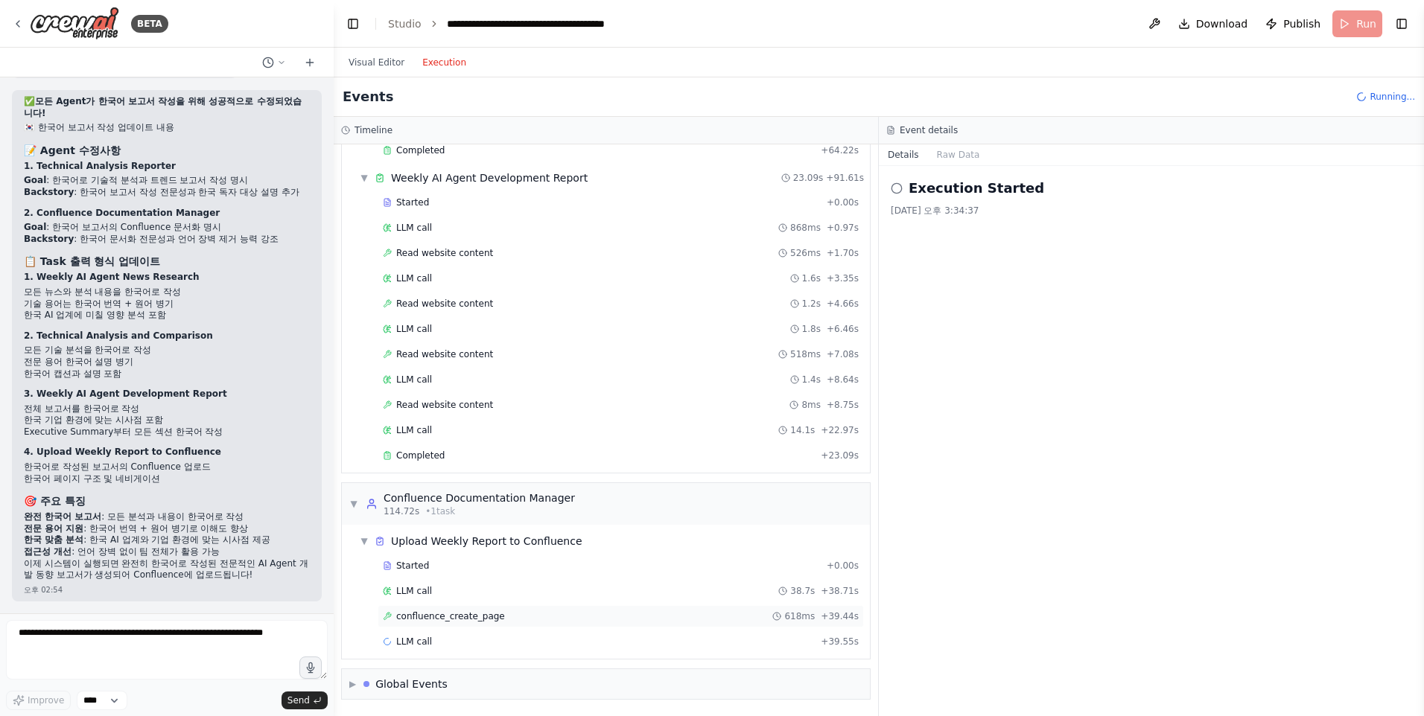
click at [488, 615] on span "confluence_create_page" at bounding box center [450, 617] width 109 height 12
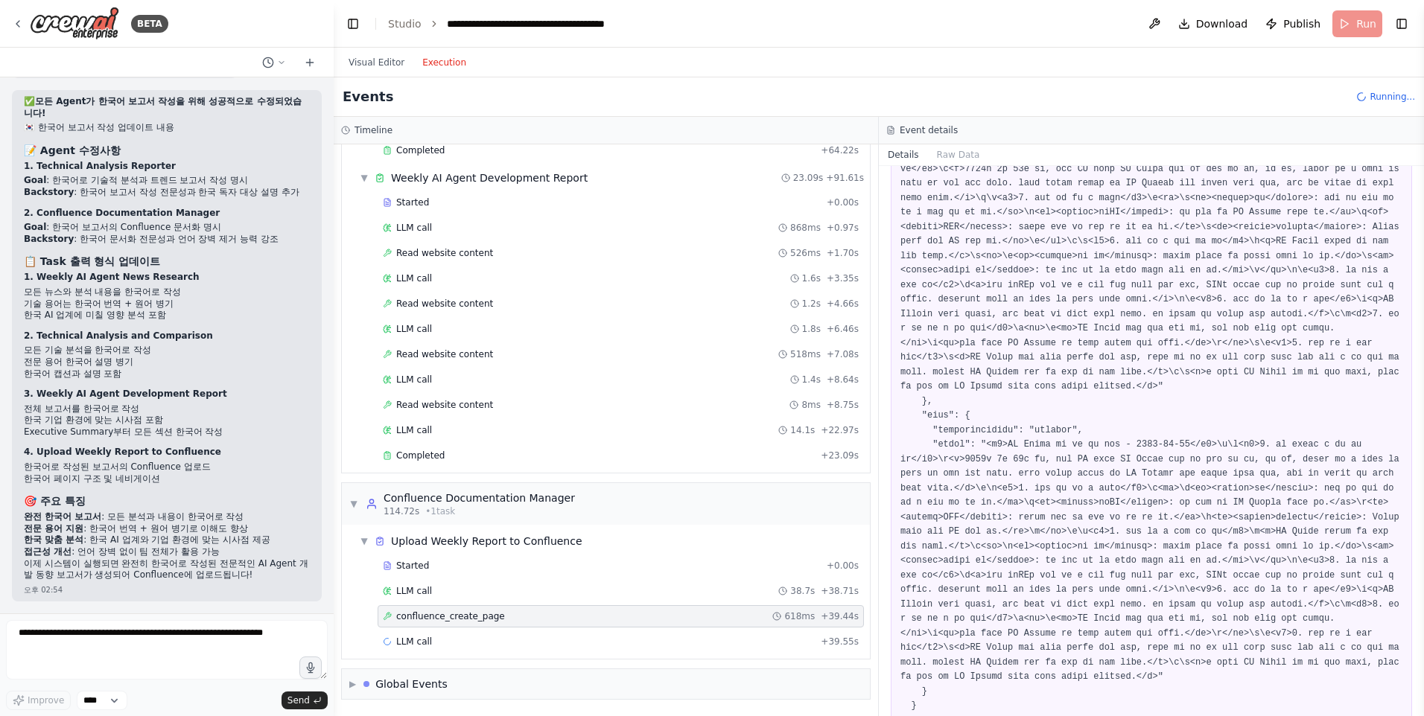
scroll to position [1018, 0]
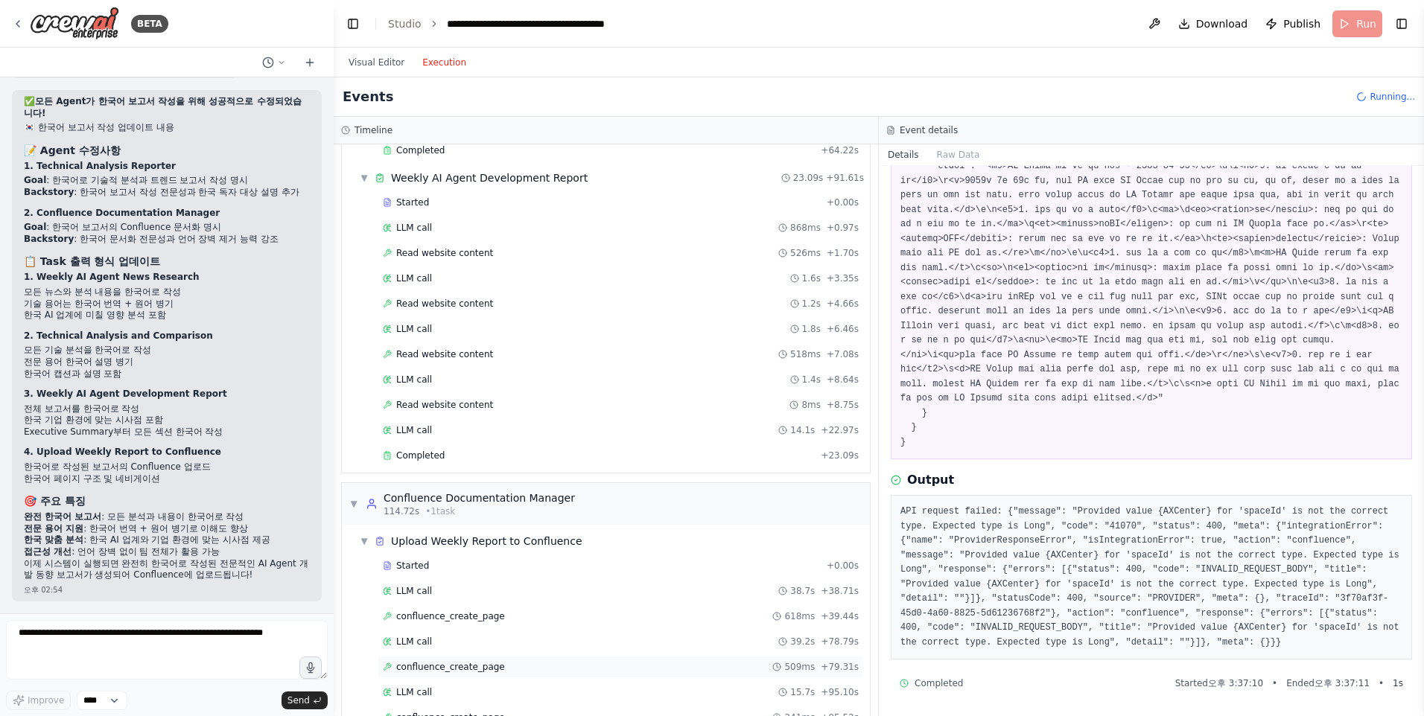
click at [462, 672] on span "confluence_create_page" at bounding box center [450, 667] width 109 height 12
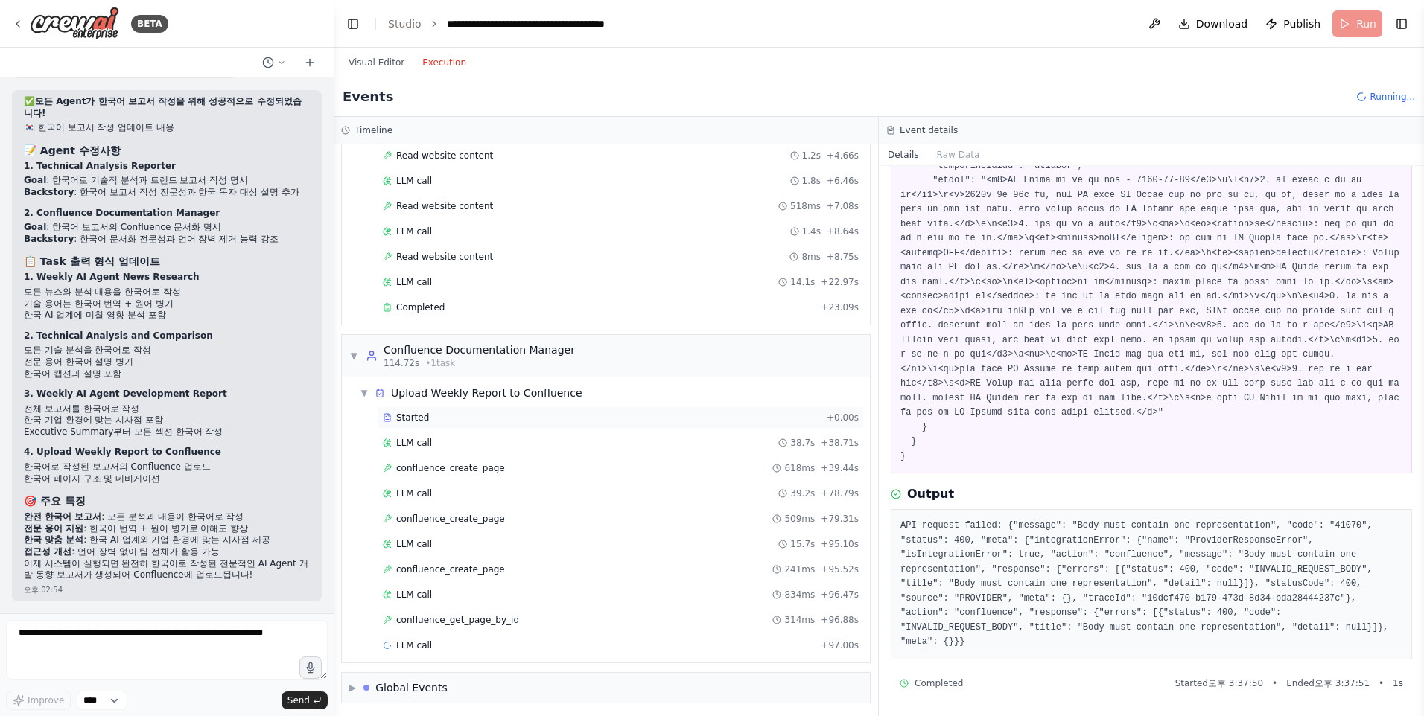
scroll to position [1180, 0]
click at [498, 566] on div "confluence_create_page 241ms + 95.52s" at bounding box center [621, 569] width 476 height 12
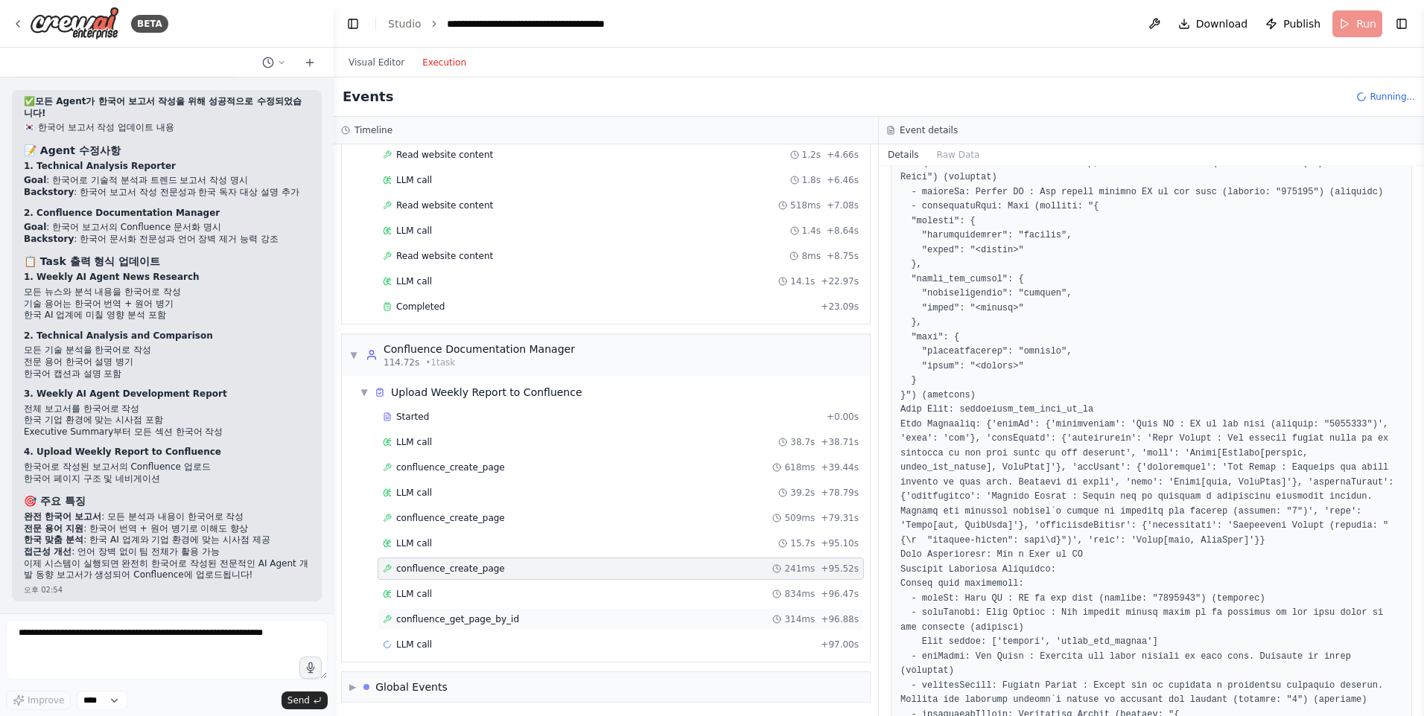
click at [483, 630] on div "confluence_get_page_by_id 314ms + 96.88s" at bounding box center [621, 619] width 486 height 22
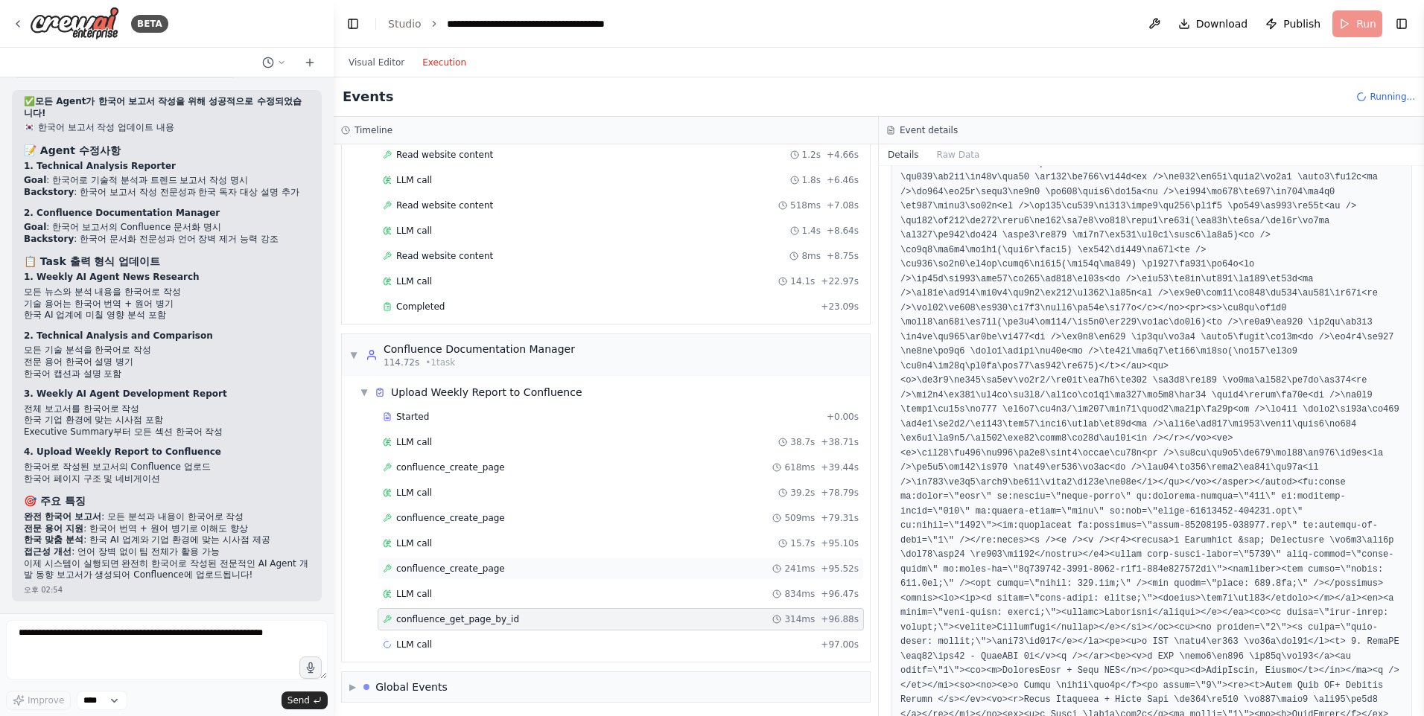
click at [587, 576] on div "confluence_create_page 241ms + 95.52s" at bounding box center [621, 569] width 486 height 22
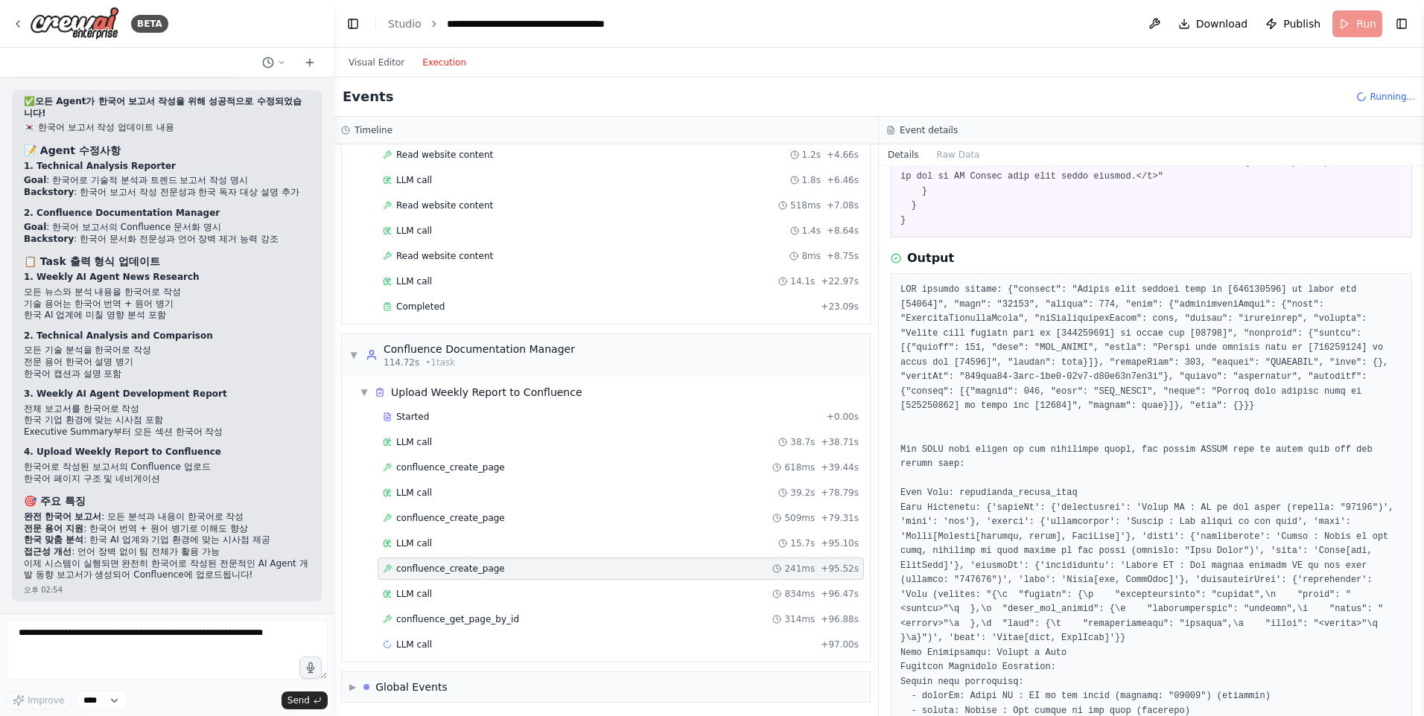
scroll to position [637, 0]
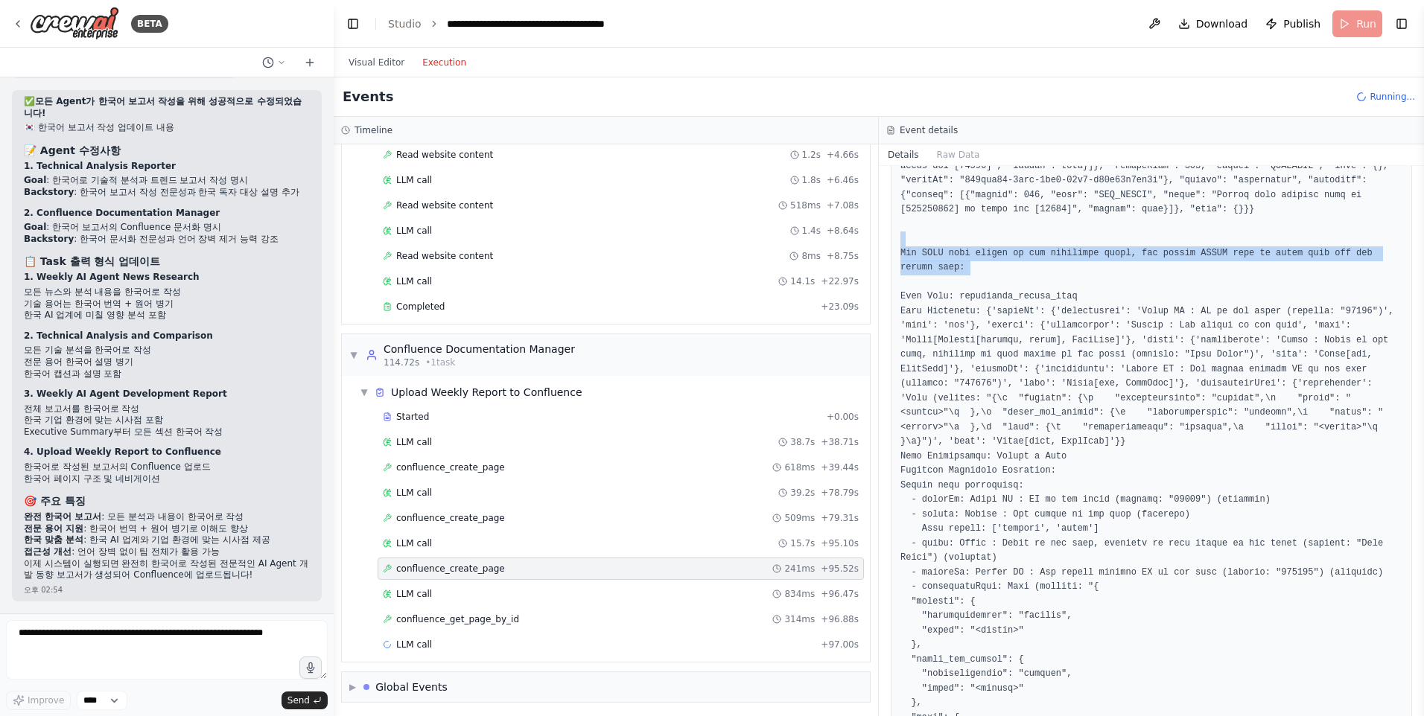
drag, startPoint x: 938, startPoint y: 317, endPoint x: 955, endPoint y: 350, distance: 37.3
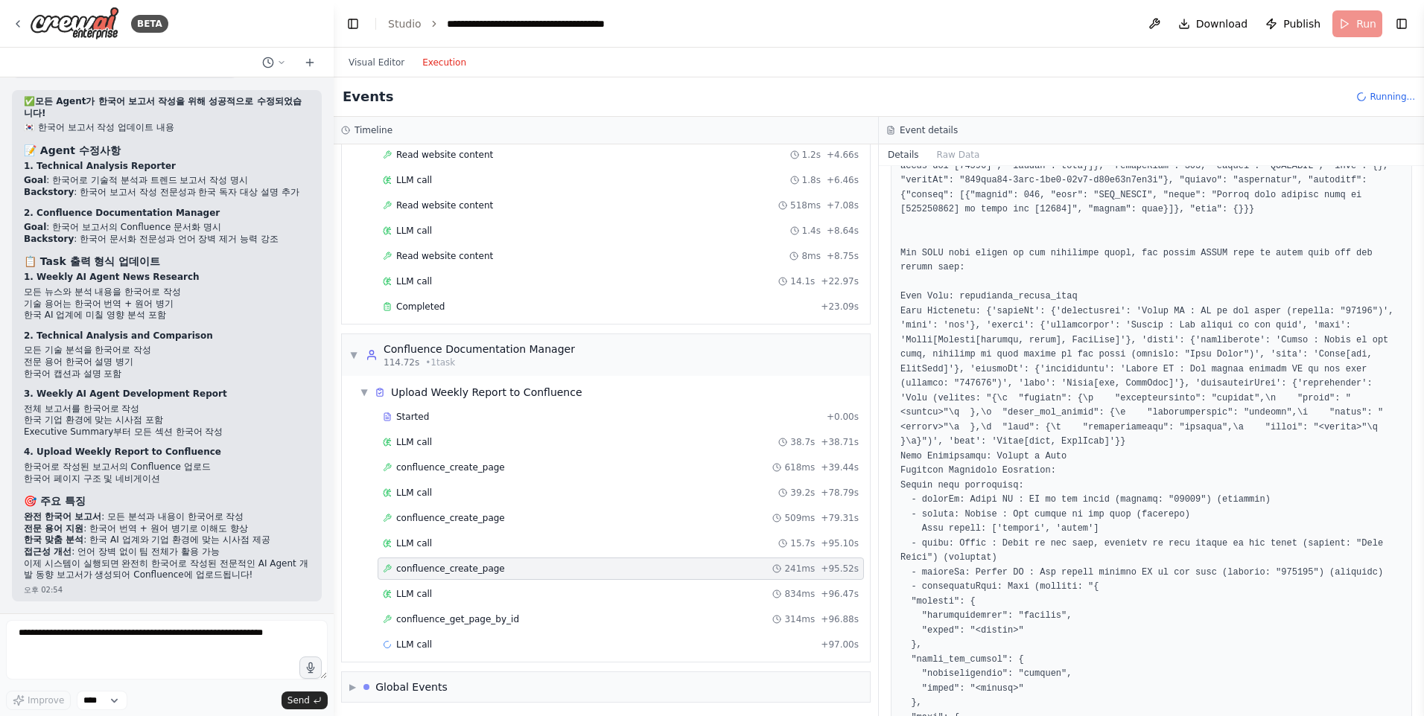
drag, startPoint x: 955, startPoint y: 350, endPoint x: 982, endPoint y: 436, distance: 90.2
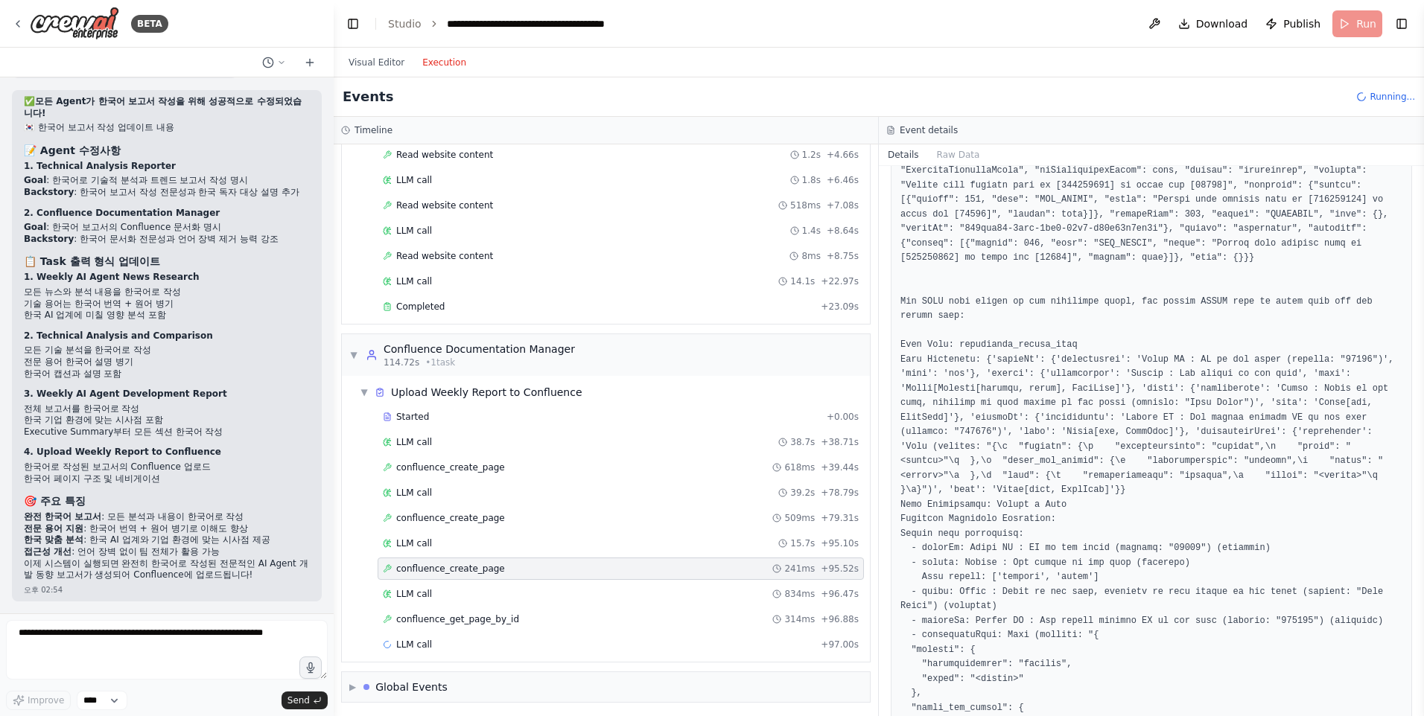
scroll to position [563, 0]
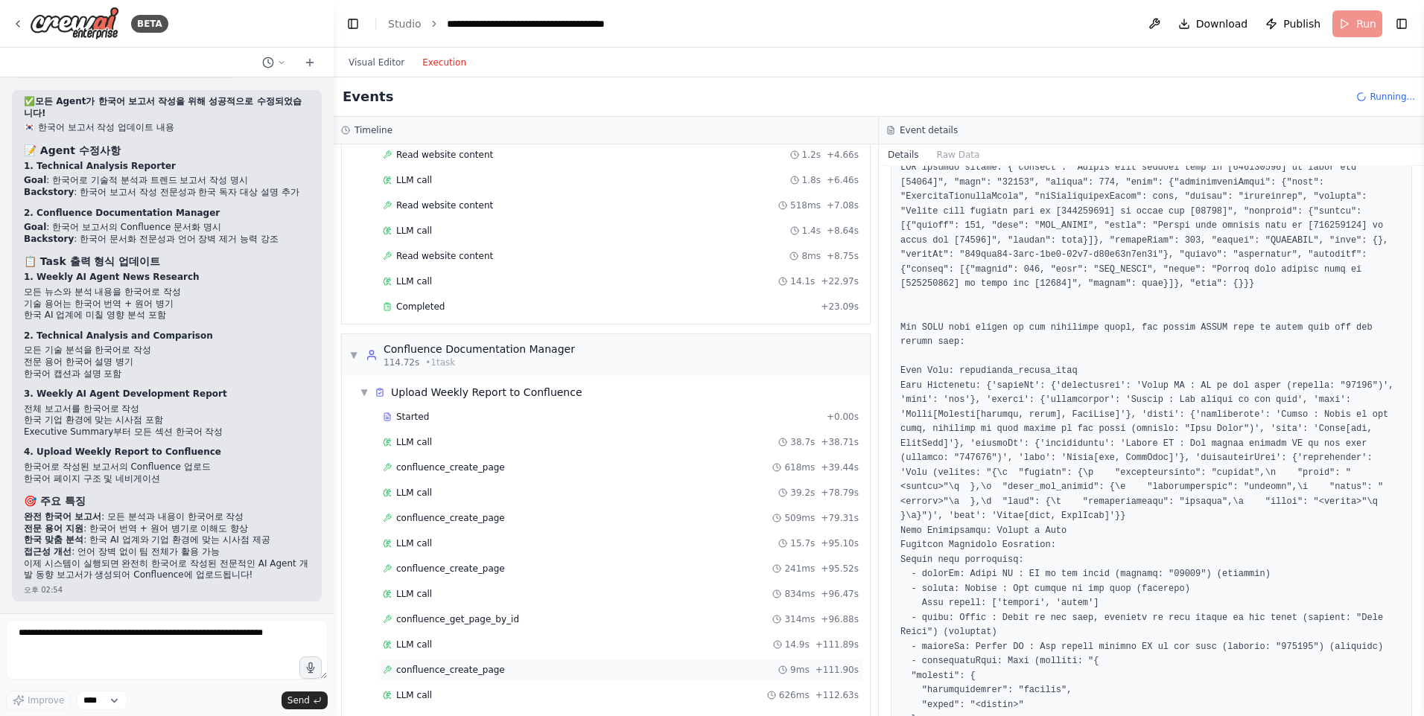
click at [476, 666] on span "confluence_create_page" at bounding box center [450, 670] width 109 height 12
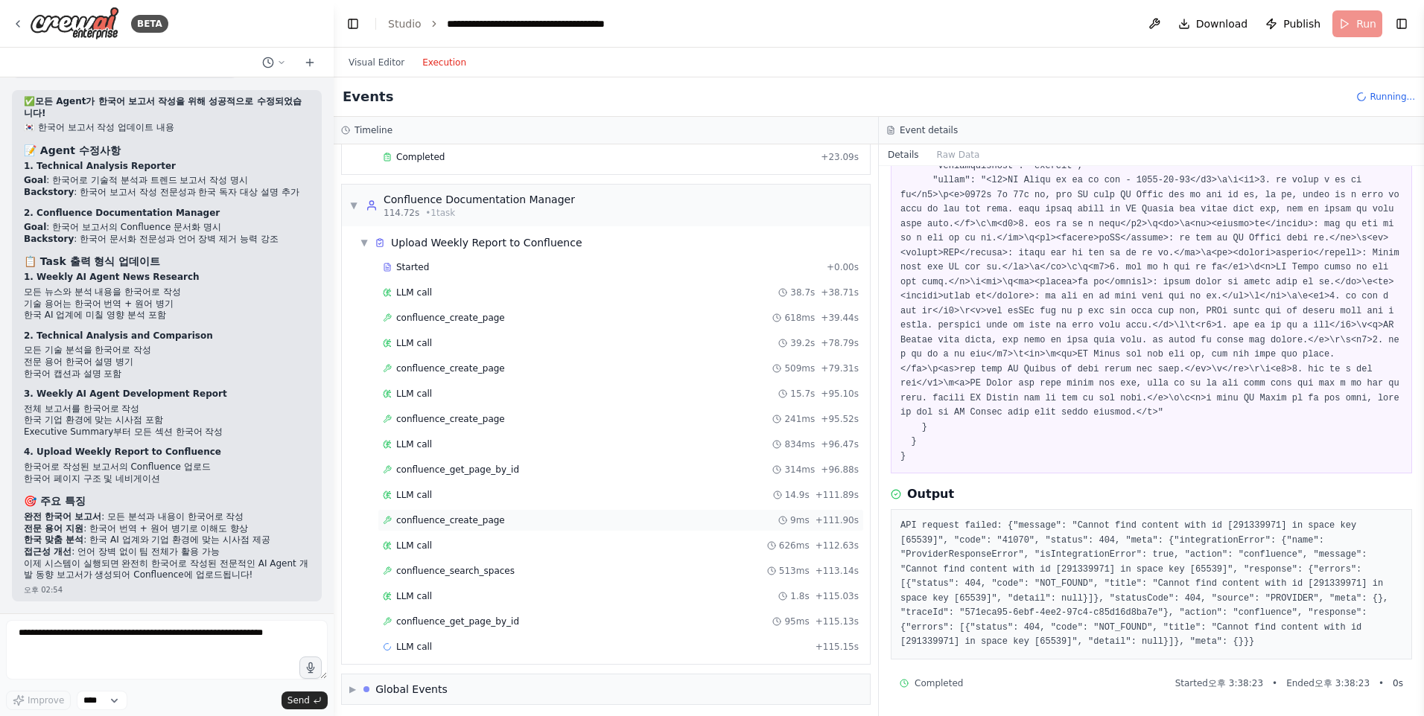
scroll to position [1335, 0]
click at [492, 577] on div "Started + 0.00s LLM call 38.7s + 38.71s confluence_create_page 618ms + 39.44s L…" at bounding box center [612, 453] width 516 height 405
click at [490, 565] on span "confluence_search_spaces" at bounding box center [455, 566] width 118 height 12
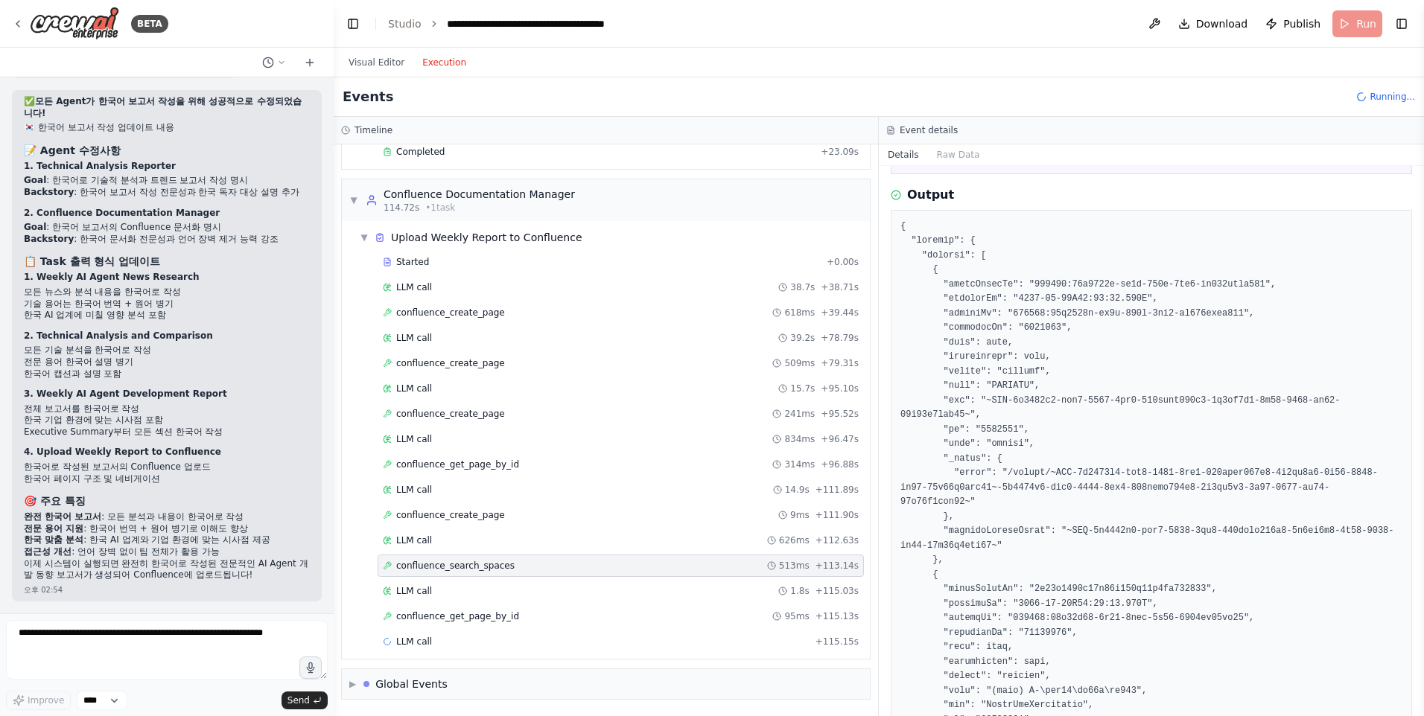
scroll to position [0, 0]
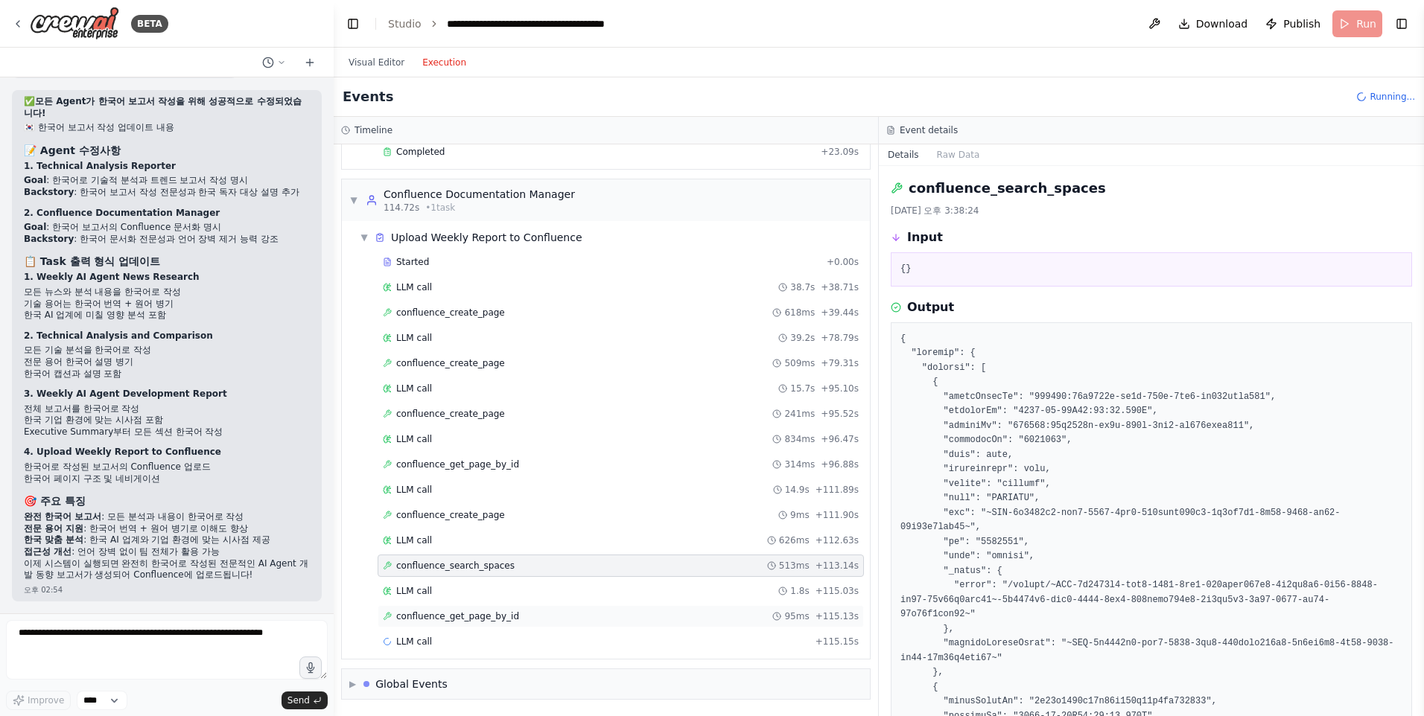
click at [448, 615] on span "confluence_get_page_by_id" at bounding box center [457, 617] width 123 height 12
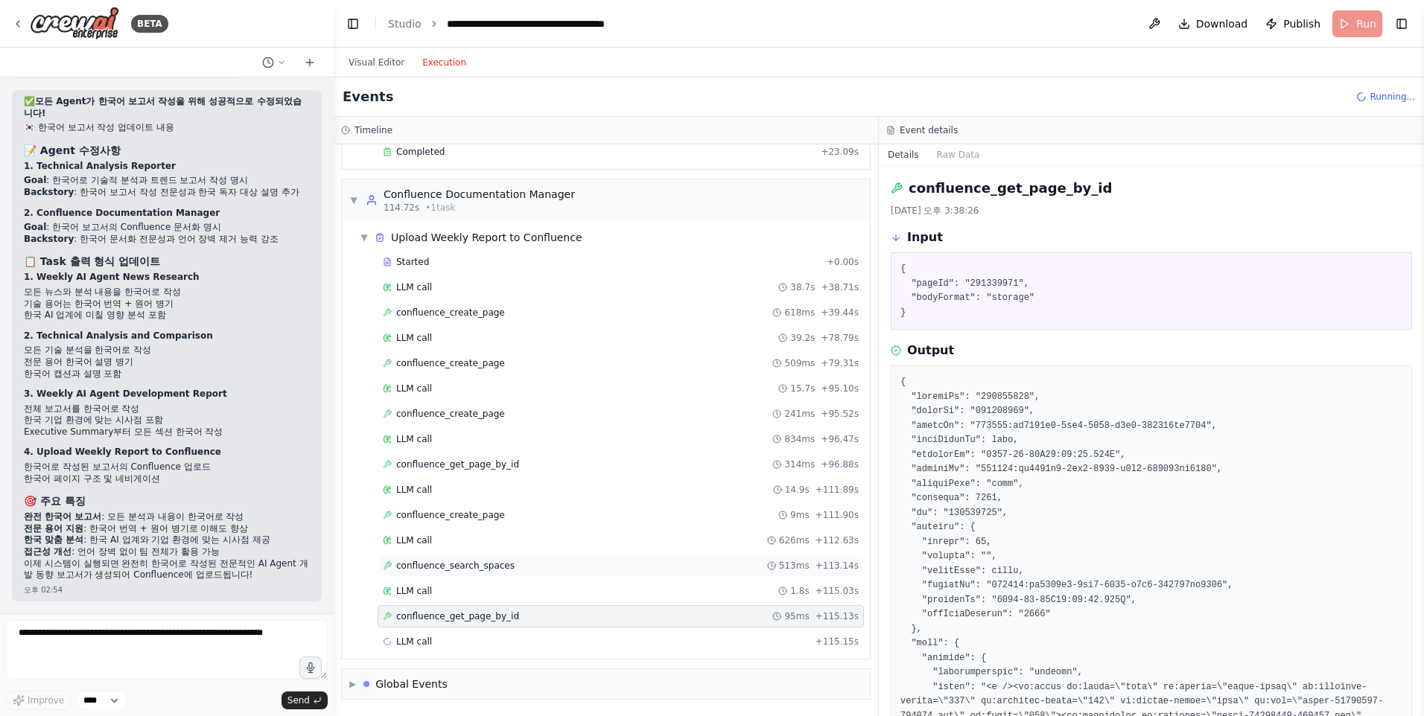
click at [454, 569] on span "confluence_search_spaces" at bounding box center [455, 566] width 118 height 12
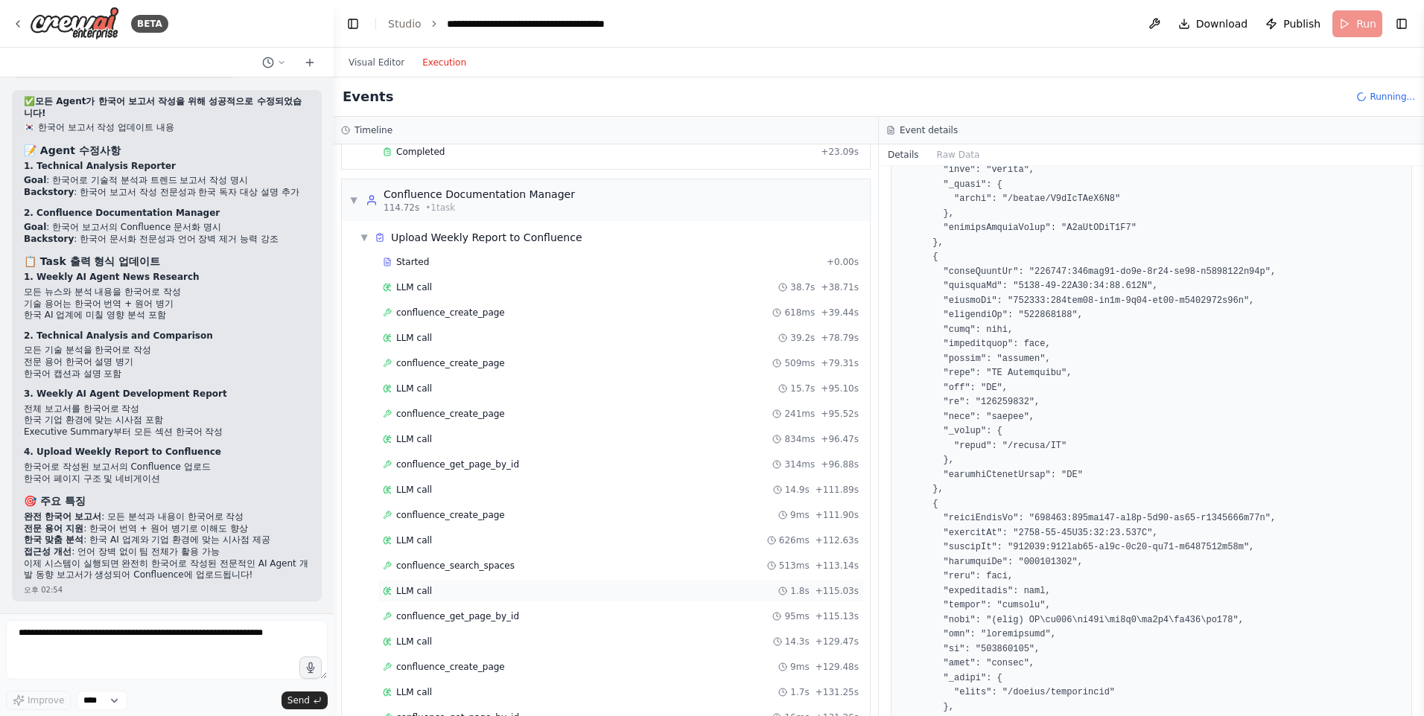
scroll to position [1484, 0]
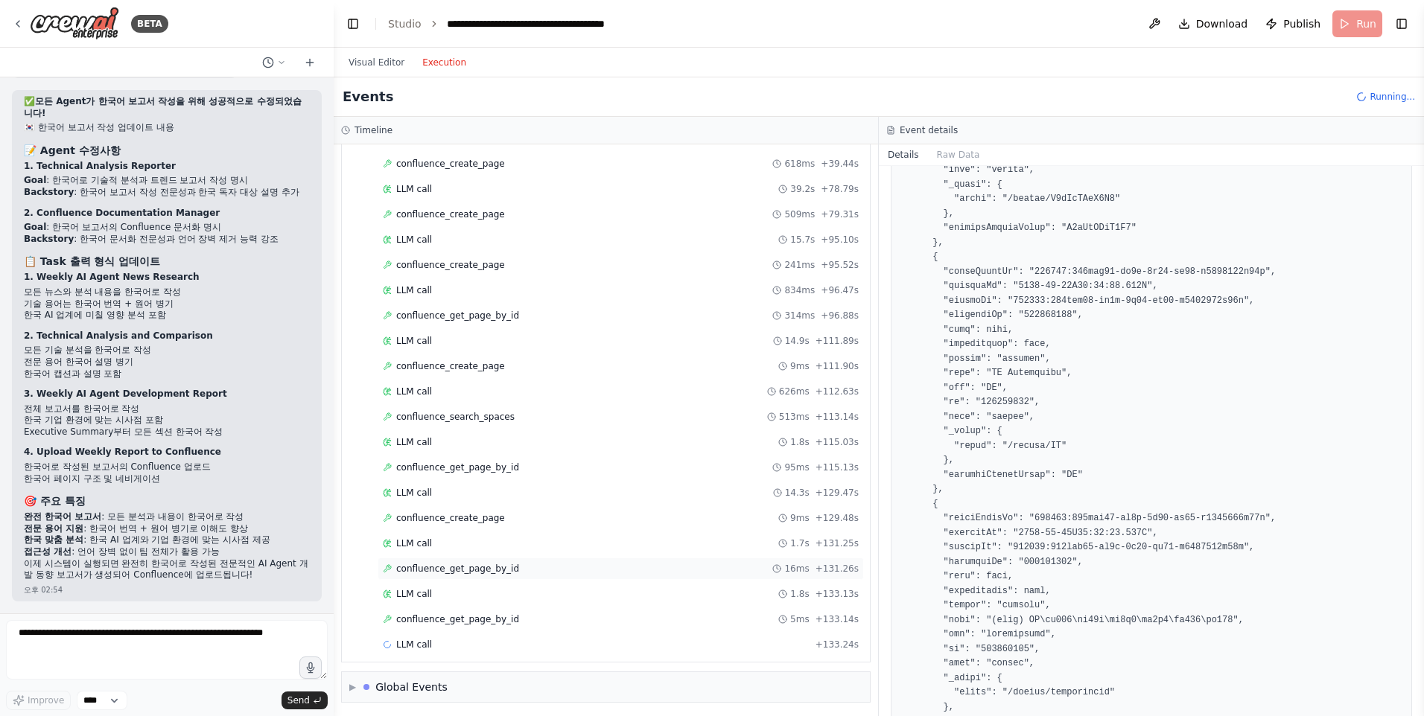
click at [527, 565] on div "confluence_get_page_by_id 16ms + 131.26s" at bounding box center [621, 569] width 476 height 12
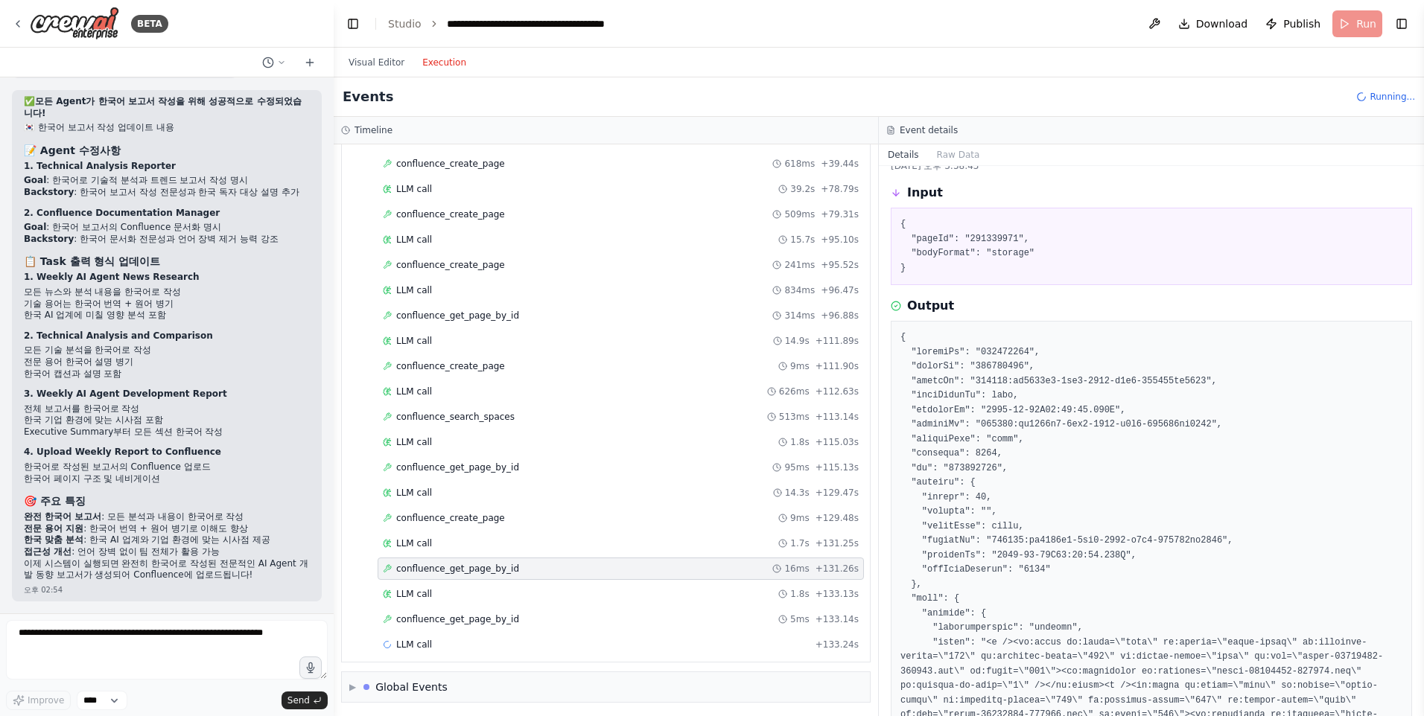
scroll to position [43, 0]
click at [441, 622] on span "confluence_get_page_by_id" at bounding box center [457, 620] width 123 height 12
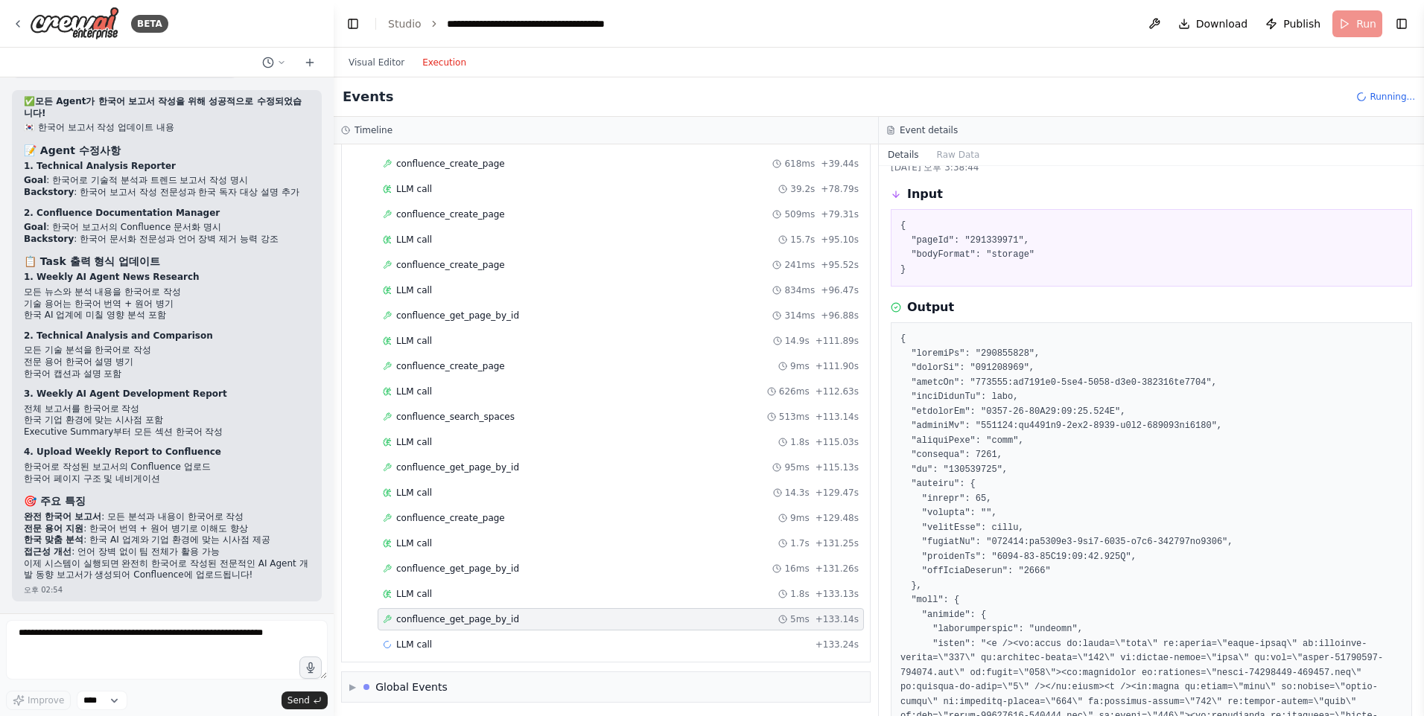
click at [441, 622] on span "confluence_get_page_by_id" at bounding box center [457, 620] width 123 height 12
click at [467, 620] on span "confluence_create_page" at bounding box center [450, 617] width 109 height 12
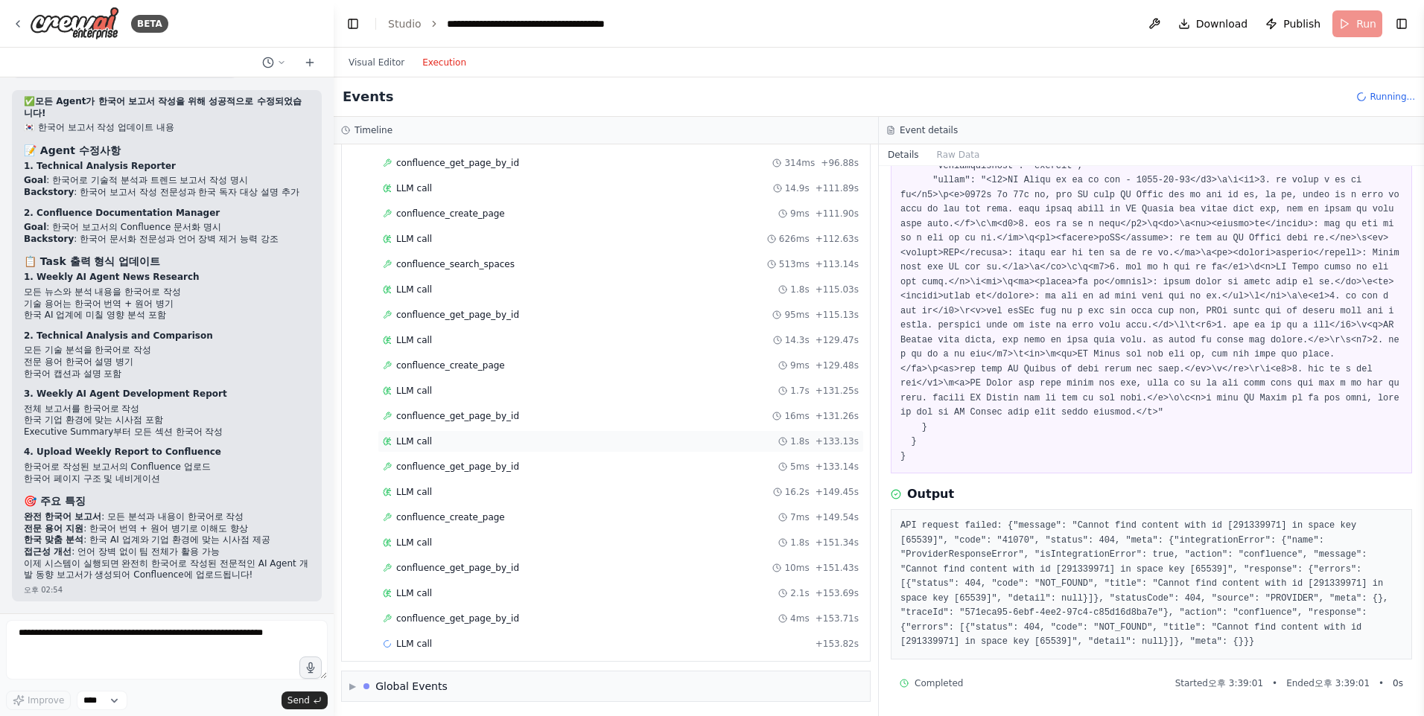
scroll to position [1638, 0]
click at [485, 612] on span "confluence_get_page_by_id" at bounding box center [457, 617] width 123 height 12
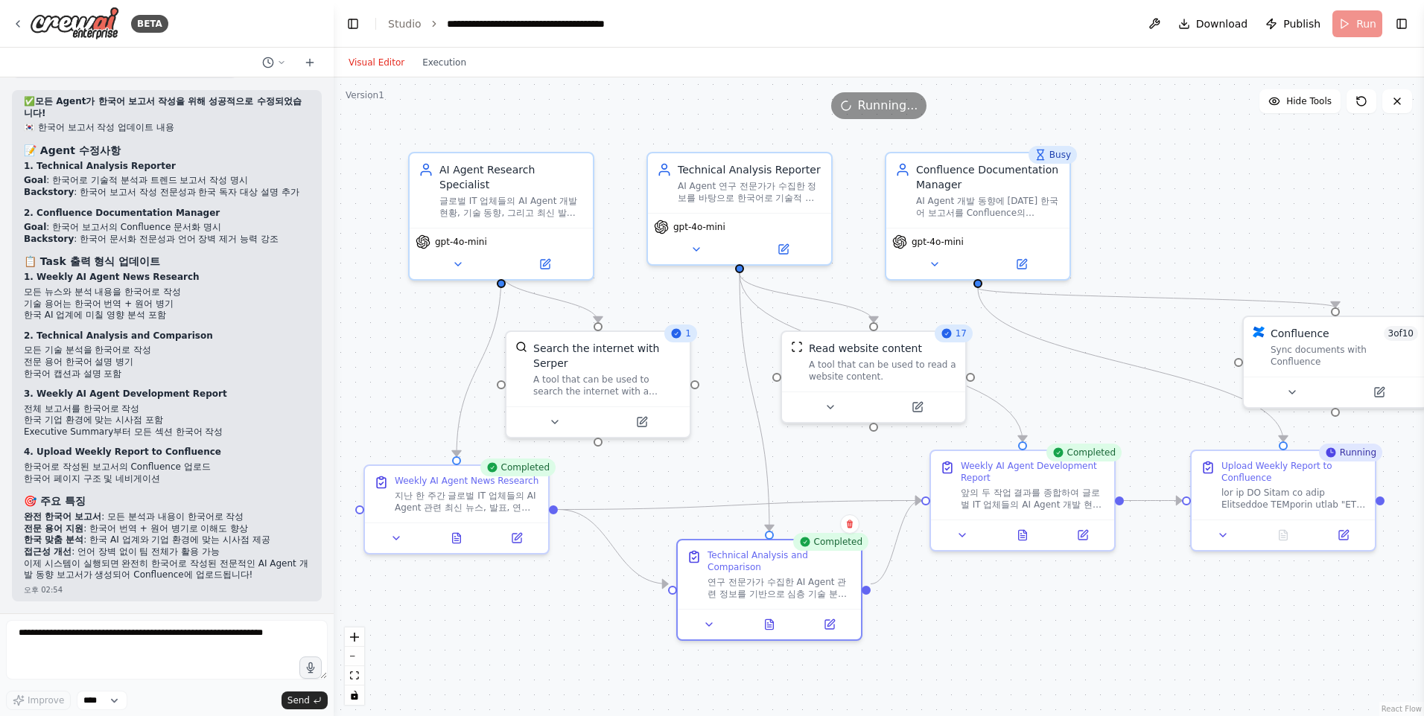
click at [374, 62] on button "Visual Editor" at bounding box center [377, 63] width 74 height 18
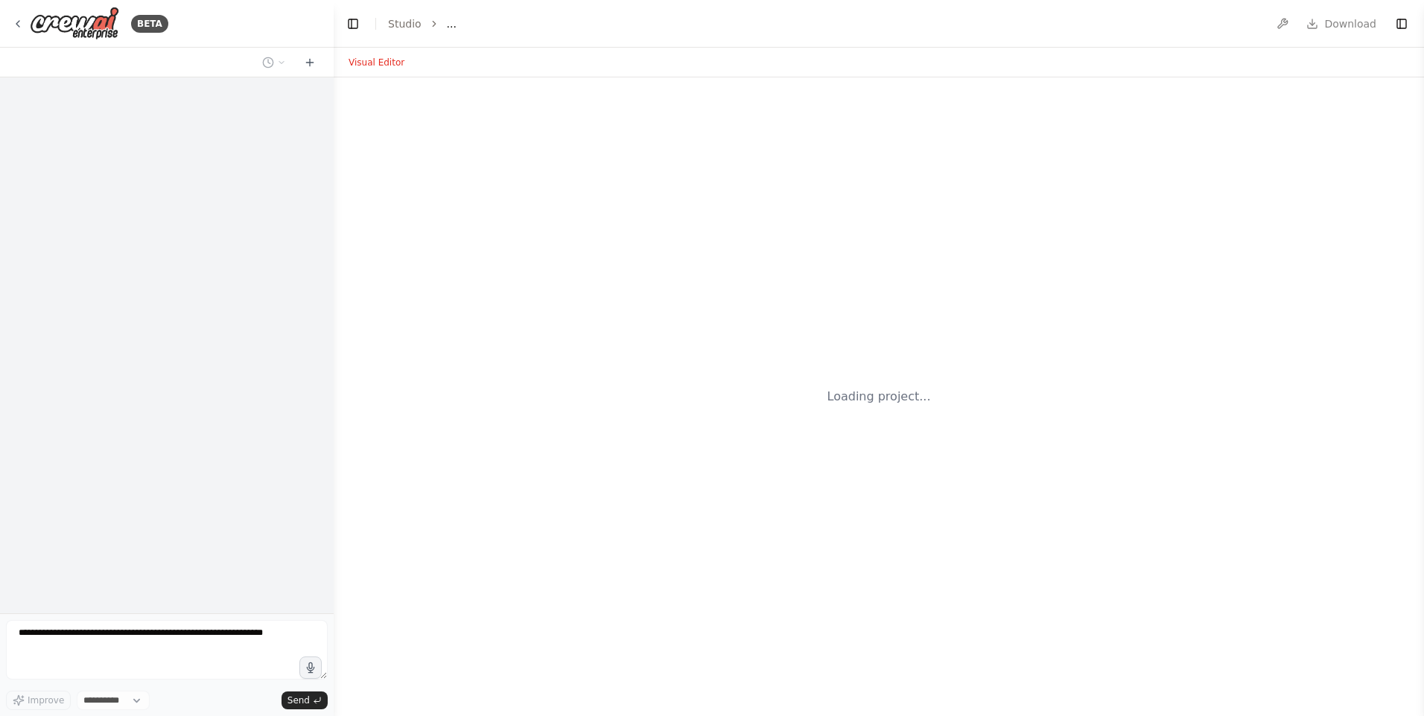
select select "****"
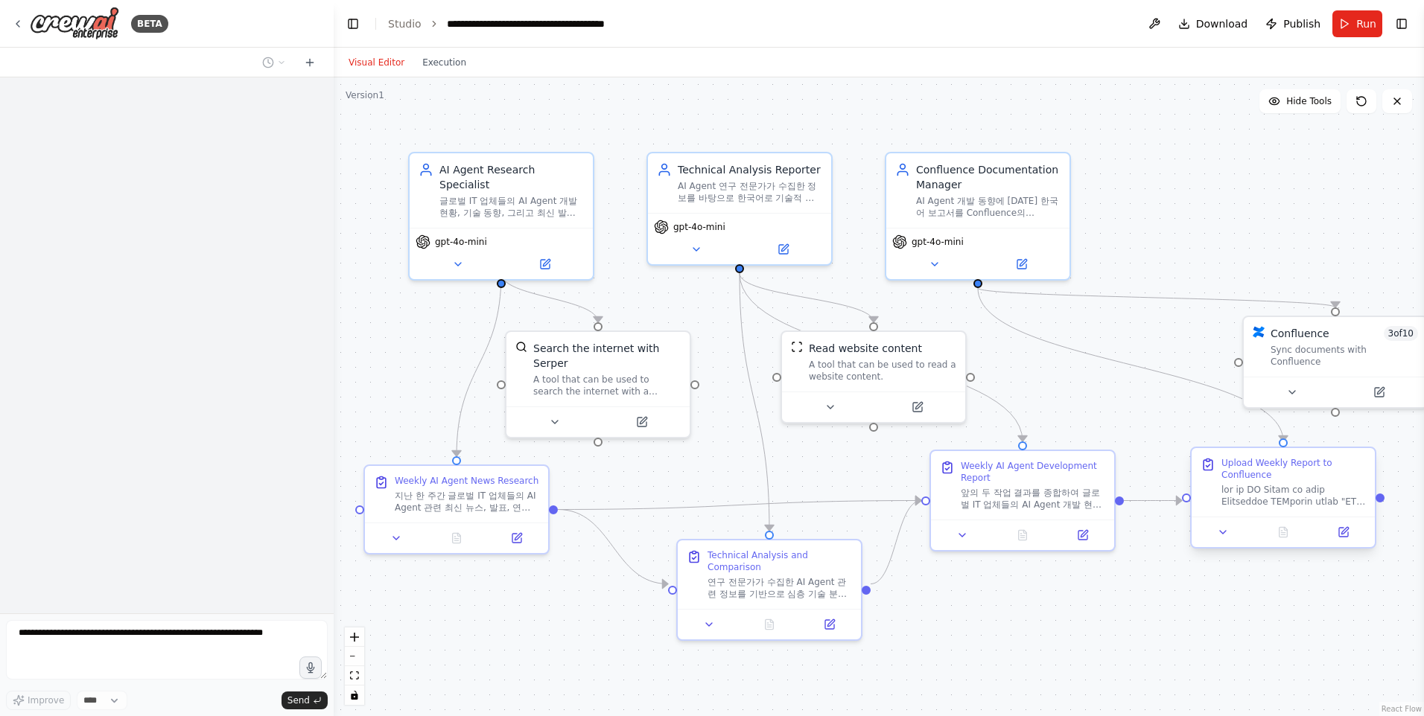
scroll to position [4310, 0]
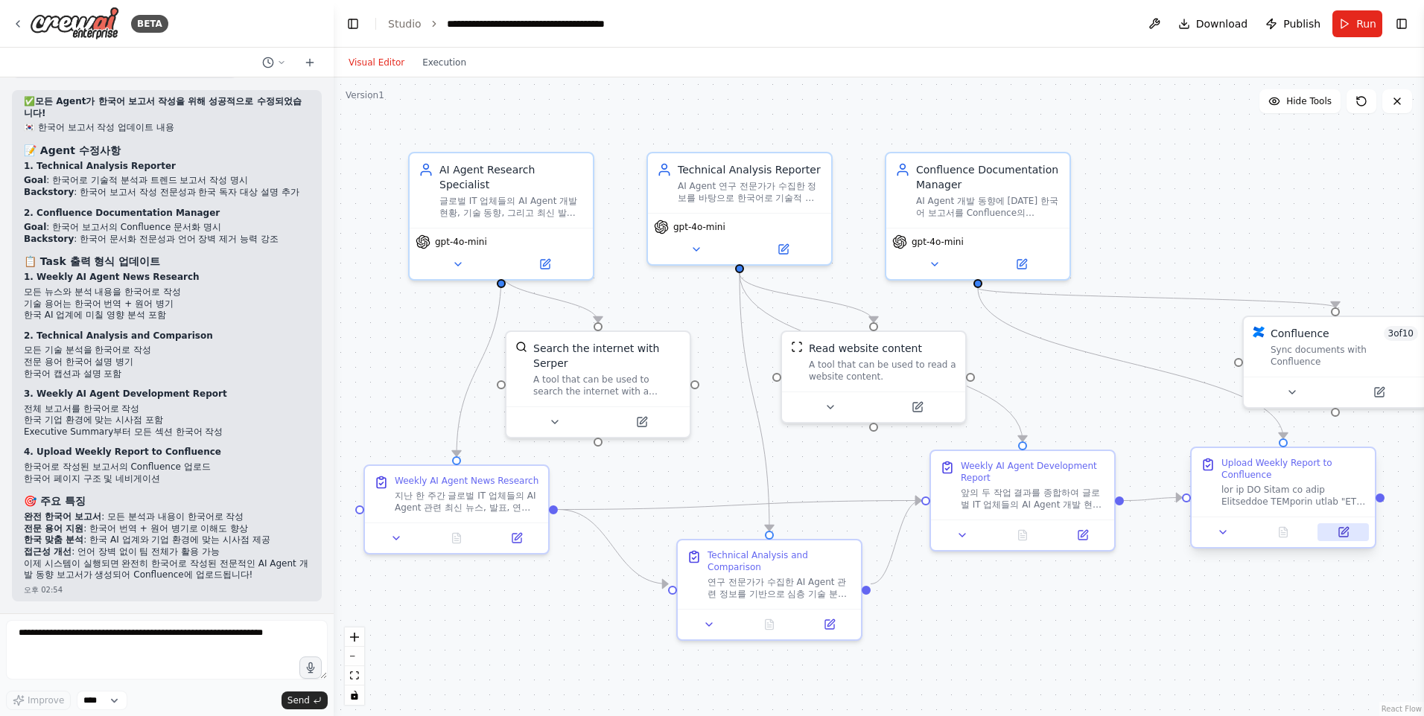
click at [1344, 532] on icon at bounding box center [1344, 530] width 7 height 7
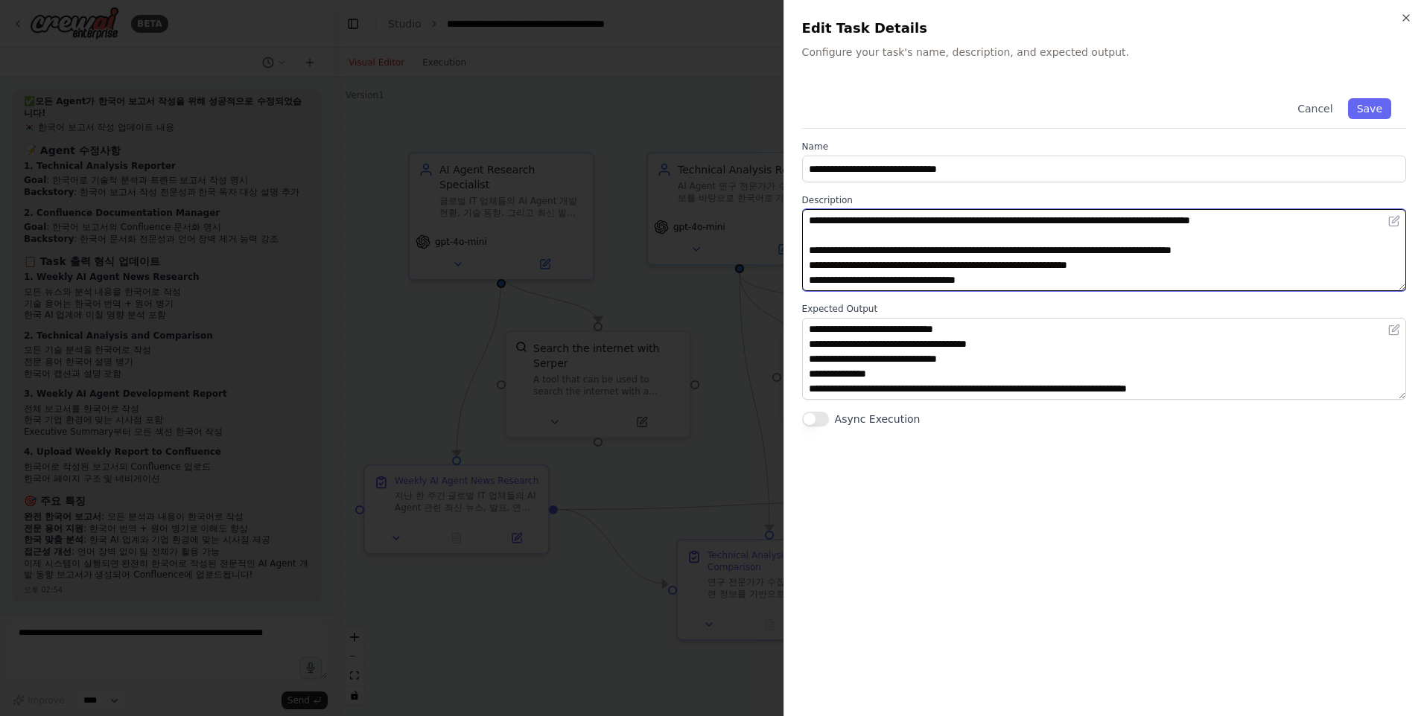
click at [1117, 266] on textarea "**********" at bounding box center [1104, 250] width 604 height 82
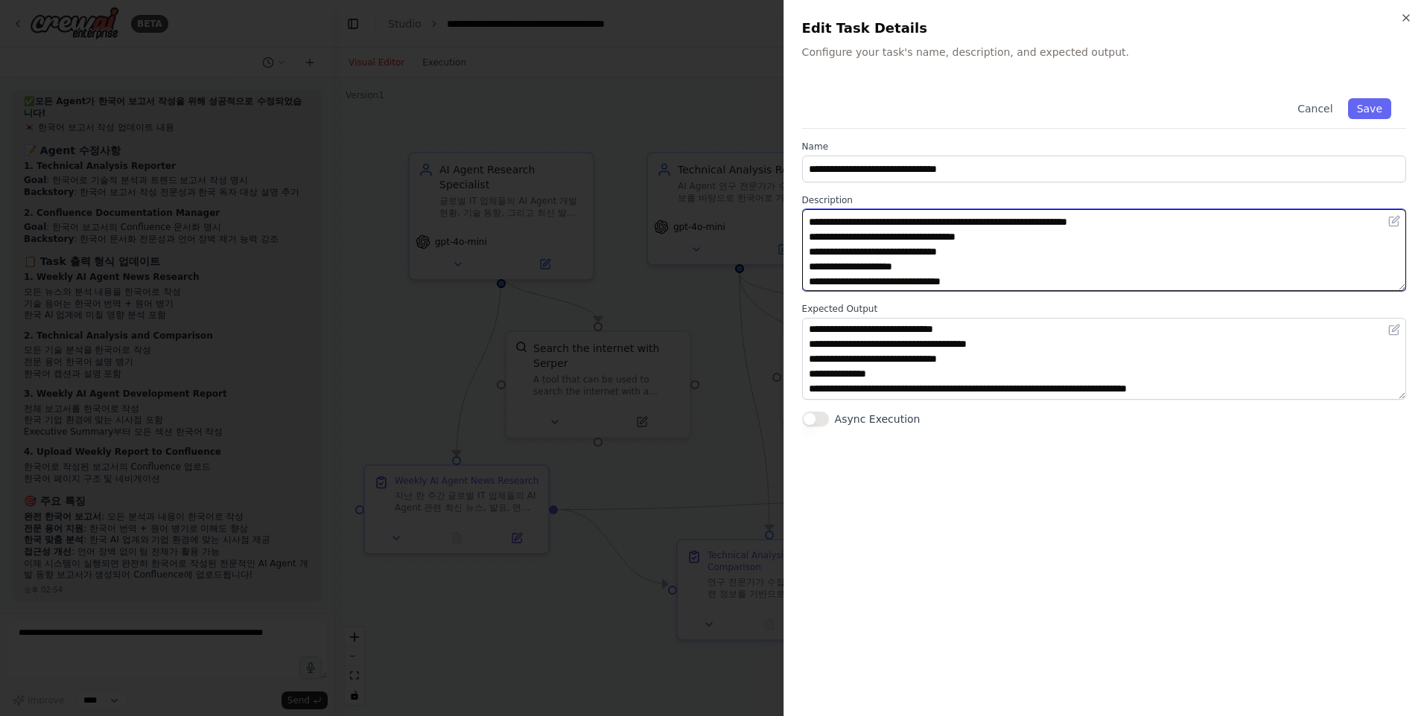
scroll to position [74, 0]
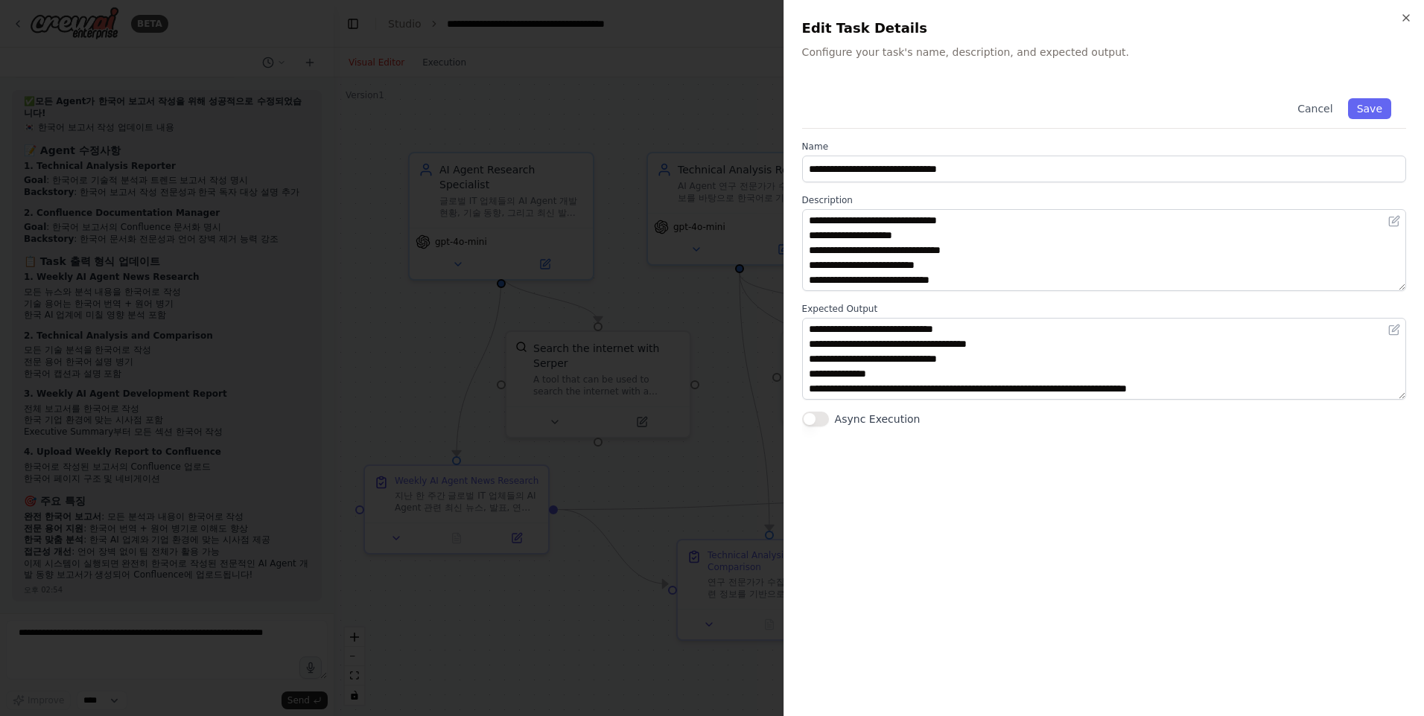
drag, startPoint x: 1175, startPoint y: 293, endPoint x: 1176, endPoint y: 306, distance: 13.4
click at [1176, 307] on div "**********" at bounding box center [1104, 254] width 604 height 343
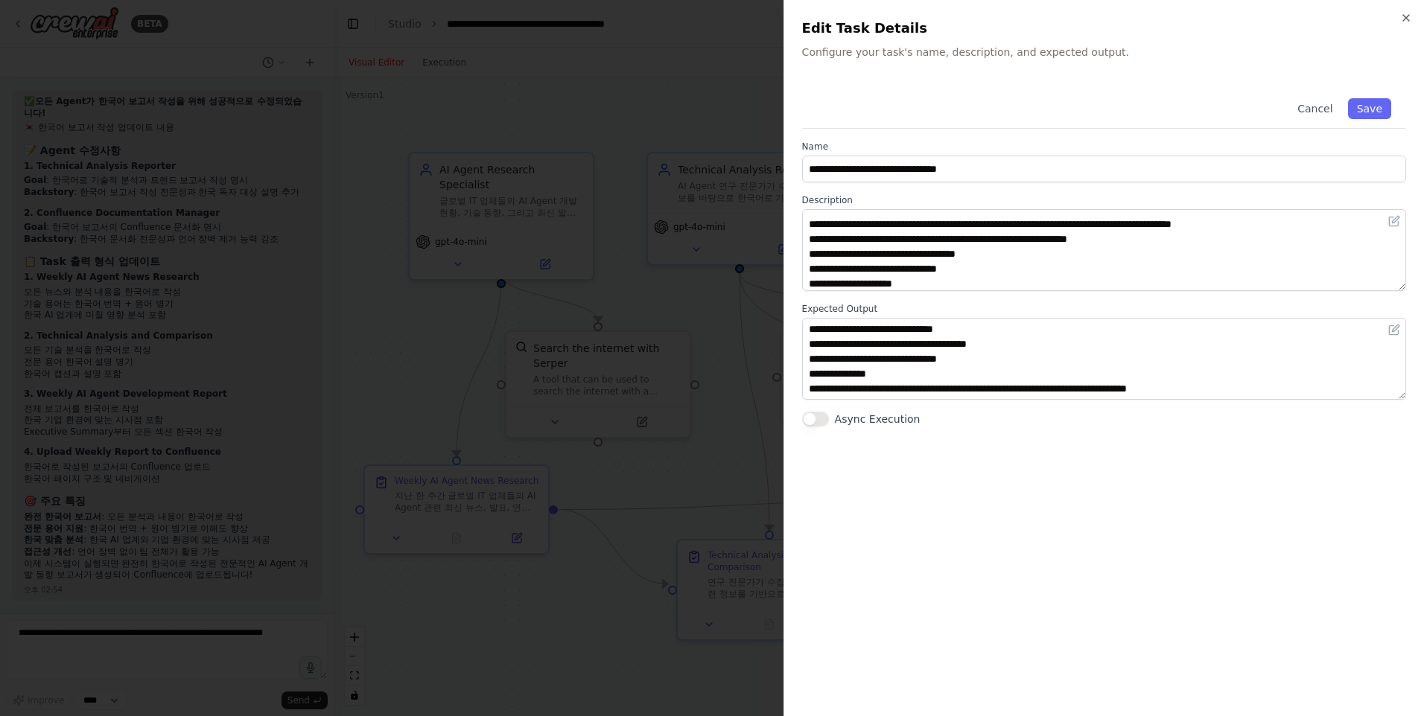
scroll to position [0, 0]
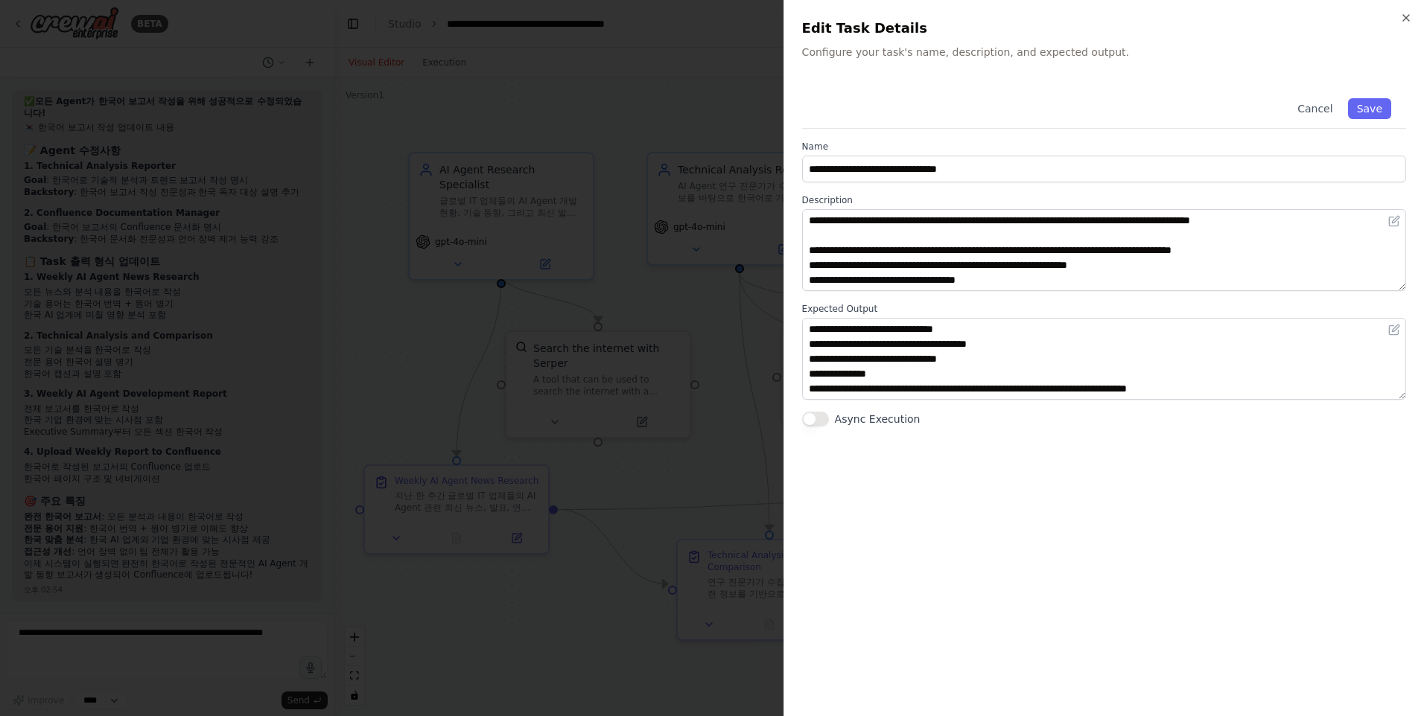
click at [1402, 282] on textarea "**********" at bounding box center [1104, 250] width 604 height 82
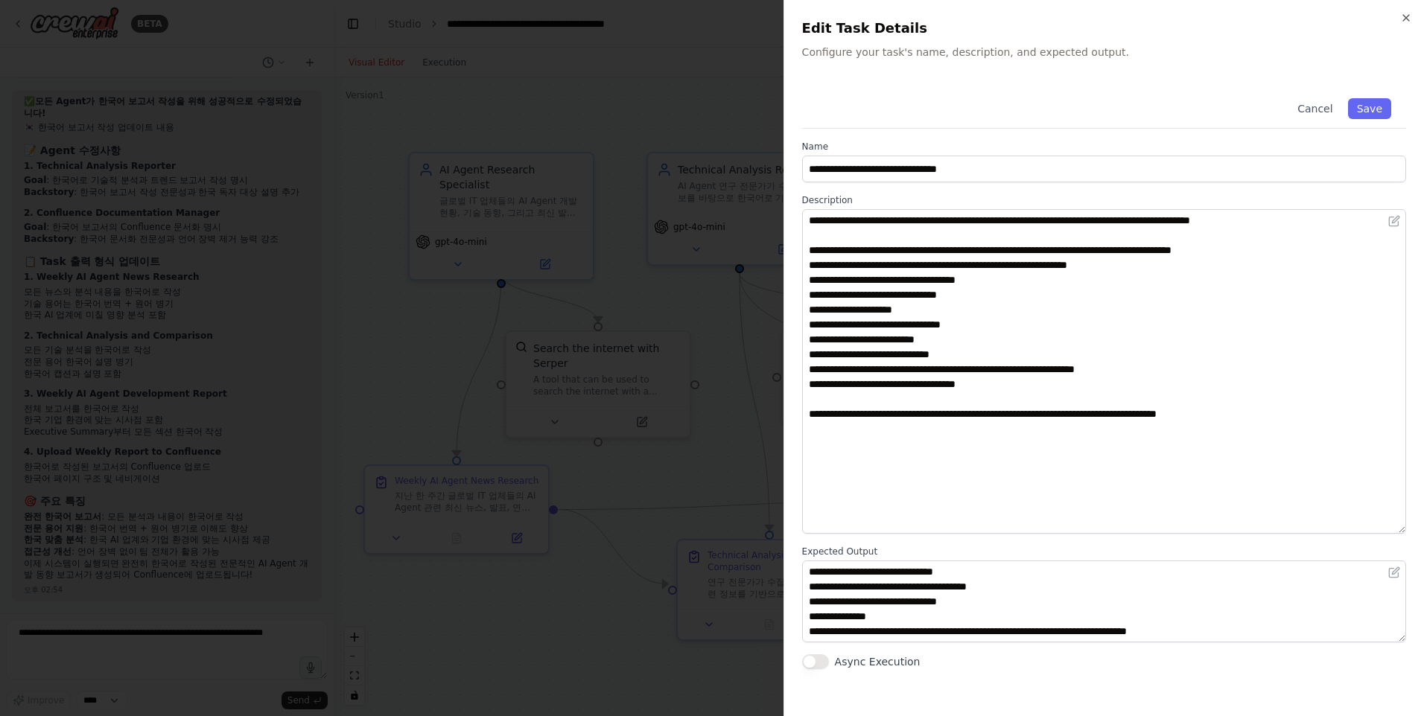
drag, startPoint x: 1408, startPoint y: 345, endPoint x: 1402, endPoint y: 528, distance: 183.3
click at [1402, 528] on textarea "**********" at bounding box center [1104, 371] width 604 height 325
click at [1379, 111] on button "Save" at bounding box center [1369, 108] width 43 height 21
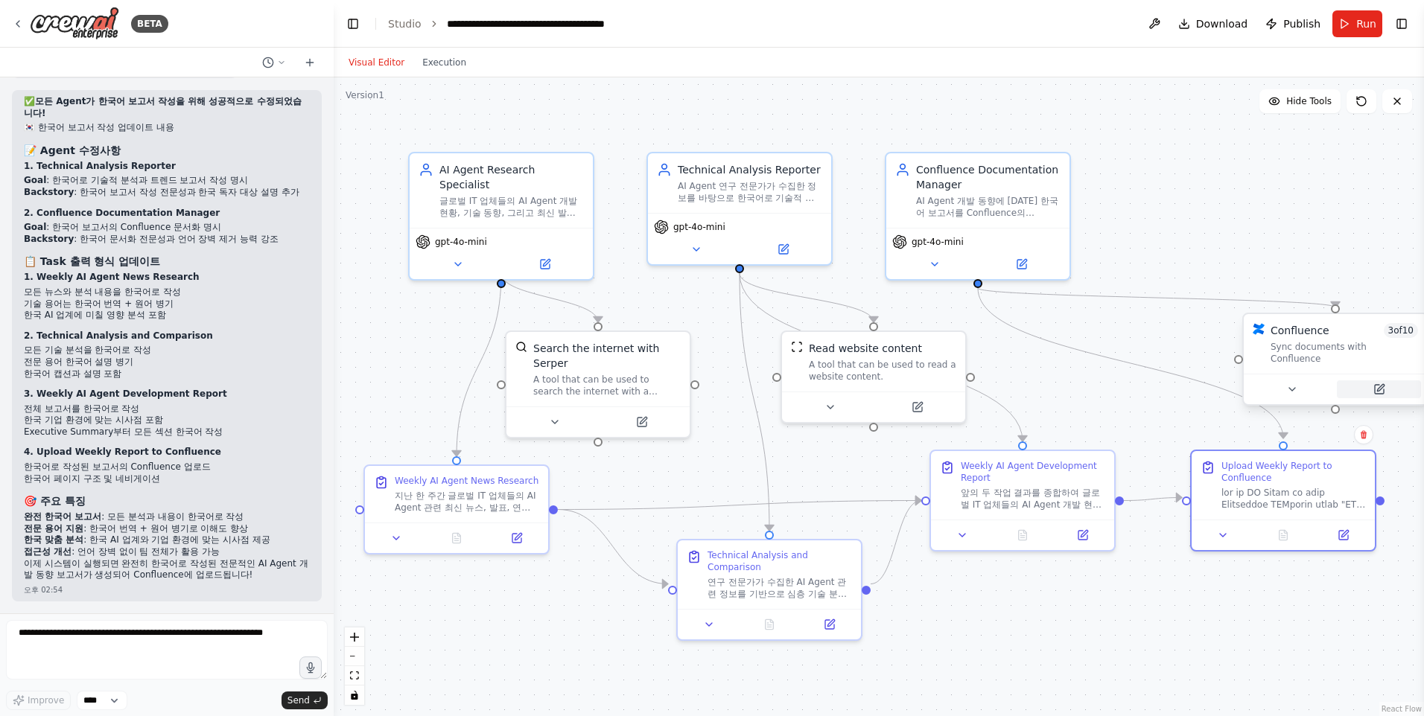
click at [1379, 384] on icon at bounding box center [1380, 387] width 7 height 7
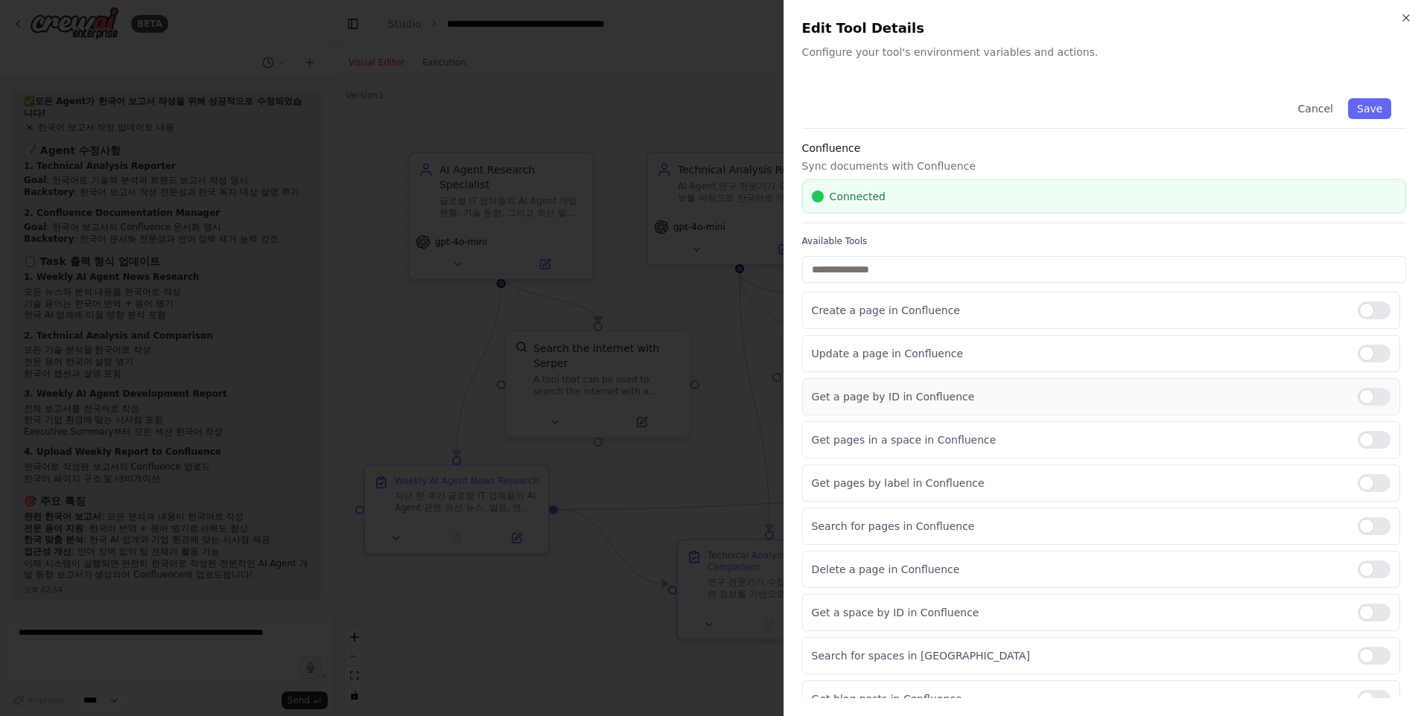
click at [1360, 397] on div at bounding box center [1374, 397] width 33 height 18
click at [1361, 110] on button "Save" at bounding box center [1369, 108] width 43 height 21
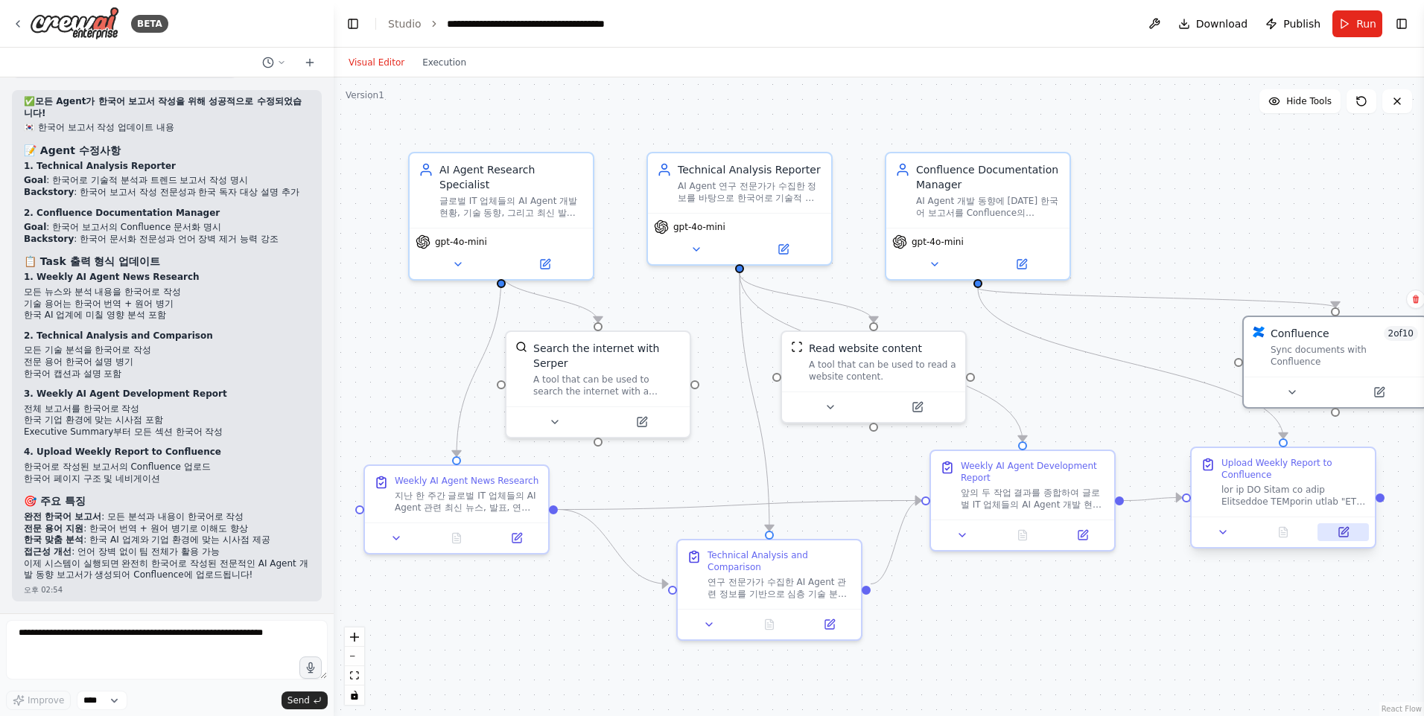
click at [1343, 532] on icon at bounding box center [1344, 530] width 7 height 7
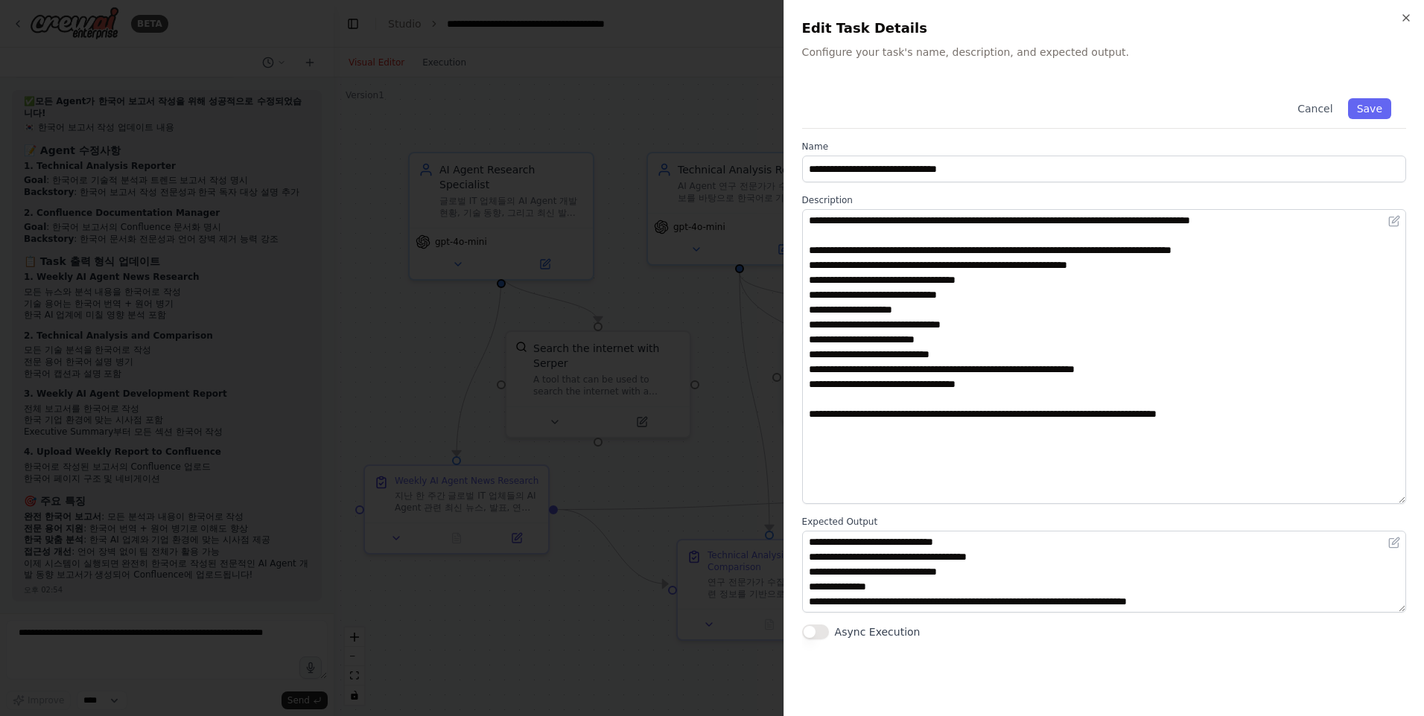
drag, startPoint x: 1403, startPoint y: 287, endPoint x: 1403, endPoint y: 506, distance: 219.7
click at [1403, 504] on textarea "**********" at bounding box center [1104, 356] width 604 height 295
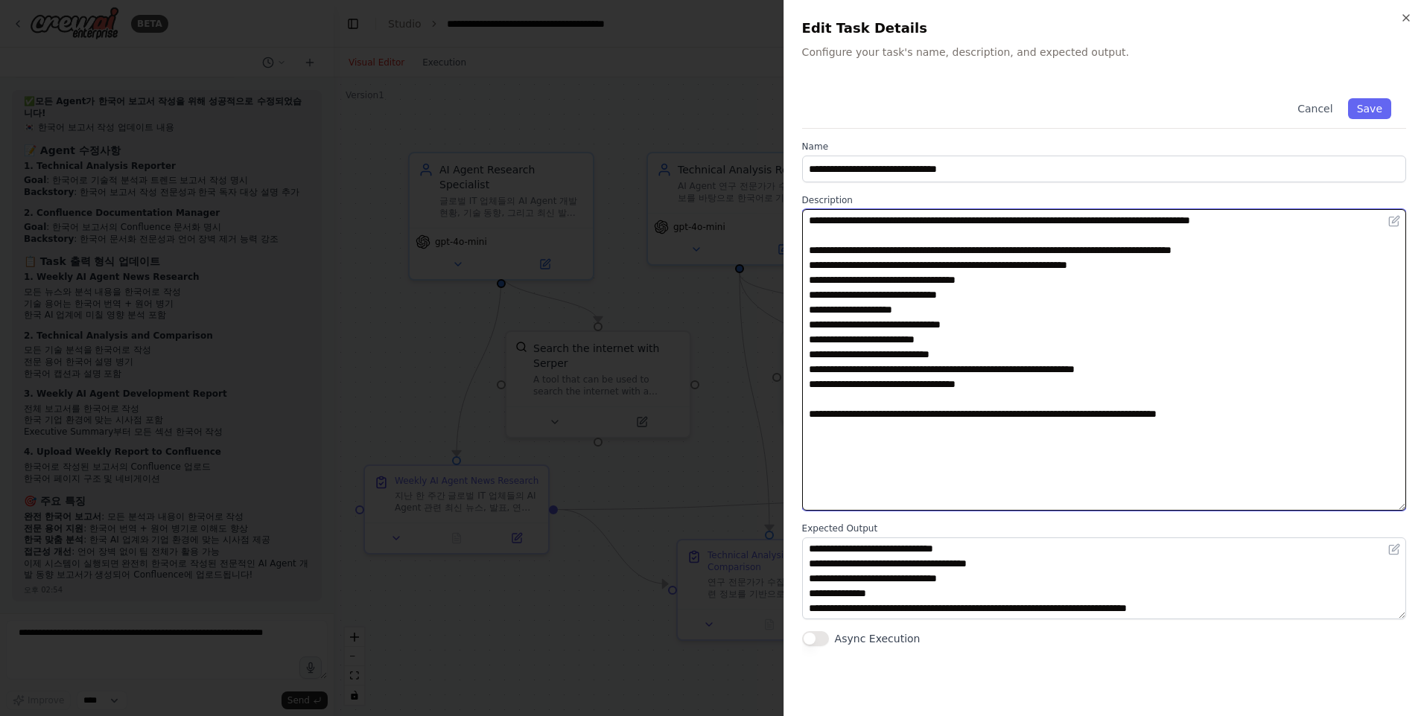
click at [863, 257] on textarea "**********" at bounding box center [1104, 360] width 604 height 302
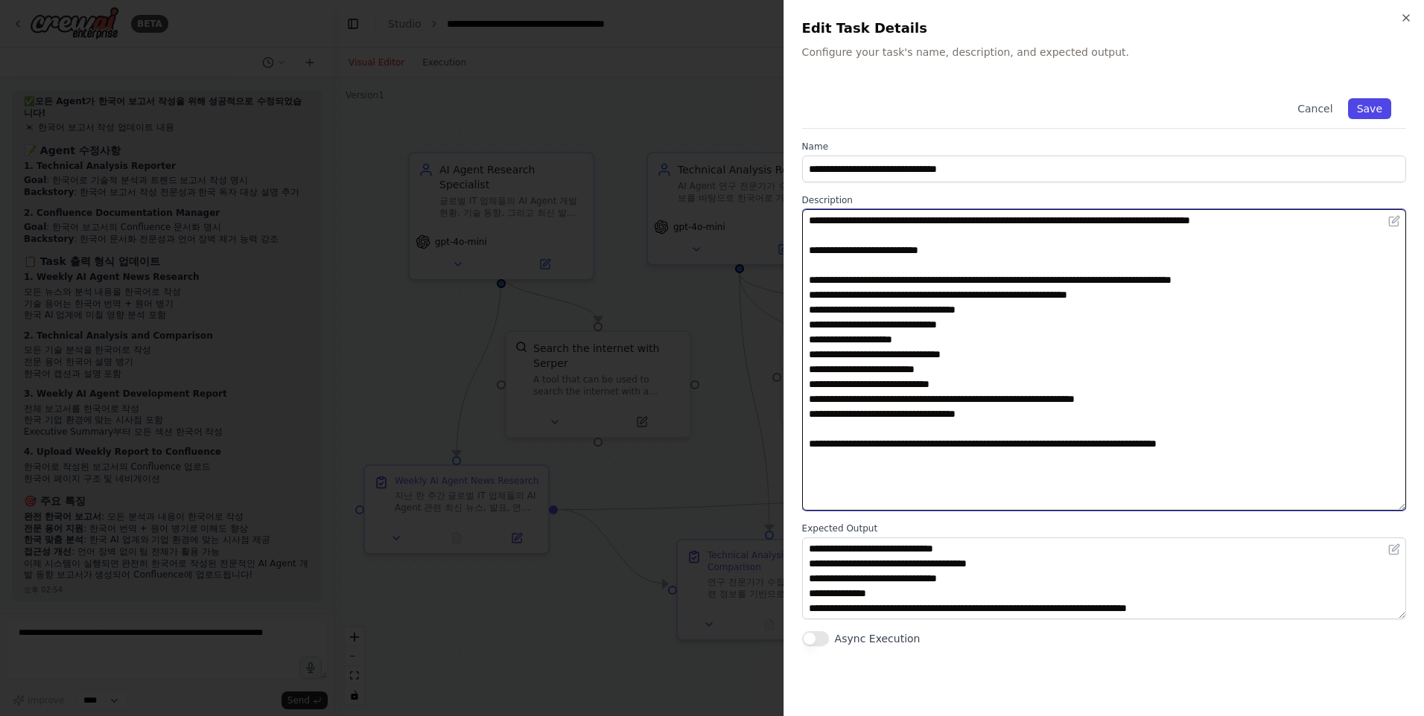
type textarea "**********"
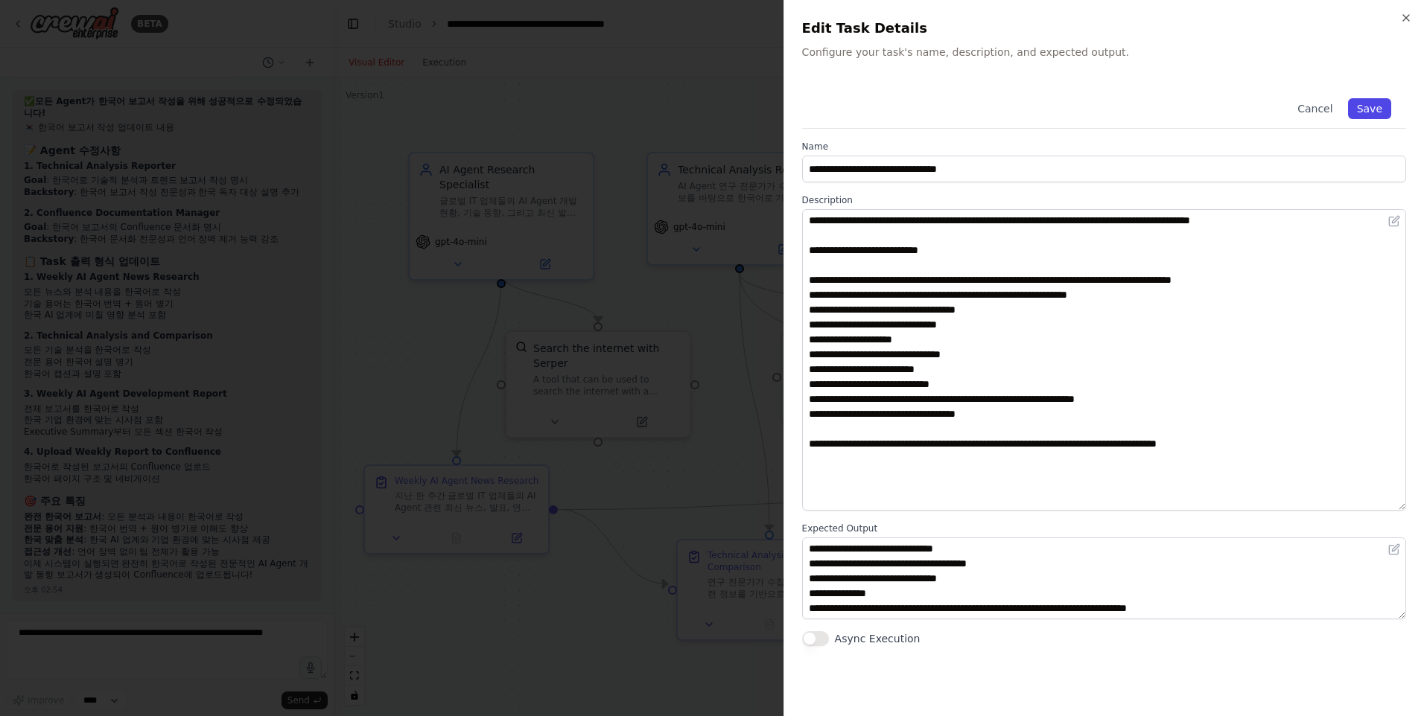
click at [1364, 101] on button "Save" at bounding box center [1369, 108] width 43 height 21
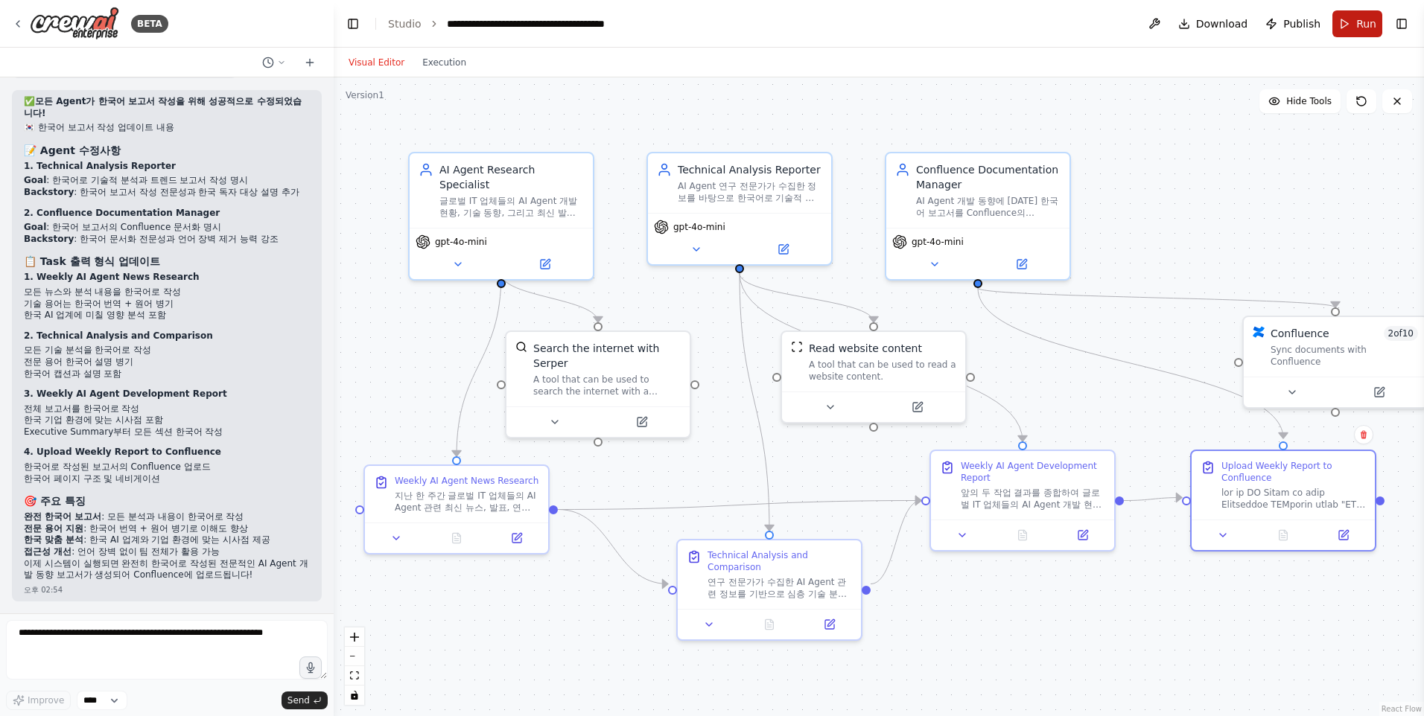
click at [1361, 26] on span "Run" at bounding box center [1366, 23] width 20 height 15
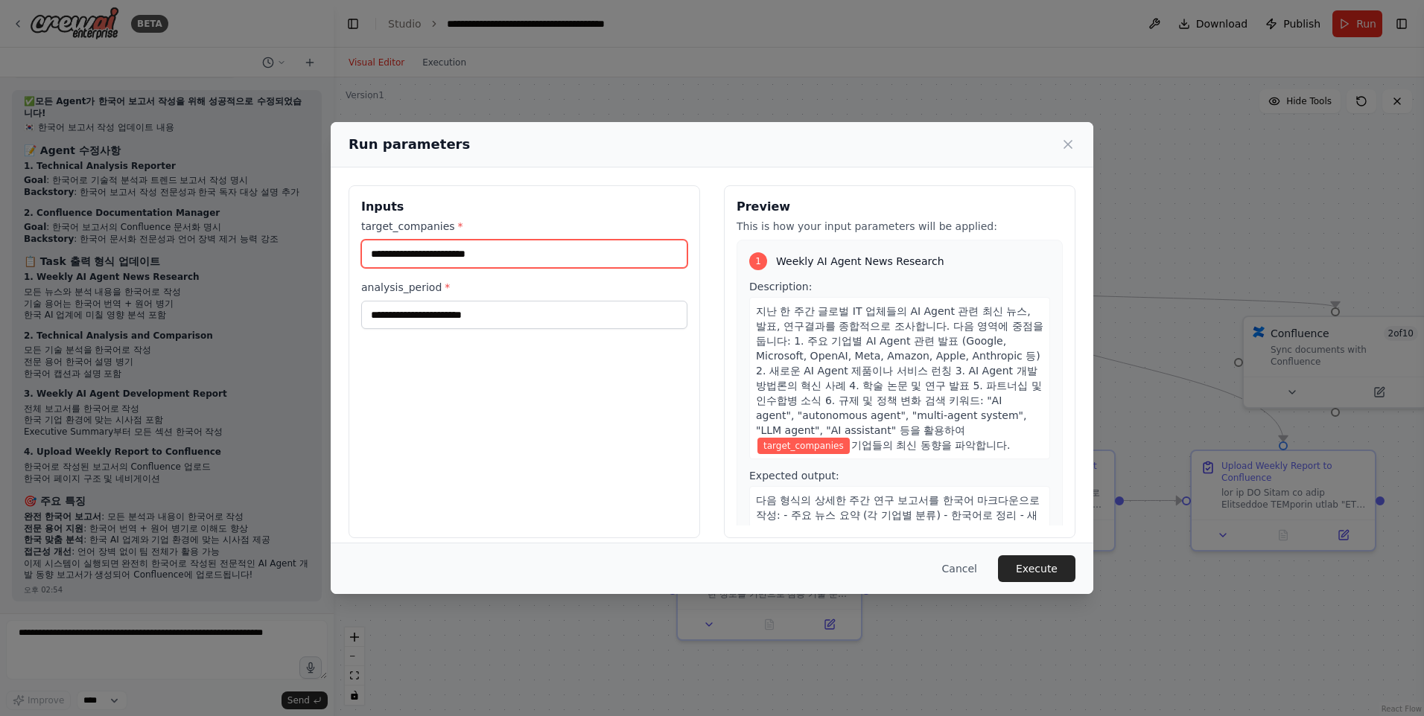
click at [442, 264] on input "target_companies *" at bounding box center [524, 254] width 326 height 28
type input "**********"
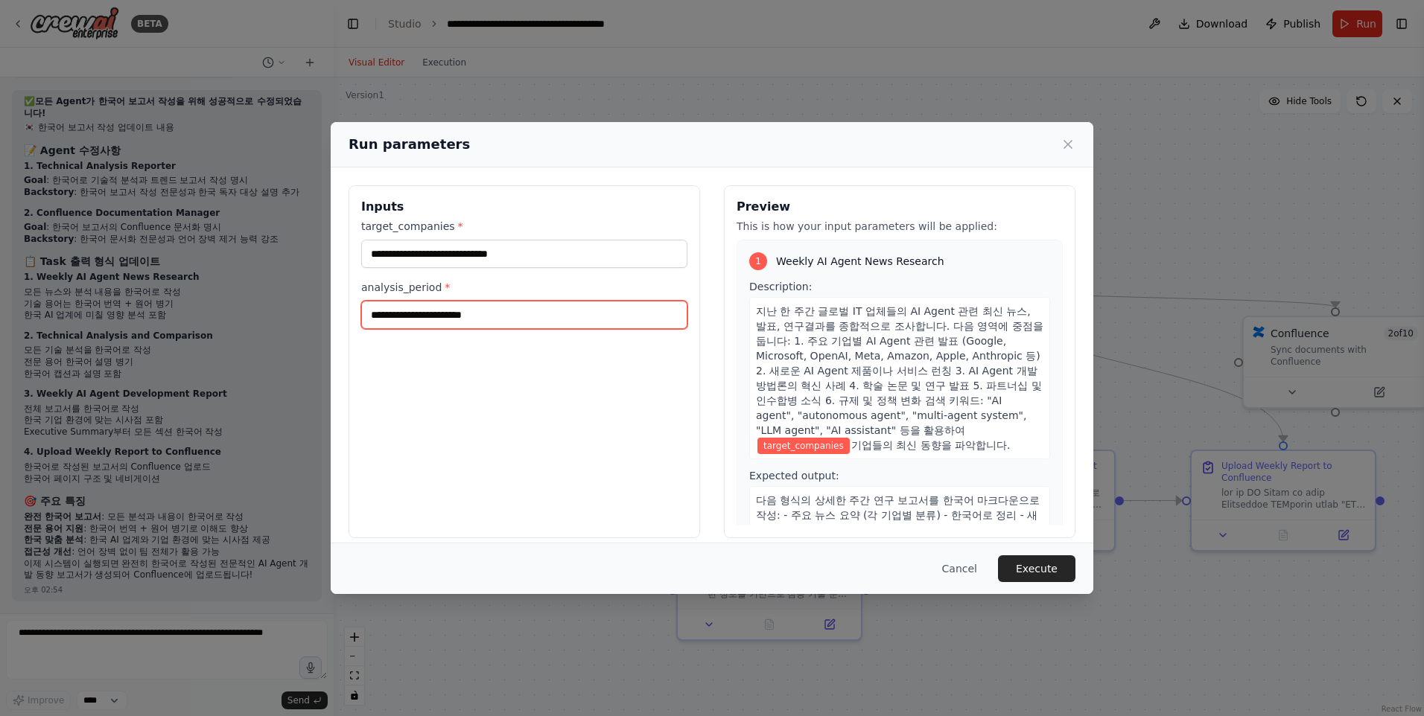
type input "******"
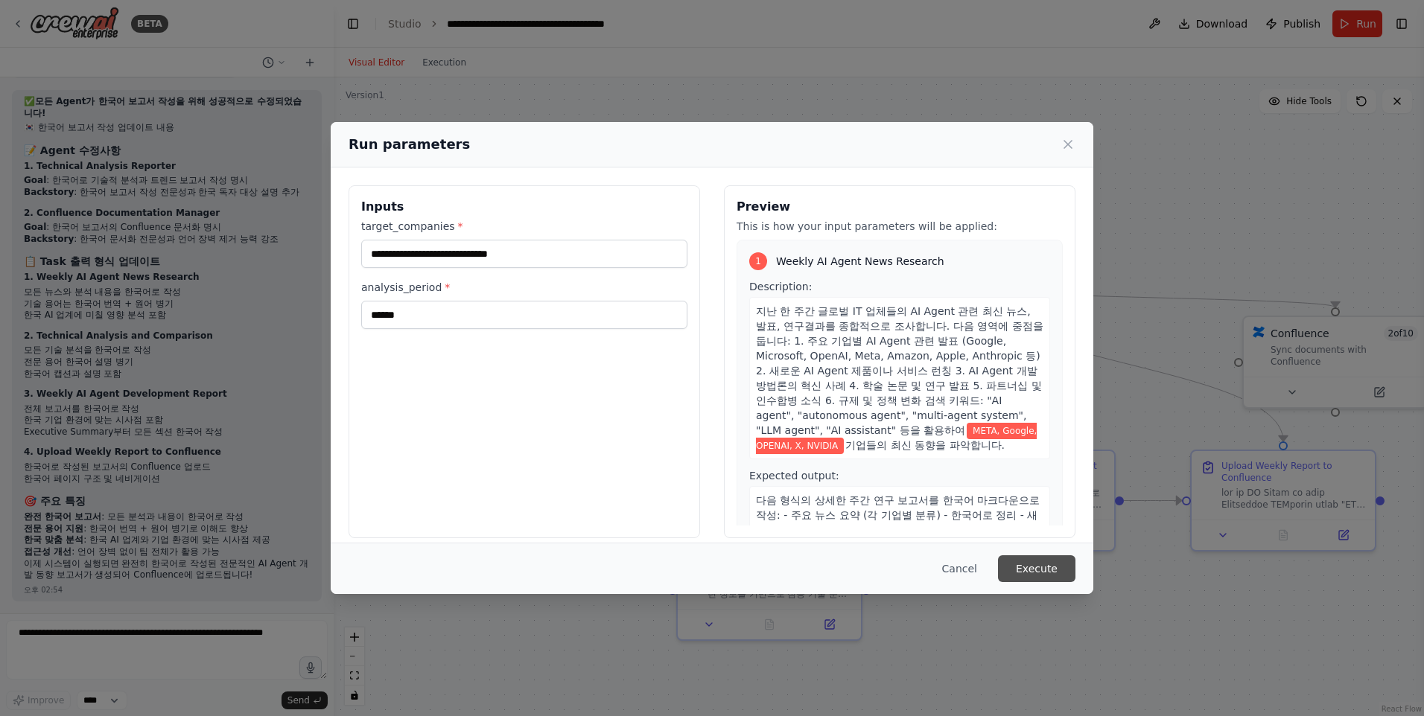
click at [1024, 568] on button "Execute" at bounding box center [1036, 569] width 77 height 27
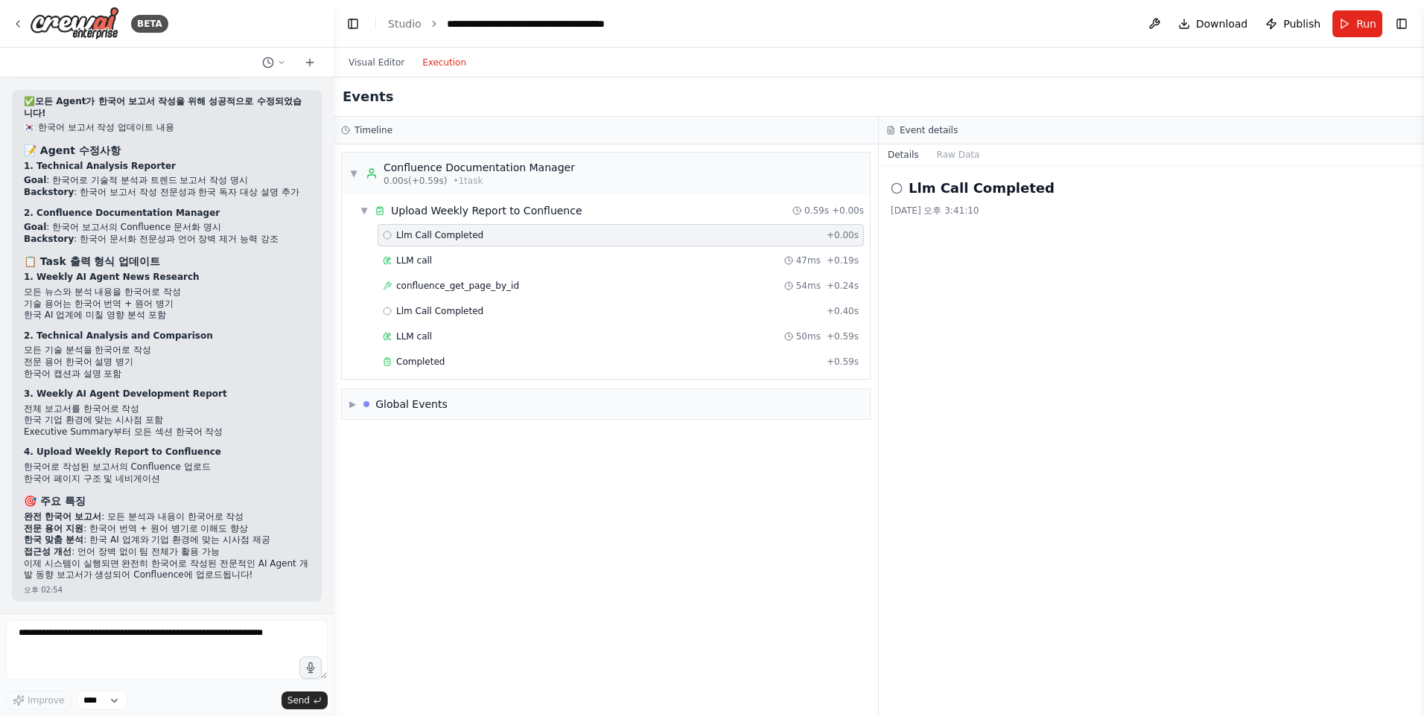
click at [445, 57] on button "Execution" at bounding box center [444, 63] width 62 height 18
click at [387, 68] on button "Visual Editor" at bounding box center [377, 63] width 74 height 18
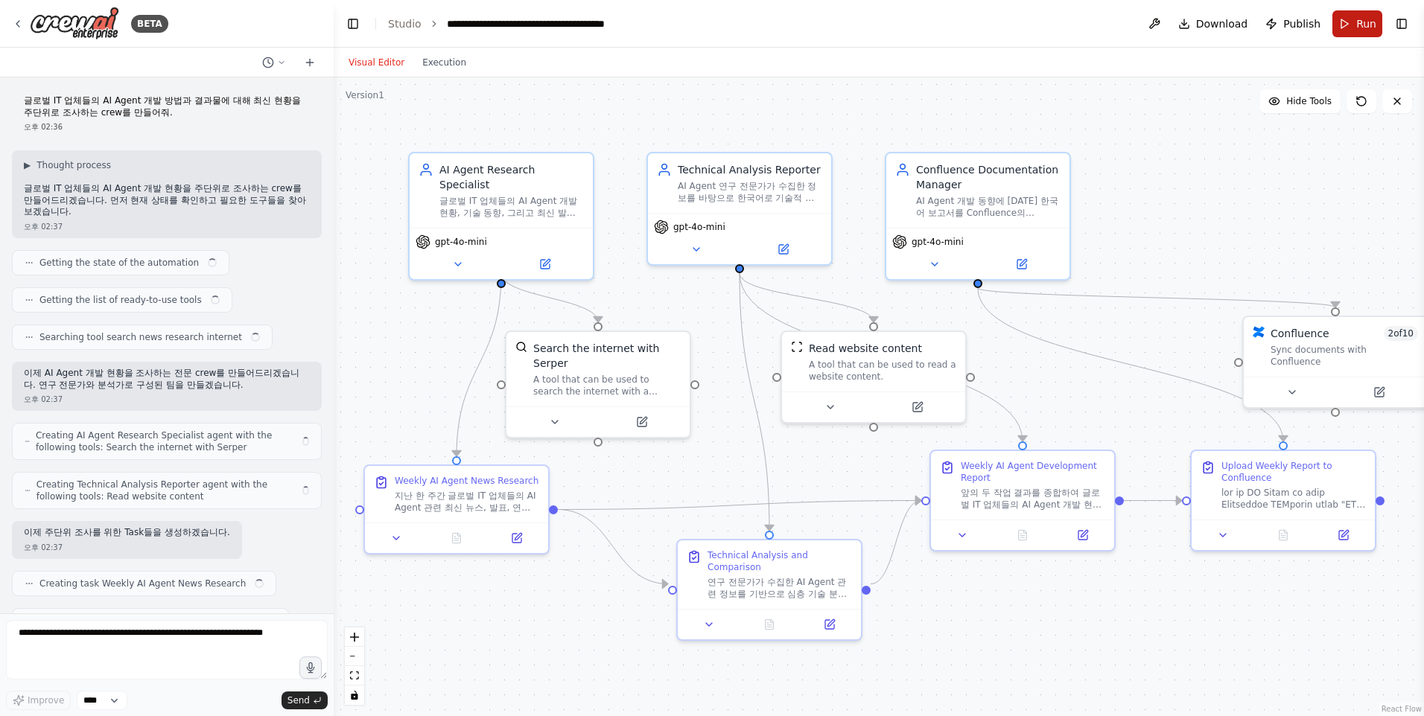
scroll to position [4310, 0]
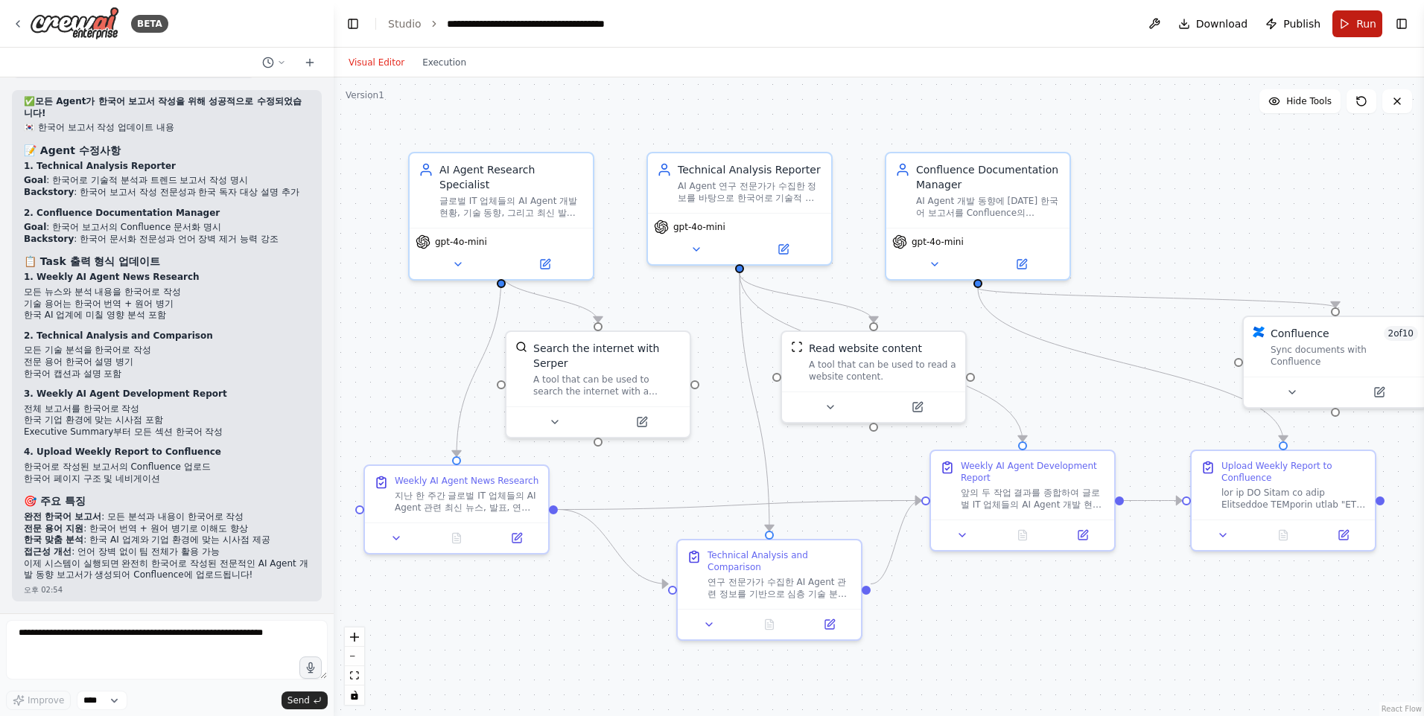
click at [1351, 34] on button "Run" at bounding box center [1357, 23] width 50 height 27
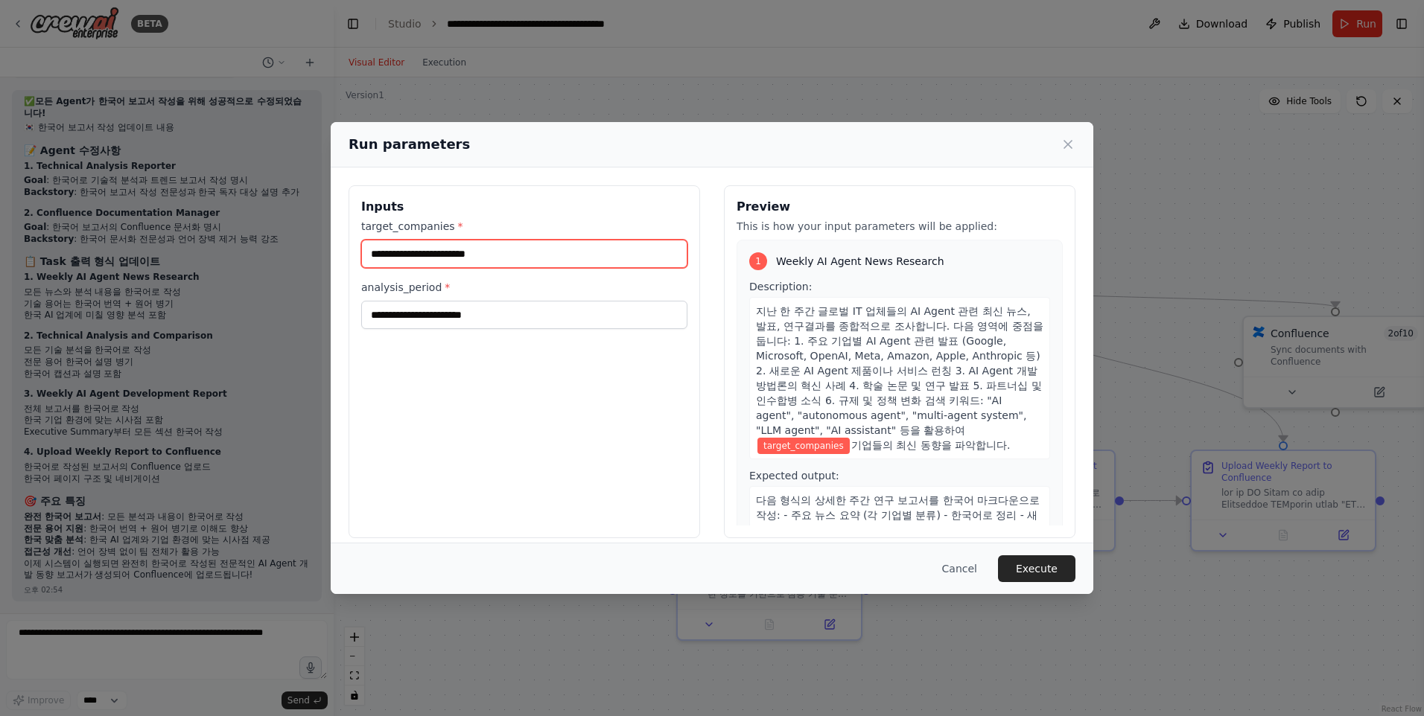
click at [568, 254] on input "target_companies *" at bounding box center [524, 254] width 326 height 28
type input "**********"
type input "******"
click at [1040, 565] on button "Execute" at bounding box center [1036, 569] width 77 height 27
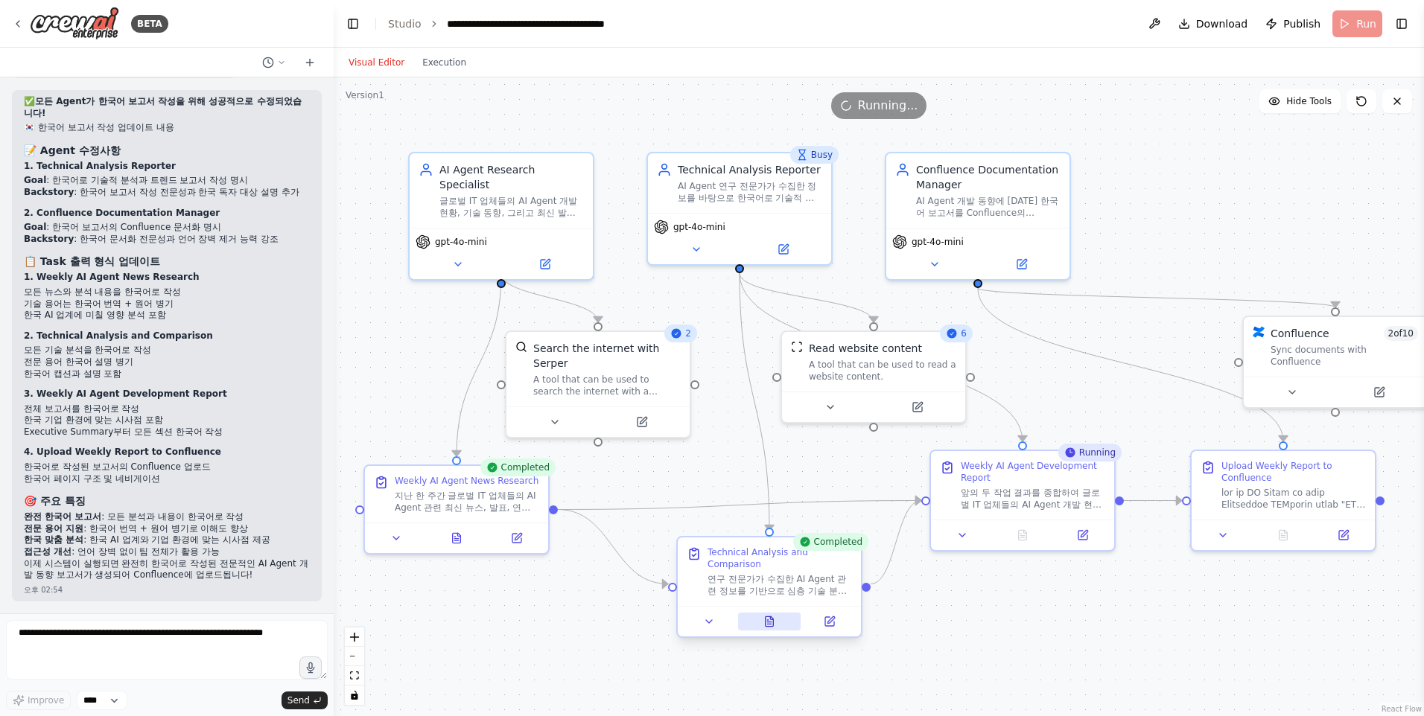
click at [771, 623] on icon at bounding box center [769, 623] width 4 height 0
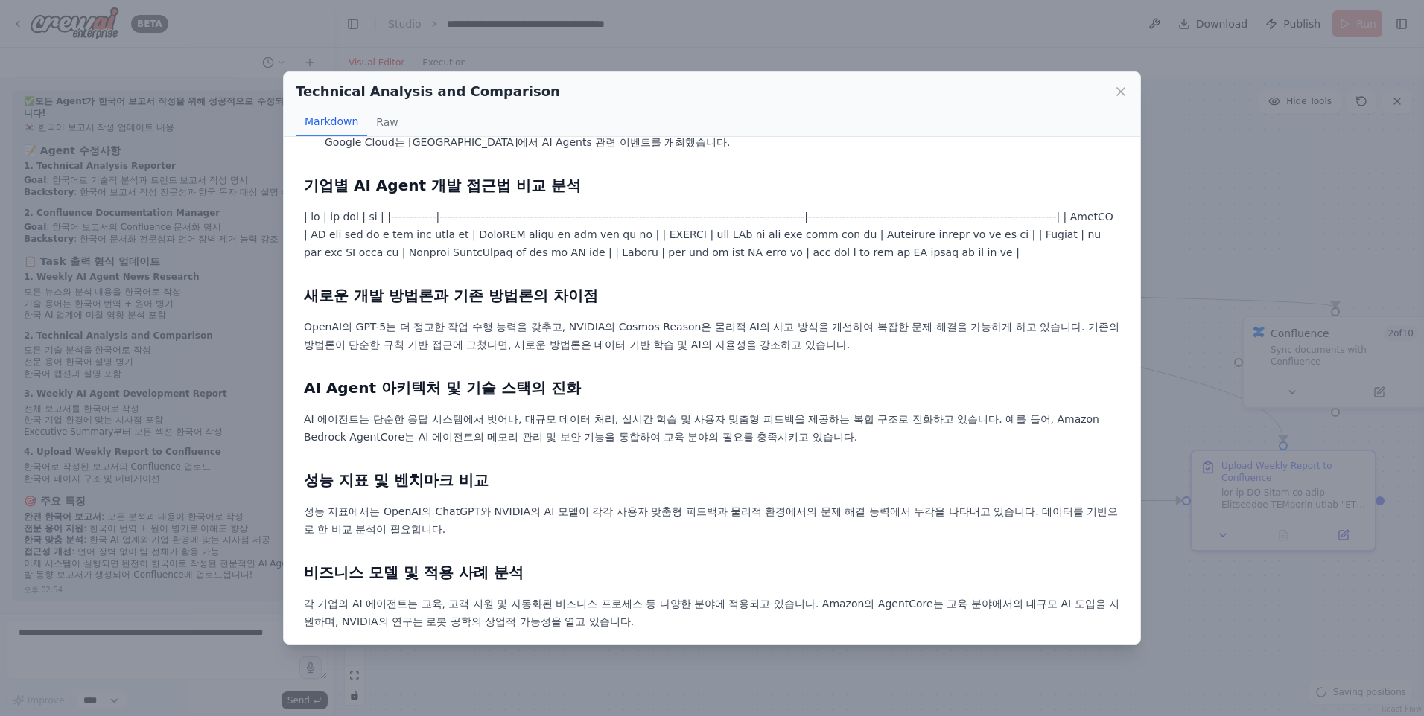
scroll to position [596, 0]
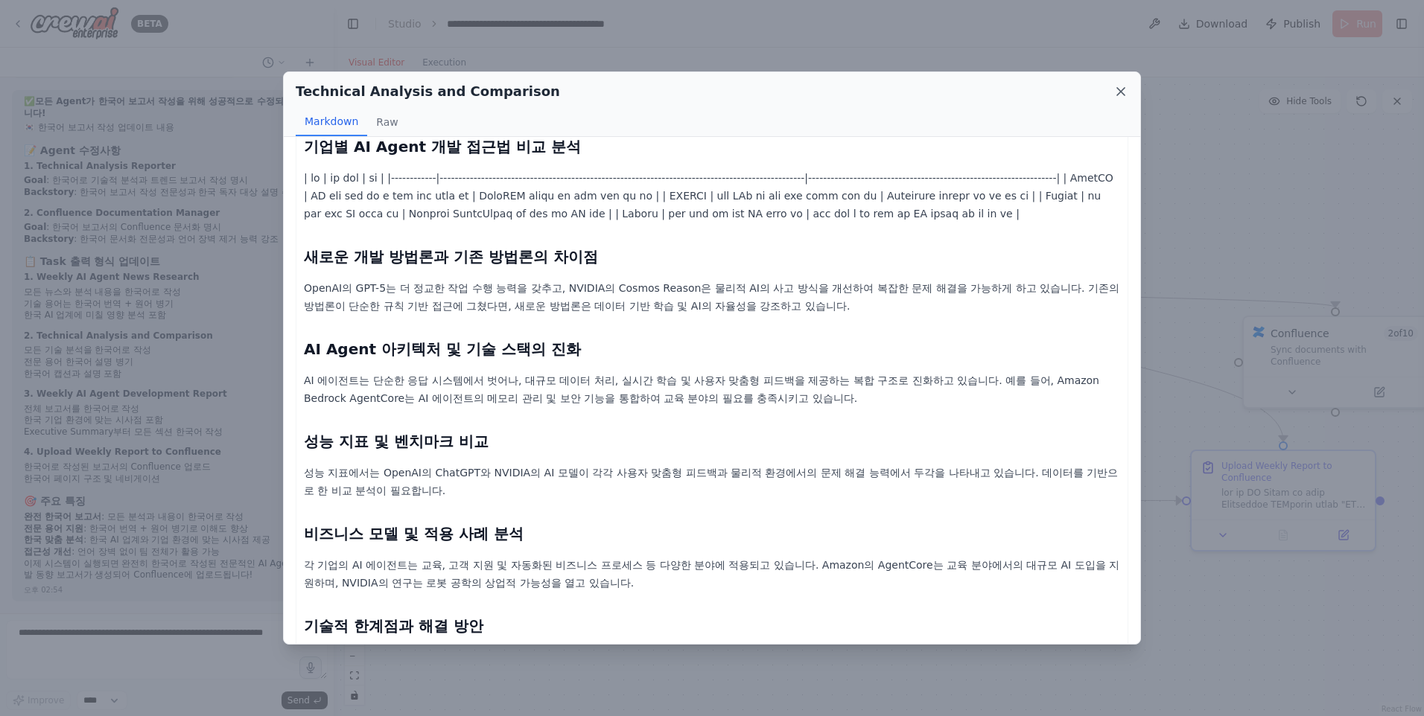
click at [1113, 96] on icon at bounding box center [1120, 91] width 15 height 15
click at [1113, 96] on div "Running..." at bounding box center [879, 105] width 1090 height 27
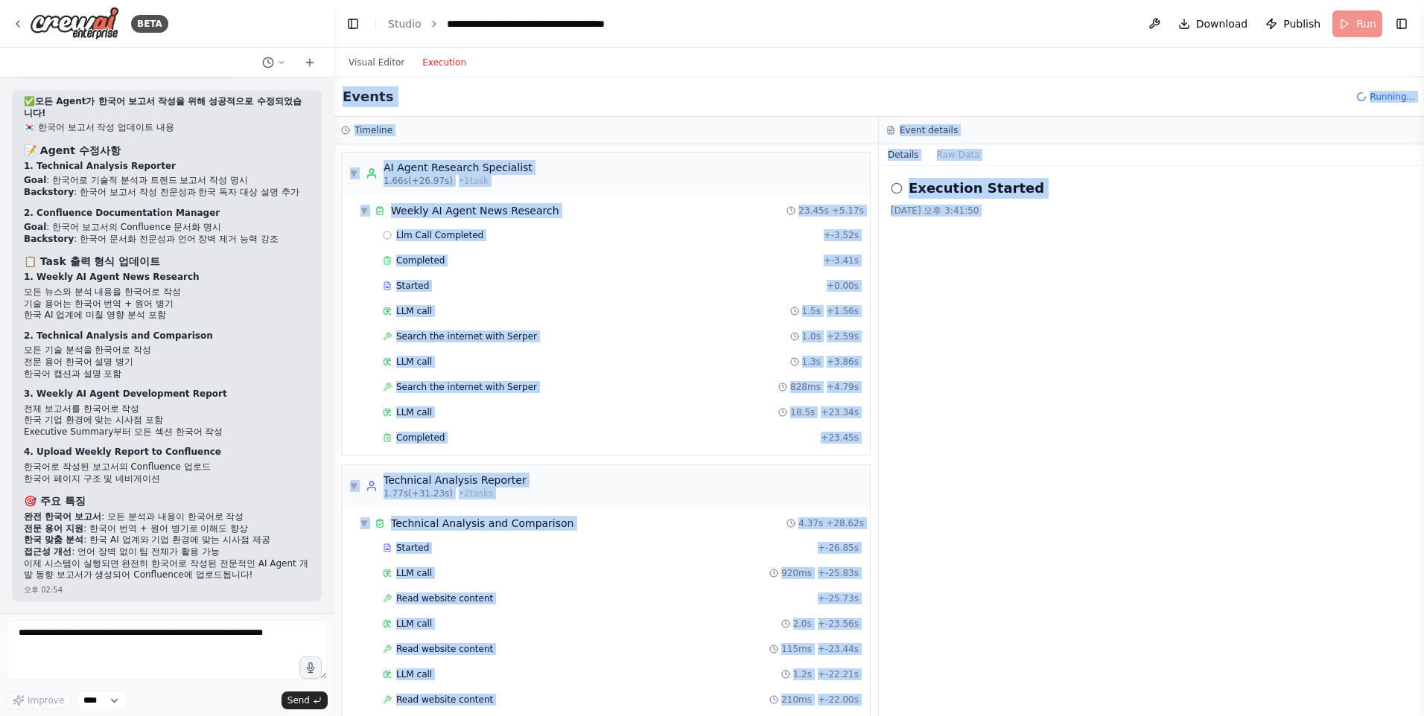
click at [450, 63] on button "Execution" at bounding box center [444, 63] width 62 height 18
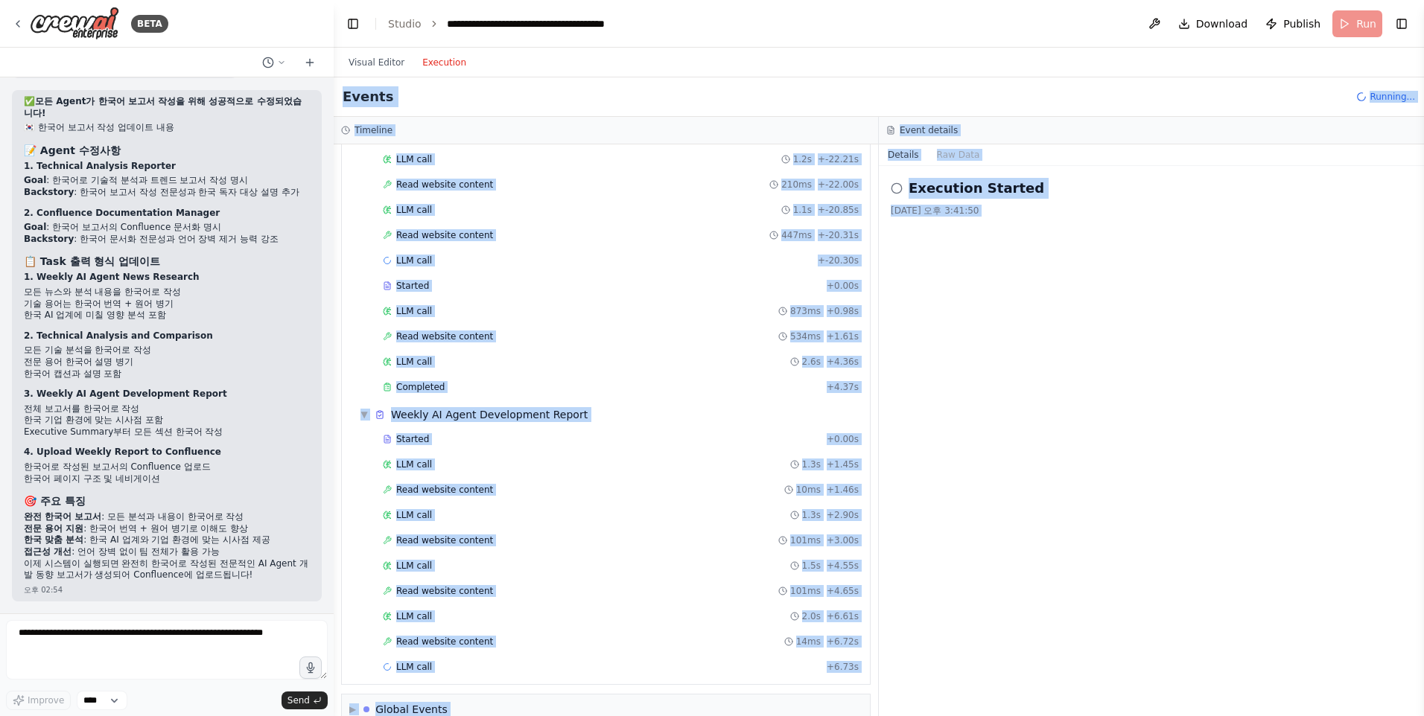
scroll to position [541, 0]
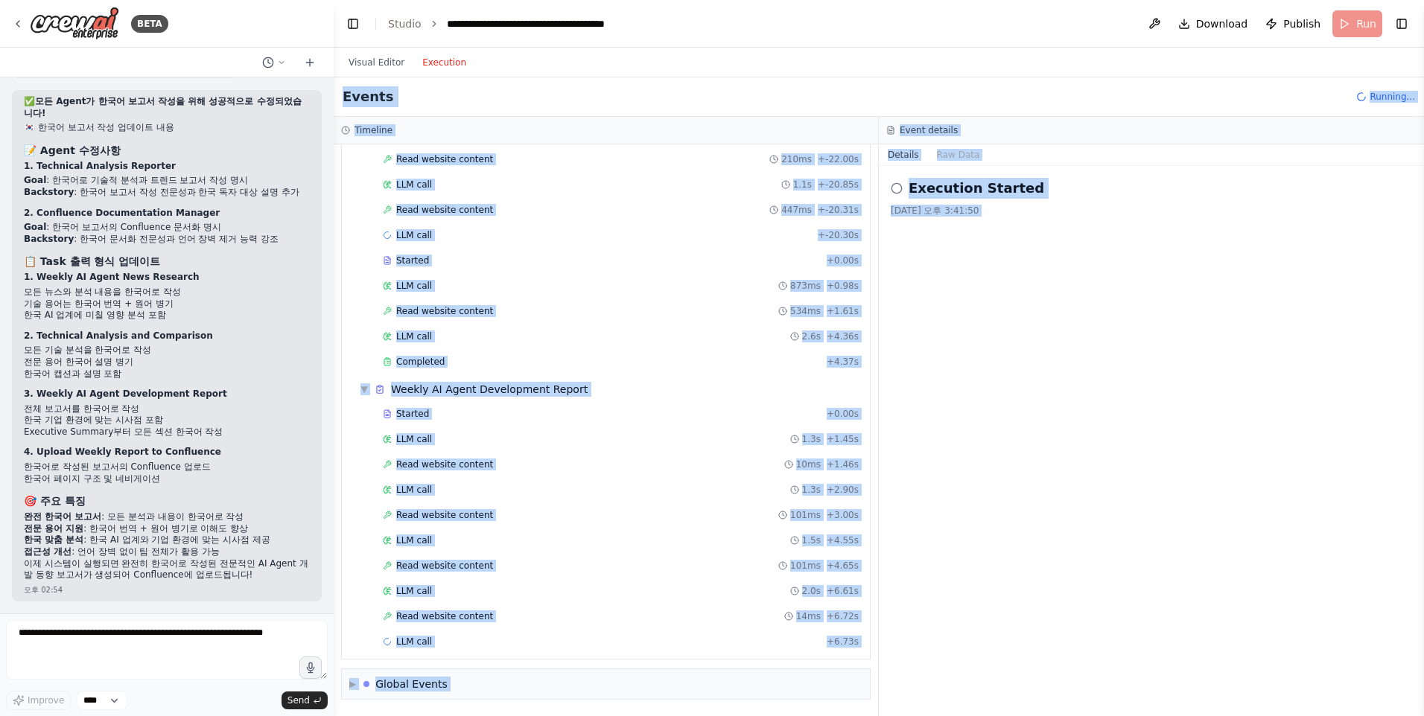
click at [697, 98] on div "Events Running..." at bounding box center [879, 96] width 1090 height 39
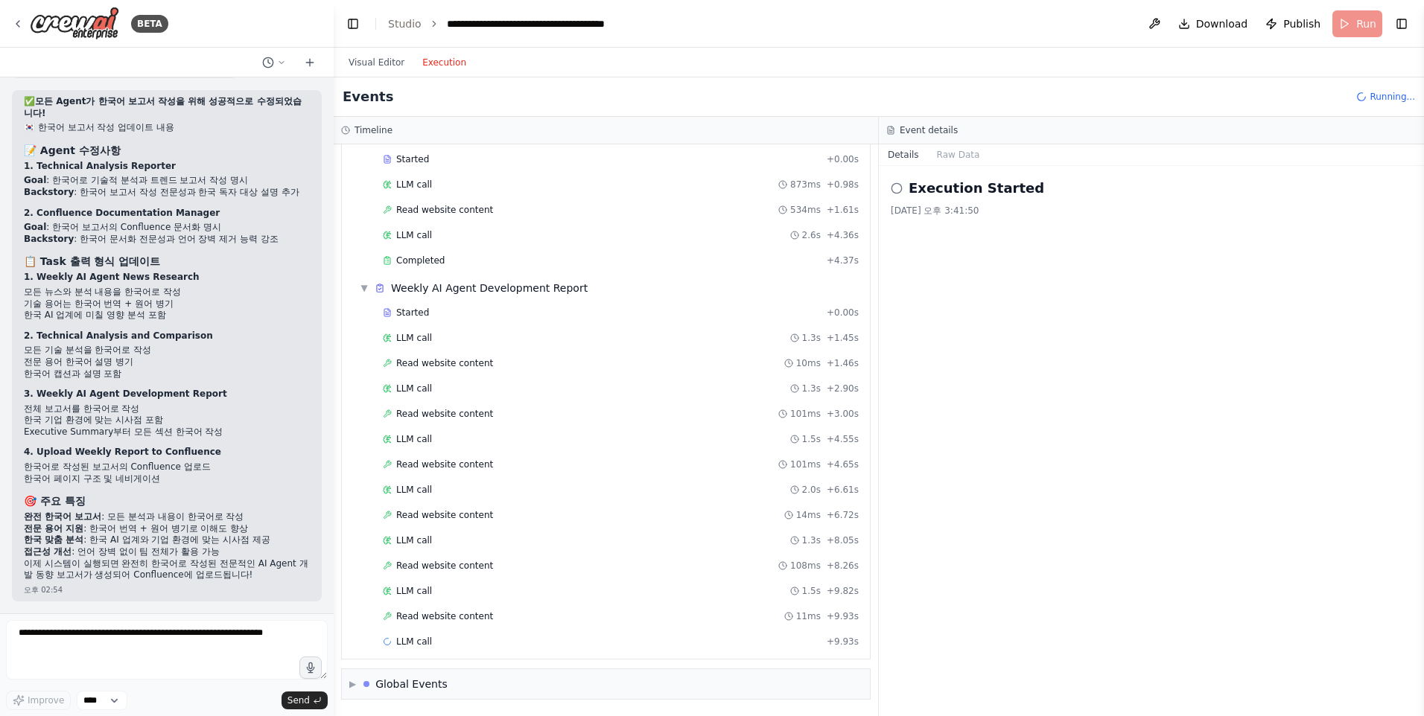
scroll to position [693, 0]
click at [471, 610] on div "Read website content 9ms + 11.28s" at bounding box center [621, 616] width 486 height 22
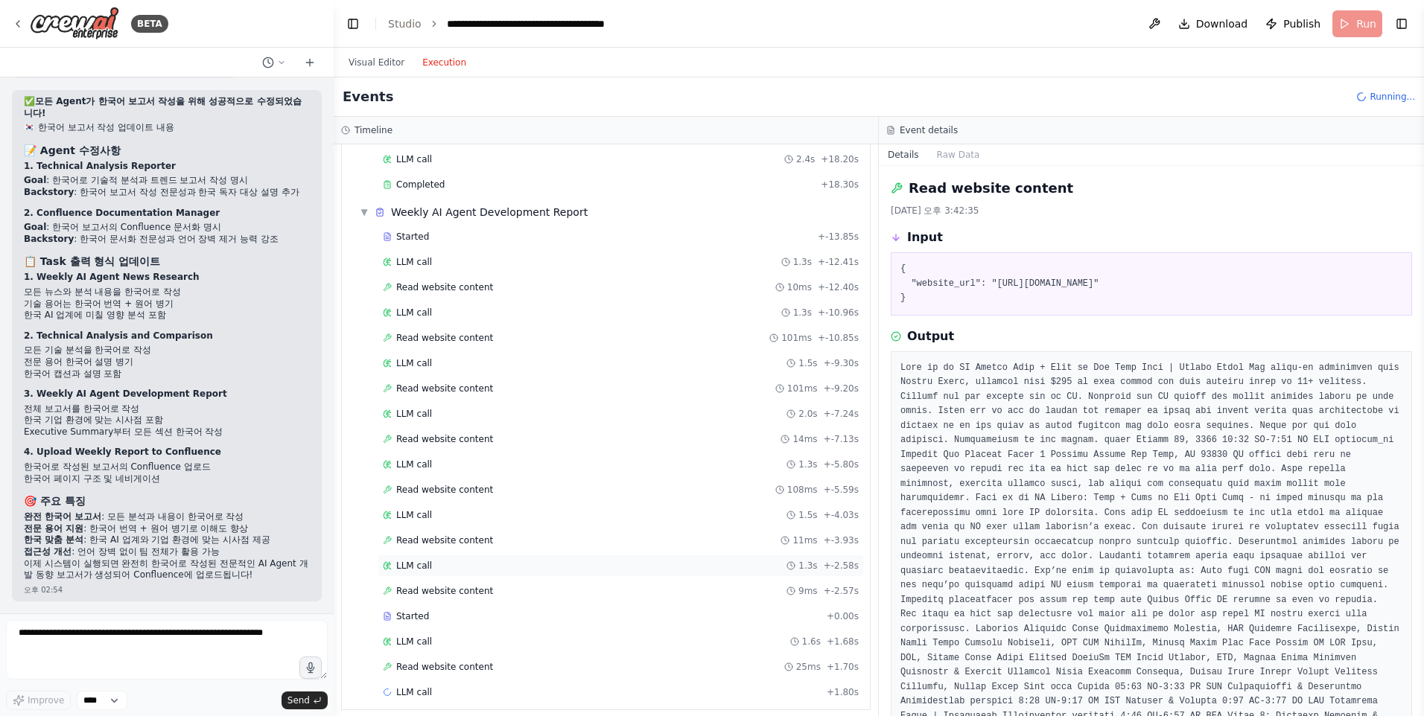
scroll to position [819, 0]
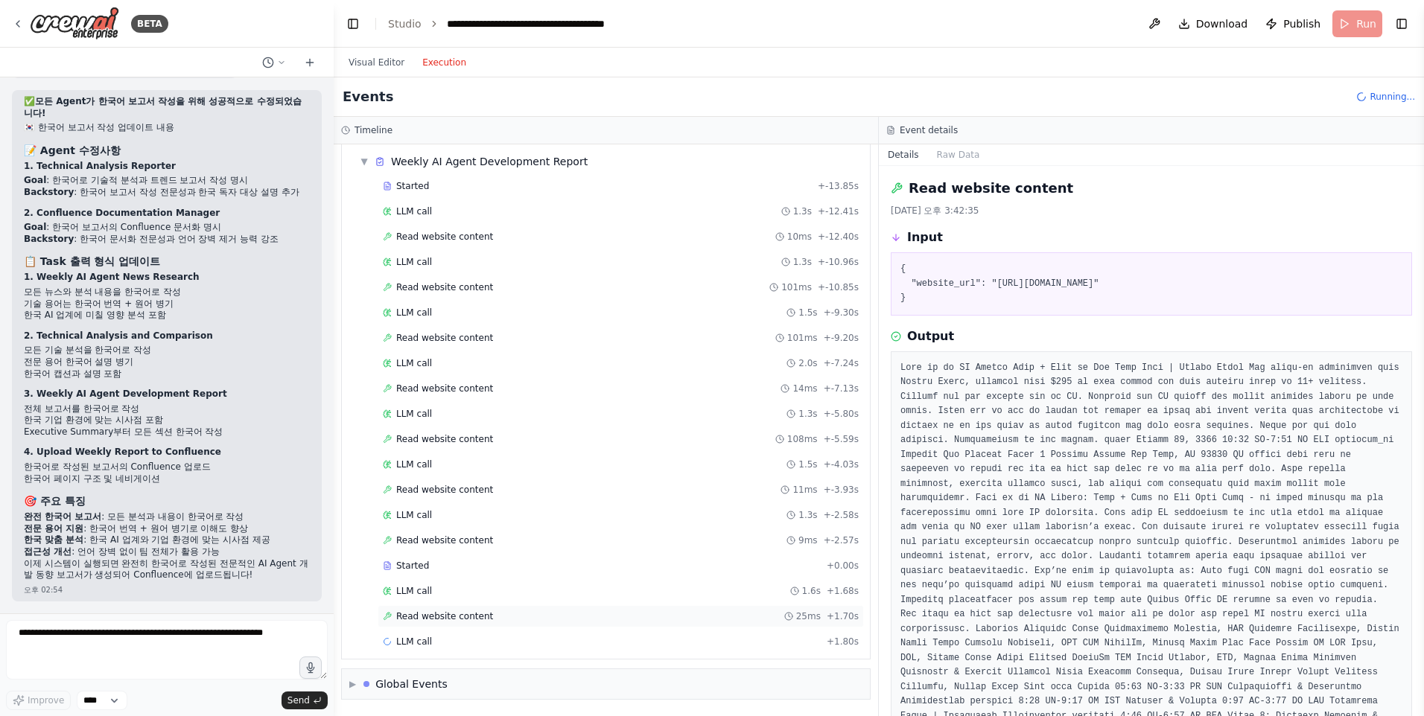
click at [483, 620] on span "Read website content" at bounding box center [444, 617] width 97 height 12
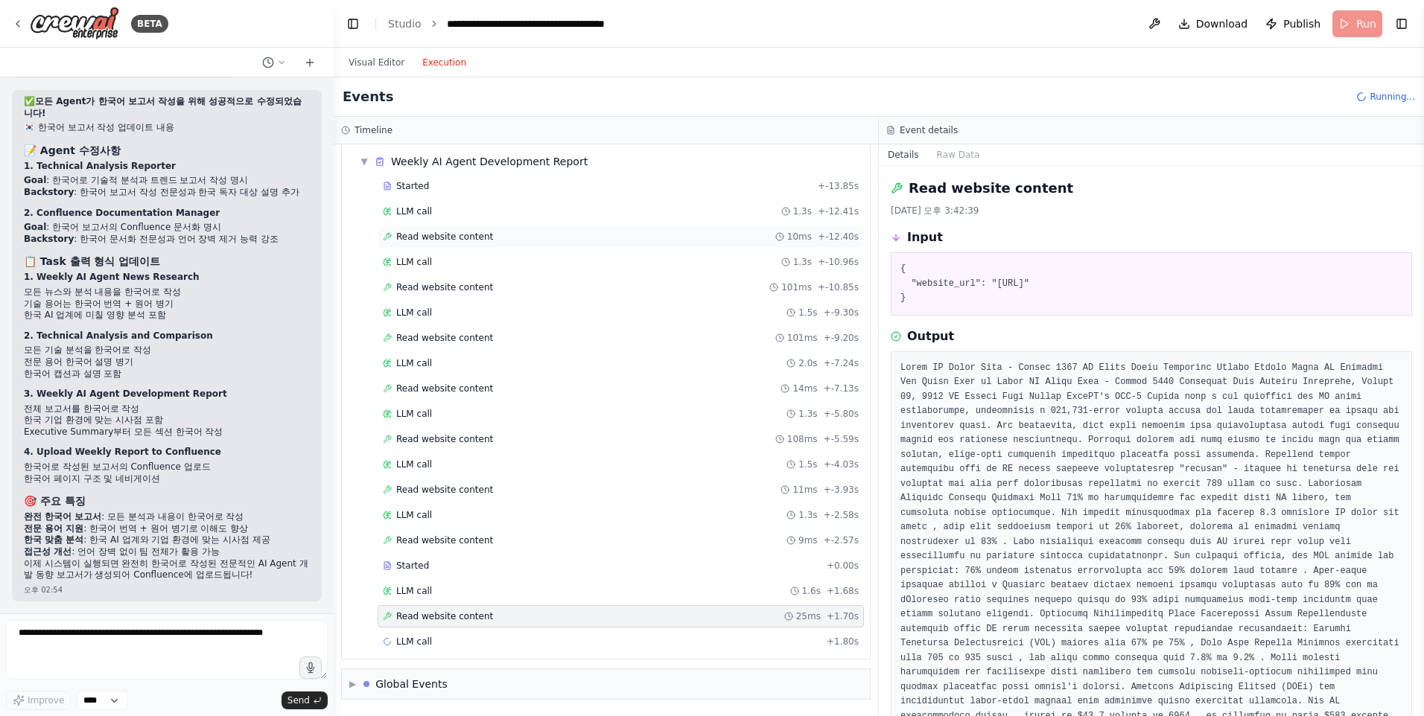
click at [443, 238] on span "Read website content" at bounding box center [444, 237] width 97 height 12
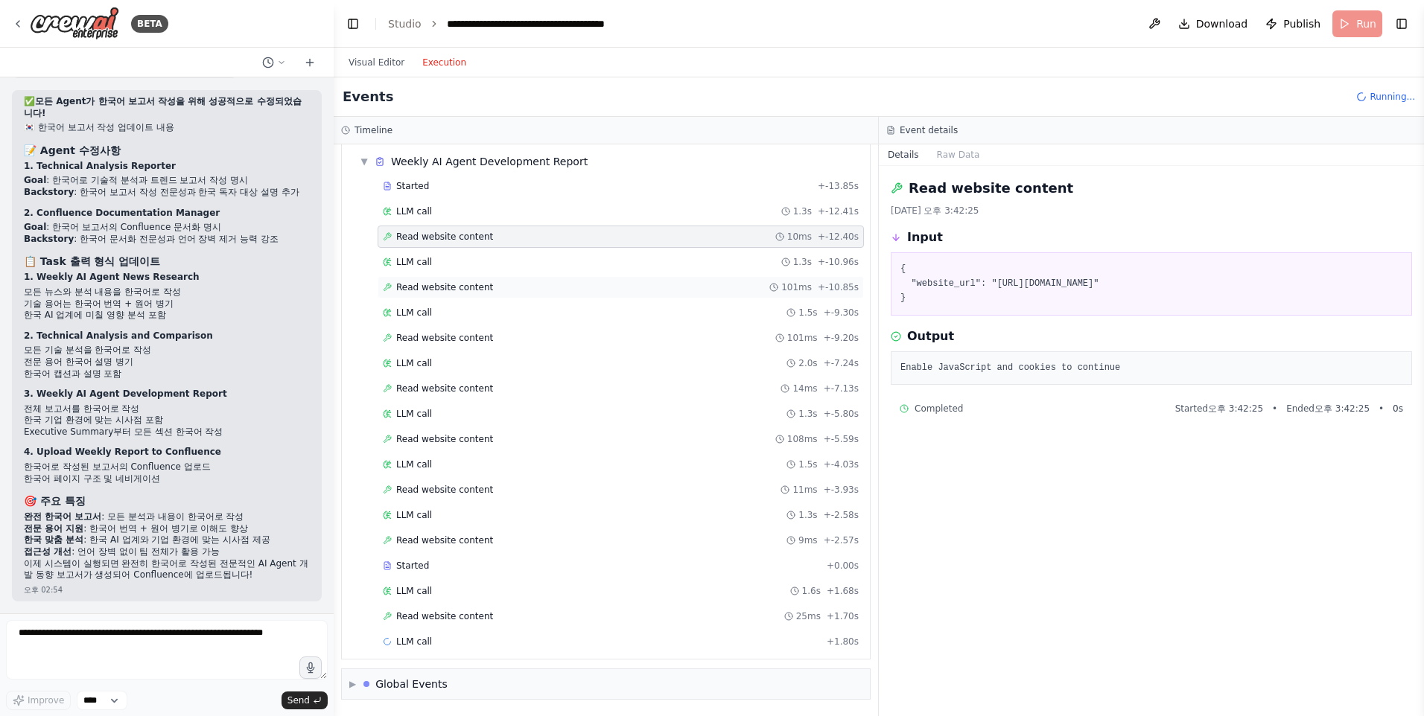
click at [484, 287] on div "Read website content 101ms + -10.85s" at bounding box center [621, 288] width 476 height 12
click at [481, 352] on div "LLM call 2.0s + -7.24s" at bounding box center [621, 363] width 486 height 22
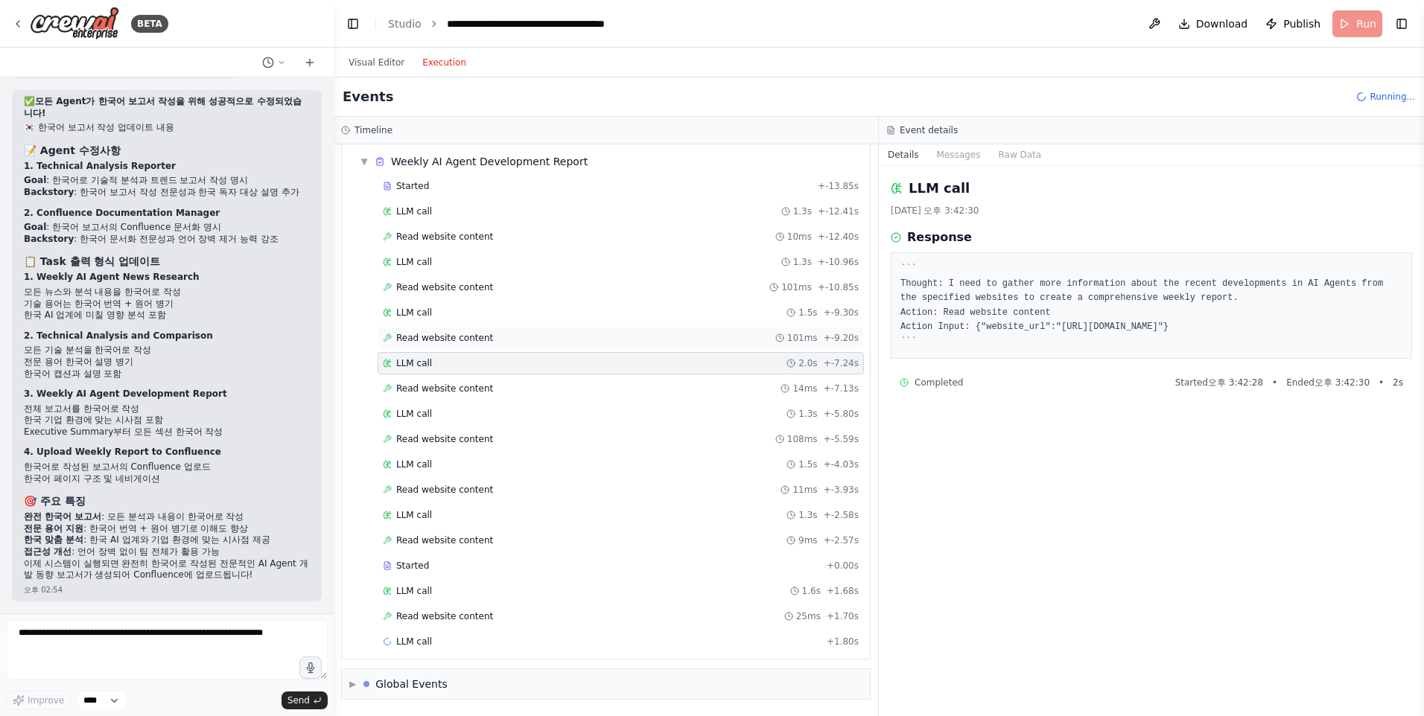
click at [473, 346] on div "Read website content 101ms + -9.20s" at bounding box center [621, 338] width 486 height 22
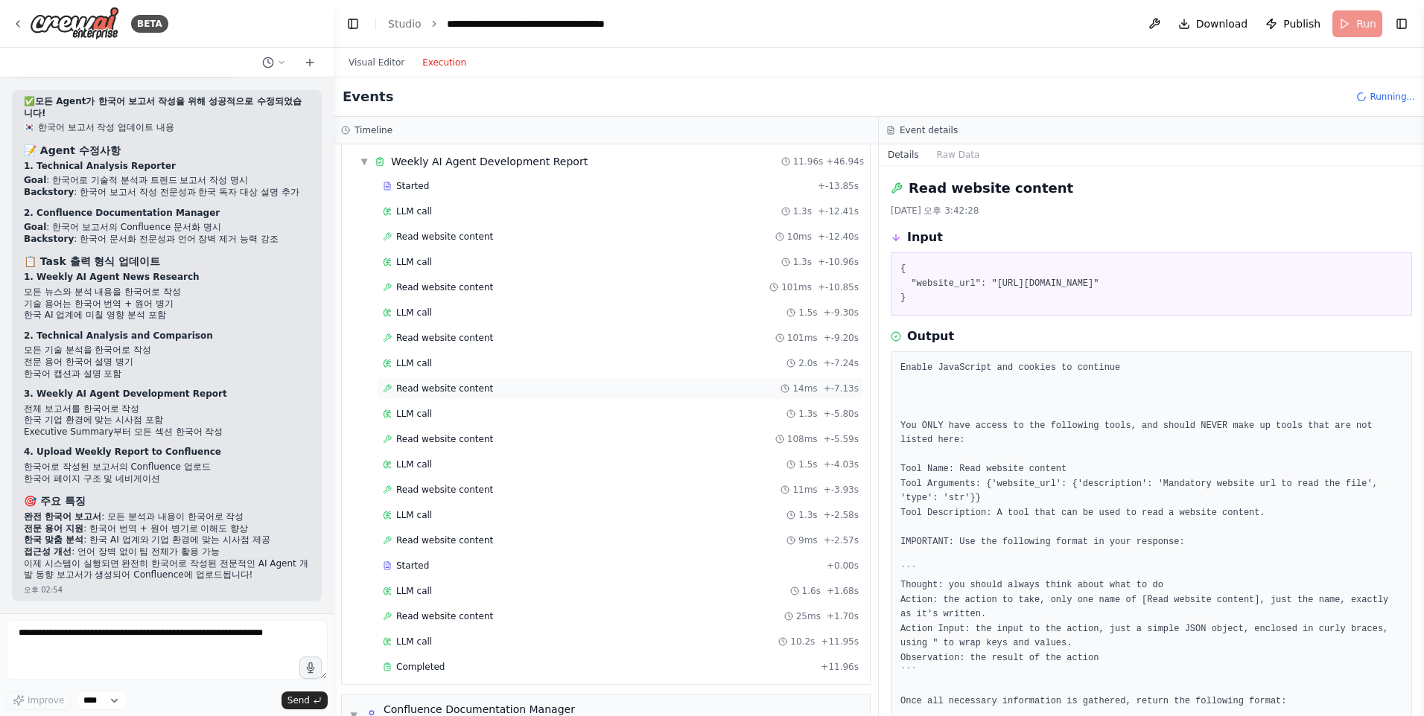
click at [471, 387] on span "Read website content" at bounding box center [444, 389] width 97 height 12
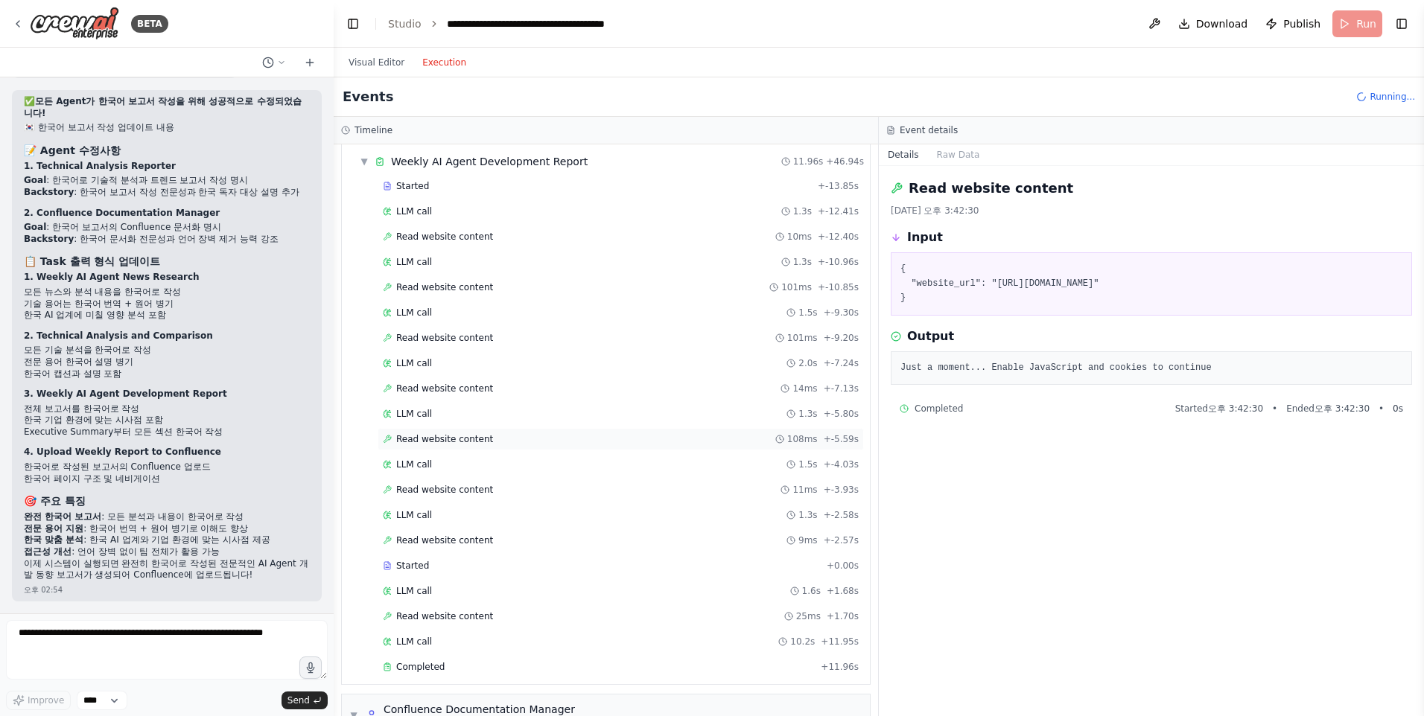
click at [468, 436] on span "Read website content" at bounding box center [444, 439] width 97 height 12
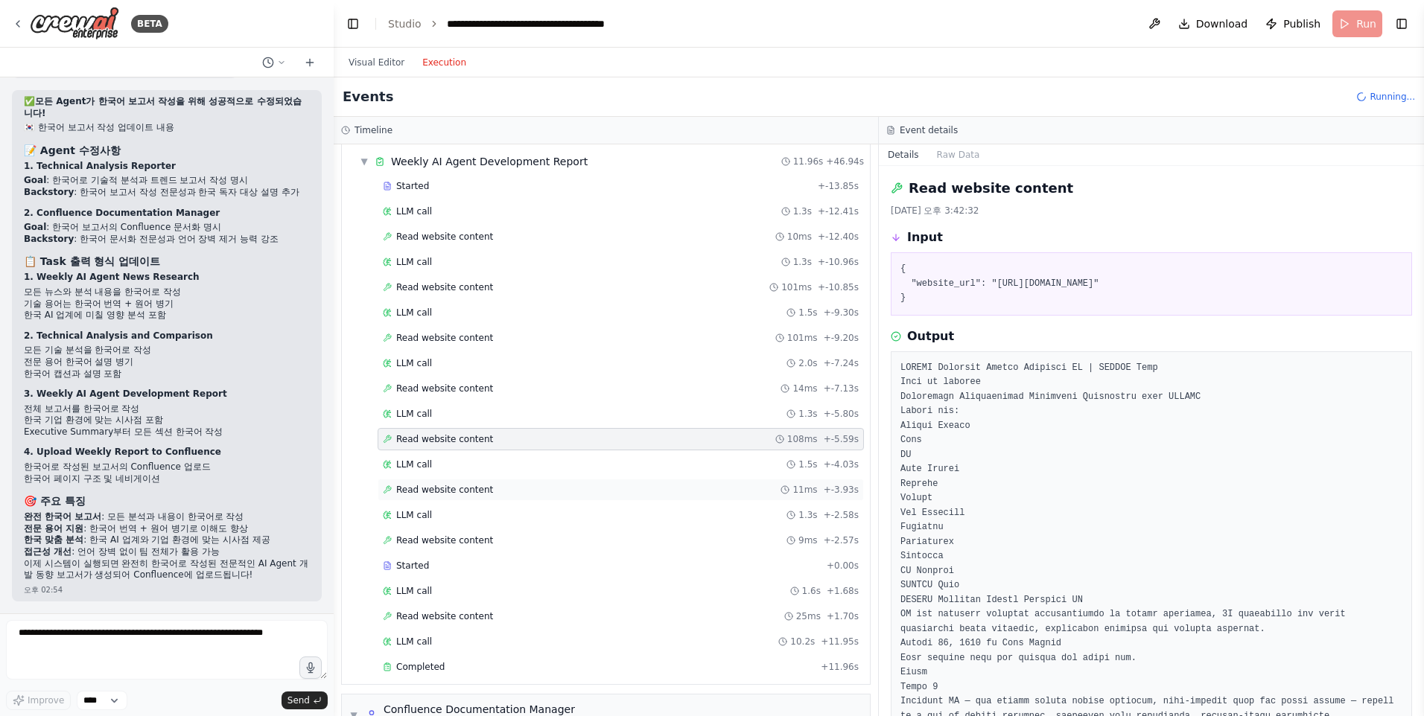
click at [464, 483] on div "Read website content 11ms + -3.93s" at bounding box center [621, 490] width 486 height 22
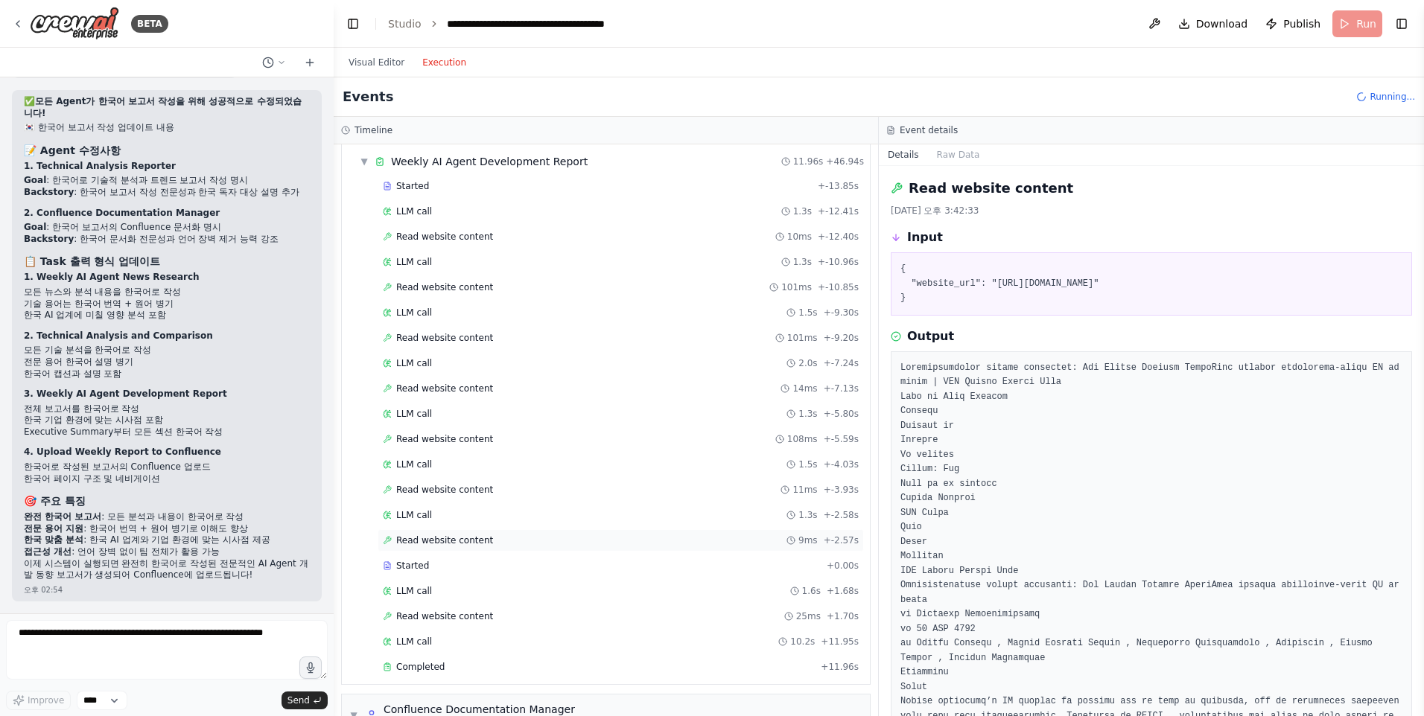
click at [465, 543] on span "Read website content" at bounding box center [444, 541] width 97 height 12
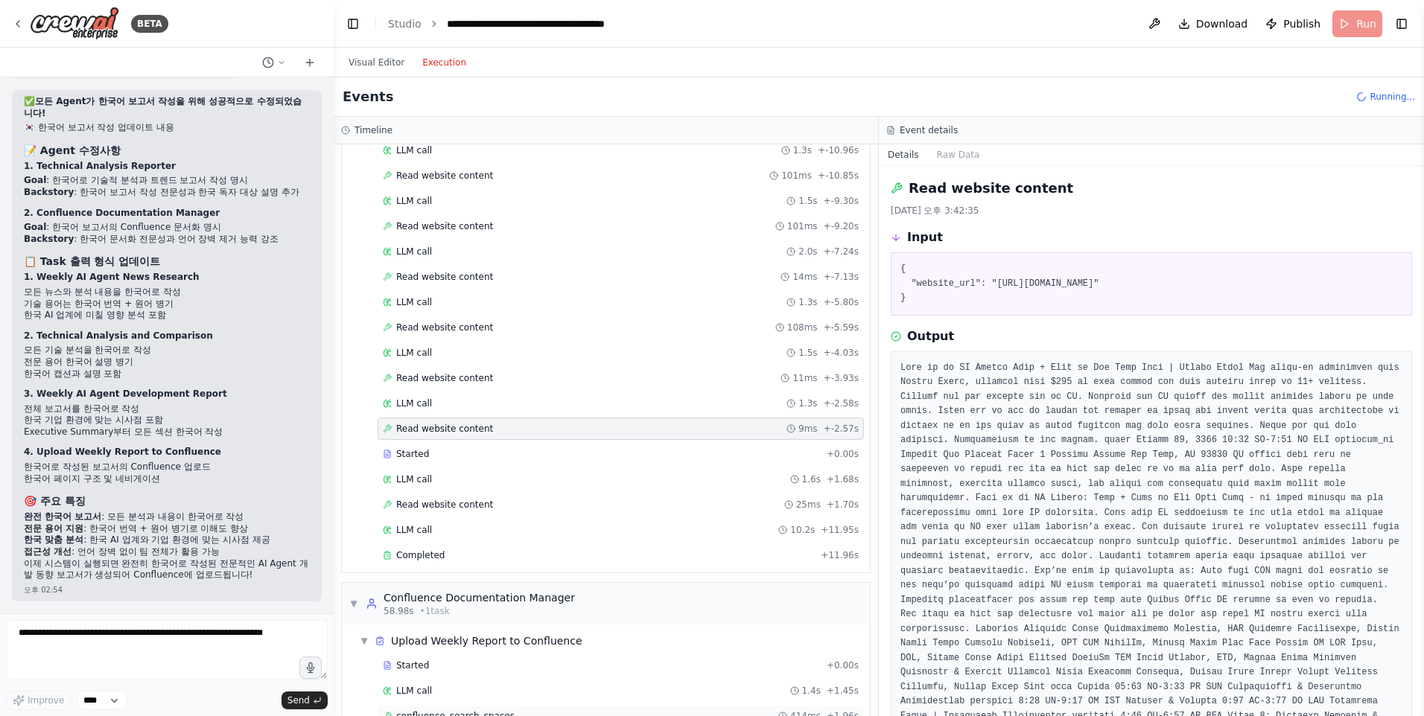
scroll to position [1132, 0]
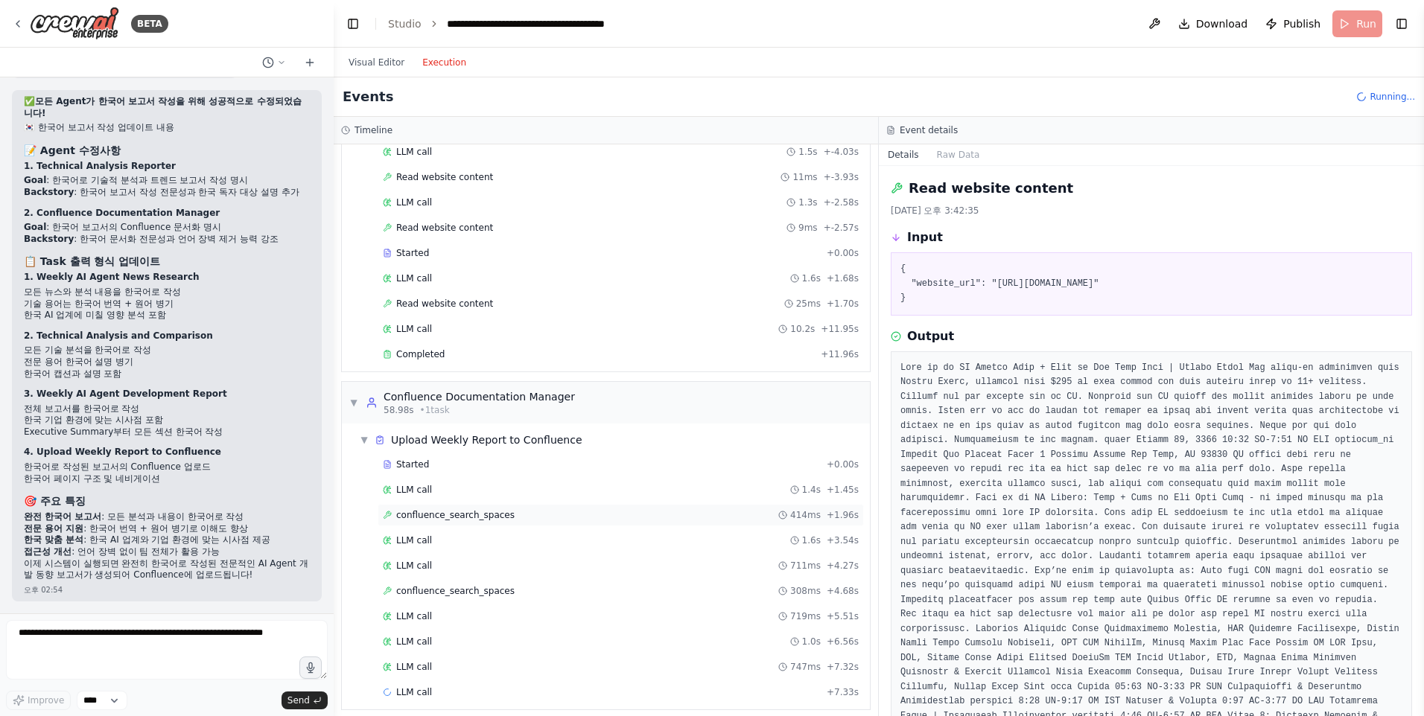
click at [462, 509] on span "confluence_search_spaces" at bounding box center [455, 515] width 118 height 12
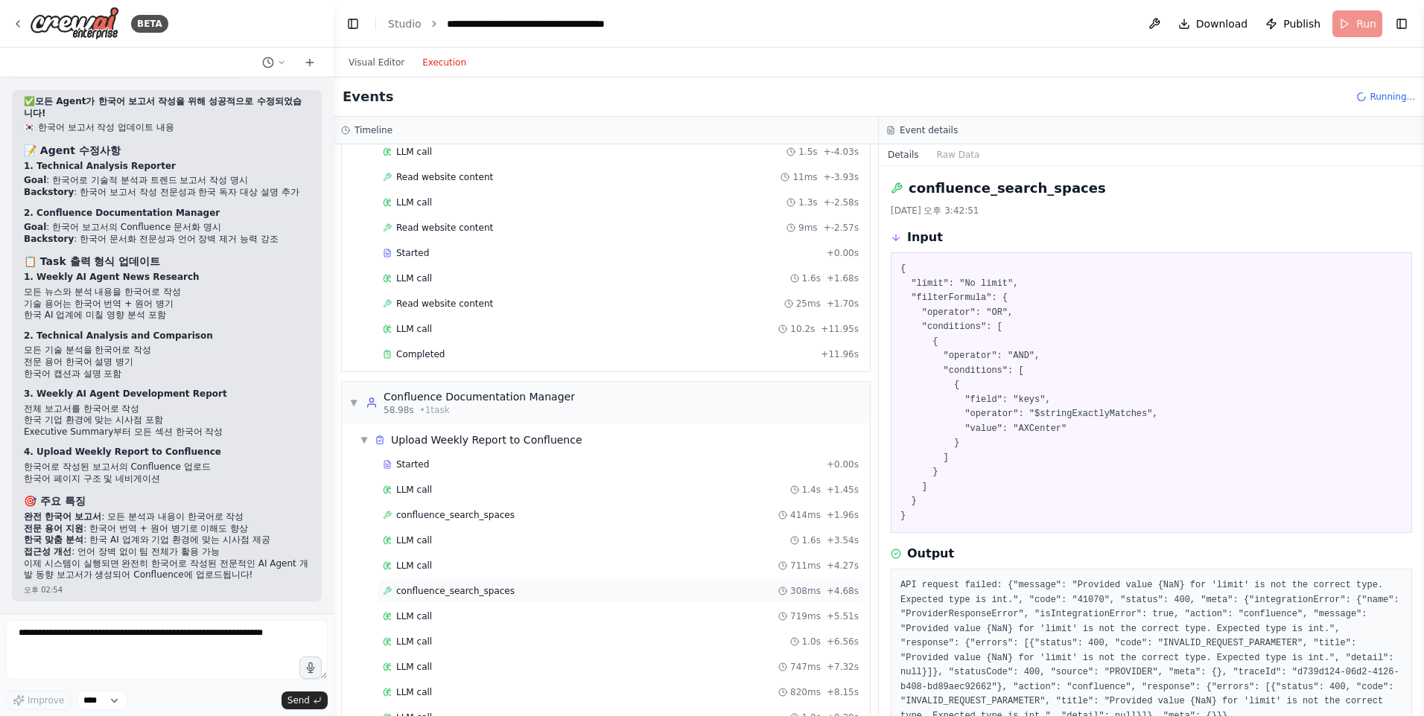
click at [468, 595] on span "confluence_search_spaces" at bounding box center [455, 591] width 118 height 12
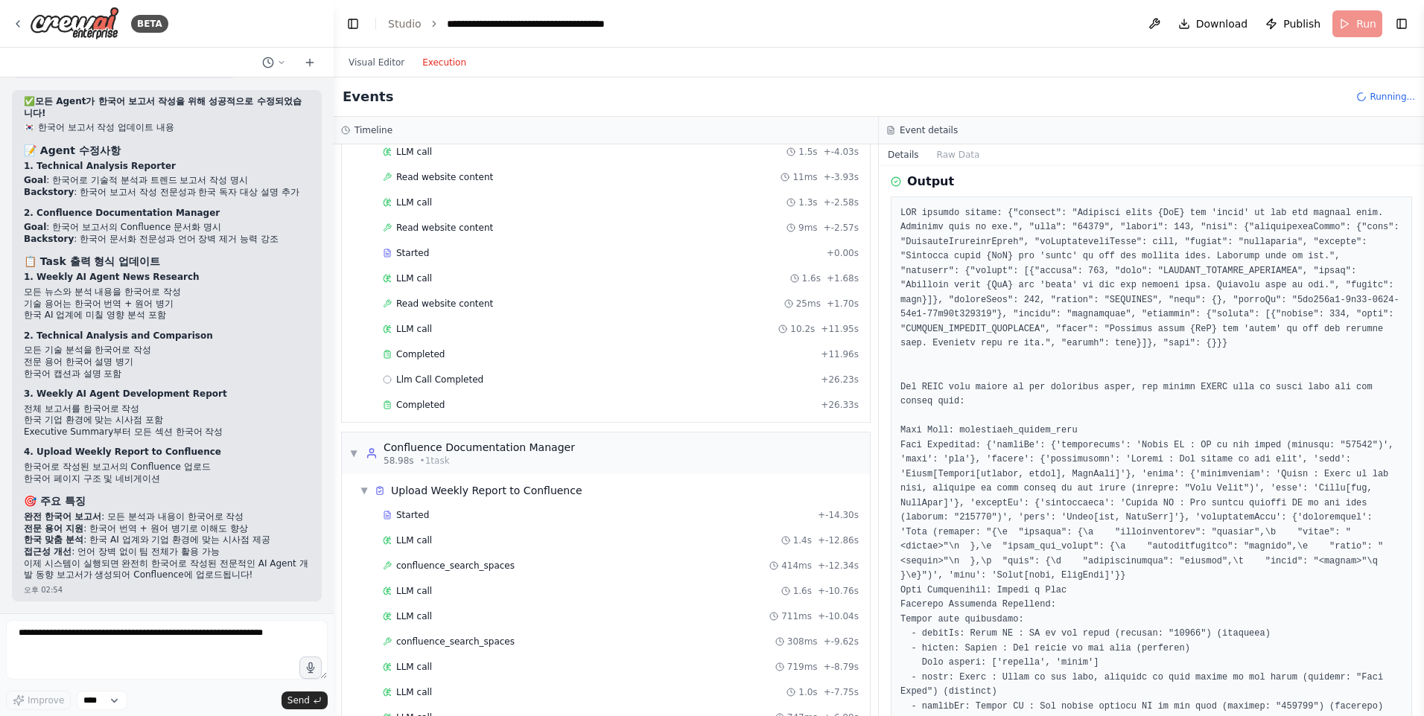
scroll to position [121, 0]
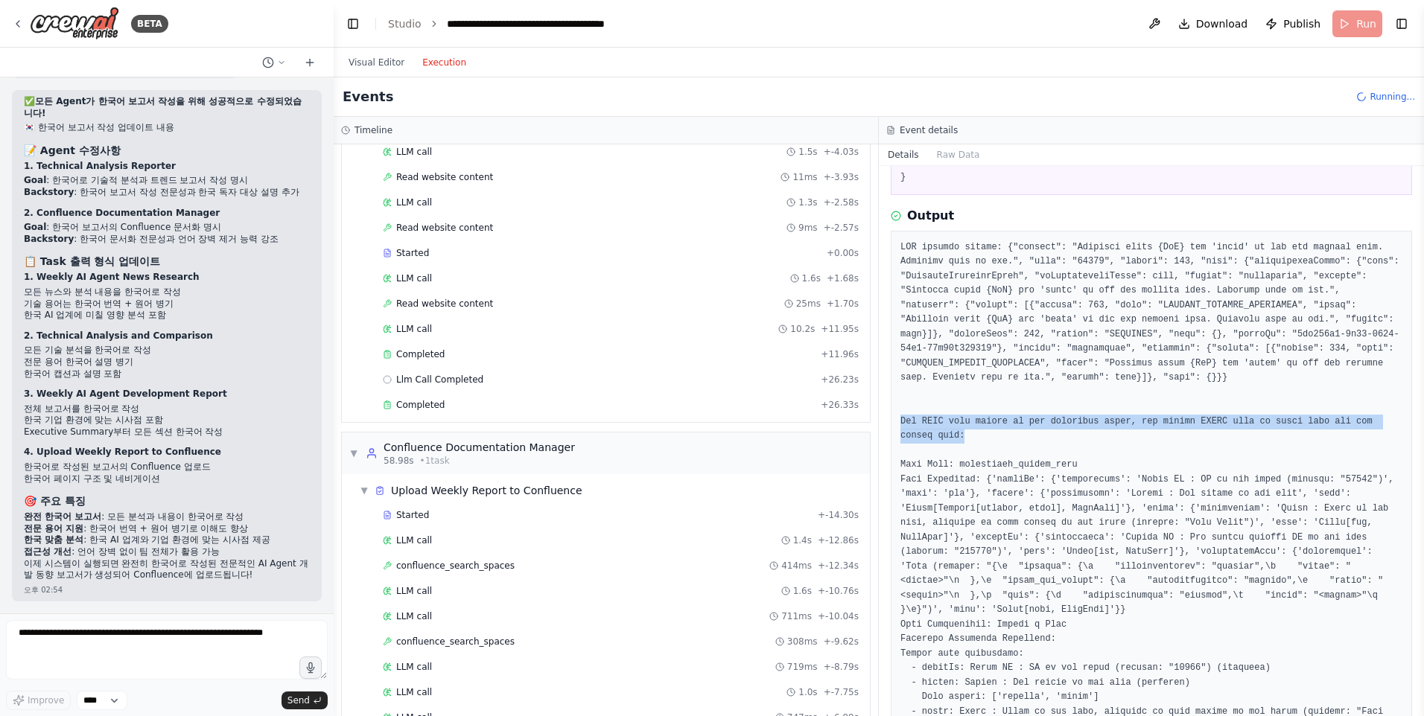
drag, startPoint x: 900, startPoint y: 426, endPoint x: 1125, endPoint y: 434, distance: 225.1
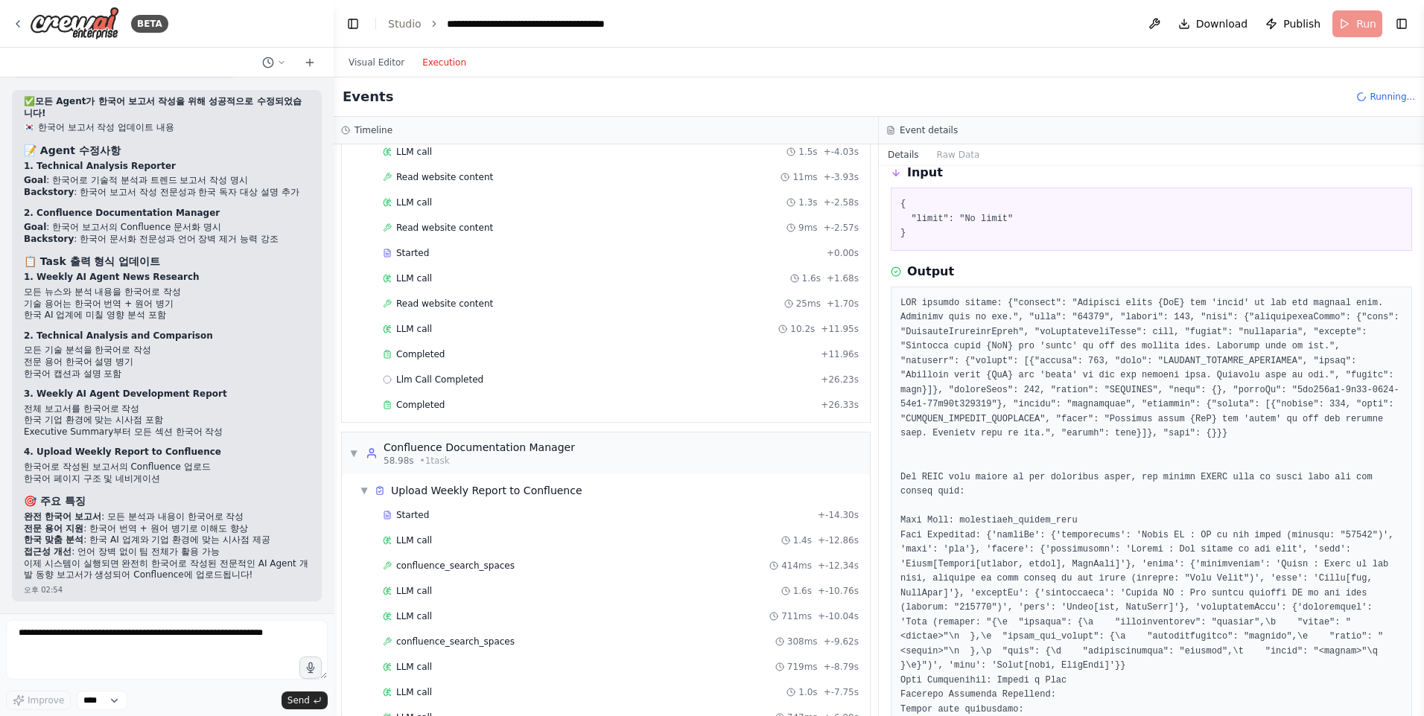
scroll to position [0, 0]
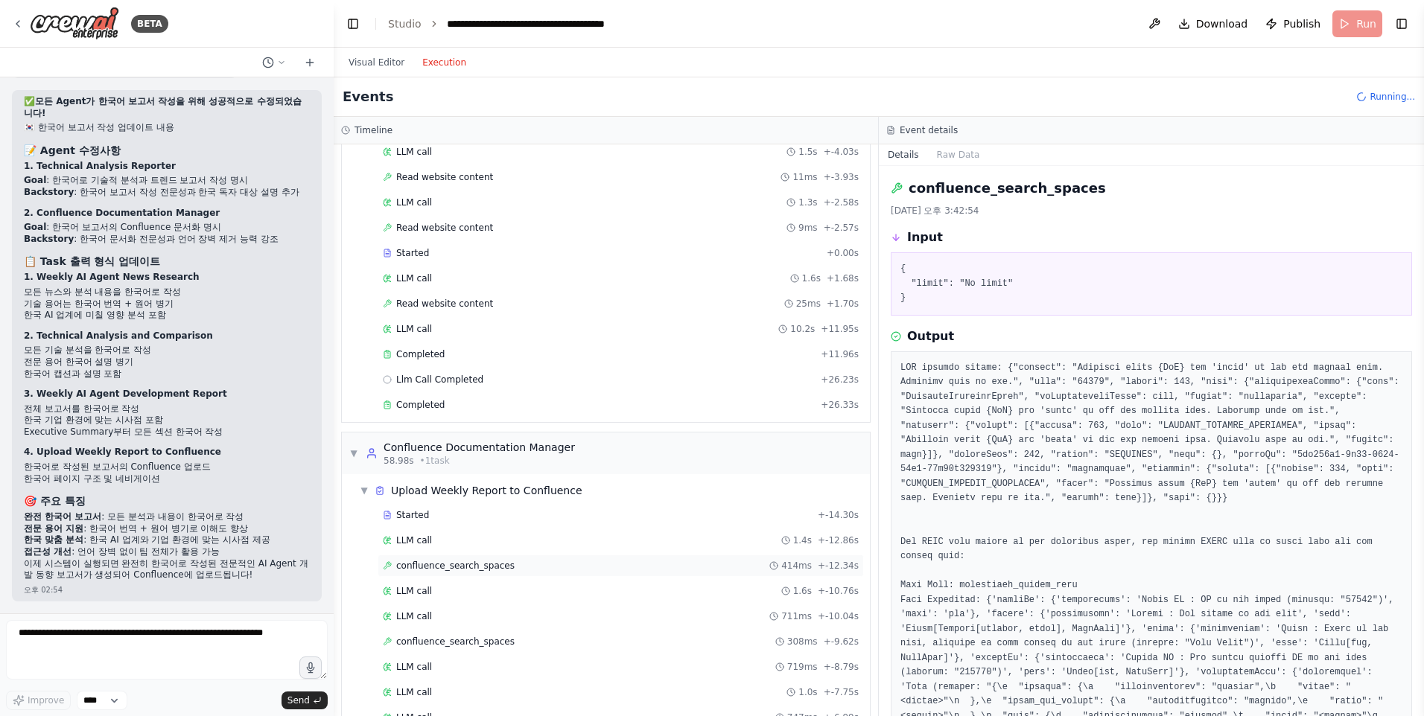
click at [498, 564] on span "confluence_search_spaces" at bounding box center [455, 566] width 118 height 12
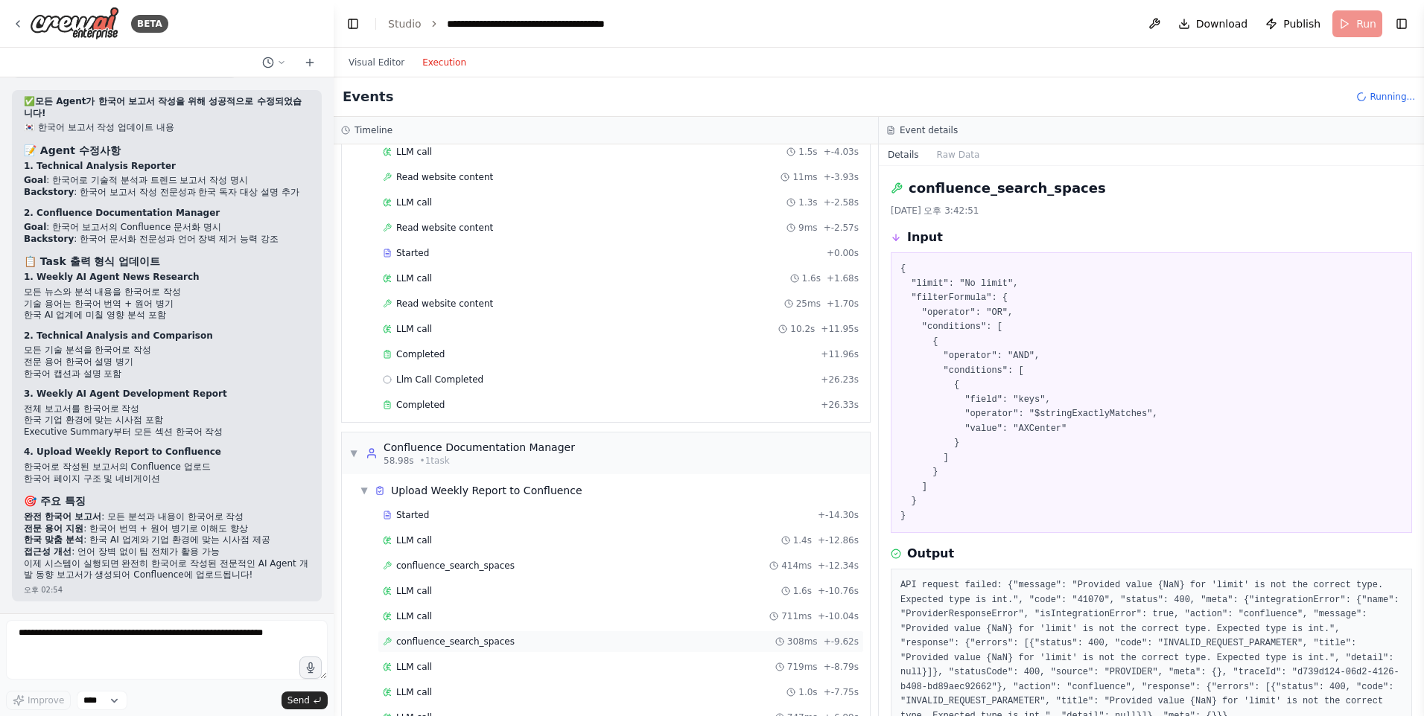
click at [487, 640] on span "confluence_search_spaces" at bounding box center [455, 642] width 118 height 12
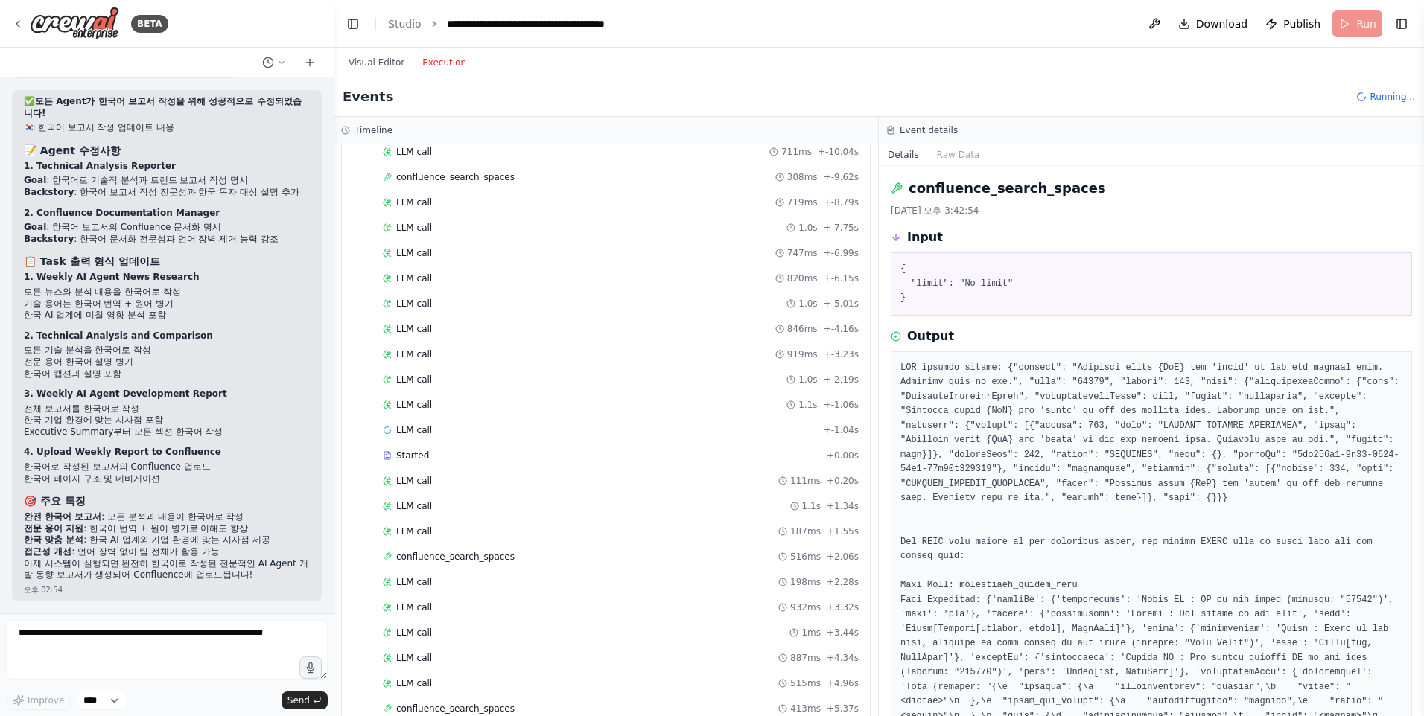
scroll to position [1802, 0]
click at [480, 350] on span "confluence_search_spaces" at bounding box center [455, 352] width 118 height 12
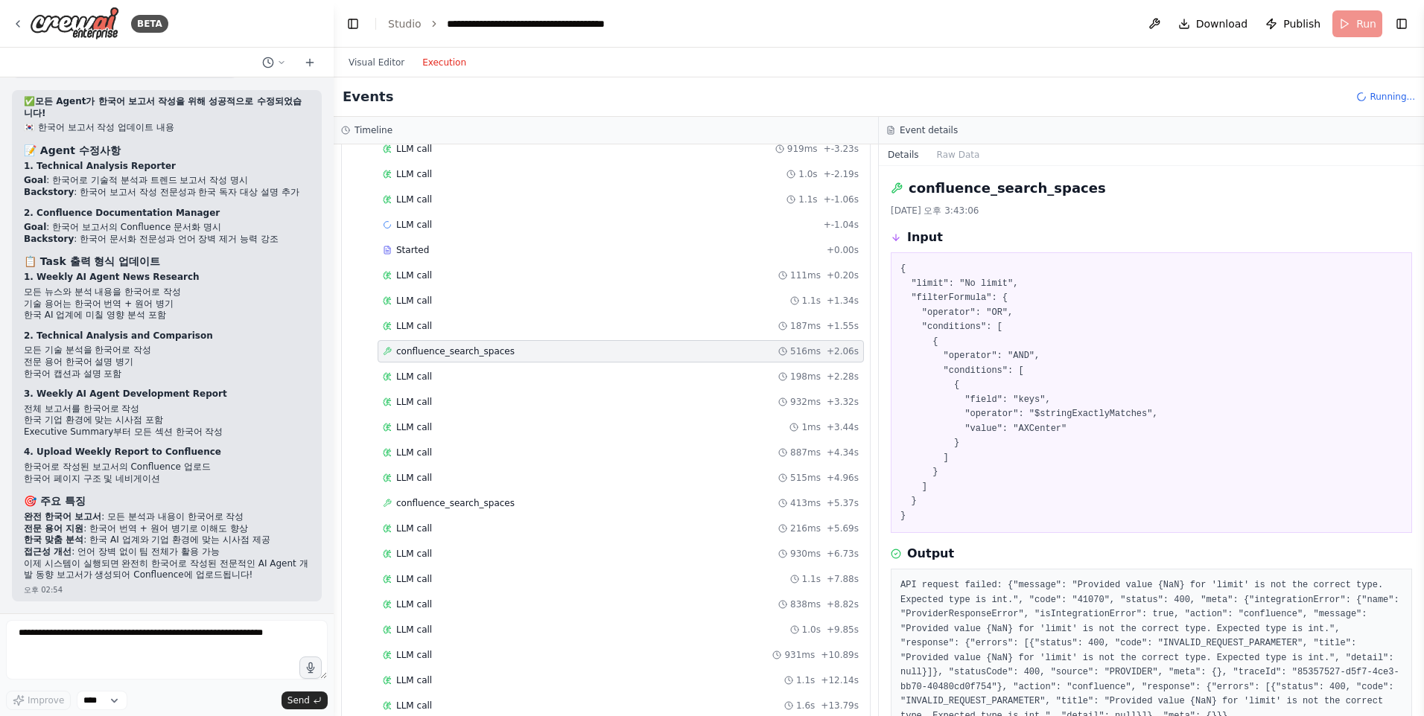
scroll to position [74, 0]
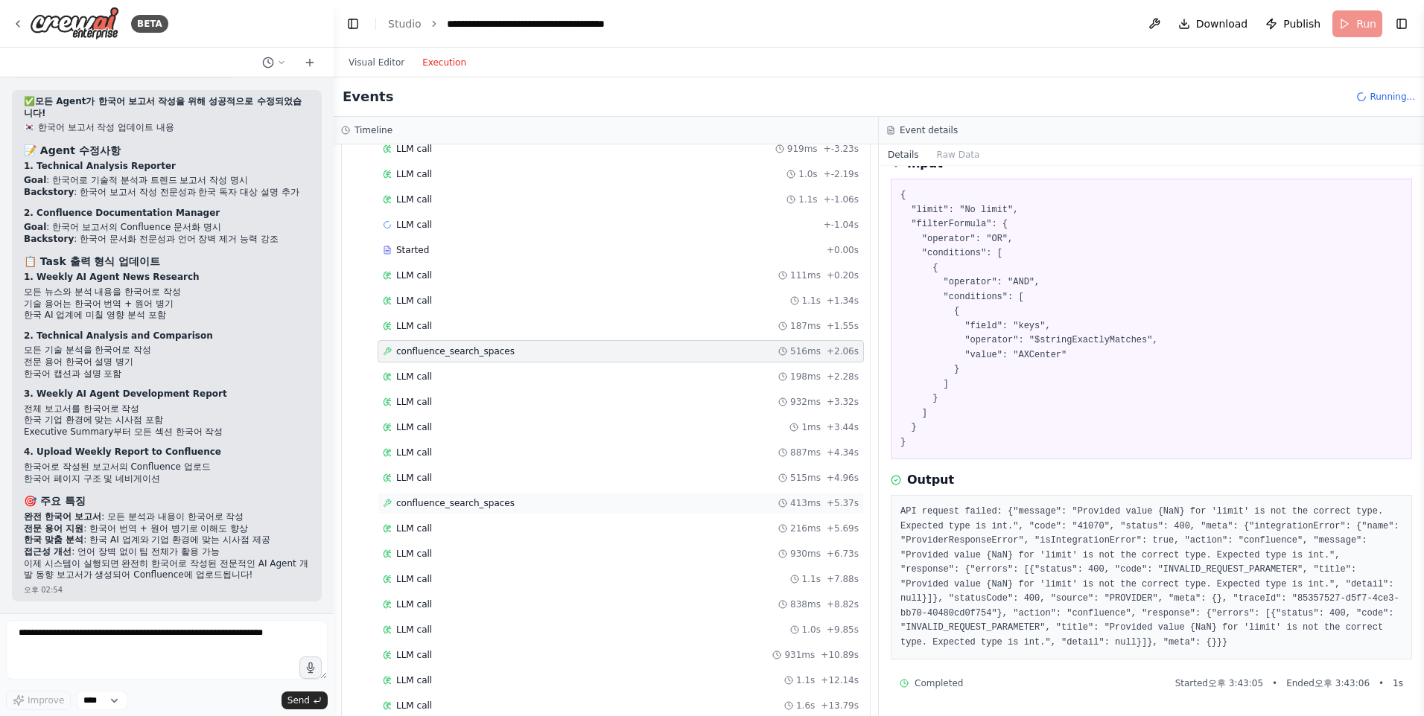
click at [490, 500] on span "confluence_search_spaces" at bounding box center [455, 503] width 118 height 12
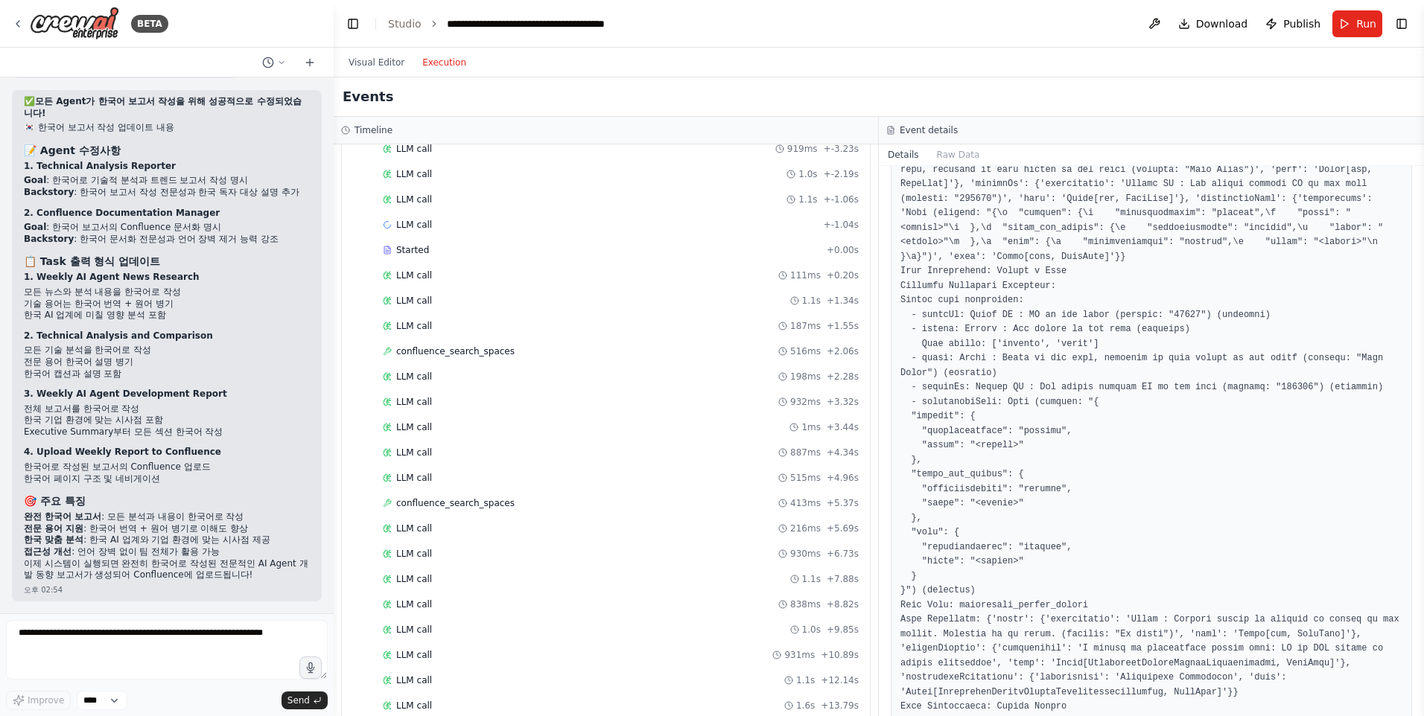
scroll to position [967, 0]
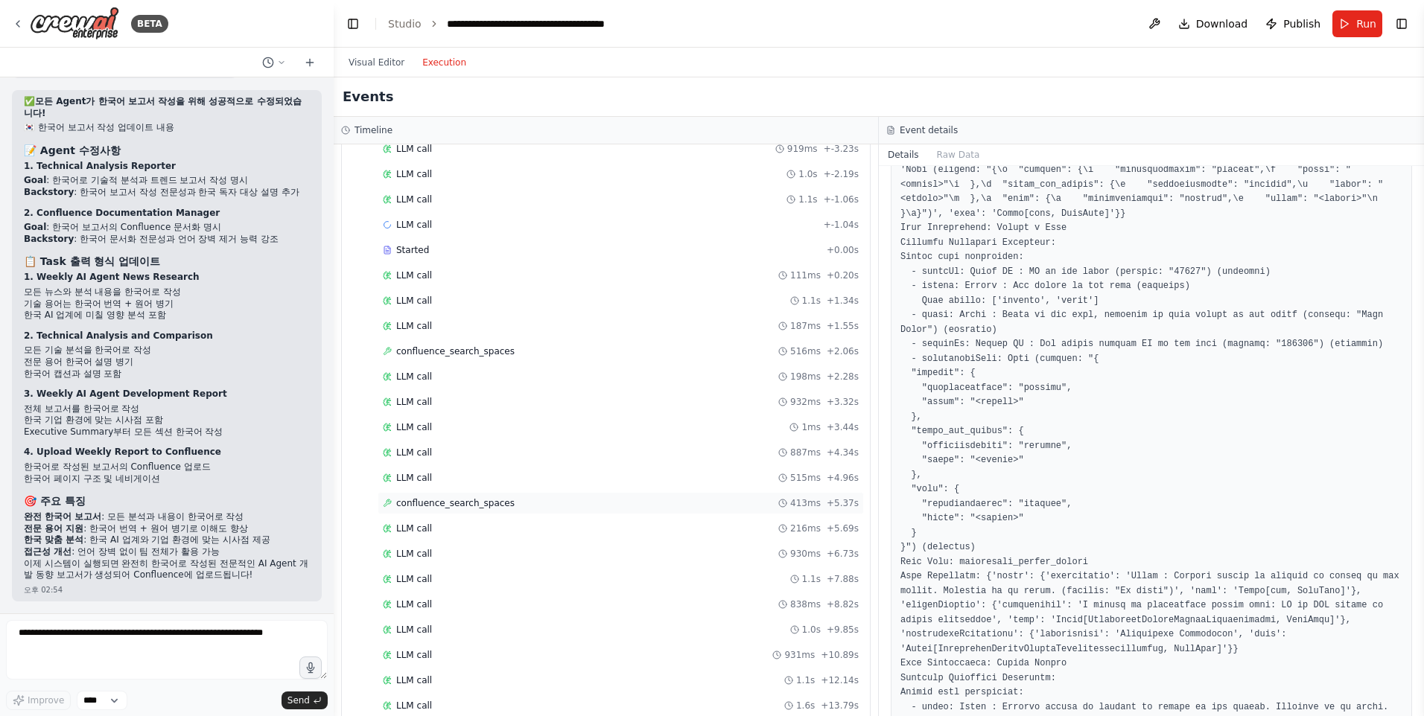
click at [479, 500] on div "confluence_search_spaces 413ms + 5.37s" at bounding box center [621, 503] width 486 height 22
click at [480, 499] on span "confluence_search_spaces" at bounding box center [455, 503] width 118 height 12
click at [527, 494] on div "confluence_search_spaces 413ms + 5.37s" at bounding box center [621, 503] width 486 height 22
click at [492, 502] on span "confluence_search_spaces" at bounding box center [455, 503] width 118 height 12
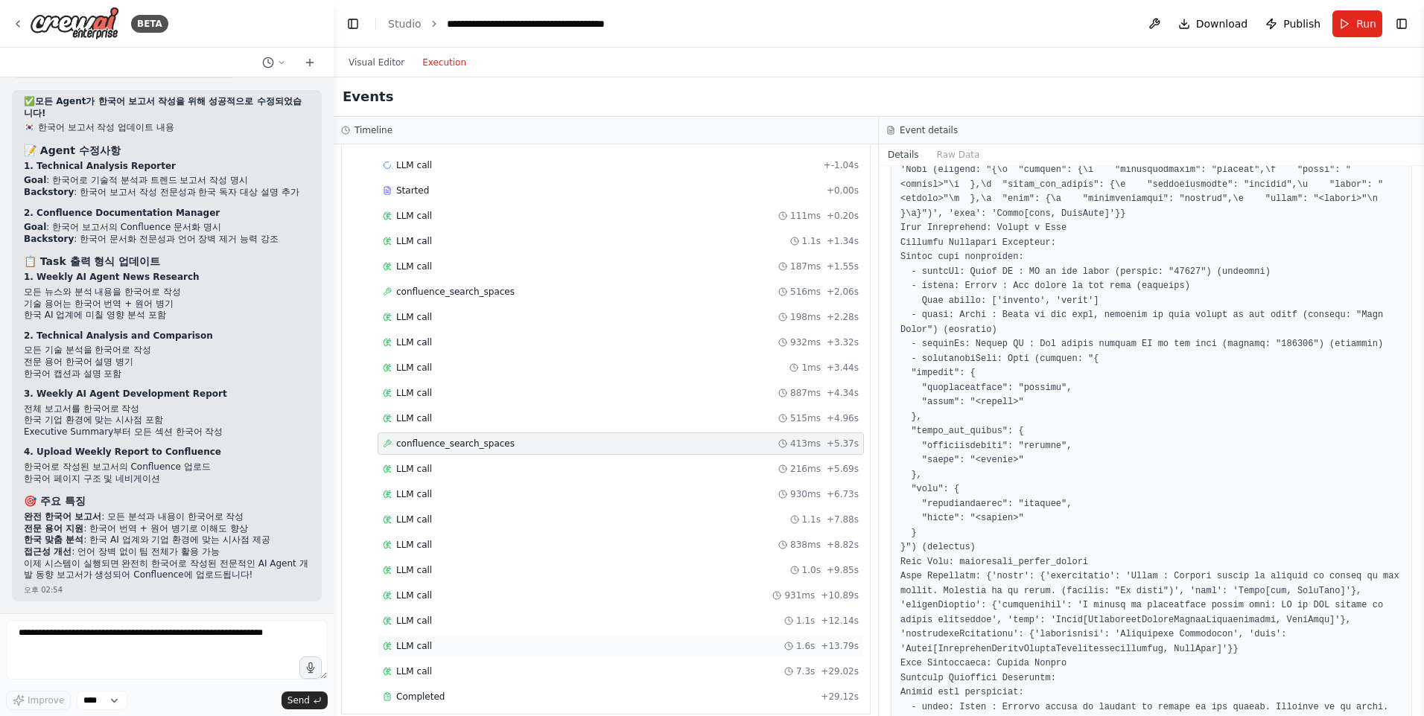
scroll to position [1917, 0]
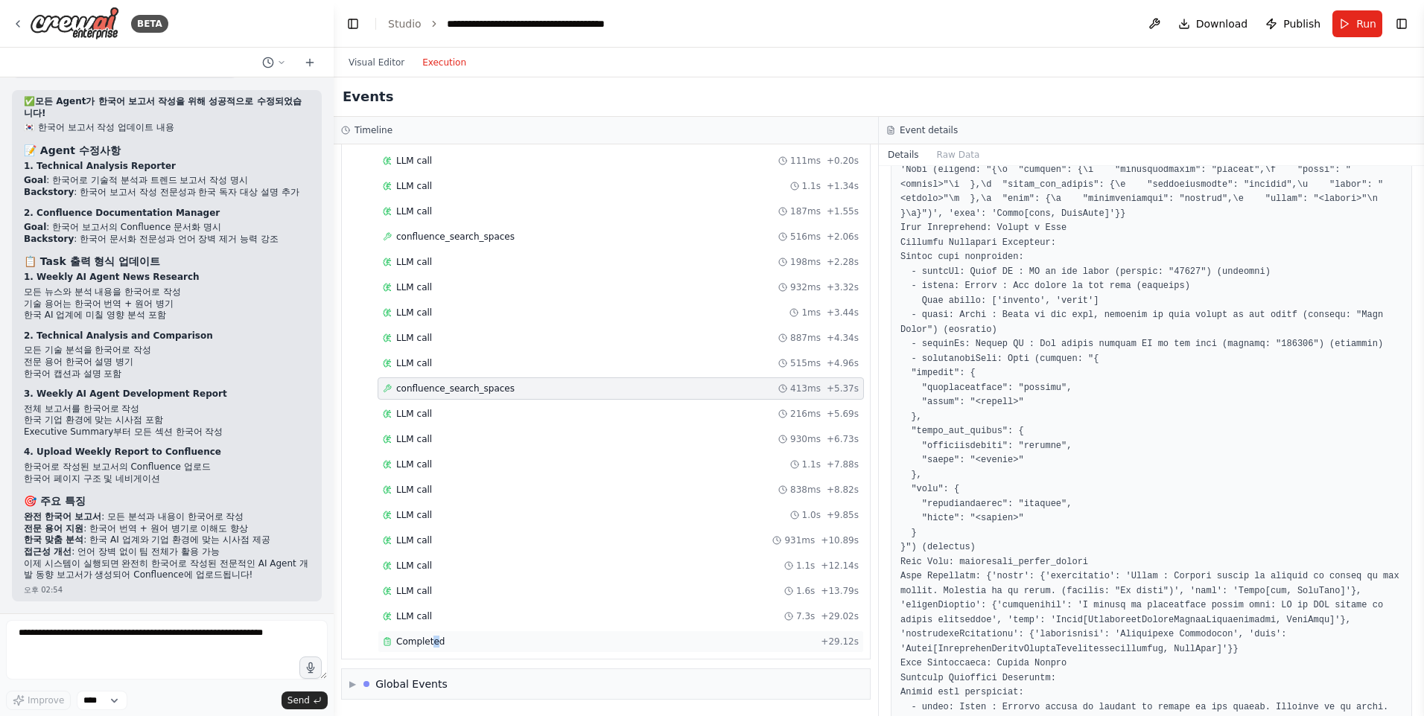
click at [433, 651] on div "Completed + 29.12s" at bounding box center [621, 642] width 486 height 22
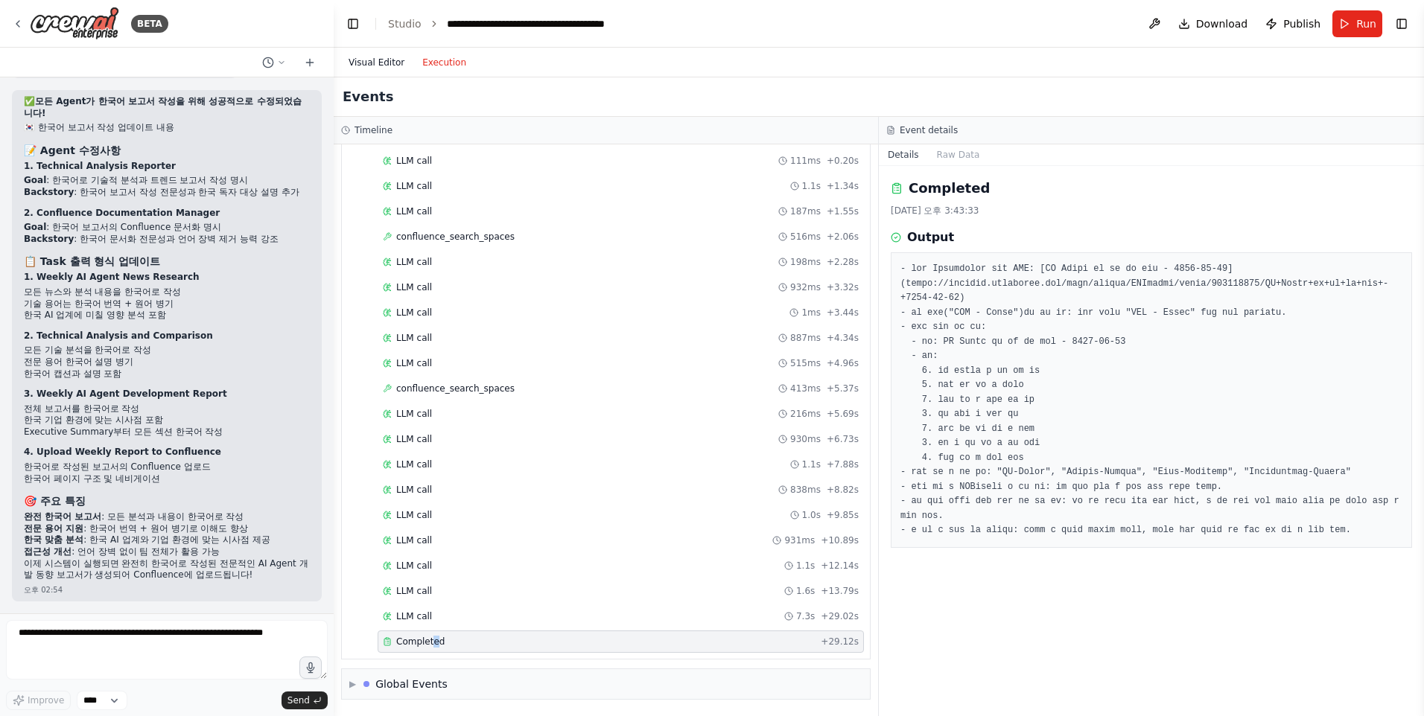
click at [388, 66] on button "Visual Editor" at bounding box center [377, 63] width 74 height 18
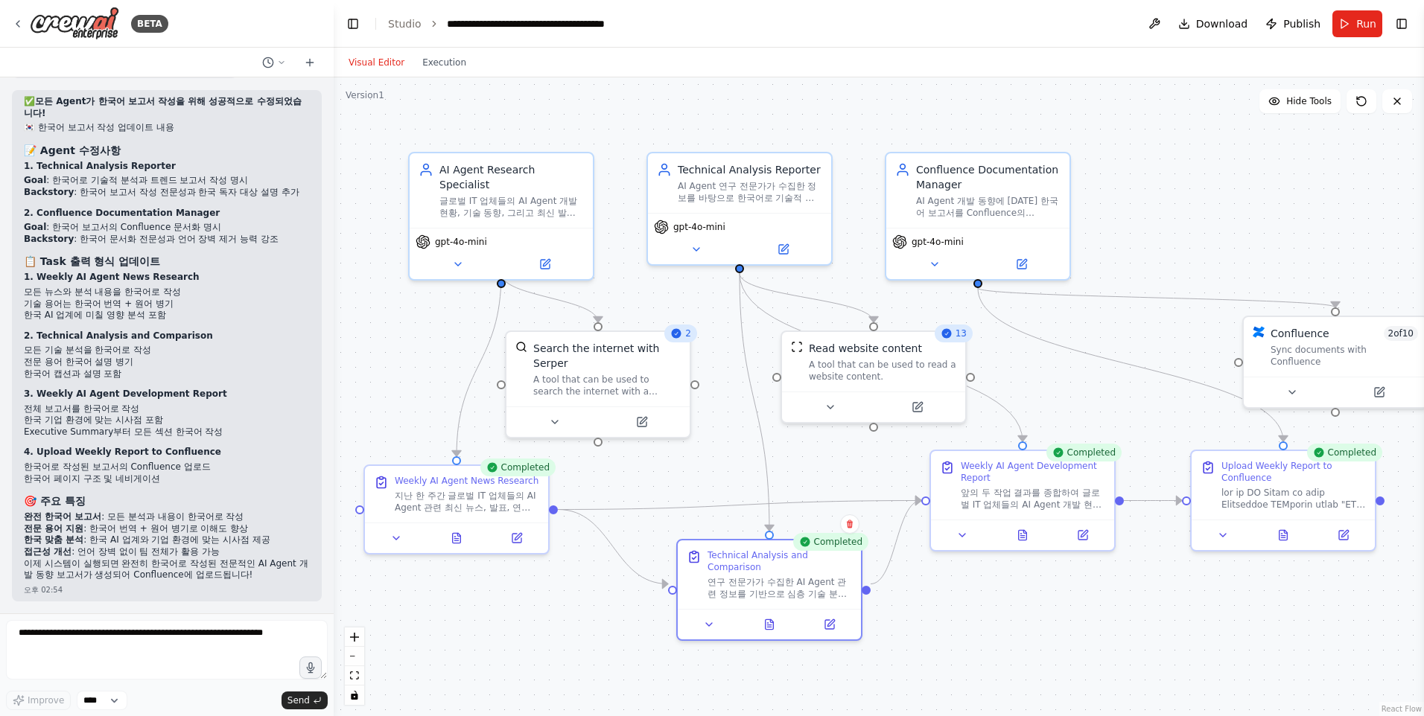
click at [438, 74] on div "Visual Editor Execution" at bounding box center [408, 63] width 136 height 30
click at [436, 66] on button "Execution" at bounding box center [444, 63] width 62 height 18
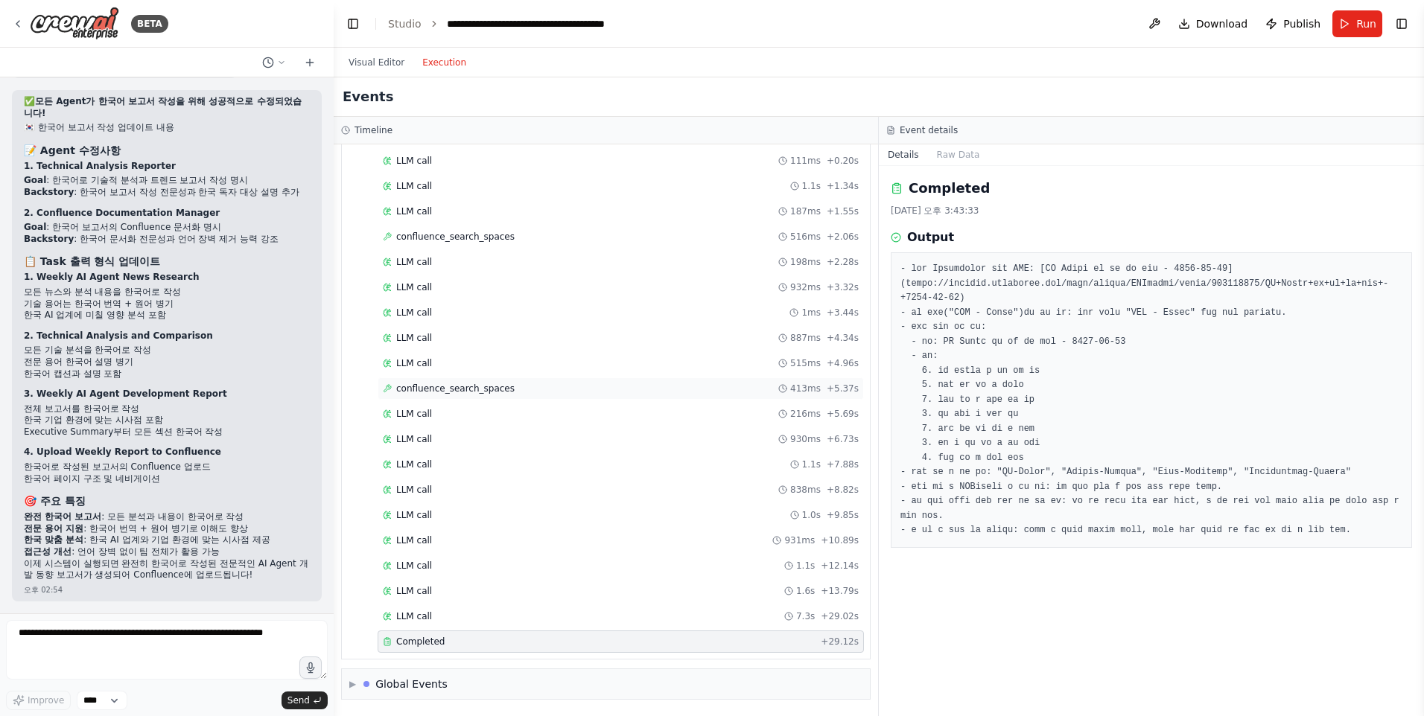
click at [422, 379] on div "Started + -14.30s LLM call 1.4s + -12.86s confluence_search_spaces 414ms + -12.…" at bounding box center [612, 187] width 516 height 937
click at [421, 384] on span "confluence_search_spaces" at bounding box center [455, 389] width 118 height 12
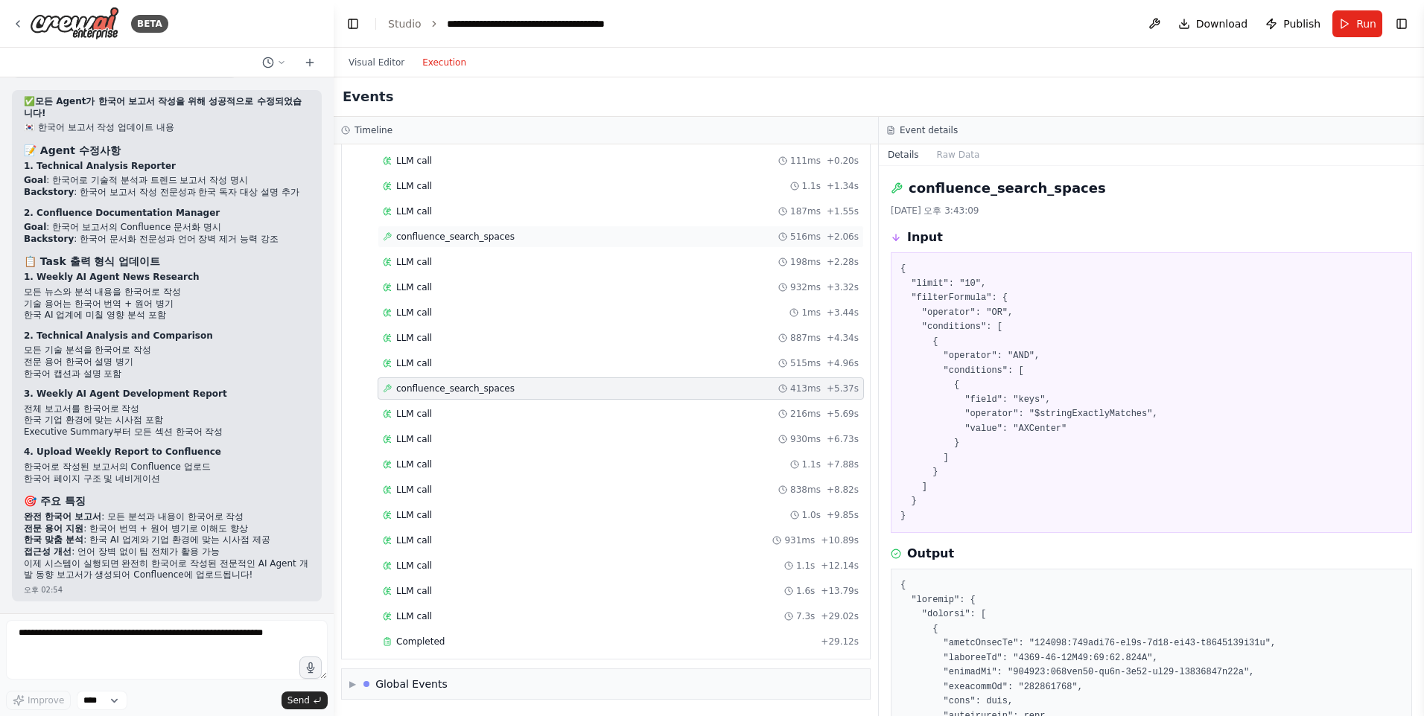
click at [445, 238] on span "confluence_search_spaces" at bounding box center [455, 237] width 118 height 12
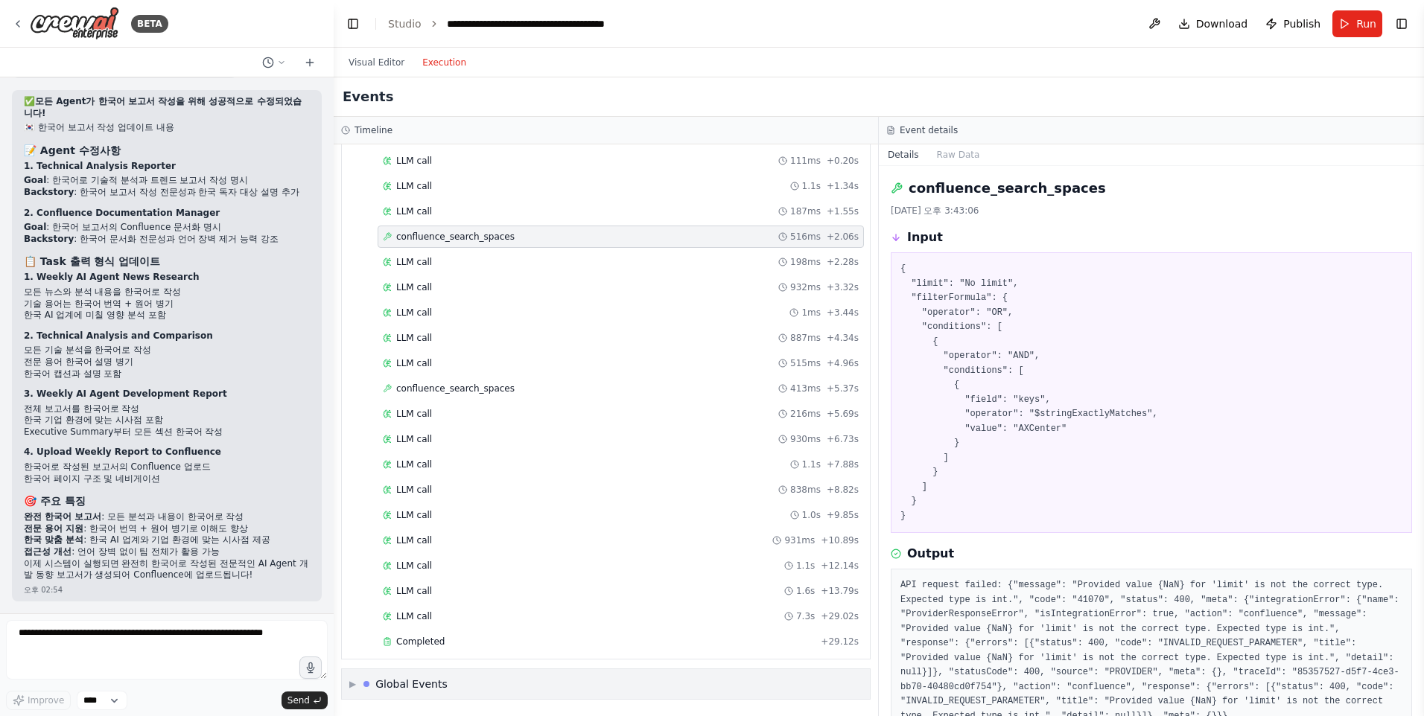
click at [352, 688] on span "▶" at bounding box center [352, 684] width 7 height 12
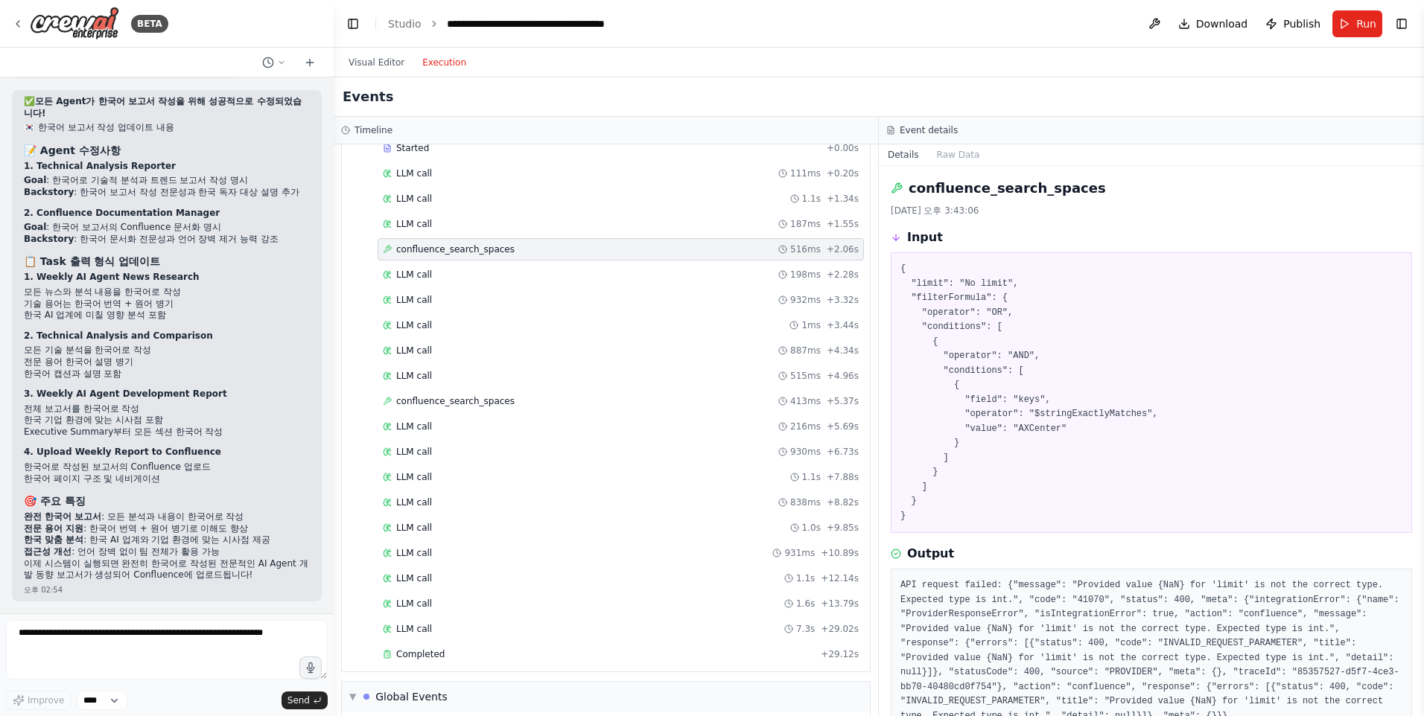
scroll to position [1904, 0]
click at [459, 387] on div "LLM call 515ms + 4.96s" at bounding box center [621, 377] width 486 height 22
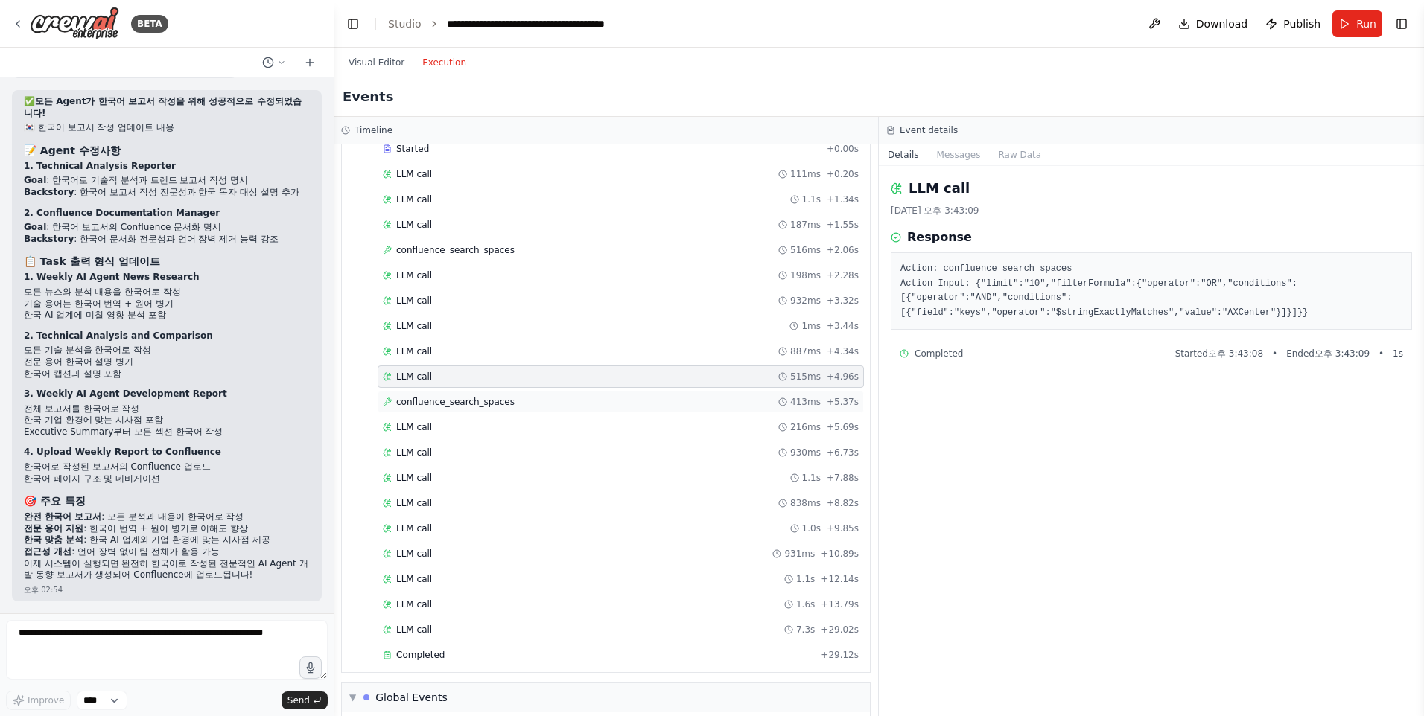
click at [459, 401] on span "confluence_search_spaces" at bounding box center [455, 402] width 118 height 12
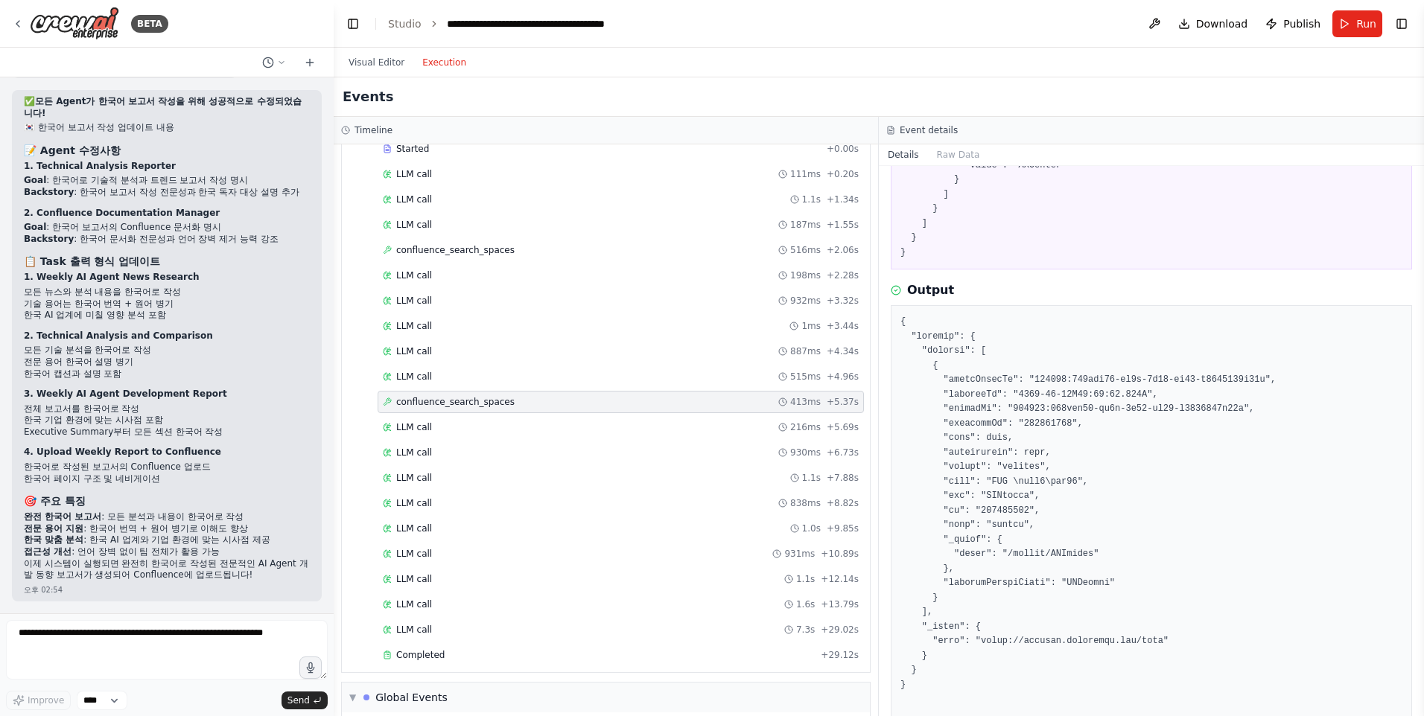
scroll to position [298, 0]
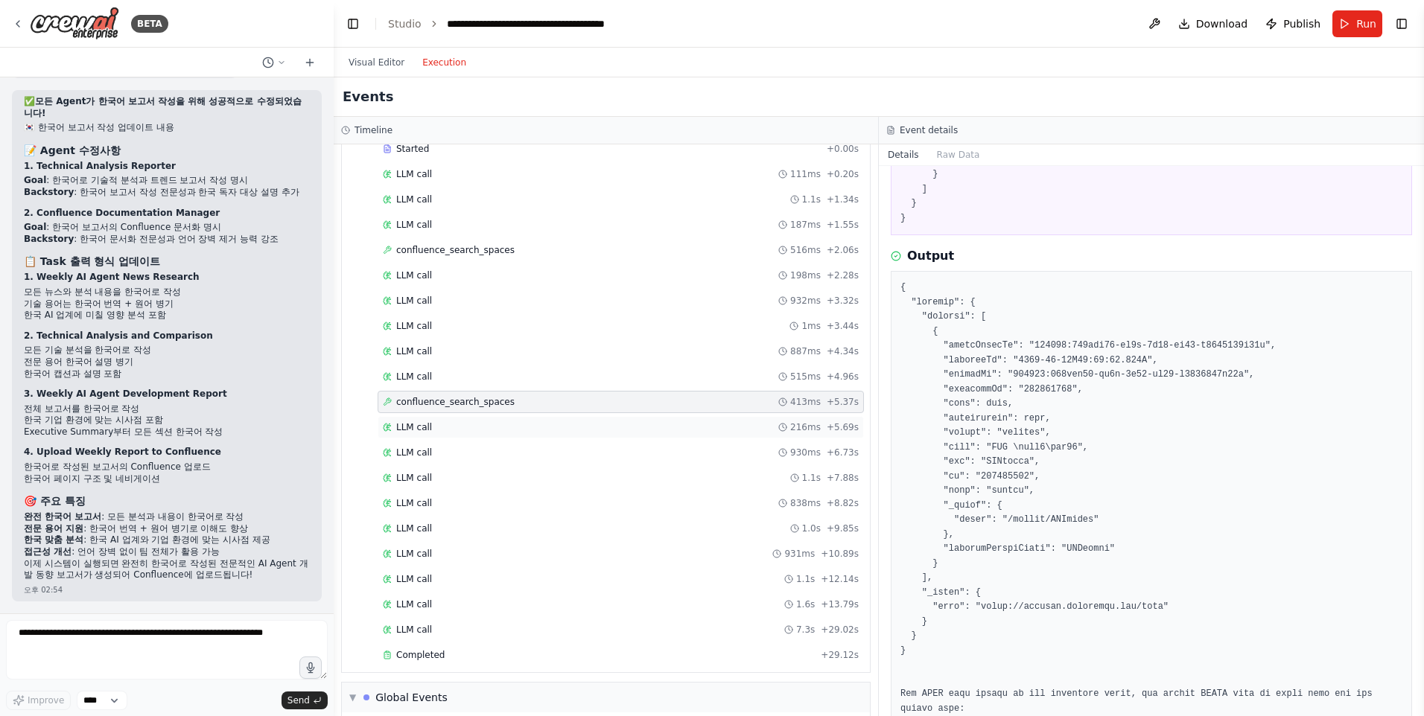
click at [480, 424] on div "LLM call 216ms + 5.69s" at bounding box center [621, 428] width 476 height 12
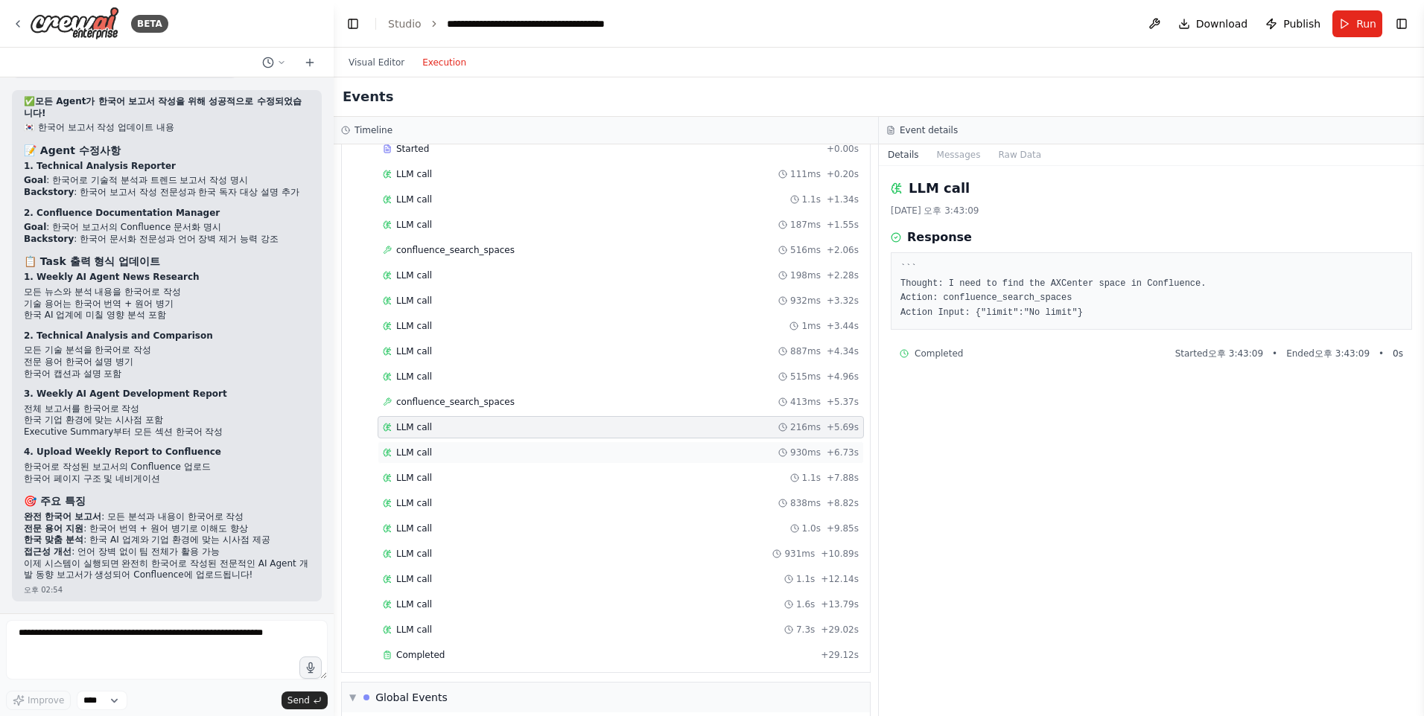
click at [553, 446] on div "LLM call 930ms + 6.73s" at bounding box center [621, 453] width 486 height 22
click at [548, 475] on div "LLM call 1.1s + 7.88s" at bounding box center [621, 478] width 476 height 12
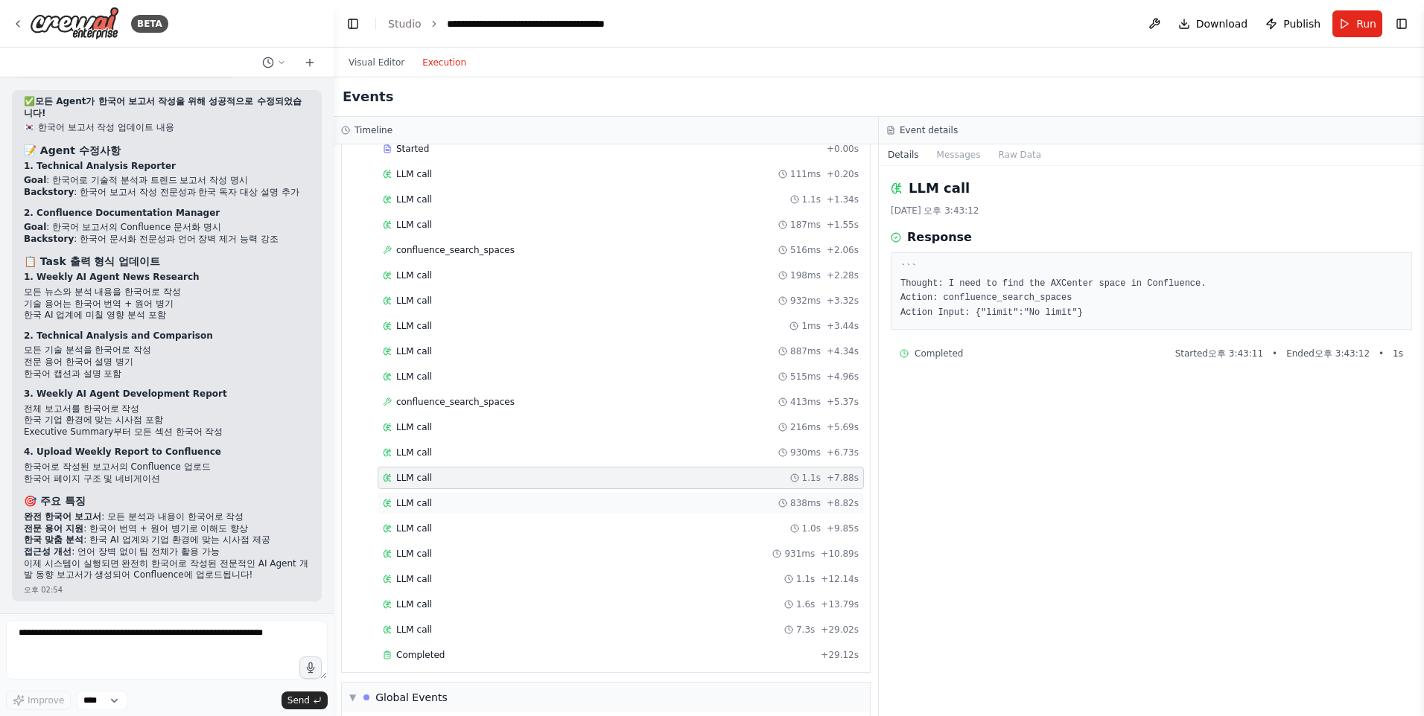
click at [540, 497] on div "LLM call 838ms + 8.82s" at bounding box center [621, 503] width 476 height 12
click at [534, 526] on div "LLM call 1.0s + 9.85s" at bounding box center [621, 529] width 476 height 12
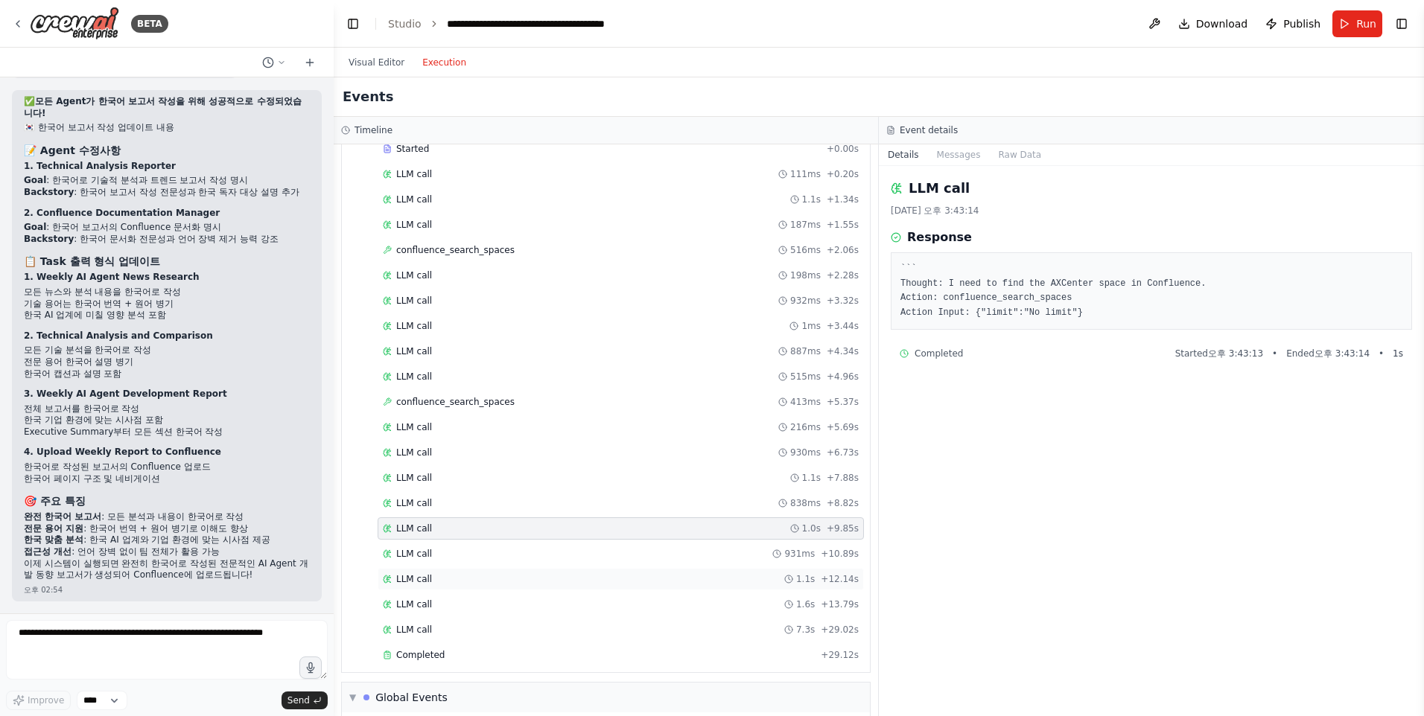
click at [527, 574] on div "LLM call 1.1s + 12.14s" at bounding box center [621, 579] width 476 height 12
click at [521, 599] on div "LLM call 1.6s + 13.79s" at bounding box center [621, 605] width 476 height 12
click at [521, 626] on div "LLM call 7.3s + 29.02s" at bounding box center [621, 630] width 476 height 12
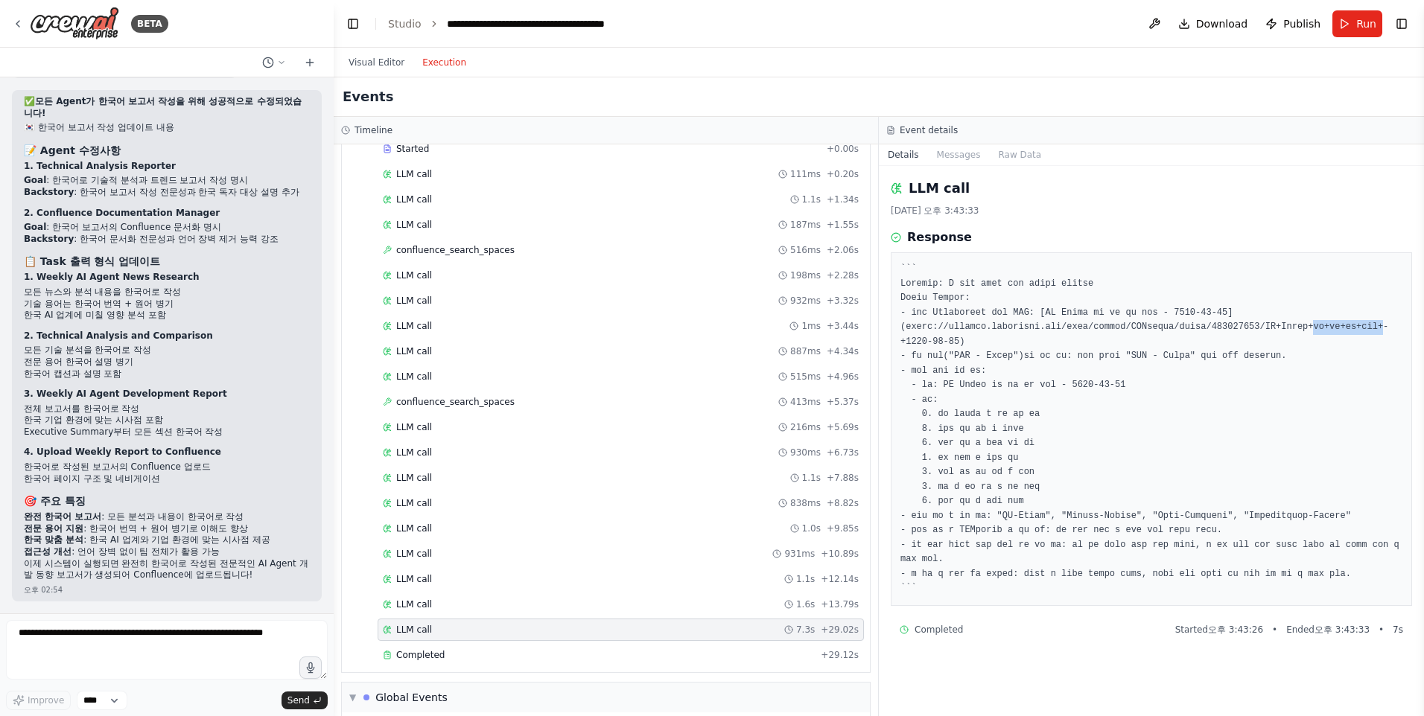
drag, startPoint x: 1281, startPoint y: 325, endPoint x: 1379, endPoint y: 325, distance: 97.6
click at [1379, 325] on pre at bounding box center [1151, 429] width 502 height 334
drag, startPoint x: 1379, startPoint y: 325, endPoint x: 1281, endPoint y: 333, distance: 97.9
click at [1281, 333] on pre at bounding box center [1151, 429] width 502 height 334
drag, startPoint x: 1270, startPoint y: 328, endPoint x: 1286, endPoint y: 343, distance: 22.1
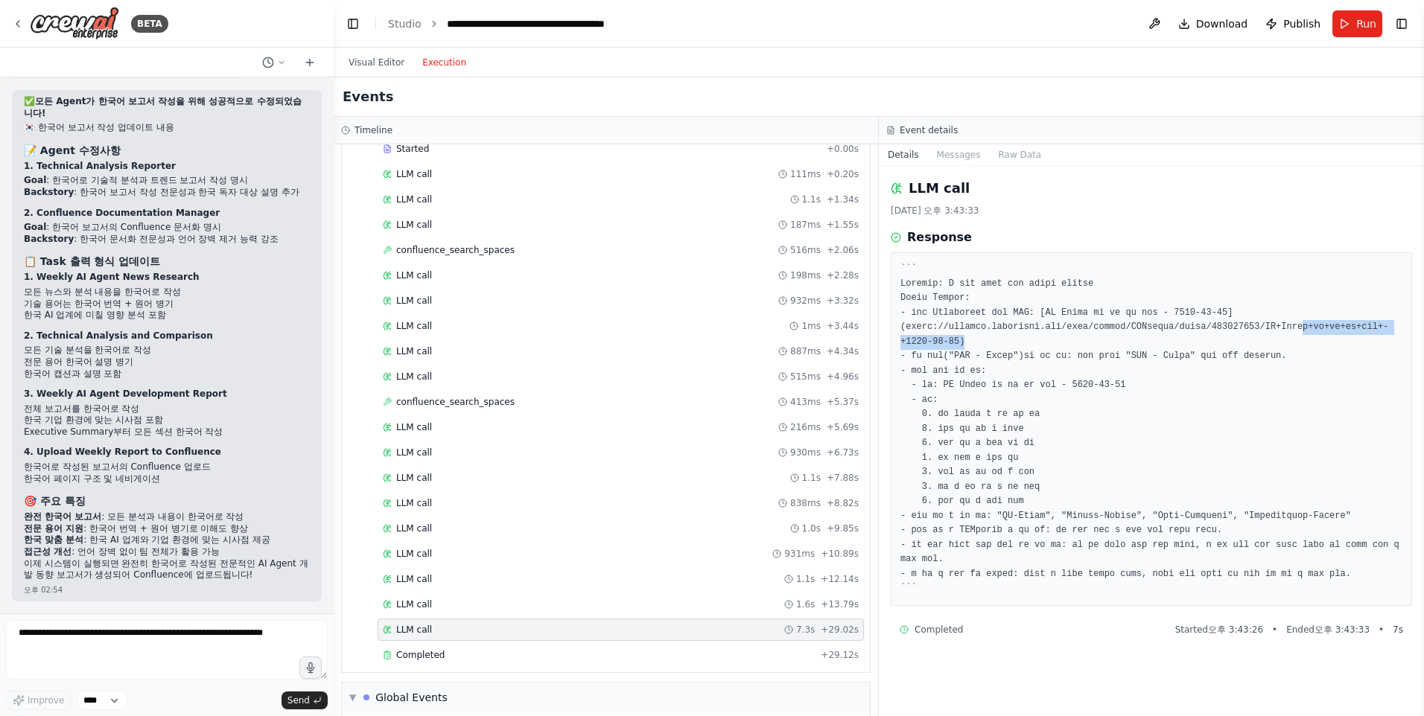
click at [1286, 343] on pre at bounding box center [1151, 429] width 502 height 334
drag, startPoint x: 1286, startPoint y: 343, endPoint x: 1198, endPoint y: 393, distance: 102.1
click at [1198, 393] on pre at bounding box center [1151, 429] width 502 height 334
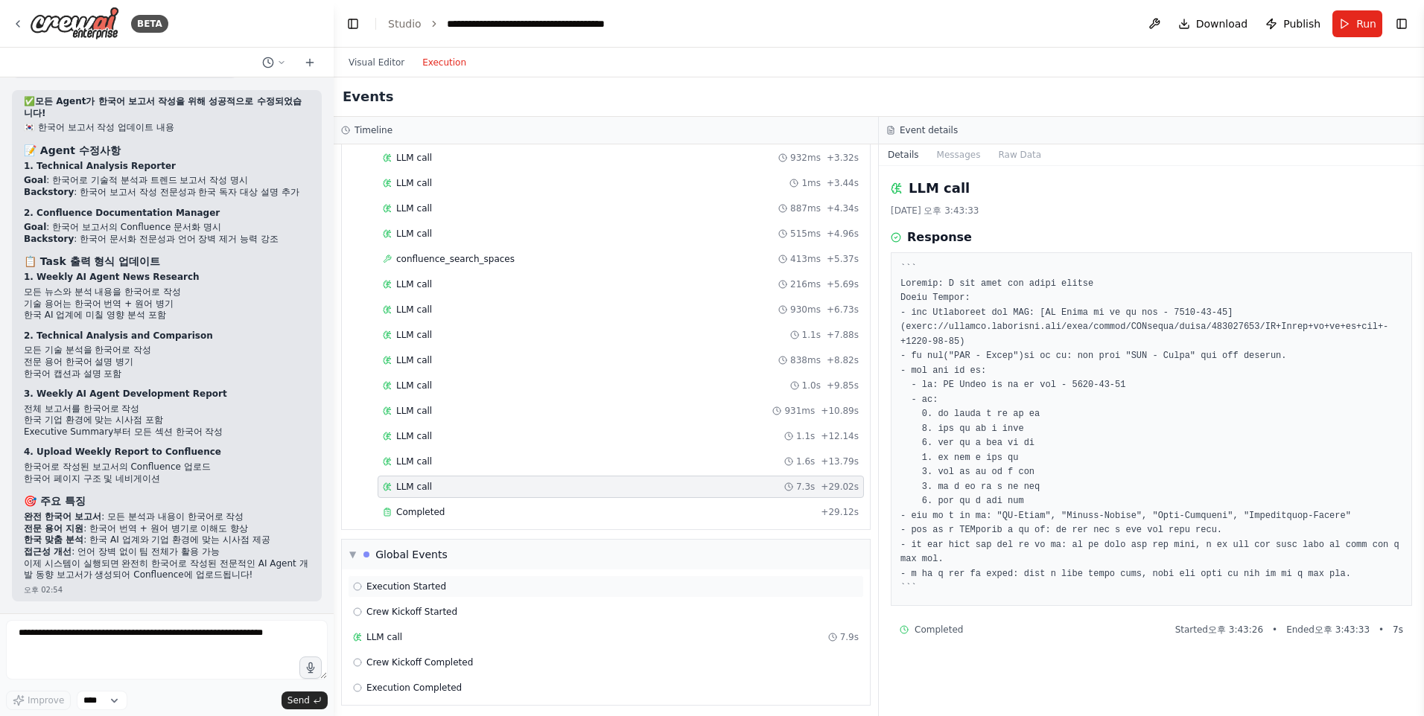
scroll to position [2052, 0]
click at [488, 497] on div "Completed + 29.12s" at bounding box center [621, 506] width 486 height 22
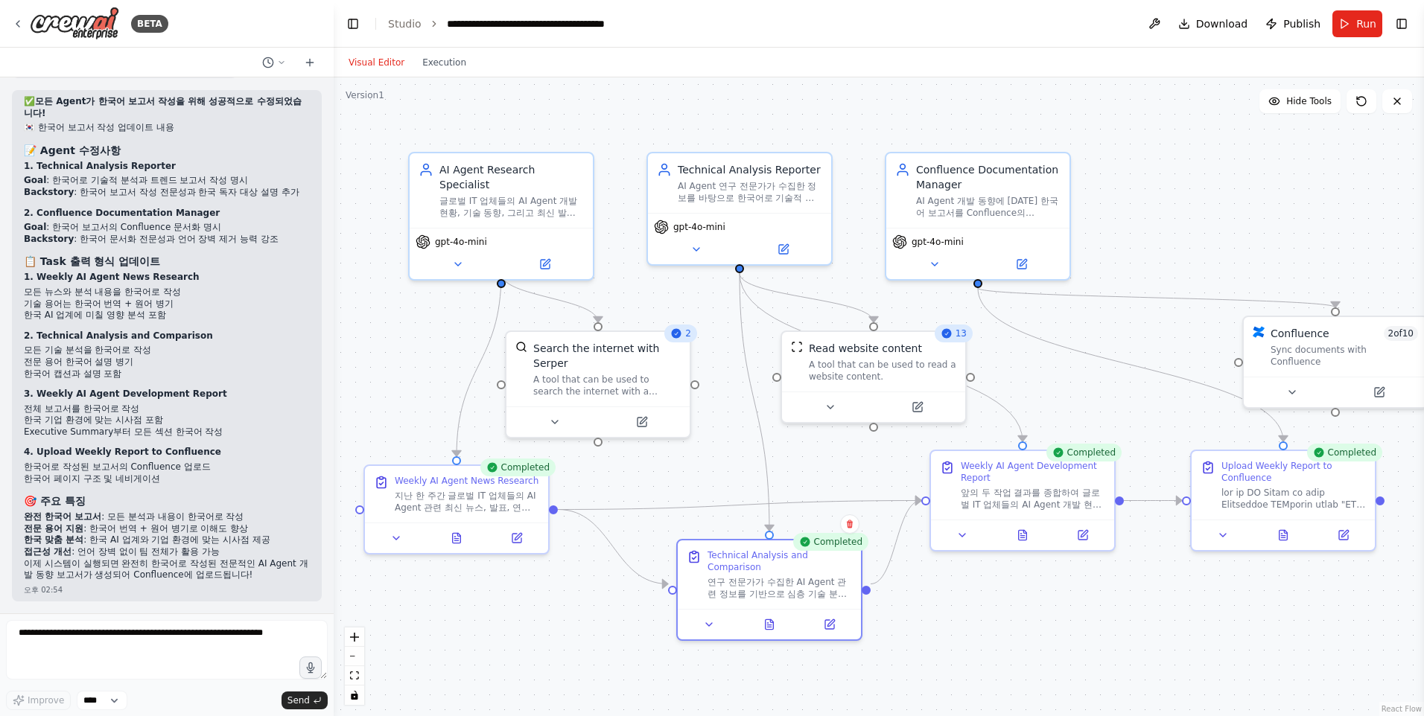
click at [395, 65] on button "Visual Editor" at bounding box center [377, 63] width 74 height 18
click at [1342, 538] on button at bounding box center [1342, 533] width 51 height 18
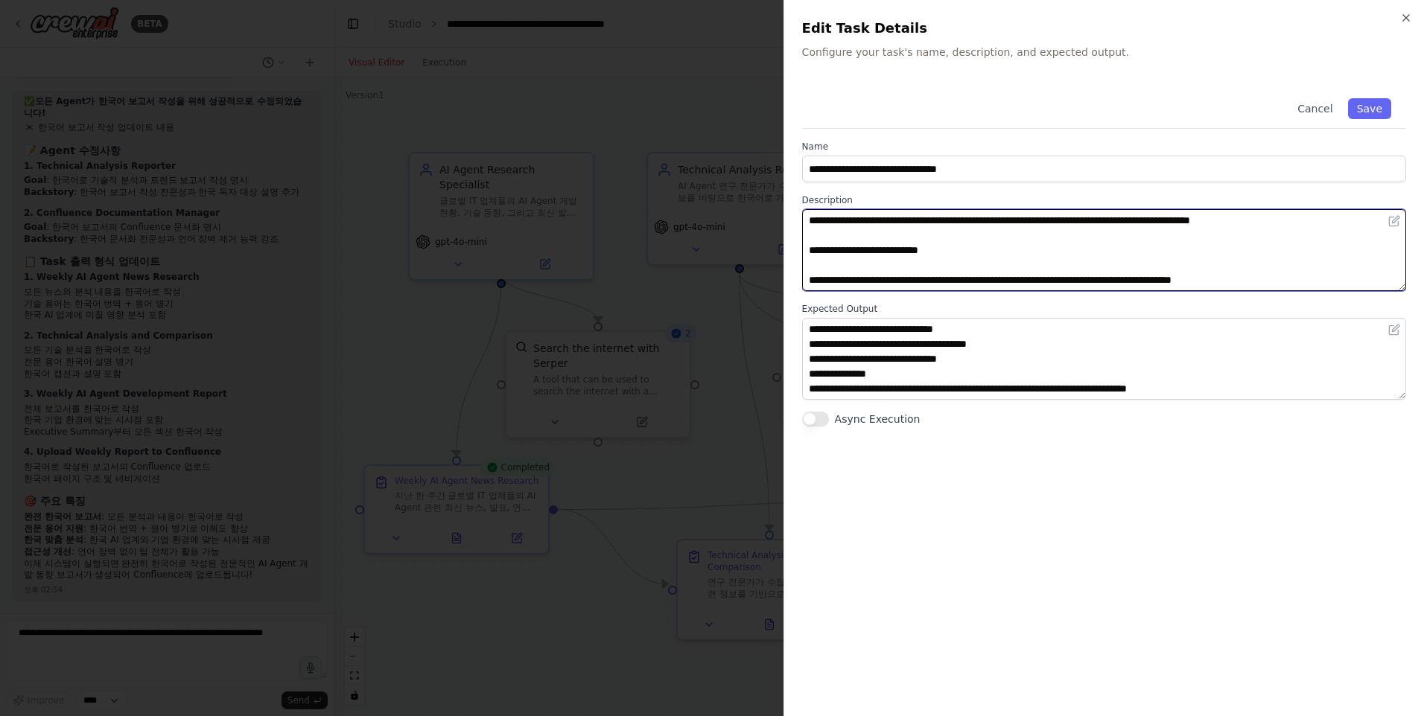
click at [1126, 234] on textarea "**********" at bounding box center [1104, 250] width 604 height 82
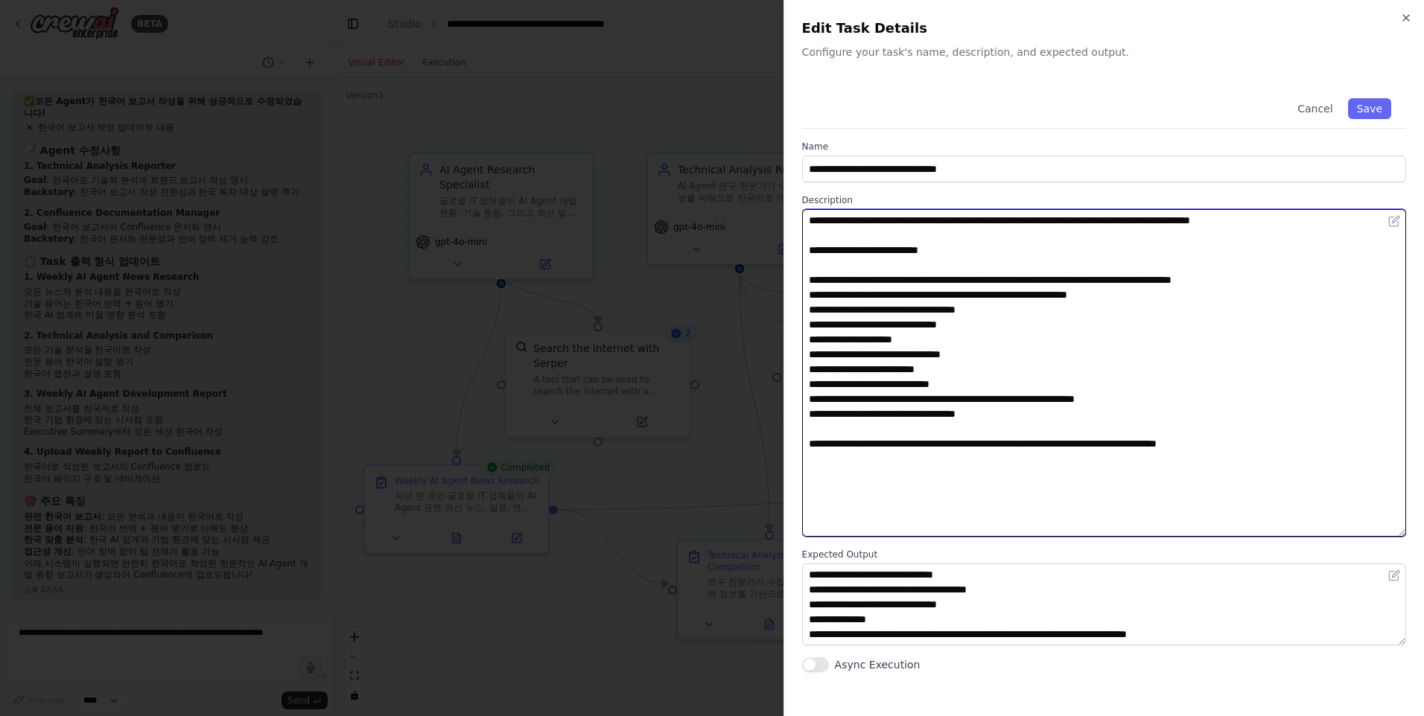
drag, startPoint x: 1404, startPoint y: 284, endPoint x: 1393, endPoint y: 530, distance: 245.3
click at [1393, 530] on textarea "**********" at bounding box center [1104, 373] width 604 height 328
click at [1010, 282] on textarea "**********" at bounding box center [1104, 372] width 604 height 327
click at [813, 266] on textarea "**********" at bounding box center [1104, 372] width 604 height 327
click at [853, 267] on textarea "**********" at bounding box center [1104, 372] width 604 height 327
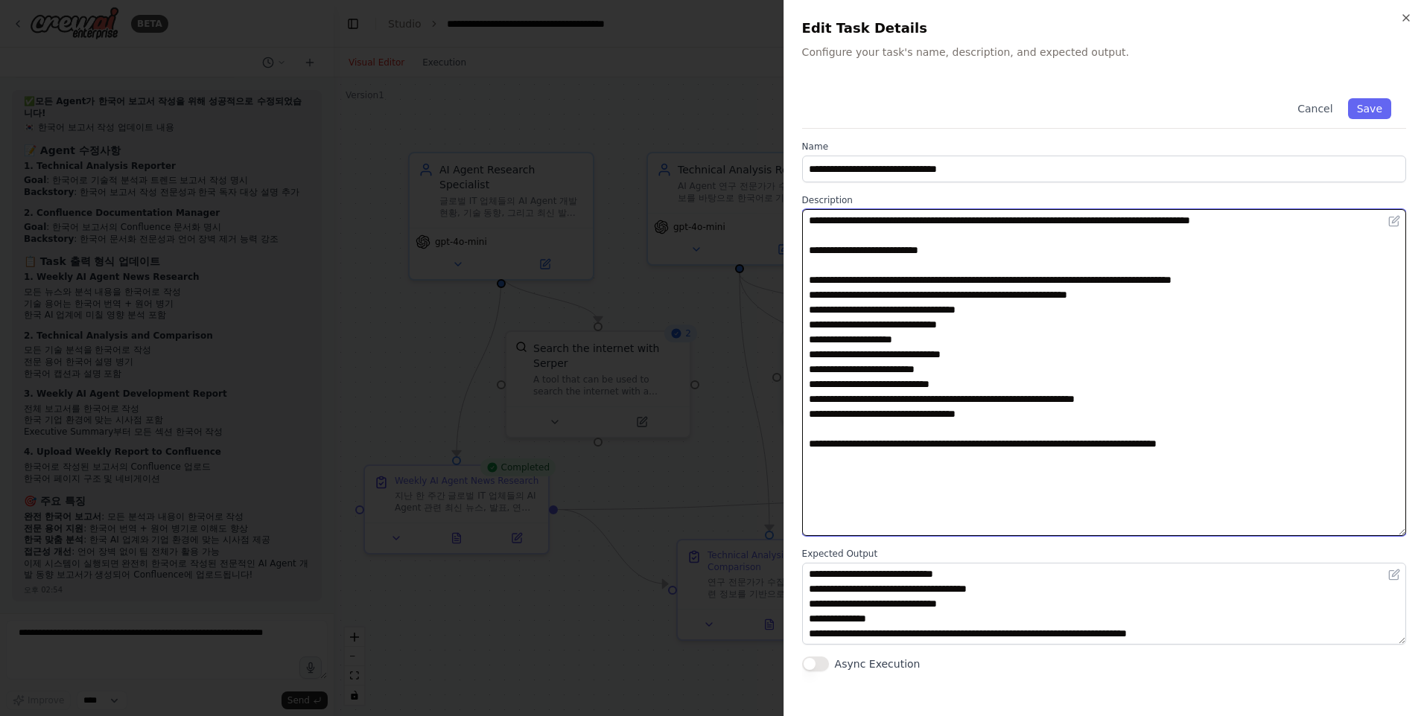
click at [811, 276] on textarea "**********" at bounding box center [1104, 372] width 604 height 327
click at [812, 269] on textarea "**********" at bounding box center [1104, 372] width 604 height 327
type textarea "**********"
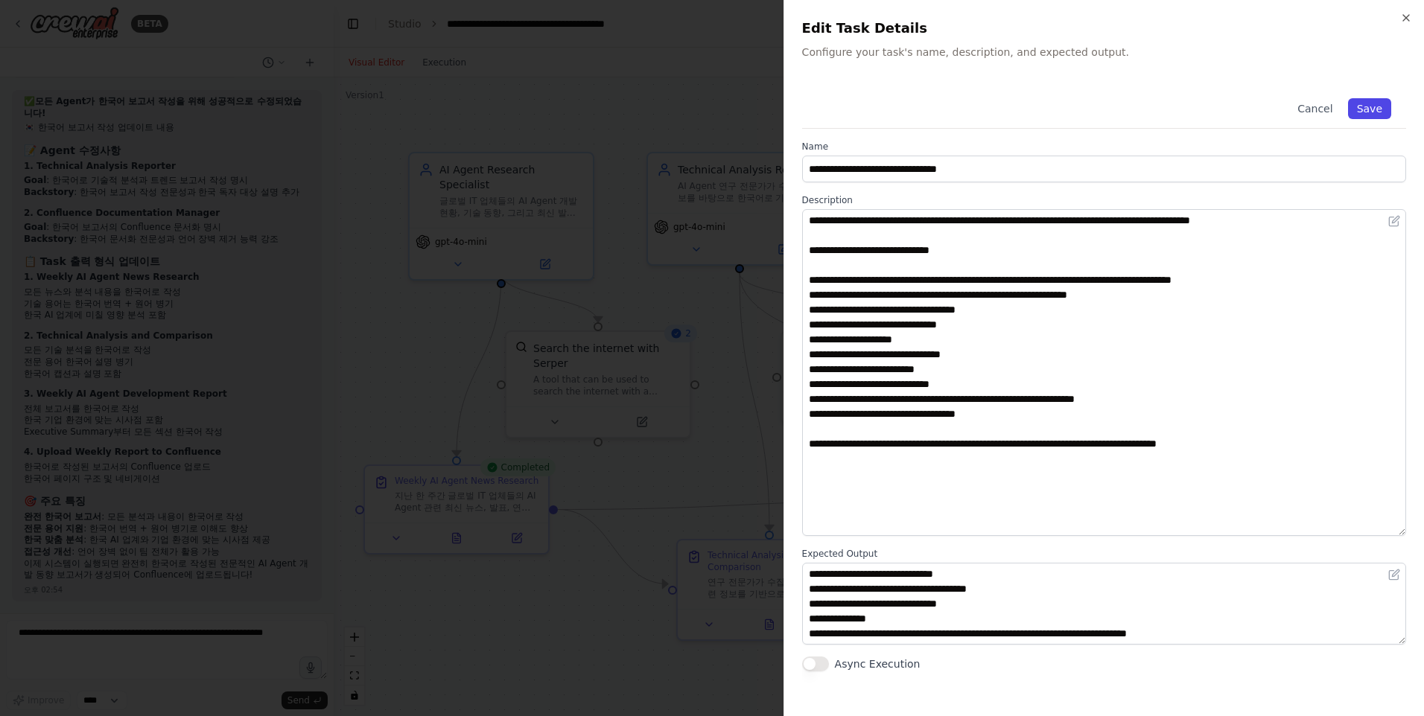
click at [1367, 109] on button "Save" at bounding box center [1369, 108] width 43 height 21
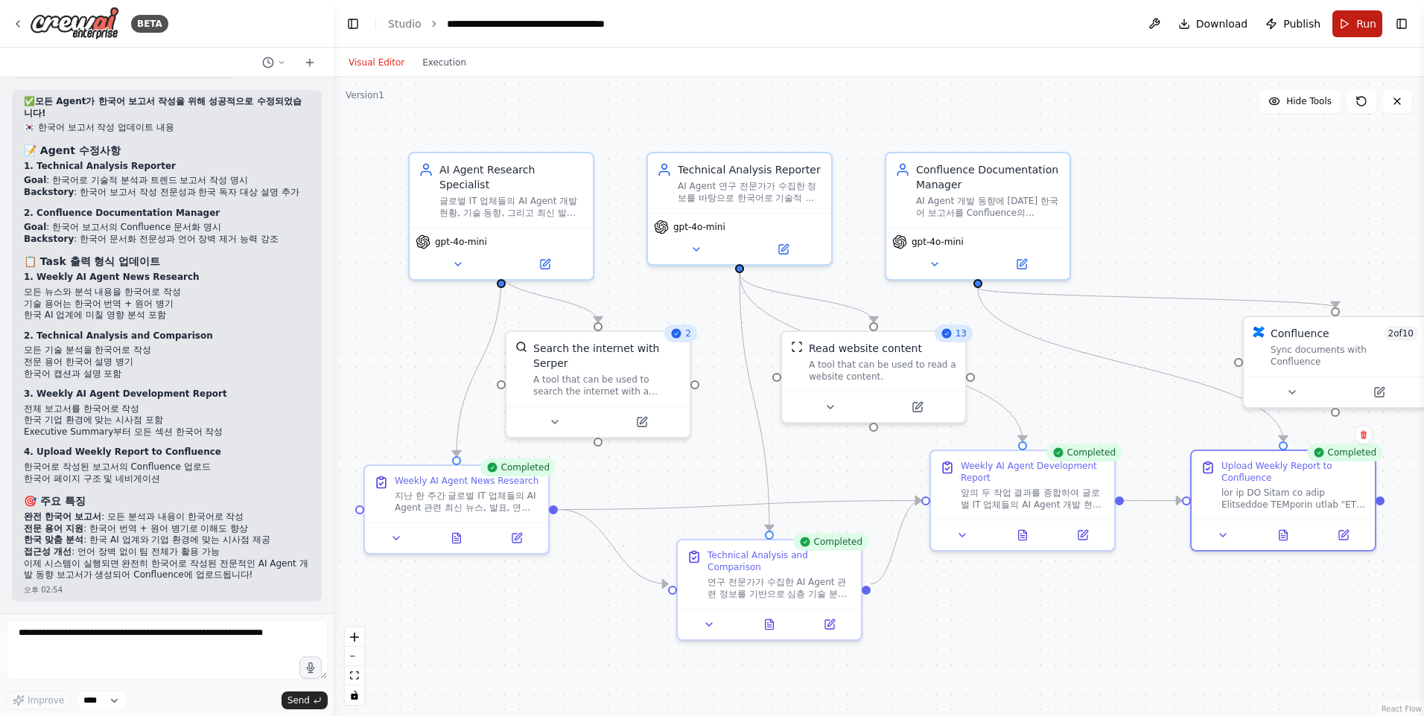
click at [1357, 25] on button "Run" at bounding box center [1357, 23] width 50 height 27
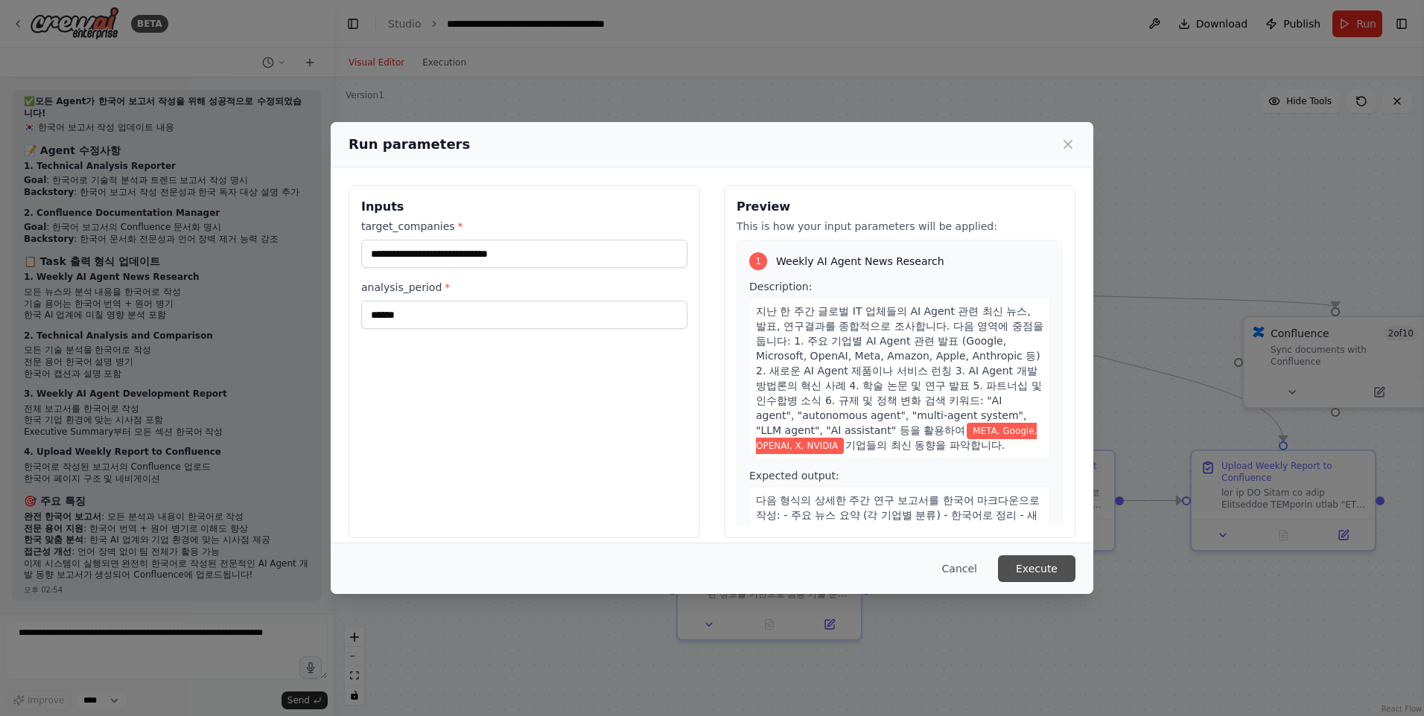
click at [1058, 572] on button "Execute" at bounding box center [1036, 569] width 77 height 27
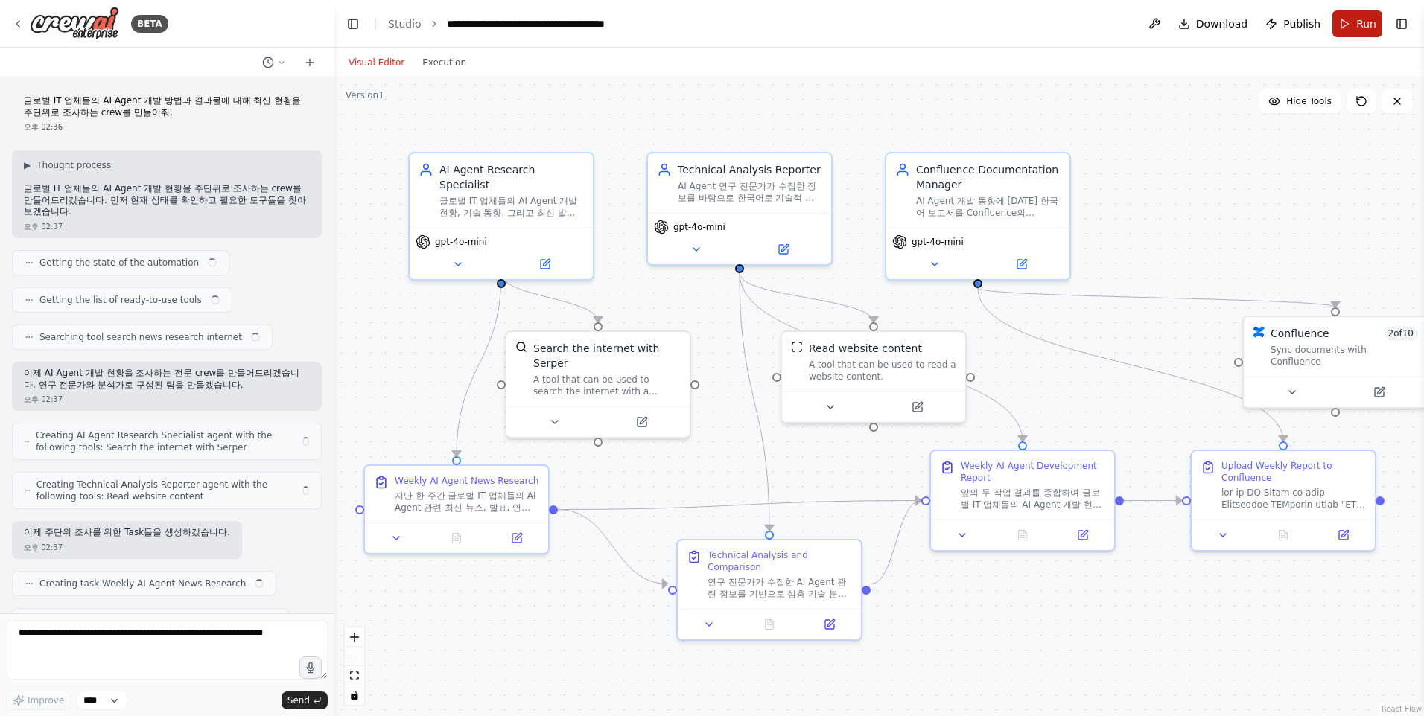
scroll to position [4310, 0]
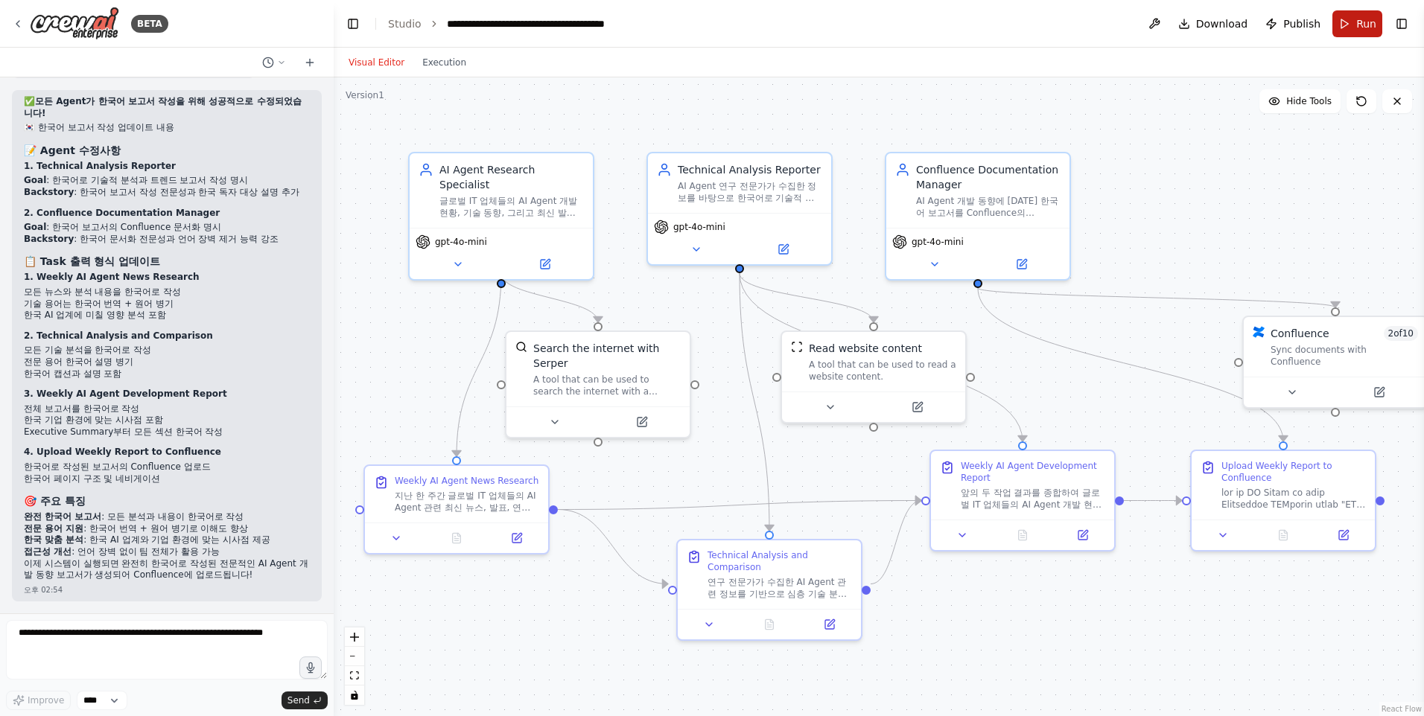
click at [1365, 31] on span "Run" at bounding box center [1366, 23] width 20 height 15
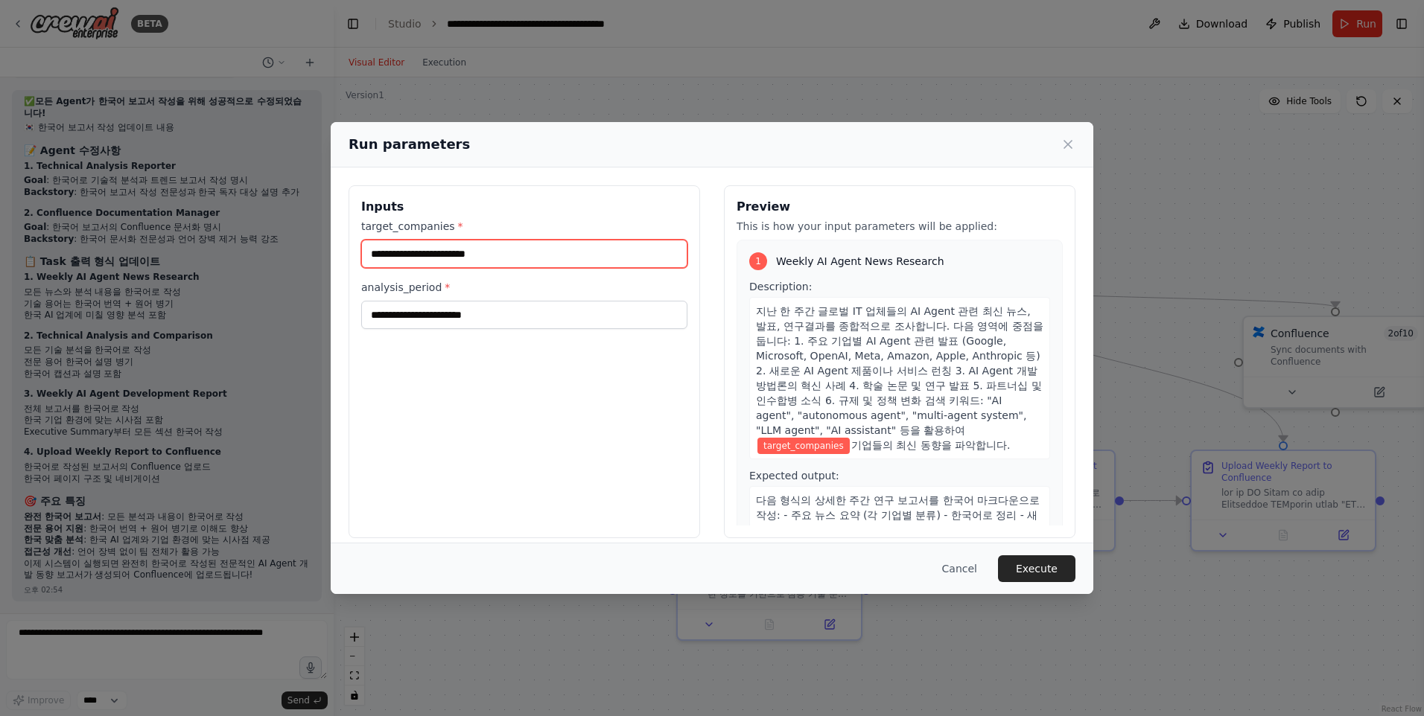
click at [469, 245] on input "target_companies *" at bounding box center [524, 254] width 326 height 28
type input "**********"
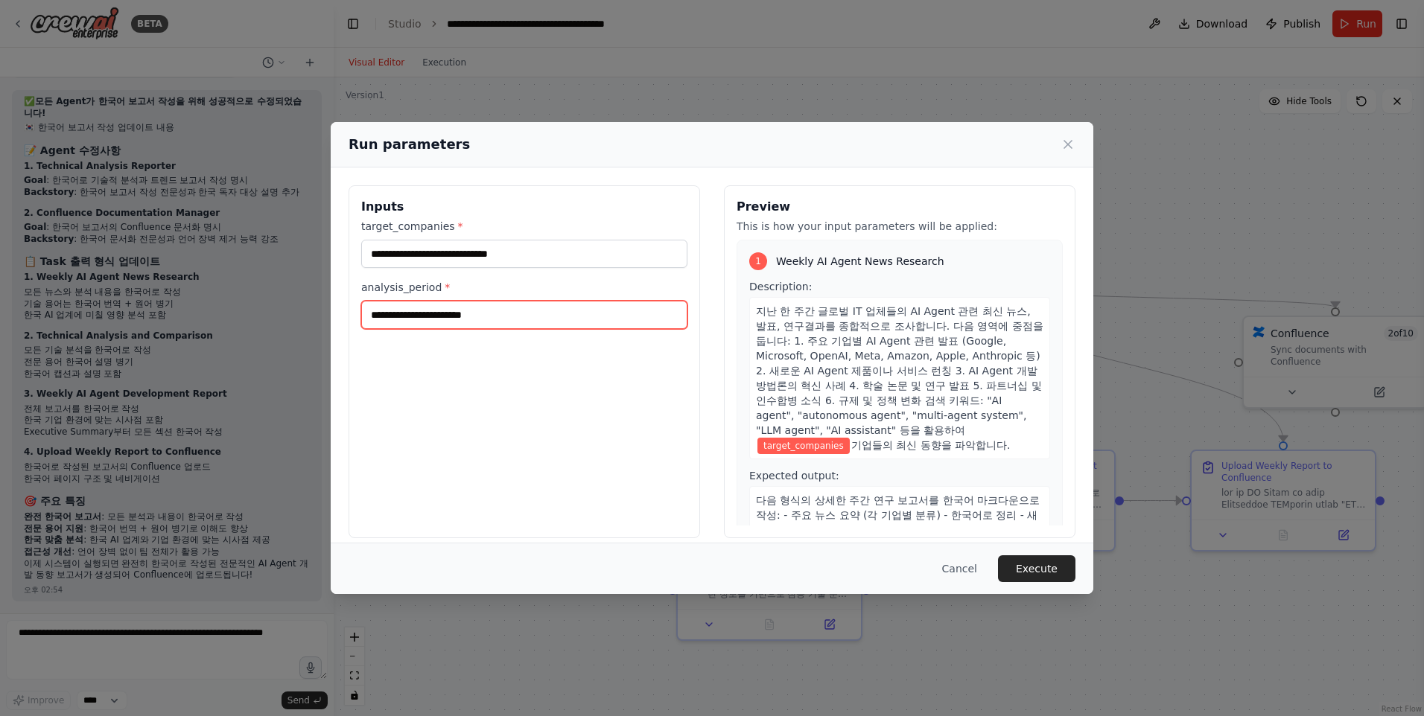
type input "******"
click at [1025, 570] on button "Execute" at bounding box center [1036, 569] width 77 height 27
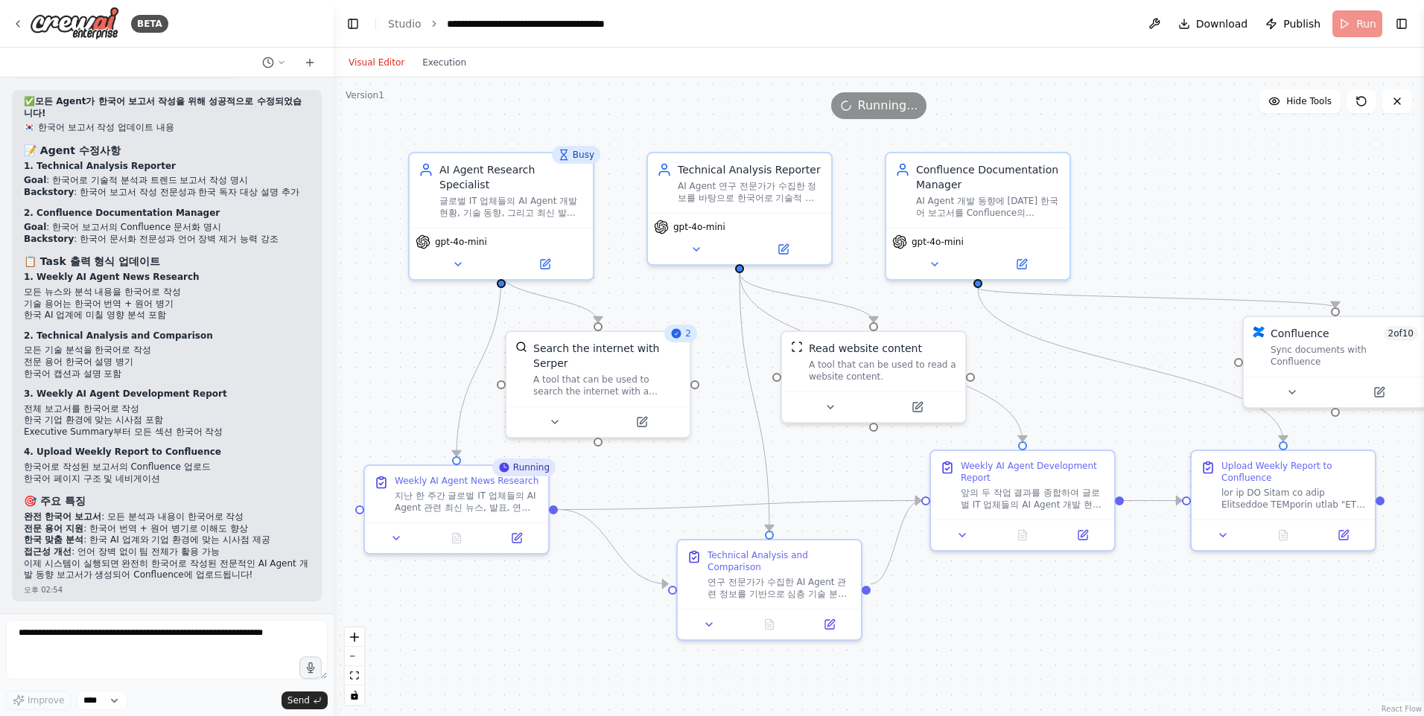
click at [652, 681] on div ".deletable-edge-delete-btn { width: 20px; height: 20px; border: 0px solid #ffff…" at bounding box center [879, 396] width 1090 height 639
click at [455, 67] on button "Execution" at bounding box center [444, 63] width 62 height 18
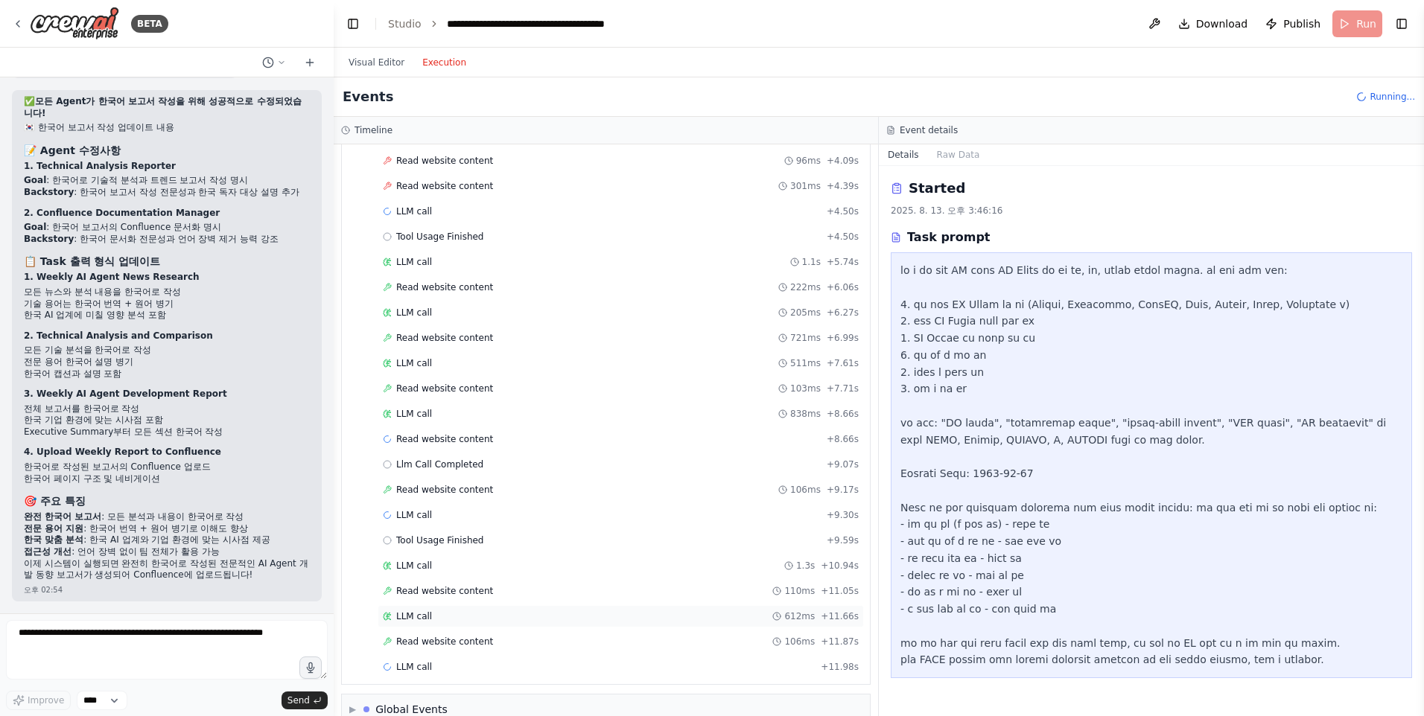
scroll to position [1147, 0]
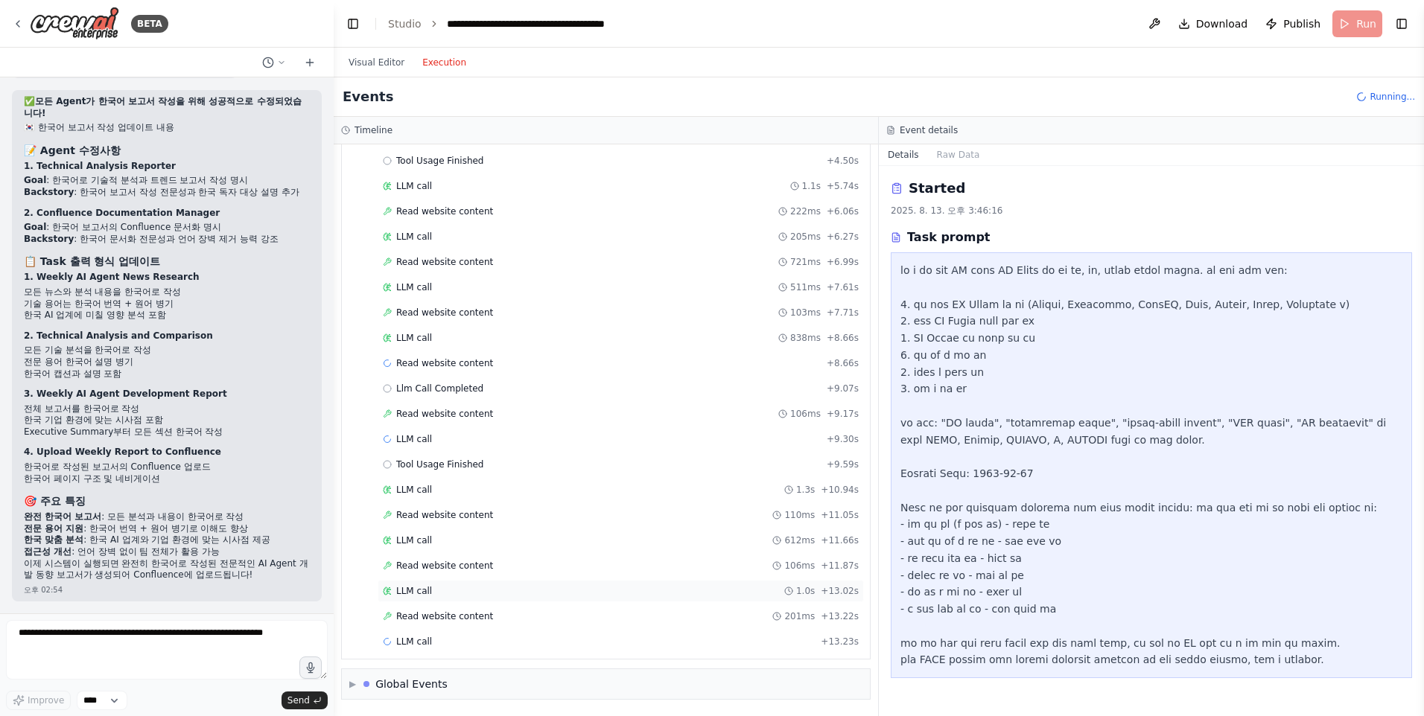
click at [490, 616] on div "Started + -13.48s LLM call 725ms + -12.66s Read website content 516ms + -12.04s…" at bounding box center [612, 23] width 516 height 1266
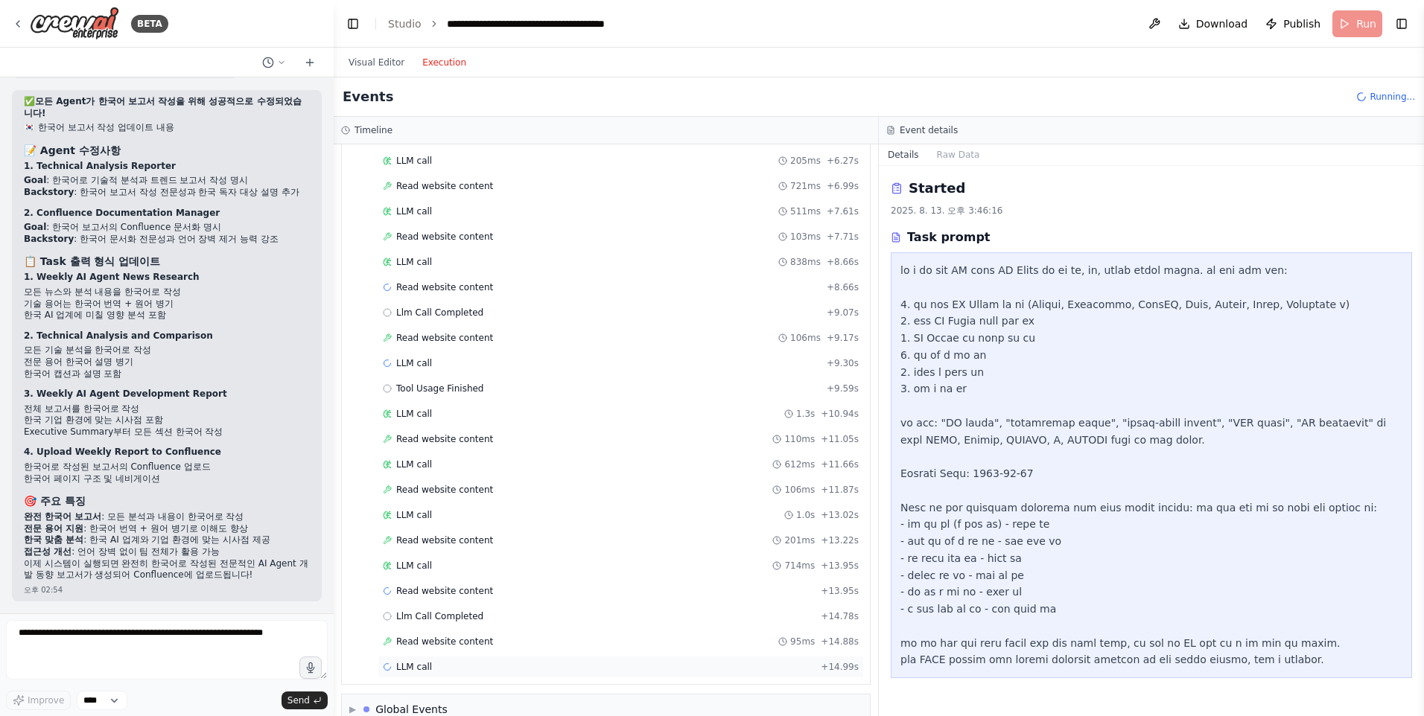
scroll to position [1349, 0]
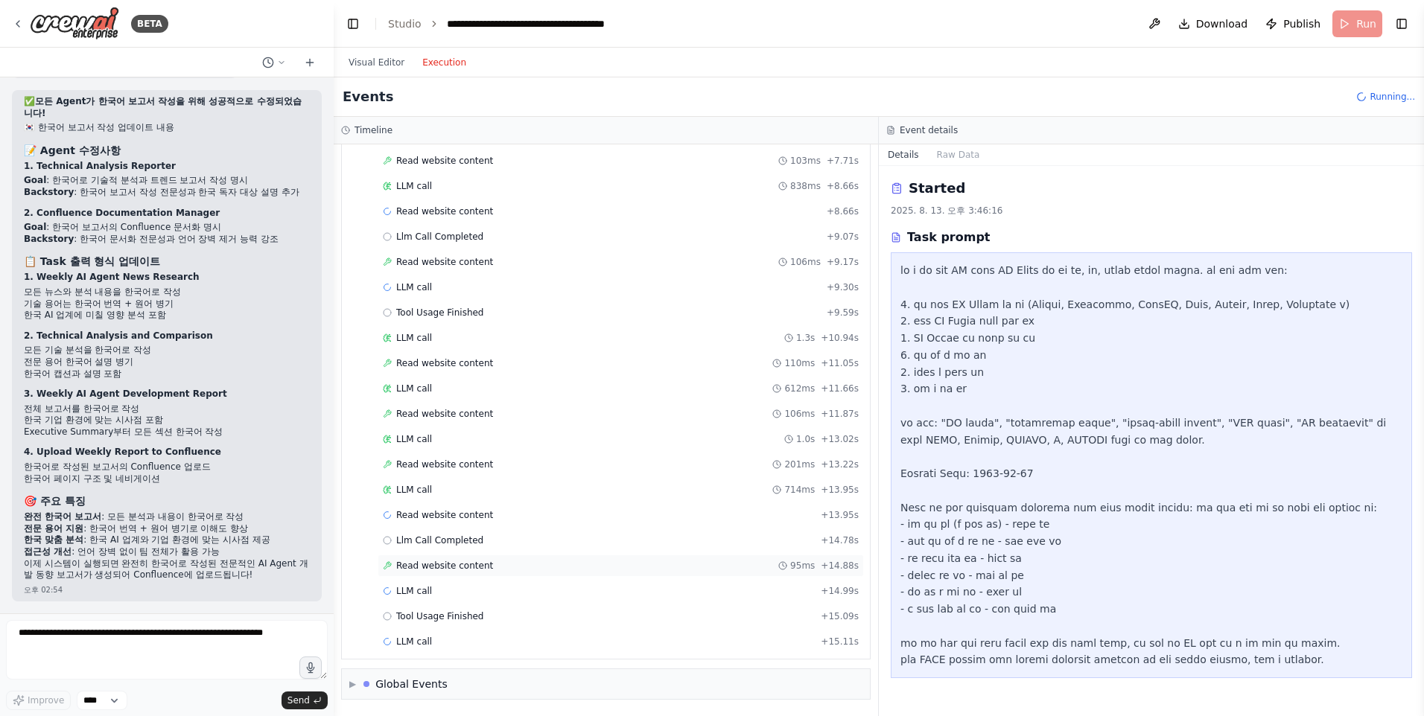
click at [485, 556] on div "Read website content 95ms + 14.88s" at bounding box center [621, 566] width 486 height 22
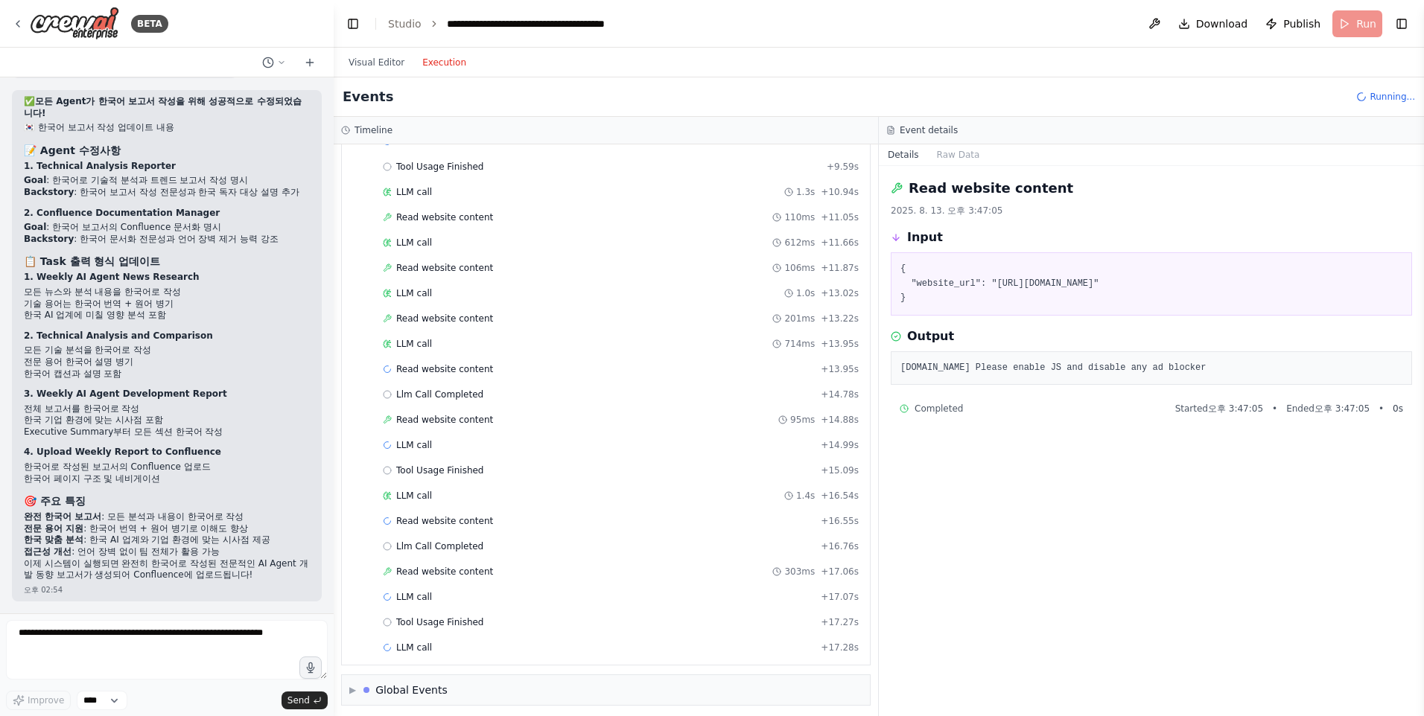
scroll to position [1501, 0]
click at [477, 570] on span "Read website content" at bounding box center [444, 566] width 97 height 12
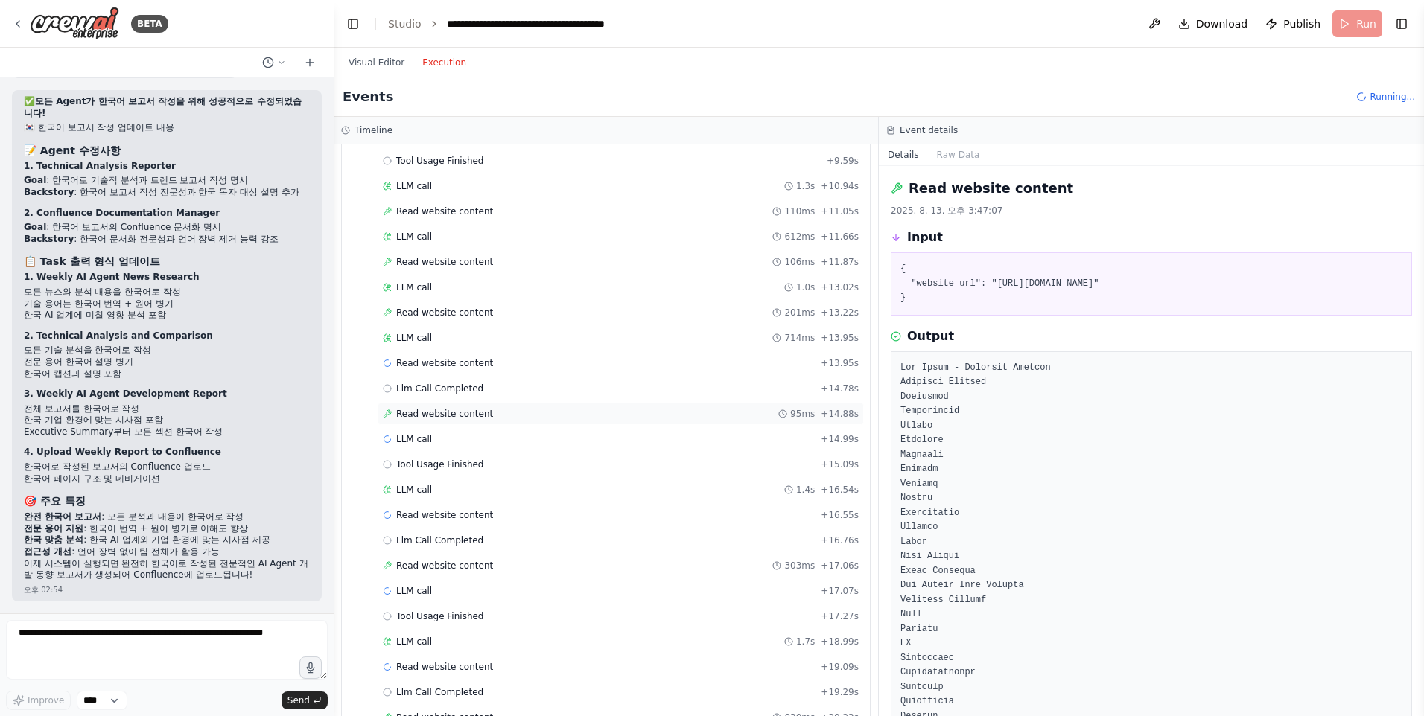
click at [481, 419] on span "Read website content" at bounding box center [444, 414] width 97 height 12
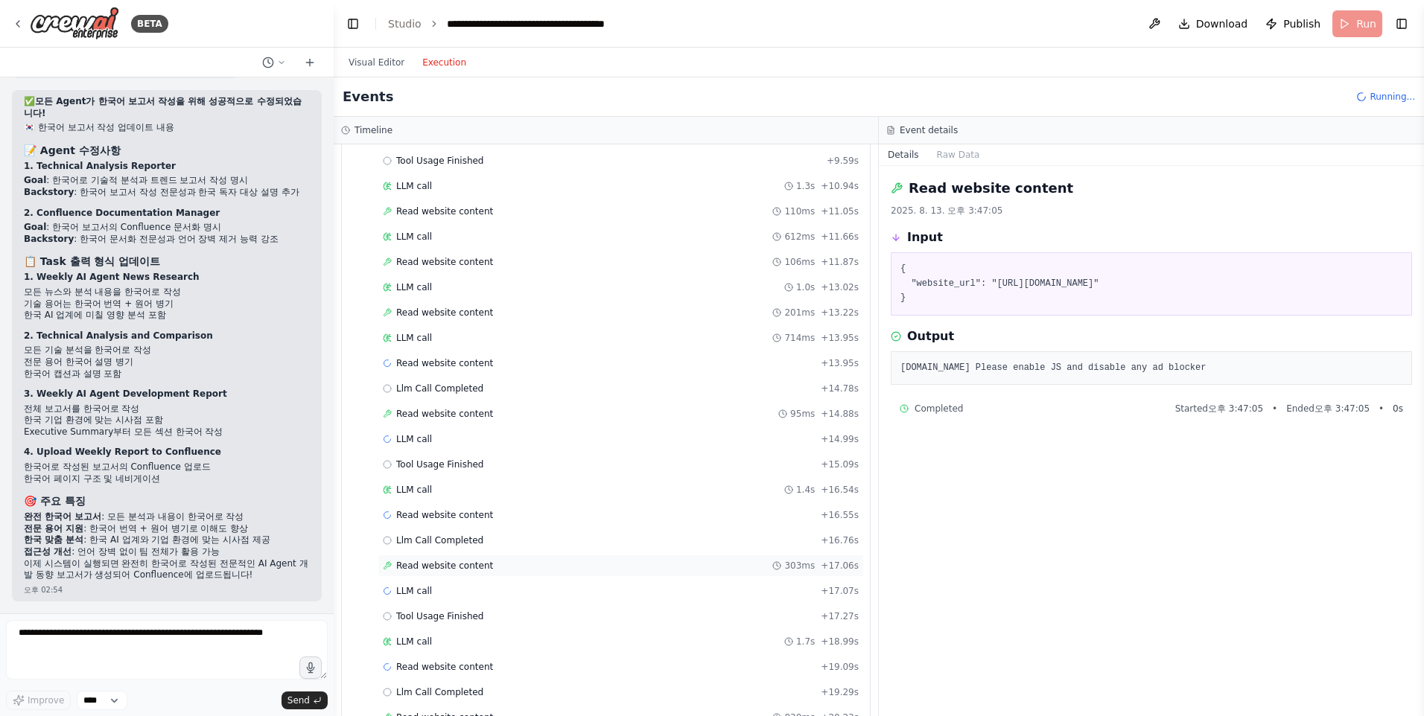
click at [483, 568] on span "Read website content" at bounding box center [444, 566] width 97 height 12
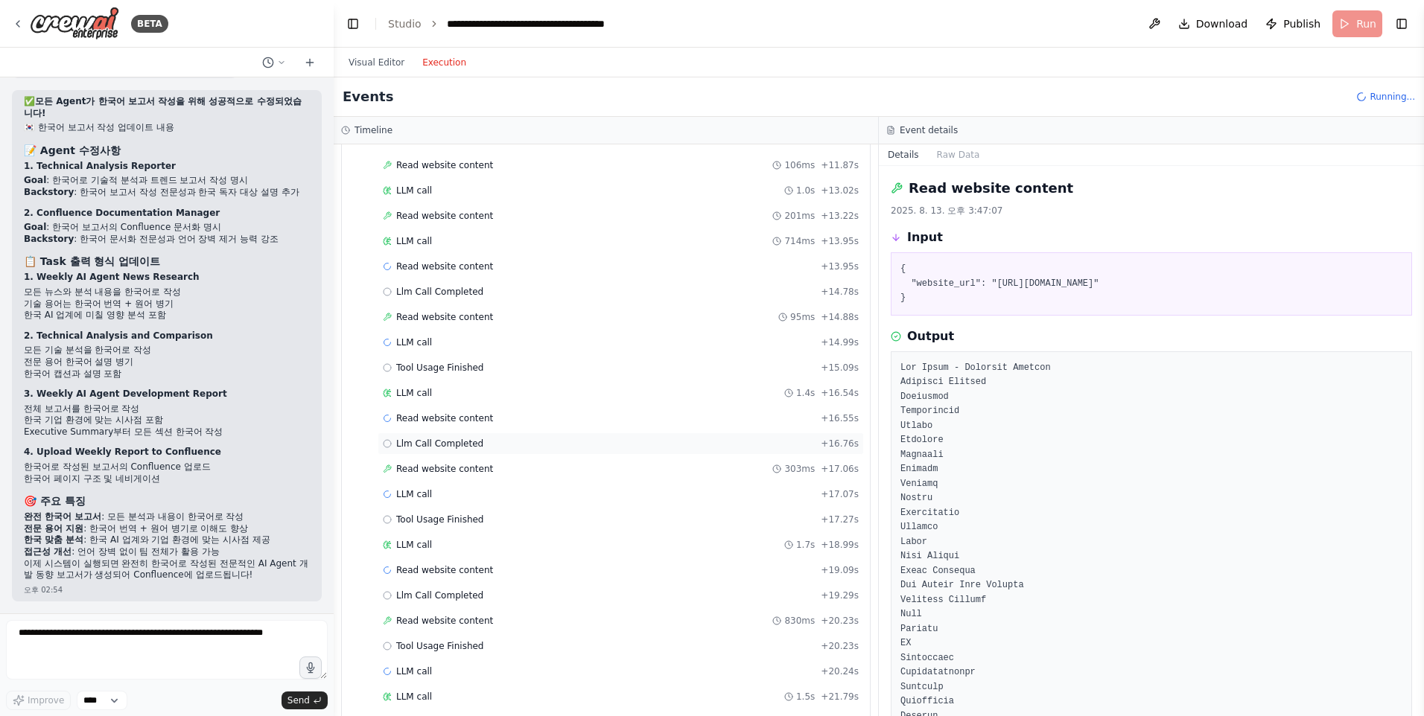
scroll to position [1799, 0]
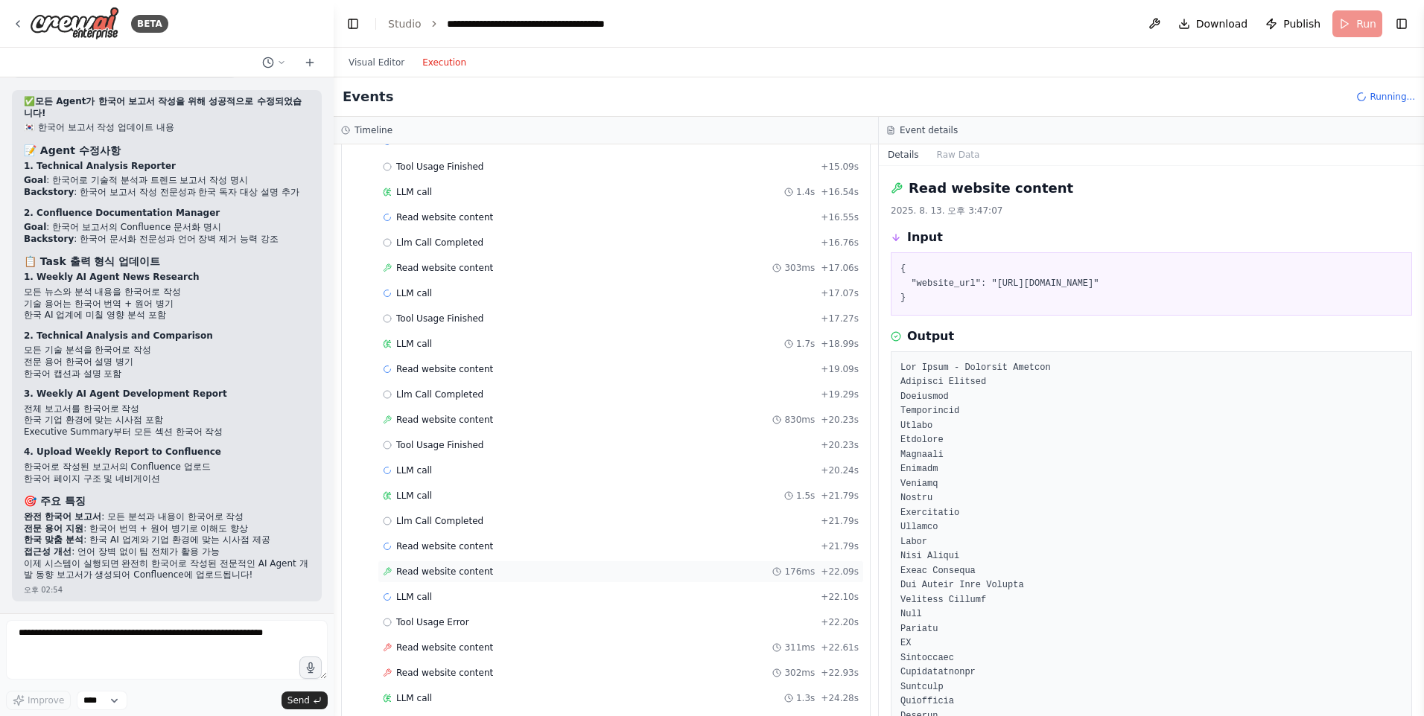
click at [480, 573] on span "Read website content" at bounding box center [444, 572] width 97 height 12
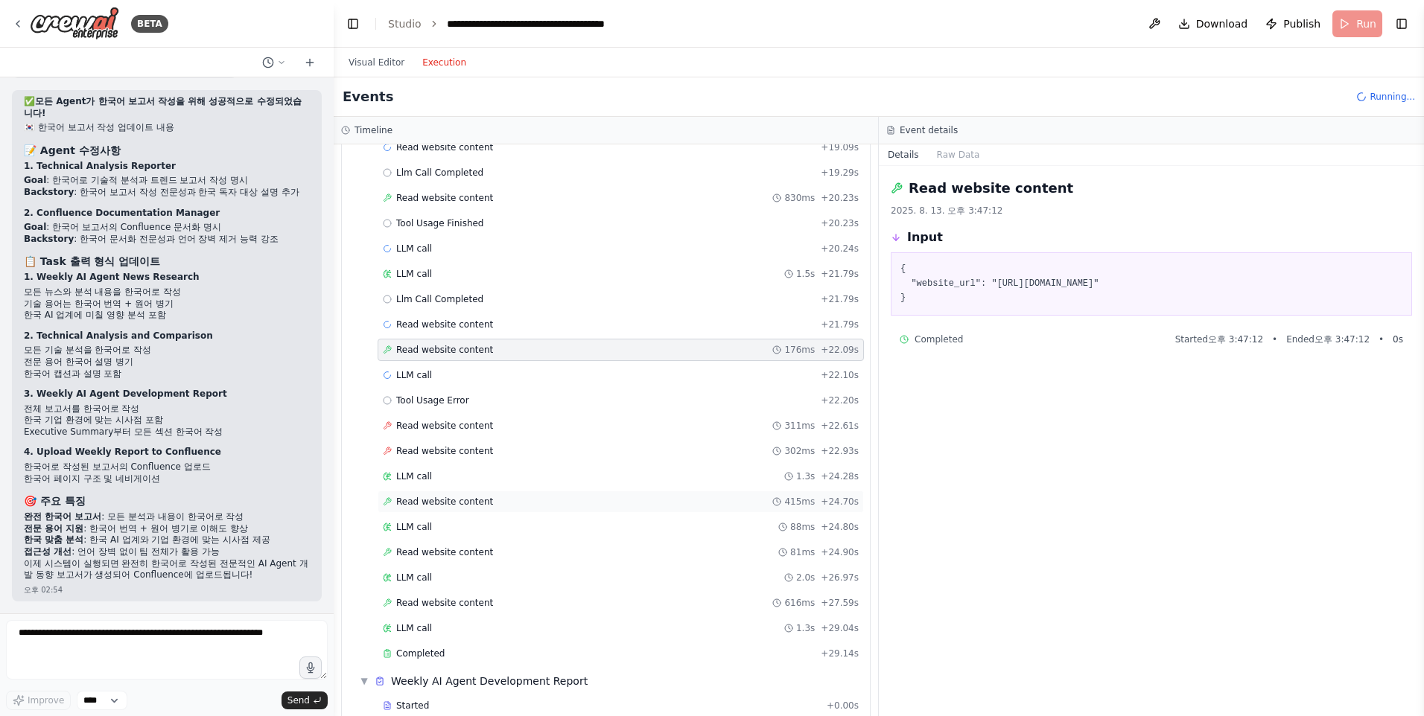
scroll to position [2023, 0]
click at [514, 548] on div "Read website content 81ms + 24.90s" at bounding box center [621, 551] width 476 height 12
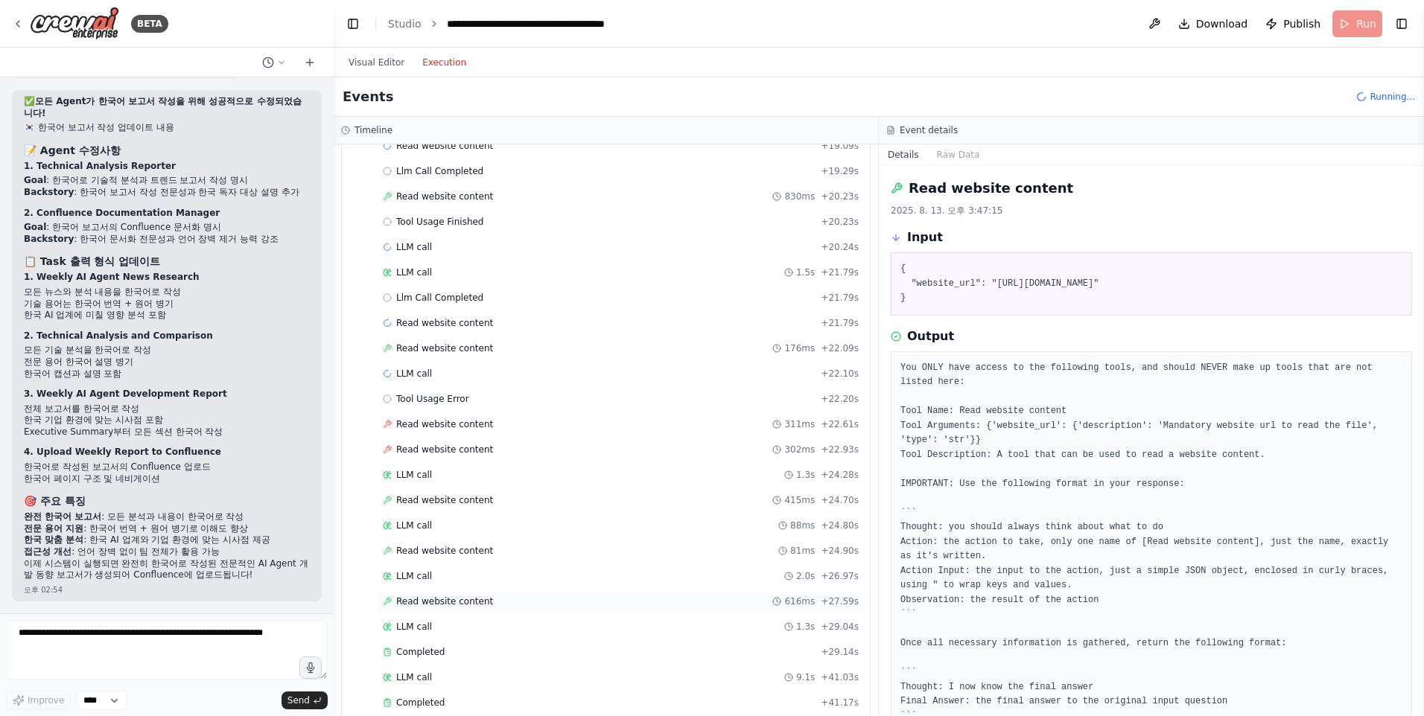
click at [506, 602] on div "Read website content 616ms + 27.59s" at bounding box center [621, 602] width 476 height 12
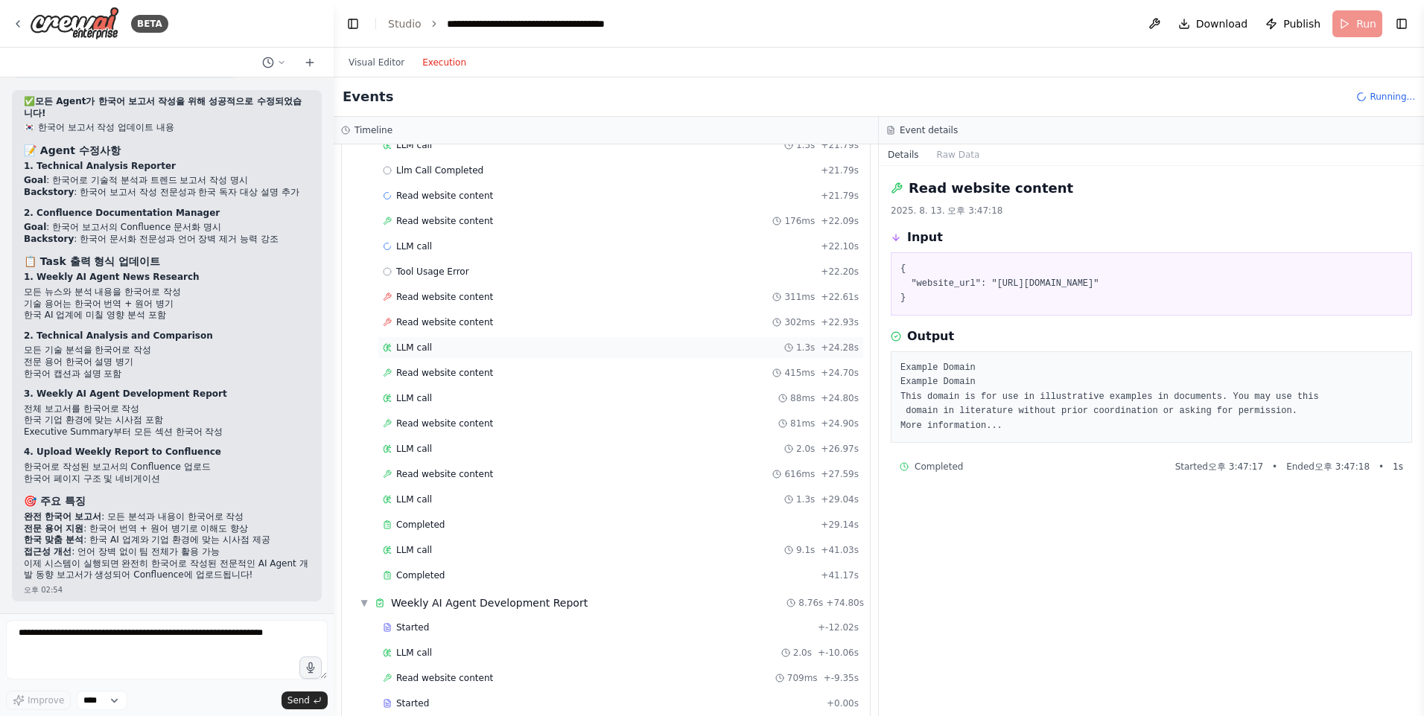
scroll to position [2321, 0]
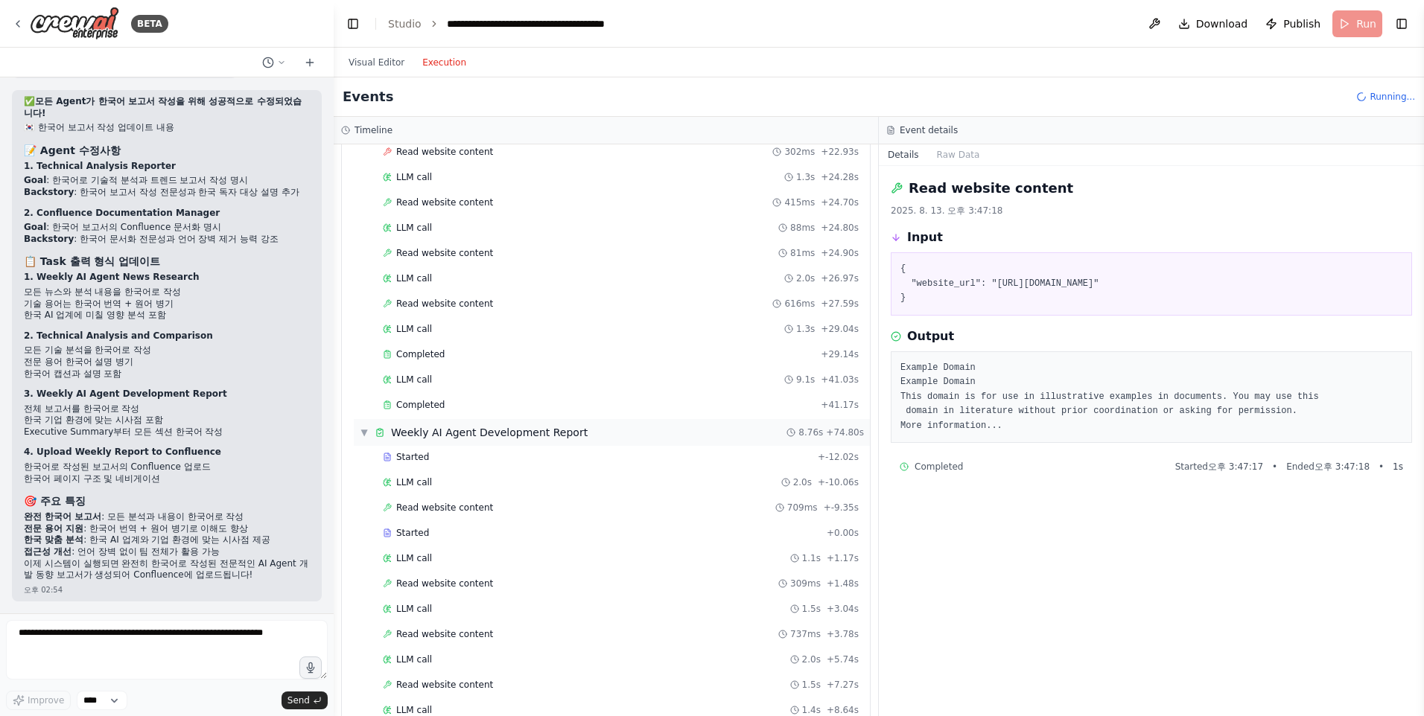
click at [530, 425] on div "Weekly AI Agent Development Report" at bounding box center [489, 432] width 197 height 15
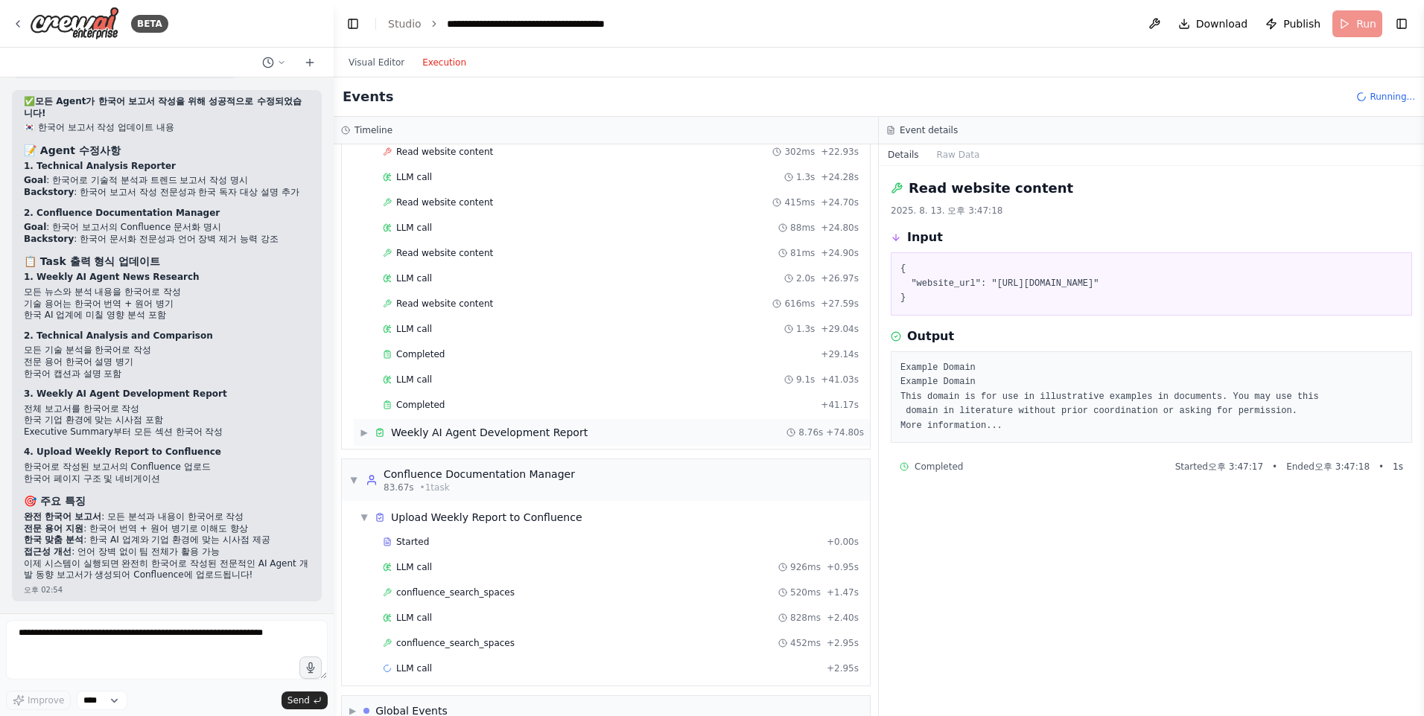
click at [552, 430] on div "Weekly AI Agent Development Report" at bounding box center [489, 432] width 197 height 15
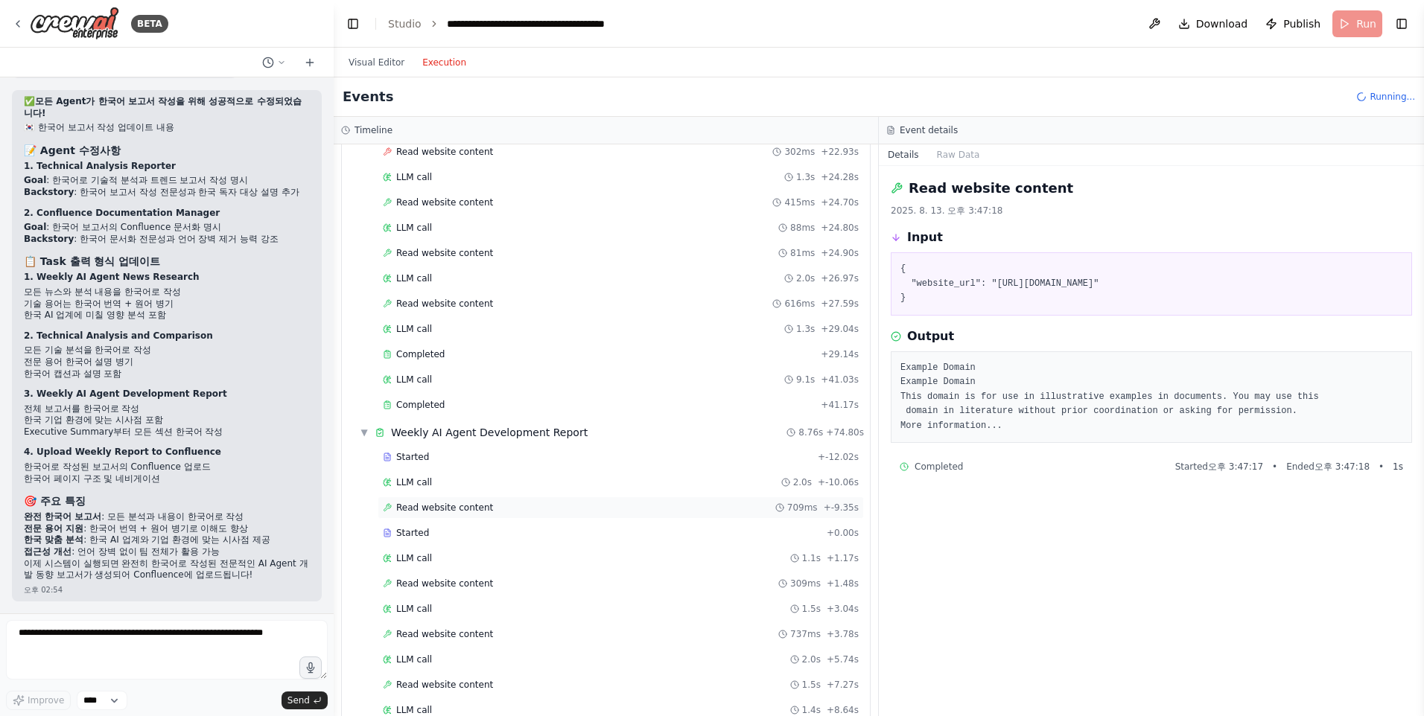
click at [479, 505] on span "Read website content" at bounding box center [444, 508] width 97 height 12
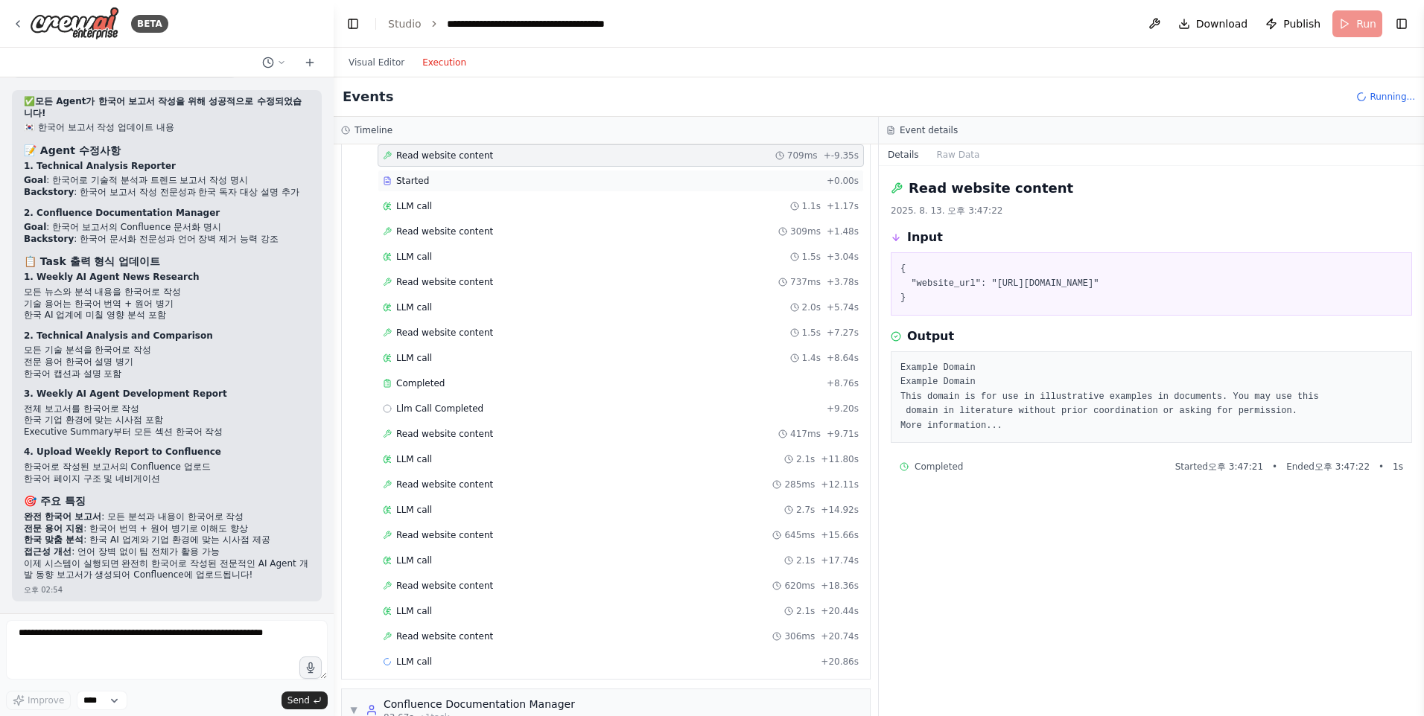
scroll to position [2693, 0]
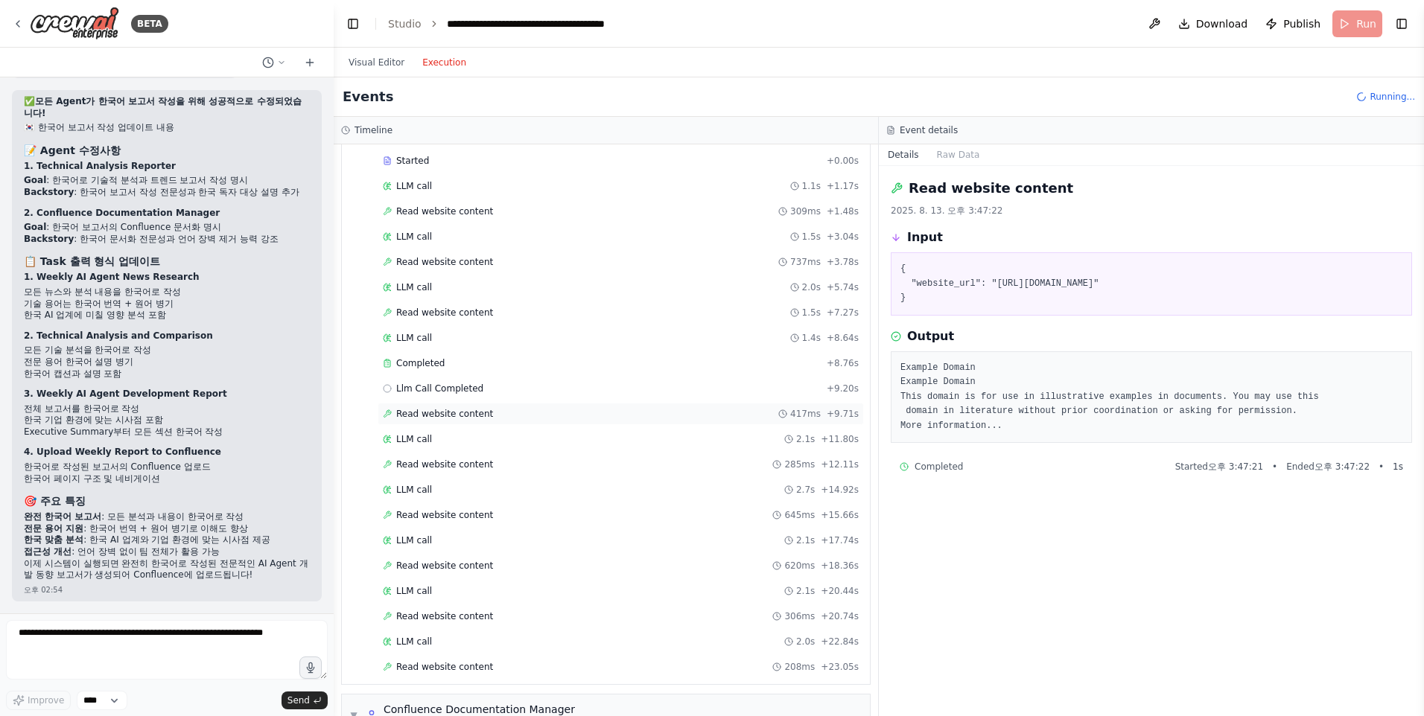
click at [457, 413] on span "Read website content" at bounding box center [444, 414] width 97 height 12
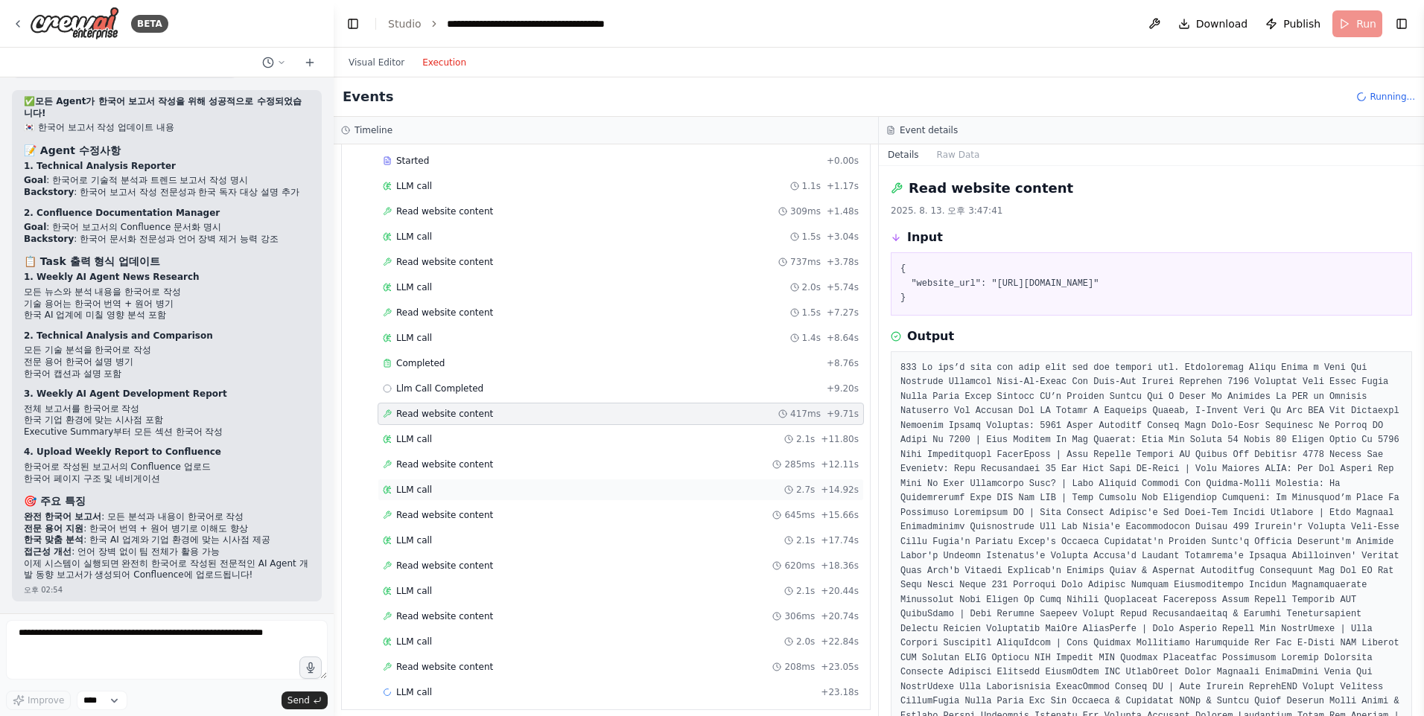
scroll to position [2980, 0]
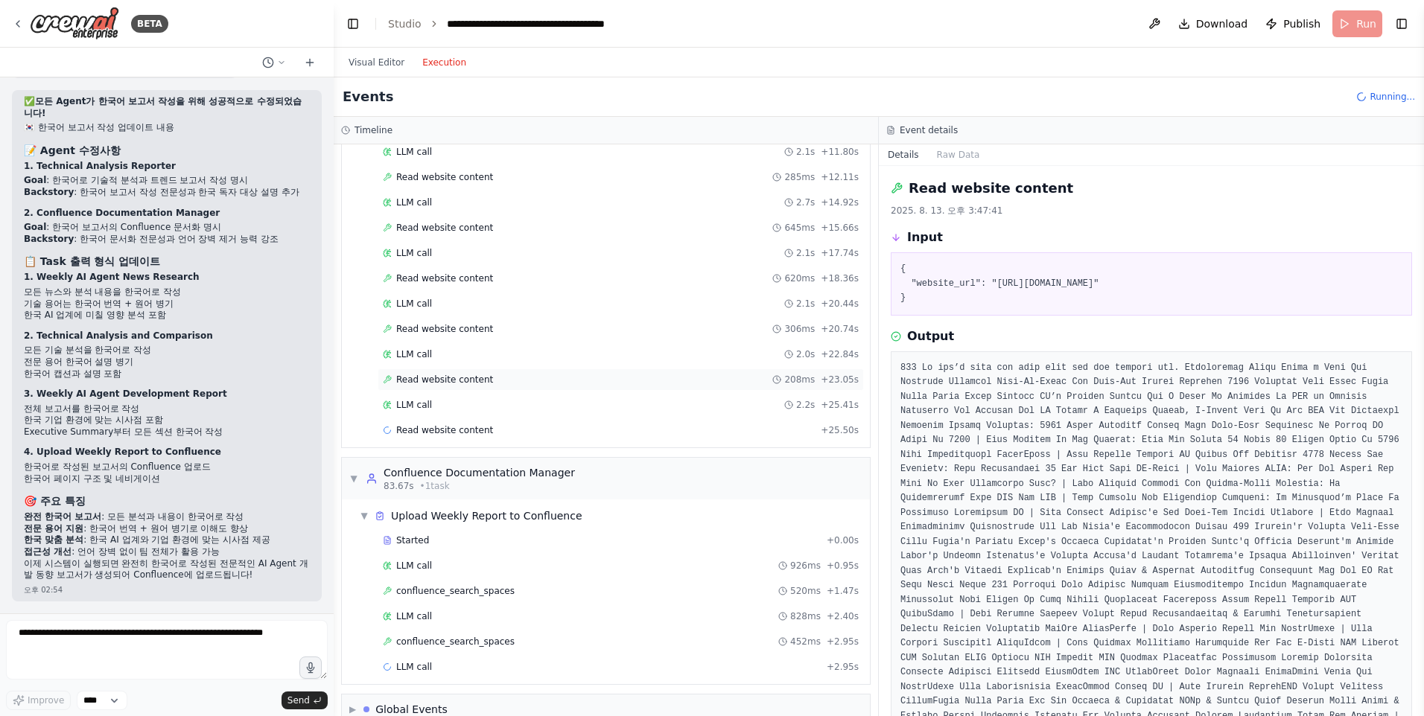
click at [455, 376] on span "Read website content" at bounding box center [444, 380] width 97 height 12
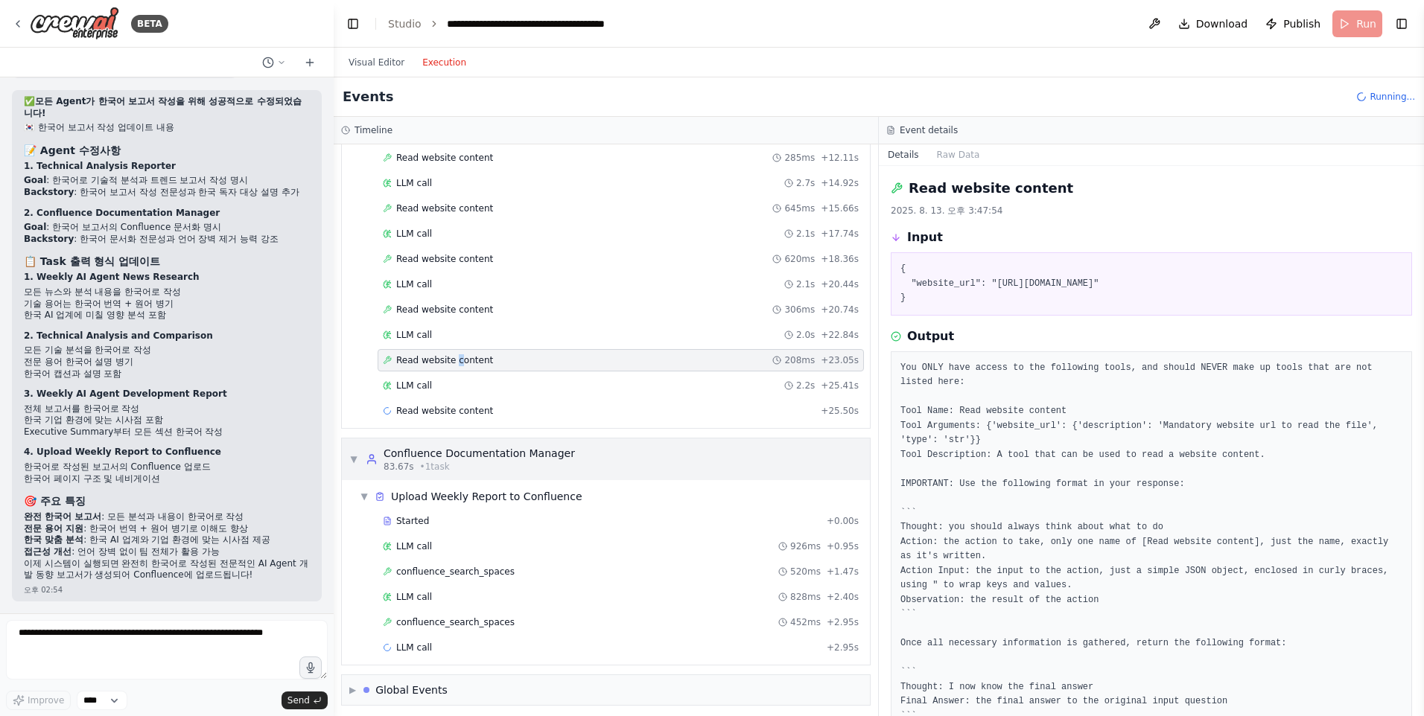
scroll to position [3006, 0]
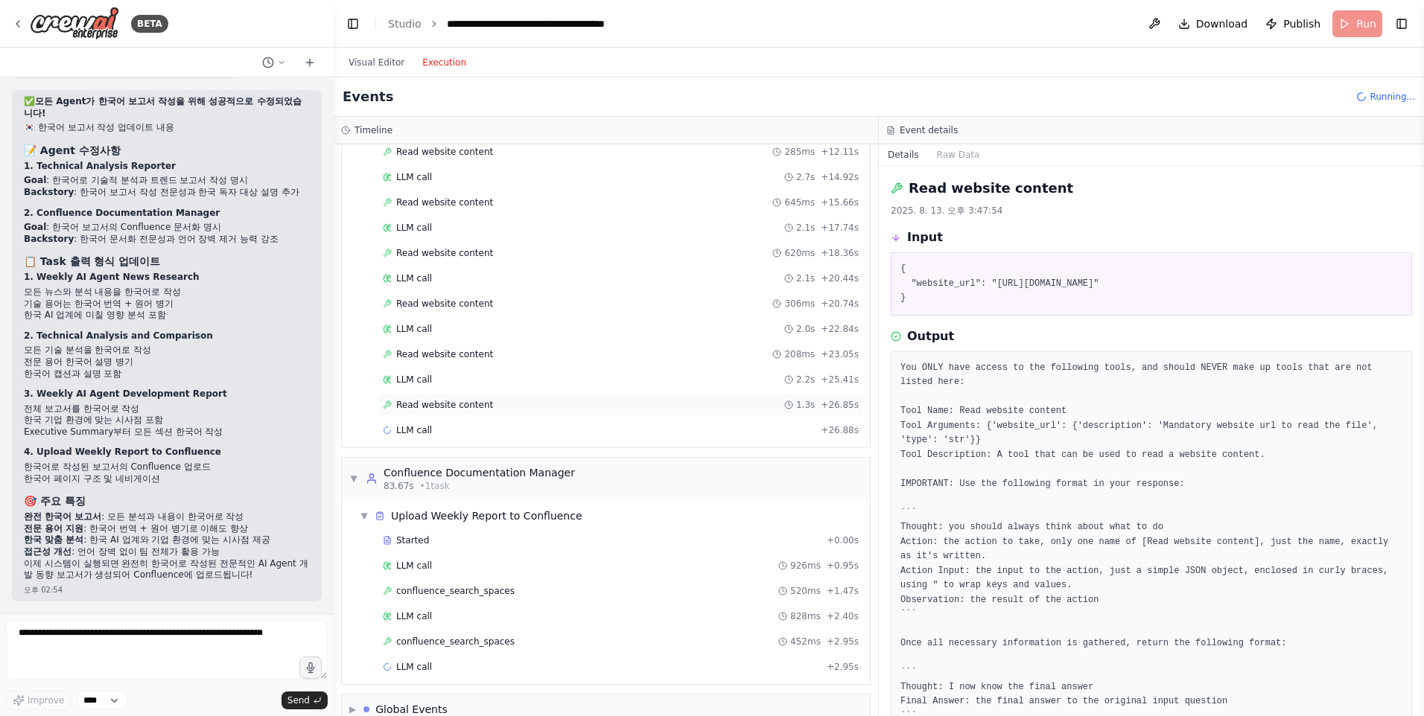
click at [461, 399] on span "Read website content" at bounding box center [444, 405] width 97 height 12
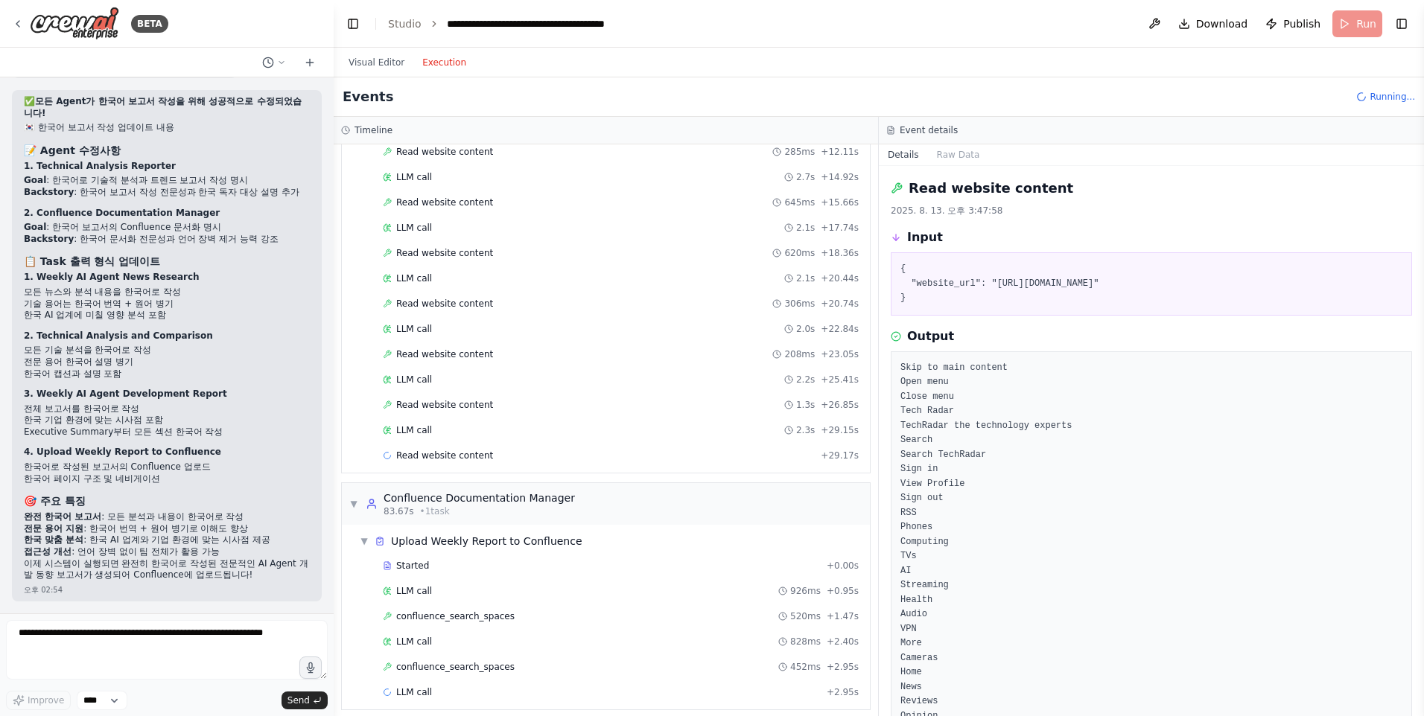
scroll to position [3056, 0]
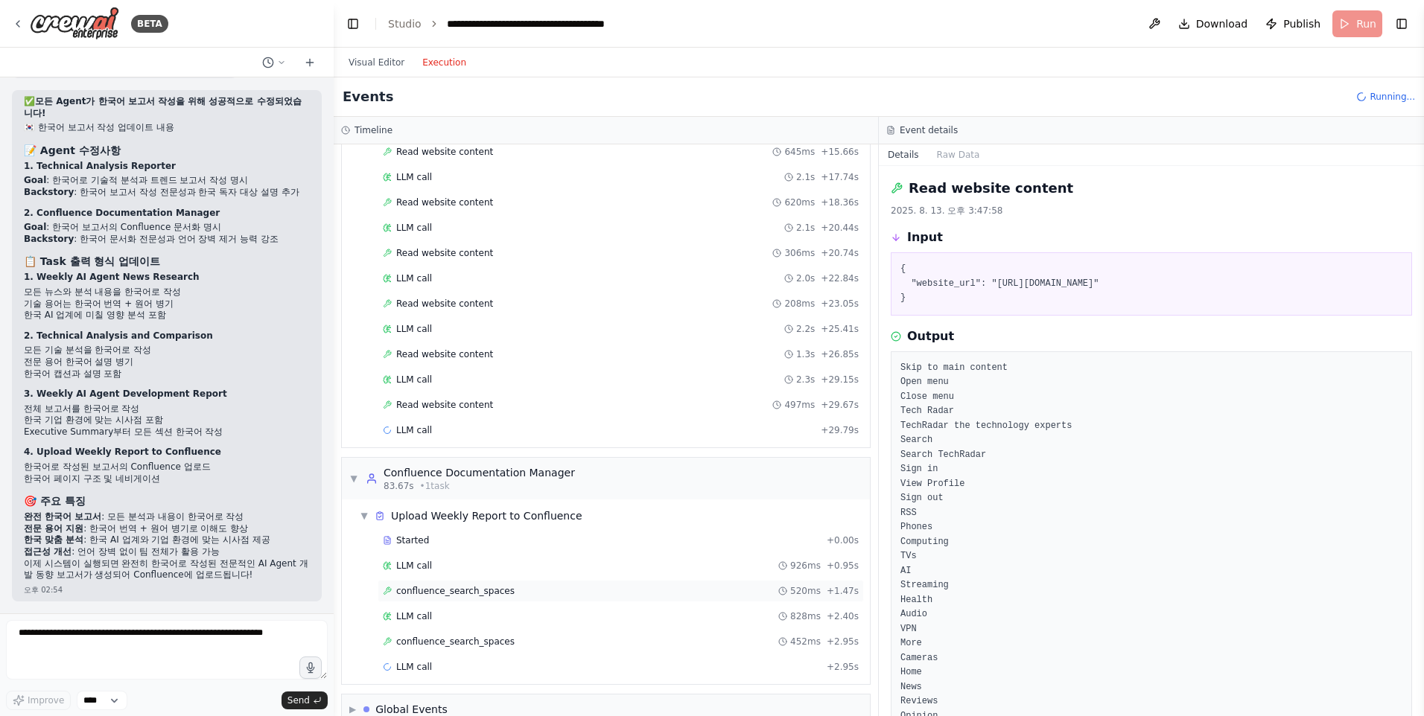
click at [509, 598] on div "confluence_search_spaces 520ms + 1.47s" at bounding box center [621, 591] width 486 height 22
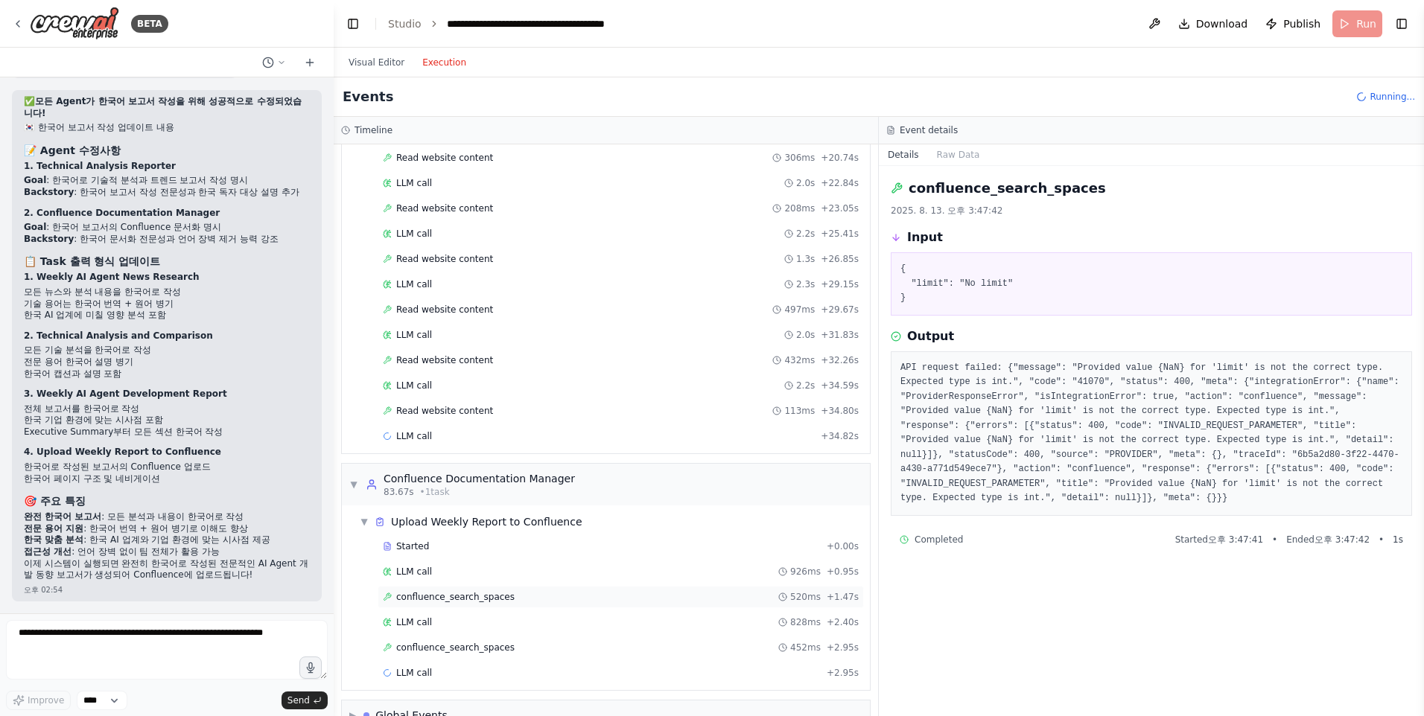
scroll to position [3158, 0]
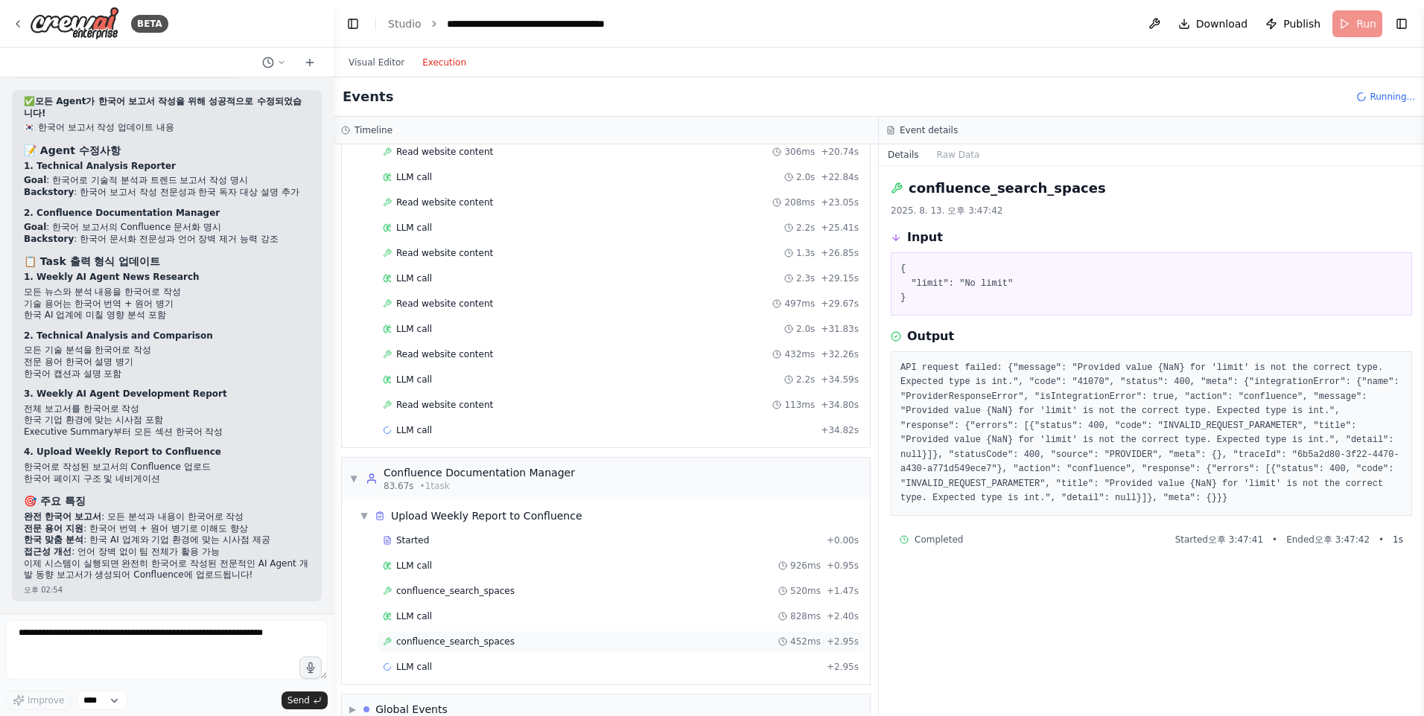
click at [476, 644] on span "confluence_search_spaces" at bounding box center [455, 642] width 118 height 12
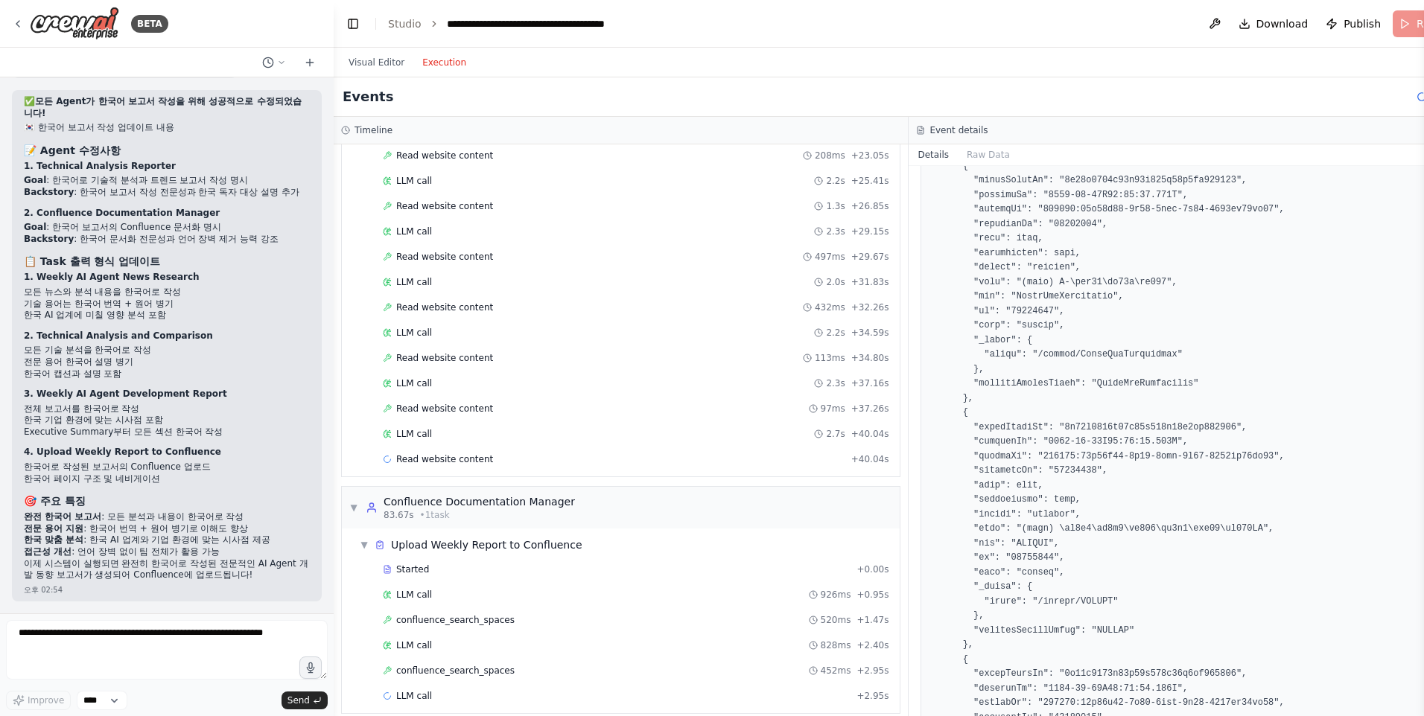
scroll to position [3259, 0]
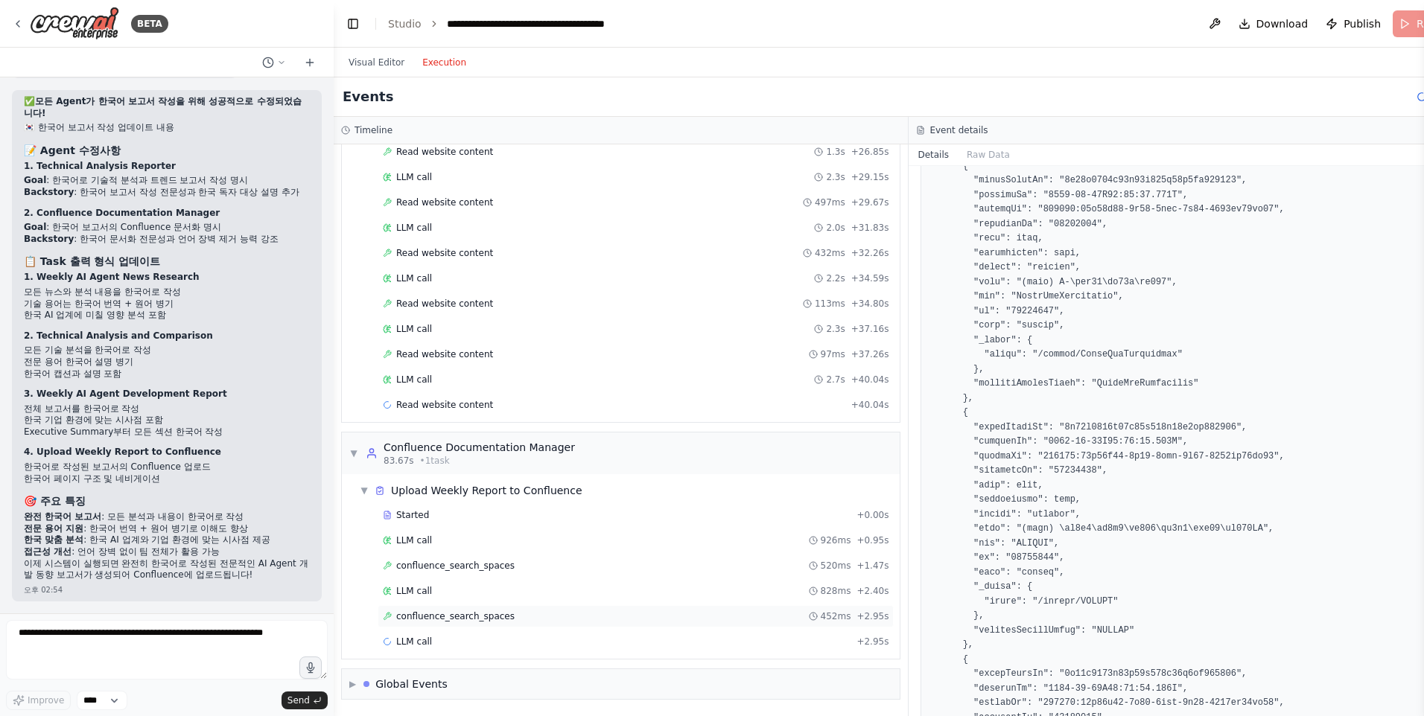
click at [459, 620] on span "confluence_search_spaces" at bounding box center [455, 617] width 118 height 12
click at [457, 613] on span "confluence_search_spaces" at bounding box center [455, 617] width 118 height 12
click at [463, 573] on div "confluence_search_spaces 520ms + 1.47s" at bounding box center [636, 566] width 516 height 22
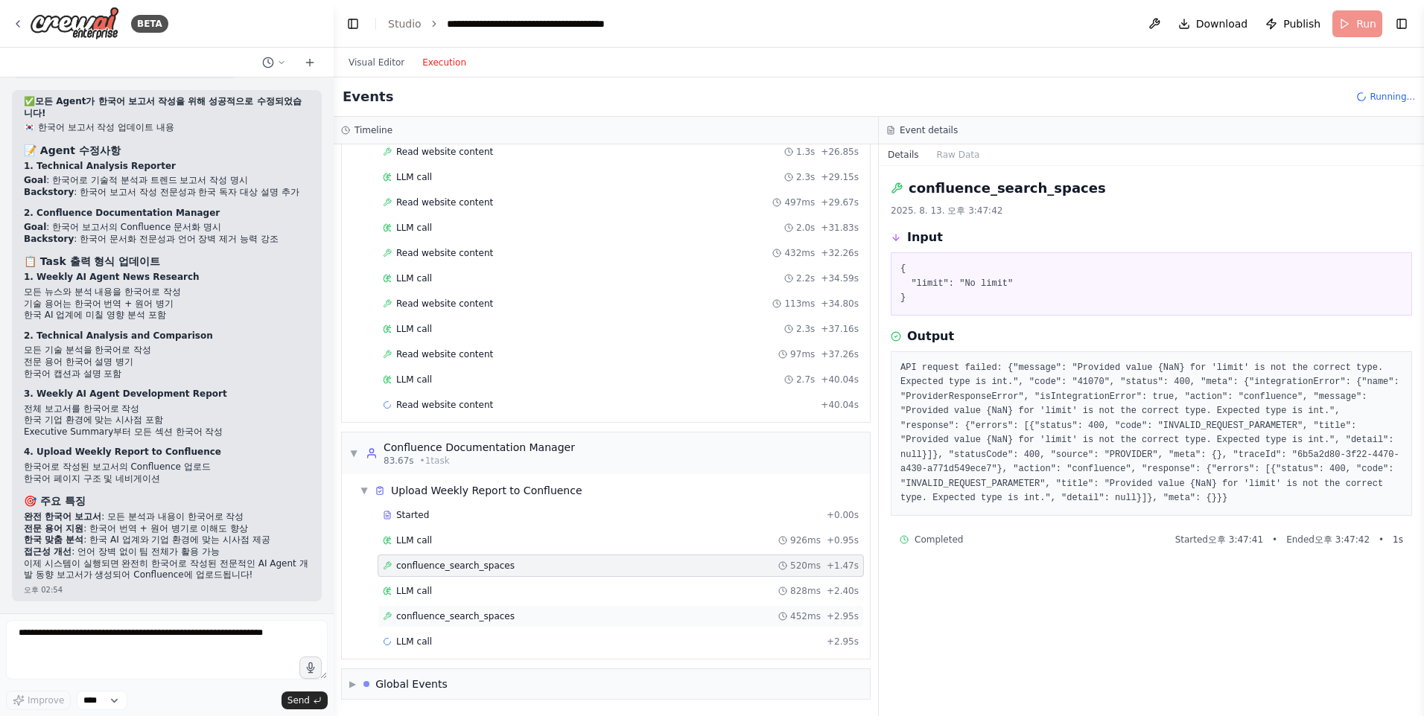
click at [464, 620] on span "confluence_search_spaces" at bounding box center [455, 617] width 118 height 12
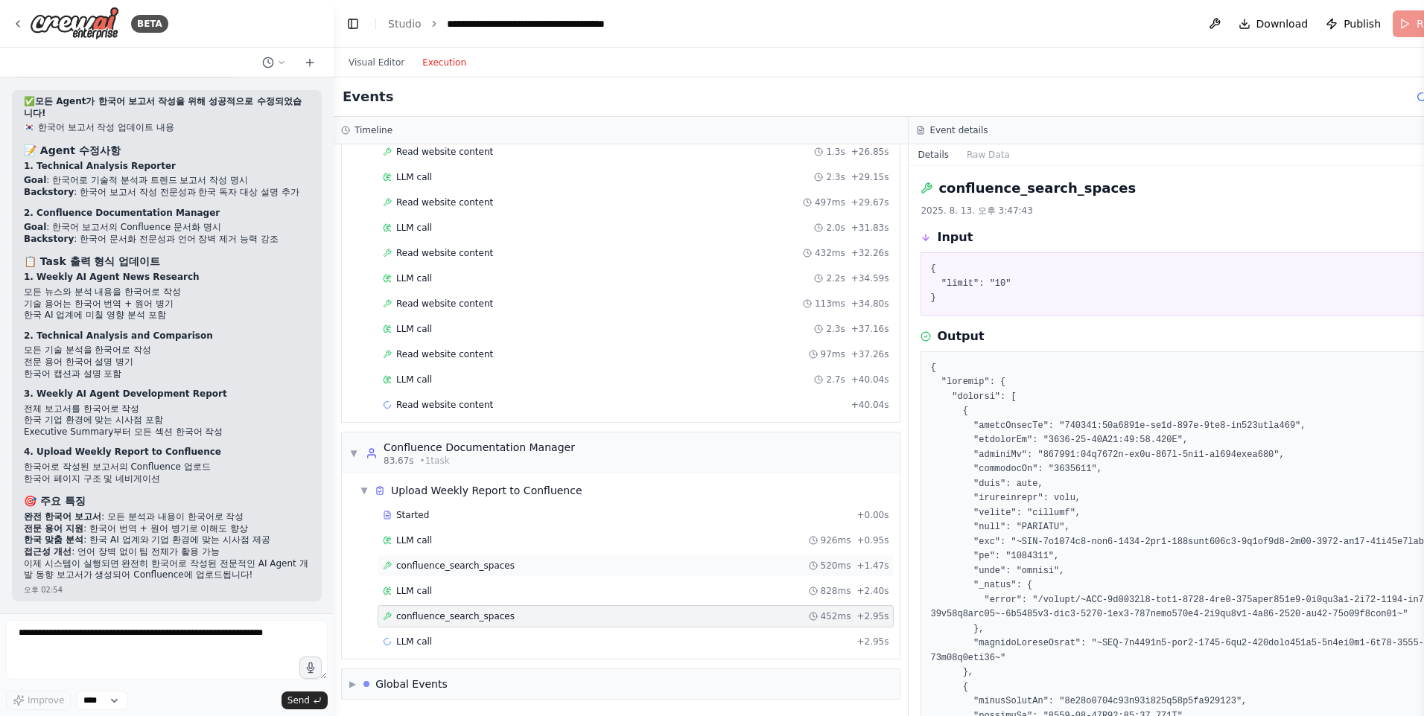
click at [465, 569] on span "confluence_search_spaces" at bounding box center [455, 566] width 118 height 12
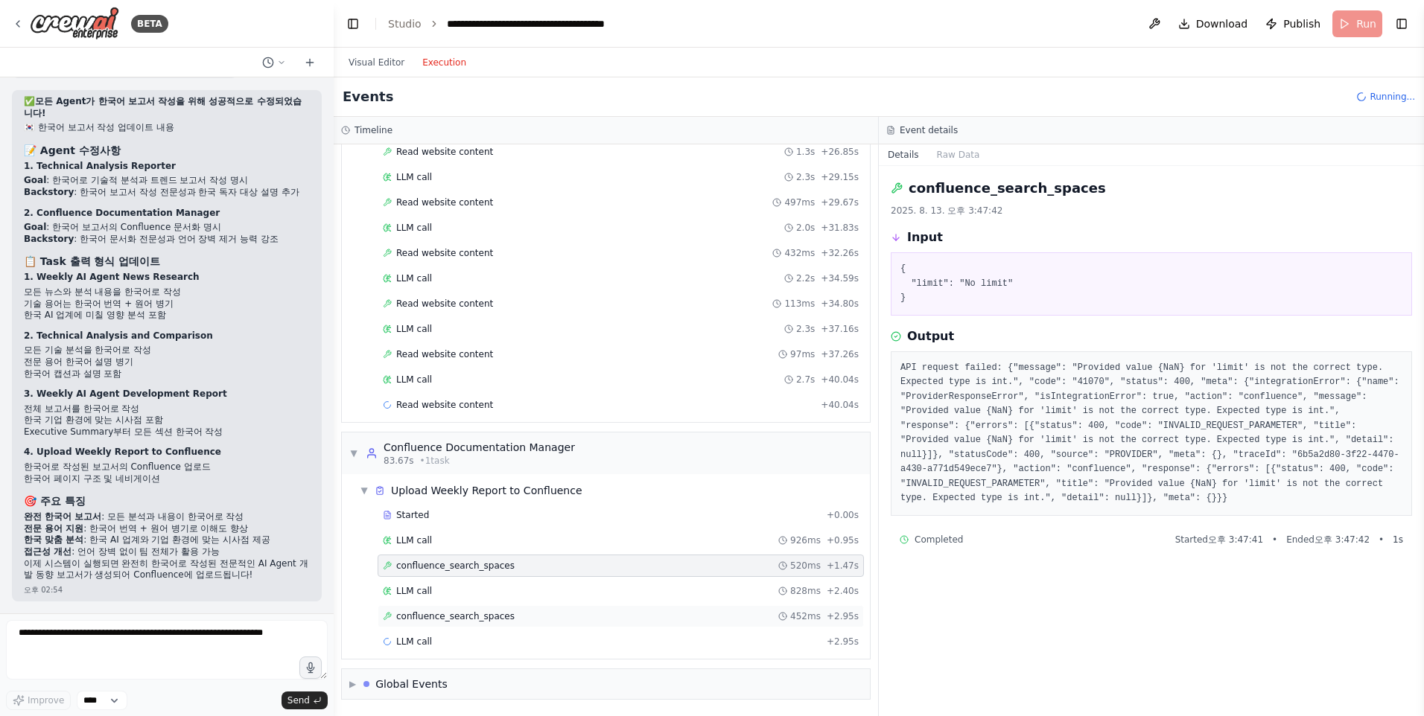
click at [516, 613] on div "confluence_search_spaces 452ms + 2.95s" at bounding box center [621, 617] width 476 height 12
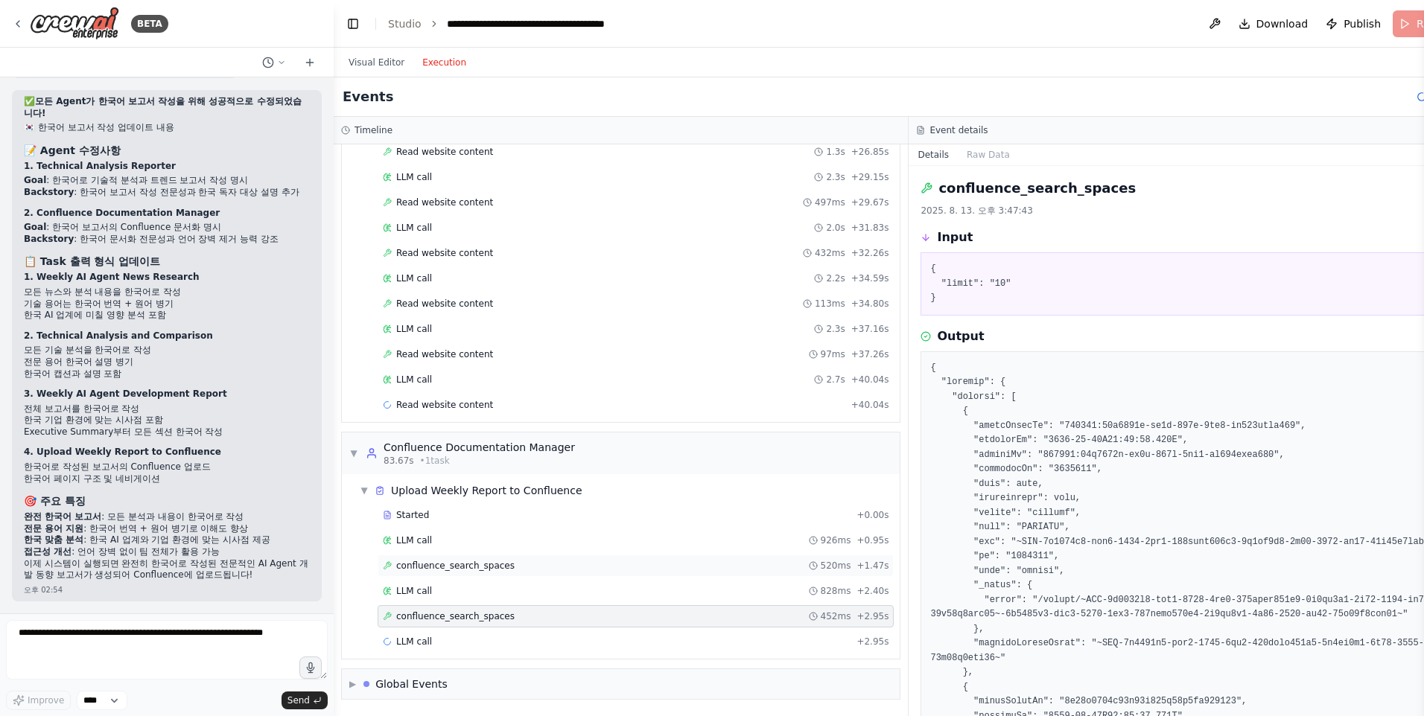
click at [506, 565] on div "confluence_search_spaces 520ms + 1.47s" at bounding box center [636, 566] width 506 height 12
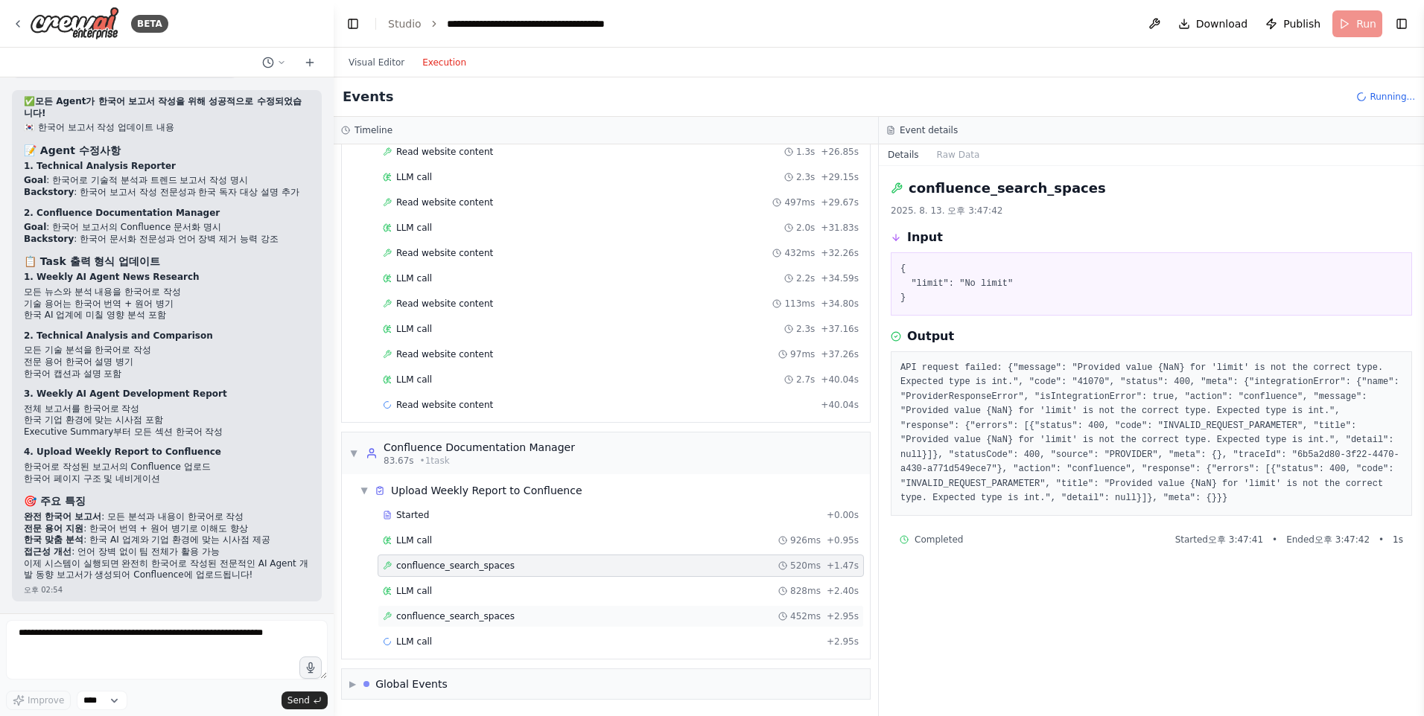
click at [515, 620] on div "confluence_search_spaces 452ms + 2.95s" at bounding box center [621, 617] width 476 height 12
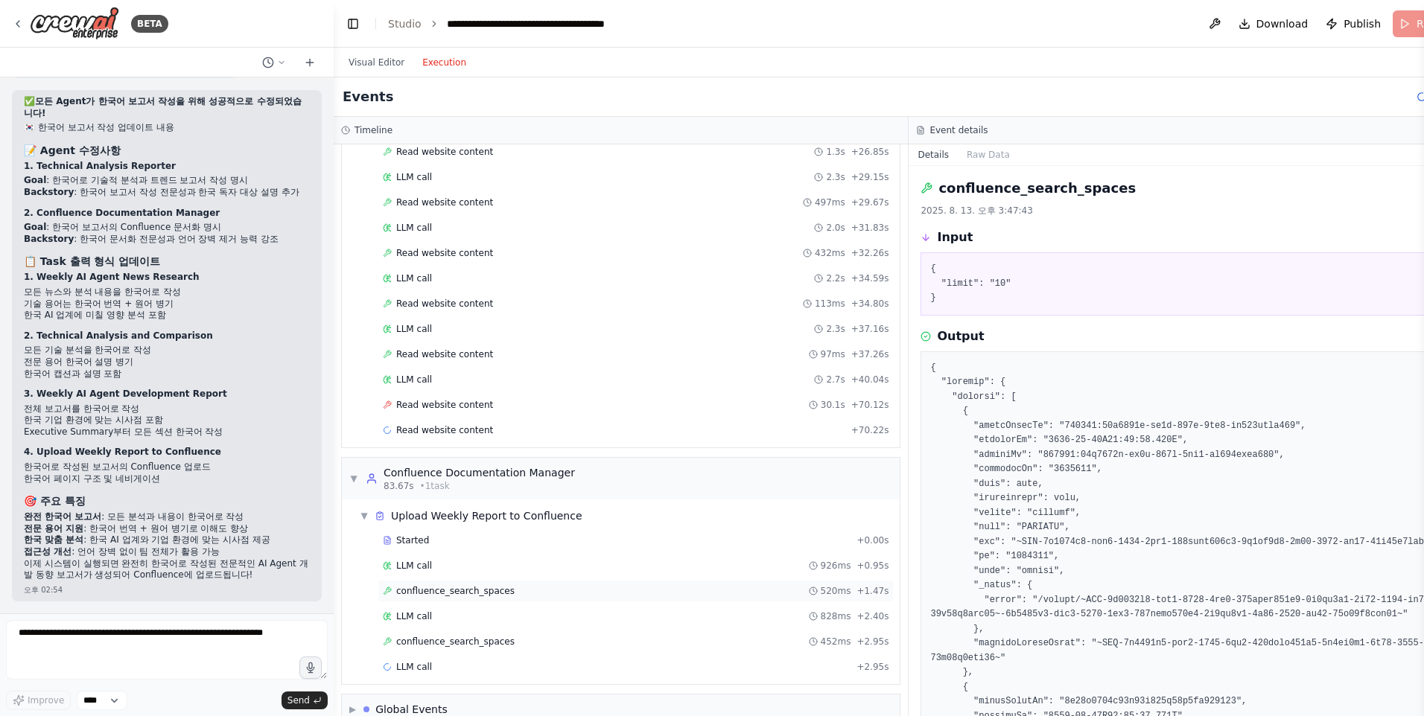
scroll to position [3284, 0]
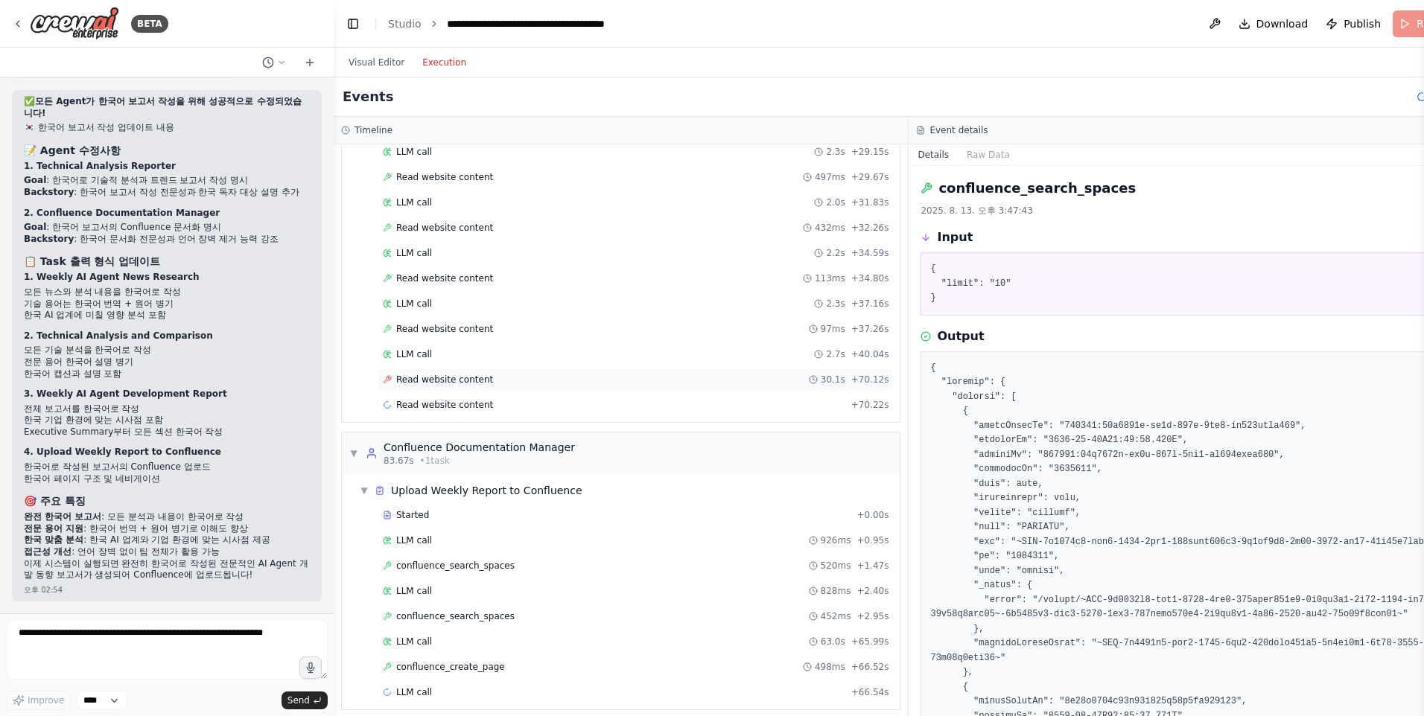
click at [420, 377] on span "Read website content" at bounding box center [444, 380] width 97 height 12
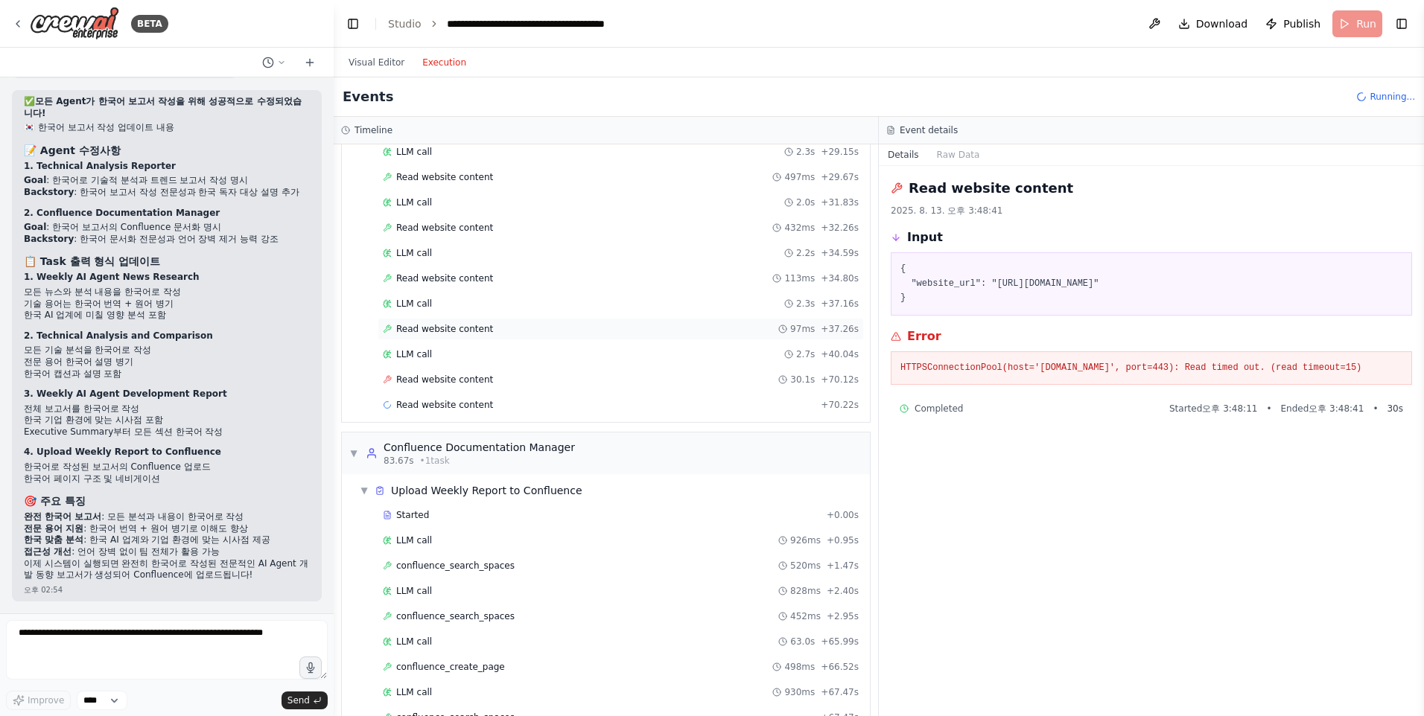
click at [437, 332] on span "Read website content" at bounding box center [444, 329] width 97 height 12
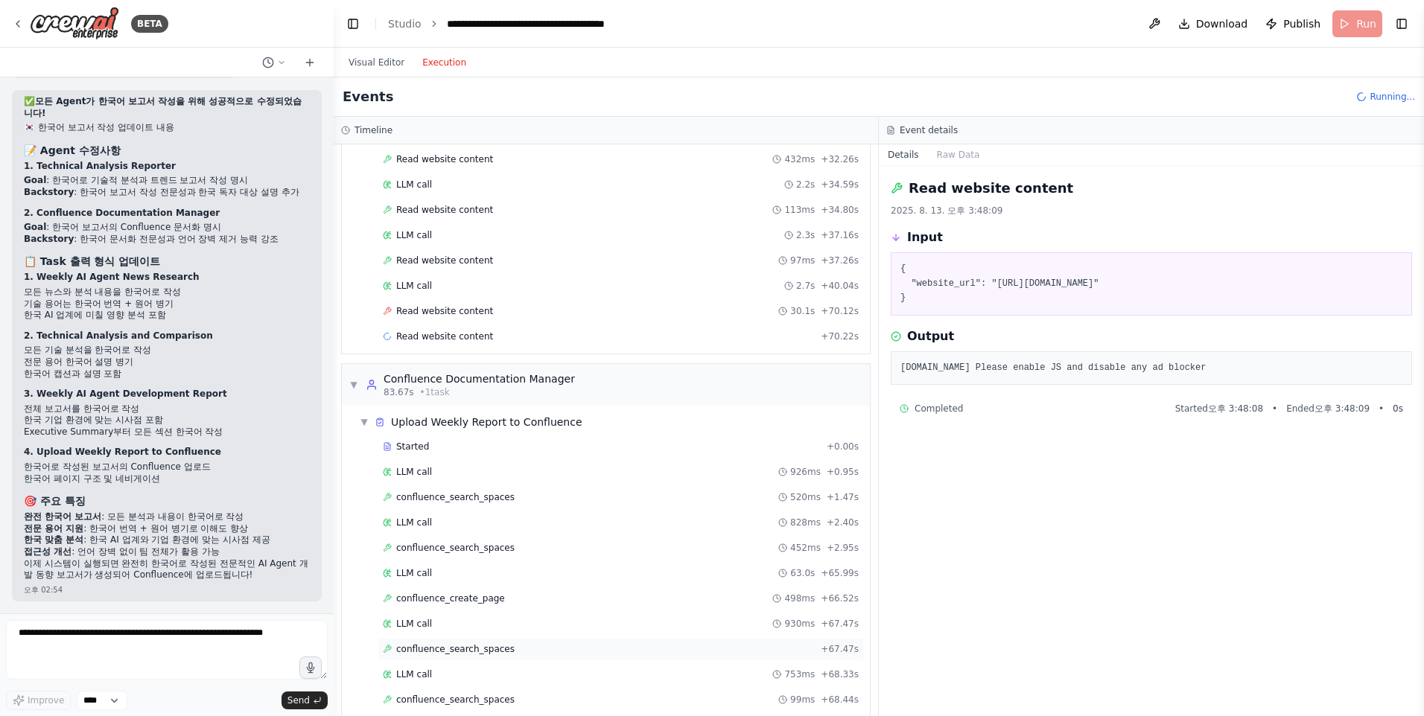
scroll to position [3436, 0]
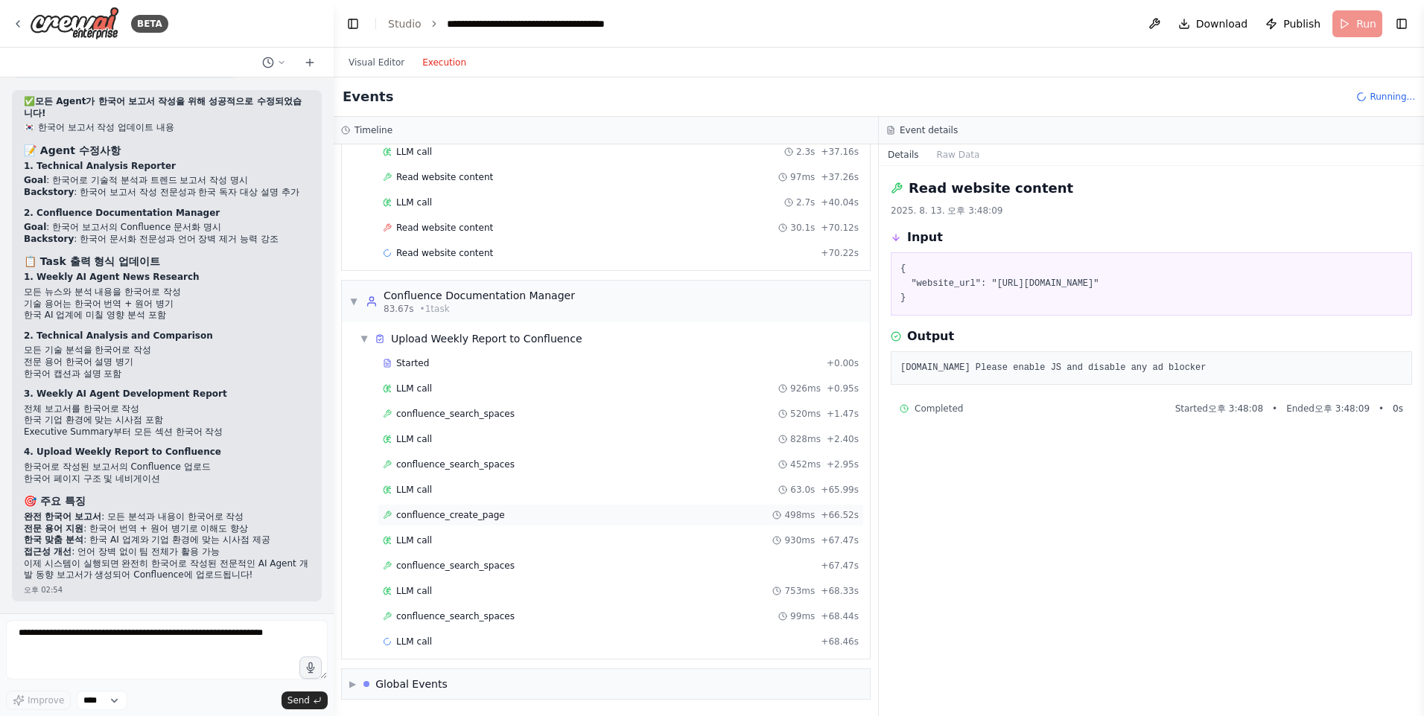
click at [485, 512] on span "confluence_create_page" at bounding box center [450, 515] width 109 height 12
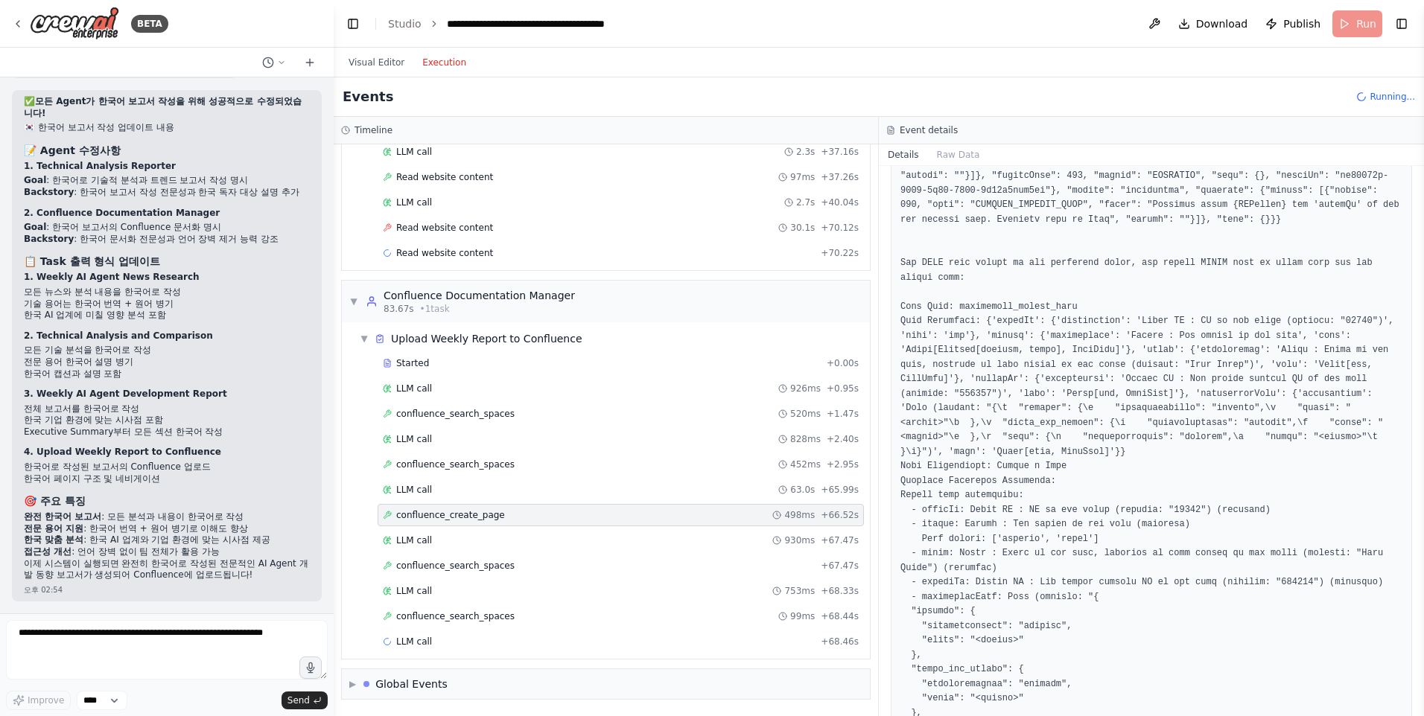
scroll to position [1415, 0]
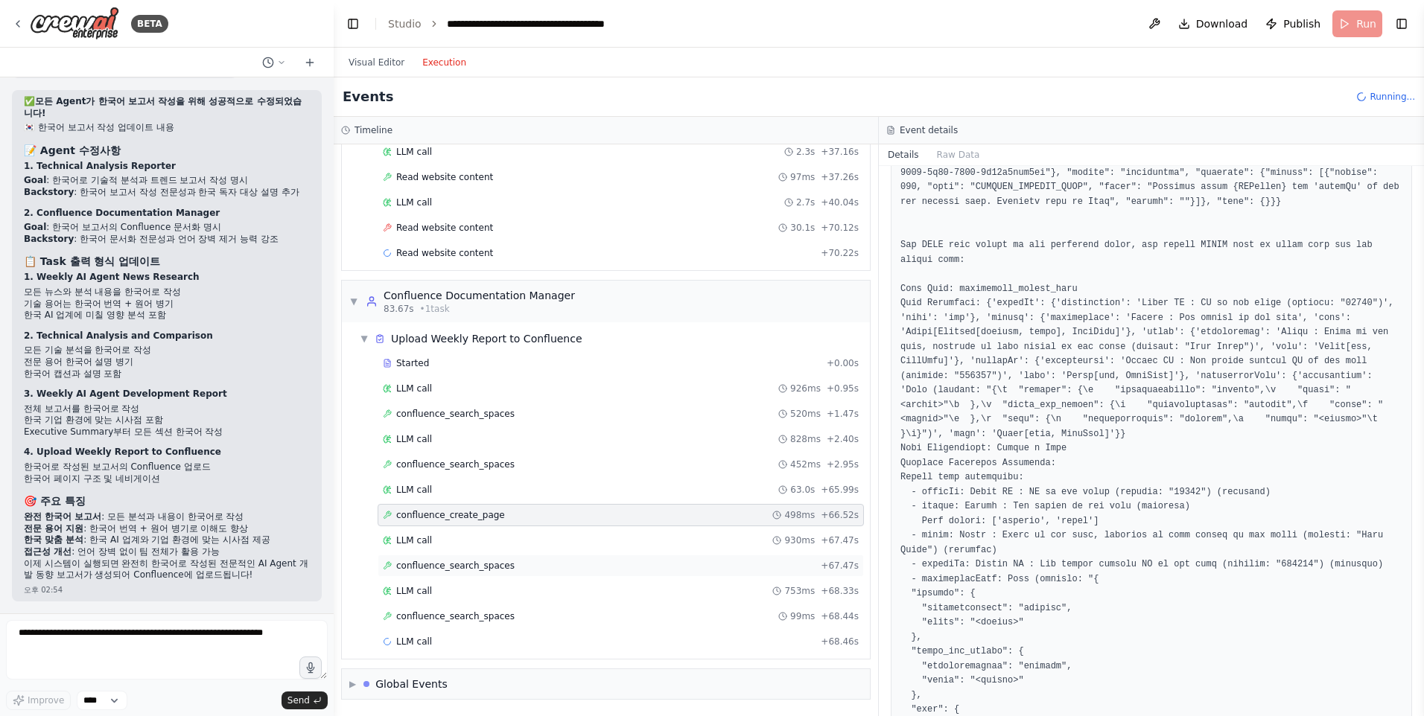
click at [414, 562] on span "confluence_search_spaces" at bounding box center [455, 566] width 118 height 12
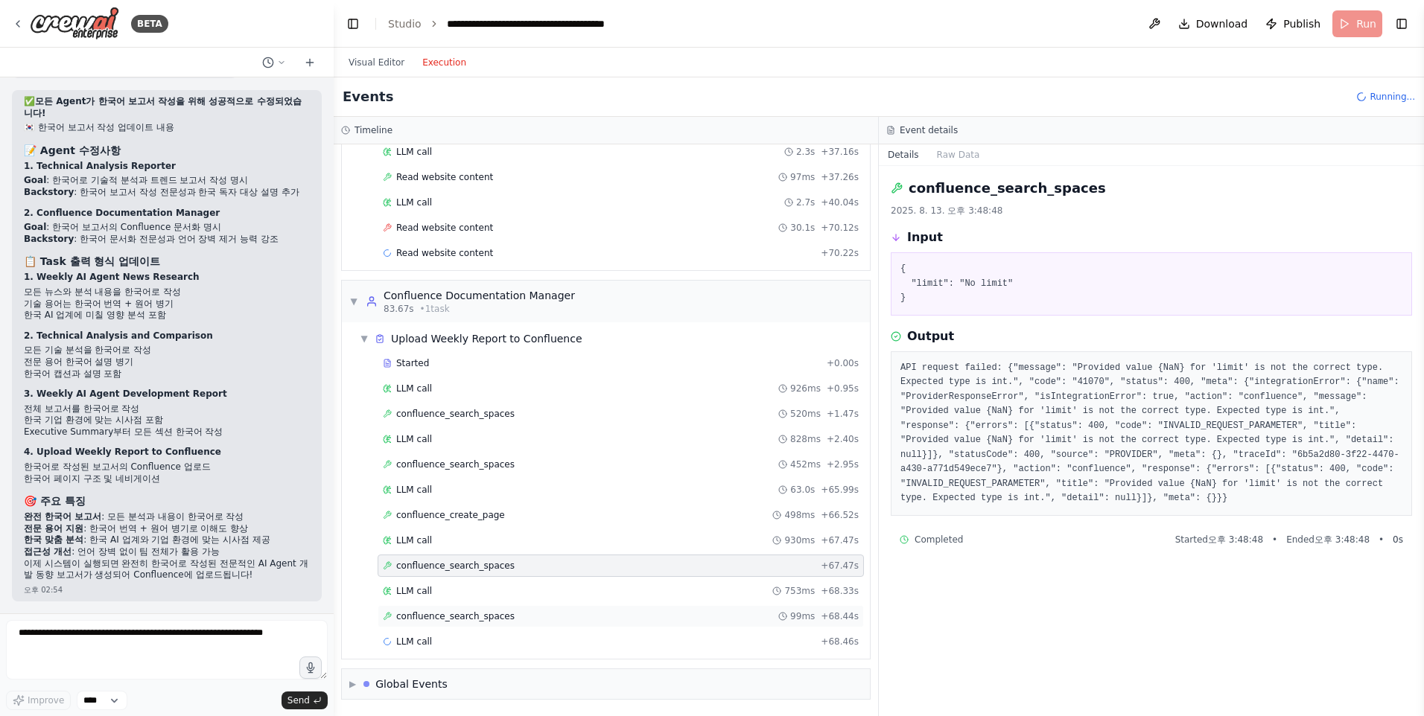
click at [411, 613] on span "confluence_search_spaces" at bounding box center [455, 617] width 118 height 12
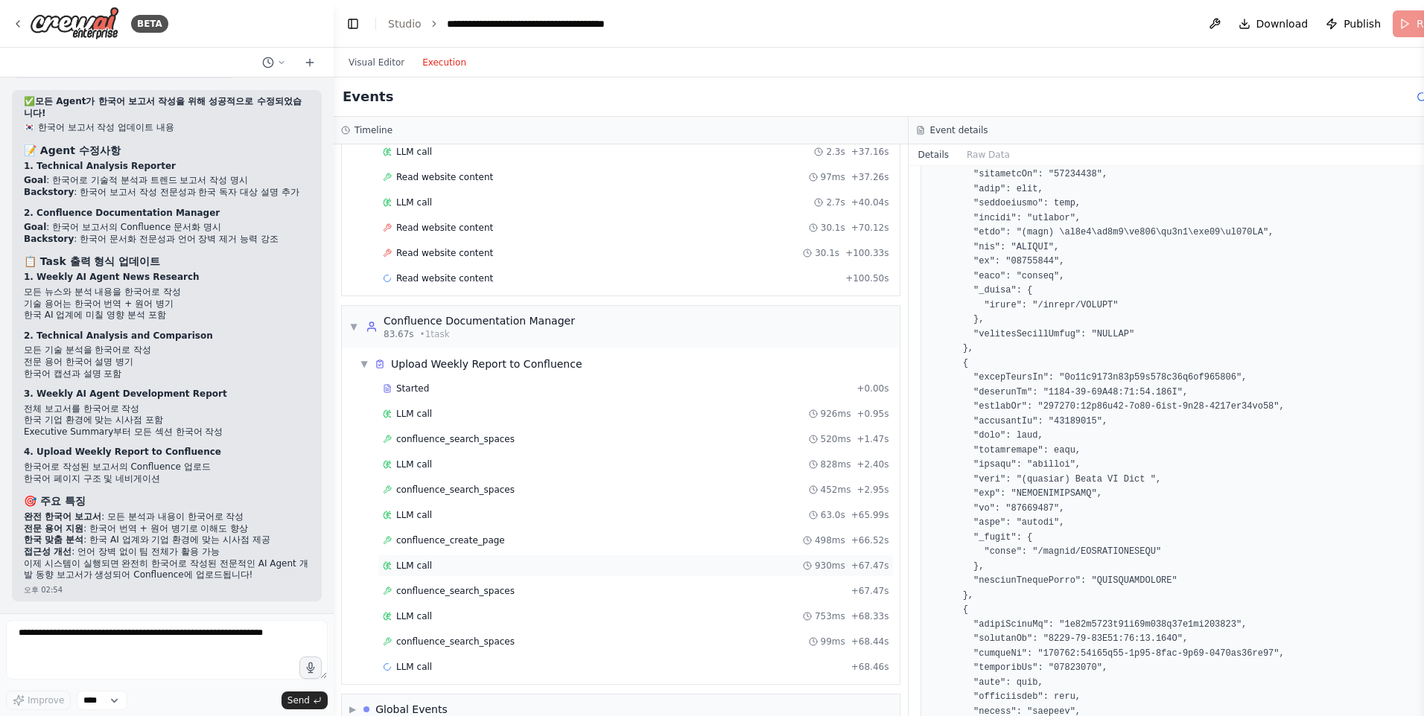
scroll to position [819, 0]
click at [474, 649] on div "confluence_search_spaces 99ms + 68.44s" at bounding box center [636, 642] width 516 height 22
click at [473, 644] on span "confluence_search_spaces" at bounding box center [455, 642] width 118 height 12
click at [471, 636] on span "confluence_search_spaces" at bounding box center [455, 642] width 118 height 12
click at [468, 582] on div "confluence_search_spaces + 67.47s" at bounding box center [636, 591] width 516 height 22
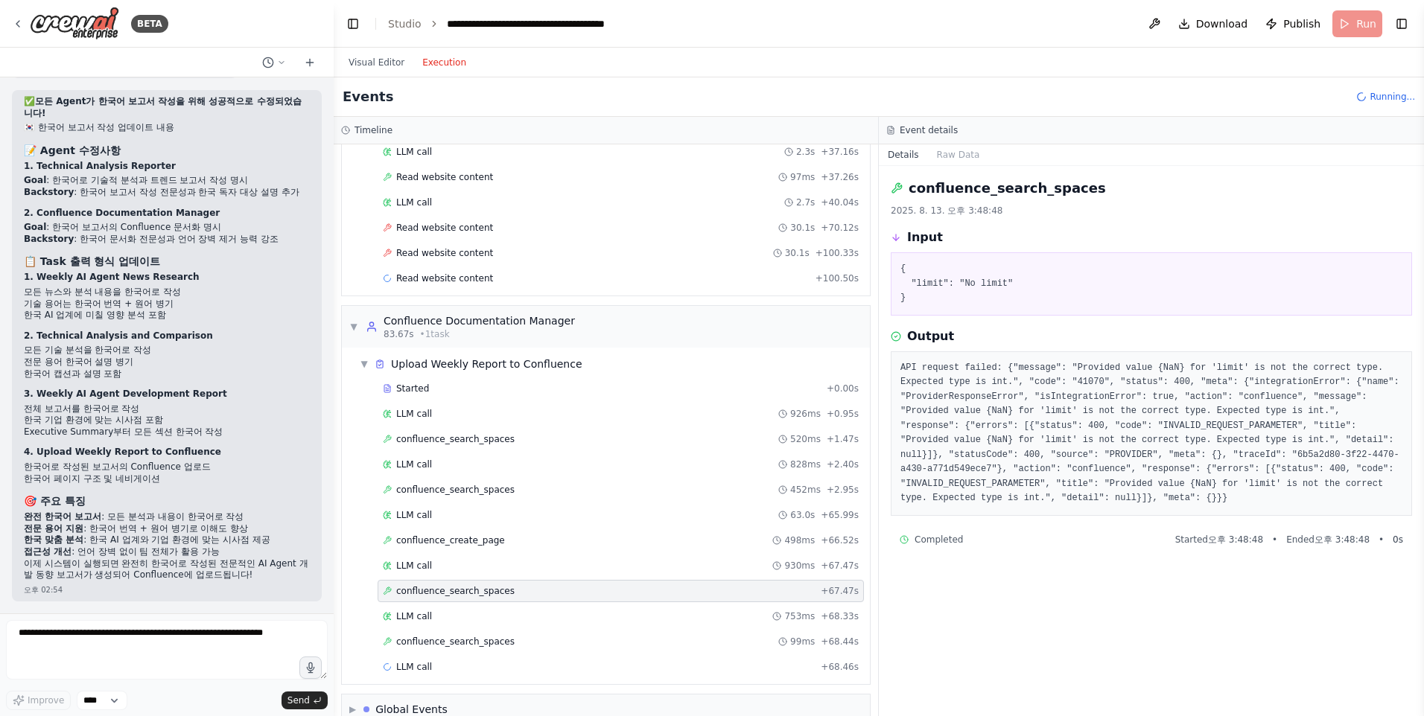
scroll to position [0, 0]
click at [470, 637] on span "confluence_search_spaces" at bounding box center [455, 642] width 118 height 12
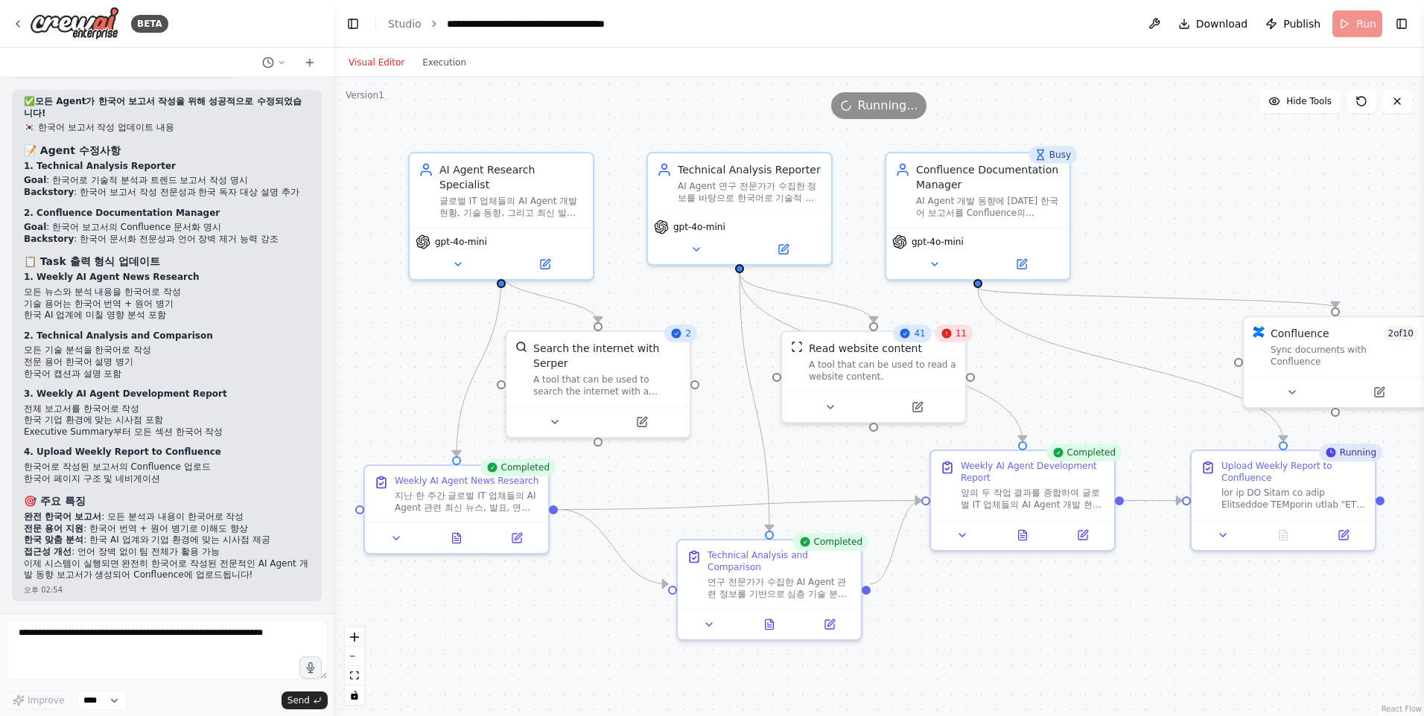
click at [357, 67] on button "Visual Editor" at bounding box center [377, 63] width 74 height 18
click at [450, 71] on button "Execution" at bounding box center [444, 63] width 62 height 18
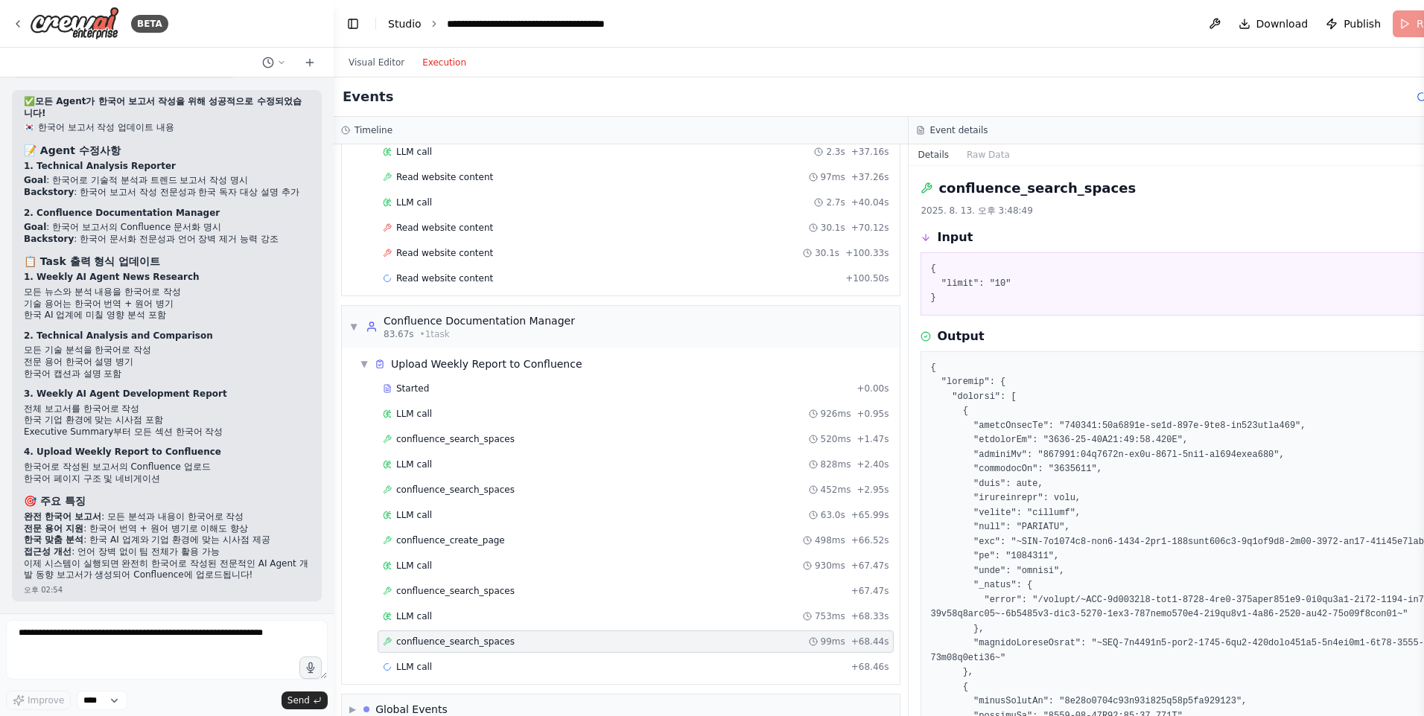
click at [407, 20] on link "Studio" at bounding box center [405, 24] width 34 height 12
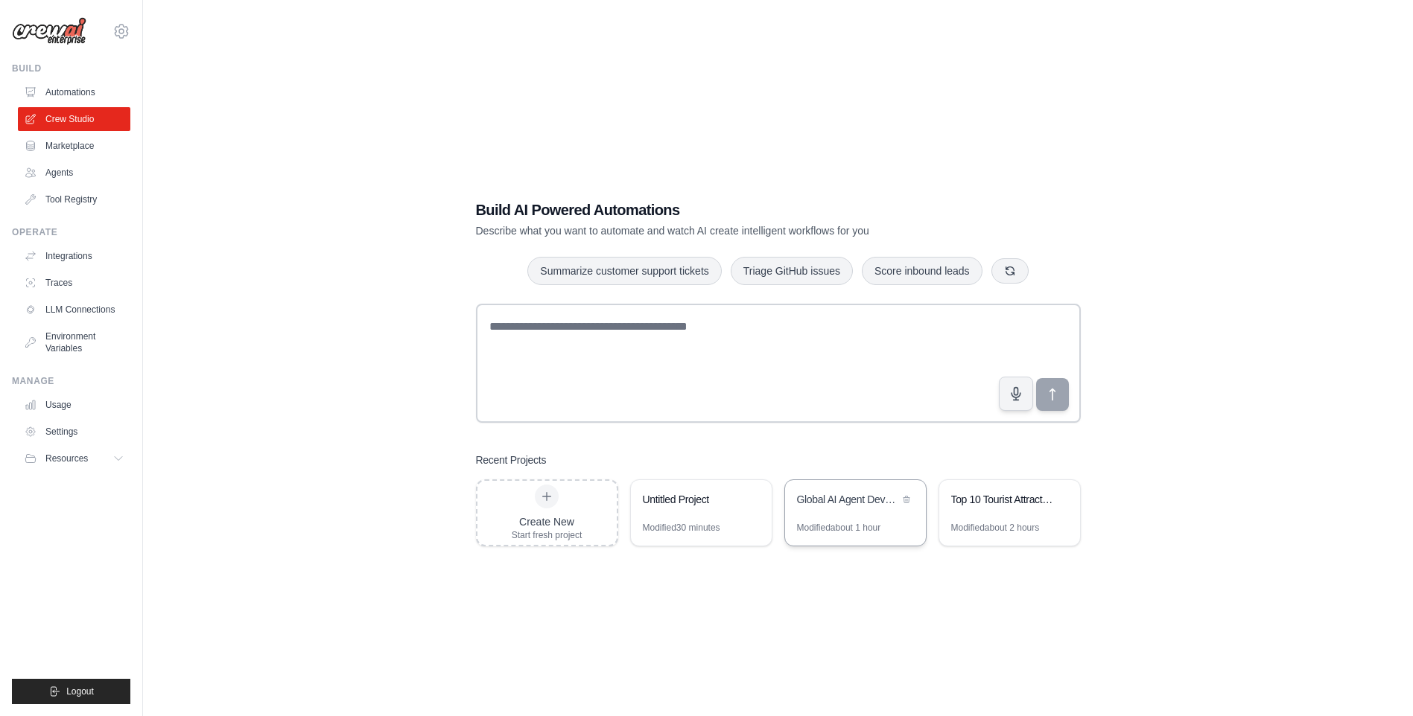
click at [835, 519] on div "Global AI Agent Development Weekly Monitor" at bounding box center [855, 501] width 141 height 42
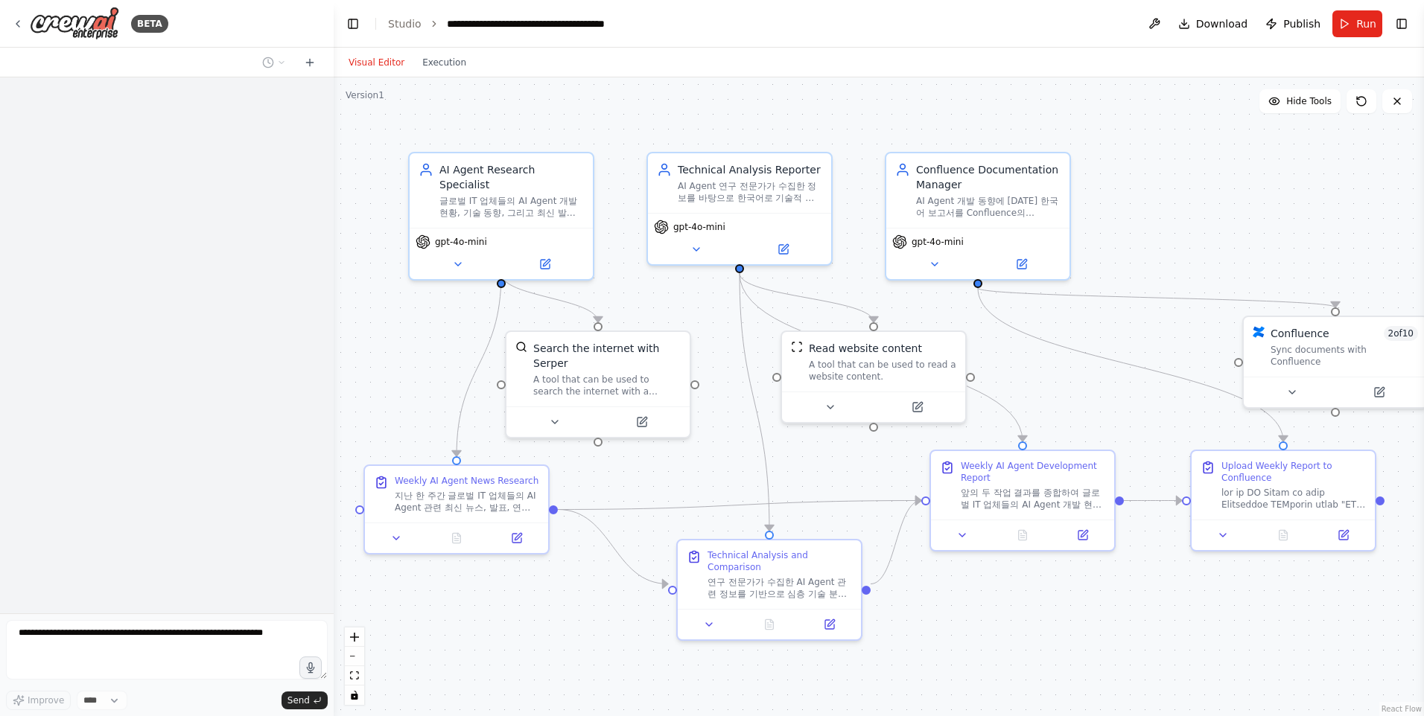
scroll to position [4310, 0]
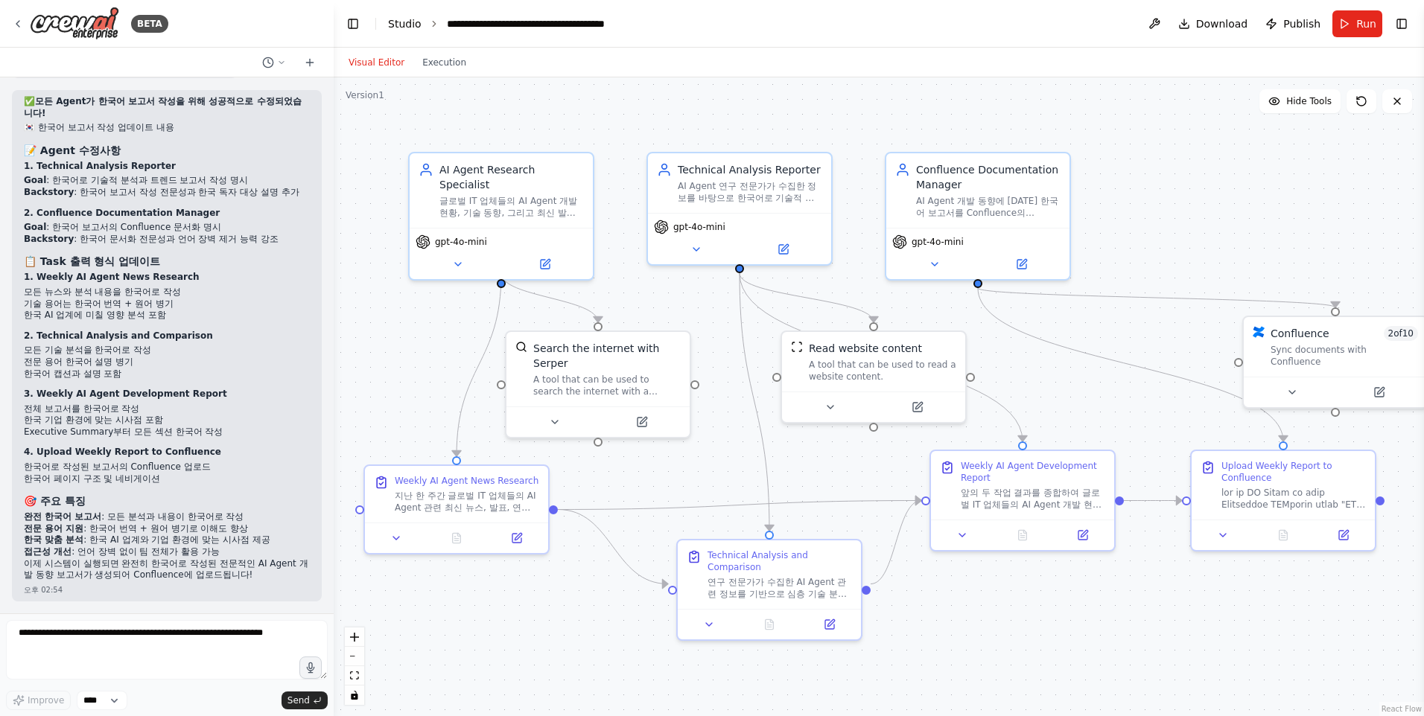
click at [408, 19] on link "Studio" at bounding box center [405, 24] width 34 height 12
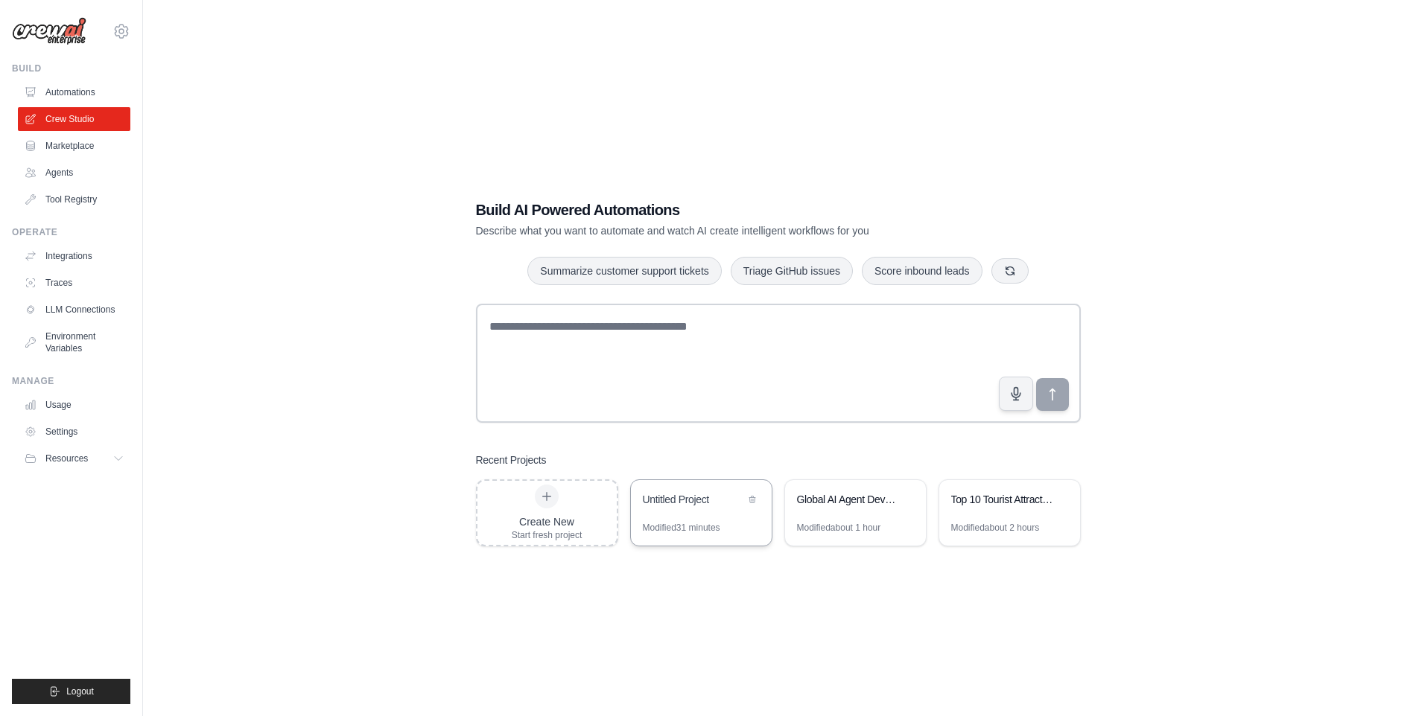
click at [710, 515] on div "Untitled Project" at bounding box center [701, 501] width 141 height 42
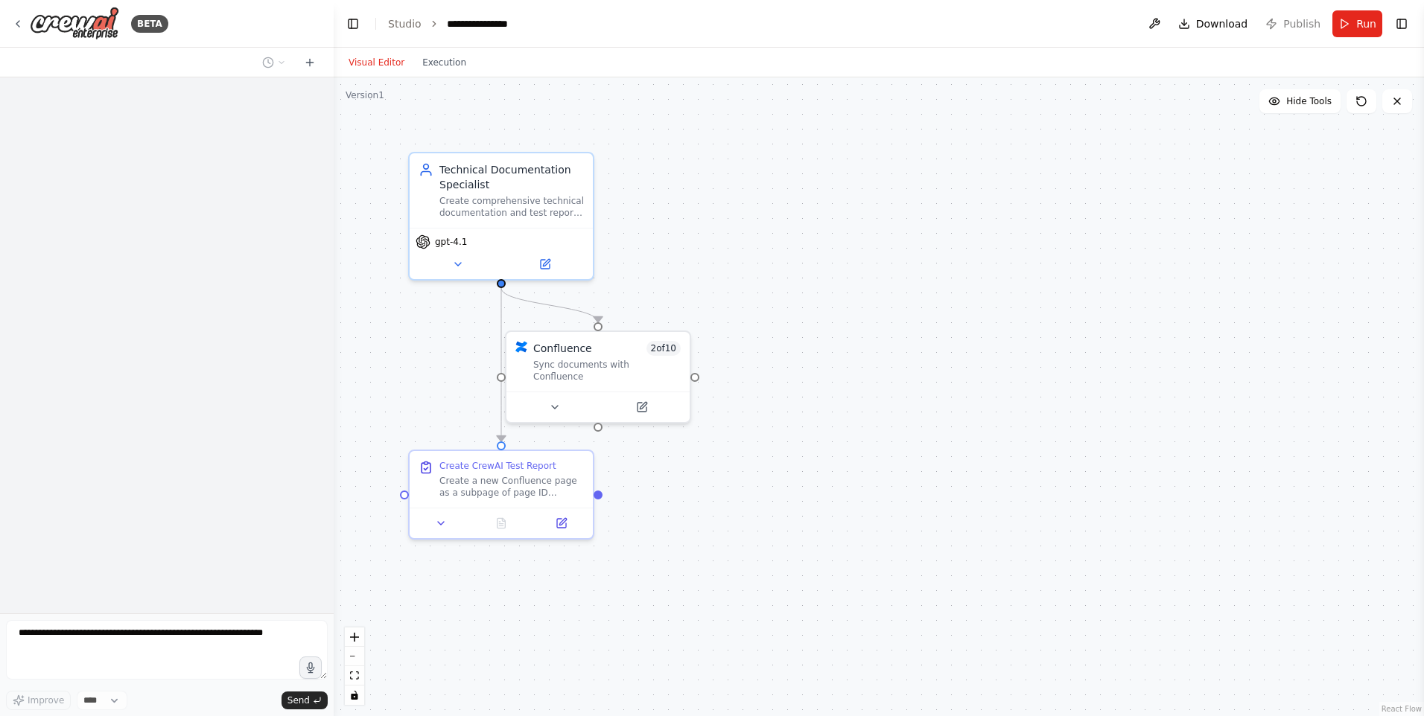
scroll to position [580, 0]
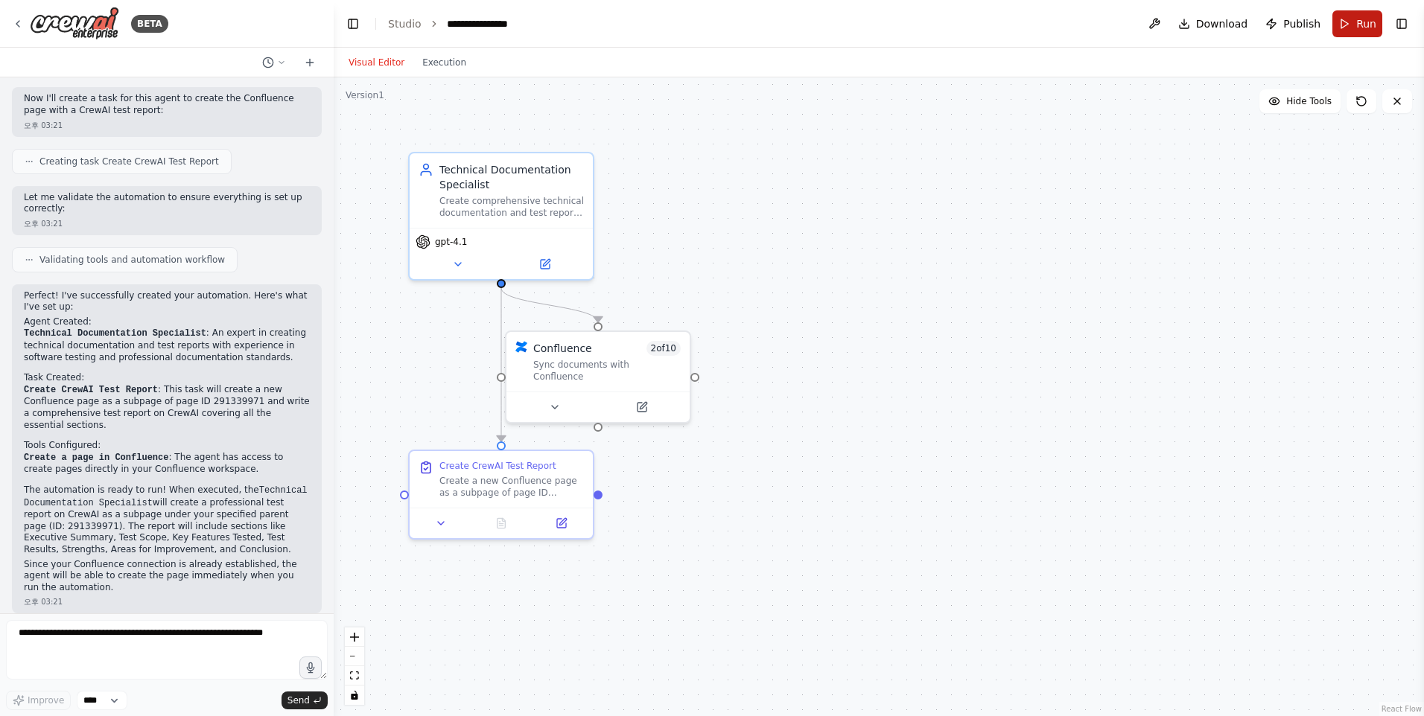
click at [1355, 27] on button "Run" at bounding box center [1357, 23] width 50 height 27
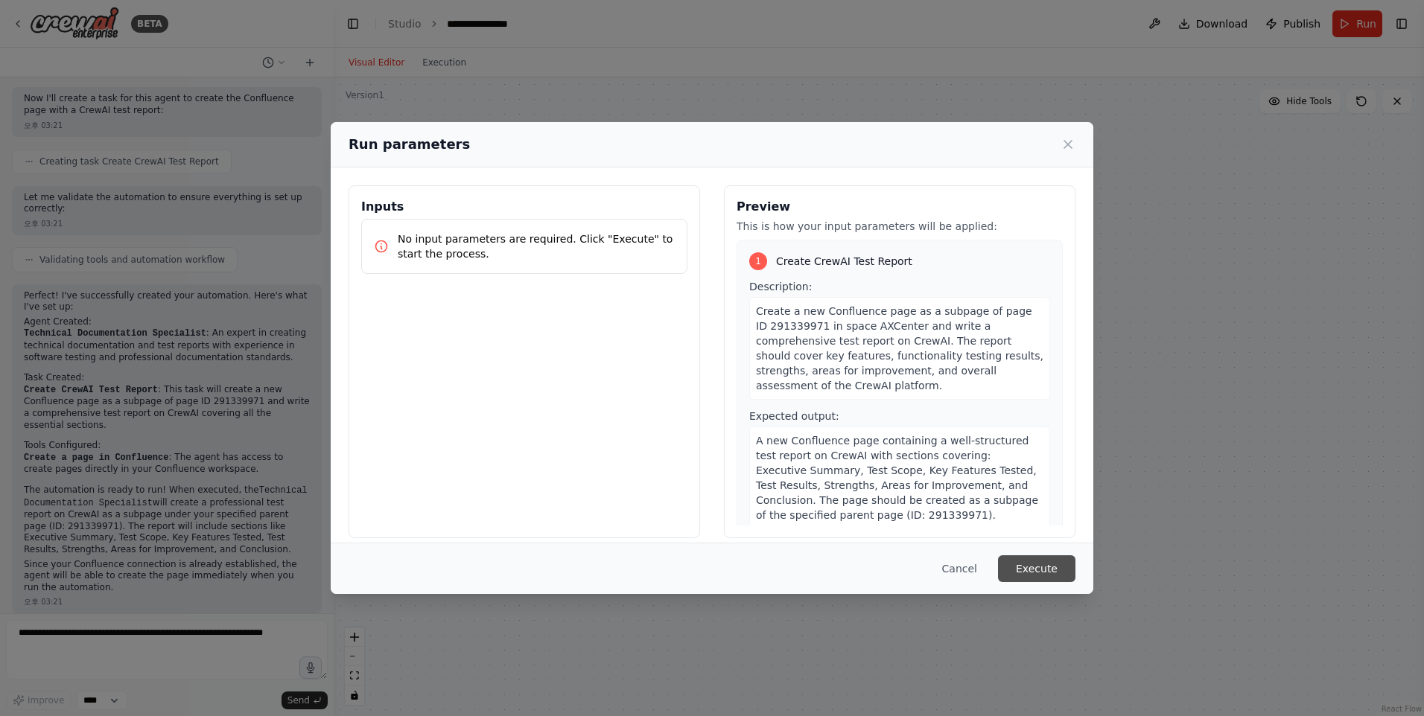
click at [1028, 559] on button "Execute" at bounding box center [1036, 569] width 77 height 27
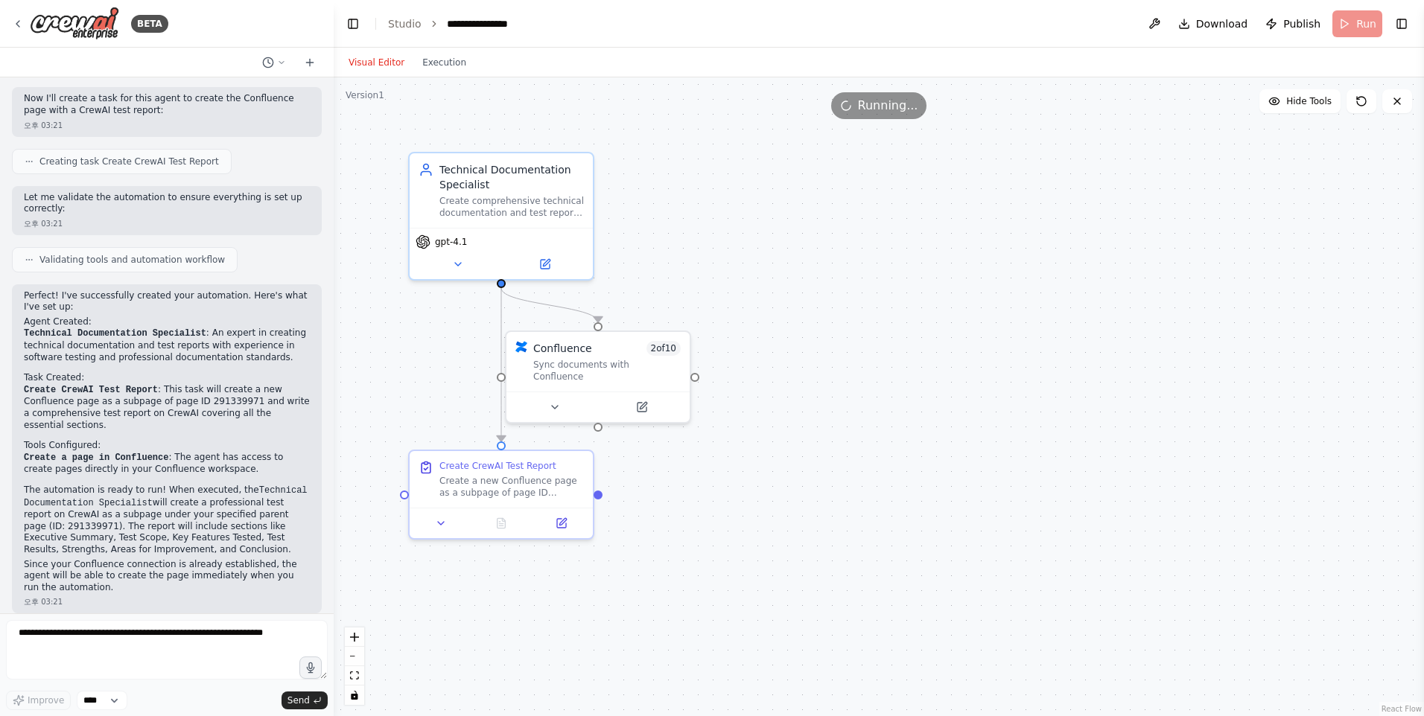
click at [450, 72] on div "Visual Editor Execution" at bounding box center [408, 63] width 136 height 30
click at [441, 66] on button "Execution" at bounding box center [444, 63] width 62 height 18
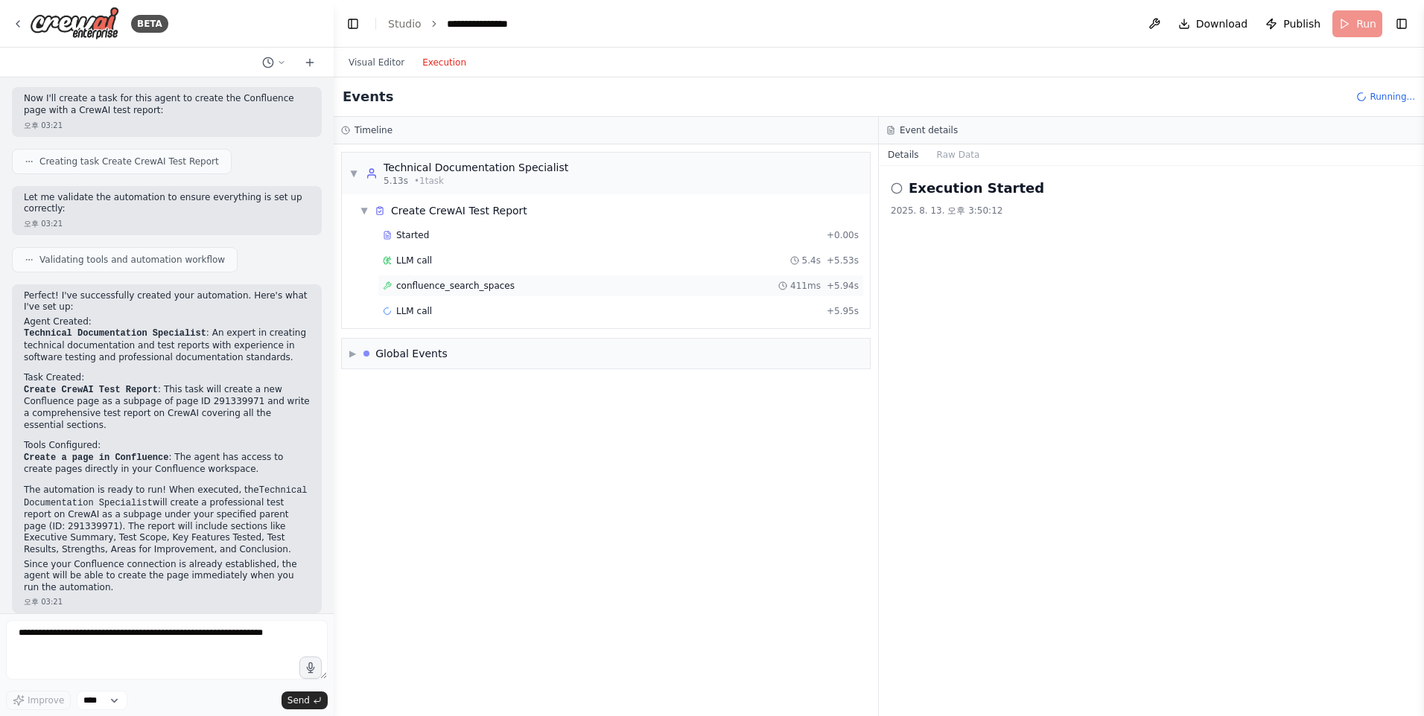
click at [593, 278] on div "confluence_search_spaces 411ms + 5.94s" at bounding box center [621, 286] width 486 height 22
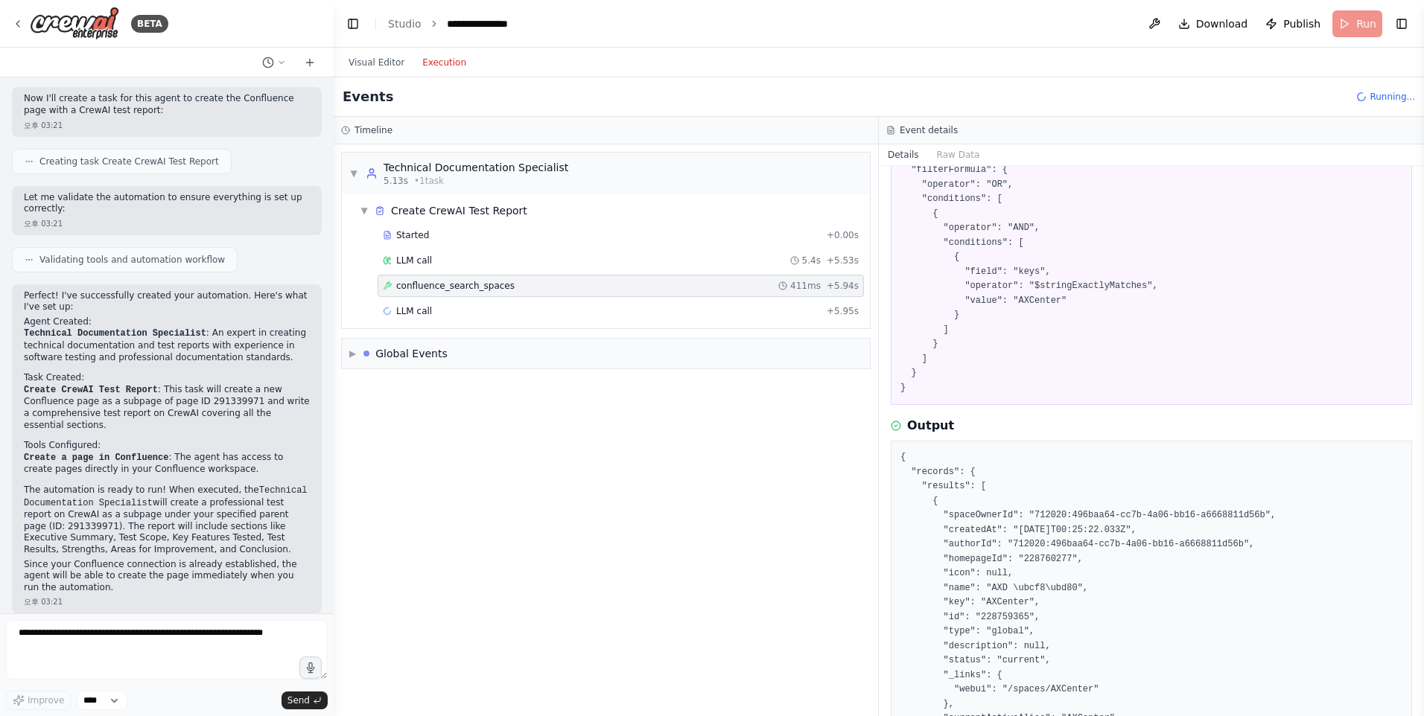
scroll to position [148, 0]
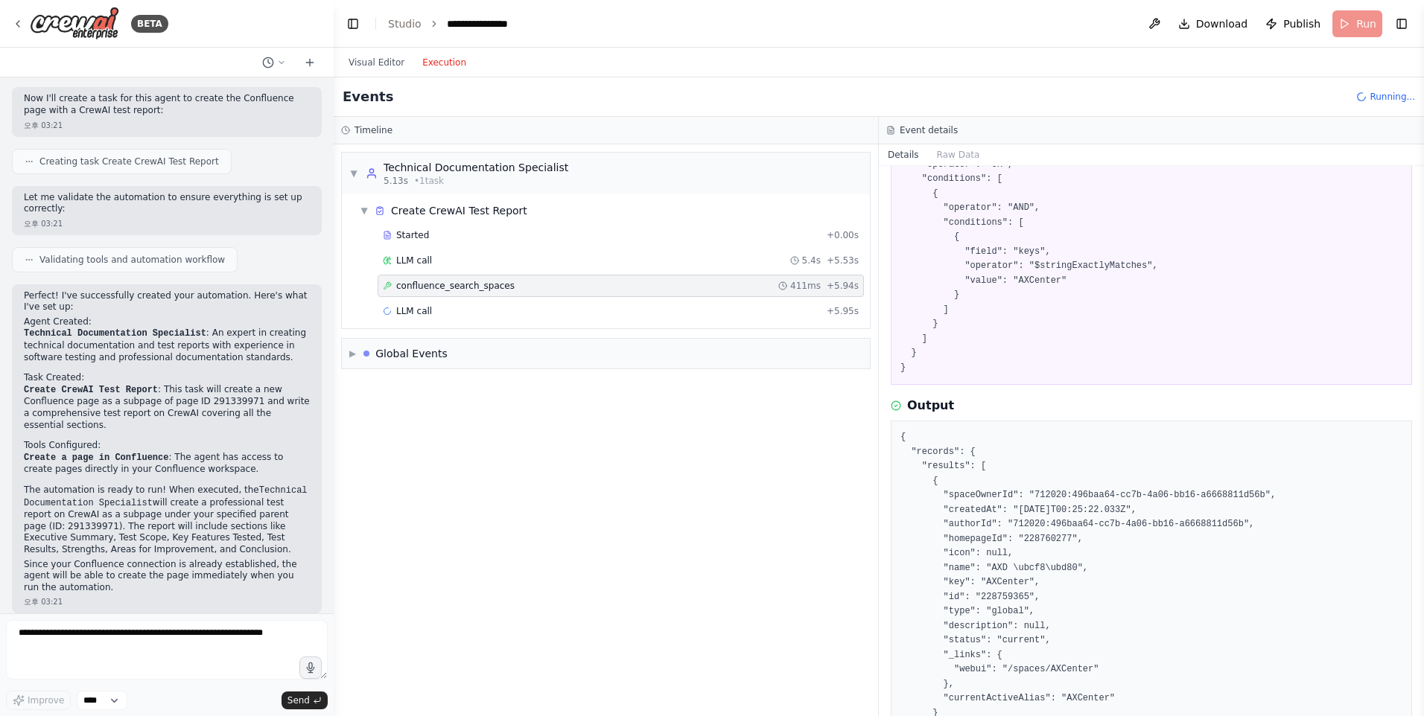
click at [995, 598] on pre "{ "records": { "results": [ { "spaceOwnerId": "712020:496baa64-cc7b-4a06-bb16-a…" at bounding box center [1151, 619] width 502 height 378
copy pre "228759365"
click at [748, 412] on div "▼ Technical Documentation Specialist 5.13s • 1 task ▼ Create CrewAI Test Report…" at bounding box center [606, 430] width 544 height 572
click at [398, 19] on link "Studio" at bounding box center [405, 24] width 34 height 12
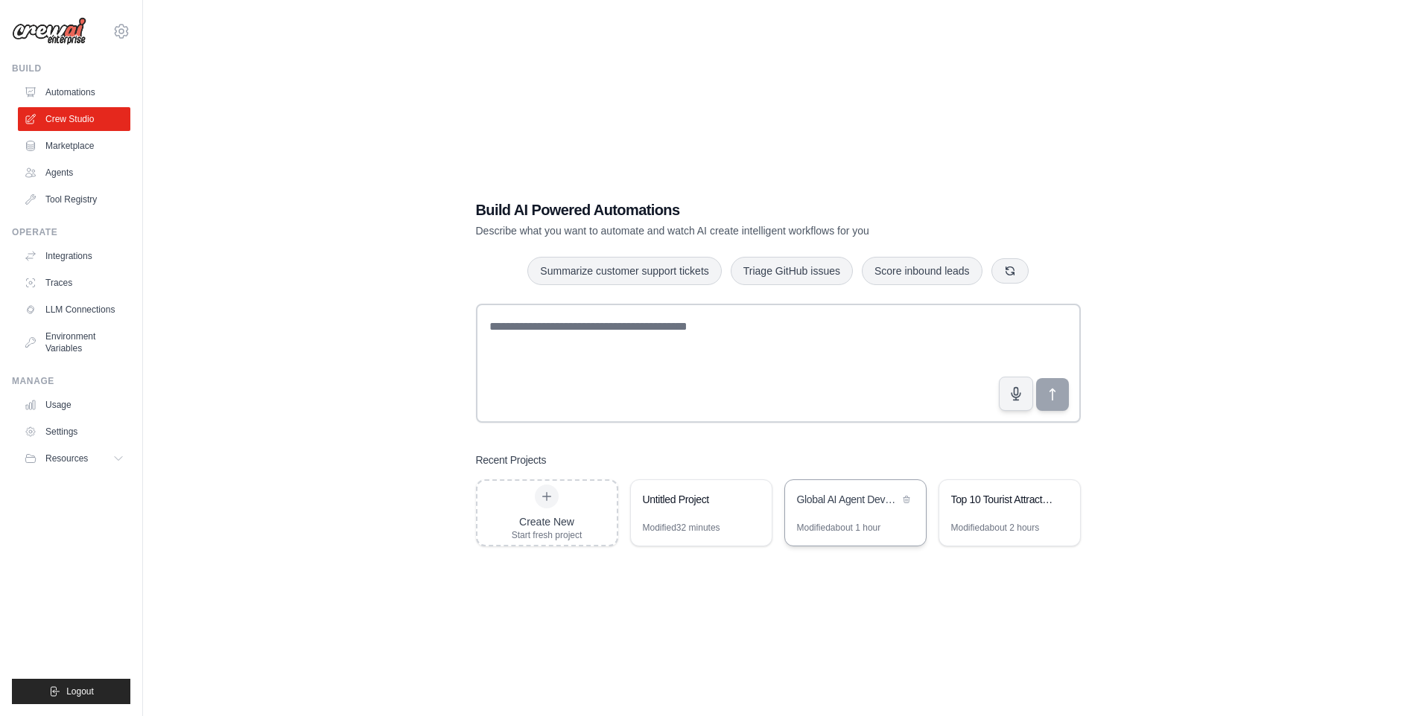
click at [836, 492] on div "Global AI Agent Development Weekly Monitor" at bounding box center [848, 499] width 102 height 15
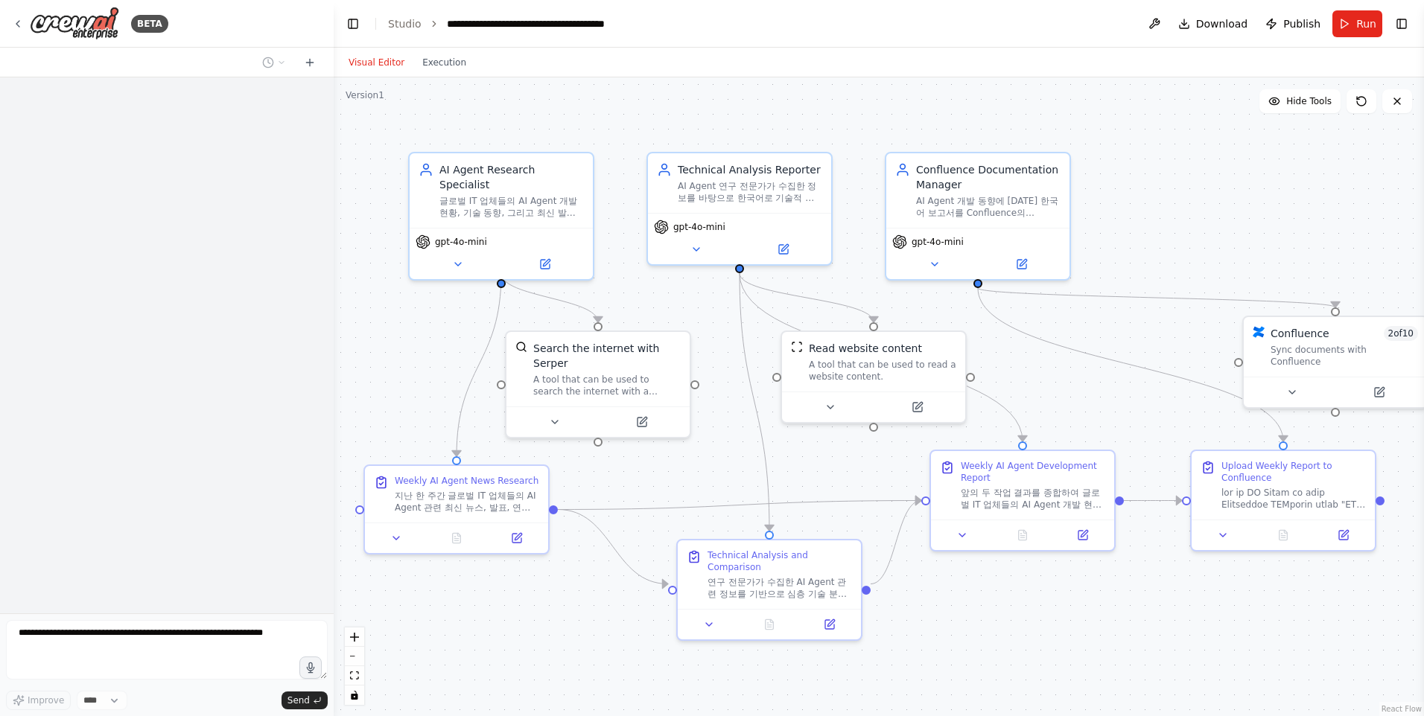
scroll to position [4310, 0]
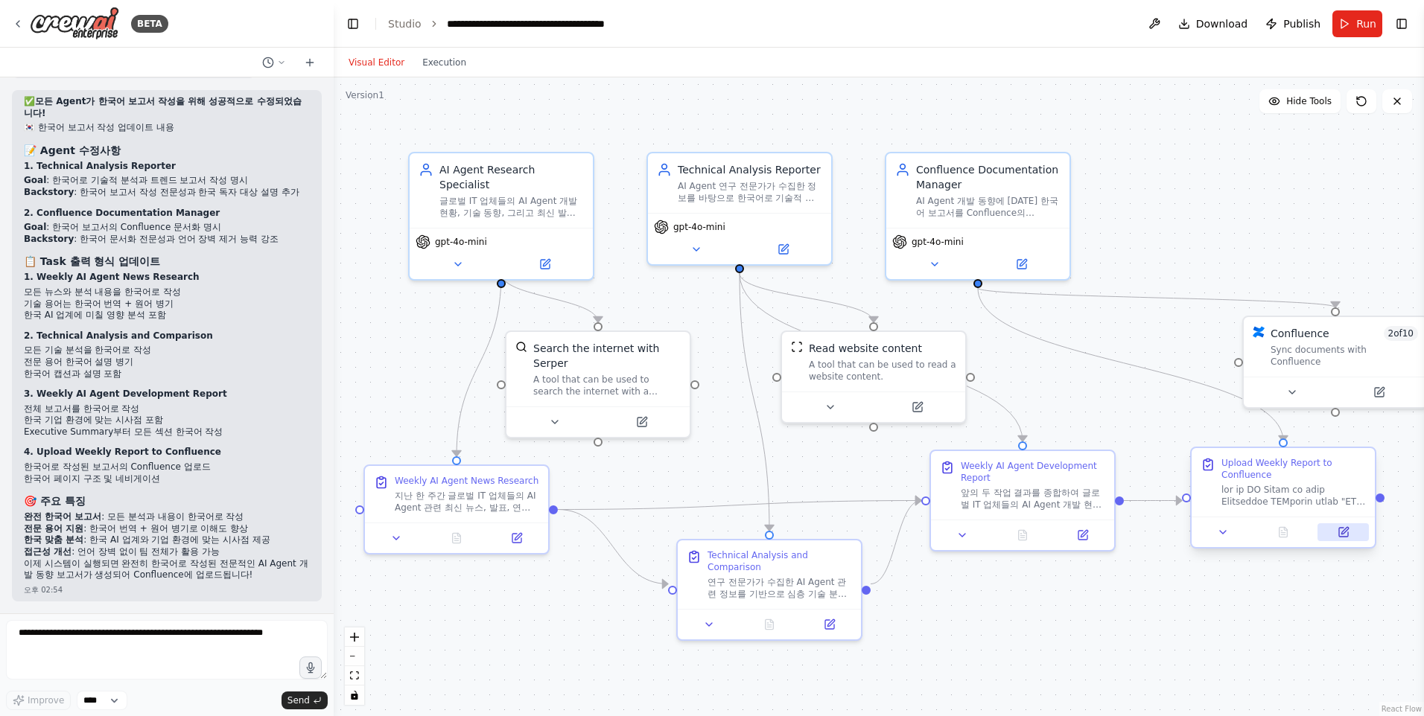
click at [1352, 530] on button at bounding box center [1342, 533] width 51 height 18
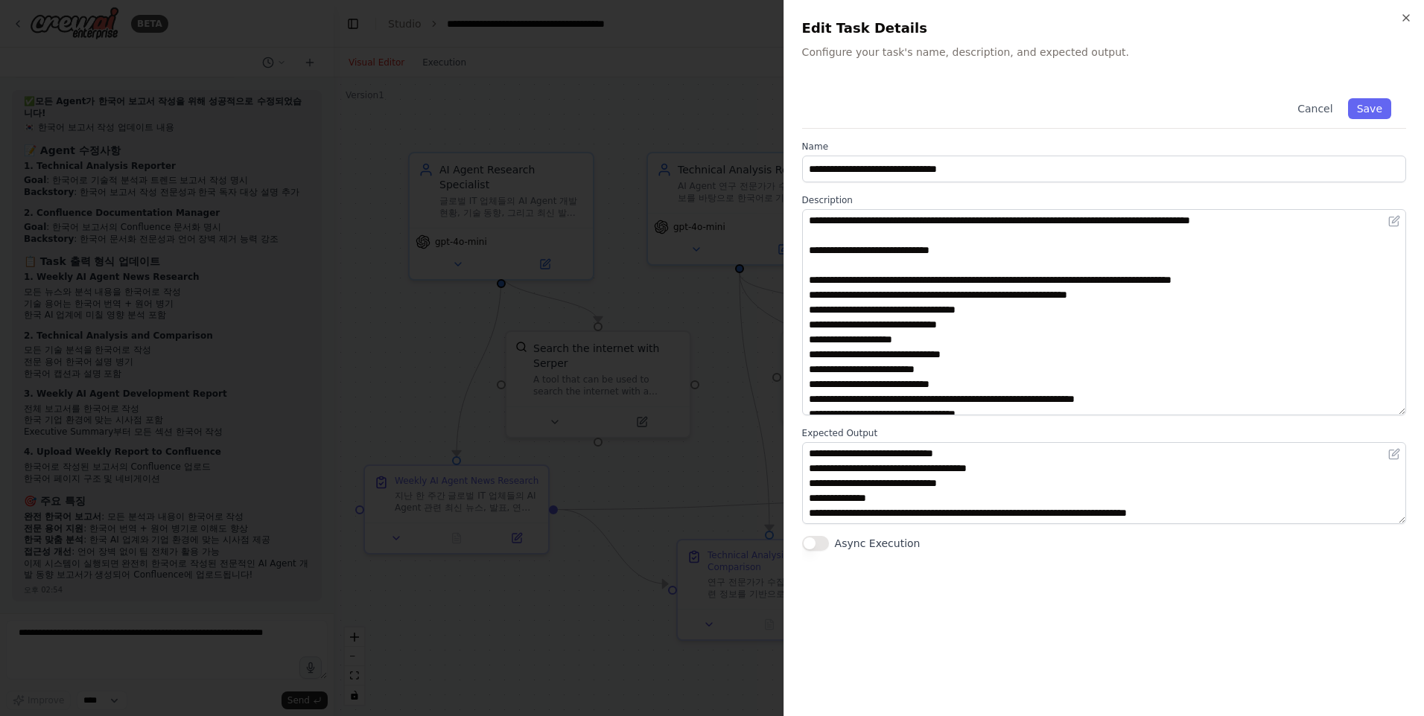
drag, startPoint x: 1400, startPoint y: 287, endPoint x: 1394, endPoint y: 465, distance: 177.3
click at [1394, 416] on textarea "**********" at bounding box center [1104, 312] width 604 height 206
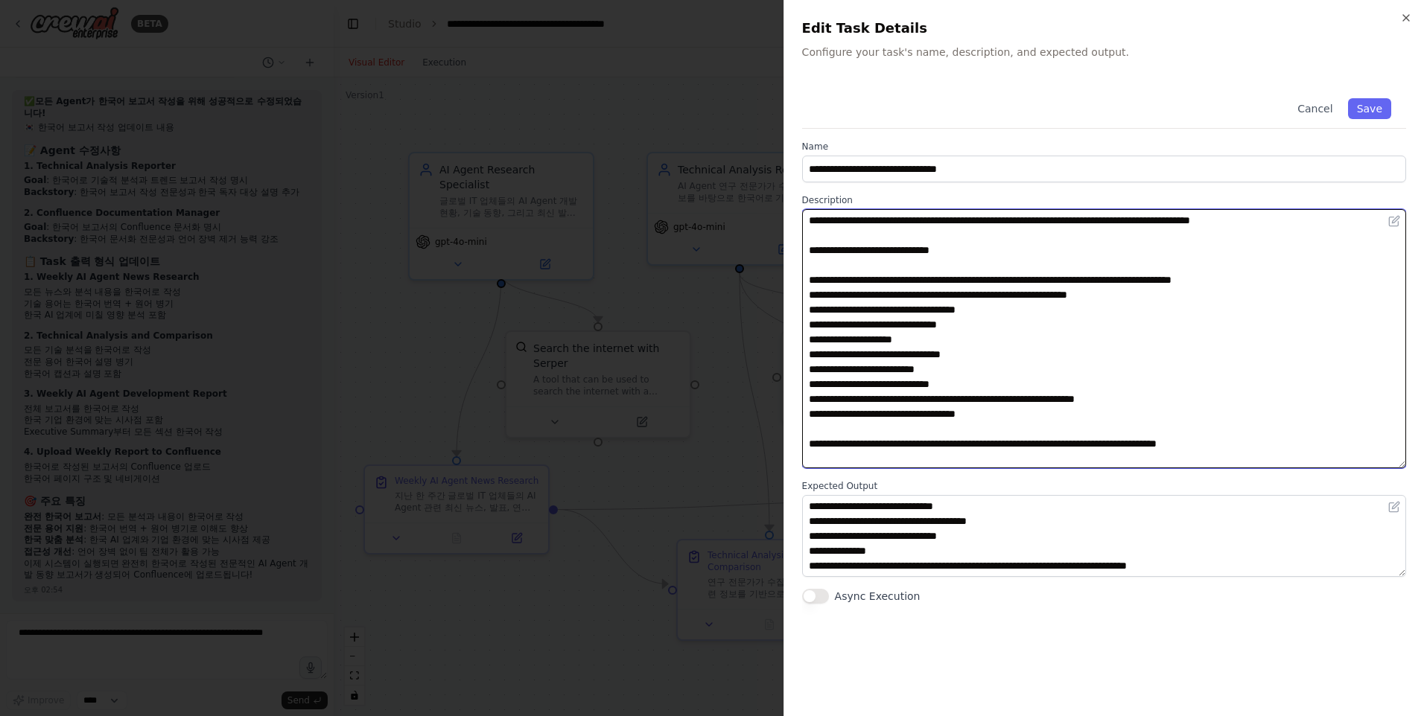
click at [1101, 293] on textarea "**********" at bounding box center [1104, 338] width 604 height 259
paste textarea "*********"
type textarea "**********"
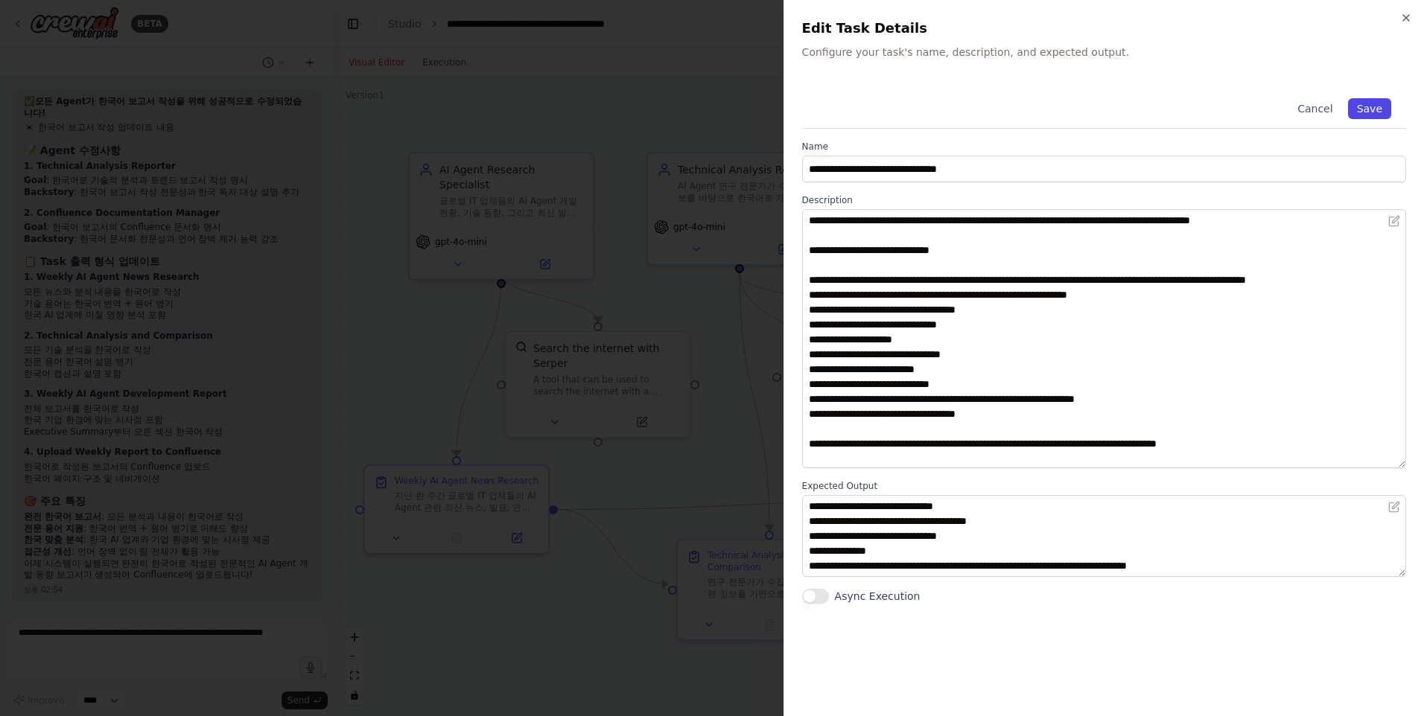
click at [1368, 110] on button "Save" at bounding box center [1369, 108] width 43 height 21
click at [1368, 110] on div "Cancel Saving..." at bounding box center [1104, 105] width 604 height 45
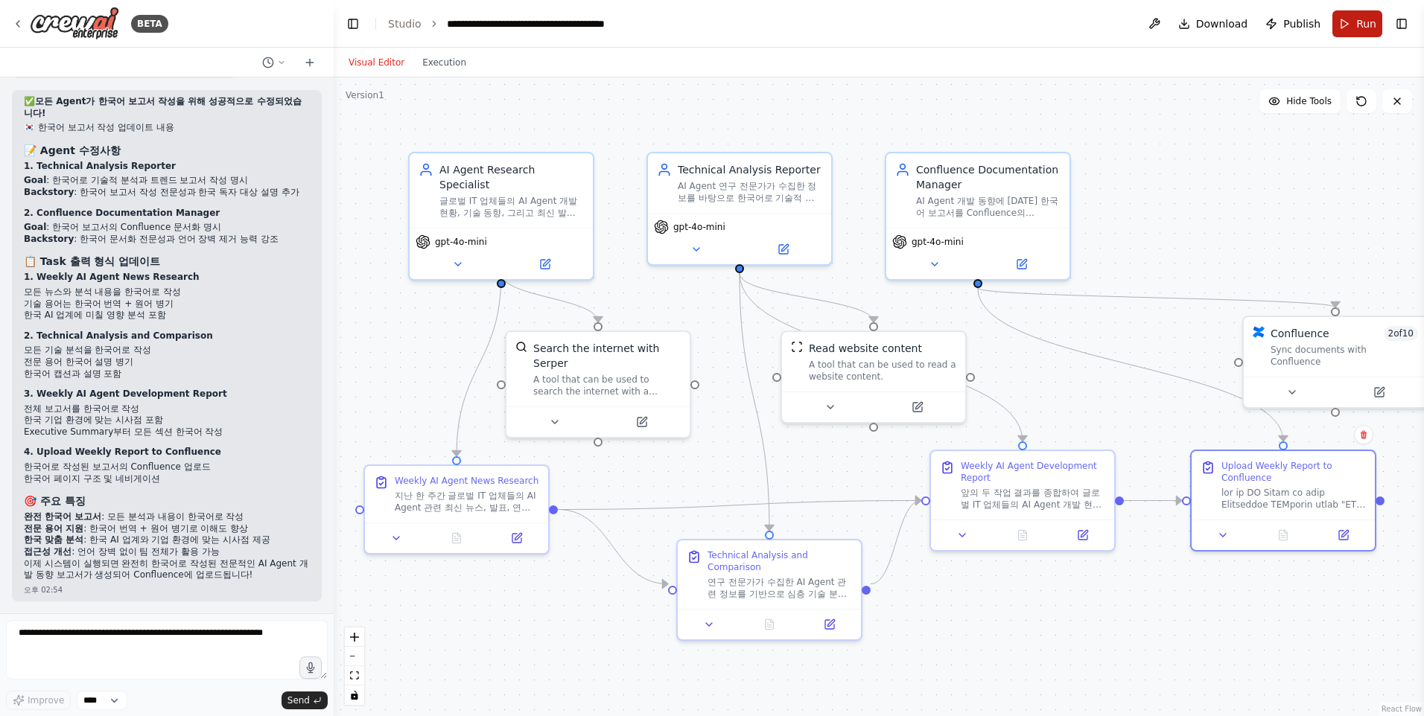
click at [1361, 34] on button "Run" at bounding box center [1357, 23] width 50 height 27
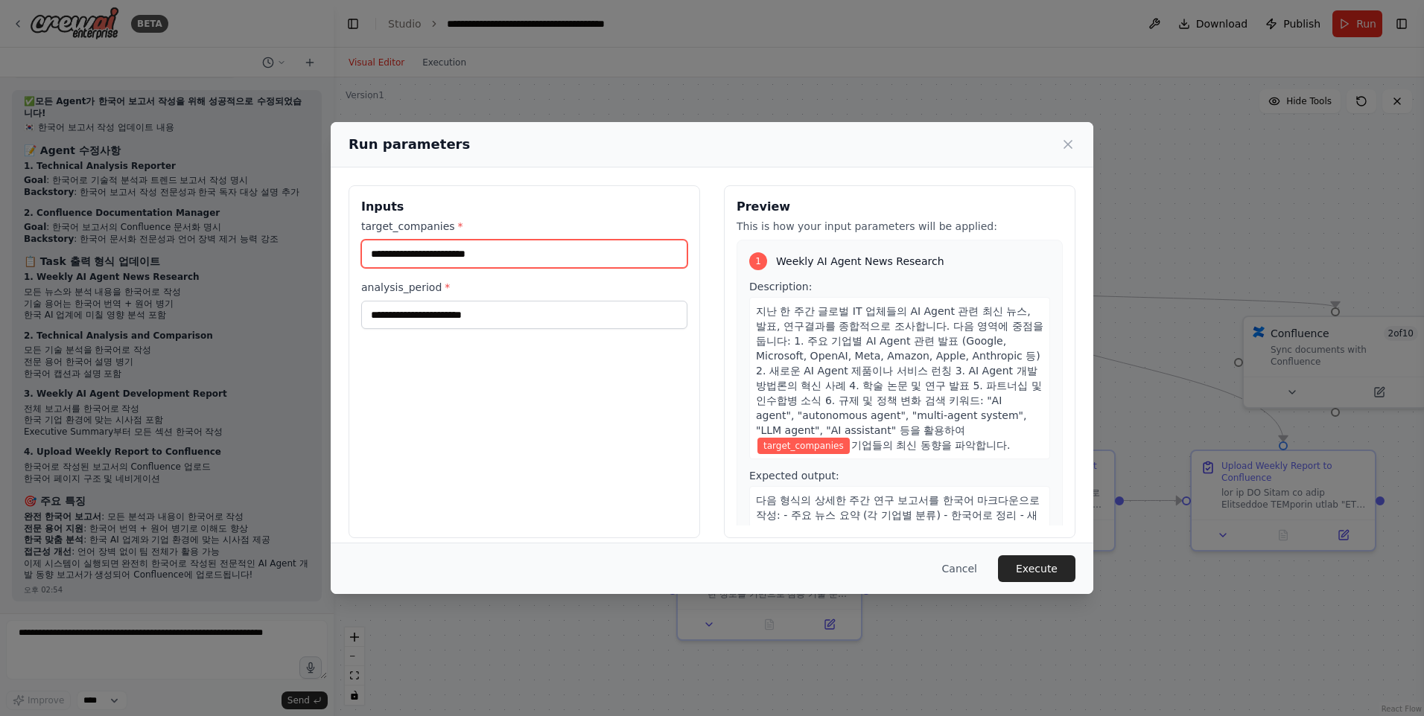
click at [578, 259] on input "target_companies *" at bounding box center [524, 254] width 326 height 28
type input "**********"
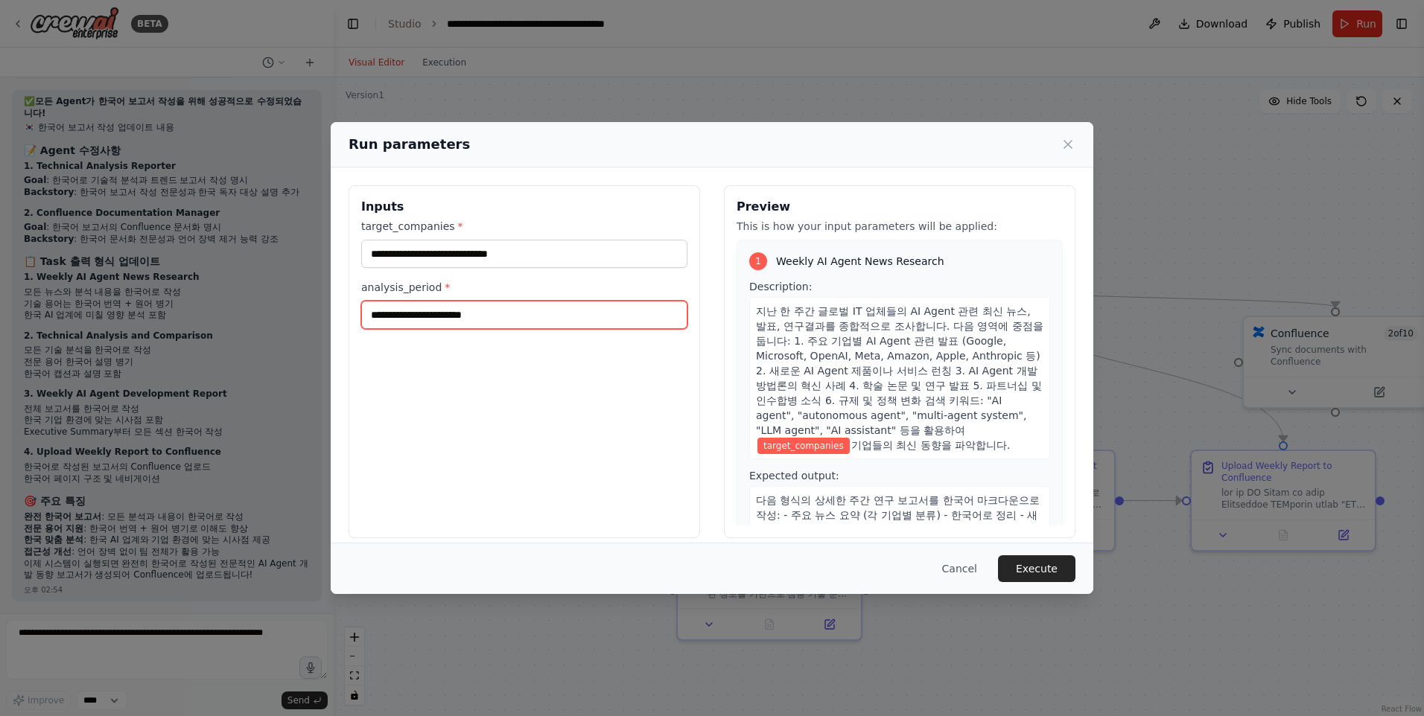
type input "******"
click at [576, 383] on div "**********" at bounding box center [525, 361] width 352 height 353
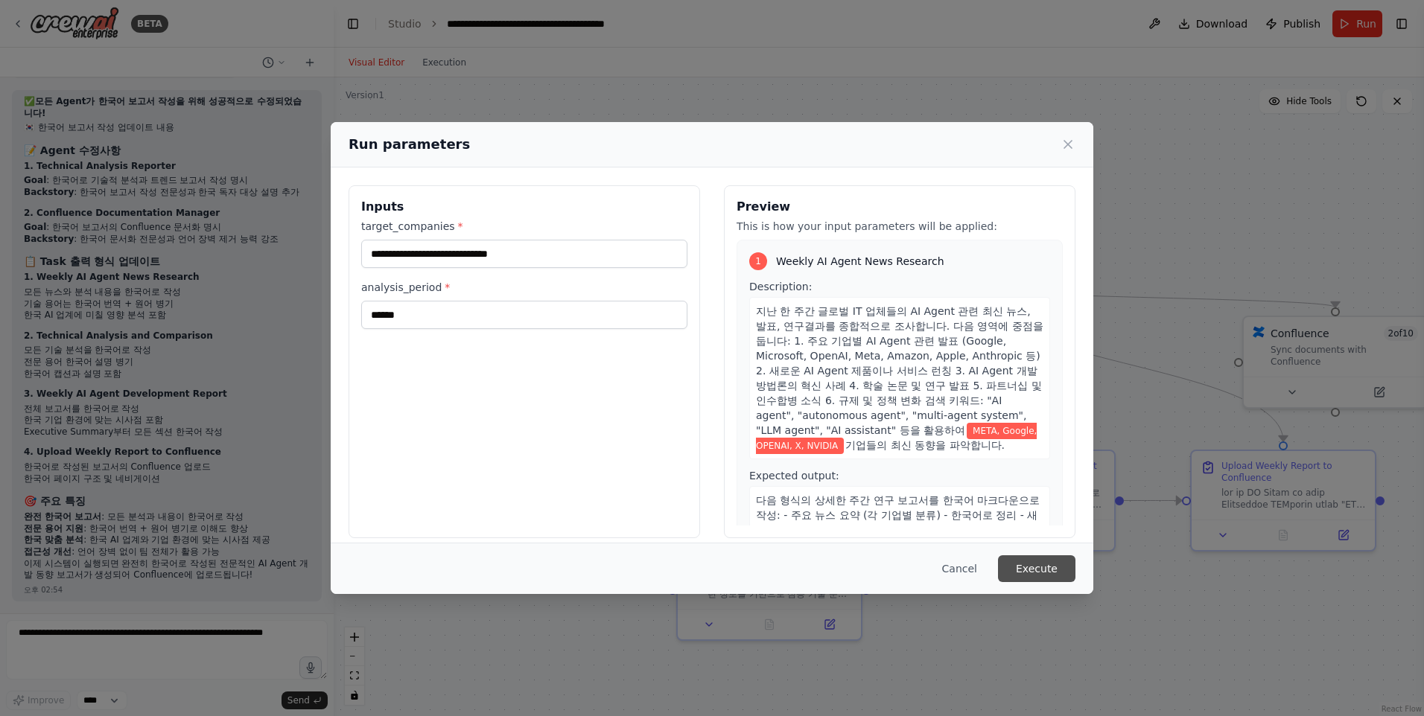
click at [1050, 571] on button "Execute" at bounding box center [1036, 569] width 77 height 27
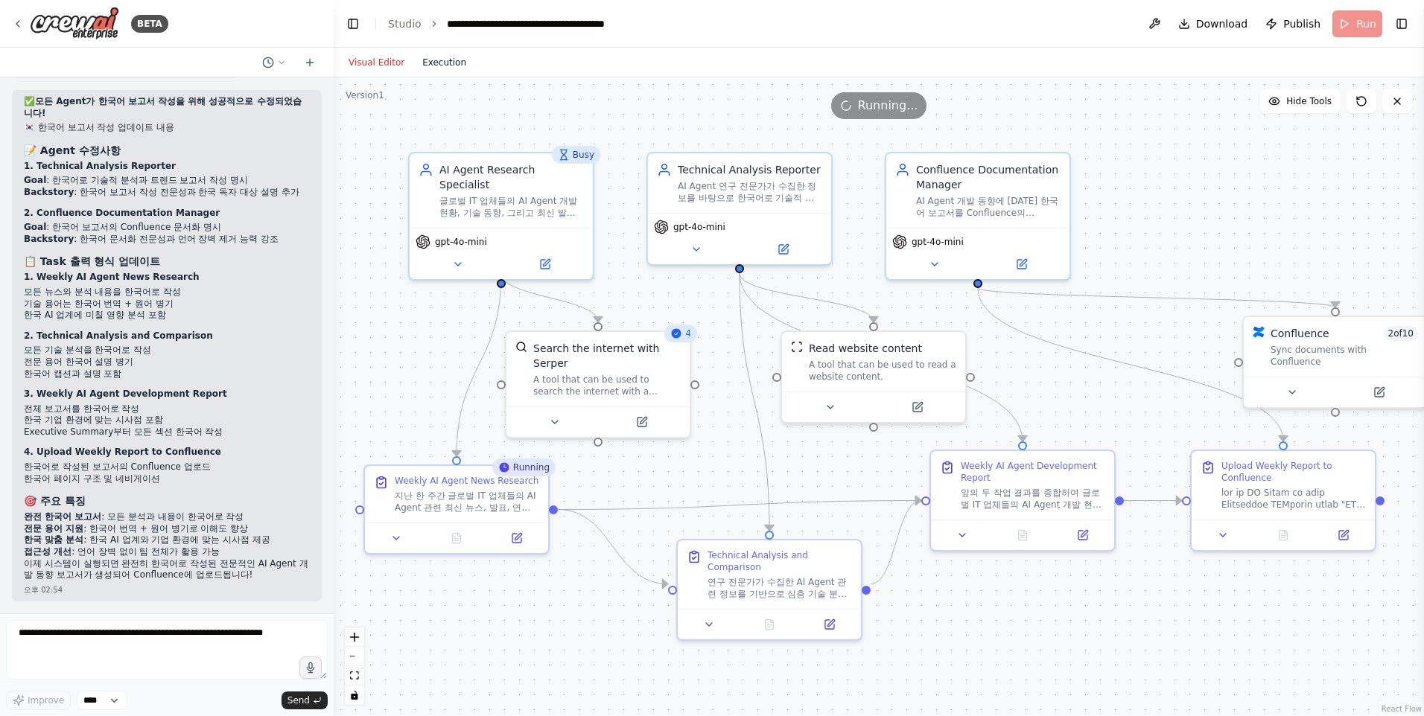
click at [430, 60] on button "Execution" at bounding box center [444, 63] width 62 height 18
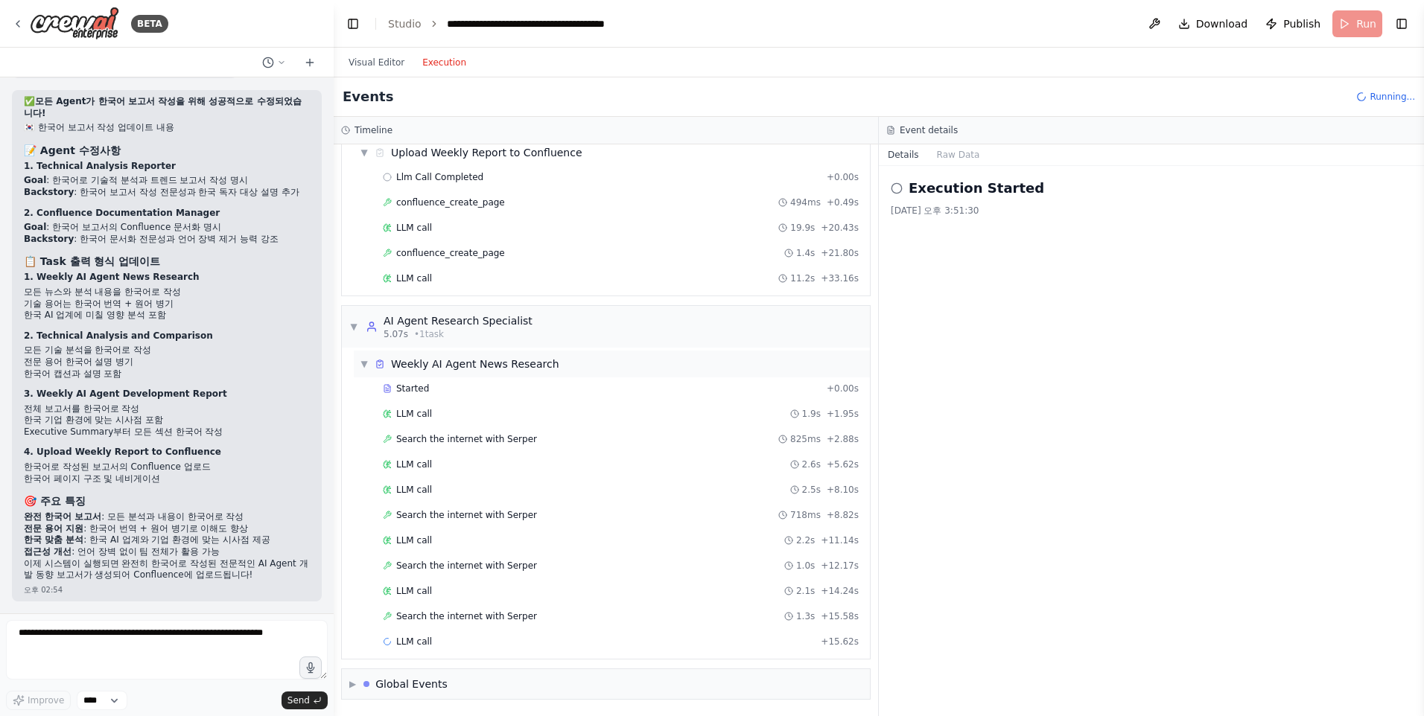
scroll to position [83, 0]
click at [502, 229] on div "confluence_create_page 1.4s + 21.80s" at bounding box center [621, 228] width 476 height 12
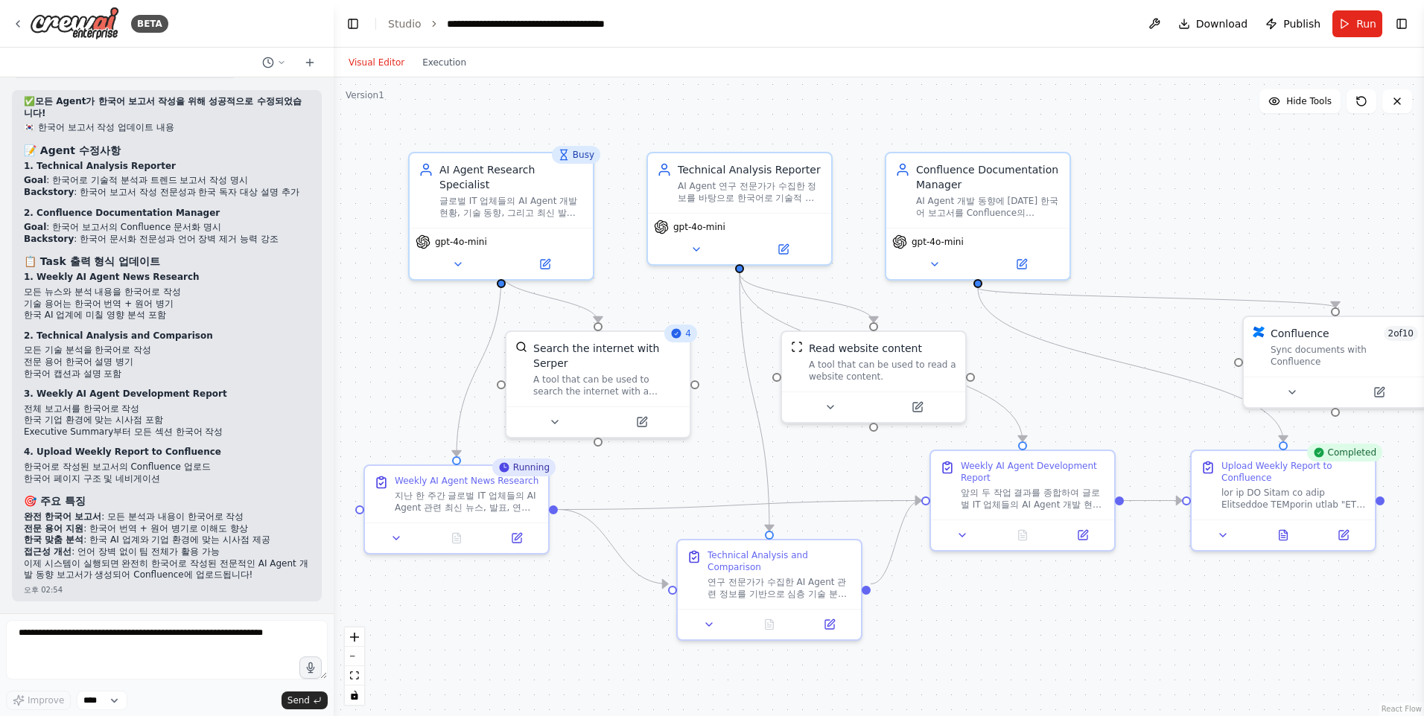
click at [392, 62] on button "Visual Editor" at bounding box center [377, 63] width 74 height 18
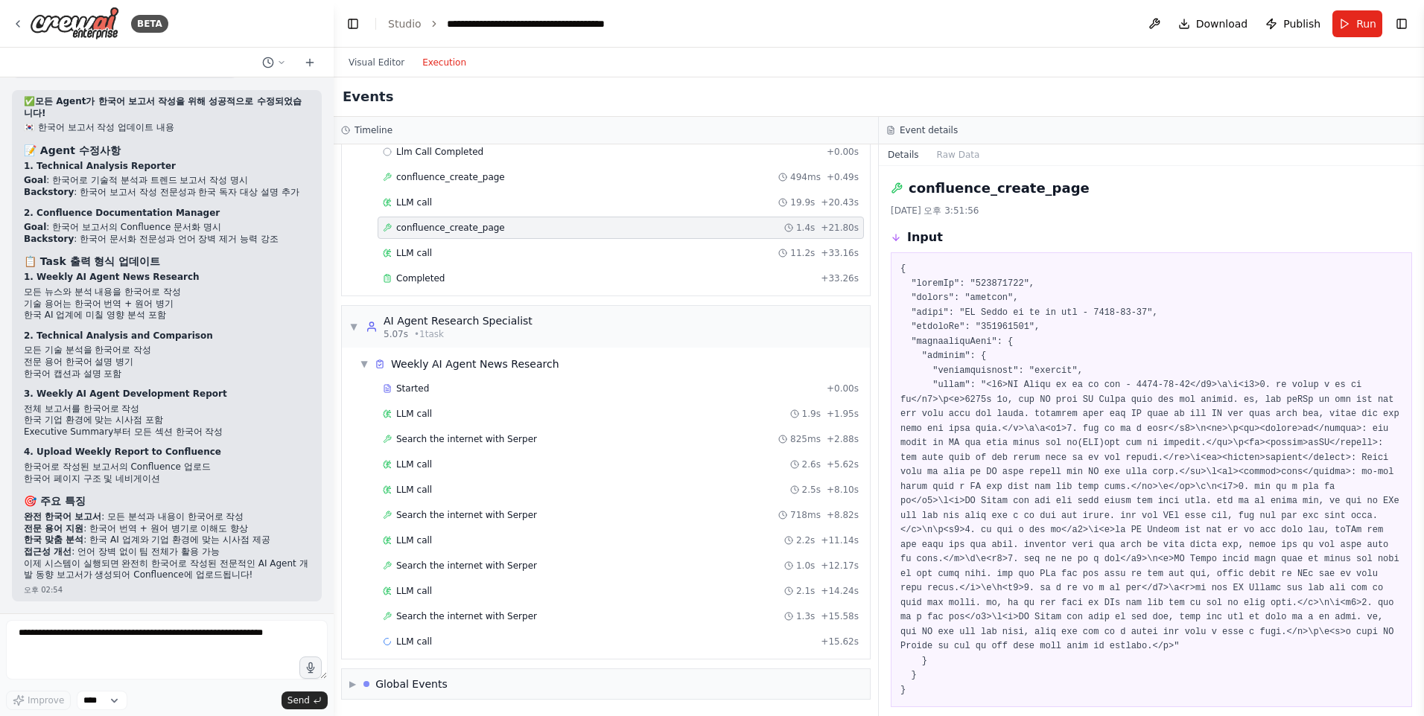
click at [430, 63] on button "Execution" at bounding box center [444, 63] width 62 height 18
click at [380, 63] on button "Visual Editor" at bounding box center [377, 63] width 74 height 18
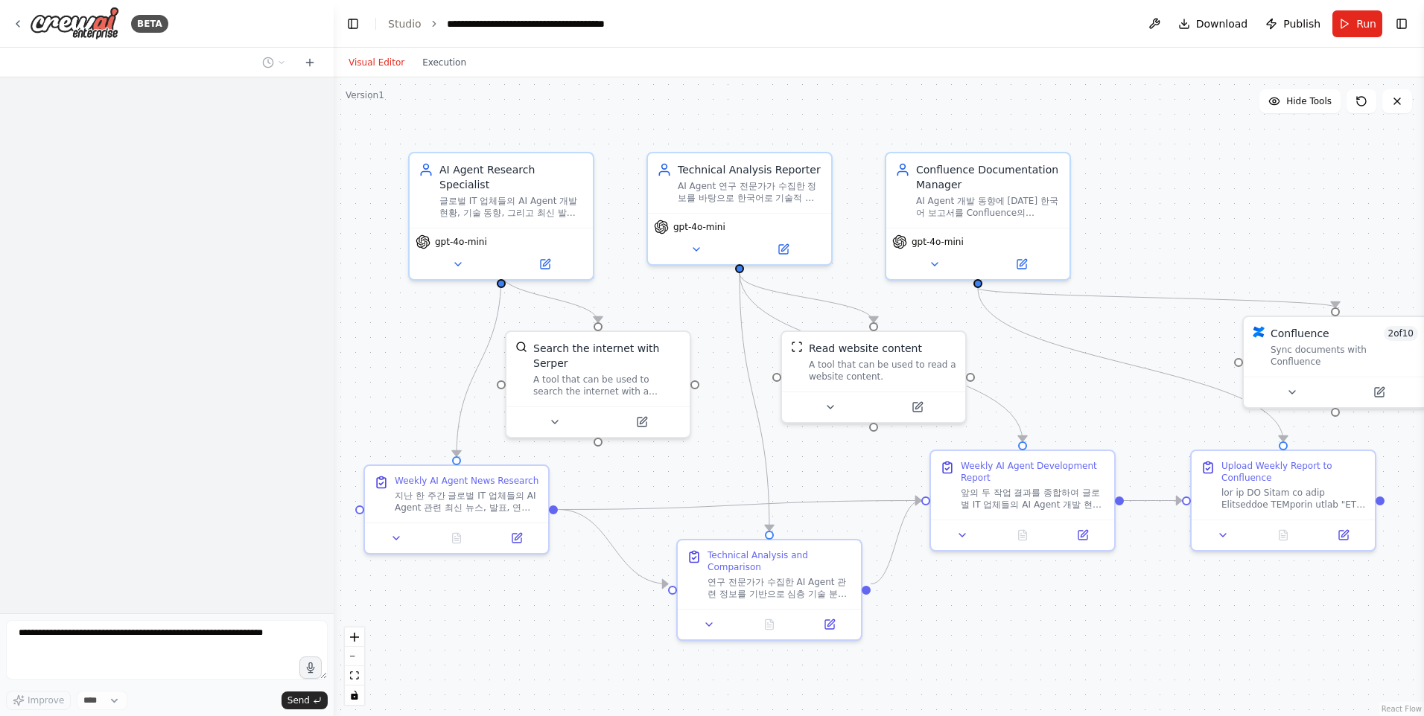
scroll to position [4310, 0]
